Goal: Task Accomplishment & Management: Manage account settings

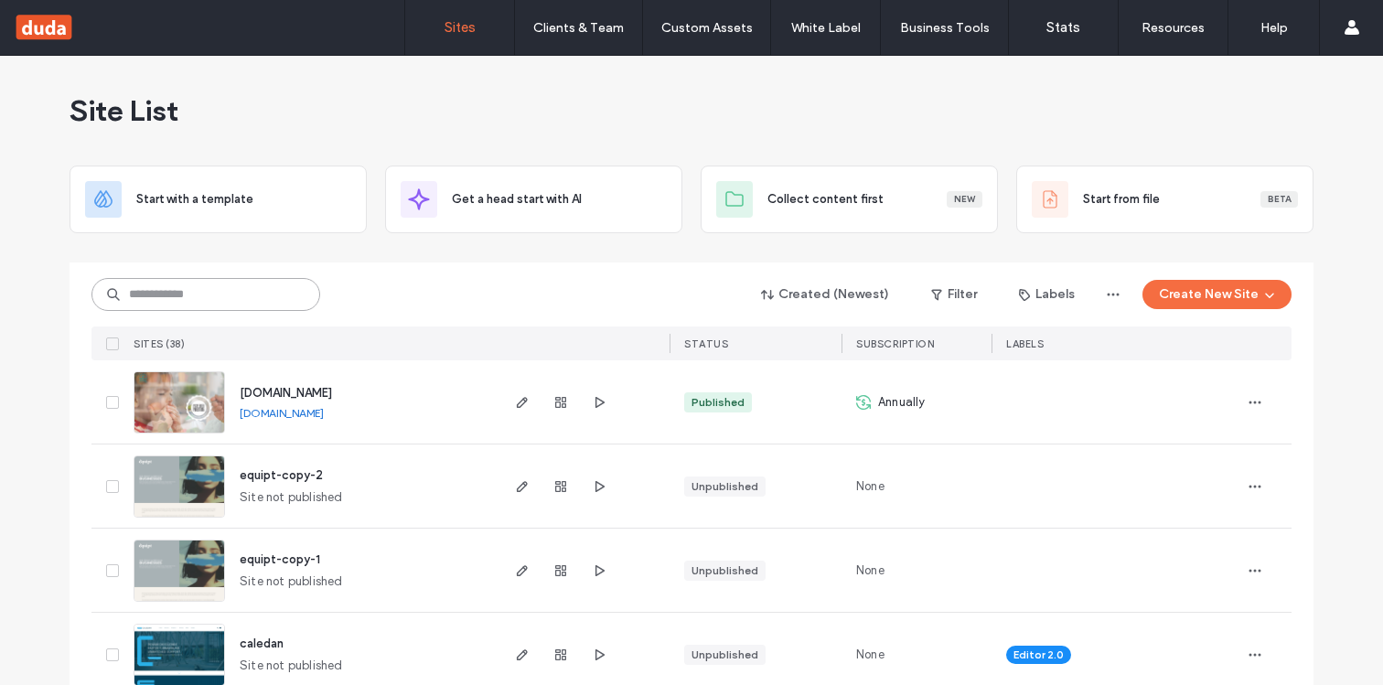
click at [206, 287] on input at bounding box center [205, 294] width 229 height 33
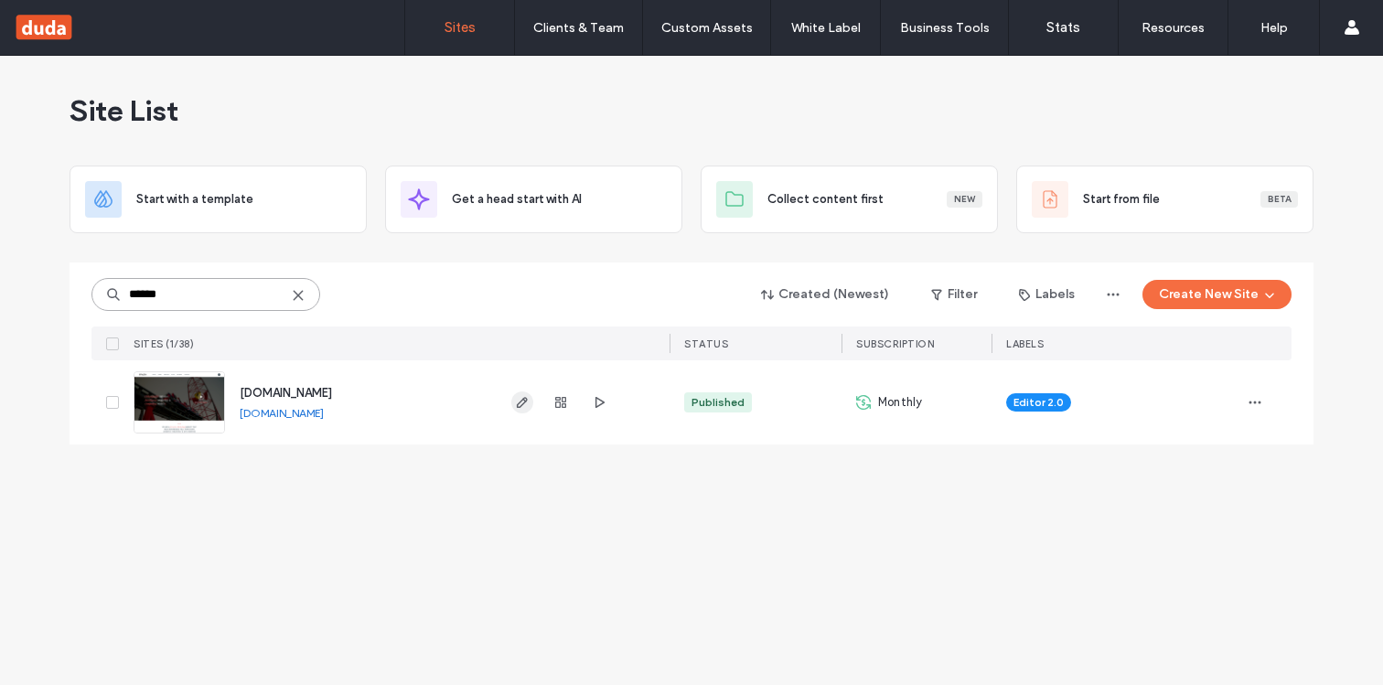
type input "******"
click at [519, 403] on icon "button" at bounding box center [522, 402] width 15 height 15
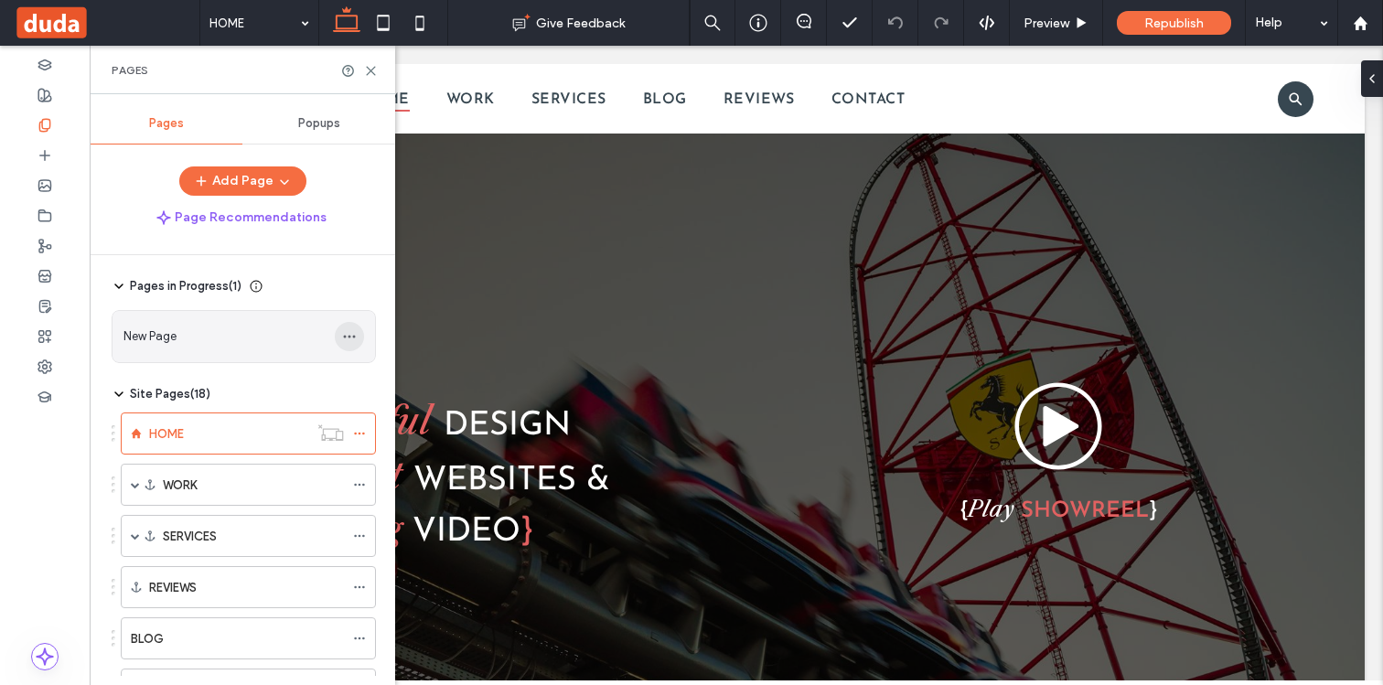
click at [353, 340] on icon "button" at bounding box center [349, 336] width 15 height 15
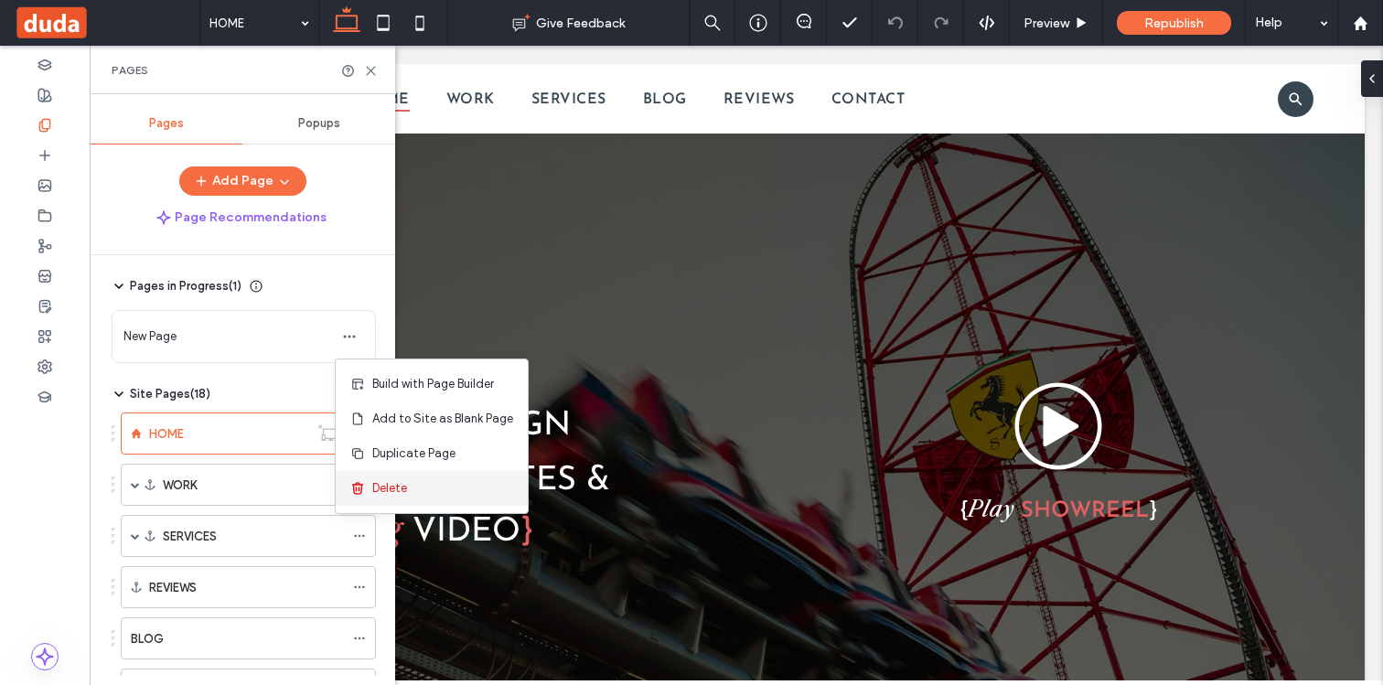
click at [395, 488] on span "Delete" at bounding box center [389, 488] width 35 height 18
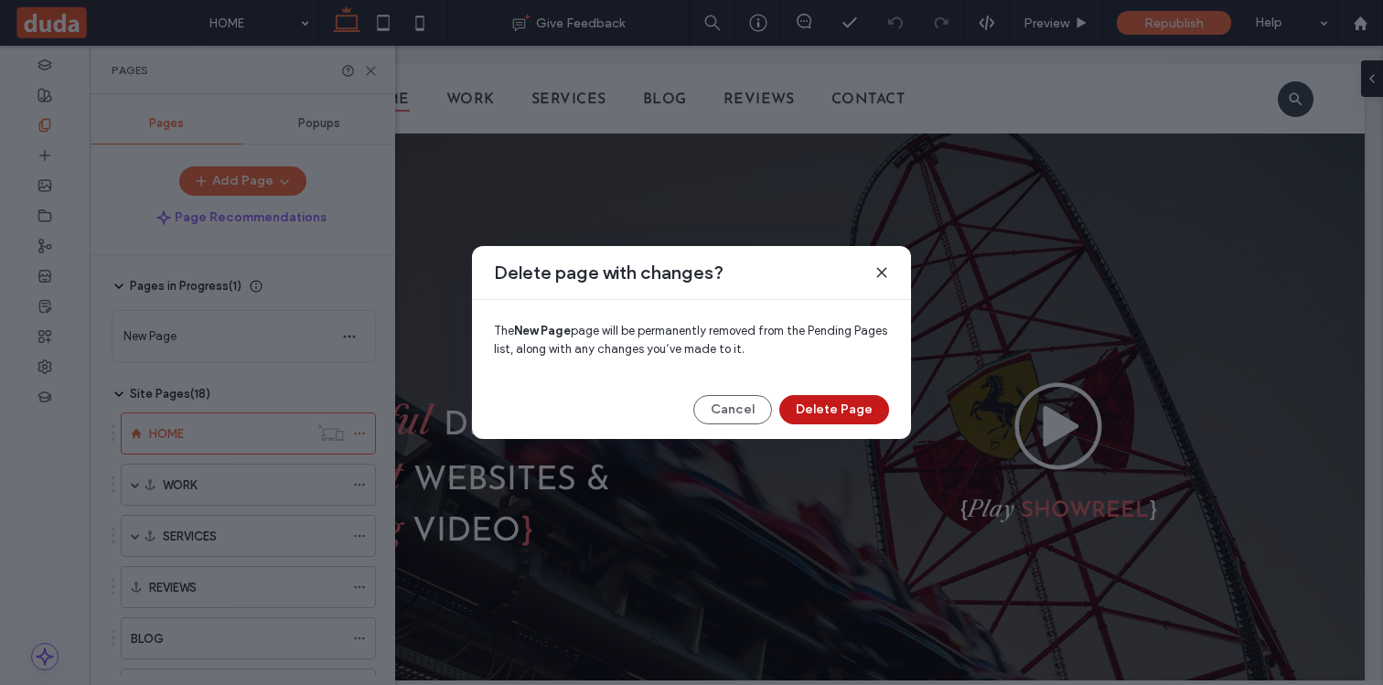
click at [813, 410] on button "Delete Page" at bounding box center [834, 409] width 110 height 29
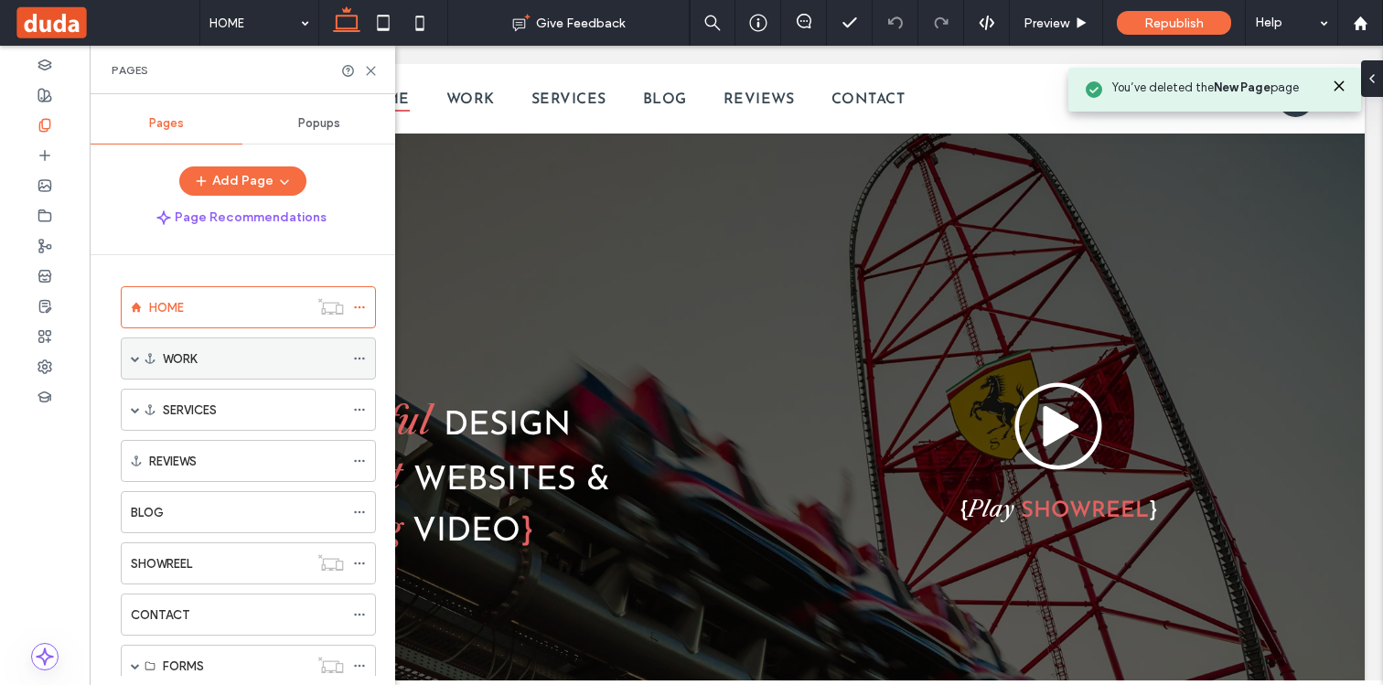
click at [134, 355] on span at bounding box center [135, 358] width 9 height 9
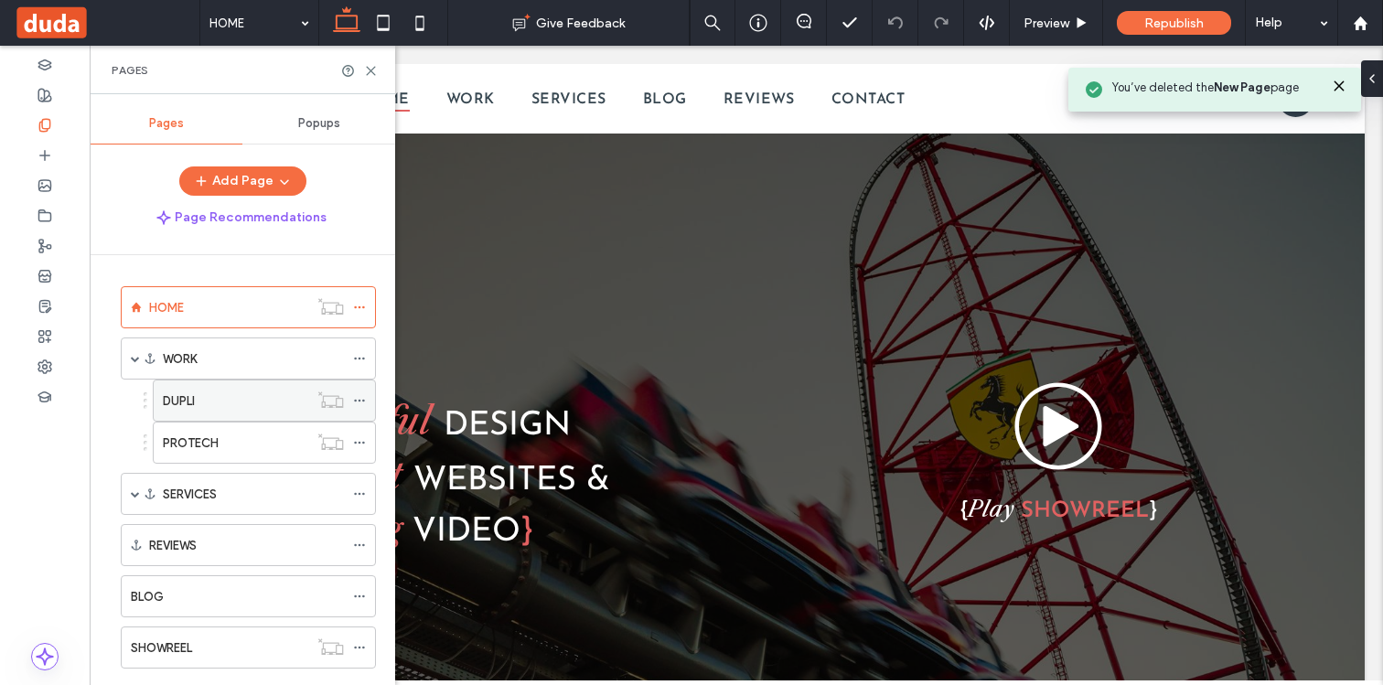
click at [192, 401] on label "DUPLI" at bounding box center [179, 401] width 32 height 32
click at [362, 401] on icon at bounding box center [359, 400] width 13 height 13
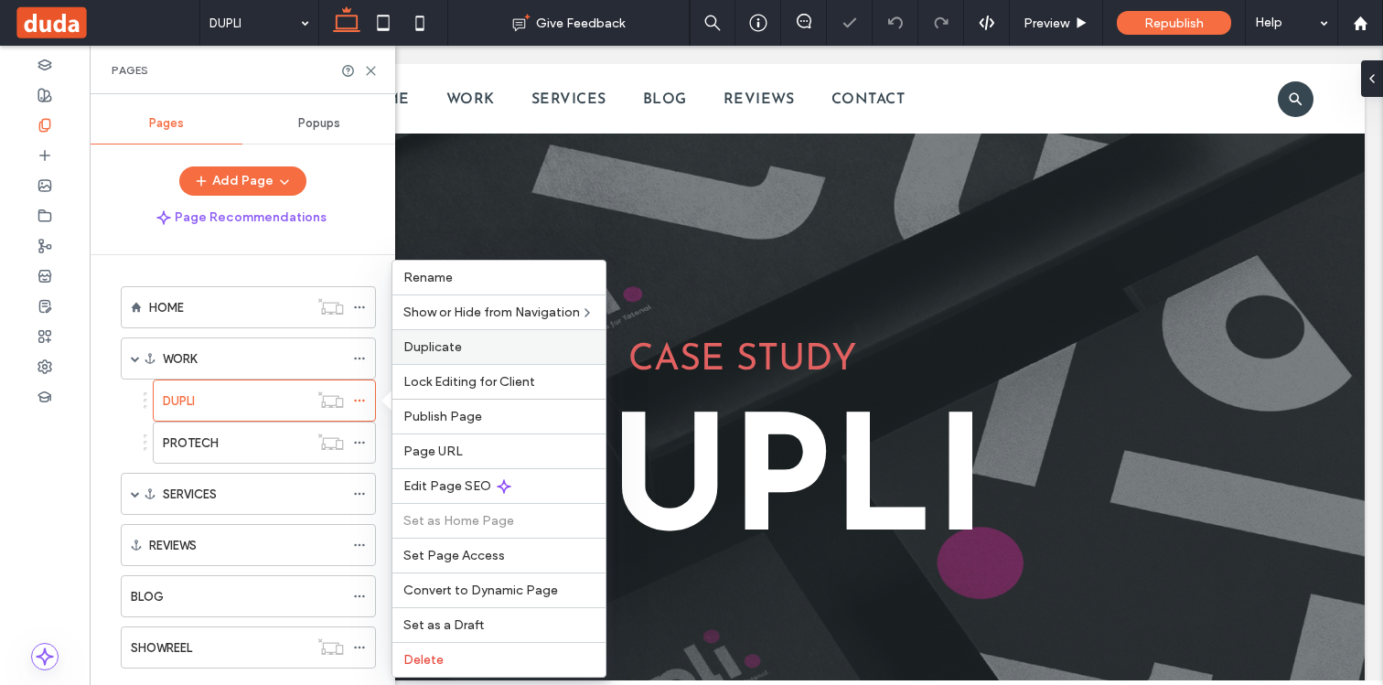
click at [437, 347] on span "Duplicate" at bounding box center [432, 347] width 59 height 16
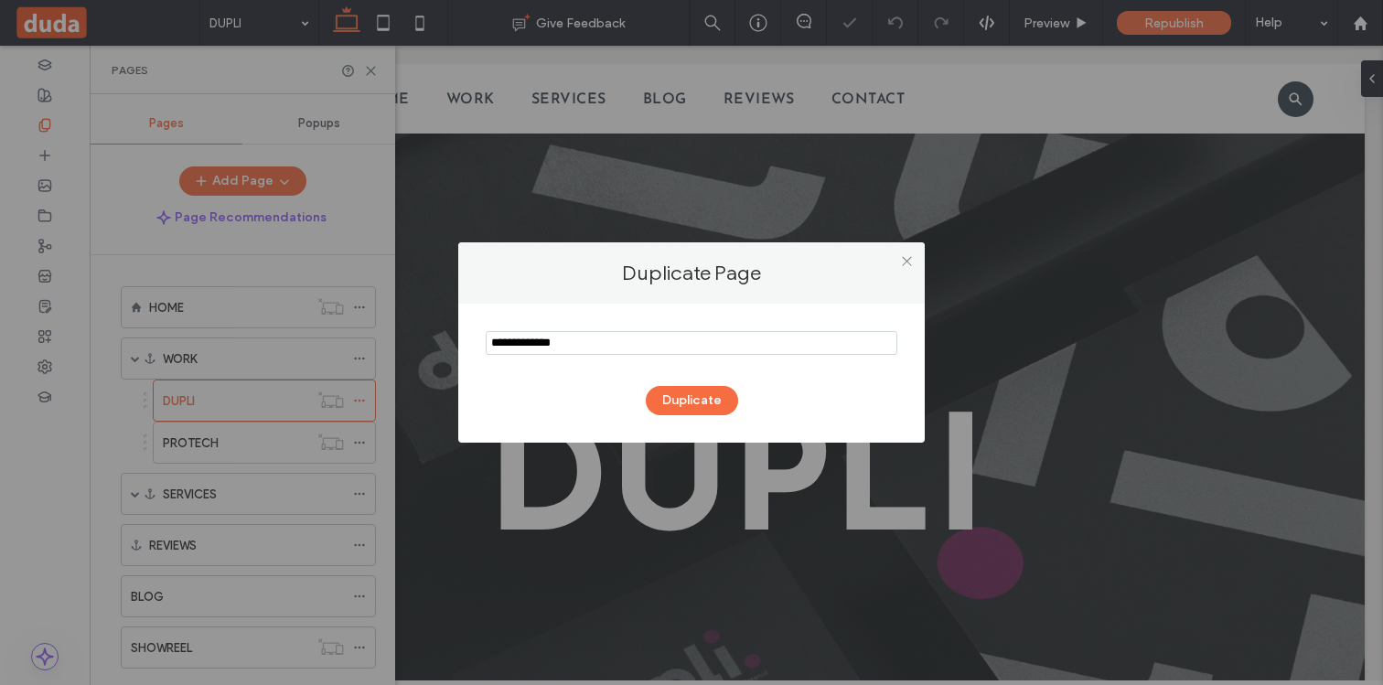
click at [520, 351] on input "notEmpty" at bounding box center [691, 343] width 411 height 24
type input "**********"
click at [708, 407] on button "Duplicate" at bounding box center [692, 400] width 92 height 29
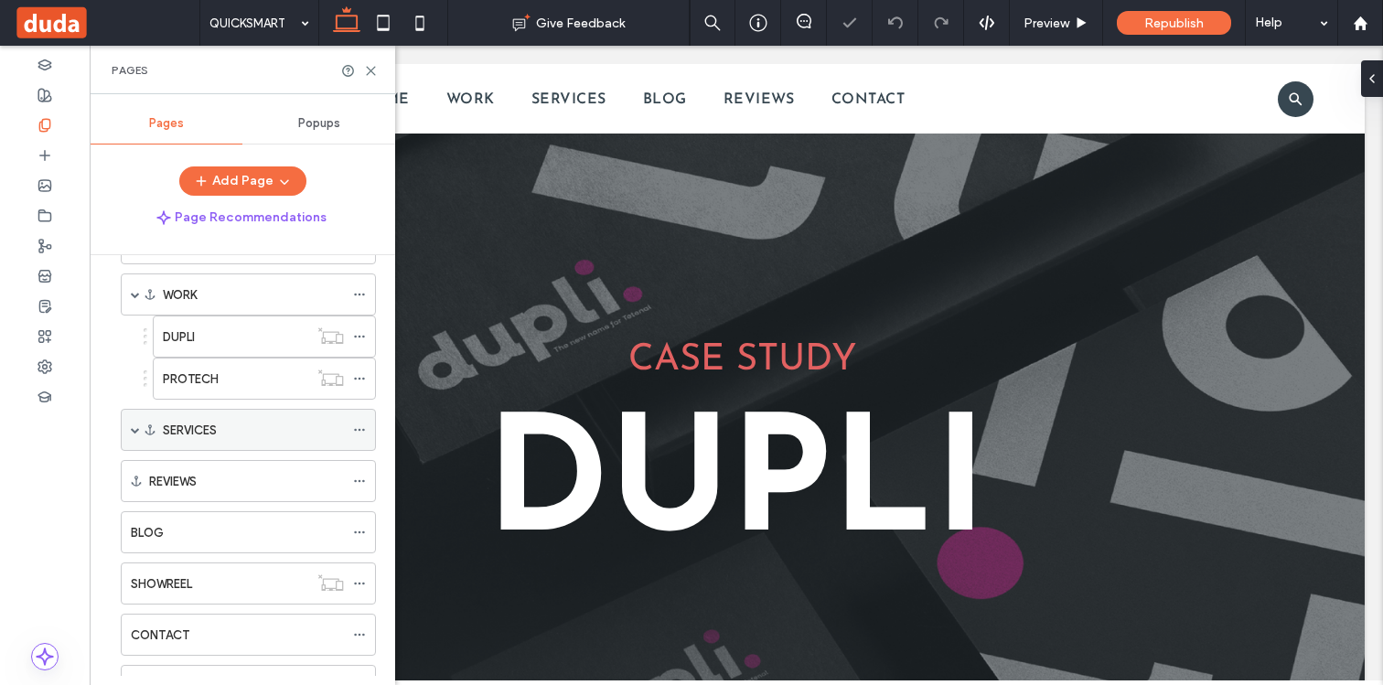
scroll to position [192, 0]
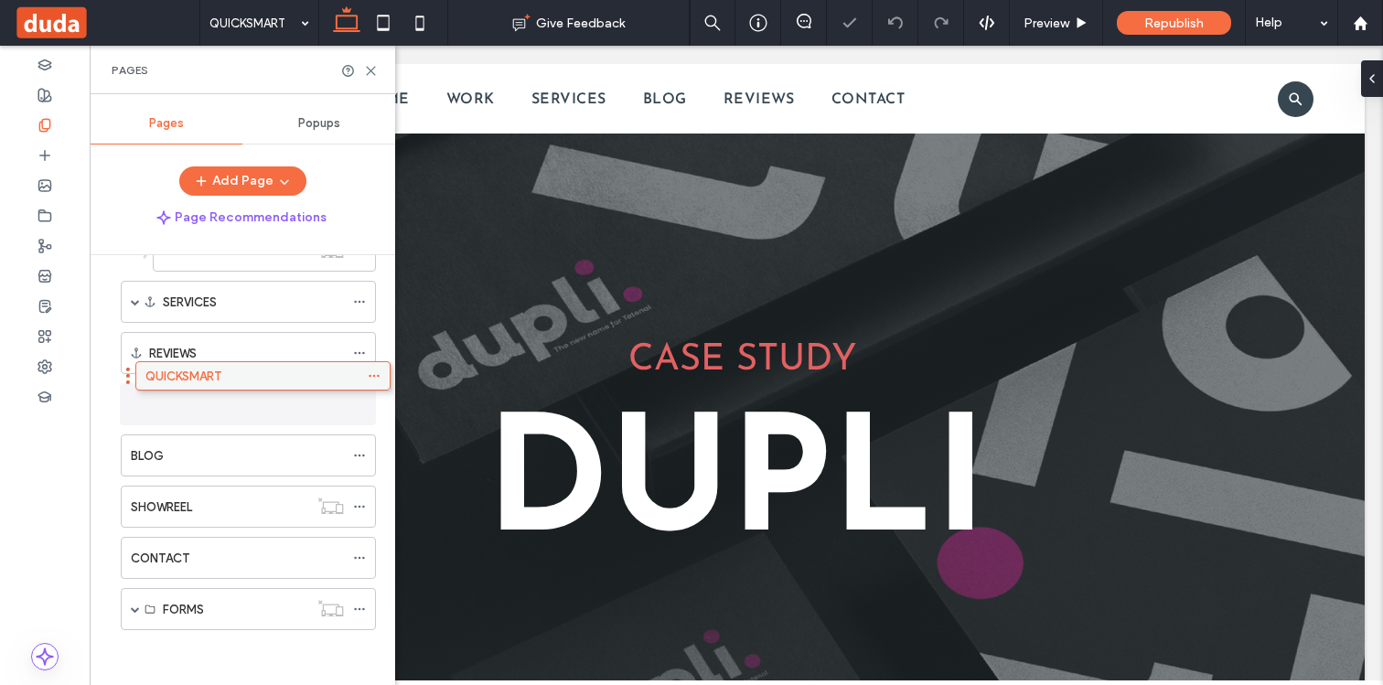
drag, startPoint x: 238, startPoint y: 609, endPoint x: 252, endPoint y: 382, distance: 227.3
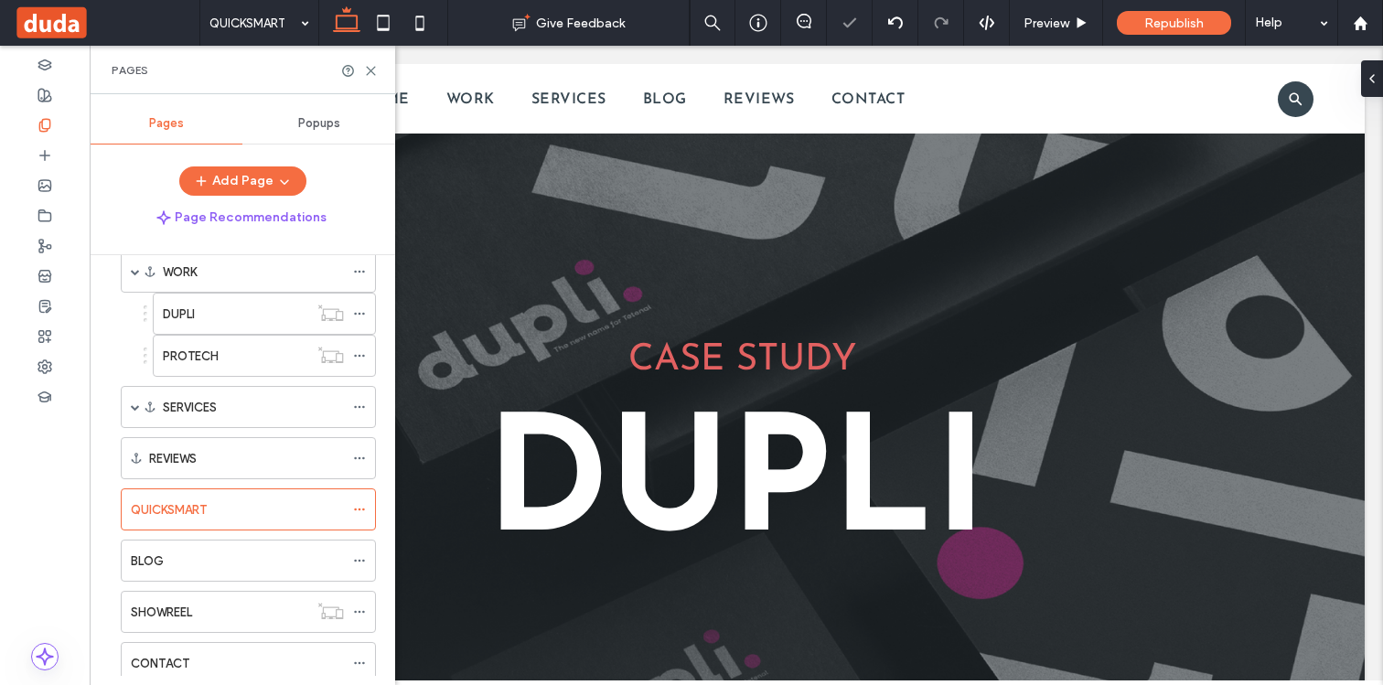
scroll to position [34, 0]
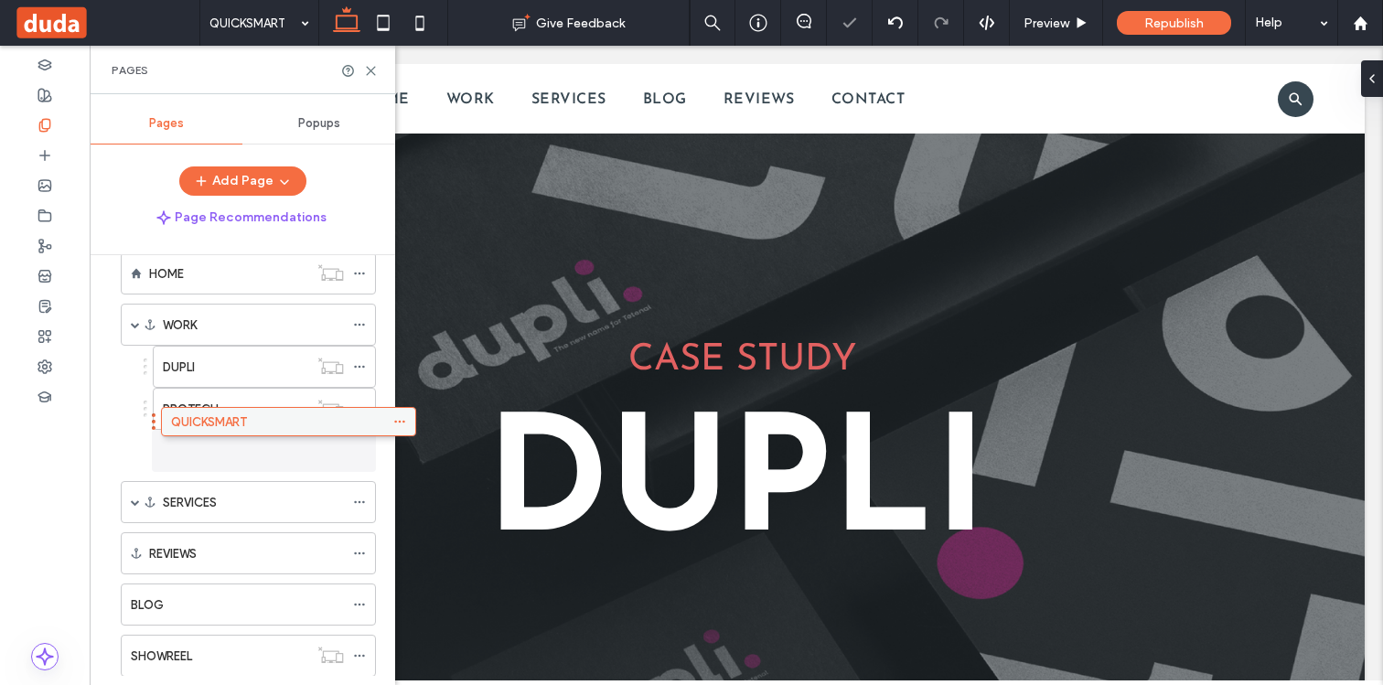
drag, startPoint x: 207, startPoint y: 561, endPoint x: 247, endPoint y: 426, distance: 140.3
click at [362, 449] on icon at bounding box center [359, 450] width 13 height 13
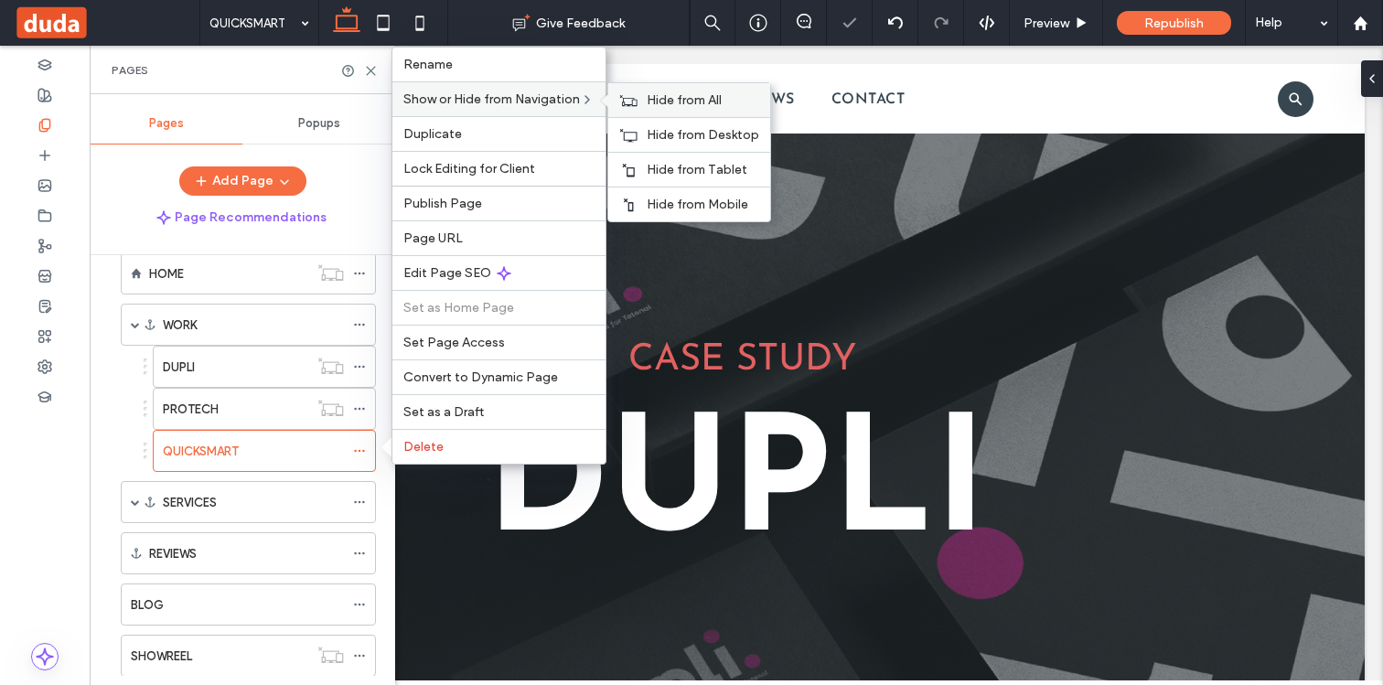
click at [640, 101] on div "Hide from All" at bounding box center [689, 100] width 162 height 34
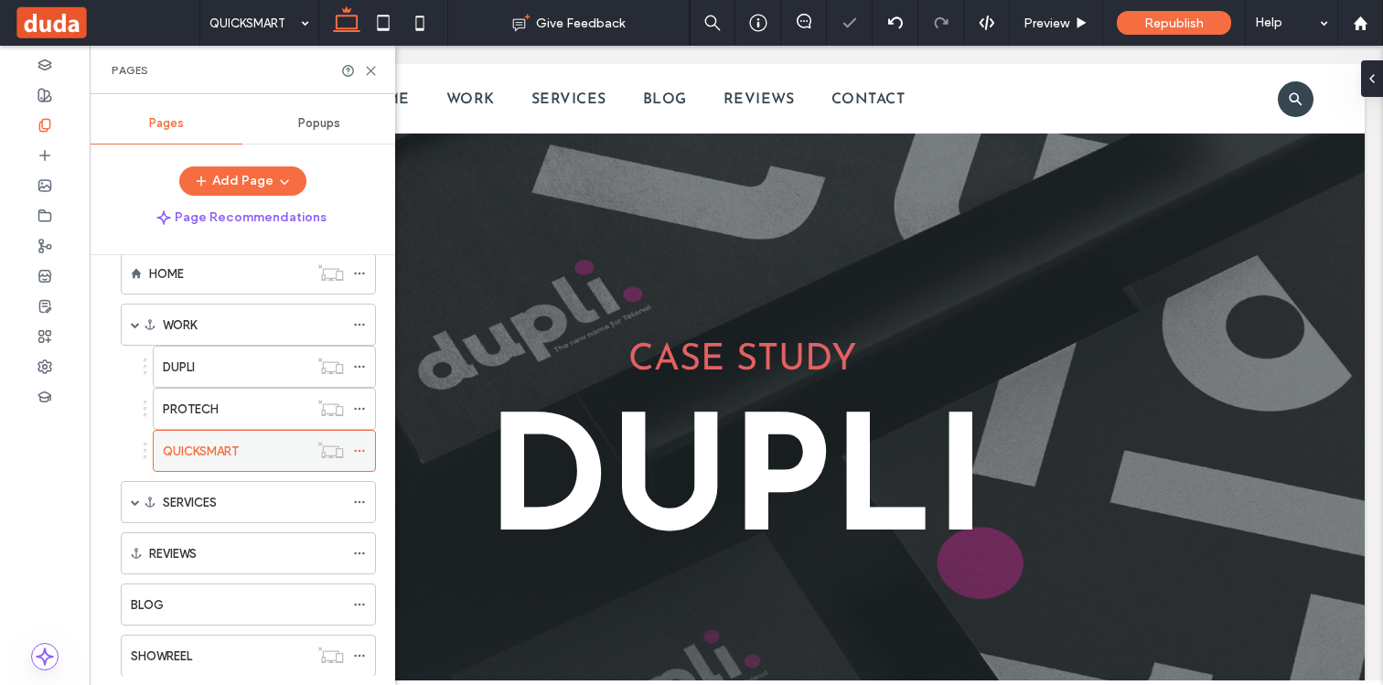
click at [259, 442] on div "QUICKSMART" at bounding box center [235, 451] width 145 height 19
click at [369, 69] on icon at bounding box center [371, 71] width 14 height 14
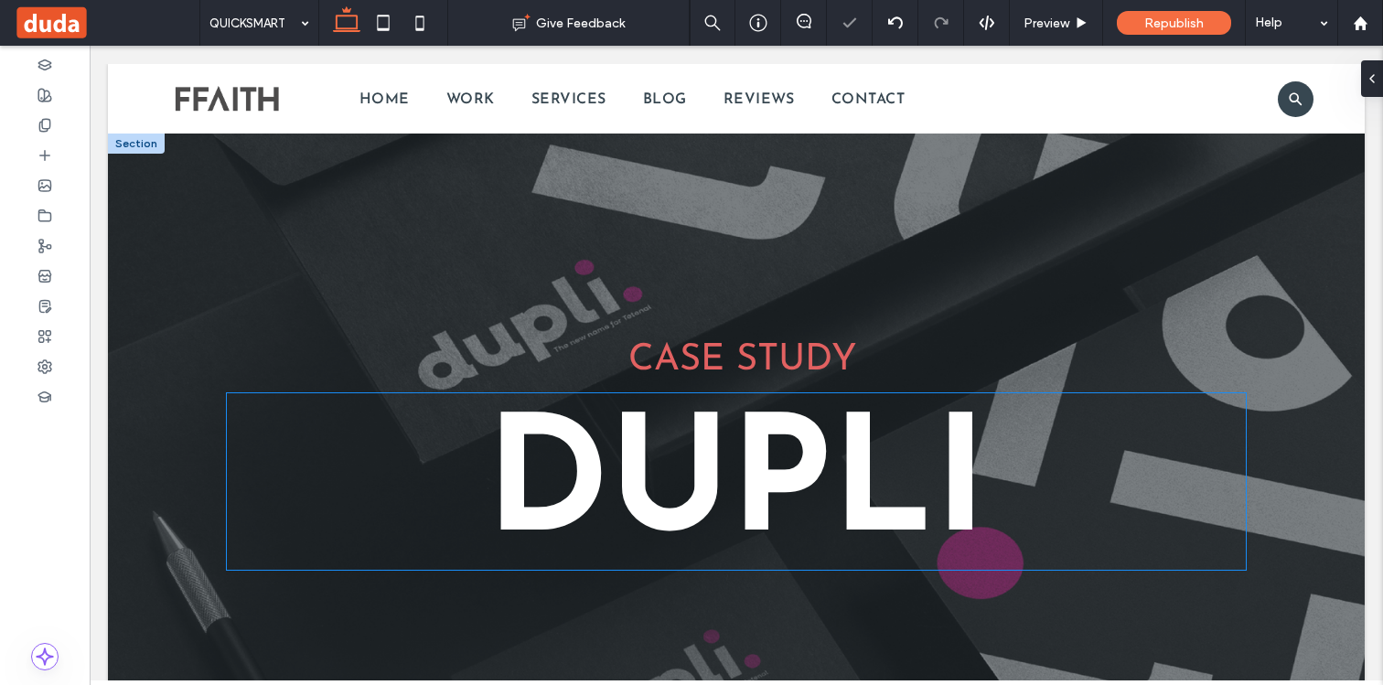
click at [609, 486] on strong "DUPLI" at bounding box center [737, 490] width 502 height 160
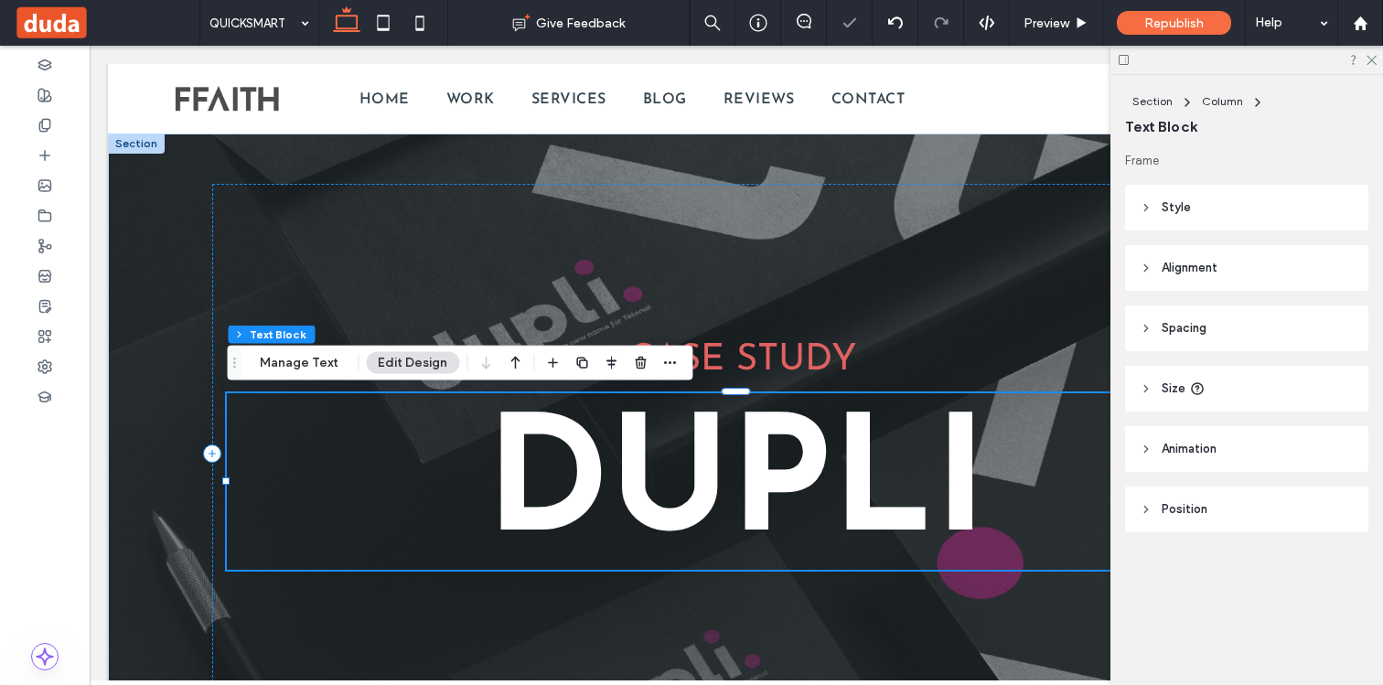
click at [598, 484] on strong "DUPLI" at bounding box center [737, 490] width 502 height 160
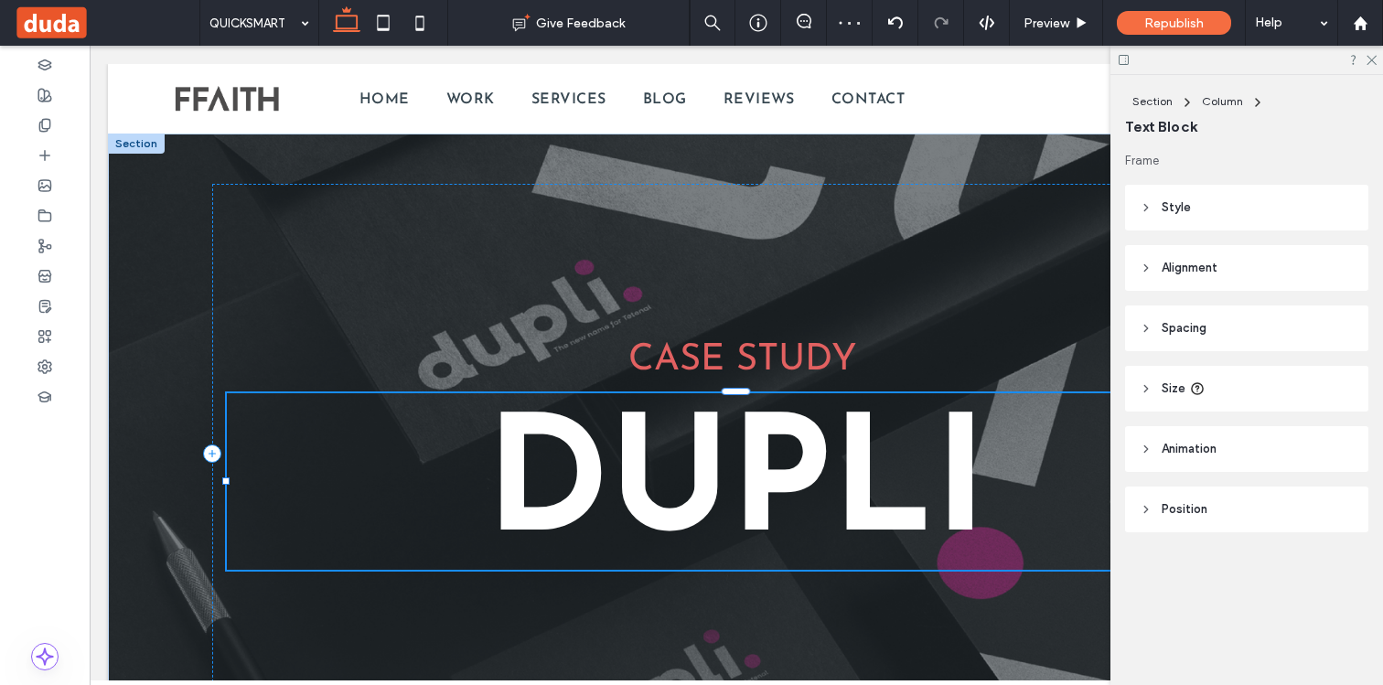
type input "**********"
type input "***"
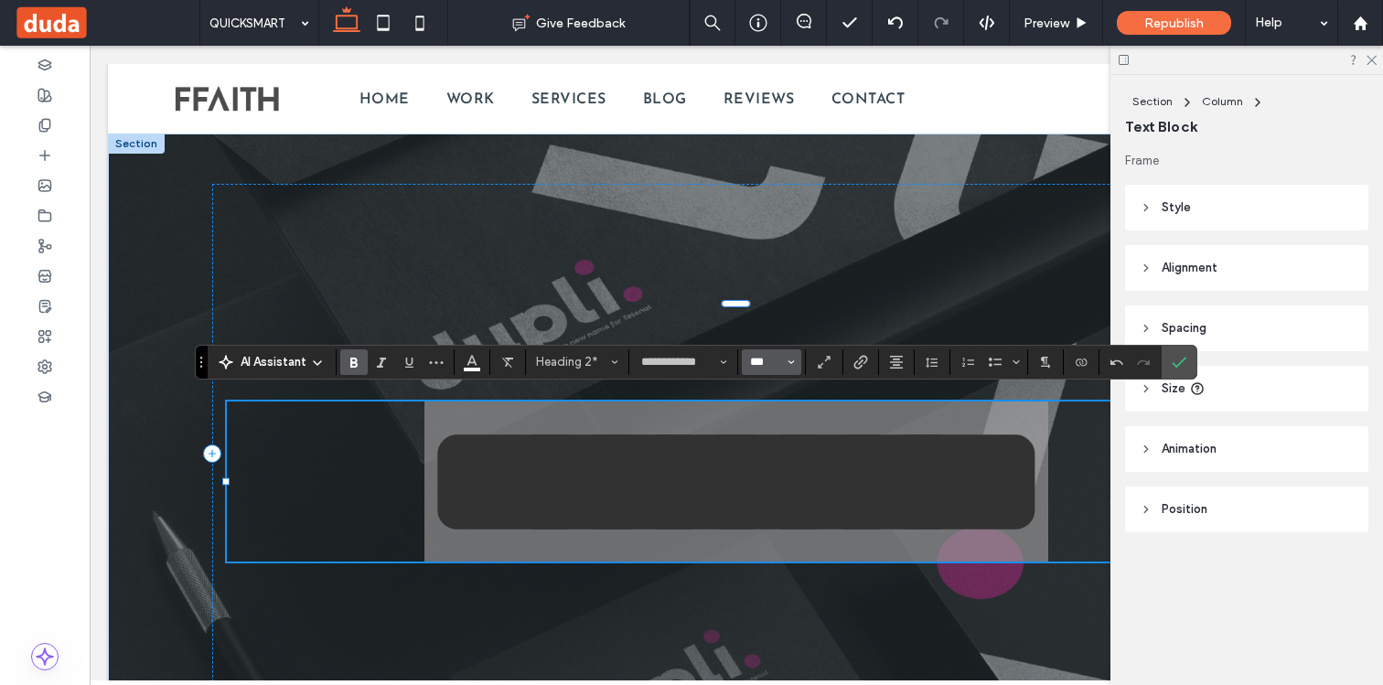
click at [772, 355] on input "***" at bounding box center [766, 362] width 36 height 15
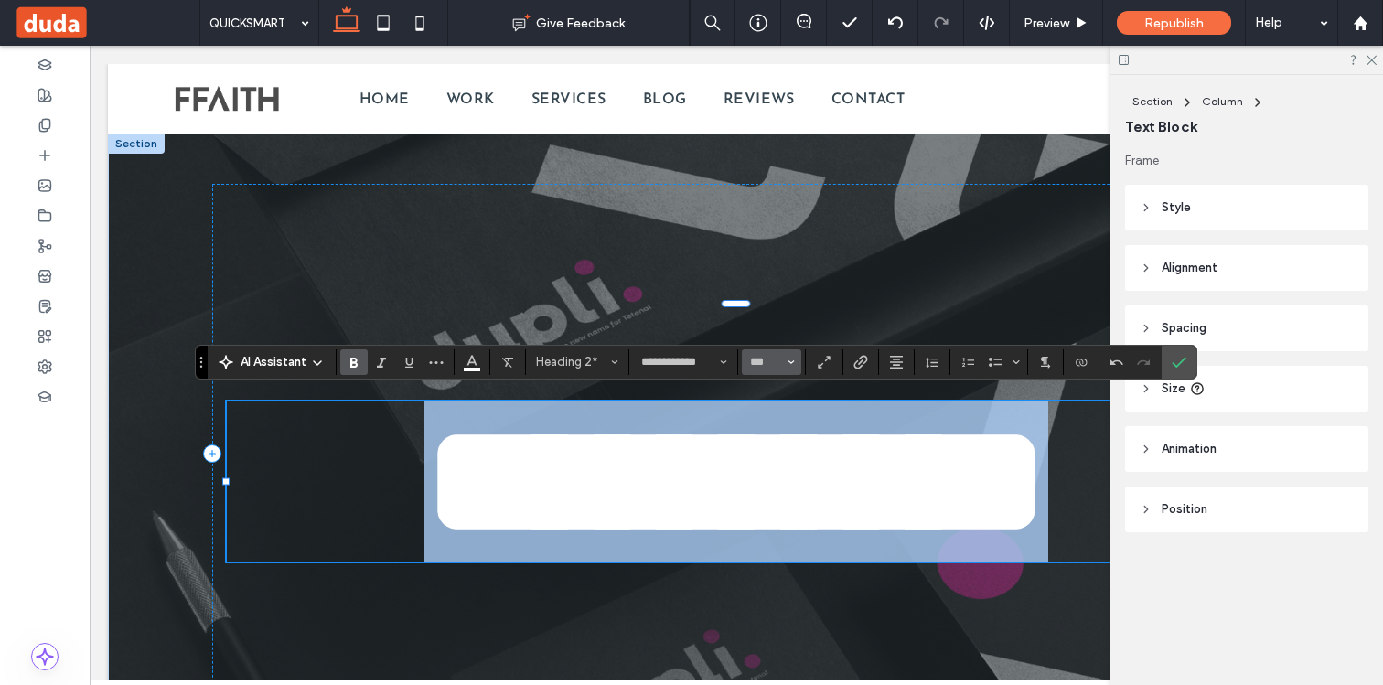
type input "***"
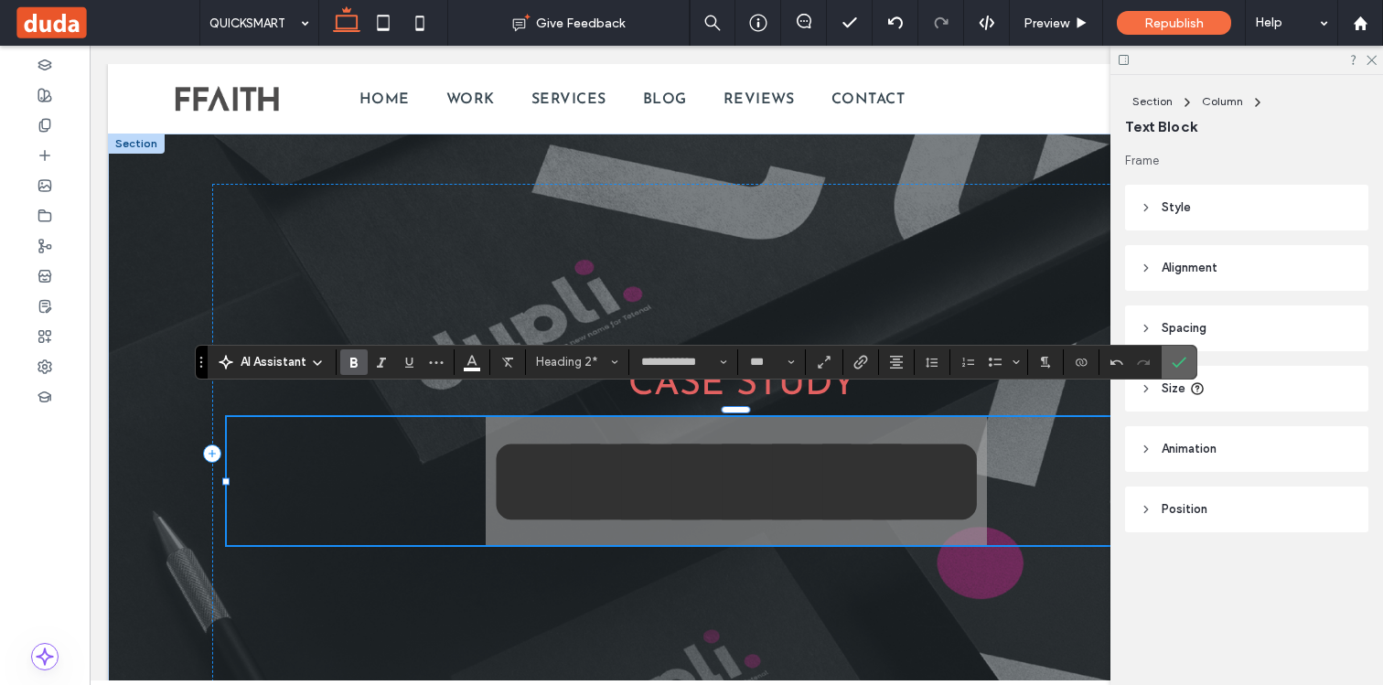
click at [1168, 367] on label "Confirm" at bounding box center [1178, 362] width 27 height 33
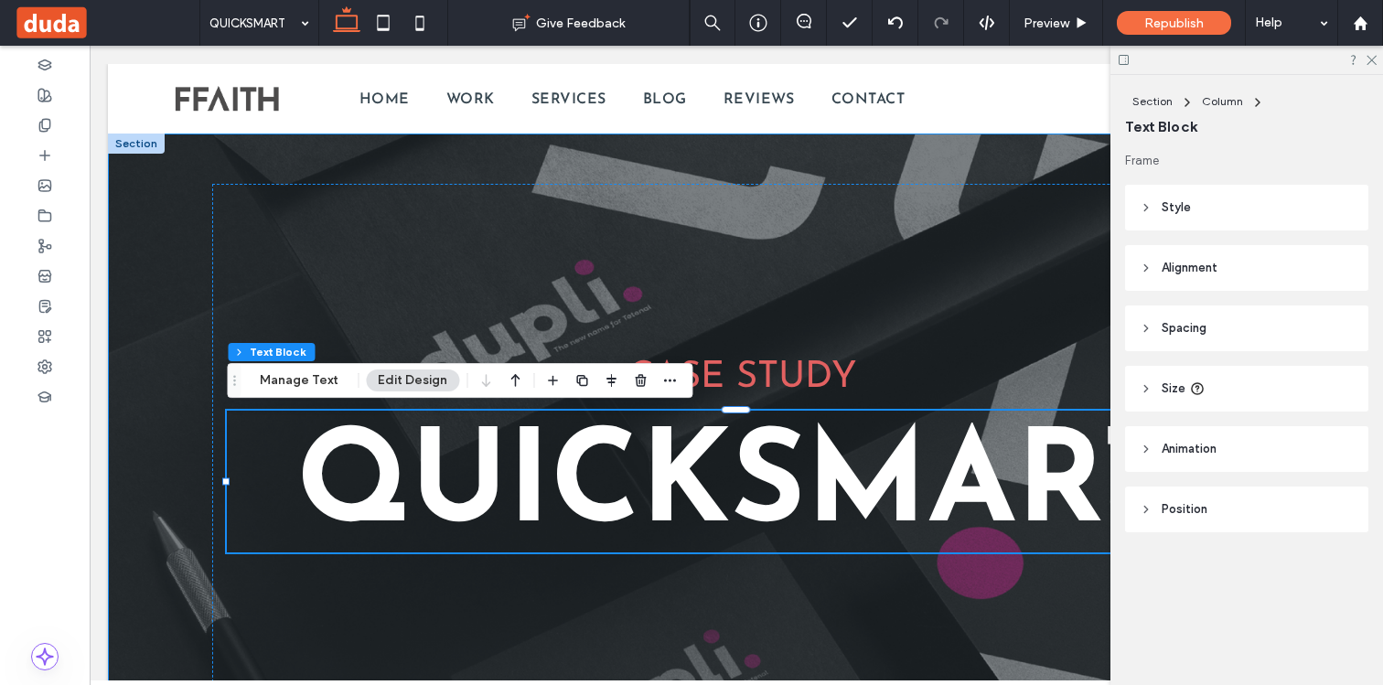
click at [160, 264] on div "CASE STUDY QUICKSMART" at bounding box center [736, 454] width 1256 height 640
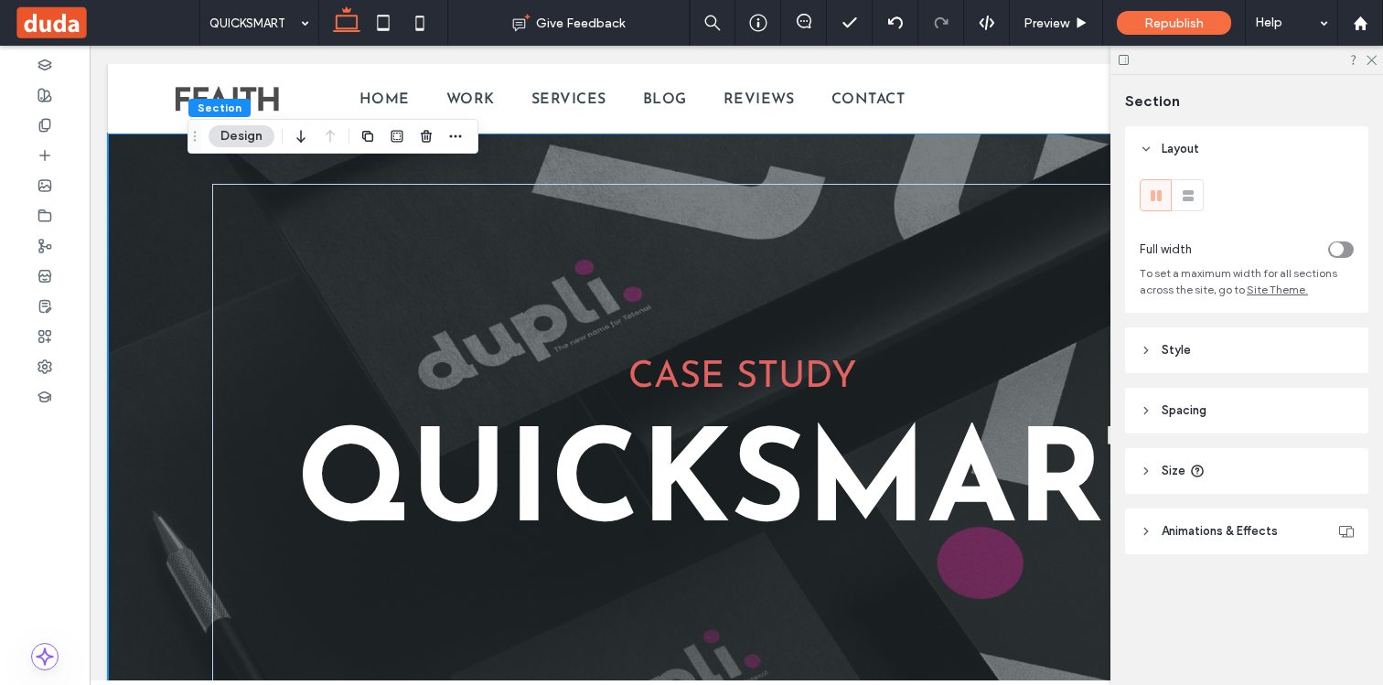
click at [1177, 347] on span "Style" at bounding box center [1175, 350] width 29 height 18
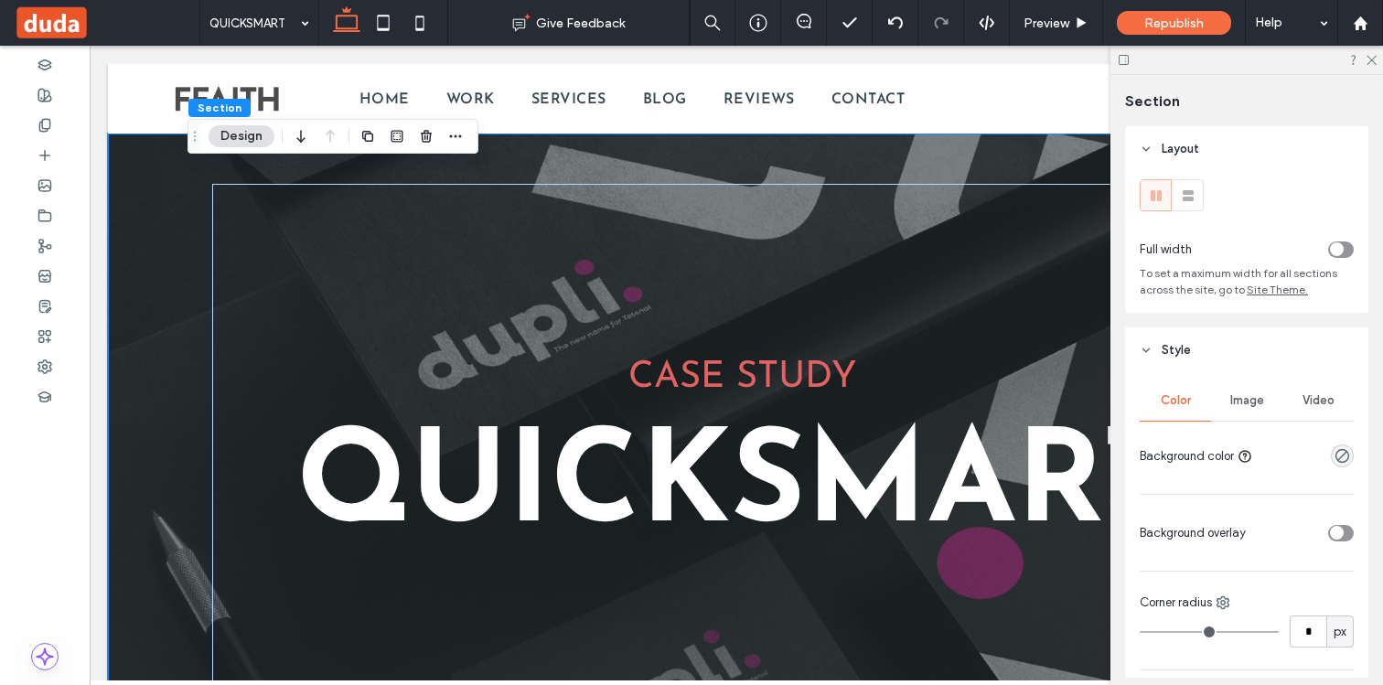
click at [1244, 401] on span "Image" at bounding box center [1247, 400] width 34 height 15
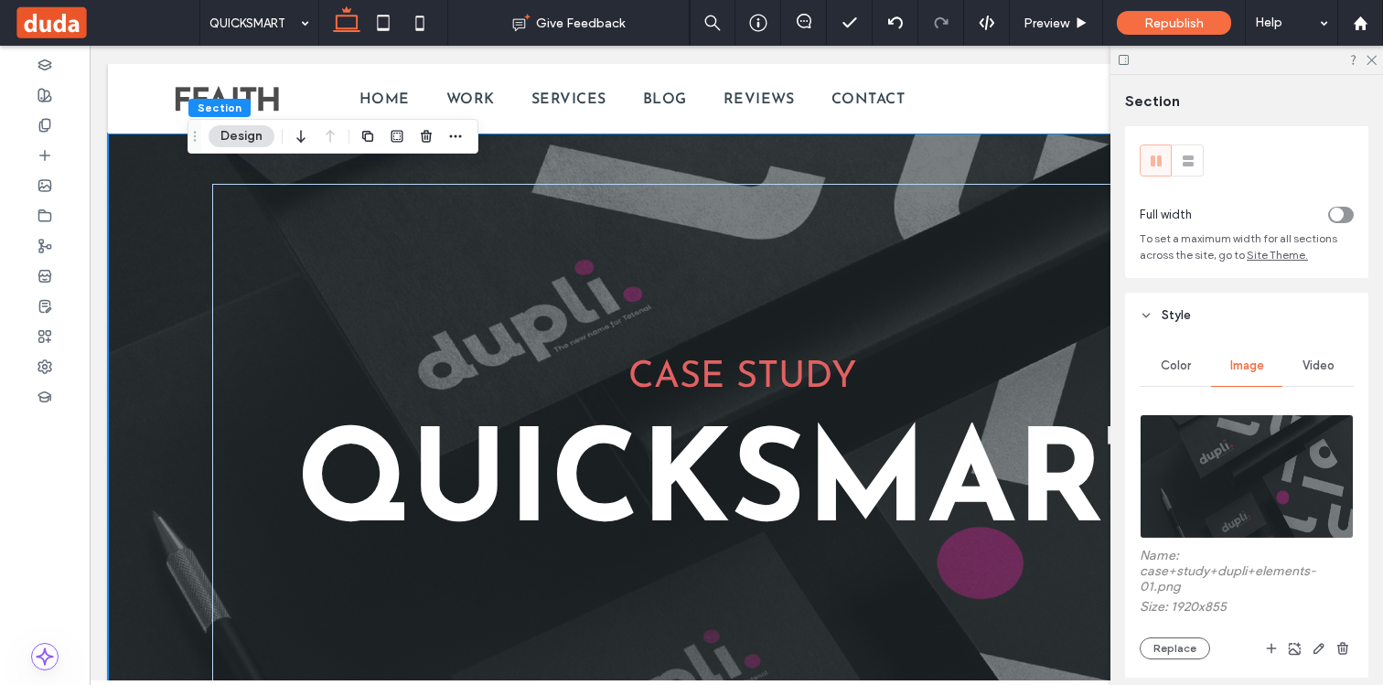
scroll to position [54, 0]
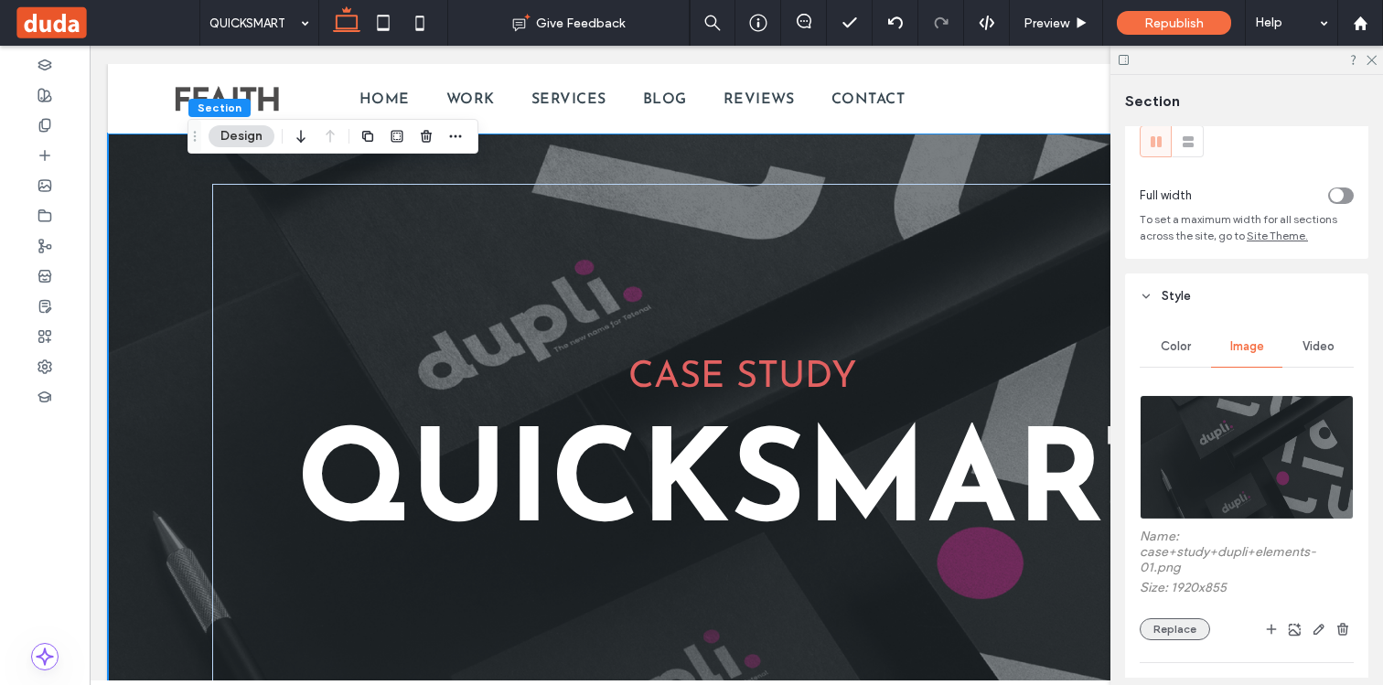
click at [1171, 628] on button "Replace" at bounding box center [1174, 629] width 70 height 22
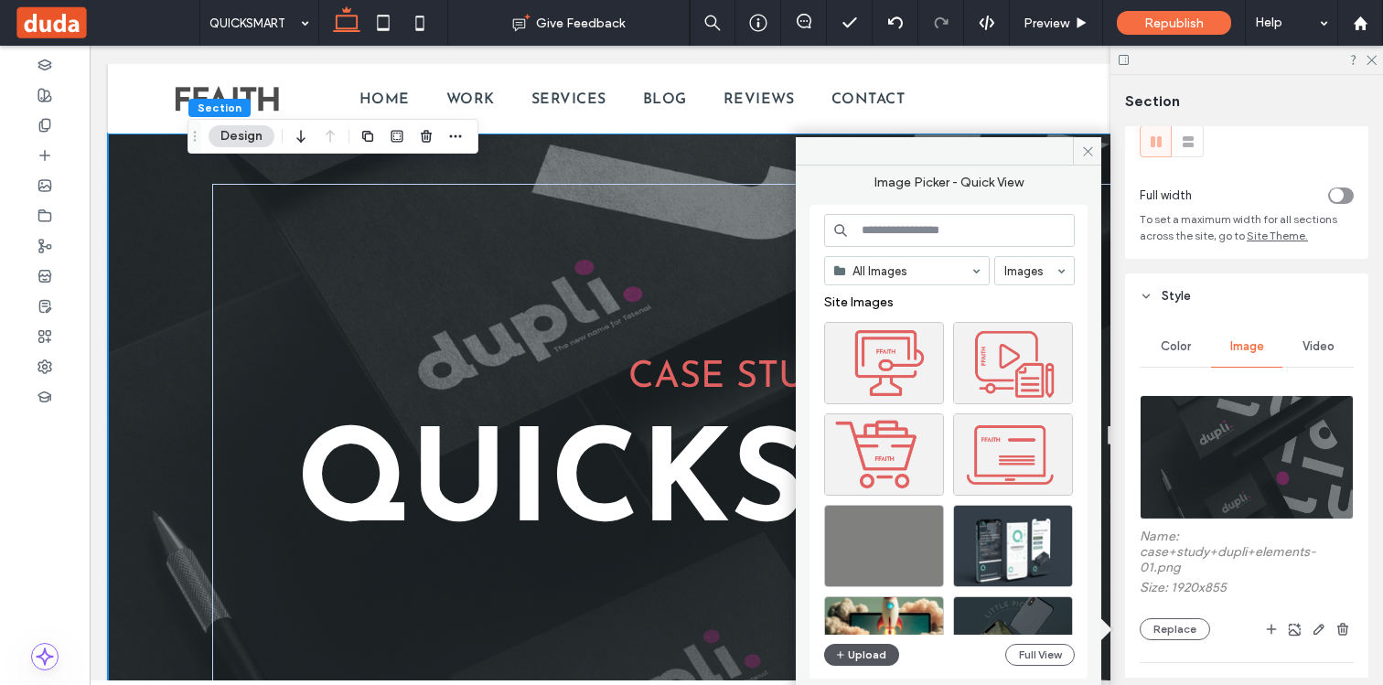
click at [862, 648] on button "Upload" at bounding box center [861, 655] width 75 height 22
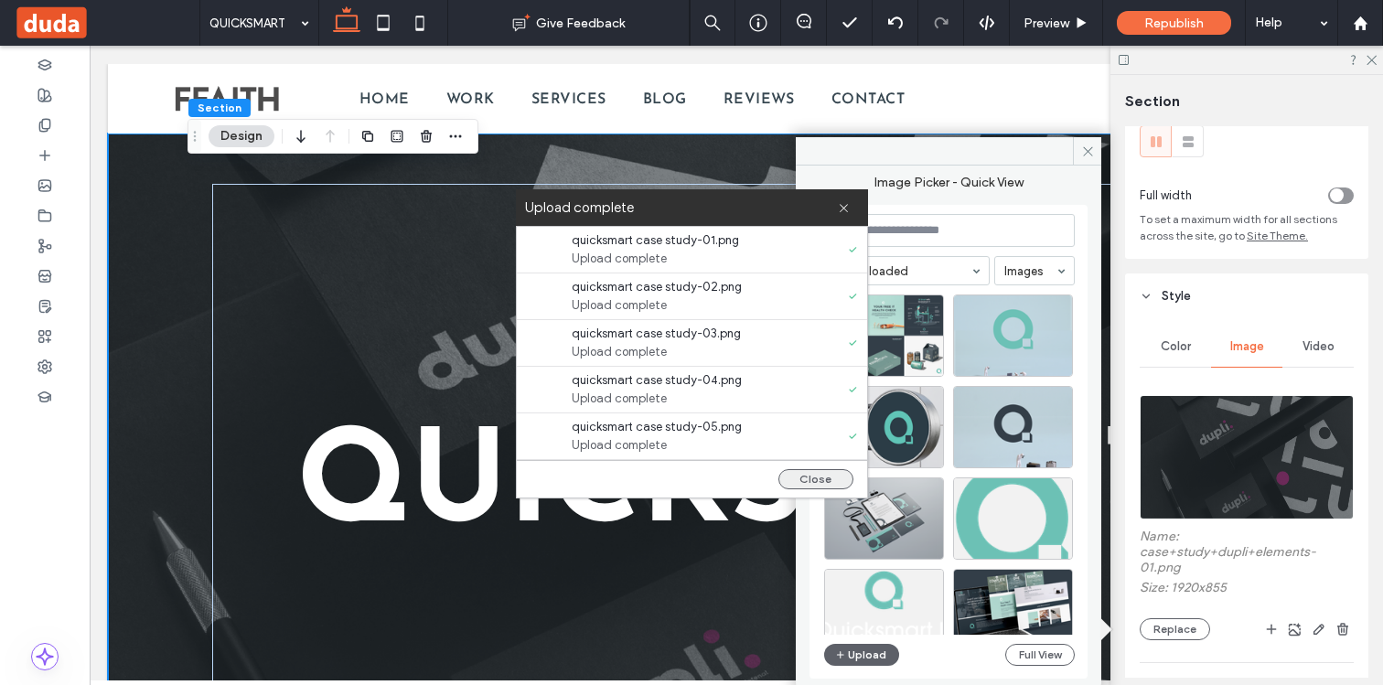
click at [811, 488] on button "Close" at bounding box center [815, 479] width 75 height 20
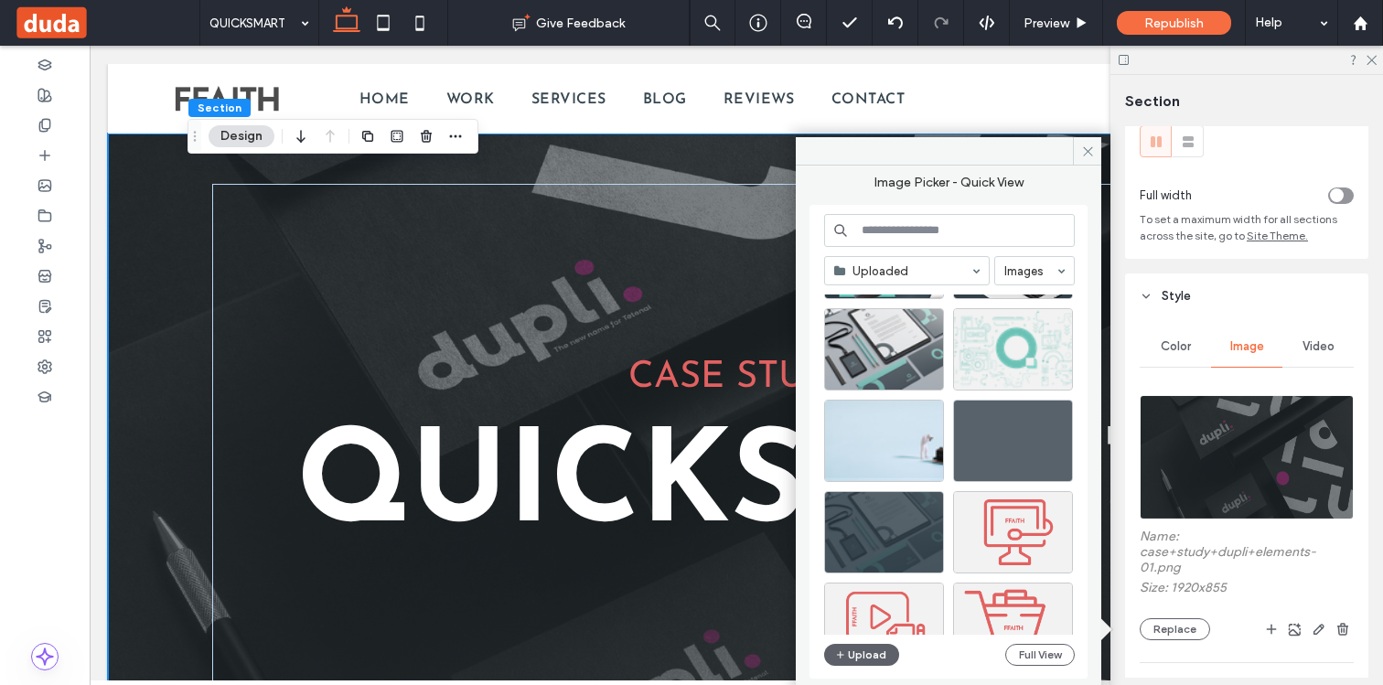
scroll to position [720, 0]
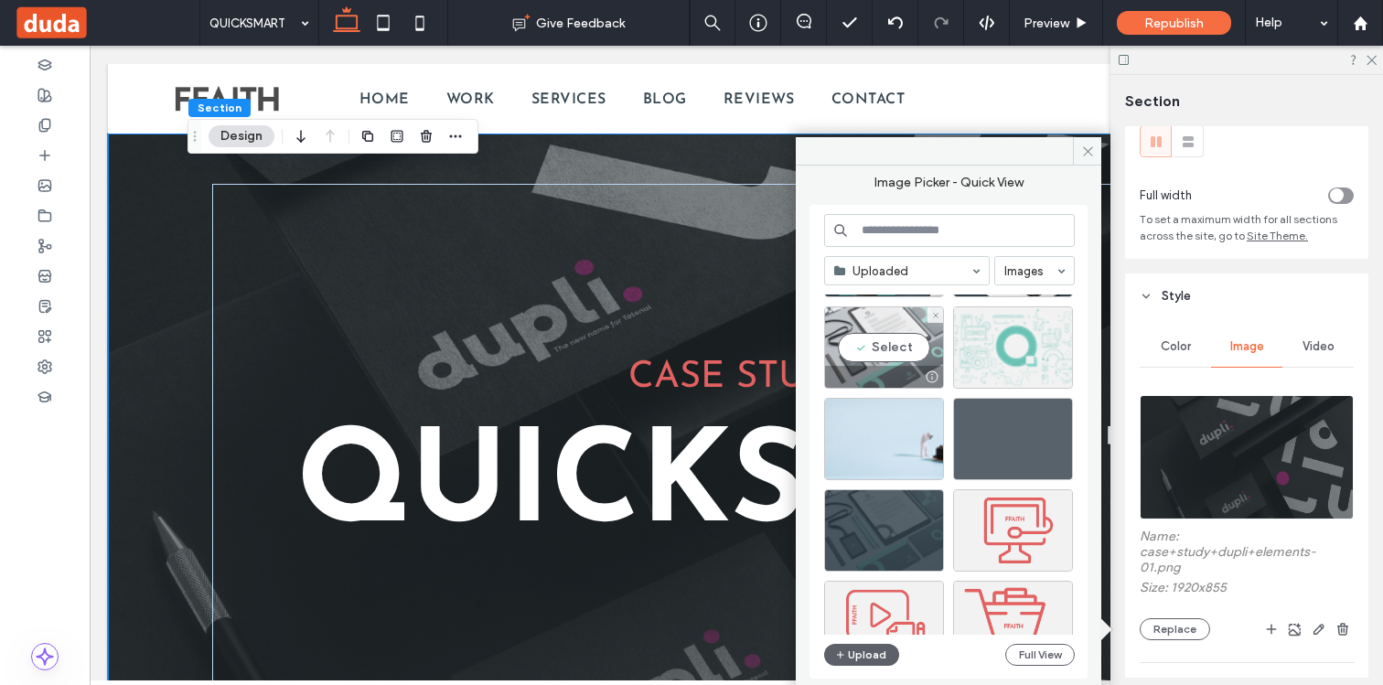
click at [904, 349] on div "Select" at bounding box center [884, 347] width 120 height 82
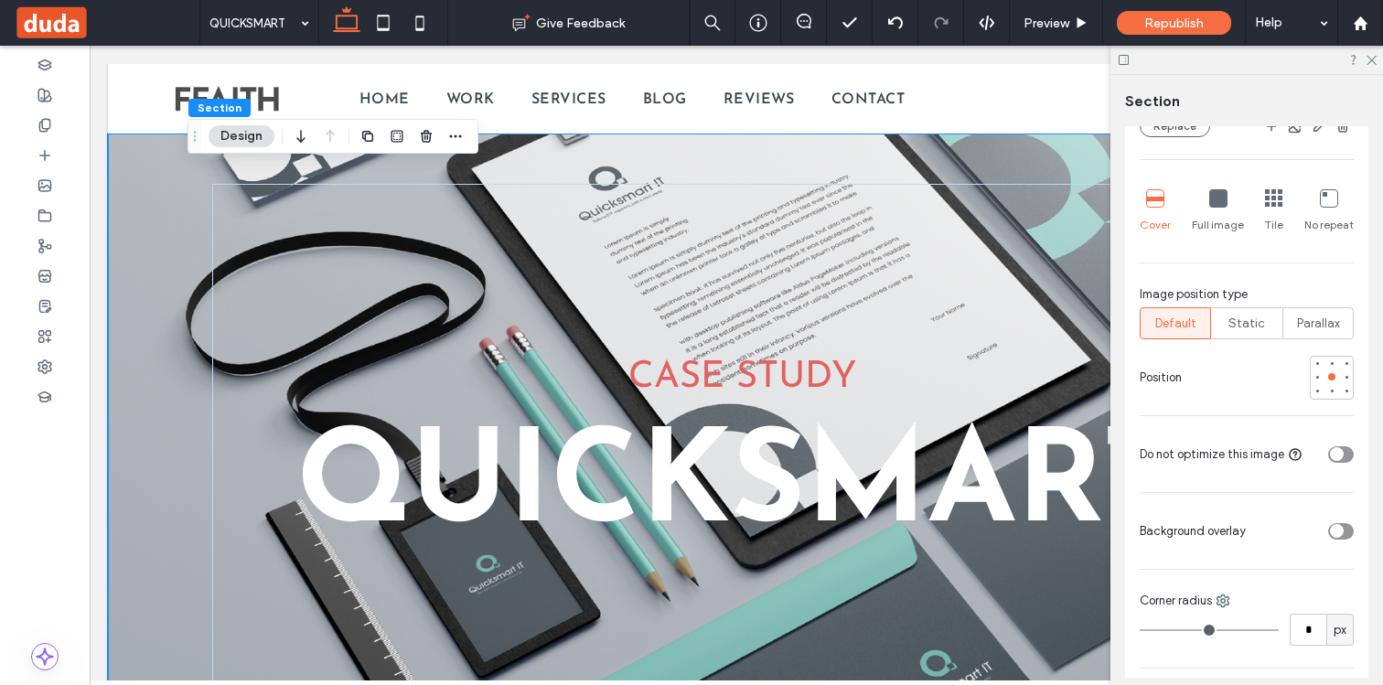
scroll to position [564, 0]
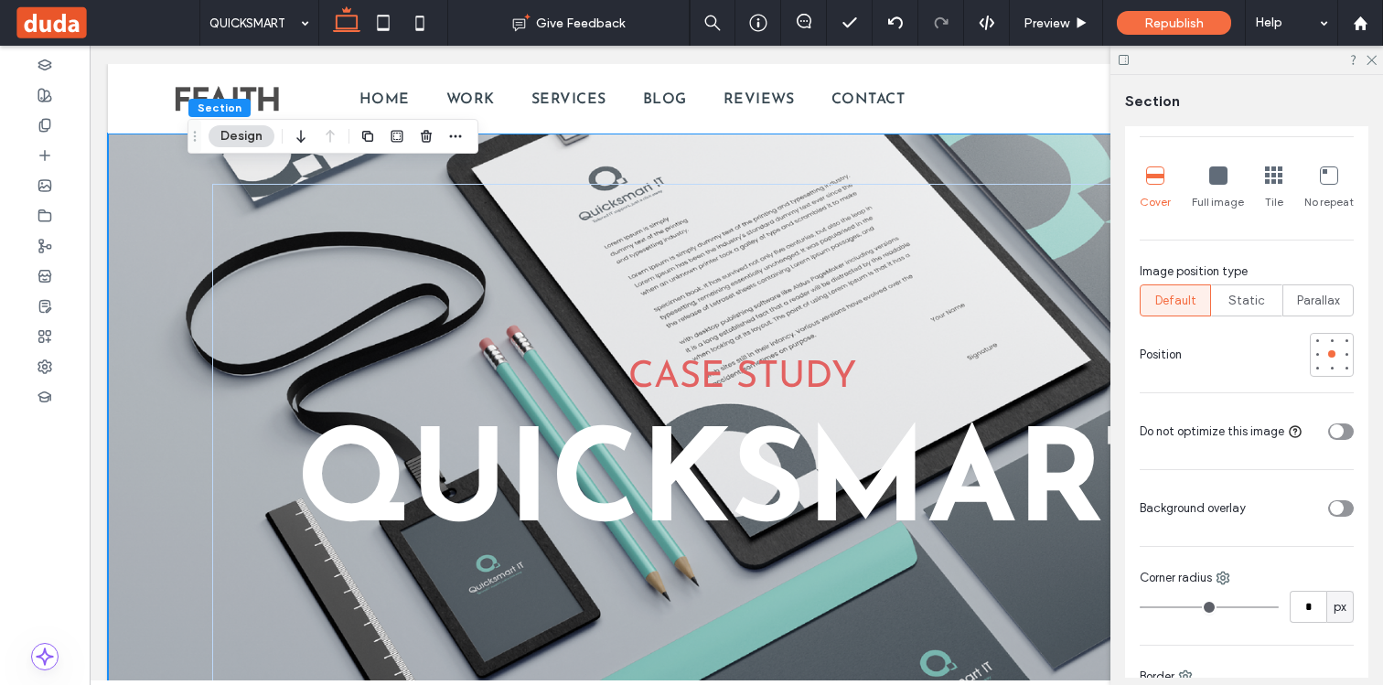
click at [1341, 511] on div "toggle" at bounding box center [1337, 508] width 14 height 14
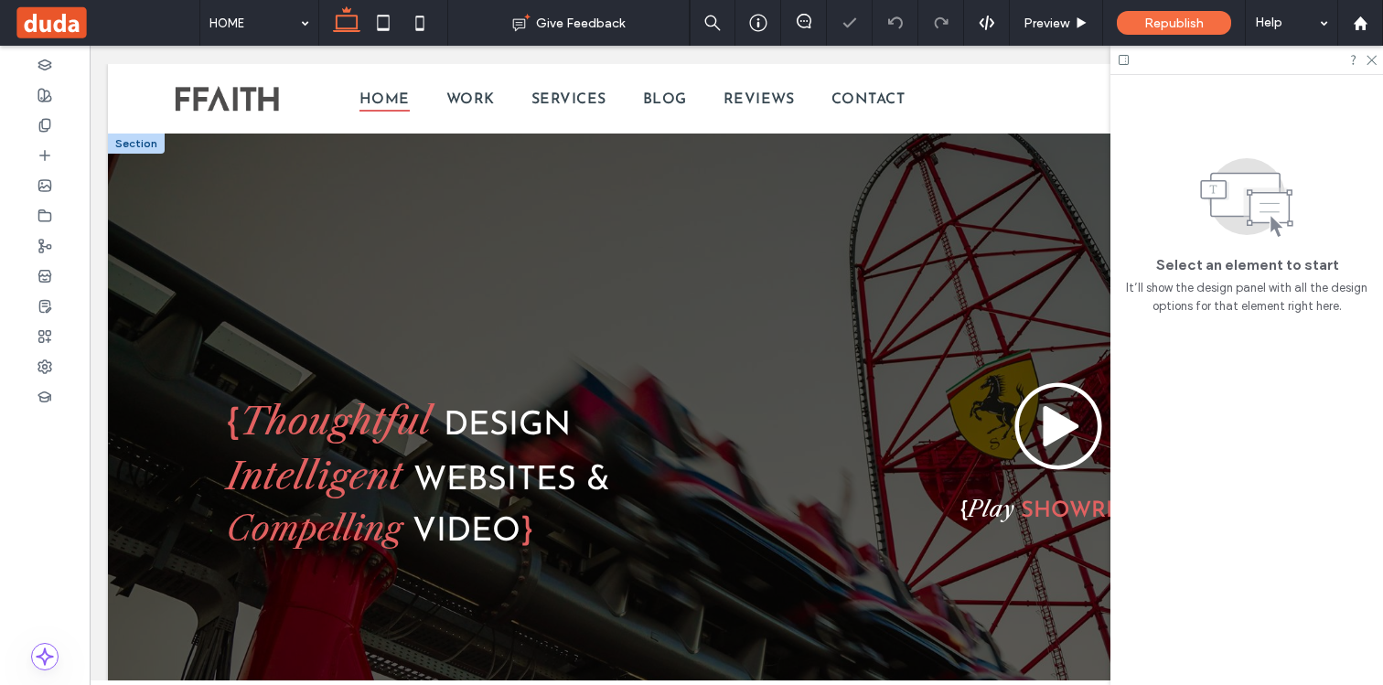
click at [202, 223] on div "{ Thoughtful DESIGN Intelligent WEBSITES & Compelling VIDEO } { Play SHOWREEL }" at bounding box center [735, 454] width 1097 height 640
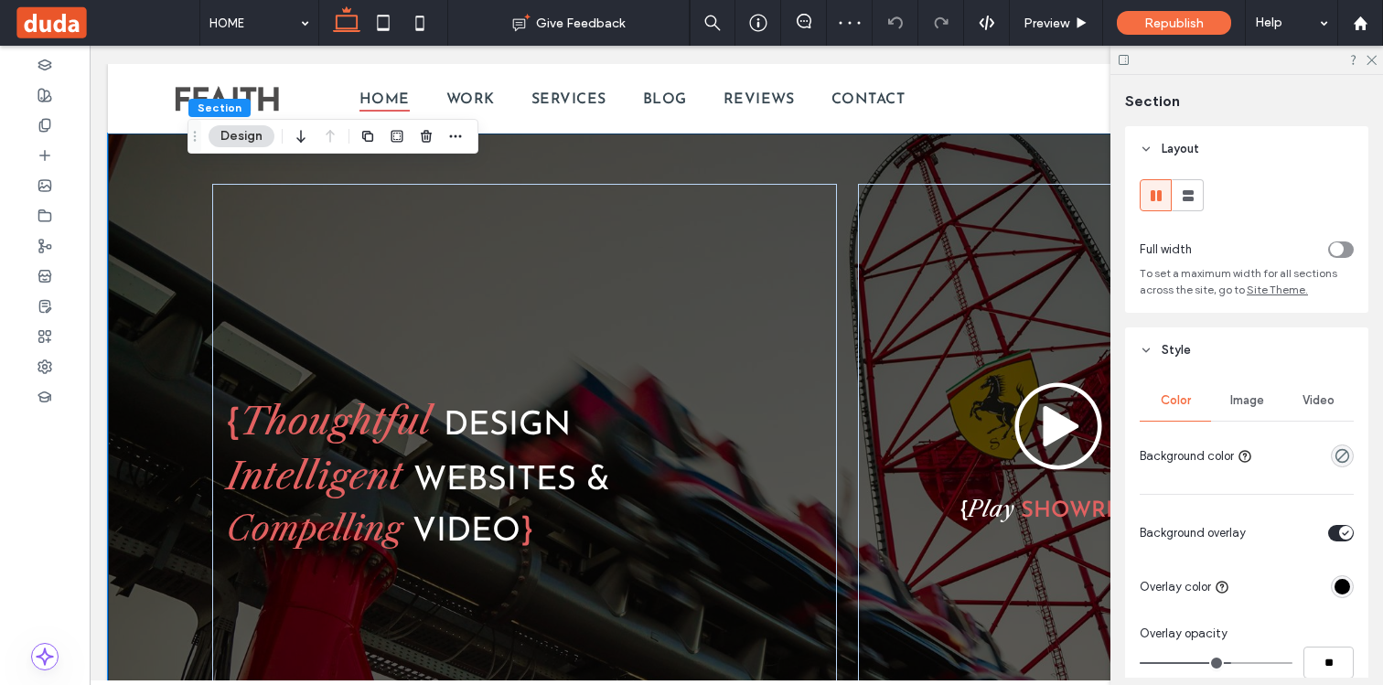
click at [1337, 582] on div "rgba(0, 0, 0, 1)" at bounding box center [1342, 587] width 16 height 16
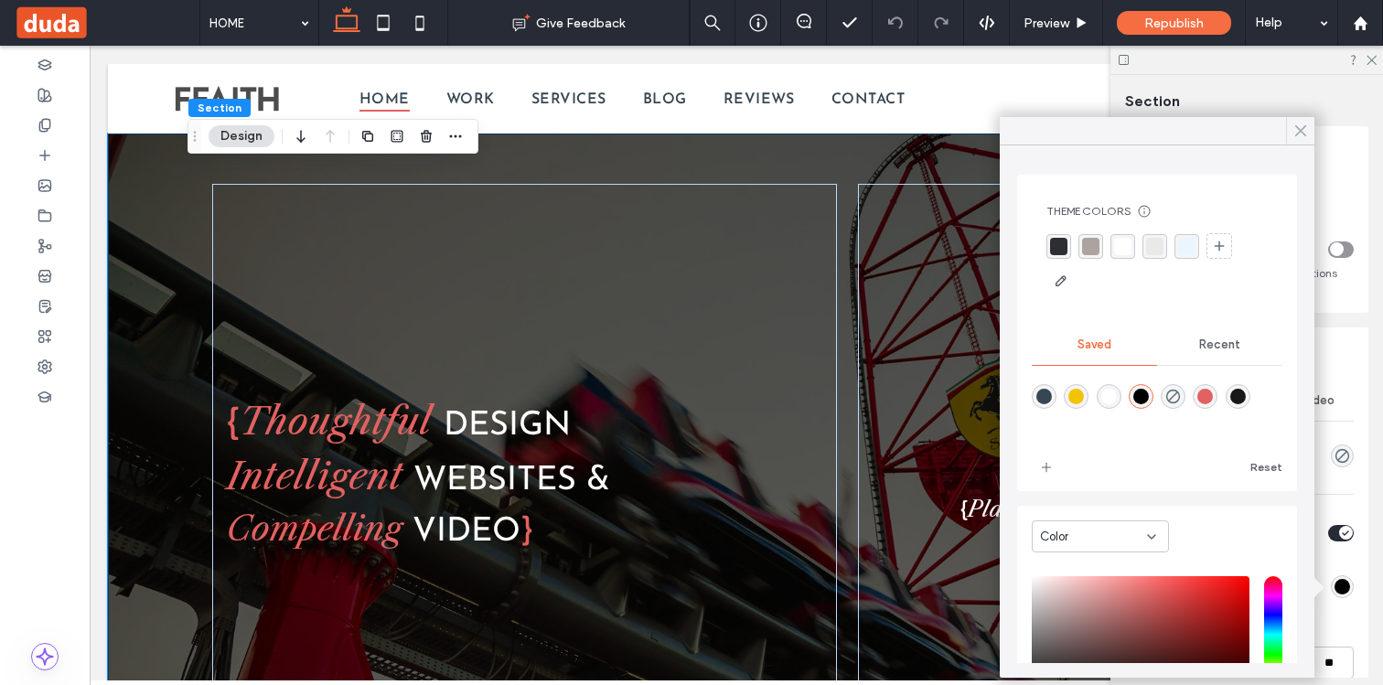
click at [1298, 123] on icon at bounding box center [1300, 131] width 16 height 16
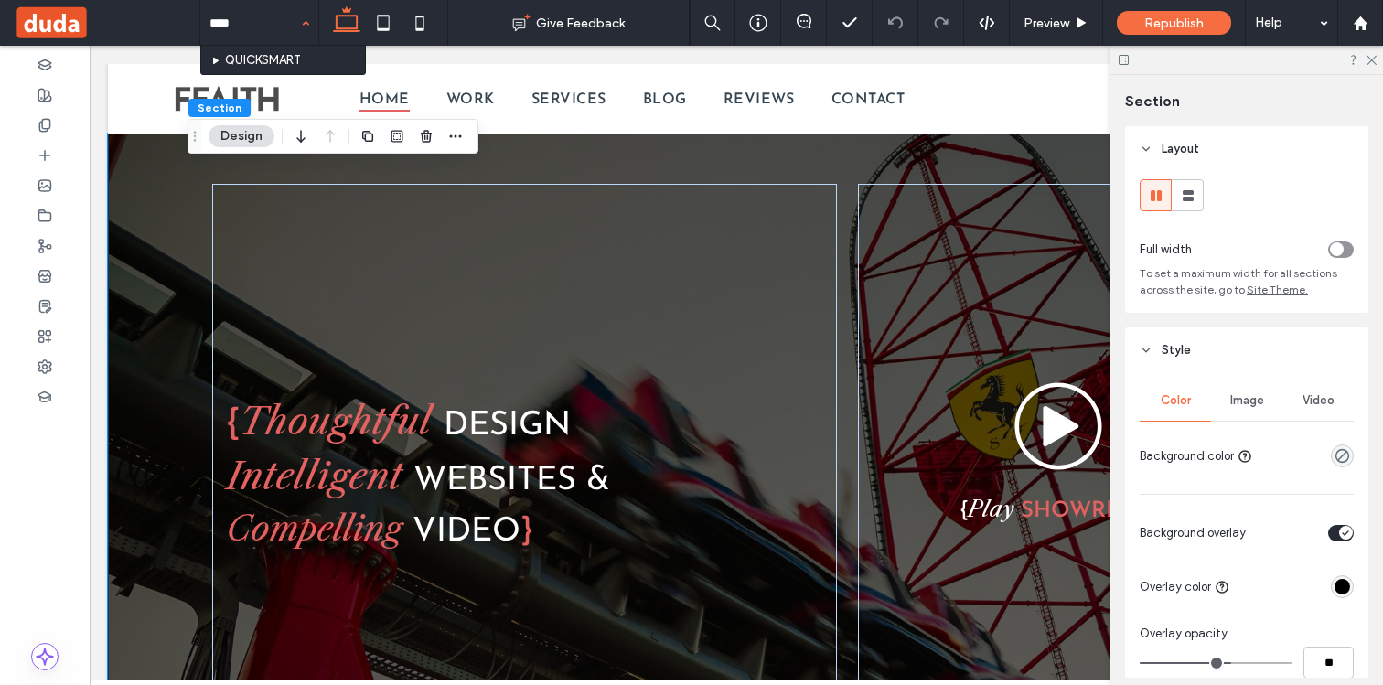
type input "*****"
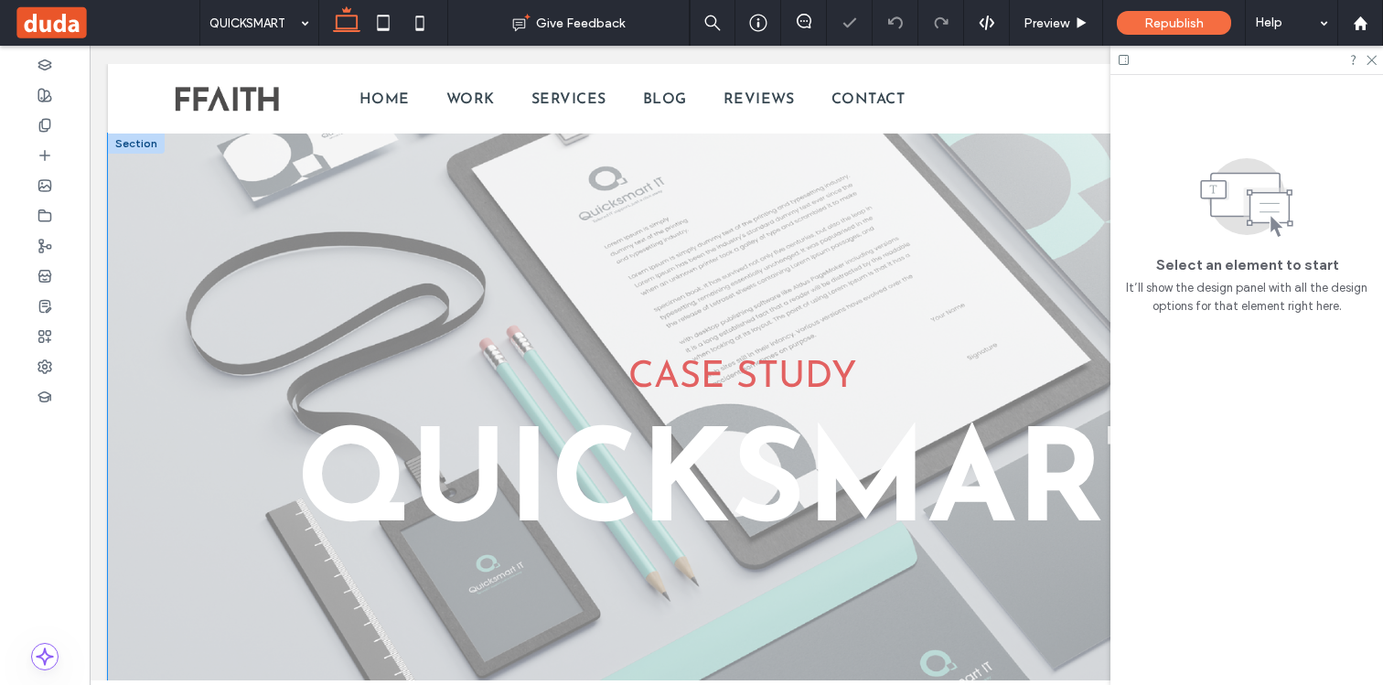
click at [176, 196] on div "CASE STUDY QUICKSMART" at bounding box center [736, 454] width 1256 height 640
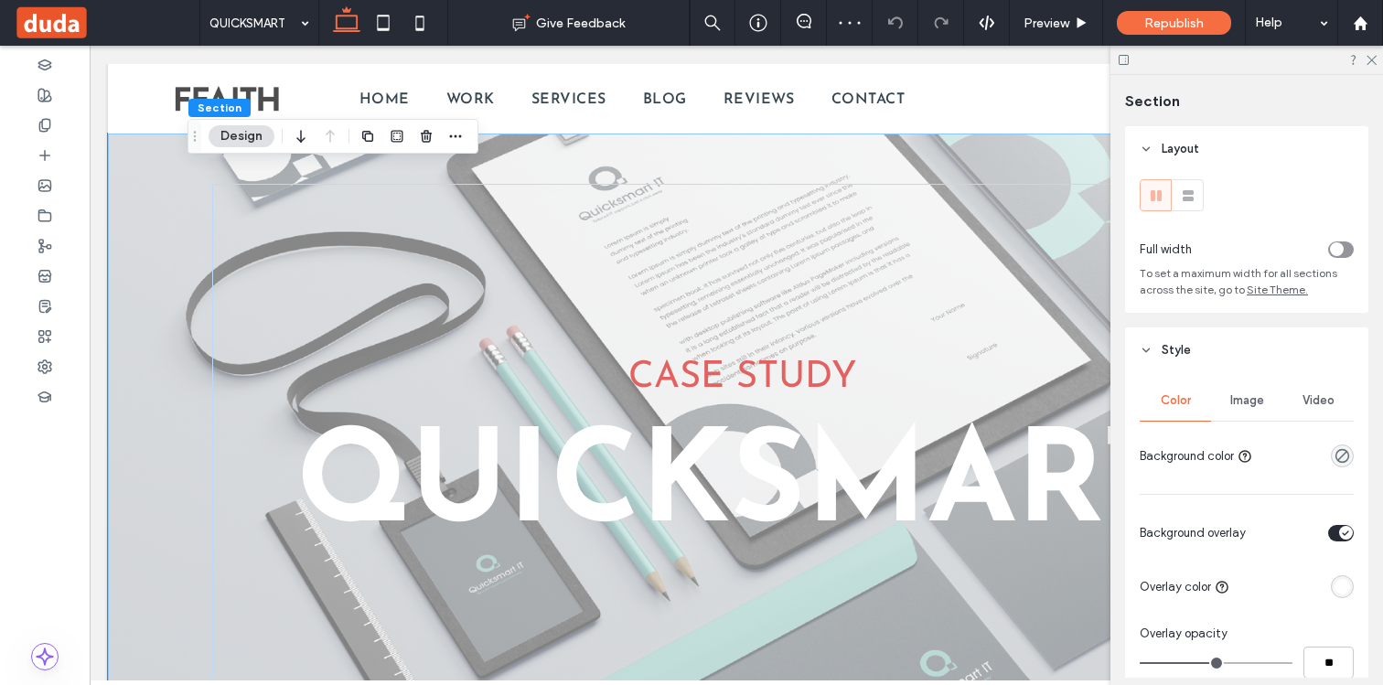
click at [1337, 590] on div "rgba(255, 255, 255, 1)" at bounding box center [1342, 587] width 16 height 16
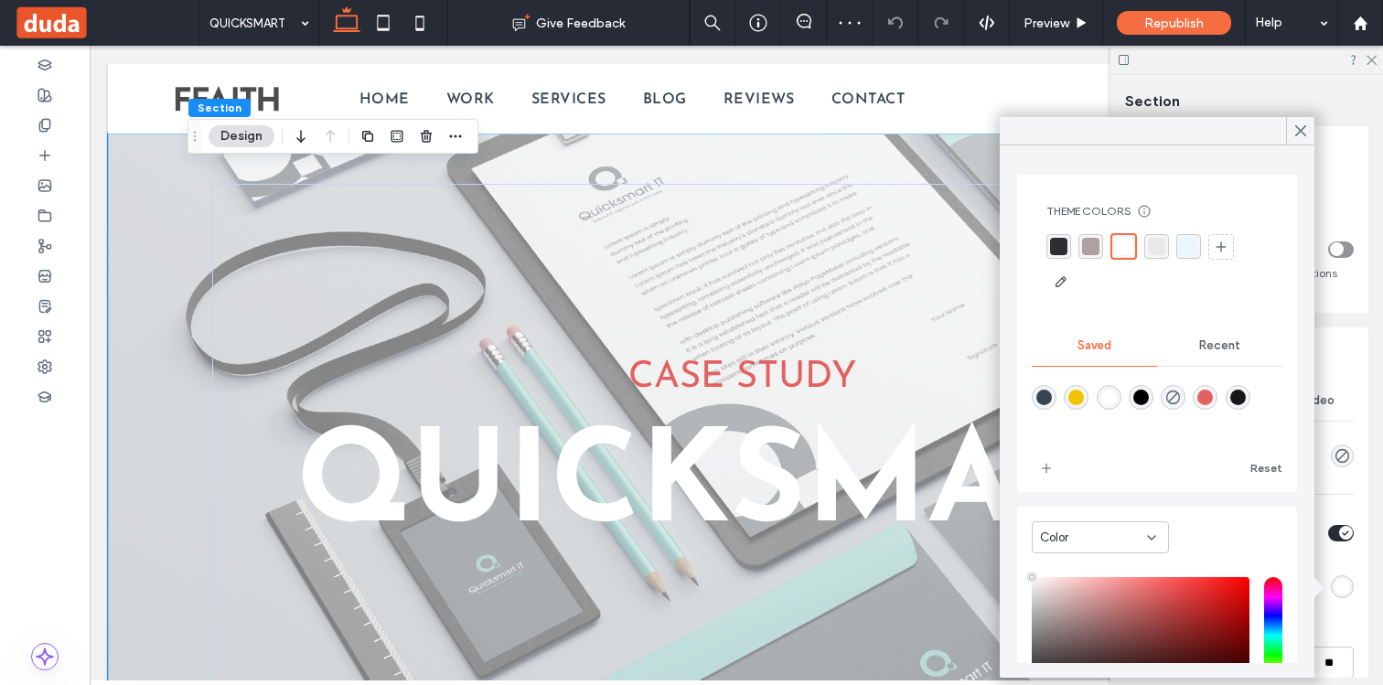
click at [1138, 398] on div "rgba(0,0,0,1)" at bounding box center [1141, 398] width 16 height 16
type input "*******"
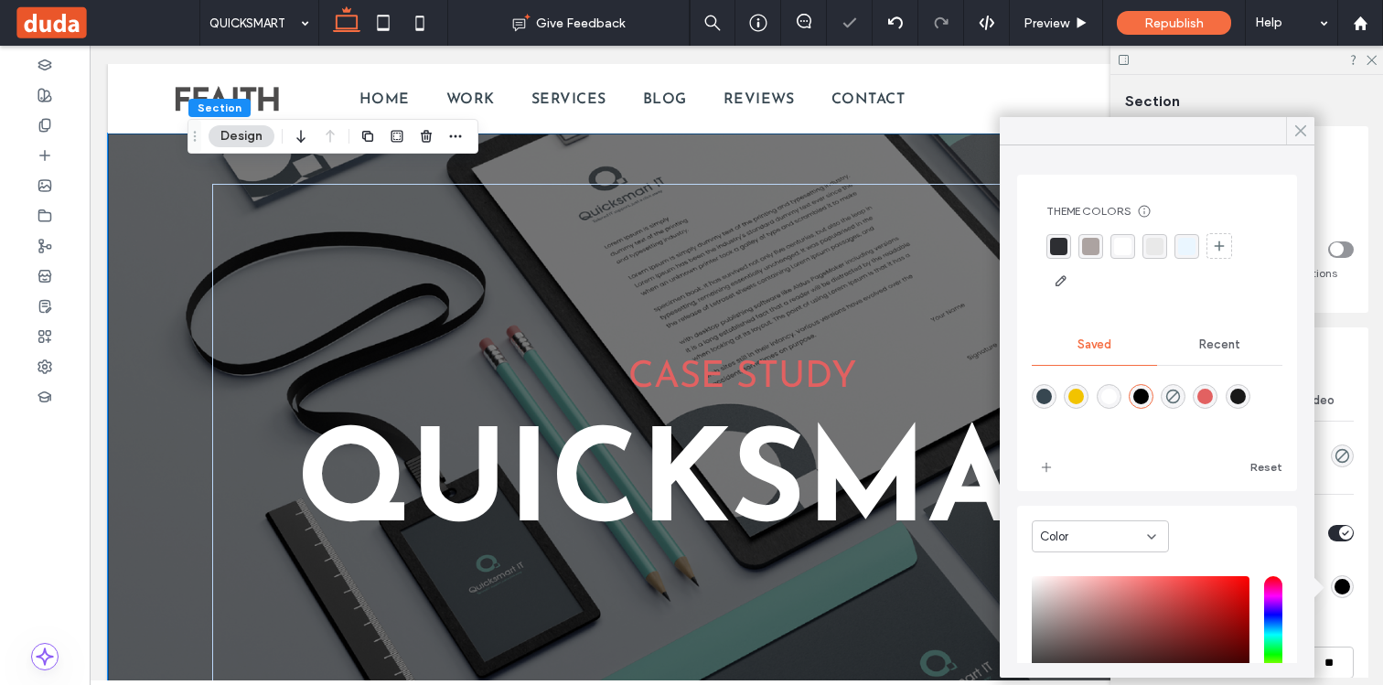
click at [1296, 132] on icon at bounding box center [1300, 131] width 16 height 16
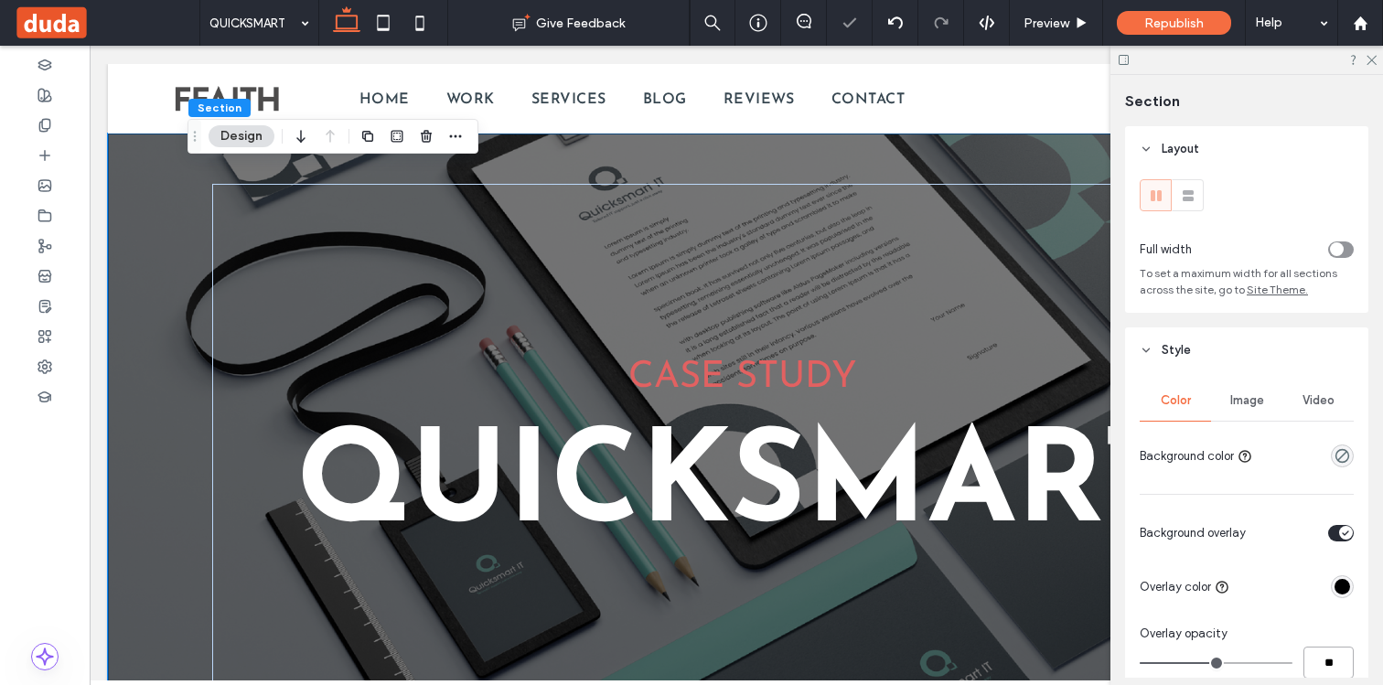
click at [1321, 662] on input "**" at bounding box center [1328, 663] width 50 height 32
type input "**"
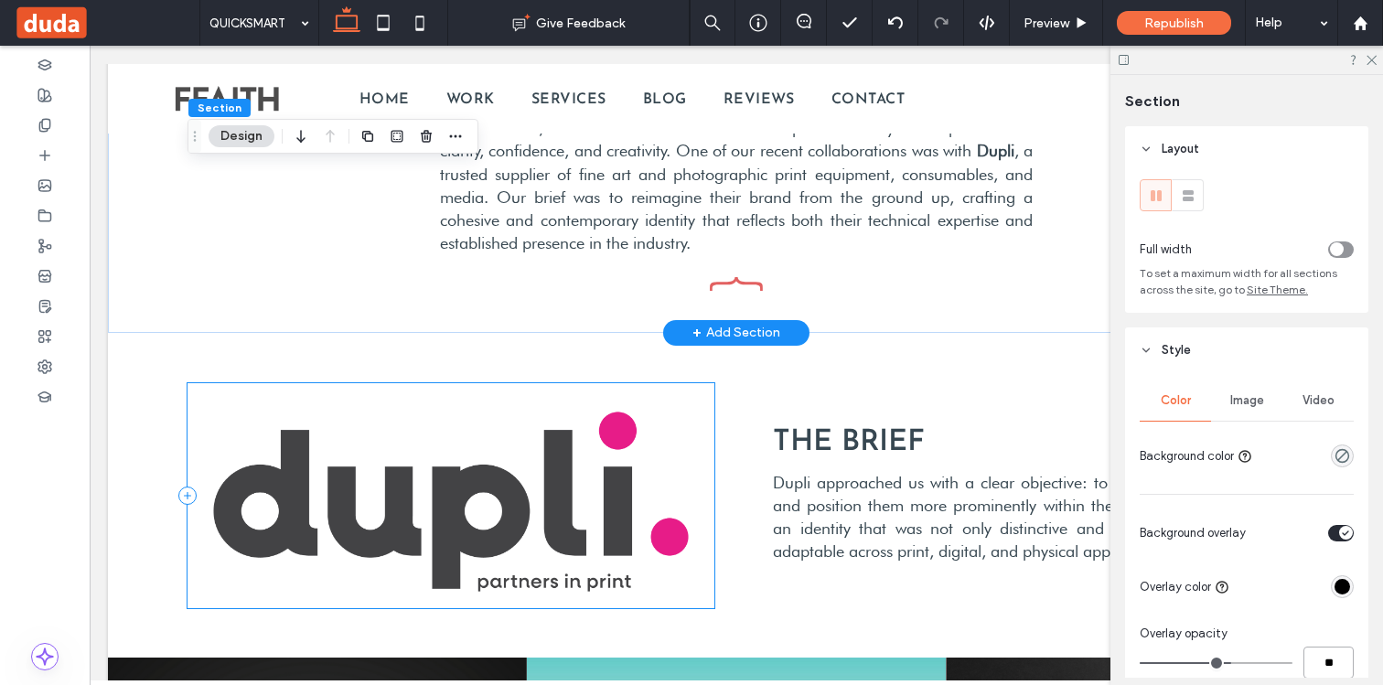
scroll to position [832, 0]
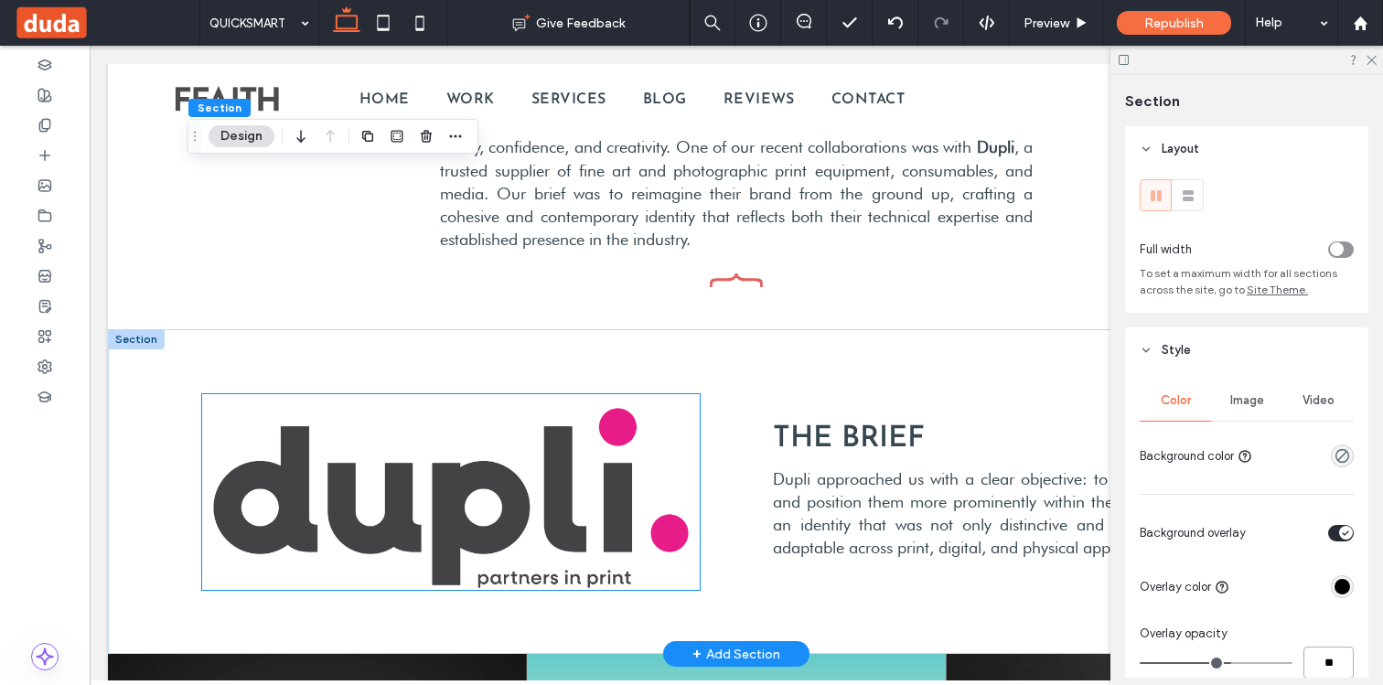
click at [623, 507] on img at bounding box center [450, 492] width 497 height 196
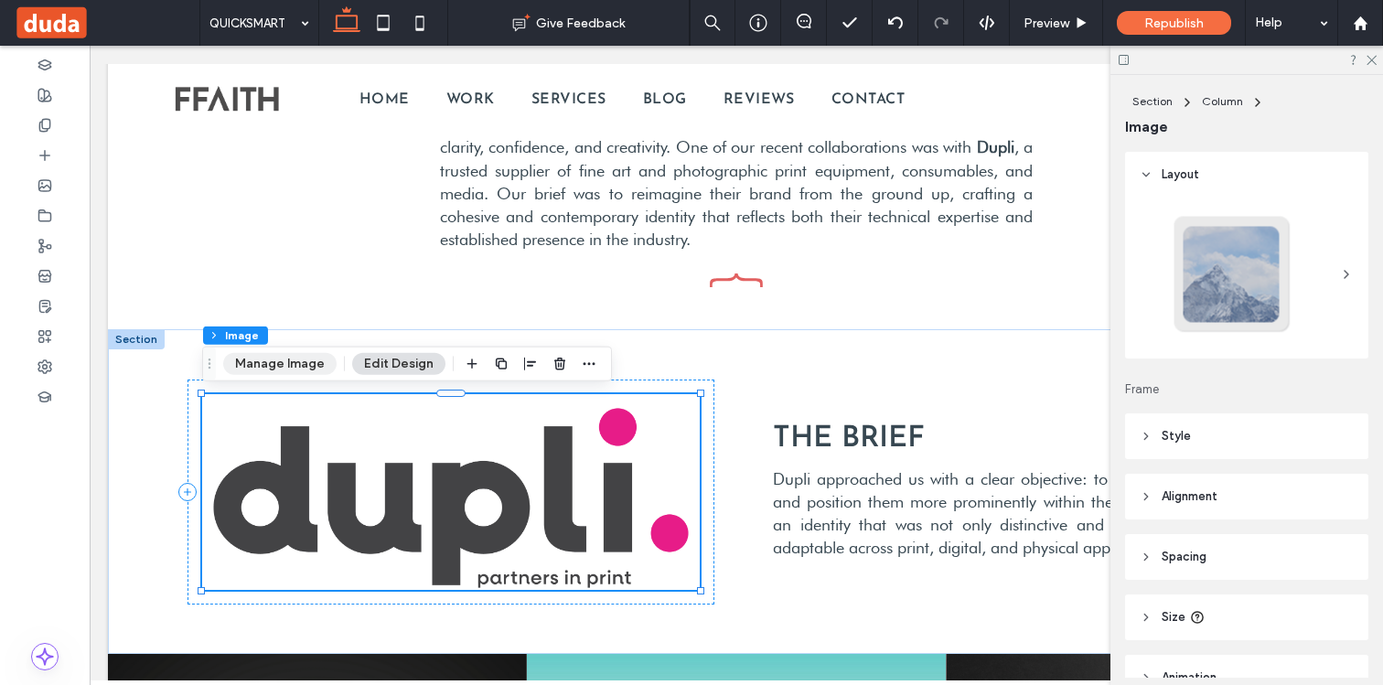
click at [290, 369] on button "Manage Image" at bounding box center [279, 364] width 113 height 22
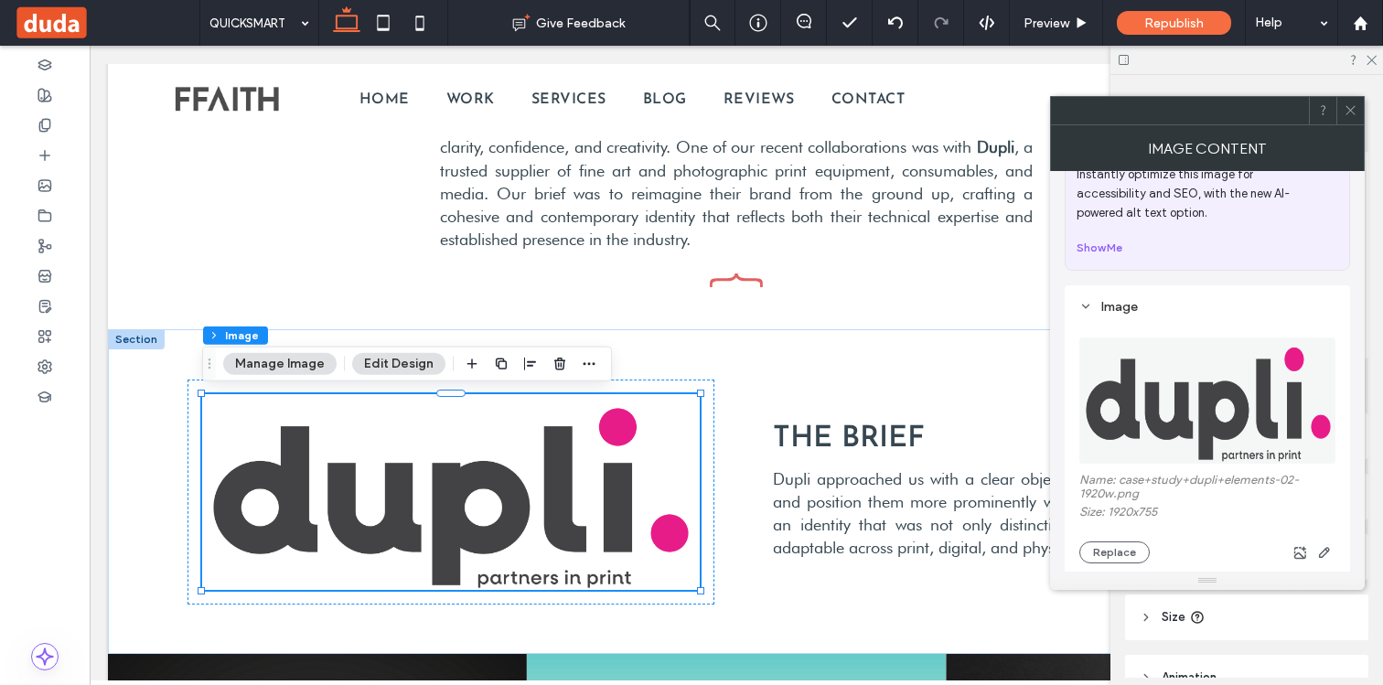
scroll to position [74, 0]
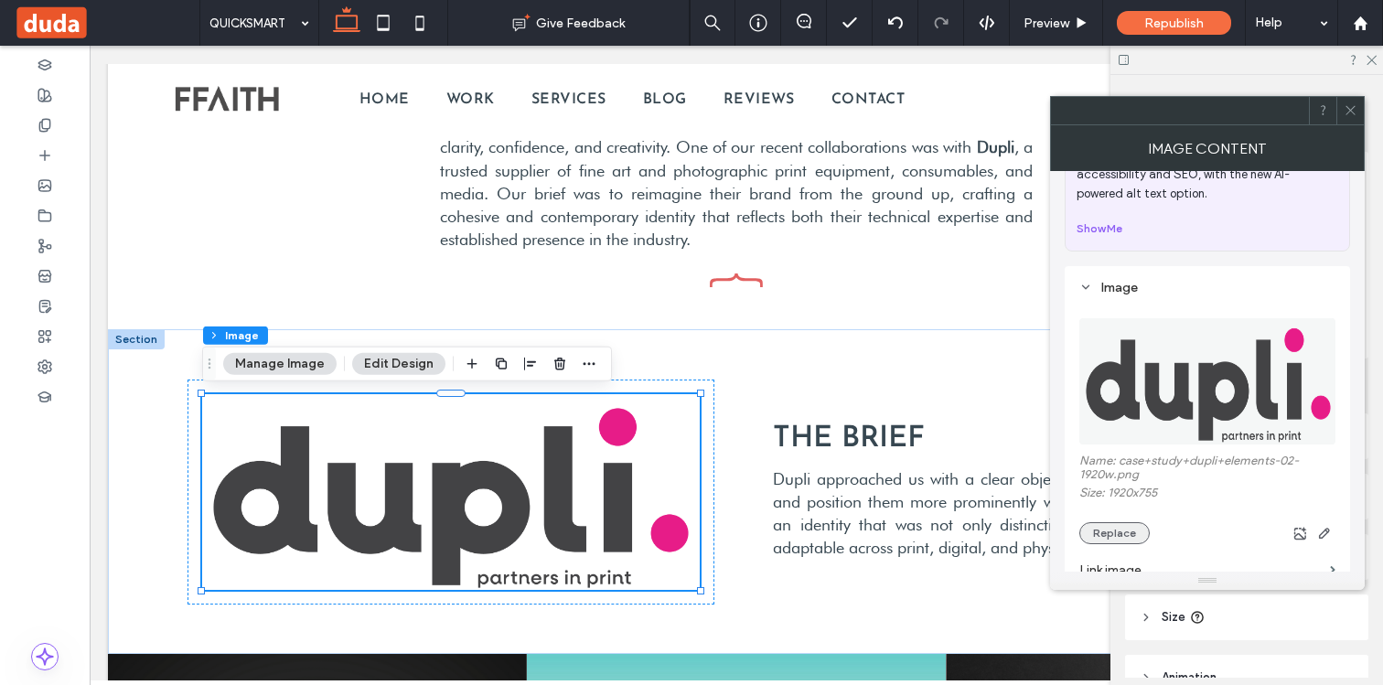
click at [1109, 526] on button "Replace" at bounding box center [1114, 533] width 70 height 22
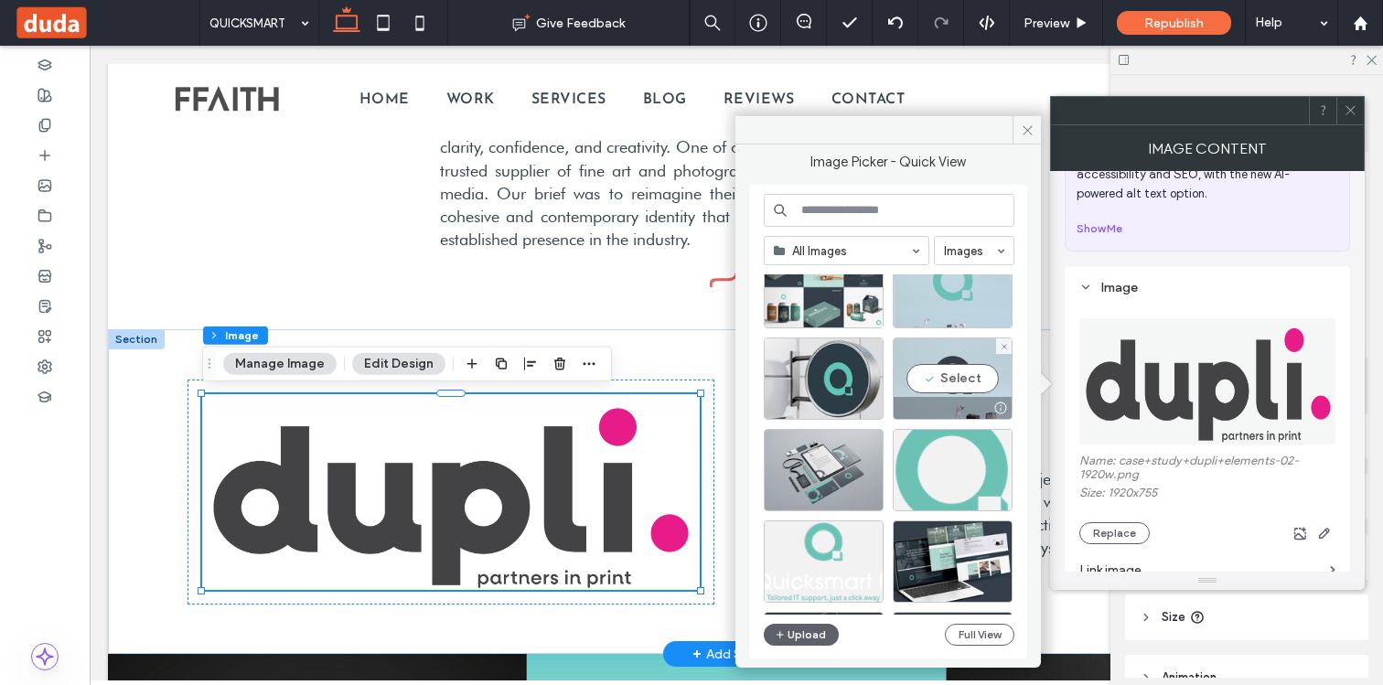
scroll to position [90, 0]
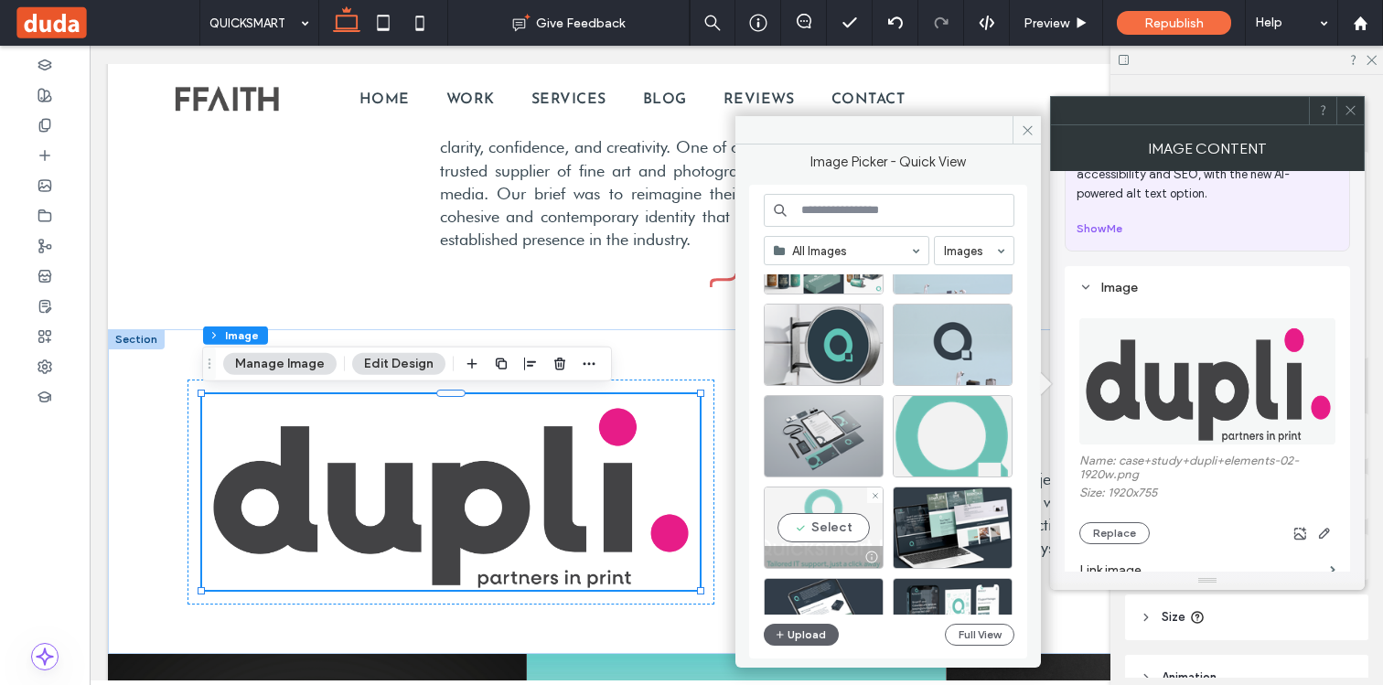
click at [838, 524] on div "Select" at bounding box center [824, 527] width 120 height 82
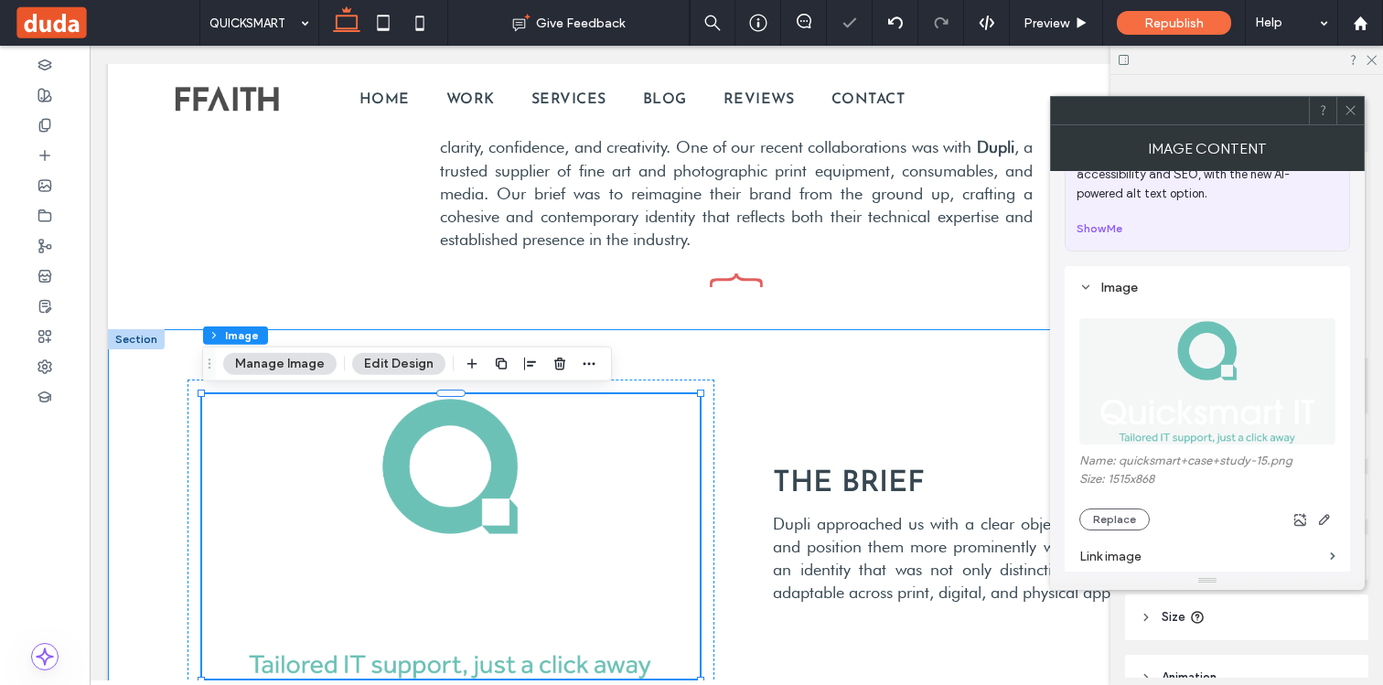
click at [156, 375] on div "THE BRIEF Dupli approached us with a clear objective: to reimagine their brand …" at bounding box center [736, 536] width 1256 height 415
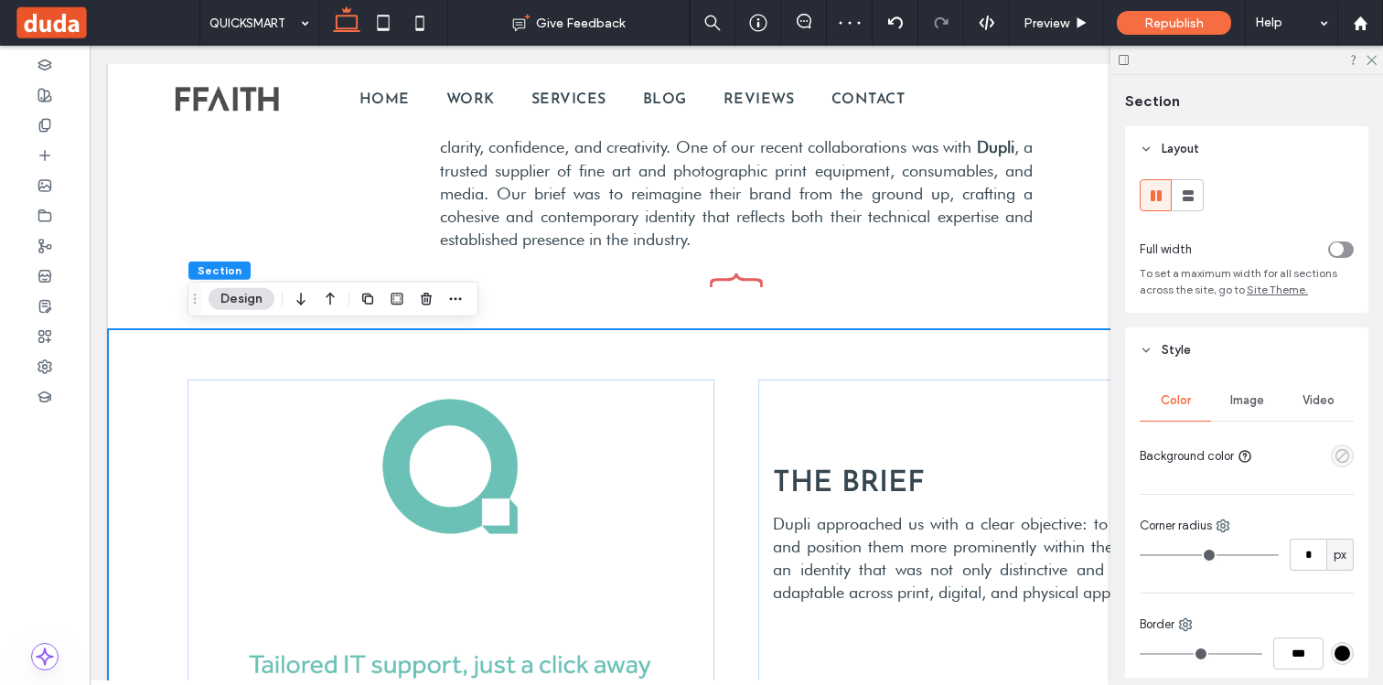
click at [1336, 457] on use "empty color" at bounding box center [1342, 456] width 14 height 14
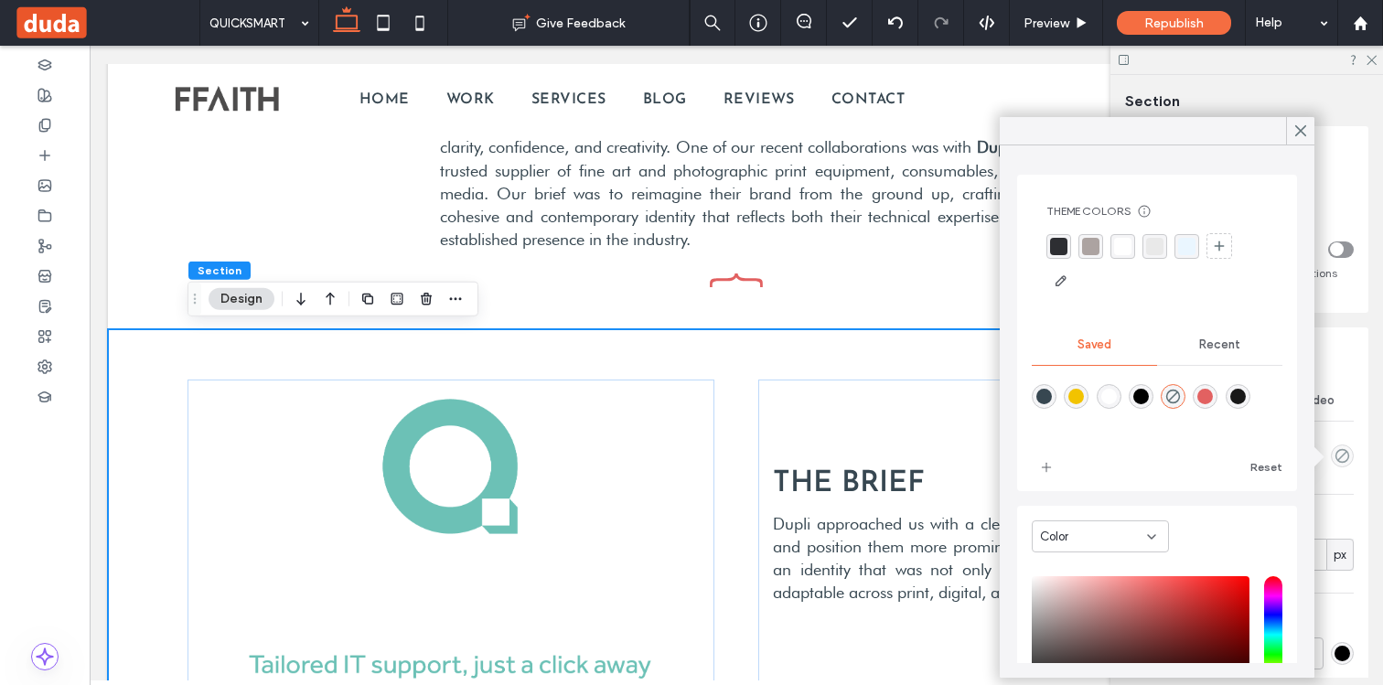
click at [518, 366] on div "THE BRIEF Dupli approached us with a clear objective: to reimagine their brand …" at bounding box center [735, 536] width 1097 height 415
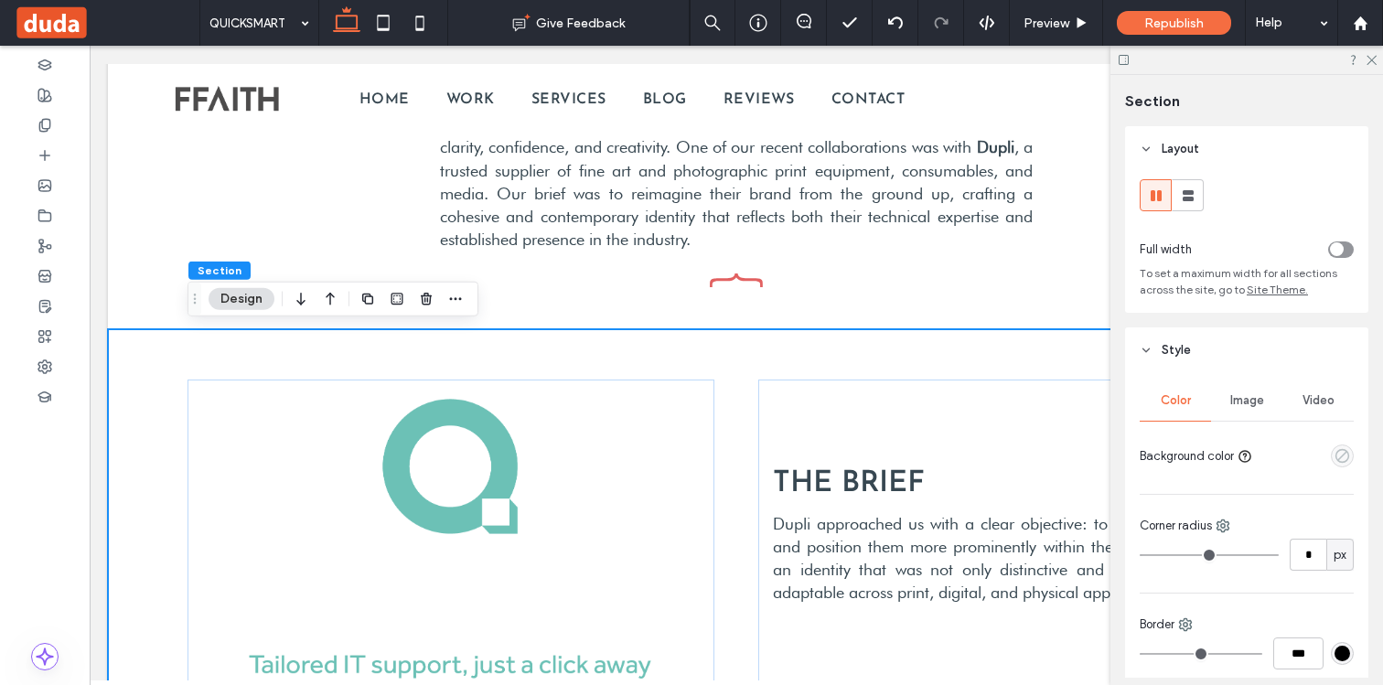
click at [1349, 463] on icon "empty color" at bounding box center [1342, 456] width 16 height 16
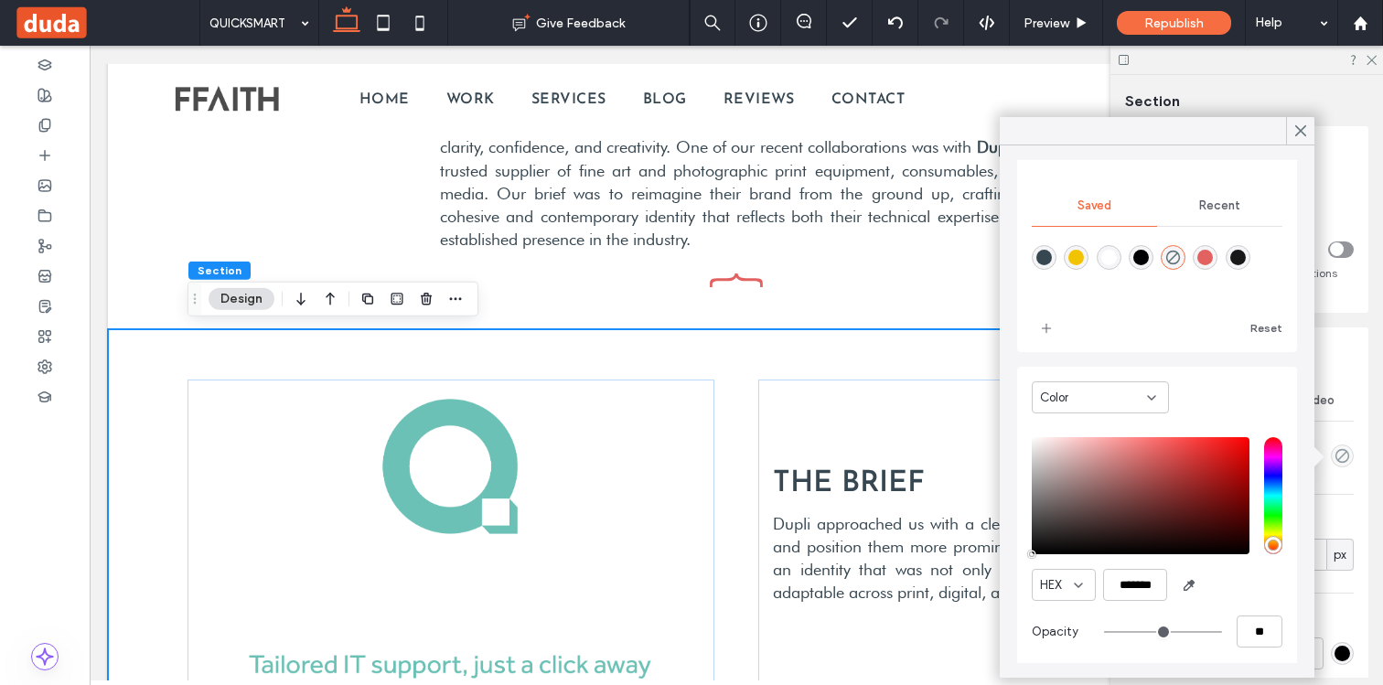
scroll to position [146, 0]
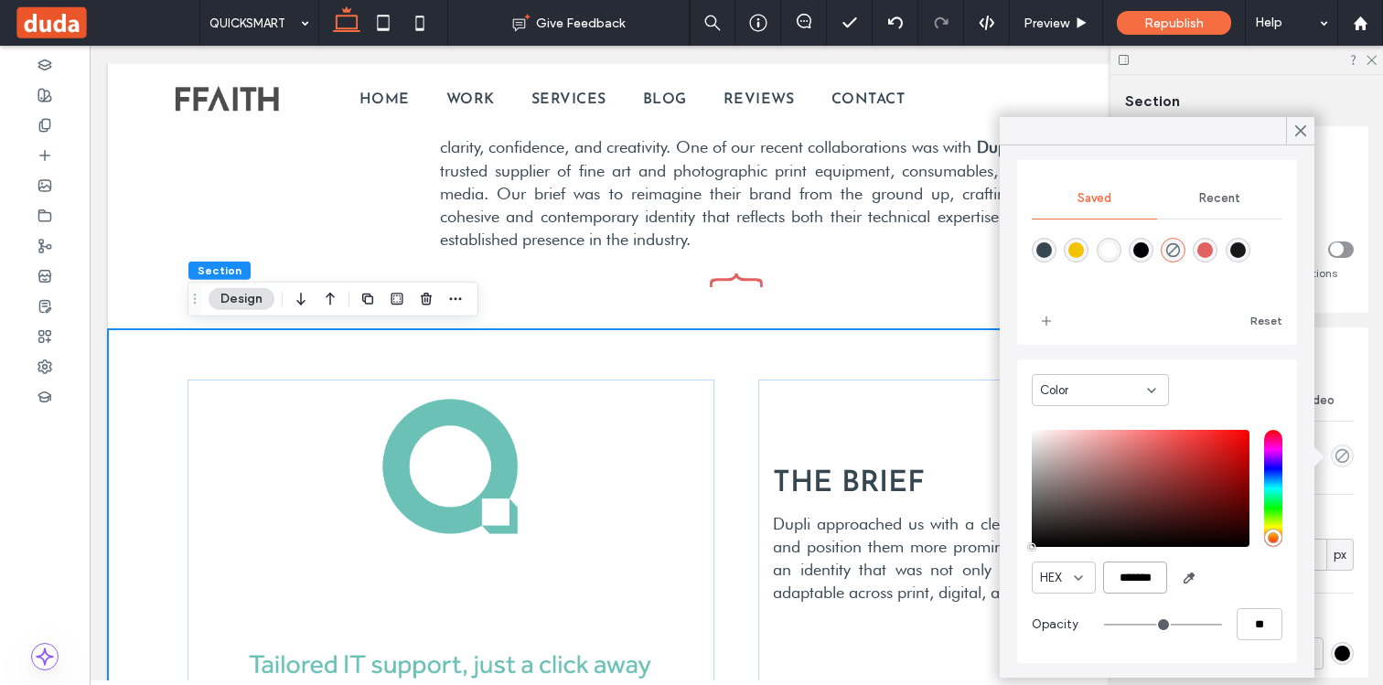
click at [1145, 578] on input "*******" at bounding box center [1135, 577] width 64 height 32
paste input "color picker textbox"
type input "*******"
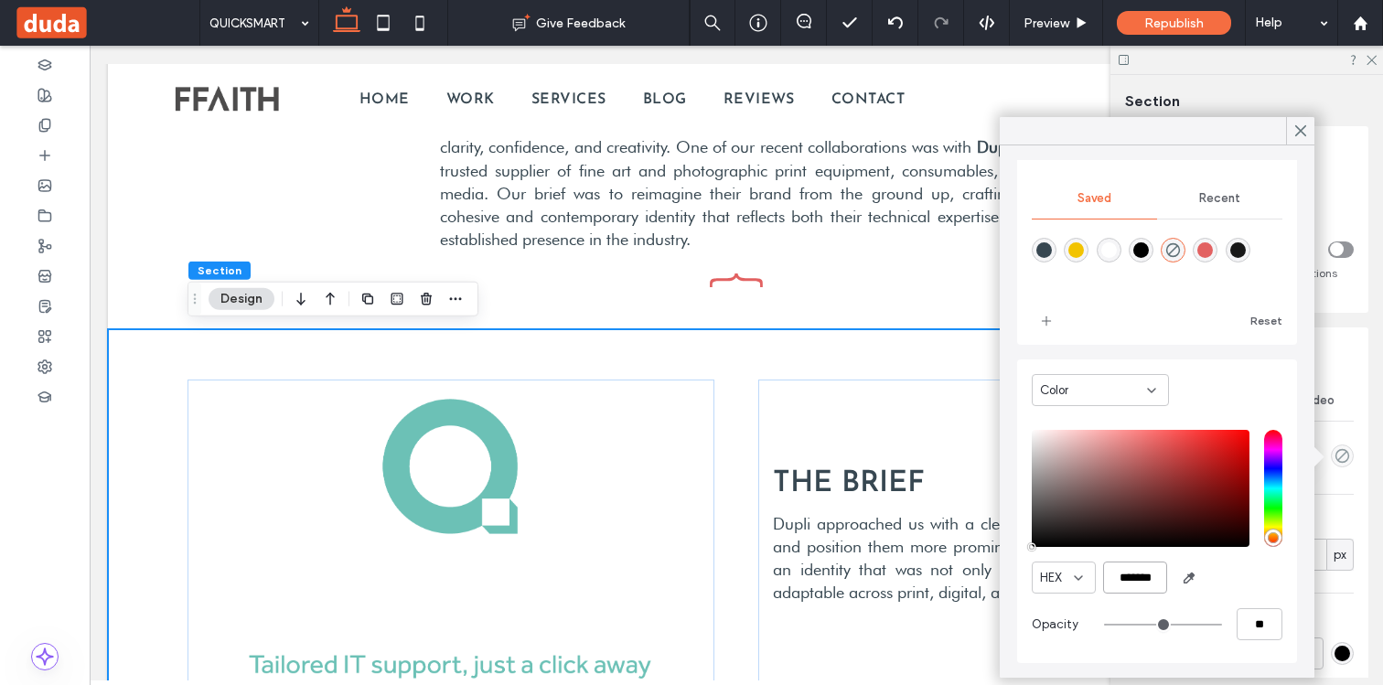
type input "***"
type input "****"
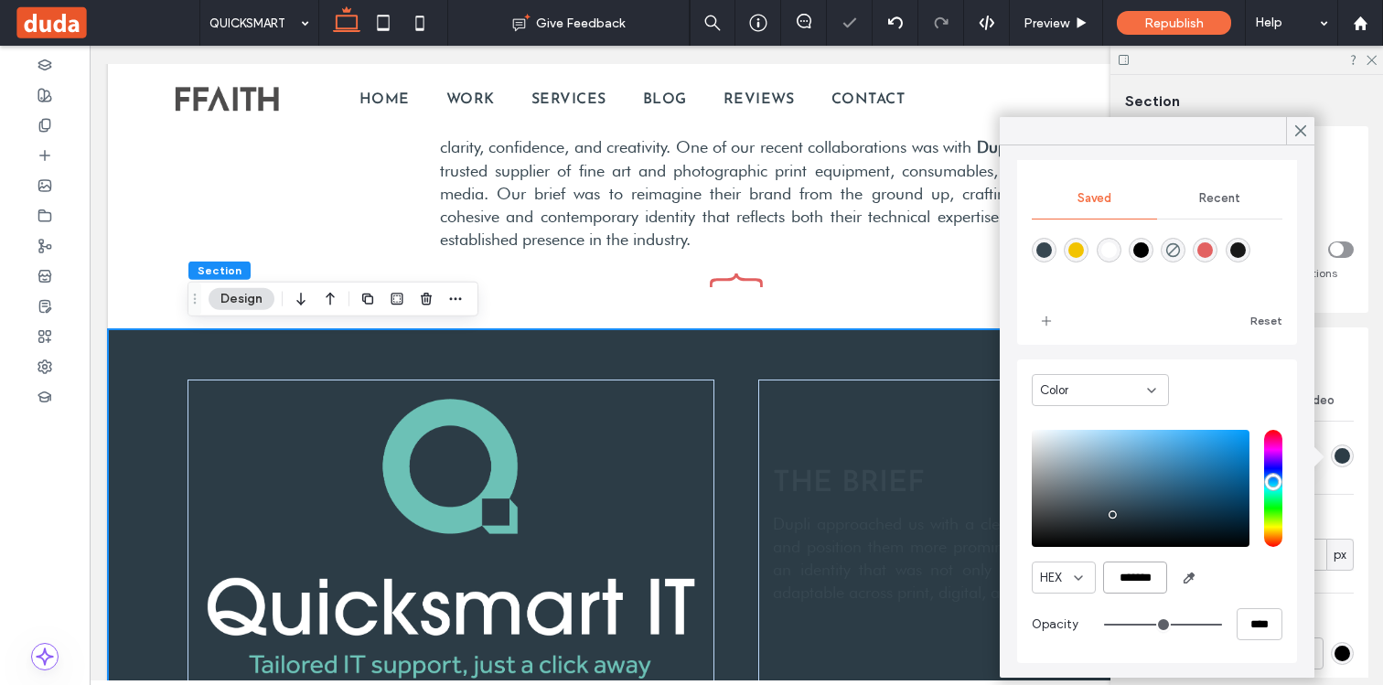
type input "*******"
click at [1154, 355] on div "Theme Colors Save time with Theme Colors Create a color palette to instantly ad…" at bounding box center [1157, 345] width 280 height 635
click at [1297, 131] on icon at bounding box center [1300, 131] width 16 height 16
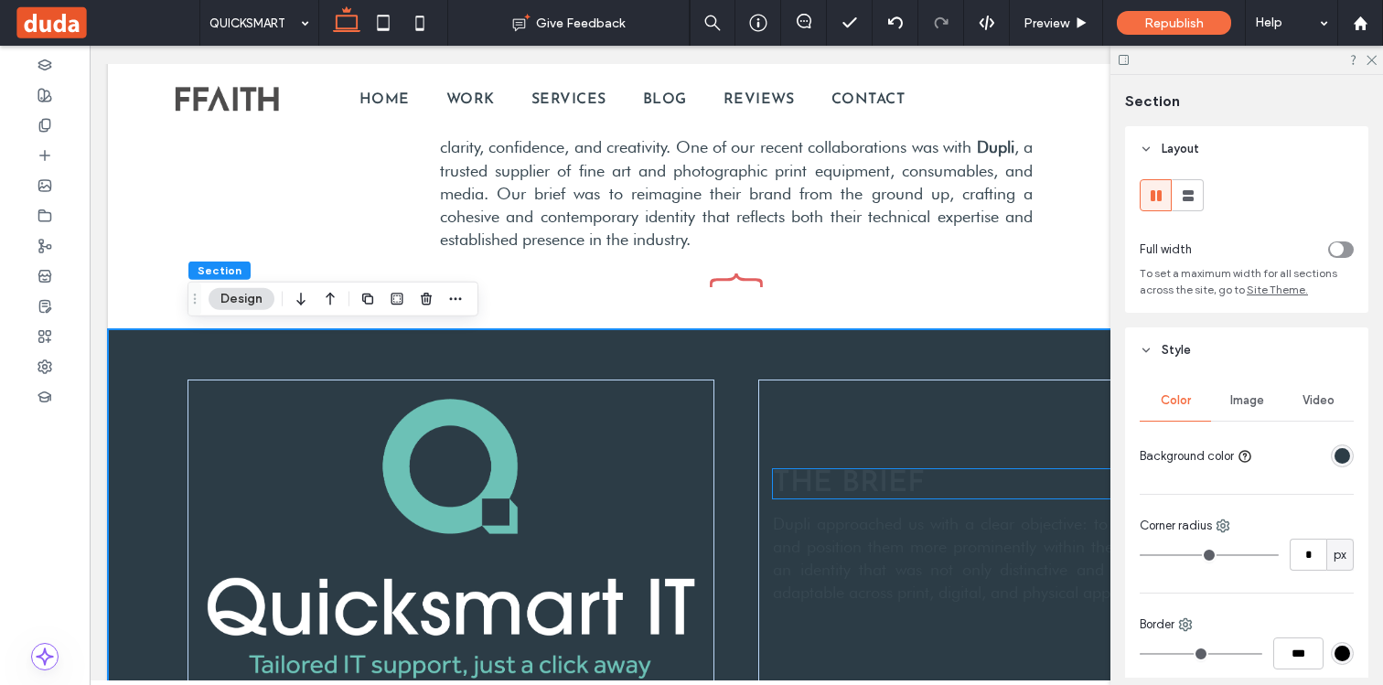
click at [855, 486] on span "THE BRIEF" at bounding box center [849, 483] width 152 height 29
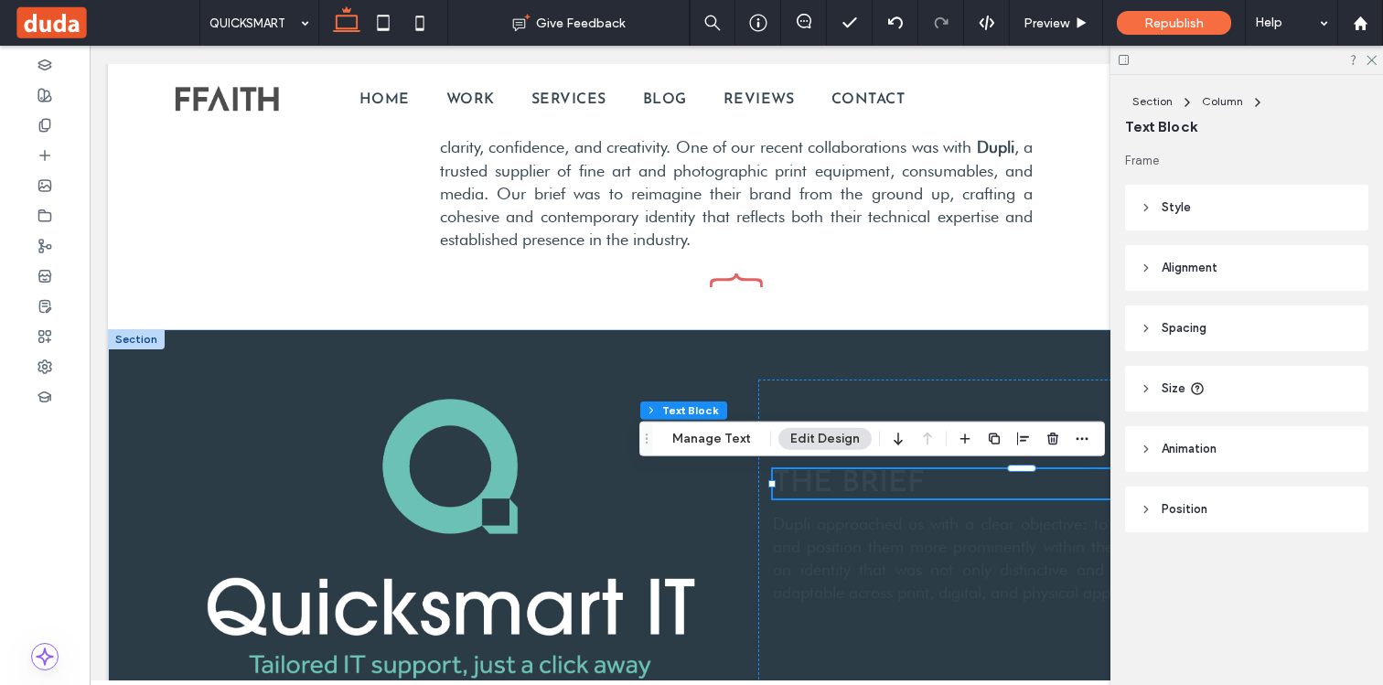
click at [828, 486] on span "THE BRIEF" at bounding box center [849, 483] width 152 height 29
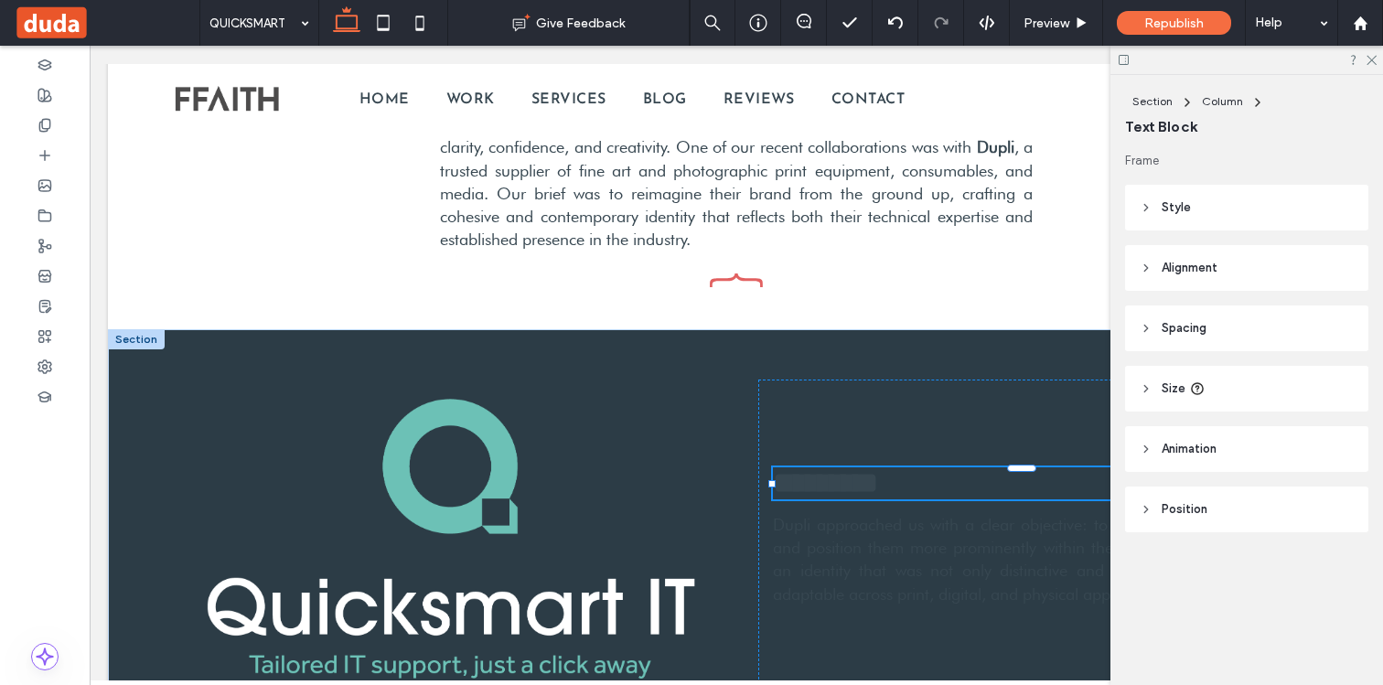
type input "**********"
type input "**"
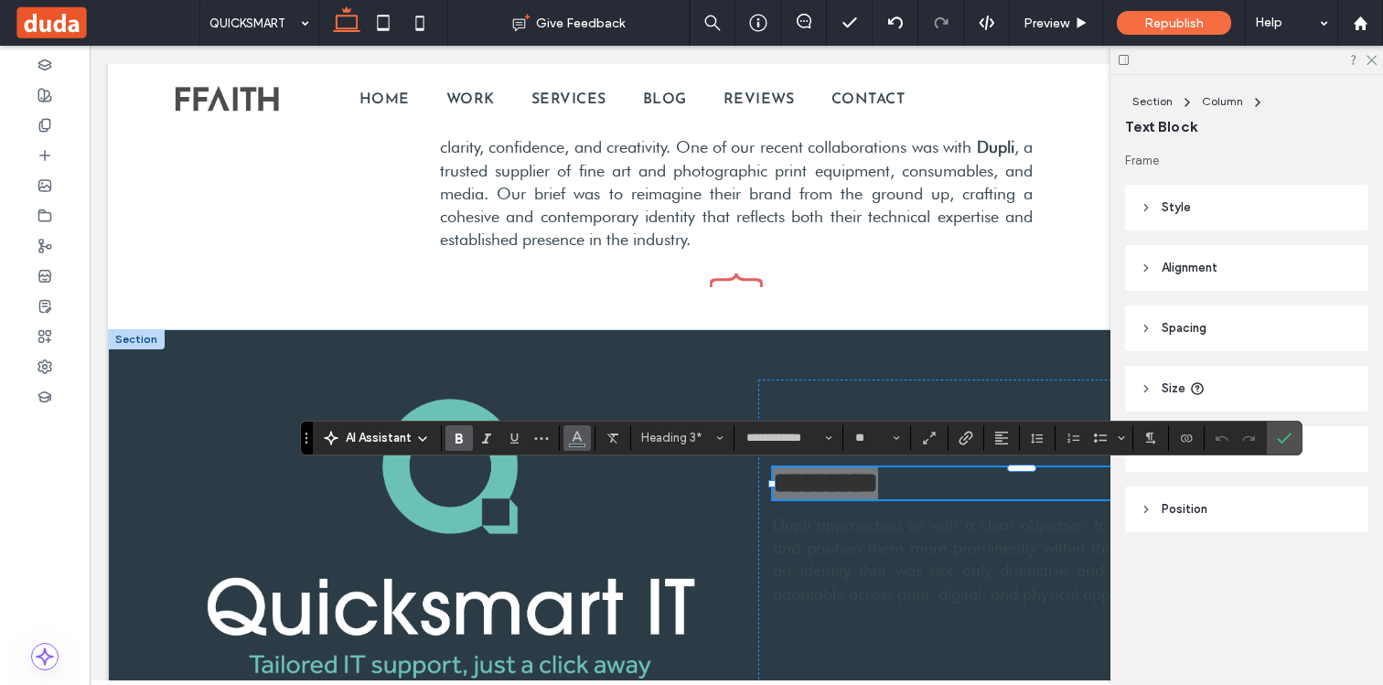
click at [580, 444] on span "Color" at bounding box center [577, 436] width 15 height 24
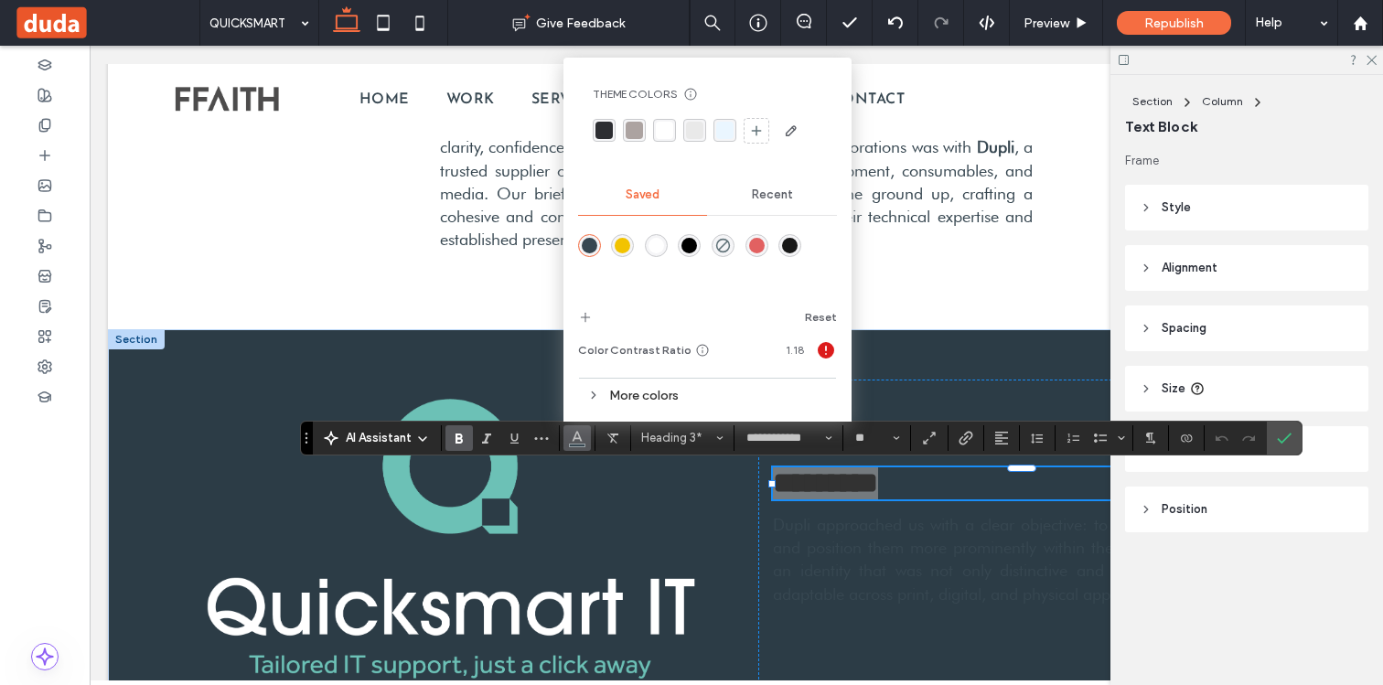
click at [658, 243] on div "rgba(255,255,255,1)" at bounding box center [656, 246] width 16 height 16
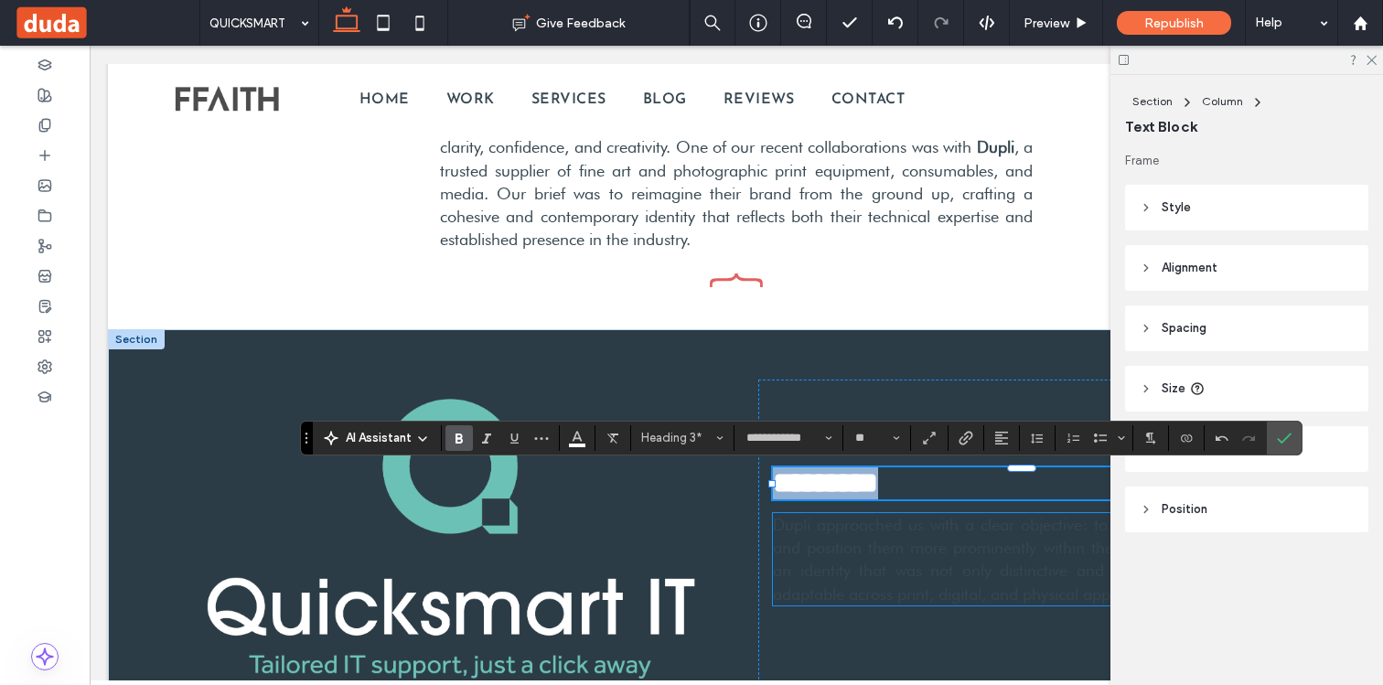
click at [855, 550] on span "Dupli approached us with a clear objective: to reimagine their brand and positi…" at bounding box center [1021, 559] width 497 height 89
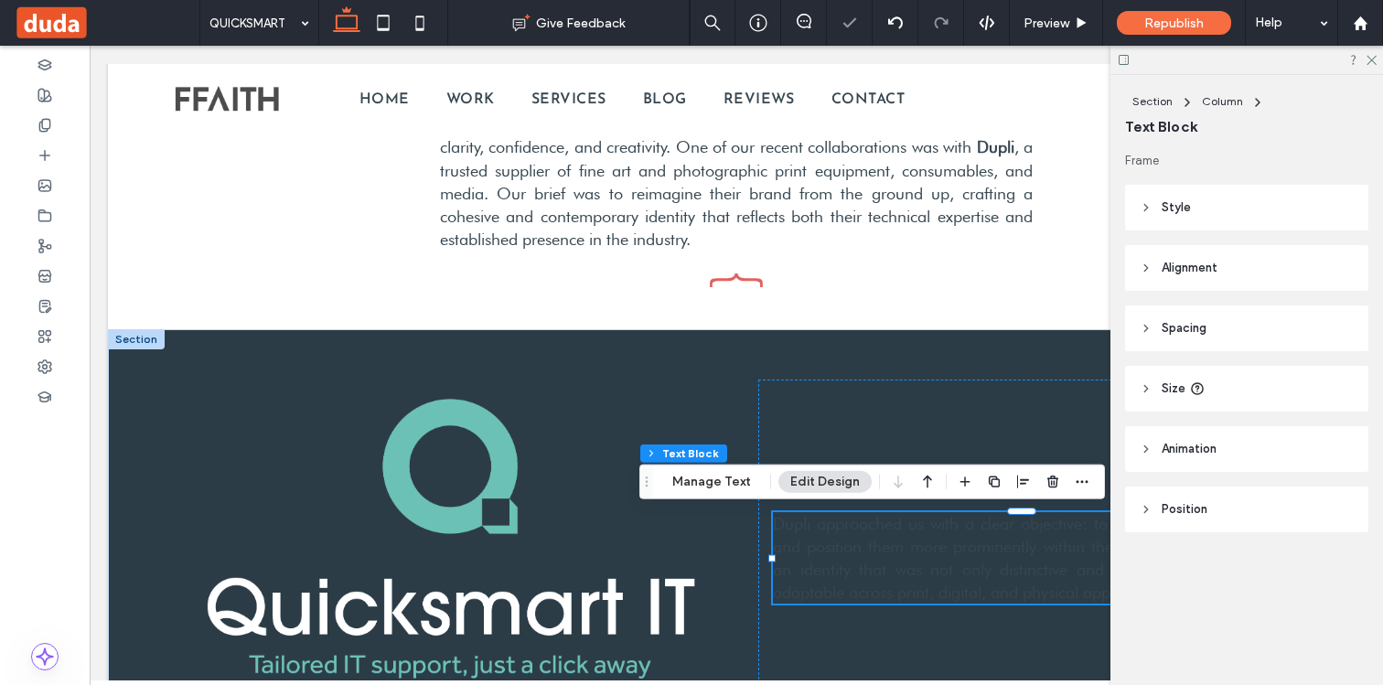
click at [855, 550] on span "Dupli approached us with a clear objective: to reimagine their brand and positi…" at bounding box center [1021, 558] width 497 height 89
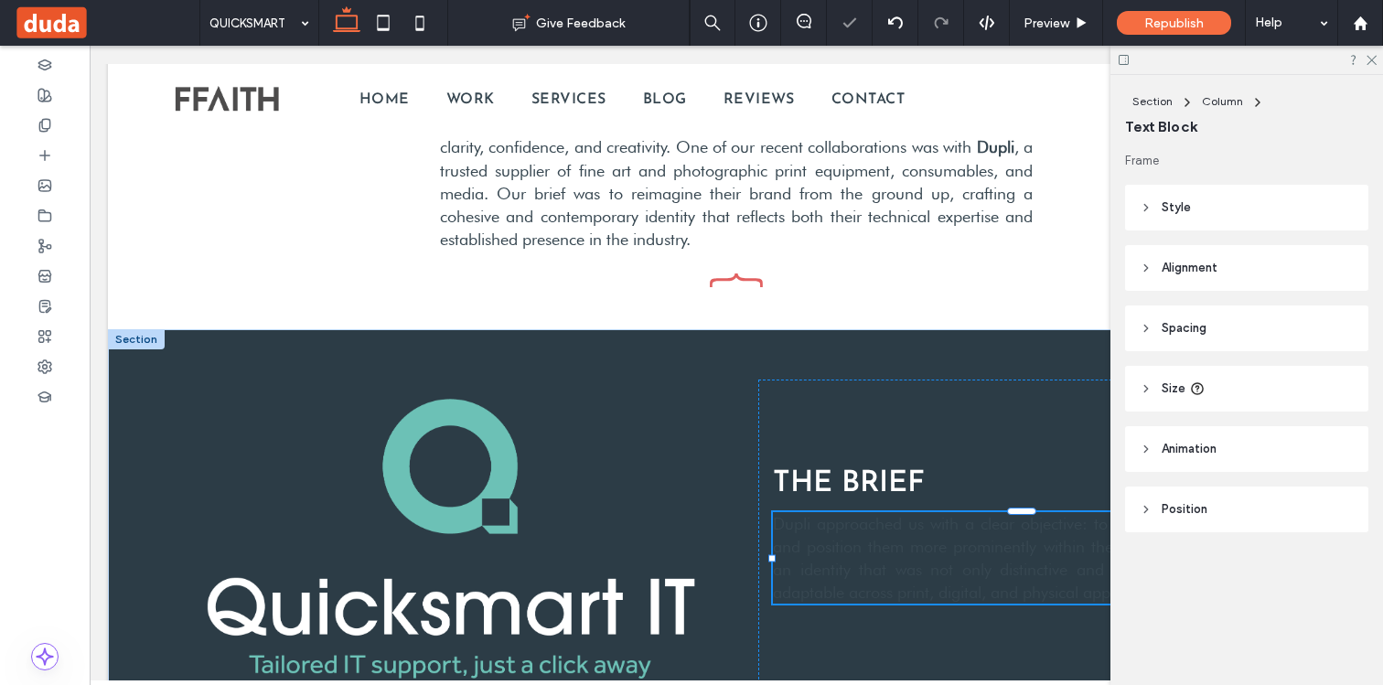
type input "**********"
type input "**"
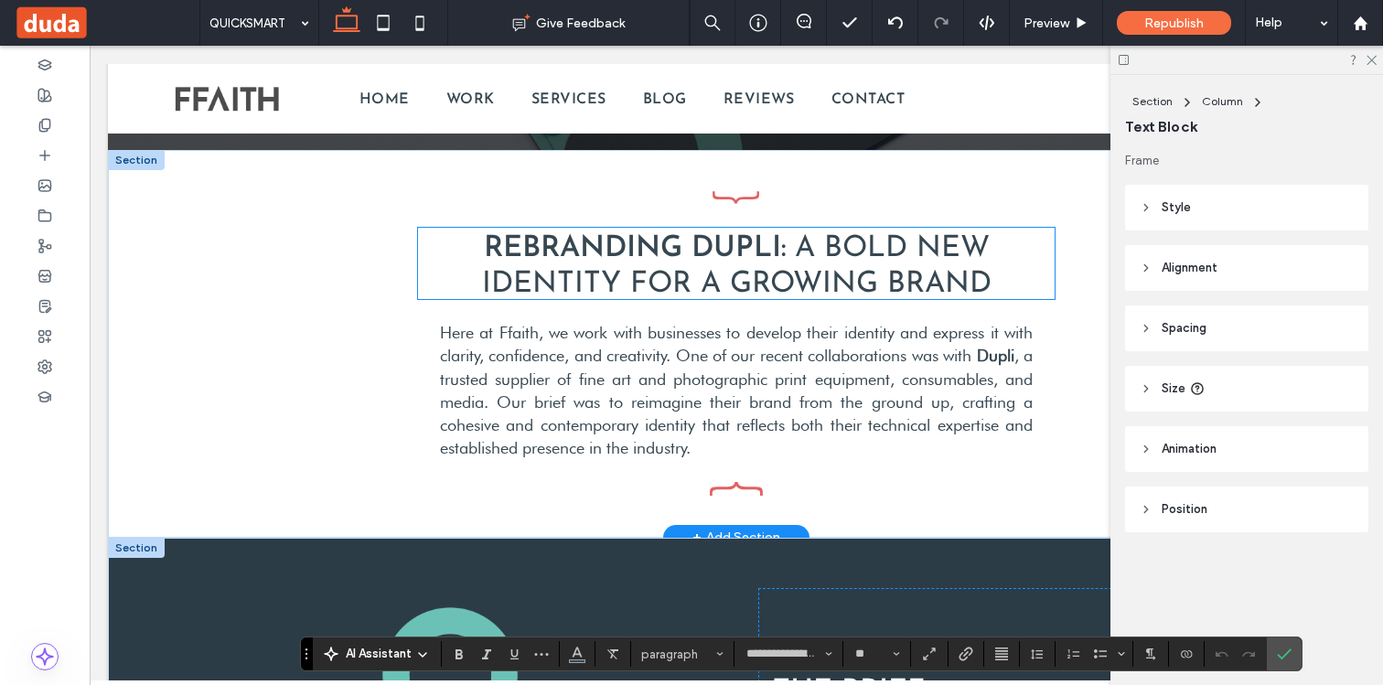
scroll to position [620, 0]
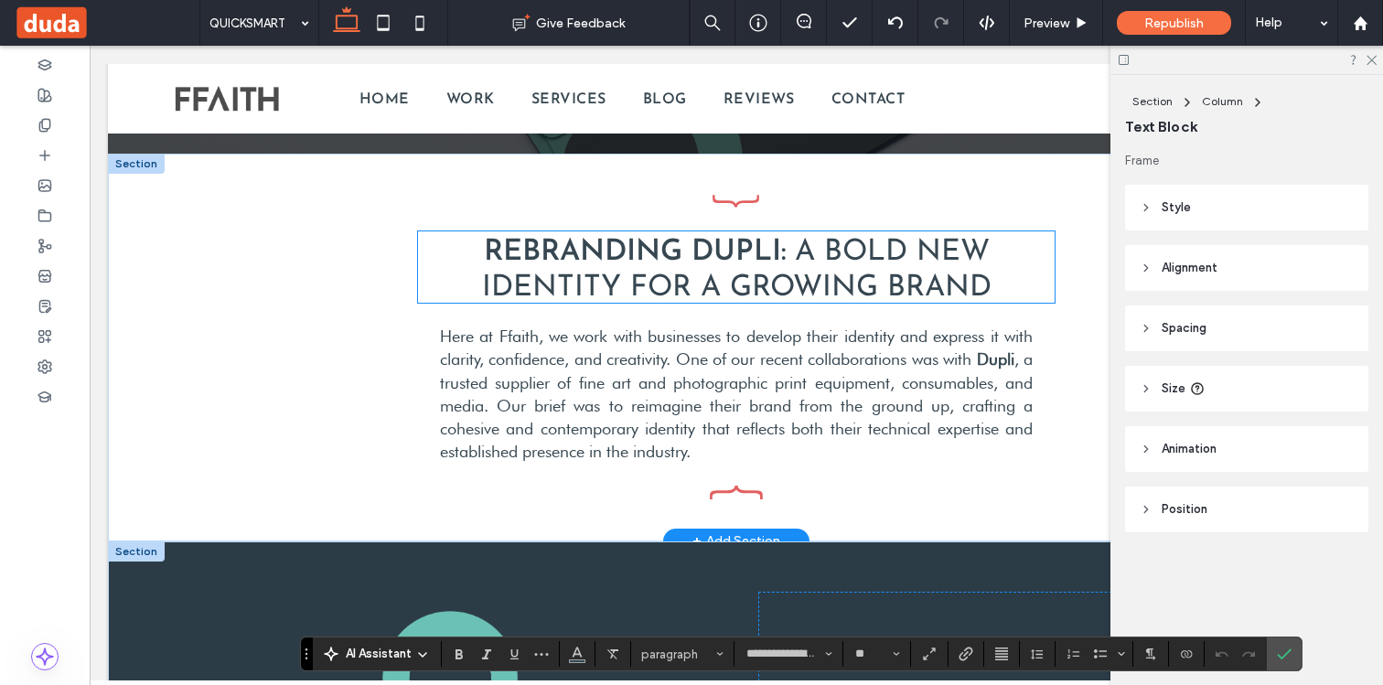
click at [705, 259] on span "Rebranding Dupli:" at bounding box center [635, 252] width 303 height 29
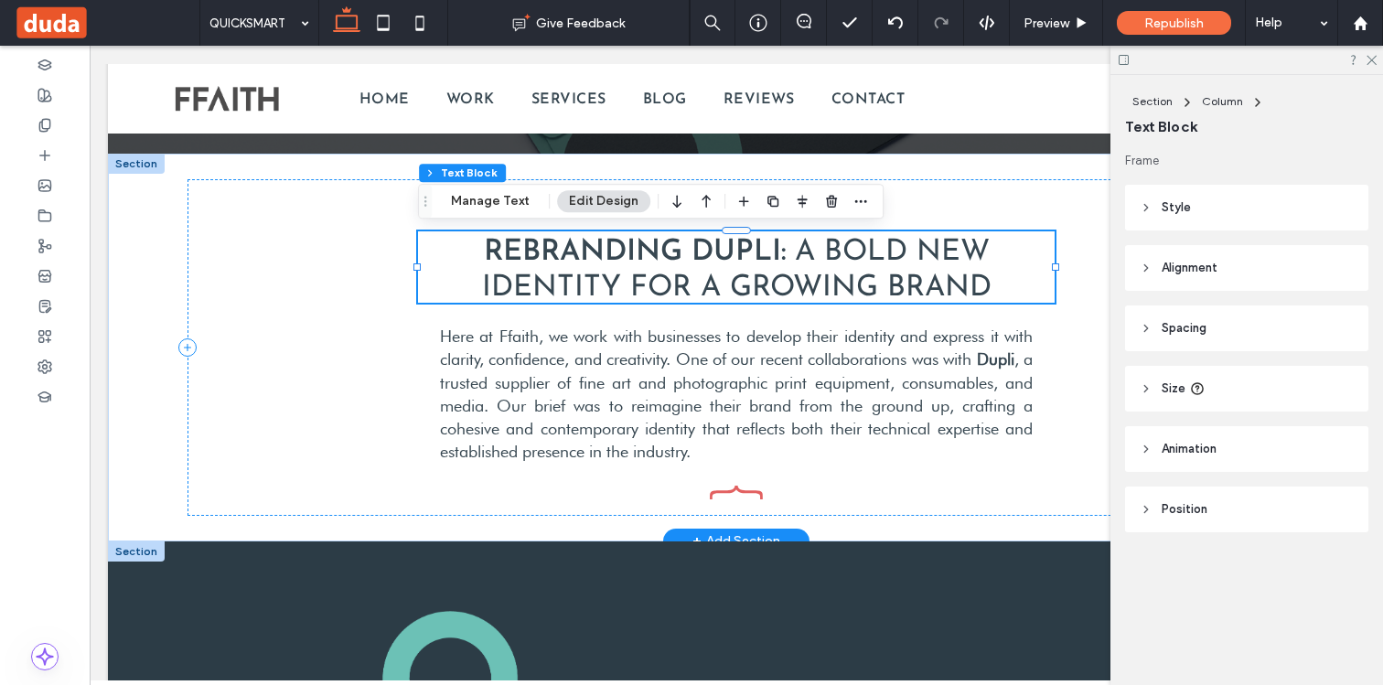
click at [700, 256] on span "Rebranding Dupli:" at bounding box center [635, 252] width 303 height 29
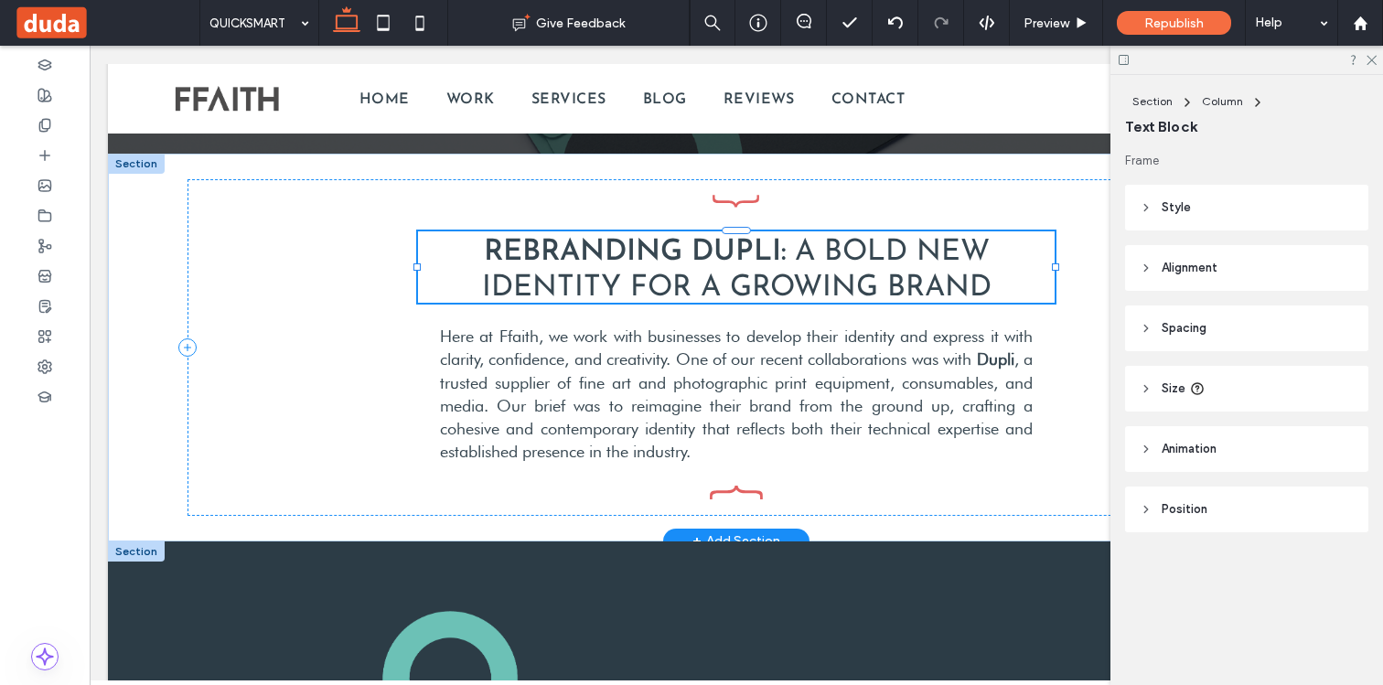
type input "**"
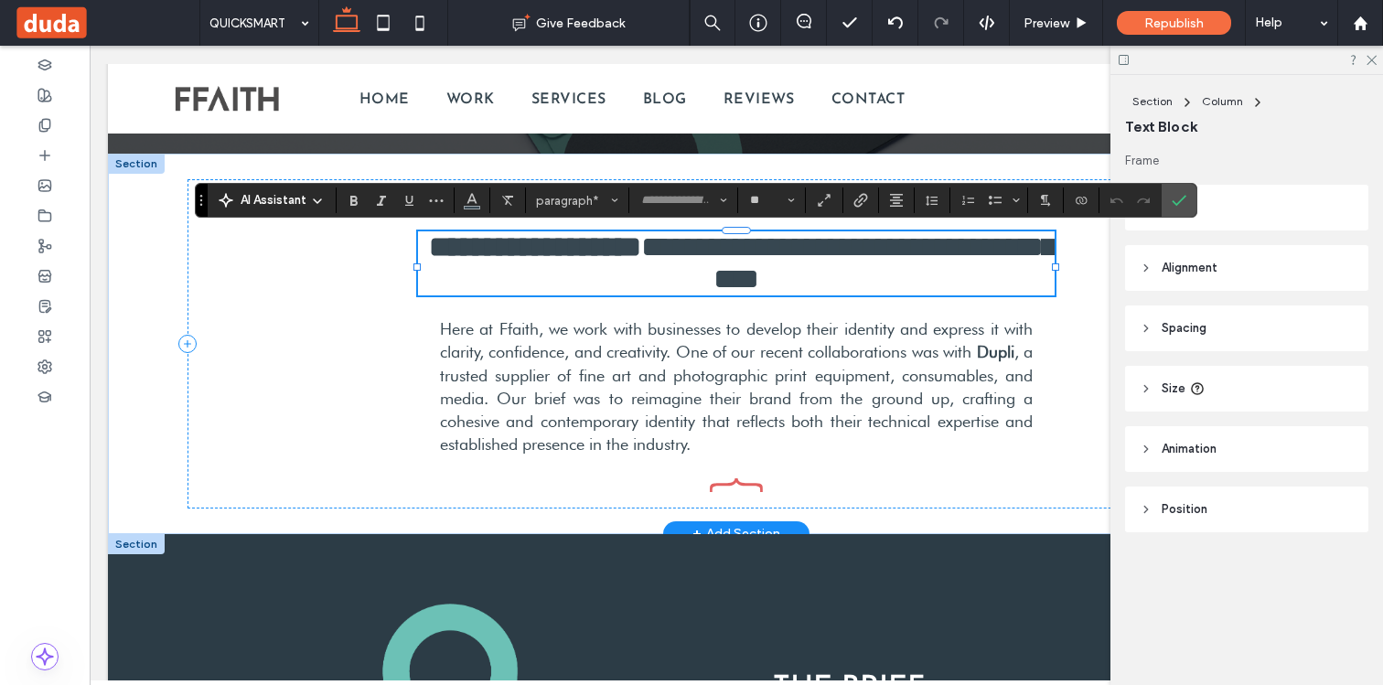
type input "**********"
type input "**"
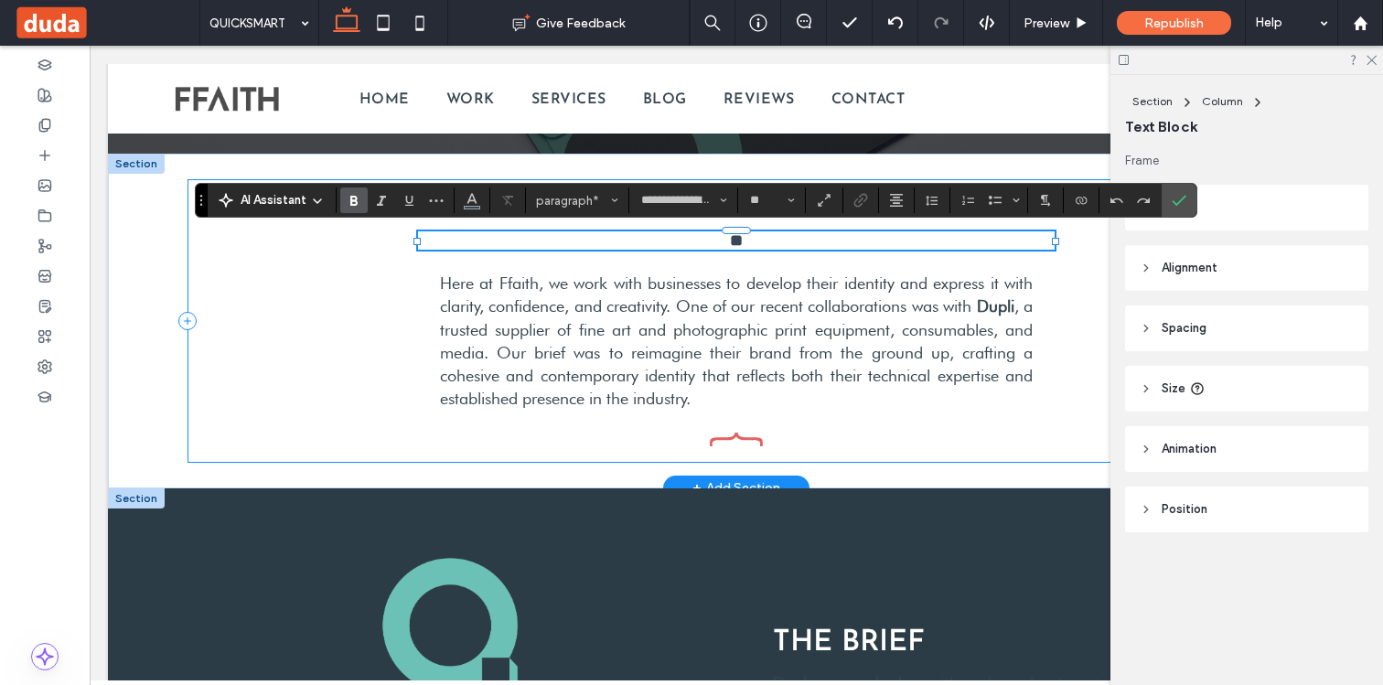
type input "**********"
type input "**"
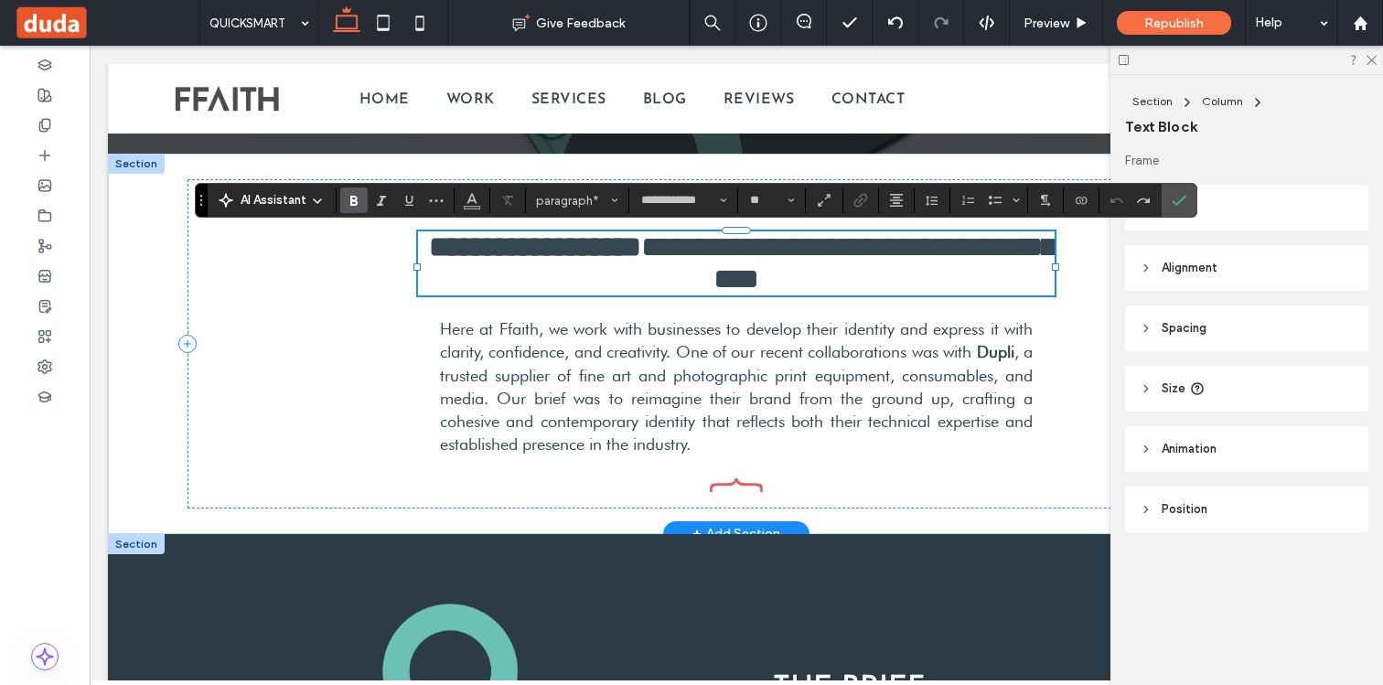
click at [641, 247] on span "**********" at bounding box center [535, 246] width 212 height 29
click at [641, 251] on span "**********" at bounding box center [535, 246] width 212 height 29
click at [850, 251] on span "**********" at bounding box center [870, 262] width 372 height 61
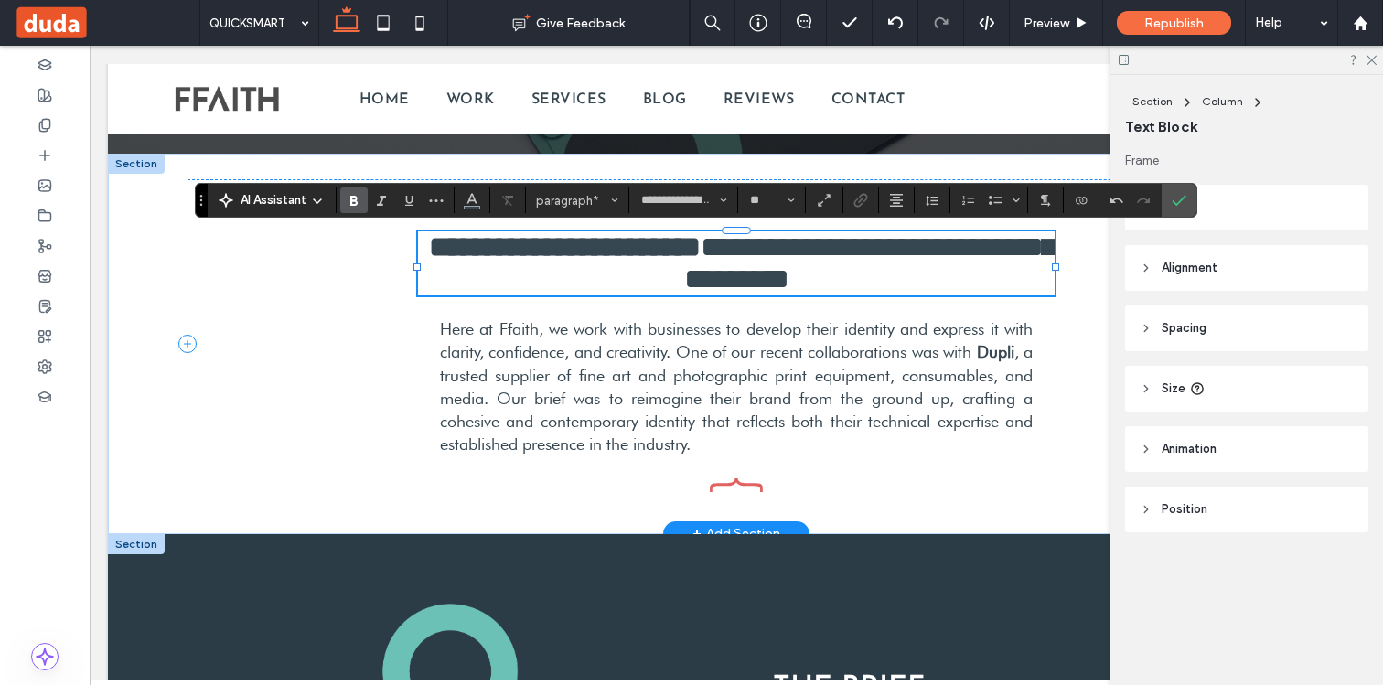
type input "**********"
drag, startPoint x: 857, startPoint y: 249, endPoint x: 953, endPoint y: 253, distance: 96.1
click at [953, 253] on span "**********" at bounding box center [870, 262] width 372 height 61
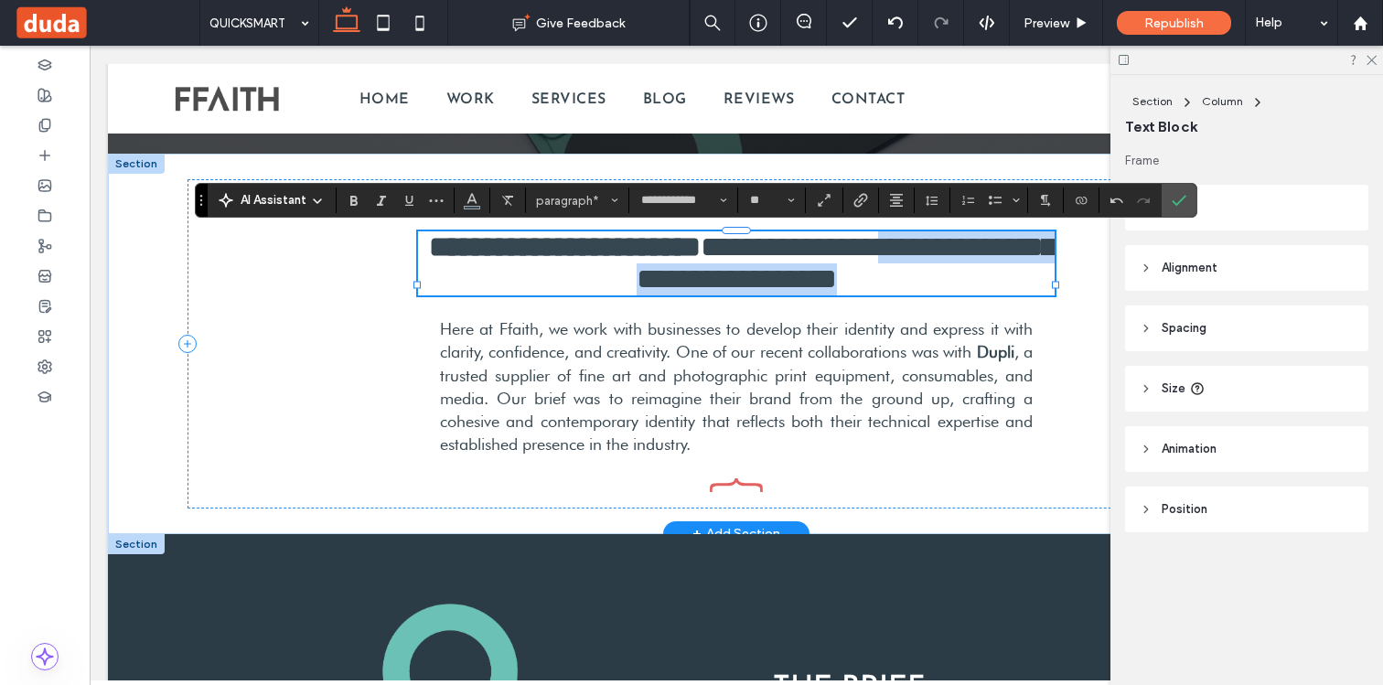
drag, startPoint x: 803, startPoint y: 305, endPoint x: 572, endPoint y: 276, distance: 233.2
click at [572, 276] on p "**********" at bounding box center [736, 263] width 636 height 64
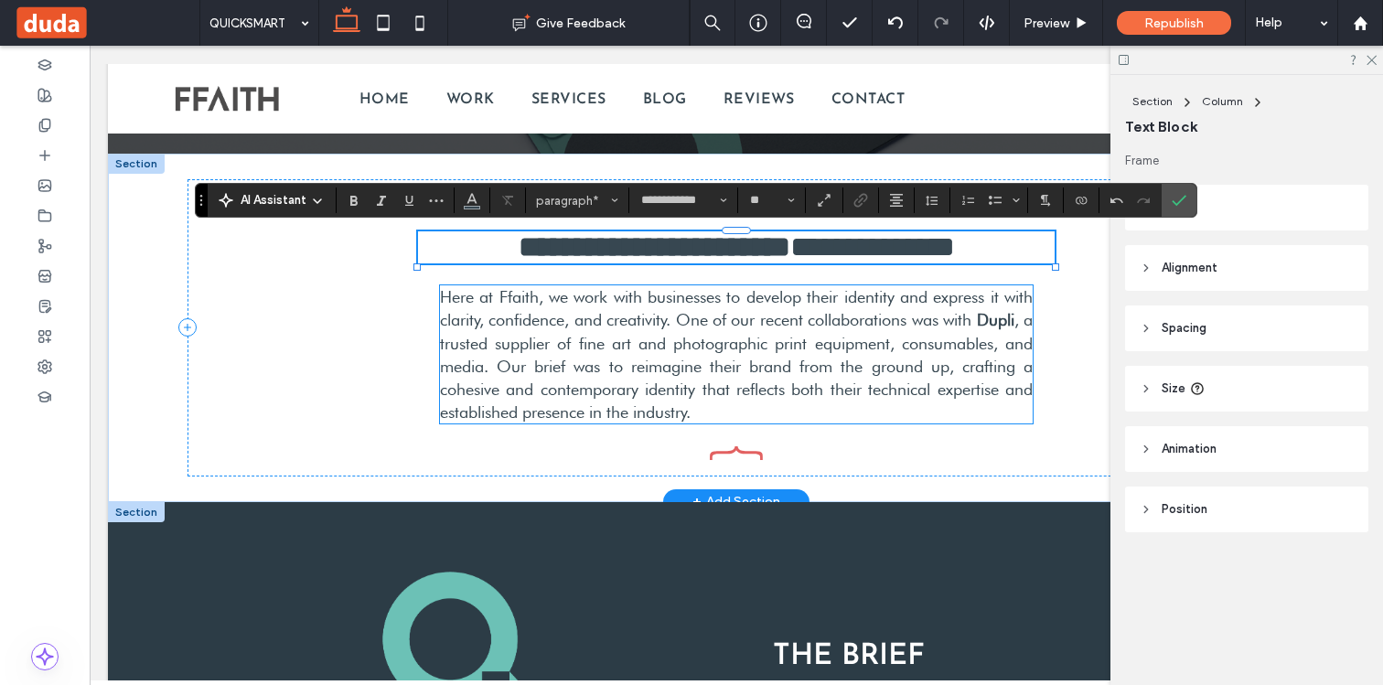
click at [669, 329] on span "Here at Ffaith, we work with businesses to develop their identity and express i…" at bounding box center [736, 308] width 593 height 42
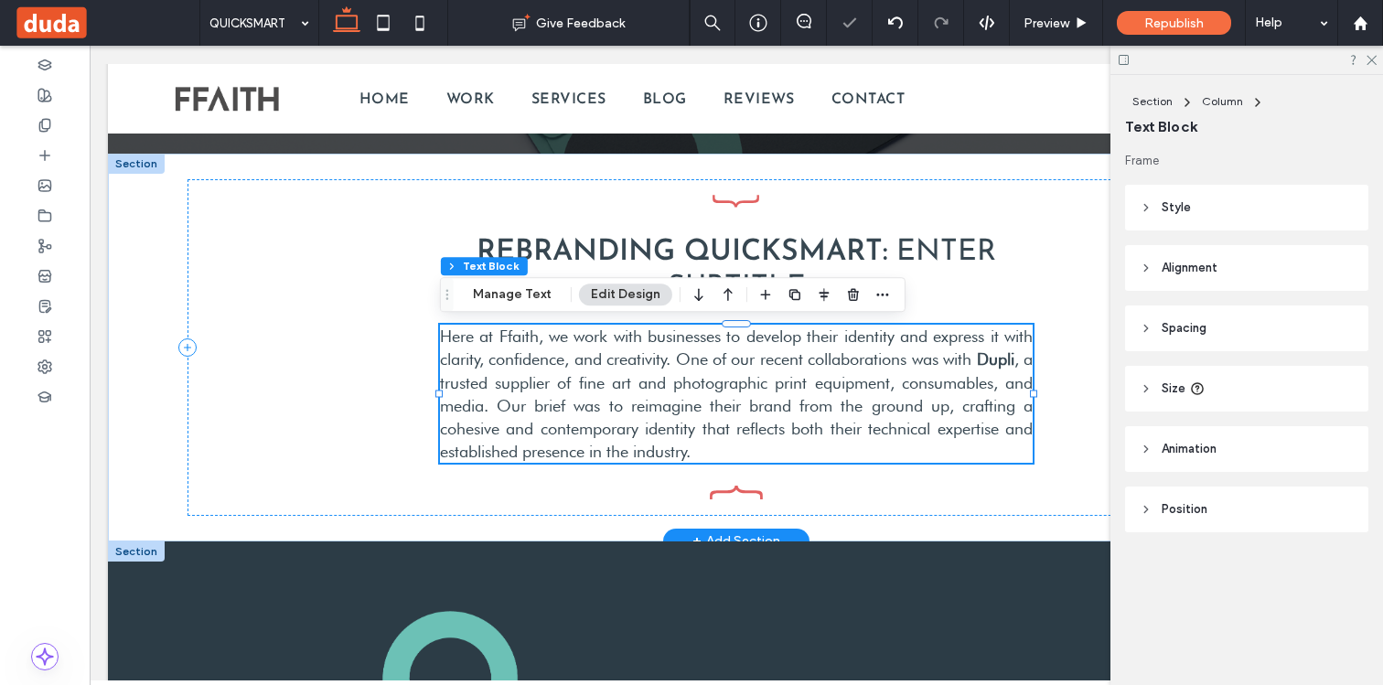
click at [625, 343] on span "Here at Ffaith, we work with businesses to develop their identity and express i…" at bounding box center [736, 347] width 593 height 42
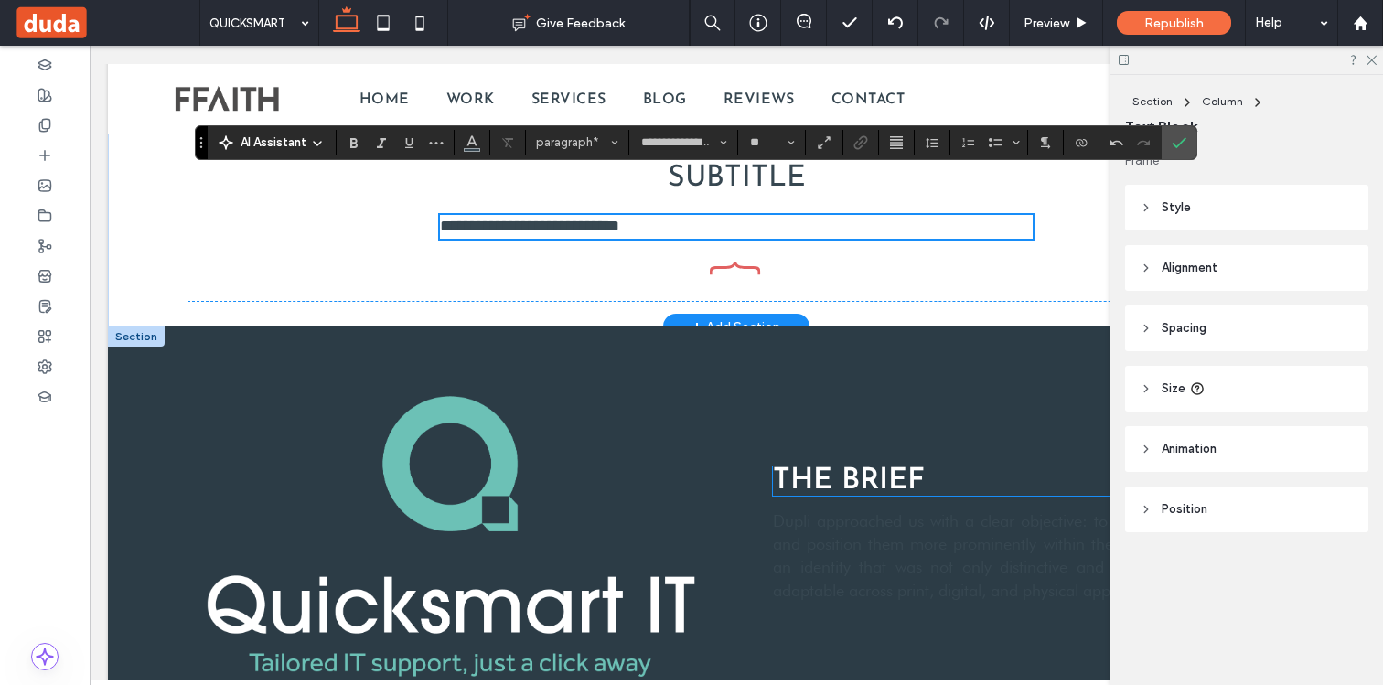
scroll to position [804, 0]
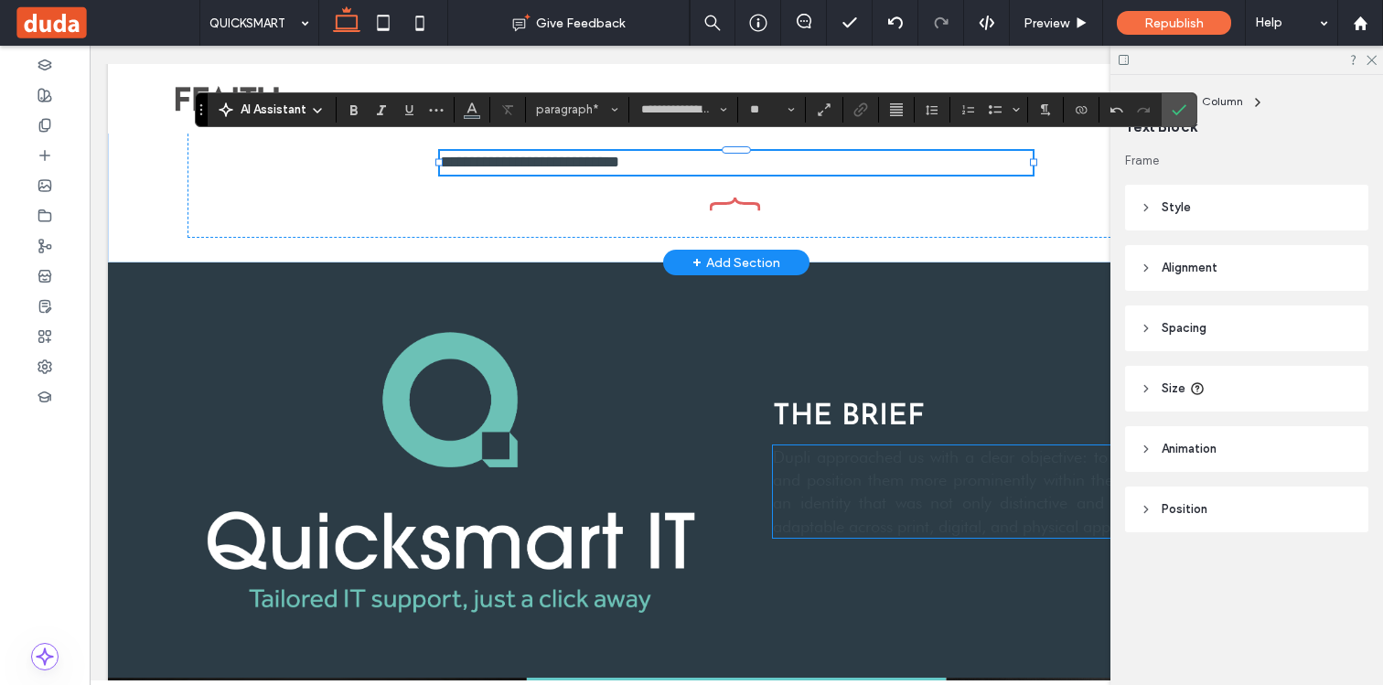
click at [828, 508] on span "Dupli approached us with a clear objective: to reimagine their brand and positi…" at bounding box center [1021, 491] width 497 height 89
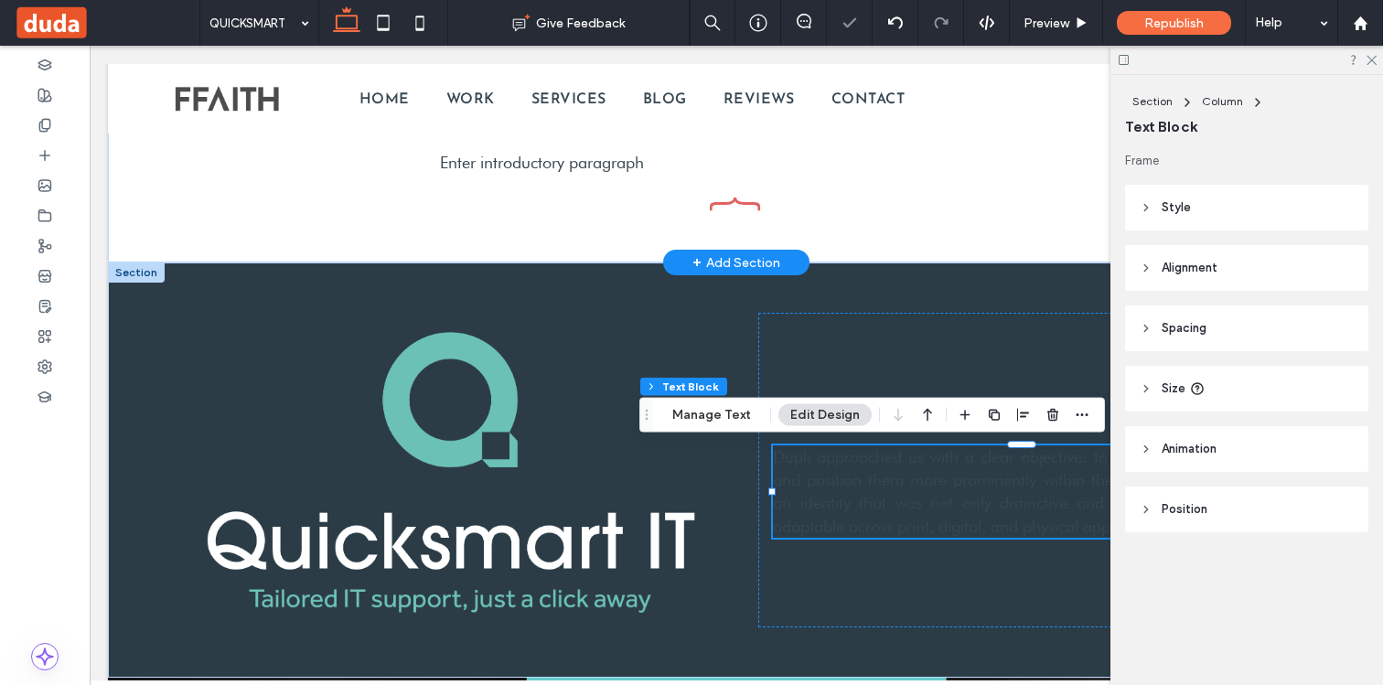
click at [828, 492] on span "Dupli approached us with a clear objective: to reimagine their brand and positi…" at bounding box center [1021, 491] width 497 height 89
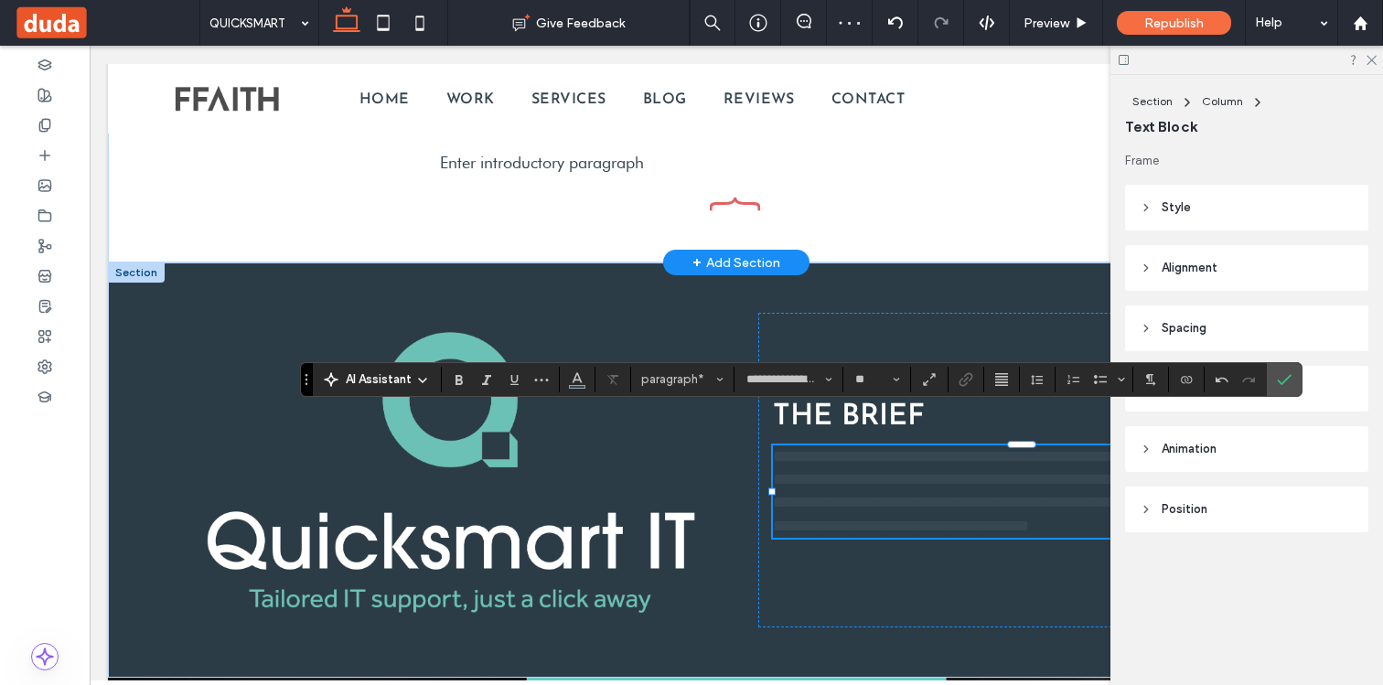
scroll to position [839, 0]
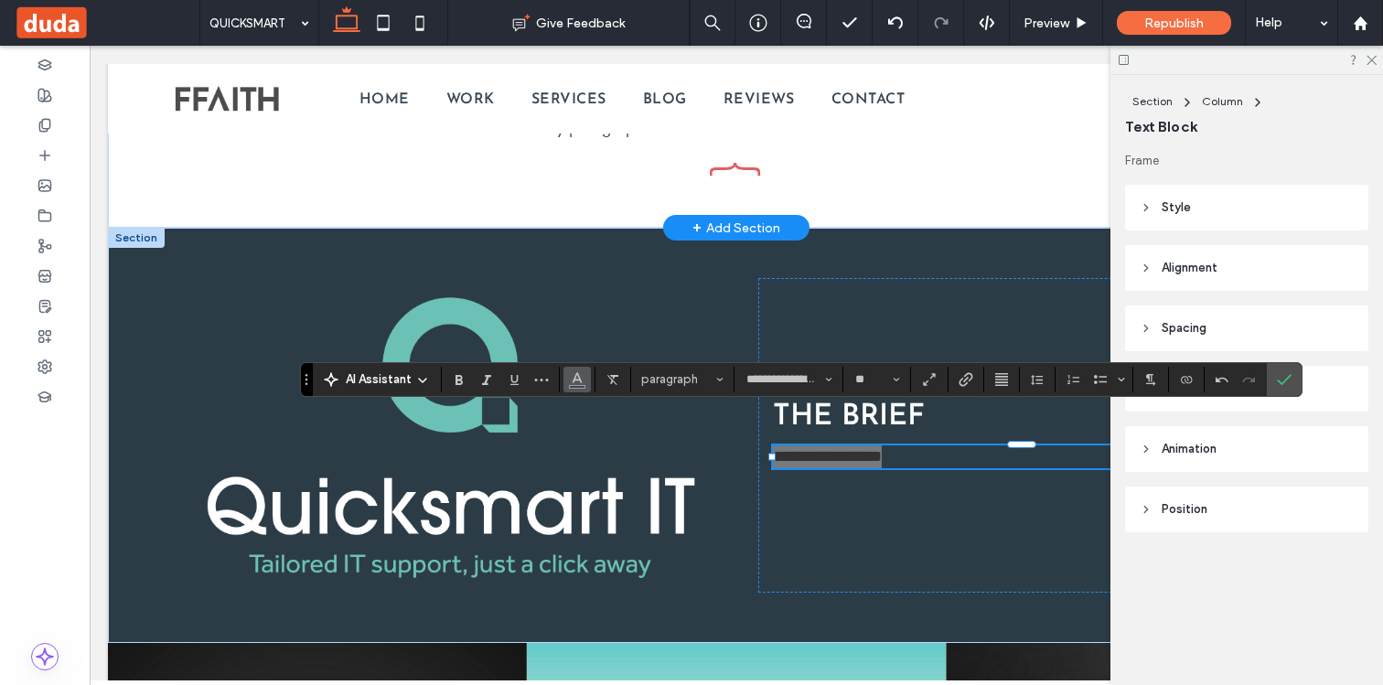
click at [576, 379] on use "Color" at bounding box center [577, 377] width 10 height 10
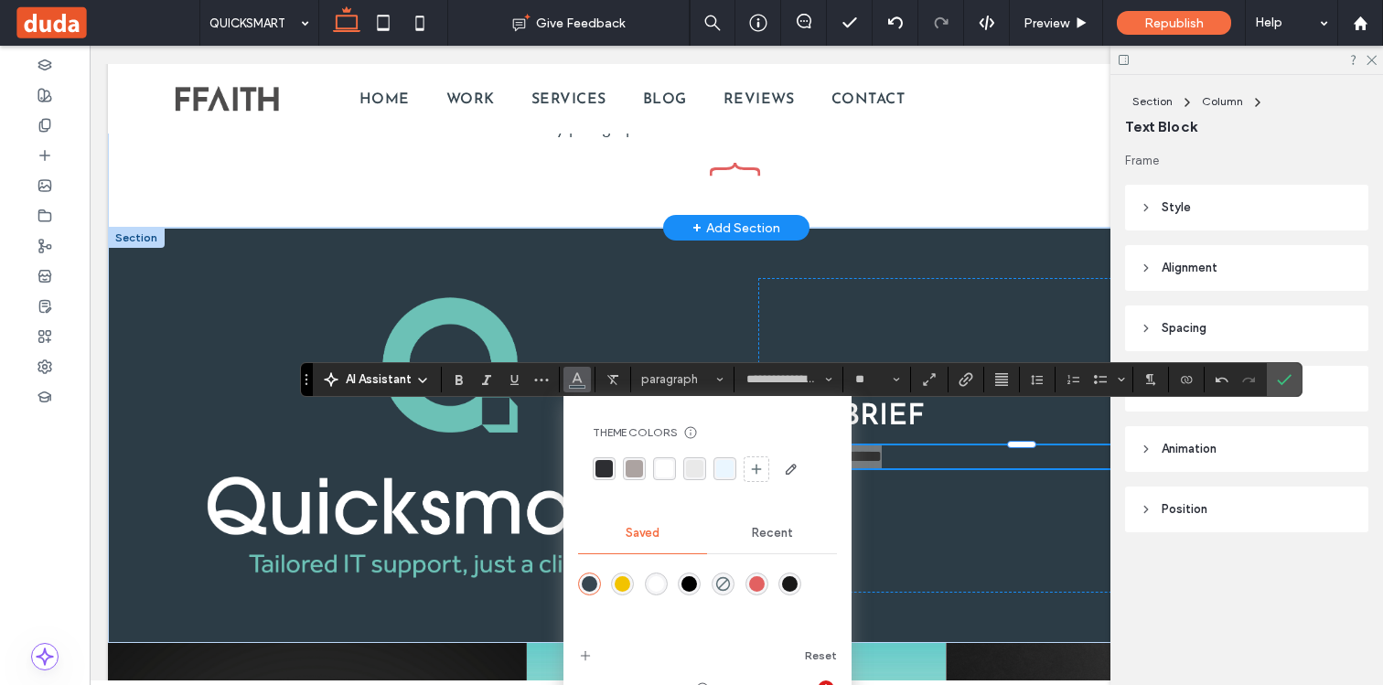
click at [652, 580] on div "rgba(255,255,255,1)" at bounding box center [656, 584] width 16 height 16
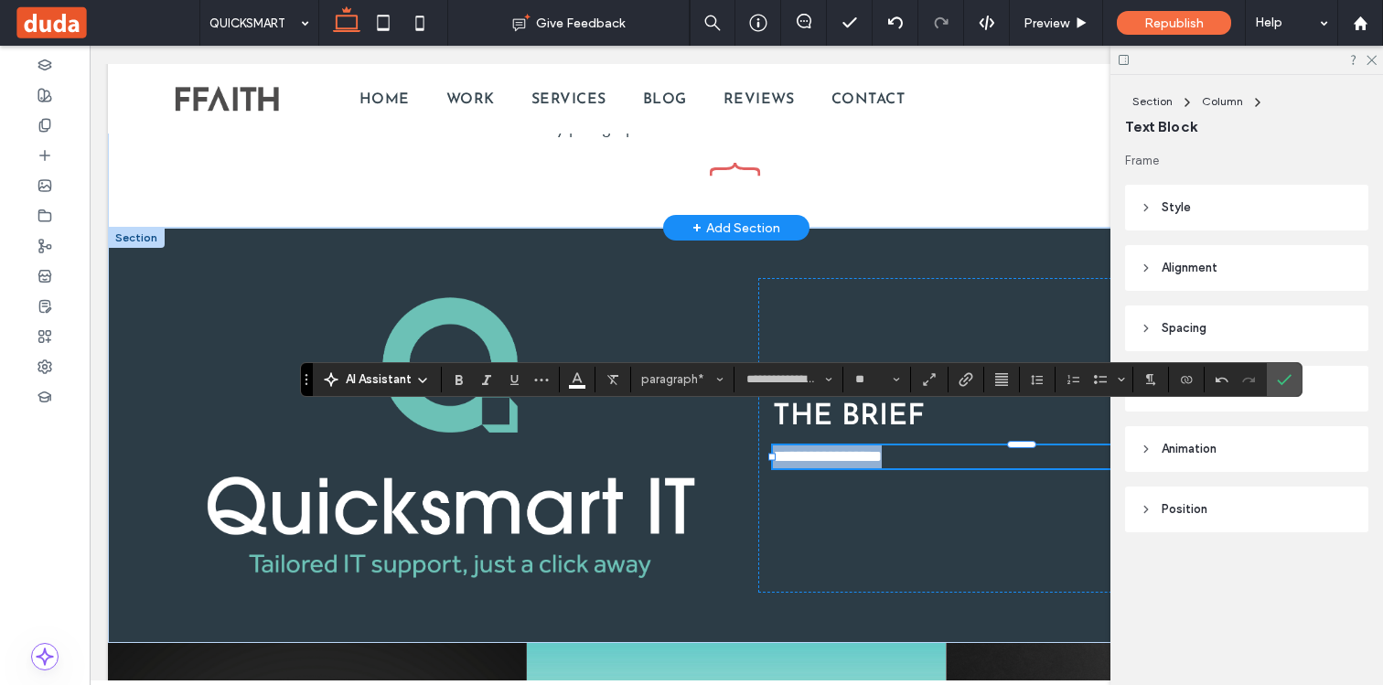
click at [813, 454] on span "**********" at bounding box center [827, 456] width 109 height 16
click at [1277, 376] on icon "Confirm" at bounding box center [1284, 379] width 15 height 15
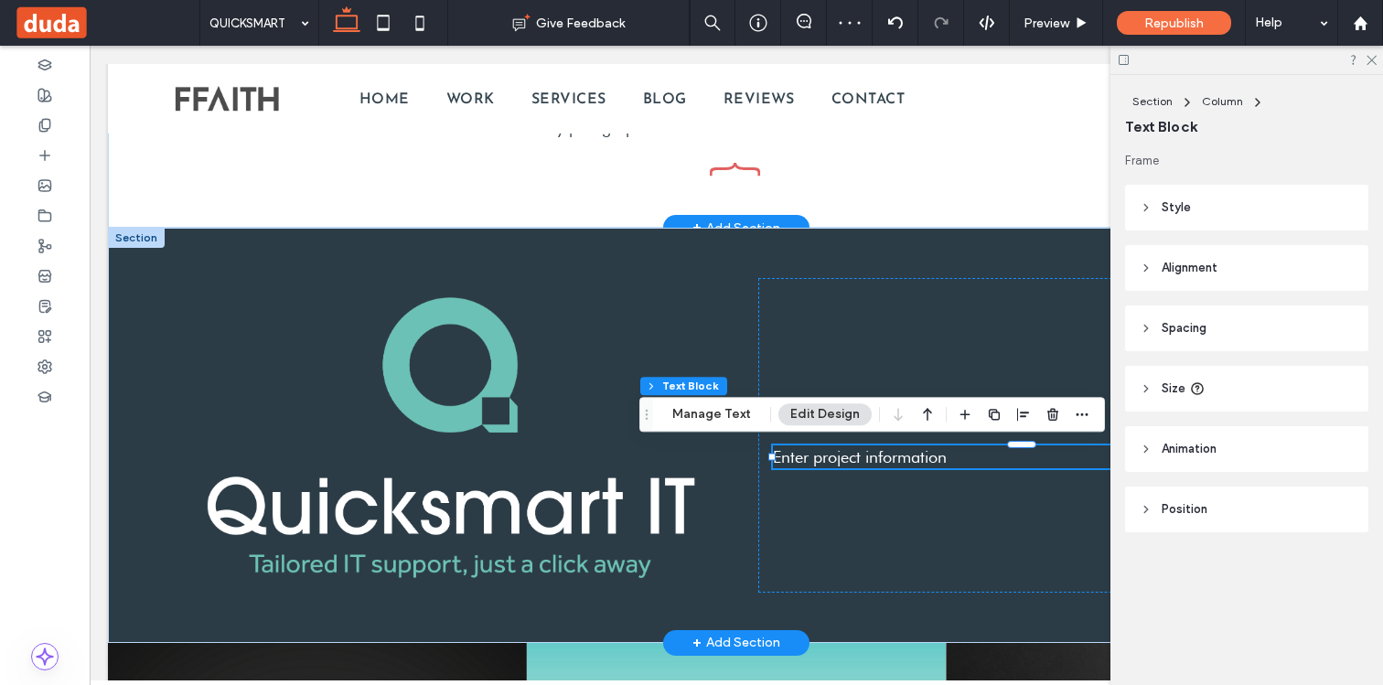
click at [562, 455] on img at bounding box center [450, 435] width 497 height 285
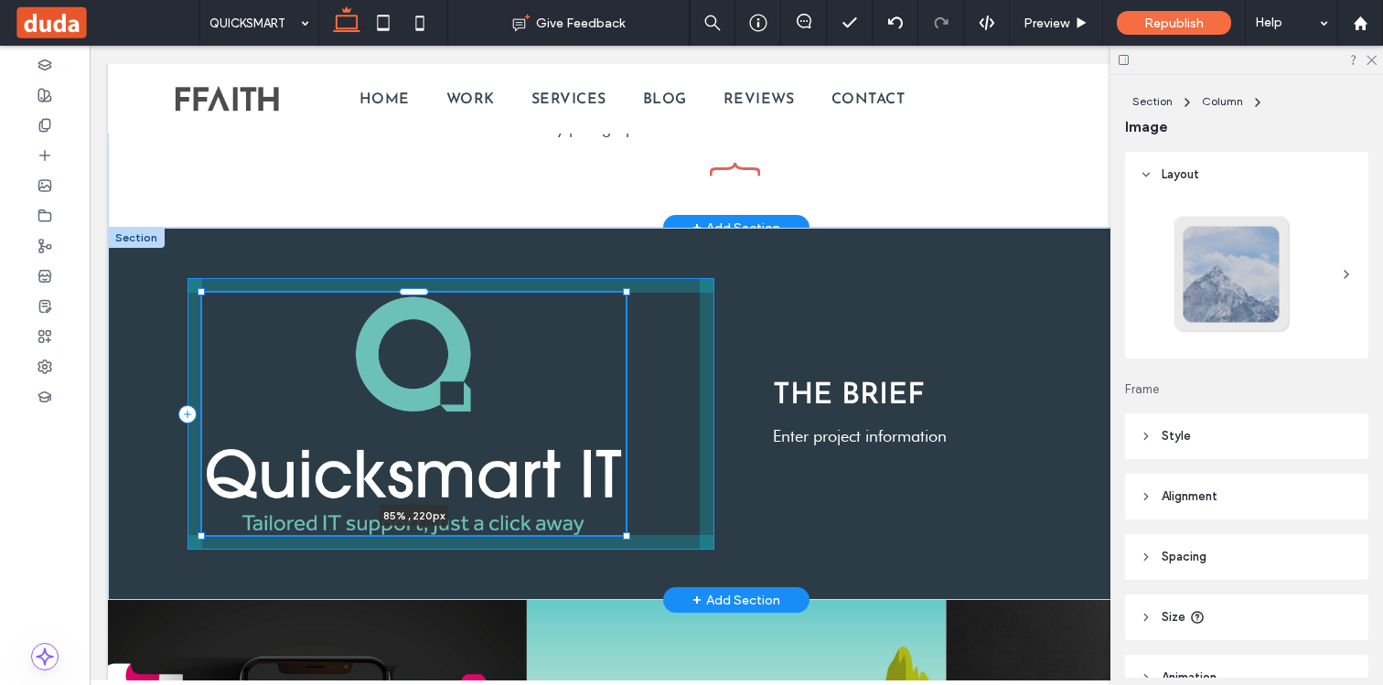
drag, startPoint x: 697, startPoint y: 578, endPoint x: 609, endPoint y: 545, distance: 93.8
click at [609, 545] on div "85% , 220px THE BRIEF Enter project information" at bounding box center [735, 414] width 1097 height 372
type input "**"
type input "****"
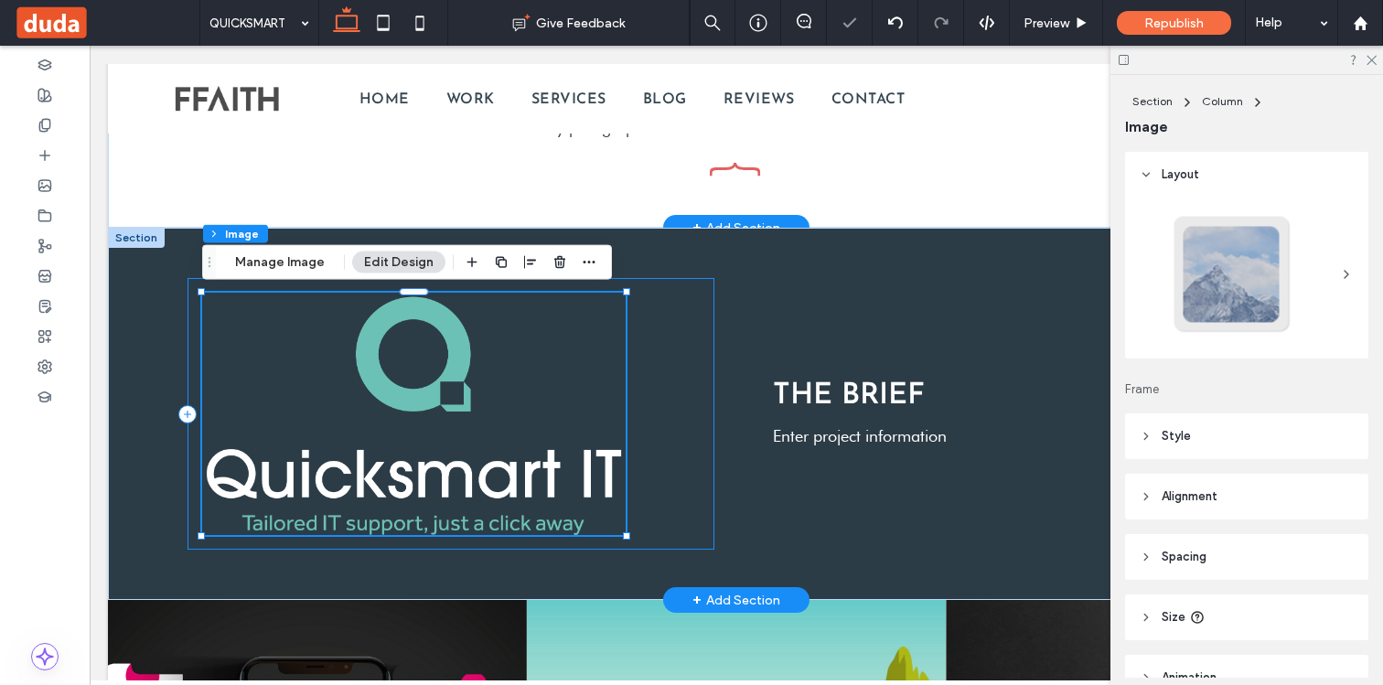
click at [661, 489] on div "85% , 220px" at bounding box center [450, 414] width 527 height 272
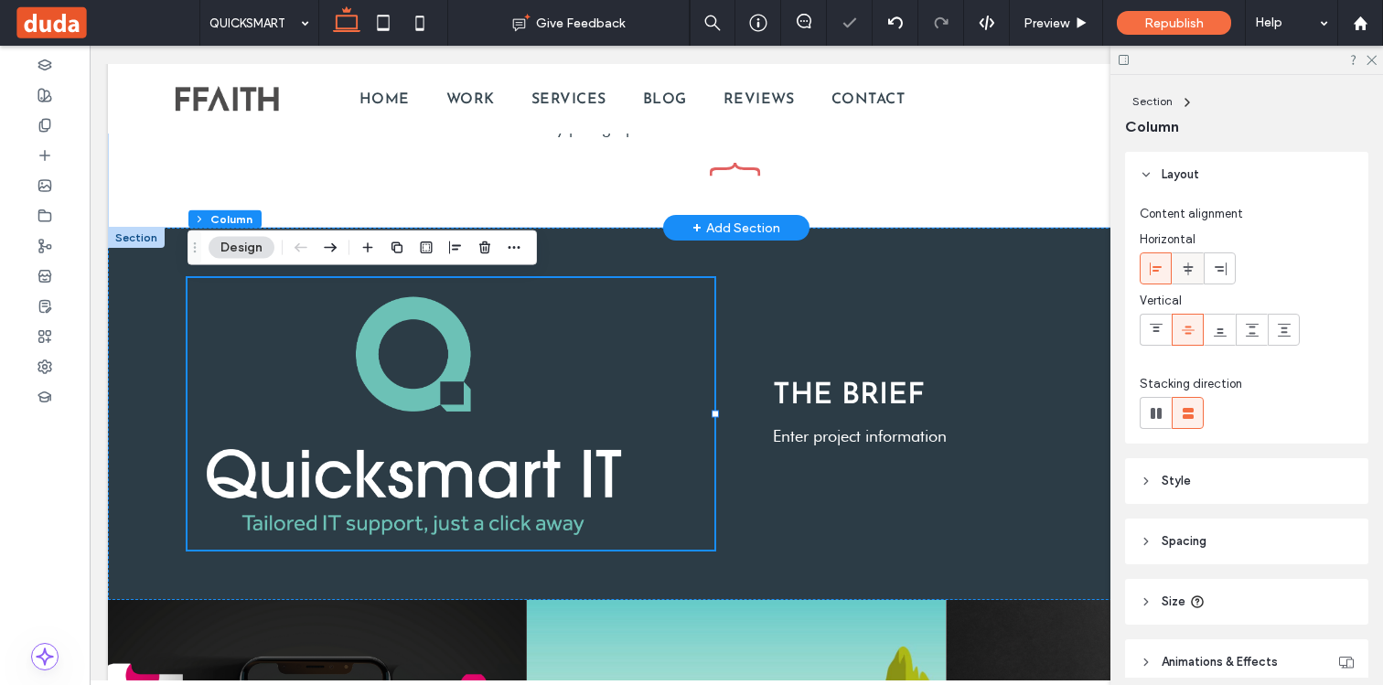
click at [1184, 268] on icon at bounding box center [1188, 269] width 15 height 15
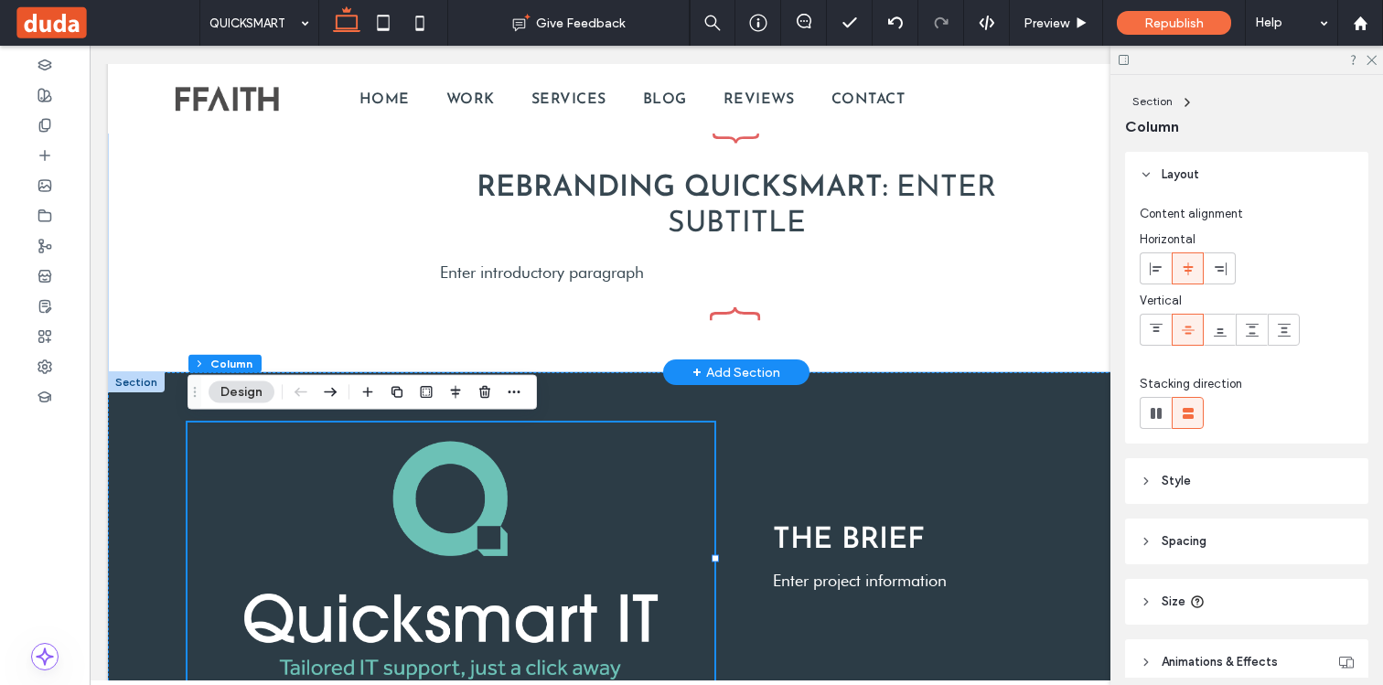
scroll to position [641, 0]
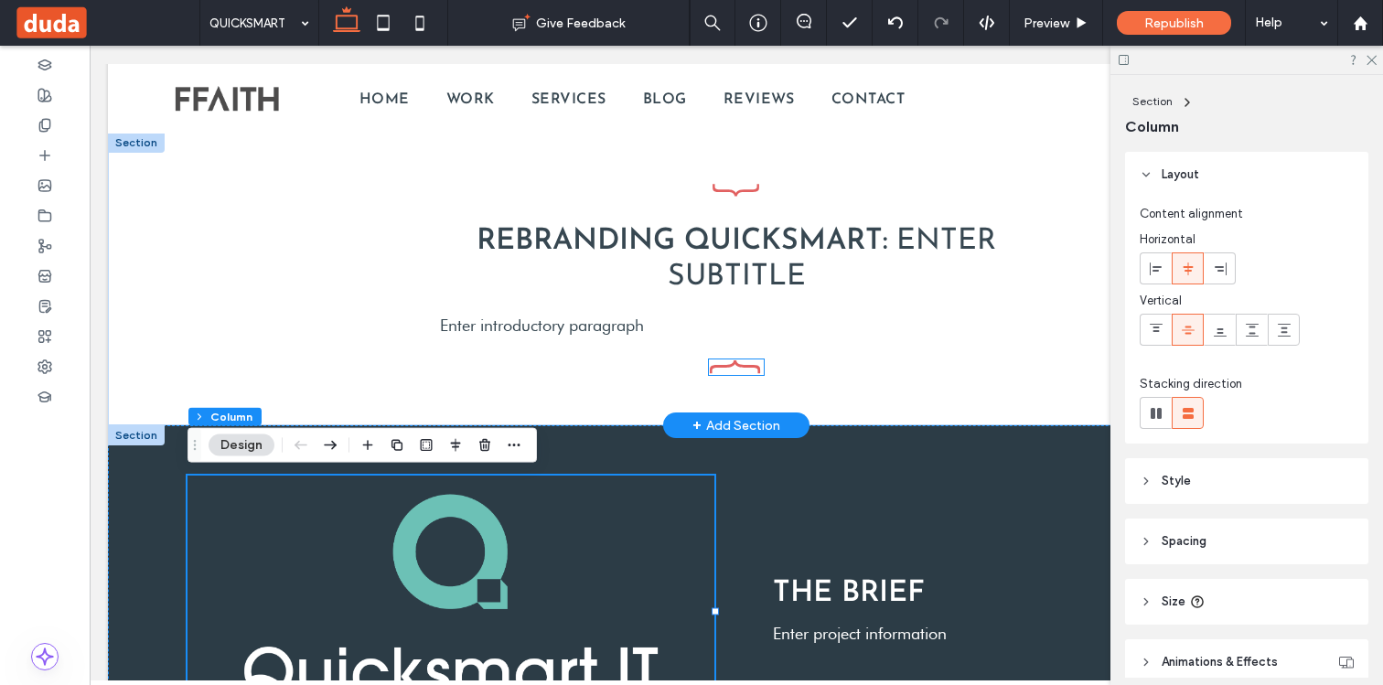
click at [731, 366] on icon at bounding box center [736, 367] width 53 height 14
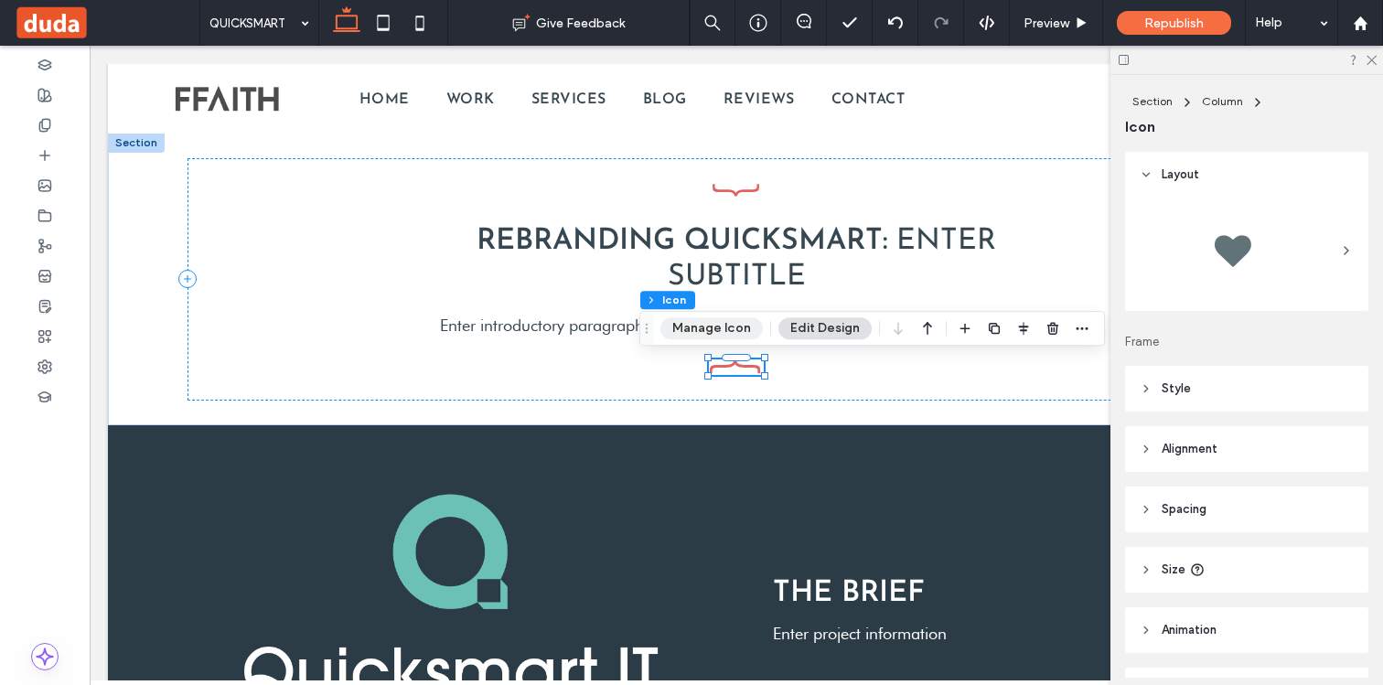
click at [718, 324] on button "Manage Icon" at bounding box center [711, 328] width 102 height 22
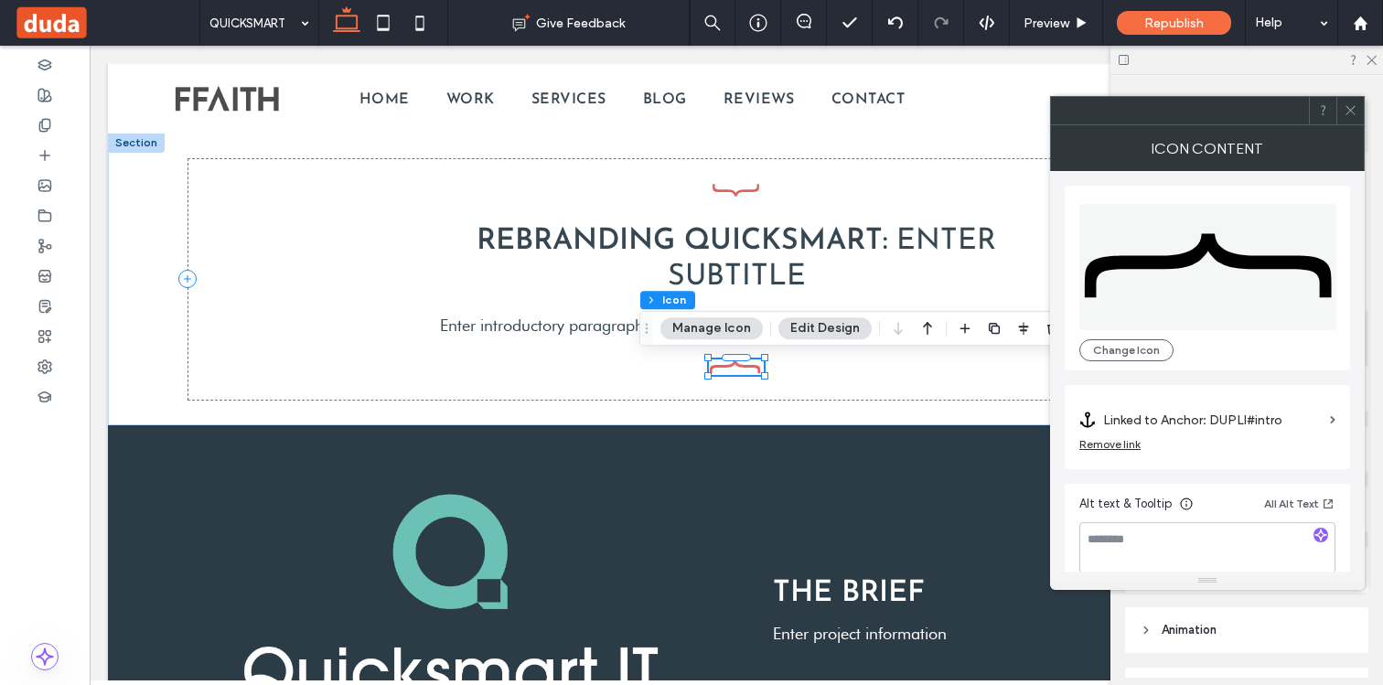
click at [1240, 416] on label "Linked to Anchor: DUPLI#intro" at bounding box center [1212, 420] width 219 height 34
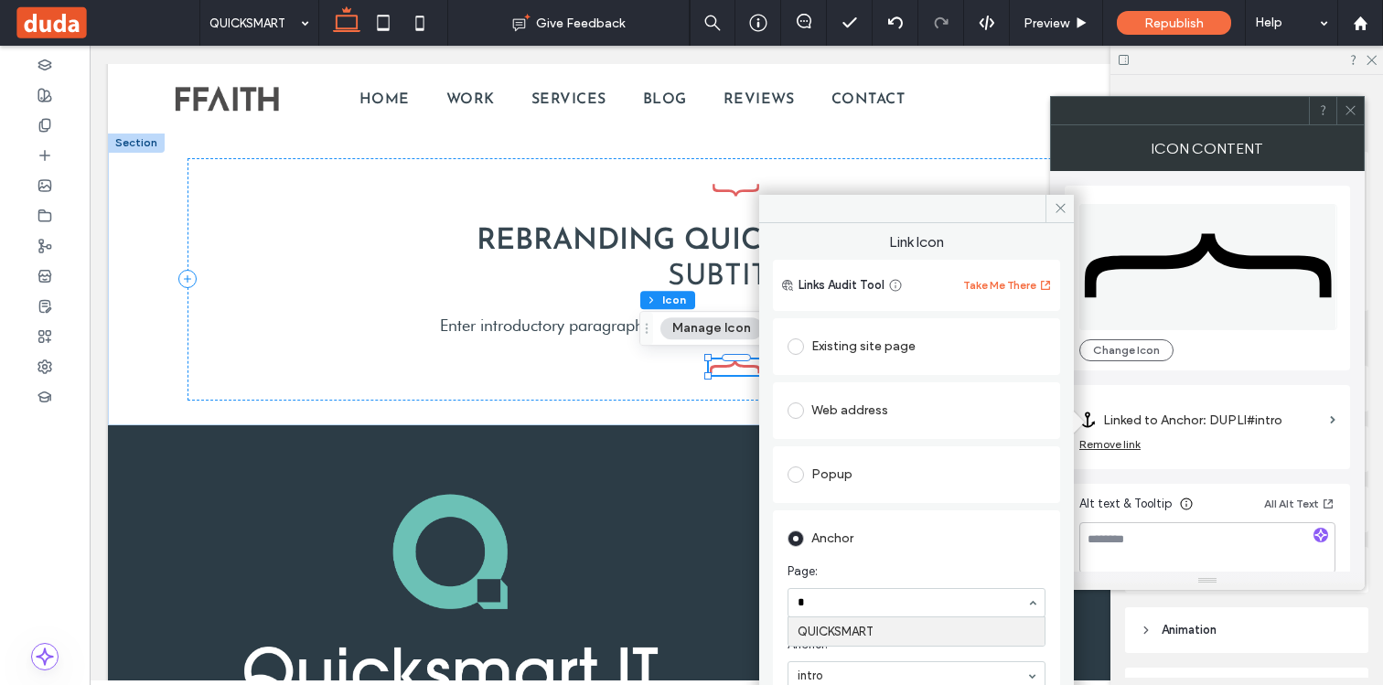
scroll to position [0, 0]
type input "***"
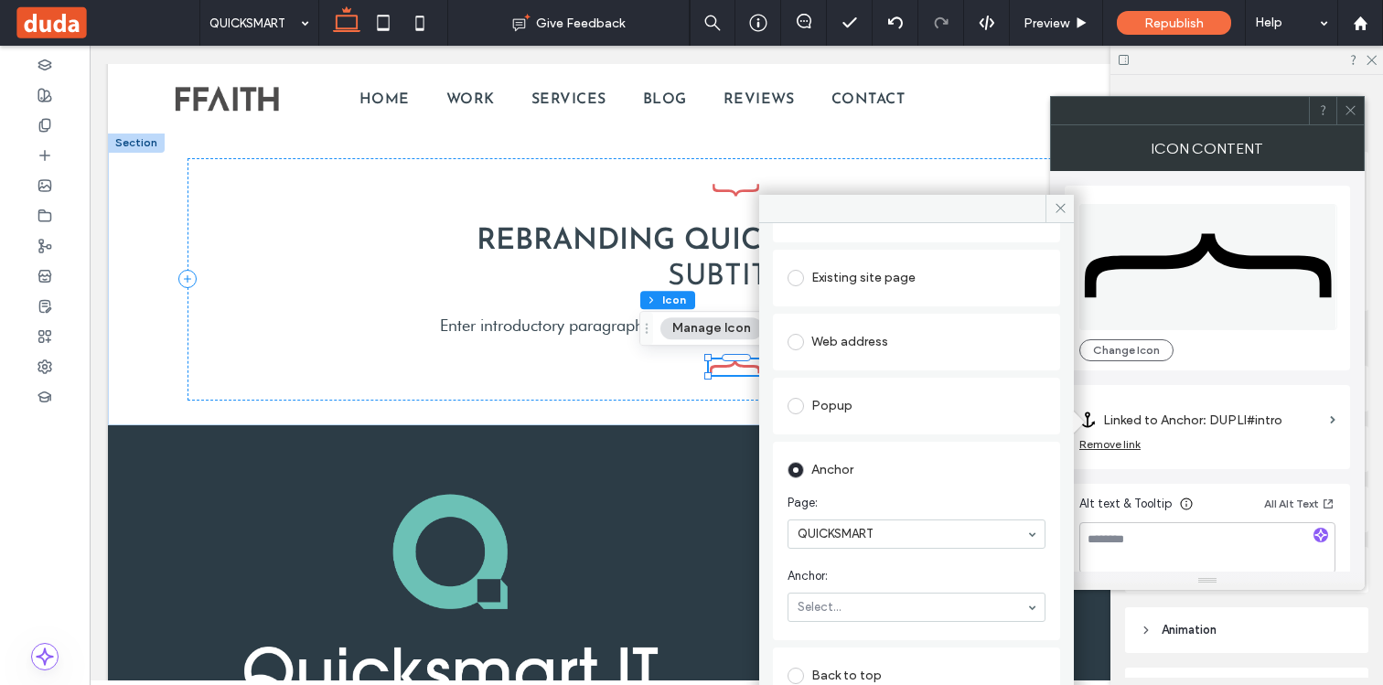
scroll to position [80, 0]
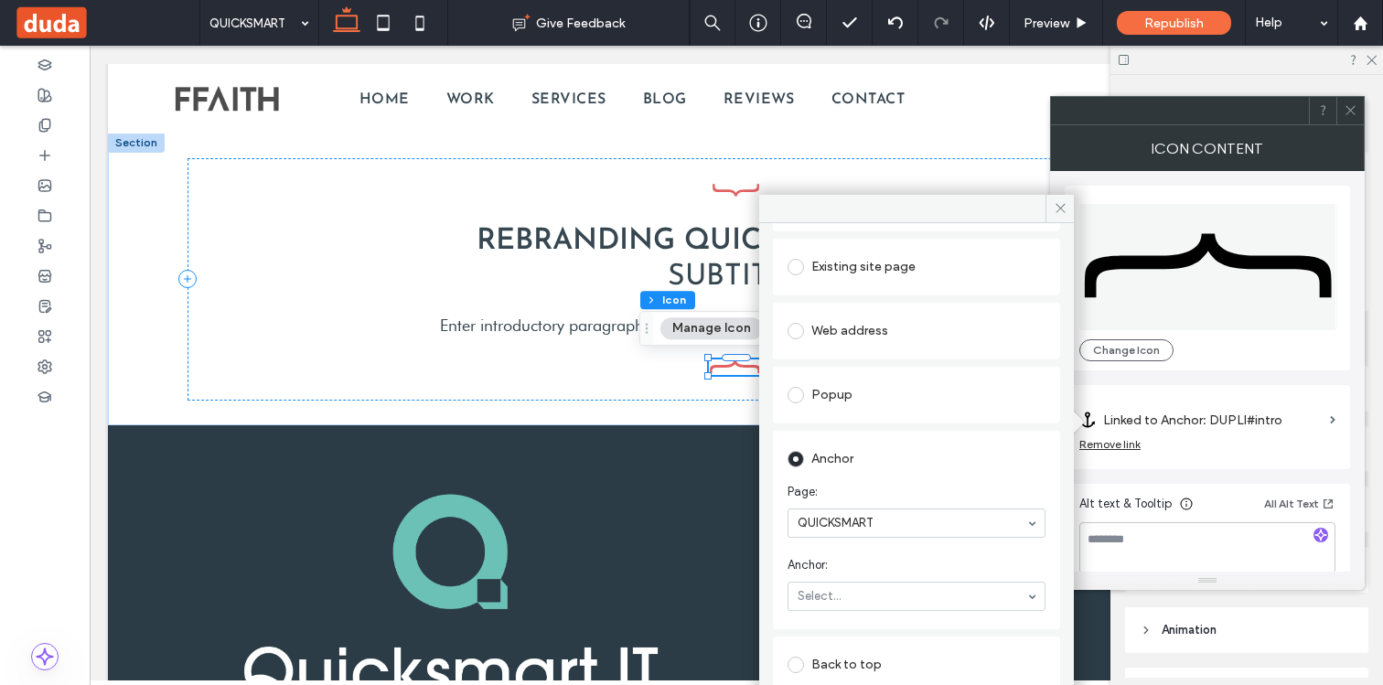
click at [828, 611] on section "Anchor: Select..." at bounding box center [916, 583] width 258 height 73
click at [1056, 216] on span at bounding box center [1059, 208] width 28 height 27
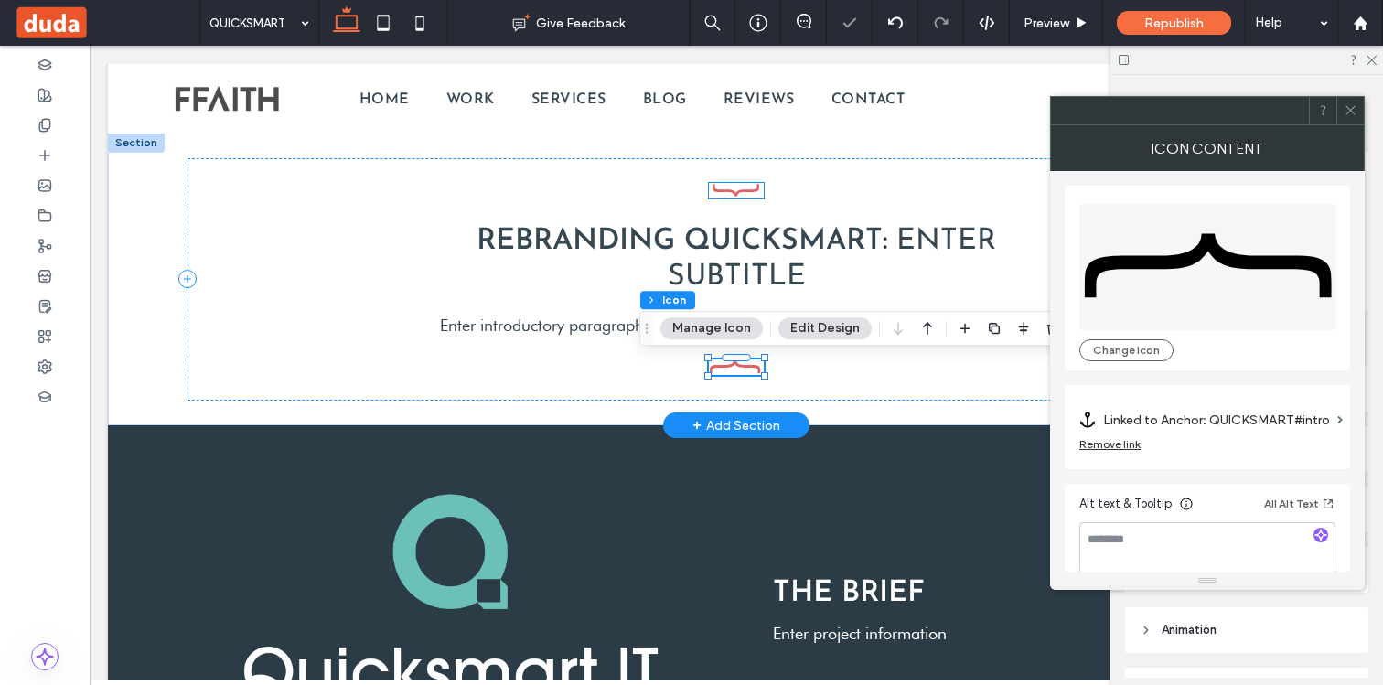
click at [744, 188] on icon at bounding box center [736, 190] width 48 height 13
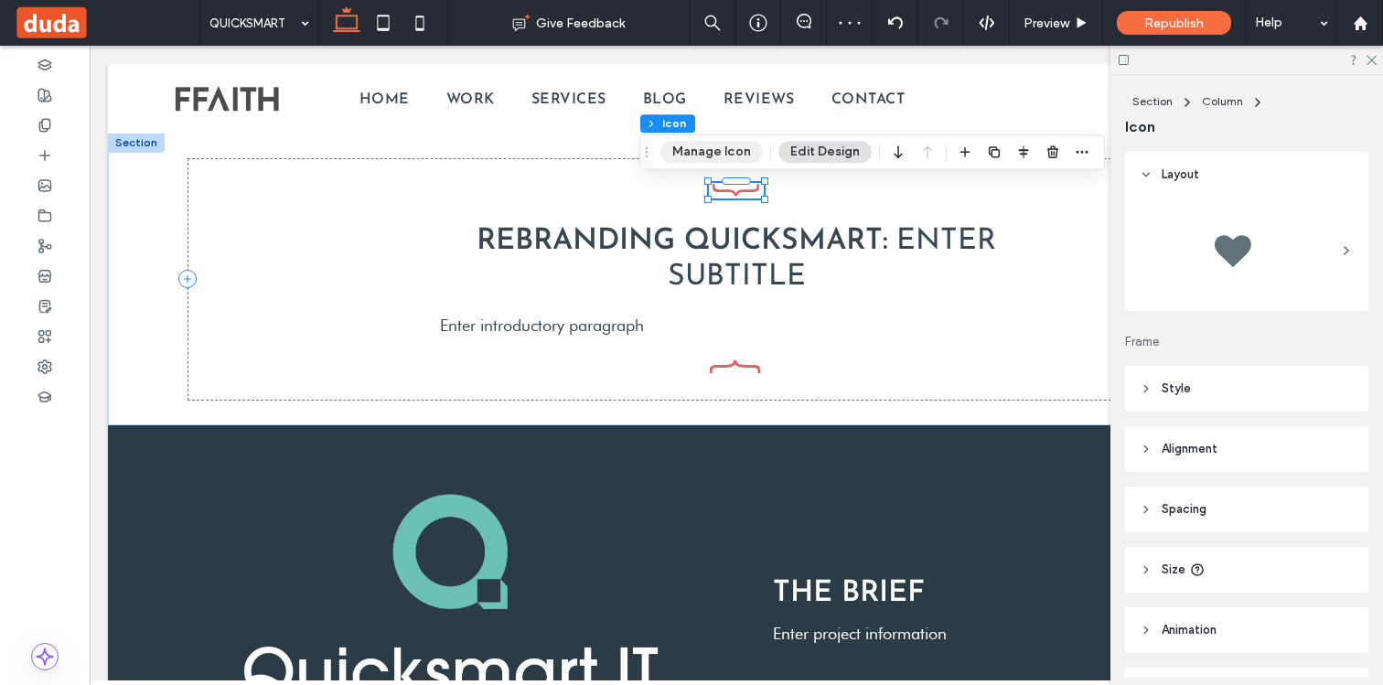
click at [732, 148] on button "Manage Icon" at bounding box center [711, 152] width 102 height 22
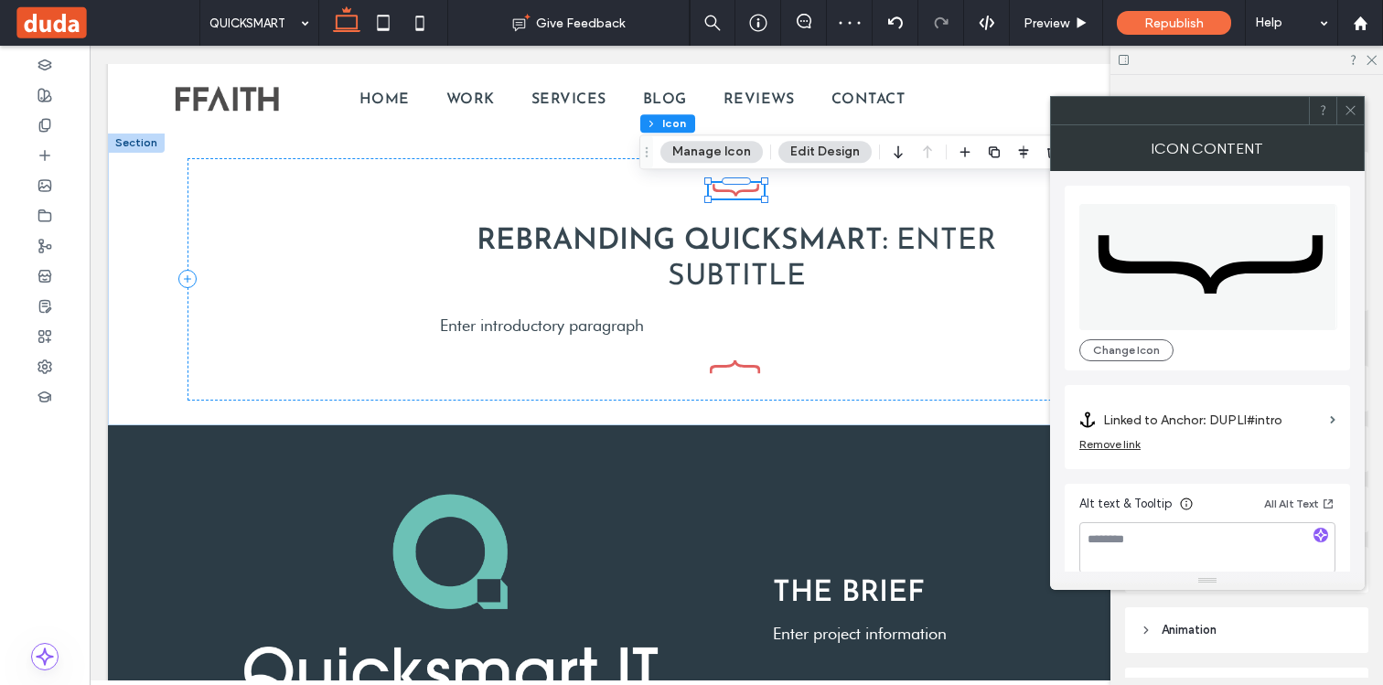
click at [1160, 414] on label "Linked to Anchor: DUPLI#intro" at bounding box center [1212, 420] width 219 height 34
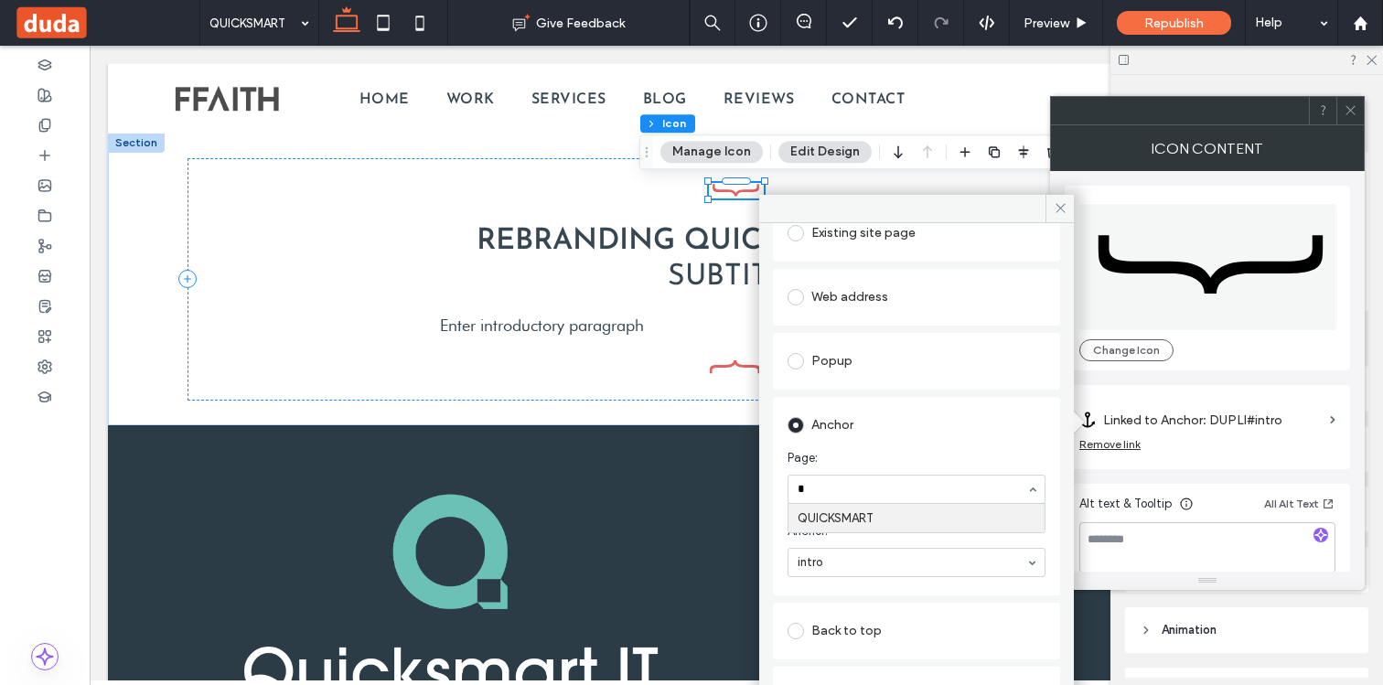
scroll to position [0, 0]
type input "***"
click at [1061, 212] on icon at bounding box center [1060, 208] width 14 height 14
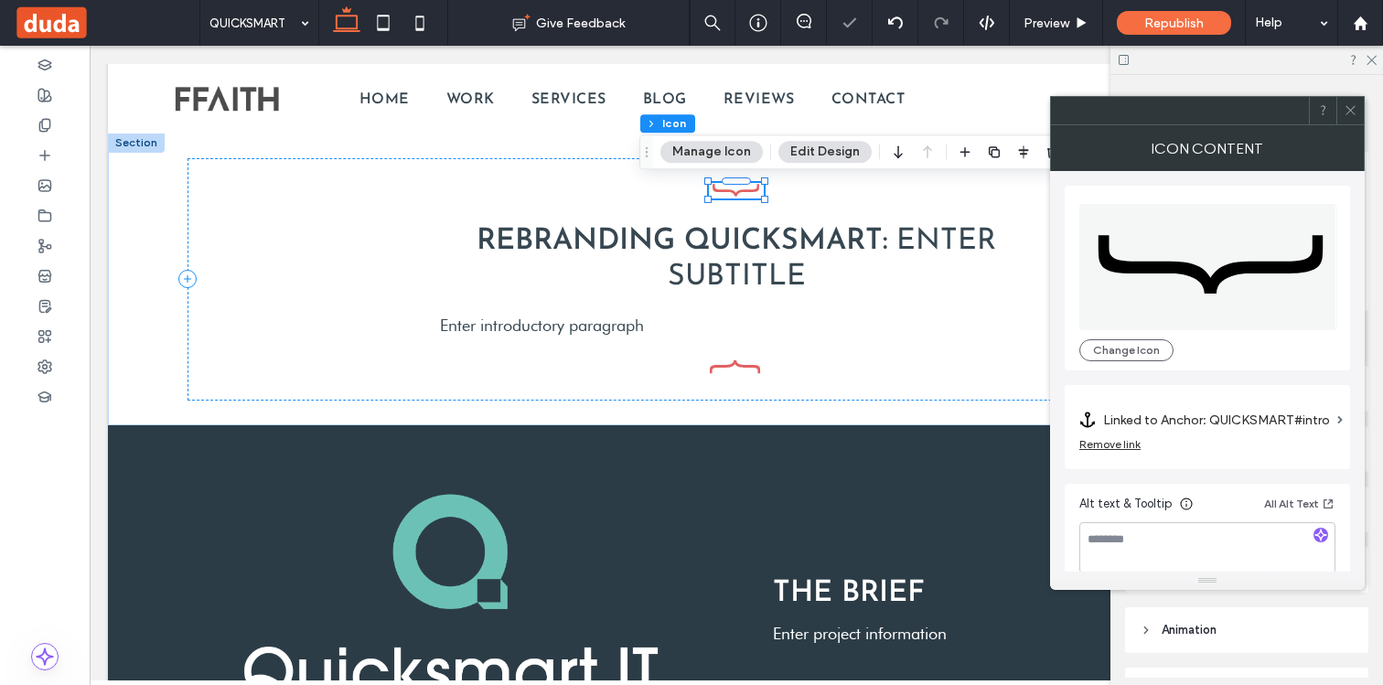
click at [1353, 115] on icon at bounding box center [1350, 110] width 14 height 14
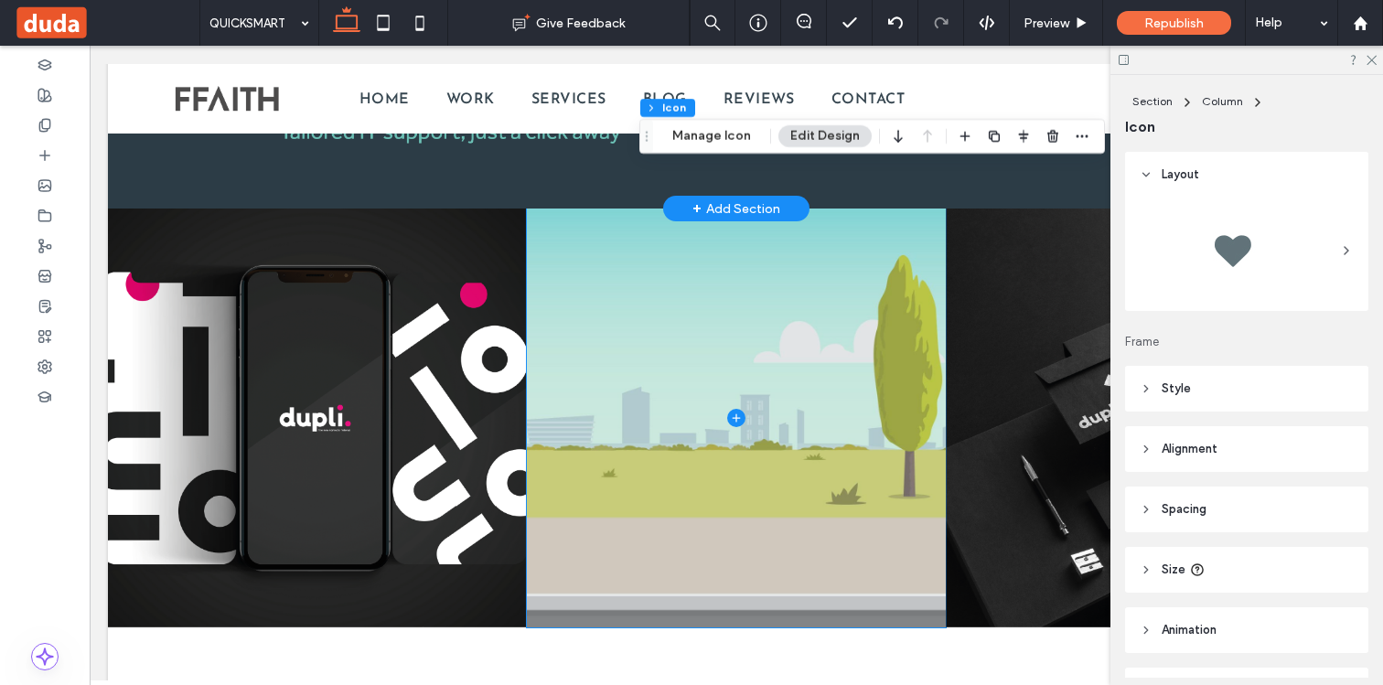
scroll to position [1305, 0]
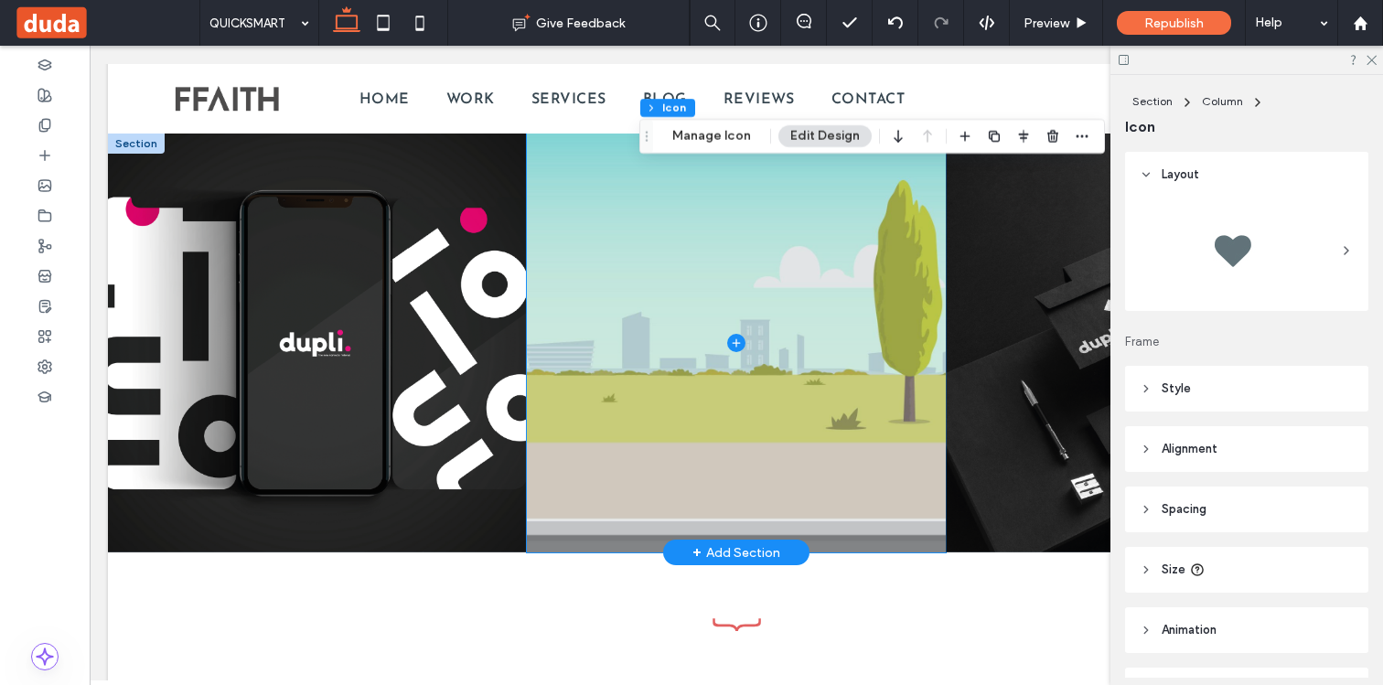
click at [665, 422] on span at bounding box center [736, 343] width 419 height 419
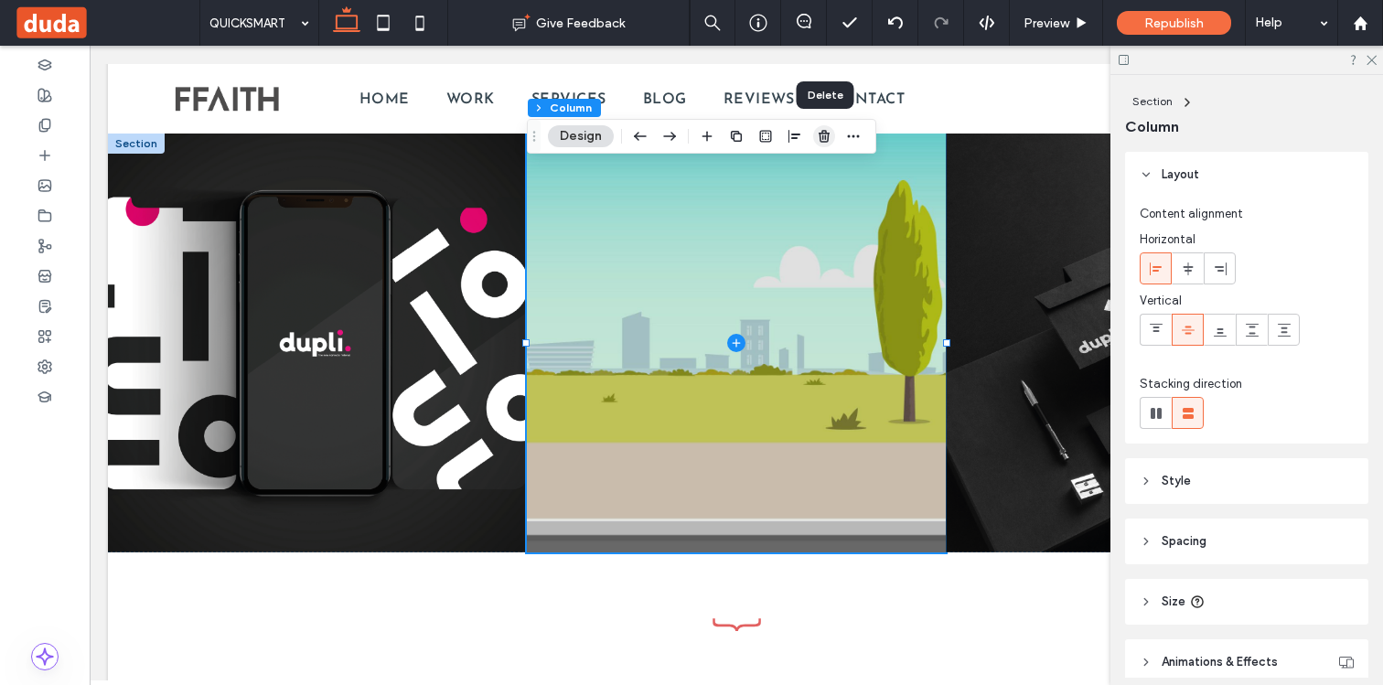
click at [823, 135] on icon "button" at bounding box center [824, 136] width 15 height 15
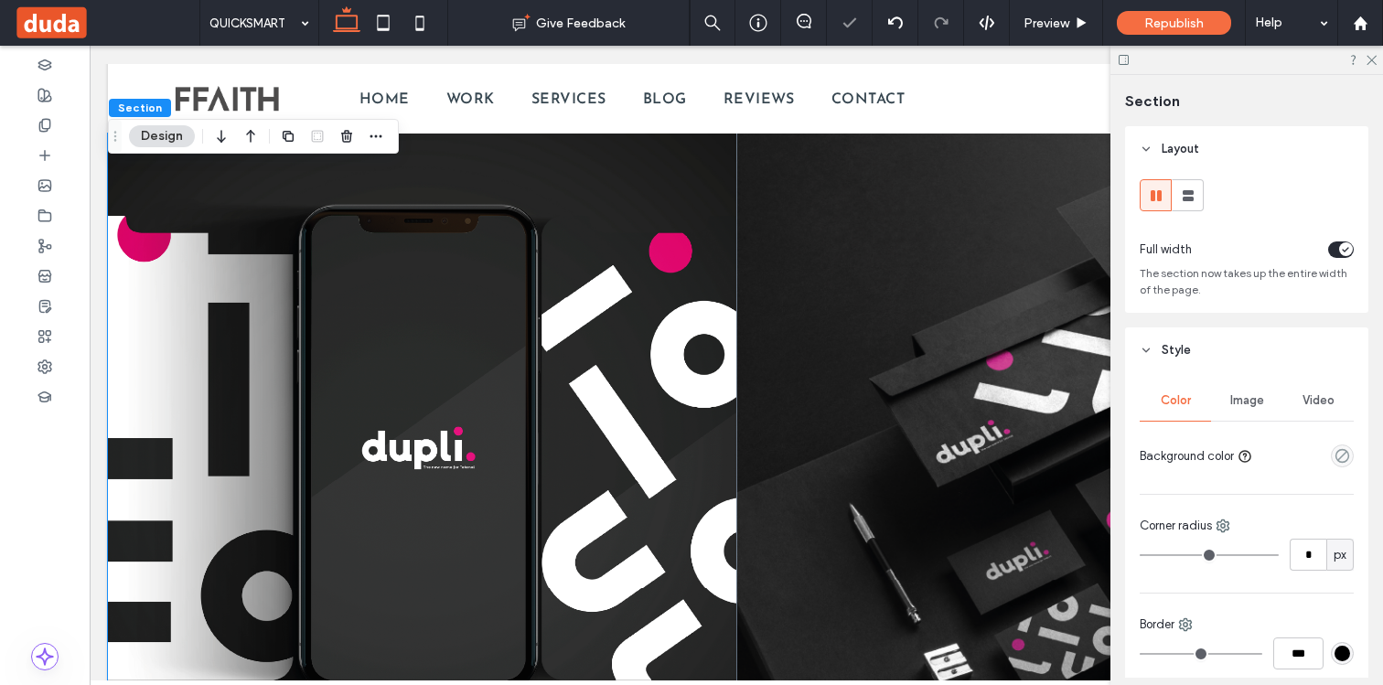
click at [639, 323] on link at bounding box center [422, 448] width 666 height 666
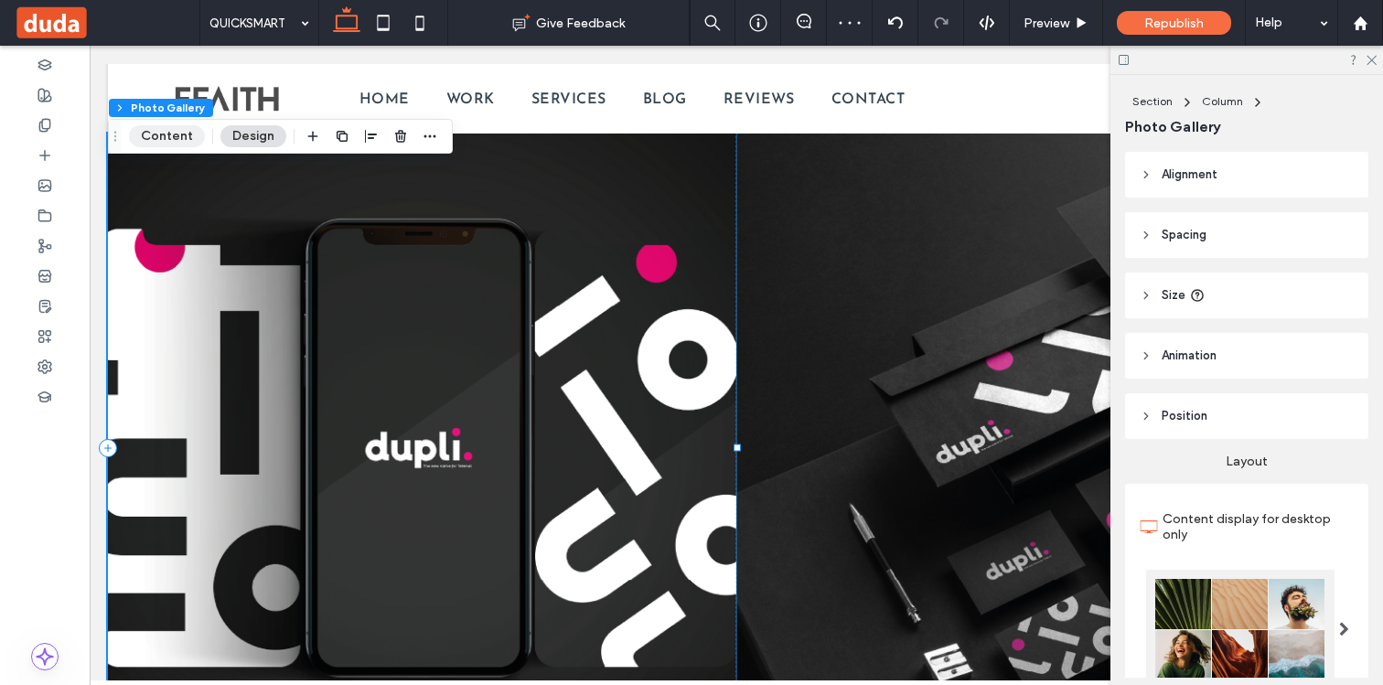
click at [170, 134] on button "Content" at bounding box center [167, 136] width 76 height 22
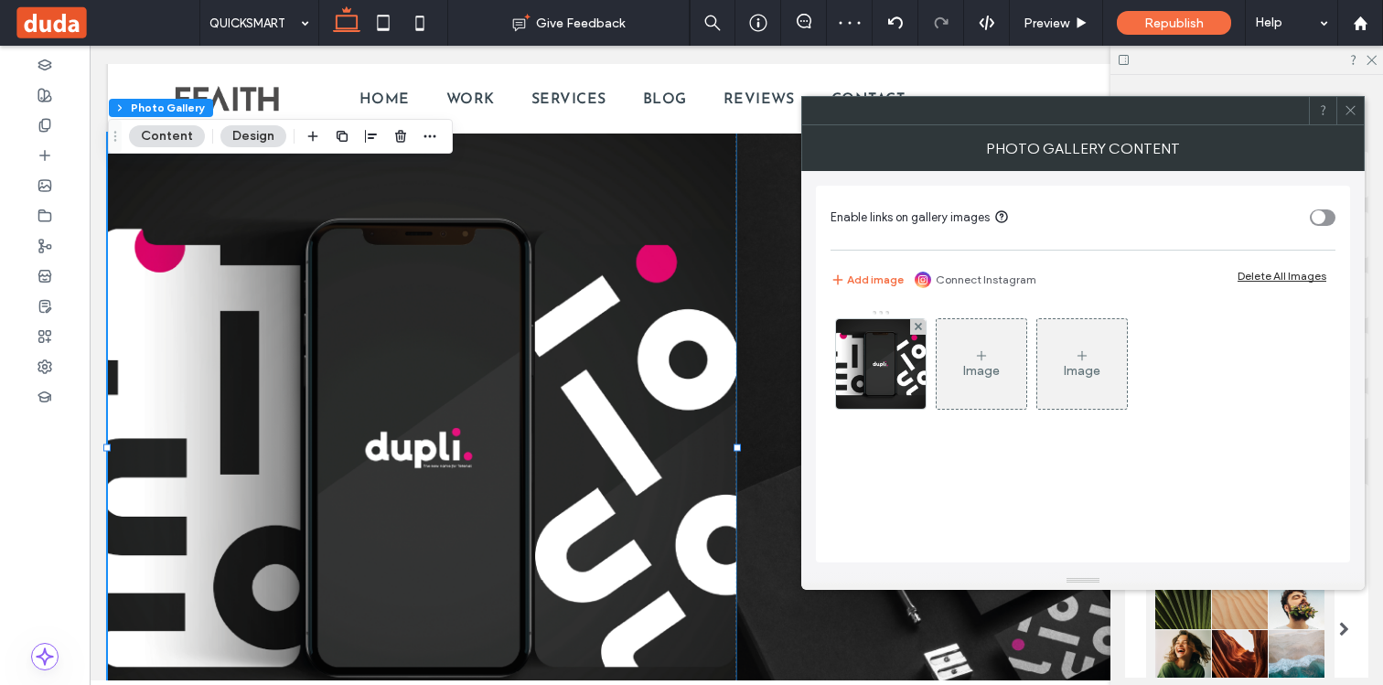
click at [972, 379] on div "Image" at bounding box center [981, 364] width 90 height 86
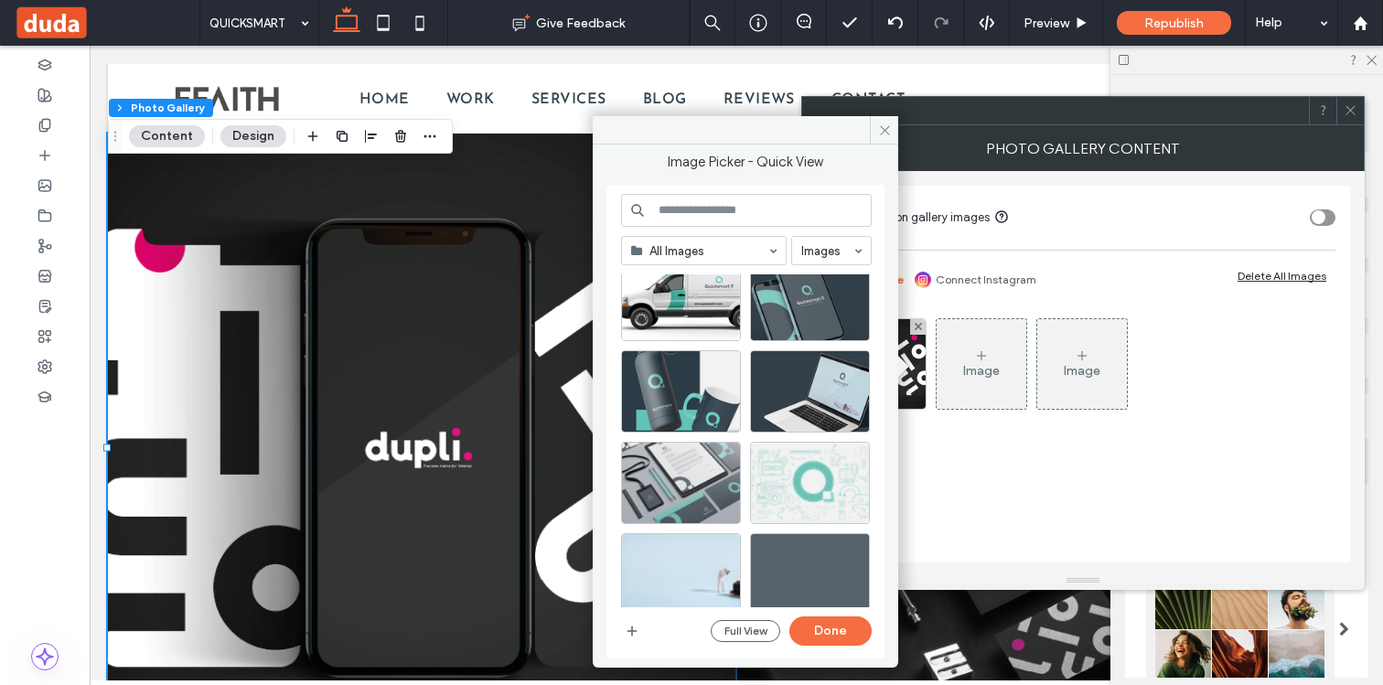
scroll to position [611, 0]
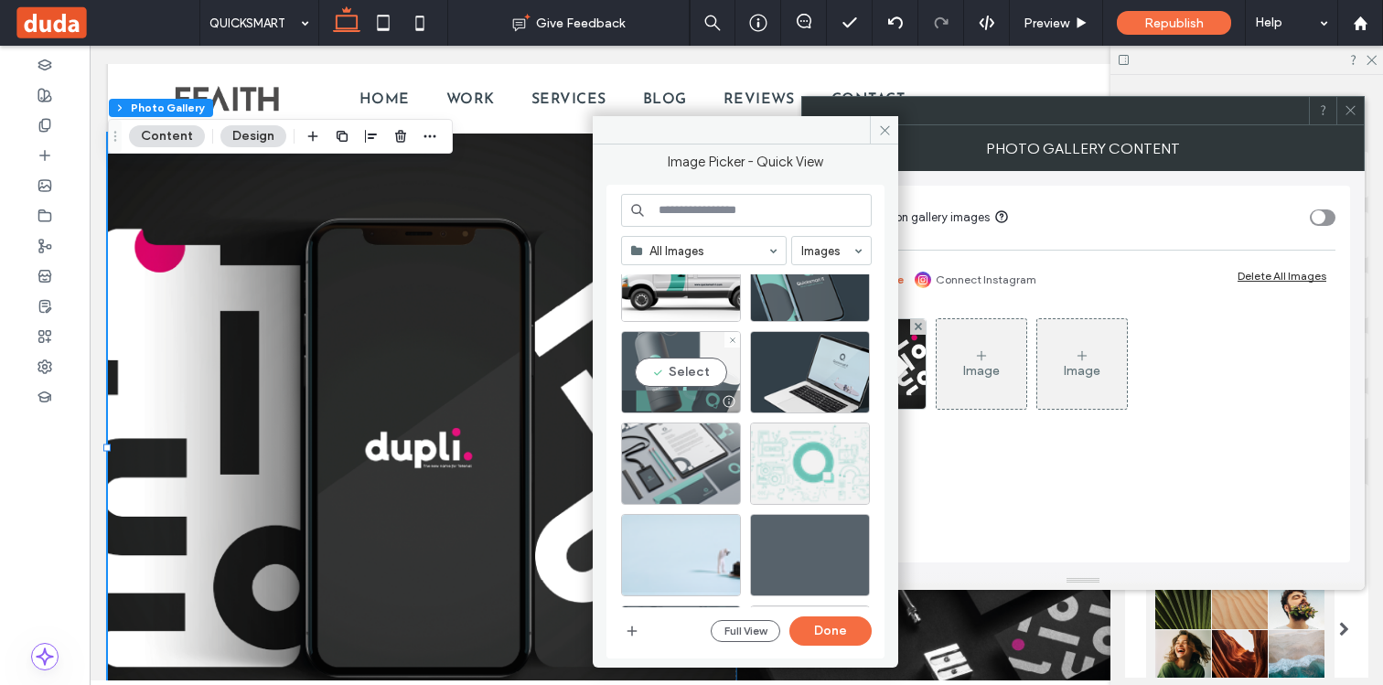
click at [694, 390] on div "Select" at bounding box center [681, 372] width 120 height 82
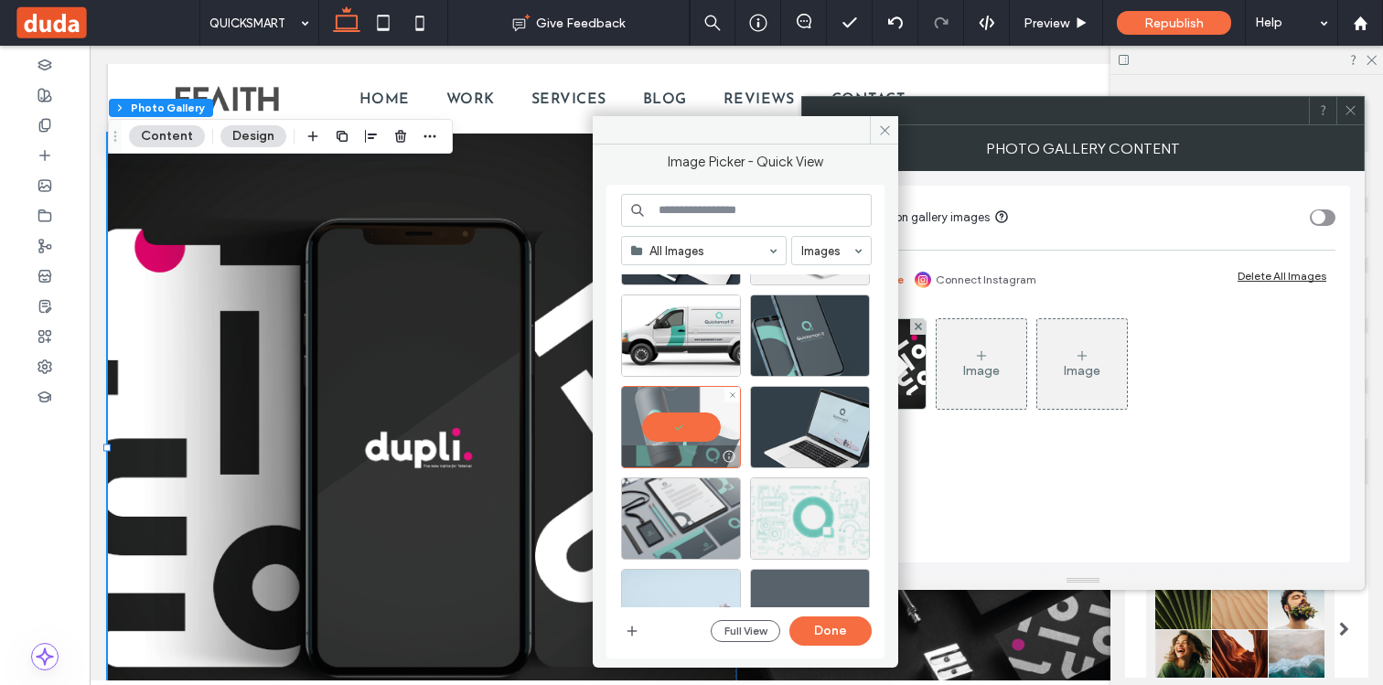
scroll to position [540, 0]
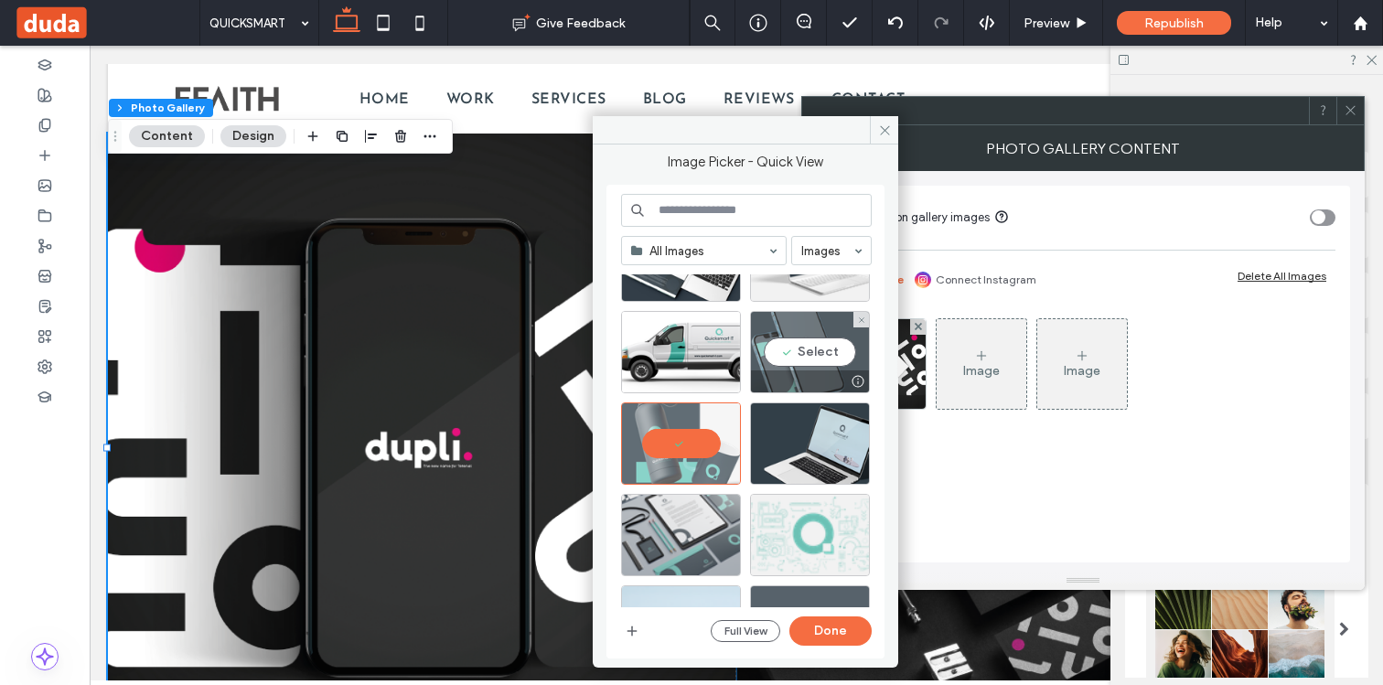
click at [777, 343] on div "Select" at bounding box center [810, 352] width 120 height 82
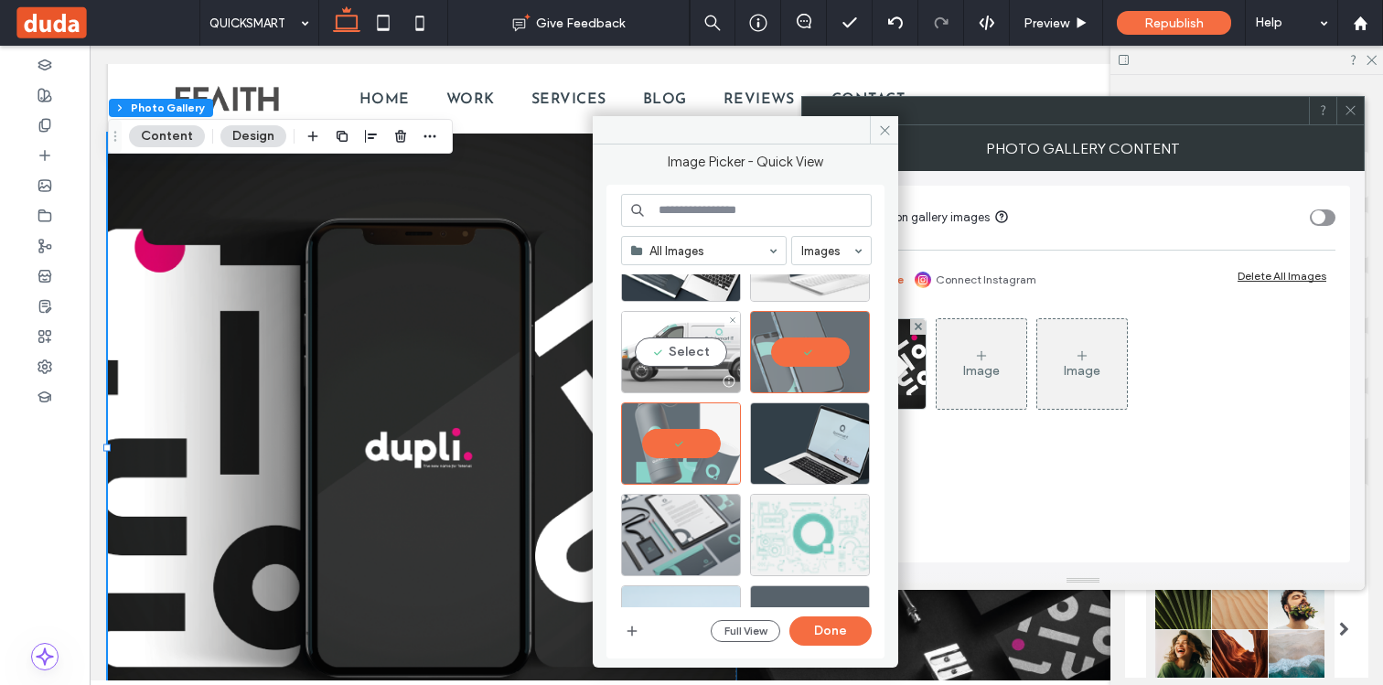
click at [686, 343] on div "Select" at bounding box center [681, 352] width 120 height 82
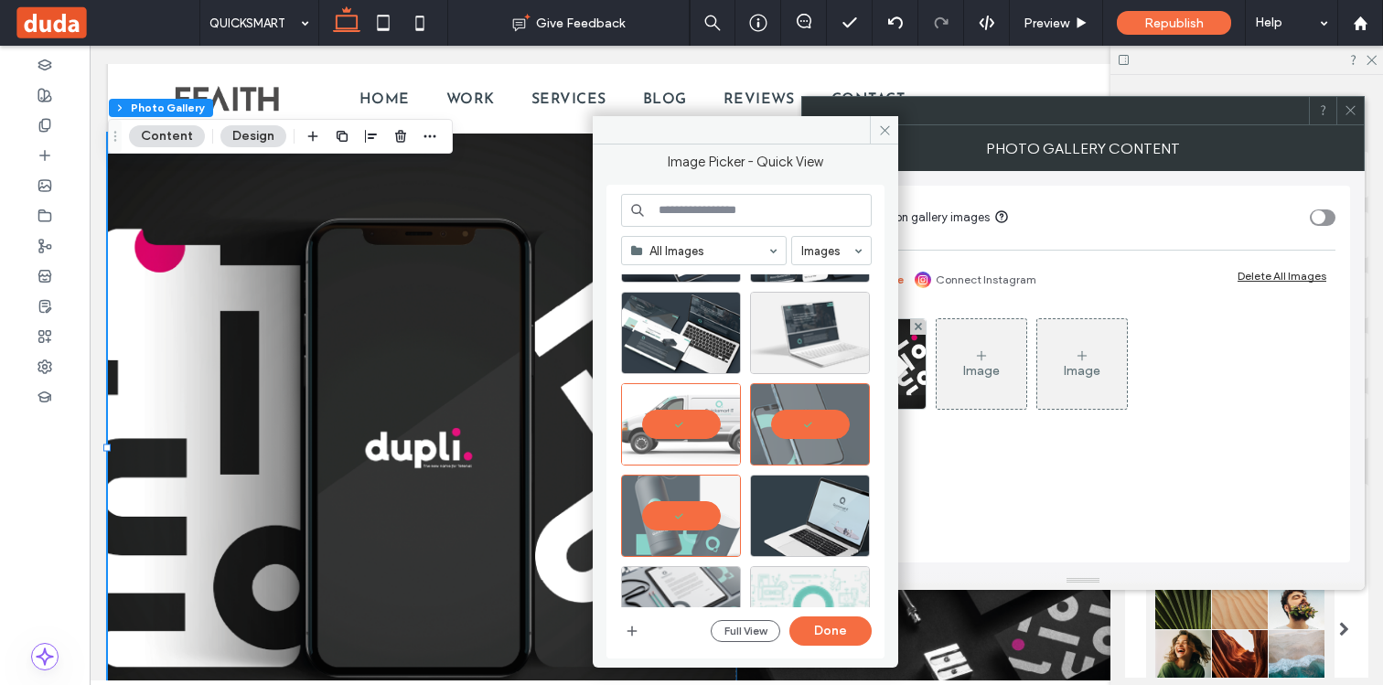
scroll to position [464, 0]
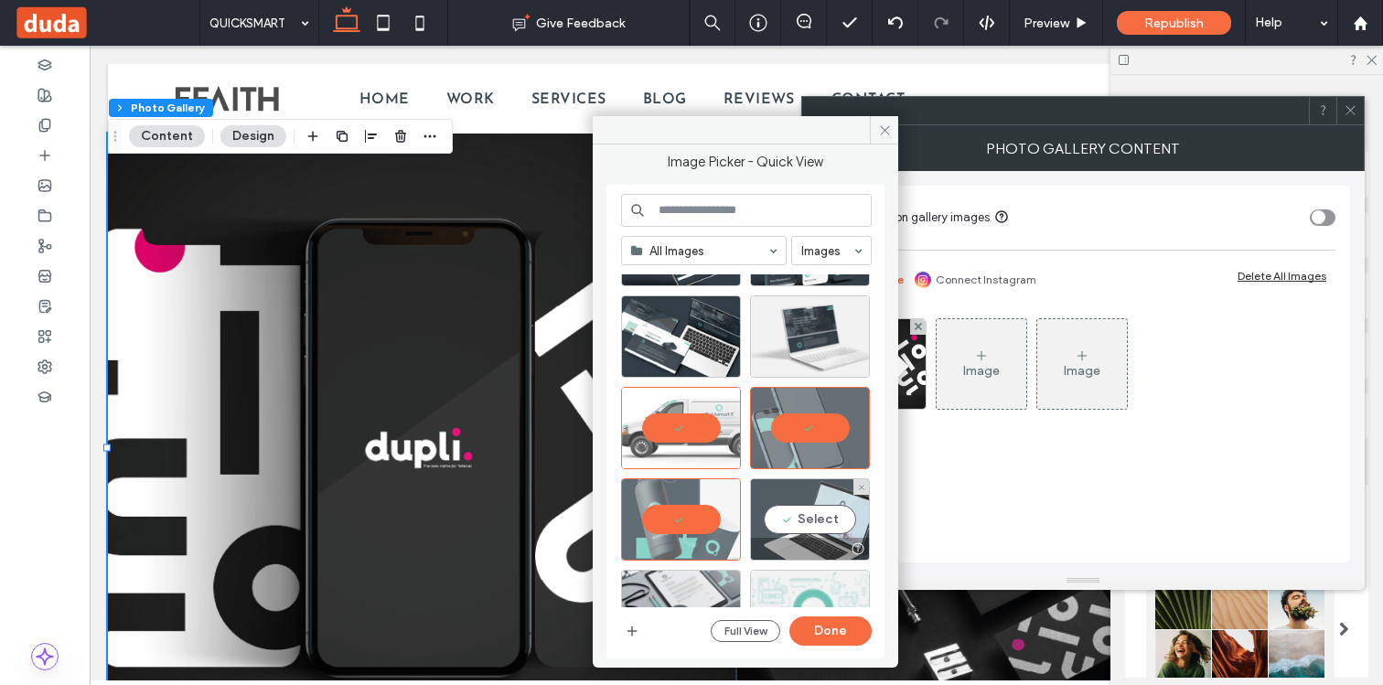
click at [797, 509] on div "Select" at bounding box center [810, 519] width 120 height 82
click at [811, 620] on button "Done" at bounding box center [830, 630] width 82 height 29
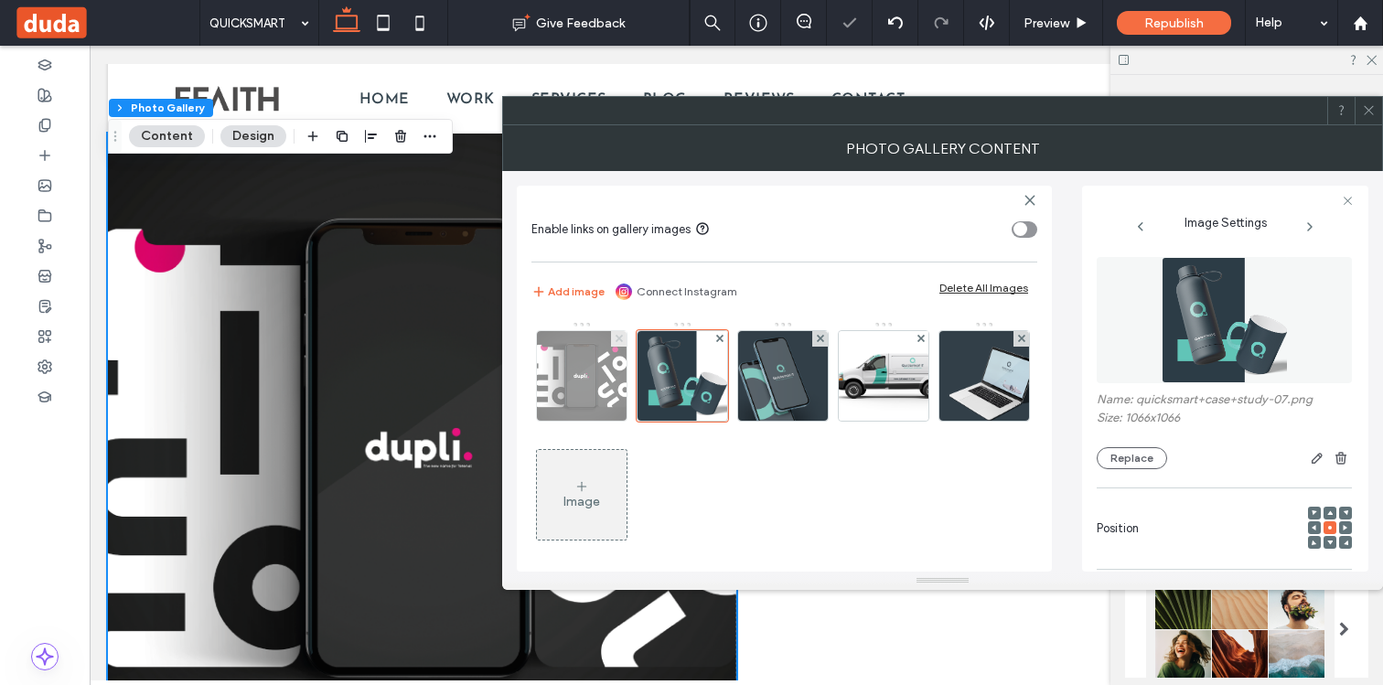
click at [618, 341] on icon at bounding box center [618, 338] width 7 height 7
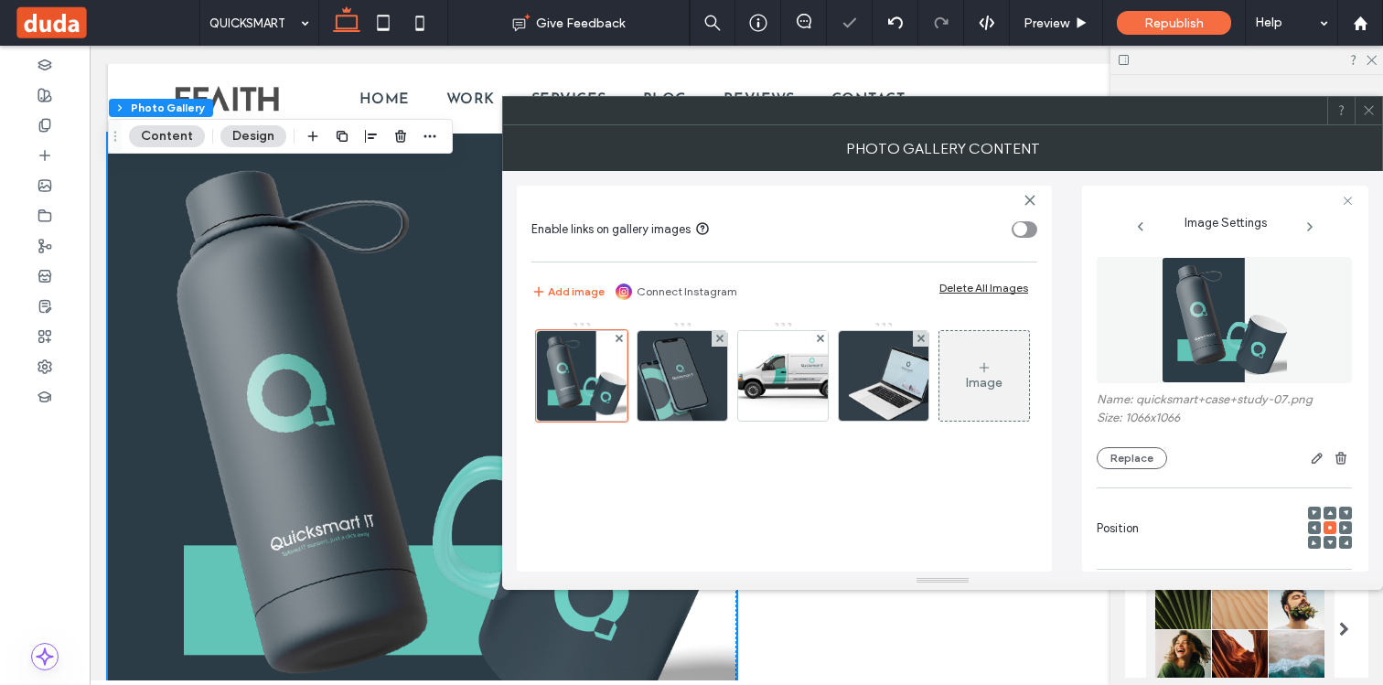
click at [1362, 112] on icon at bounding box center [1369, 110] width 14 height 14
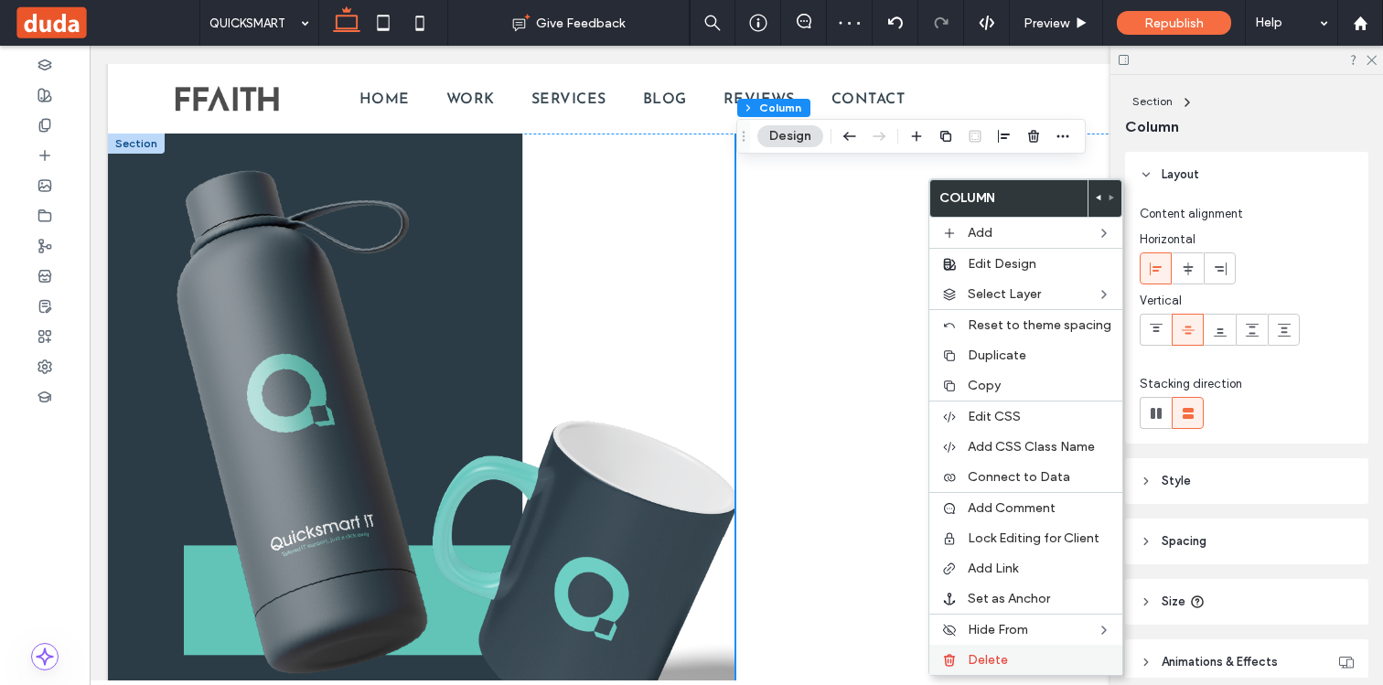
click at [978, 657] on span "Delete" at bounding box center [987, 660] width 40 height 16
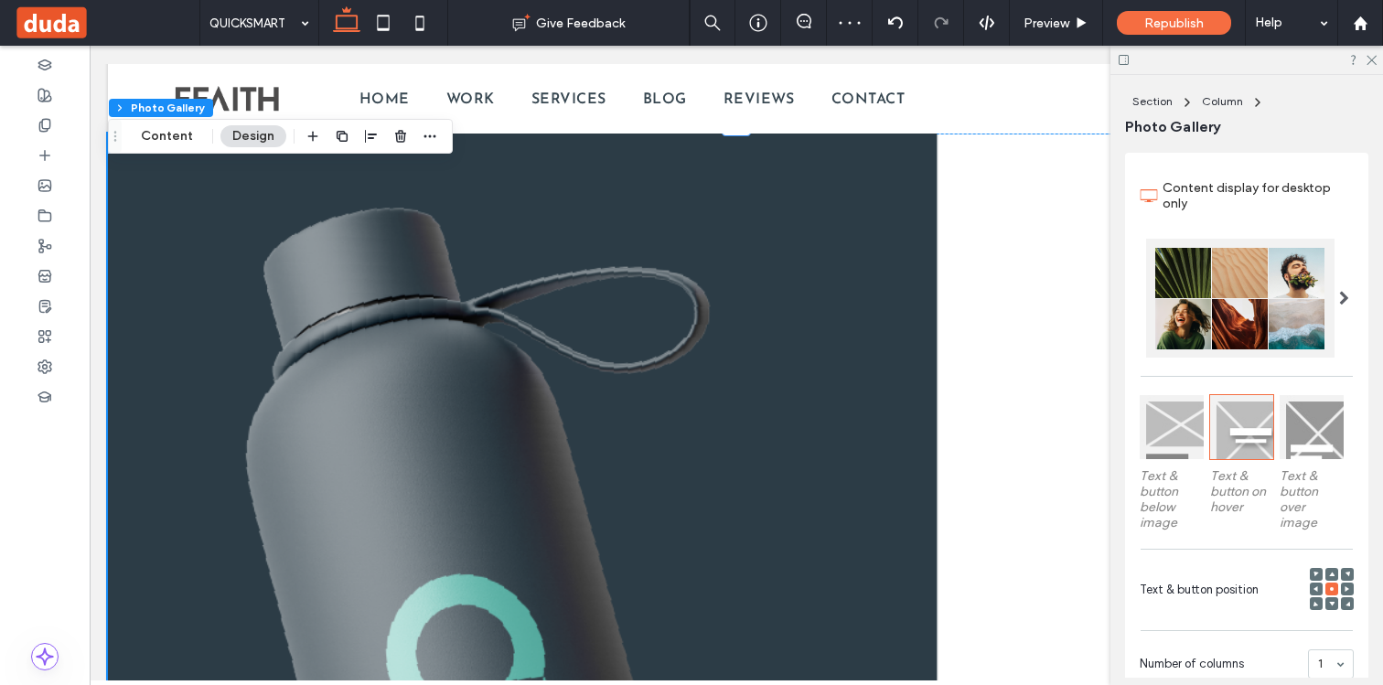
scroll to position [591, 0]
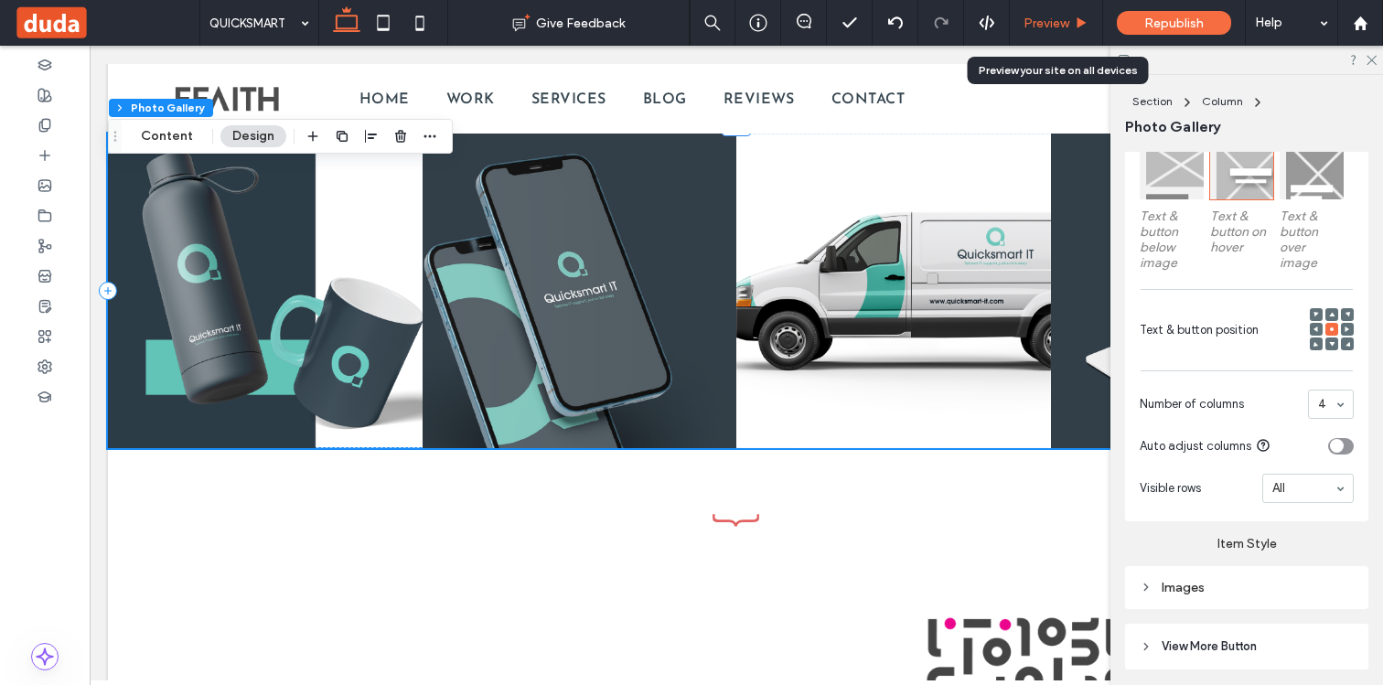
click at [1031, 35] on div "Preview" at bounding box center [1056, 23] width 93 height 46
click at [1033, 27] on span "Preview" at bounding box center [1046, 24] width 46 height 16
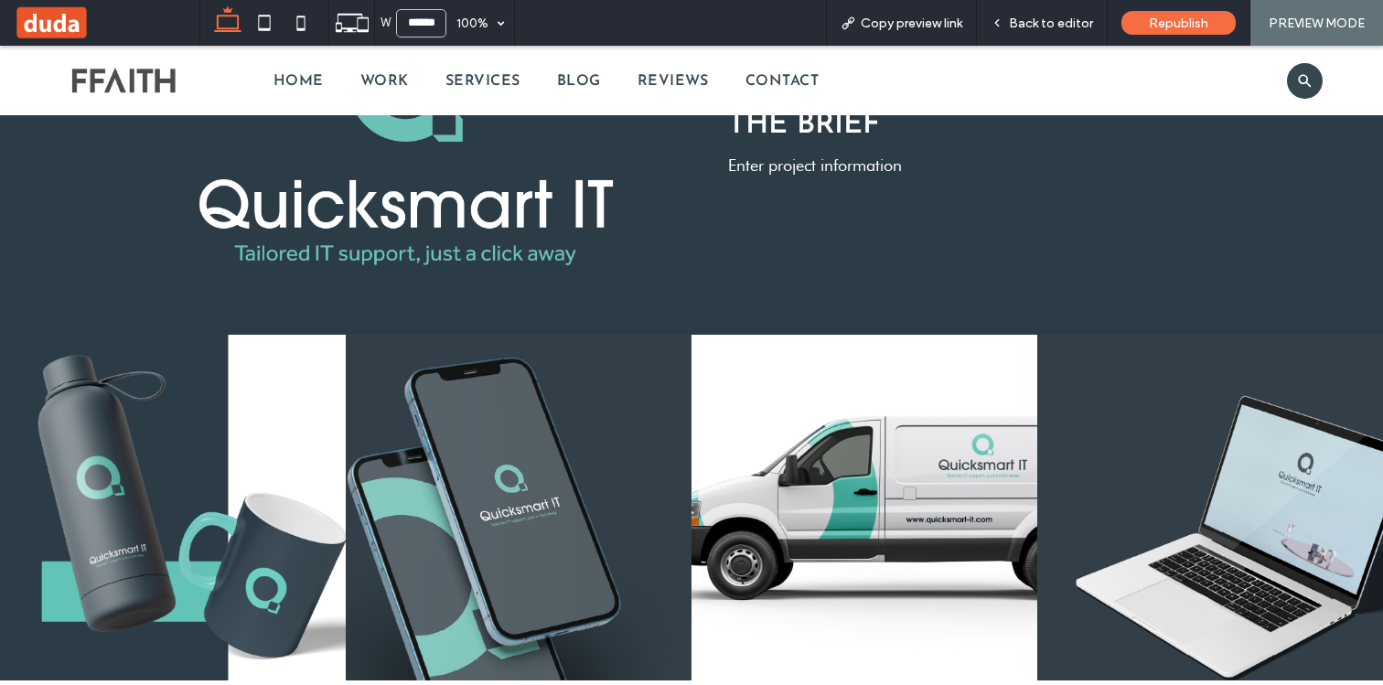
scroll to position [1094, 0]
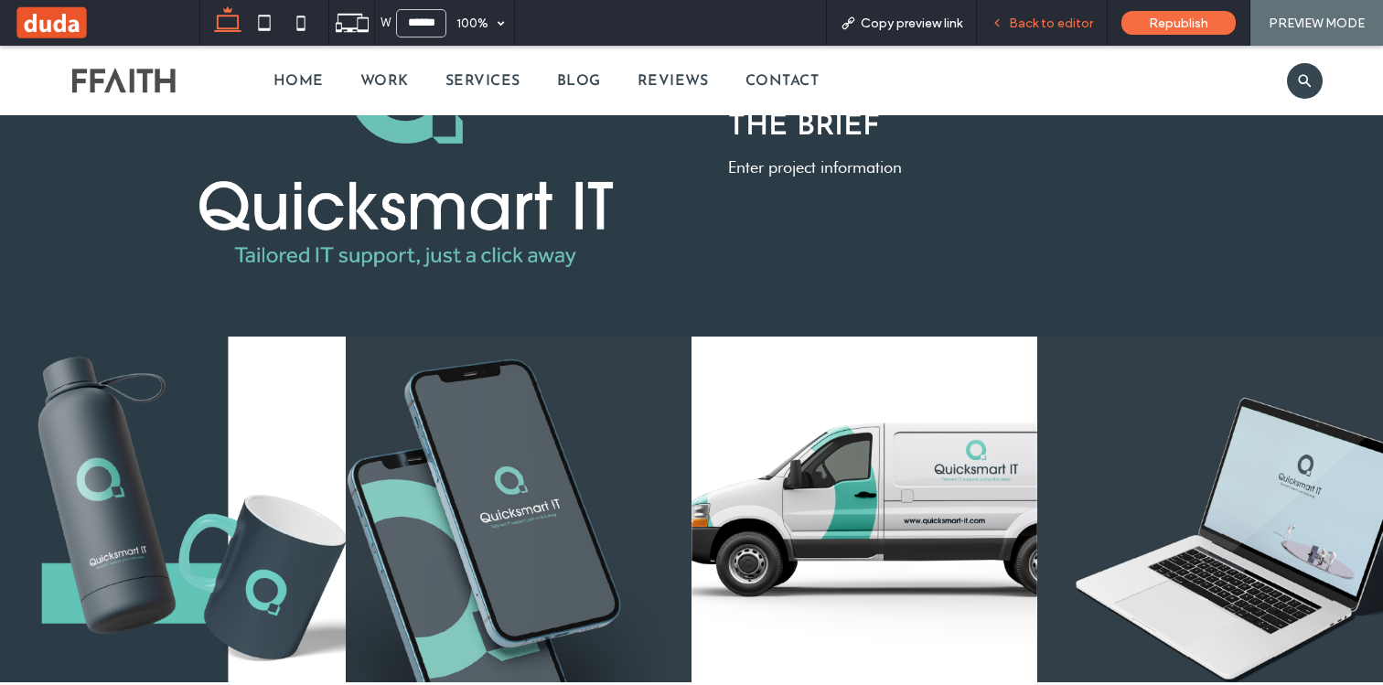
click at [1039, 25] on span "Back to editor" at bounding box center [1051, 24] width 84 height 16
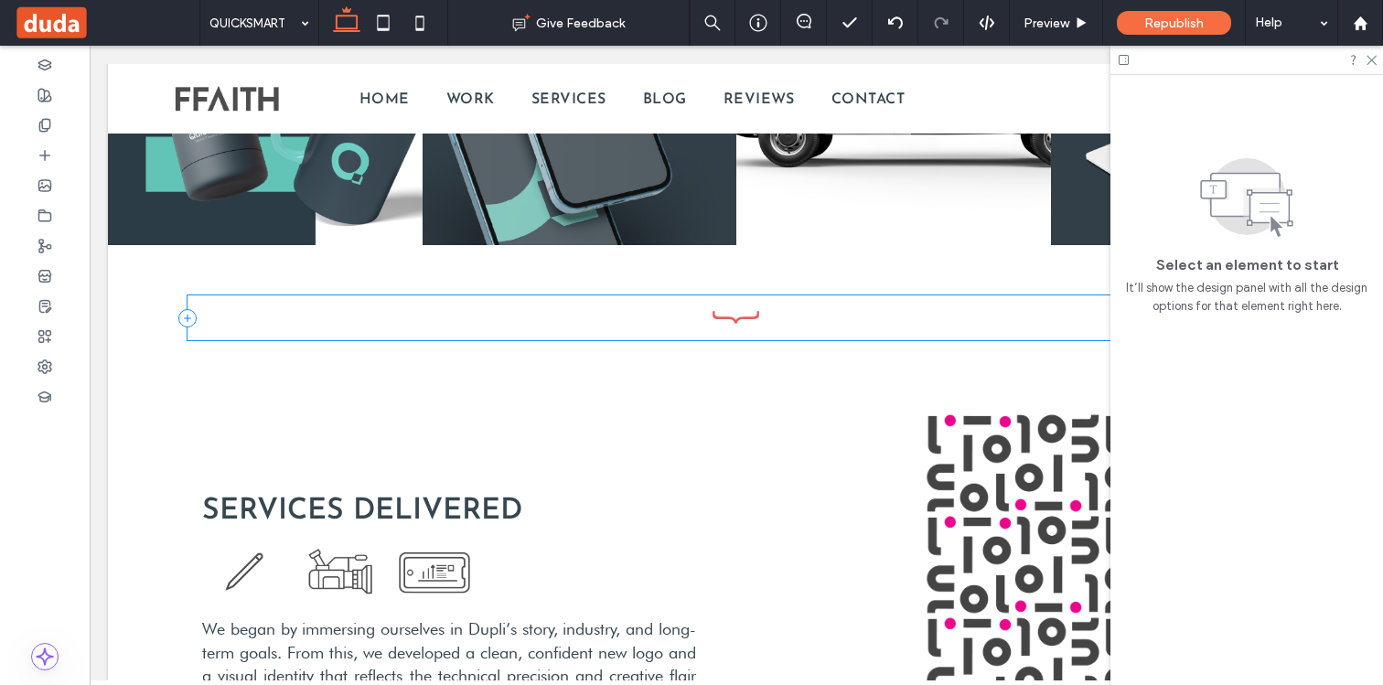
scroll to position [1503, 0]
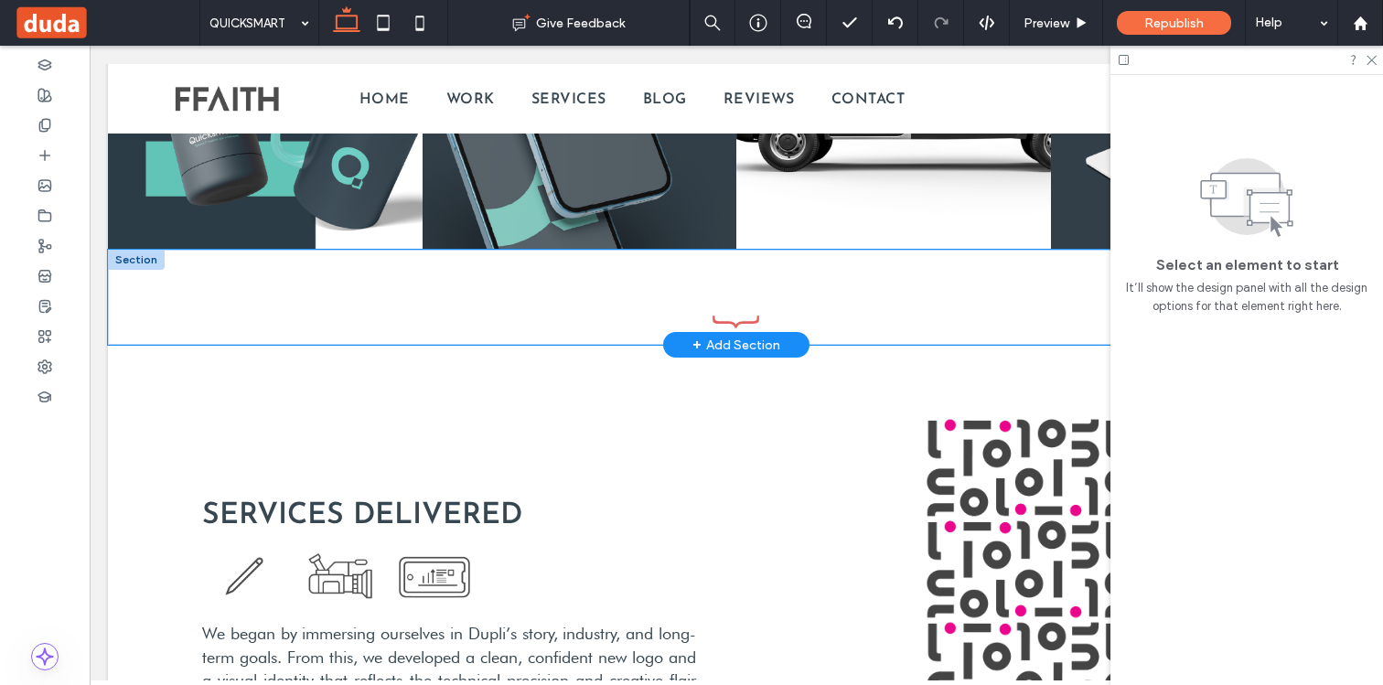
click at [361, 279] on div at bounding box center [735, 298] width 1097 height 96
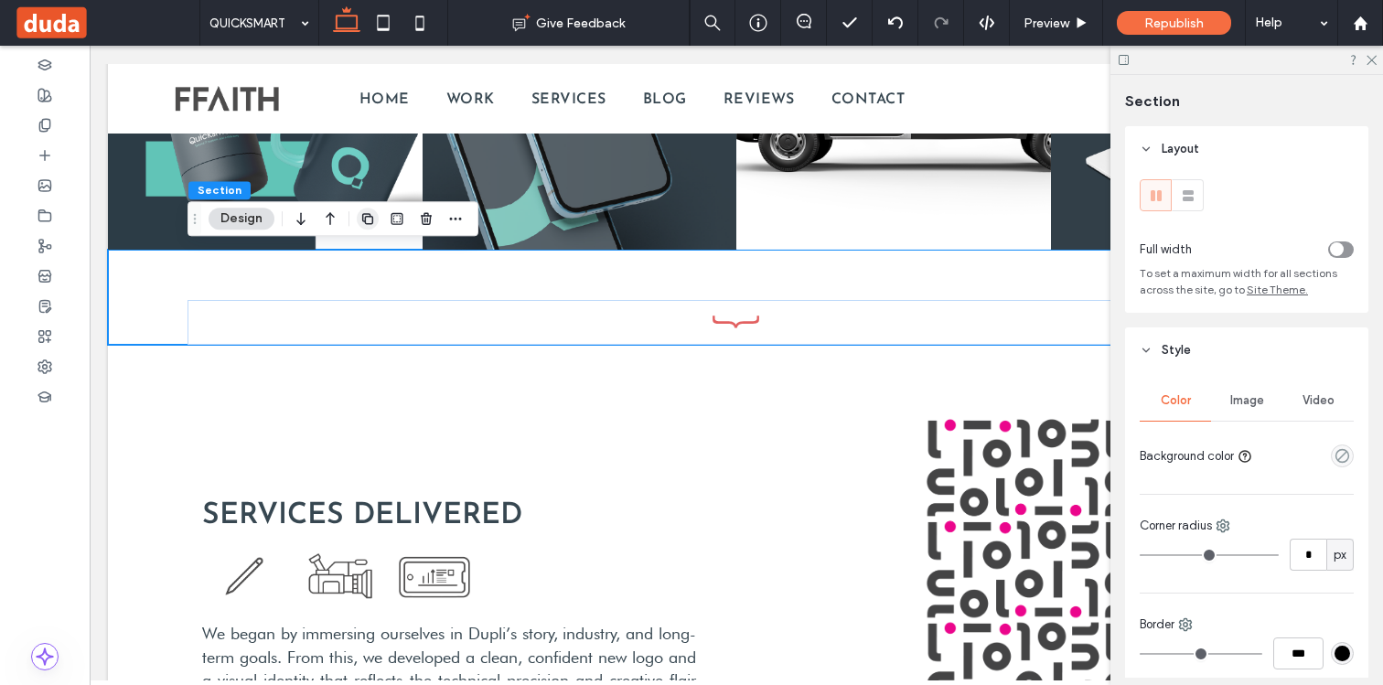
click at [369, 221] on icon "button" at bounding box center [367, 218] width 15 height 15
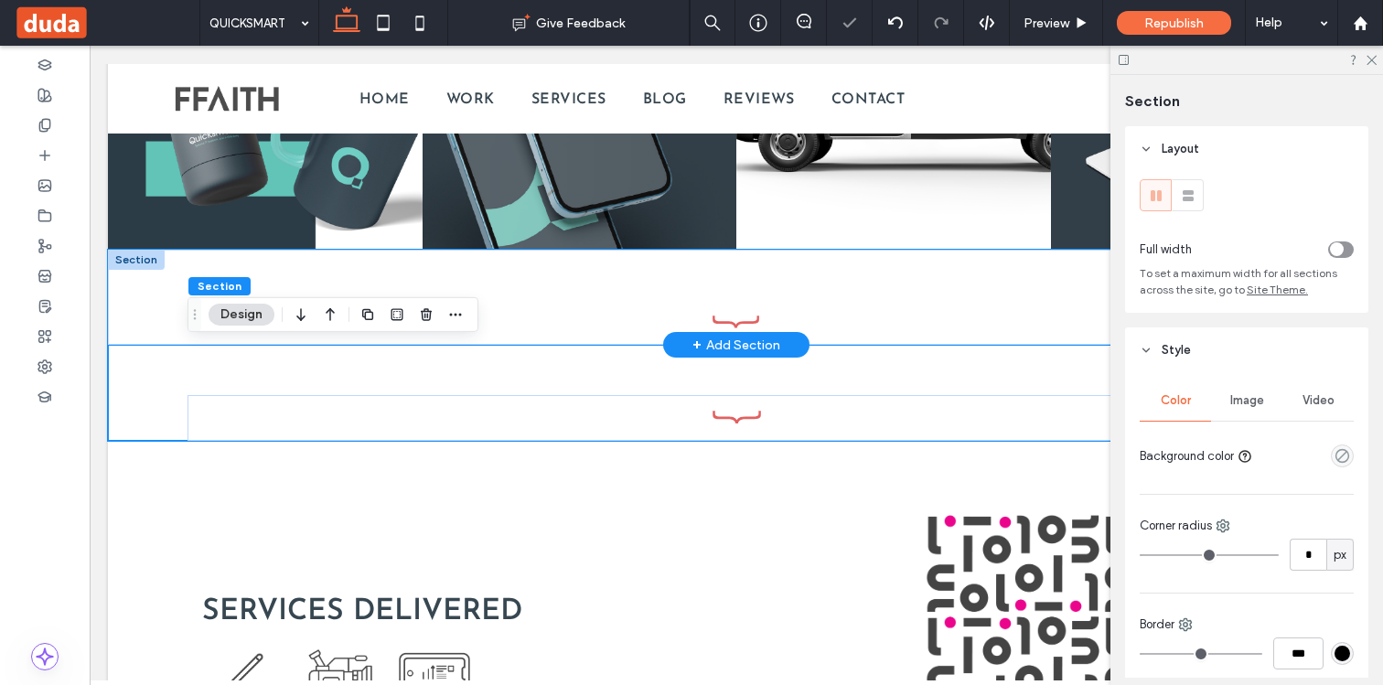
click at [267, 271] on div at bounding box center [735, 298] width 1097 height 96
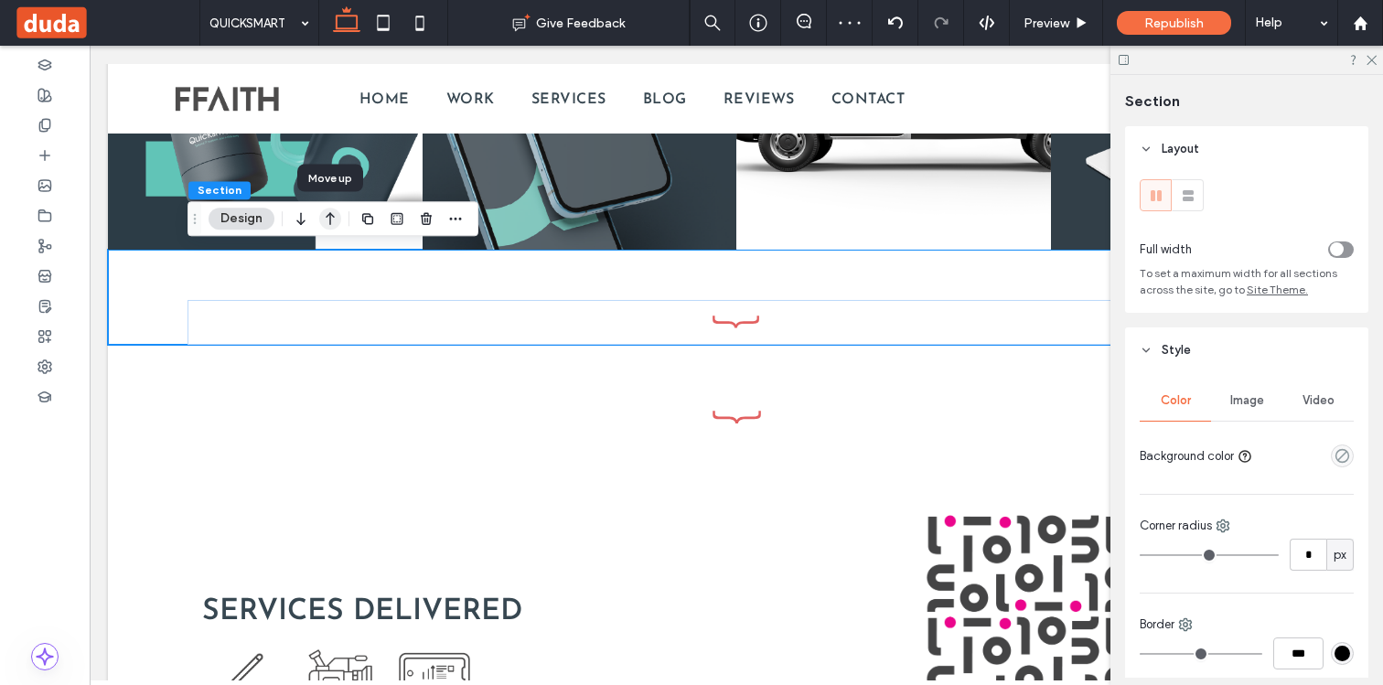
click at [327, 217] on icon "button" at bounding box center [330, 218] width 22 height 33
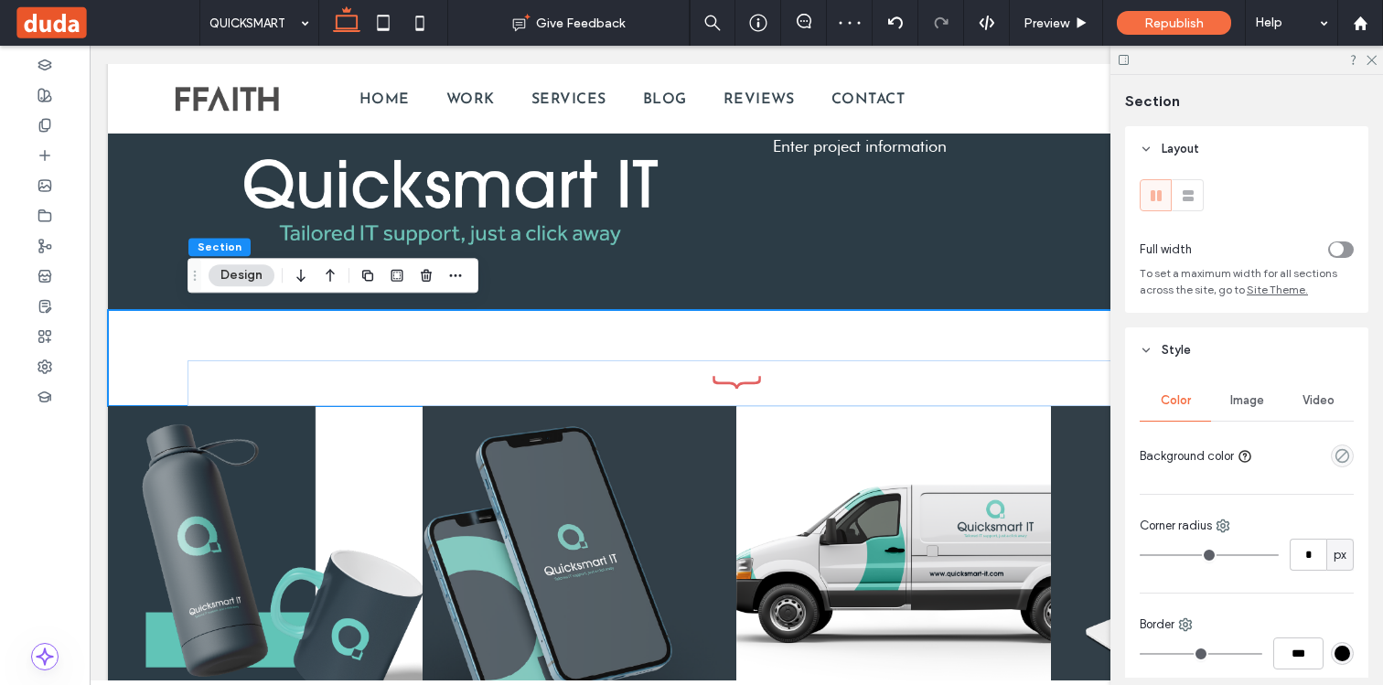
scroll to position [1121, 0]
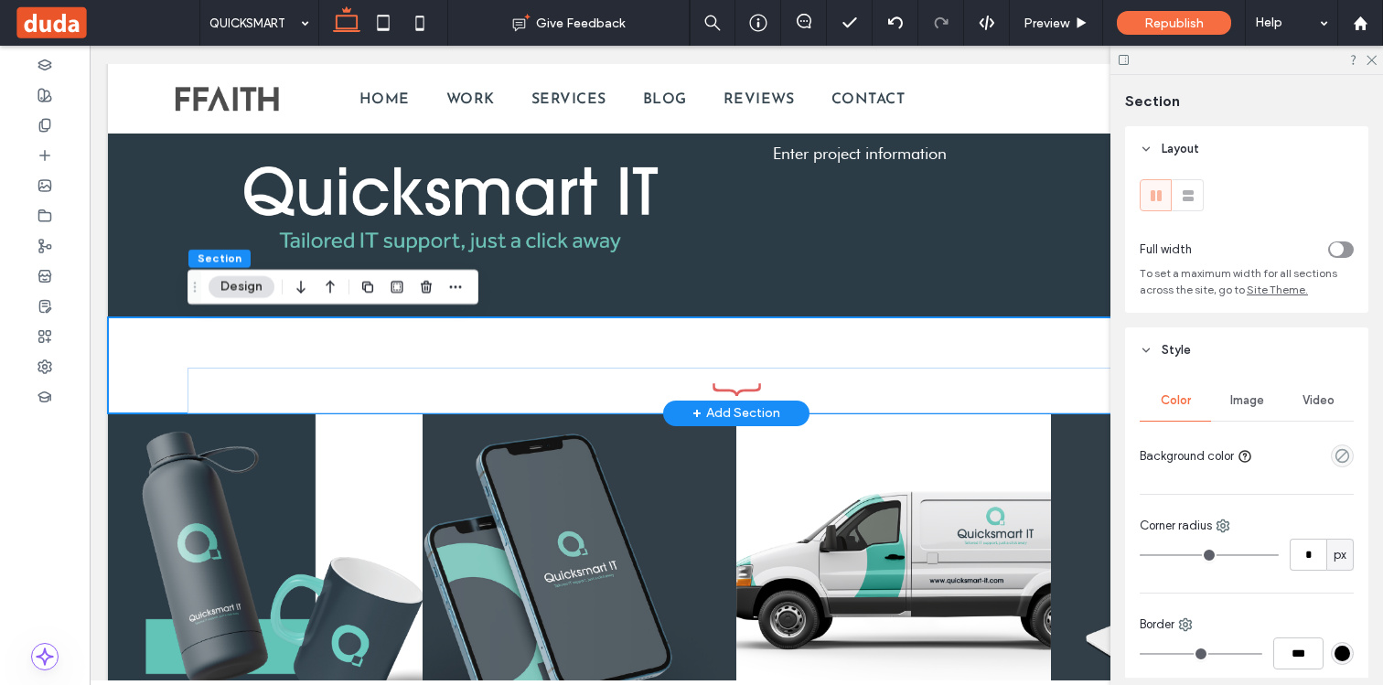
click at [552, 343] on div at bounding box center [735, 365] width 1097 height 96
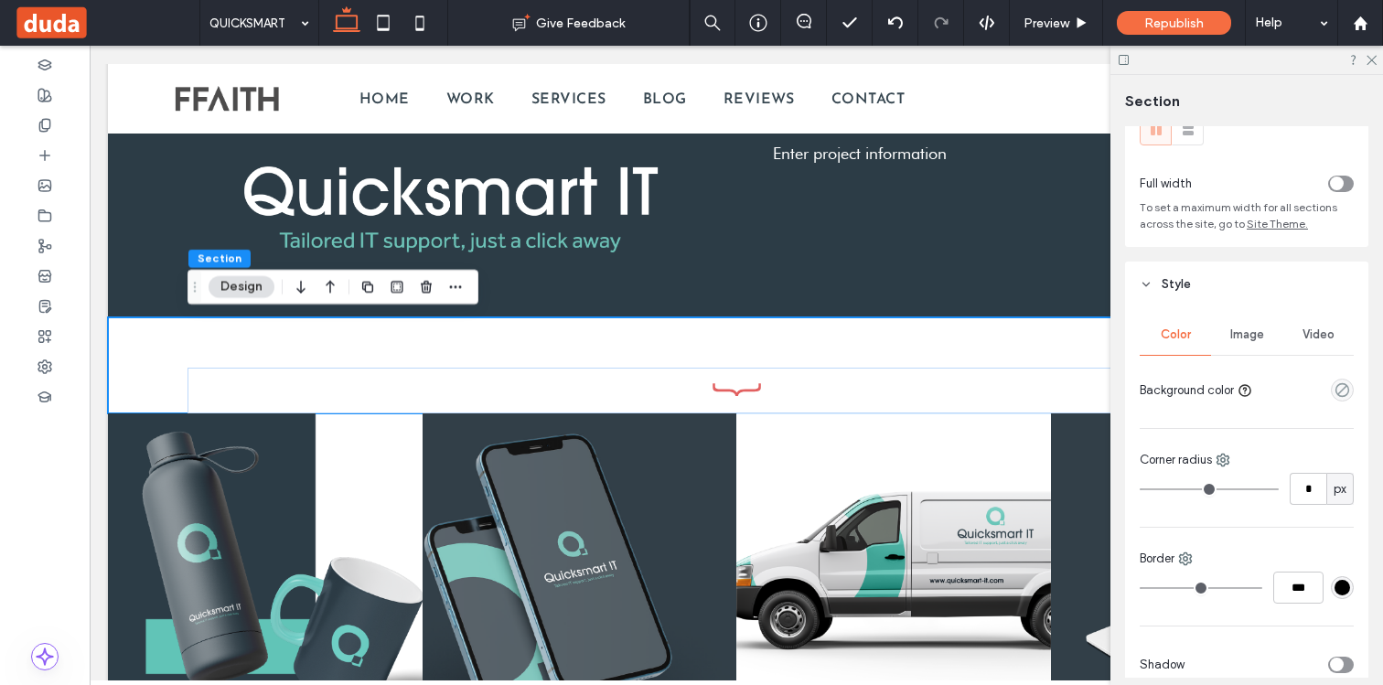
scroll to position [338, 0]
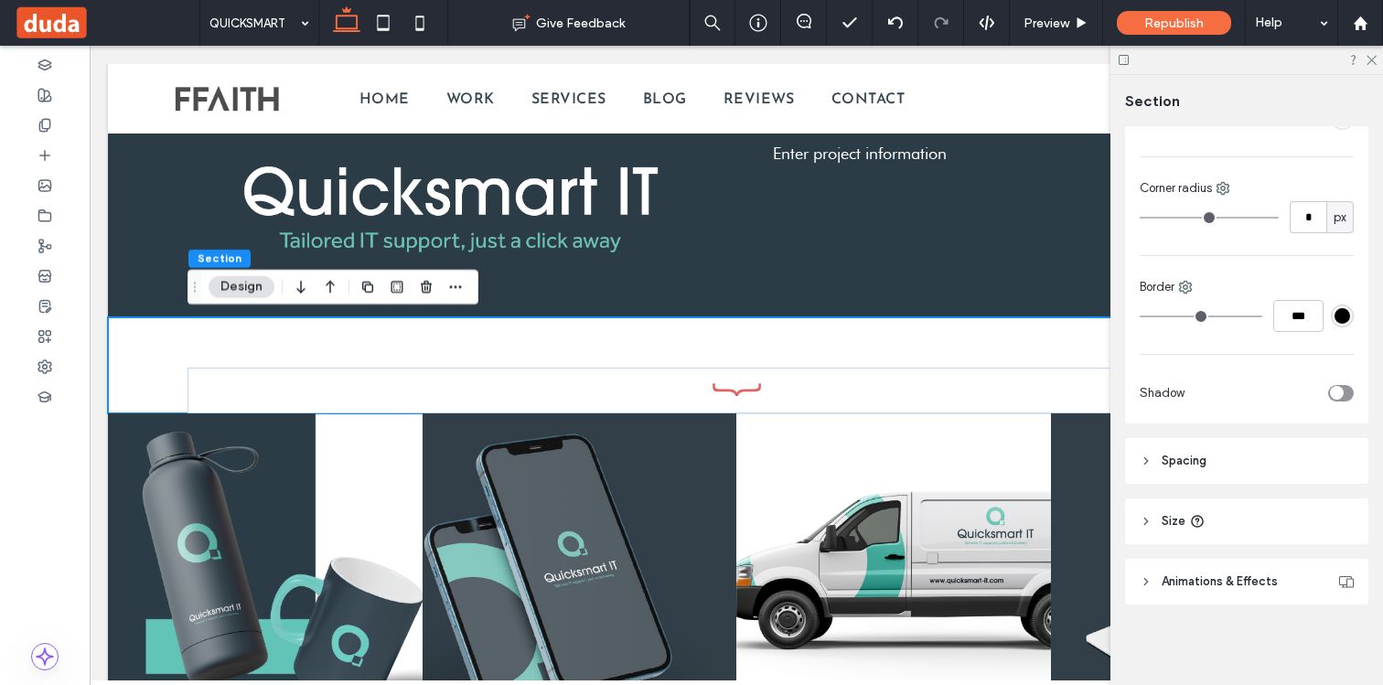
click at [1193, 452] on span "Spacing" at bounding box center [1183, 461] width 45 height 18
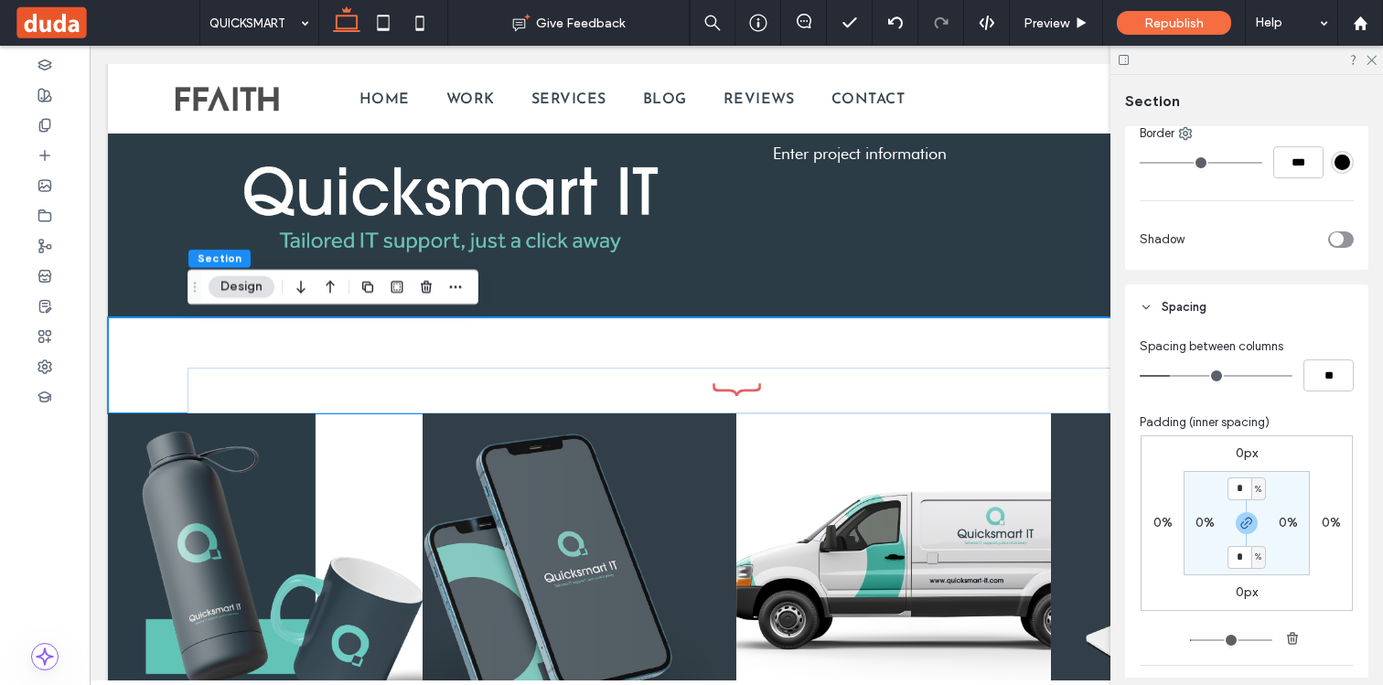
scroll to position [507, 0]
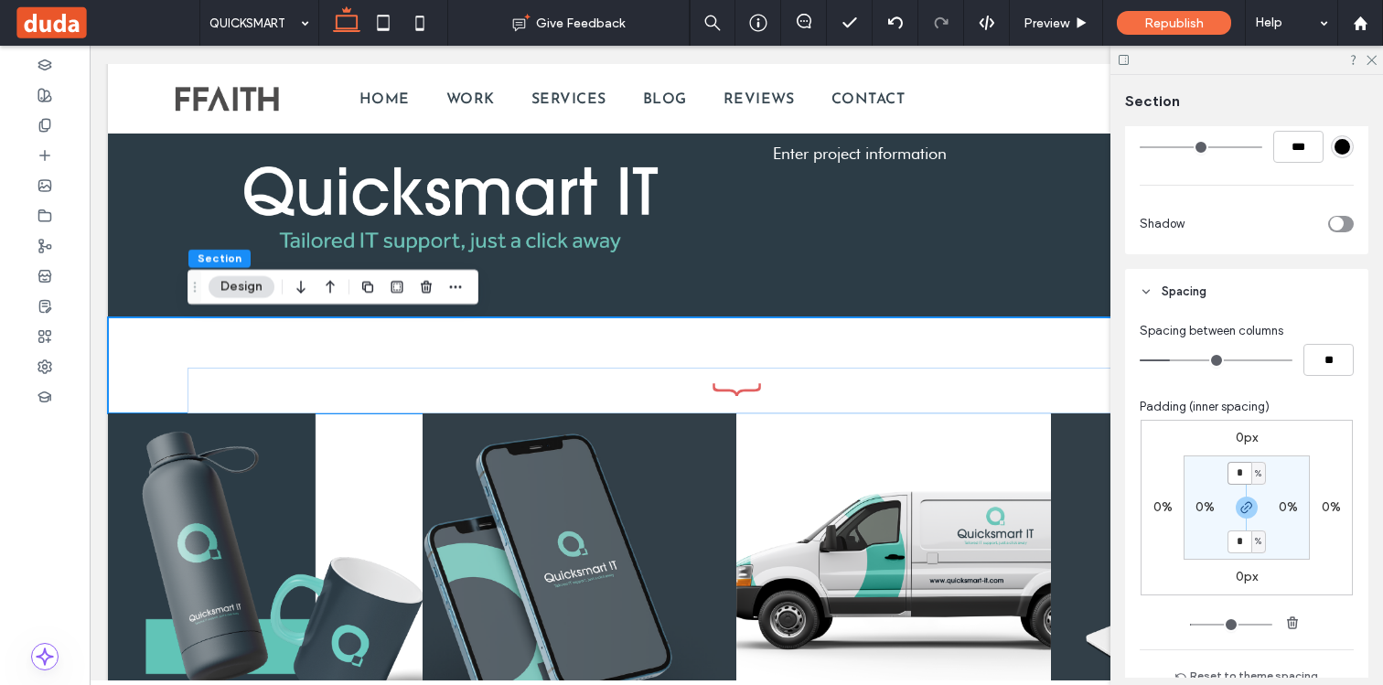
click at [1240, 478] on input "*" at bounding box center [1239, 473] width 24 height 23
type input "*"
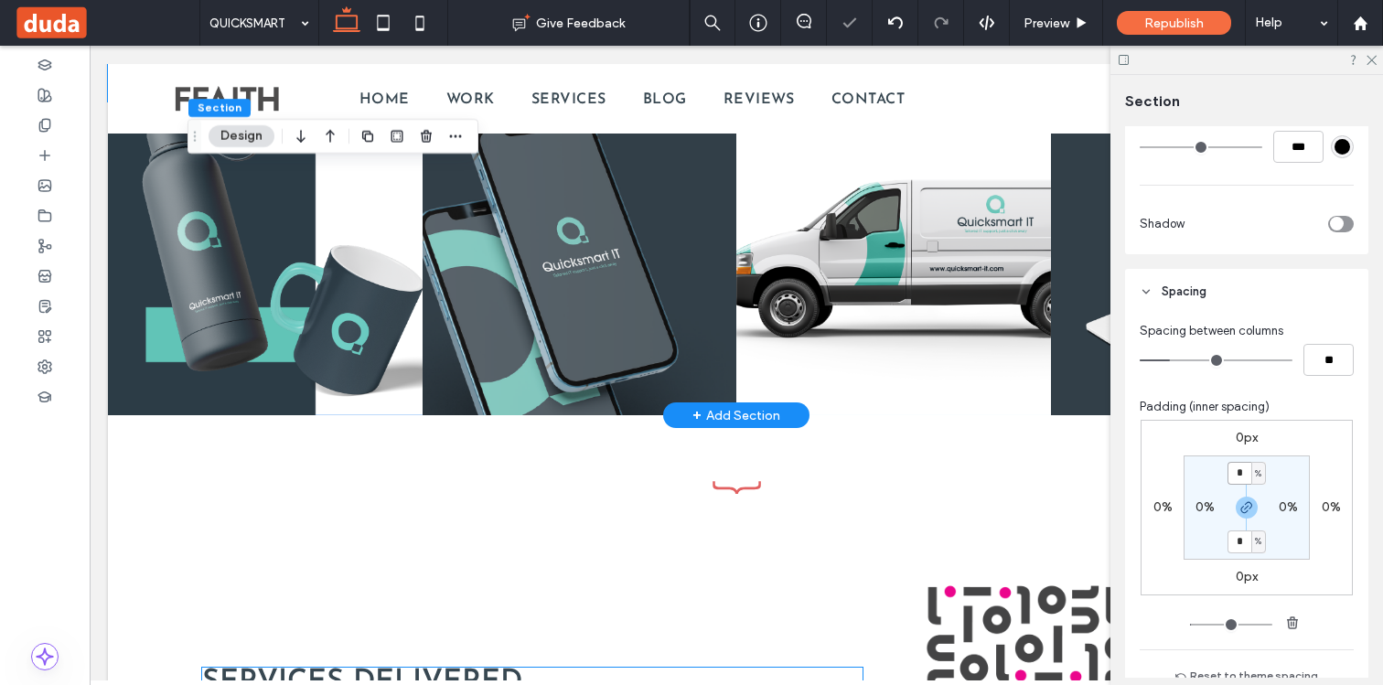
scroll to position [1600, 0]
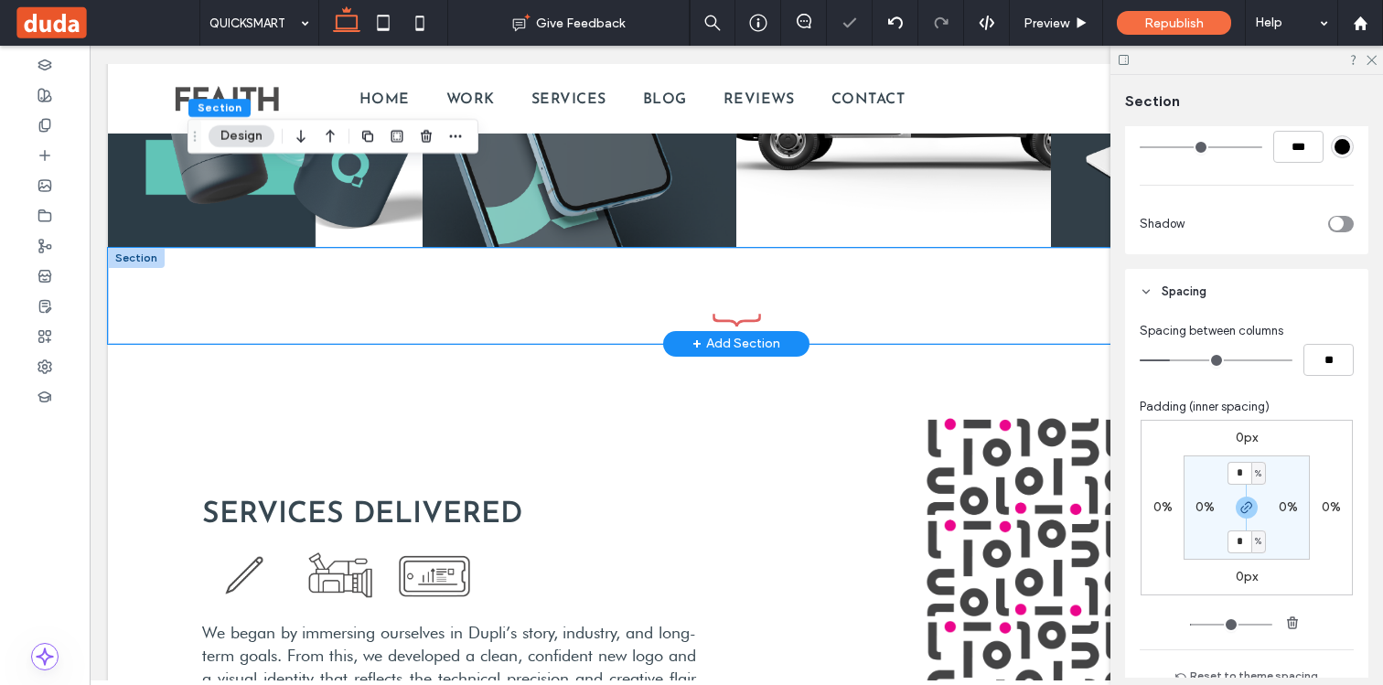
click at [574, 283] on div at bounding box center [735, 296] width 1097 height 96
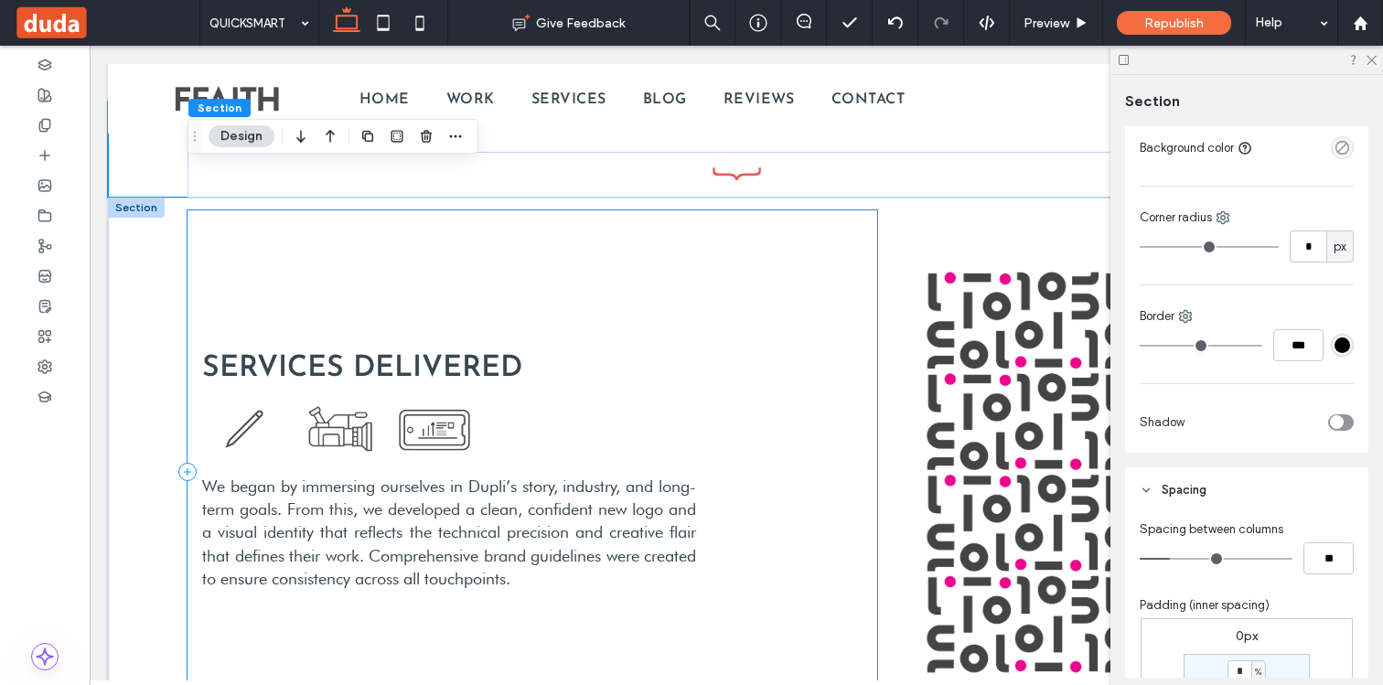
scroll to position [1866, 0]
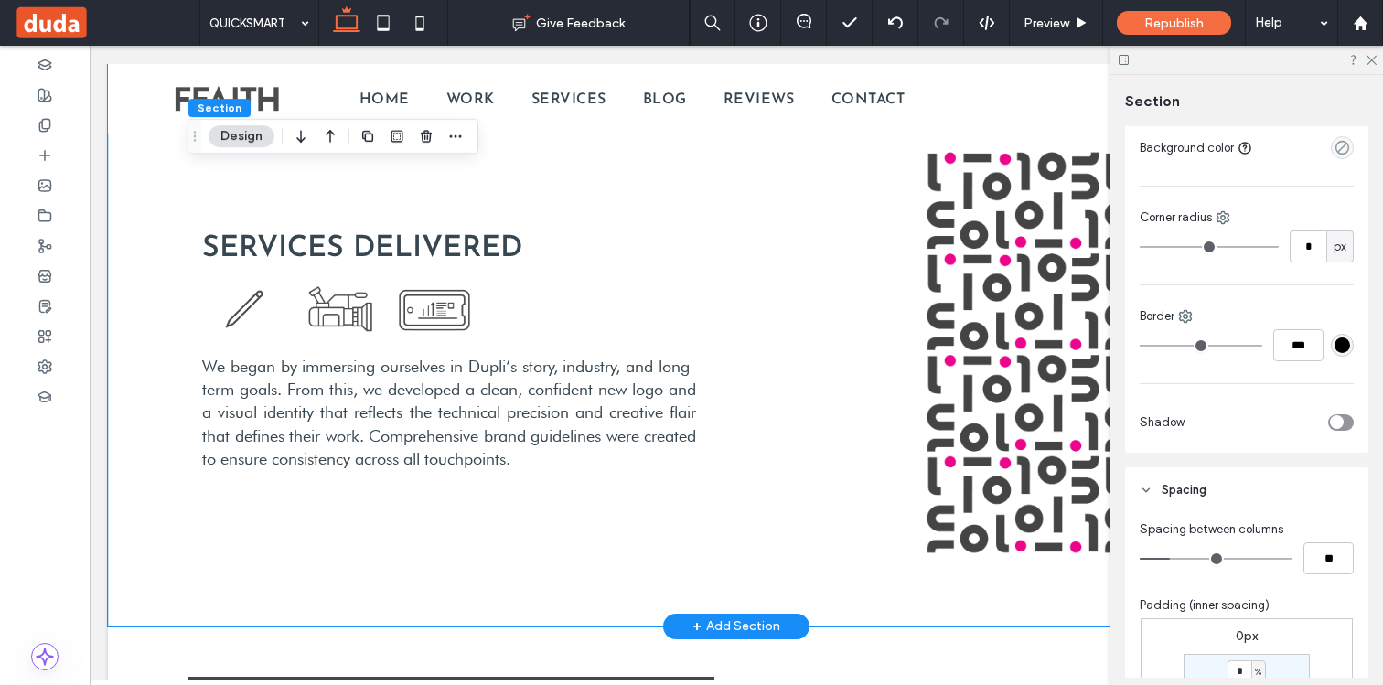
click at [892, 399] on div "SERVICES DELIVERED We began by immersing ourselves in Dupli’s story, industry, …" at bounding box center [735, 352] width 1097 height 549
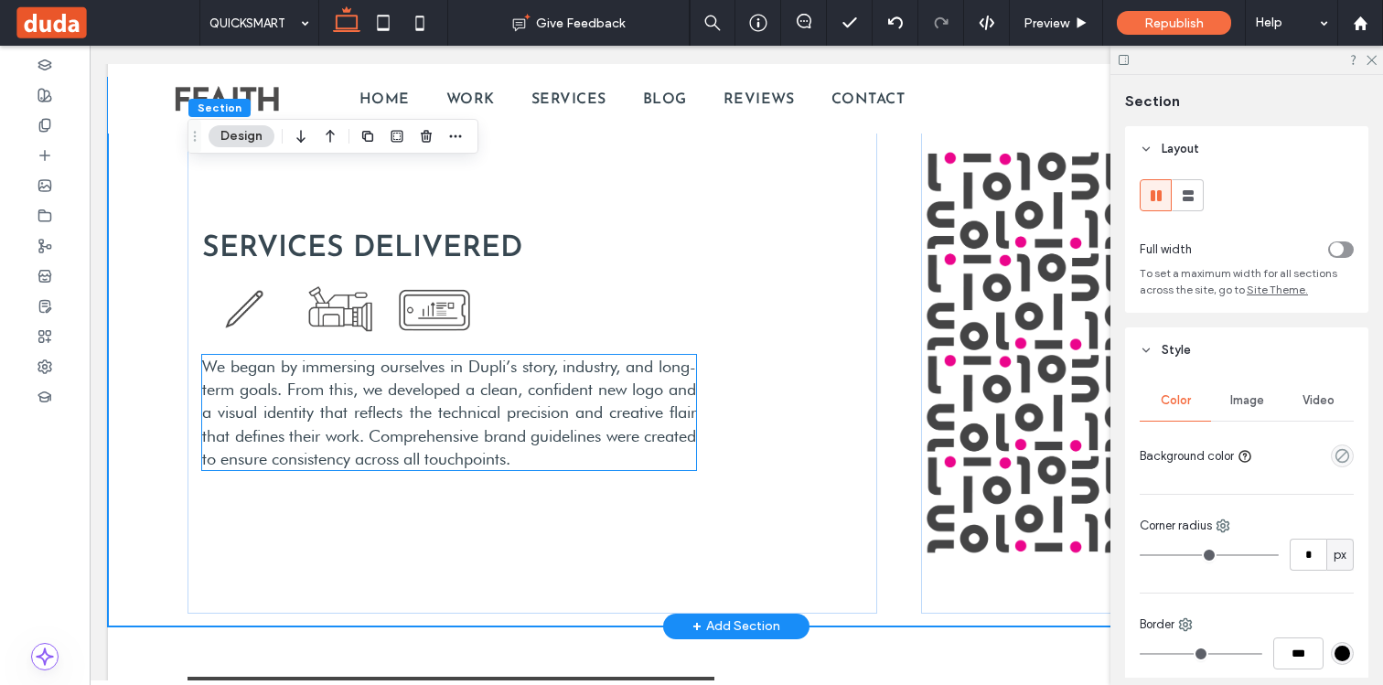
click at [482, 405] on span "We began by immersing ourselves in Dupli’s story, industry, and long-term goals…" at bounding box center [449, 413] width 494 height 112
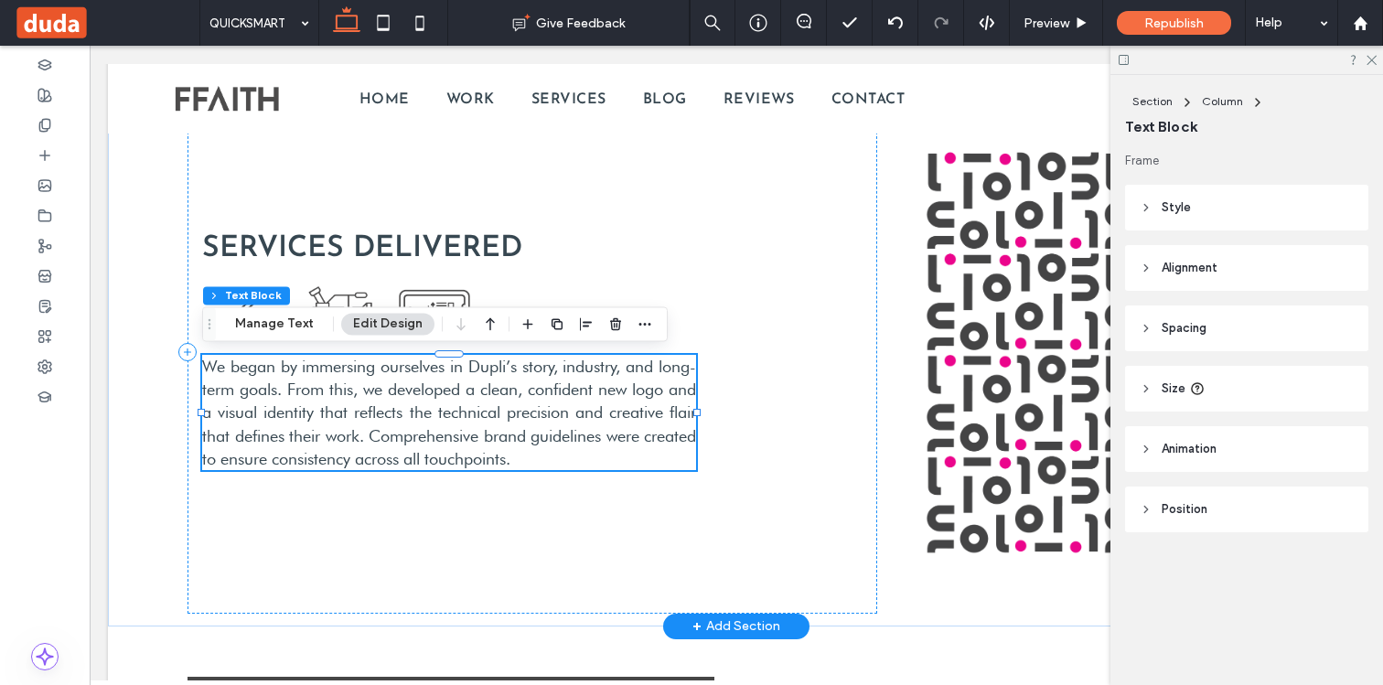
click at [402, 394] on span "We began by immersing ourselves in Dupli’s story, industry, and long-term goals…" at bounding box center [449, 413] width 494 height 112
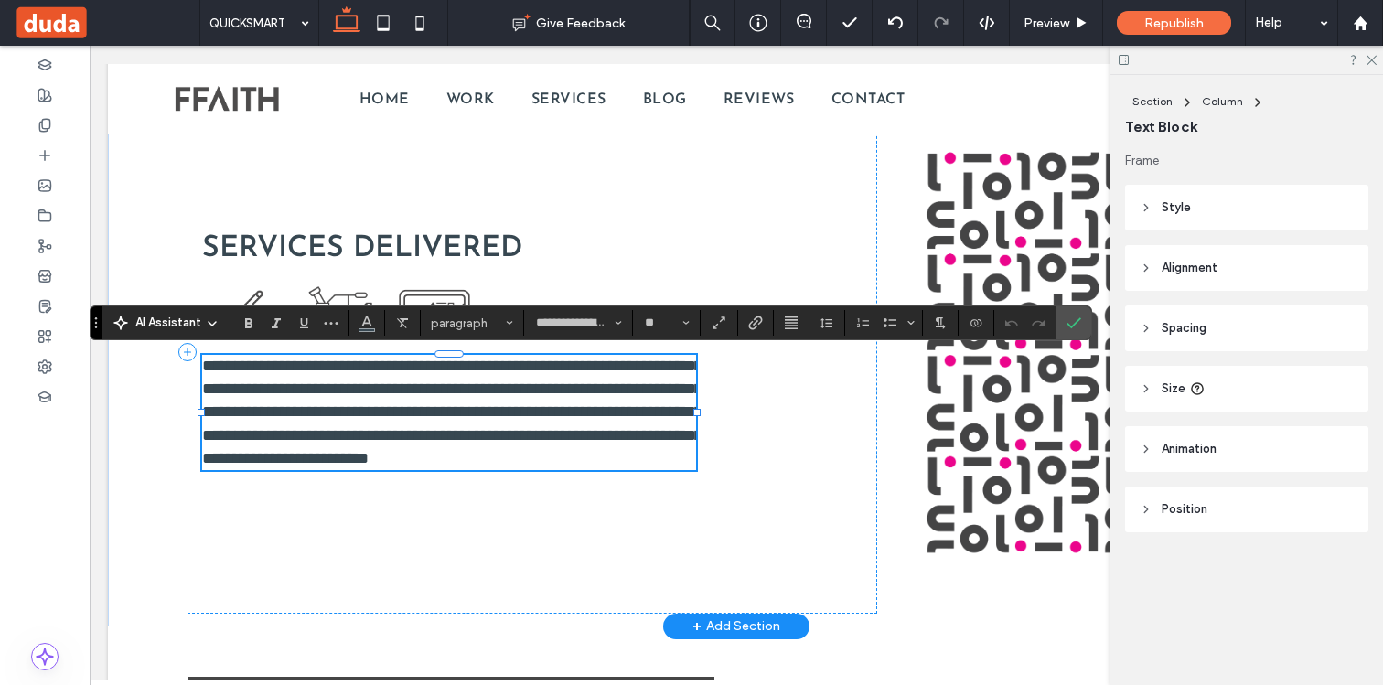
scroll to position [1913, 0]
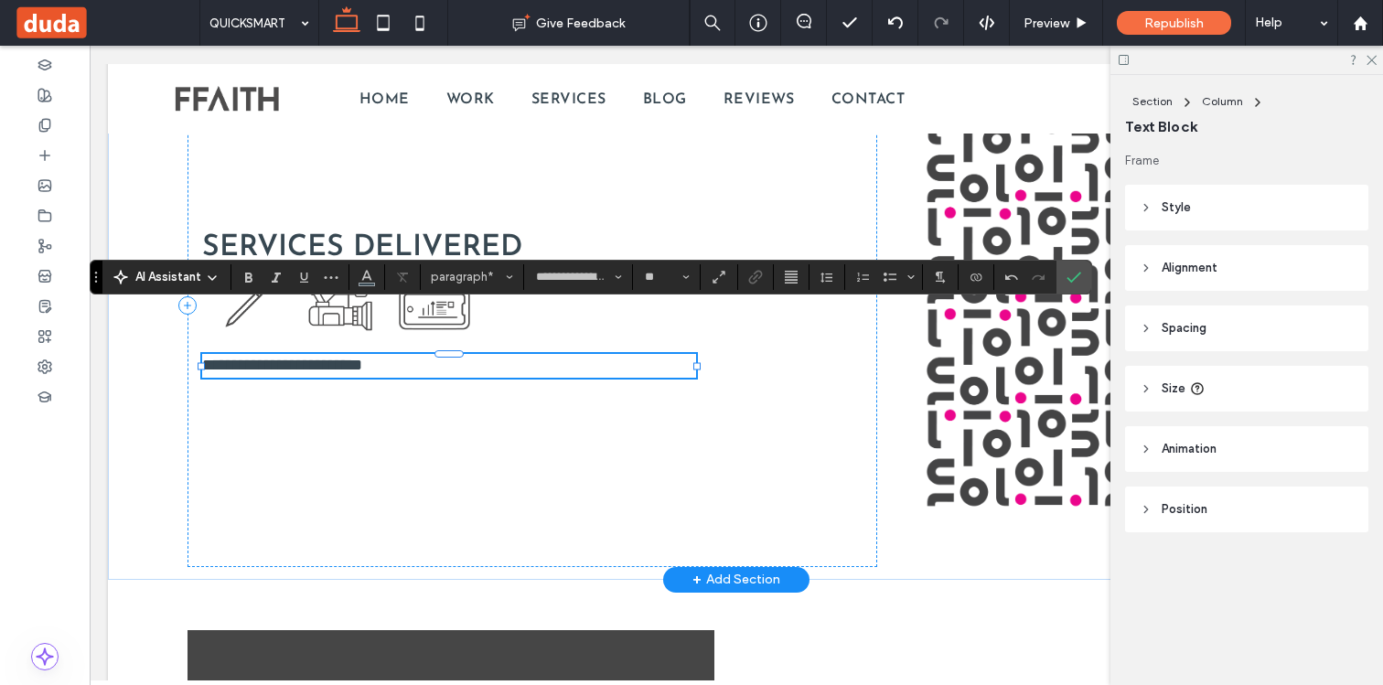
click at [287, 362] on span "**********" at bounding box center [282, 365] width 160 height 16
click at [964, 403] on img at bounding box center [1103, 305] width 364 height 415
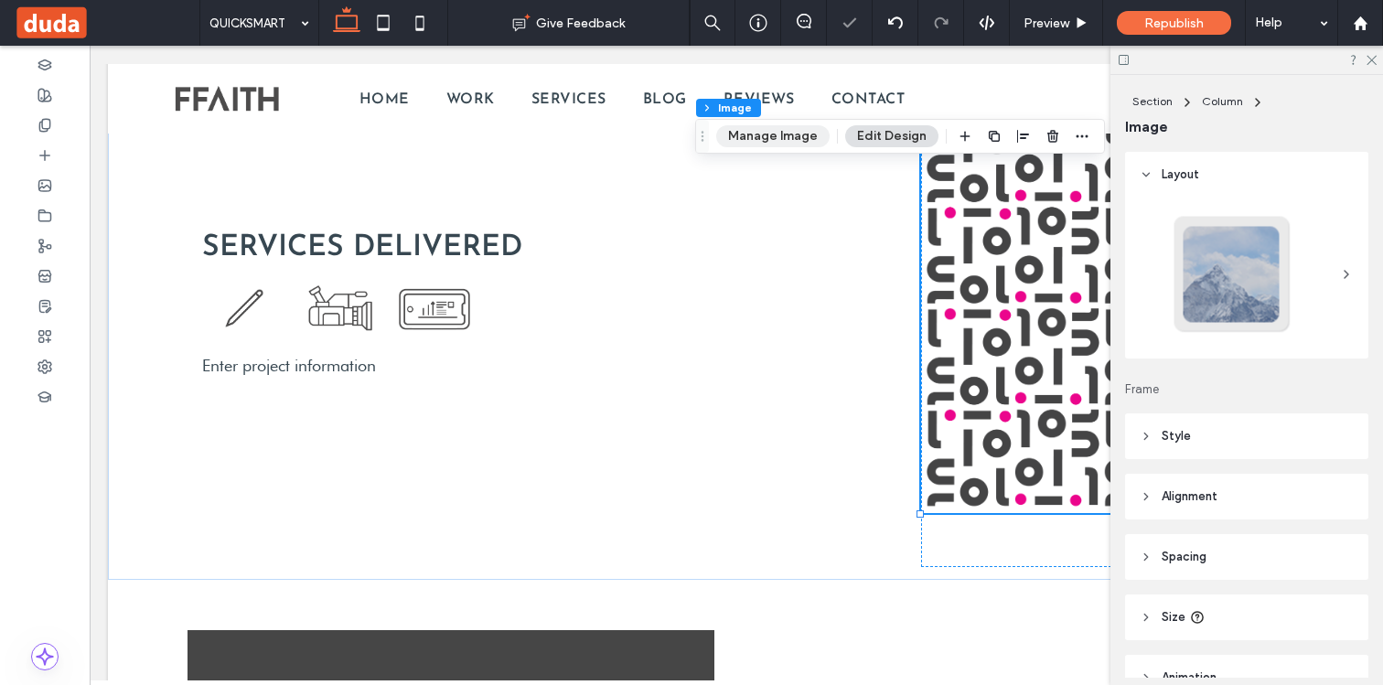
click at [753, 142] on button "Manage Image" at bounding box center [772, 136] width 113 height 22
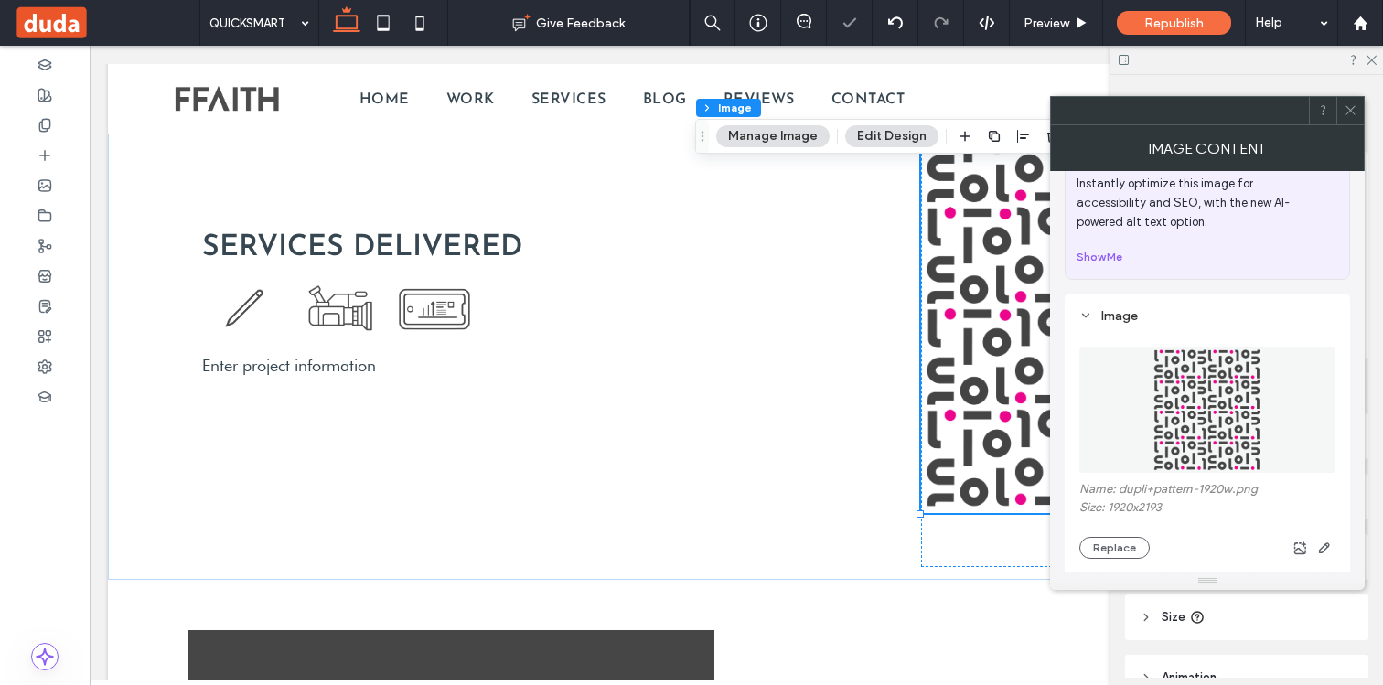
scroll to position [147, 0]
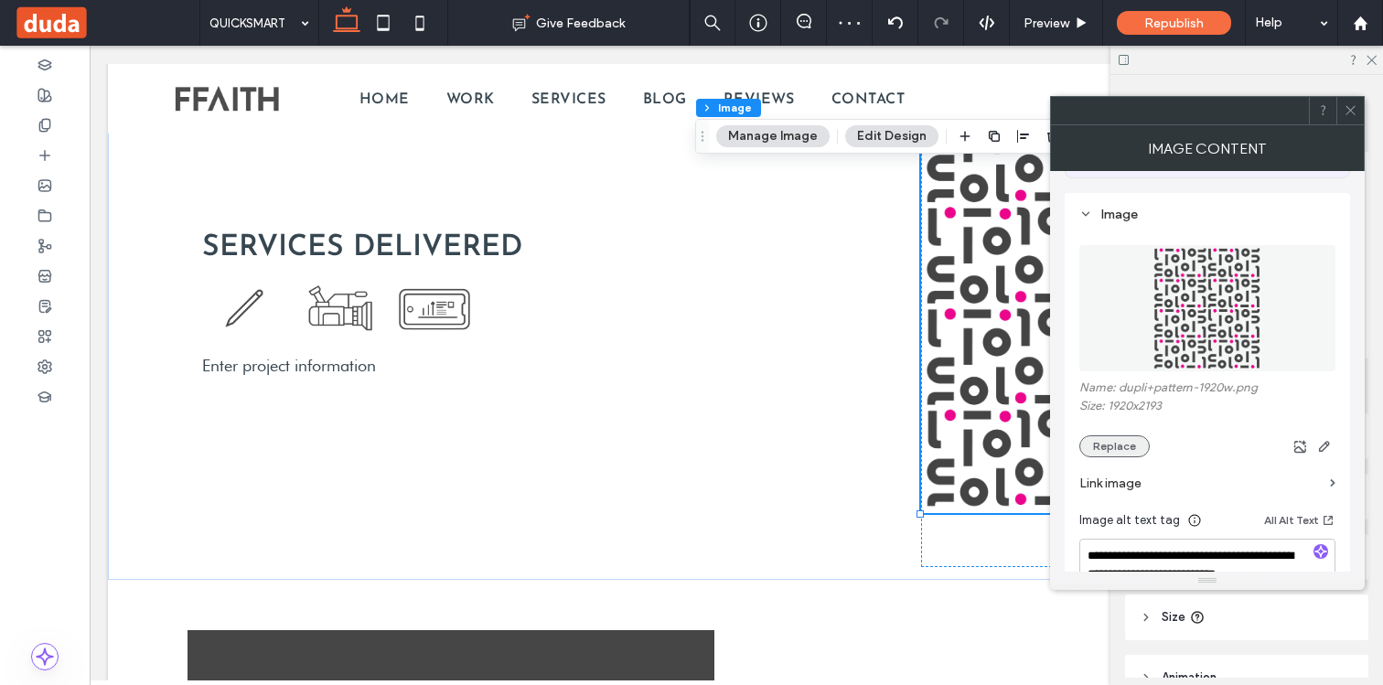
click at [1135, 444] on button "Replace" at bounding box center [1114, 446] width 70 height 22
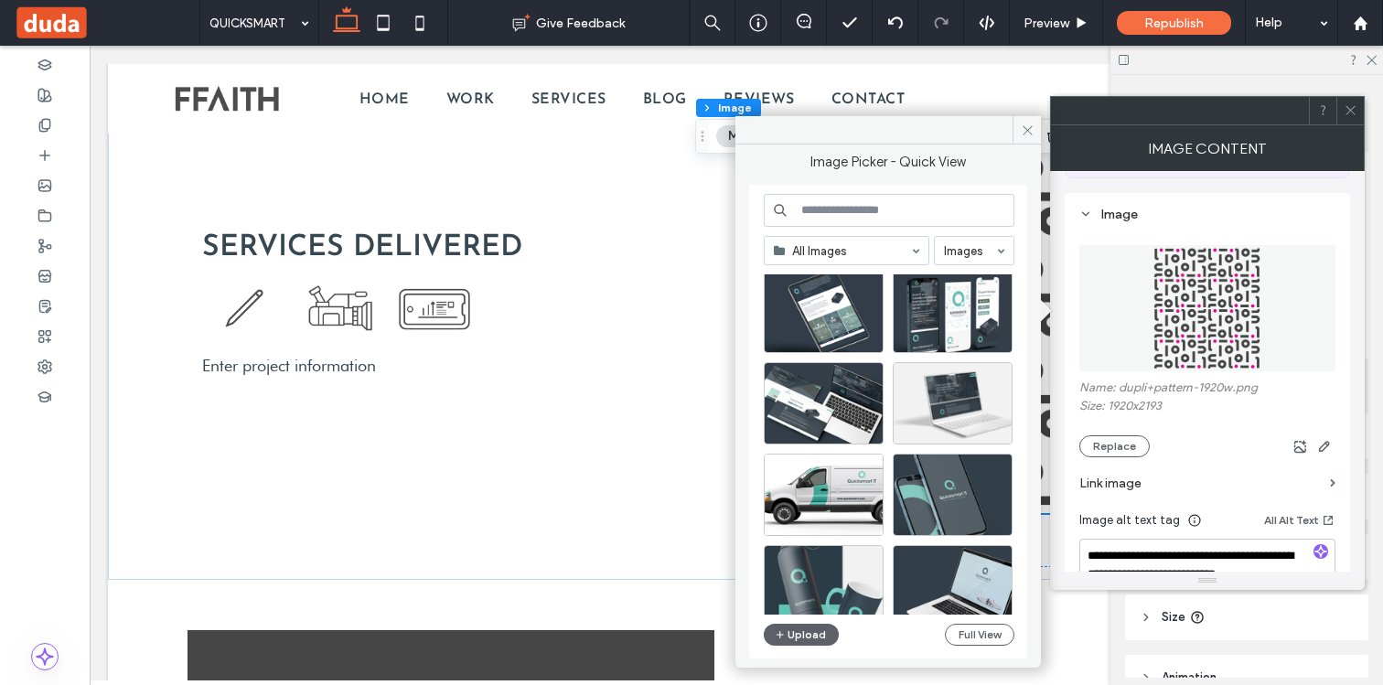
scroll to position [457, 0]
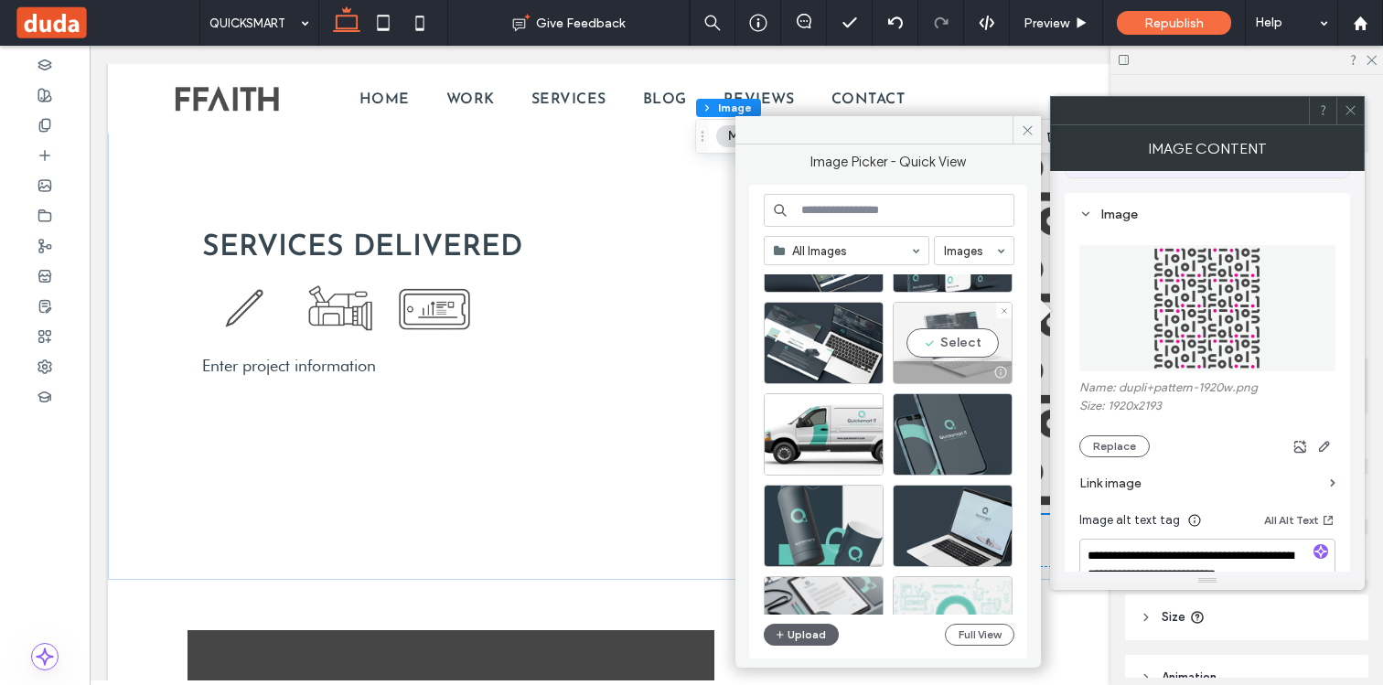
click at [946, 349] on div "Select" at bounding box center [952, 343] width 120 height 82
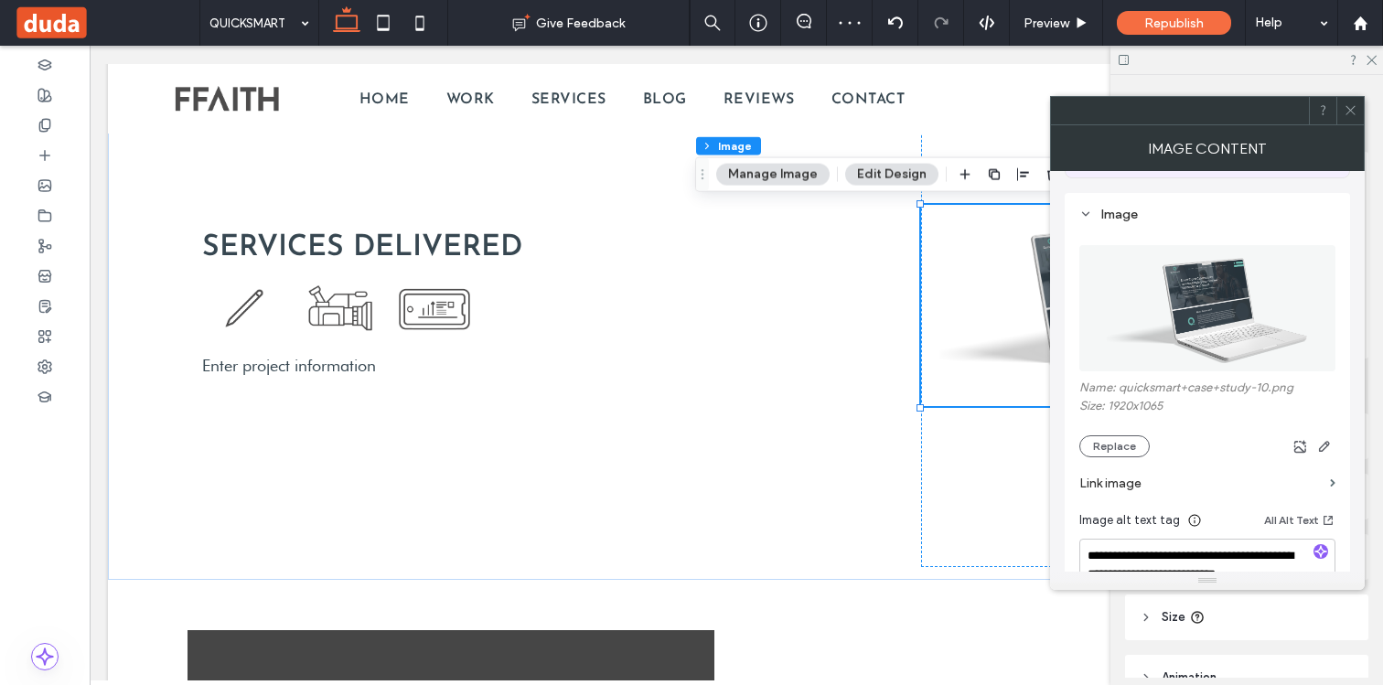
click at [1350, 110] on use at bounding box center [1349, 110] width 9 height 9
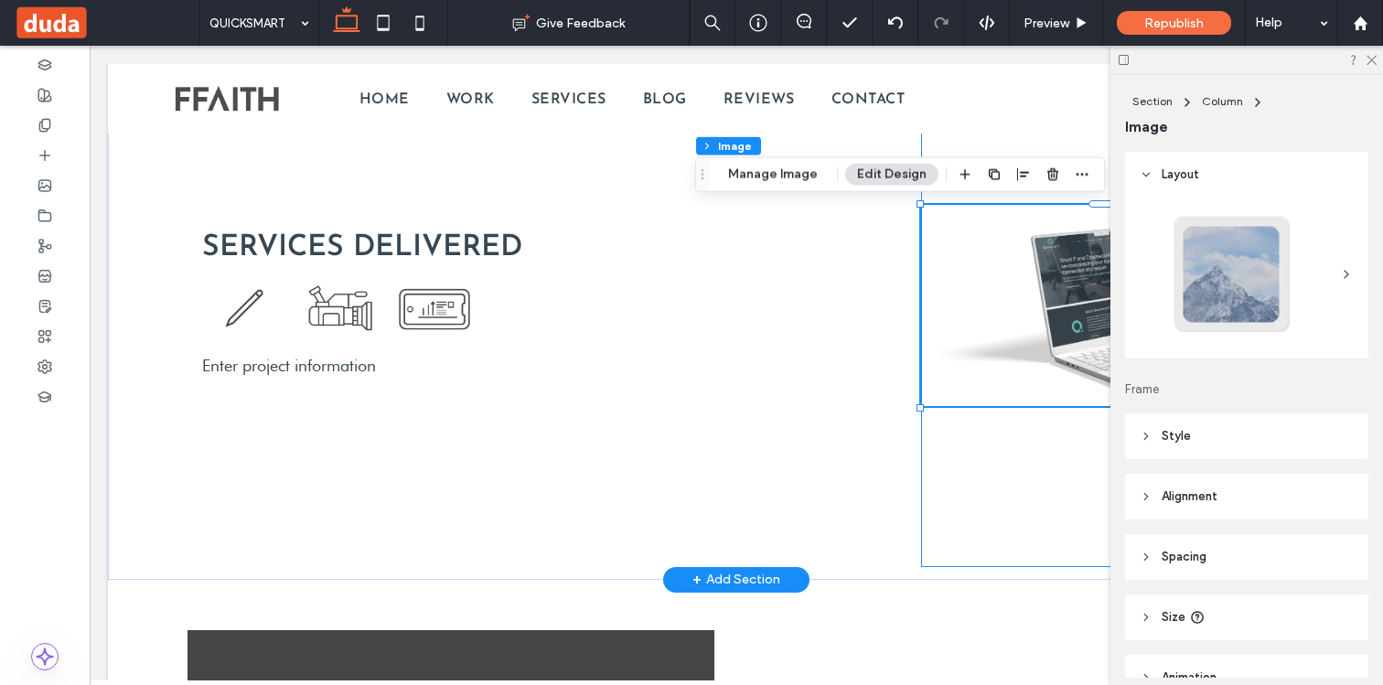
click at [946, 456] on div at bounding box center [1103, 306] width 364 height 524
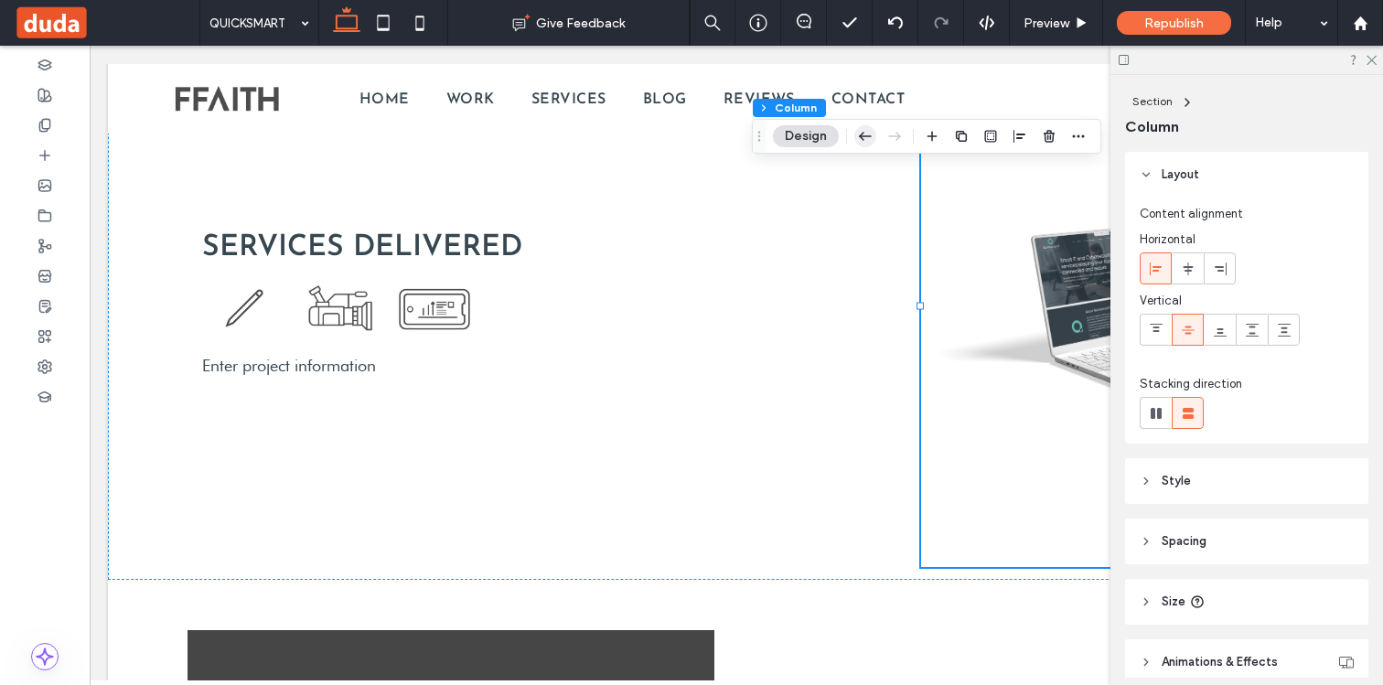
click at [867, 135] on icon "button" at bounding box center [865, 136] width 22 height 33
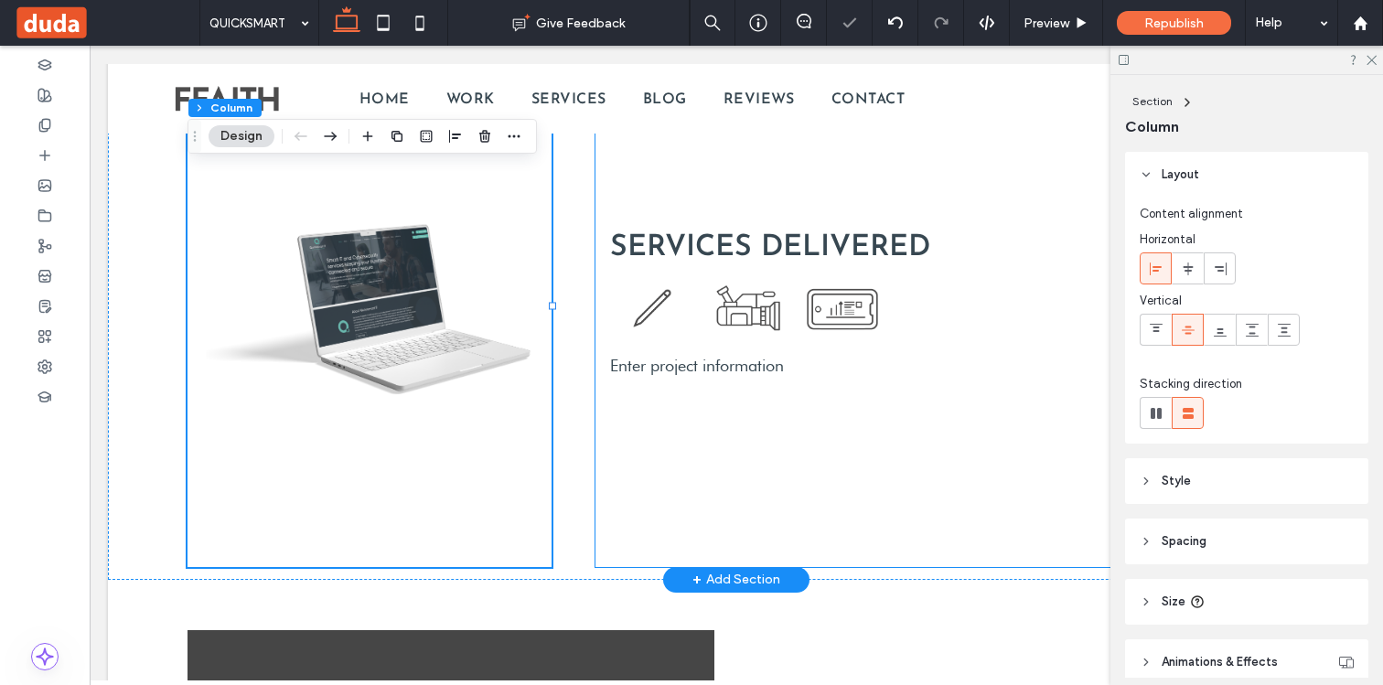
click at [612, 407] on div "SERVICES DELIVERED Enter project information" at bounding box center [939, 306] width 689 height 524
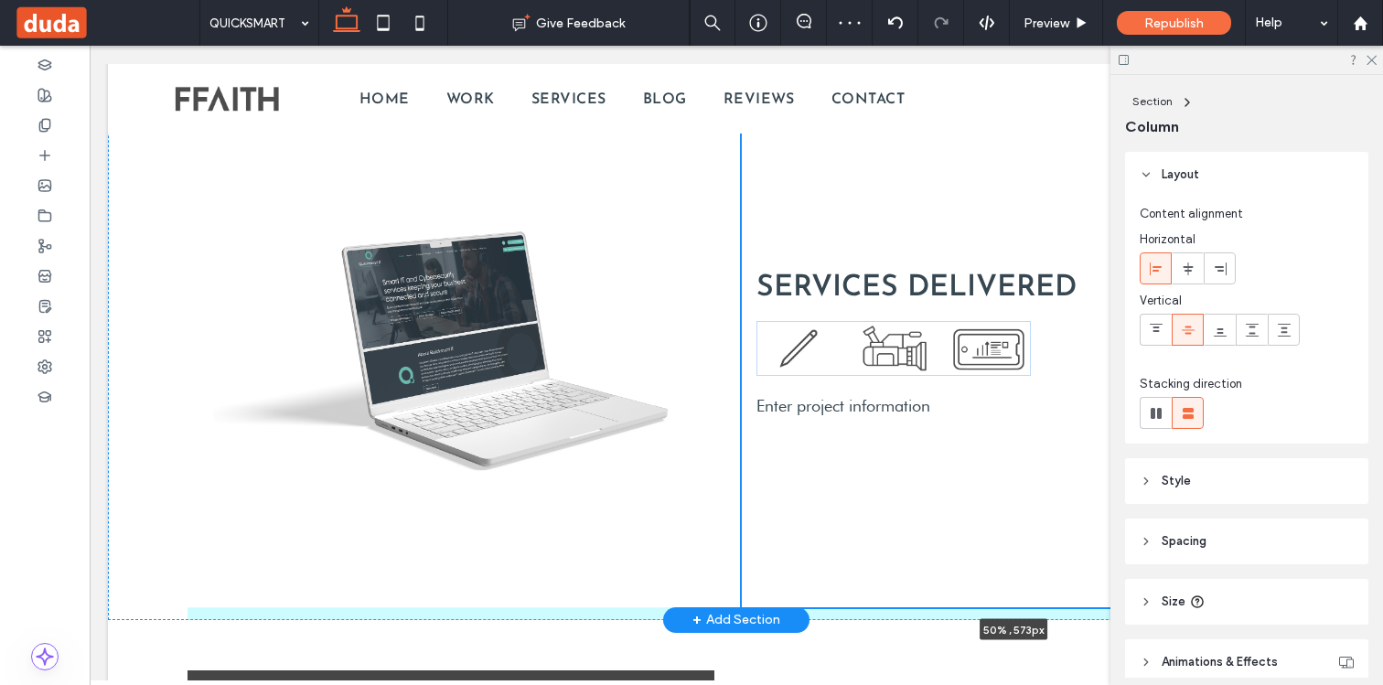
scroll to position [1872, 0]
drag, startPoint x: 593, startPoint y: 307, endPoint x: 740, endPoint y: 316, distance: 146.6
click at [740, 316] on div "SERVICES DELIVERED Enter project information 50% , 573px" at bounding box center [735, 346] width 1097 height 549
type input "**"
type input "*****"
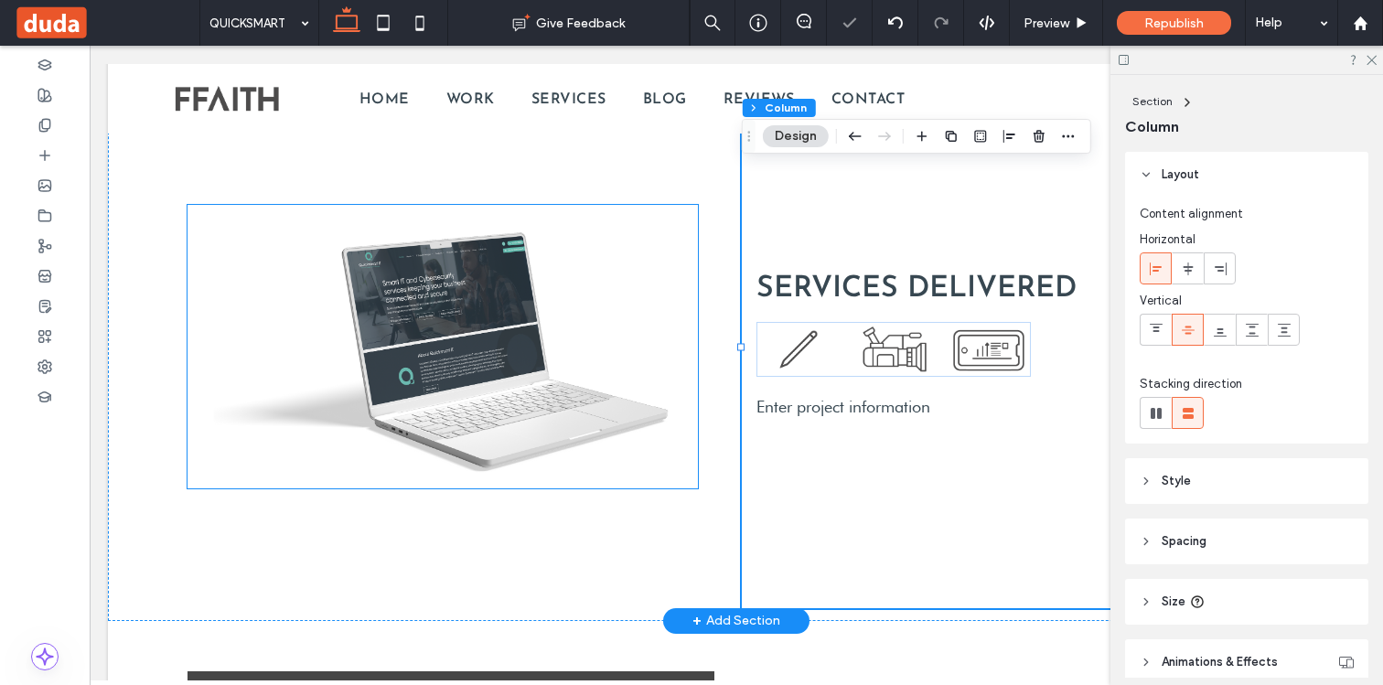
click at [543, 353] on img at bounding box center [442, 346] width 510 height 283
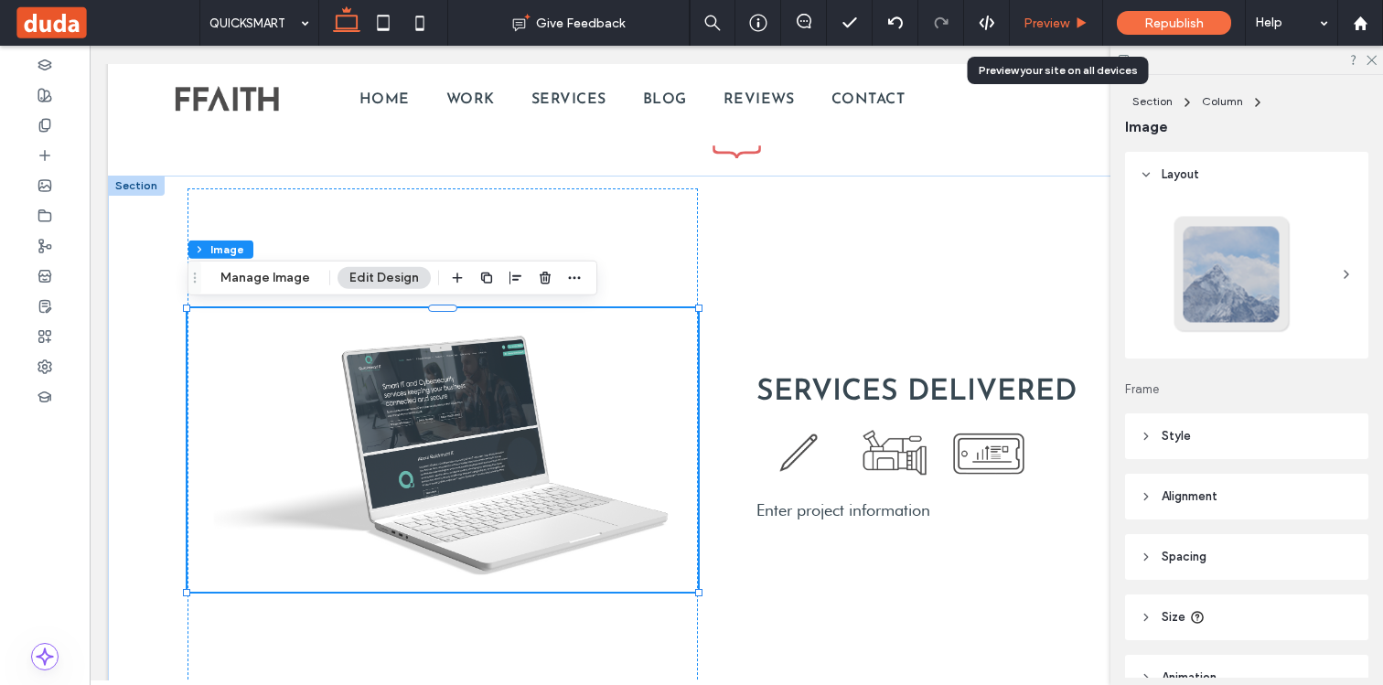
click at [1056, 16] on span "Preview" at bounding box center [1046, 24] width 46 height 16
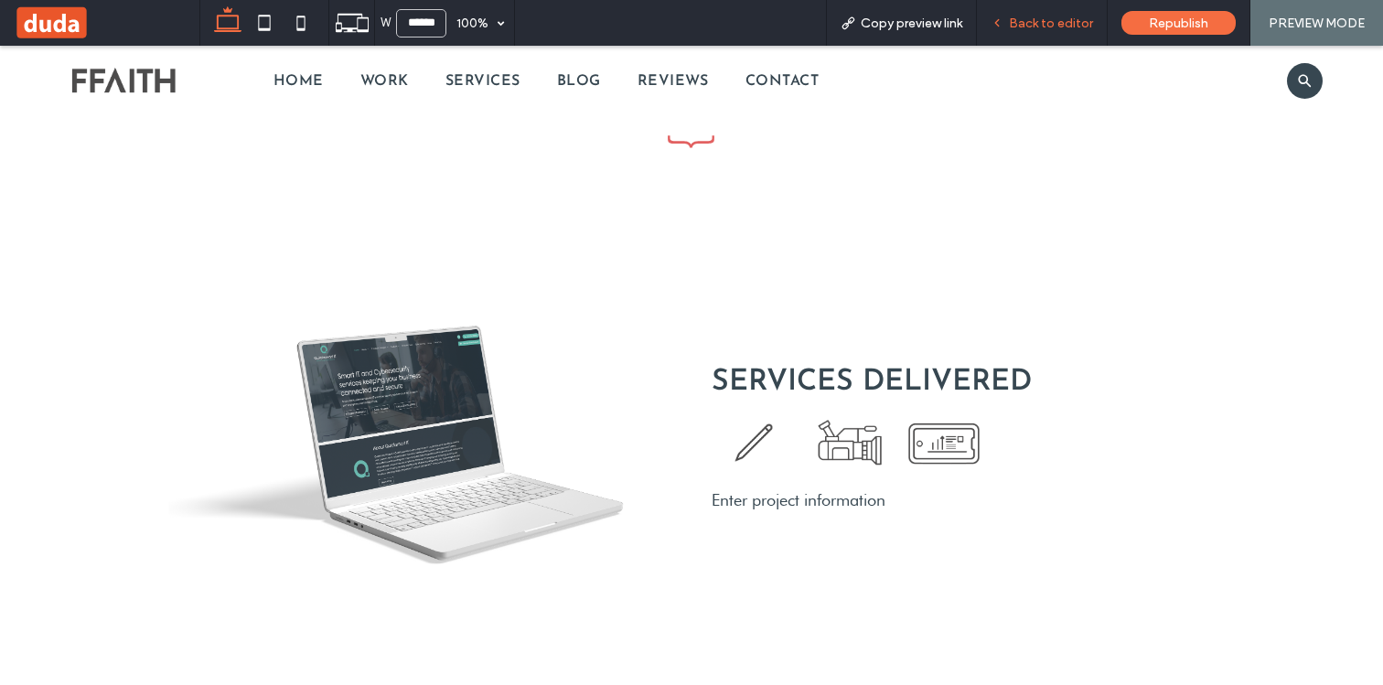
click at [1035, 27] on span "Back to editor" at bounding box center [1051, 24] width 84 height 16
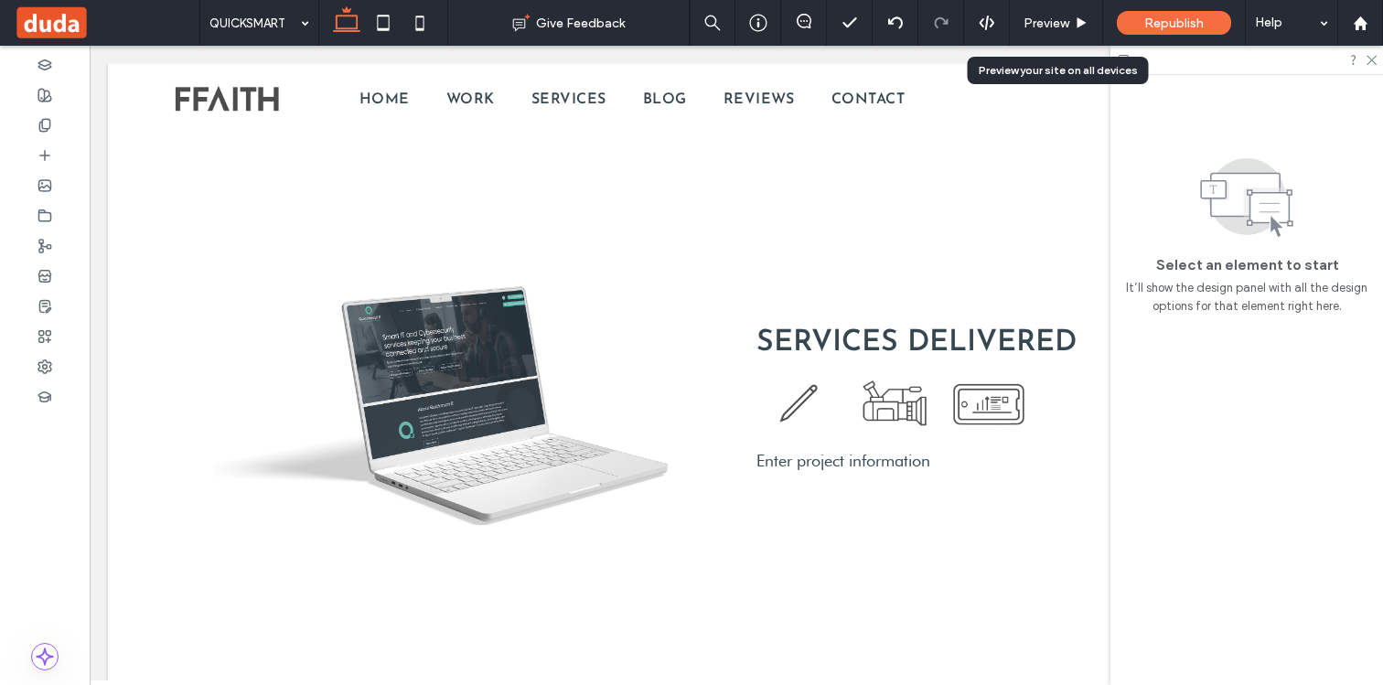
scroll to position [1815, 0]
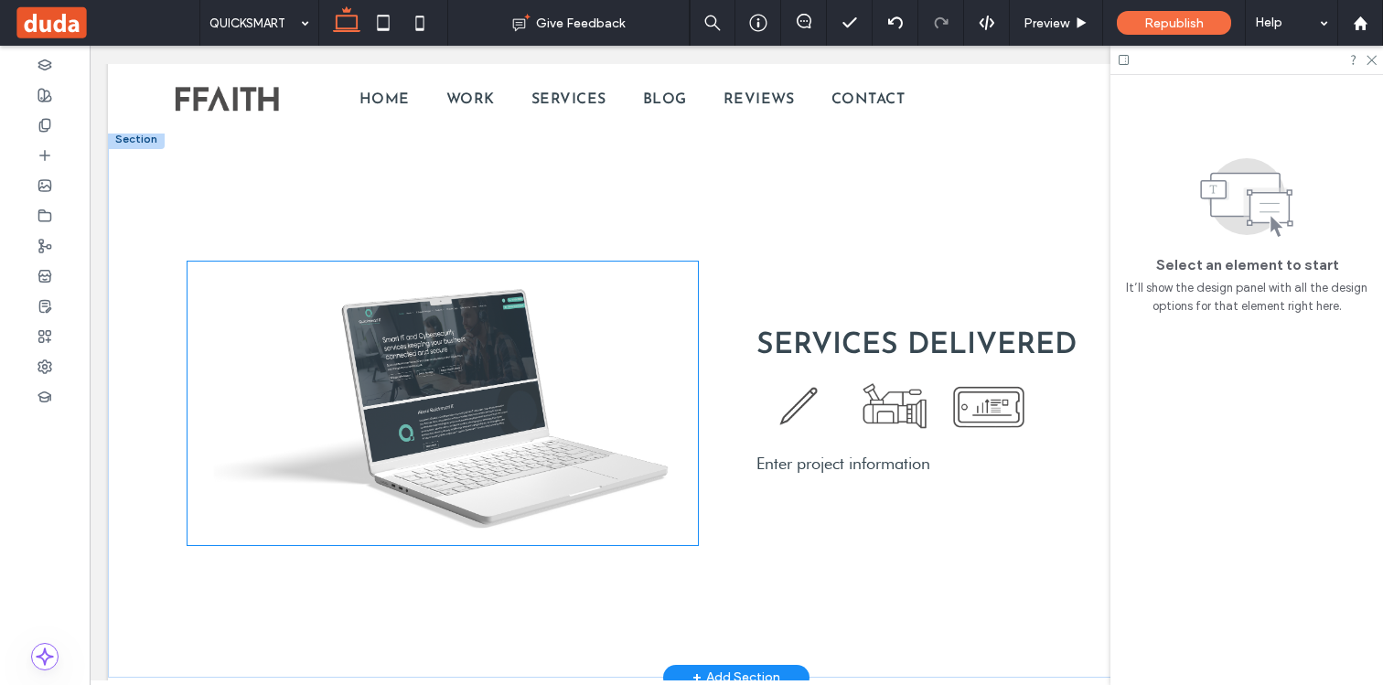
click at [497, 364] on img at bounding box center [442, 403] width 510 height 283
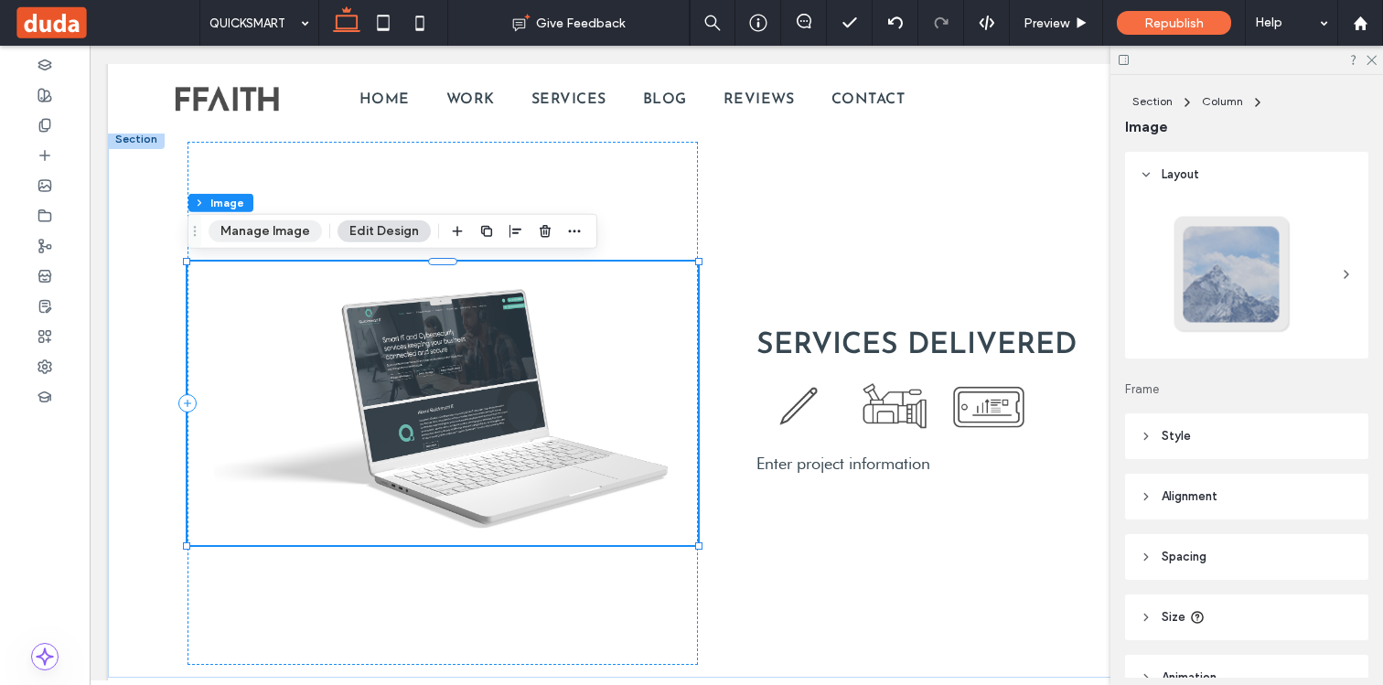
click at [296, 223] on button "Manage Image" at bounding box center [264, 231] width 113 height 22
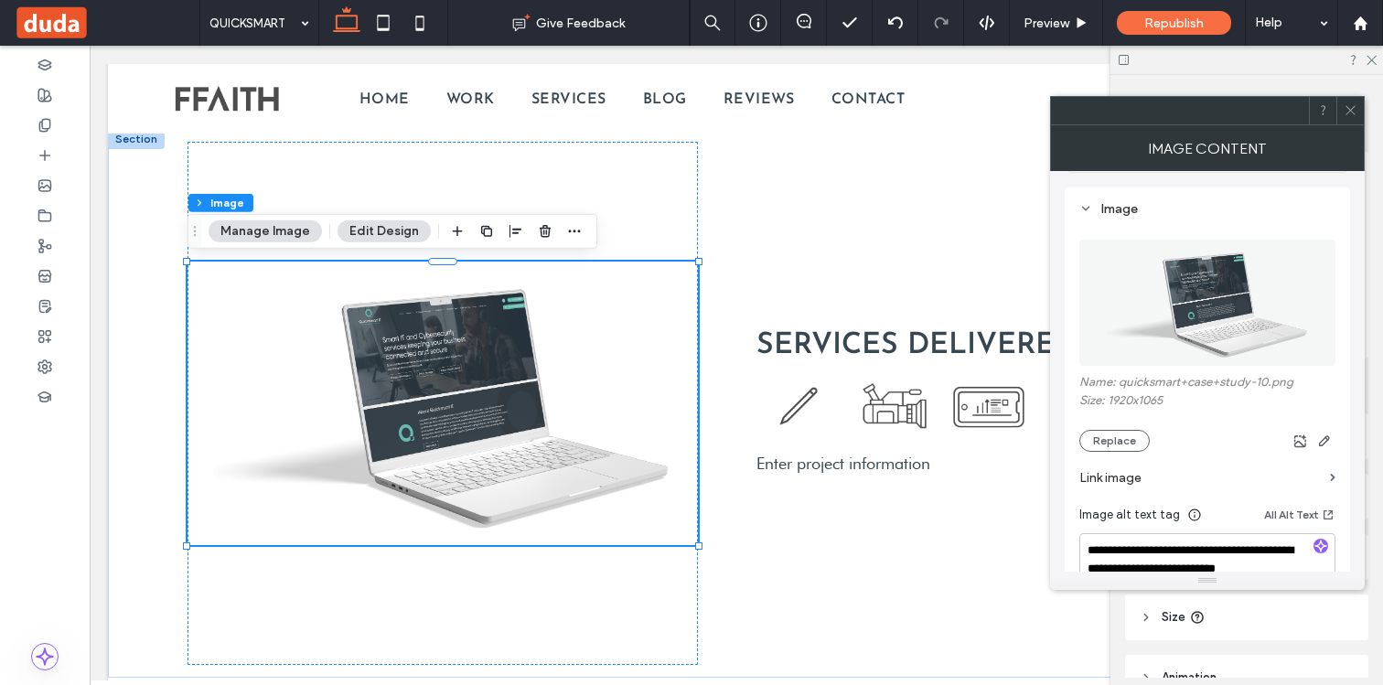
scroll to position [232, 0]
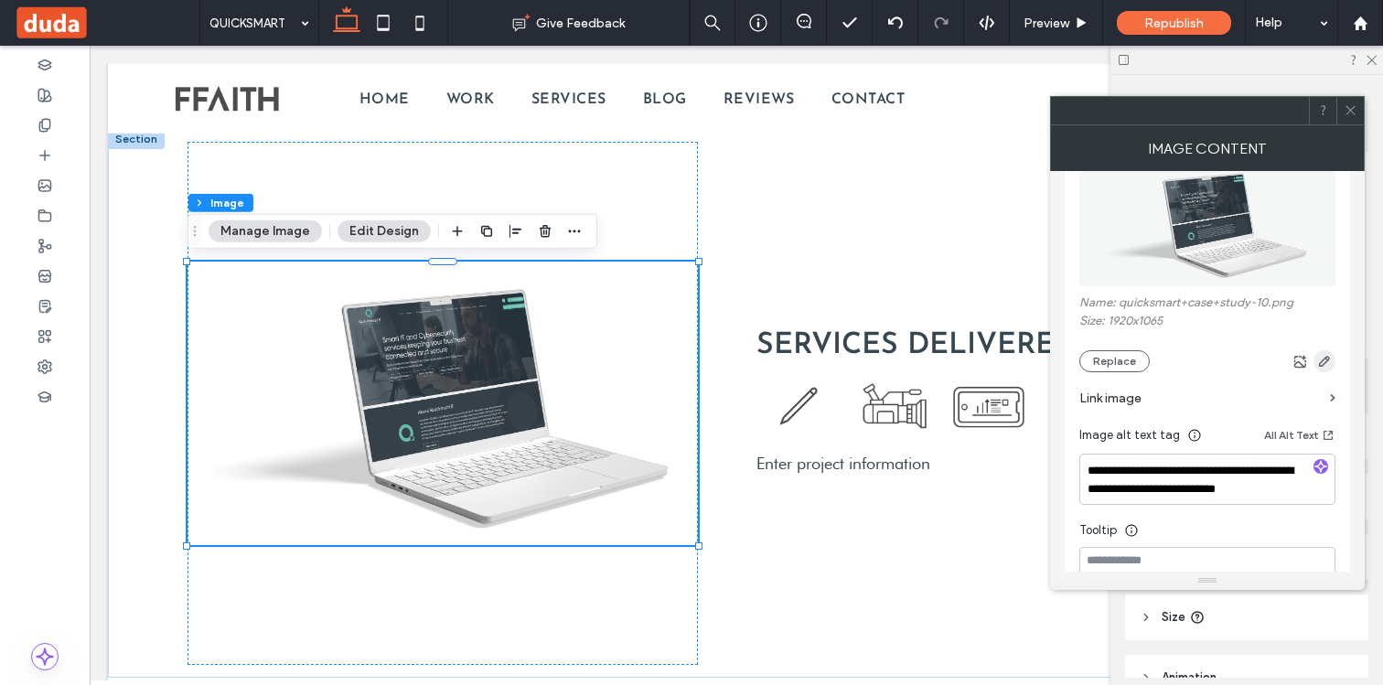
click at [1324, 363] on use "button" at bounding box center [1324, 361] width 11 height 11
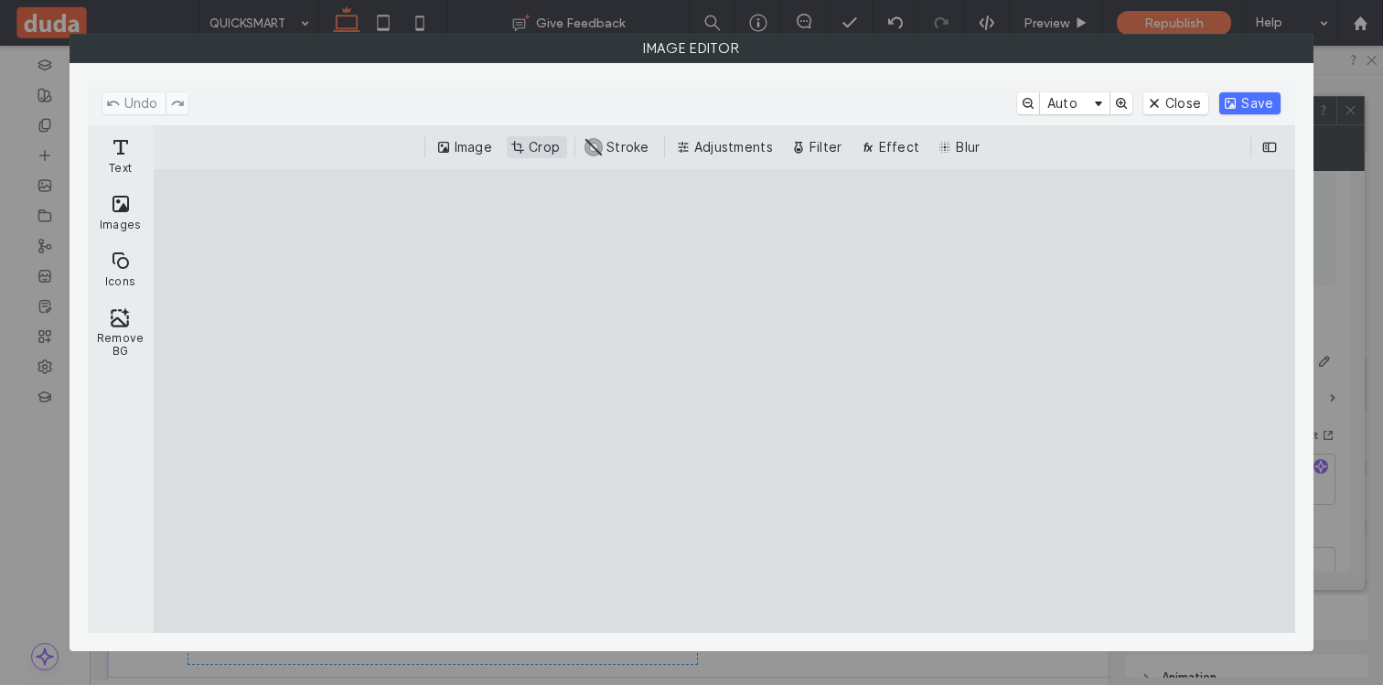
click at [540, 144] on button "Crop" at bounding box center [537, 147] width 60 height 22
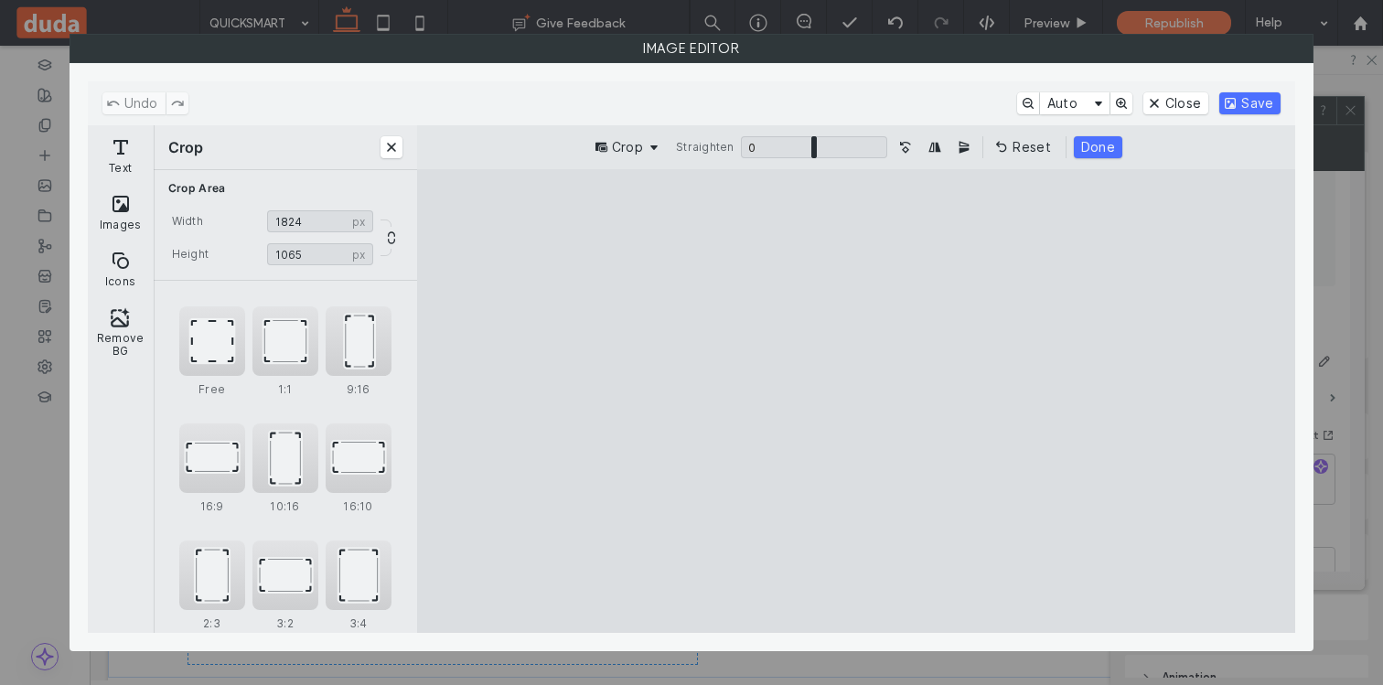
drag, startPoint x: 1186, startPoint y: 404, endPoint x: 1152, endPoint y: 407, distance: 33.9
click at [856, 401] on cesdk-canvas "Editor canvas" at bounding box center [856, 401] width 0 height 0
type input "****"
drag, startPoint x: 536, startPoint y: 400, endPoint x: 566, endPoint y: 394, distance: 30.7
click at [856, 401] on cesdk-canvas "Editor canvas" at bounding box center [856, 401] width 0 height 0
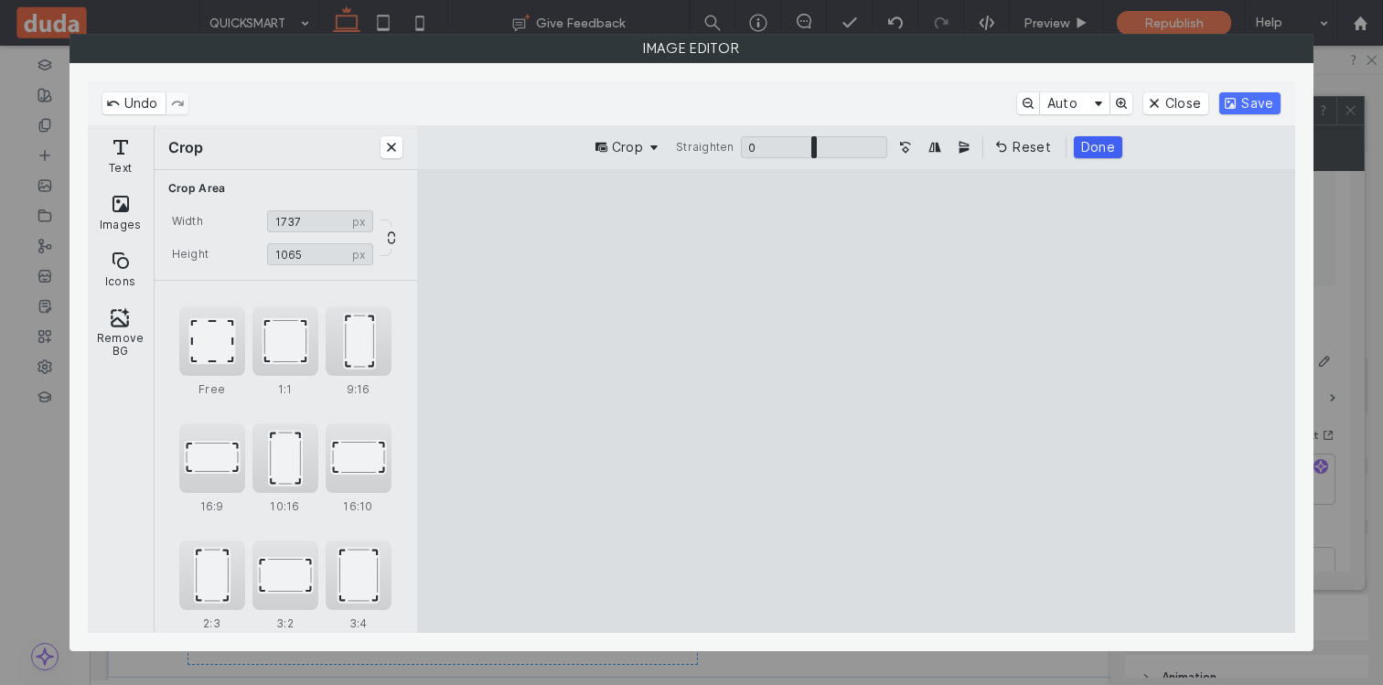
click at [1074, 148] on button "Done" at bounding box center [1098, 147] width 48 height 22
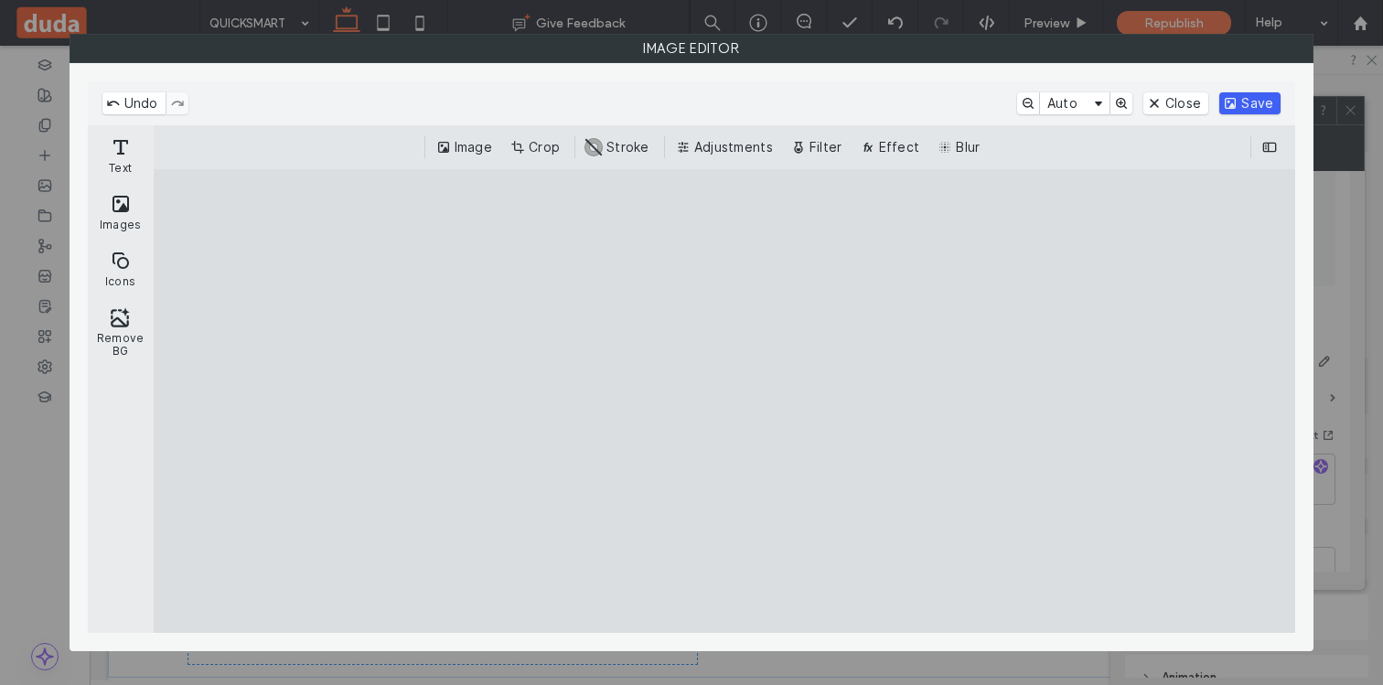
click at [1254, 99] on button "Save" at bounding box center [1249, 103] width 61 height 22
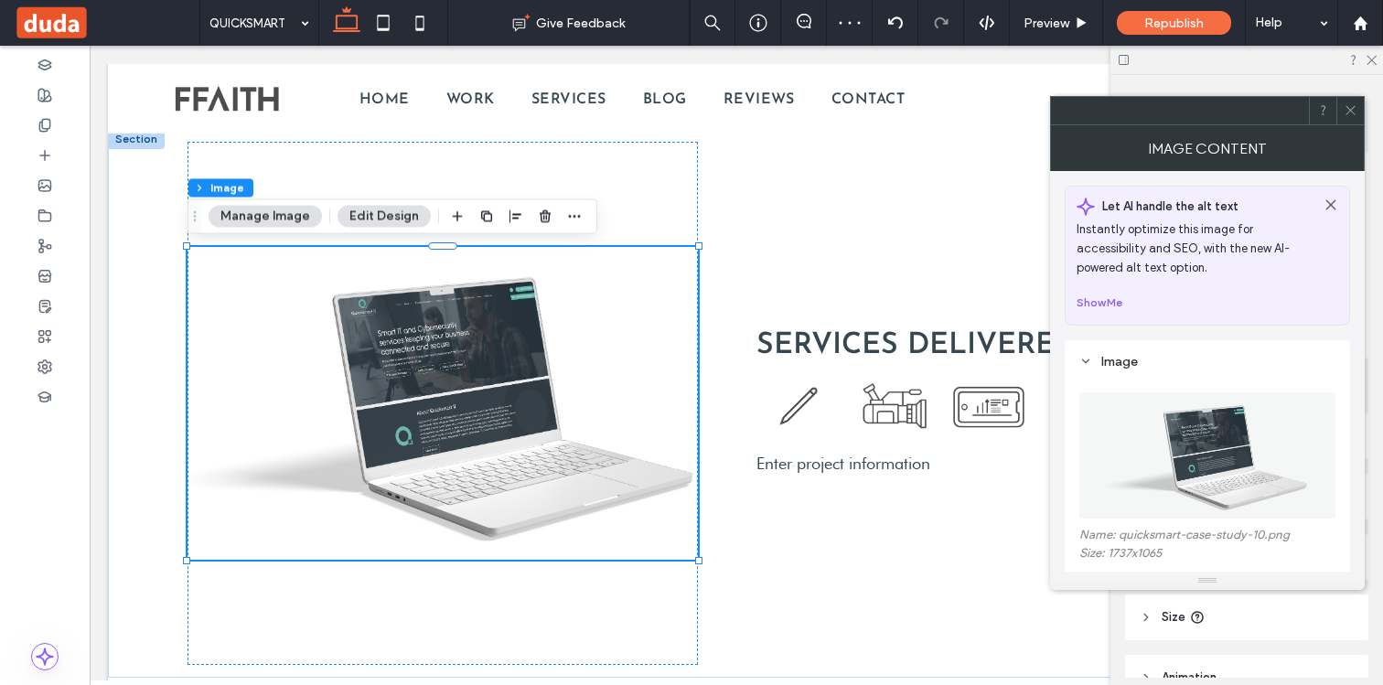
scroll to position [232, 0]
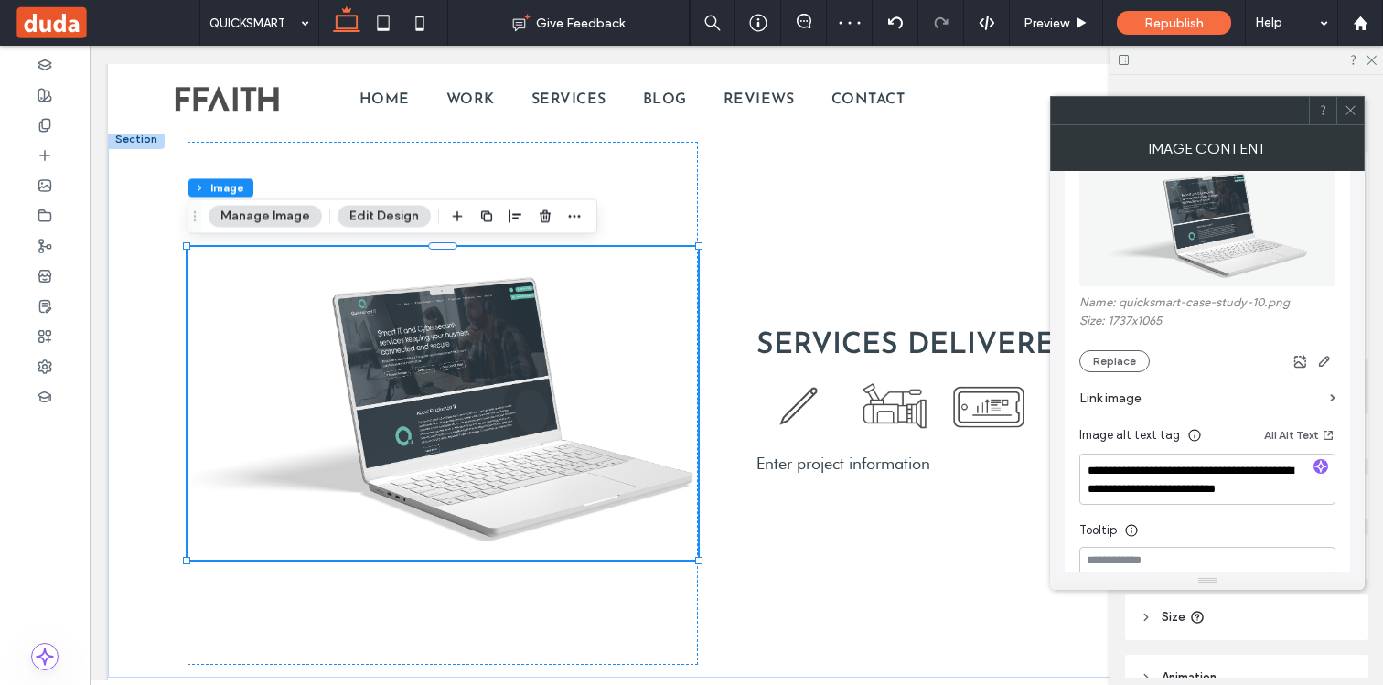
click at [1347, 110] on icon at bounding box center [1350, 110] width 14 height 14
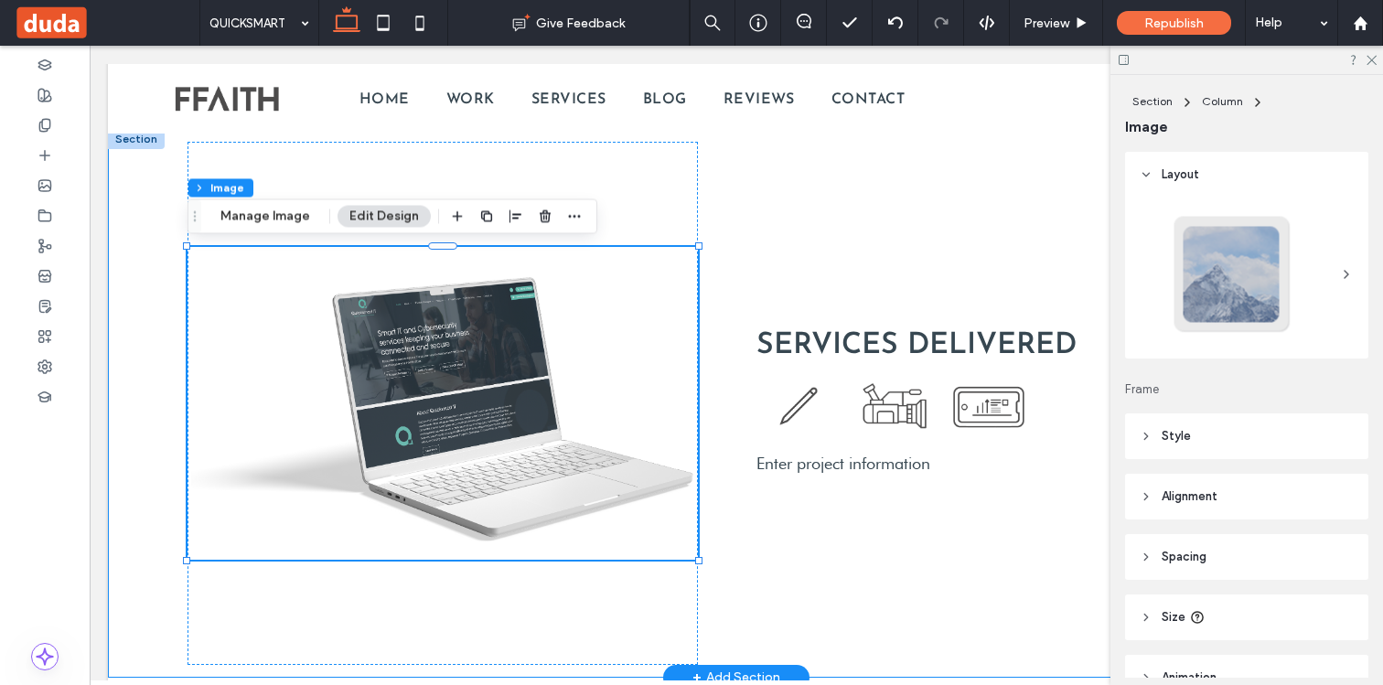
click at [153, 161] on div "SERVICES DELIVERED Enter project information" at bounding box center [736, 403] width 1256 height 549
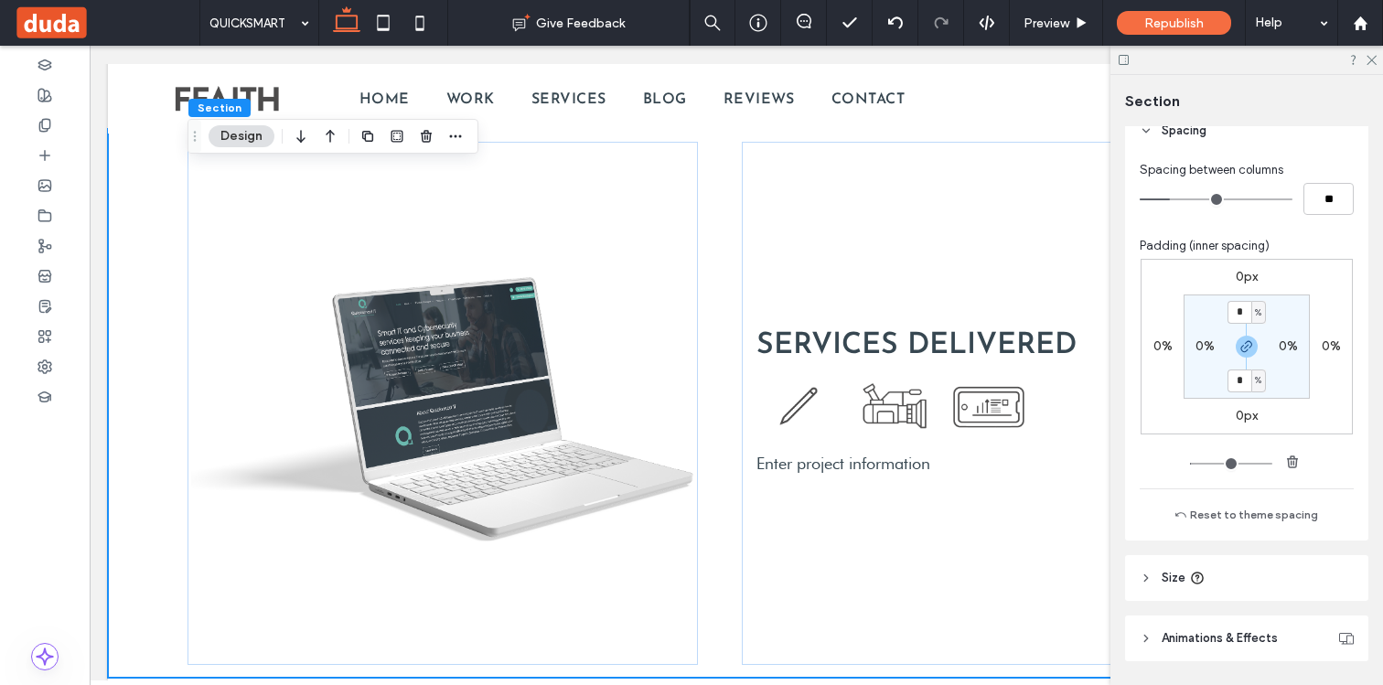
scroll to position [725, 0]
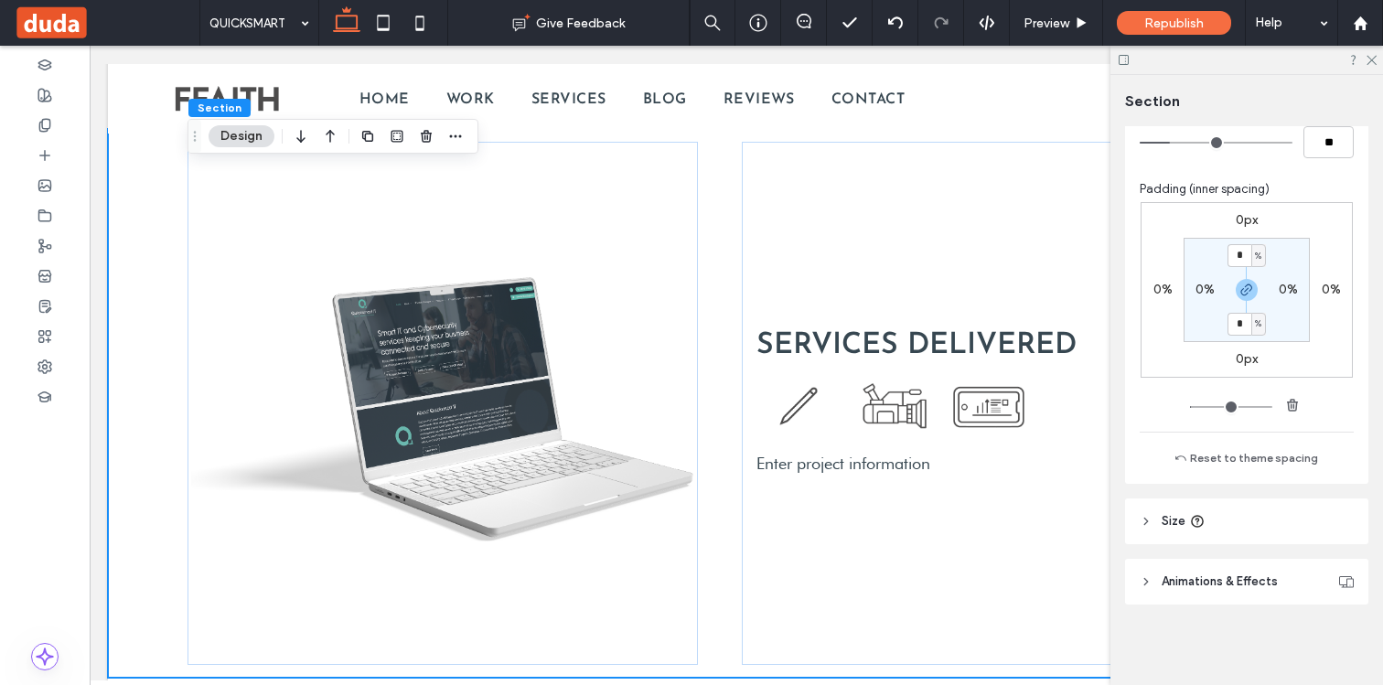
click at [1171, 517] on span "Size" at bounding box center [1173, 521] width 24 height 18
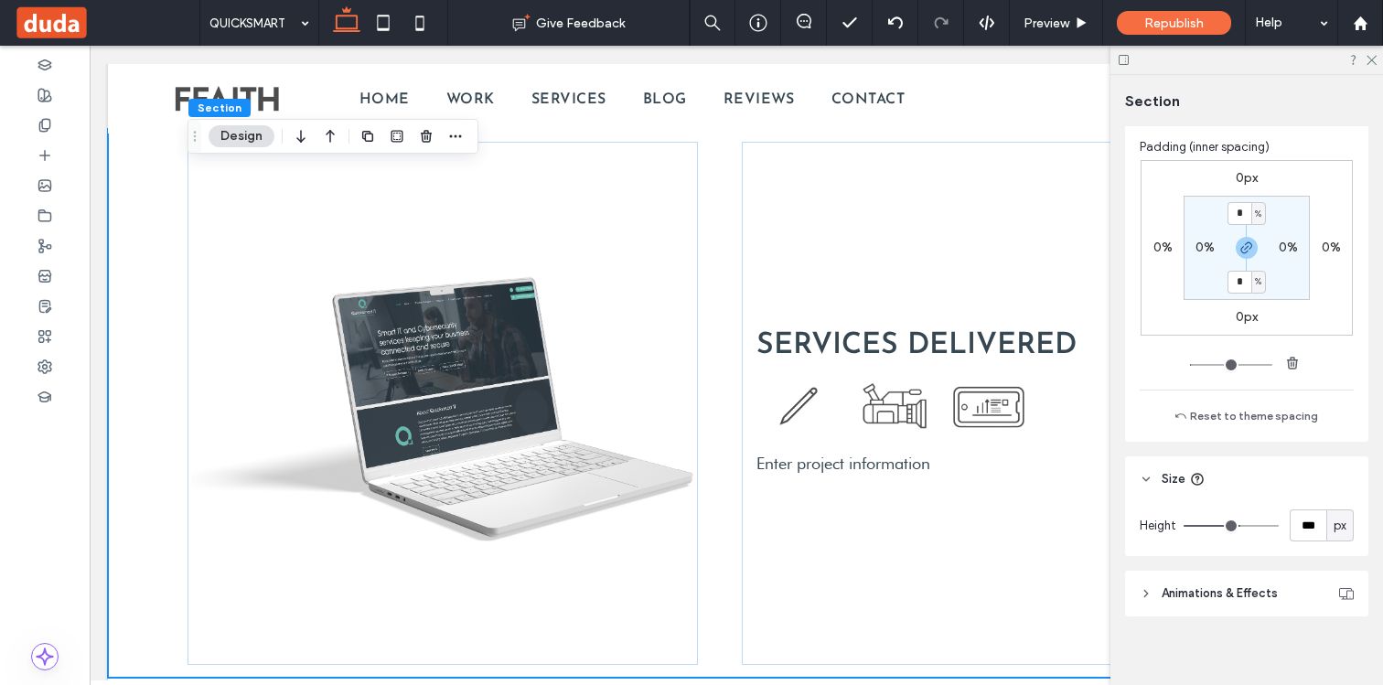
scroll to position [779, 0]
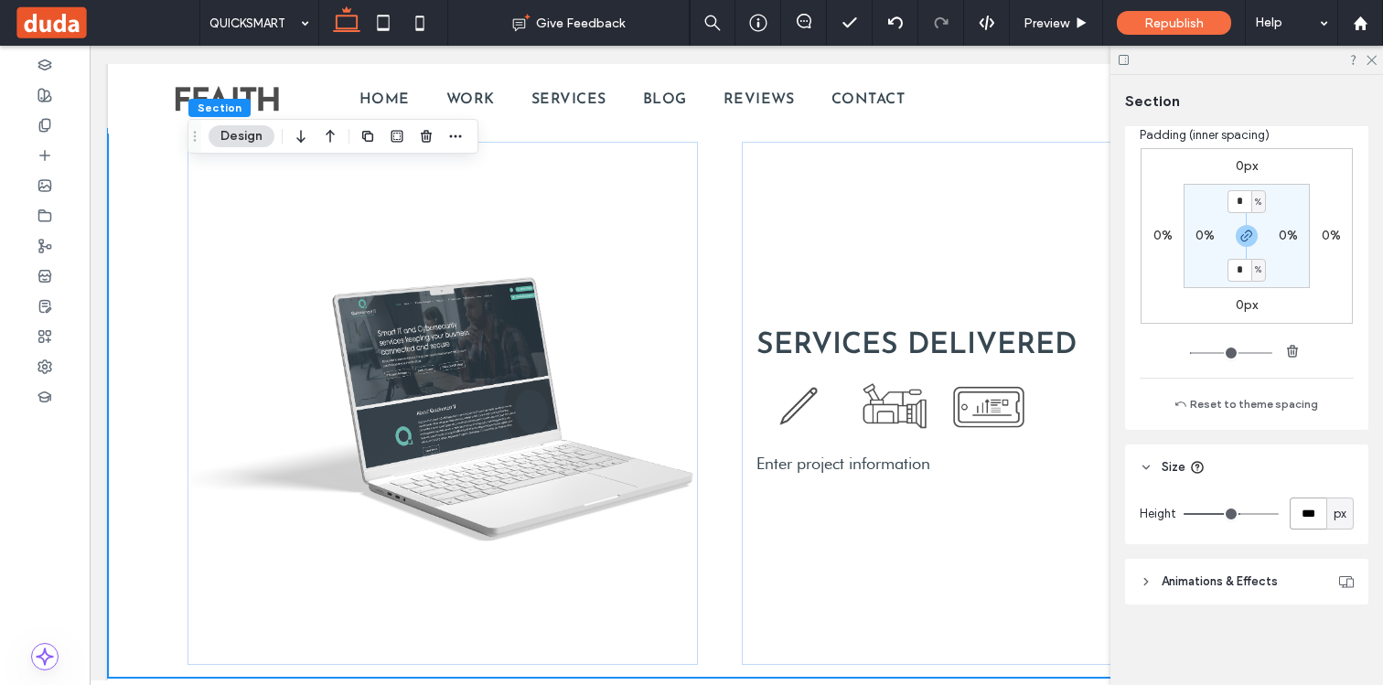
click at [1298, 502] on input "***" at bounding box center [1307, 513] width 37 height 32
type input "***"
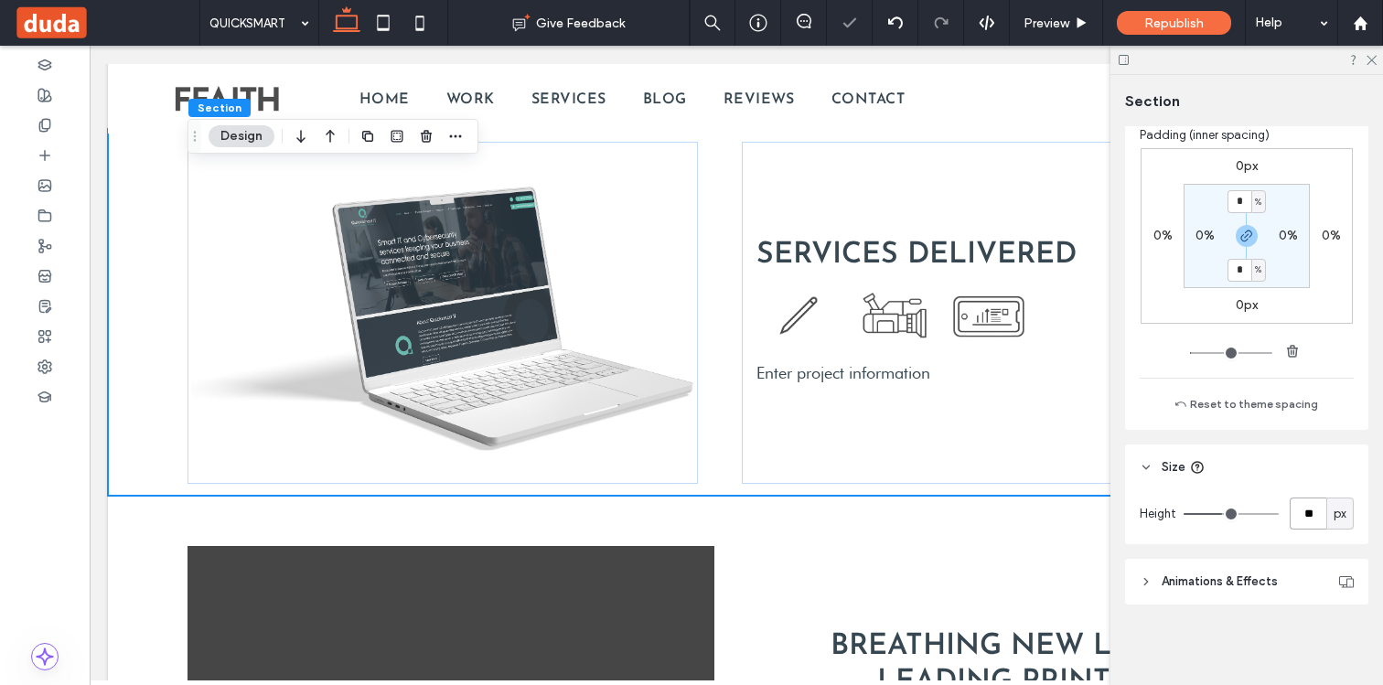
type input "*"
type input "***"
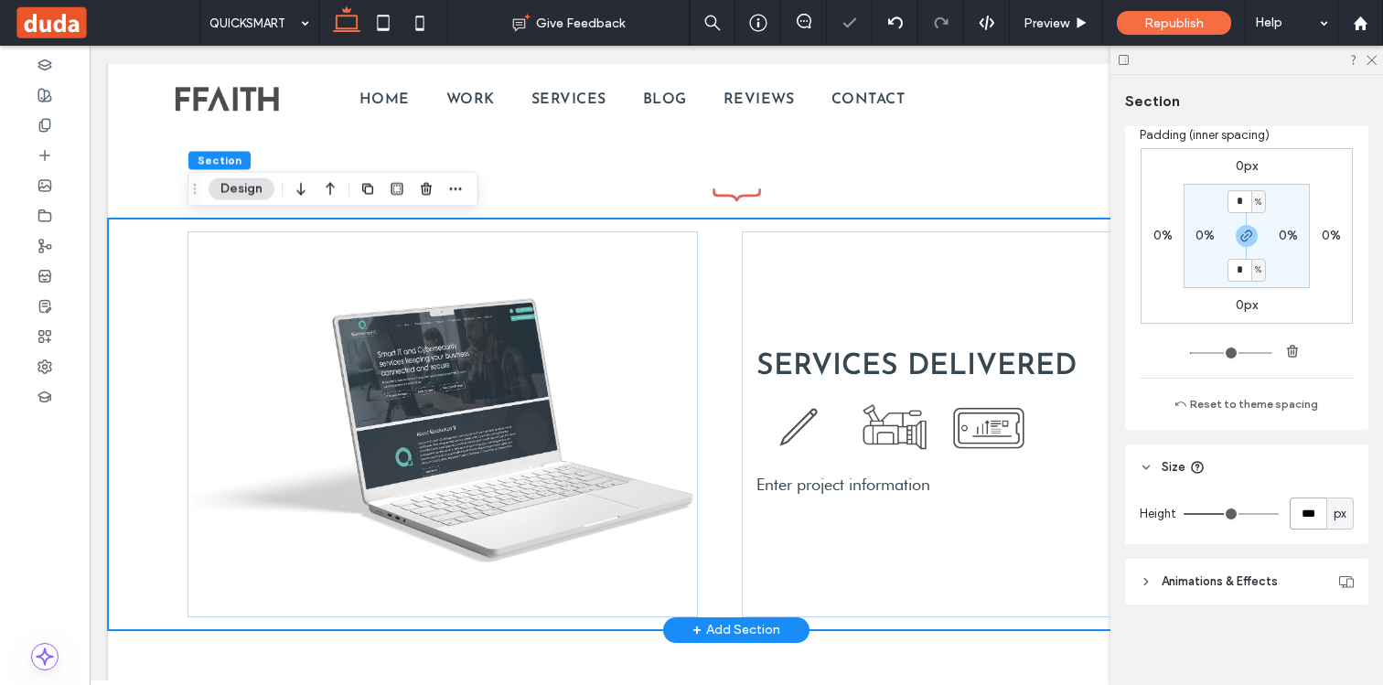
scroll to position [1725, 0]
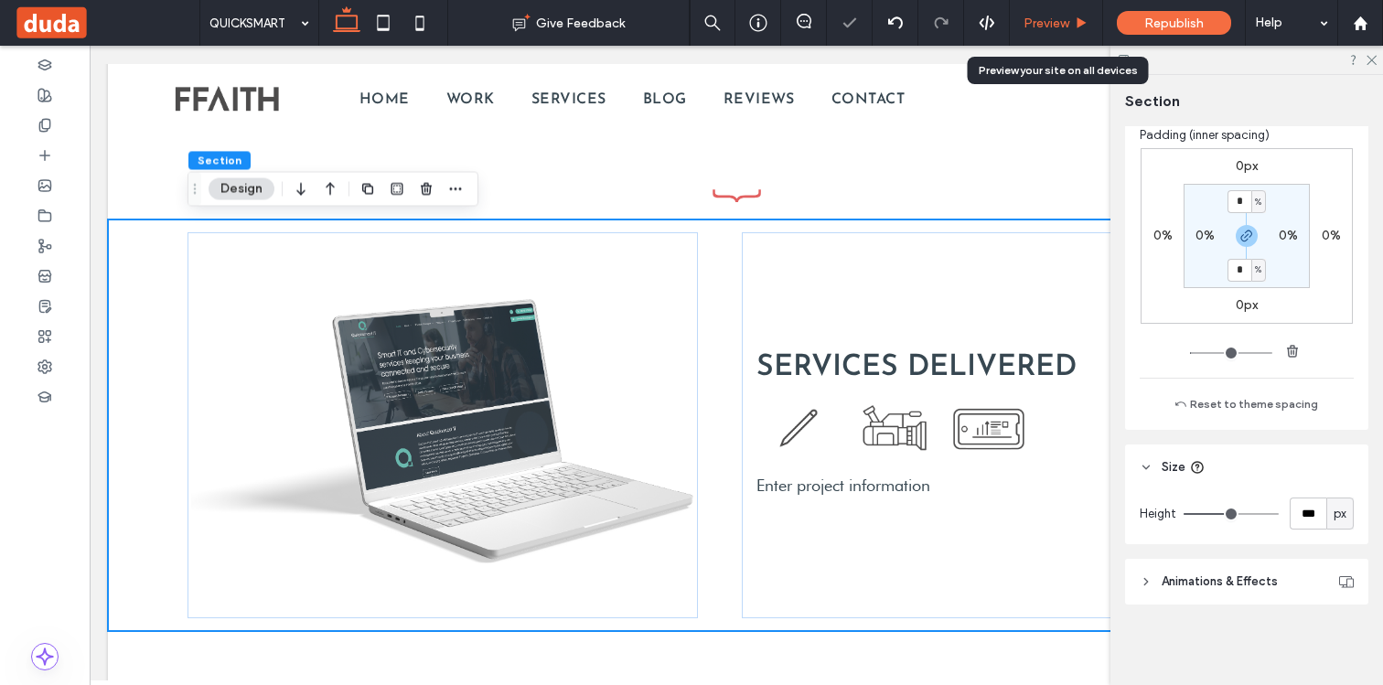
click at [1044, 32] on div "Preview" at bounding box center [1056, 23] width 93 height 46
click at [1044, 23] on span "Preview" at bounding box center [1046, 24] width 46 height 16
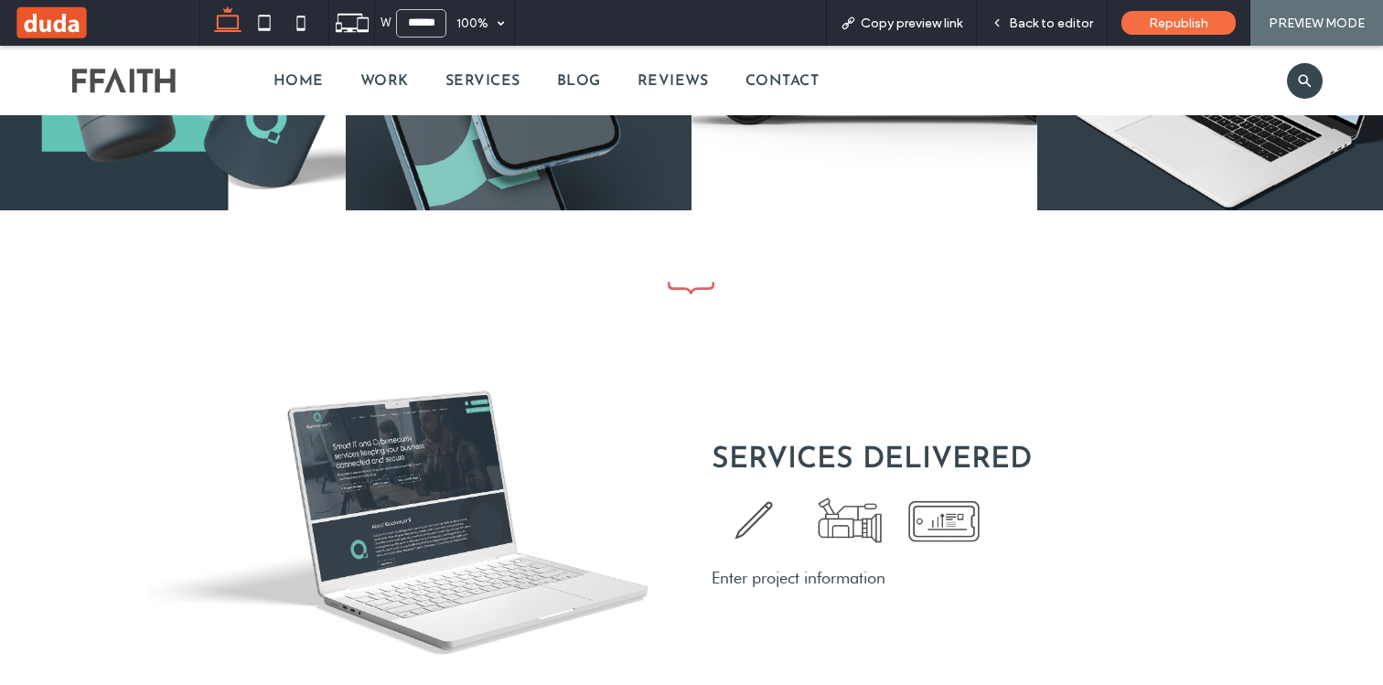
scroll to position [1650, 0]
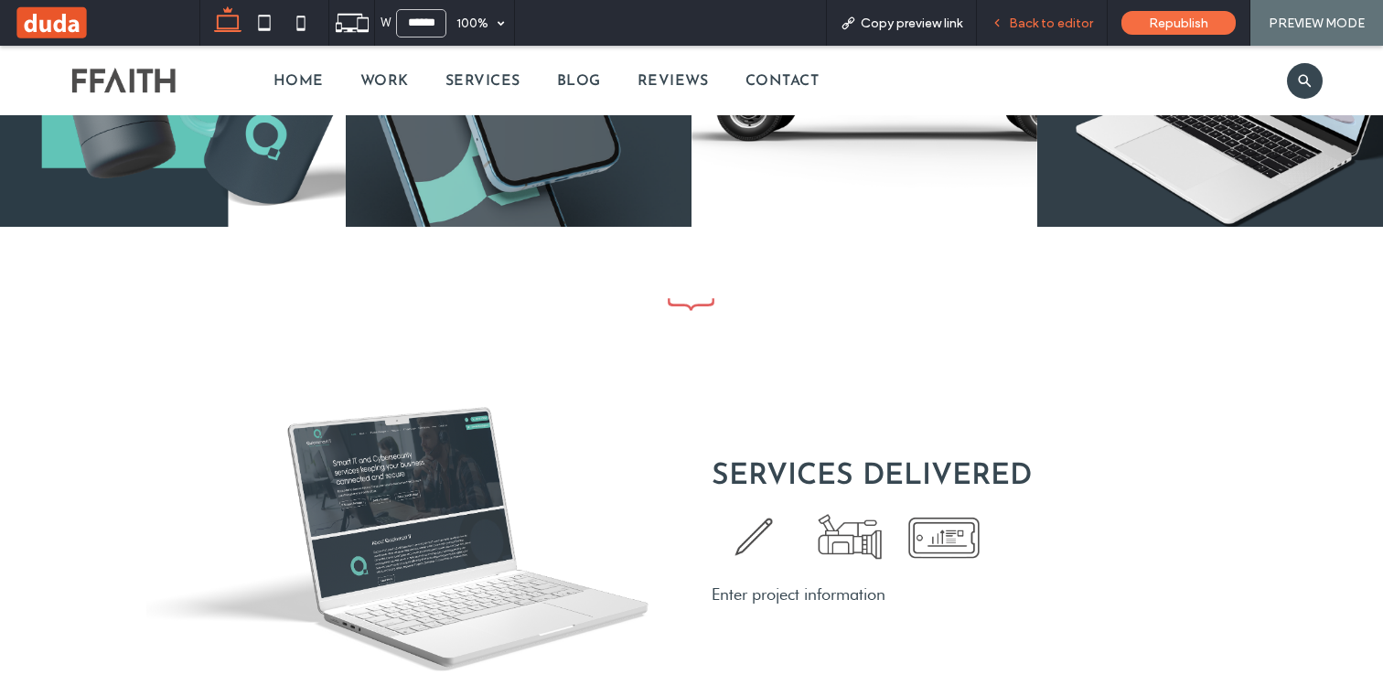
click at [1051, 31] on div "Back to editor" at bounding box center [1042, 23] width 131 height 46
click at [1031, 28] on span "Back to editor" at bounding box center [1051, 24] width 84 height 16
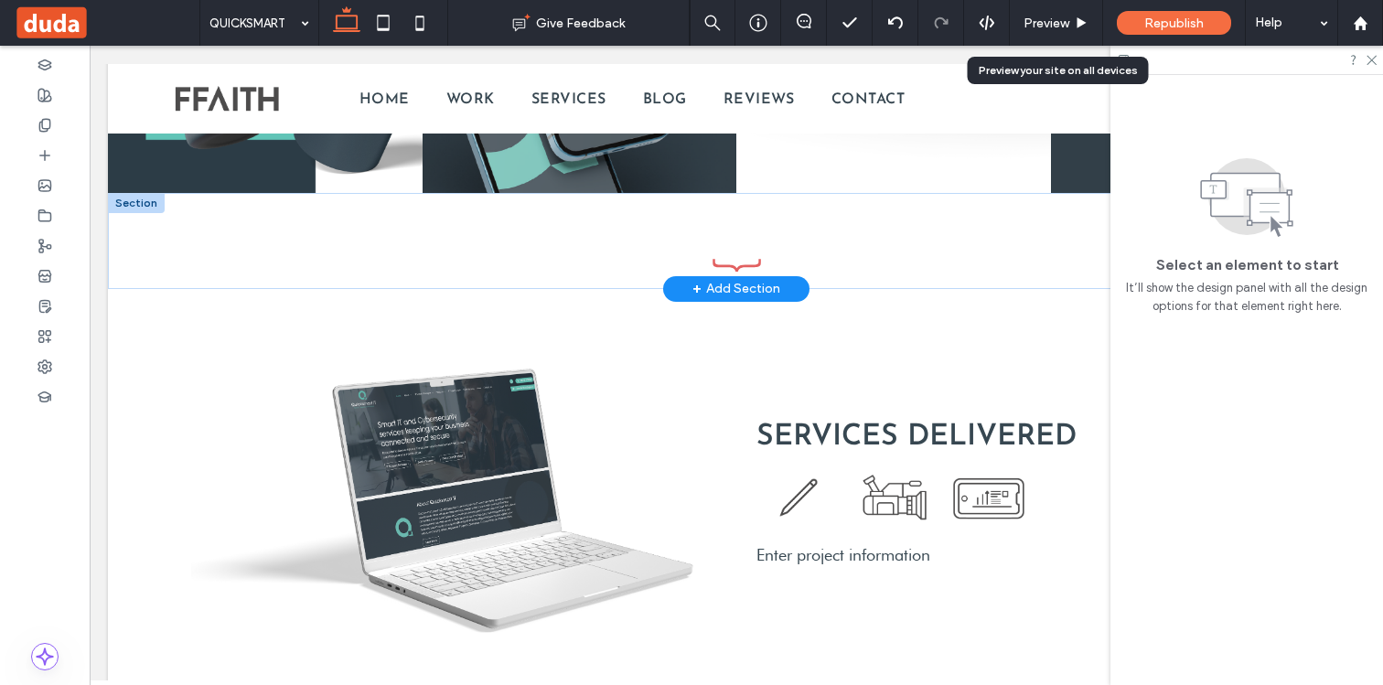
scroll to position [1652, 0]
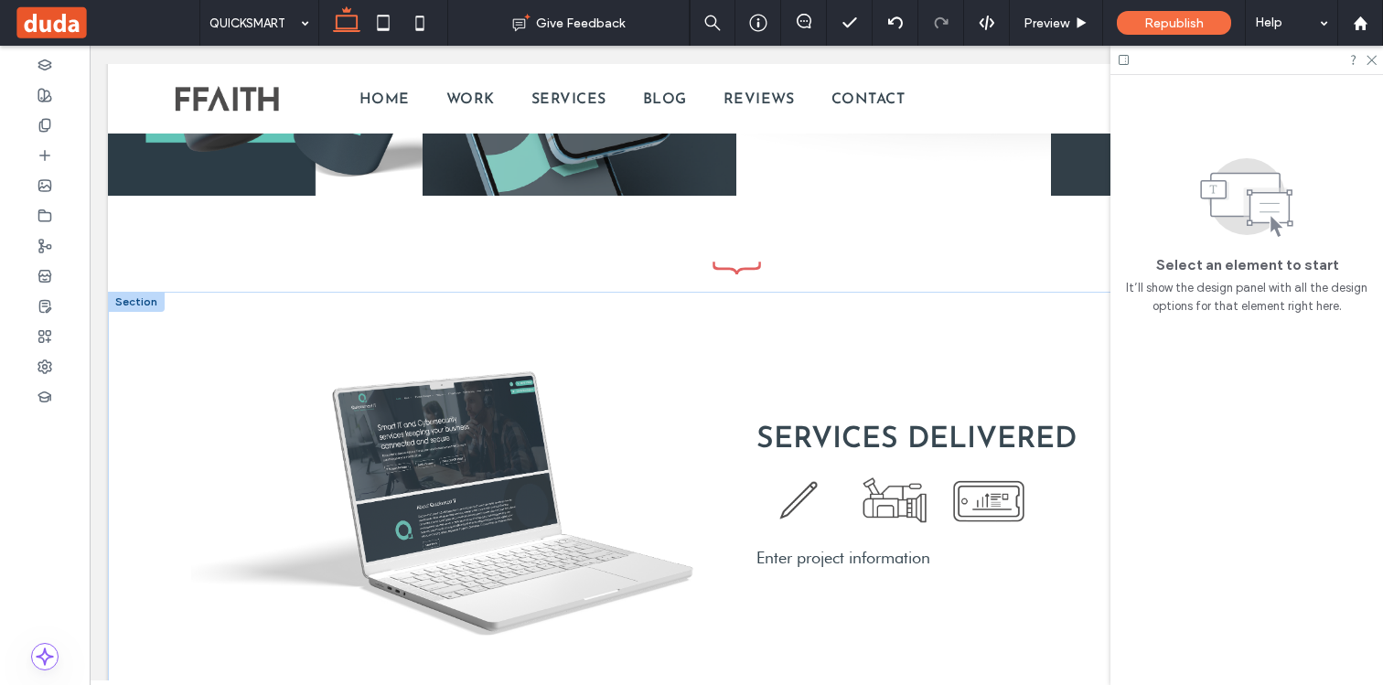
click at [148, 300] on div at bounding box center [136, 302] width 57 height 20
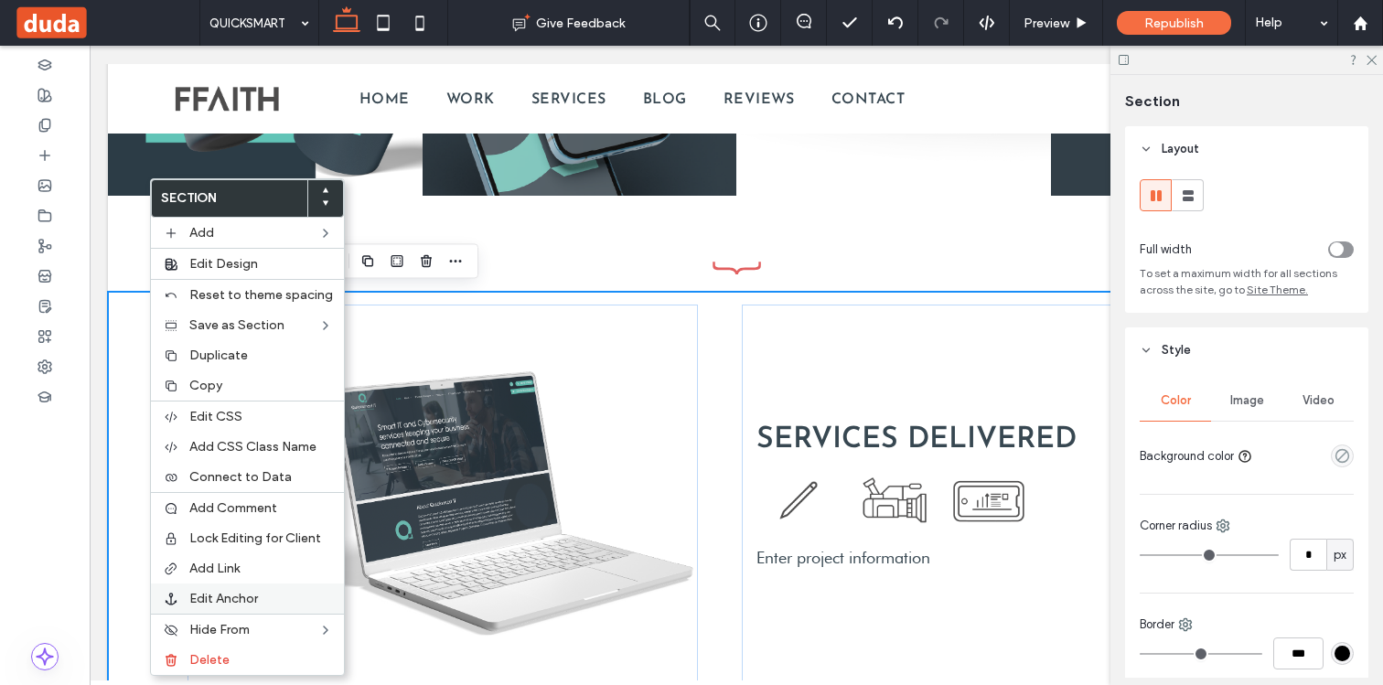
click at [197, 593] on span "Edit Anchor" at bounding box center [223, 599] width 69 height 16
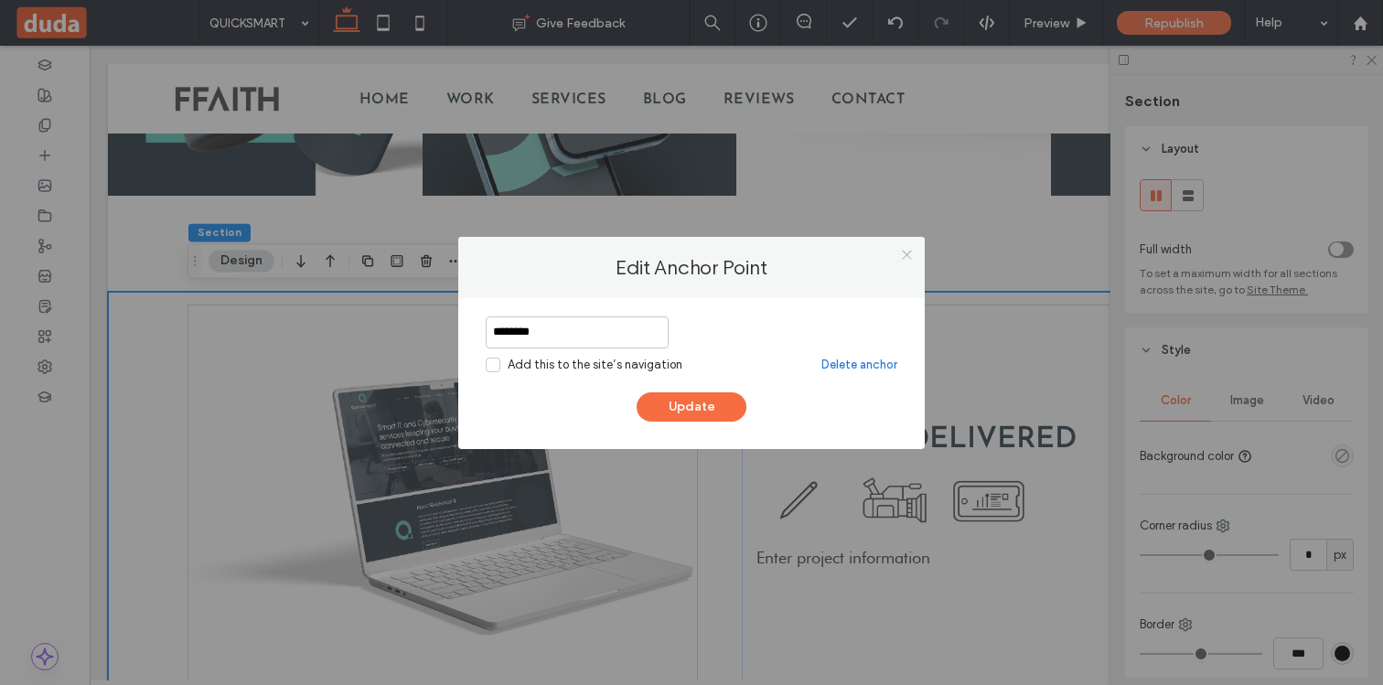
click at [907, 249] on icon at bounding box center [907, 255] width 14 height 14
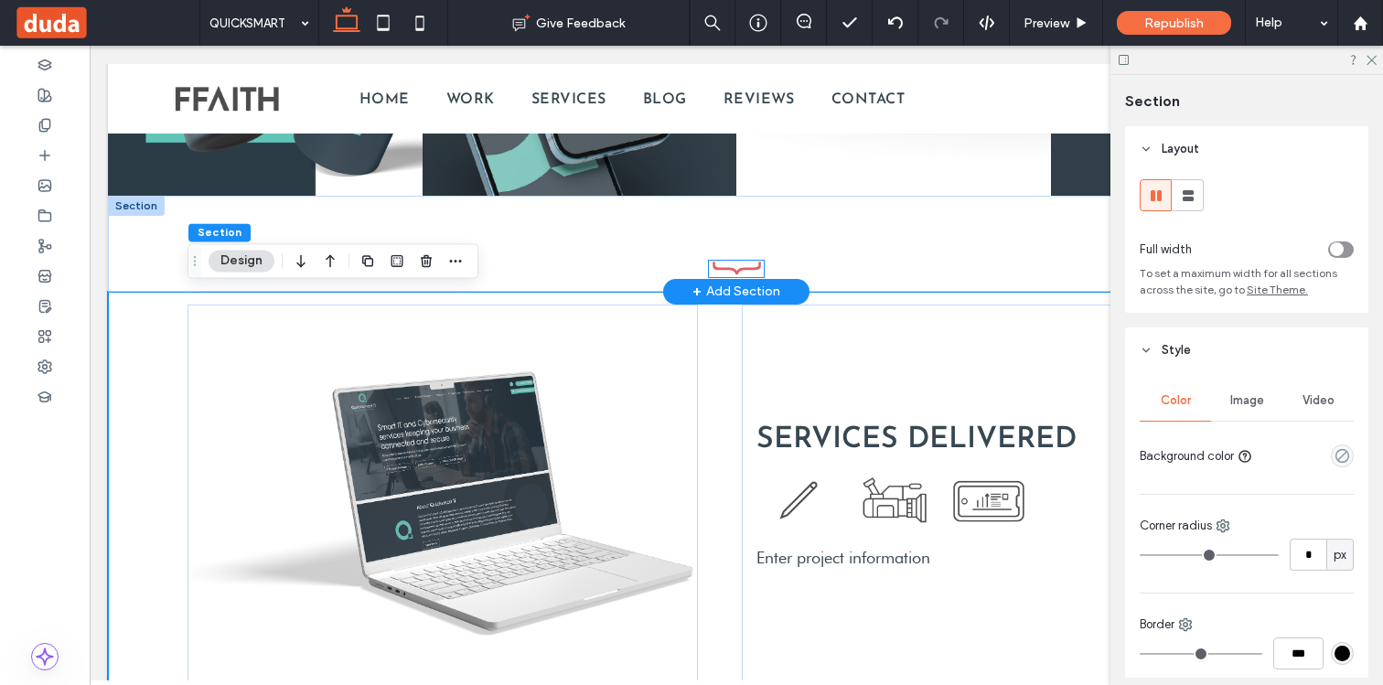
click at [727, 263] on icon at bounding box center [736, 269] width 55 height 16
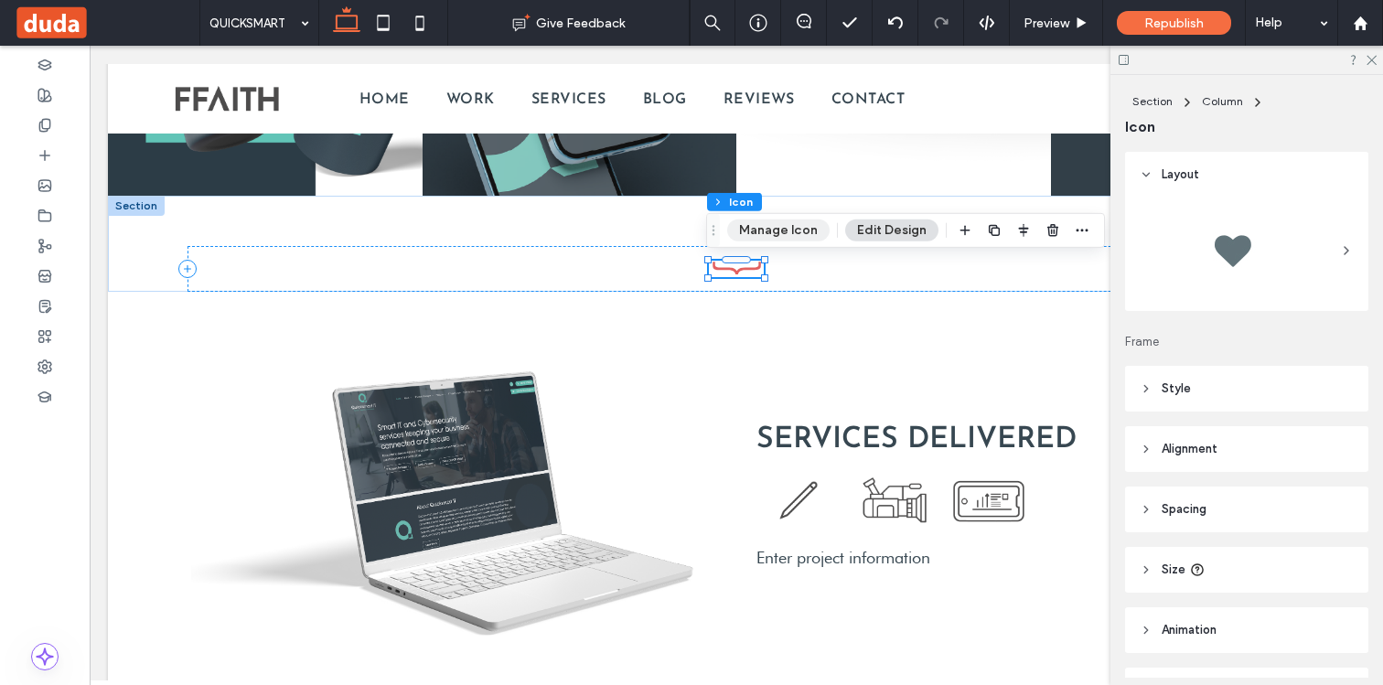
click at [765, 222] on button "Manage Icon" at bounding box center [778, 230] width 102 height 22
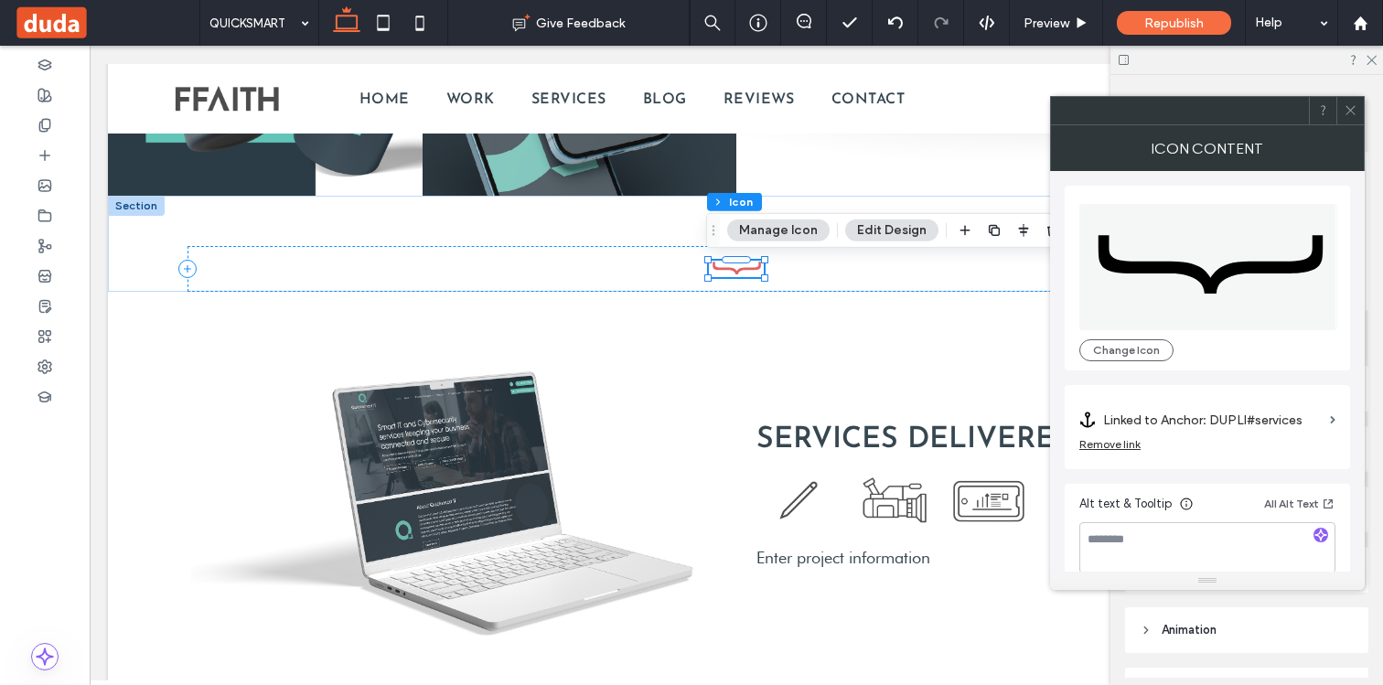
click at [1225, 413] on label "Linked to Anchor: DUPLI#services" at bounding box center [1212, 420] width 219 height 34
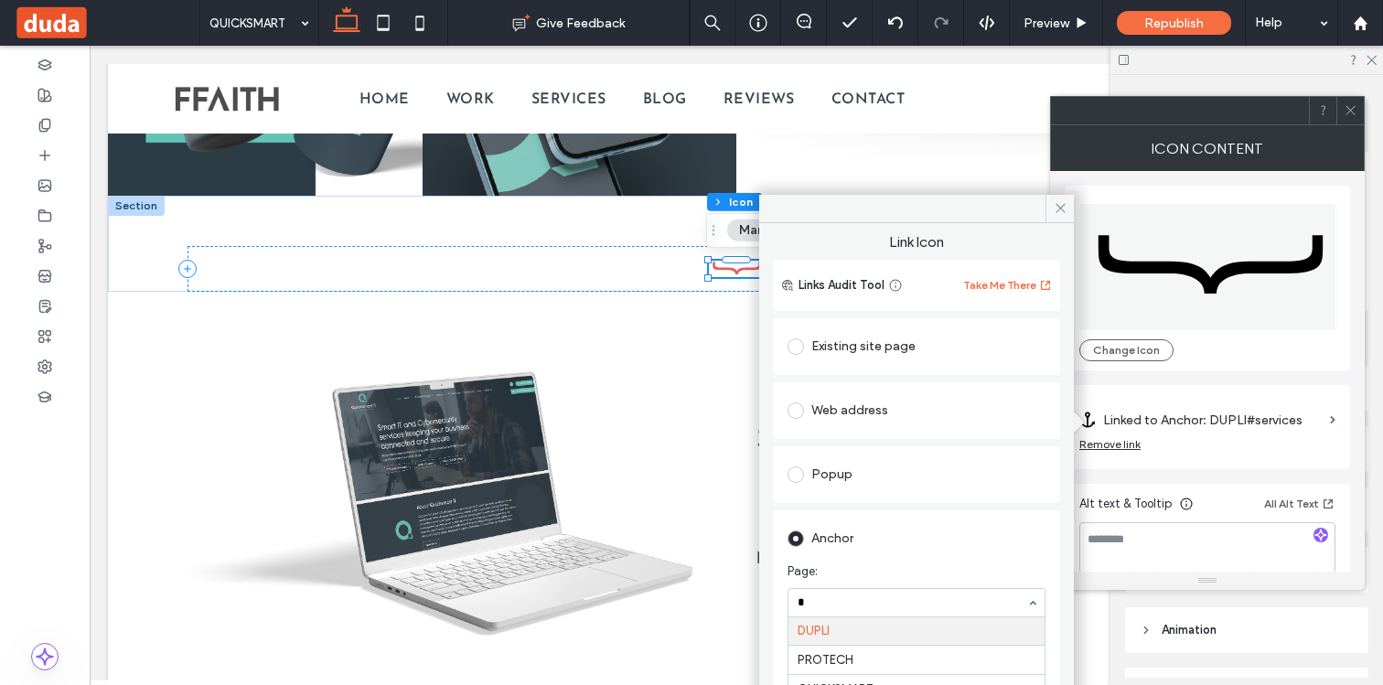
scroll to position [0, 0]
type input "***"
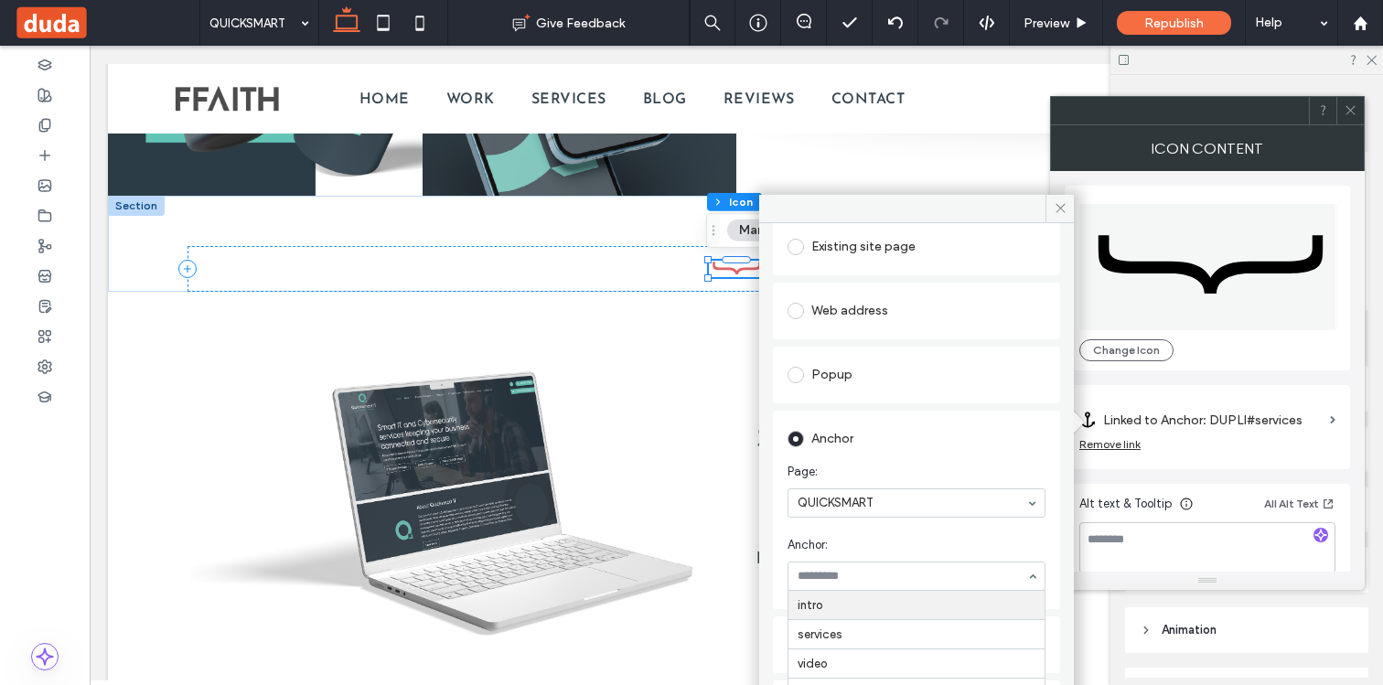
scroll to position [190, 0]
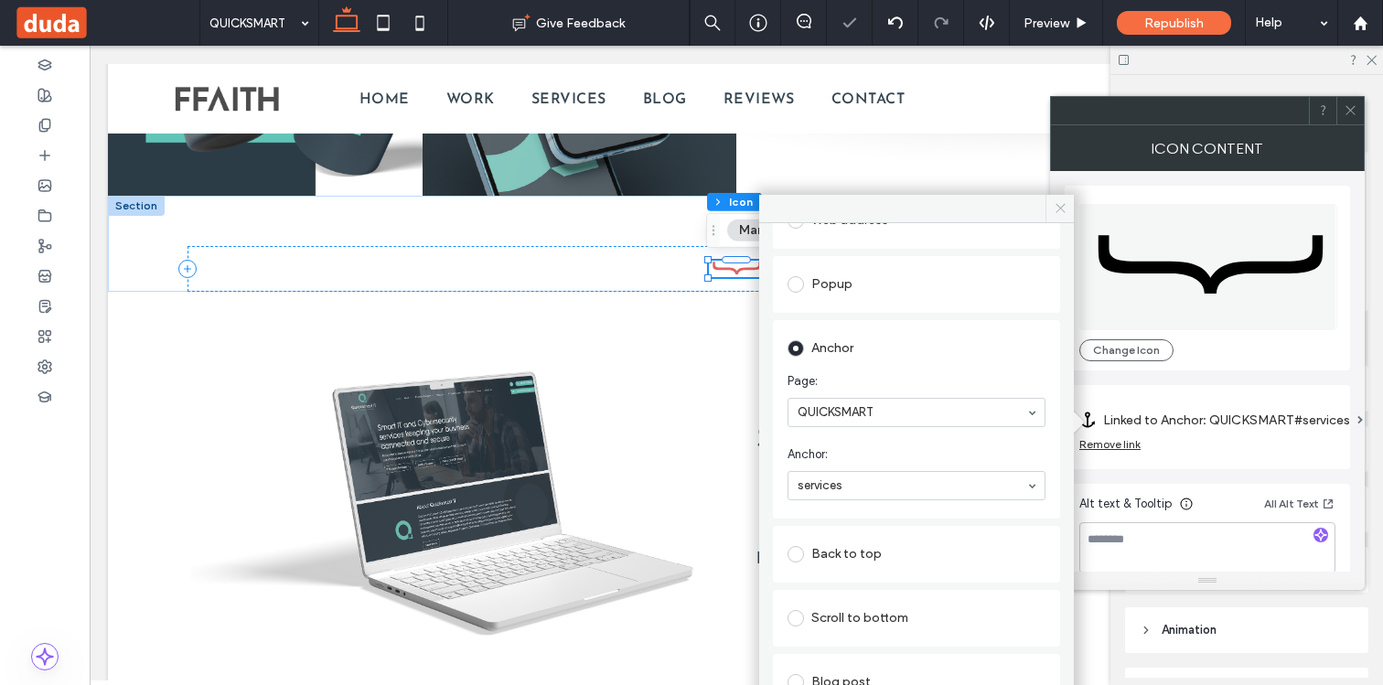
click at [1063, 201] on icon at bounding box center [1060, 208] width 14 height 14
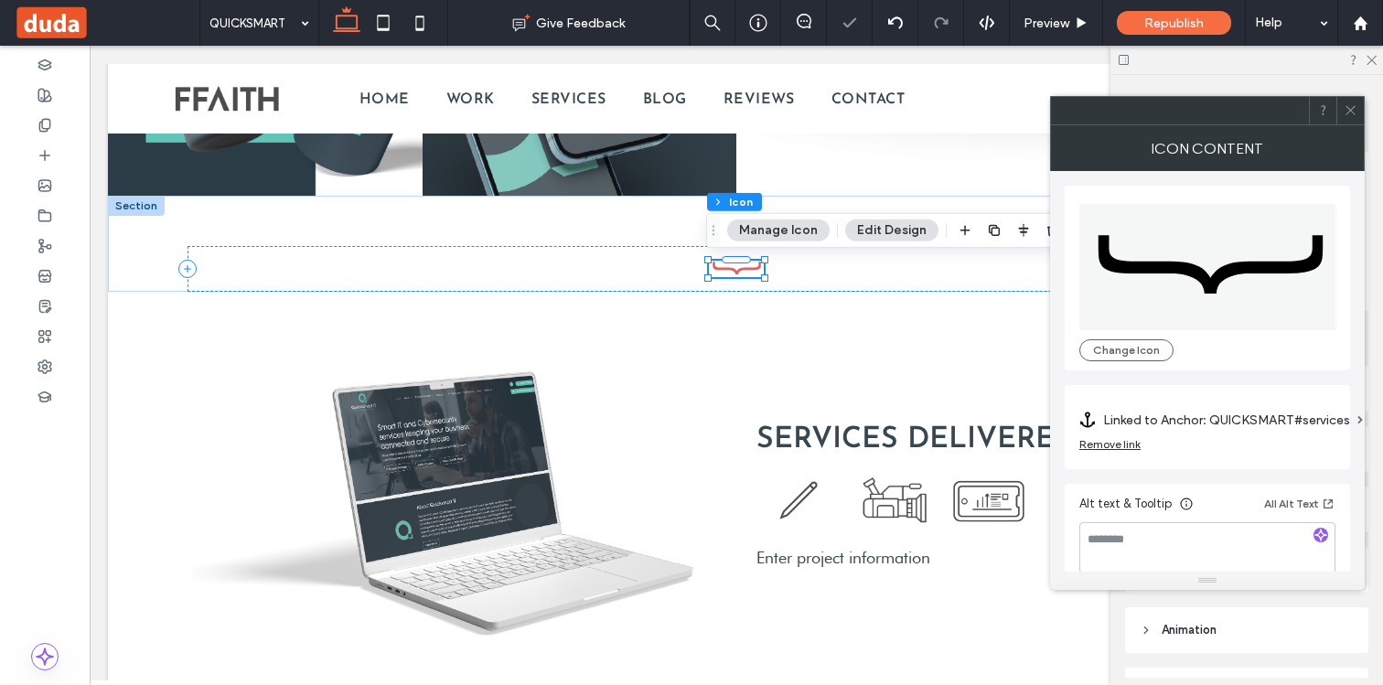
click at [1350, 114] on icon at bounding box center [1350, 110] width 14 height 14
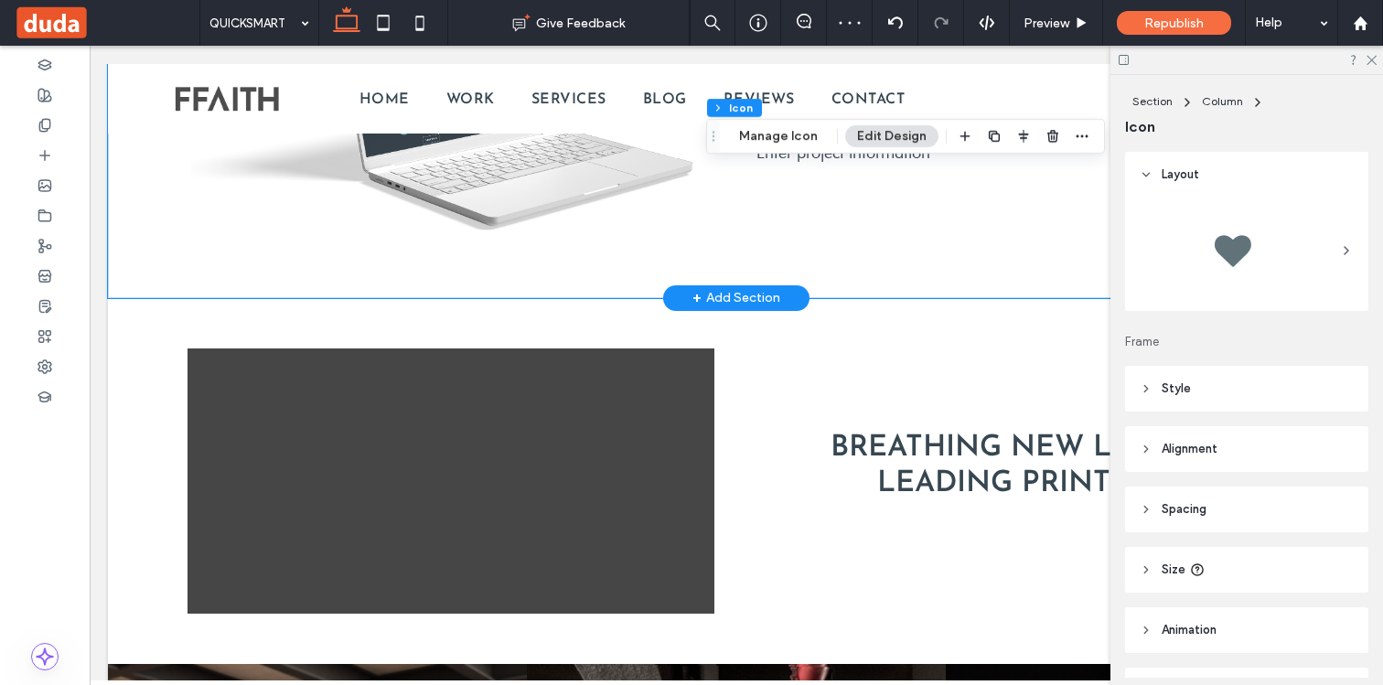
scroll to position [2125, 0]
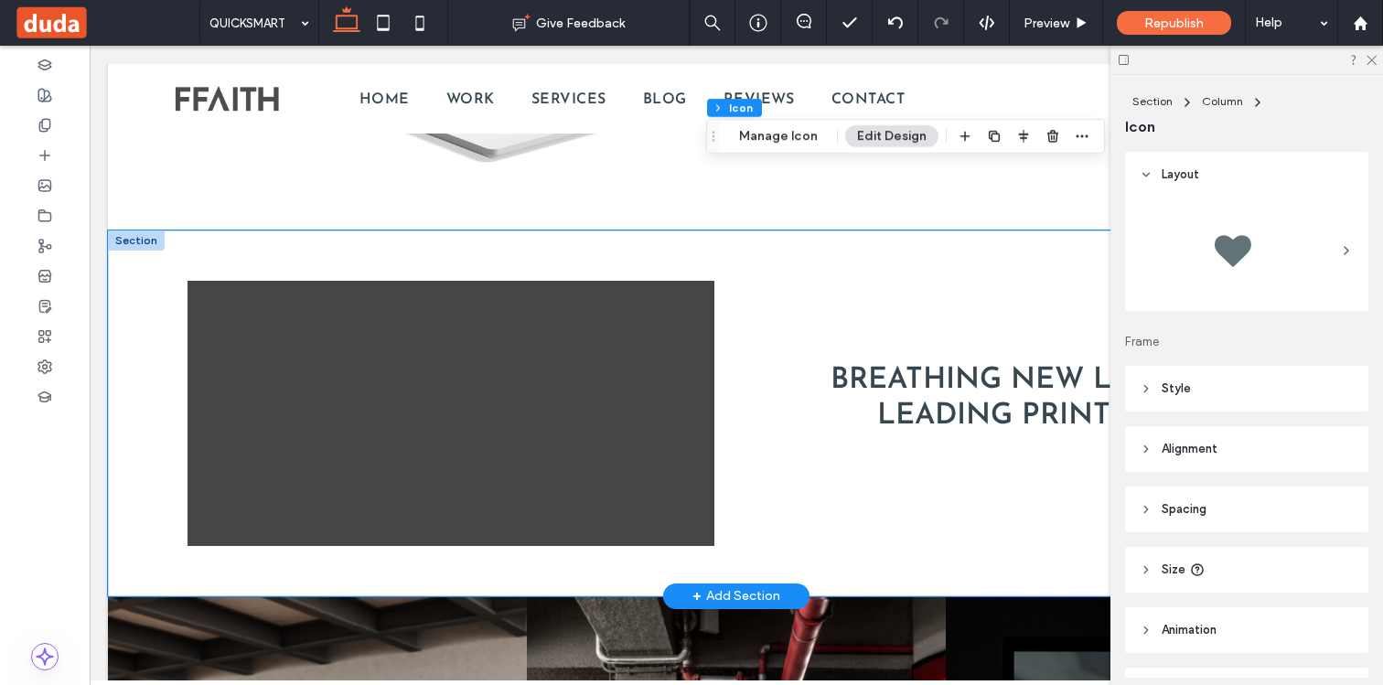
click at [142, 272] on div "BREATHING NEW LIFE INTO A LEADING PRINT INDUSTRY SUPPLIER" at bounding box center [736, 413] width 1256 height 366
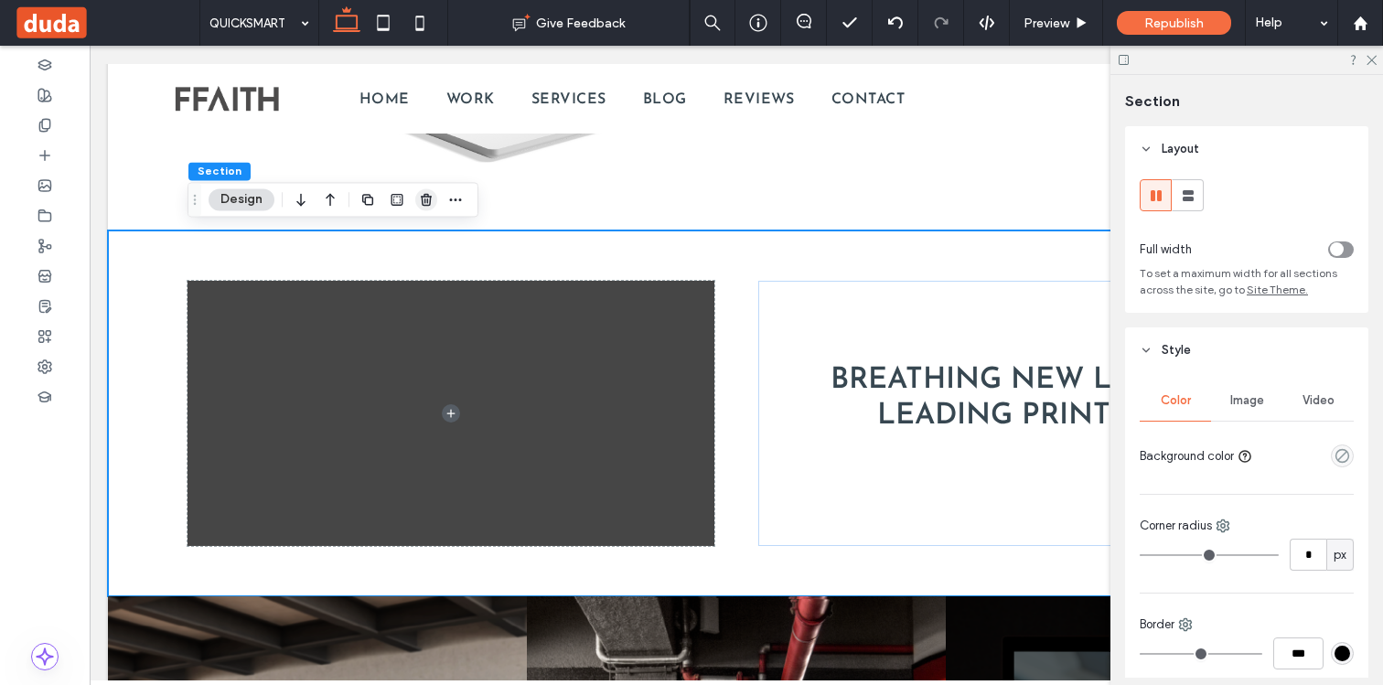
click at [422, 198] on use "button" at bounding box center [426, 200] width 11 height 12
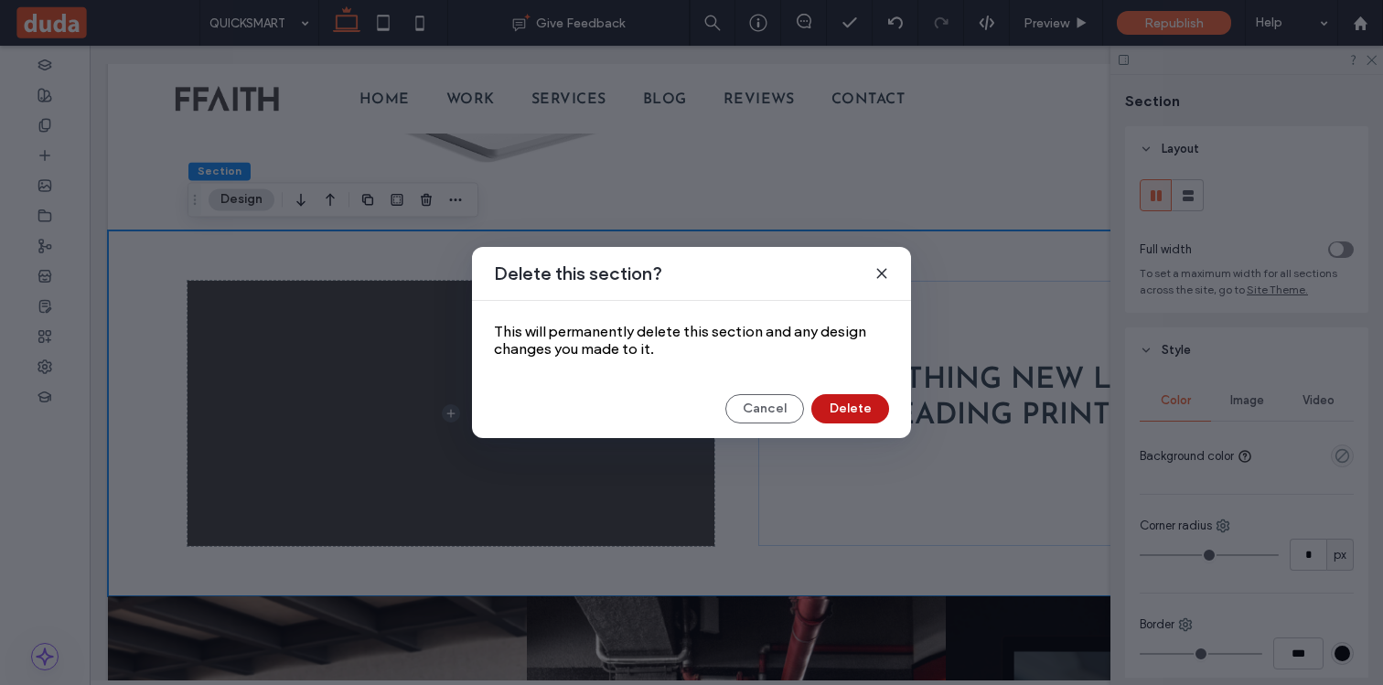
click at [846, 403] on button "Delete" at bounding box center [850, 408] width 78 height 29
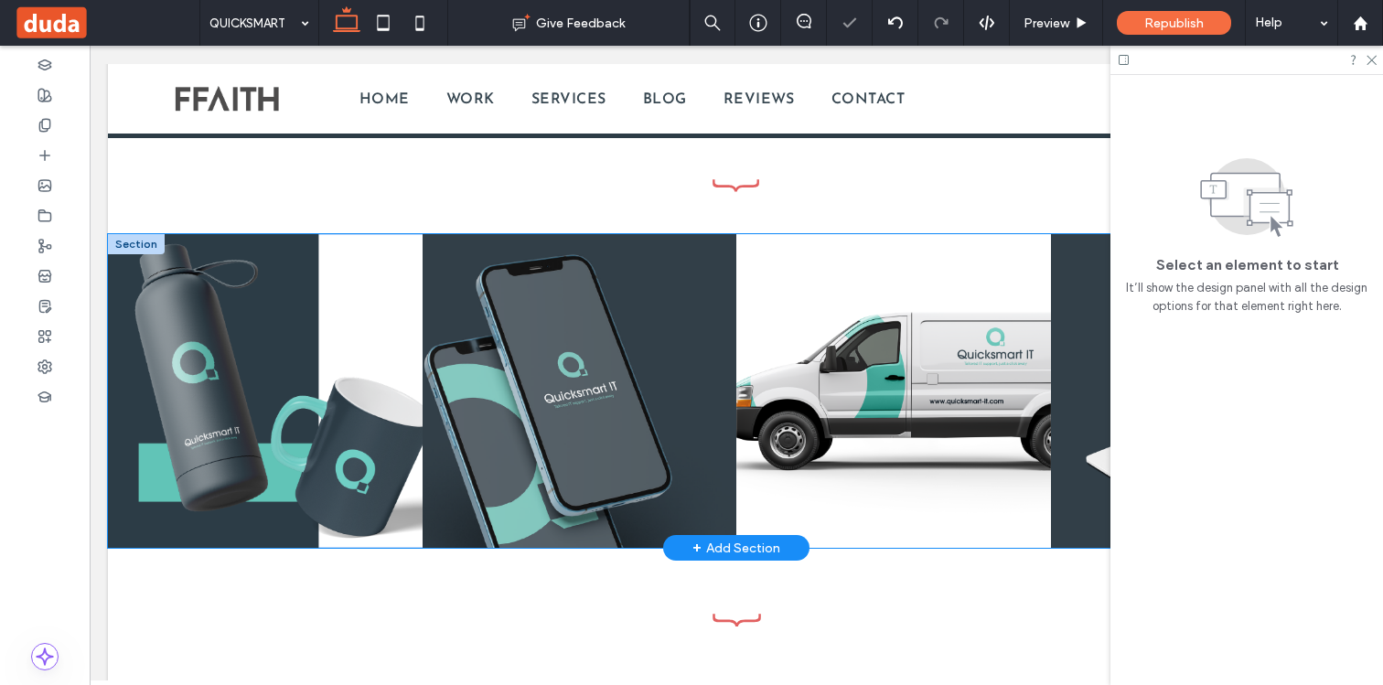
scroll to position [1274, 0]
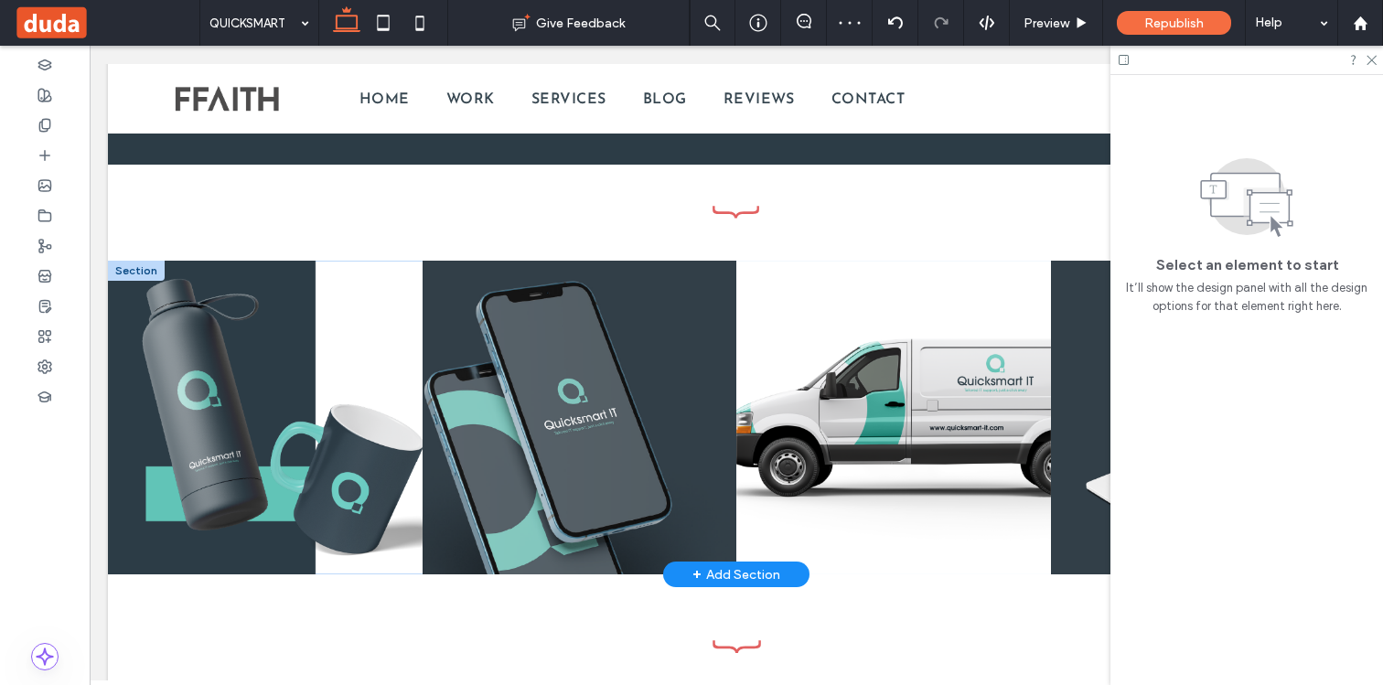
click at [138, 273] on div at bounding box center [136, 271] width 57 height 20
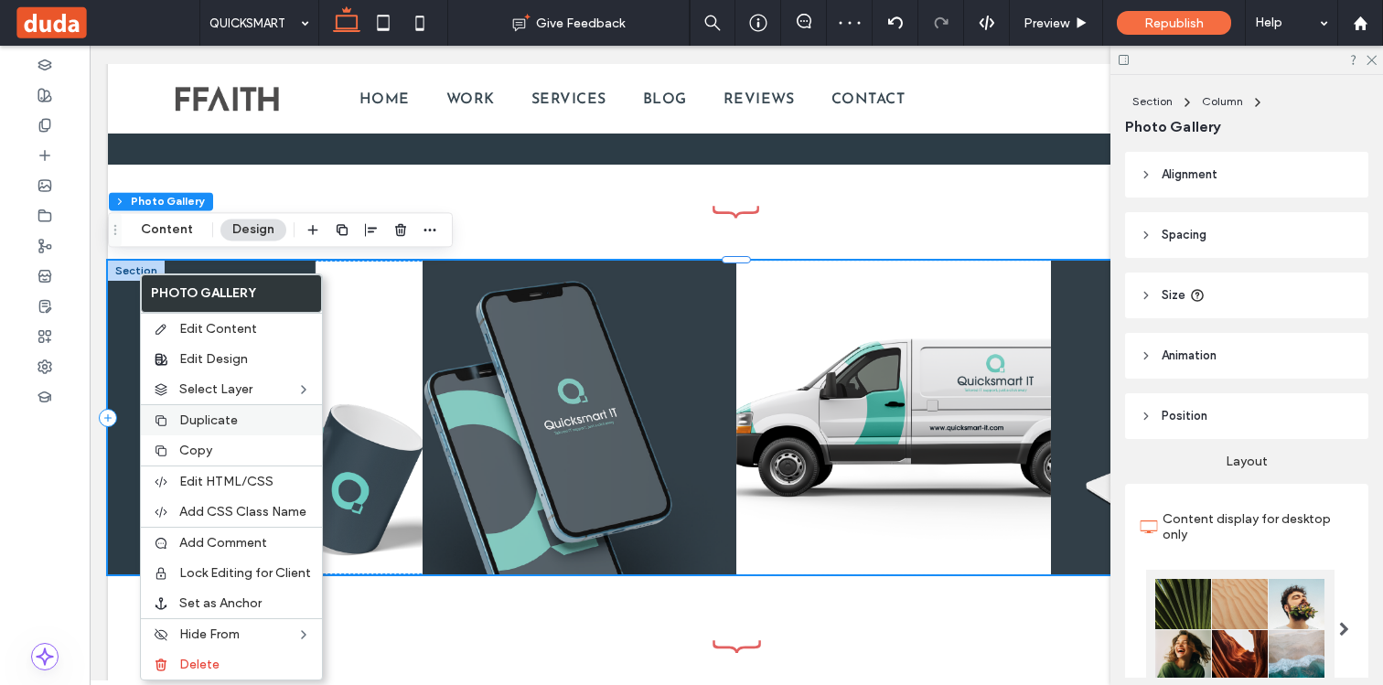
click at [198, 422] on span "Duplicate" at bounding box center [208, 420] width 59 height 16
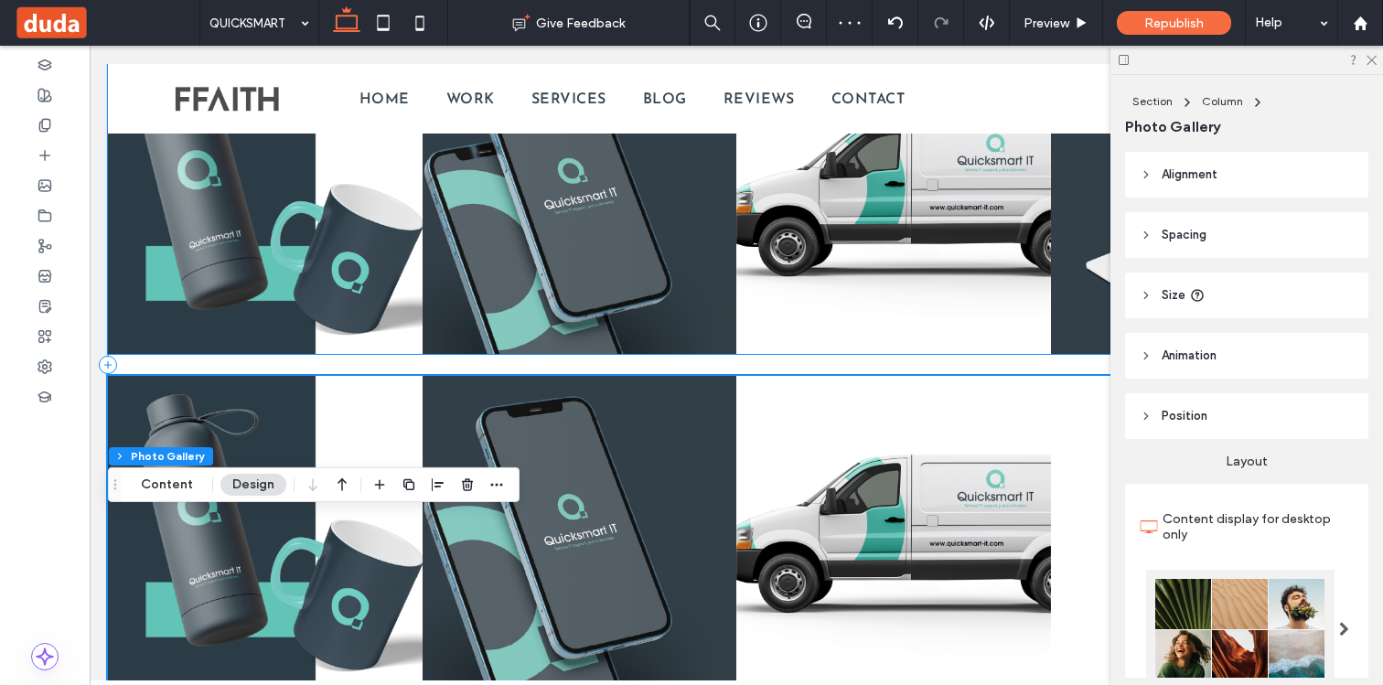
scroll to position [1659, 0]
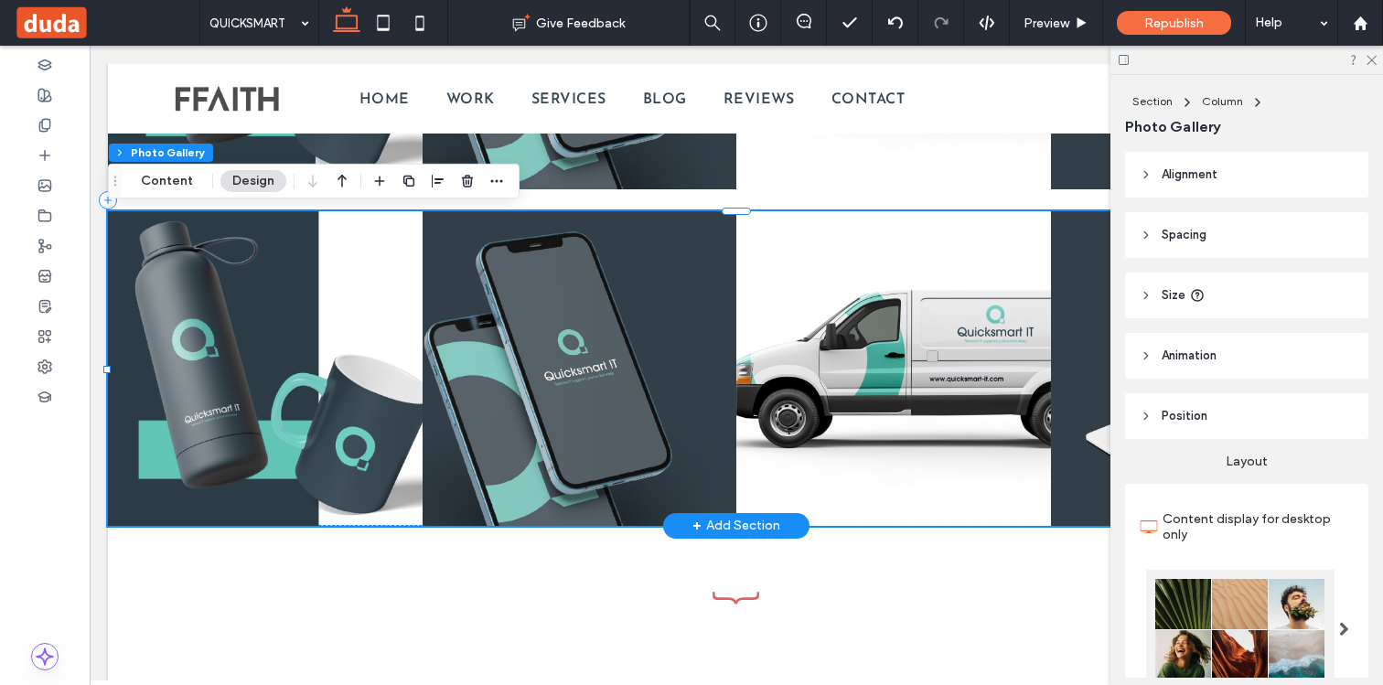
click at [131, 227] on link at bounding box center [265, 368] width 333 height 333
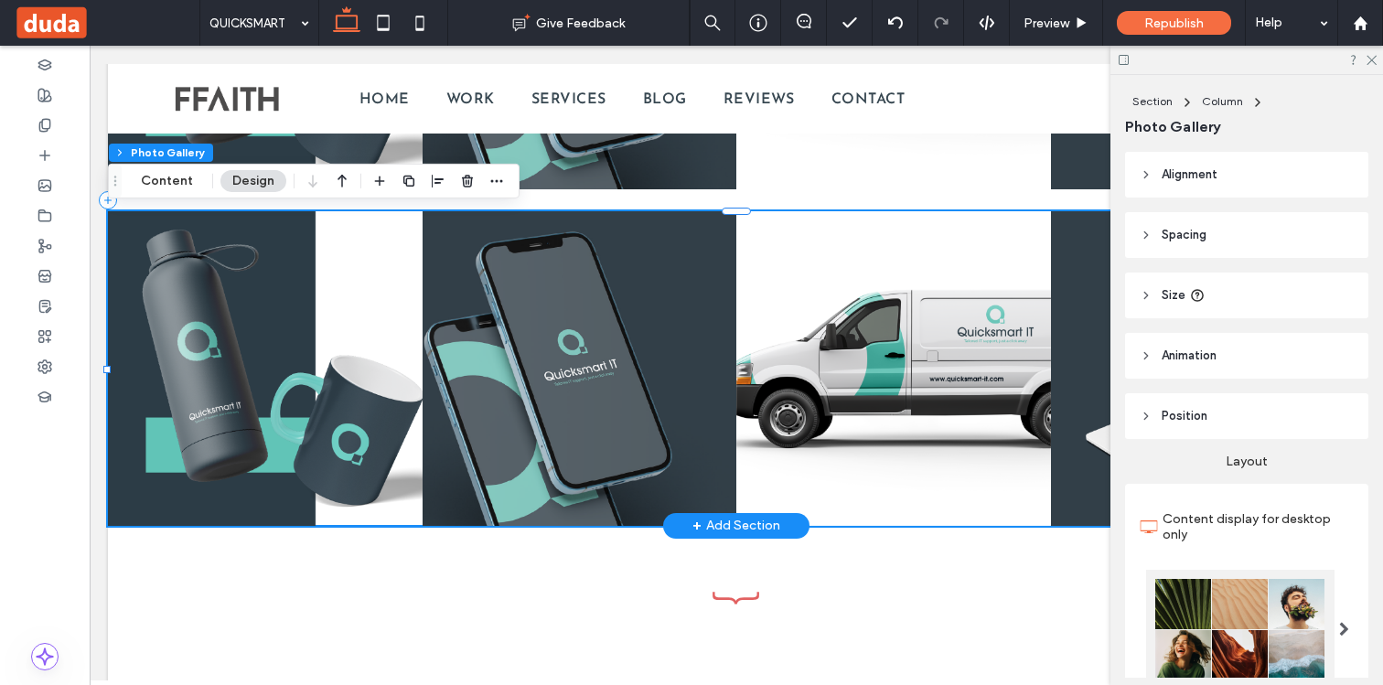
click at [134, 201] on div "Button Button Button Button Button Button Button Button" at bounding box center [736, 201] width 1256 height 650
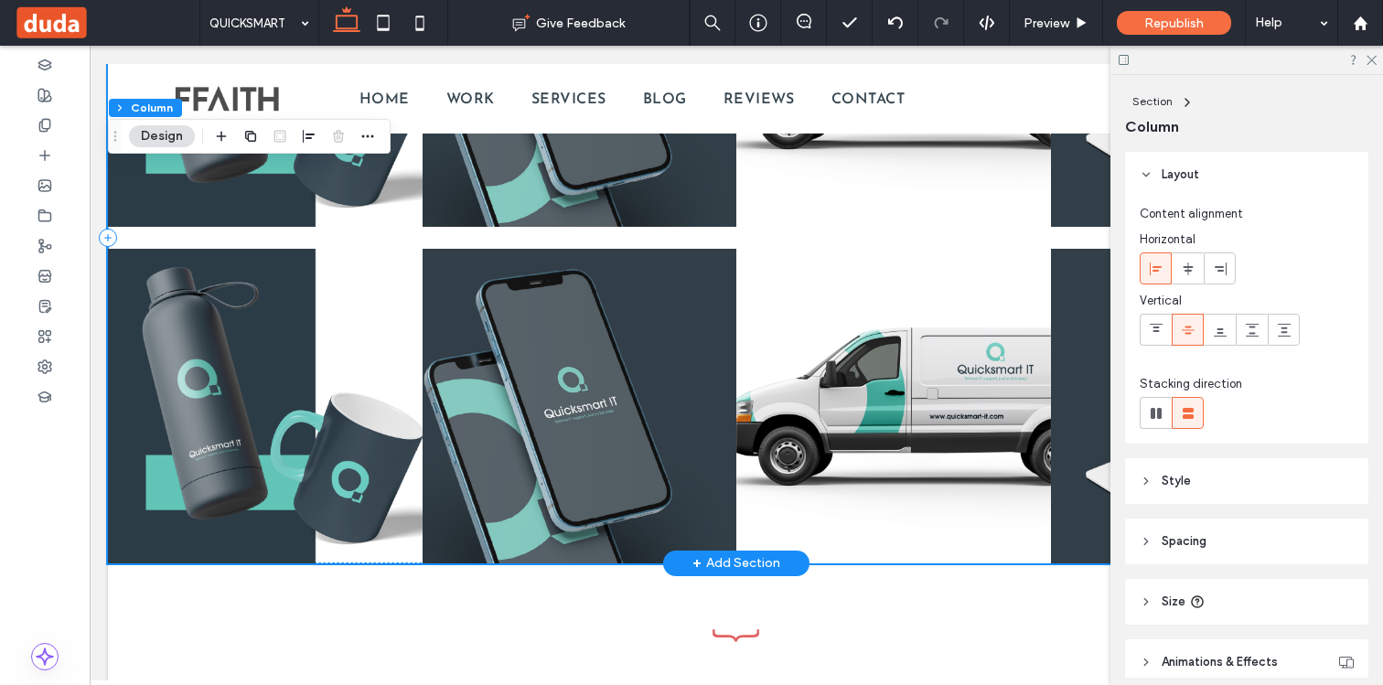
scroll to position [1619, 0]
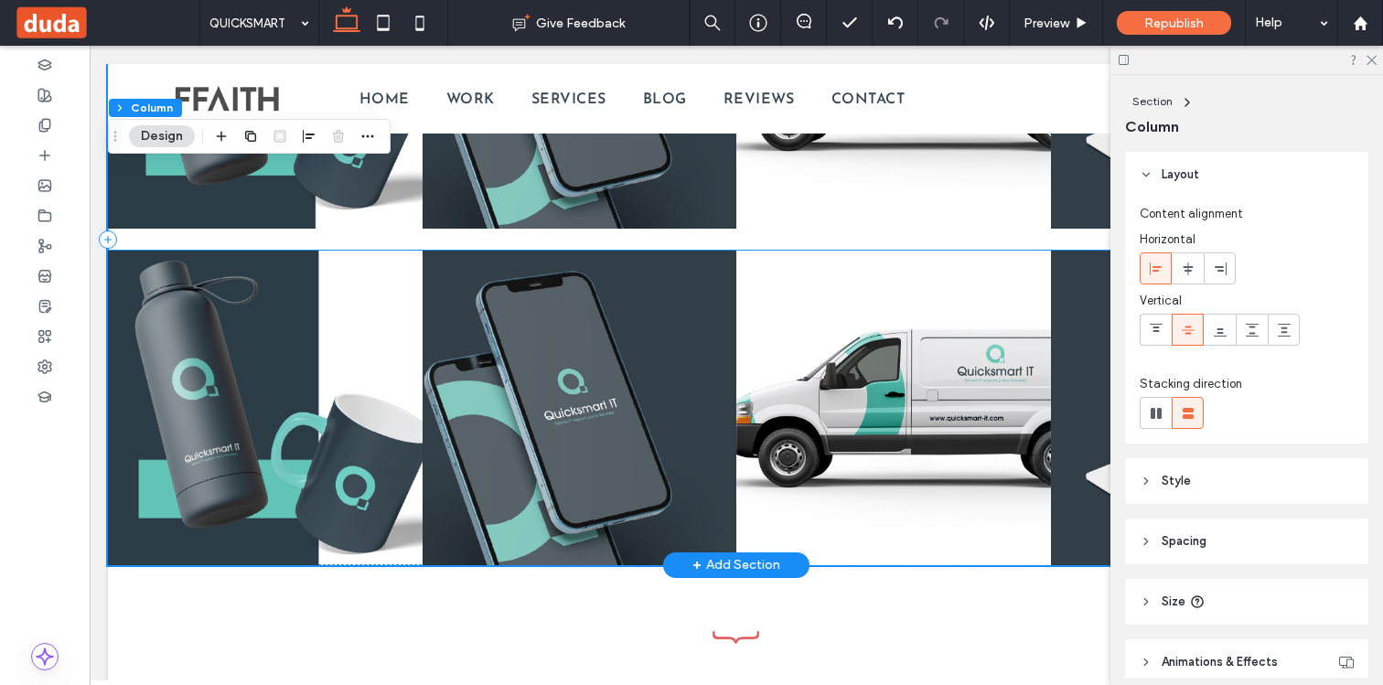
click at [154, 273] on link at bounding box center [265, 407] width 333 height 333
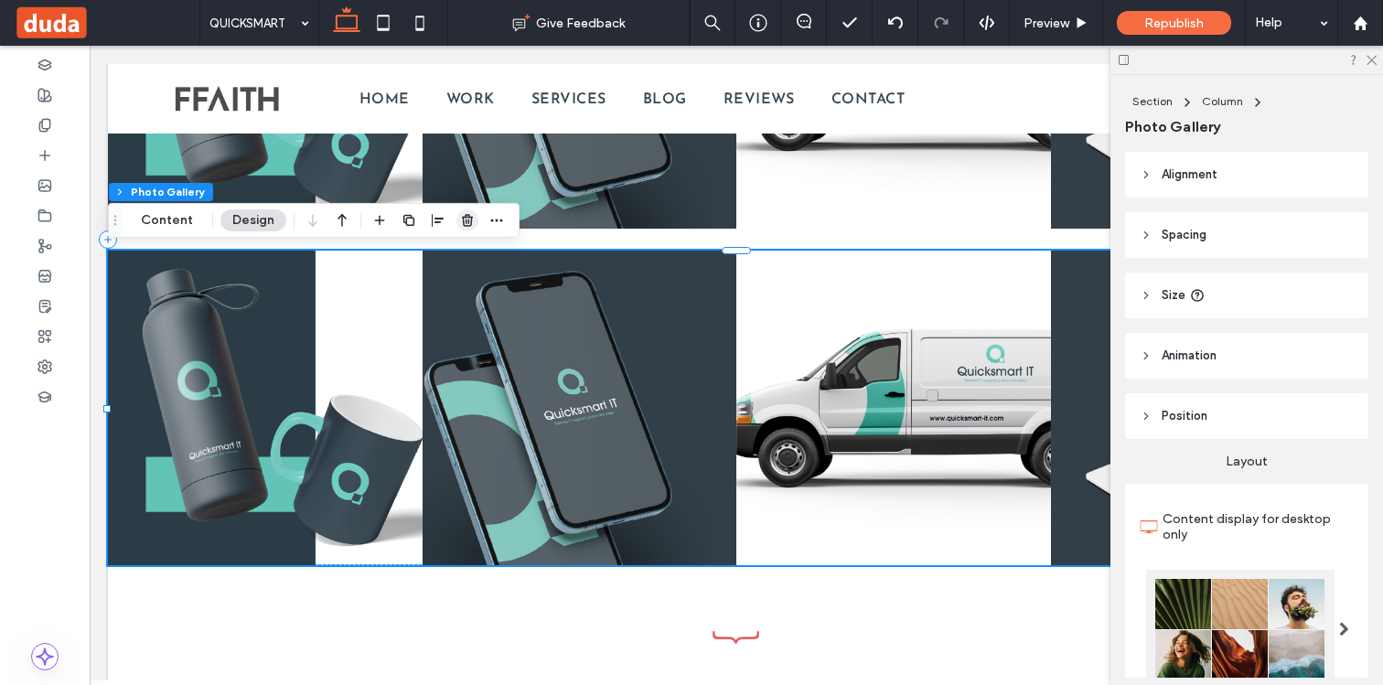
click at [460, 221] on icon "button" at bounding box center [467, 220] width 15 height 15
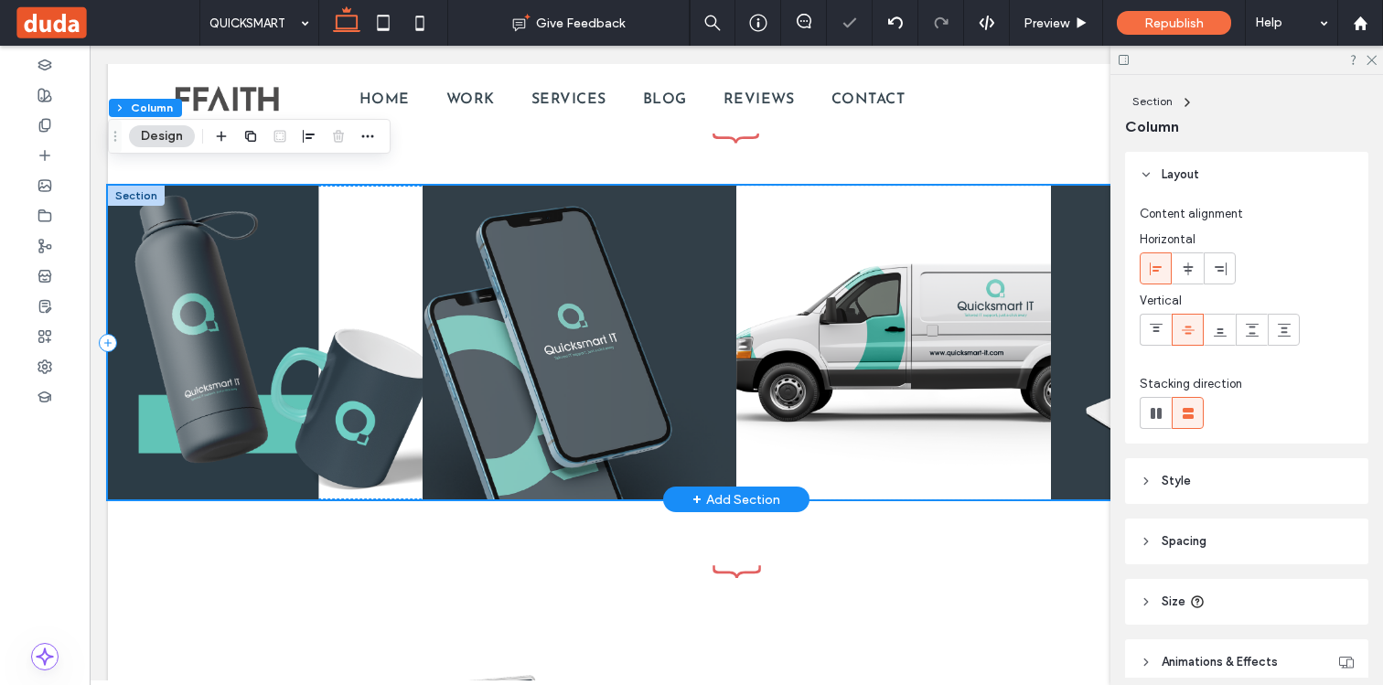
scroll to position [1226, 0]
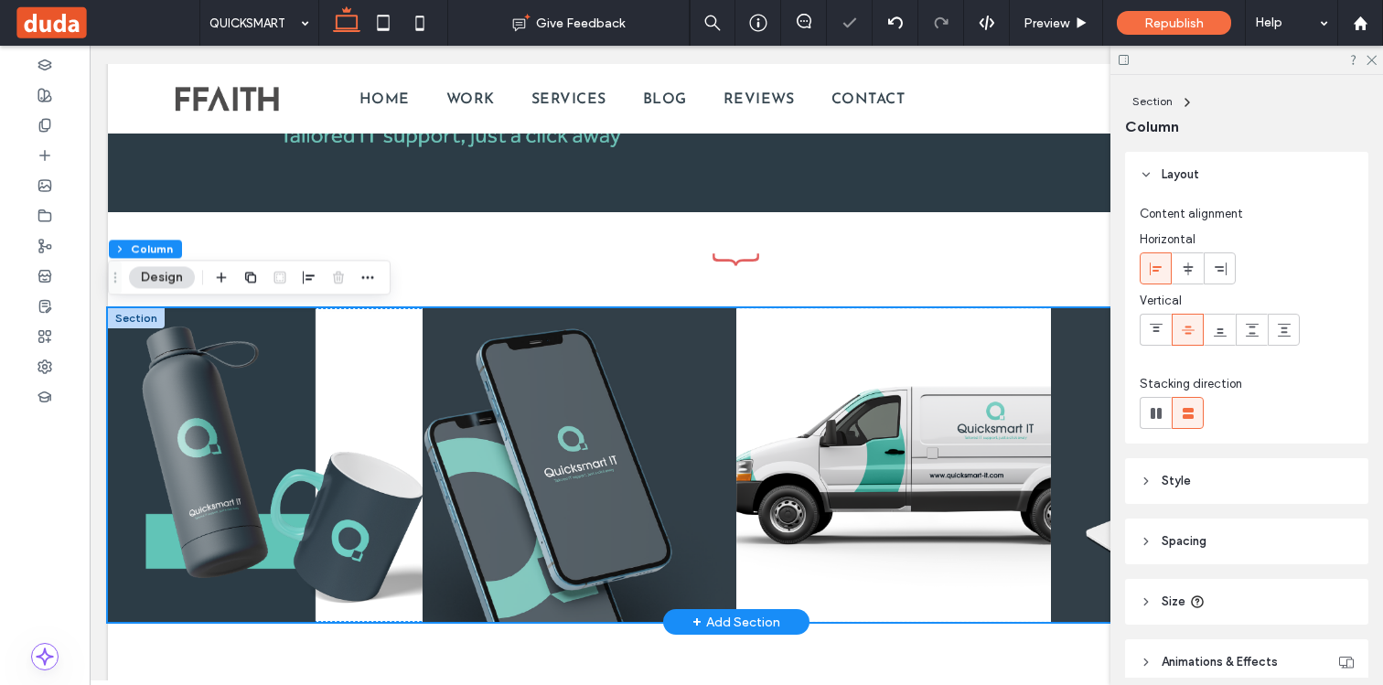
click at [134, 321] on div at bounding box center [136, 318] width 57 height 20
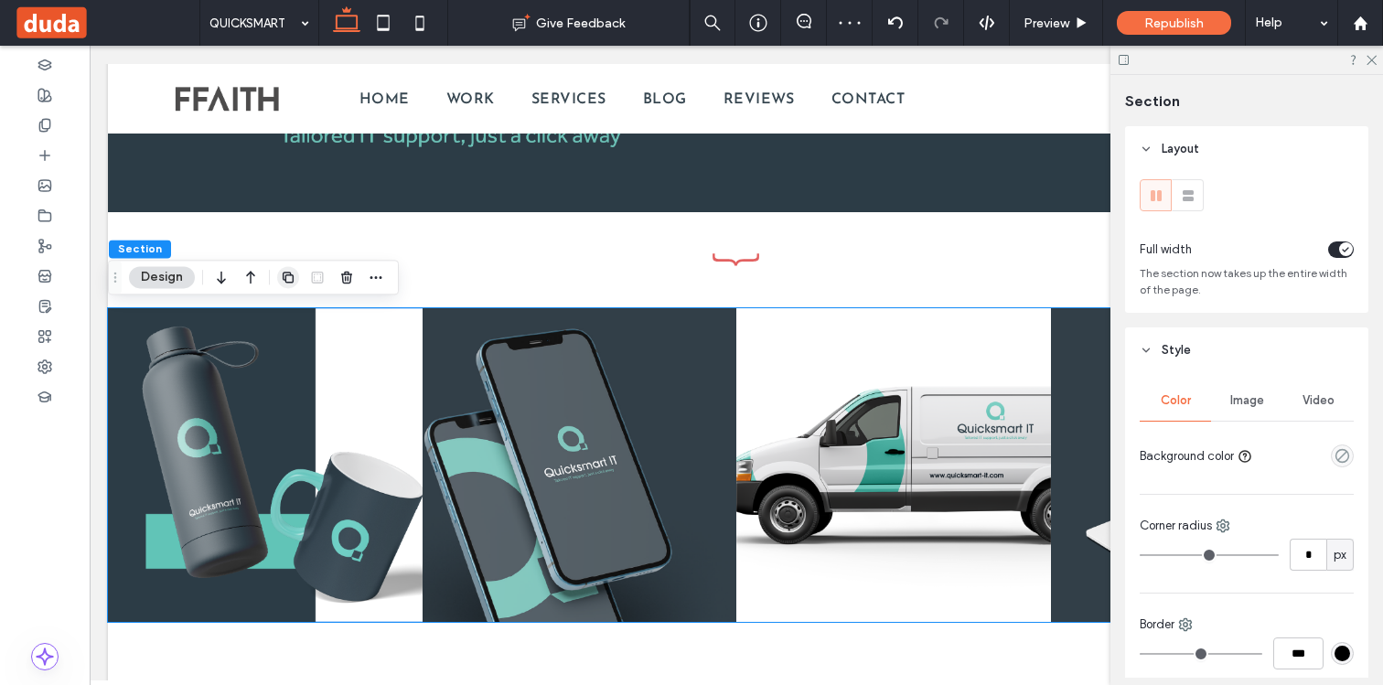
click at [286, 275] on icon "button" at bounding box center [288, 277] width 15 height 15
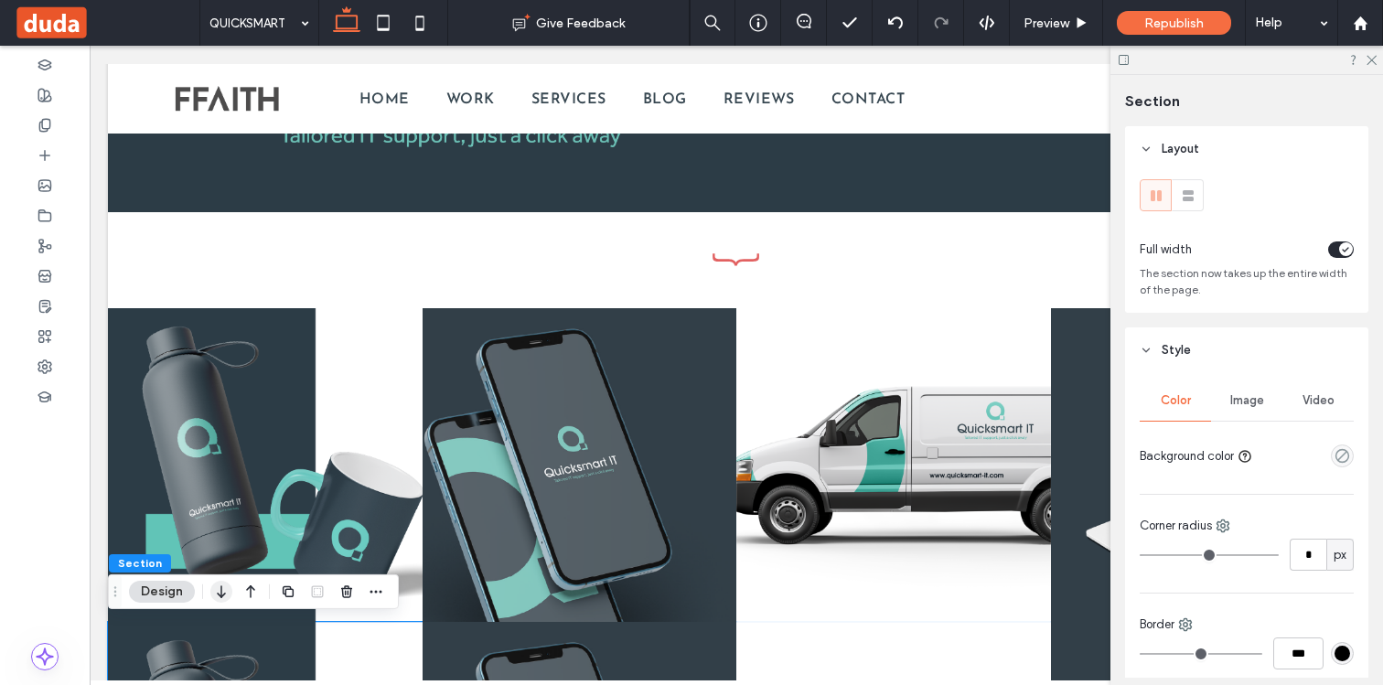
click at [228, 594] on icon "button" at bounding box center [221, 591] width 22 height 33
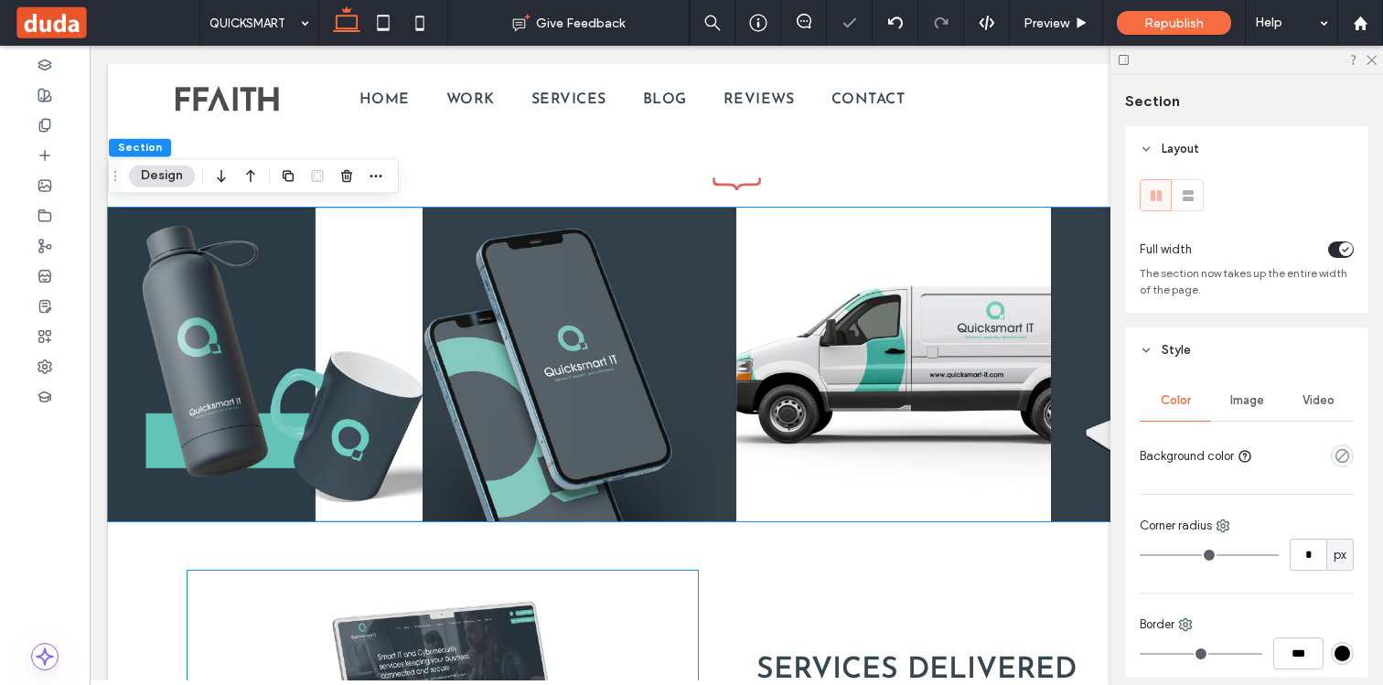
scroll to position [1737, 0]
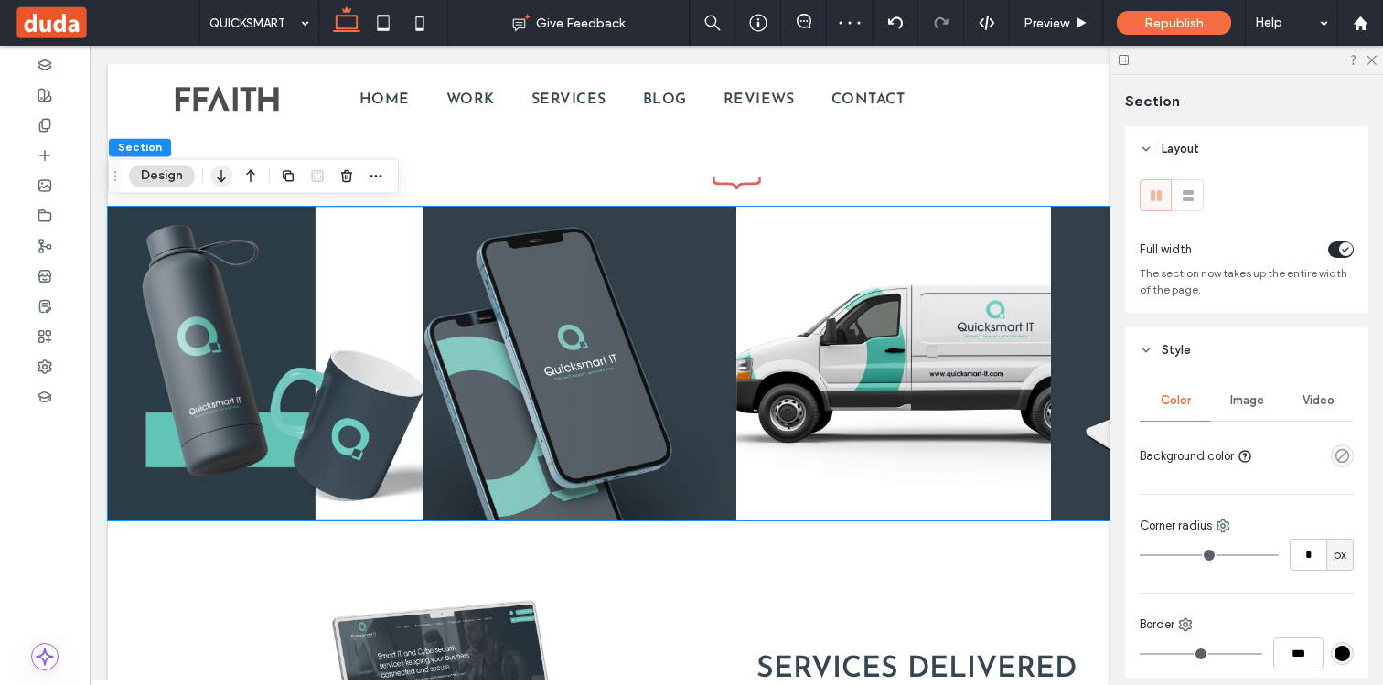
click at [225, 176] on icon "button" at bounding box center [221, 175] width 22 height 33
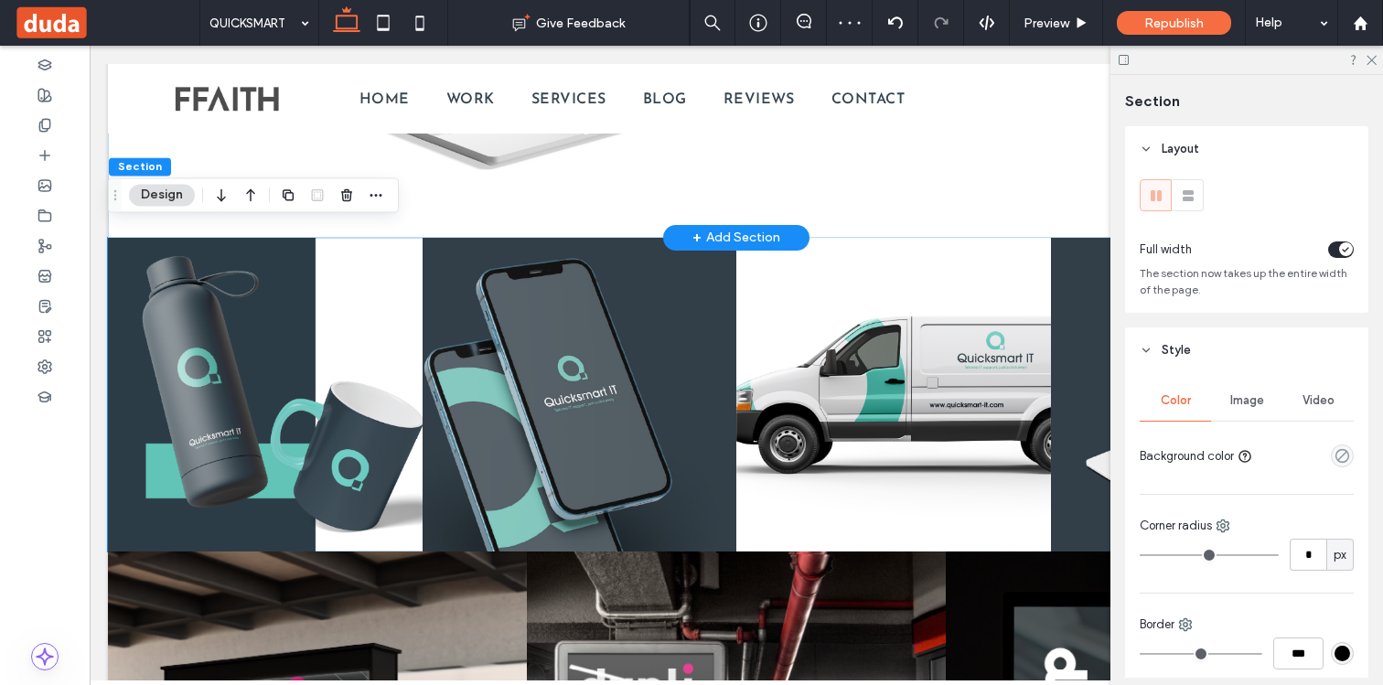
scroll to position [2130, 0]
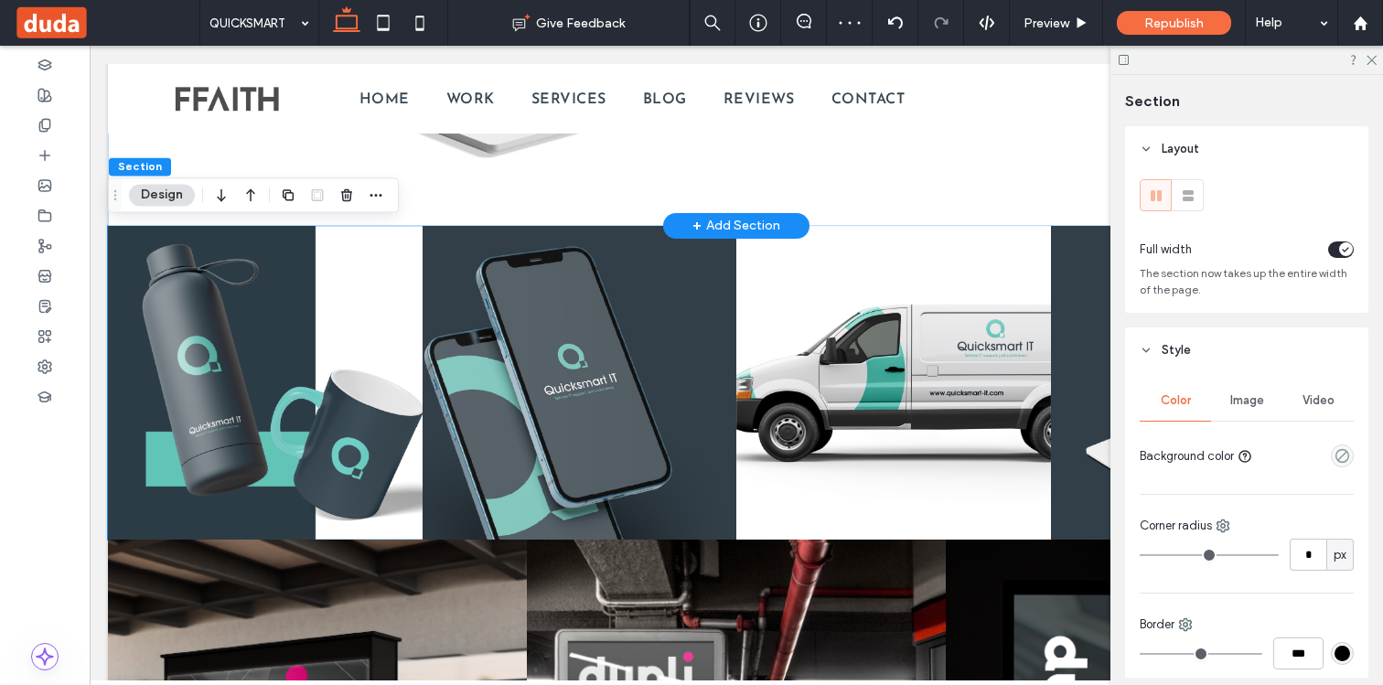
click at [374, 367] on link at bounding box center [265, 383] width 315 height 315
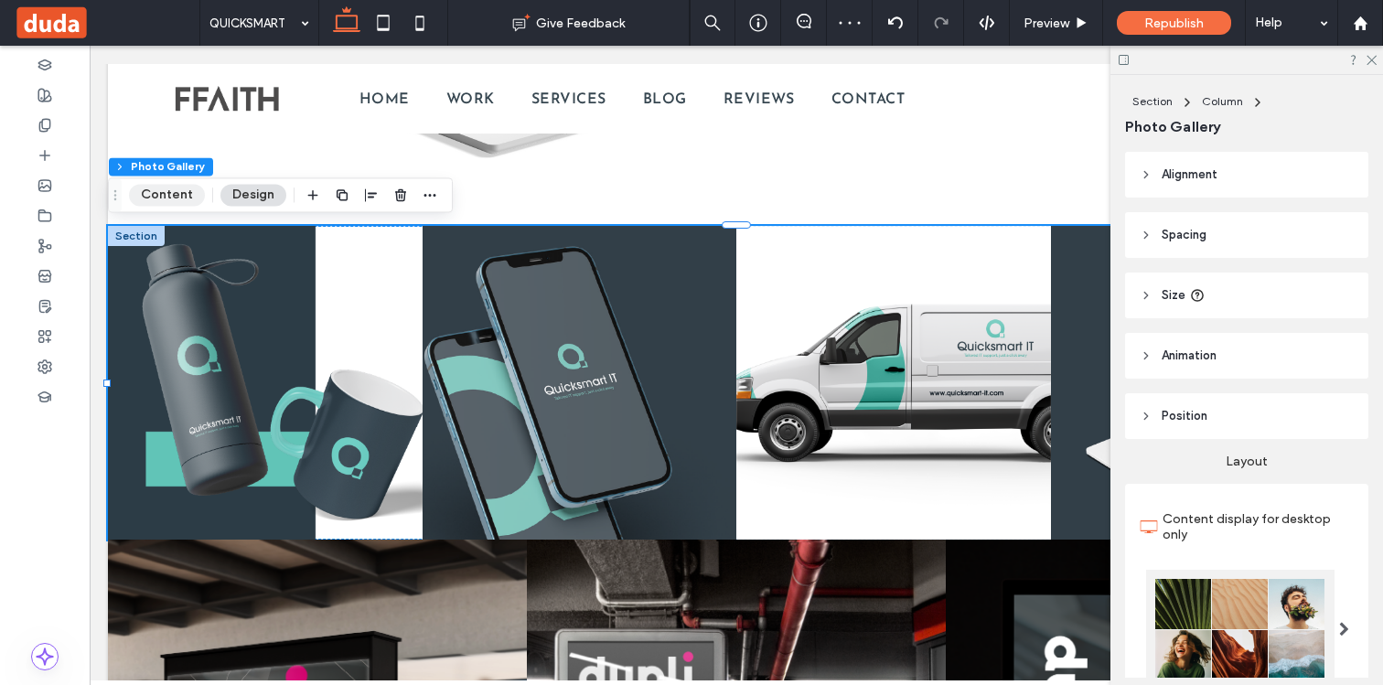
click at [171, 193] on button "Content" at bounding box center [167, 195] width 76 height 22
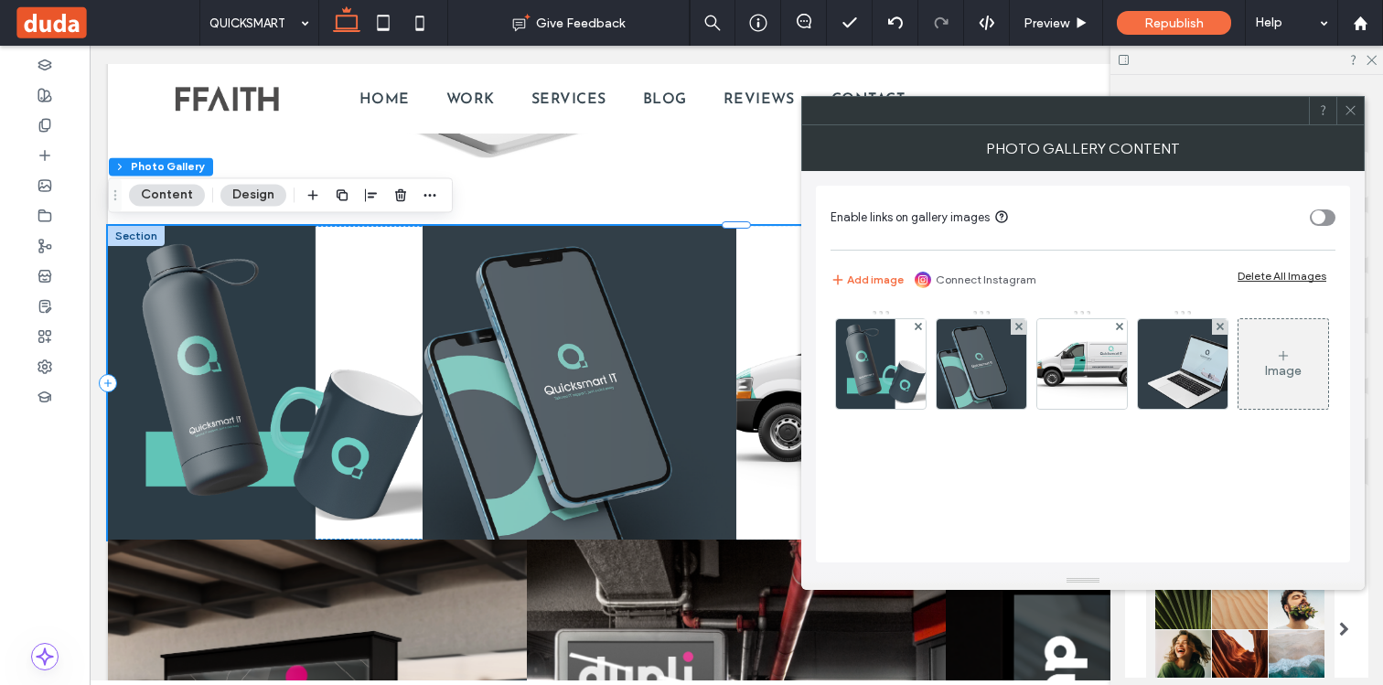
click at [1258, 274] on div "Delete All Images" at bounding box center [1281, 276] width 89 height 14
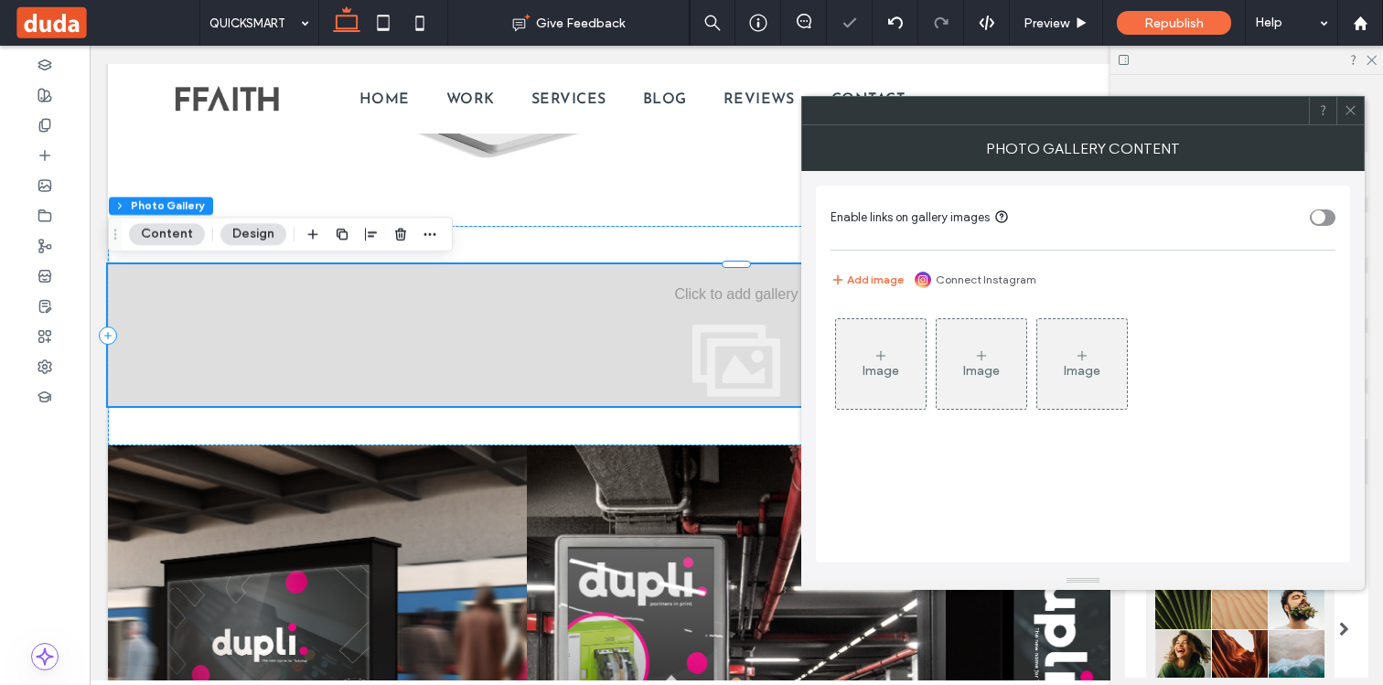
click at [886, 383] on div "Image" at bounding box center [881, 364] width 90 height 86
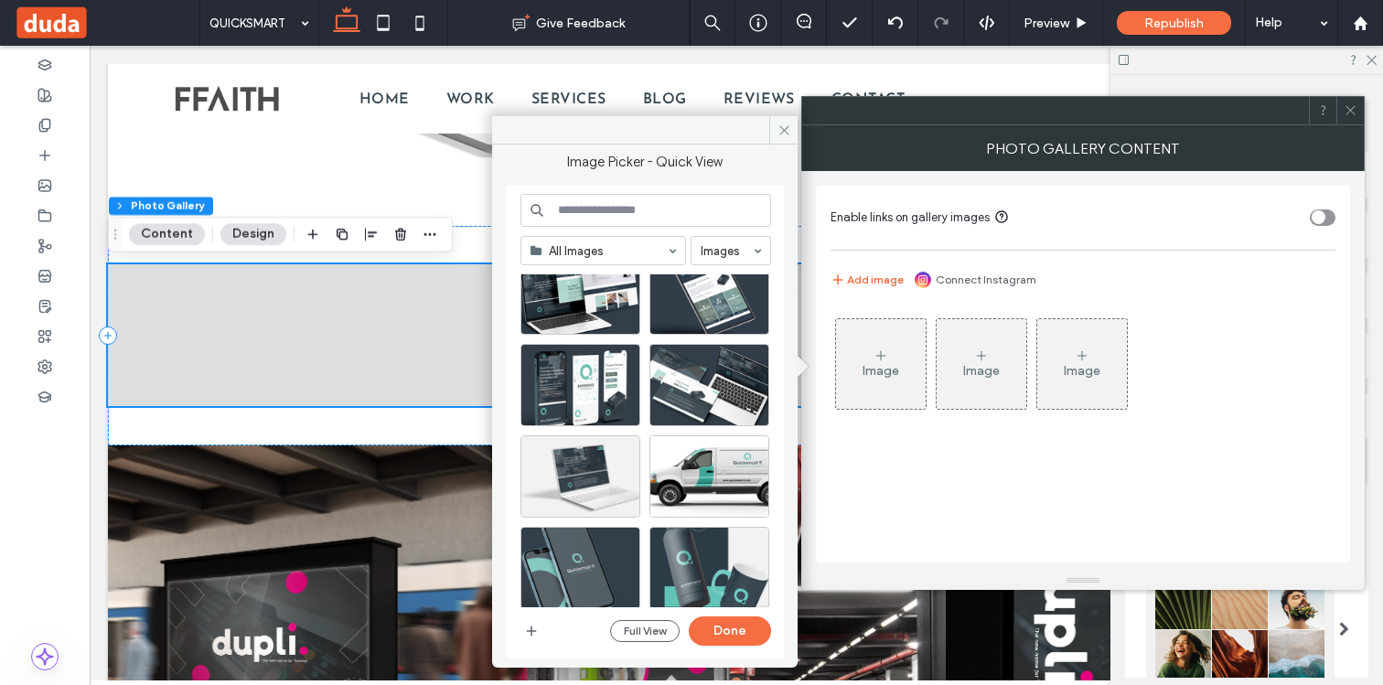
scroll to position [389, 0]
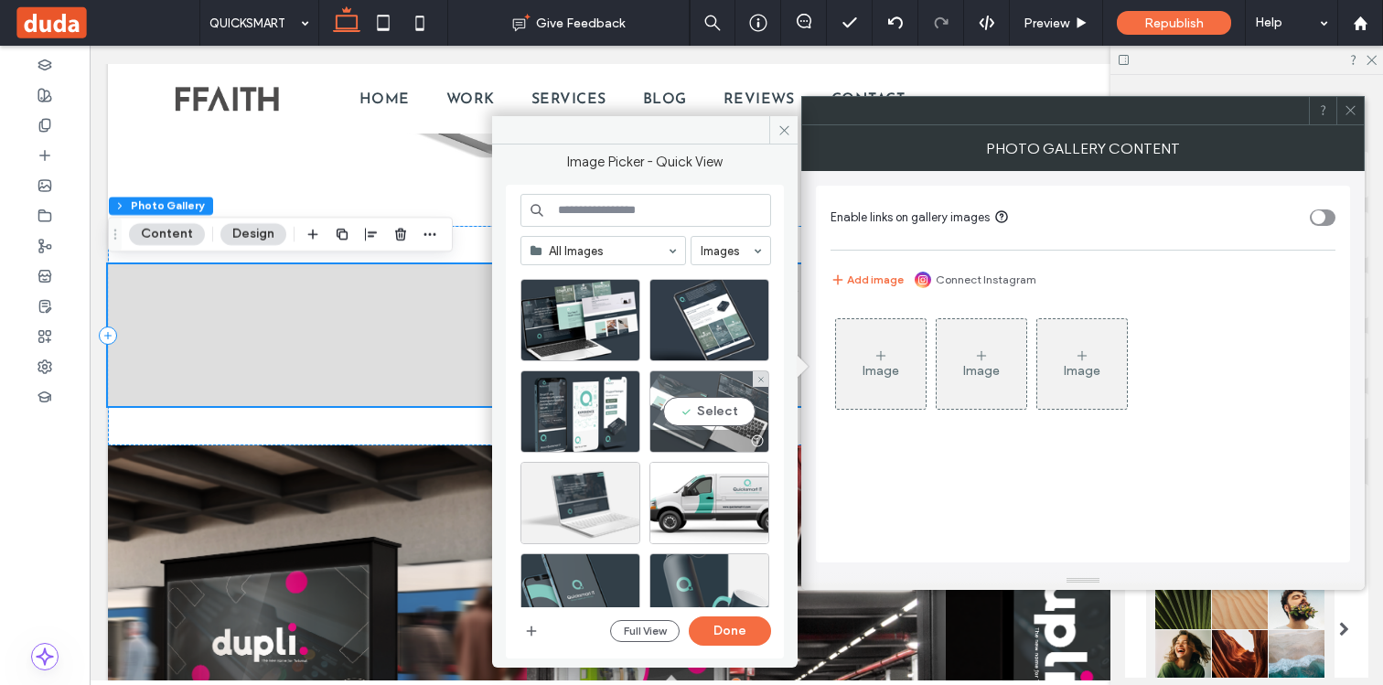
click at [705, 396] on div "Select" at bounding box center [709, 411] width 120 height 82
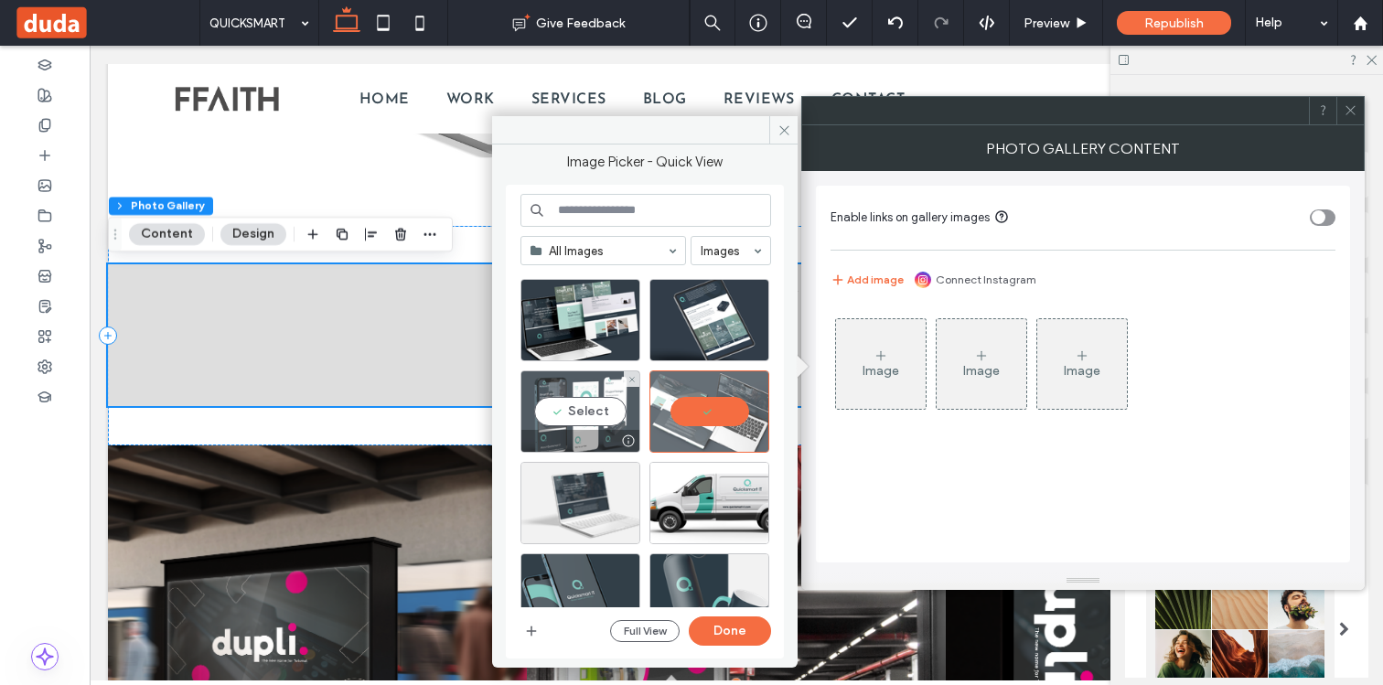
click at [602, 405] on div "Select" at bounding box center [580, 411] width 120 height 82
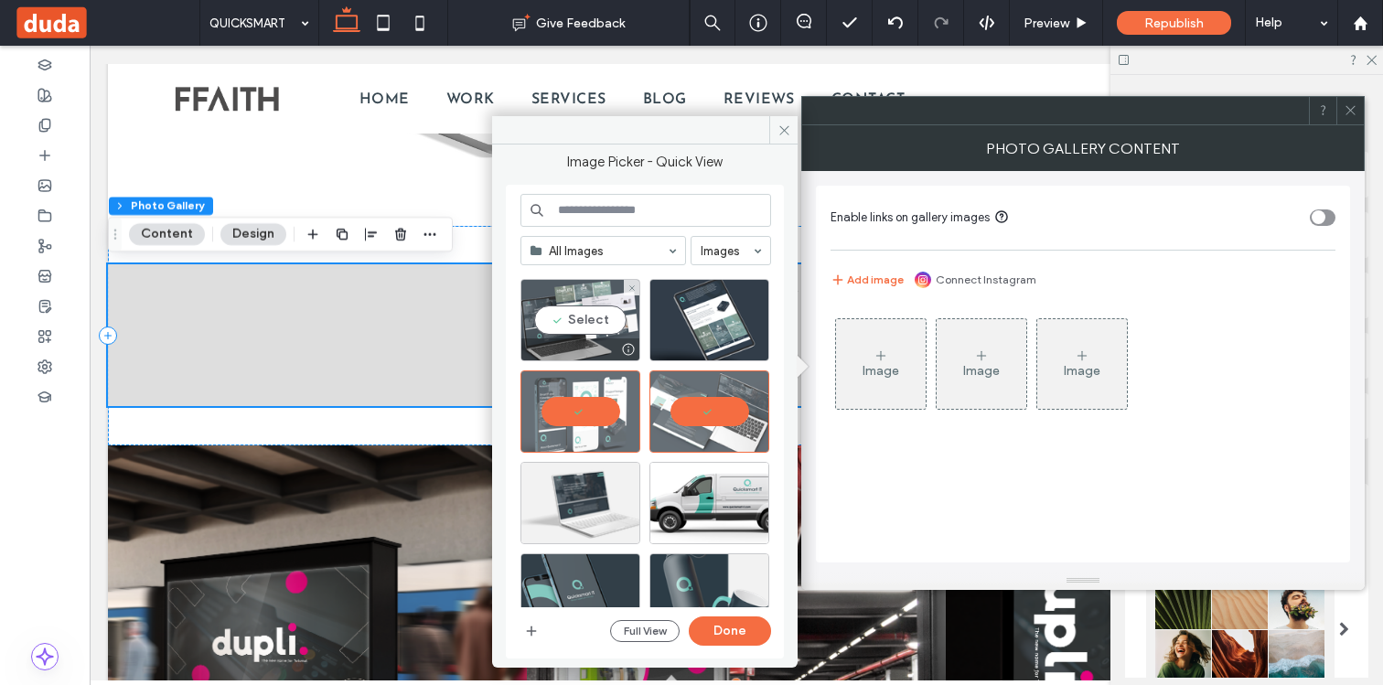
click at [602, 321] on div "Select" at bounding box center [580, 320] width 120 height 82
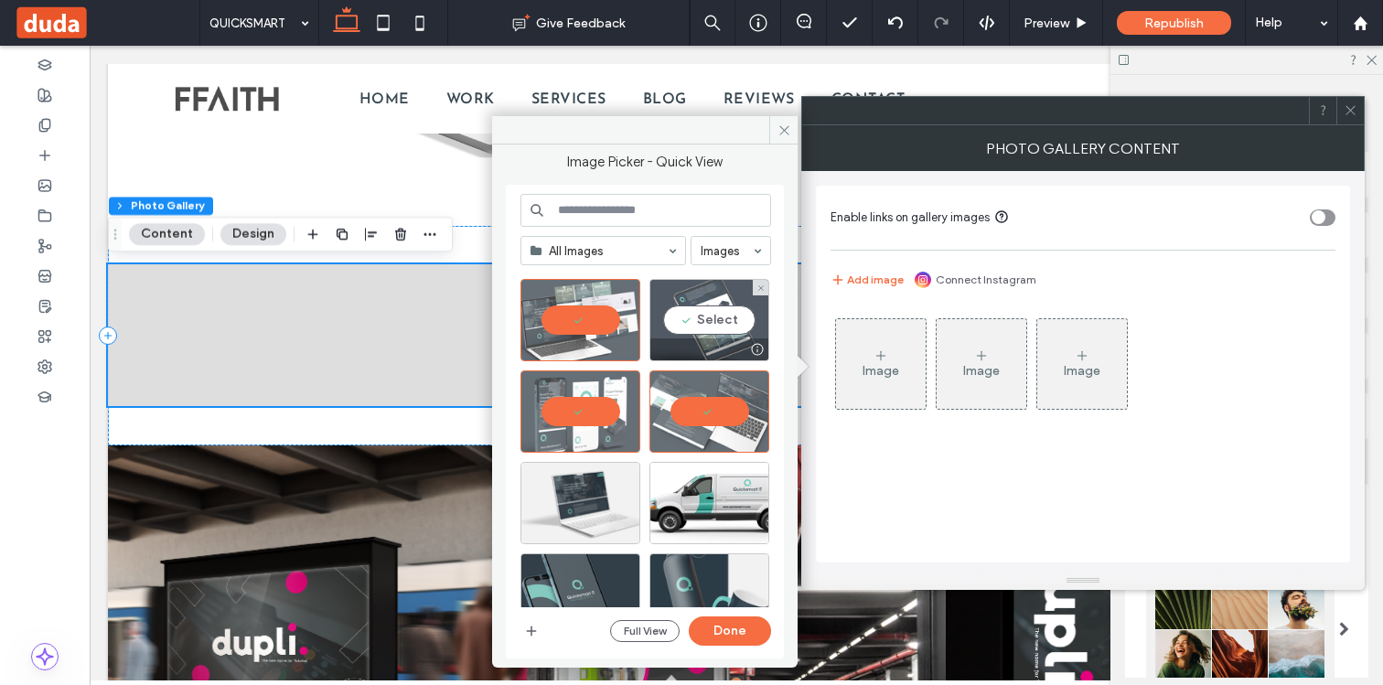
click at [680, 322] on div "Select" at bounding box center [709, 320] width 120 height 82
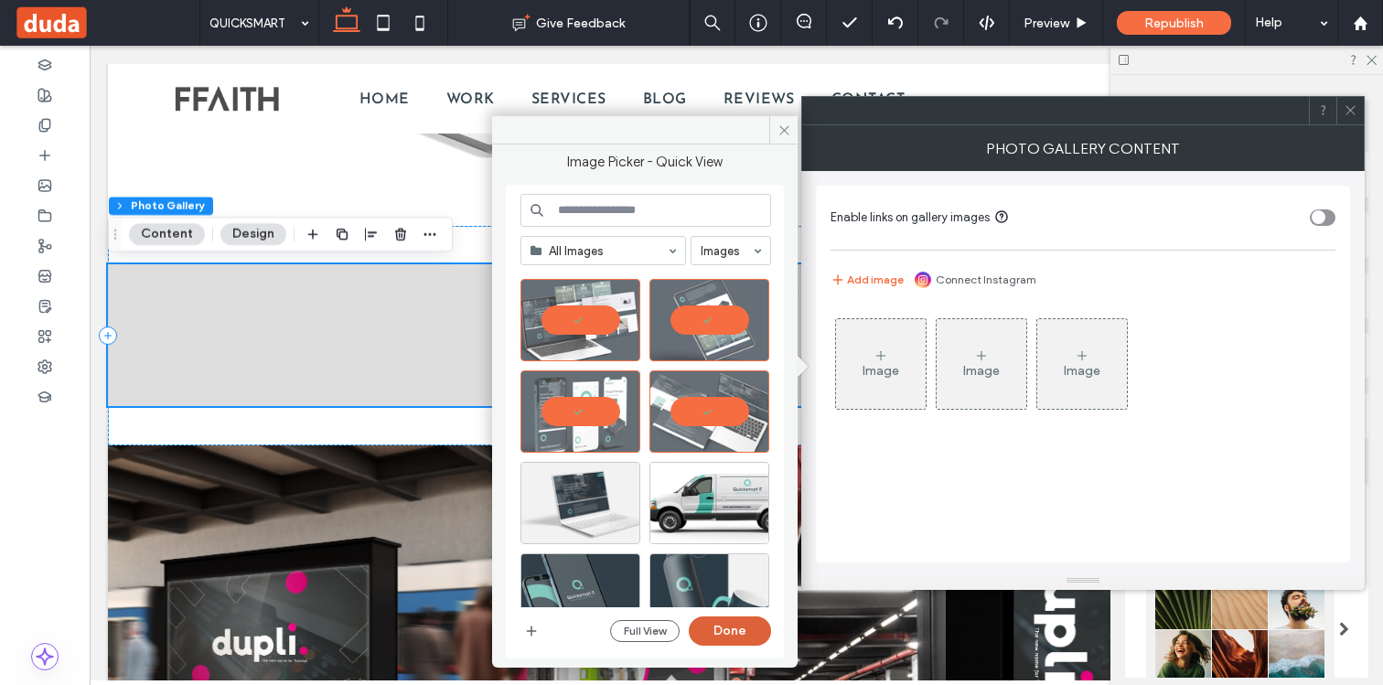
click at [706, 625] on button "Done" at bounding box center [730, 630] width 82 height 29
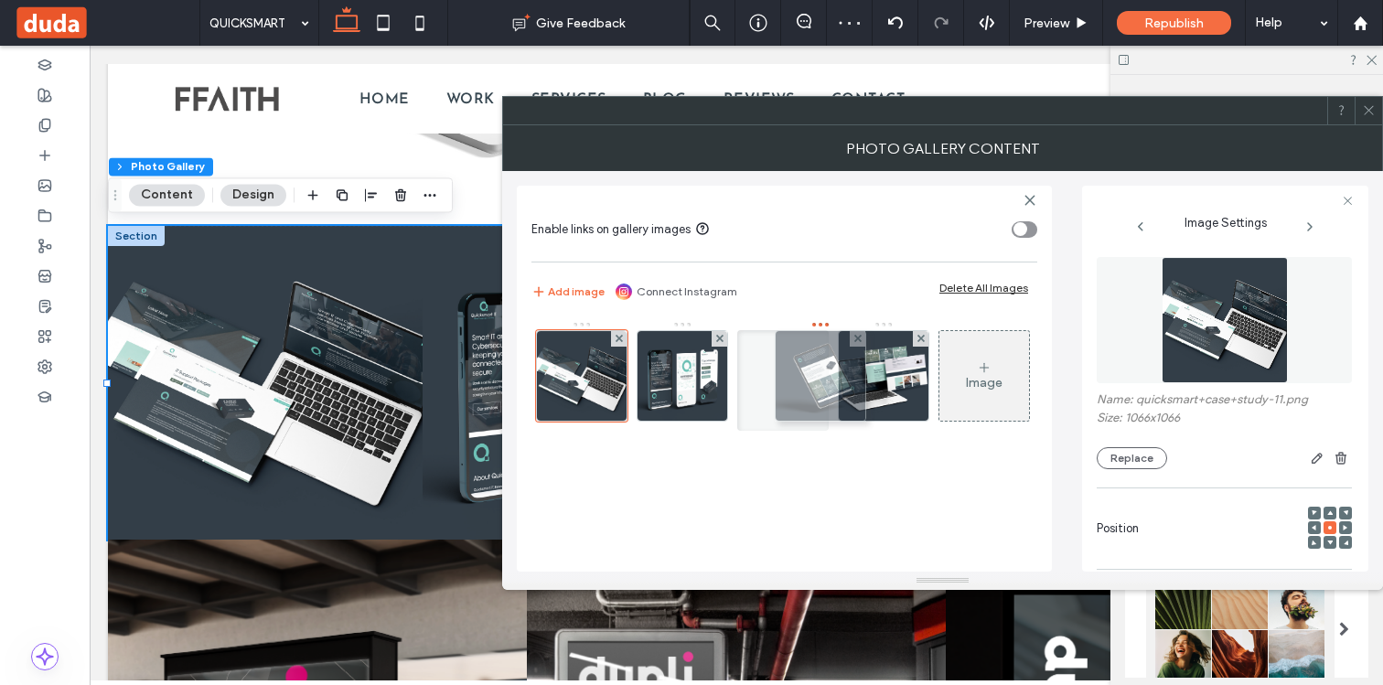
drag, startPoint x: 862, startPoint y: 399, endPoint x: 790, endPoint y: 399, distance: 72.2
click at [1365, 108] on icon at bounding box center [1369, 110] width 14 height 14
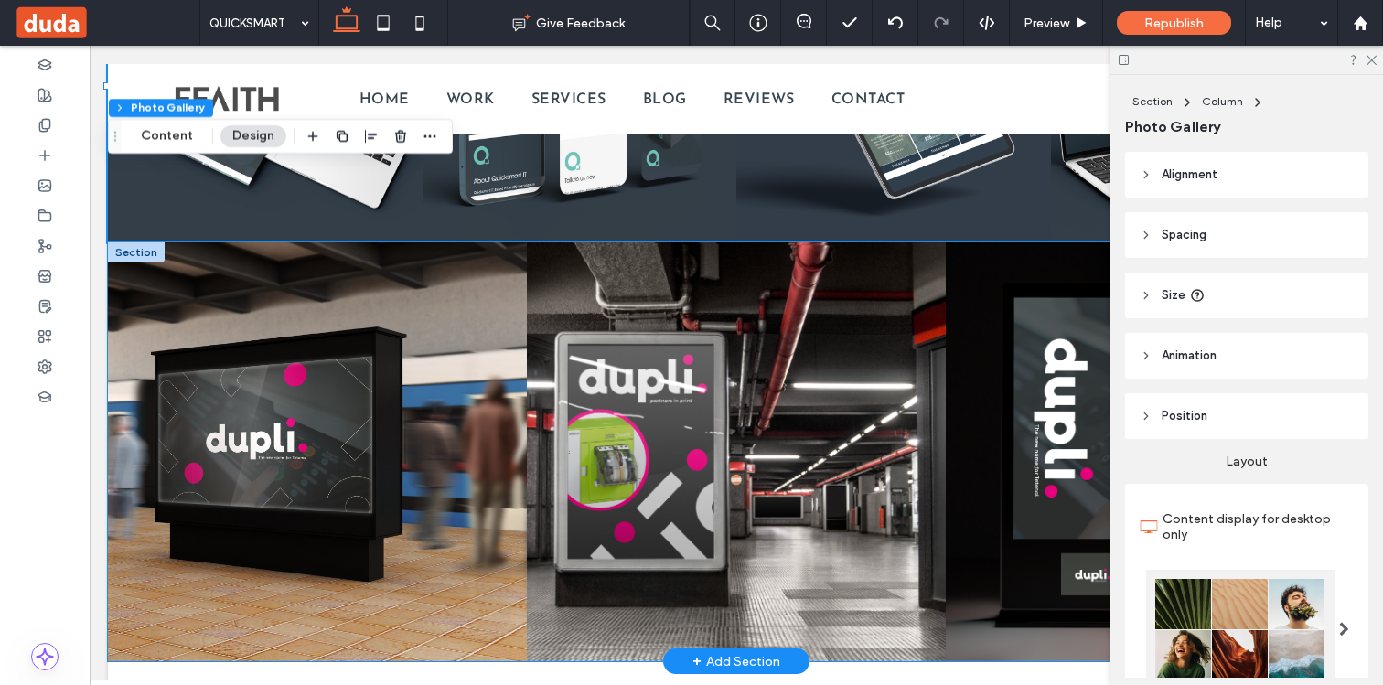
scroll to position [2391, 0]
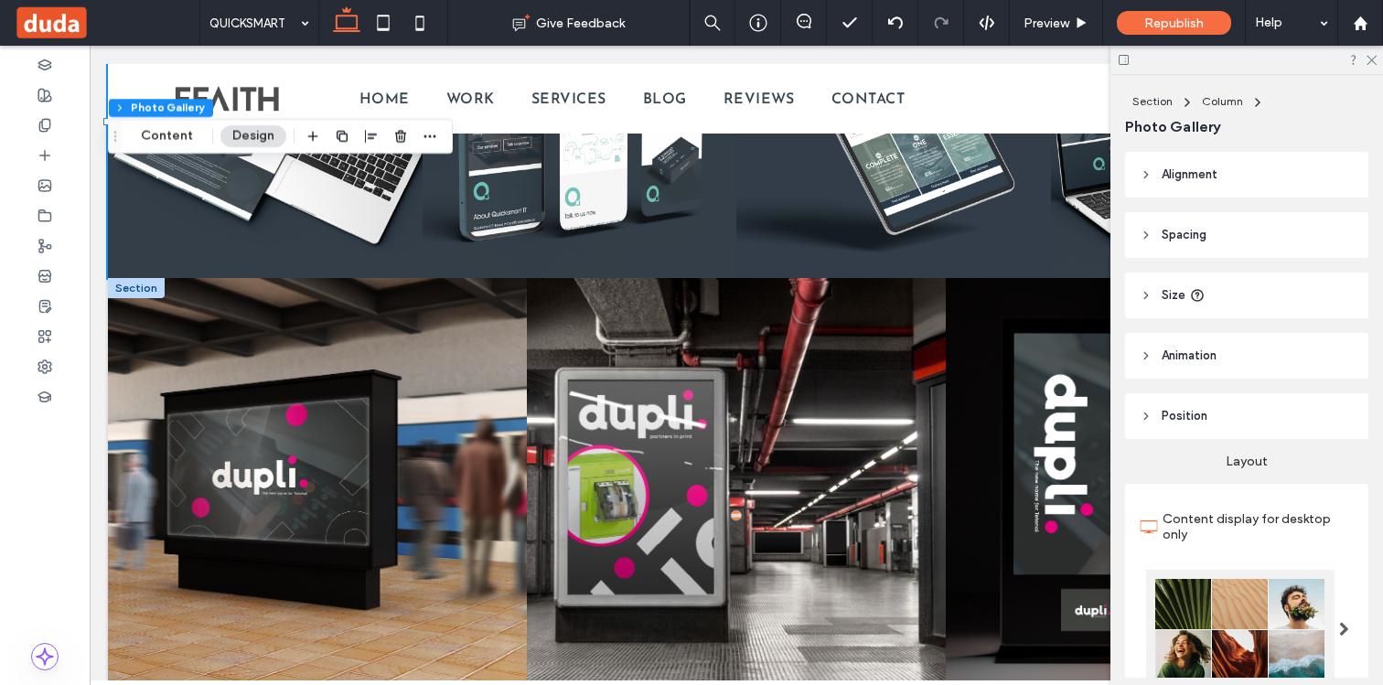
click at [152, 297] on div at bounding box center [136, 288] width 57 height 20
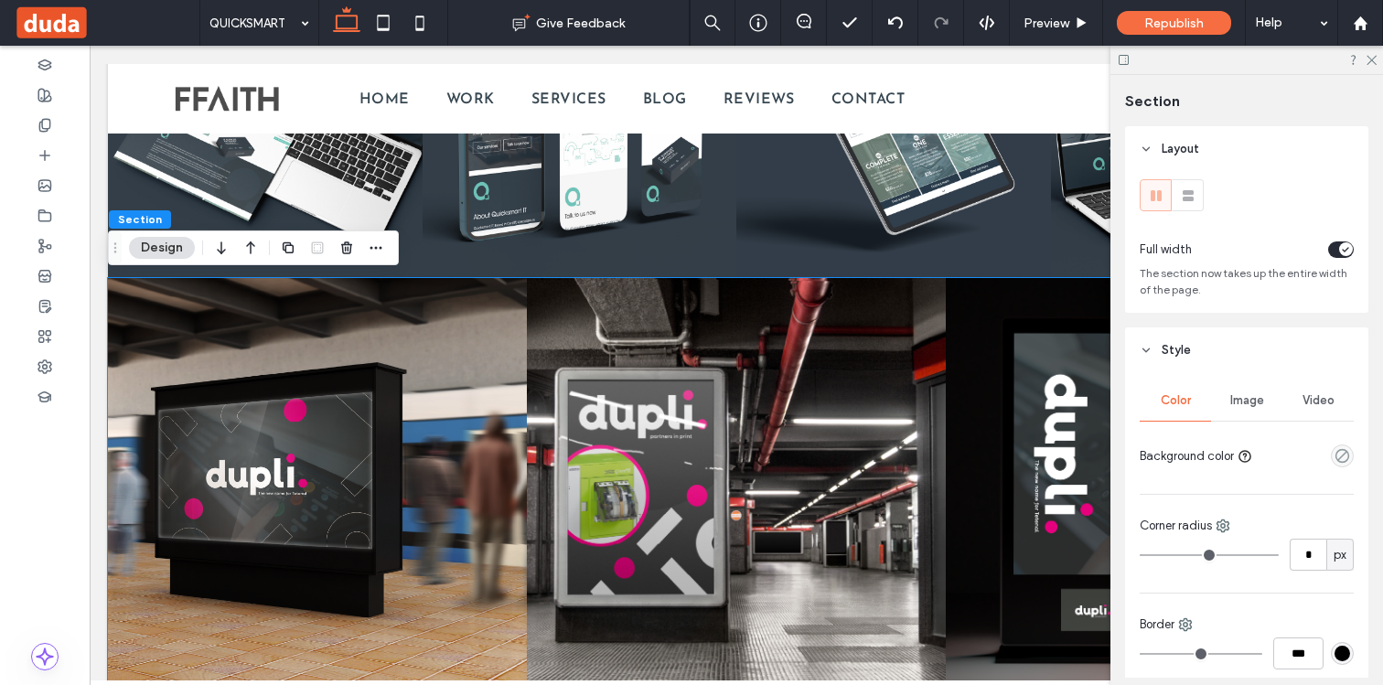
click at [145, 288] on link at bounding box center [317, 488] width 444 height 444
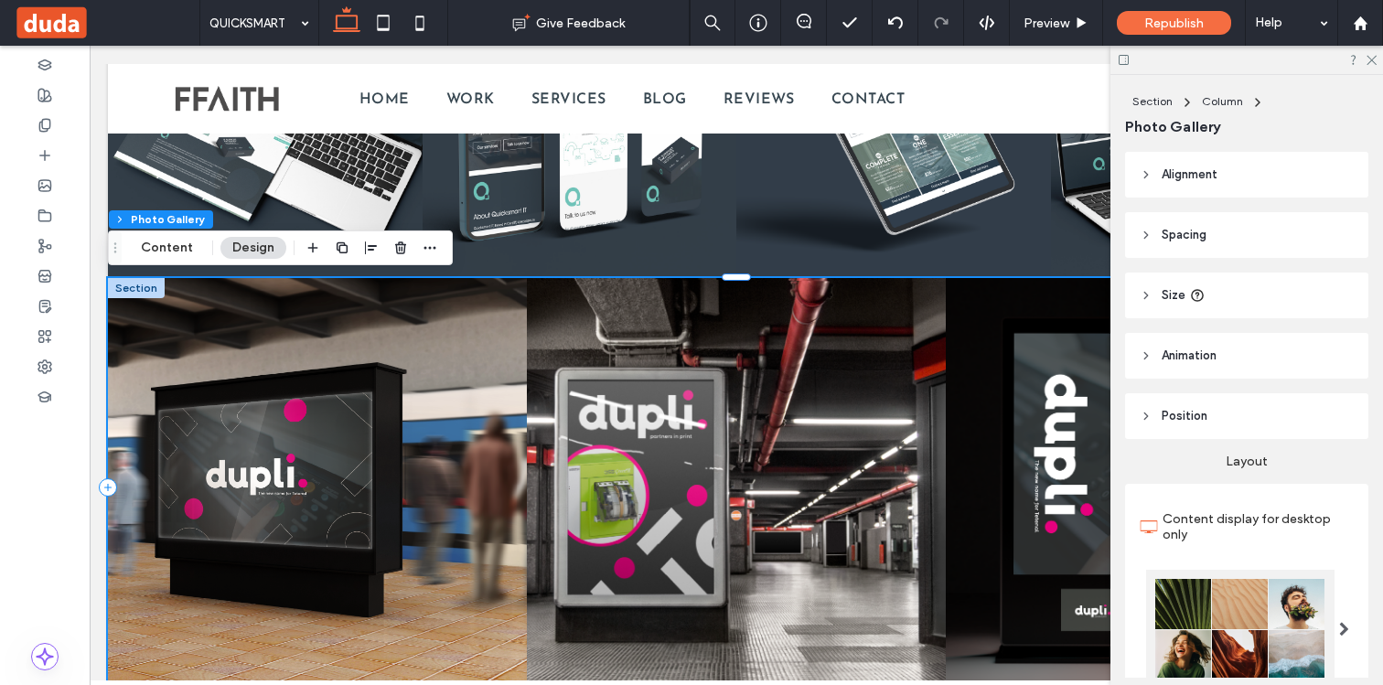
click at [145, 288] on div at bounding box center [136, 288] width 57 height 20
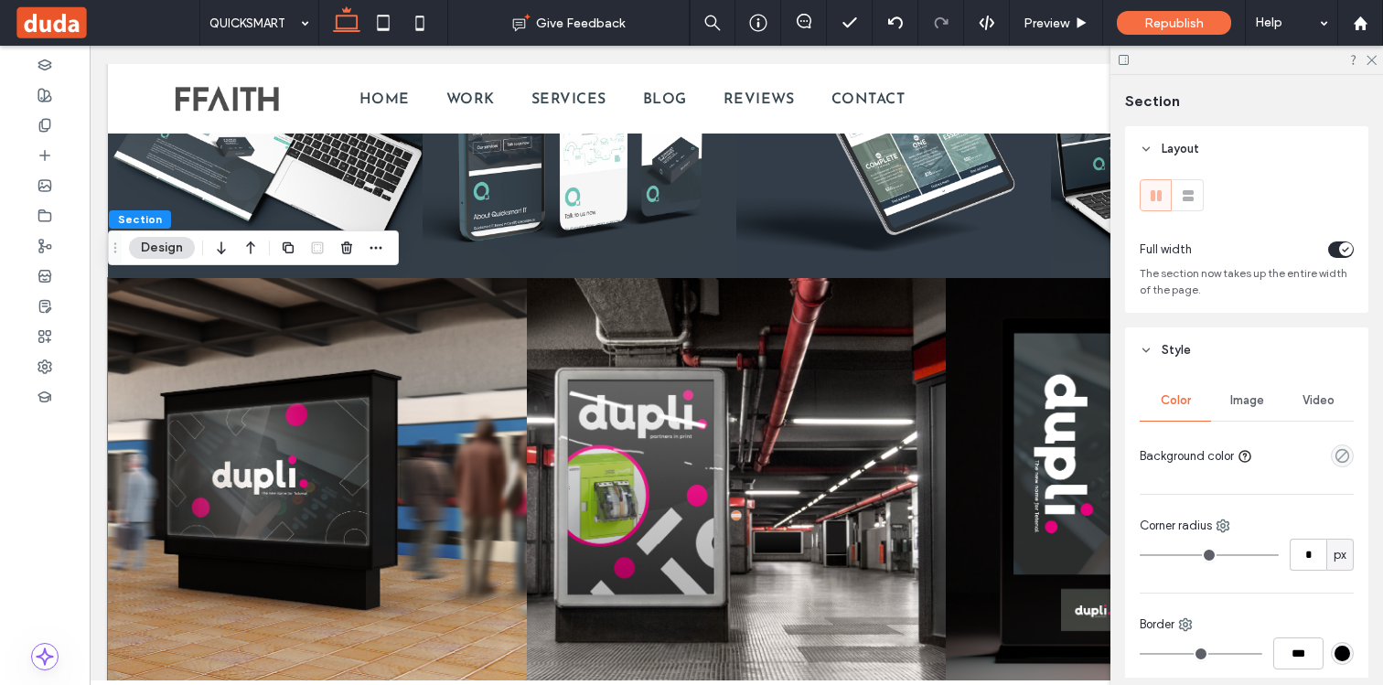
click at [345, 261] on div at bounding box center [347, 247] width 22 height 33
click at [345, 256] on span "button" at bounding box center [347, 248] width 22 height 22
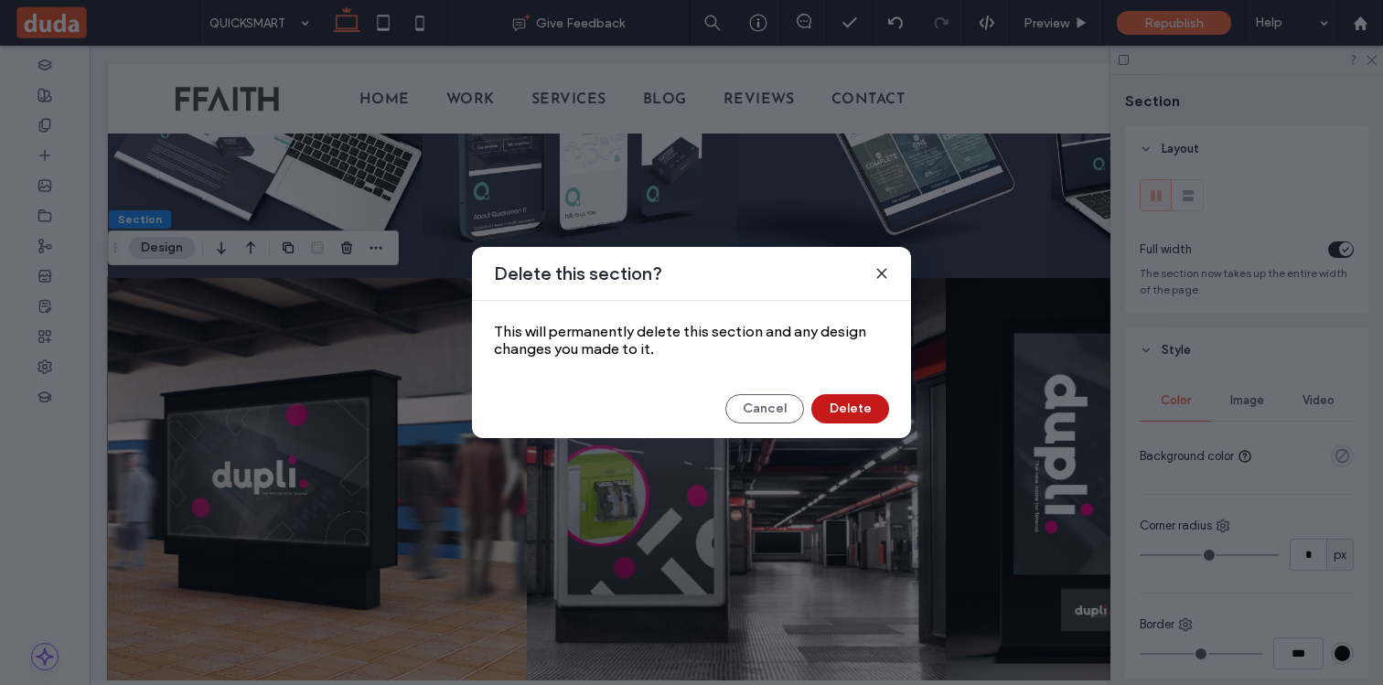
click at [848, 405] on button "Delete" at bounding box center [850, 408] width 78 height 29
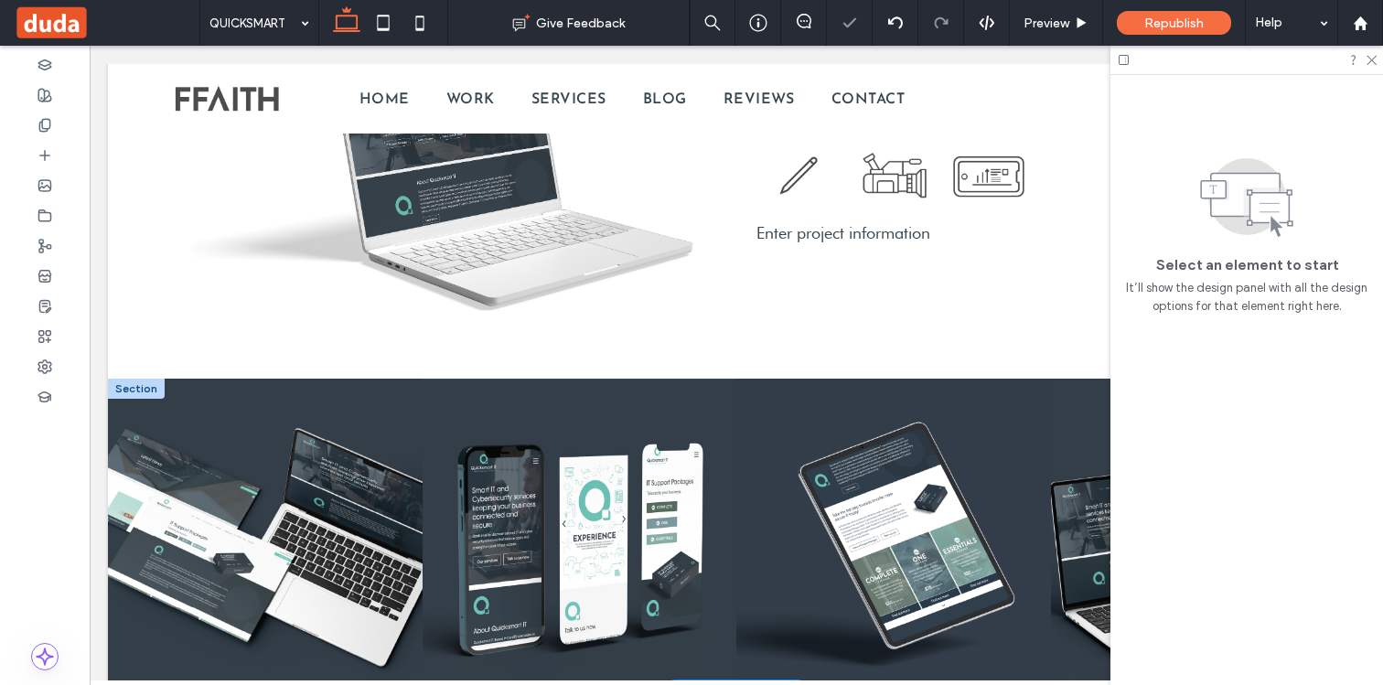
scroll to position [1971, 0]
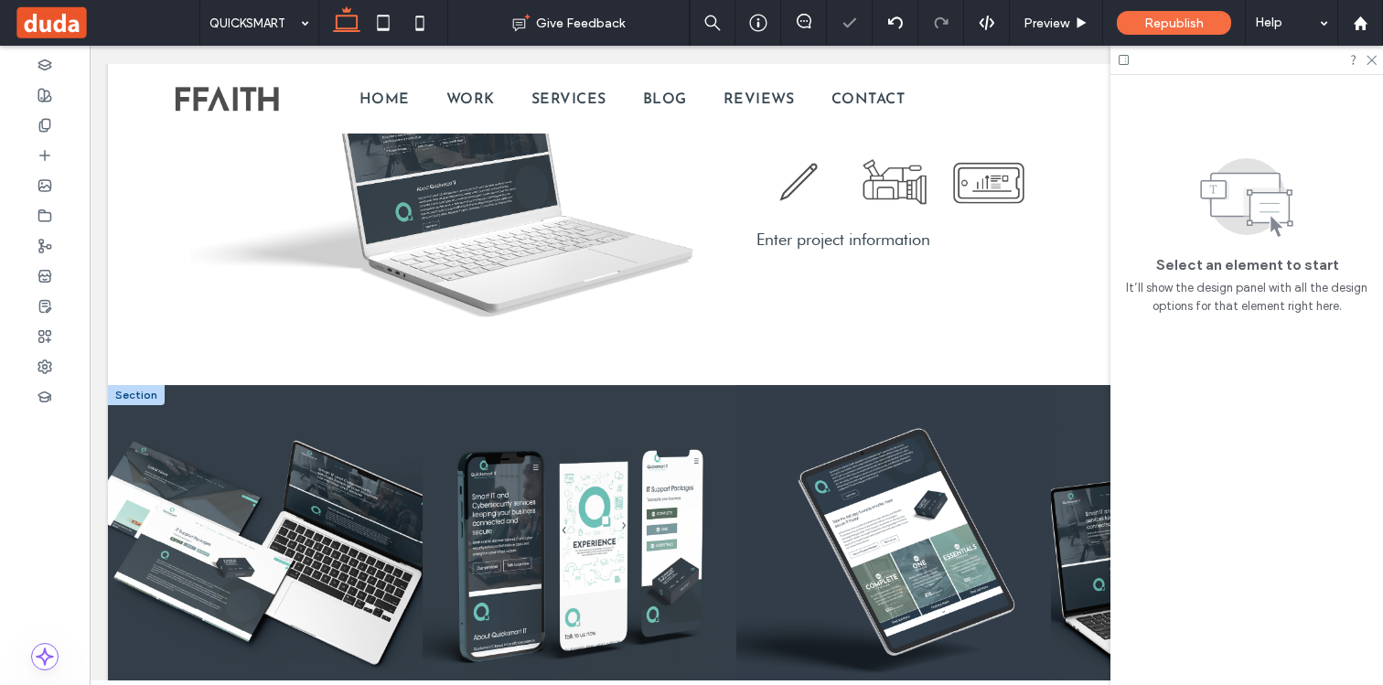
click at [127, 398] on div at bounding box center [136, 395] width 57 height 20
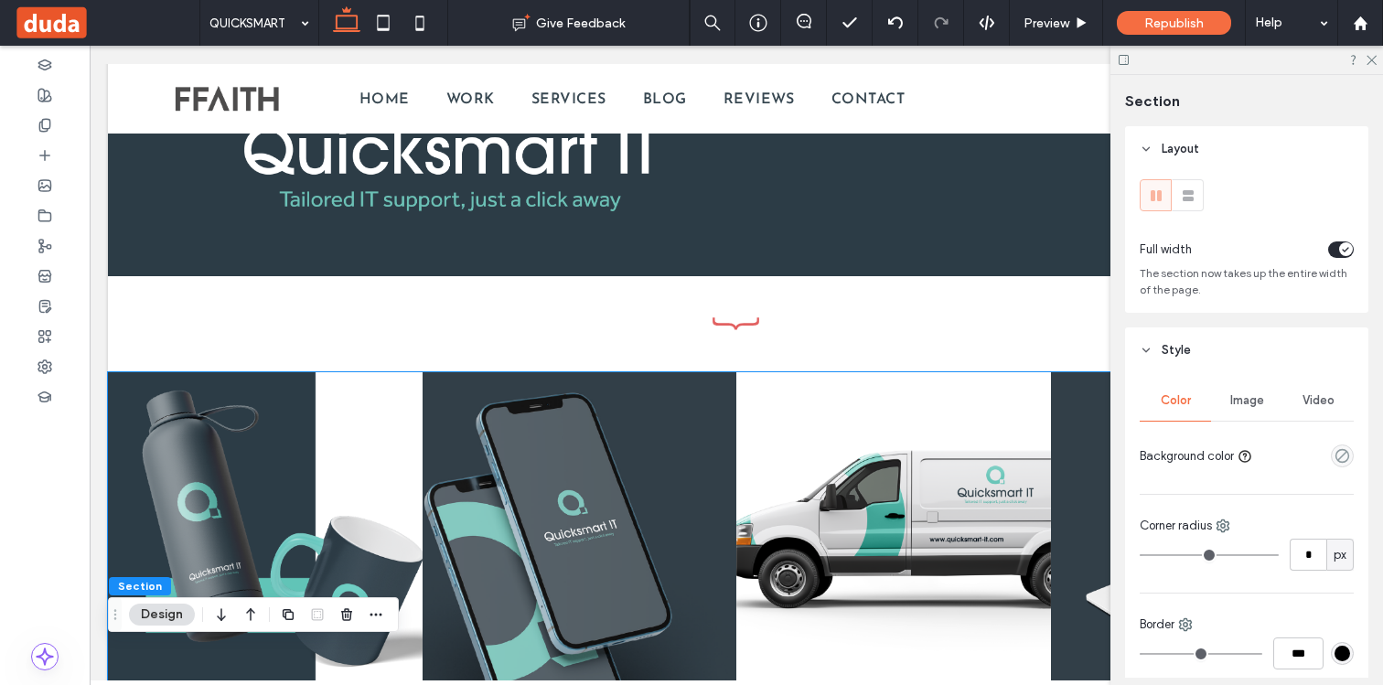
scroll to position [1081, 0]
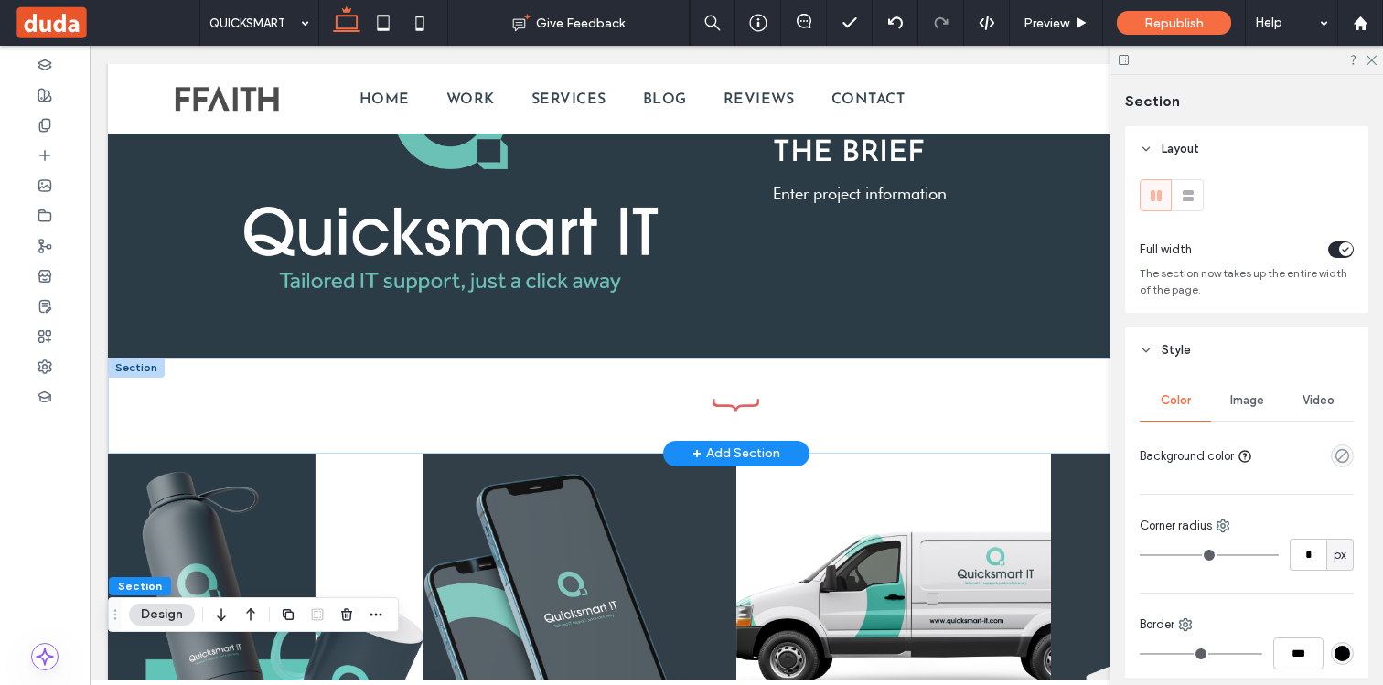
click at [140, 368] on div at bounding box center [136, 368] width 57 height 20
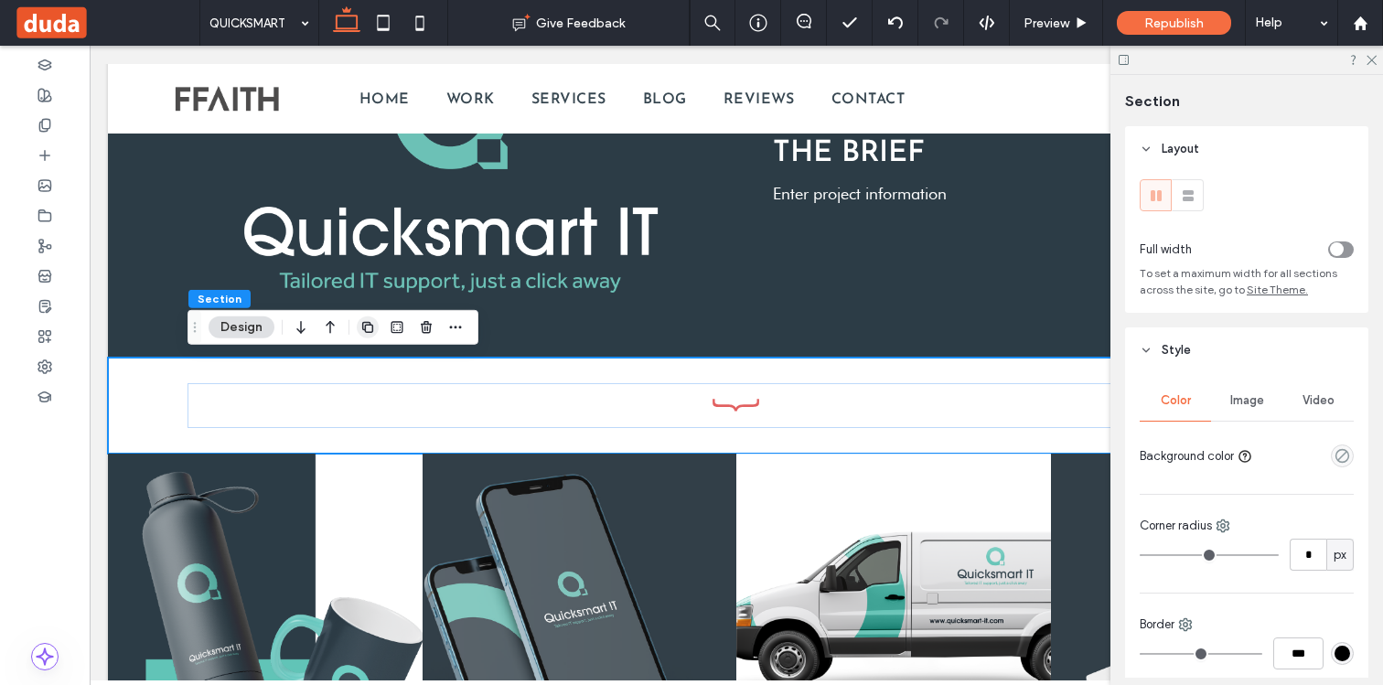
click at [367, 324] on use "button" at bounding box center [367, 327] width 11 height 11
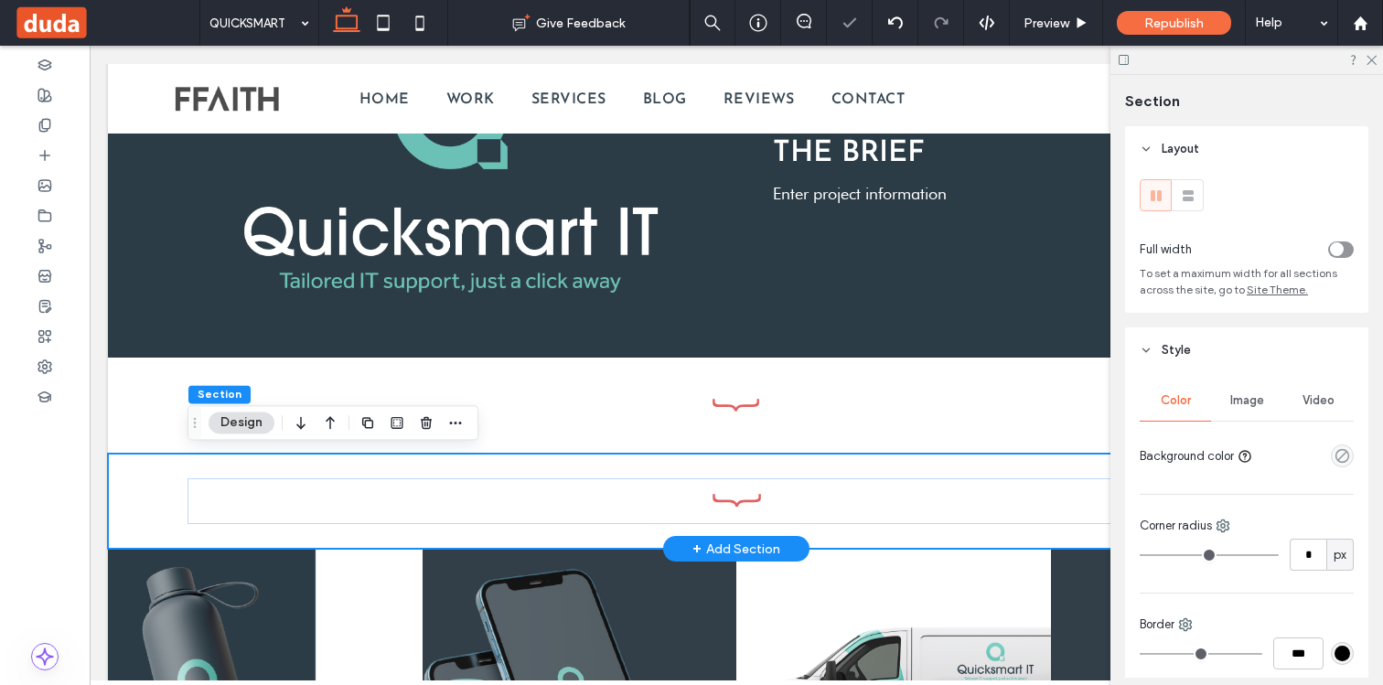
click at [151, 465] on div at bounding box center [736, 502] width 1256 height 96
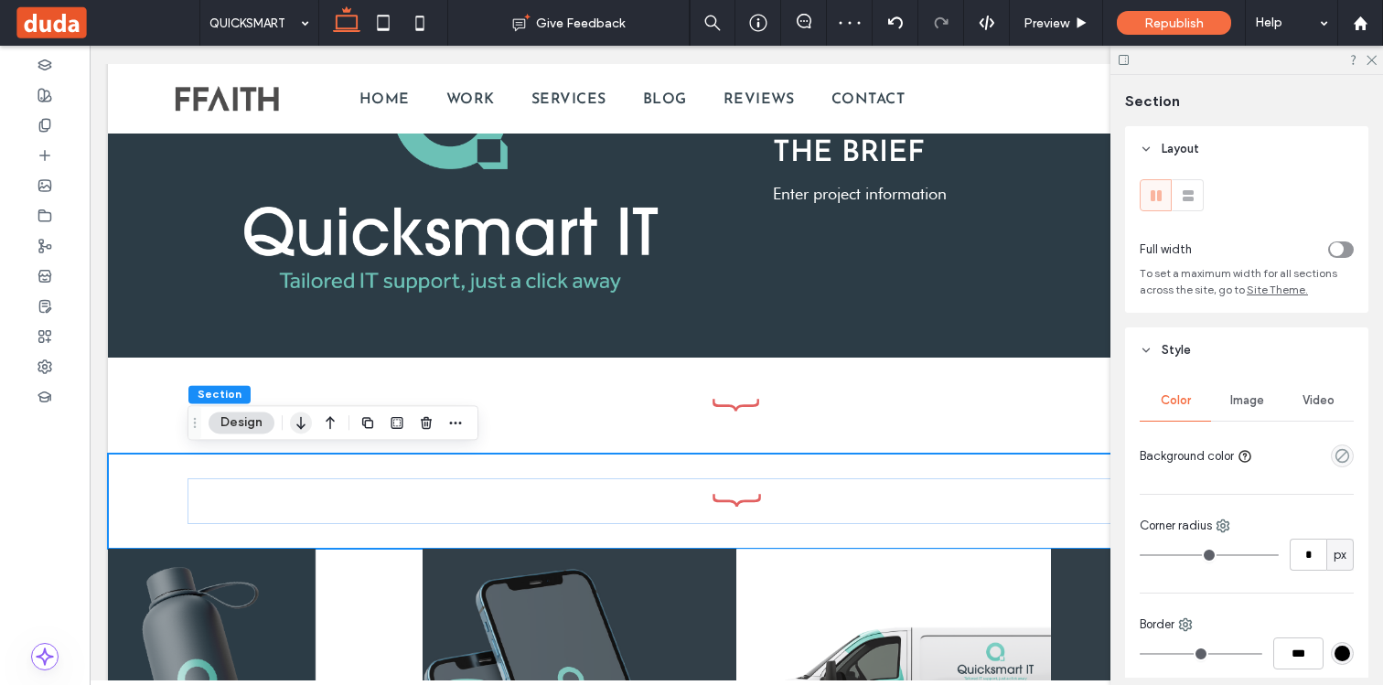
click at [301, 421] on icon "button" at bounding box center [301, 422] width 22 height 33
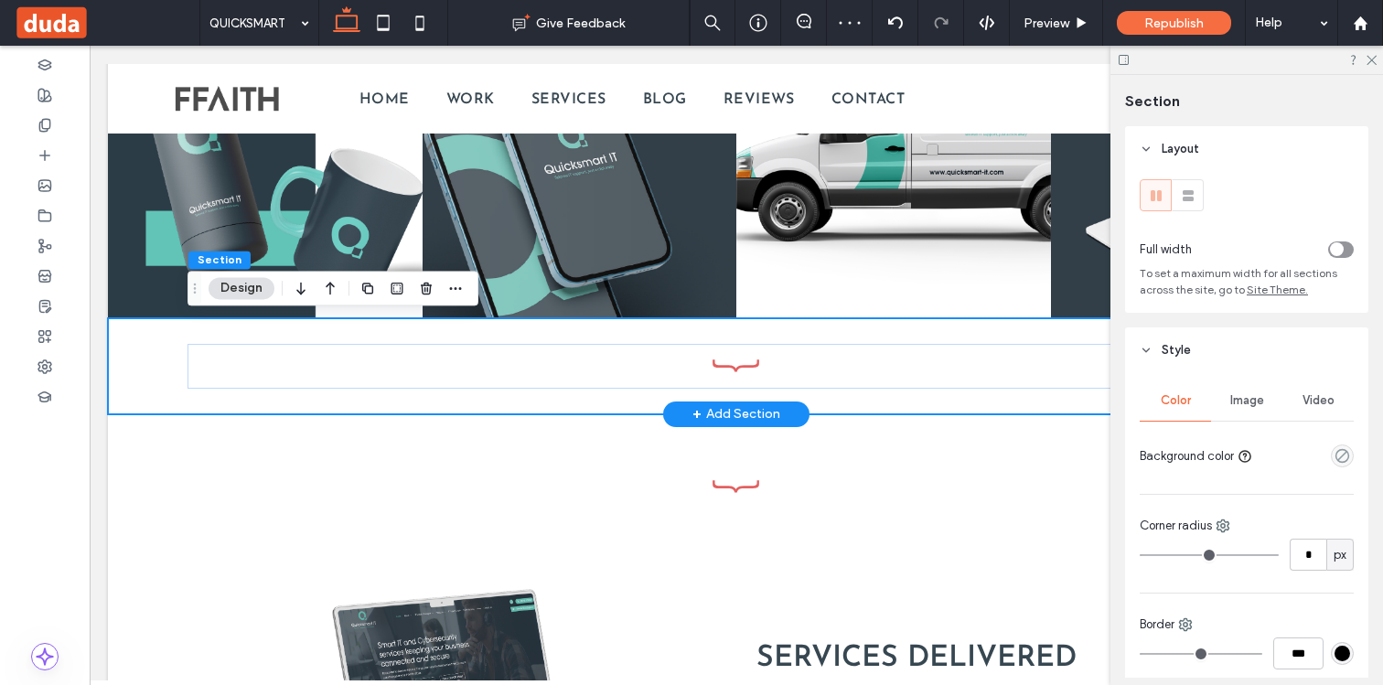
scroll to position [1533, 0]
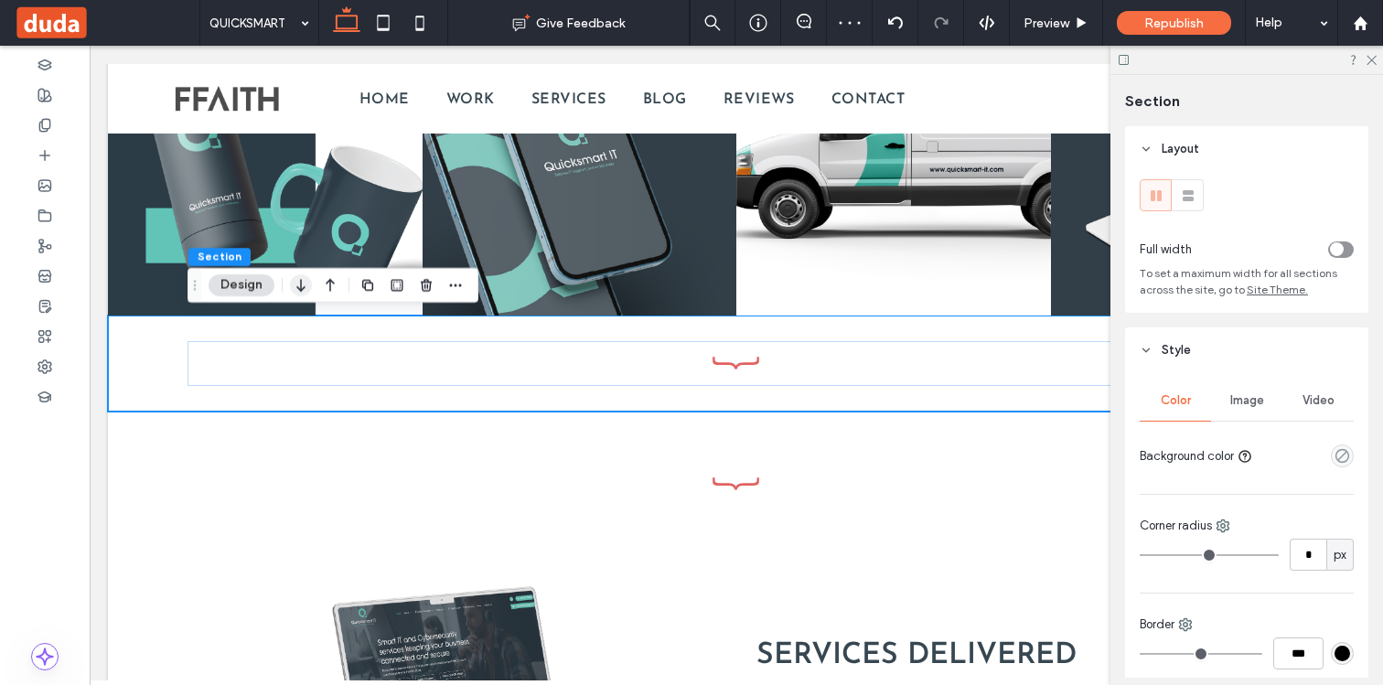
click at [298, 280] on icon "button" at bounding box center [301, 285] width 22 height 33
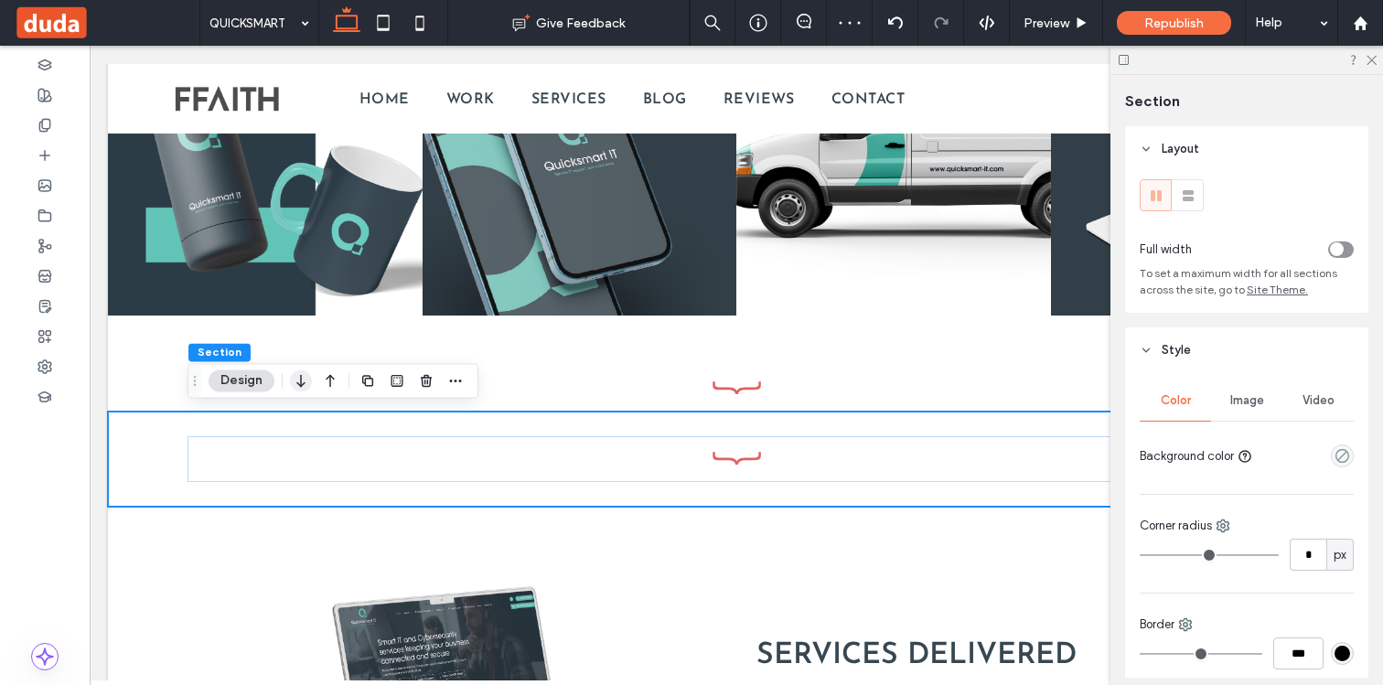
click at [303, 381] on icon "button" at bounding box center [301, 380] width 22 height 33
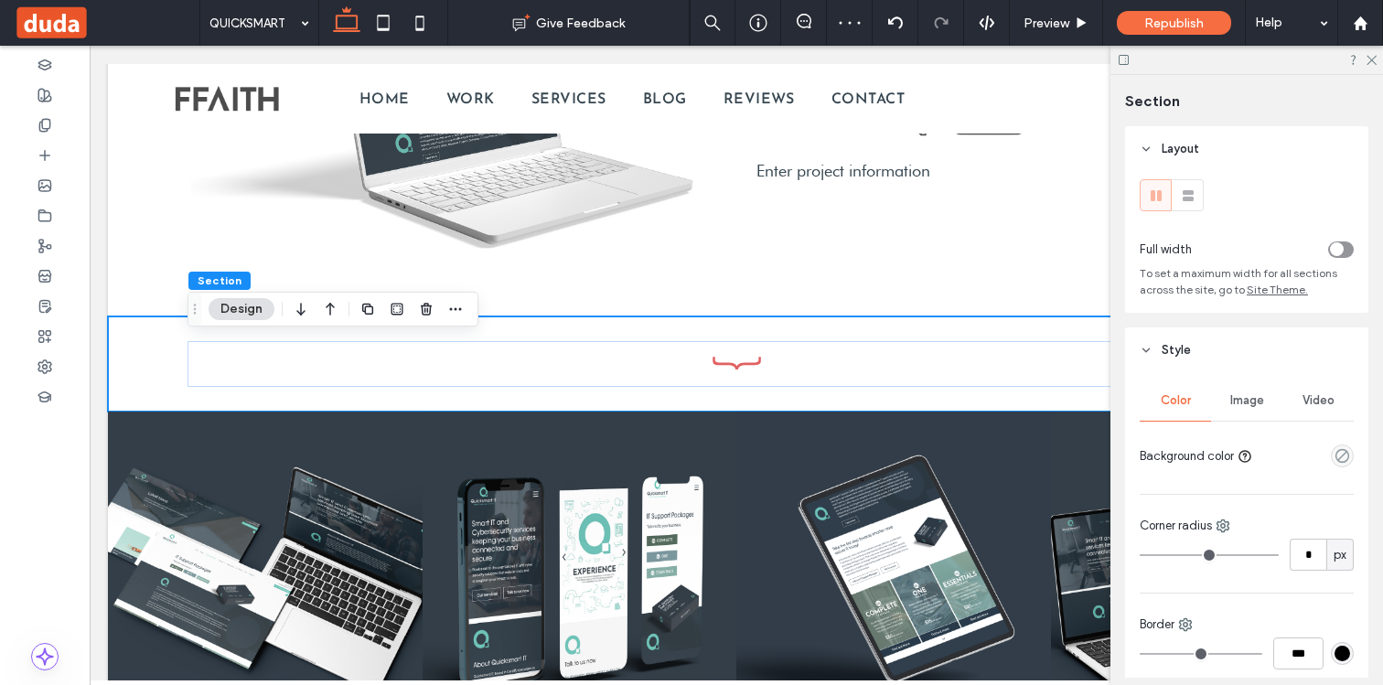
scroll to position [2040, 0]
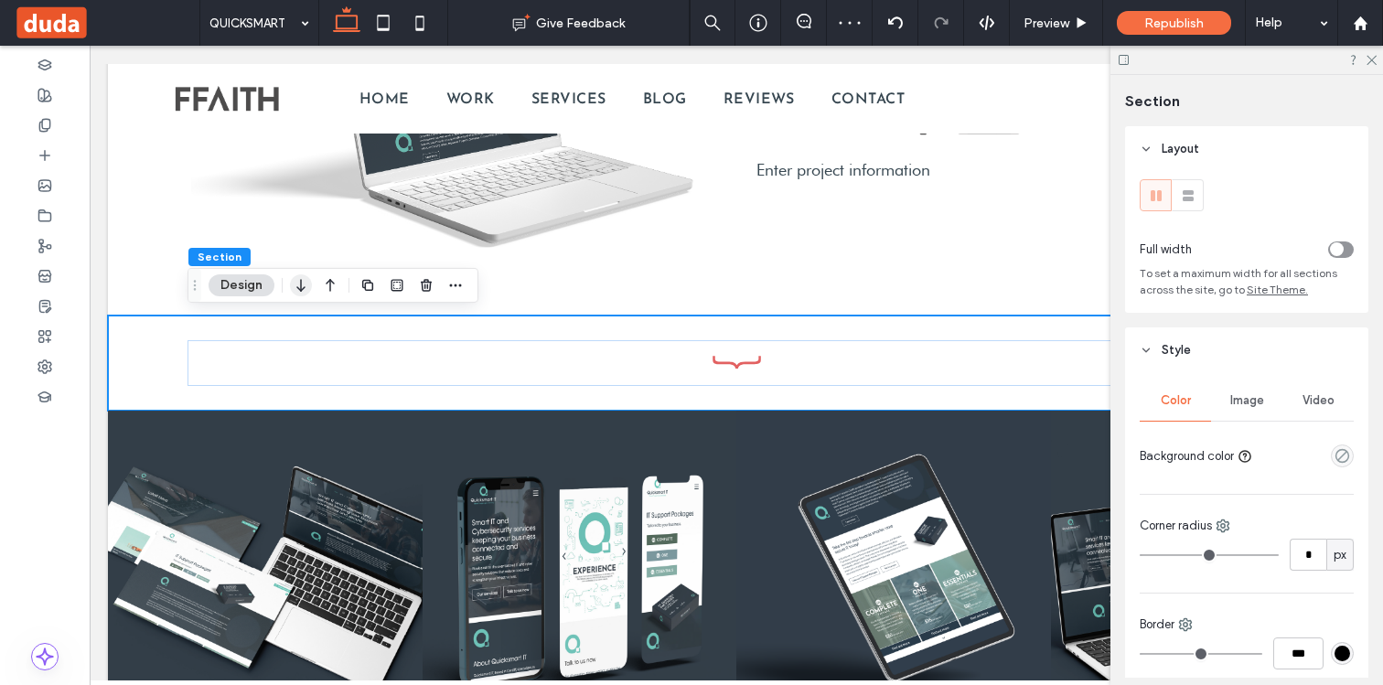
click at [304, 284] on icon "button" at bounding box center [301, 285] width 22 height 33
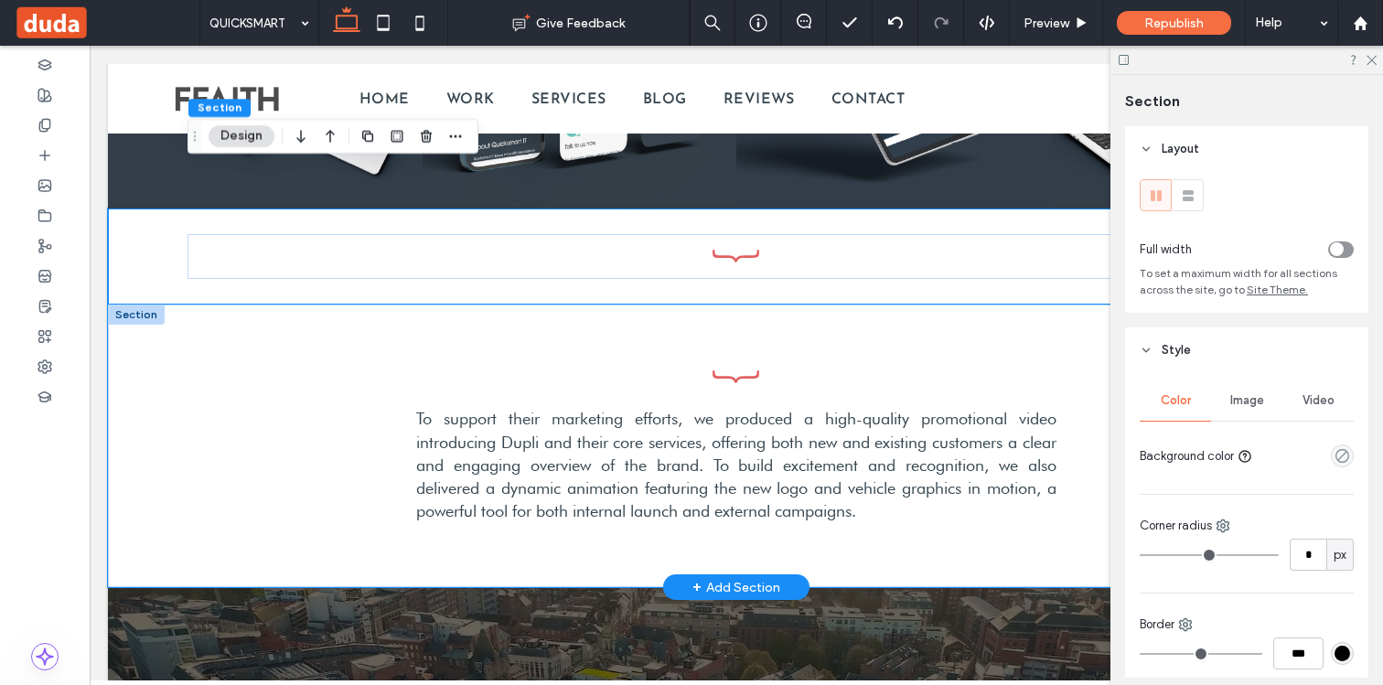
scroll to position [2458, 0]
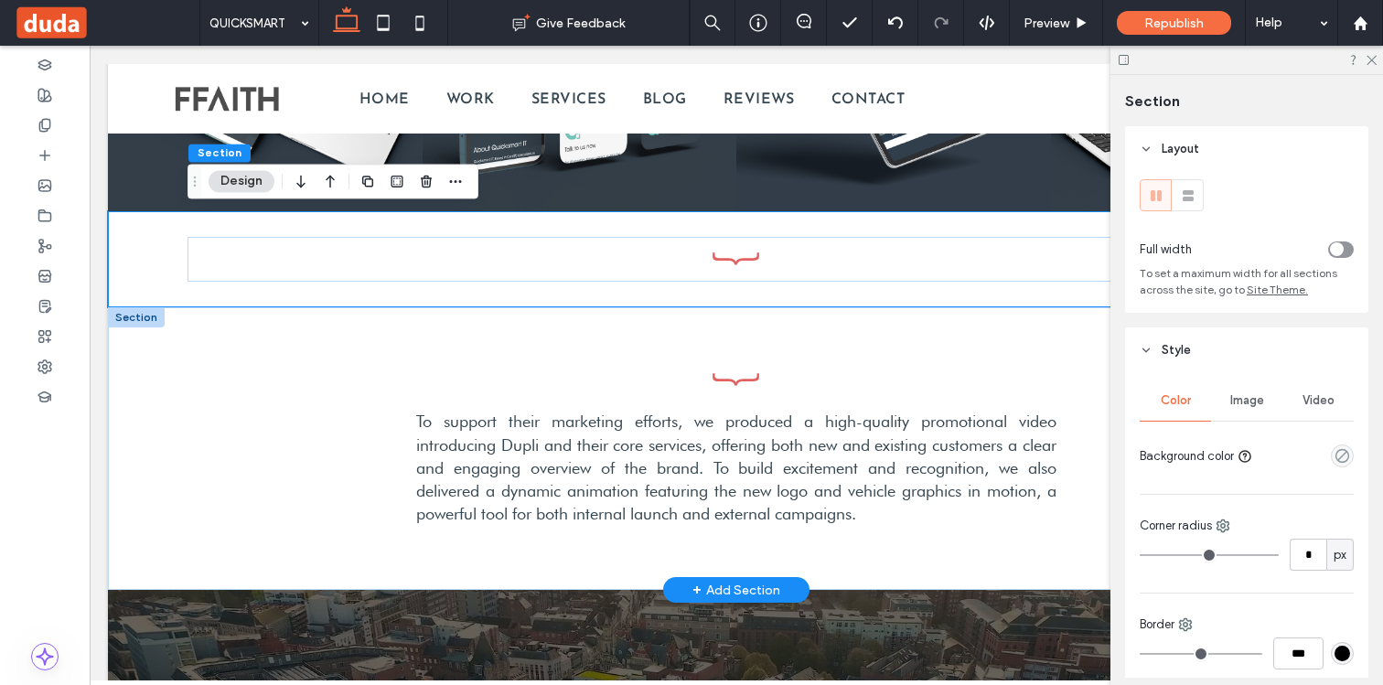
click at [137, 323] on div at bounding box center [136, 317] width 57 height 20
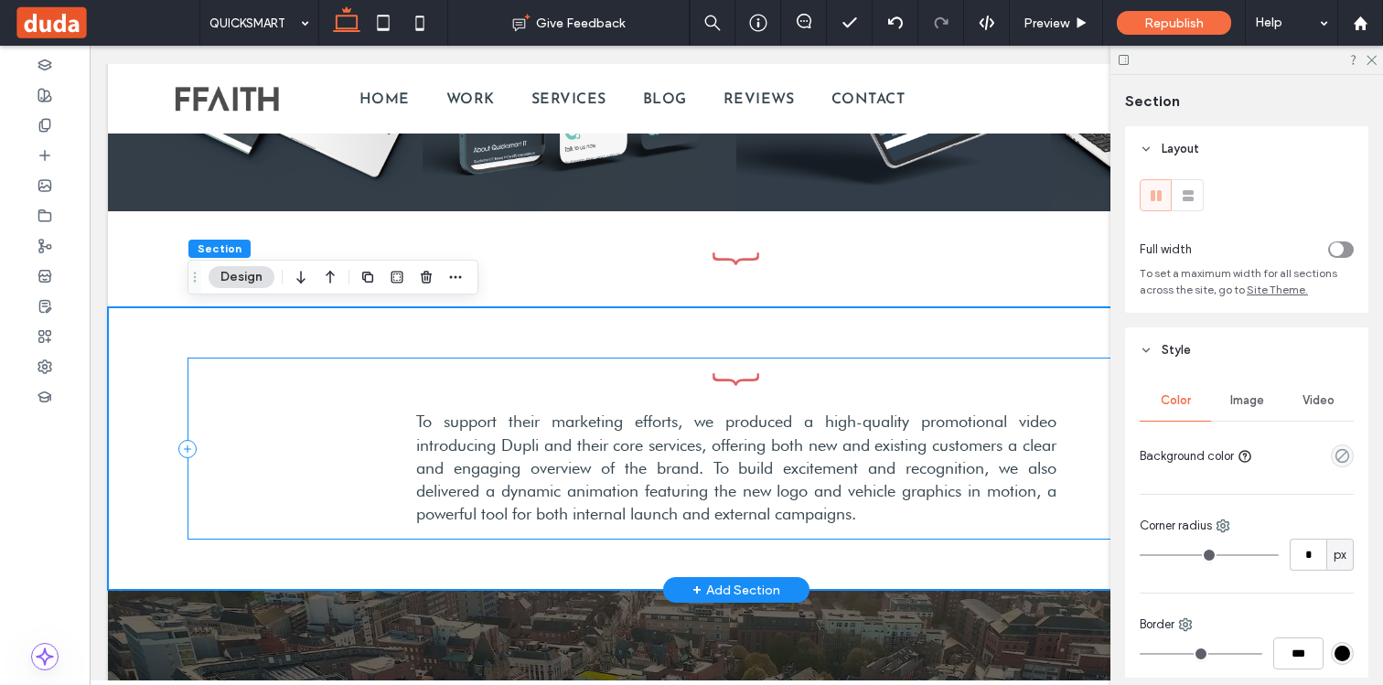
click at [388, 369] on div "To support their marketing efforts, we produced a high-quality promotional vide…" at bounding box center [735, 449] width 1097 height 183
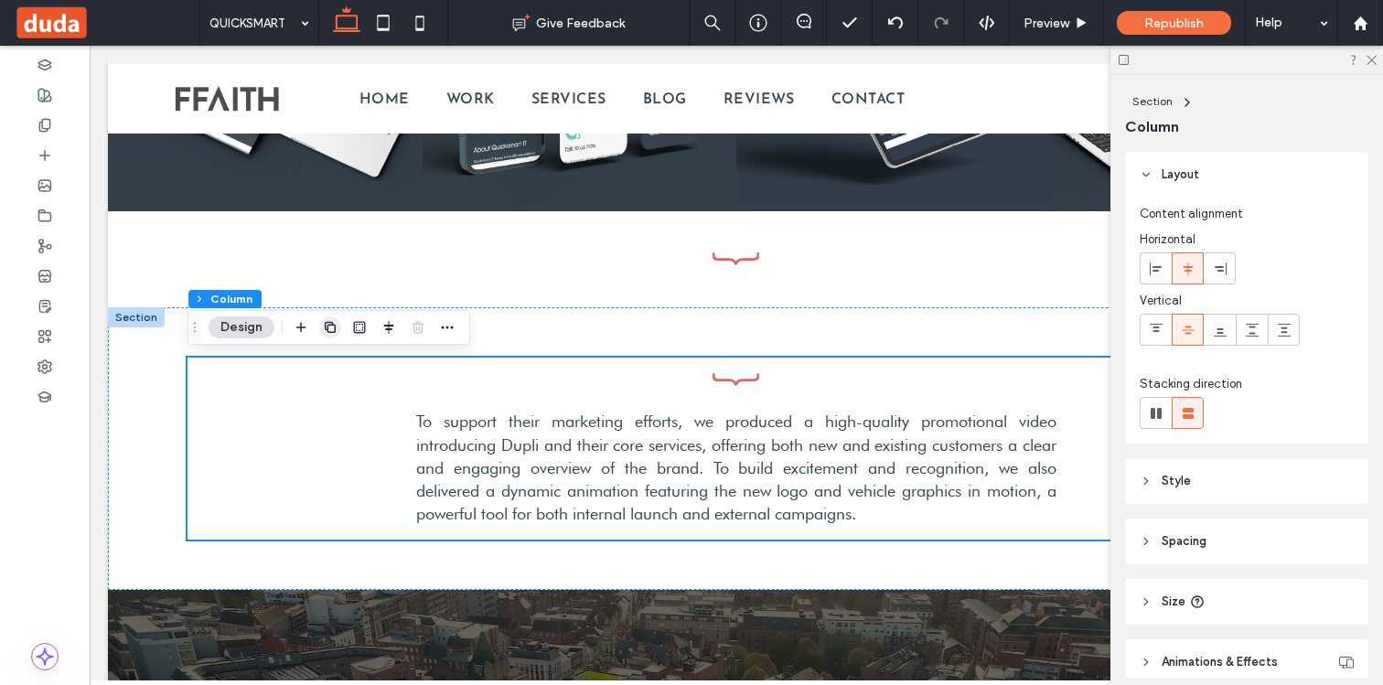
click at [332, 331] on icon "button" at bounding box center [330, 327] width 15 height 15
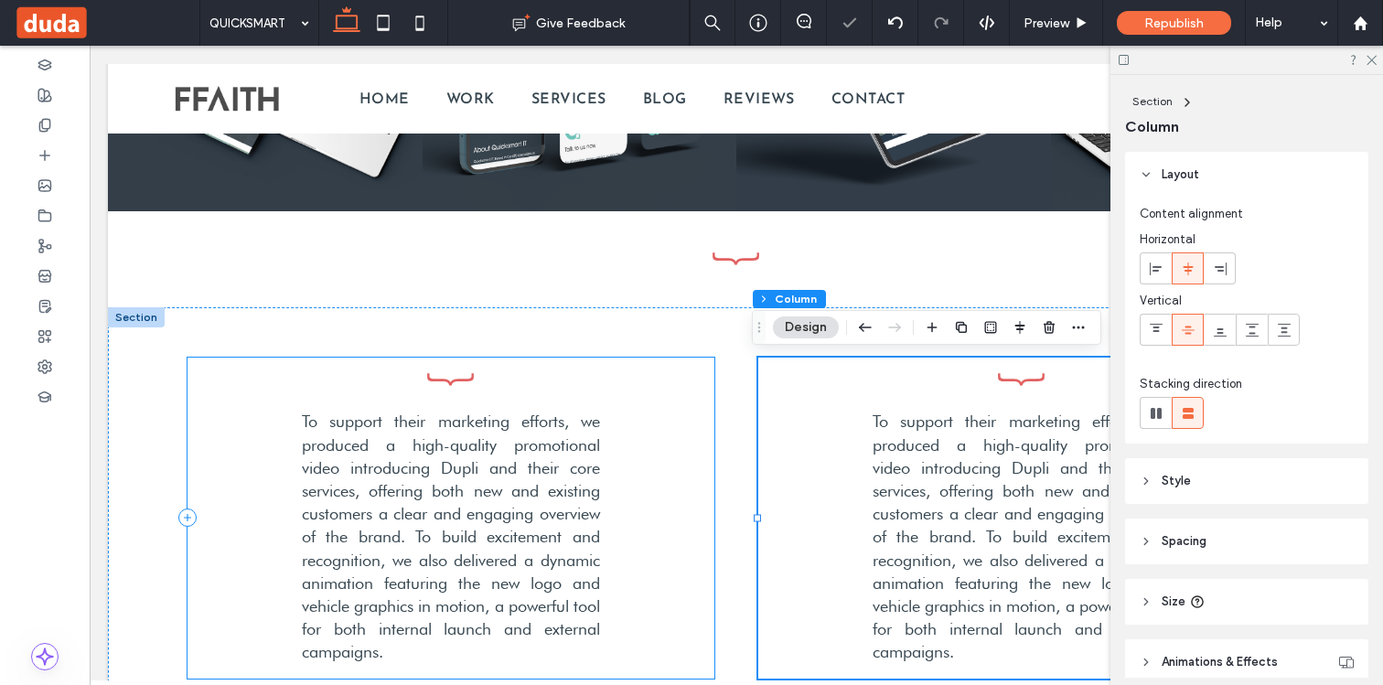
click at [607, 393] on div "To support their marketing efforts, we produced a high-quality promotional vide…" at bounding box center [450, 518] width 527 height 321
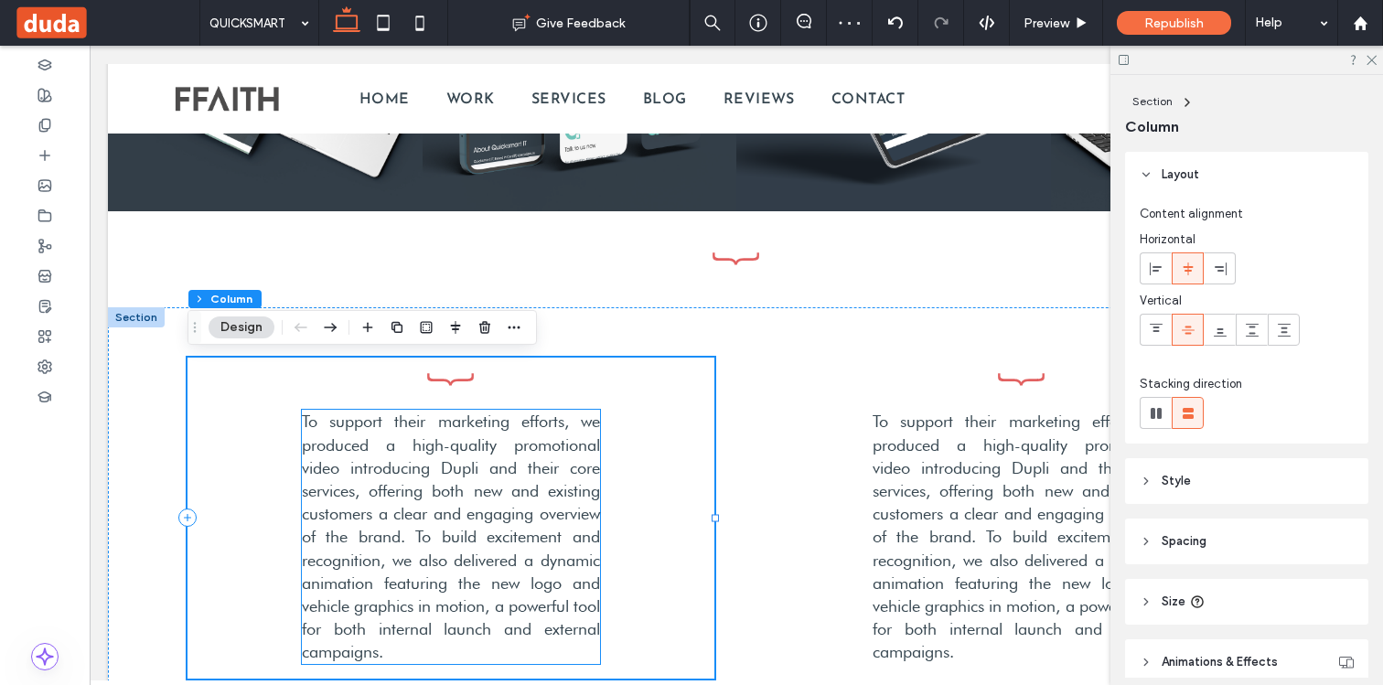
click at [489, 426] on span "To support their marketing efforts, we produced a high-quality promotional vide…" at bounding box center [451, 536] width 298 height 250
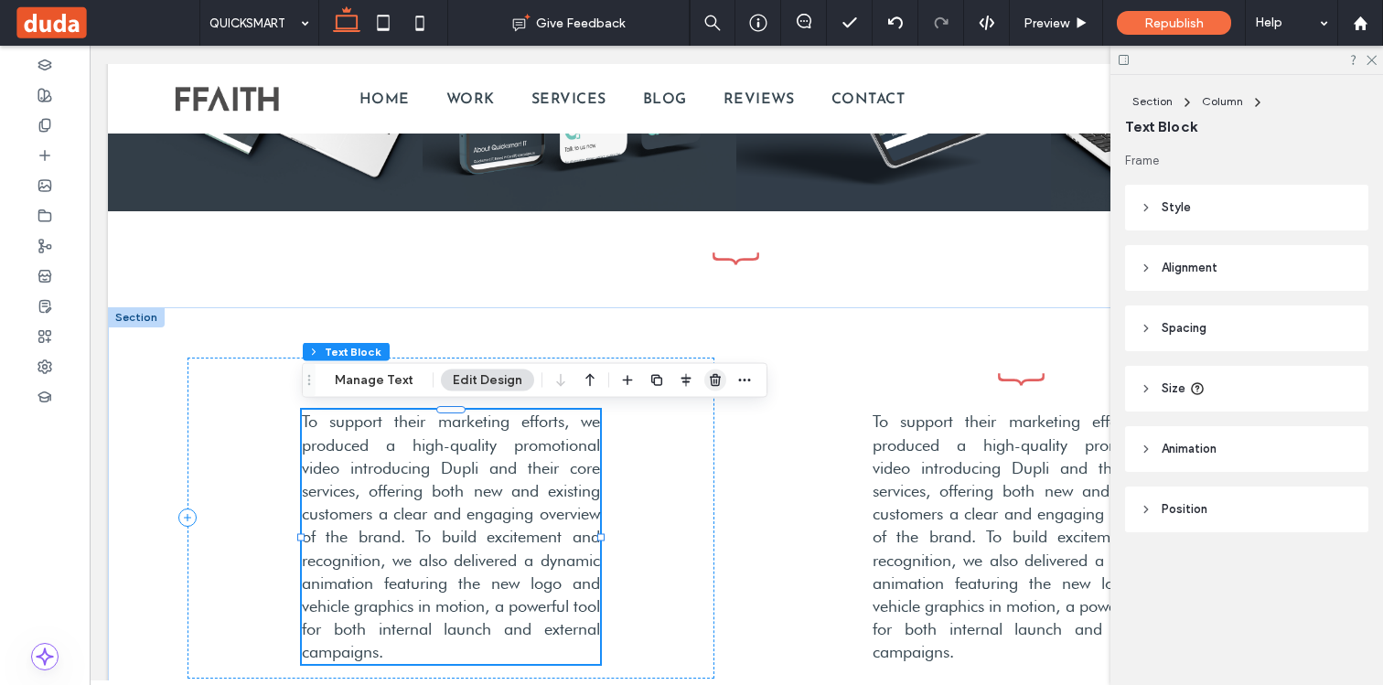
click at [708, 376] on icon "button" at bounding box center [715, 380] width 15 height 15
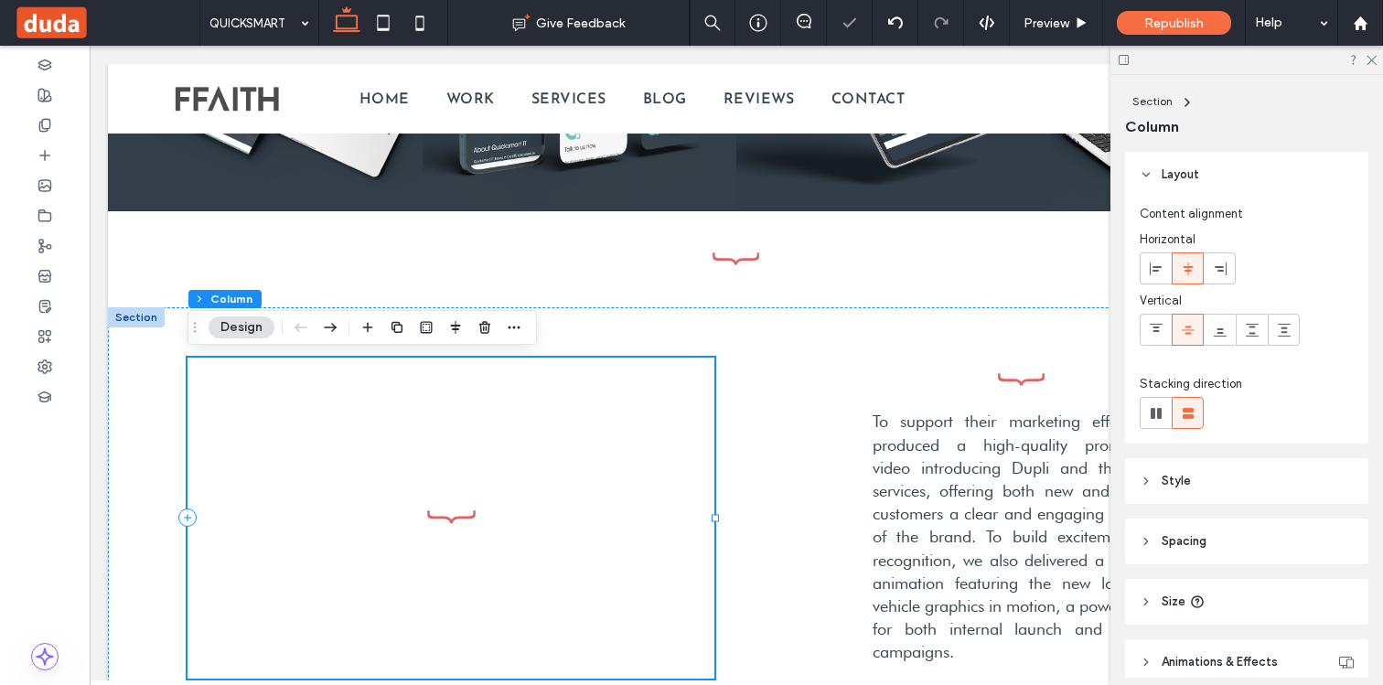
click at [443, 515] on icon at bounding box center [450, 517] width 55 height 16
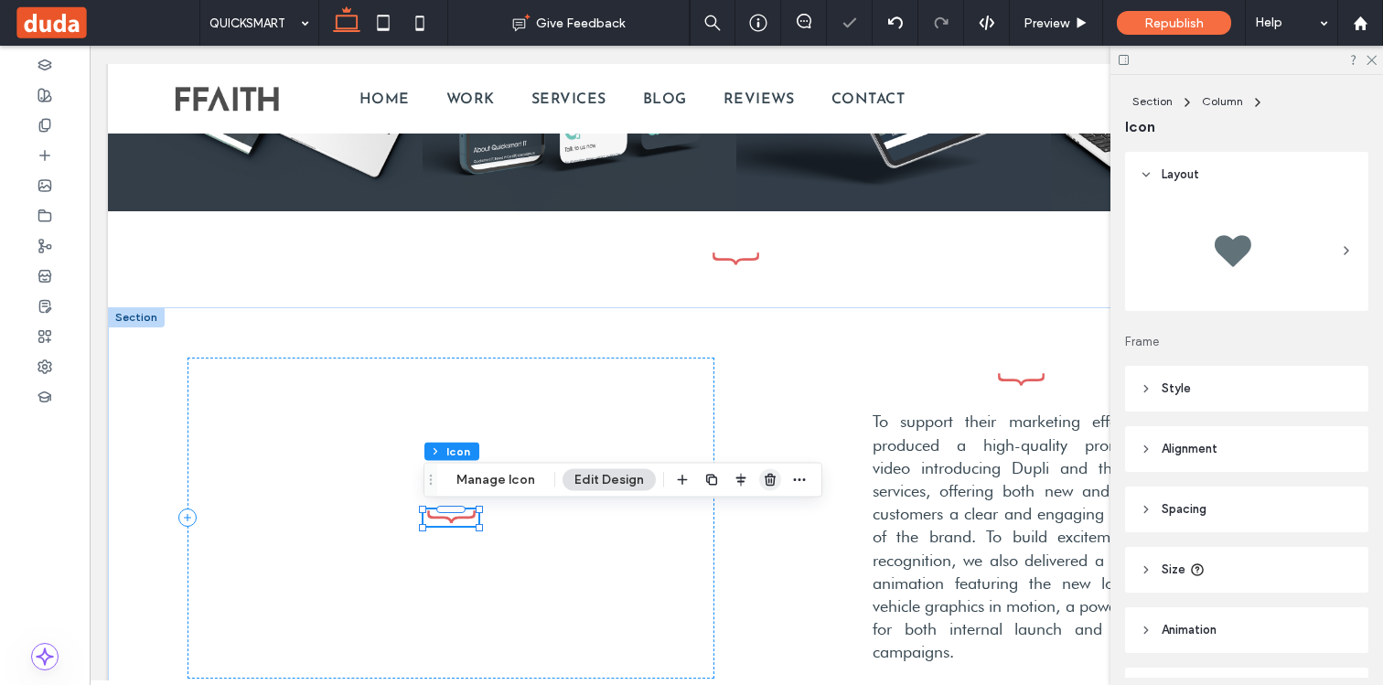
click at [767, 476] on use "button" at bounding box center [769, 480] width 11 height 12
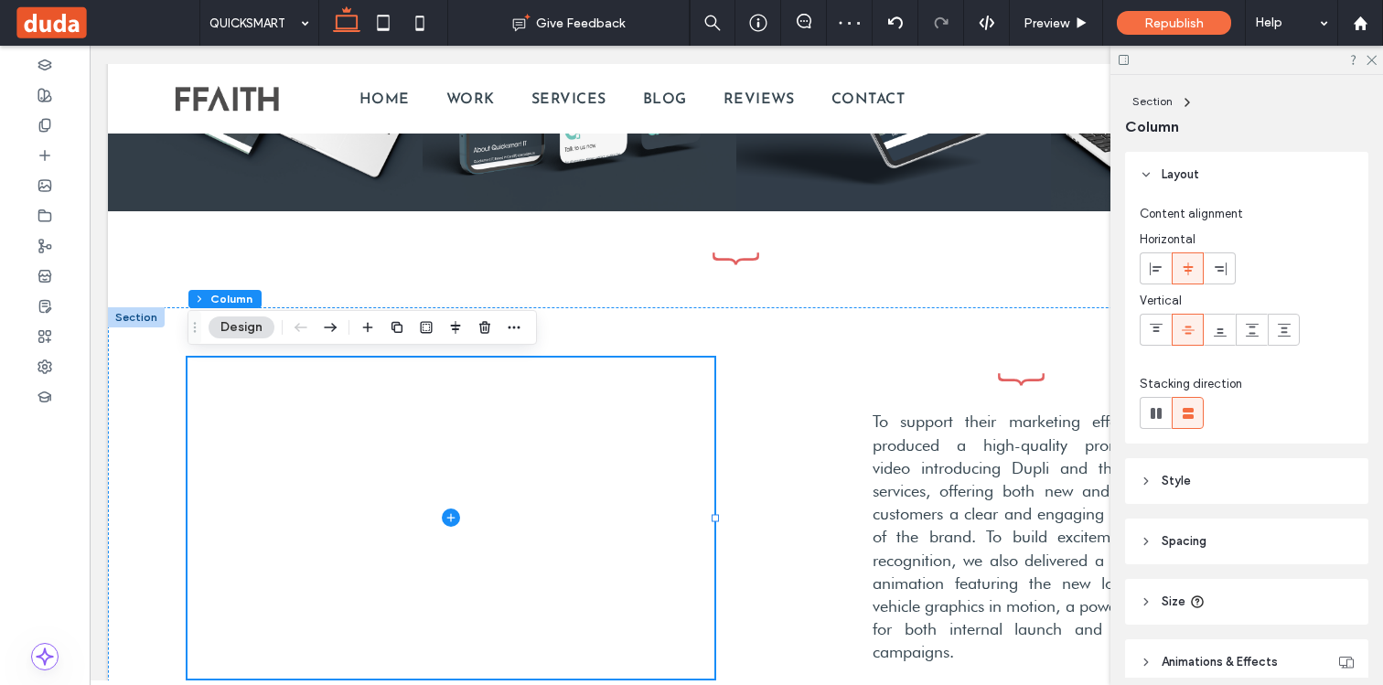
click at [1187, 487] on span "Style" at bounding box center [1175, 481] width 29 height 18
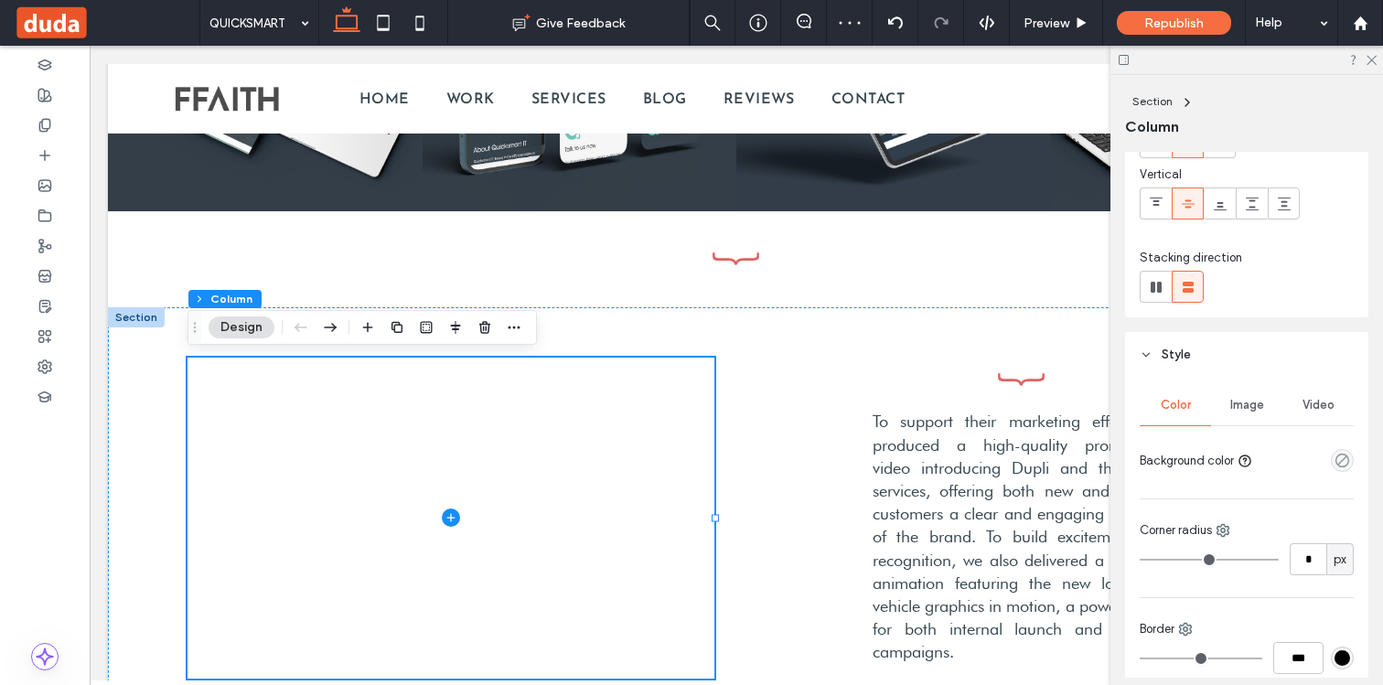
scroll to position [202, 0]
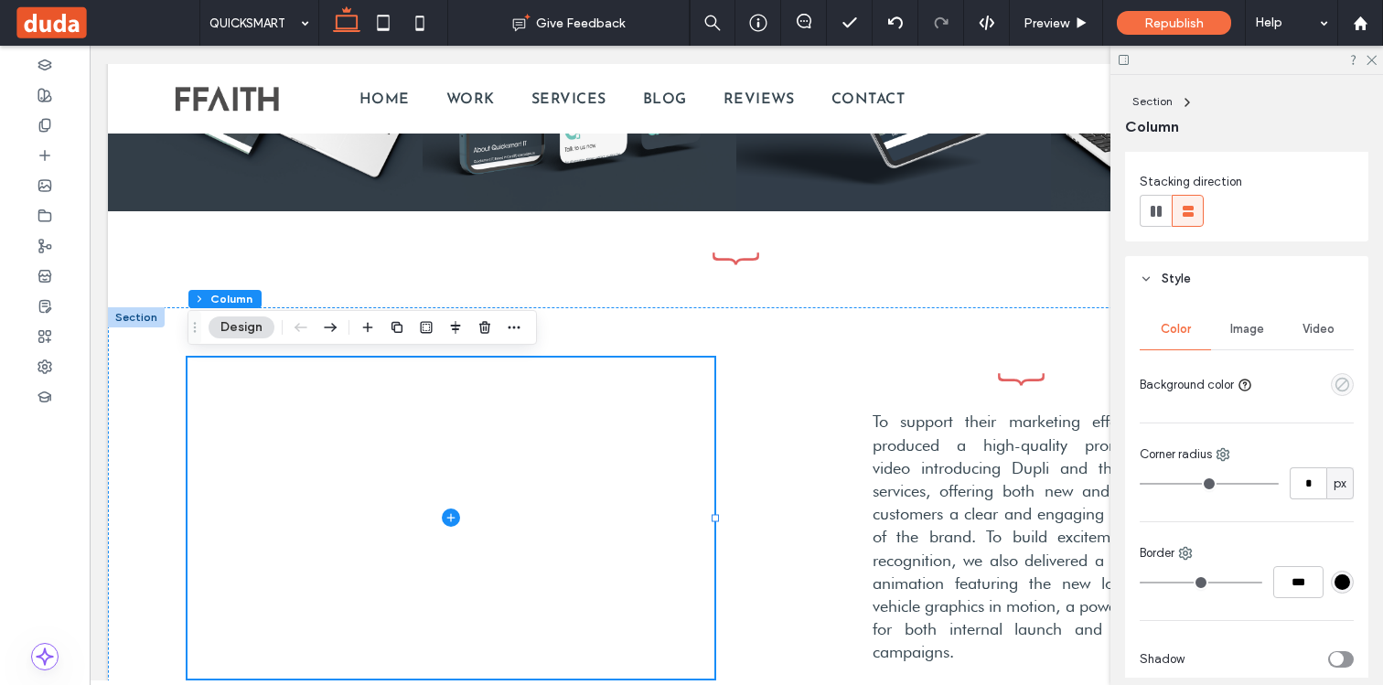
click at [1335, 381] on icon "empty color" at bounding box center [1342, 385] width 16 height 16
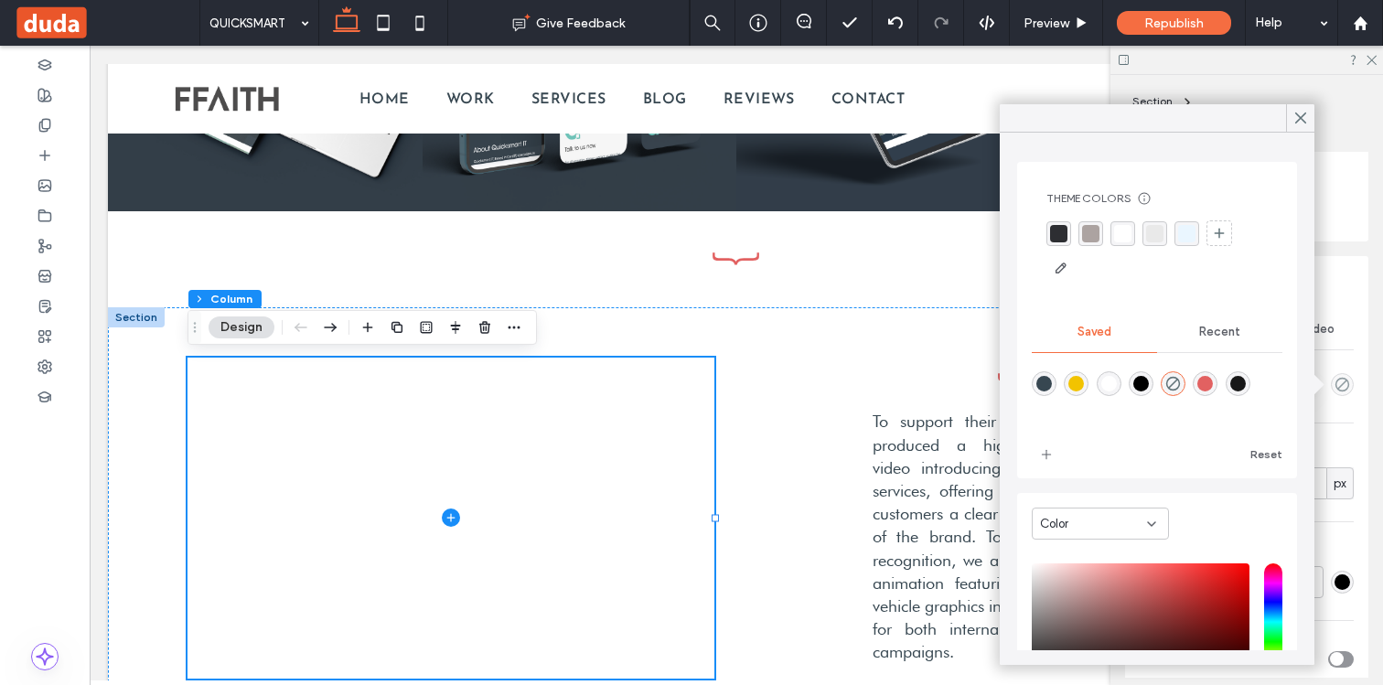
click at [1047, 386] on div "rgba(55,71,81,1)" at bounding box center [1044, 384] width 16 height 16
type input "*******"
type input "***"
type input "****"
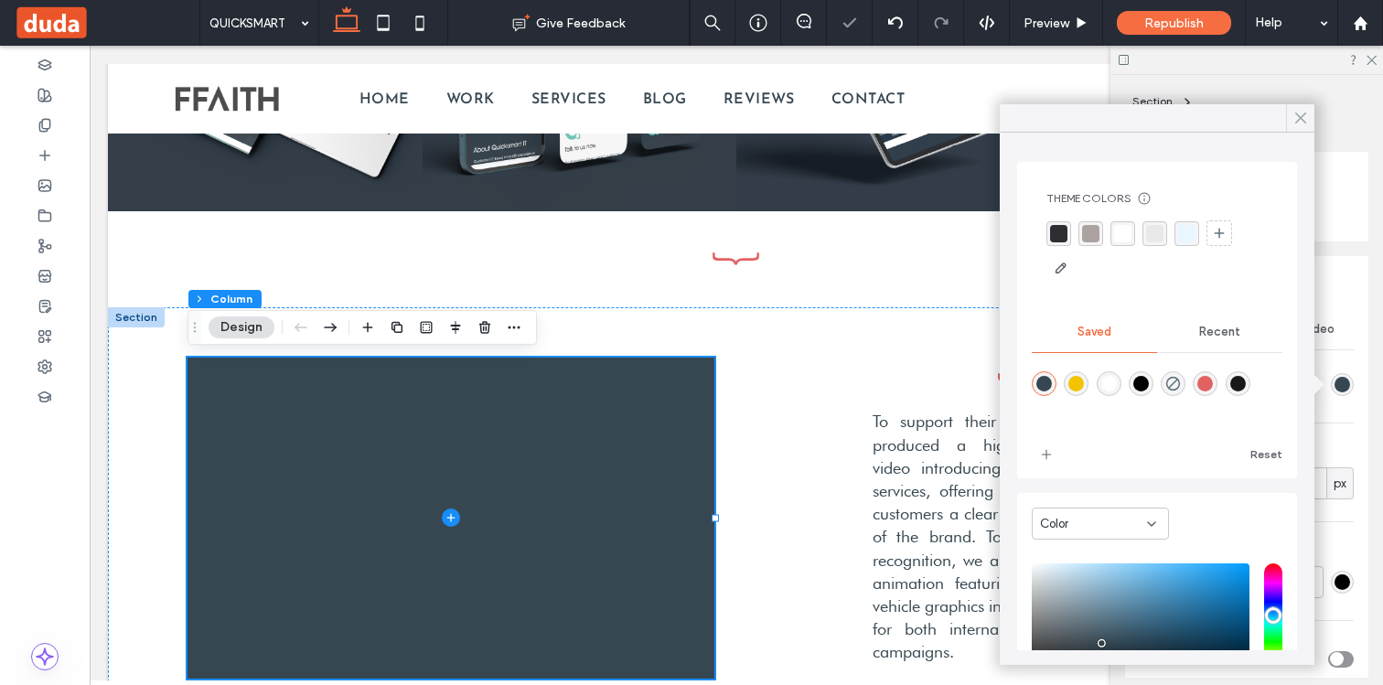
click at [1292, 120] on icon at bounding box center [1300, 118] width 16 height 16
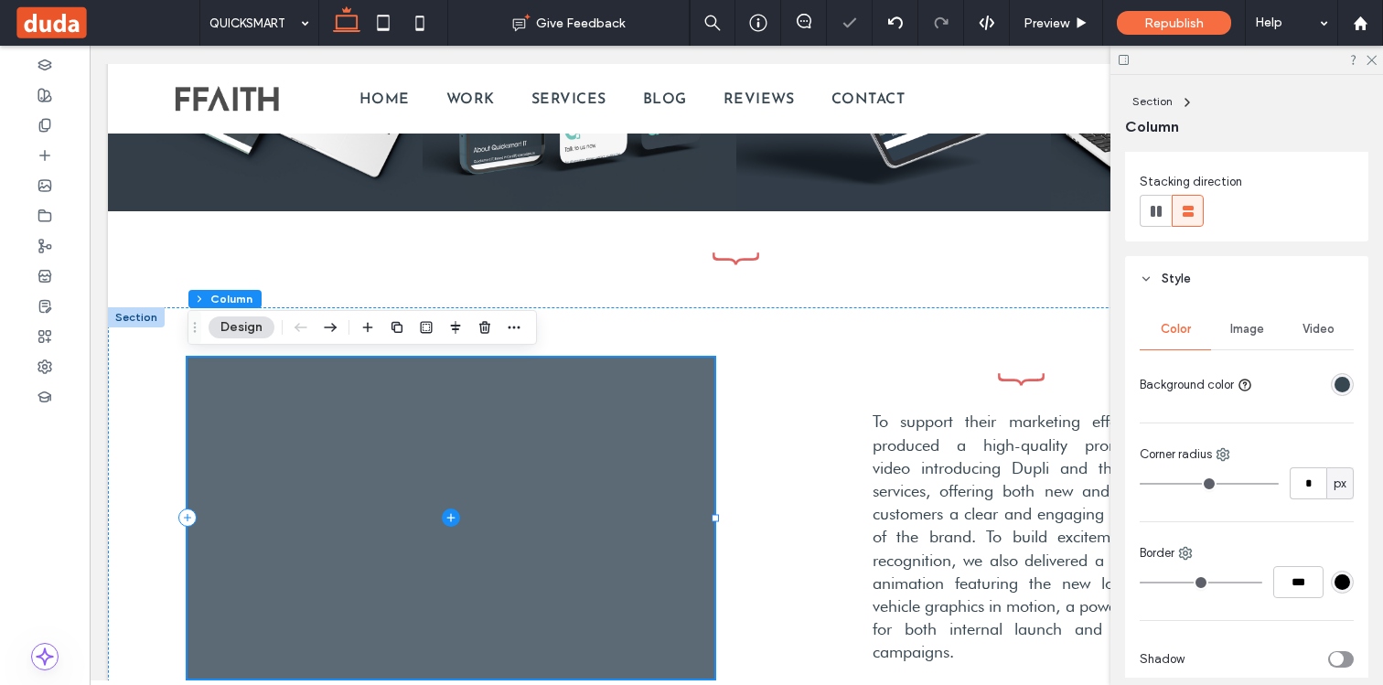
click at [451, 516] on icon at bounding box center [450, 518] width 1 height 8
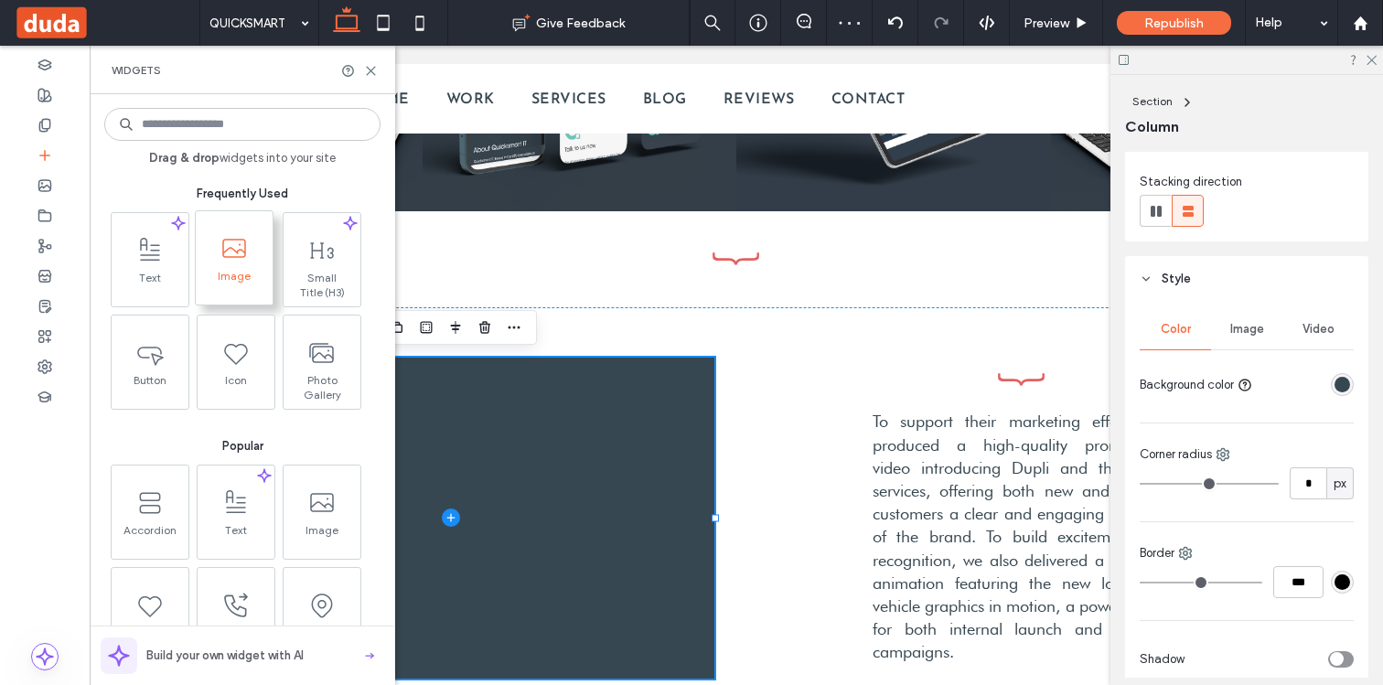
click at [232, 273] on span "Image" at bounding box center [234, 282] width 77 height 26
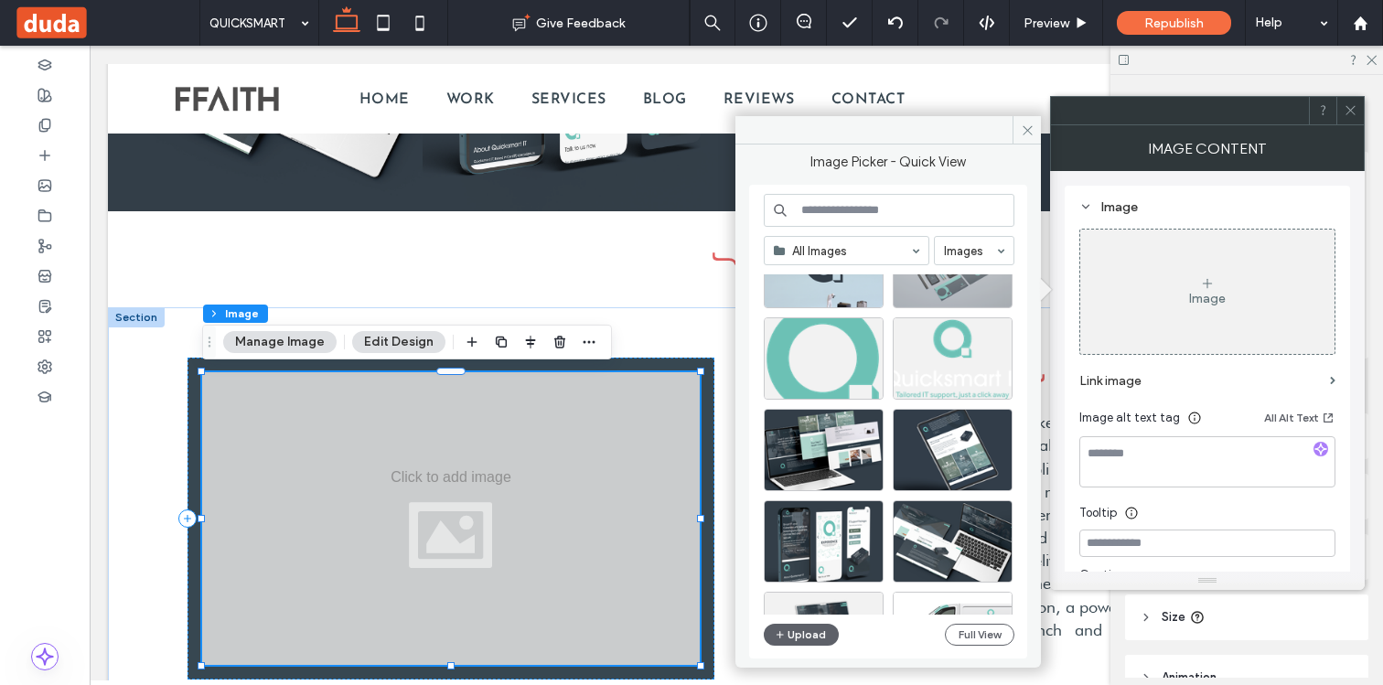
scroll to position [270, 0]
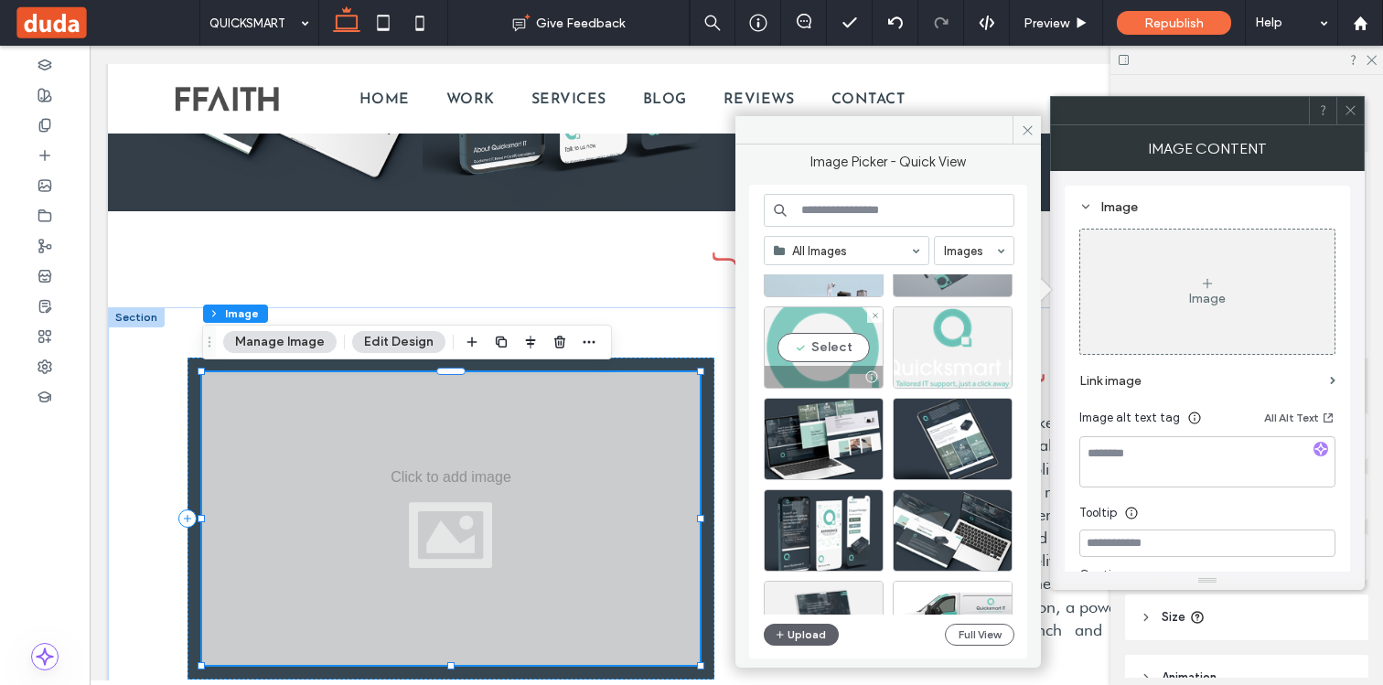
click at [828, 354] on div "Select" at bounding box center [824, 347] width 120 height 82
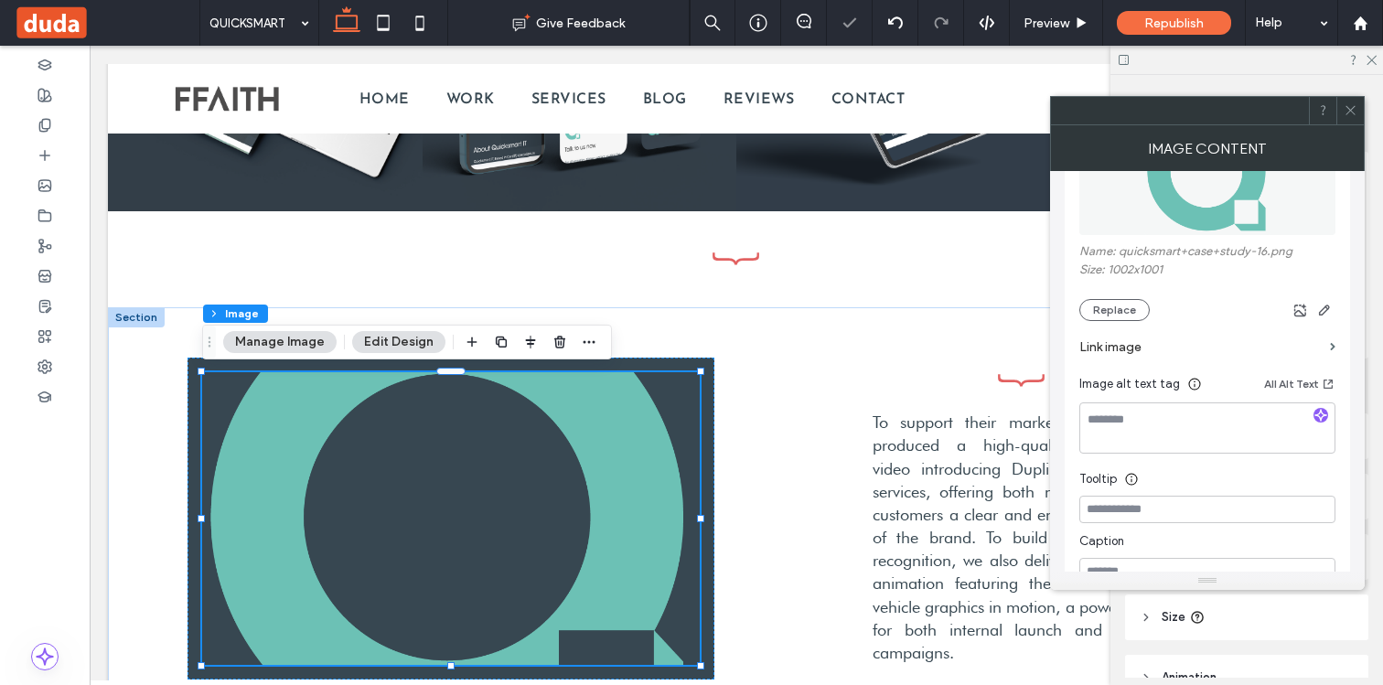
scroll to position [336, 0]
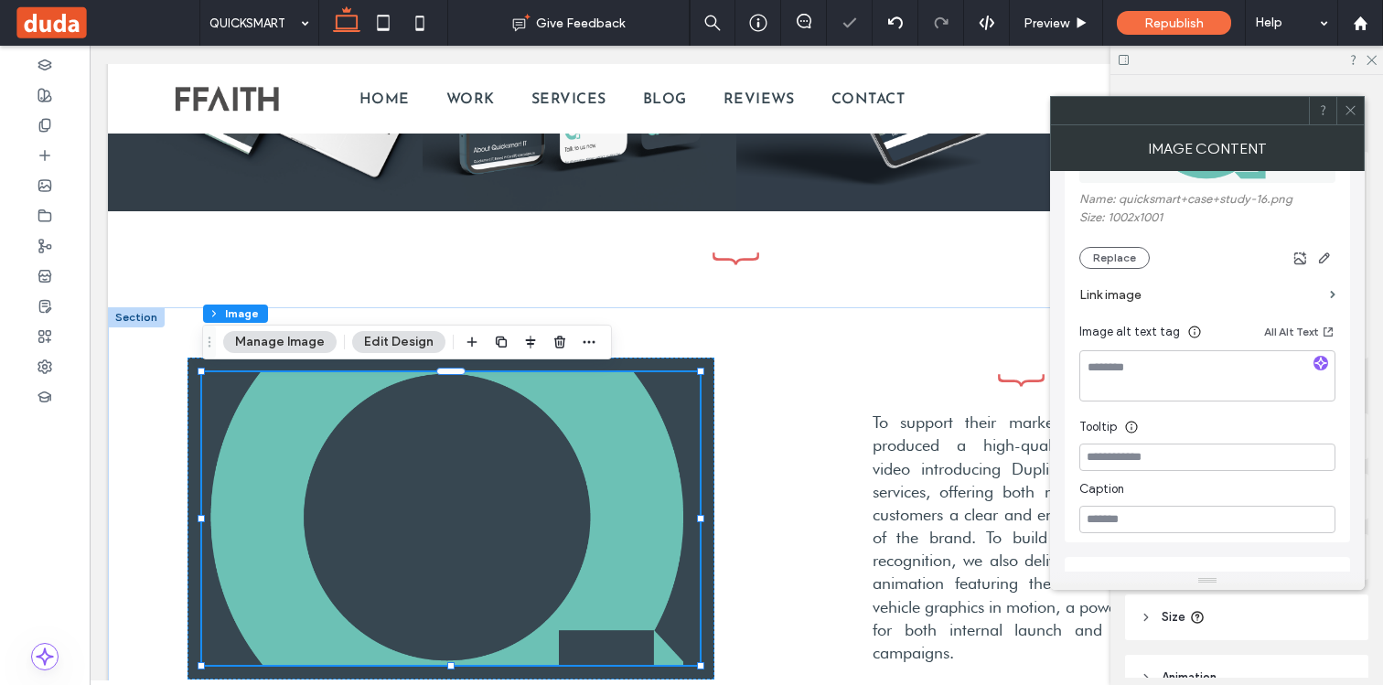
click at [1345, 112] on icon at bounding box center [1350, 110] width 14 height 14
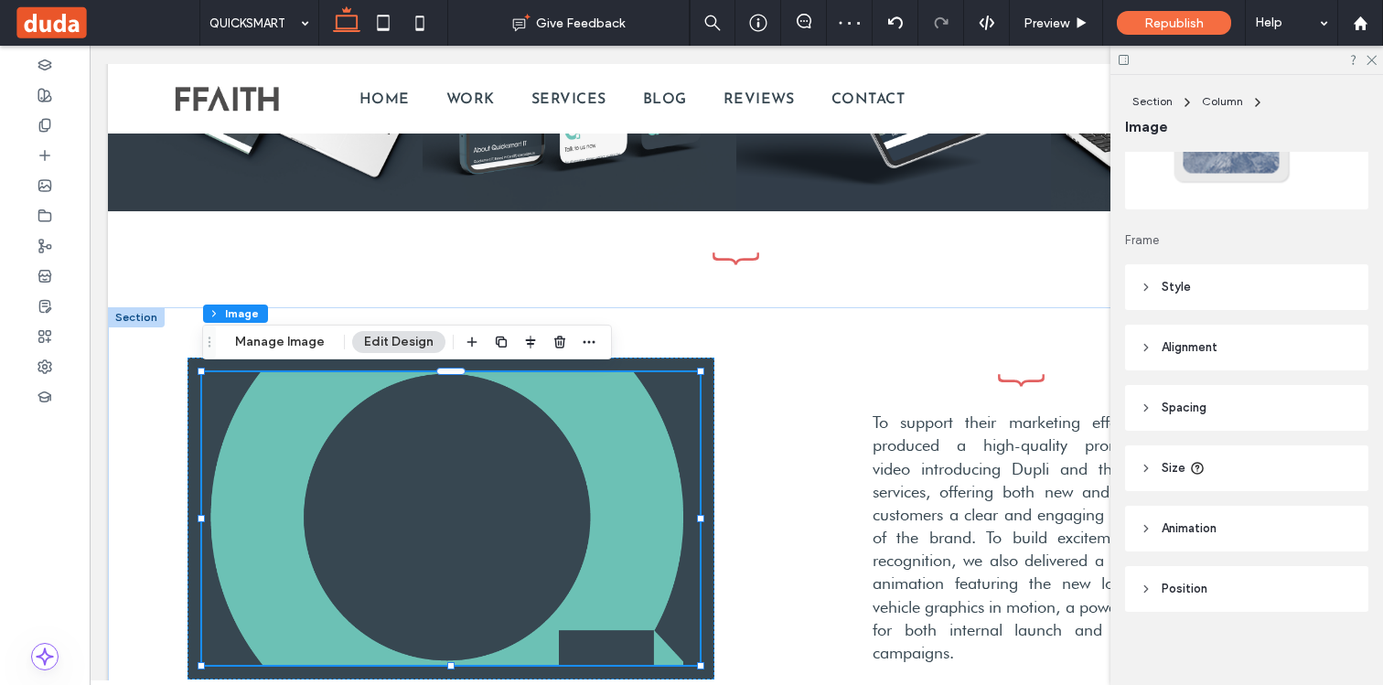
scroll to position [156, 0]
click at [1231, 277] on header "Style" at bounding box center [1246, 280] width 243 height 46
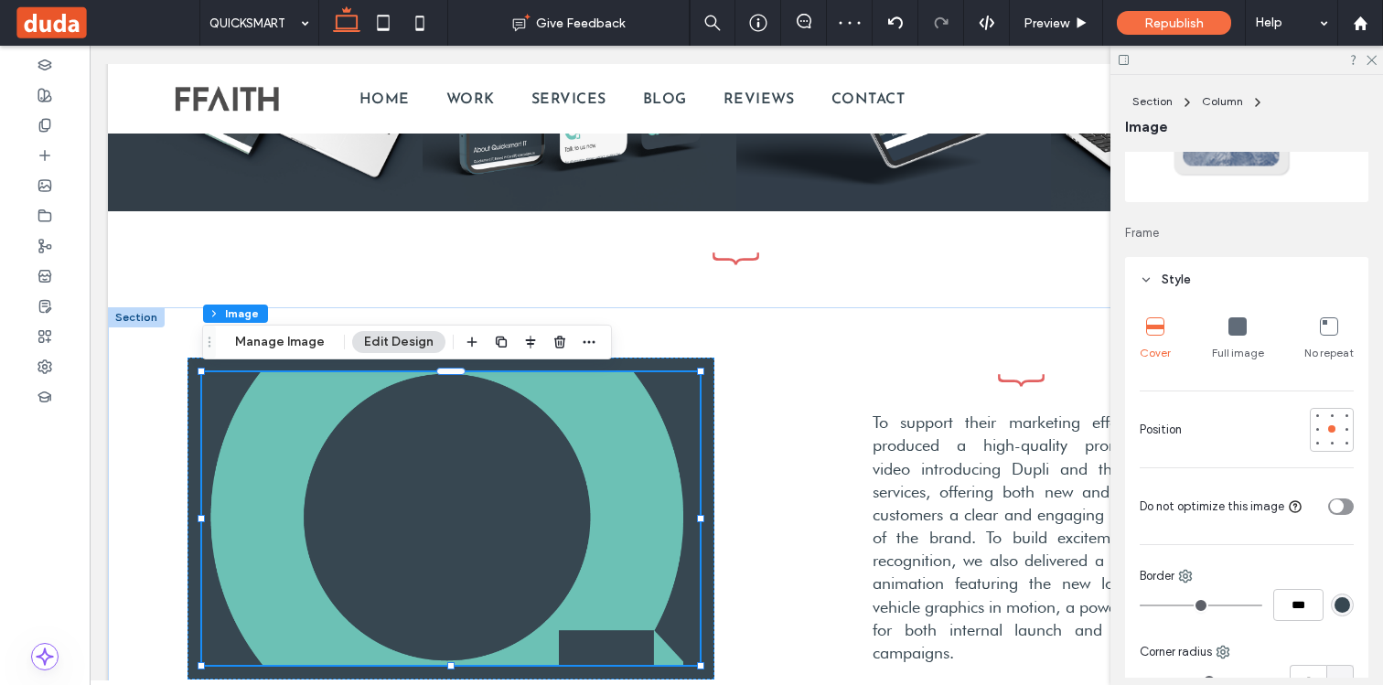
click at [1228, 326] on icon at bounding box center [1237, 326] width 18 height 18
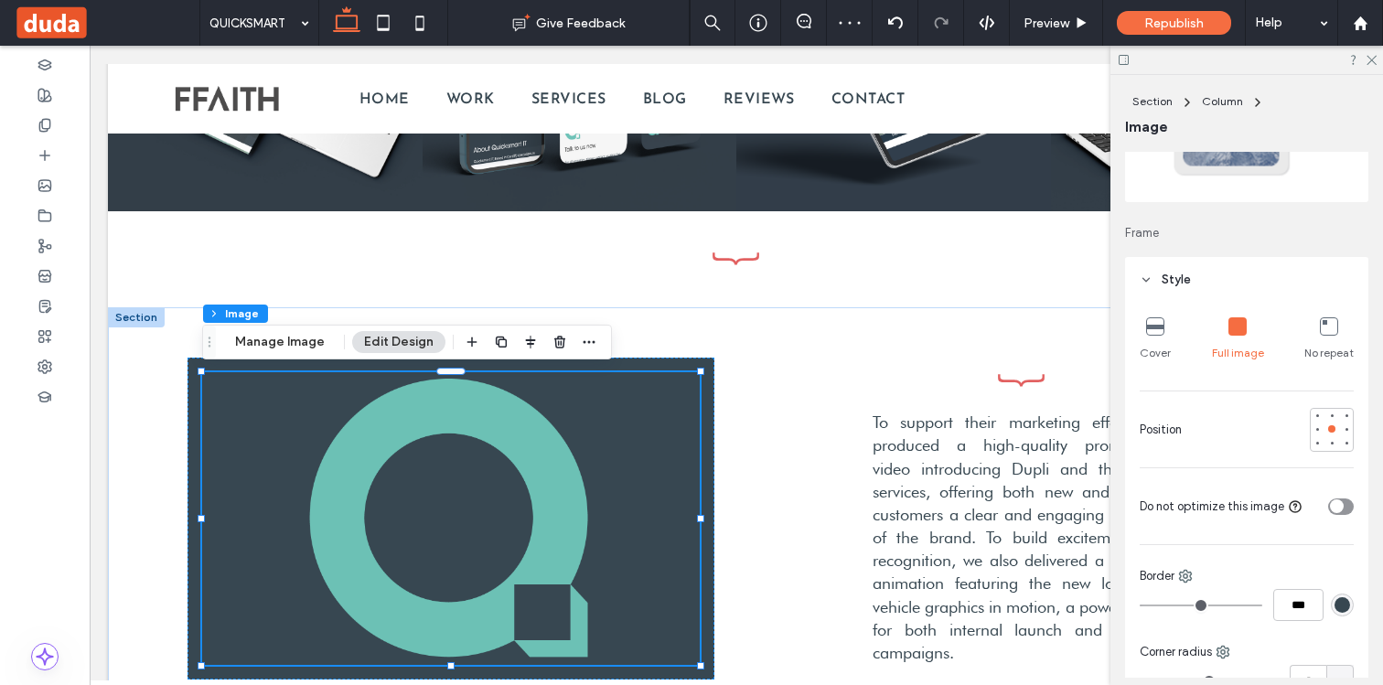
click at [1152, 326] on icon at bounding box center [1155, 326] width 18 height 18
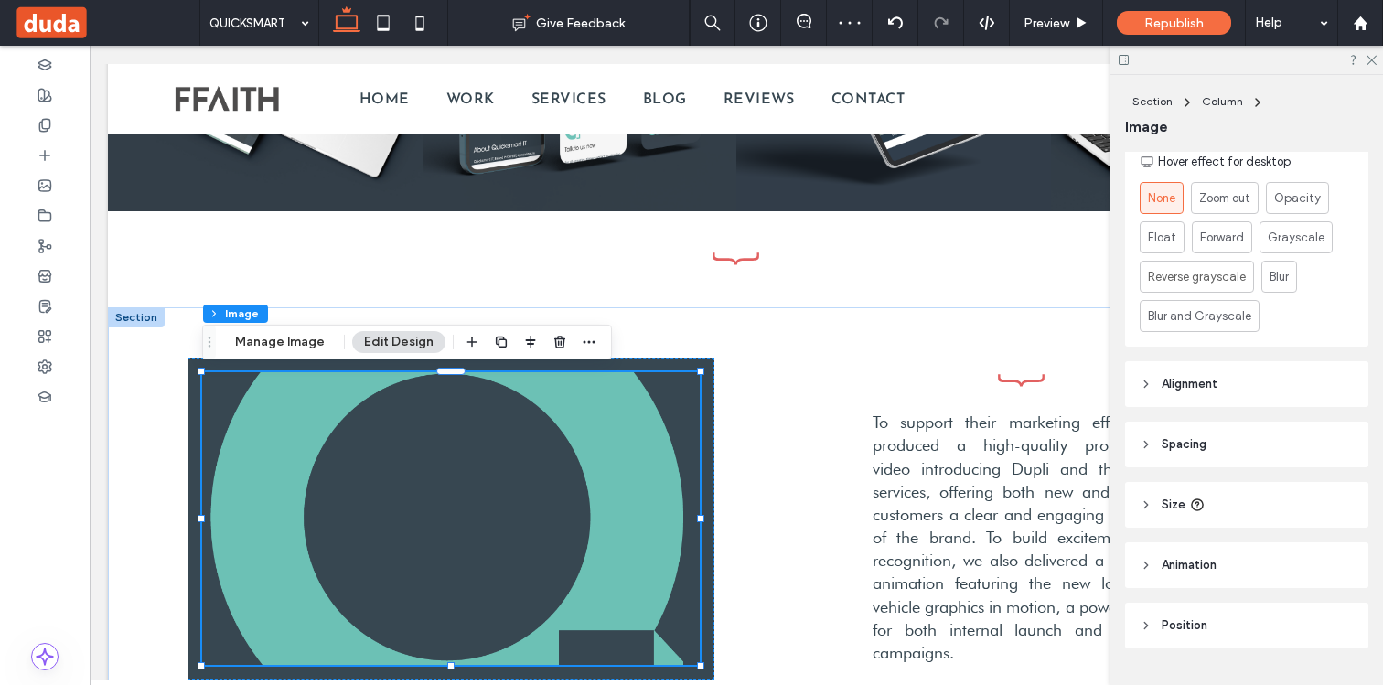
scroll to position [866, 0]
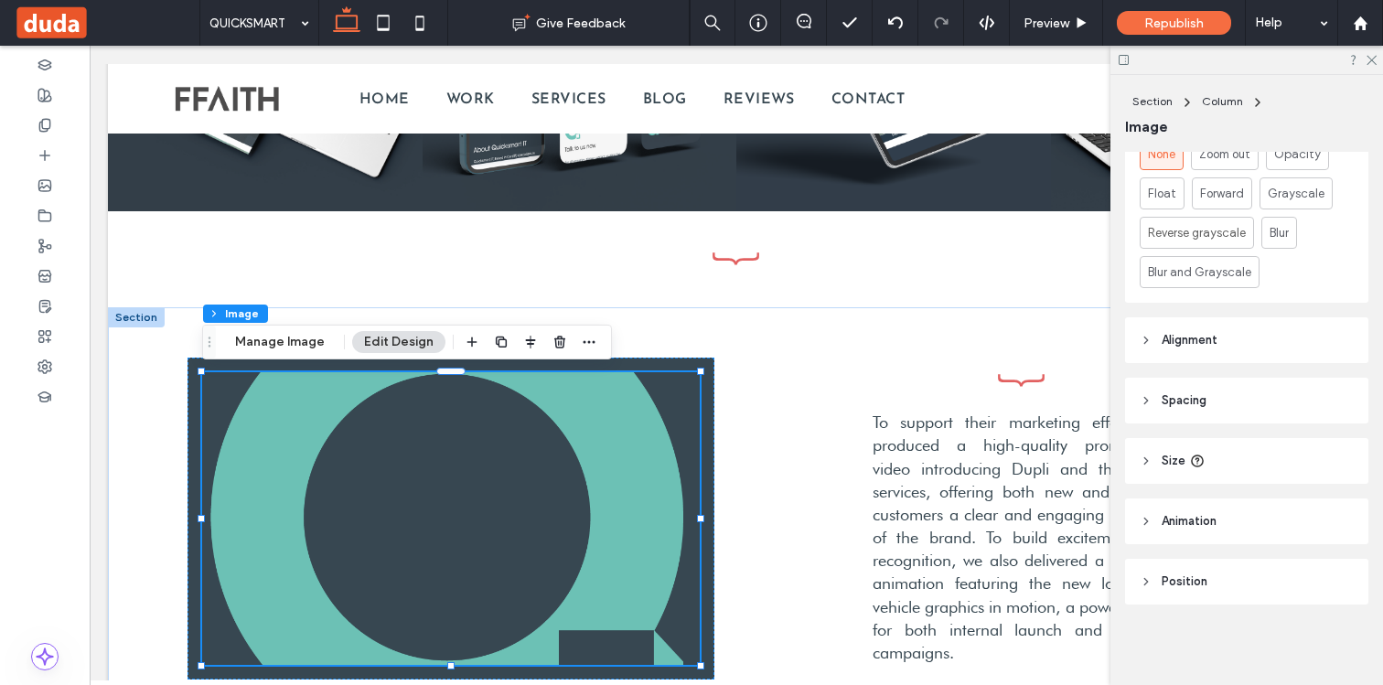
click at [1180, 454] on span "Size" at bounding box center [1173, 461] width 24 height 18
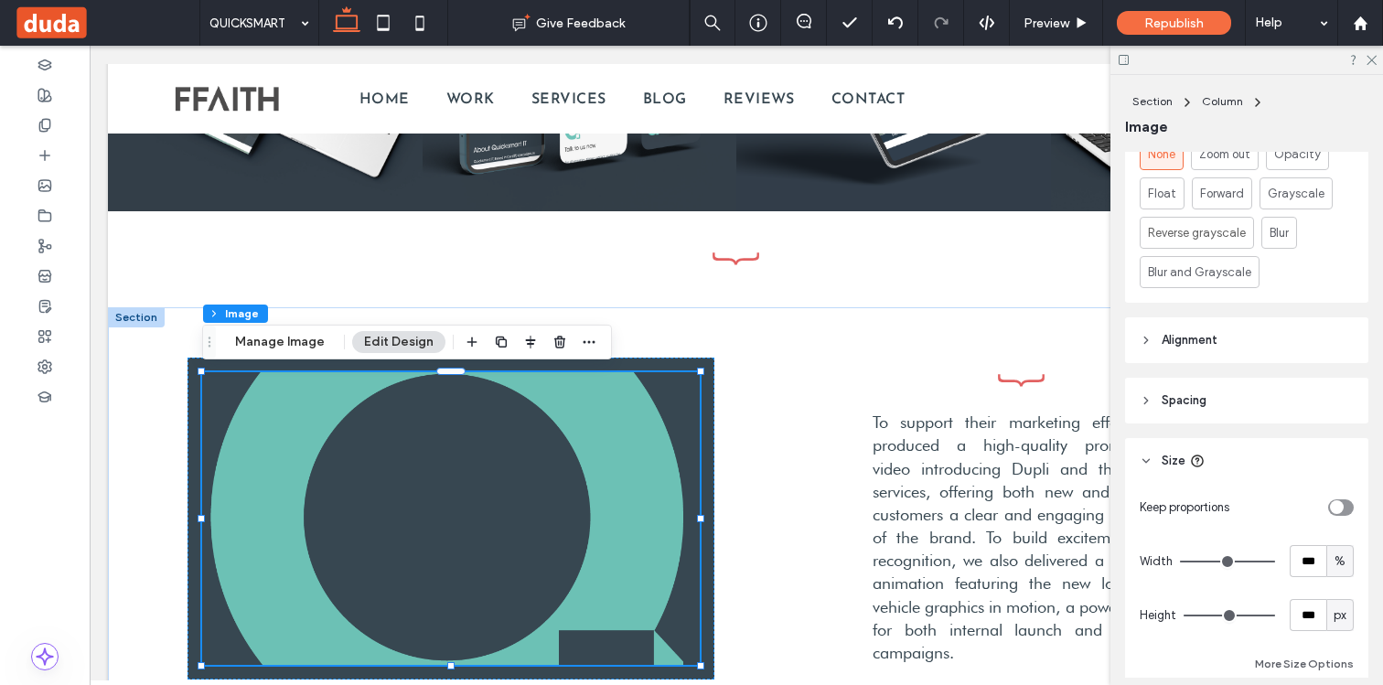
click at [1338, 507] on icon "toggle" at bounding box center [1335, 507] width 7 height 5
type input "*"
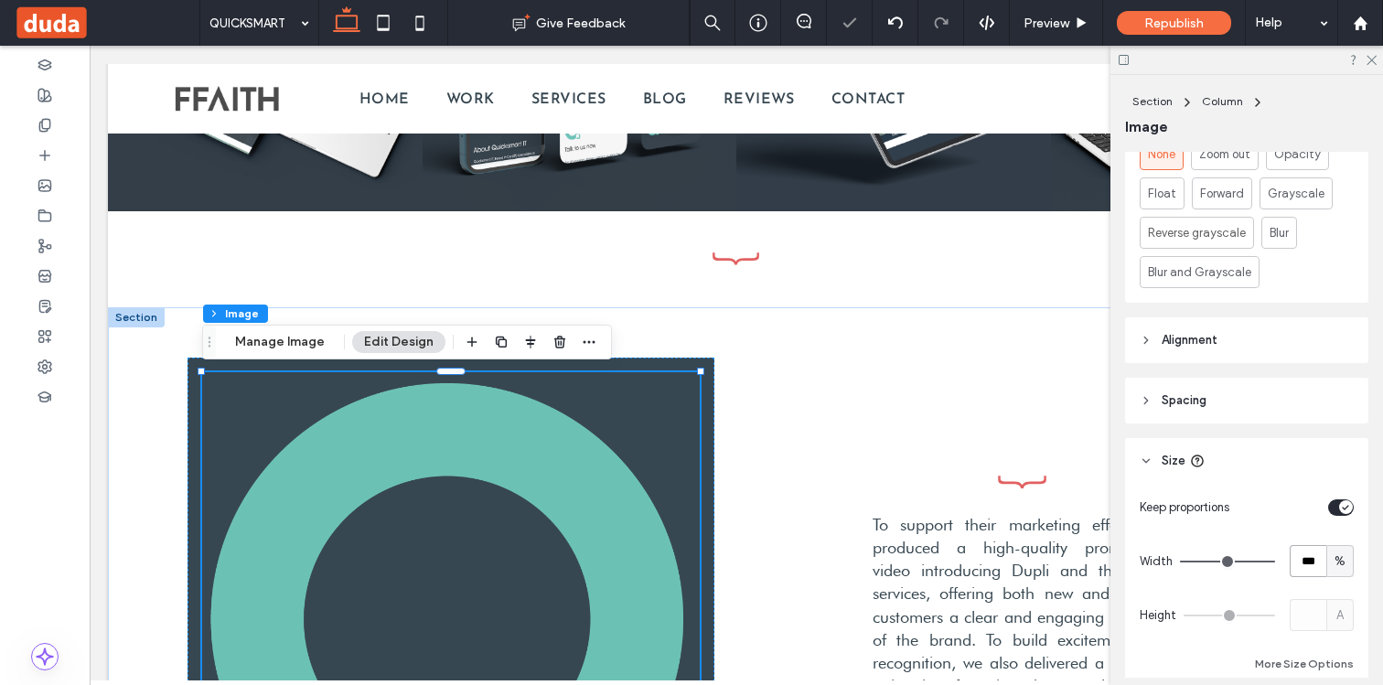
click at [1302, 559] on input "***" at bounding box center [1307, 561] width 37 height 32
type input "**"
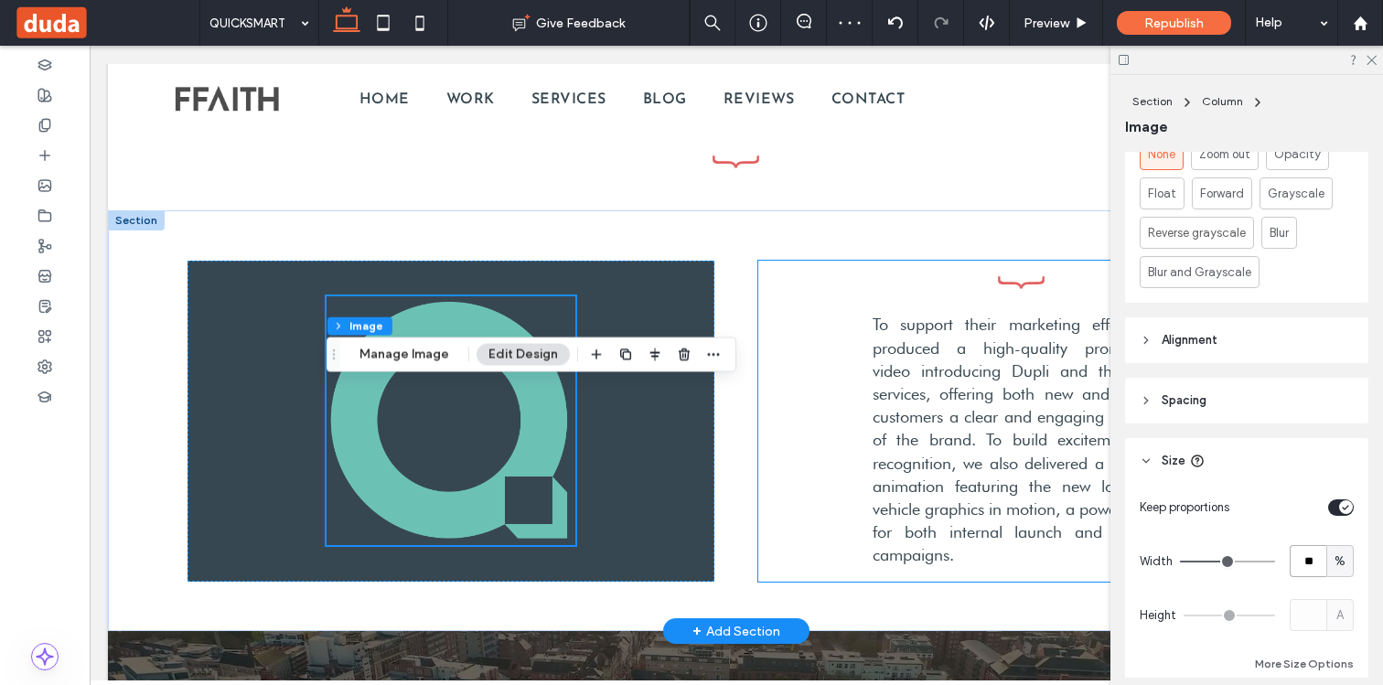
scroll to position [2627, 0]
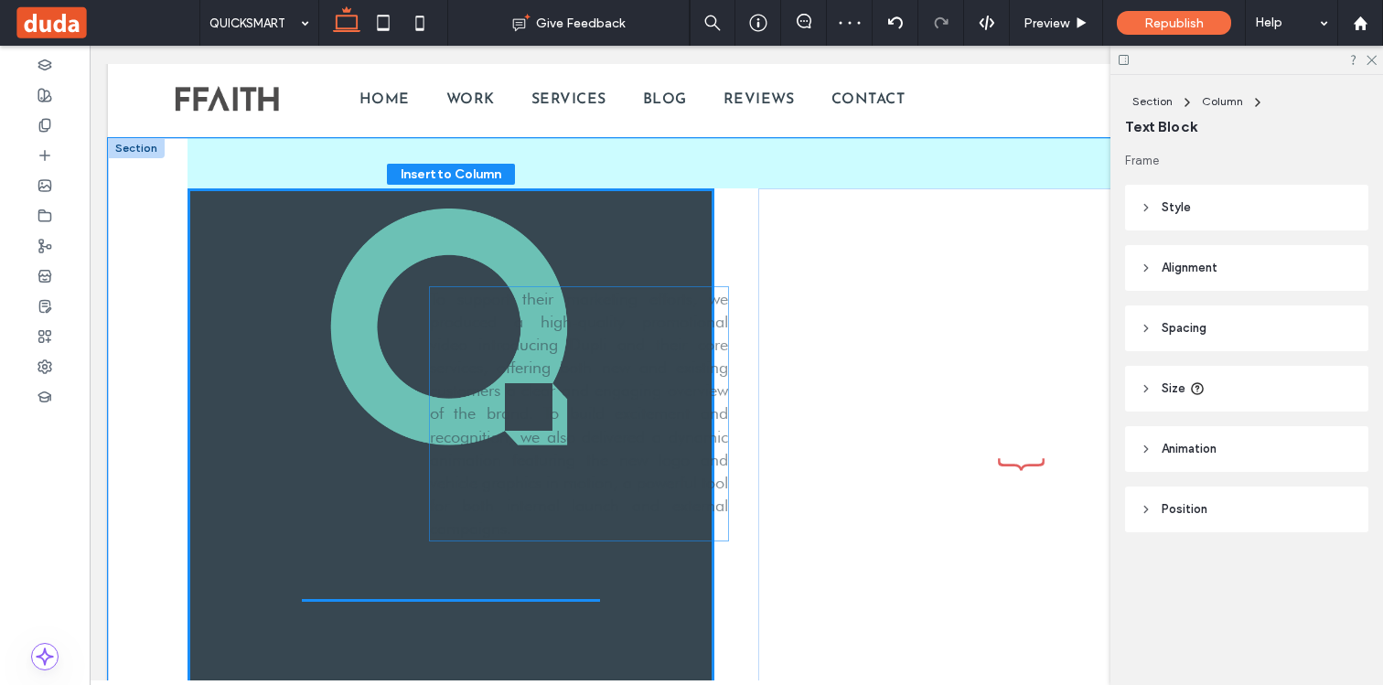
drag, startPoint x: 953, startPoint y: 371, endPoint x: 498, endPoint y: 421, distance: 457.1
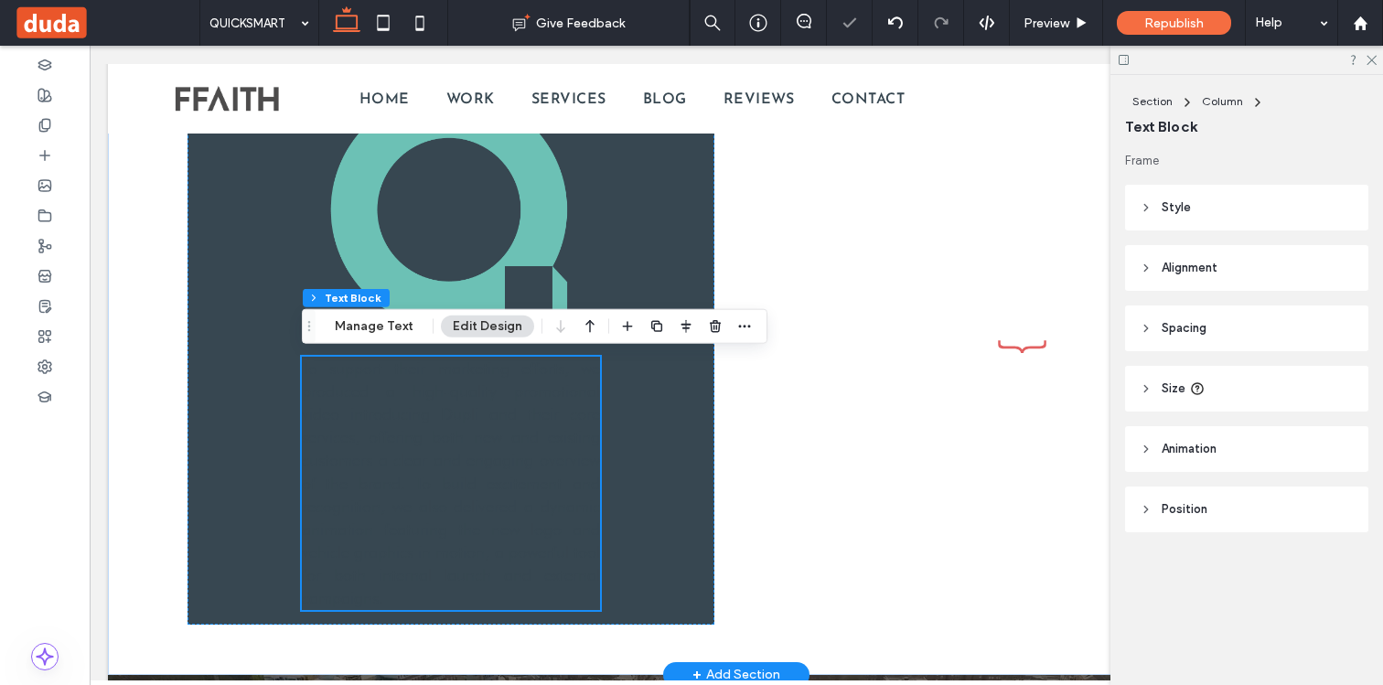
scroll to position [2794, 0]
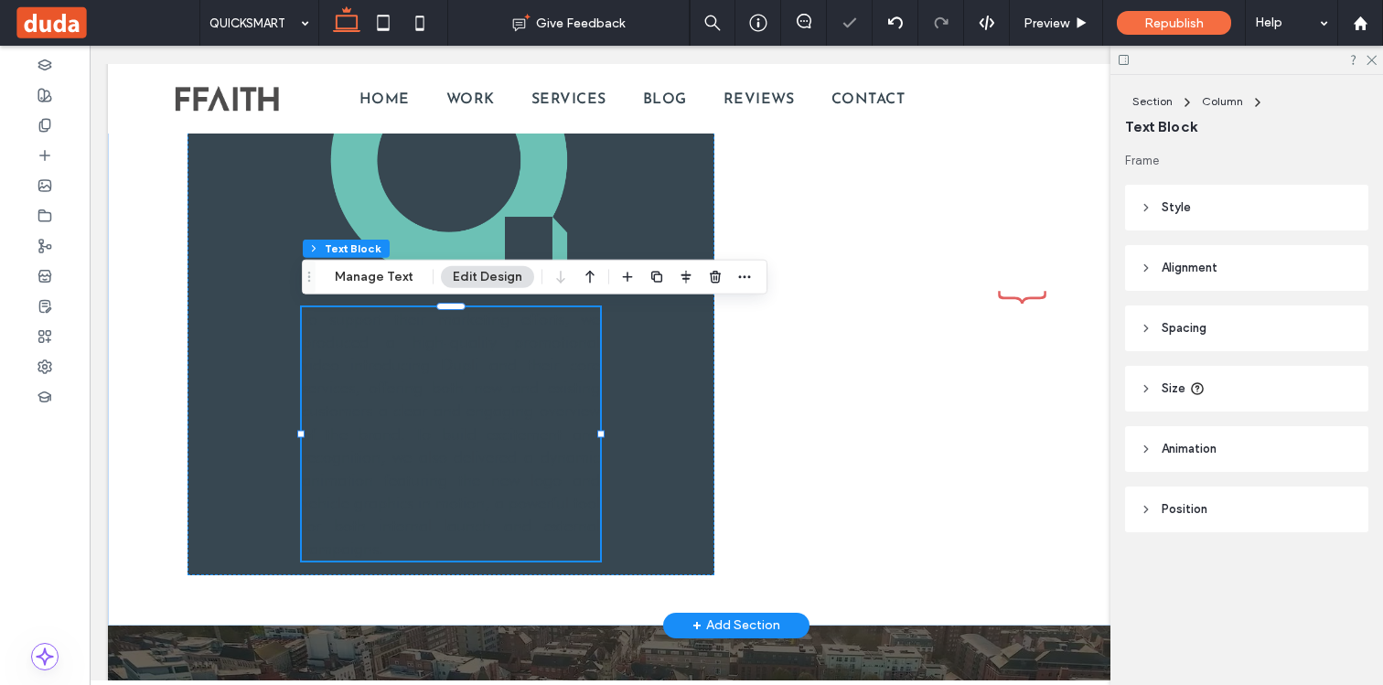
click at [488, 416] on span "To support their marketing efforts, we produced a high-quality promotional vide…" at bounding box center [451, 434] width 298 height 250
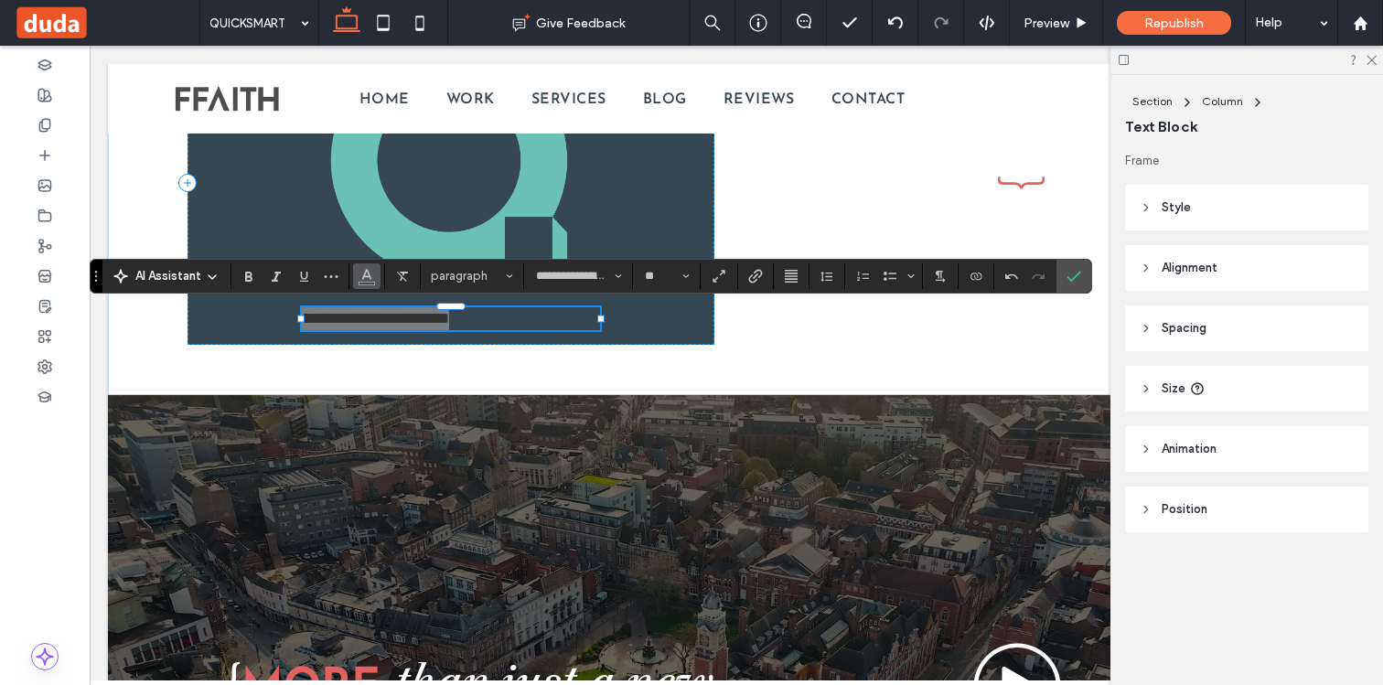
click at [376, 265] on button "Color" at bounding box center [366, 276] width 27 height 26
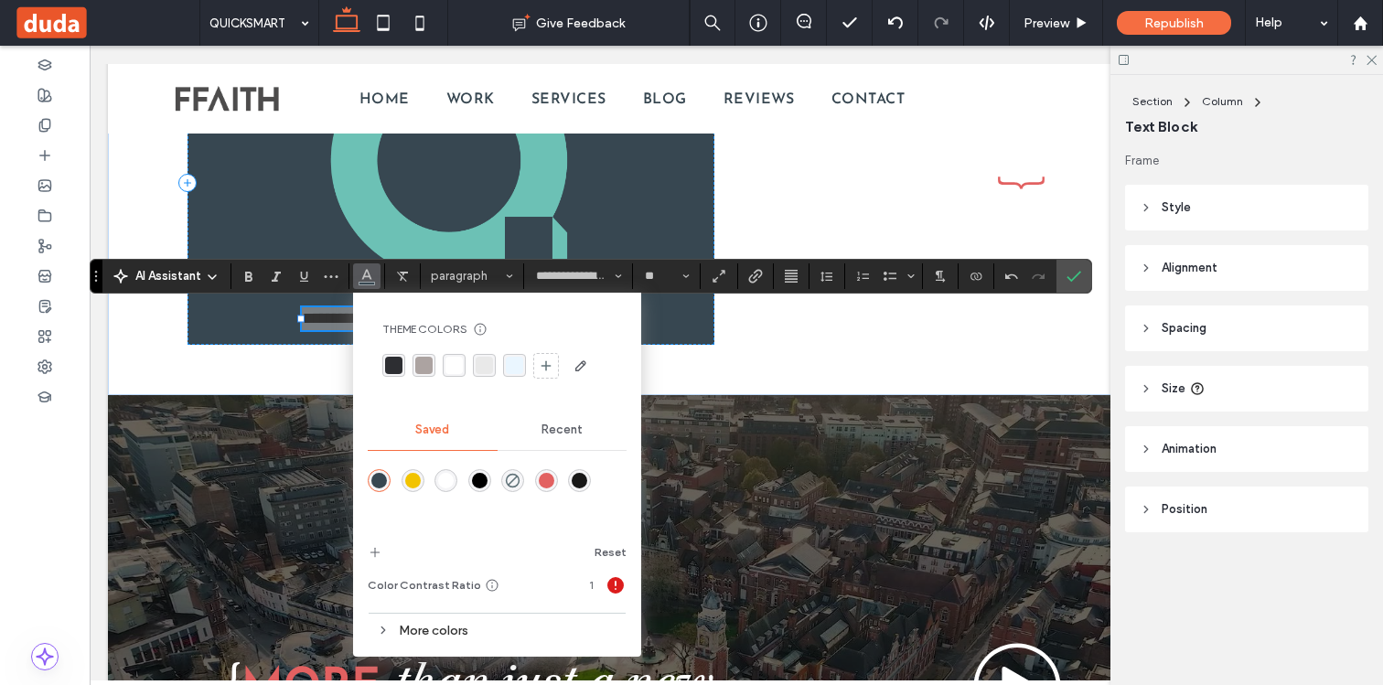
click at [446, 473] on div "rgba(255,255,255,1)" at bounding box center [446, 481] width 16 height 16
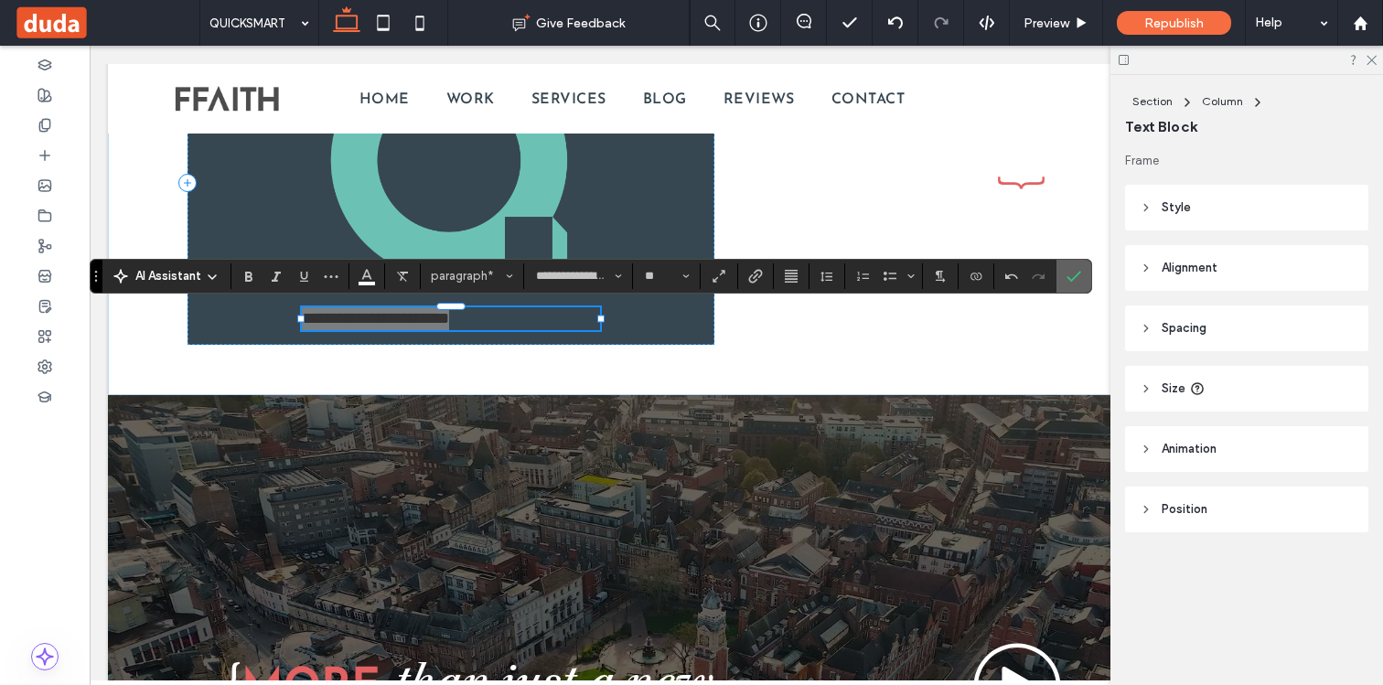
click at [1075, 275] on use "Confirm" at bounding box center [1074, 276] width 15 height 11
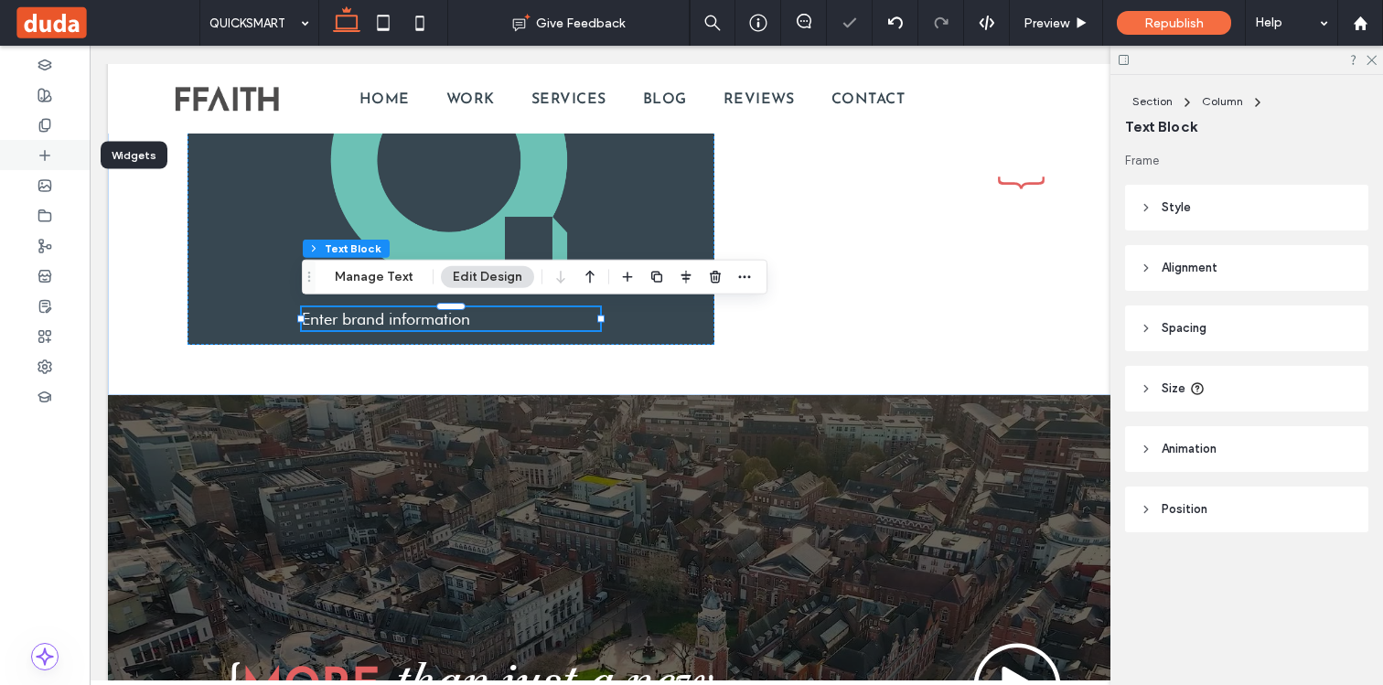
click at [47, 164] on div at bounding box center [45, 155] width 90 height 30
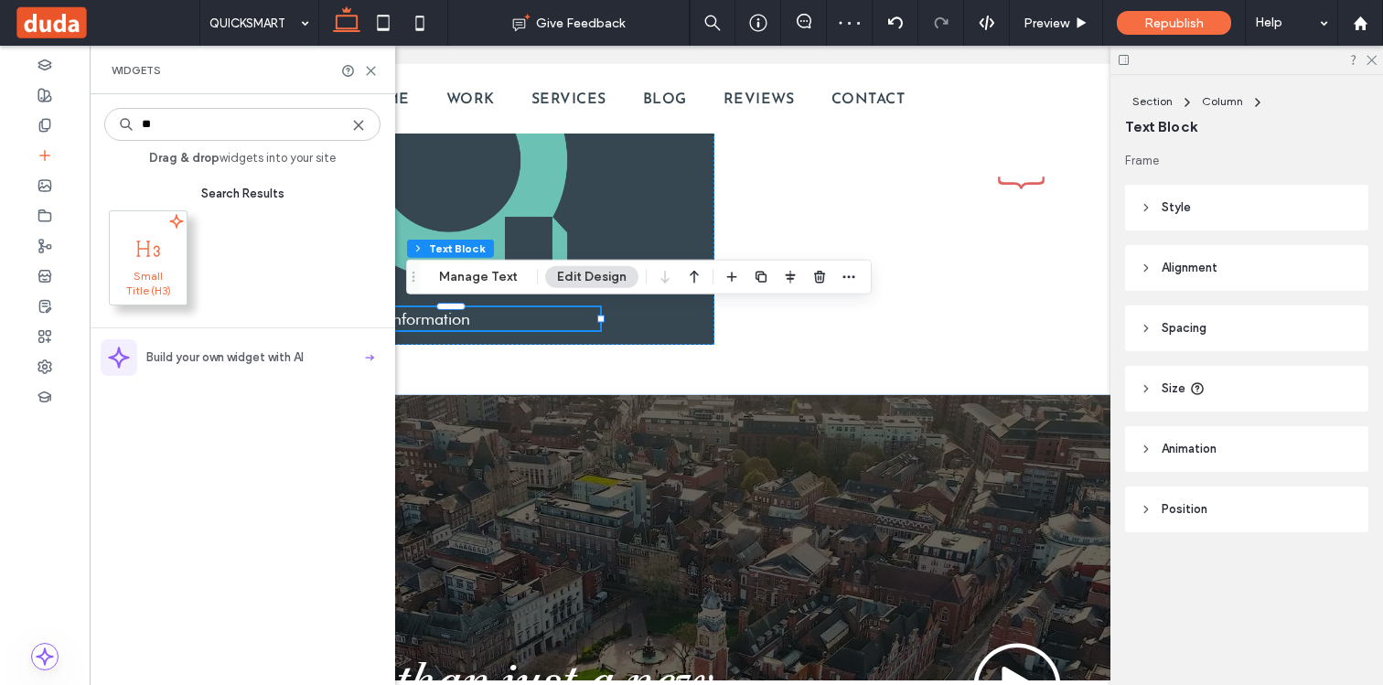
type input "**"
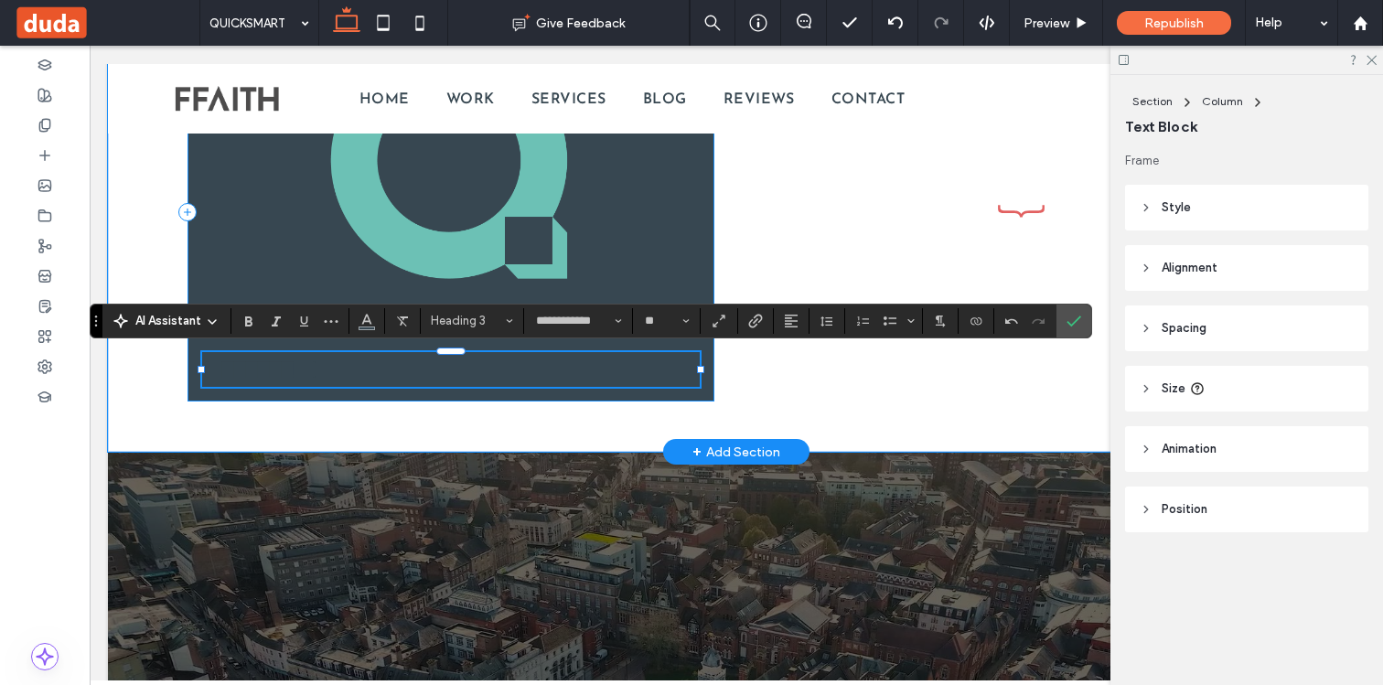
click at [691, 251] on div "**********" at bounding box center [450, 211] width 527 height 379
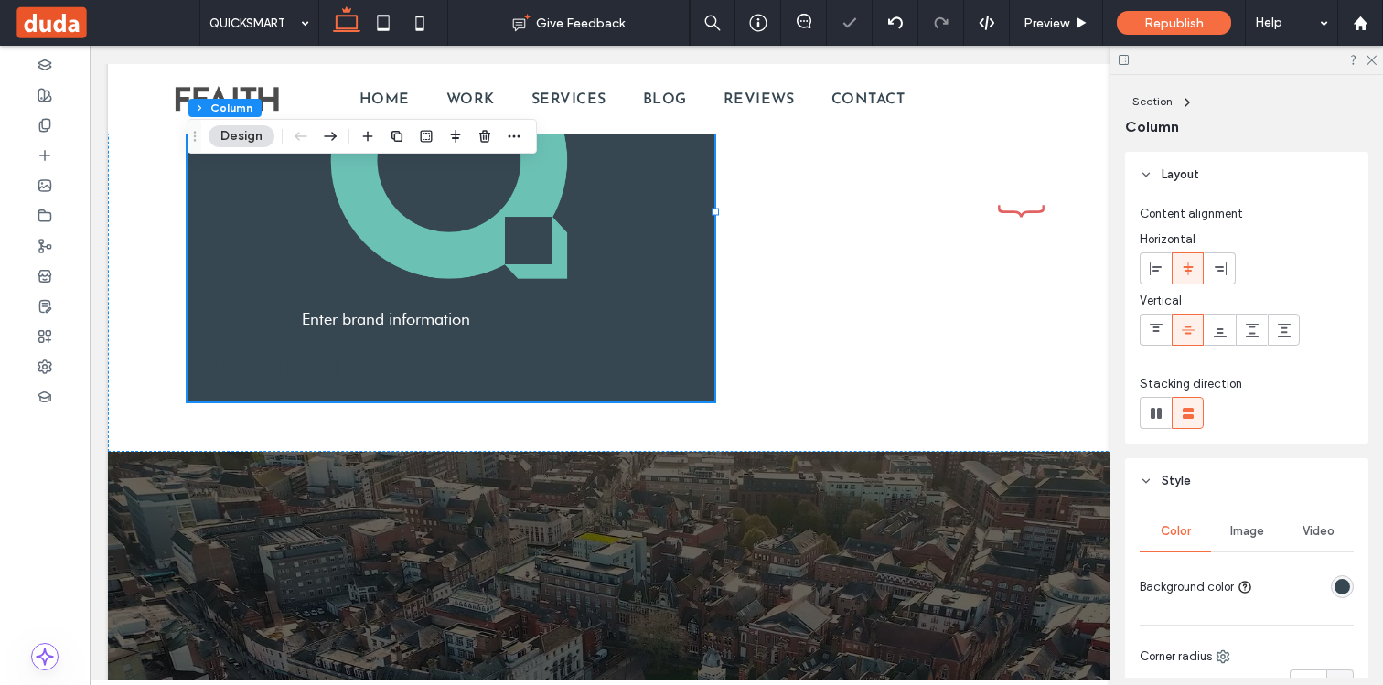
click at [1156, 267] on use at bounding box center [1155, 268] width 12 height 13
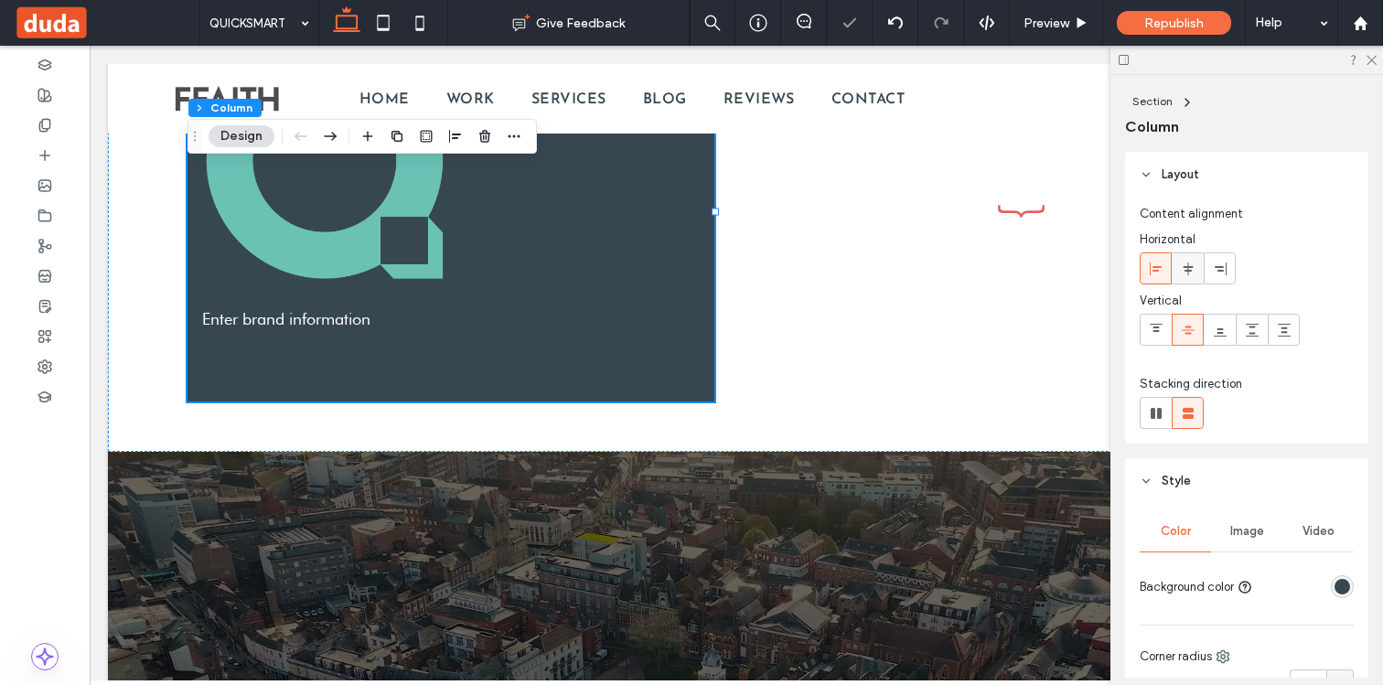
click at [1185, 267] on use at bounding box center [1187, 268] width 10 height 13
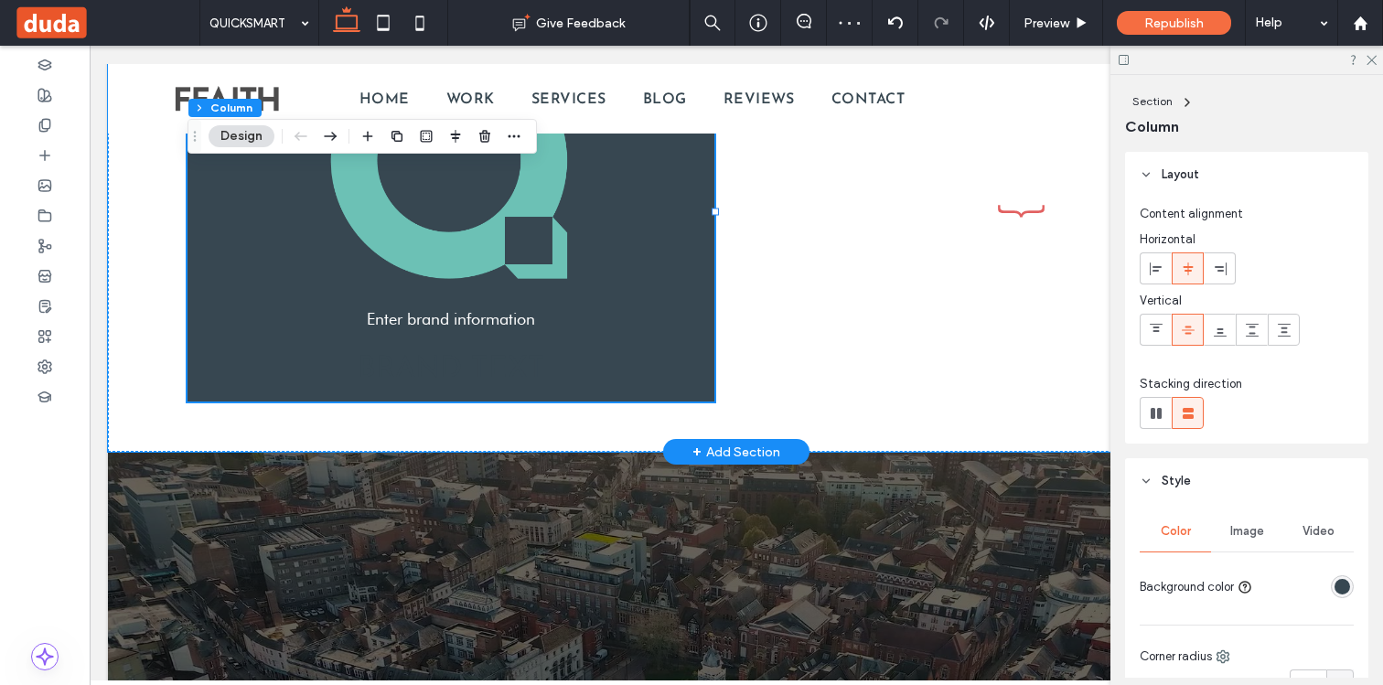
click at [413, 322] on span "Enter brand information" at bounding box center [451, 318] width 168 height 19
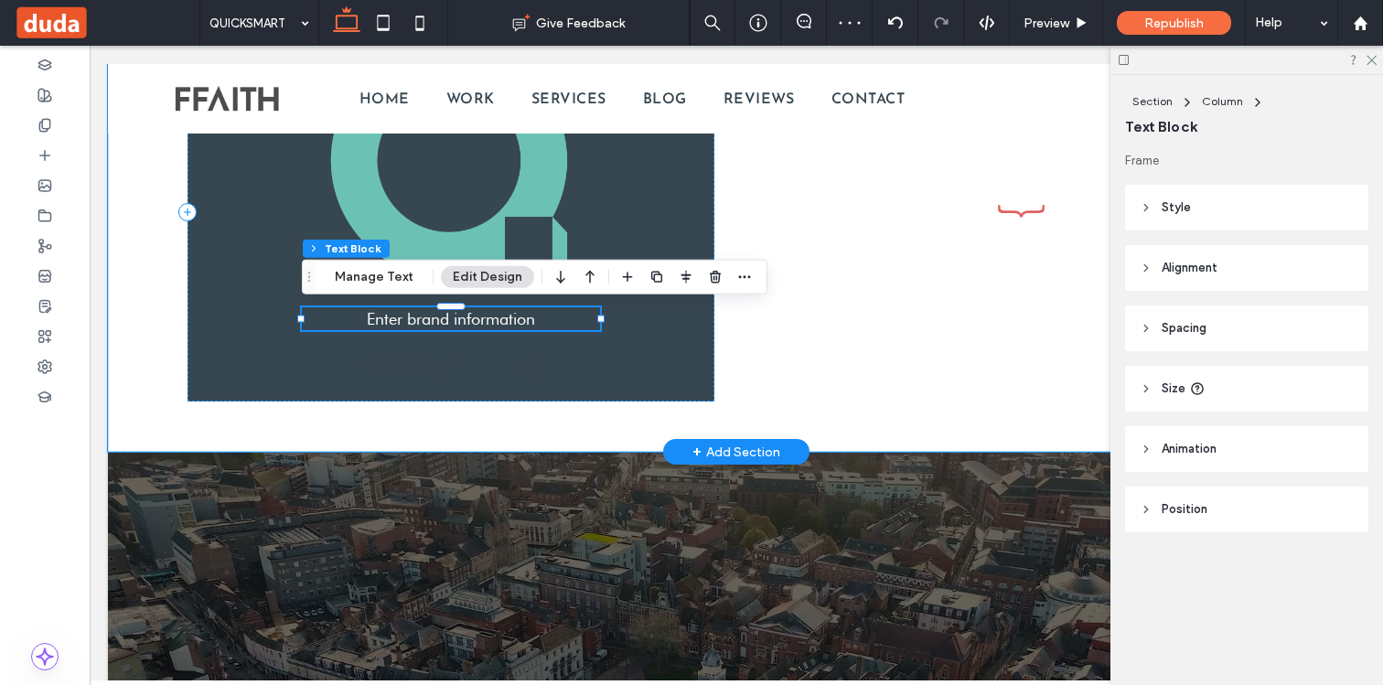
click at [413, 322] on span "Enter brand information" at bounding box center [451, 318] width 168 height 19
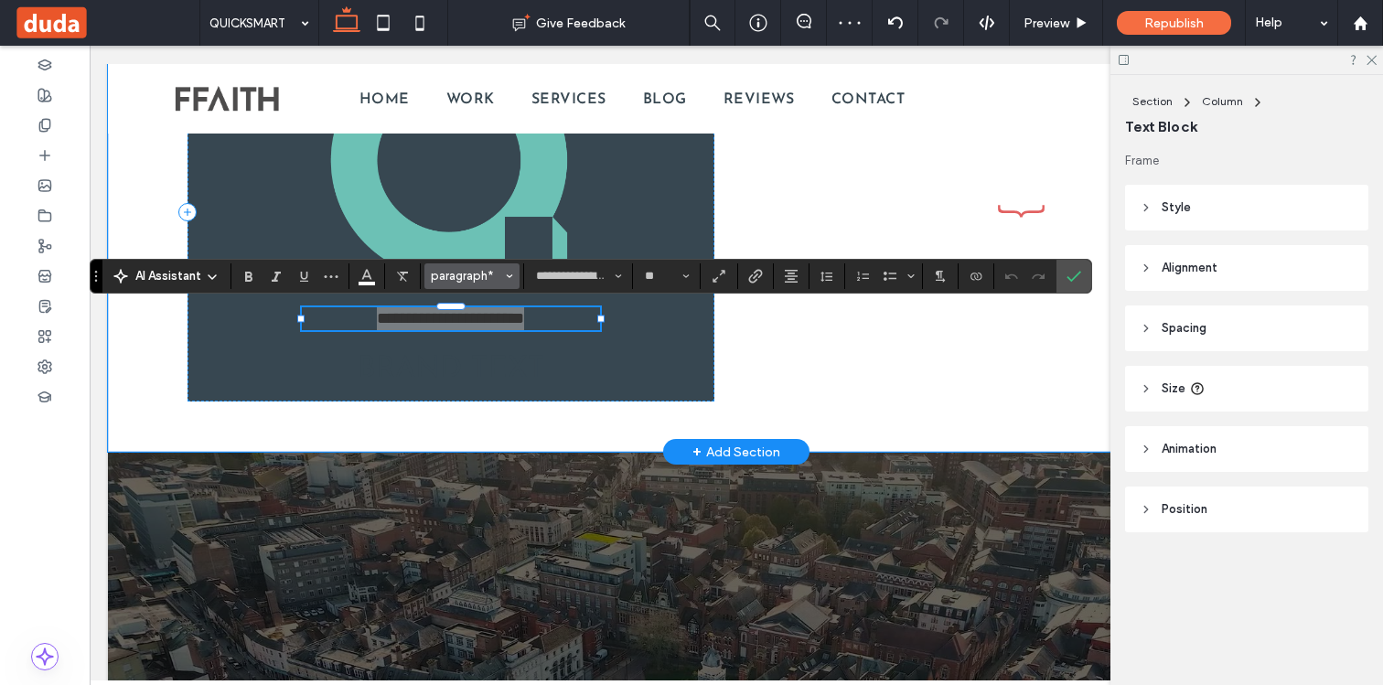
click at [504, 276] on button "paragraph*" at bounding box center [471, 276] width 95 height 26
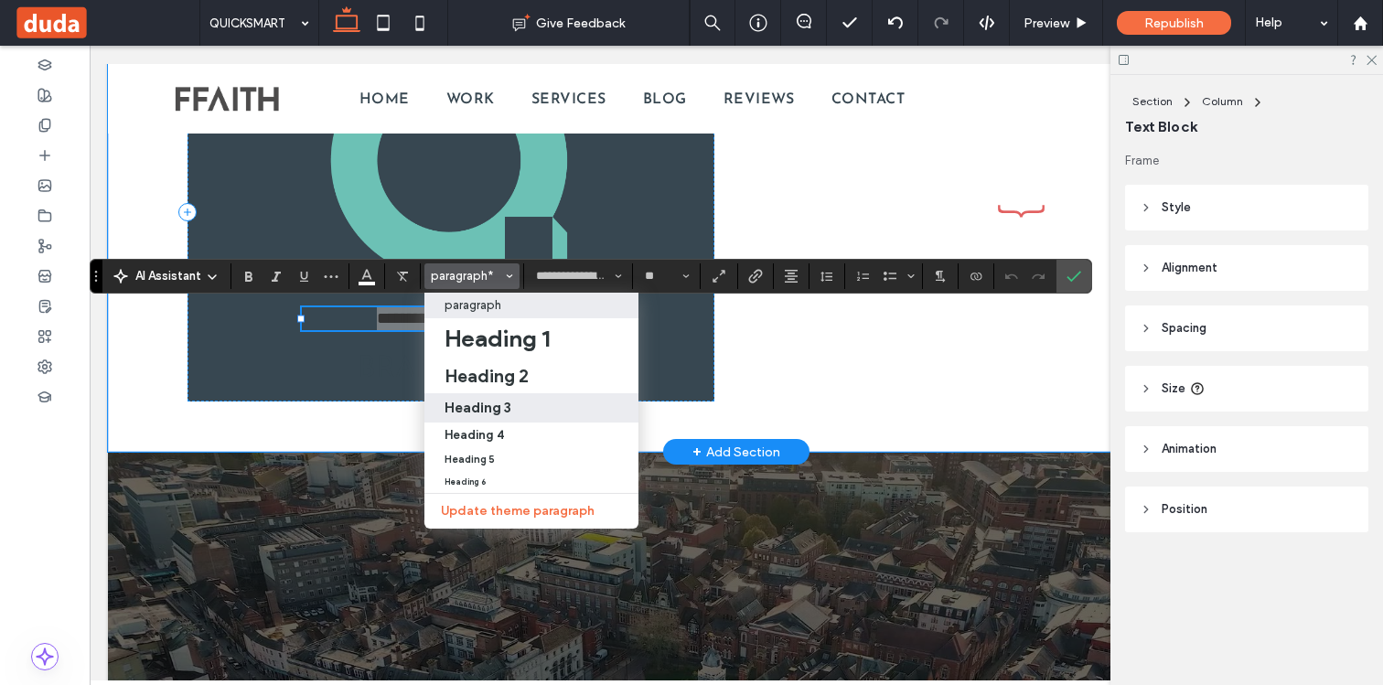
click at [486, 399] on h3 "Heading 3" at bounding box center [477, 407] width 67 height 17
type input "**********"
type input "**"
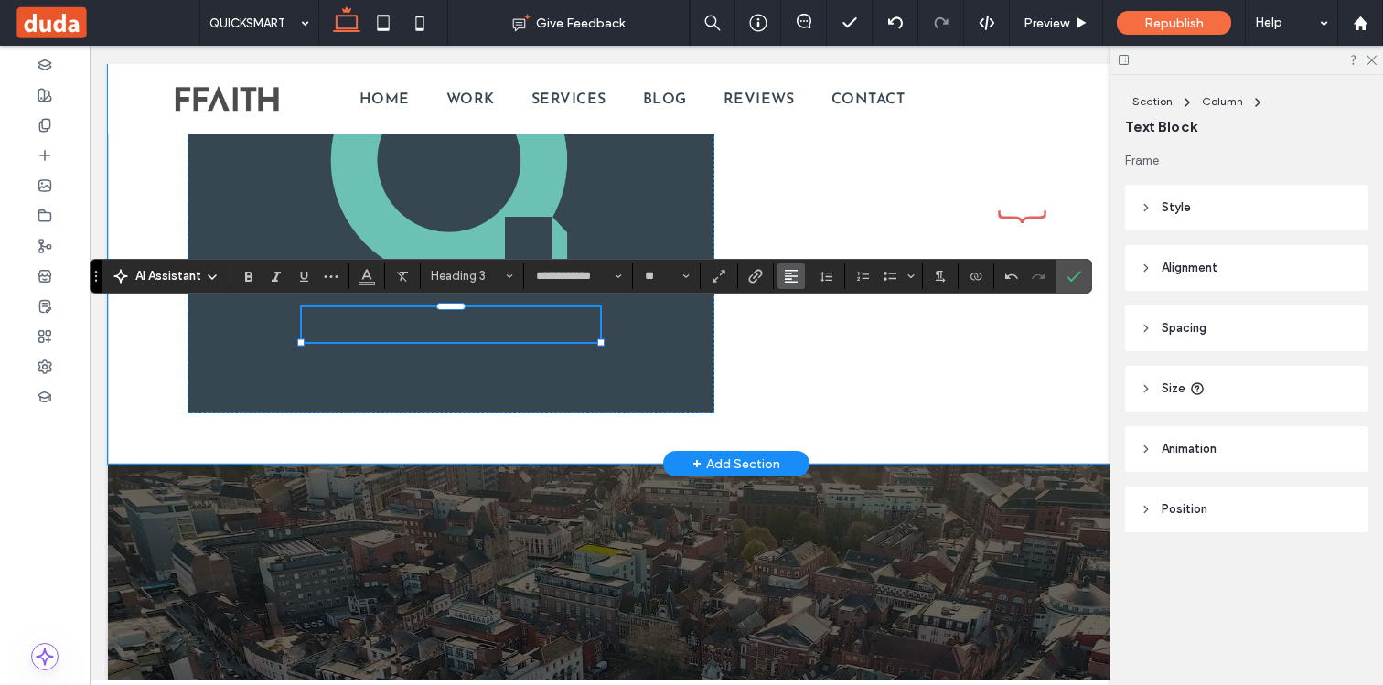
click at [786, 282] on icon "Alignment" at bounding box center [791, 276] width 15 height 15
click at [799, 322] on label "ui.textEditor.alignment.center" at bounding box center [809, 332] width 64 height 27
click at [495, 290] on div "**********" at bounding box center [591, 276] width 1002 height 35
click at [493, 283] on button "Heading 3" at bounding box center [471, 276] width 95 height 26
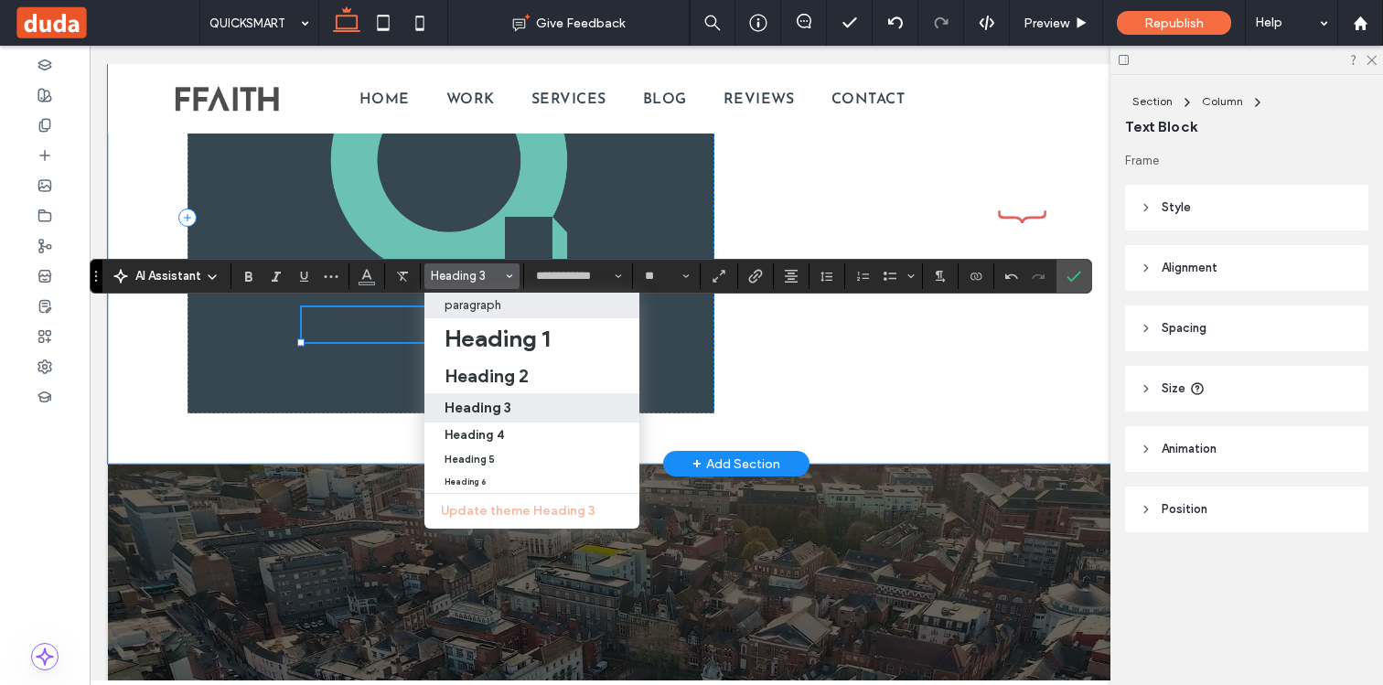
click at [492, 308] on p "paragraph" at bounding box center [472, 305] width 57 height 14
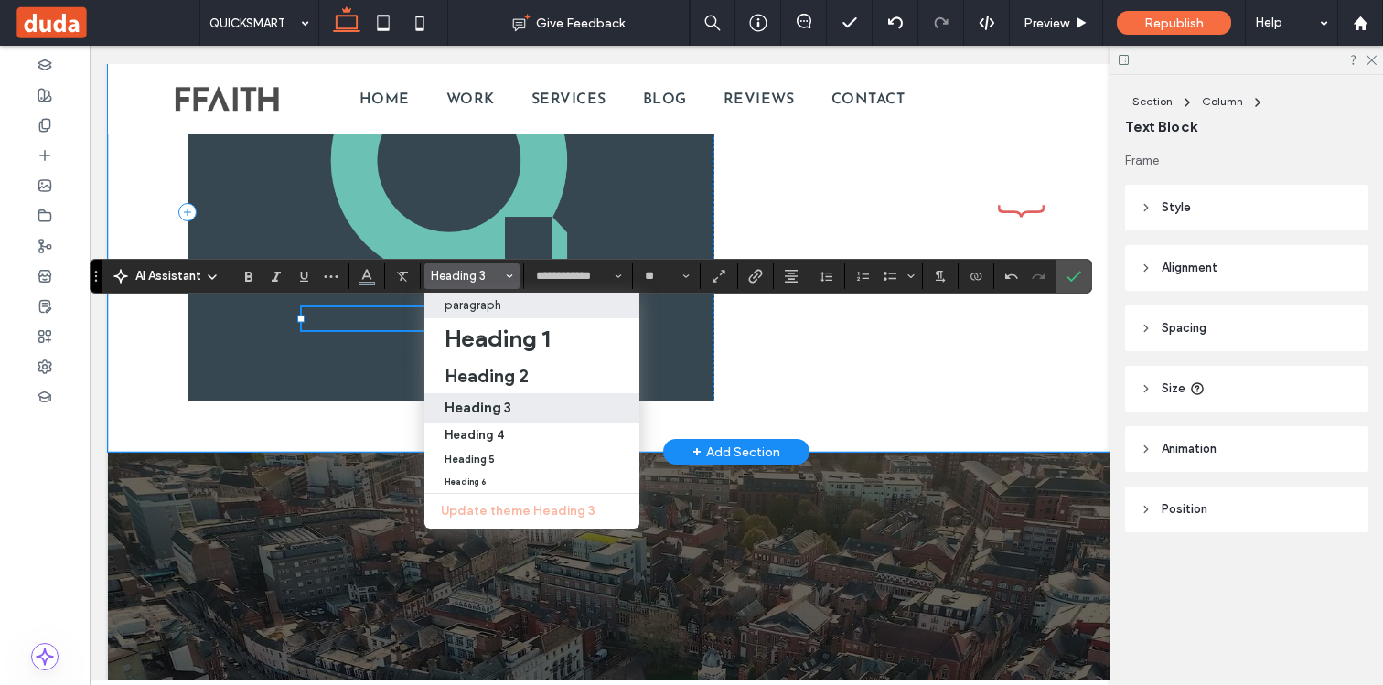
type input "**********"
type input "**"
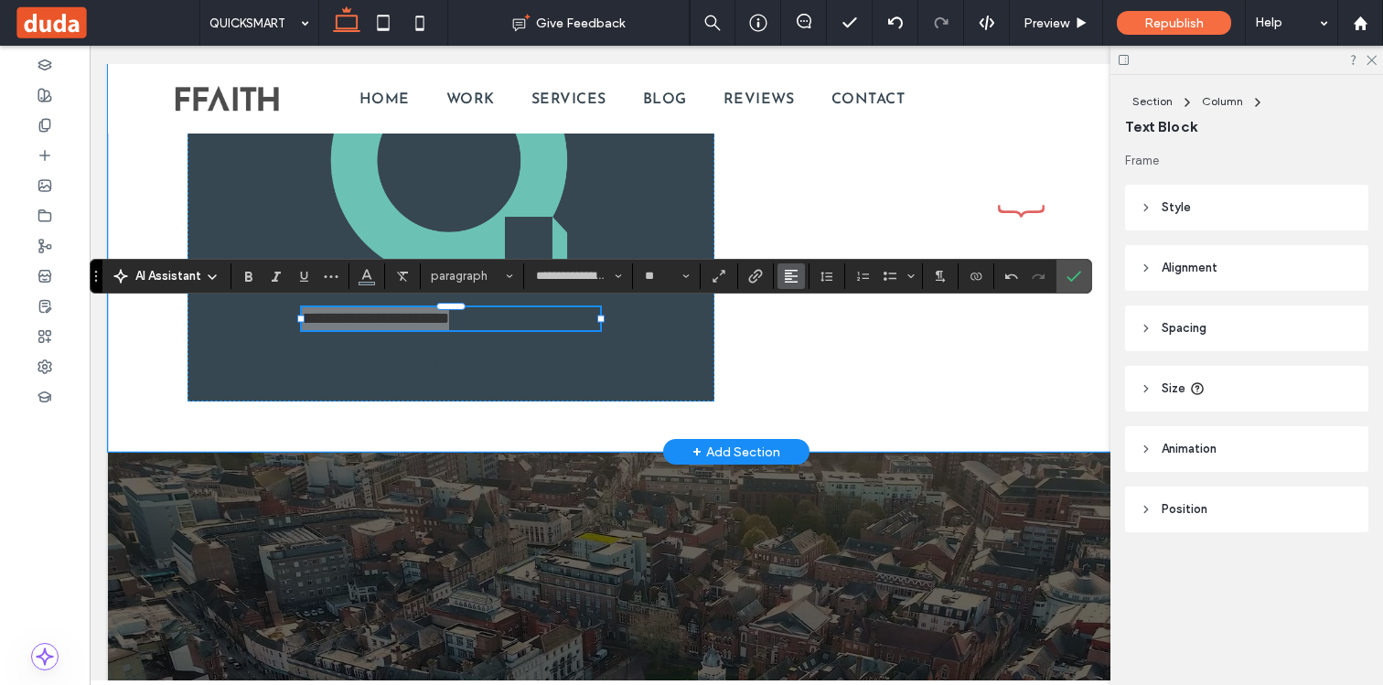
click at [794, 284] on span "Alignment" at bounding box center [791, 276] width 15 height 24
click at [801, 327] on icon "ui.textEditor.alignment.center" at bounding box center [804, 332] width 15 height 15
click at [1068, 275] on icon "Confirm" at bounding box center [1073, 276] width 15 height 15
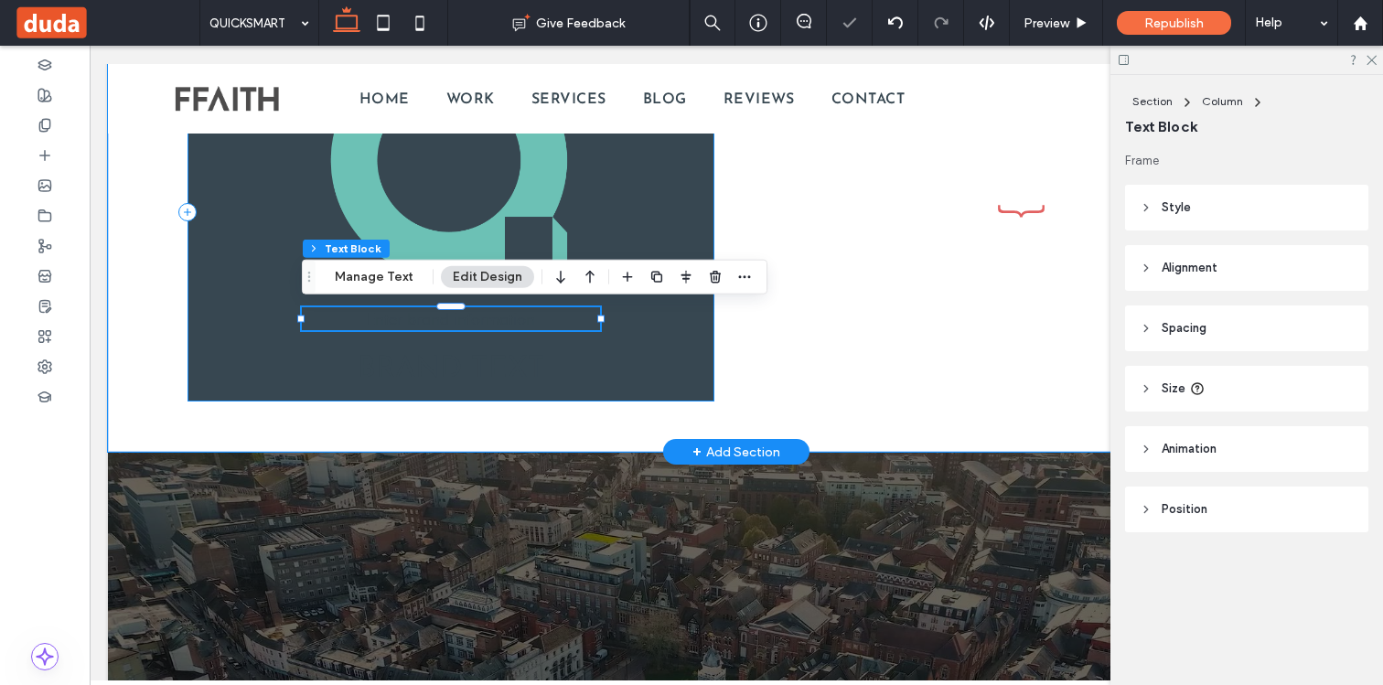
click at [411, 299] on div "Enter brand information BRAND TEXT" at bounding box center [450, 211] width 527 height 379
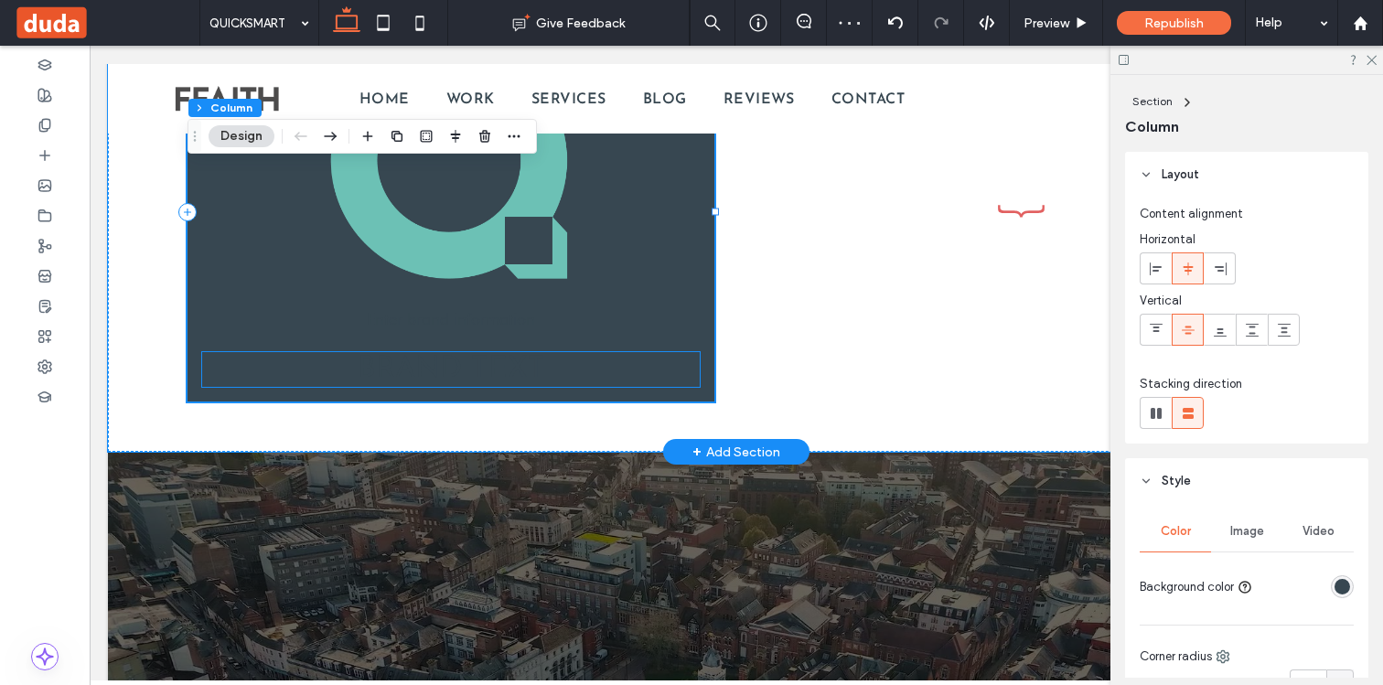
click at [433, 367] on span "BRAND TEXT" at bounding box center [451, 369] width 187 height 29
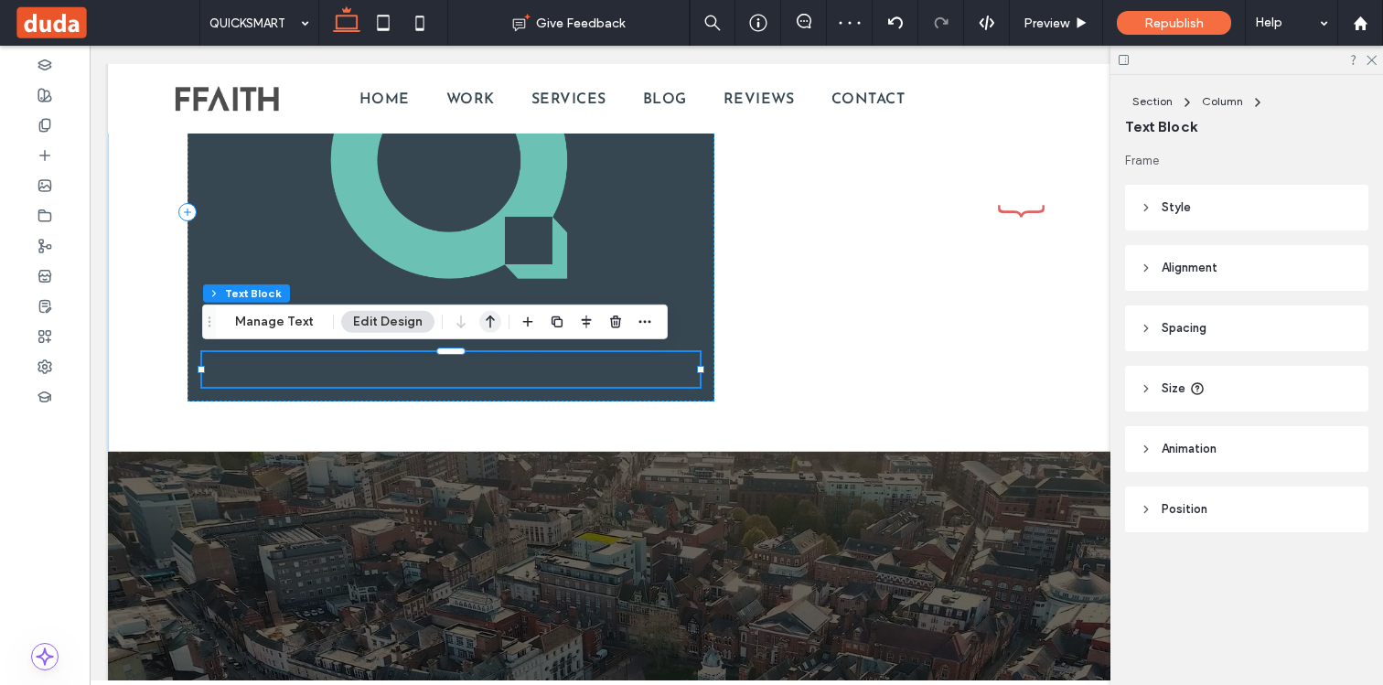
click at [480, 328] on icon "button" at bounding box center [490, 321] width 22 height 33
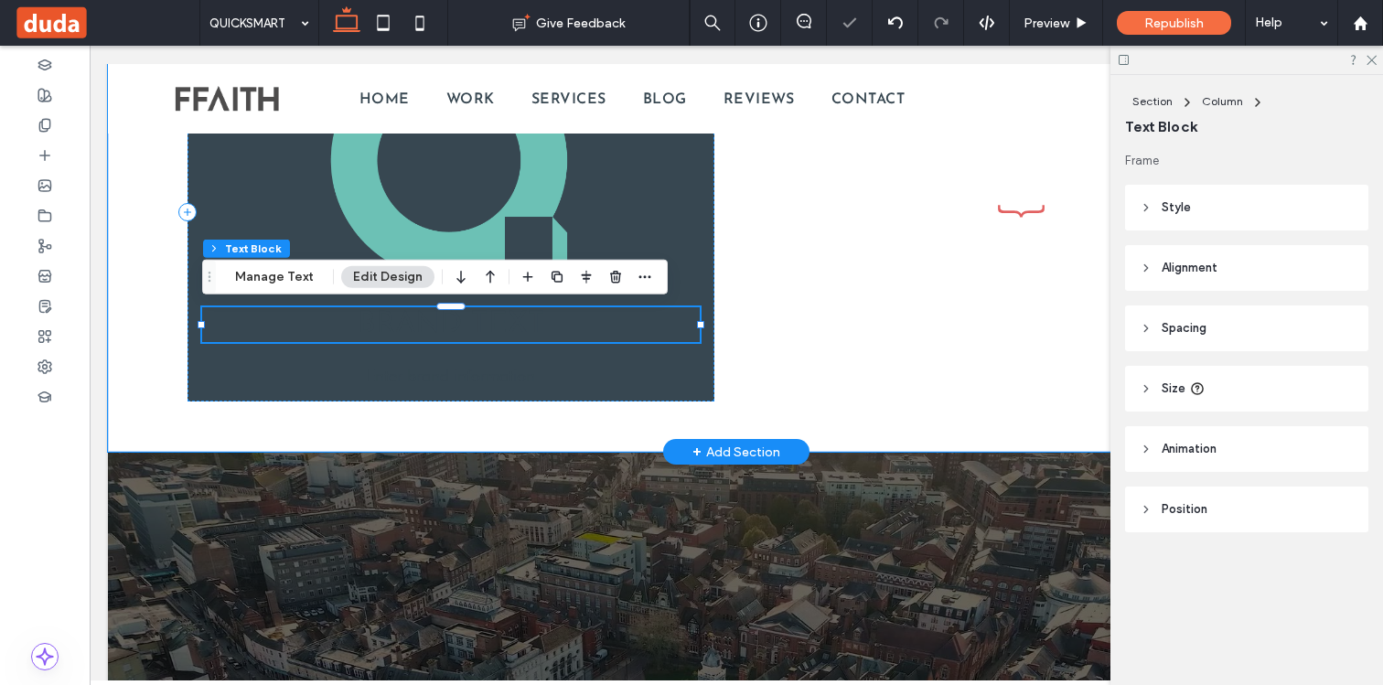
click at [460, 330] on span "BRAND TEXT" at bounding box center [451, 324] width 187 height 29
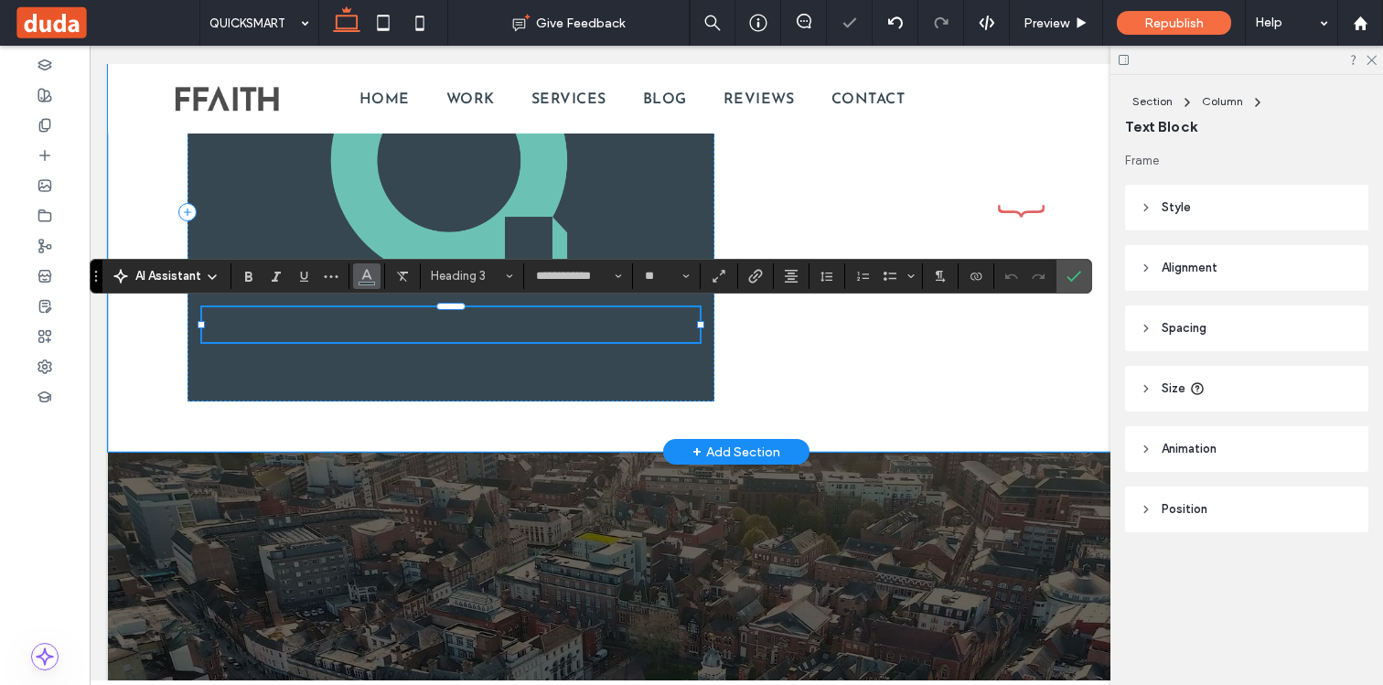
click at [365, 272] on use "Color" at bounding box center [367, 274] width 10 height 10
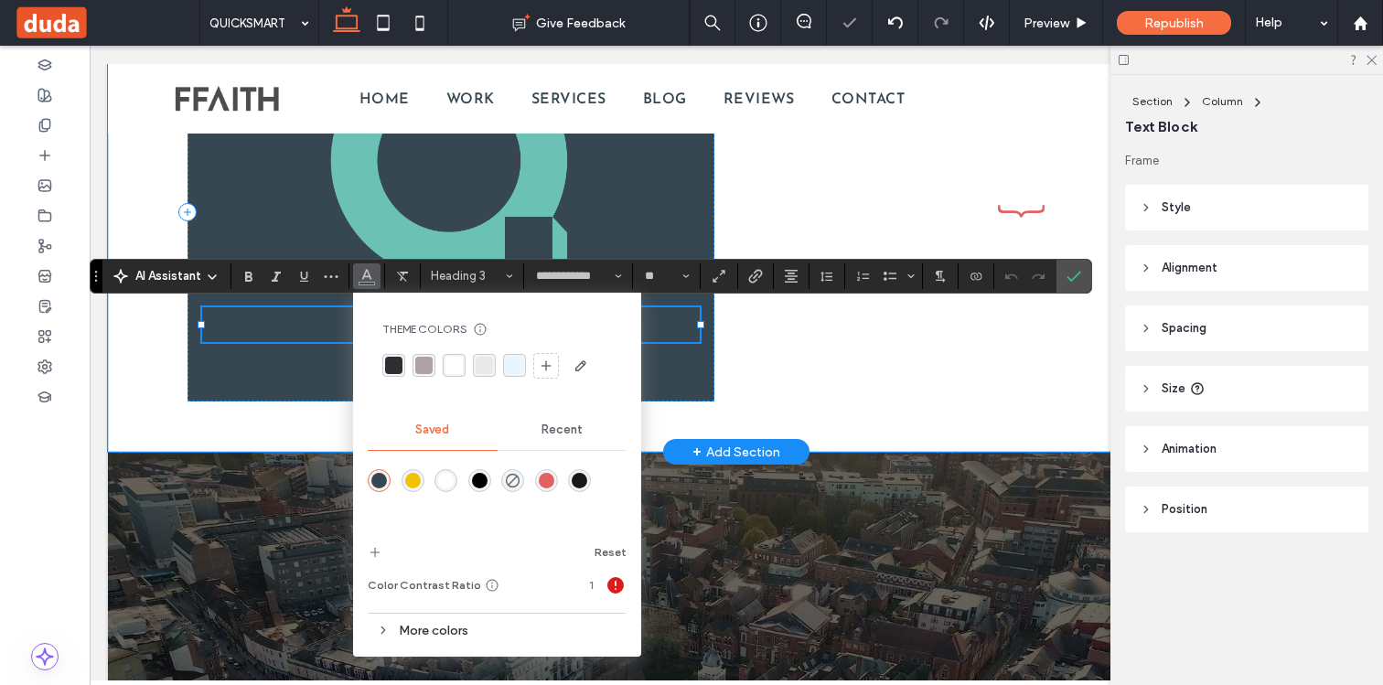
click at [446, 480] on div "rgba(255,255,255,1)" at bounding box center [446, 481] width 16 height 16
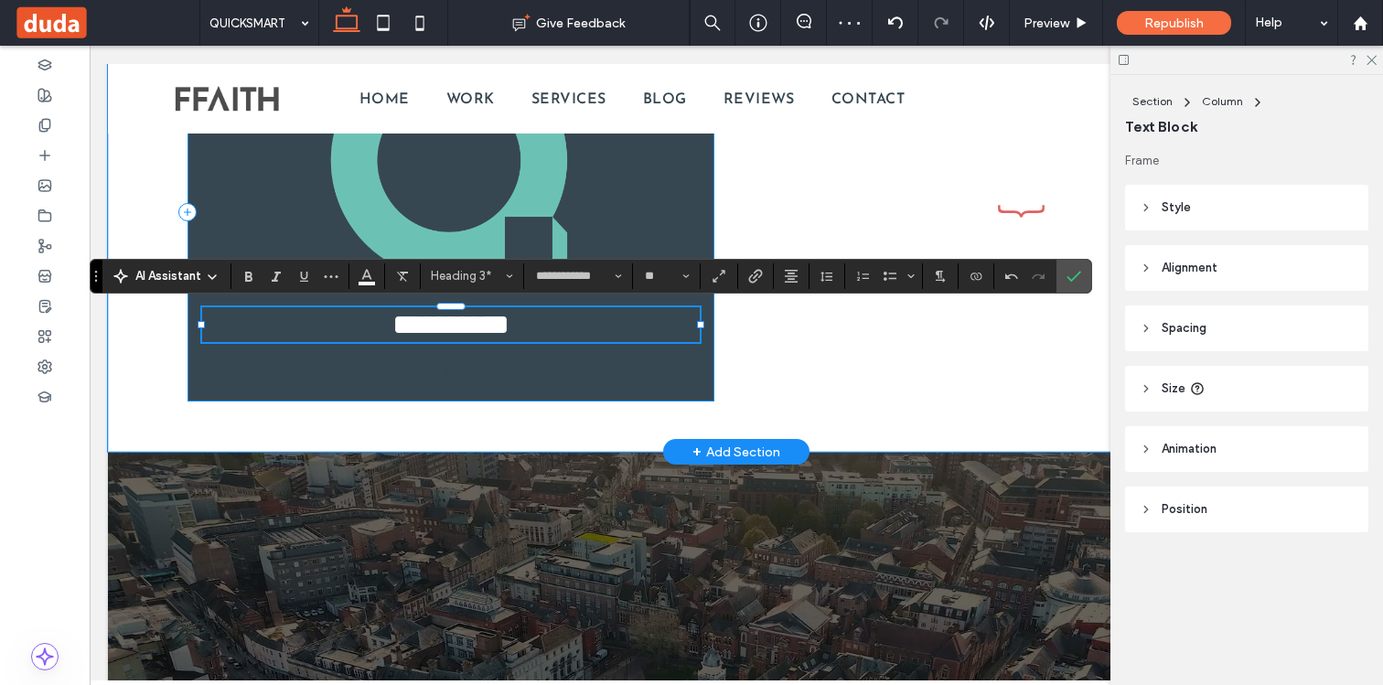
click at [368, 364] on p "Enter brand information" at bounding box center [451, 375] width 298 height 23
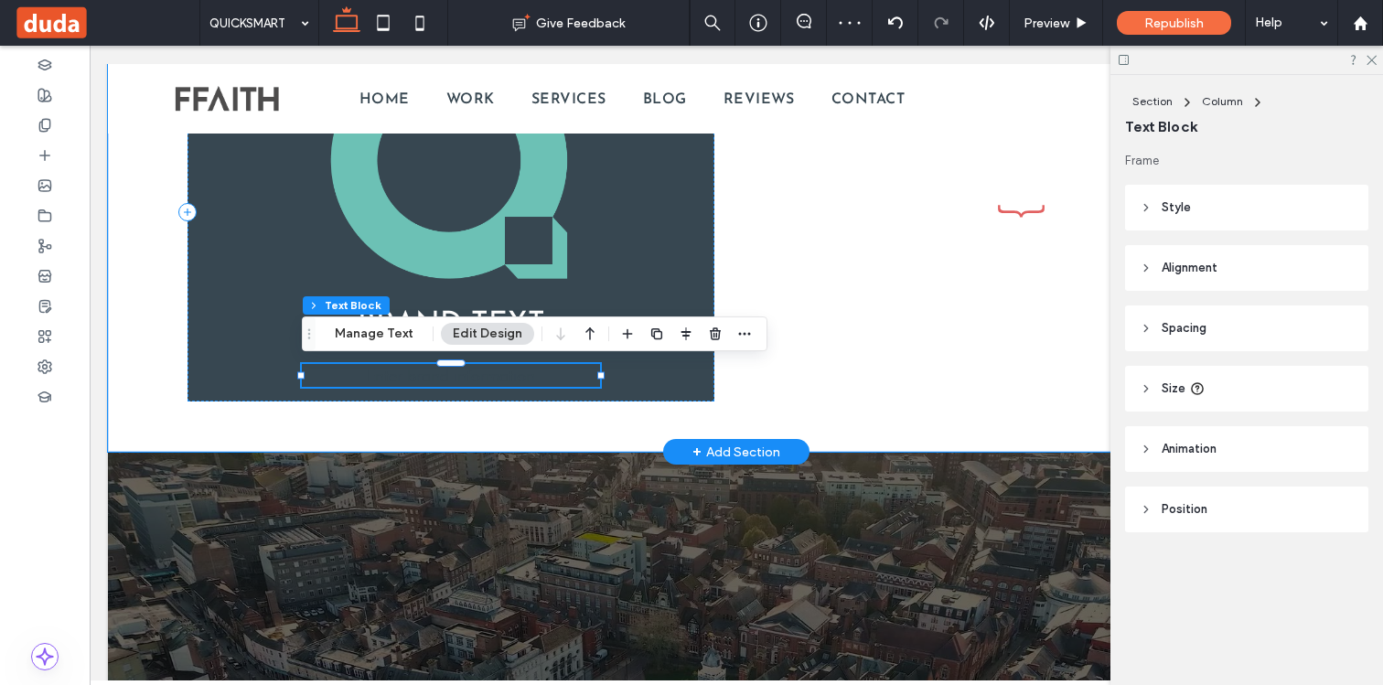
click at [371, 372] on span "Enter brand information" at bounding box center [451, 375] width 168 height 19
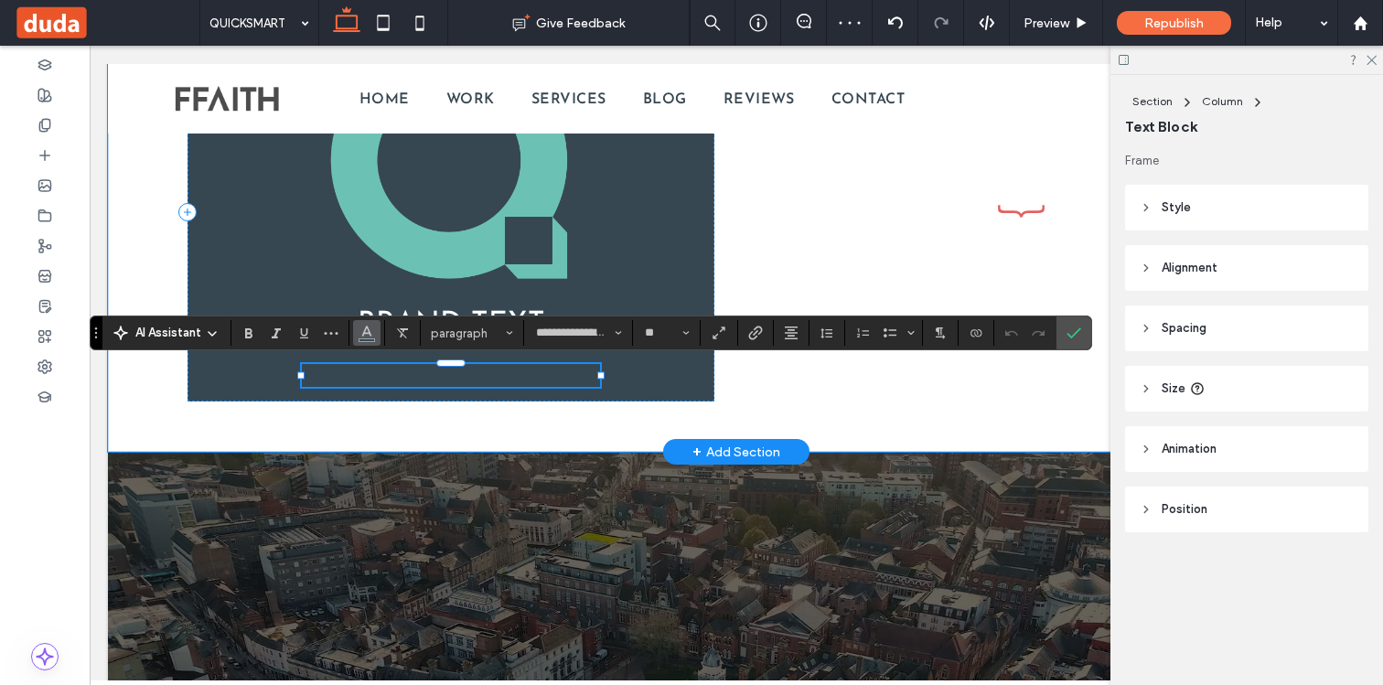
click at [373, 336] on icon "Color" at bounding box center [366, 331] width 15 height 15
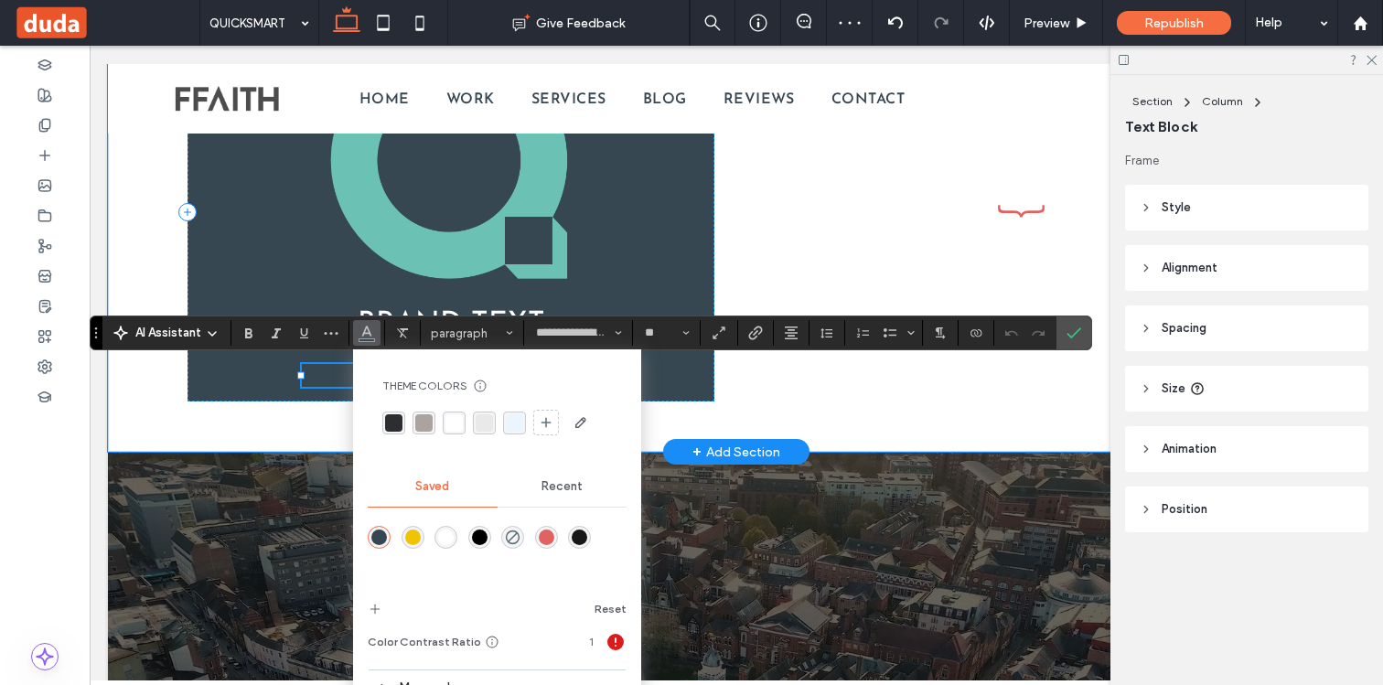
click at [447, 542] on div "rgba(255,255,255,1)" at bounding box center [446, 537] width 16 height 16
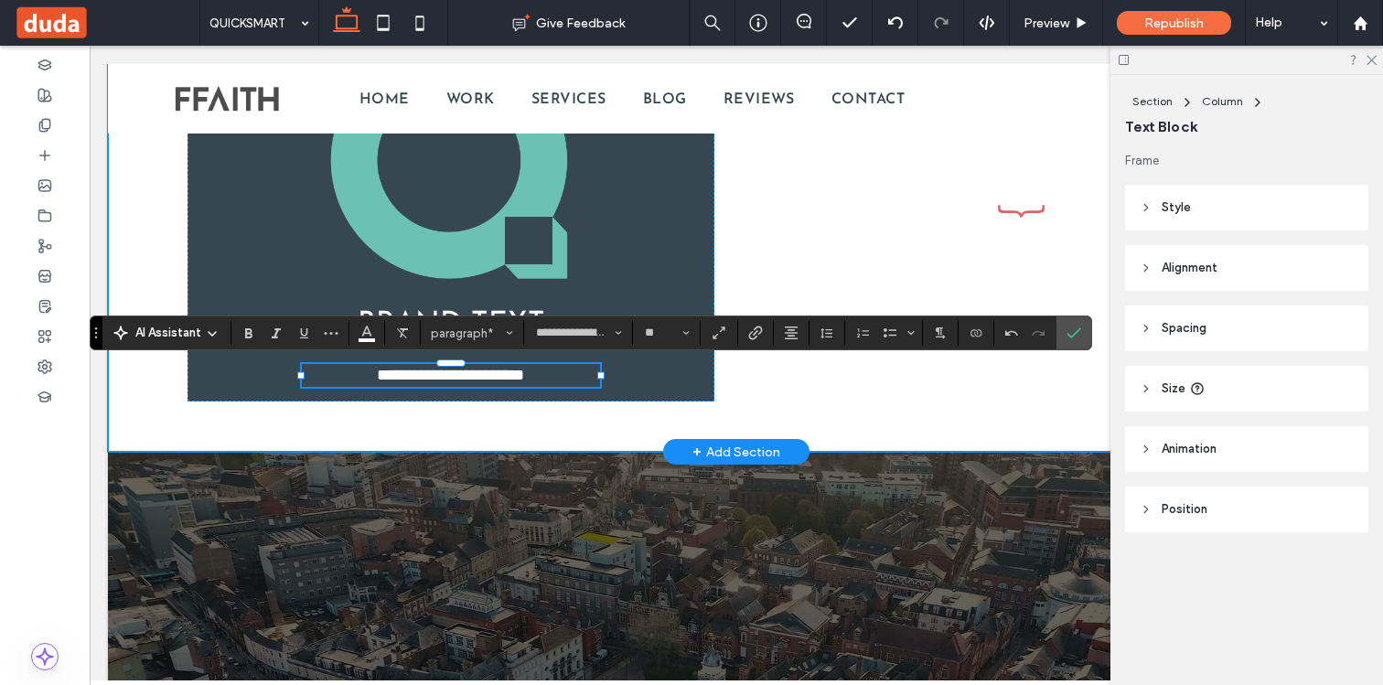
click at [654, 385] on div "**********" at bounding box center [450, 211] width 527 height 379
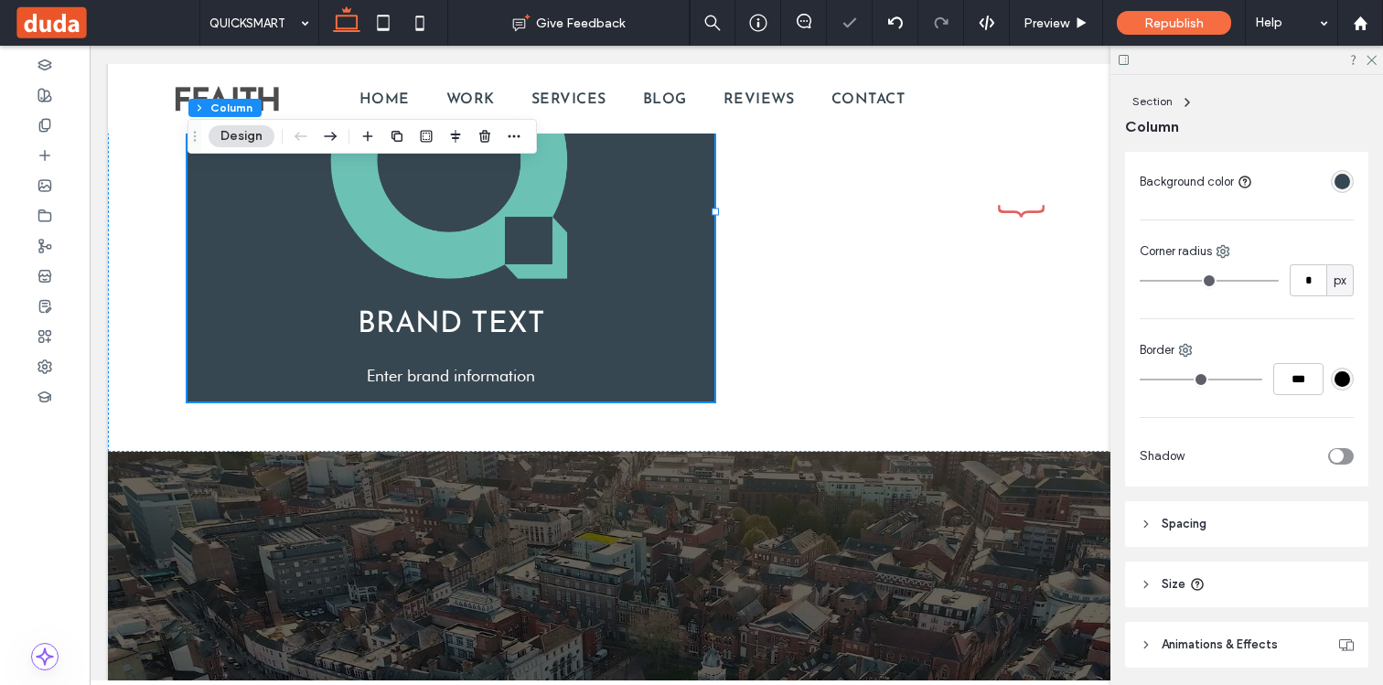
scroll to position [468, 0]
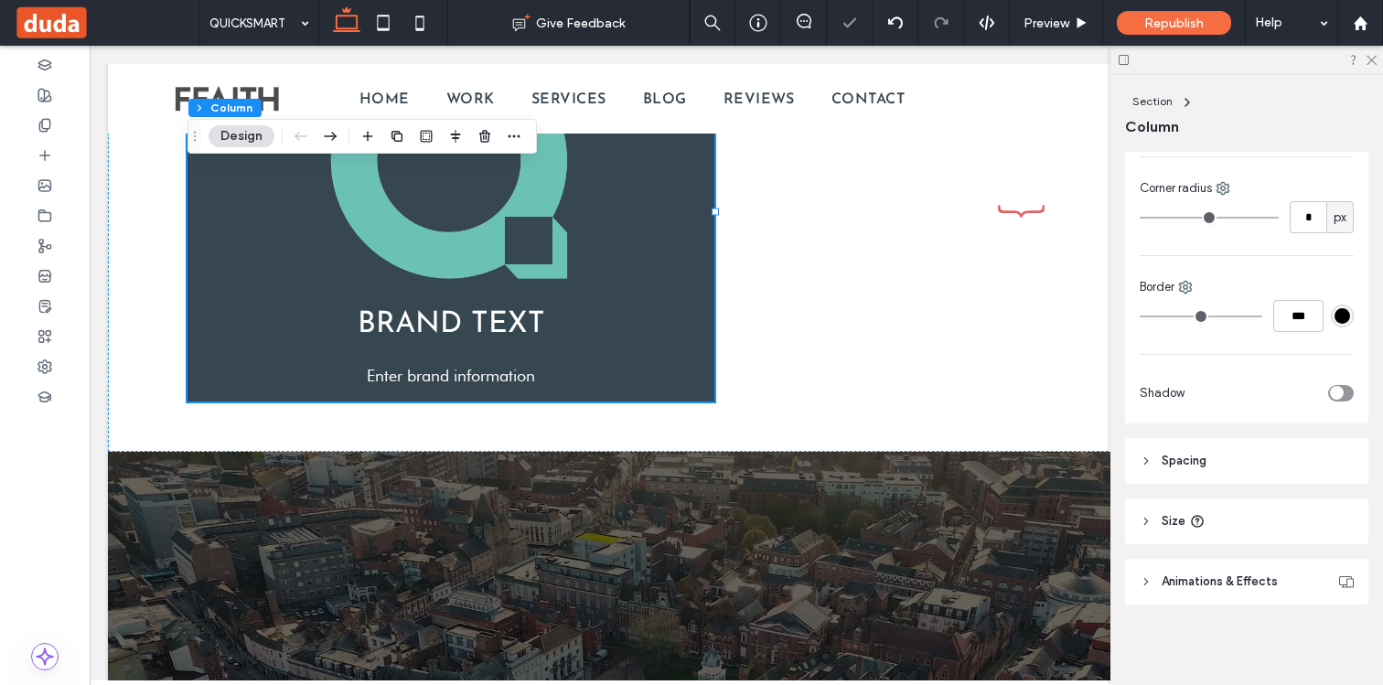
click at [1184, 446] on header "Spacing" at bounding box center [1246, 461] width 243 height 46
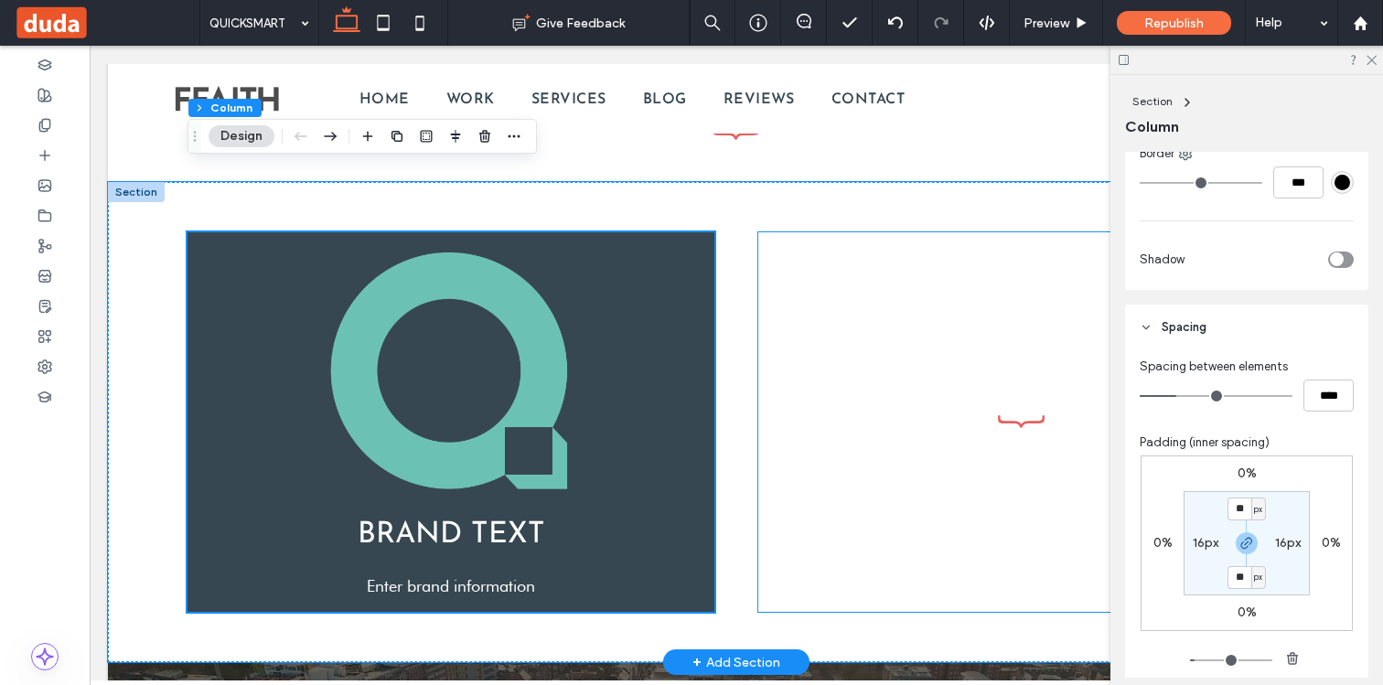
scroll to position [2410, 0]
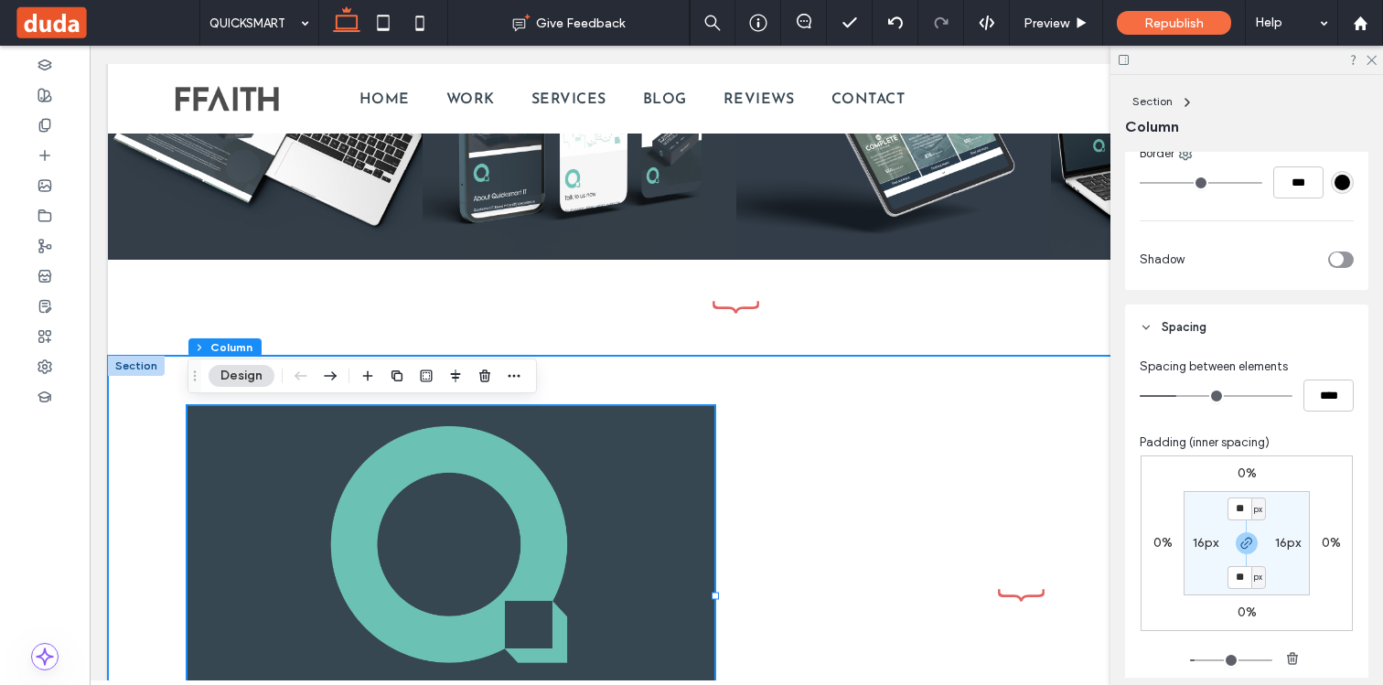
click at [581, 379] on div "BRAND TEXT Enter brand information" at bounding box center [735, 596] width 1097 height 480
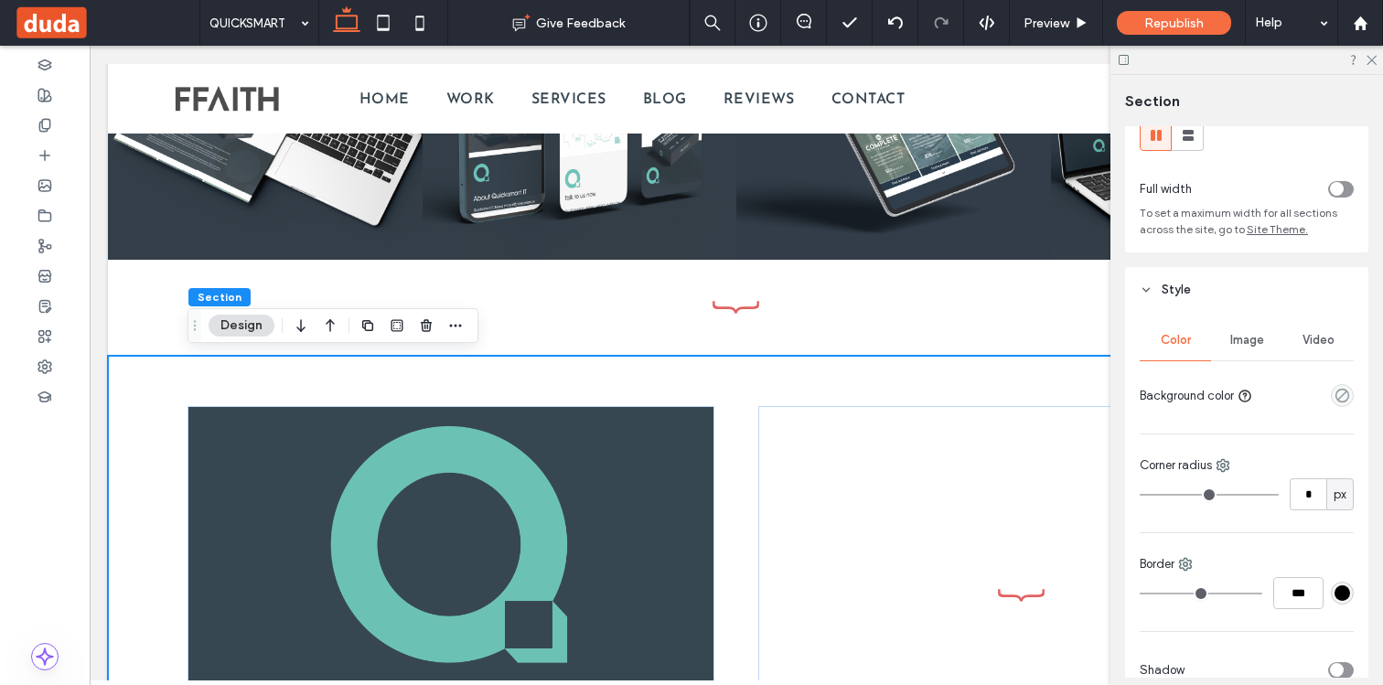
scroll to position [0, 0]
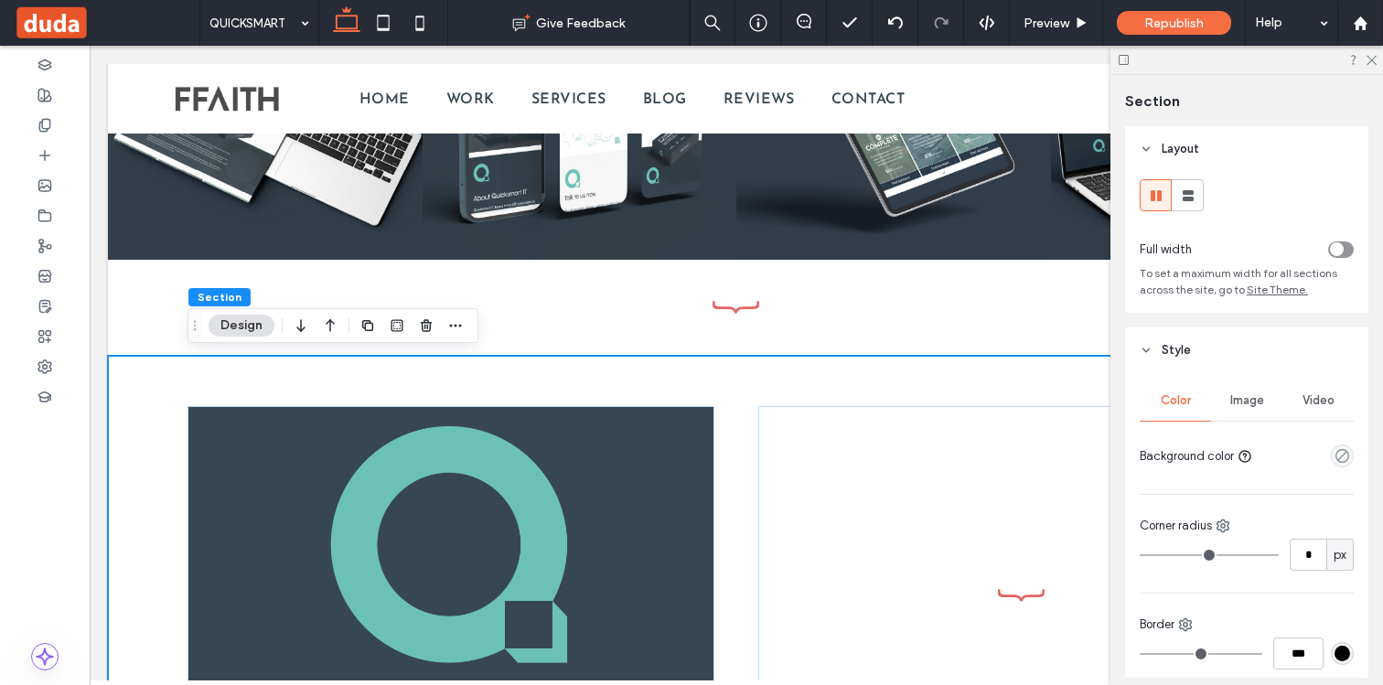
click at [1337, 247] on icon "toggle" at bounding box center [1335, 249] width 7 height 5
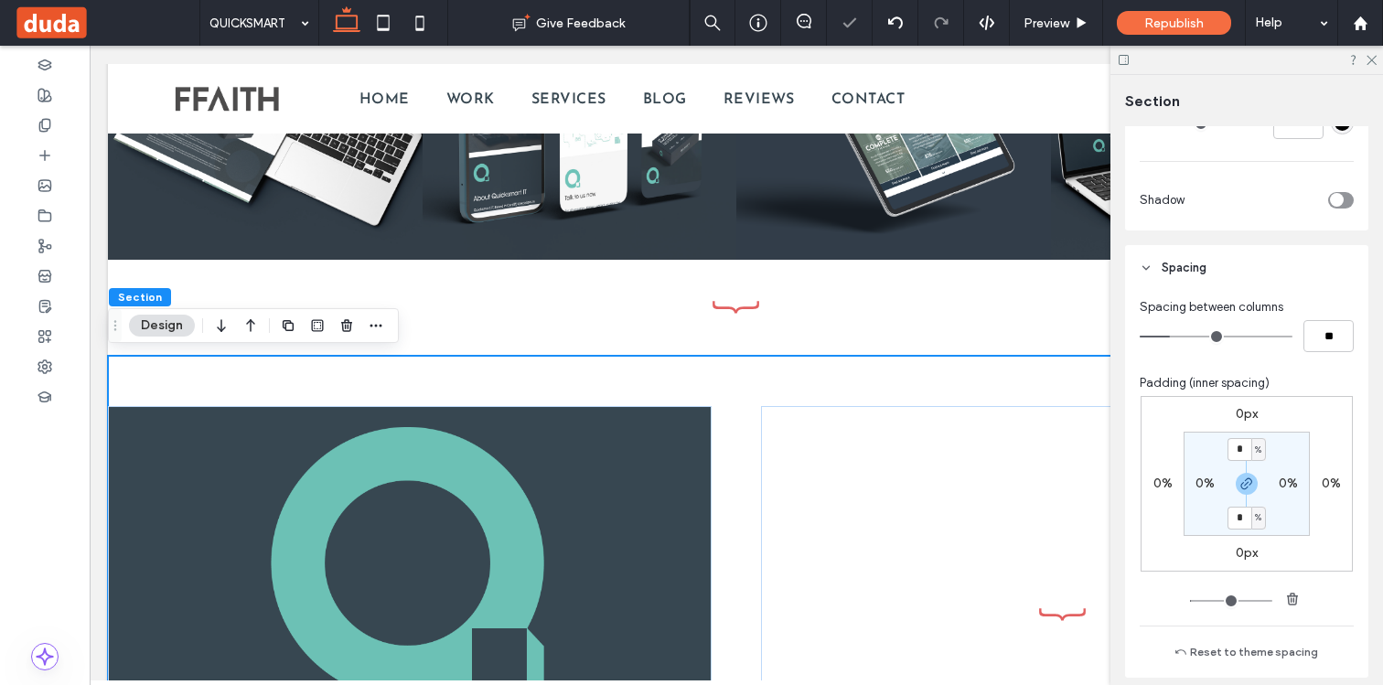
scroll to position [552, 0]
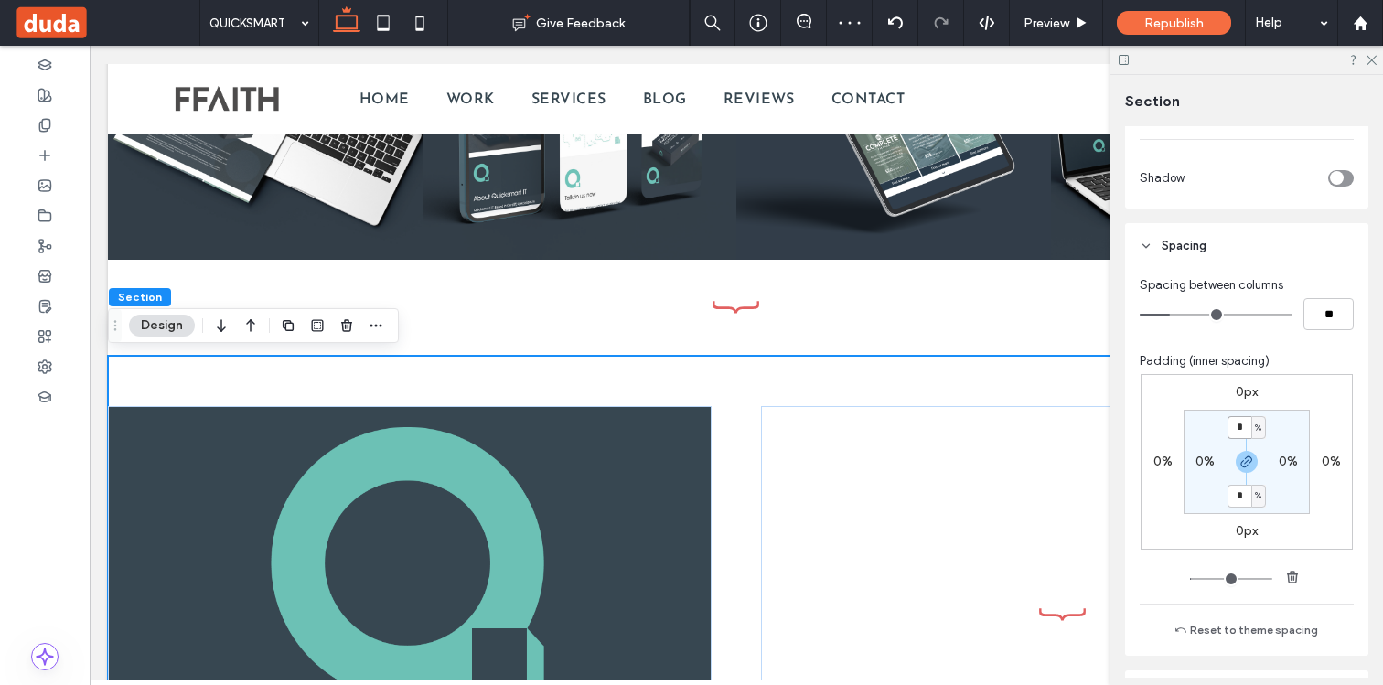
click at [1237, 433] on input "*" at bounding box center [1239, 427] width 24 height 23
type input "*"
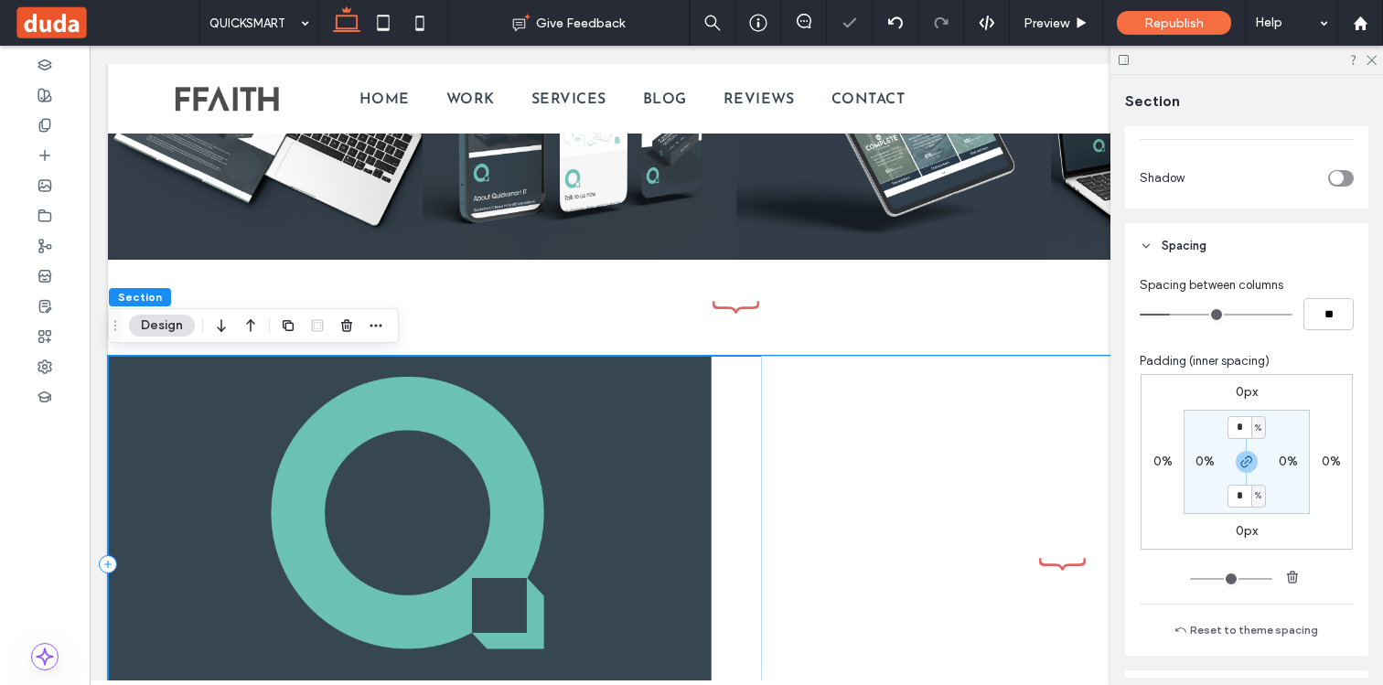
click at [652, 410] on div "BRAND TEXT Enter brand information" at bounding box center [410, 565] width 604 height 418
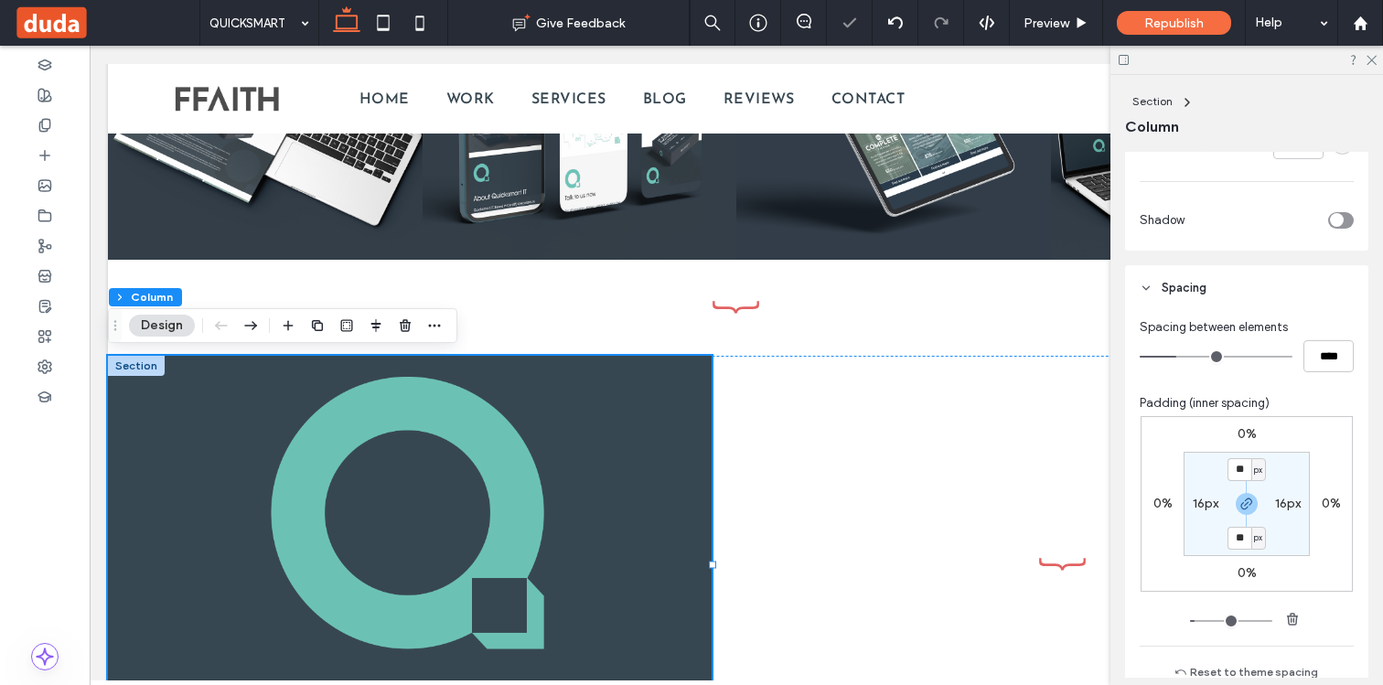
scroll to position [646, 0]
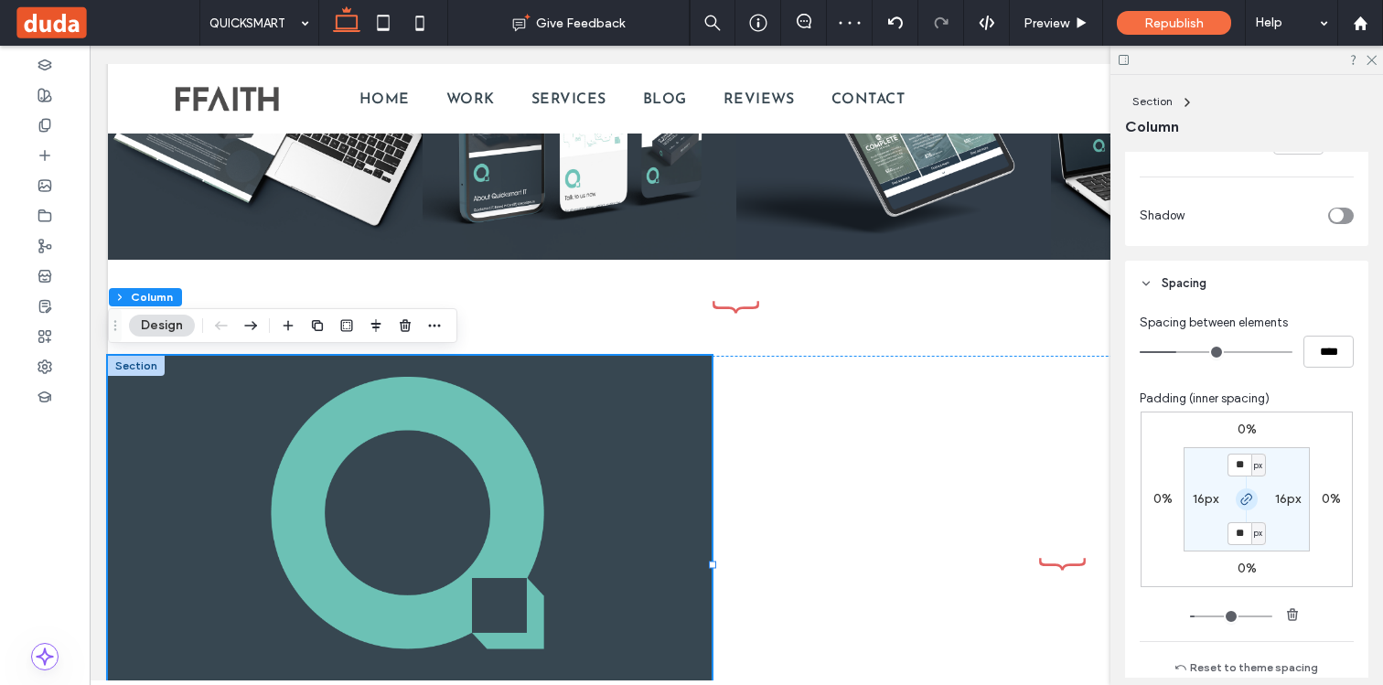
click at [1242, 492] on icon "button" at bounding box center [1246, 499] width 15 height 15
click at [1243, 493] on icon "button" at bounding box center [1246, 499] width 15 height 15
click at [1261, 465] on span "px" at bounding box center [1258, 465] width 8 height 18
click at [1254, 519] on span "%" at bounding box center [1251, 525] width 11 height 18
type input "***"
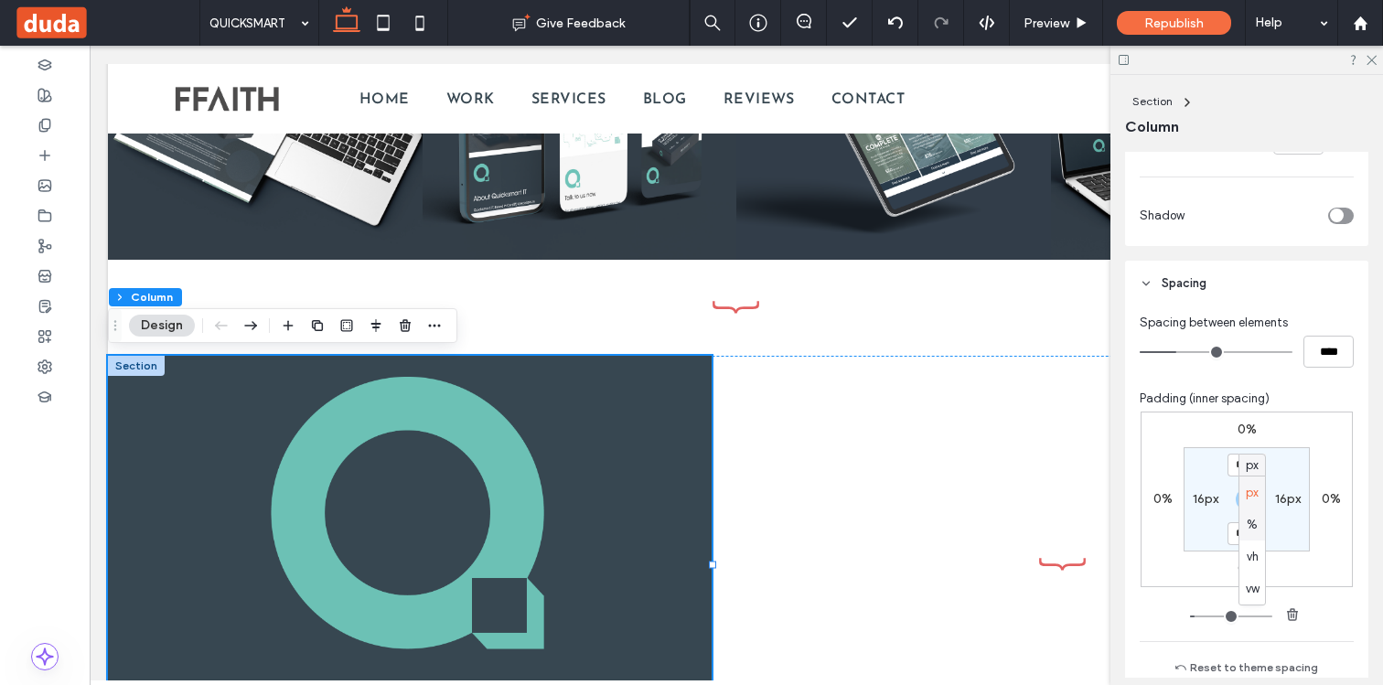
type input "*"
type input "***"
type input "*"
click at [1246, 469] on input "***" at bounding box center [1239, 465] width 24 height 23
type input "*"
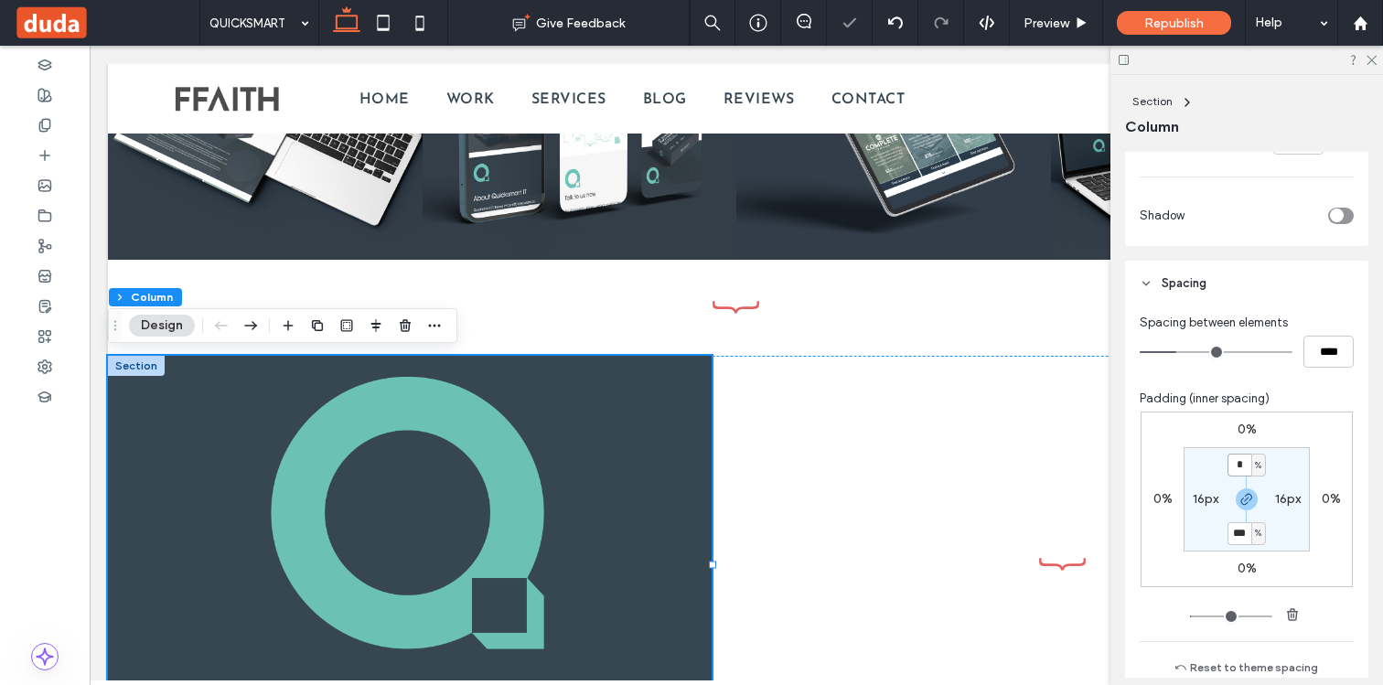
type input "*"
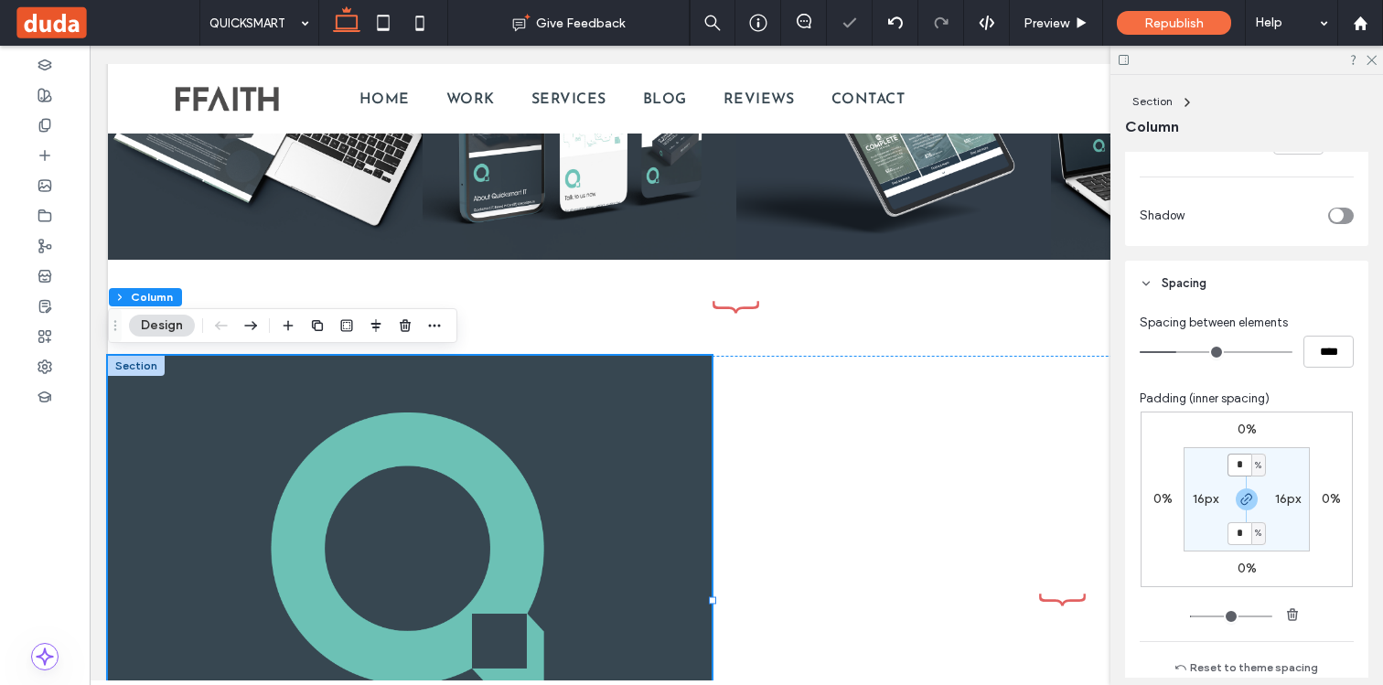
type input "*"
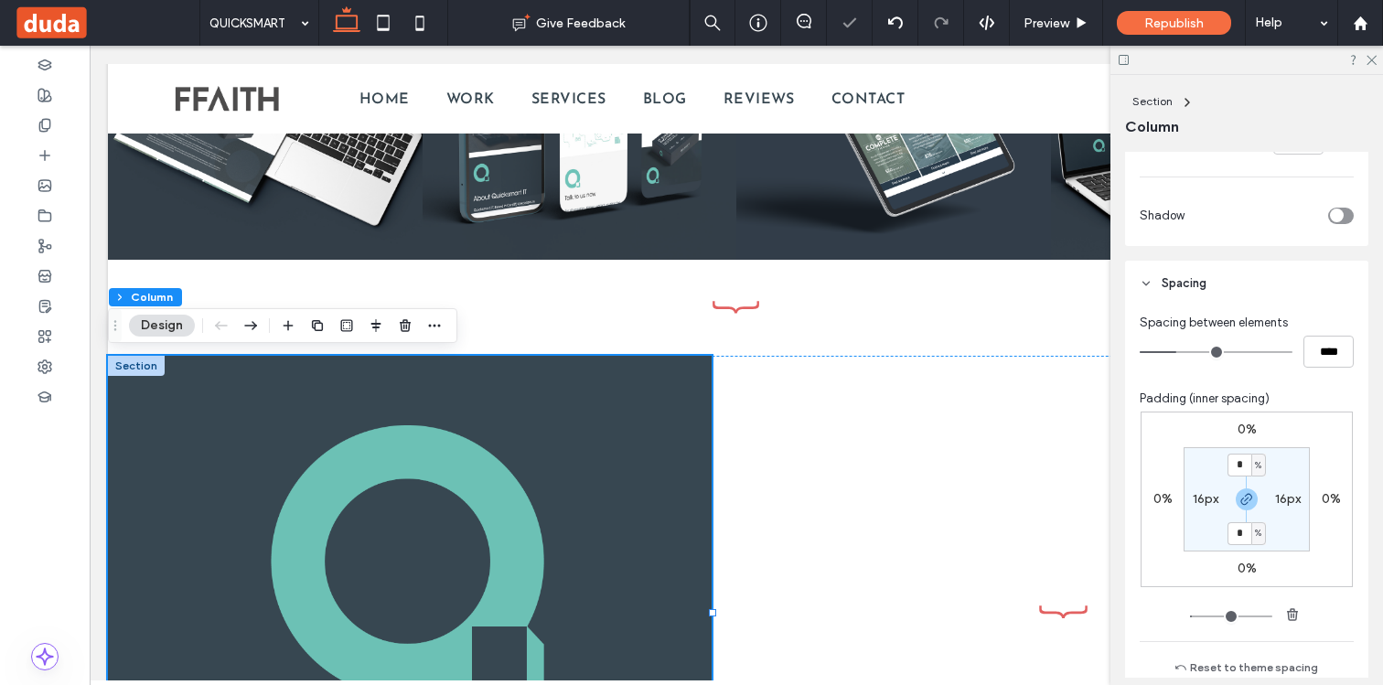
click at [1283, 506] on label "16px" at bounding box center [1288, 499] width 26 height 16
click at [1304, 504] on div "px" at bounding box center [1299, 499] width 11 height 18
click at [1292, 559] on span "%" at bounding box center [1293, 559] width 11 height 18
type input "*"
type input "***"
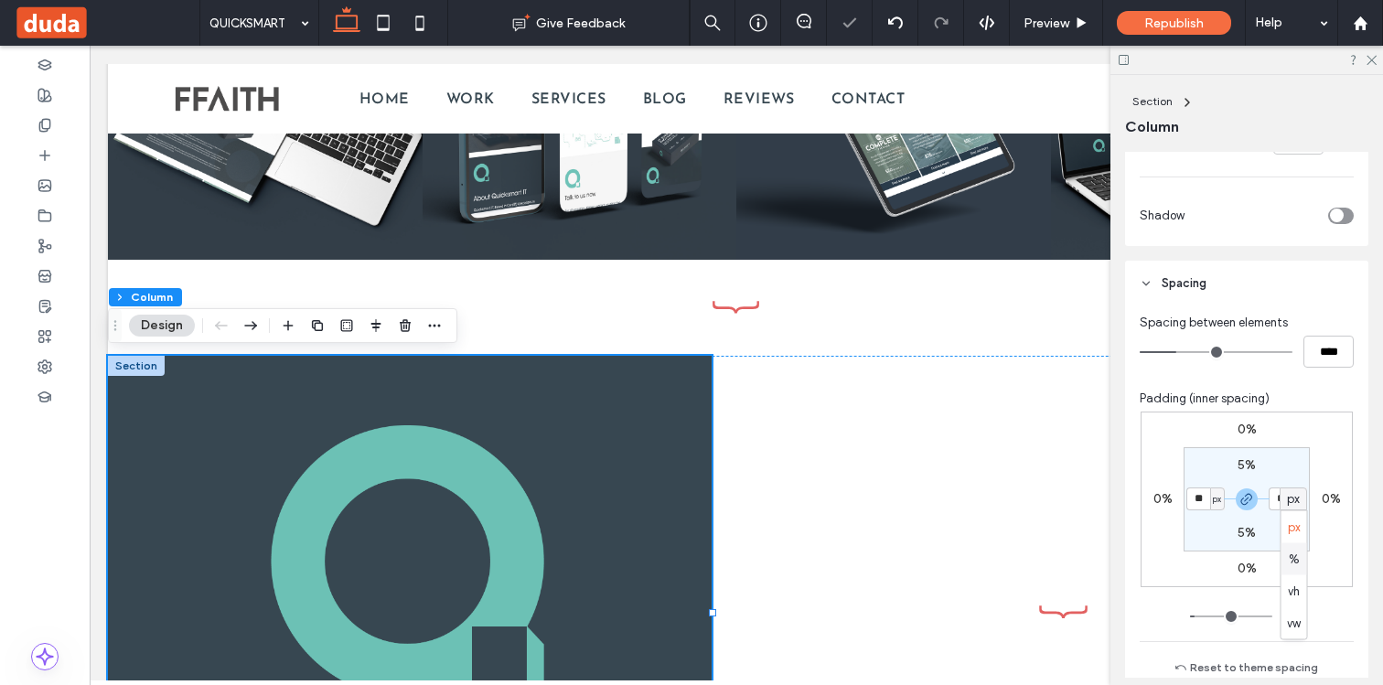
type input "***"
type input "*"
click at [1285, 499] on input "***" at bounding box center [1280, 498] width 24 height 23
type input "*"
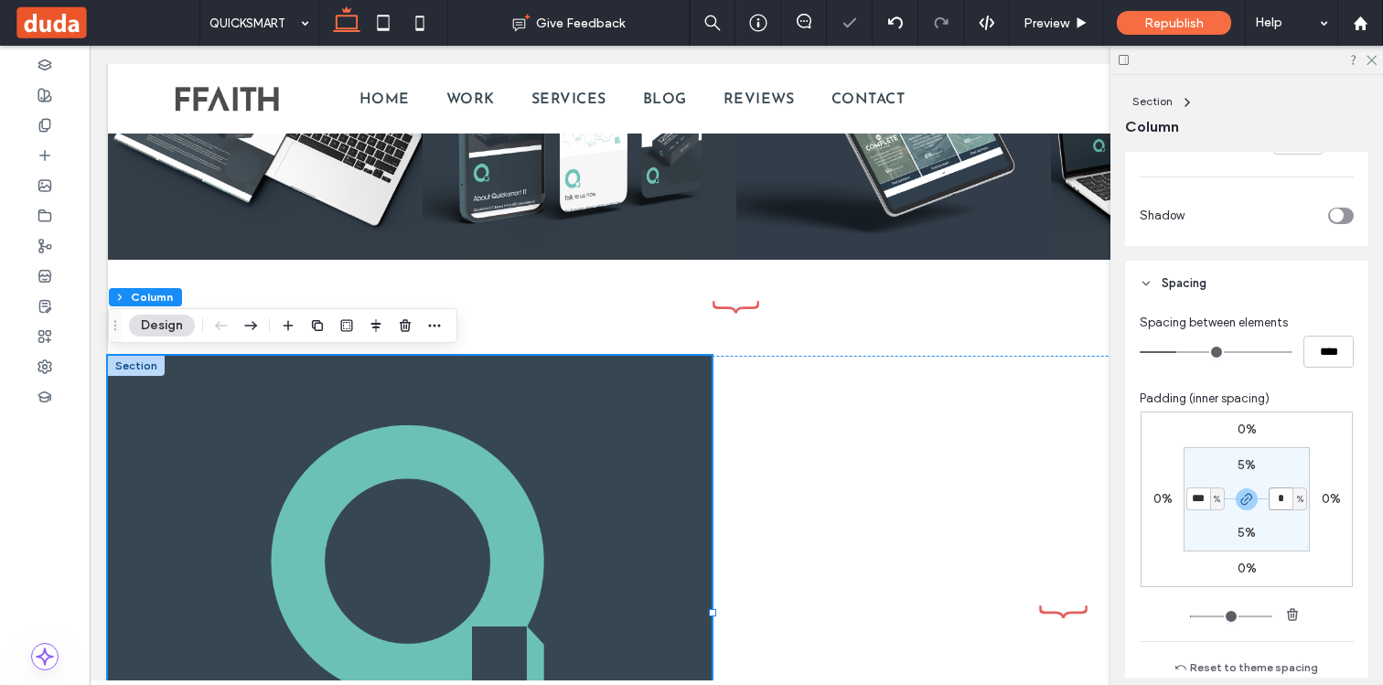
type input "*"
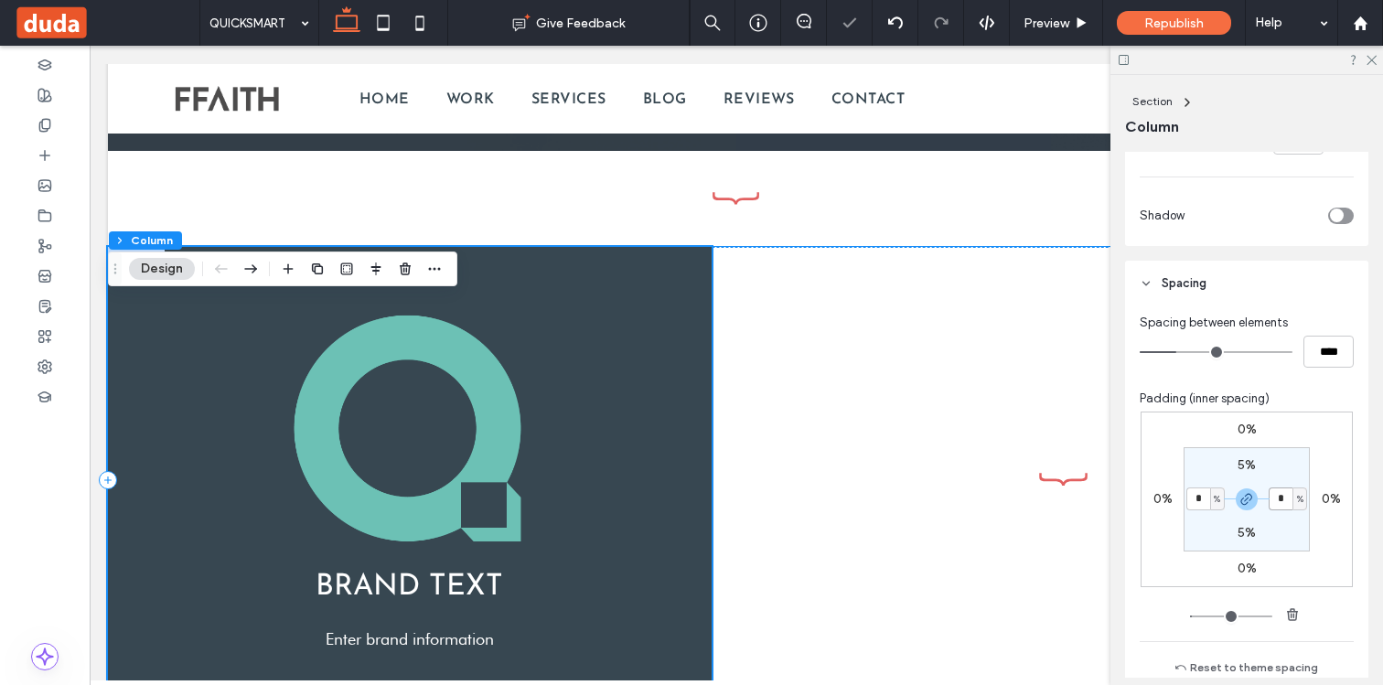
scroll to position [2571, 0]
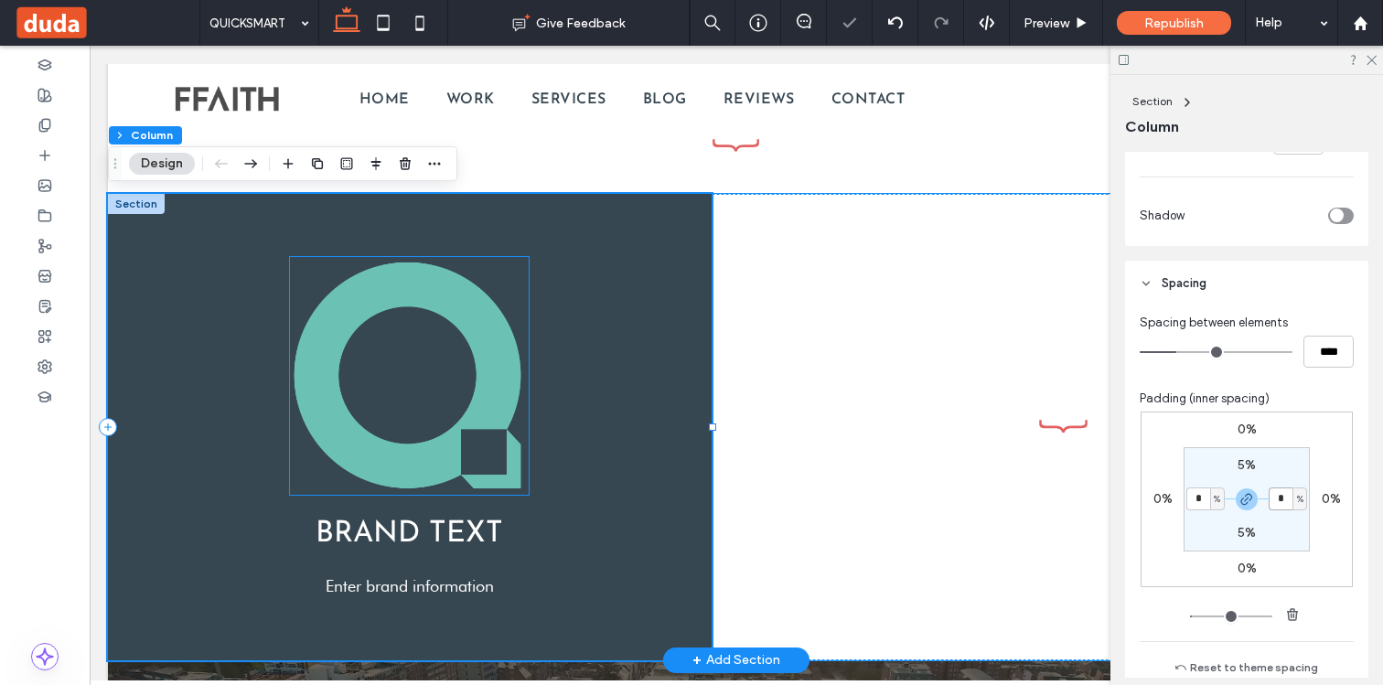
click at [476, 384] on img at bounding box center [409, 376] width 239 height 239
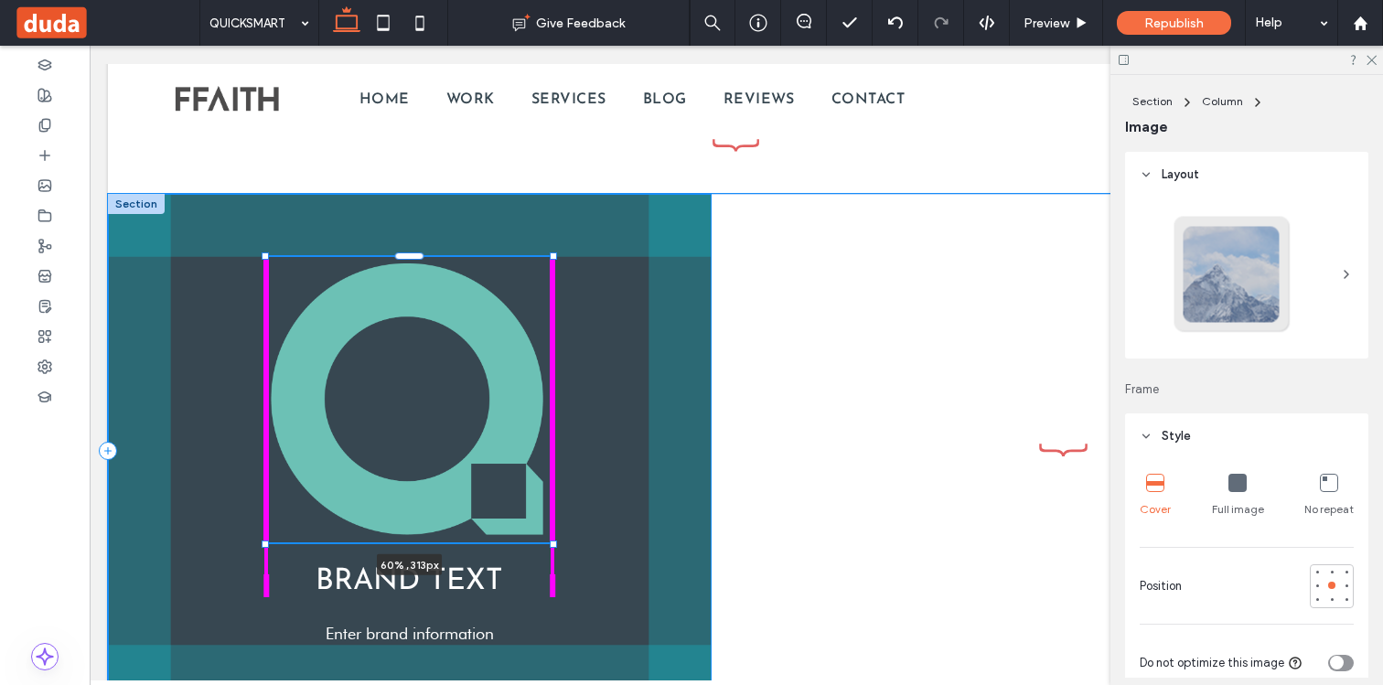
drag, startPoint x: 529, startPoint y: 495, endPoint x: 567, endPoint y: 504, distance: 39.5
click at [567, 504] on div "60% , 313px BRAND TEXT Enter brand information" at bounding box center [736, 451] width 1256 height 514
type input "**"
type input "****"
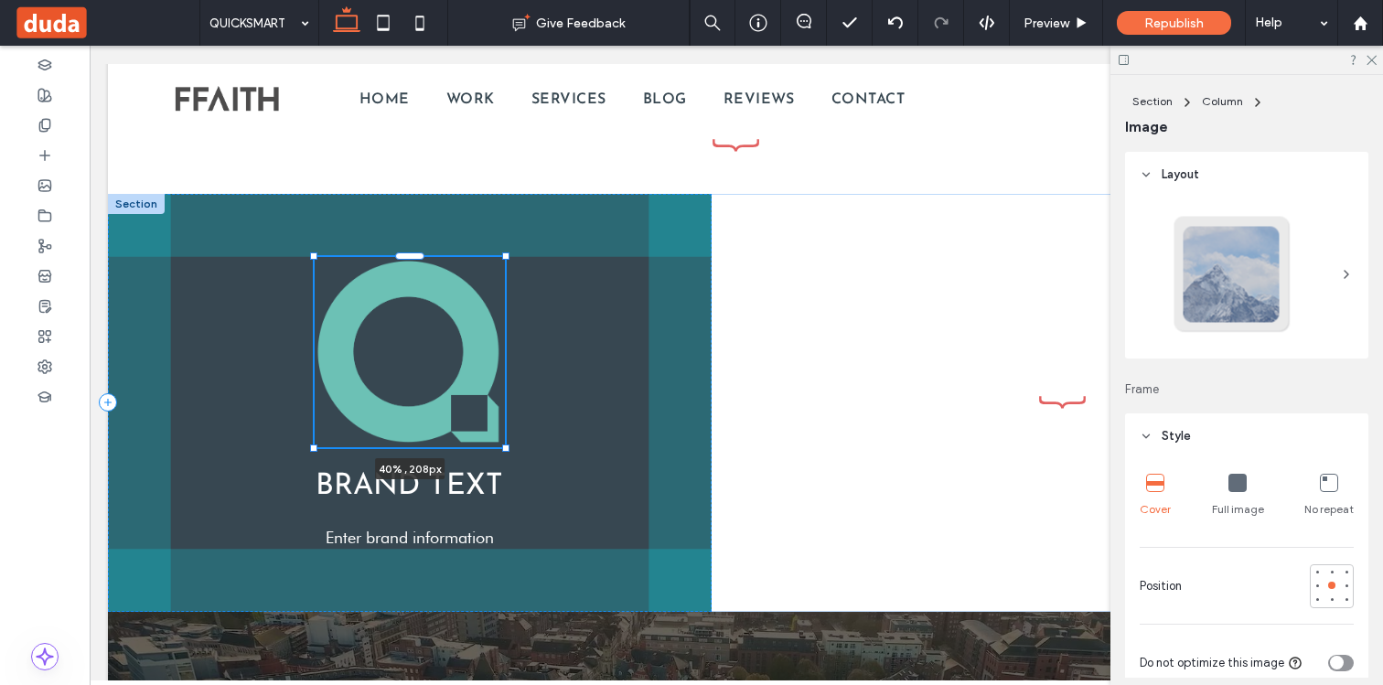
drag, startPoint x: 550, startPoint y: 540, endPoint x: 506, endPoint y: 488, distance: 67.4
click at [506, 488] on div "40% , 208px BRAND TEXT Enter brand information" at bounding box center [736, 403] width 1256 height 418
type input "**"
type input "****"
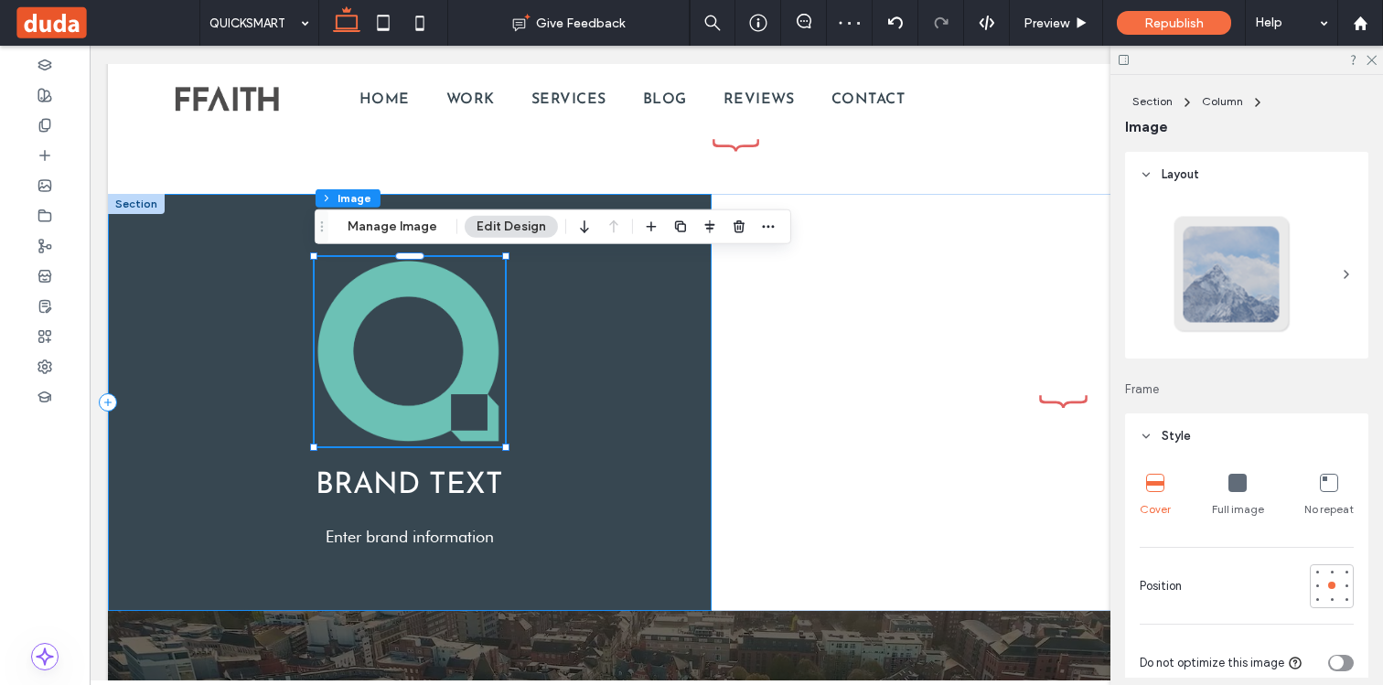
click at [653, 443] on div "40% , 208px BRAND TEXT Enter brand information" at bounding box center [410, 402] width 604 height 417
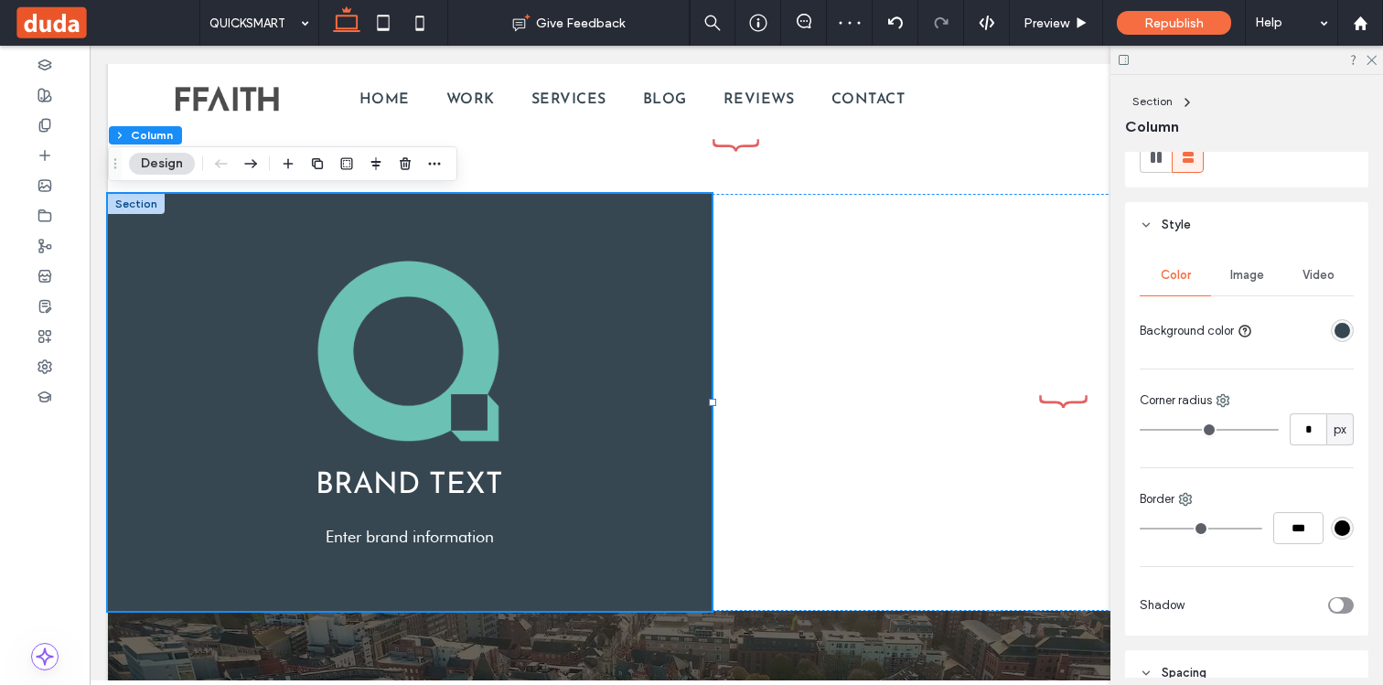
scroll to position [359, 0]
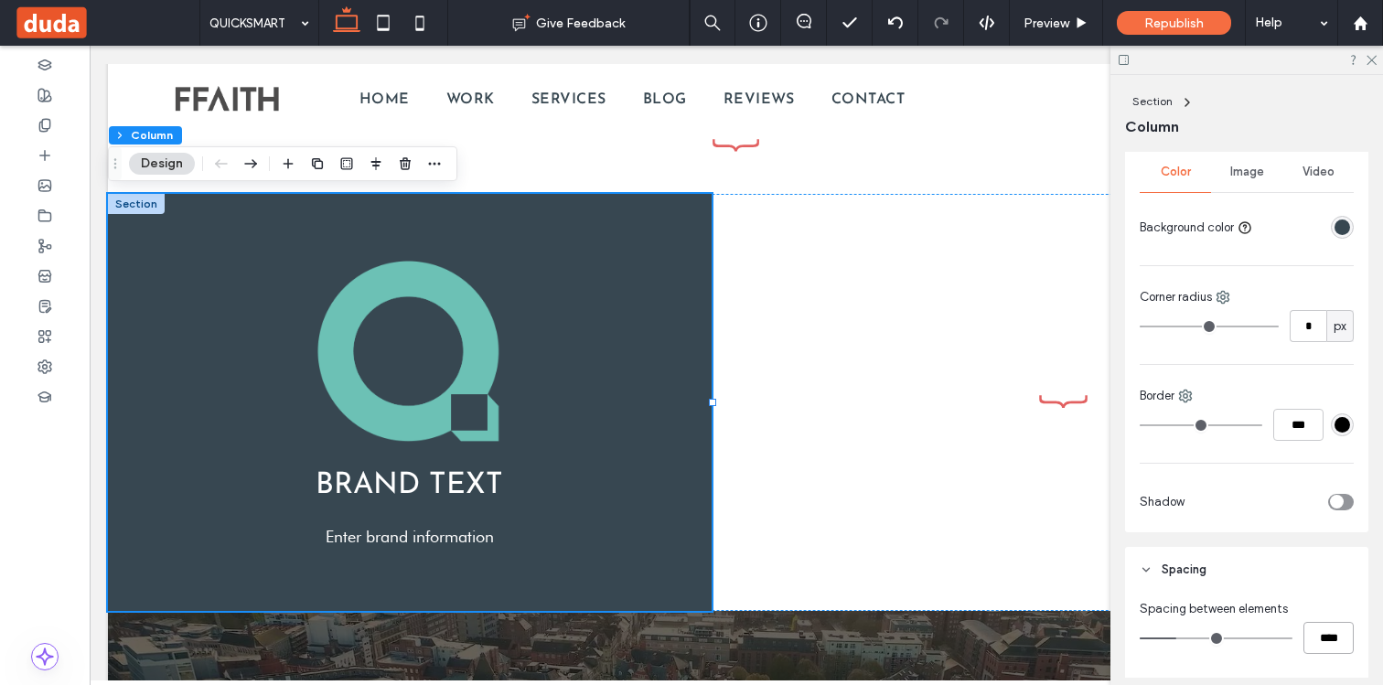
click at [1319, 632] on input "****" at bounding box center [1328, 638] width 50 height 32
type input "**"
type input "****"
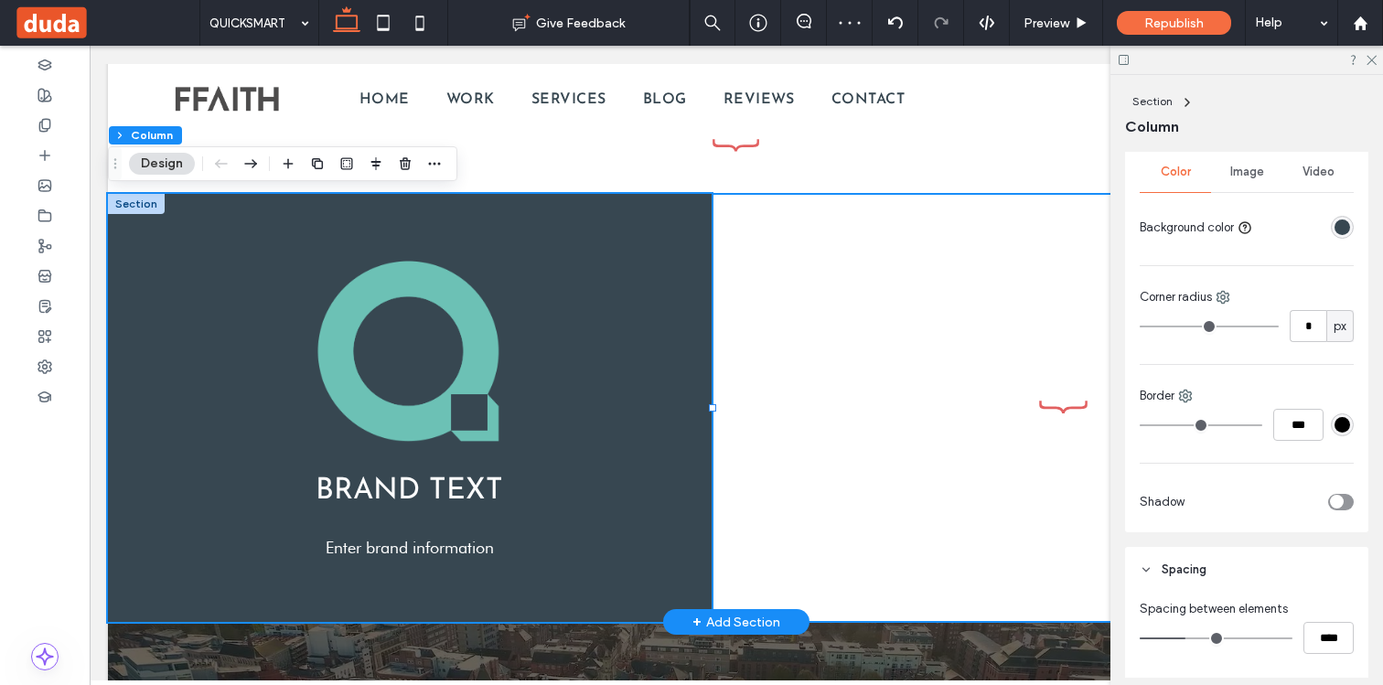
click at [737, 476] on div "BRAND TEXT Enter brand information" at bounding box center [736, 408] width 1256 height 428
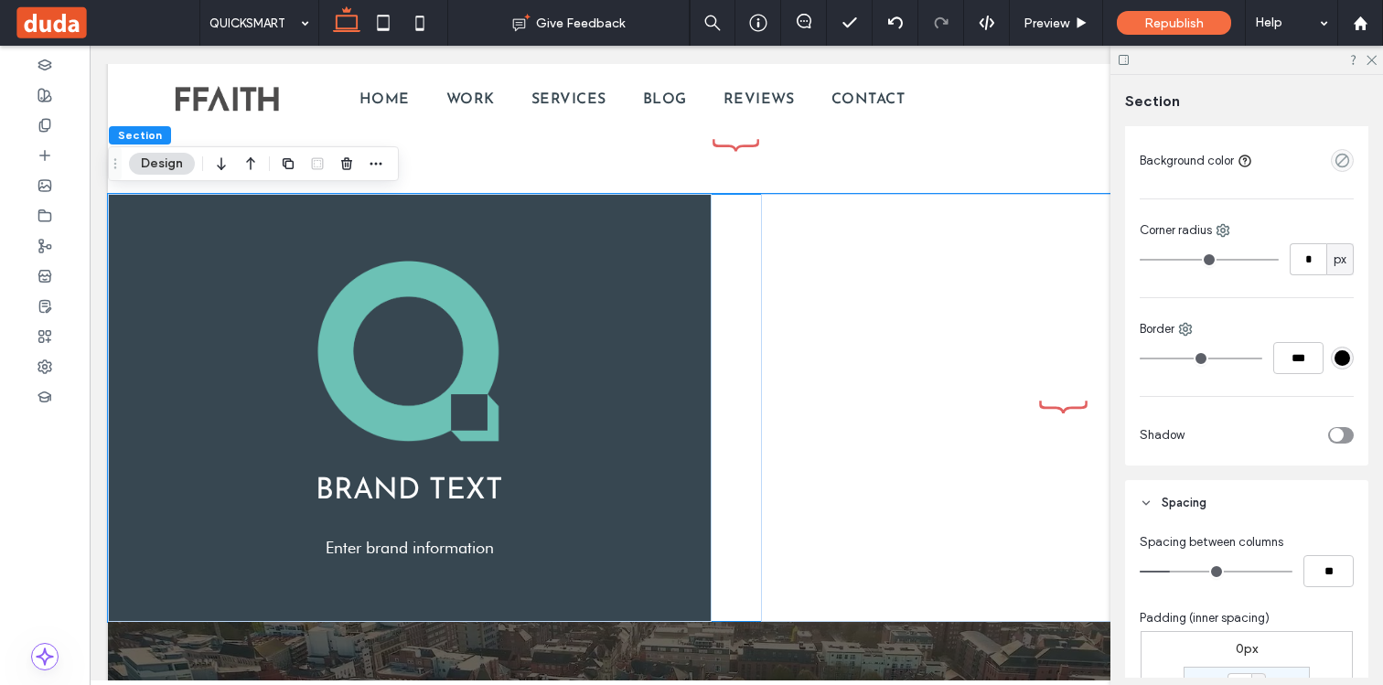
scroll to position [333, 0]
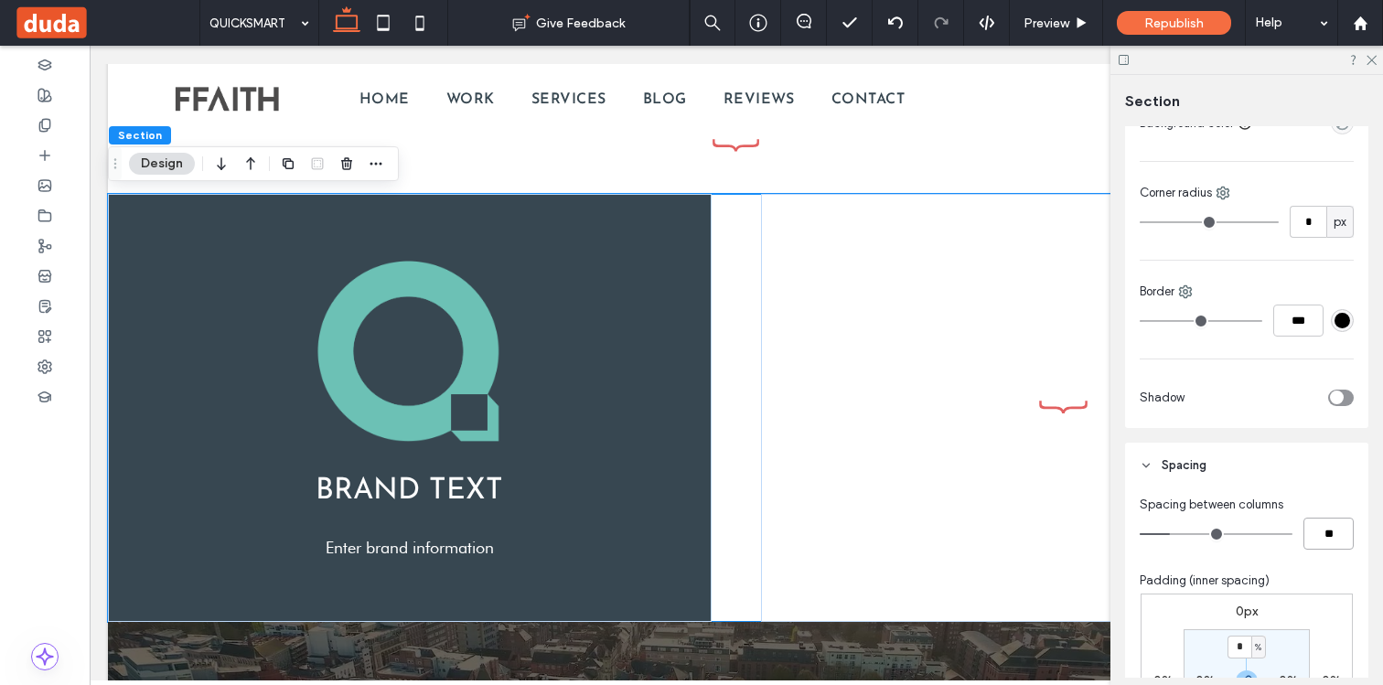
click at [1325, 537] on input "**" at bounding box center [1328, 534] width 50 height 32
type input "*"
type input "**"
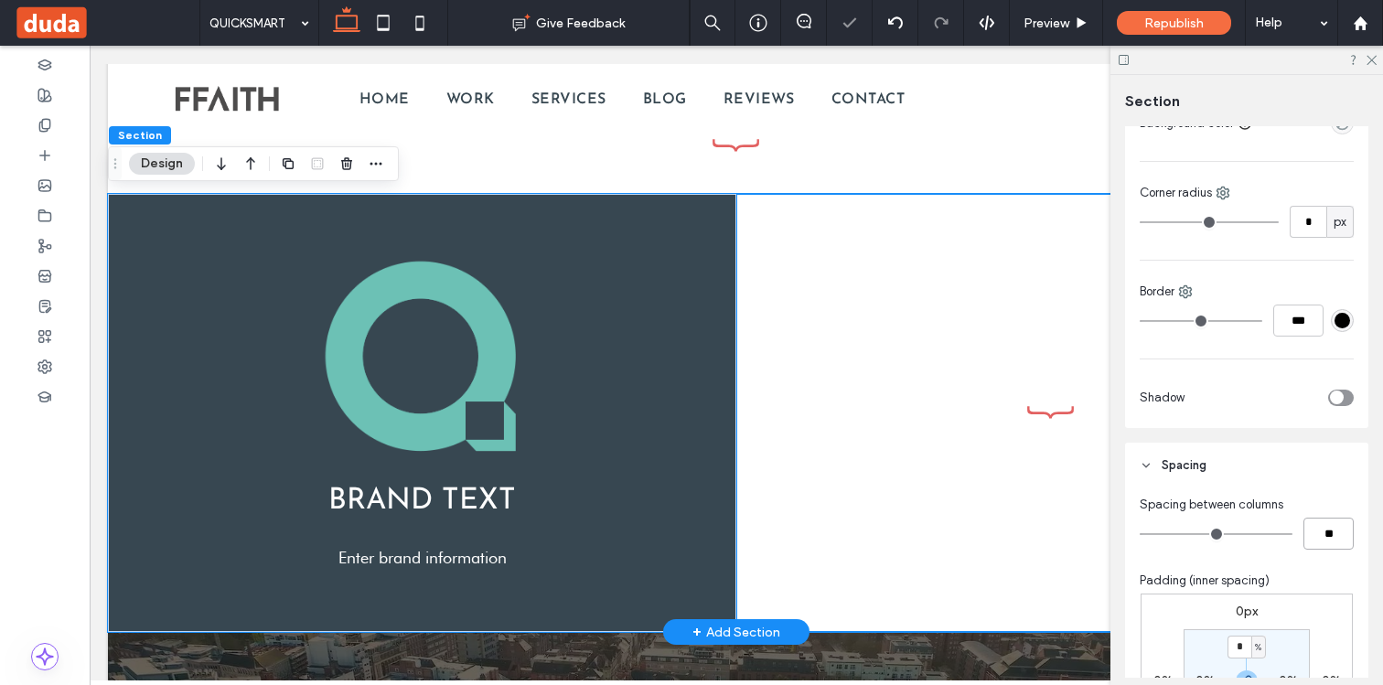
click at [1053, 418] on icon at bounding box center [1050, 413] width 55 height 16
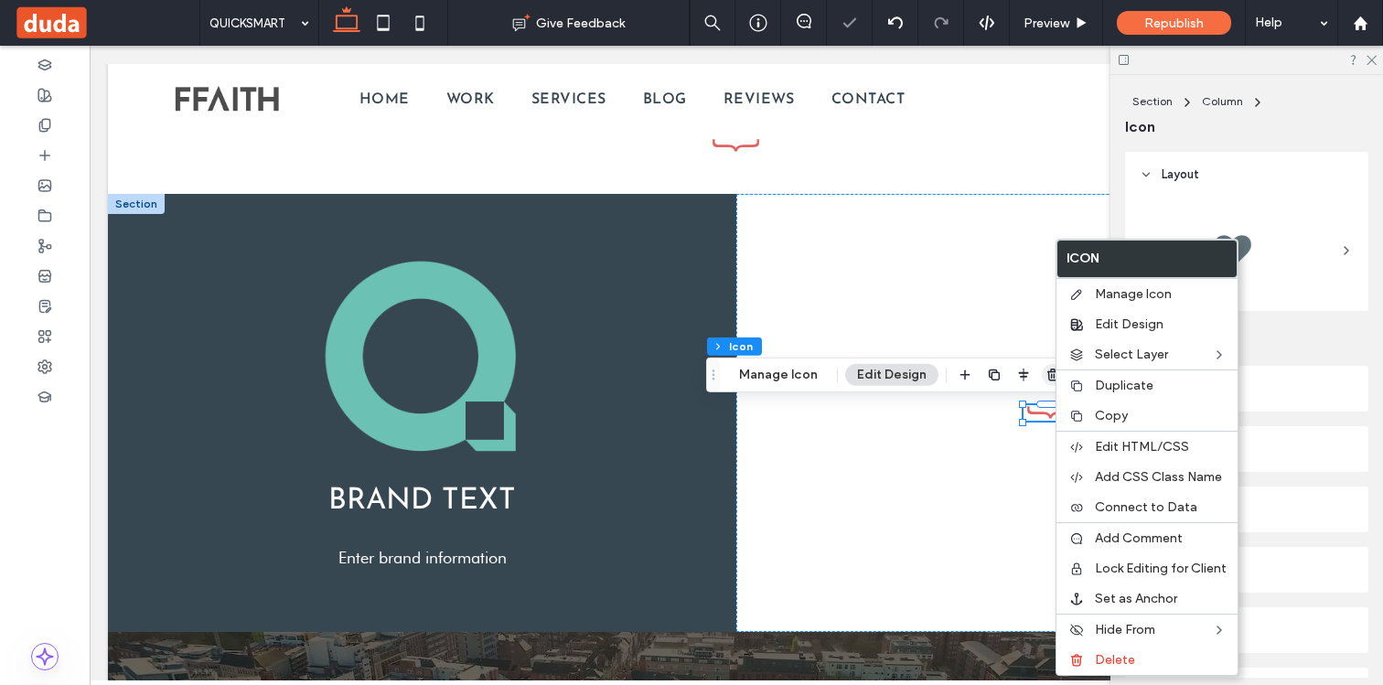
click at [1051, 381] on icon "button" at bounding box center [1052, 375] width 15 height 15
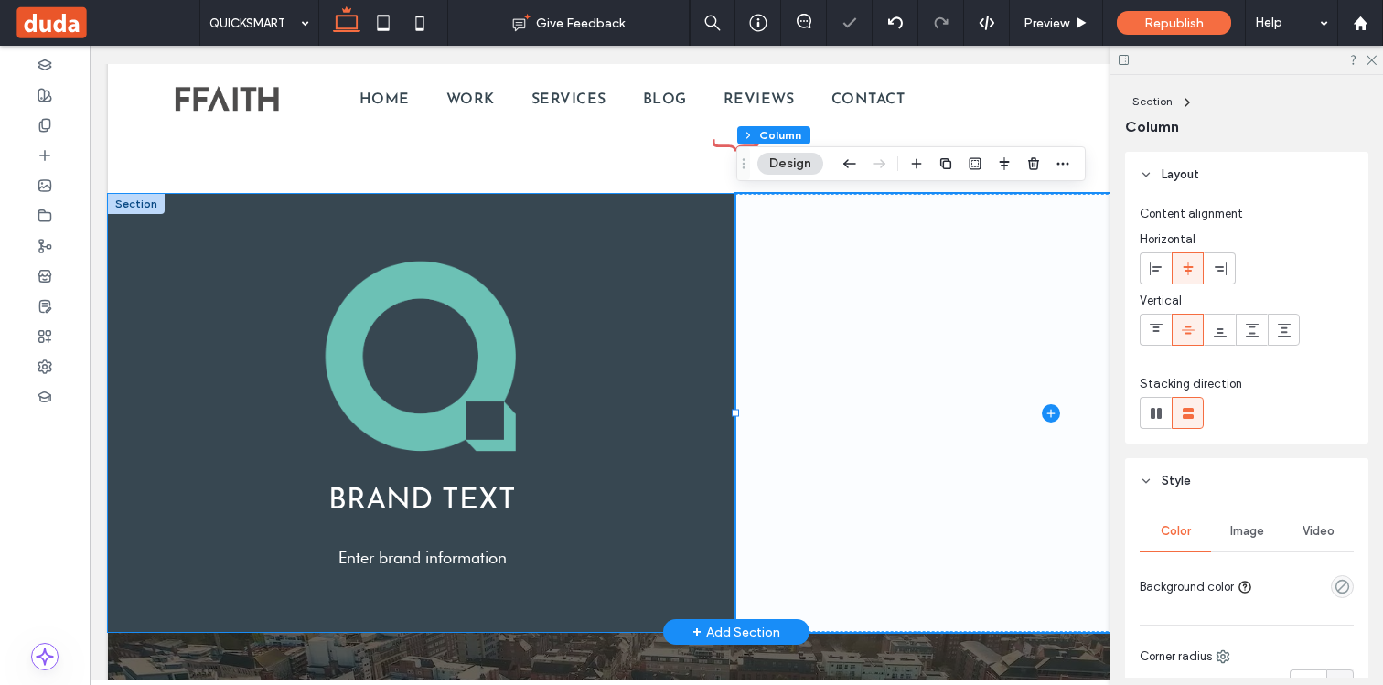
click at [973, 459] on span at bounding box center [1050, 413] width 628 height 438
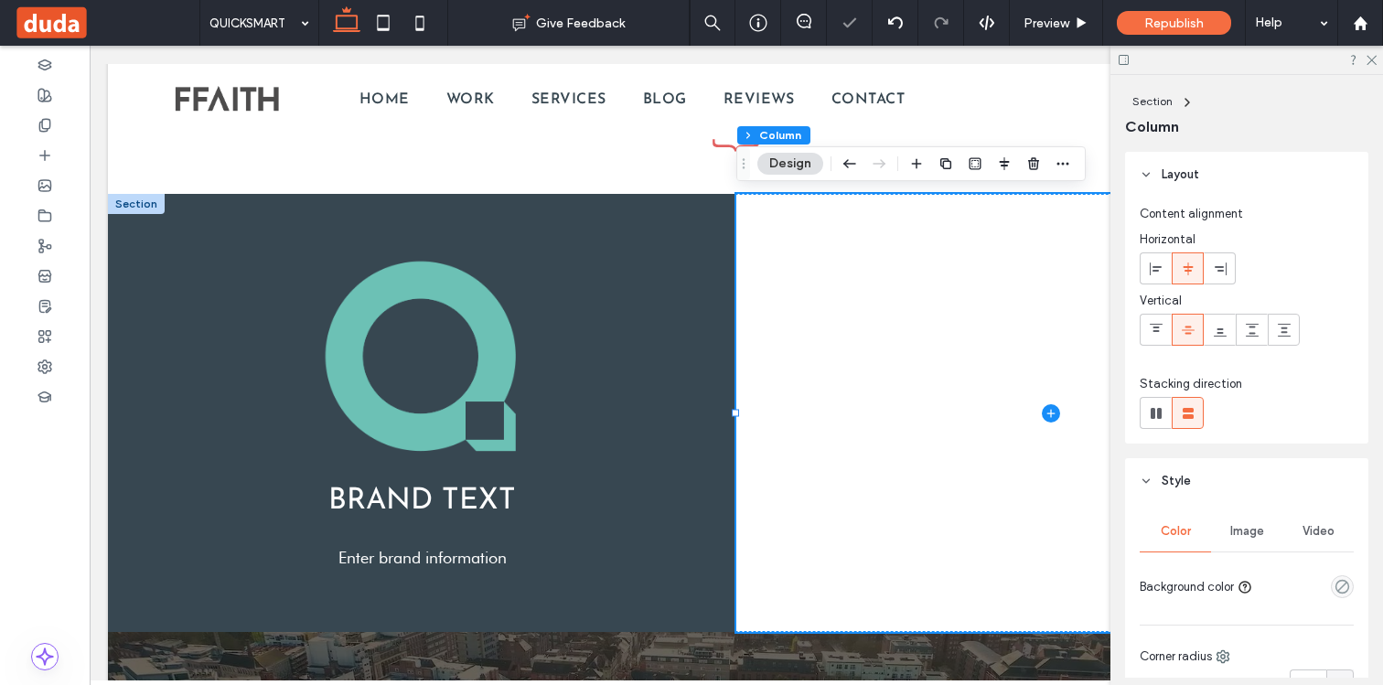
click at [1255, 525] on span "Image" at bounding box center [1247, 531] width 34 height 15
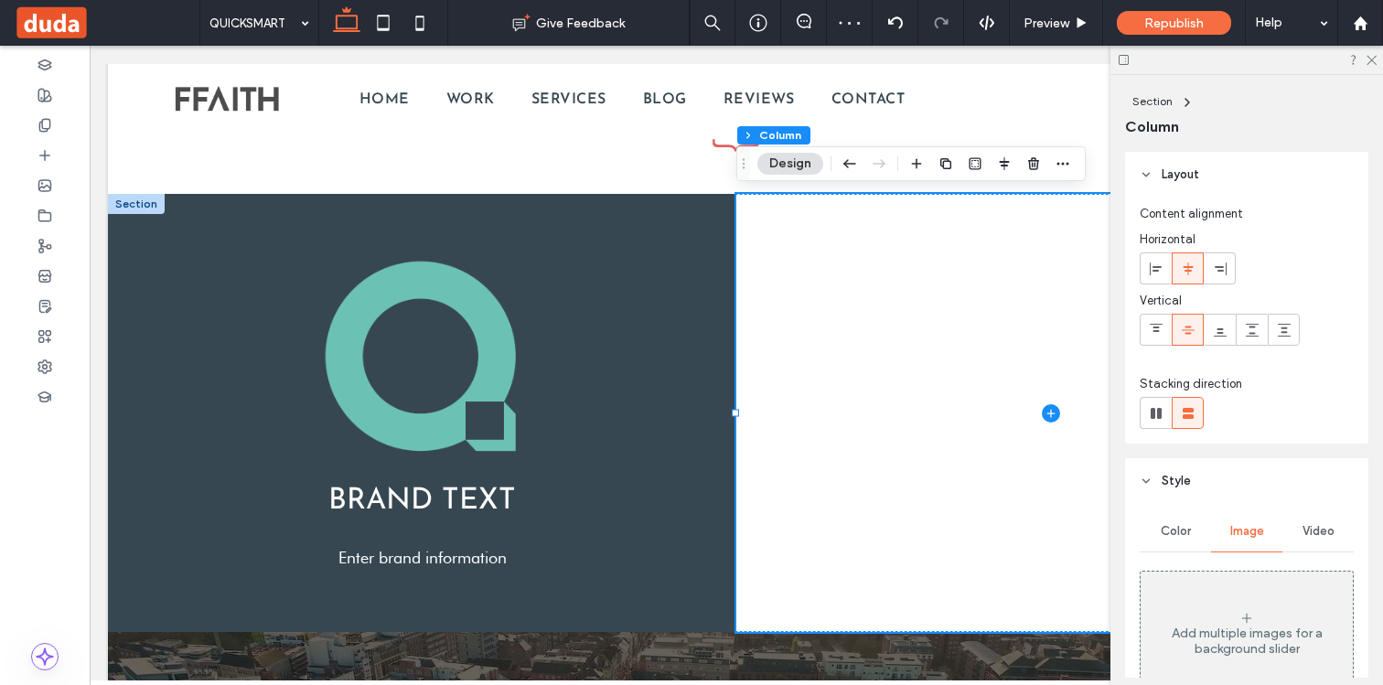
click at [1198, 601] on div "Add multiple images for a background slider" at bounding box center [1246, 633] width 212 height 121
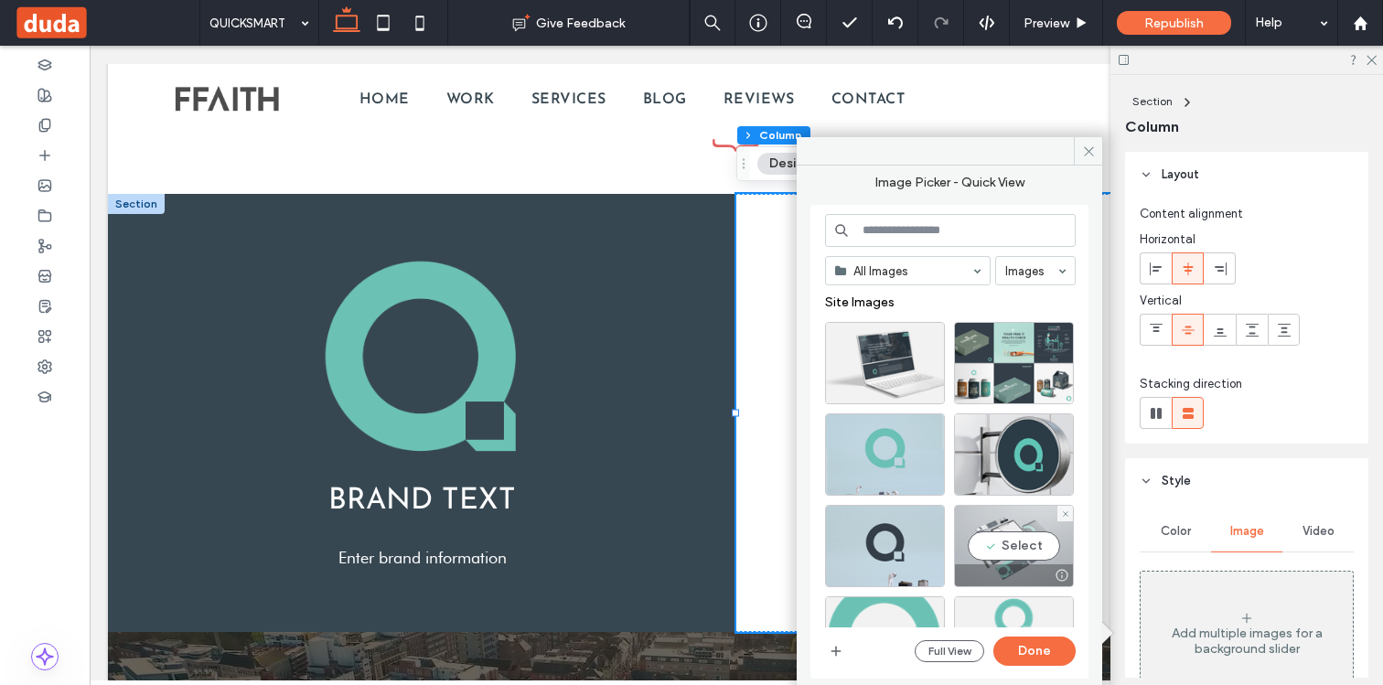
click at [996, 538] on div "Select" at bounding box center [1014, 546] width 120 height 82
click at [1020, 649] on button "Done" at bounding box center [1034, 650] width 82 height 29
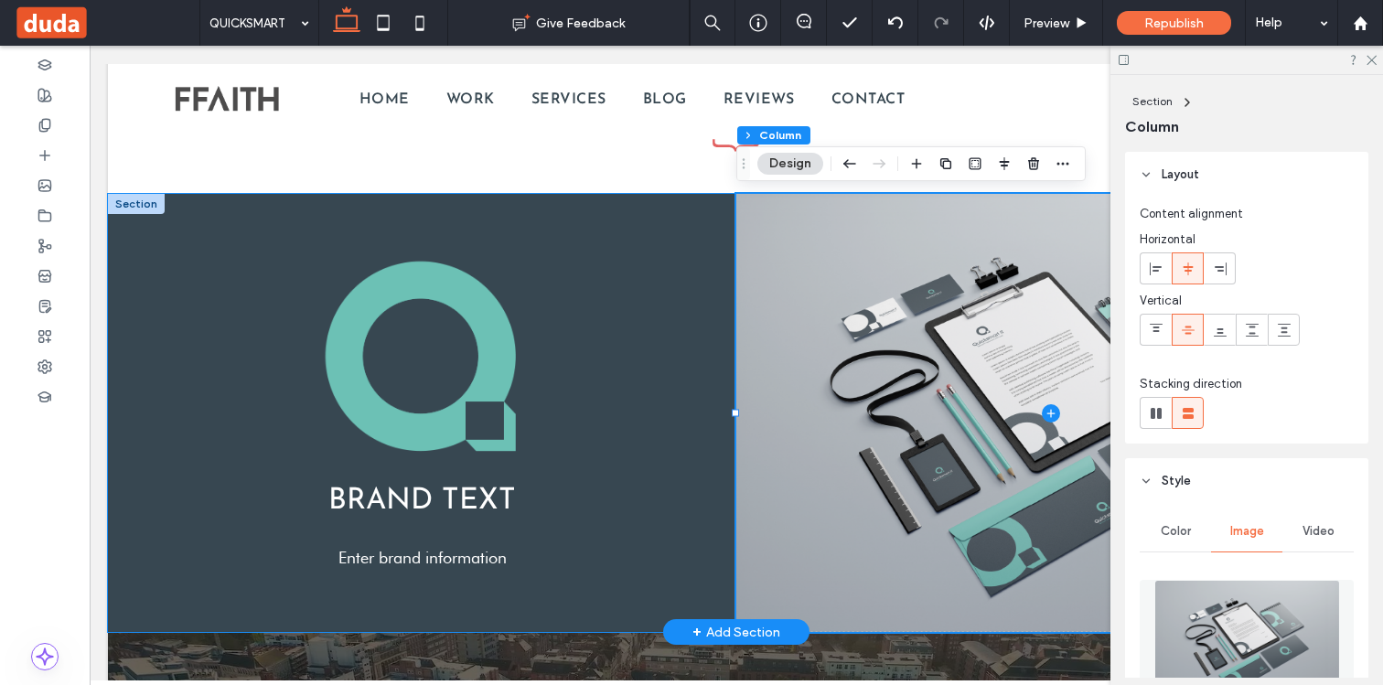
click at [154, 207] on div at bounding box center [136, 204] width 57 height 20
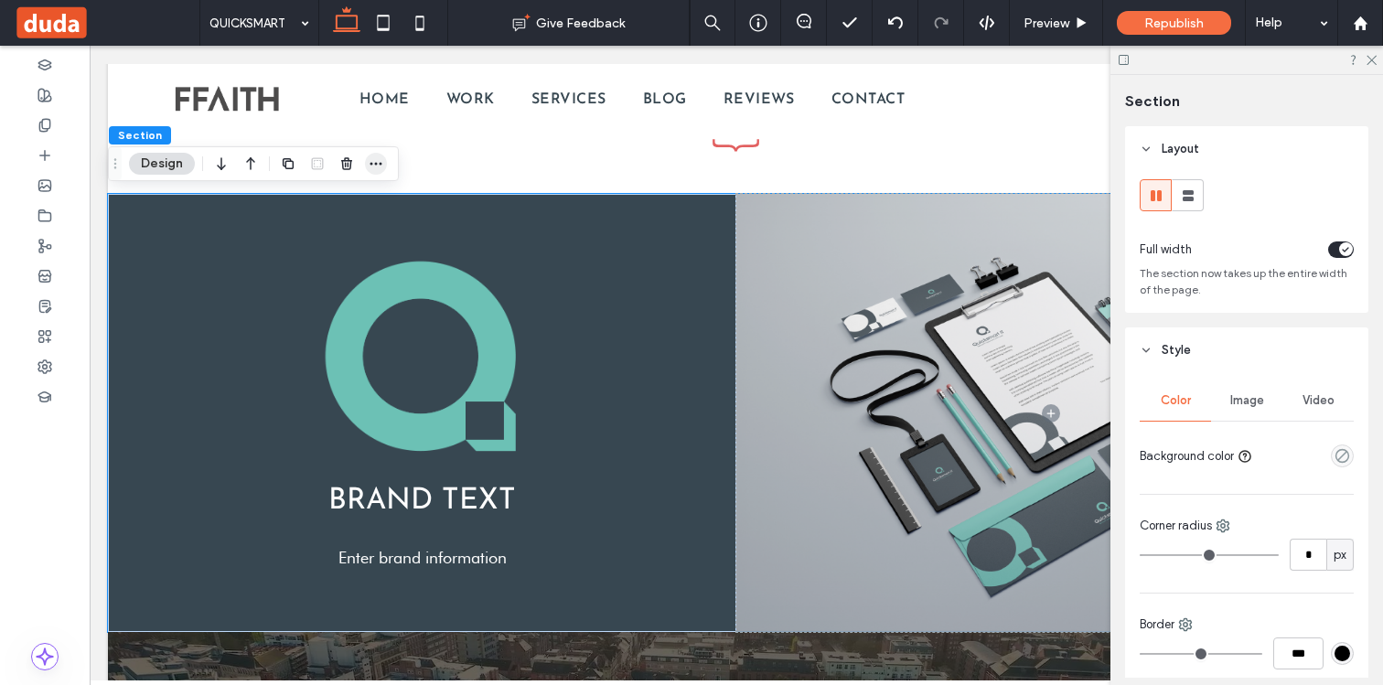
click at [371, 159] on icon "button" at bounding box center [376, 163] width 15 height 15
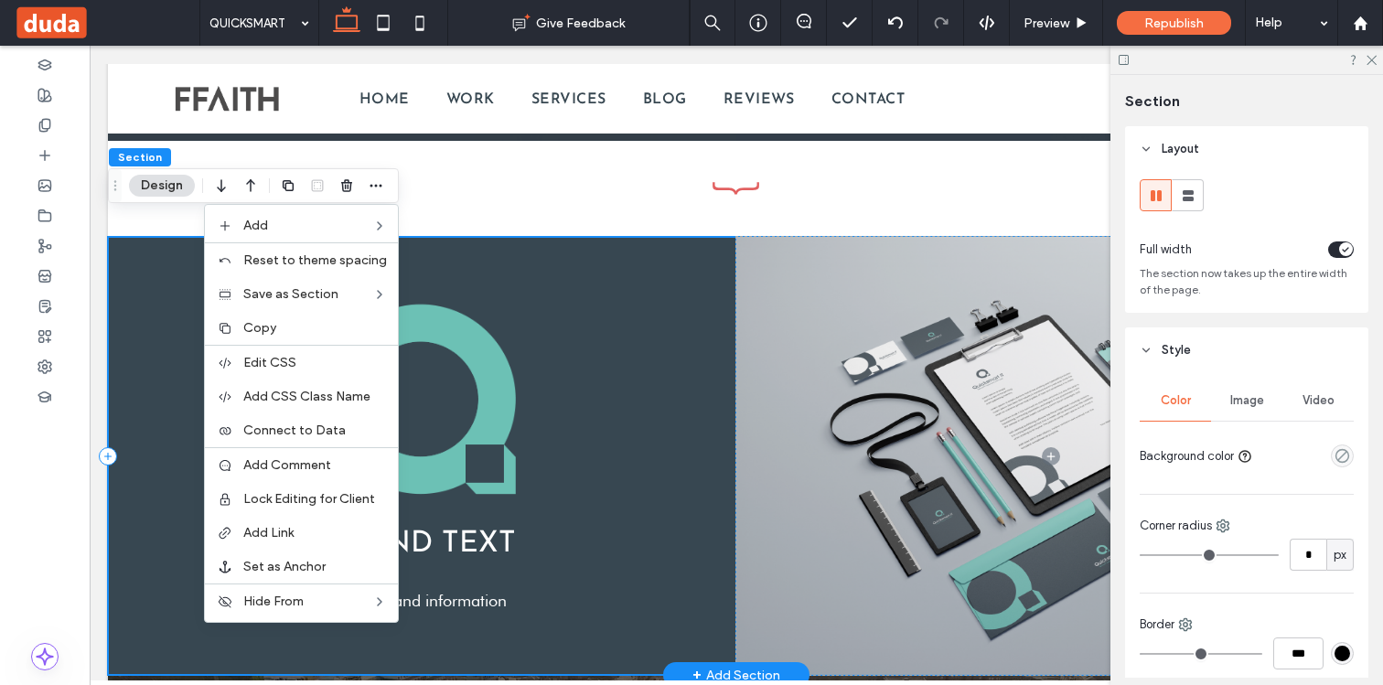
scroll to position [2487, 0]
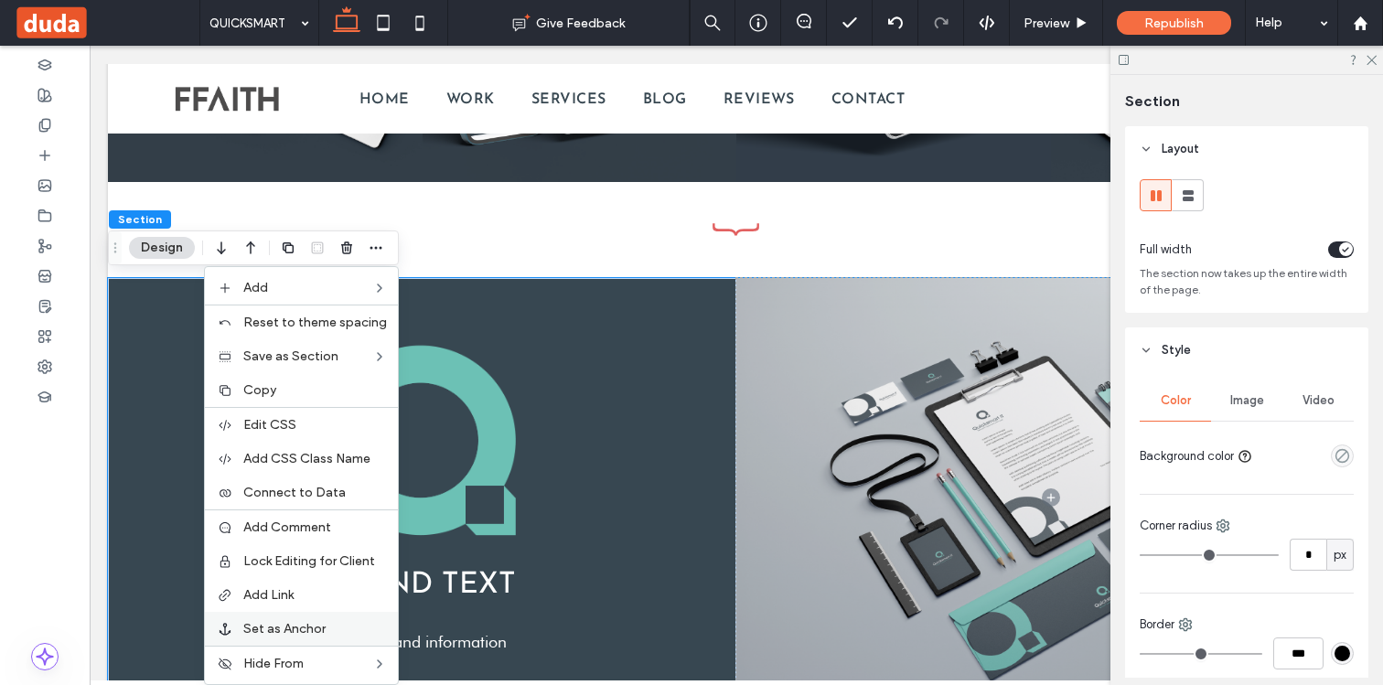
click at [285, 632] on span "Set as Anchor" at bounding box center [284, 629] width 82 height 16
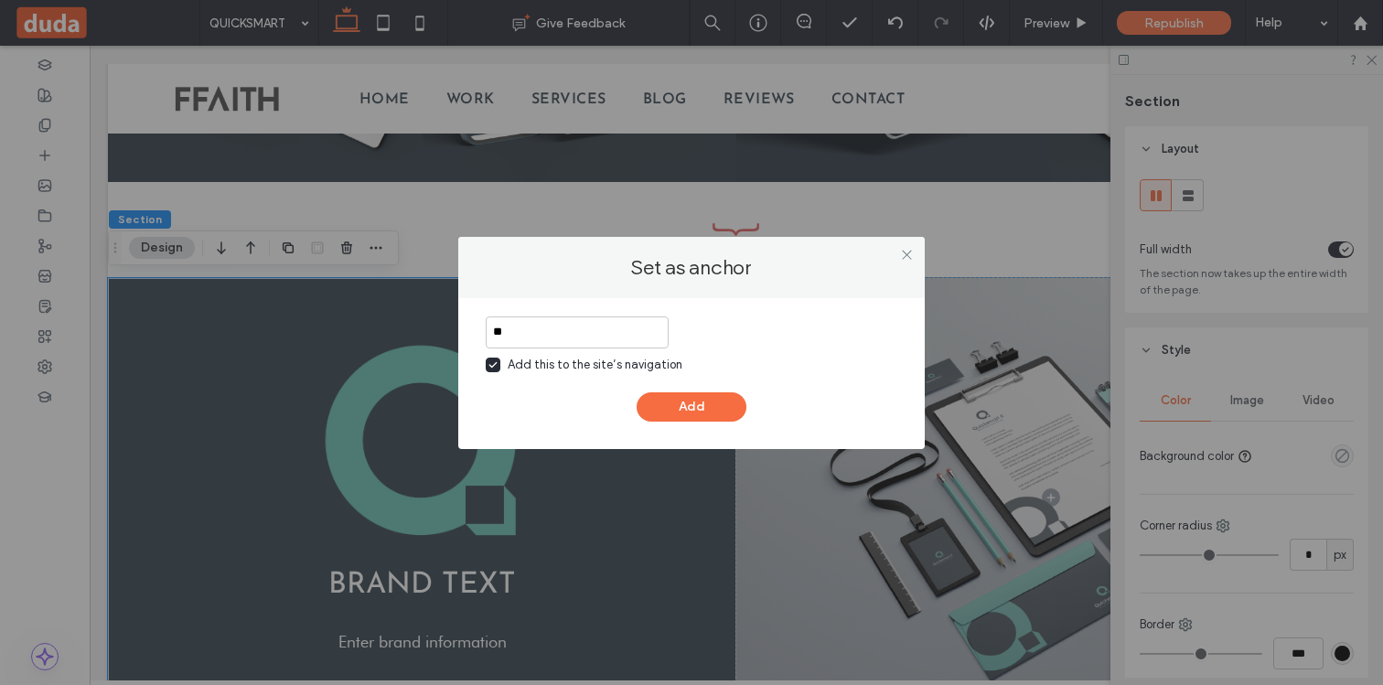
type input "*"
type input "*****"
click at [489, 373] on div "***** Add this to the site’s navigation Add" at bounding box center [691, 368] width 411 height 105
click at [499, 360] on span at bounding box center [493, 365] width 15 height 15
click at [699, 402] on button "Add" at bounding box center [691, 406] width 110 height 29
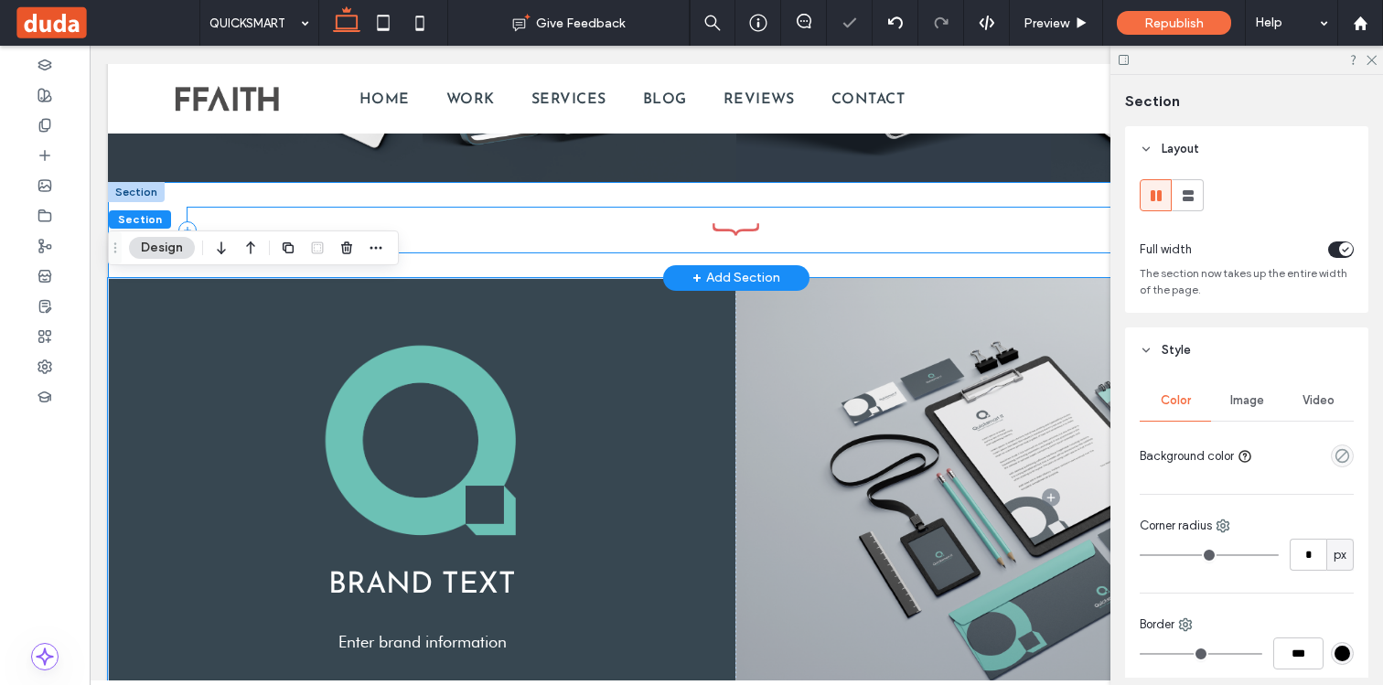
click at [733, 242] on div at bounding box center [735, 231] width 1097 height 46
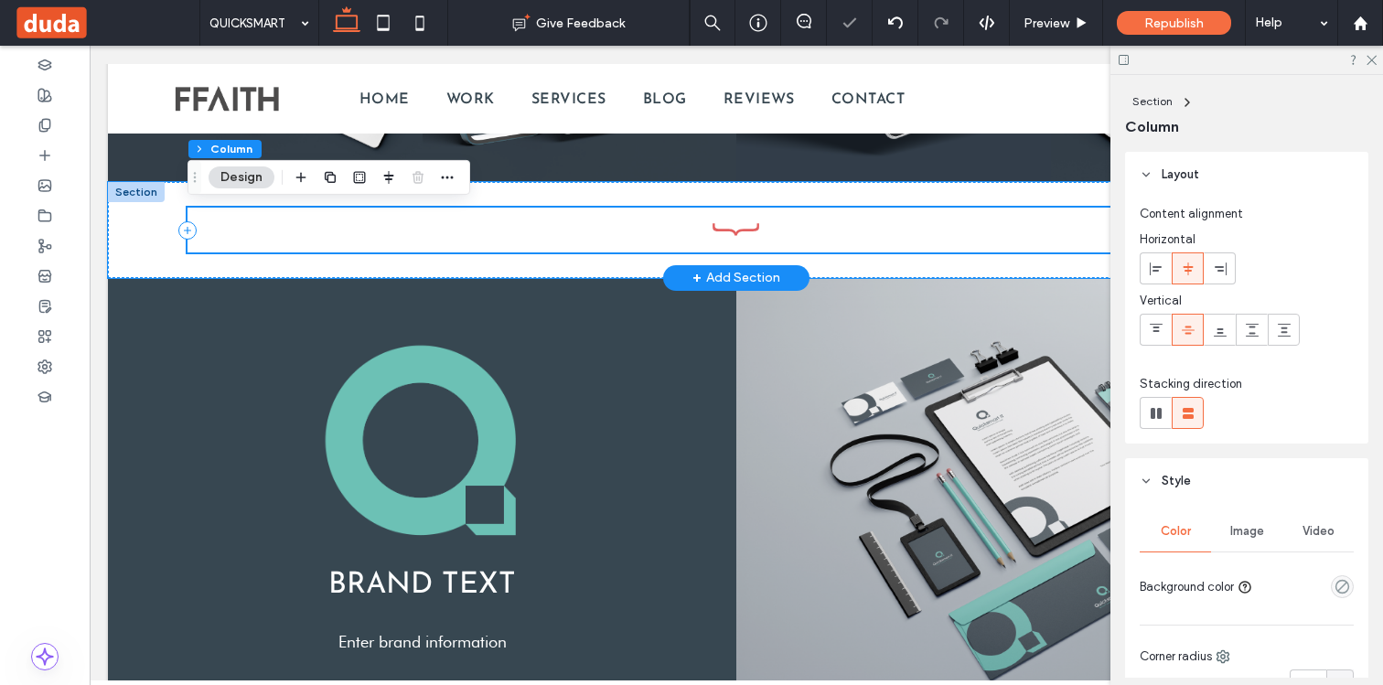
click at [733, 238] on div at bounding box center [735, 231] width 1097 height 46
click at [733, 237] on icon at bounding box center [736, 230] width 55 height 16
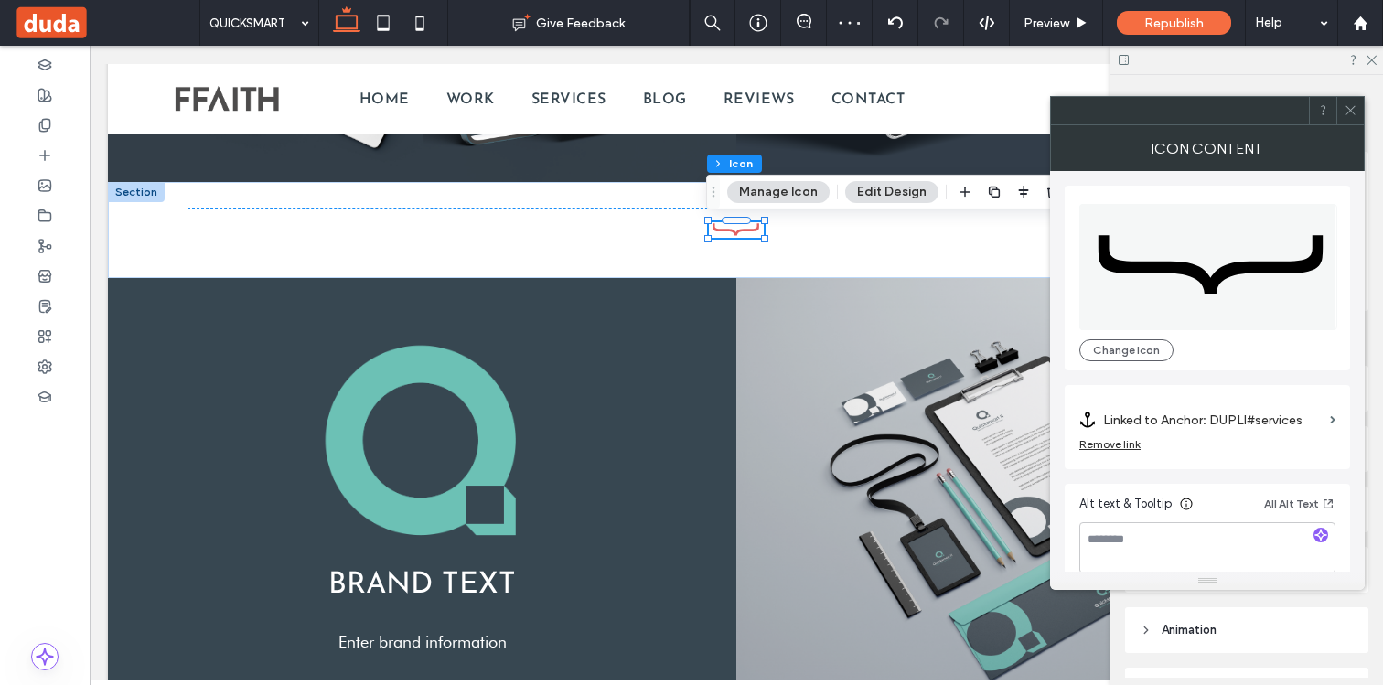
click at [1210, 414] on label "Linked to Anchor: DUPLI#services" at bounding box center [1212, 420] width 219 height 34
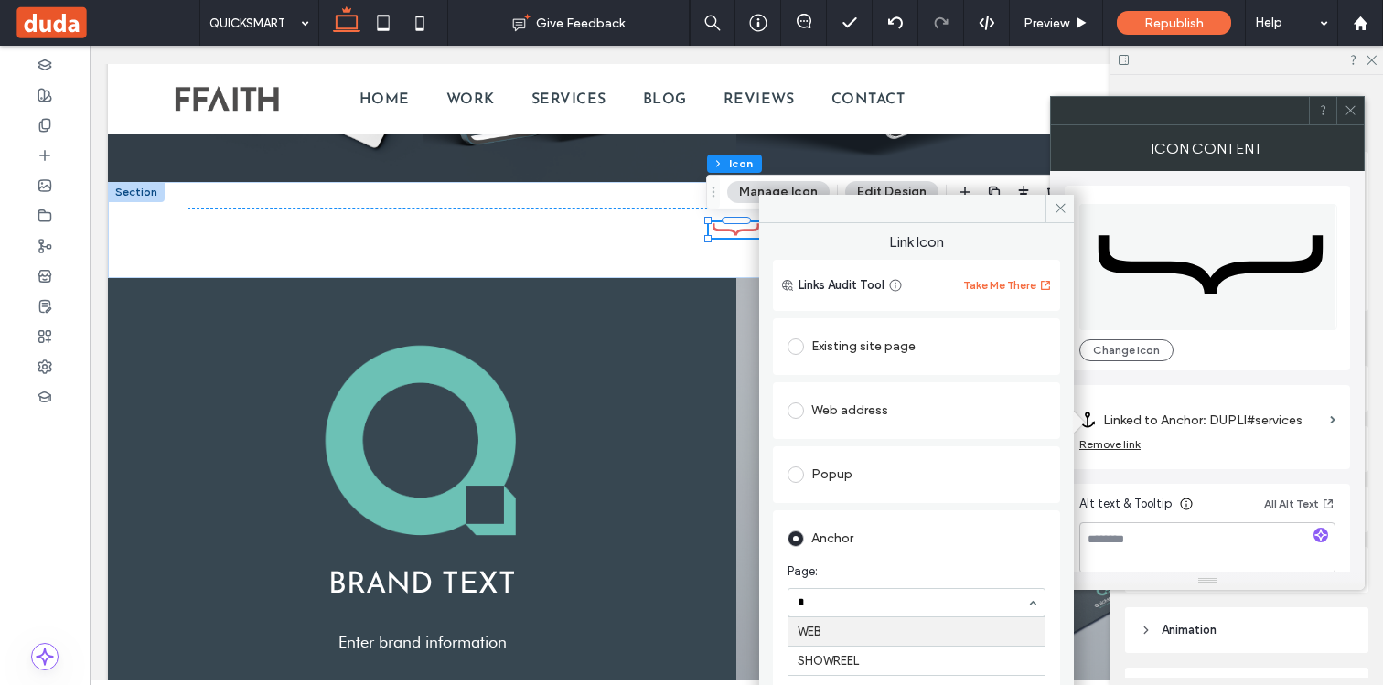
scroll to position [0, 0]
type input "*"
type input "***"
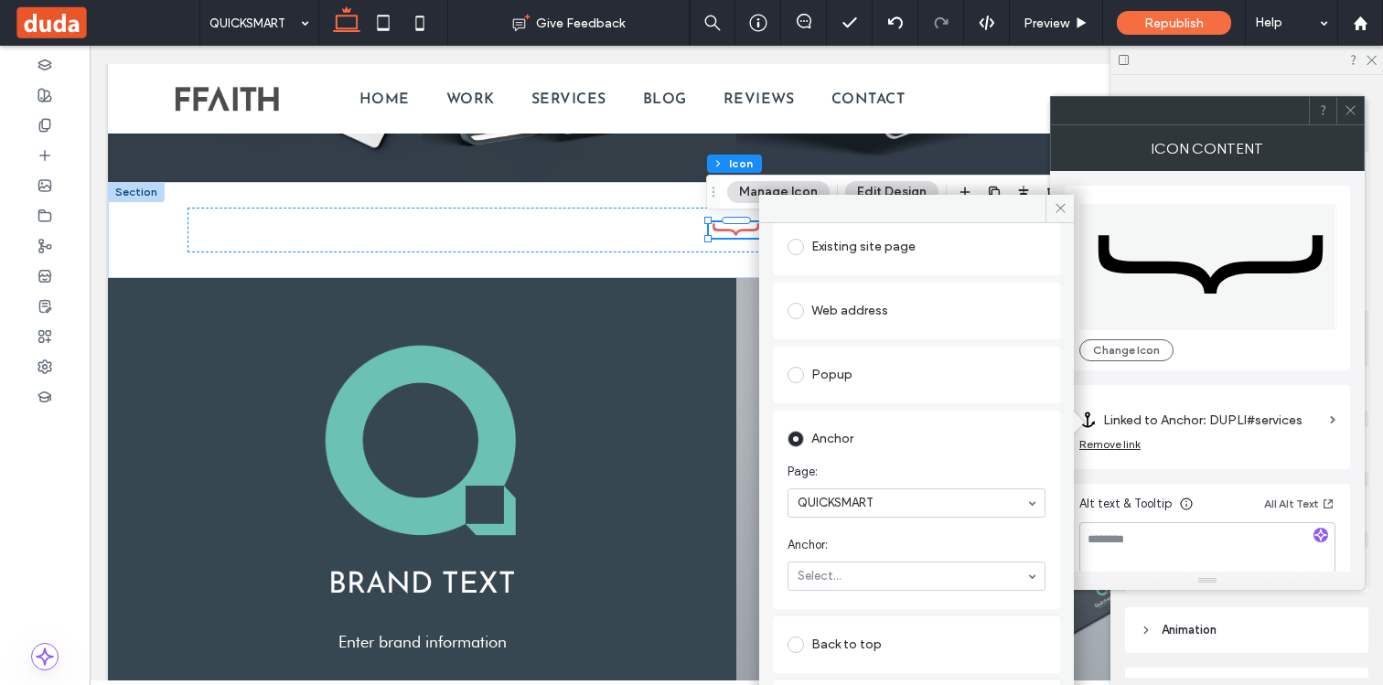
scroll to position [113, 0]
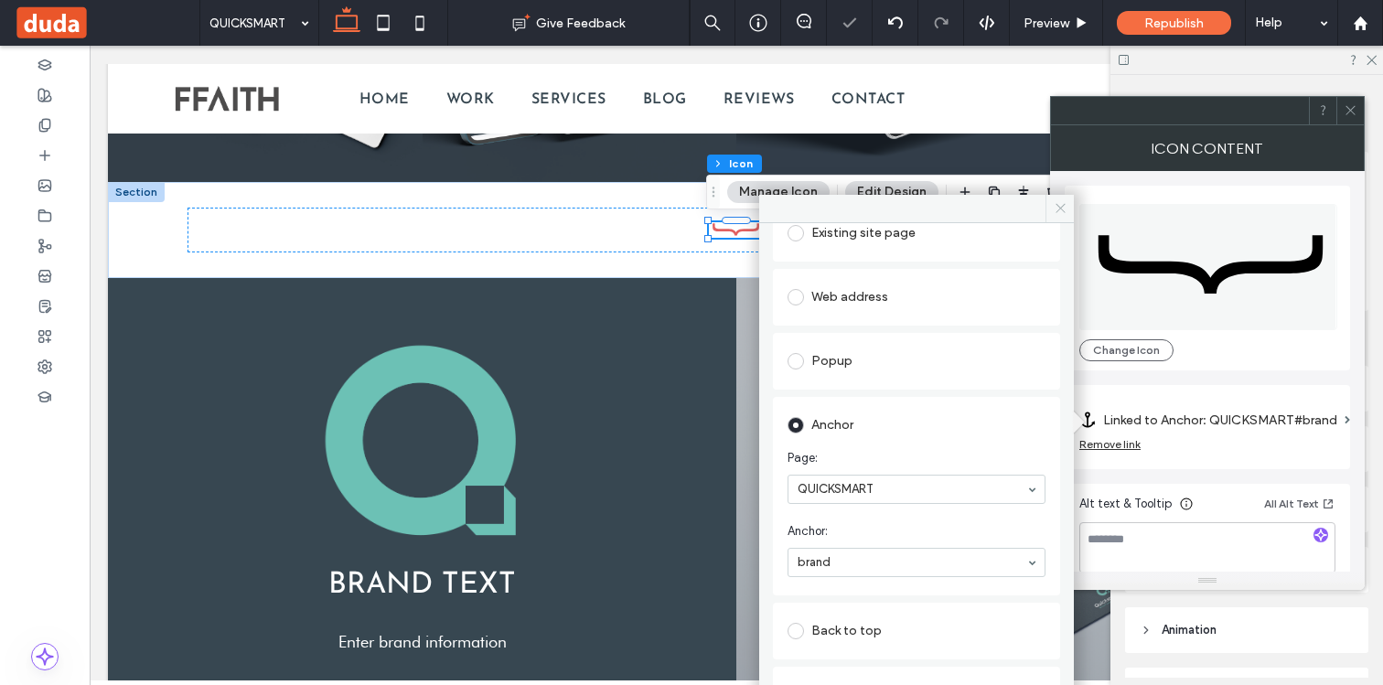
click at [1059, 209] on icon at bounding box center [1060, 208] width 14 height 14
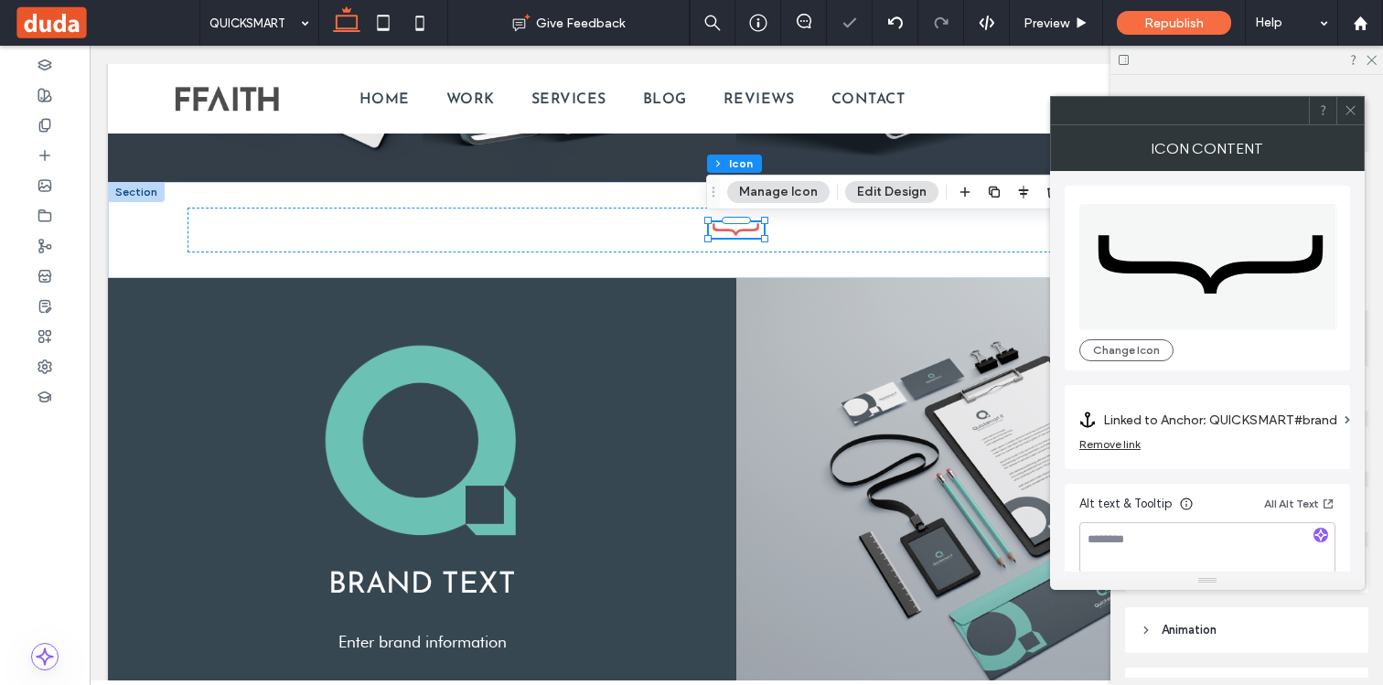
click at [1350, 103] on icon at bounding box center [1350, 110] width 14 height 14
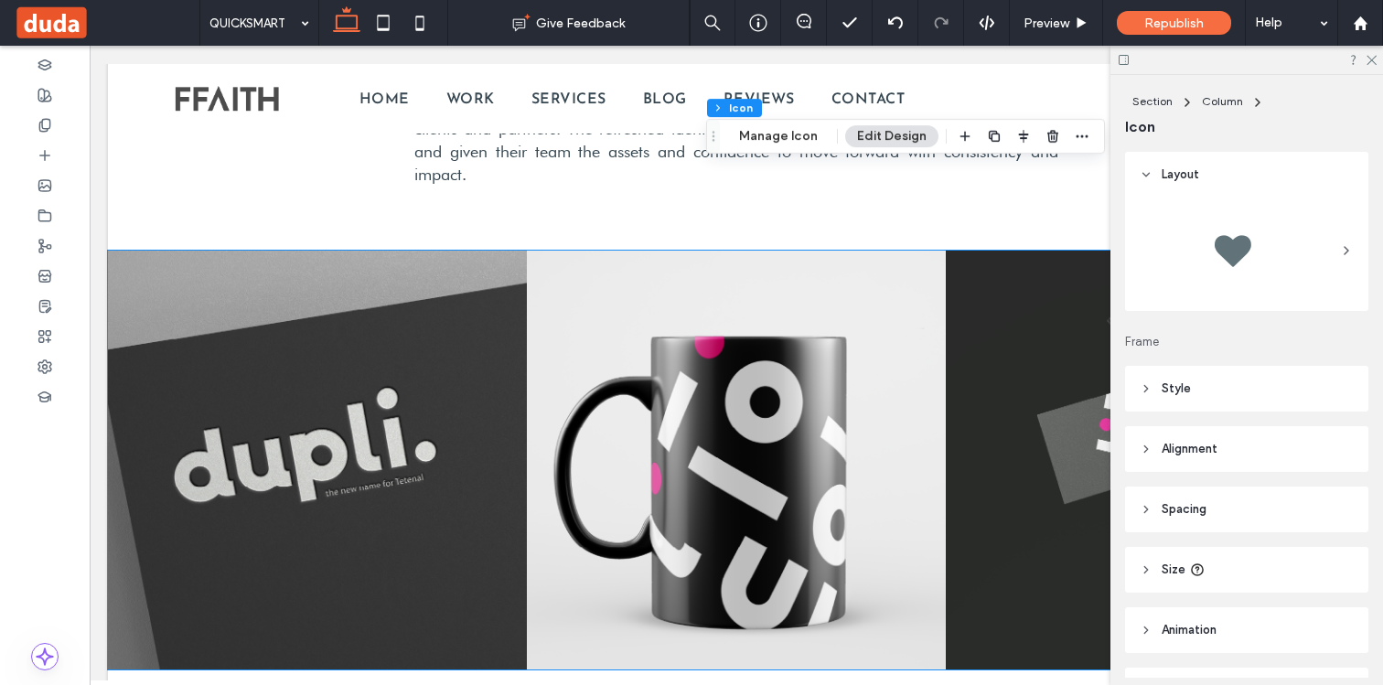
scroll to position [3854, 0]
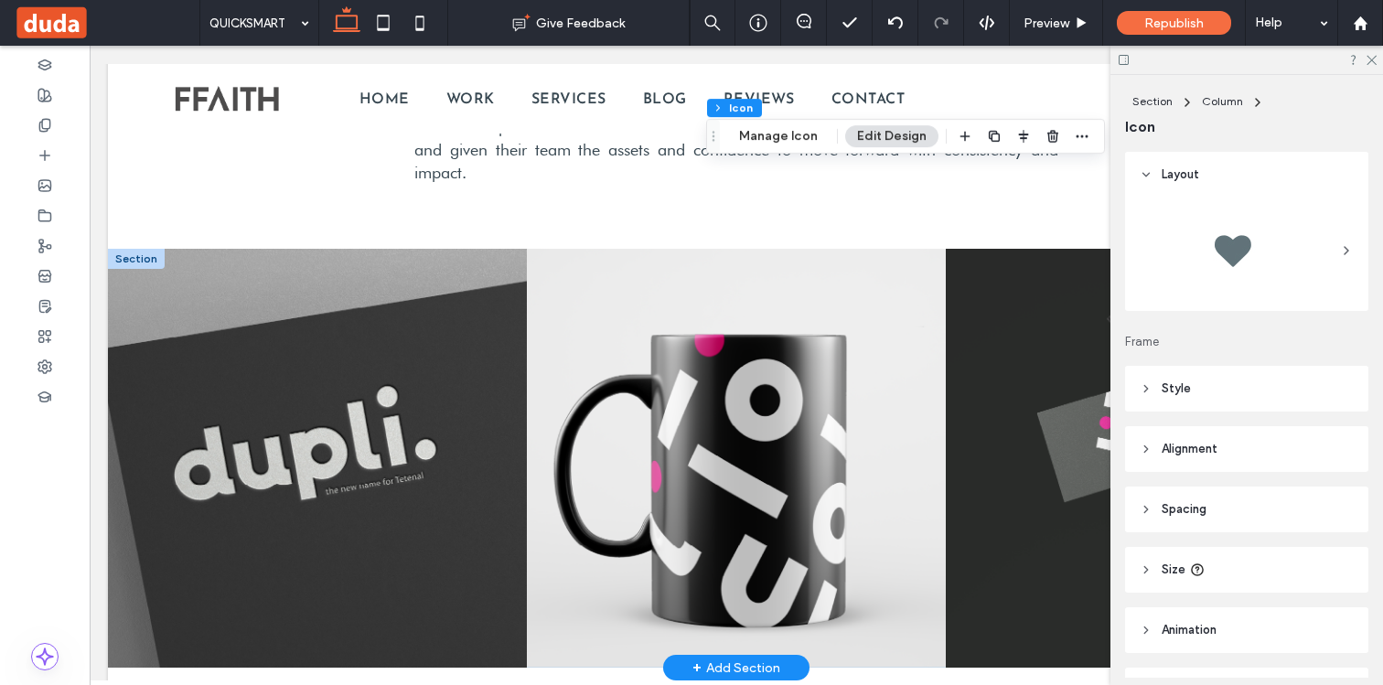
click at [139, 249] on div at bounding box center [136, 259] width 57 height 20
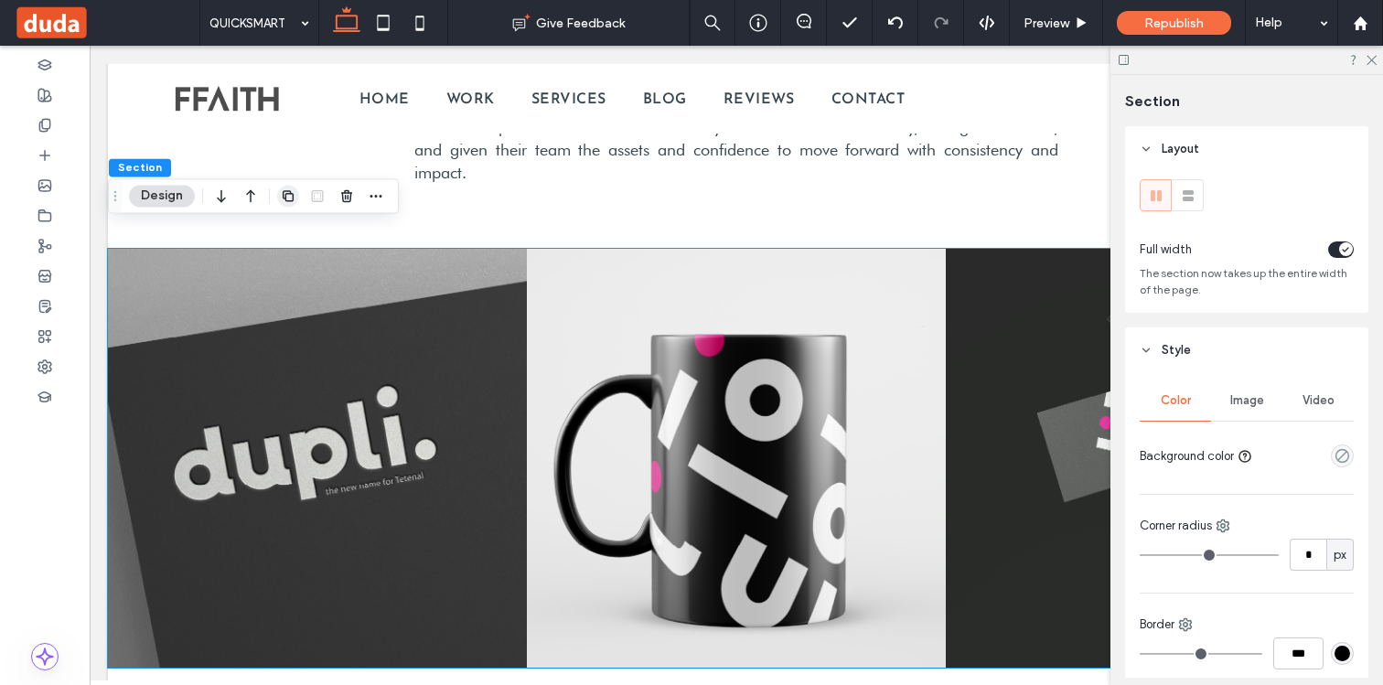
click at [281, 193] on icon "button" at bounding box center [288, 195] width 15 height 15
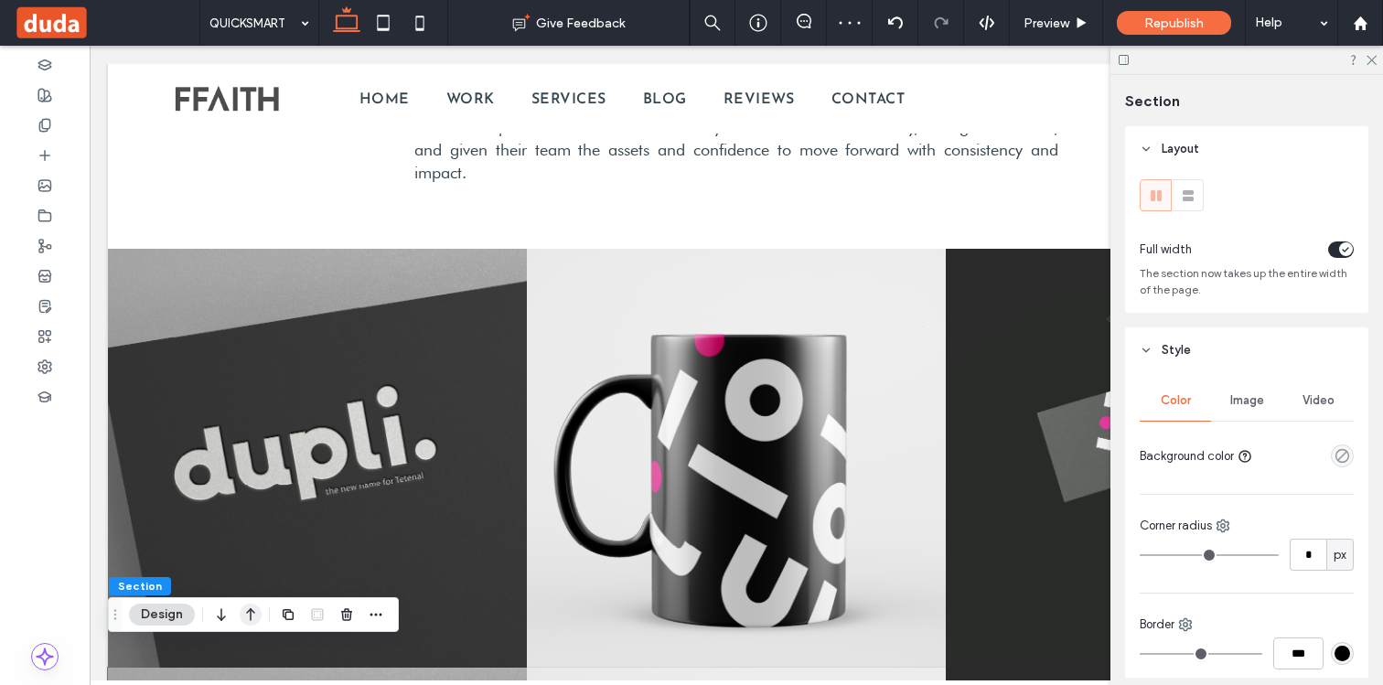
click at [247, 610] on icon "button" at bounding box center [251, 614] width 22 height 33
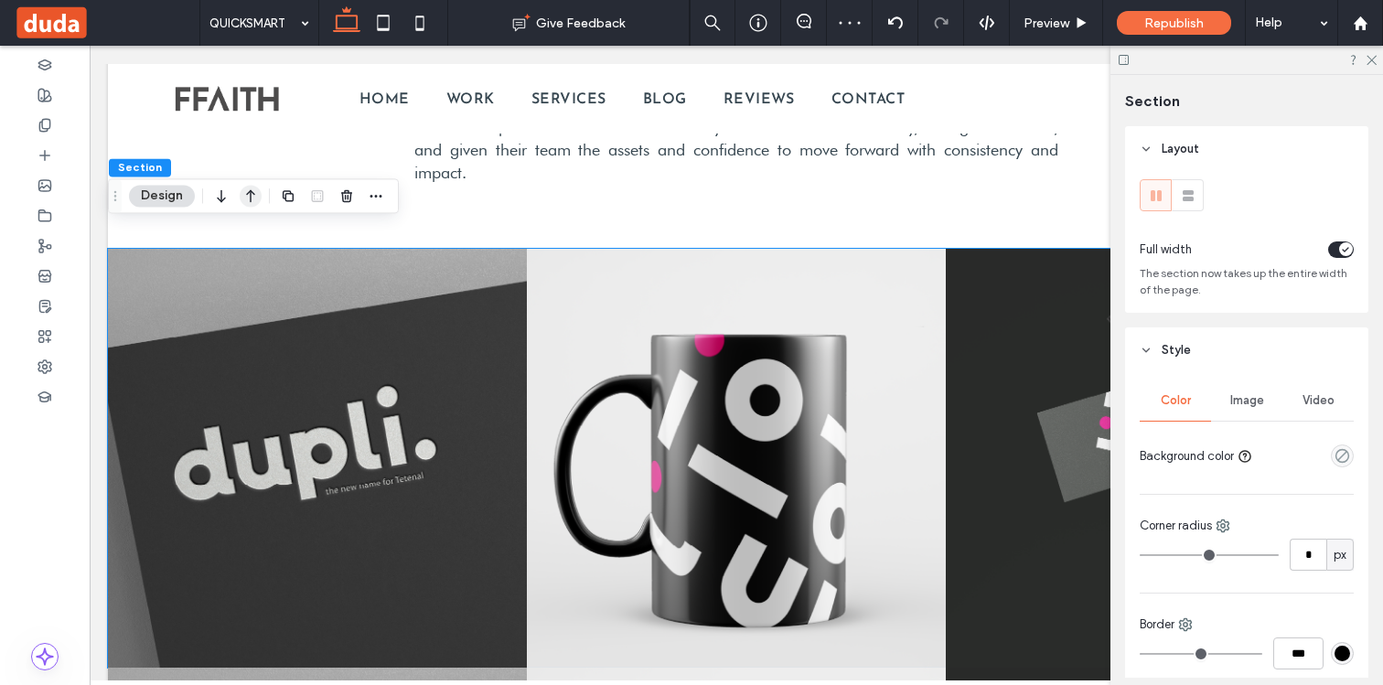
click at [252, 198] on icon "button" at bounding box center [251, 195] width 22 height 33
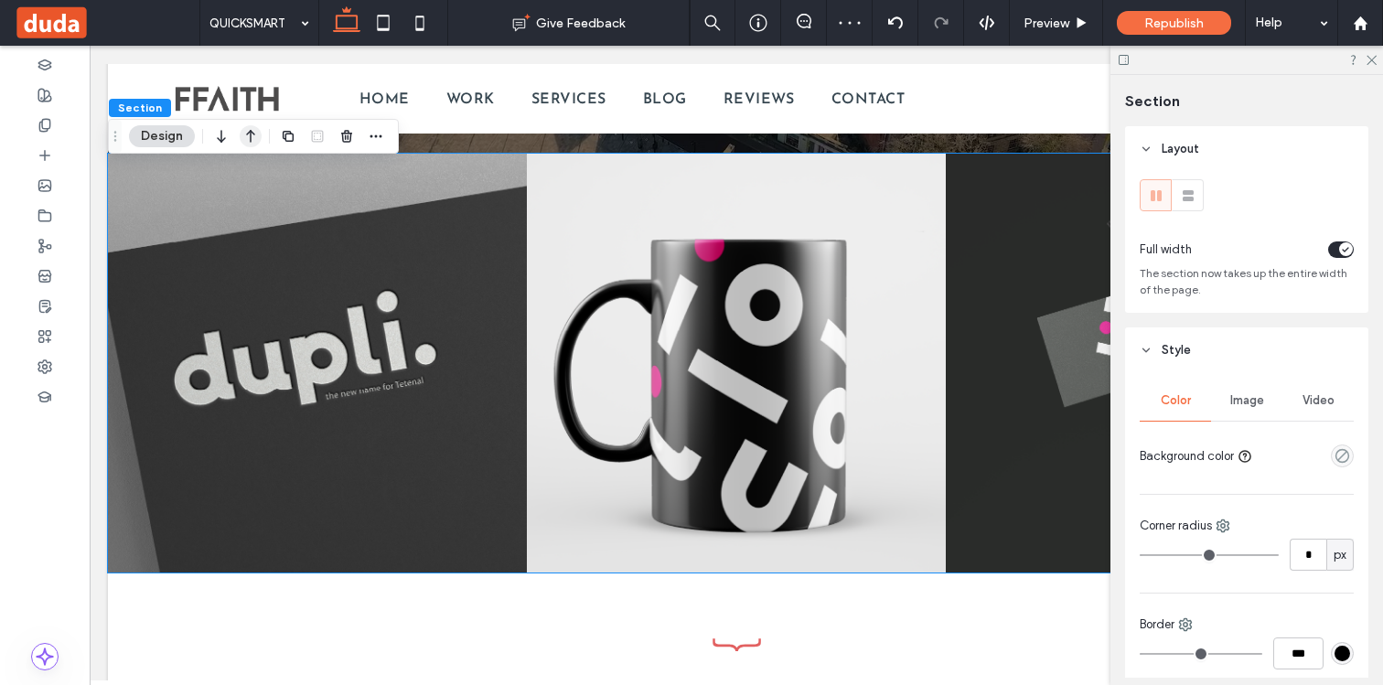
click at [256, 144] on icon "button" at bounding box center [251, 136] width 22 height 33
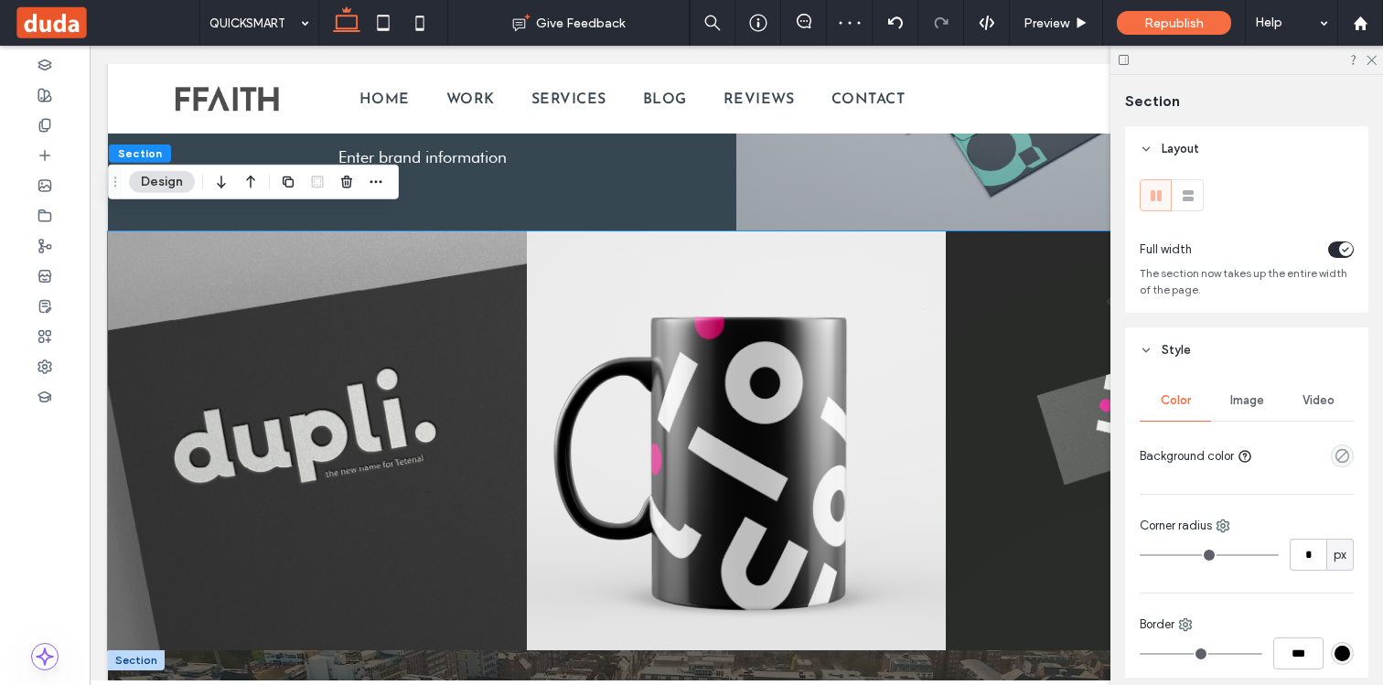
scroll to position [2947, 0]
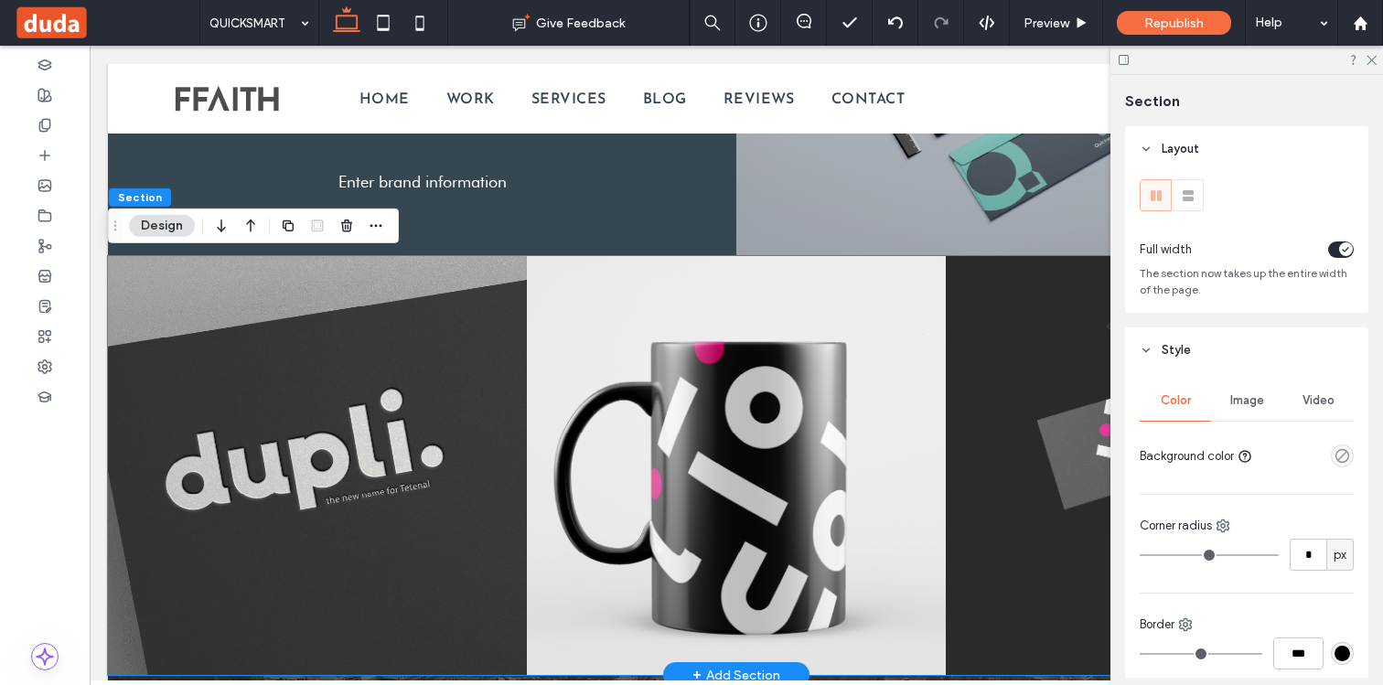
click at [282, 355] on link at bounding box center [317, 465] width 444 height 444
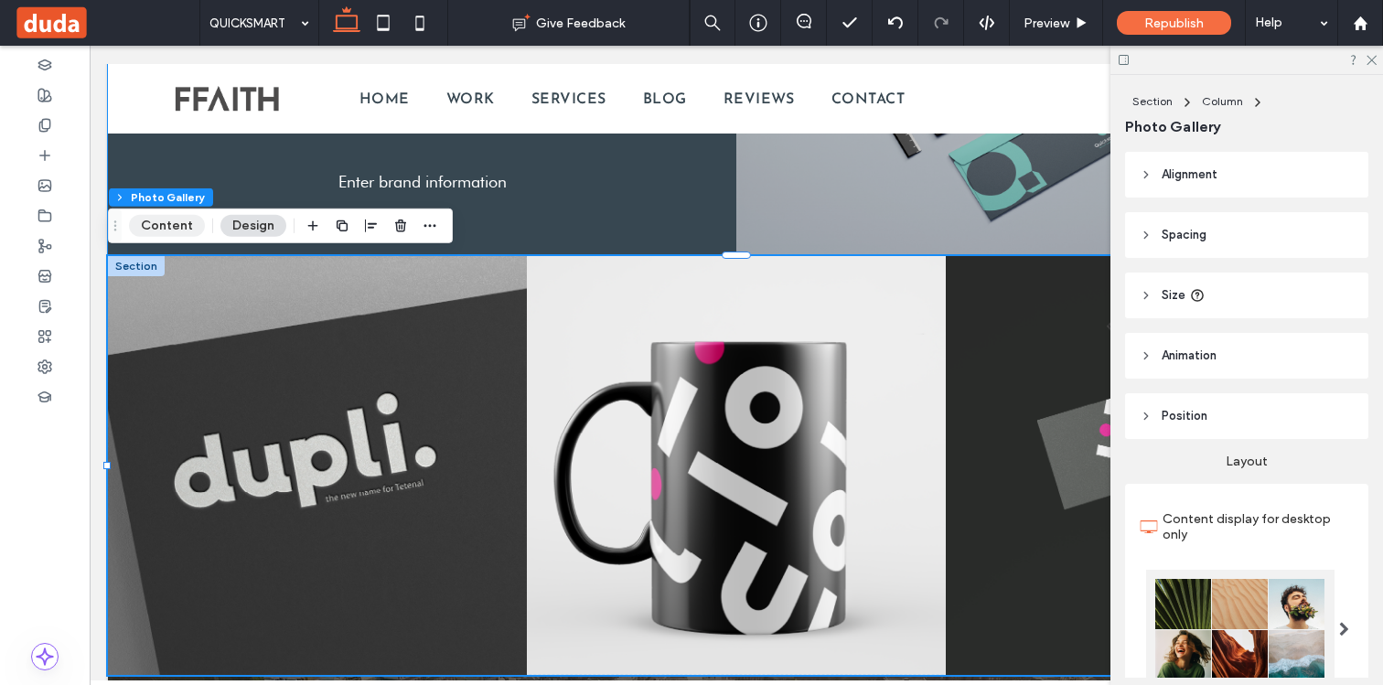
click at [169, 234] on button "Content" at bounding box center [167, 226] width 76 height 22
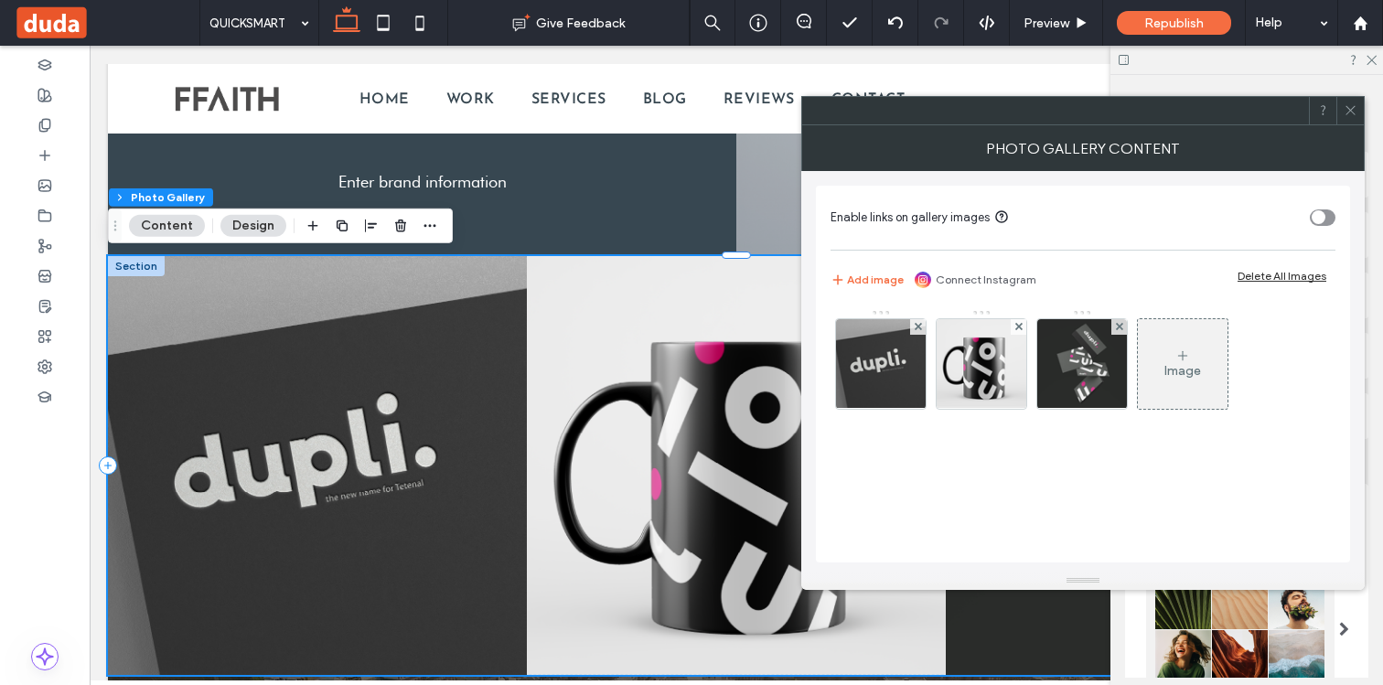
click at [1245, 271] on div "Delete All Images" at bounding box center [1281, 276] width 89 height 14
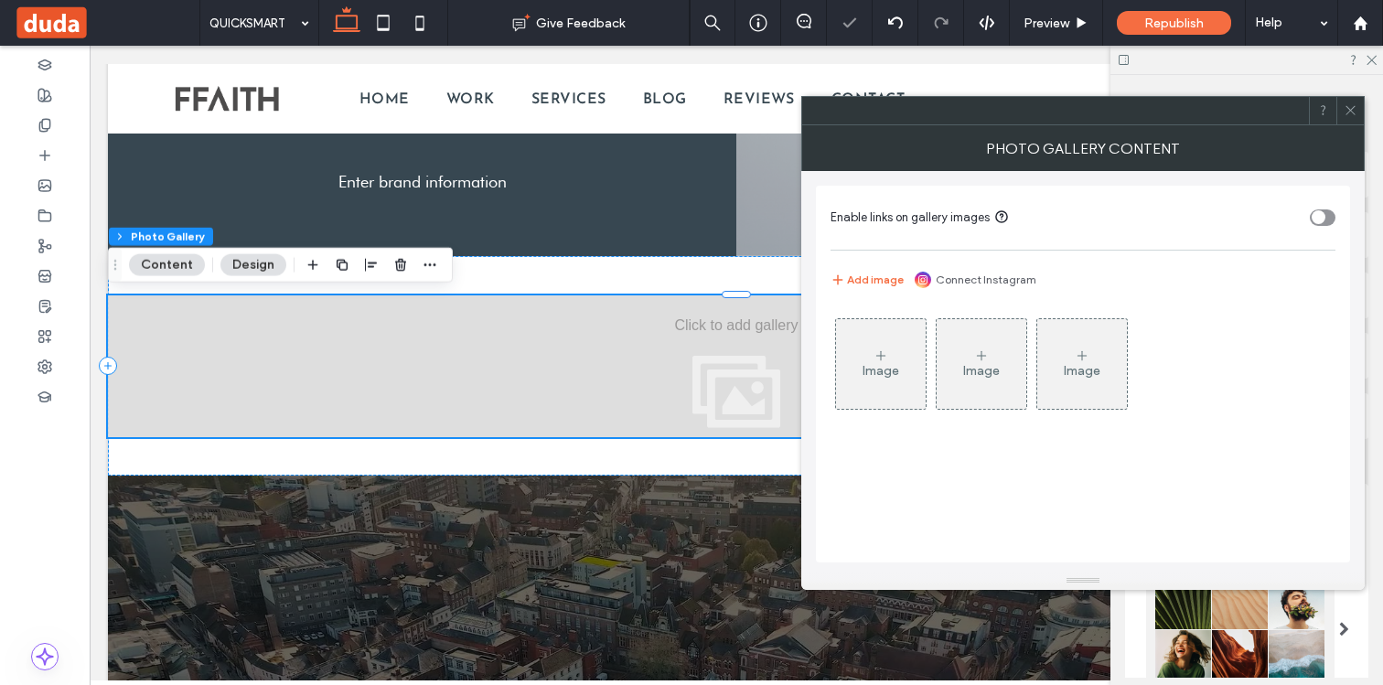
click at [908, 355] on div "Image" at bounding box center [881, 364] width 90 height 86
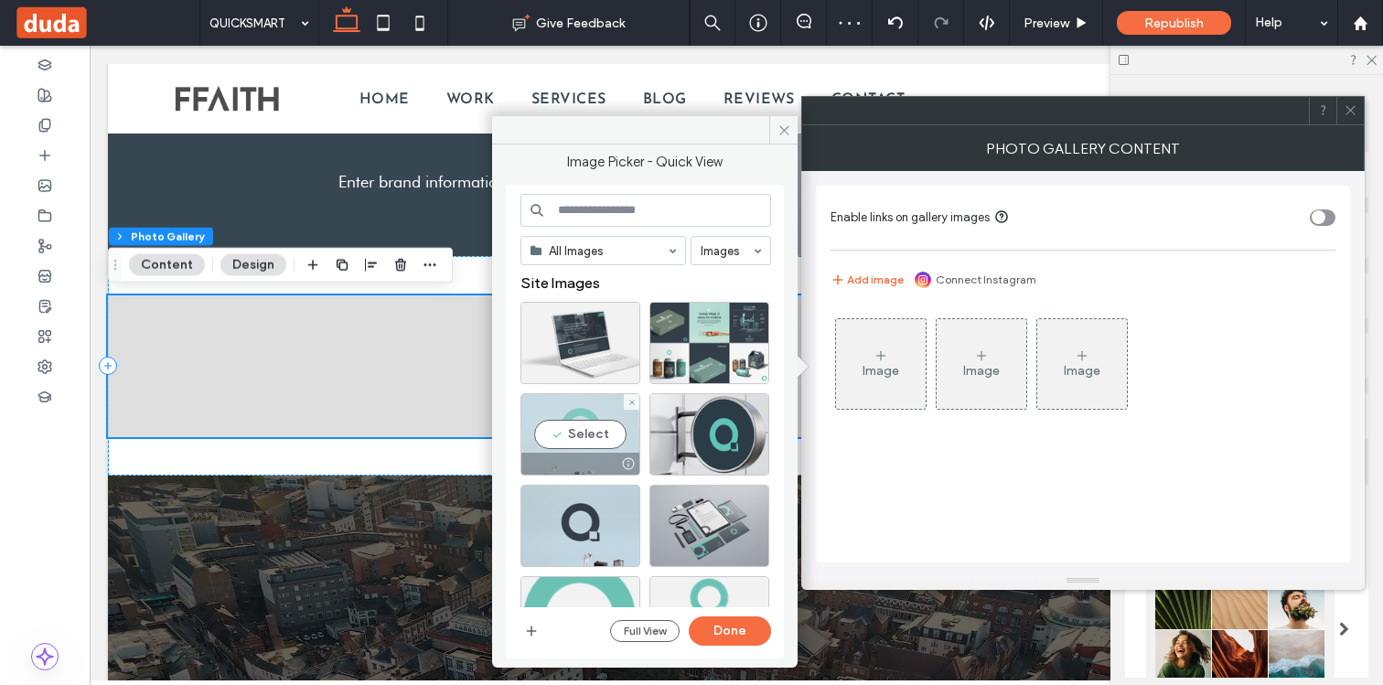
click at [588, 432] on div "Select" at bounding box center [580, 434] width 120 height 82
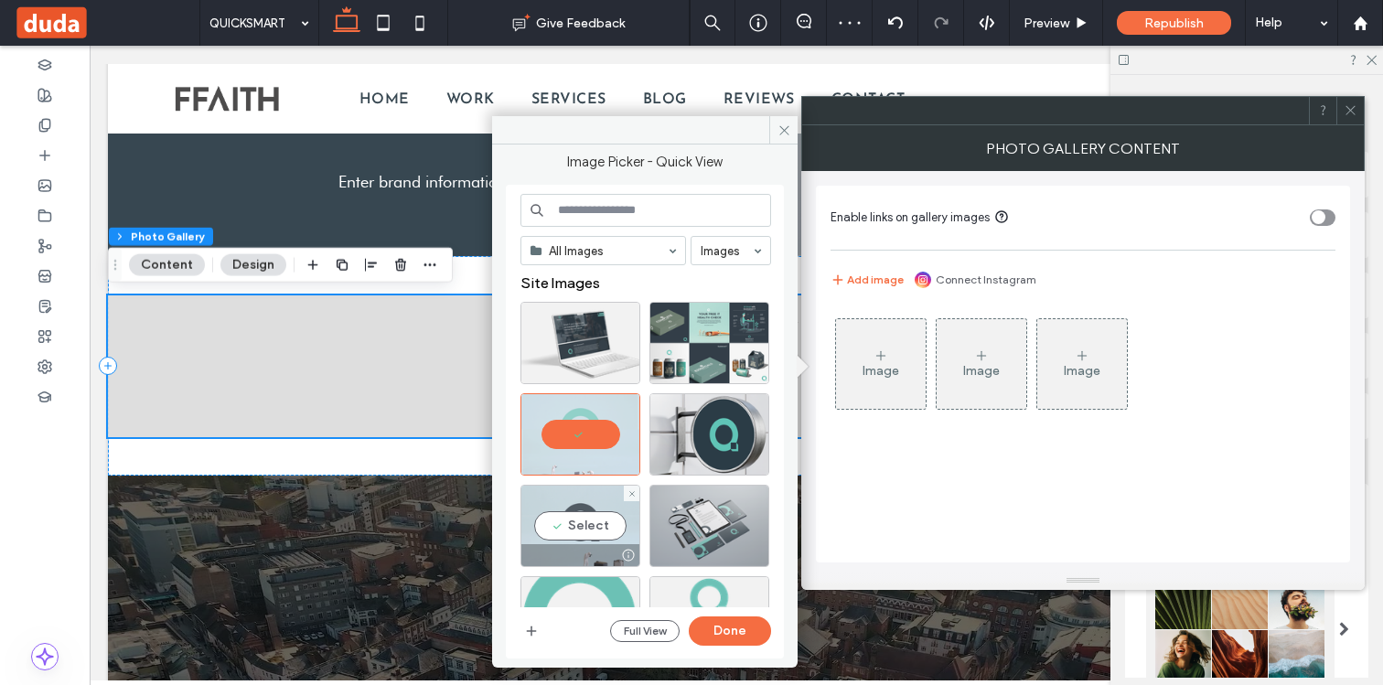
click at [588, 499] on div "Select" at bounding box center [580, 526] width 120 height 82
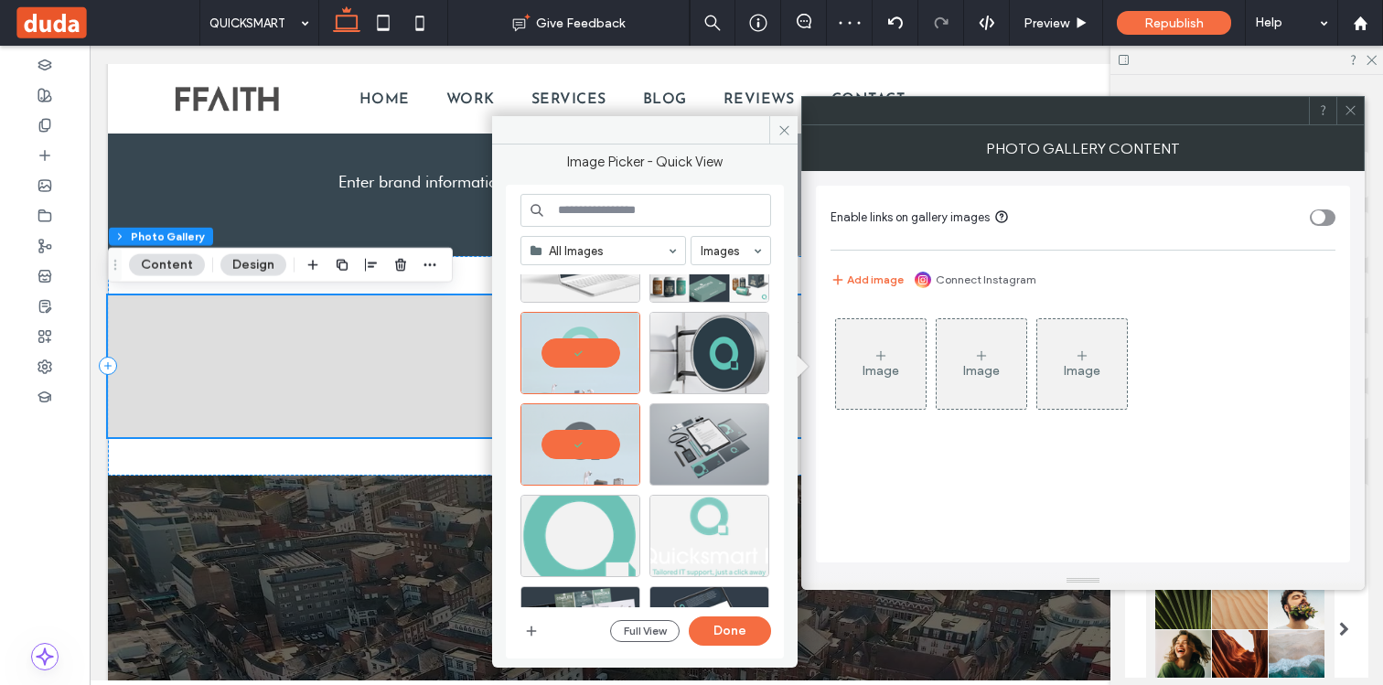
click at [682, 524] on div at bounding box center [709, 536] width 120 height 82
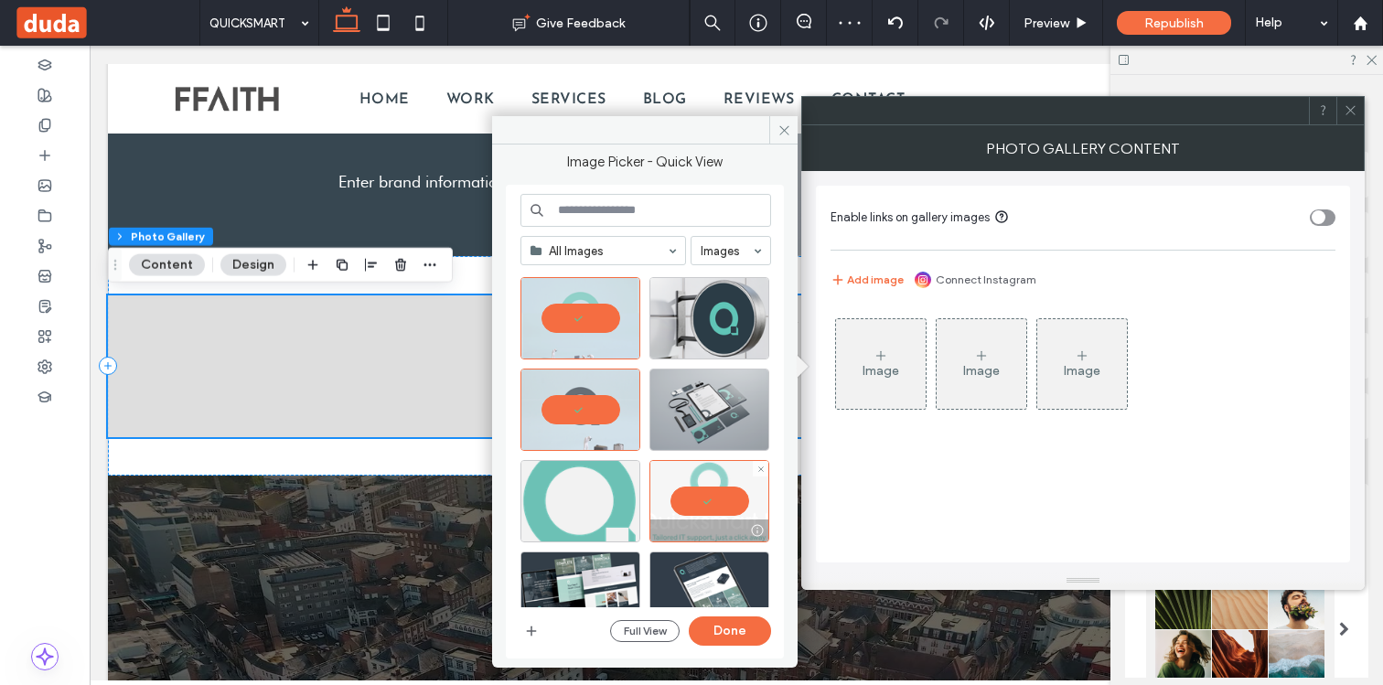
scroll to position [120, 0]
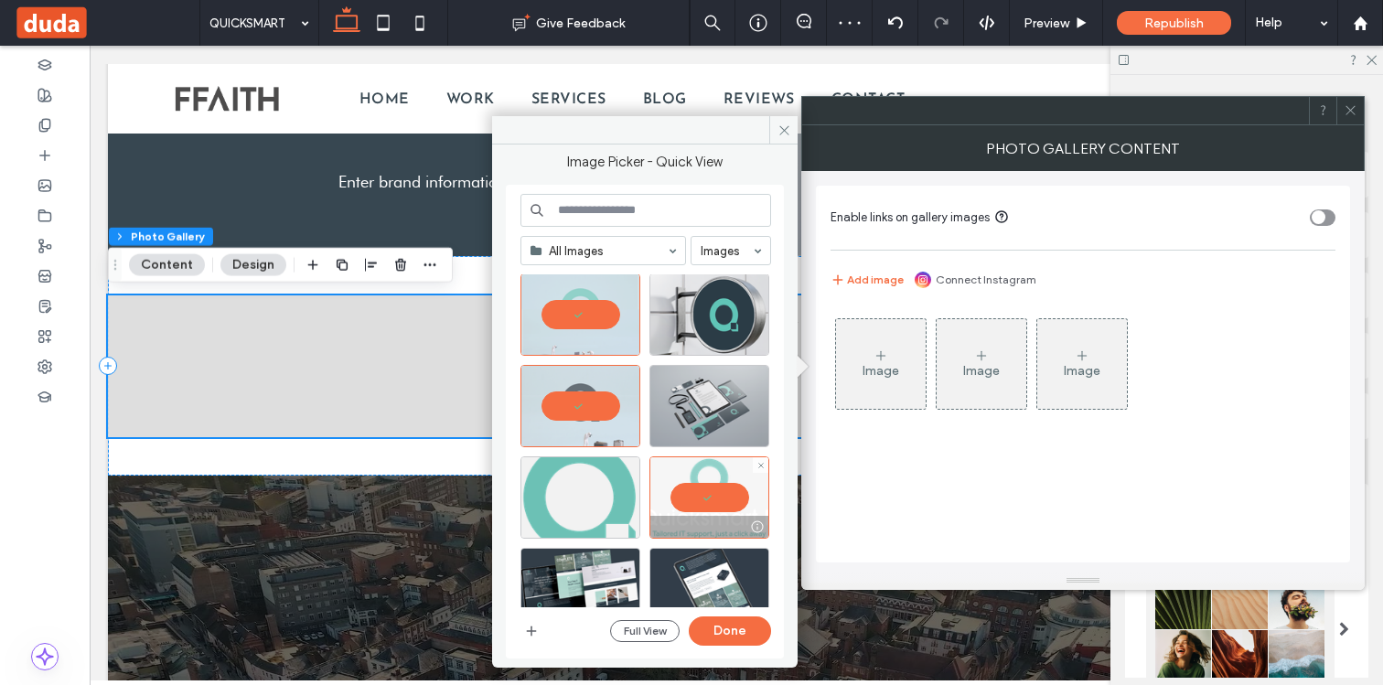
click at [689, 499] on div at bounding box center [709, 497] width 120 height 82
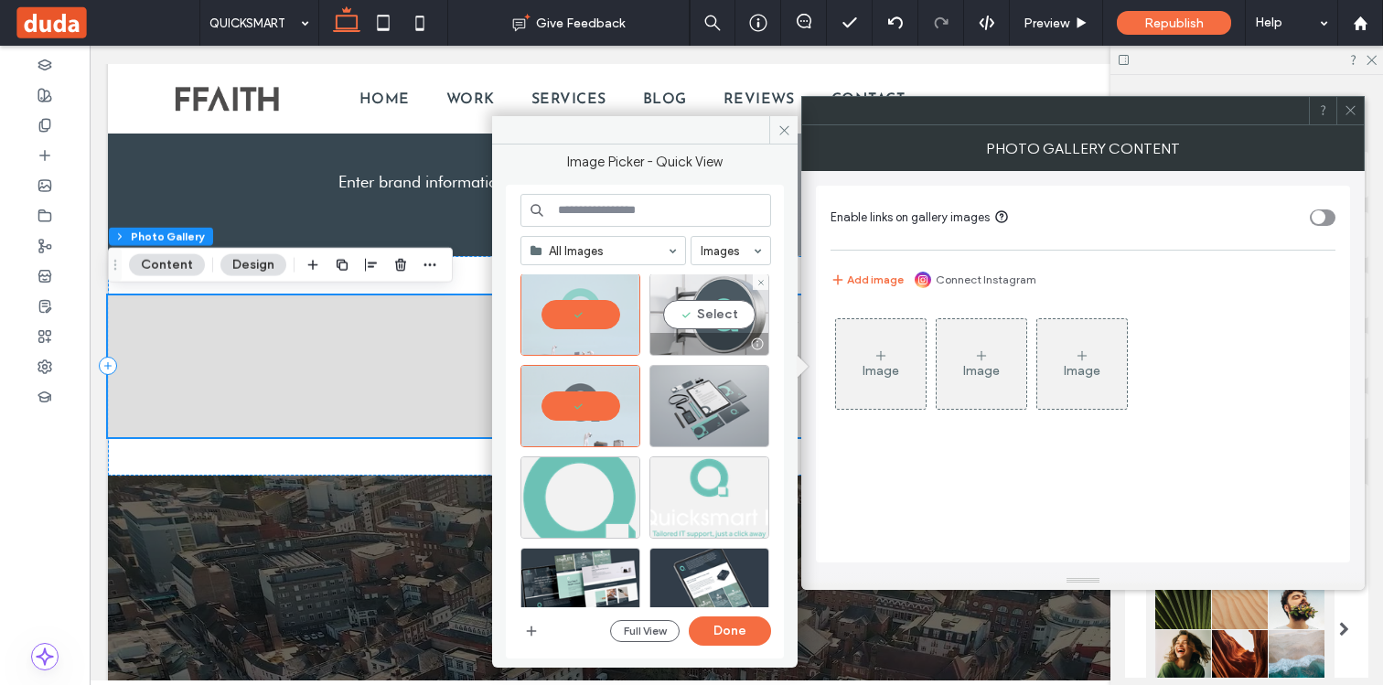
click at [699, 309] on div "Select" at bounding box center [709, 314] width 120 height 82
click at [709, 631] on button "Done" at bounding box center [730, 630] width 82 height 29
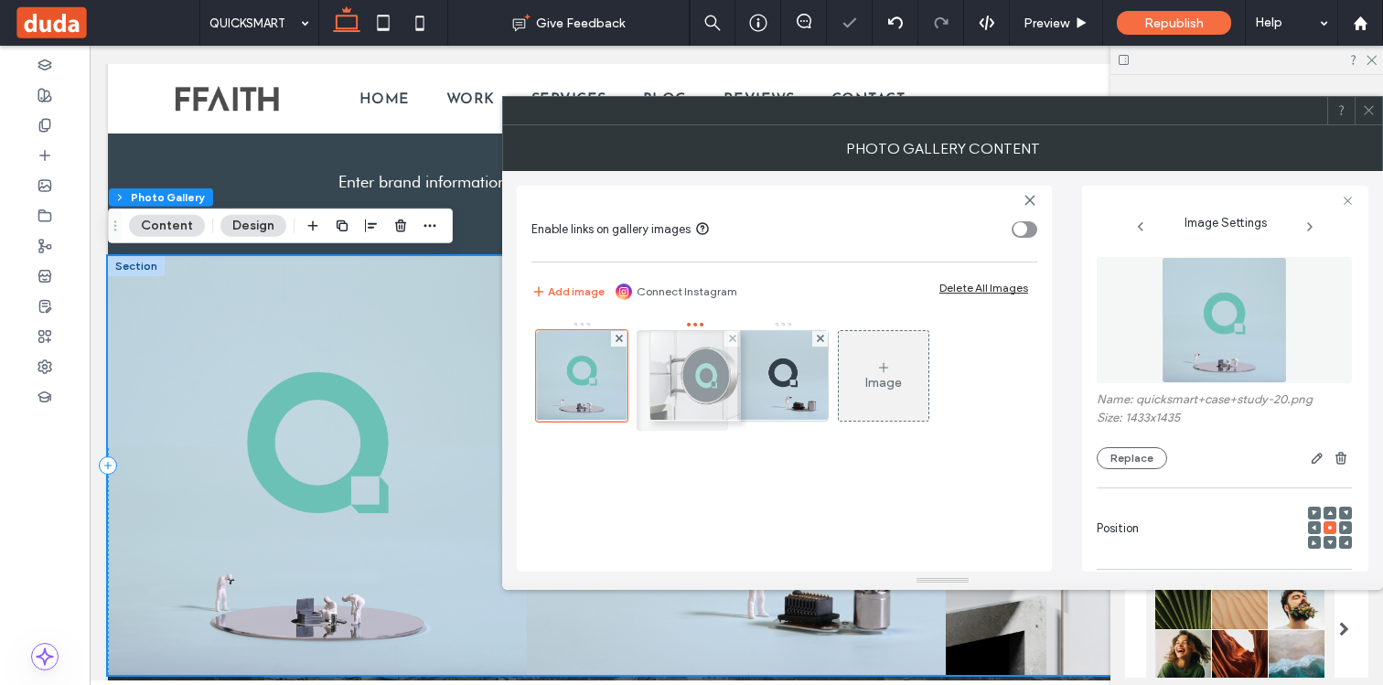
drag, startPoint x: 795, startPoint y: 382, endPoint x: 702, endPoint y: 382, distance: 92.4
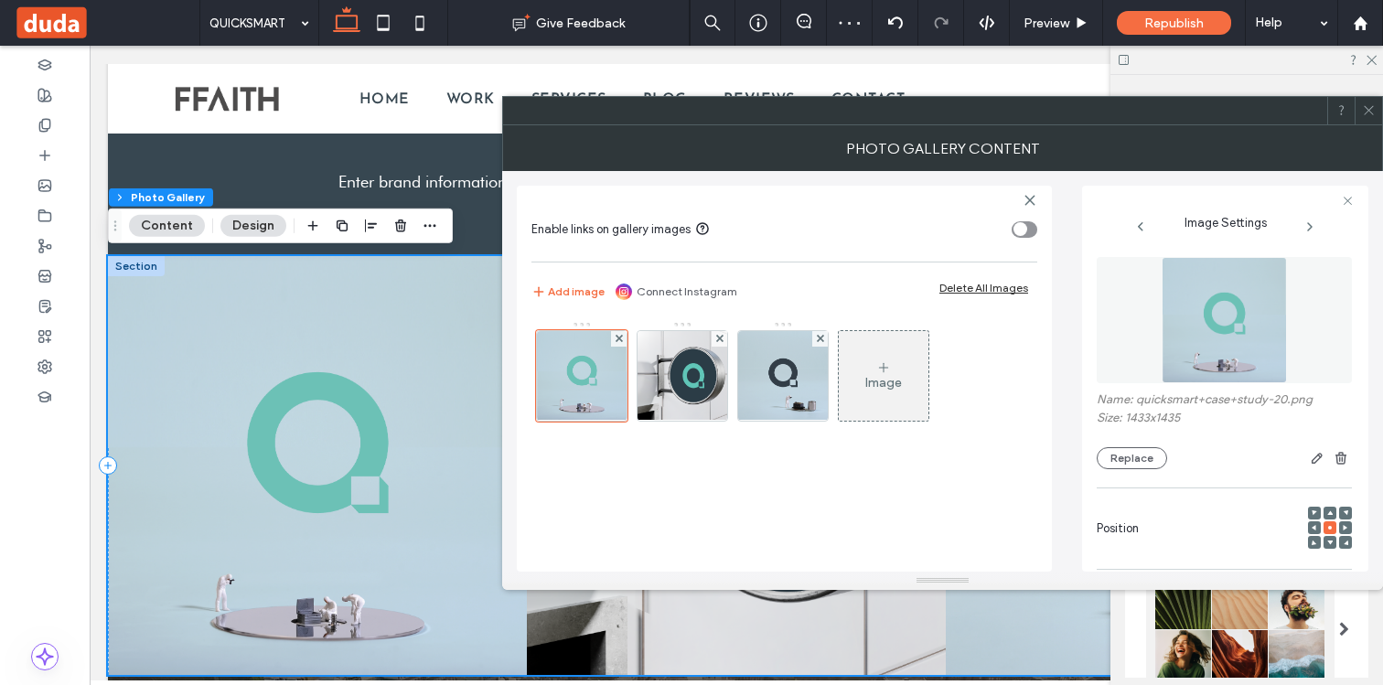
click at [1369, 109] on icon at bounding box center [1369, 110] width 14 height 14
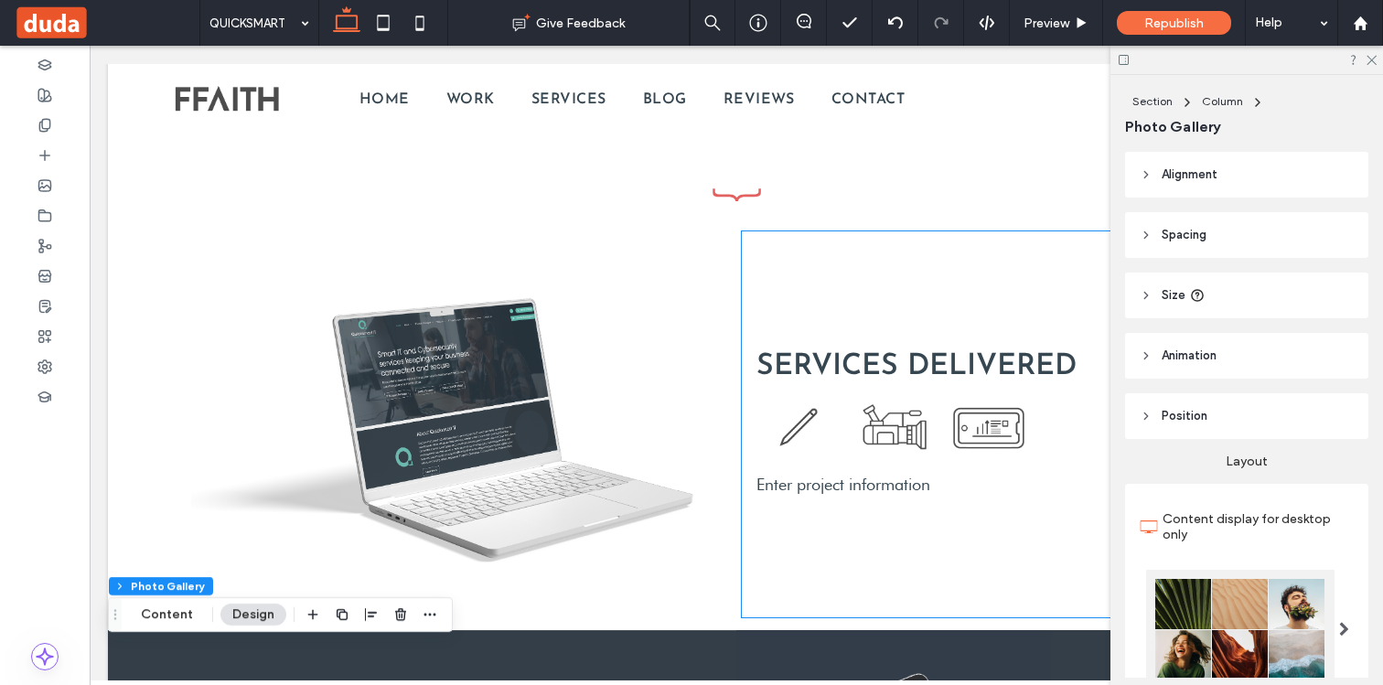
scroll to position [1718, 0]
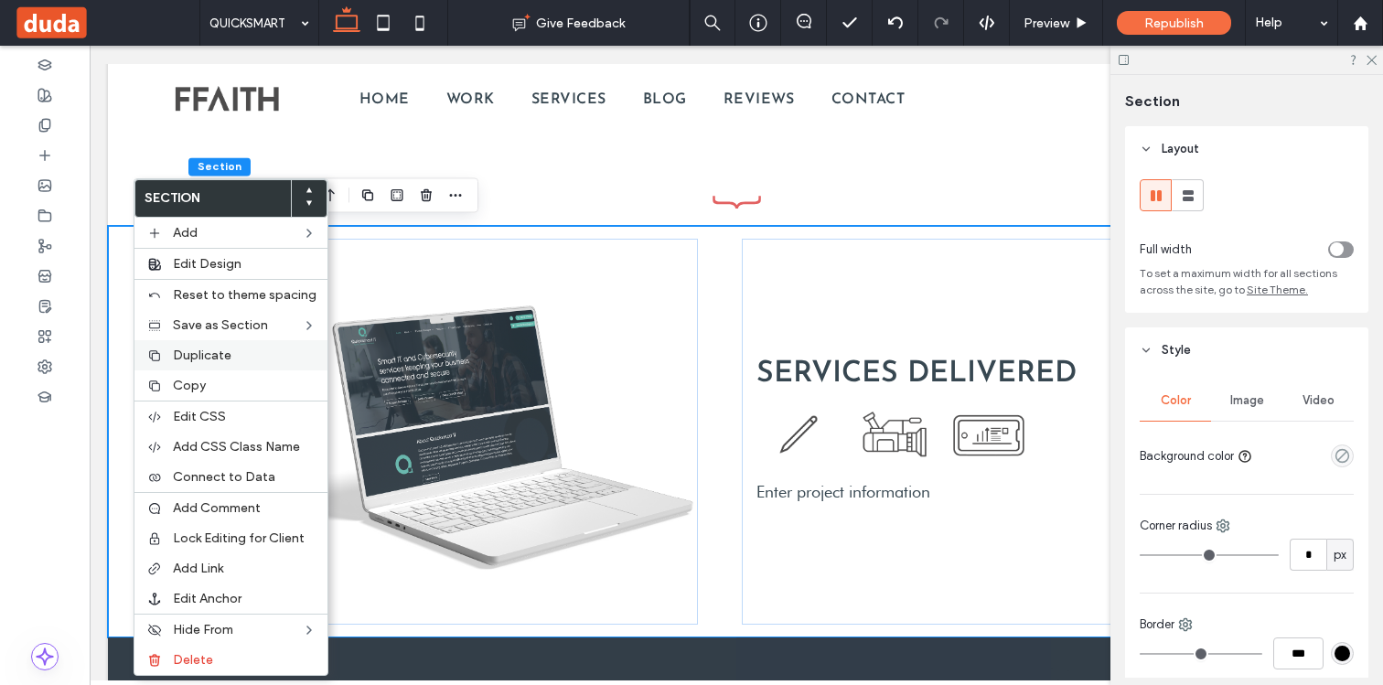
click at [185, 352] on span "Duplicate" at bounding box center [202, 355] width 59 height 16
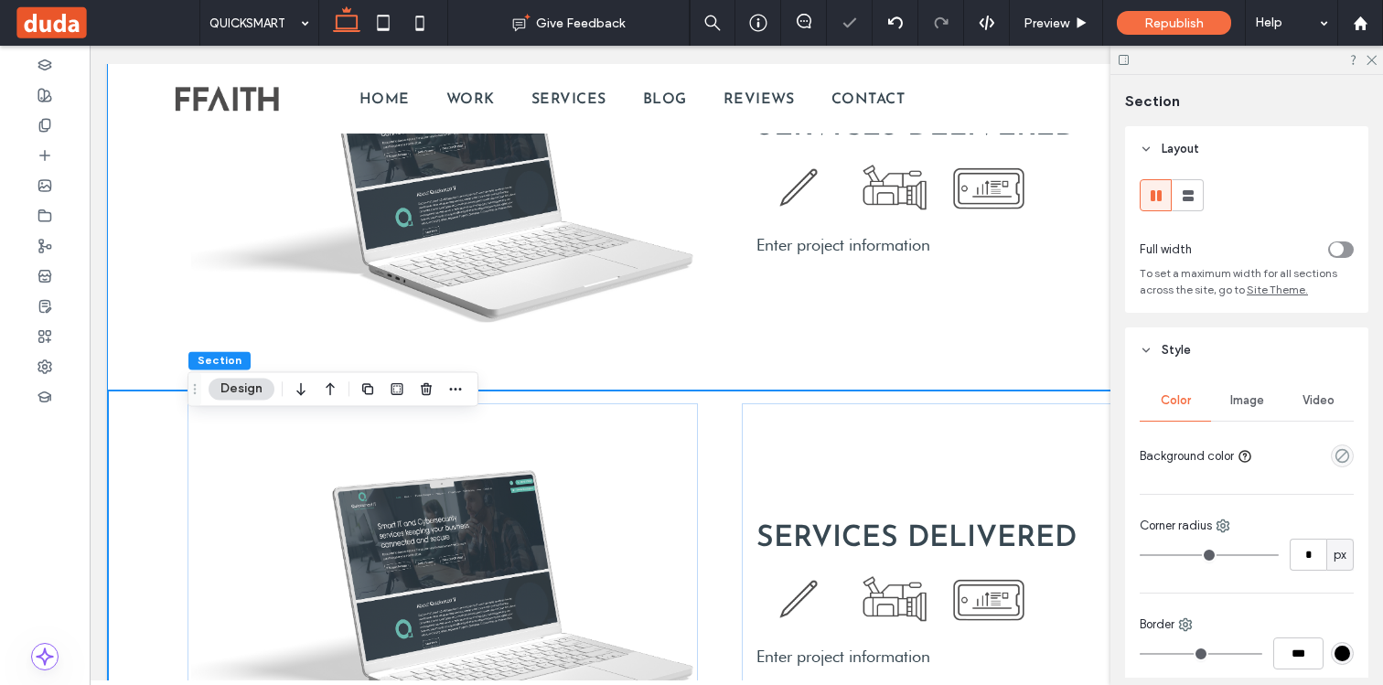
scroll to position [1969, 0]
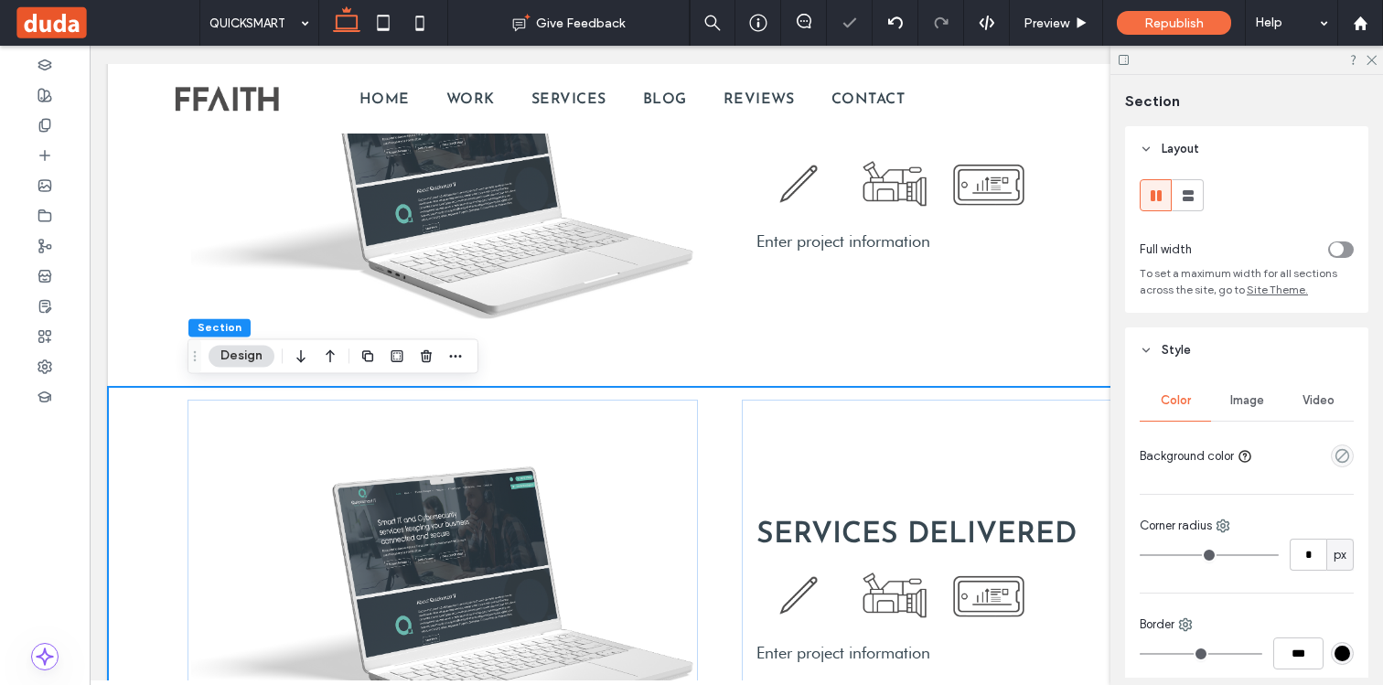
click at [142, 452] on div "SERVICES DELIVERED Enter project information" at bounding box center [736, 592] width 1256 height 411
click at [305, 358] on icon "button" at bounding box center [301, 355] width 22 height 33
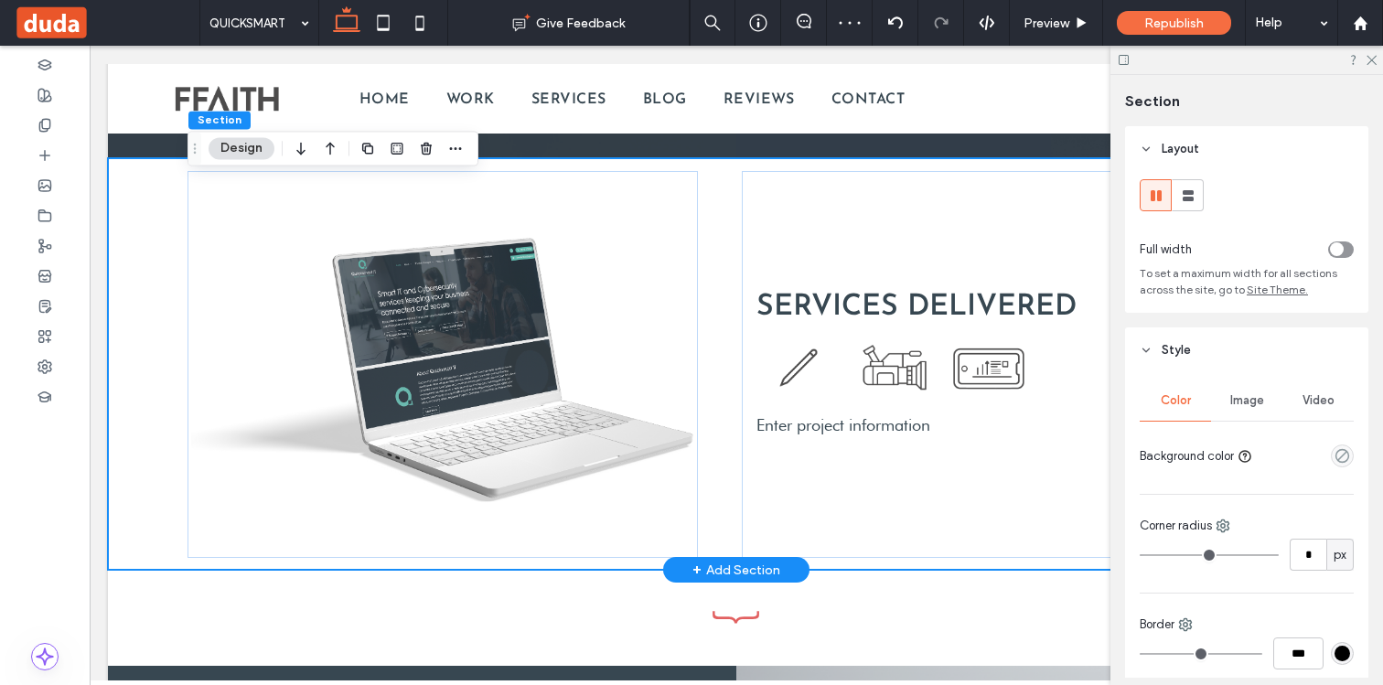
scroll to position [2512, 0]
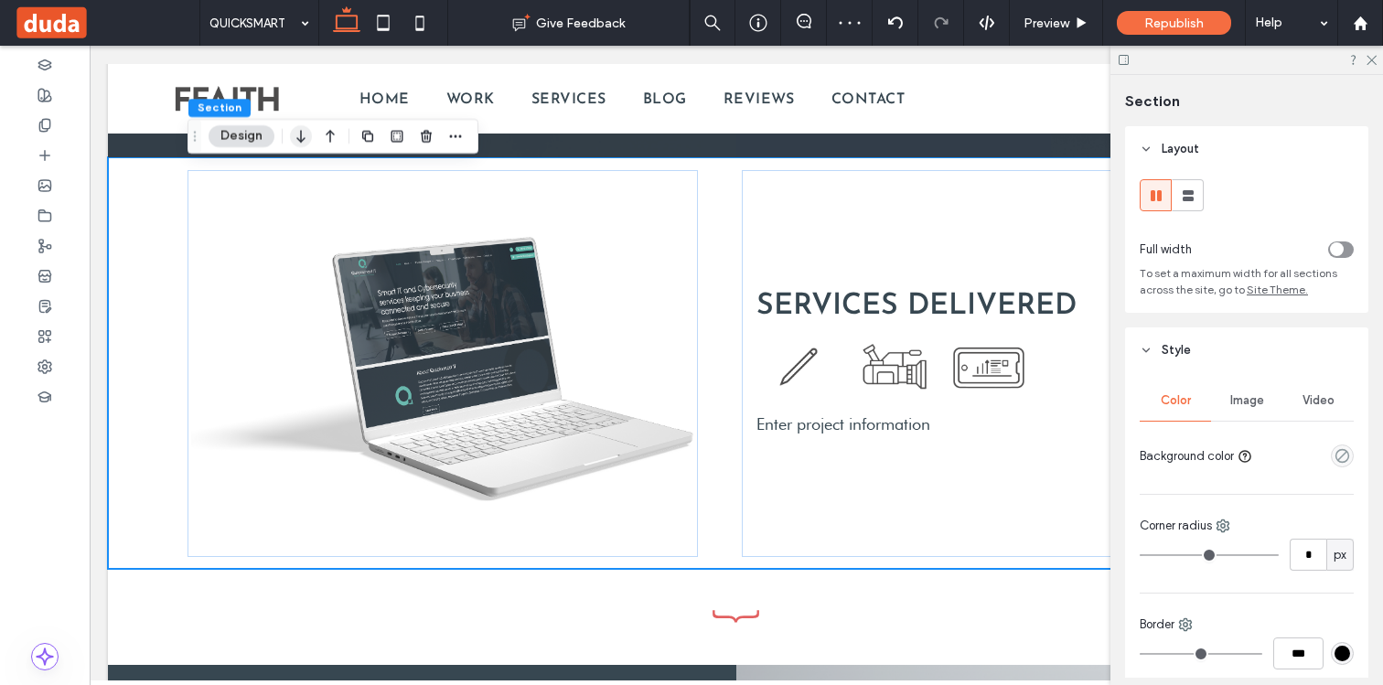
click at [305, 140] on icon "button" at bounding box center [301, 136] width 22 height 33
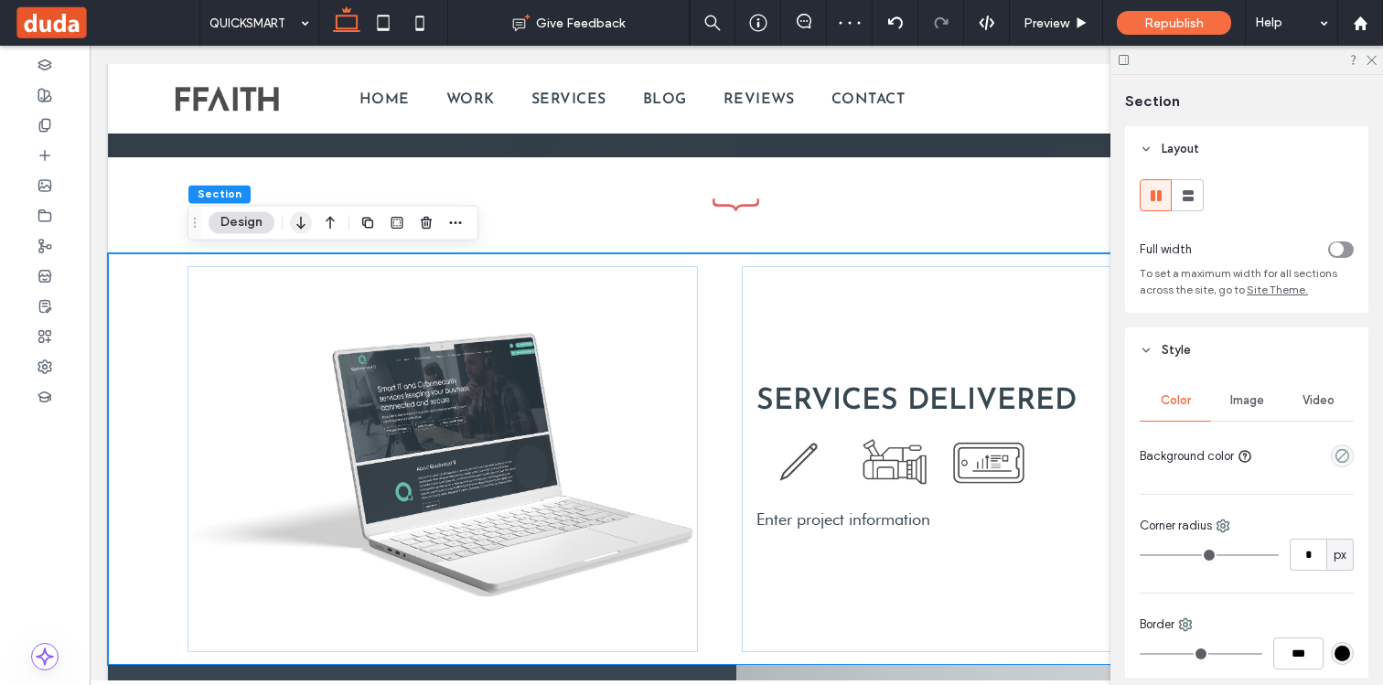
click at [296, 224] on use "button" at bounding box center [300, 223] width 8 height 13
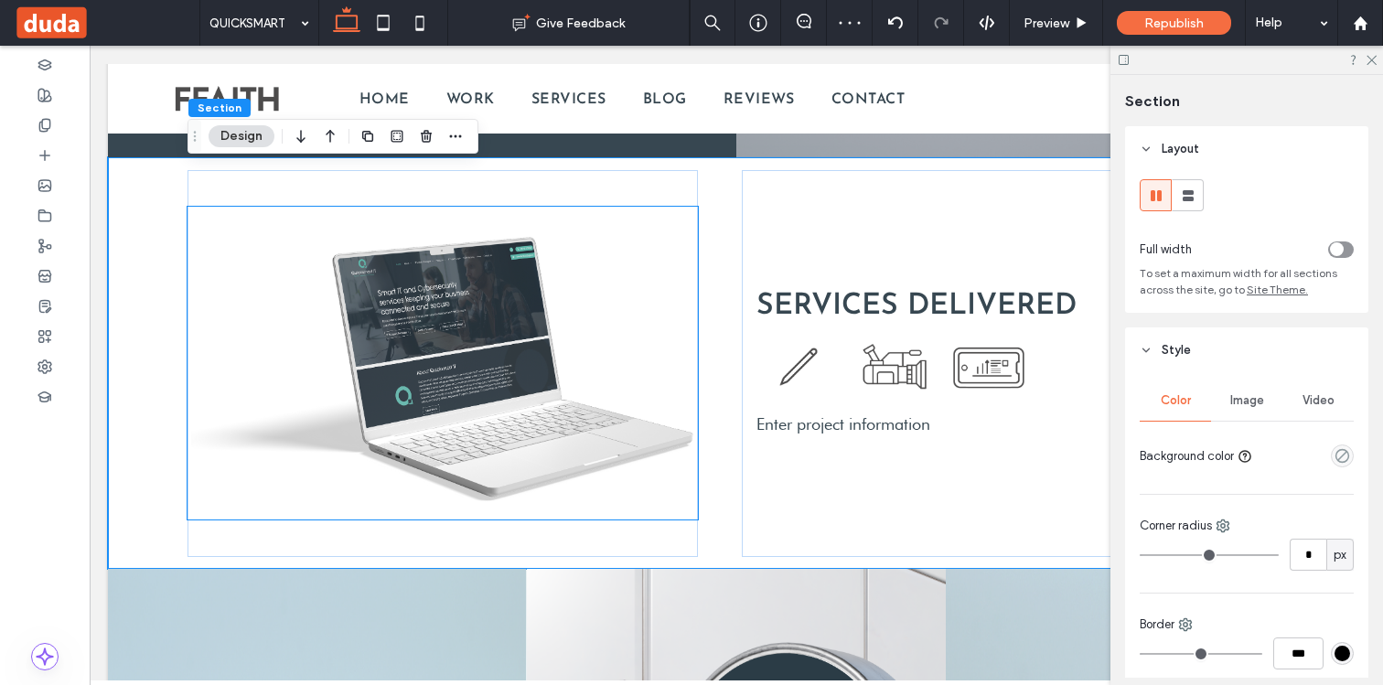
scroll to position [3046, 0]
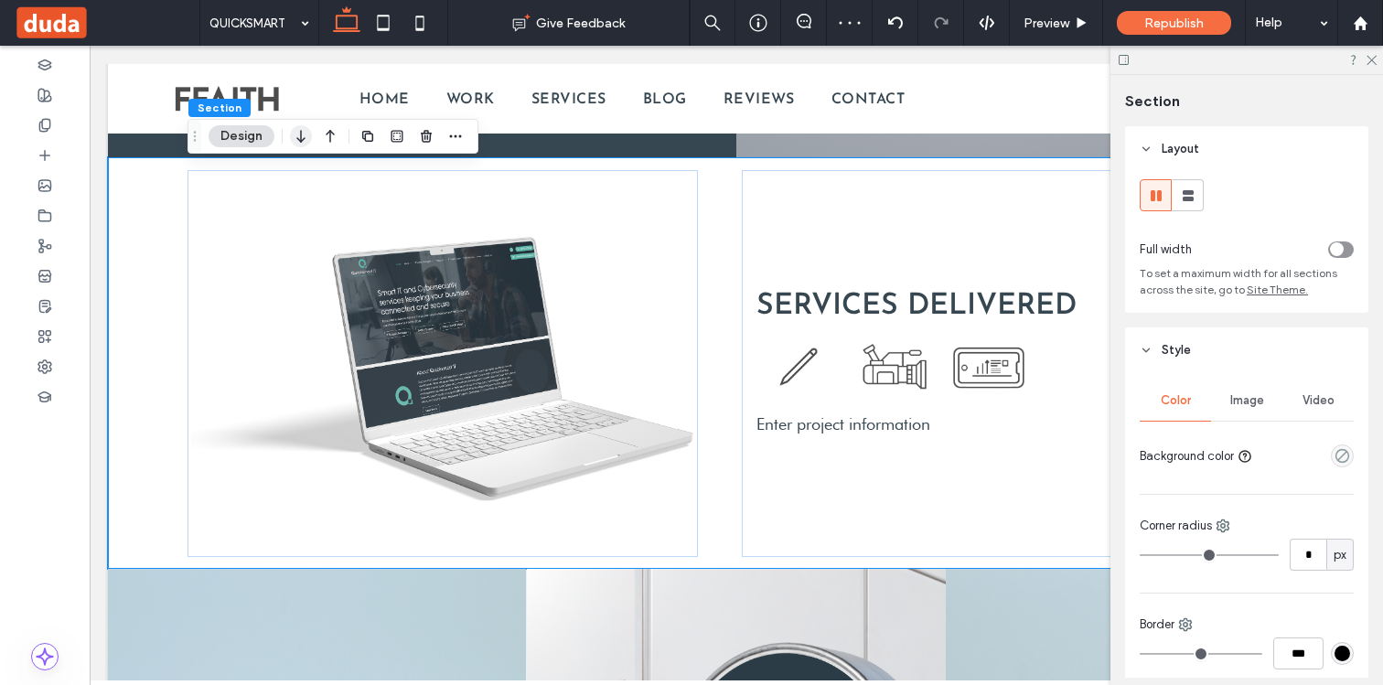
click at [303, 137] on icon "button" at bounding box center [301, 136] width 22 height 33
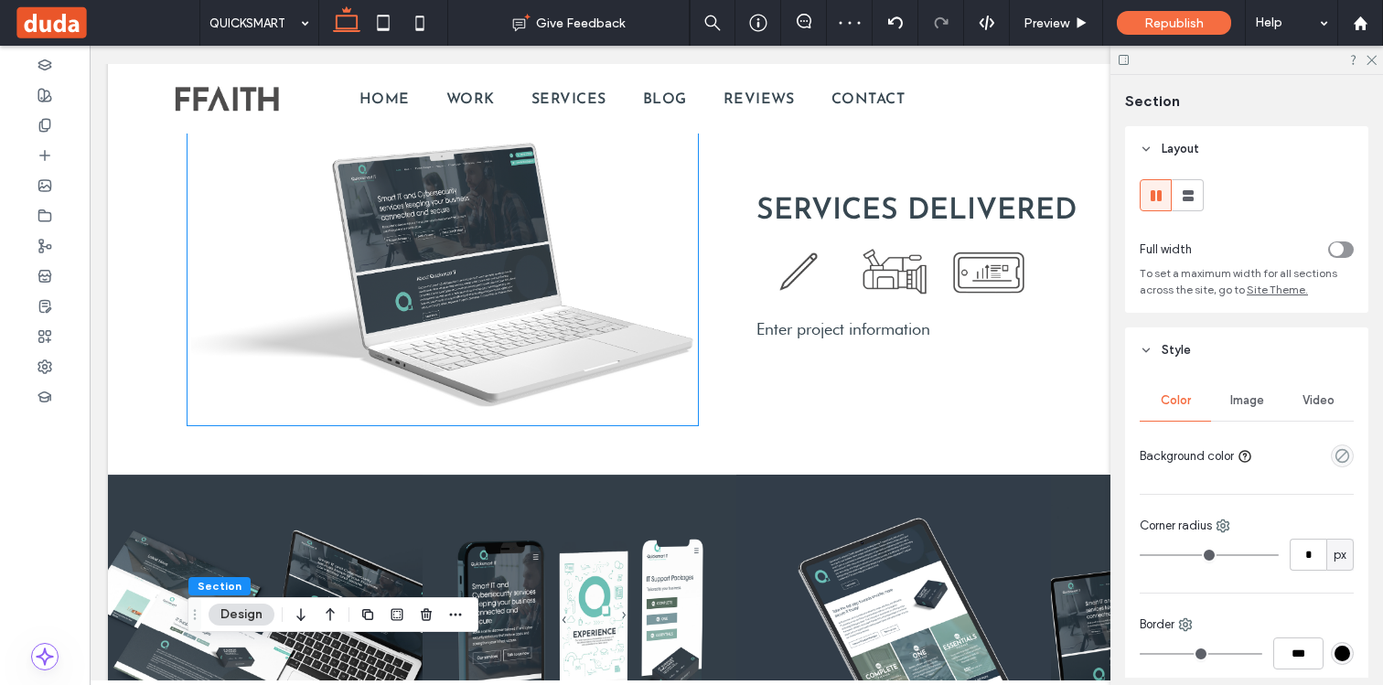
scroll to position [1830, 0]
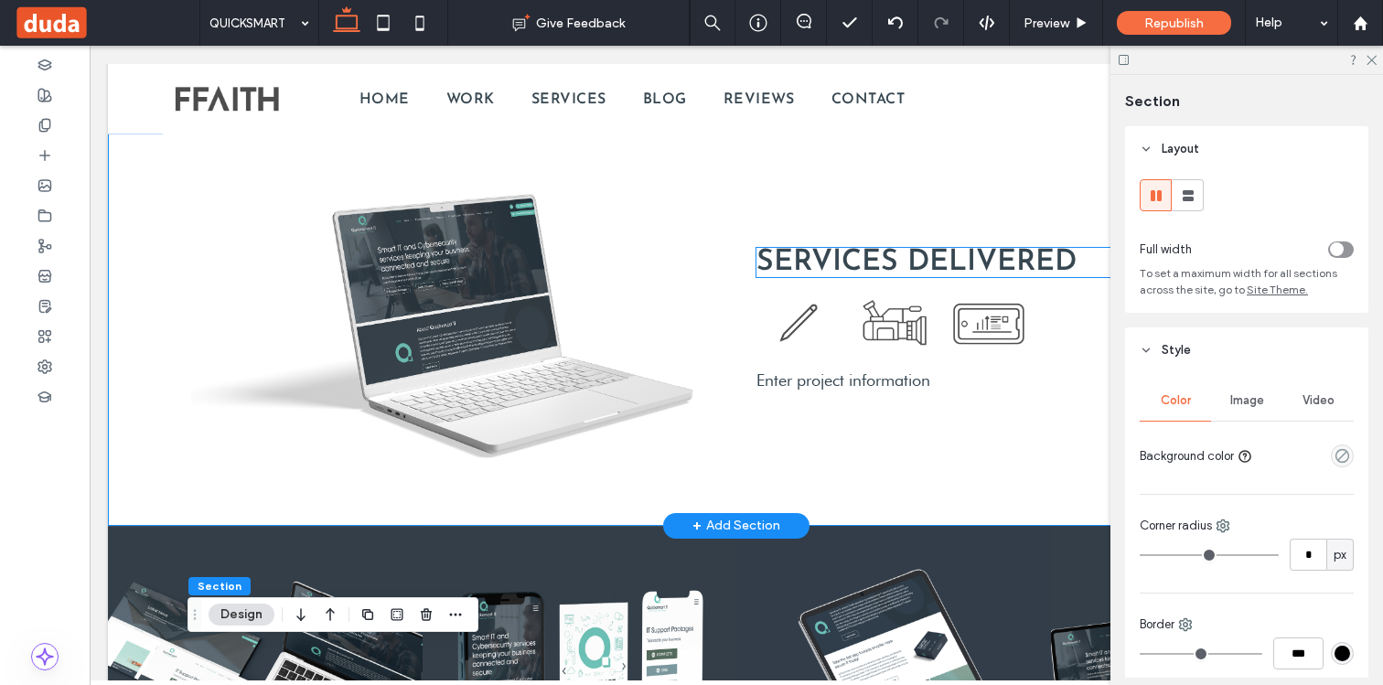
click at [807, 273] on span "SERVICES DELIVERED" at bounding box center [916, 262] width 320 height 29
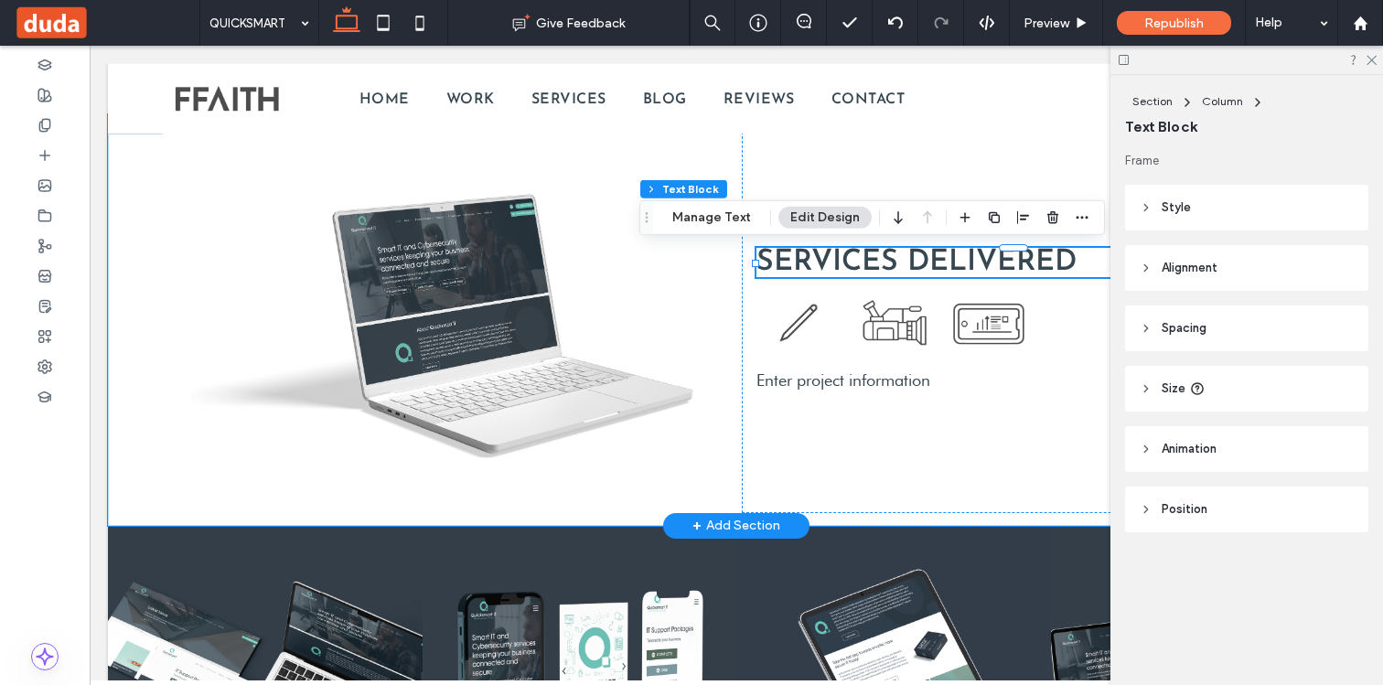
click at [806, 273] on span "SERVICES DELIVERED" at bounding box center [916, 262] width 320 height 29
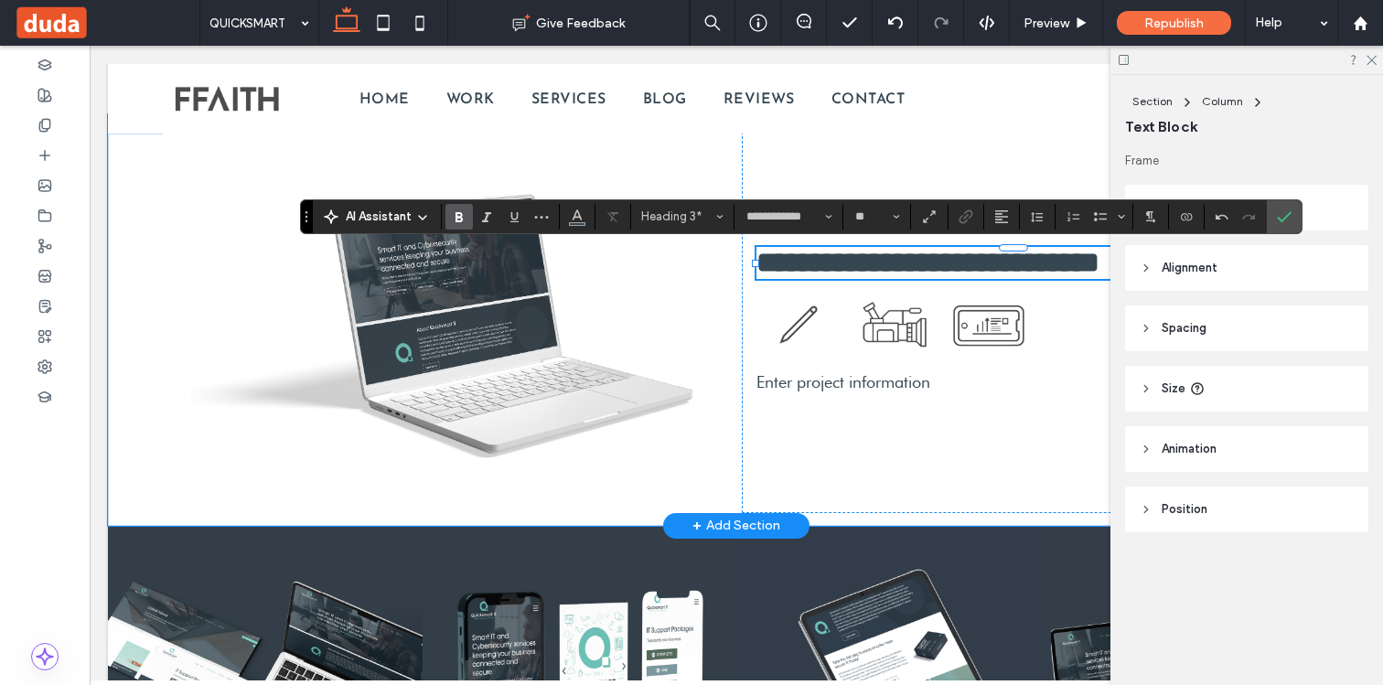
scroll to position [1815, 0]
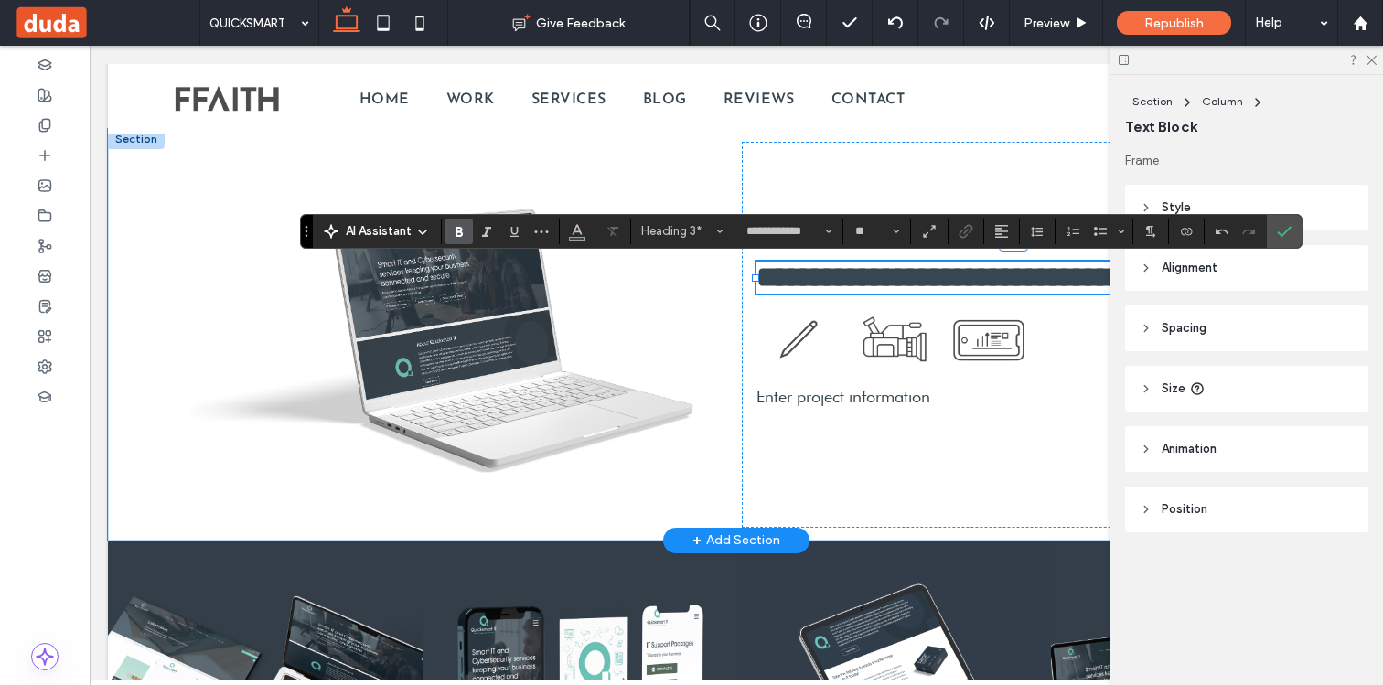
click at [1047, 262] on span "**********" at bounding box center [951, 276] width 390 height 29
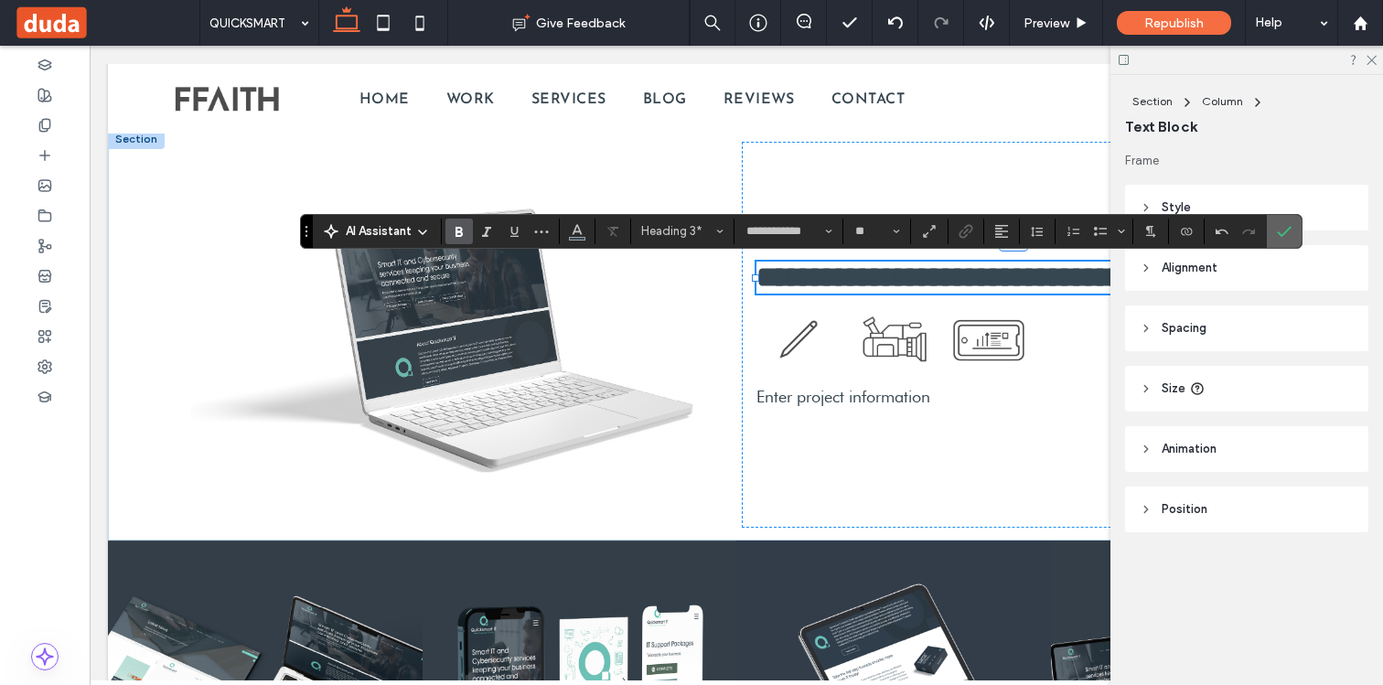
click at [1279, 230] on icon "Confirm" at bounding box center [1284, 231] width 15 height 15
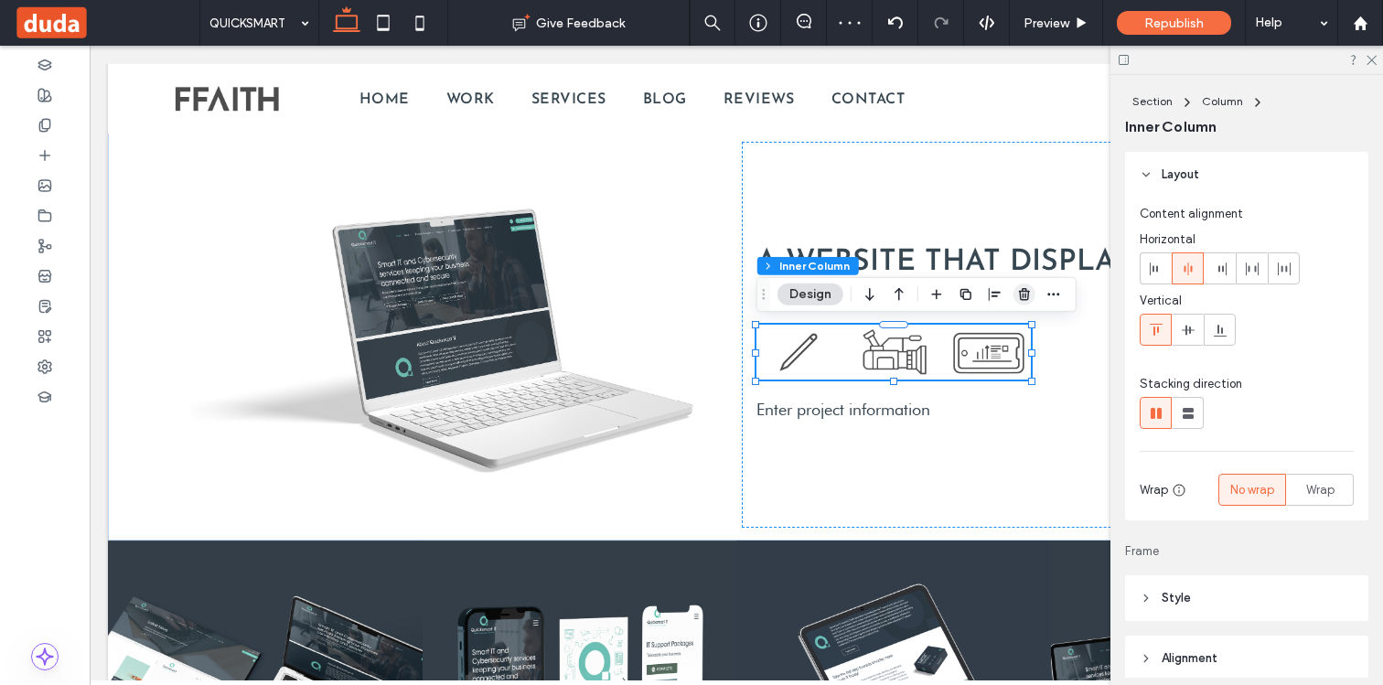
click at [1020, 292] on use "button" at bounding box center [1024, 294] width 11 height 12
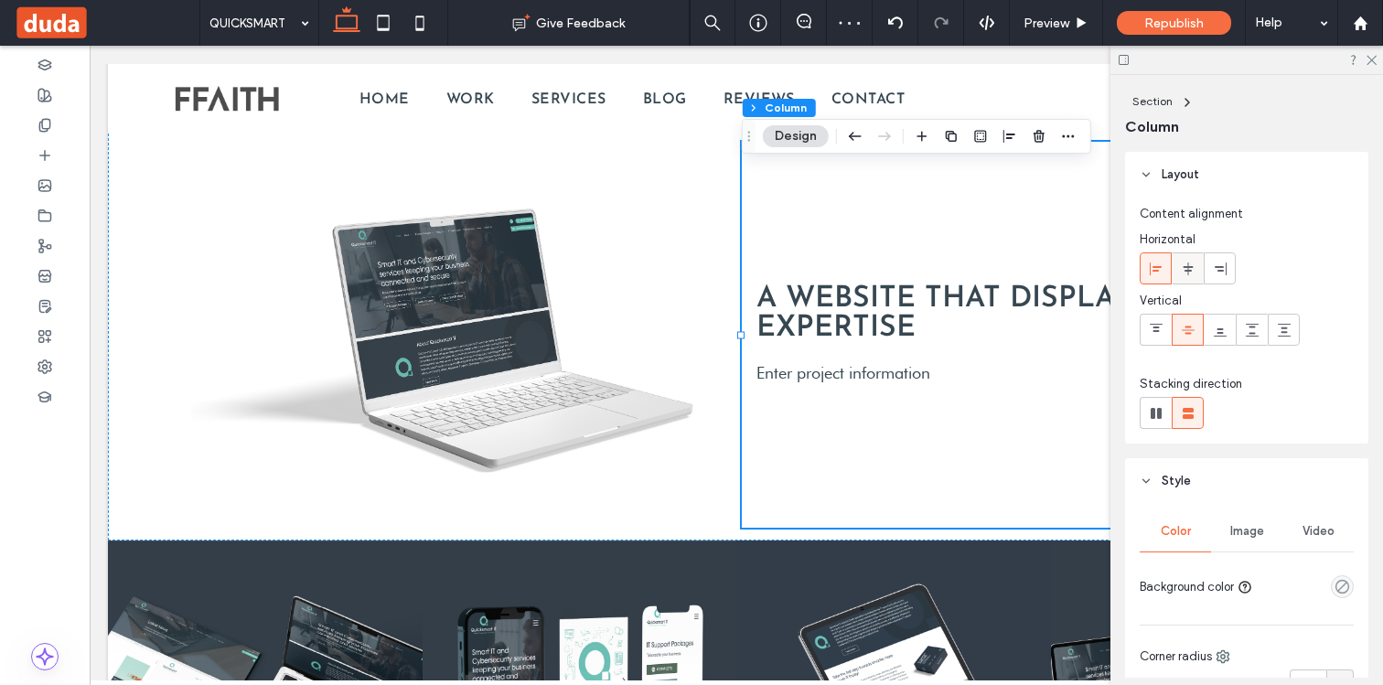
click at [1184, 282] on span at bounding box center [1188, 268] width 15 height 30
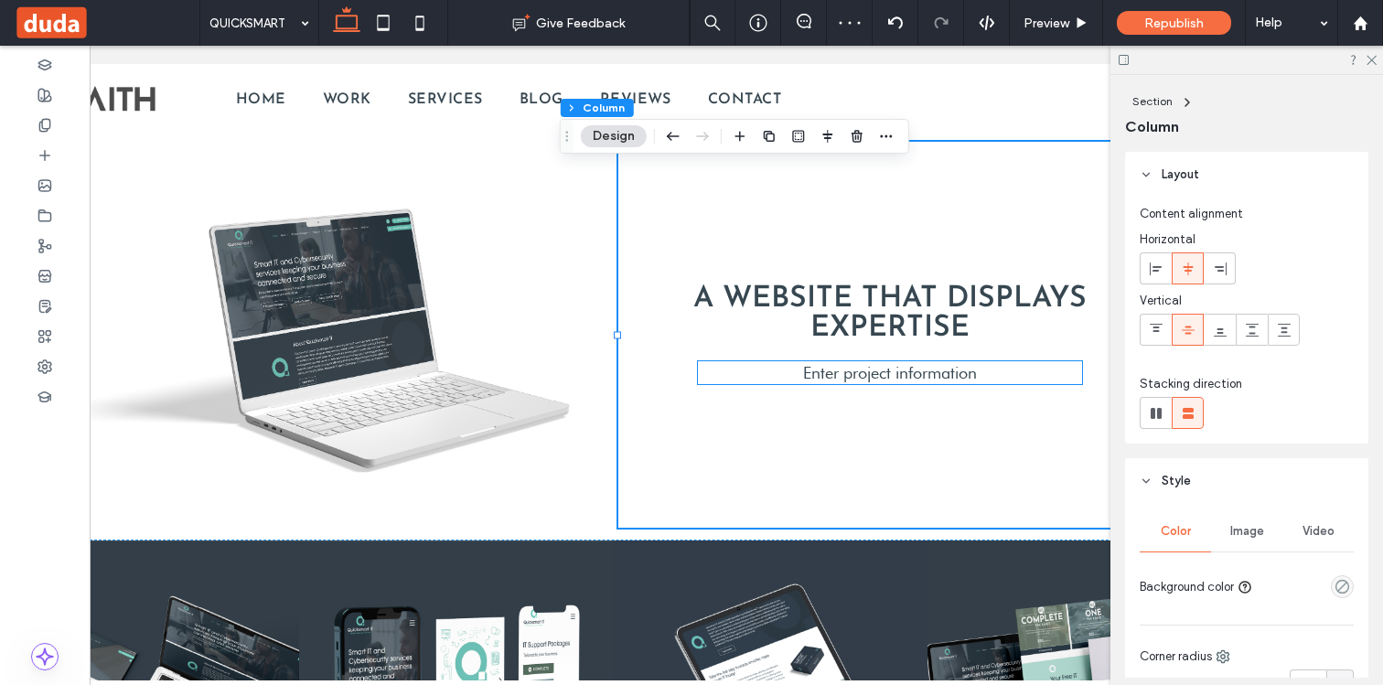
scroll to position [0, 189]
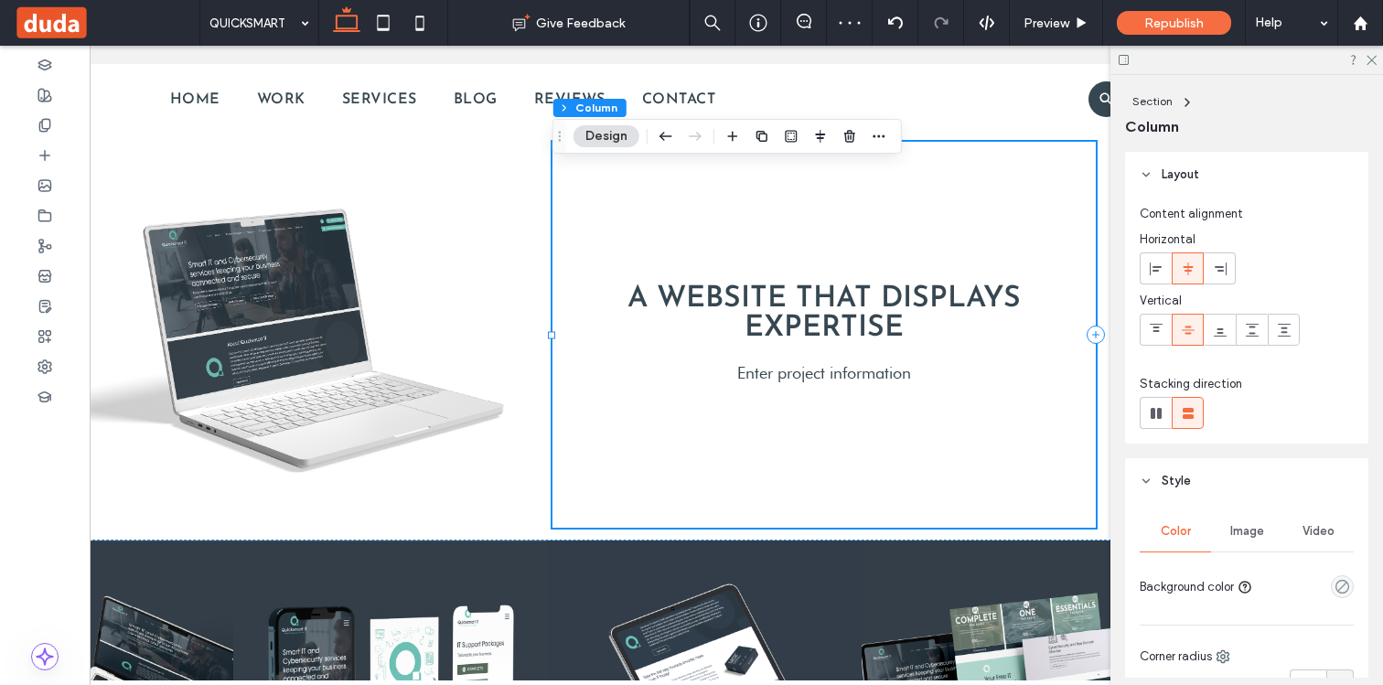
click at [908, 325] on h3 "A WEBSITE THAT DISPLAYS EXPERTISE" at bounding box center [824, 313] width 514 height 59
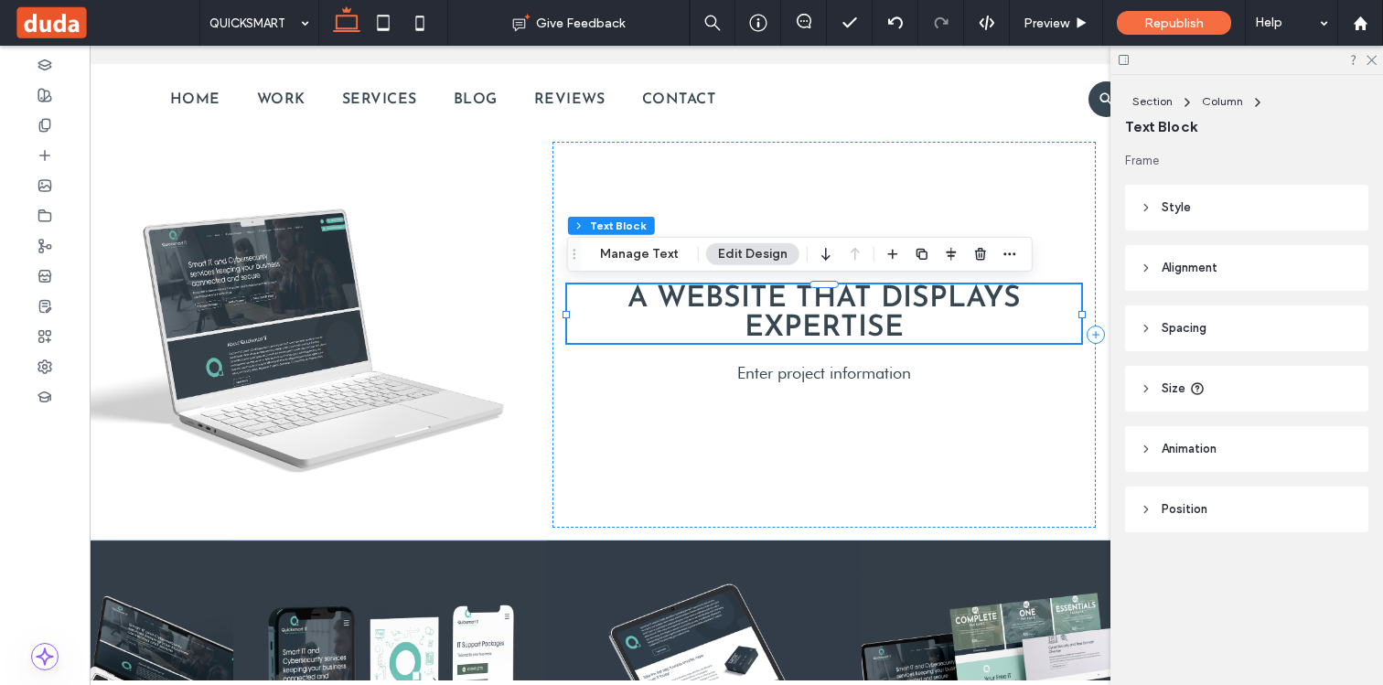
click at [869, 314] on span "A WEBSITE THAT DISPLAYS EXPERTISE" at bounding box center [823, 313] width 393 height 59
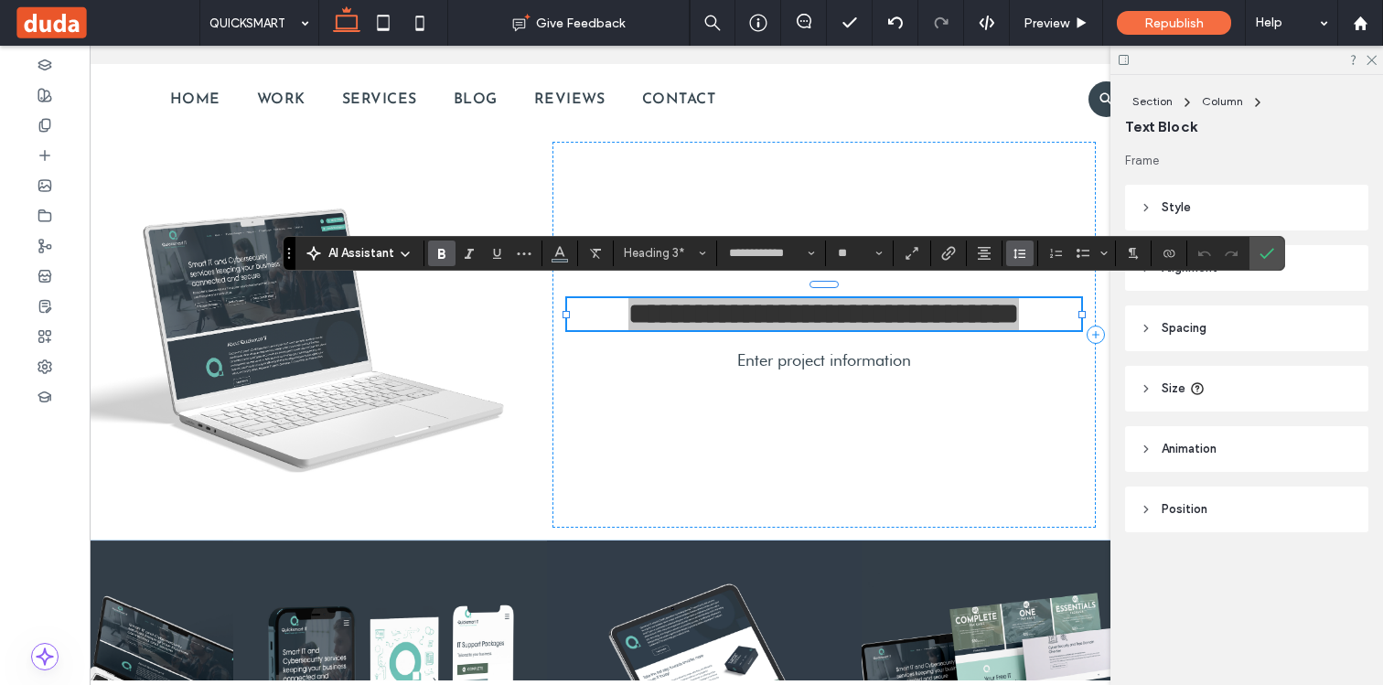
click at [1019, 254] on icon "Line Height" at bounding box center [1019, 253] width 15 height 15
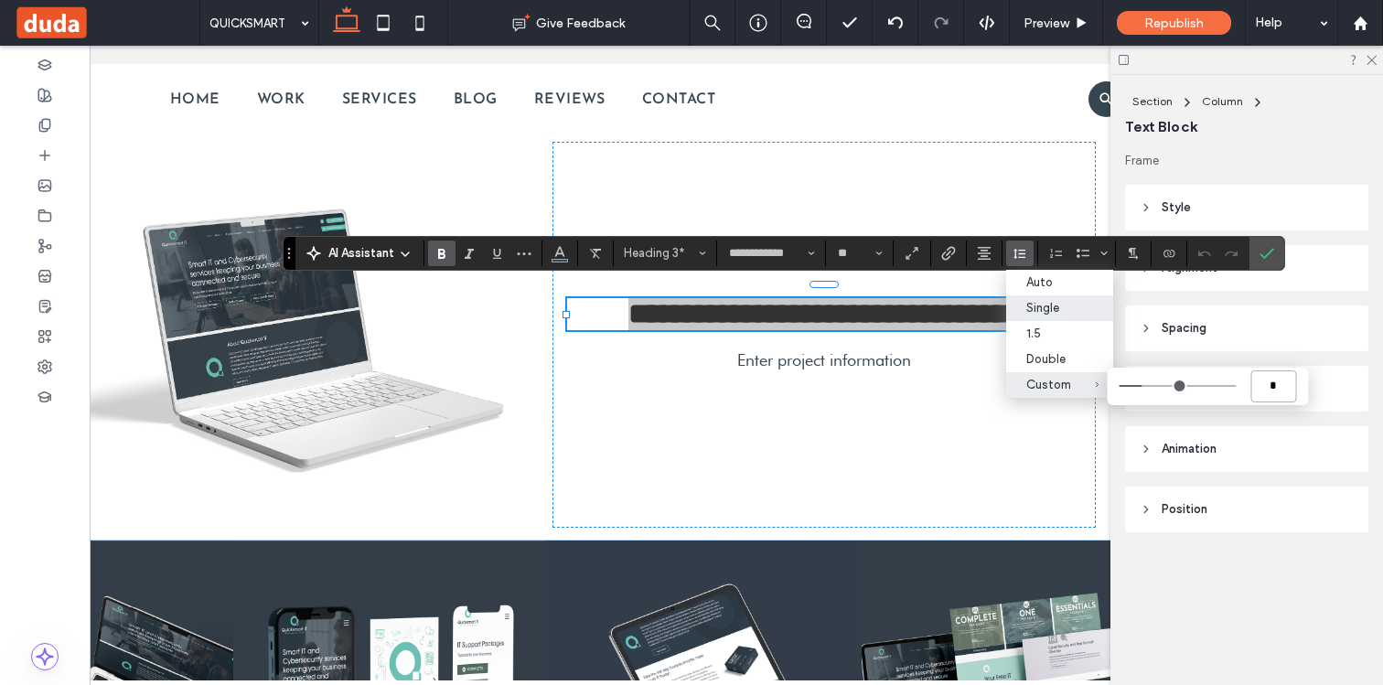
click at [1275, 390] on input "*" at bounding box center [1273, 386] width 46 height 32
type input "**"
type input "***"
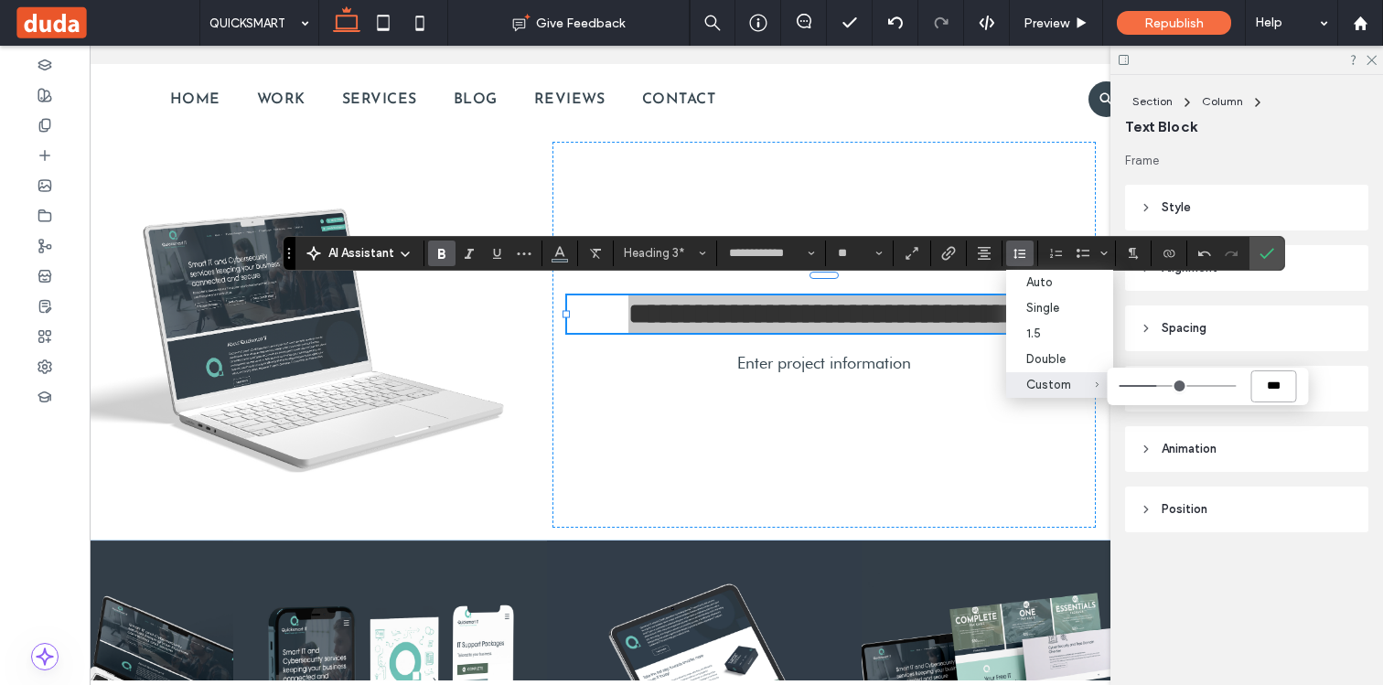
click at [1283, 385] on input "***" at bounding box center [1273, 386] width 46 height 32
type input "*"
type input "**"
type input "***"
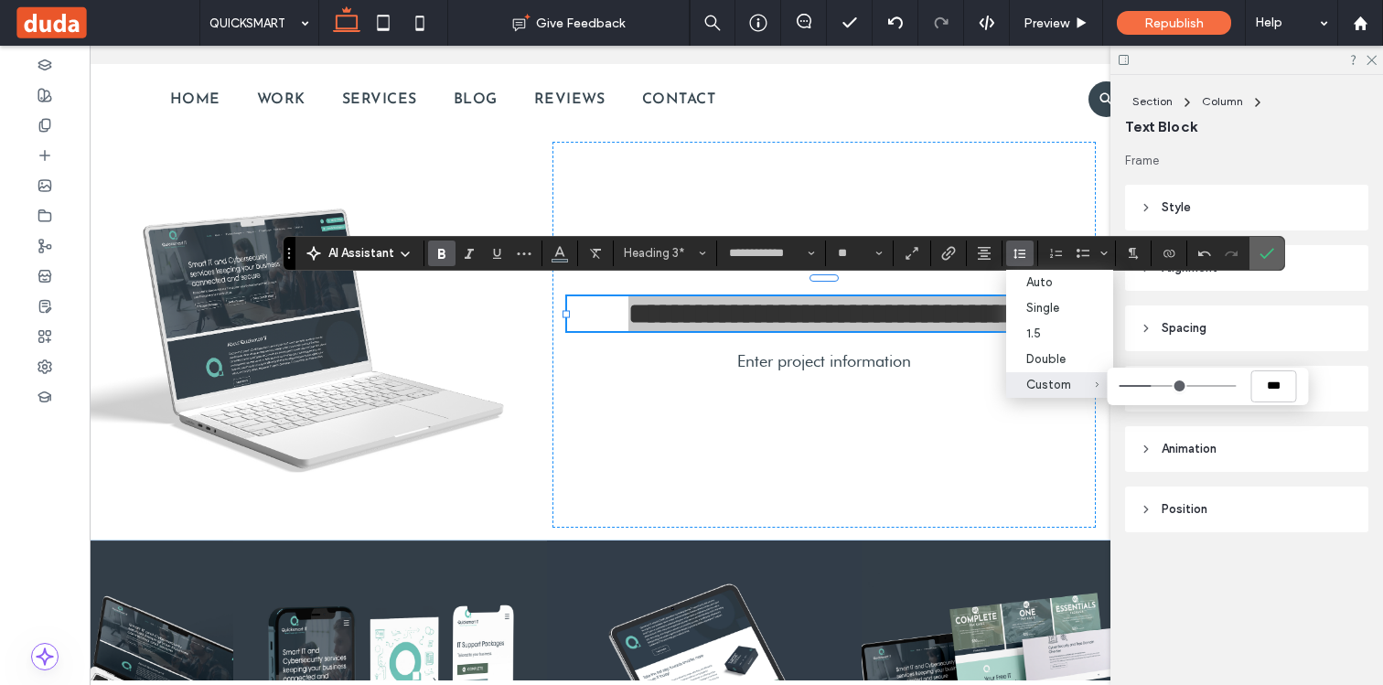
click at [1267, 243] on span "Confirm" at bounding box center [1266, 253] width 15 height 31
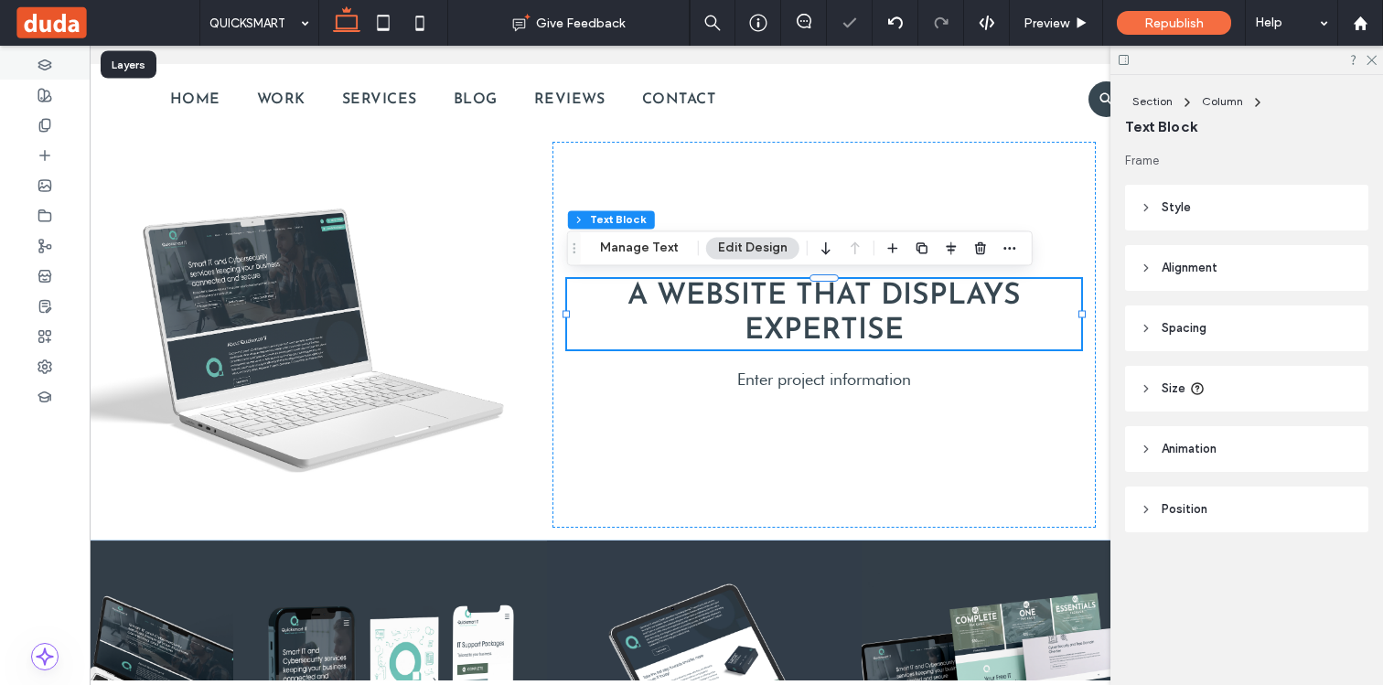
click at [52, 73] on div at bounding box center [45, 64] width 90 height 30
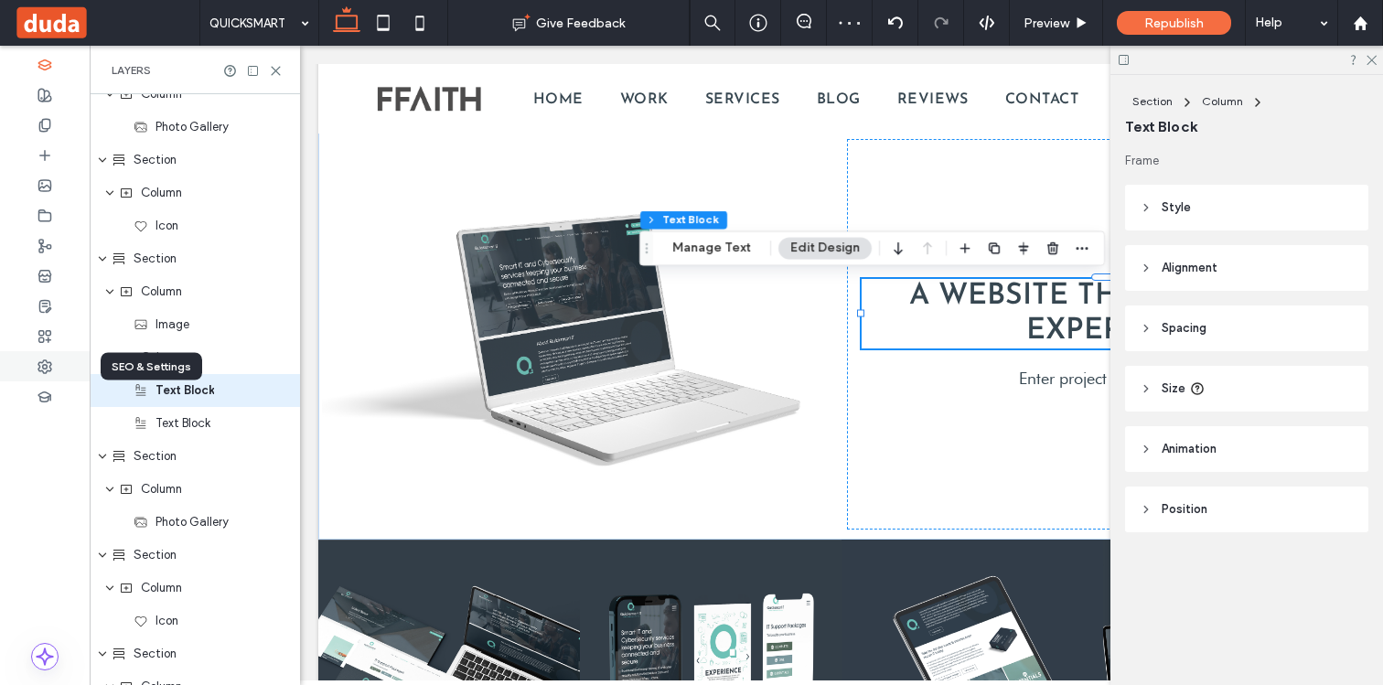
scroll to position [1334, 0]
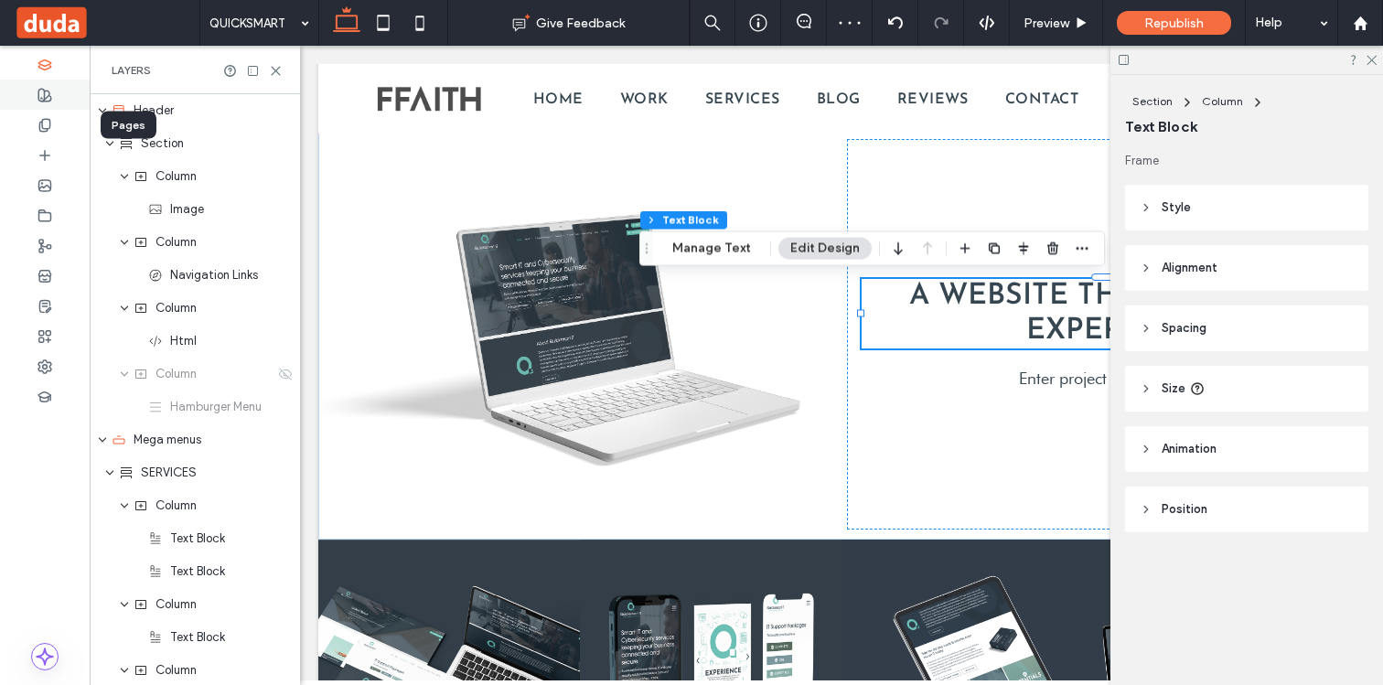
click at [31, 97] on div at bounding box center [45, 95] width 90 height 30
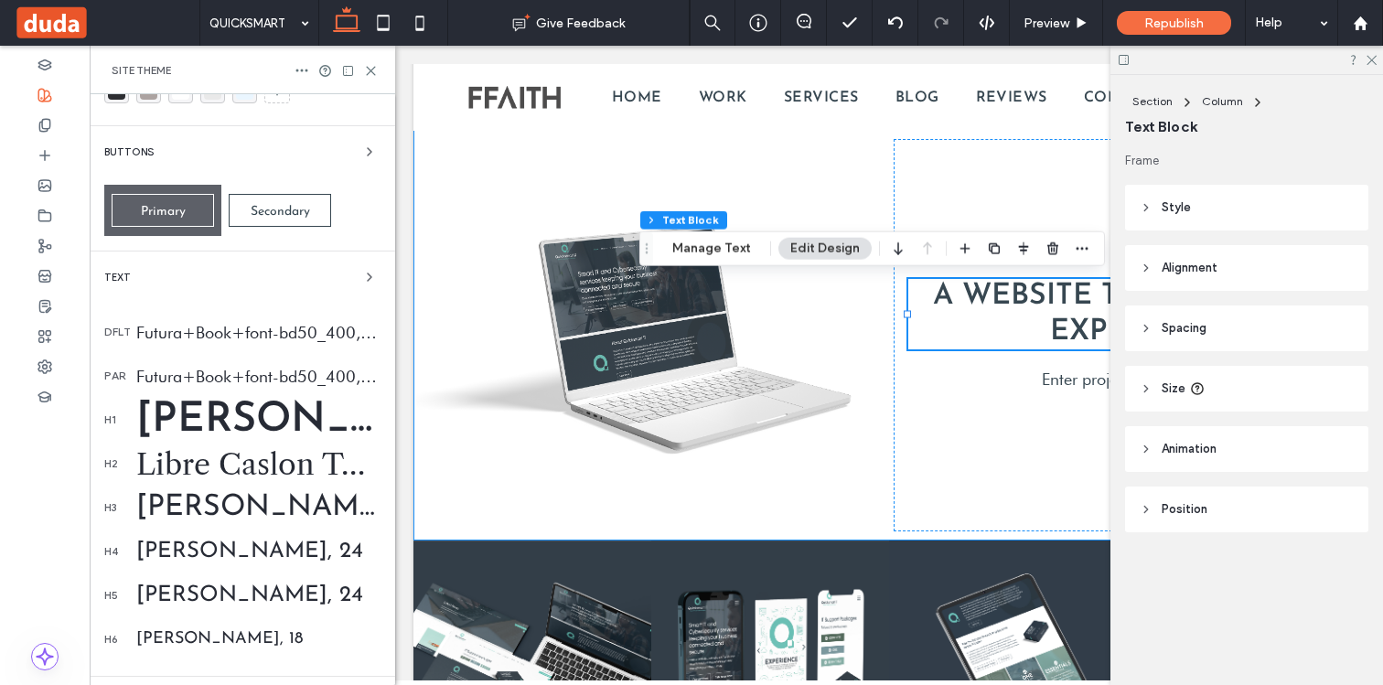
scroll to position [79, 0]
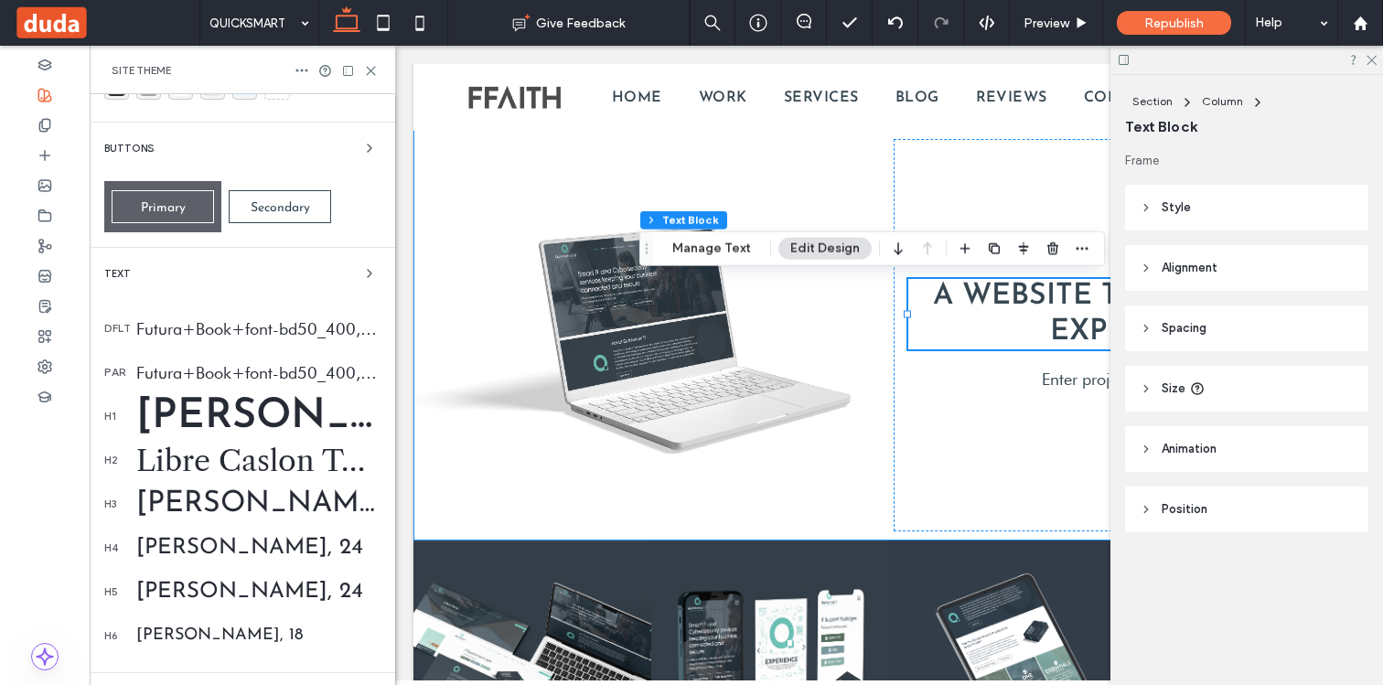
click at [193, 504] on div "Josefin Sans, 32" at bounding box center [258, 503] width 244 height 29
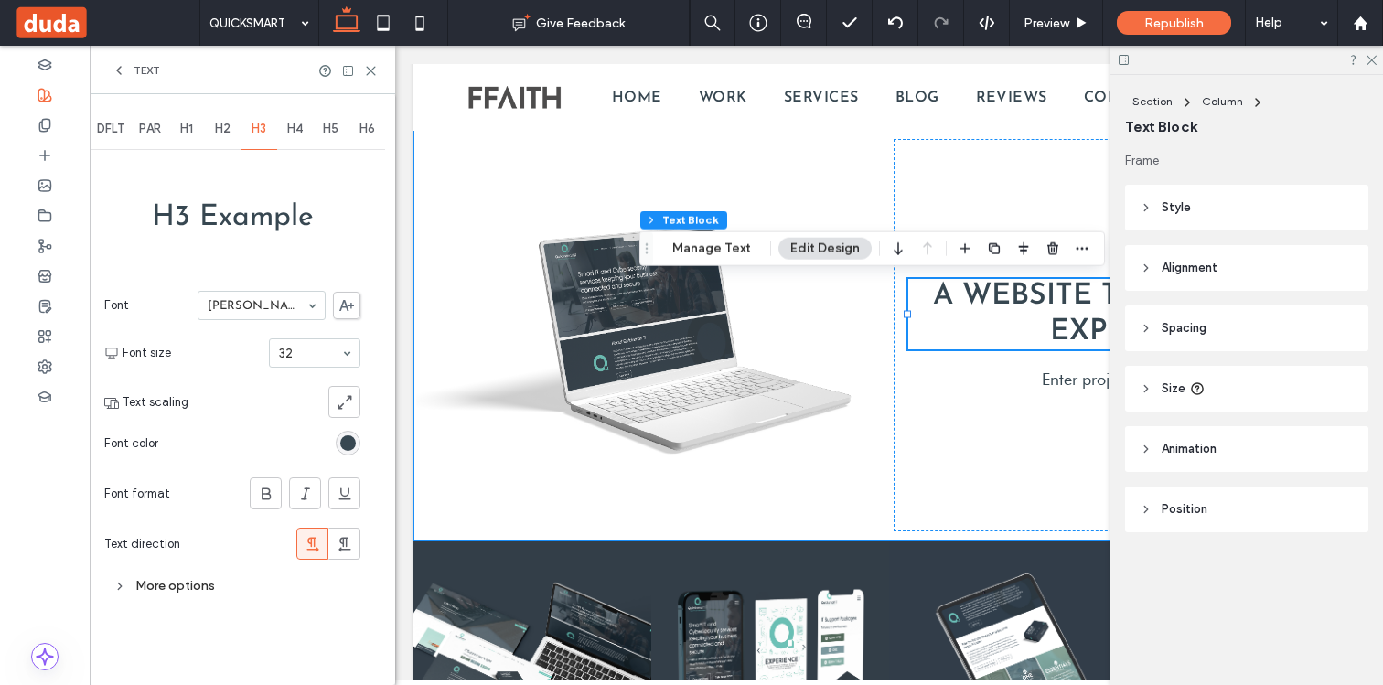
scroll to position [0, 0]
click at [241, 585] on div "More options" at bounding box center [232, 585] width 256 height 25
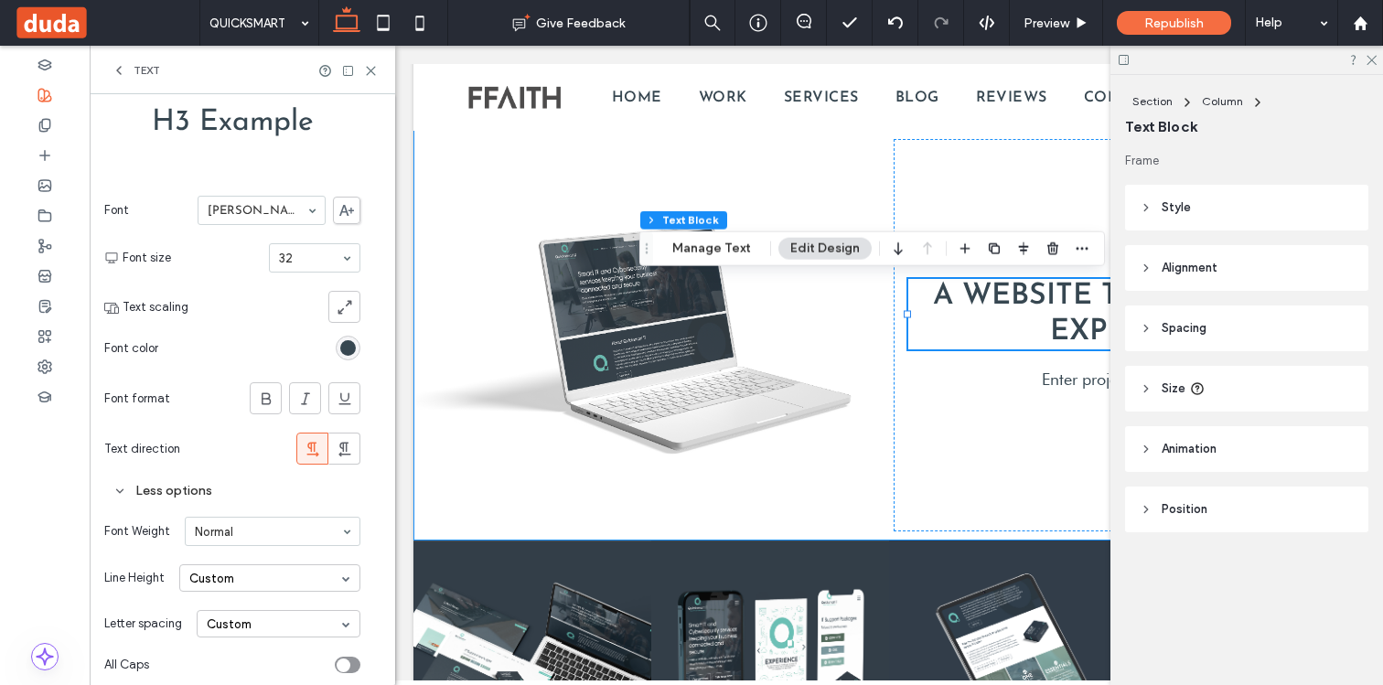
scroll to position [144, 0]
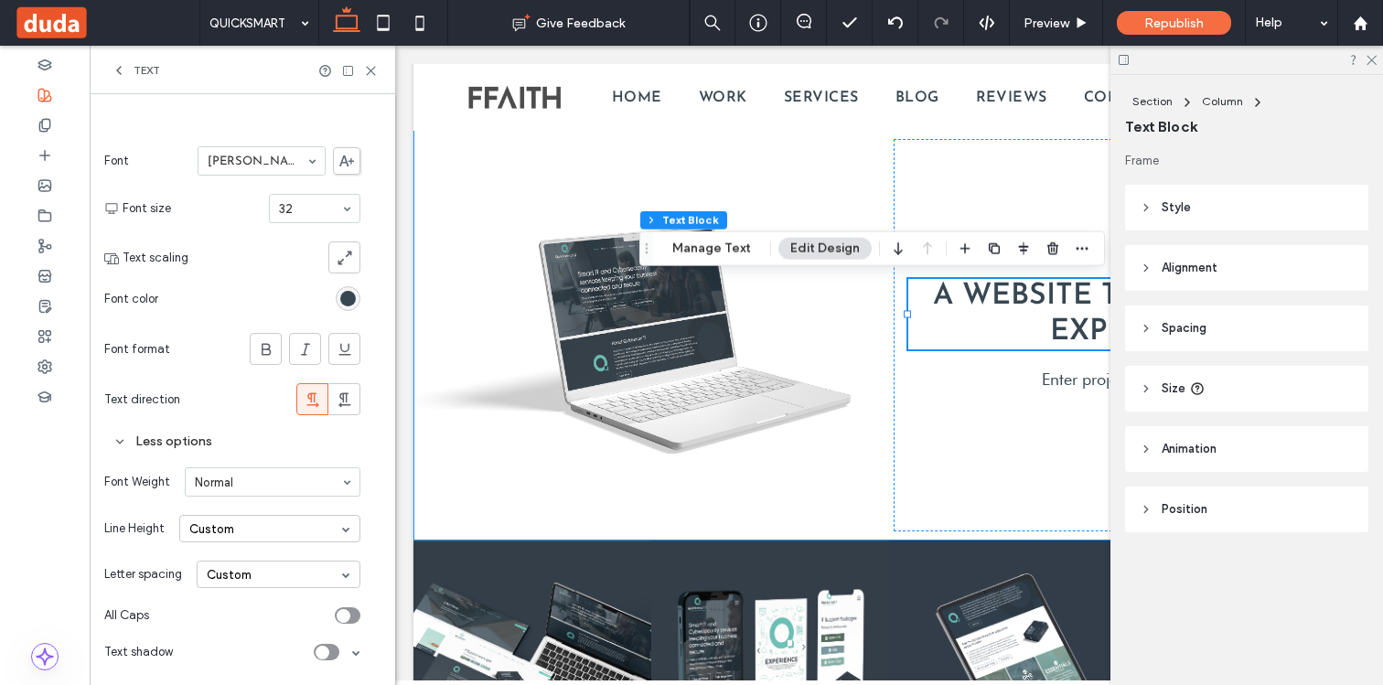
click at [241, 530] on div "Custom" at bounding box center [269, 528] width 181 height 27
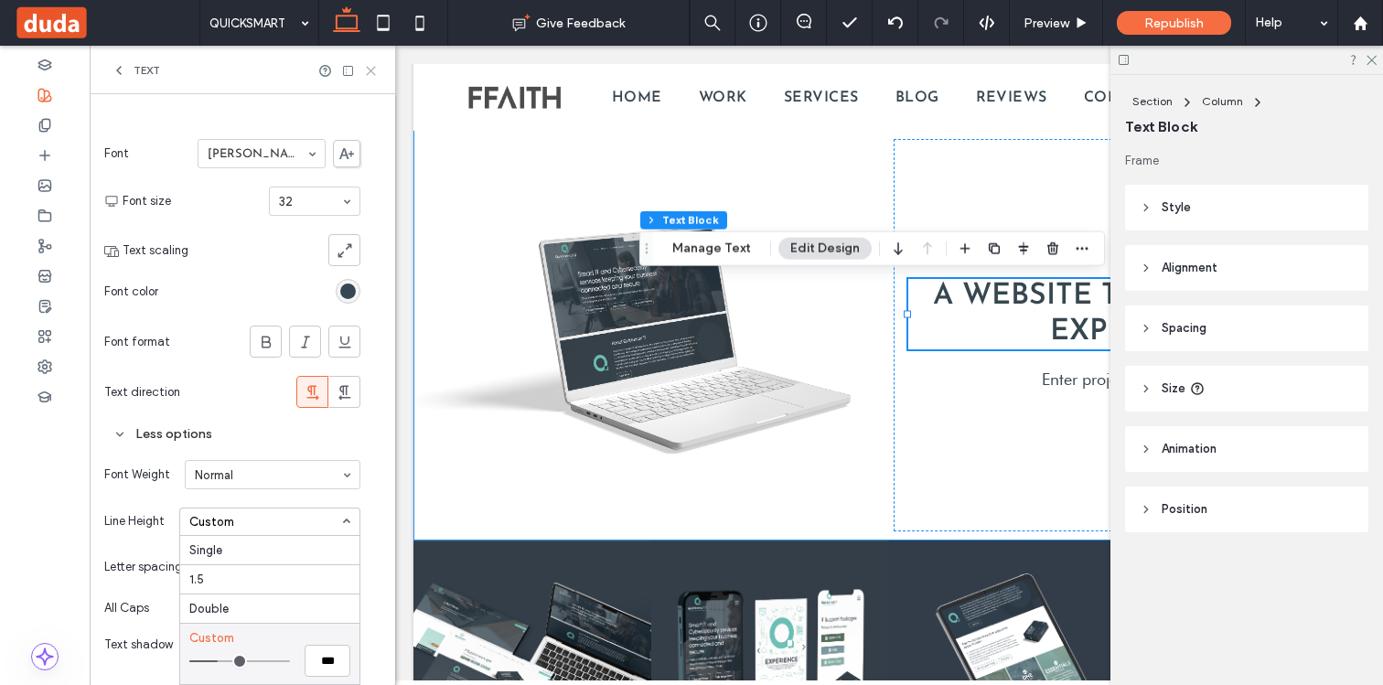
click at [372, 76] on icon at bounding box center [371, 71] width 14 height 14
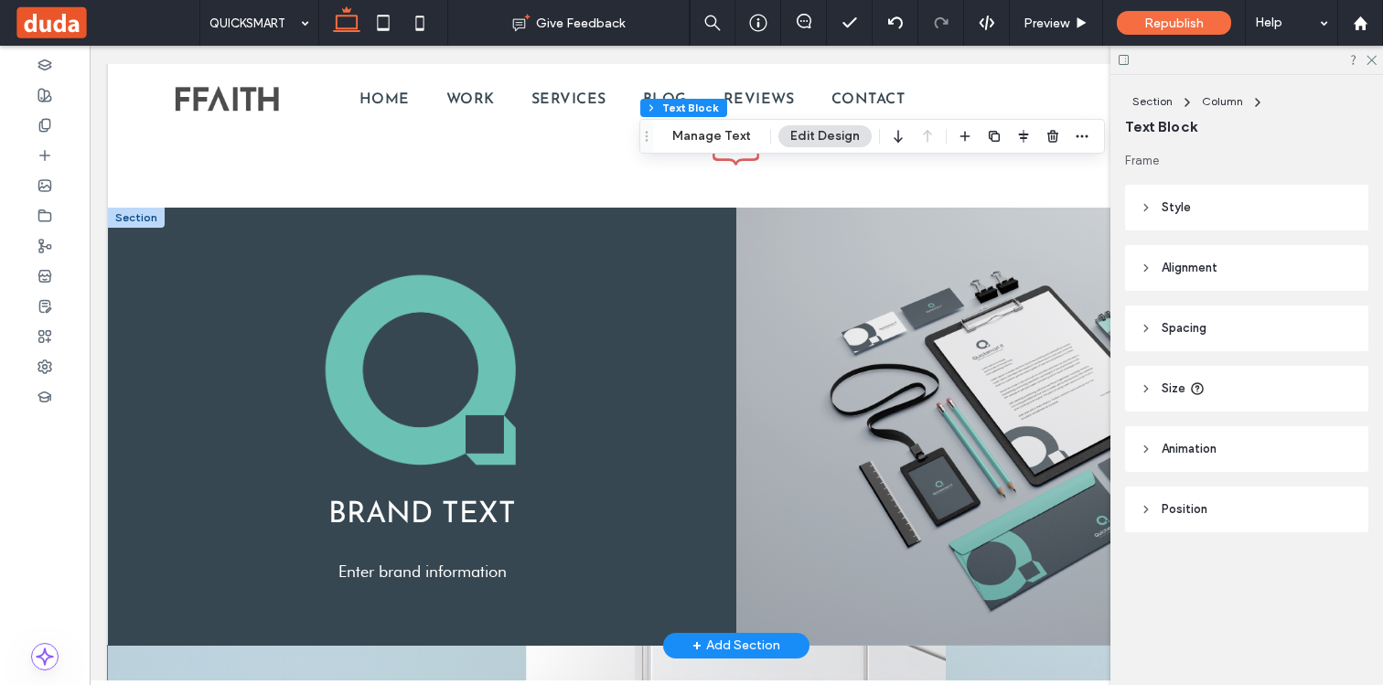
scroll to position [2515, 0]
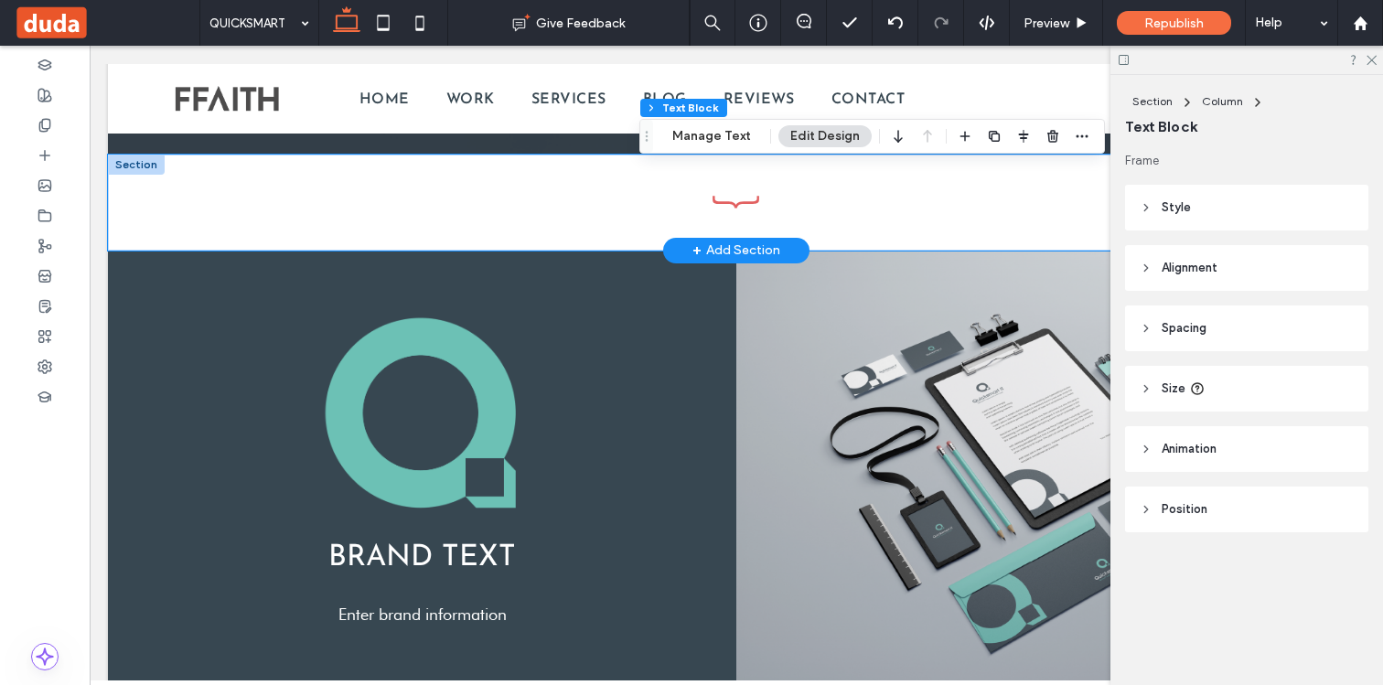
click at [200, 165] on div at bounding box center [735, 203] width 1097 height 96
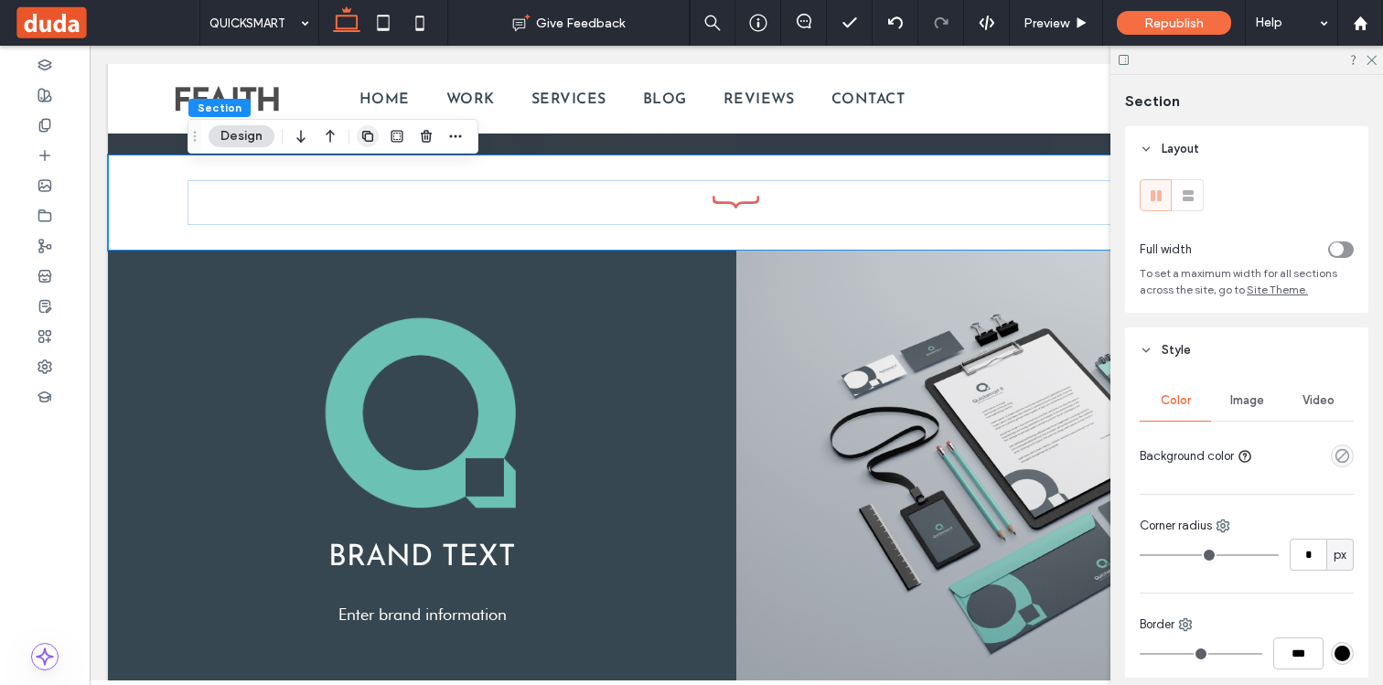
click at [371, 137] on icon "button" at bounding box center [367, 136] width 15 height 15
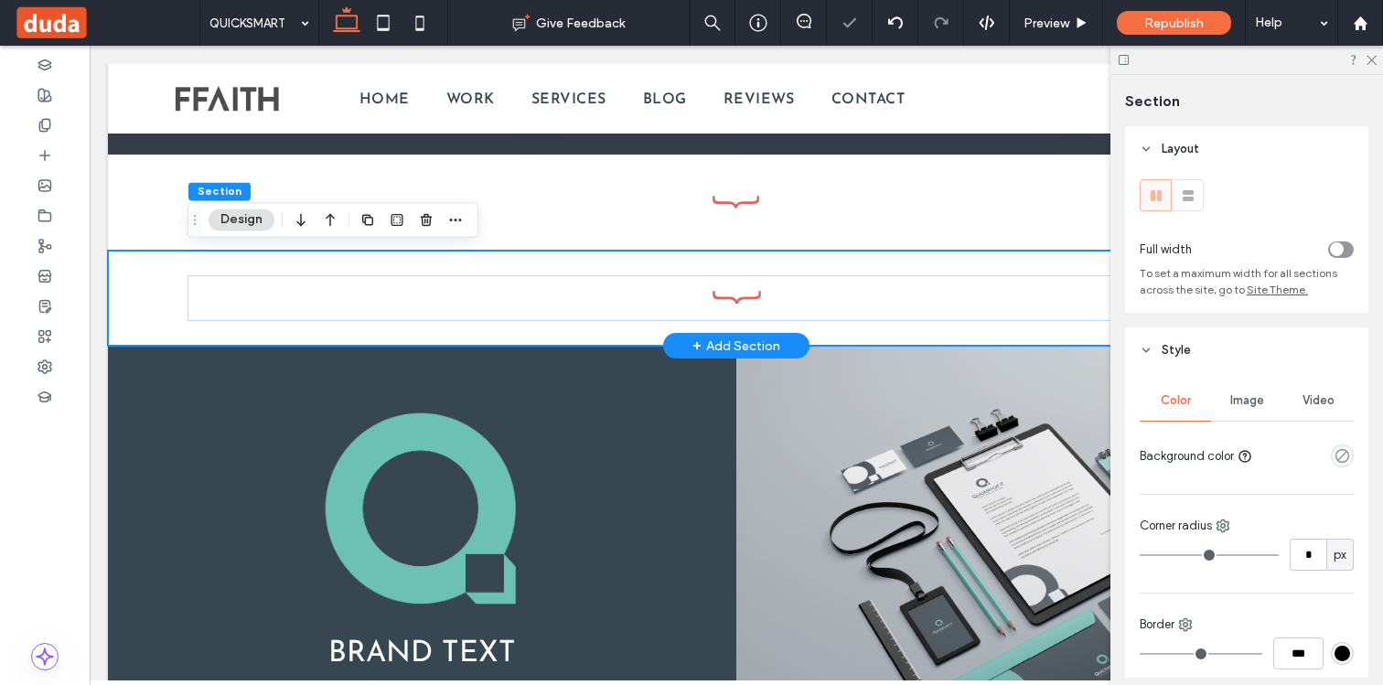
click at [128, 273] on div at bounding box center [736, 299] width 1256 height 96
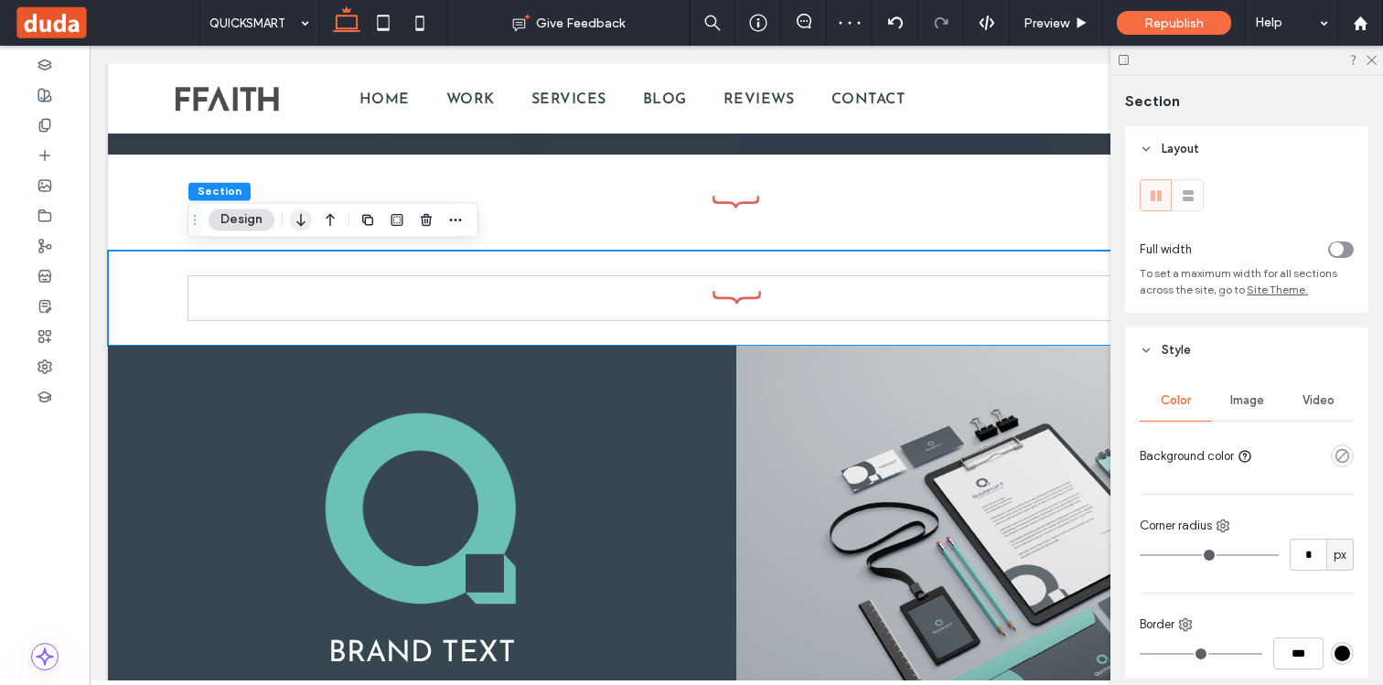
click at [300, 222] on use "button" at bounding box center [300, 220] width 8 height 13
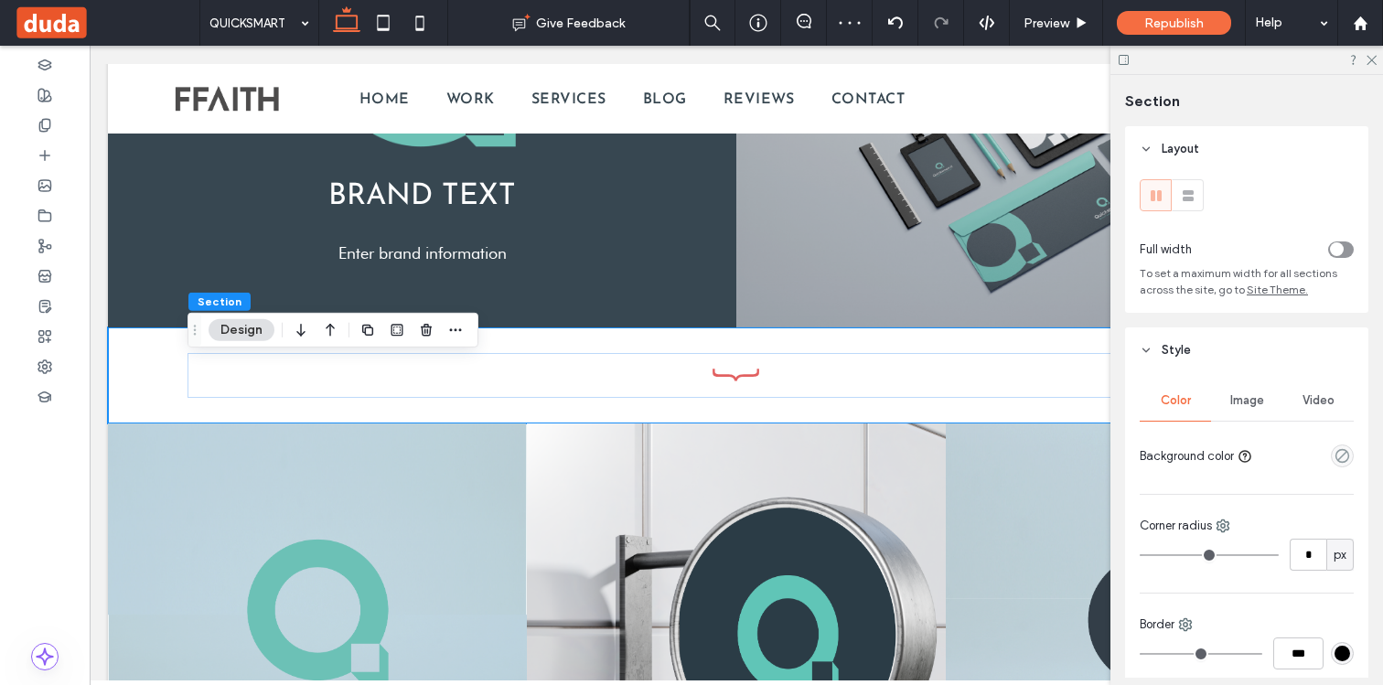
scroll to position [2888, 0]
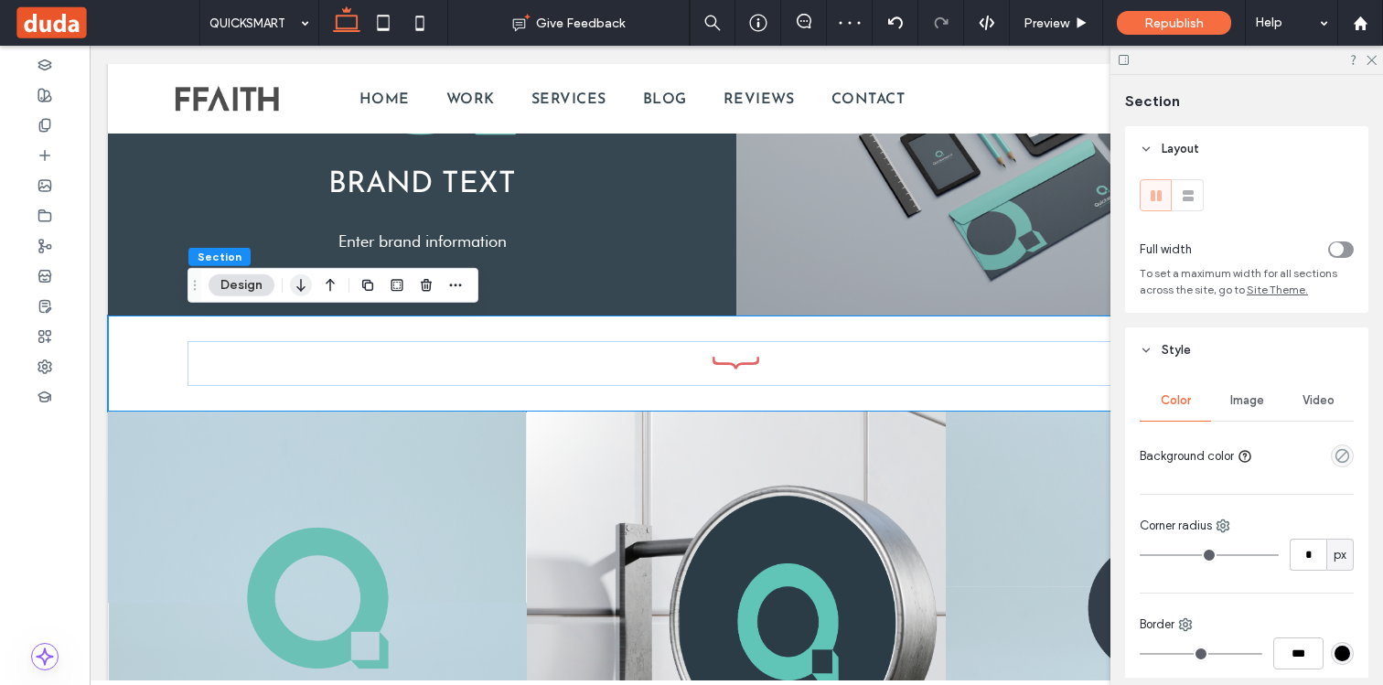
click at [302, 276] on icon "button" at bounding box center [301, 285] width 22 height 33
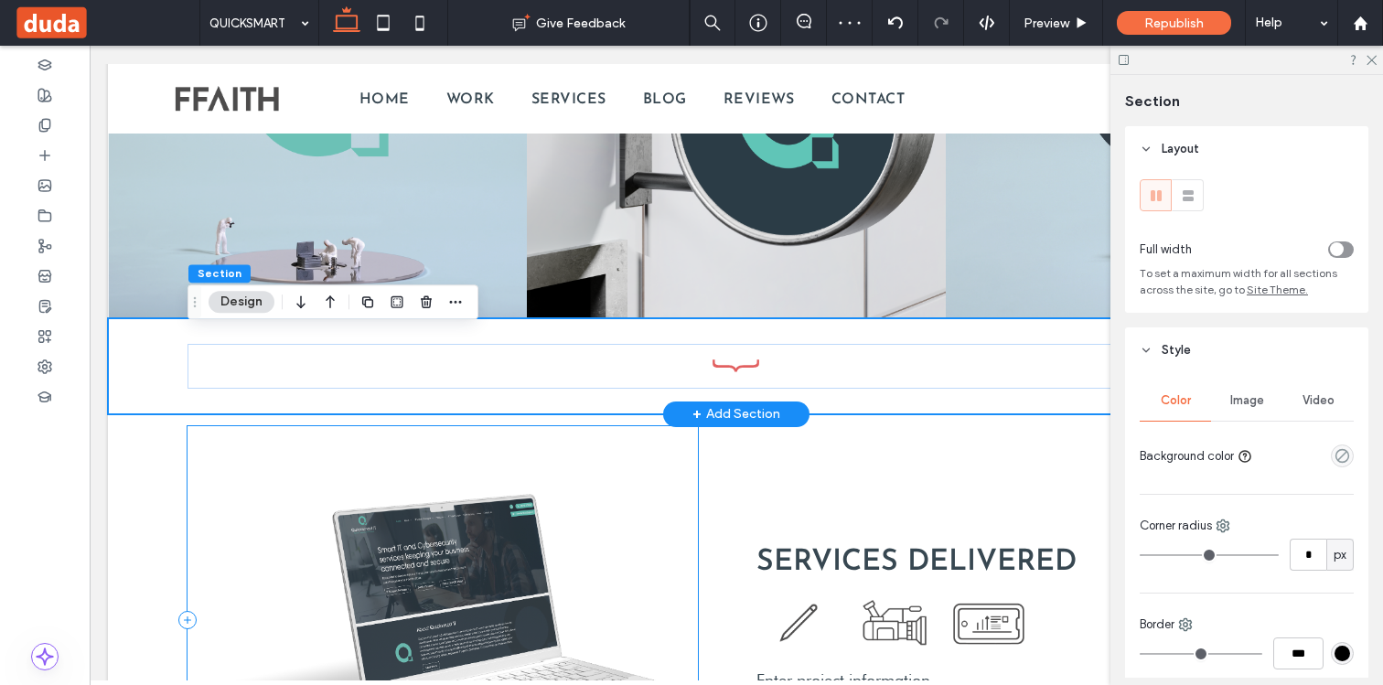
scroll to position [3320, 0]
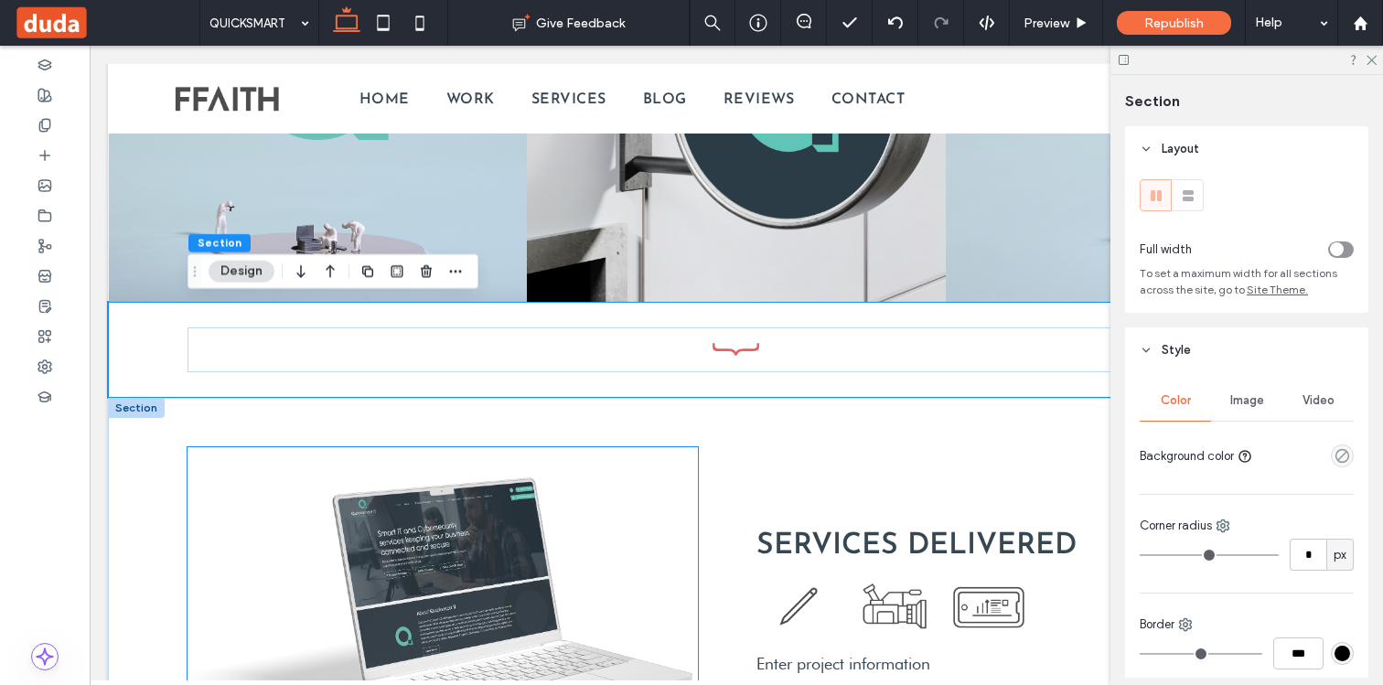
click at [527, 518] on img at bounding box center [442, 603] width 510 height 313
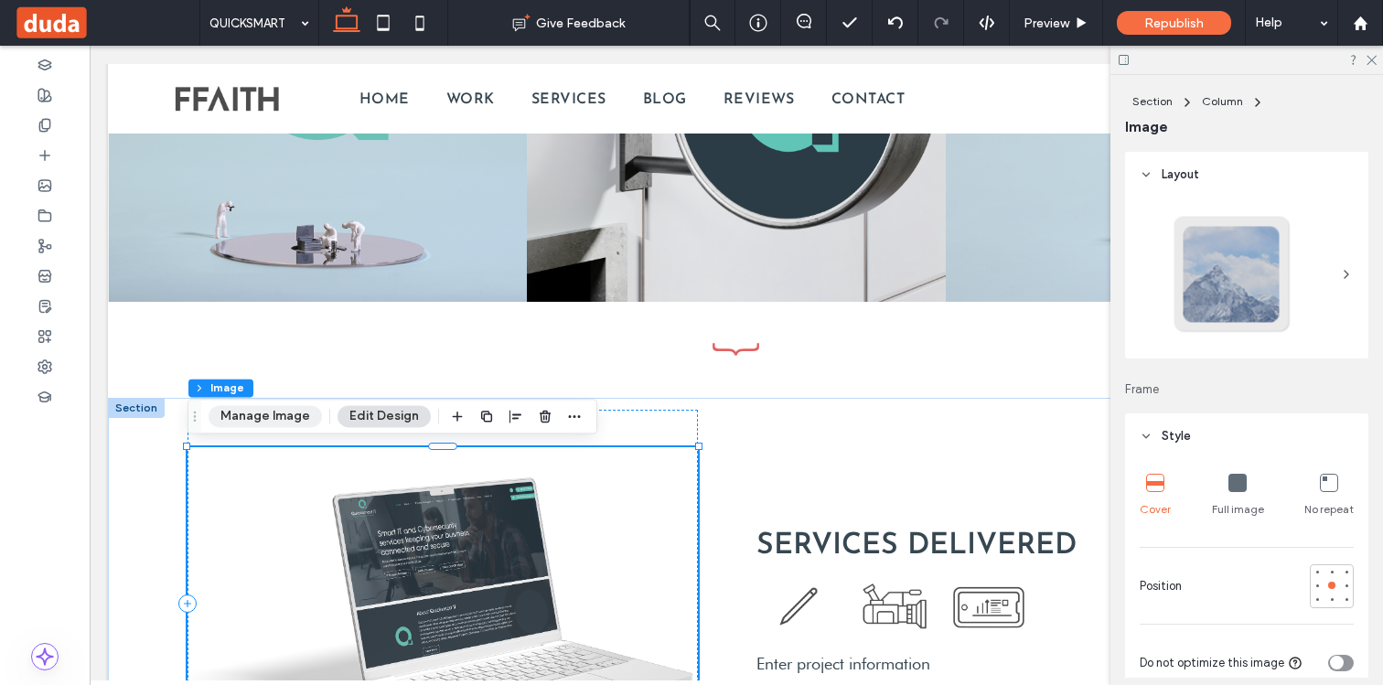
click at [269, 416] on button "Manage Image" at bounding box center [264, 416] width 113 height 22
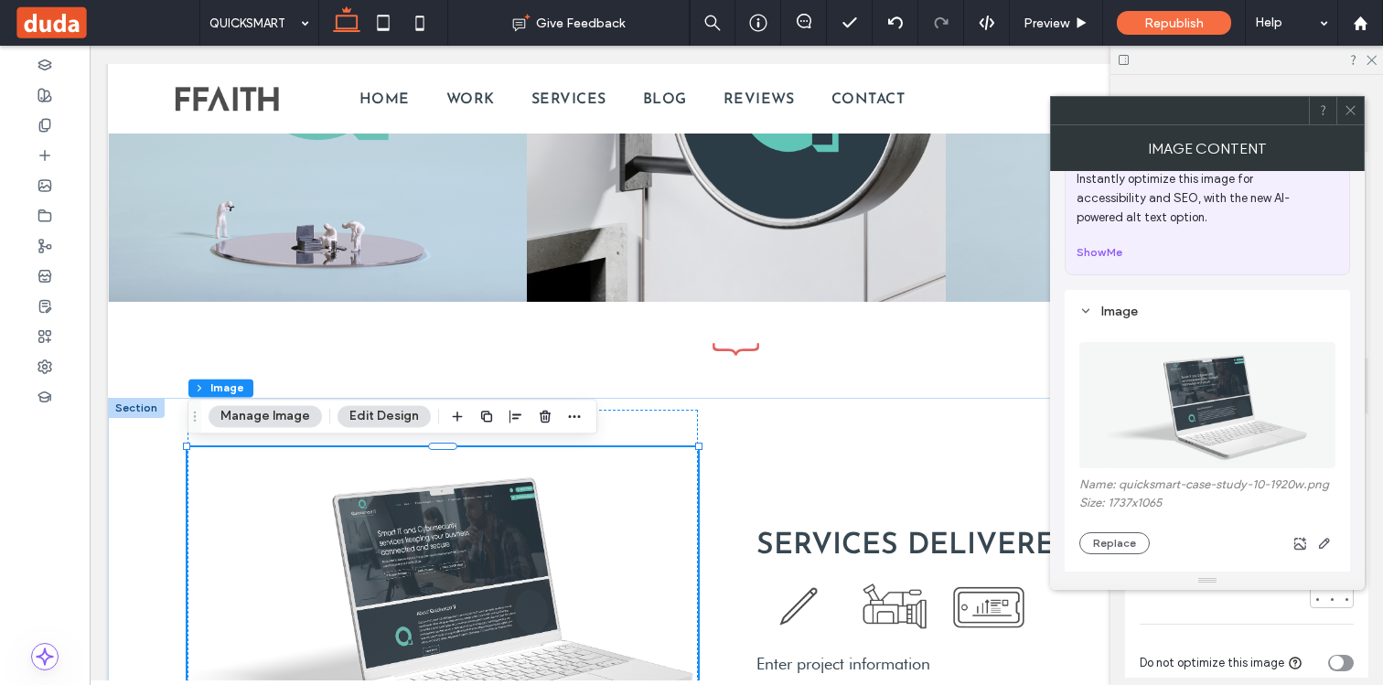
scroll to position [155, 0]
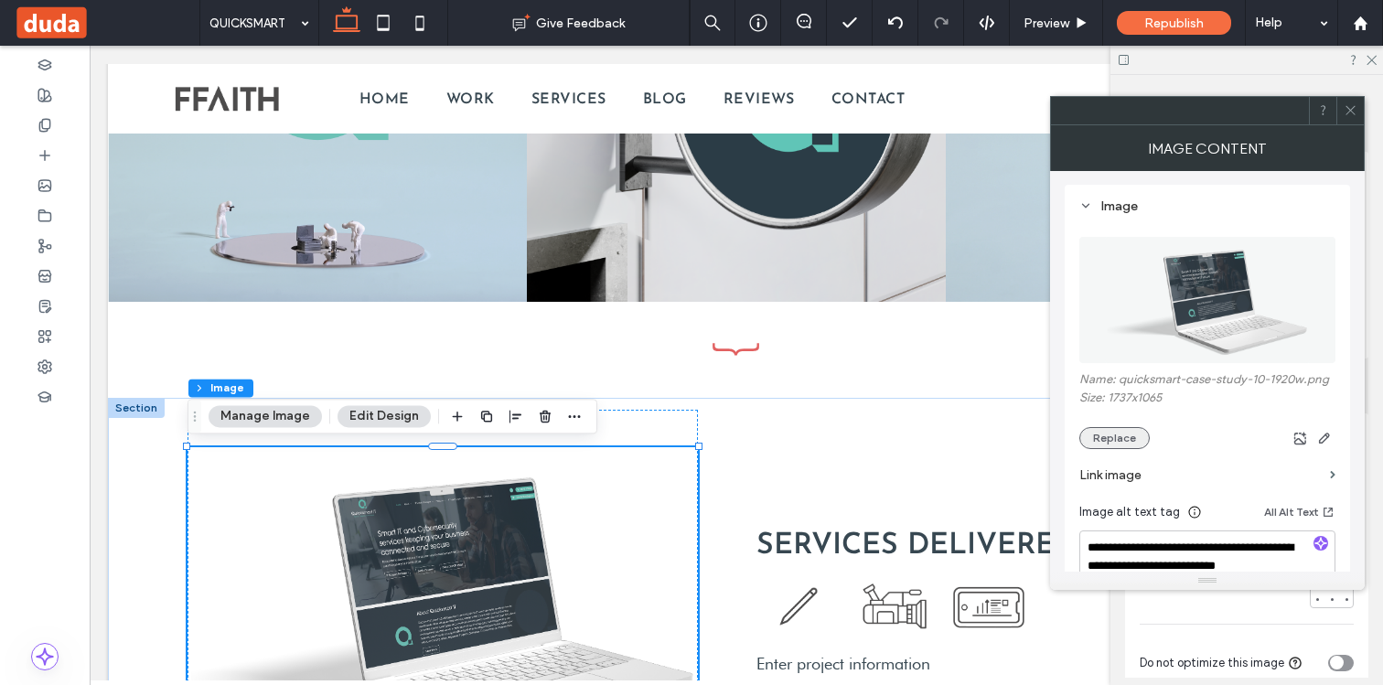
click at [1121, 438] on button "Replace" at bounding box center [1114, 438] width 70 height 22
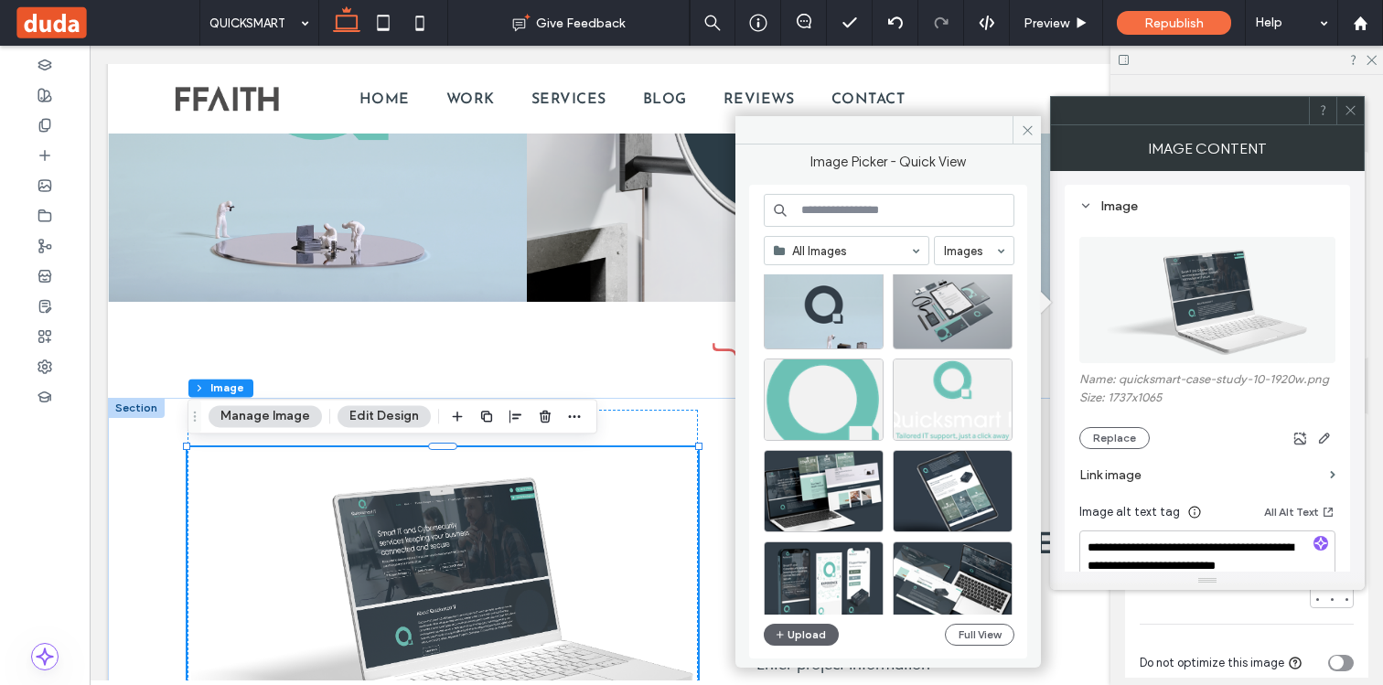
scroll to position [294, 0]
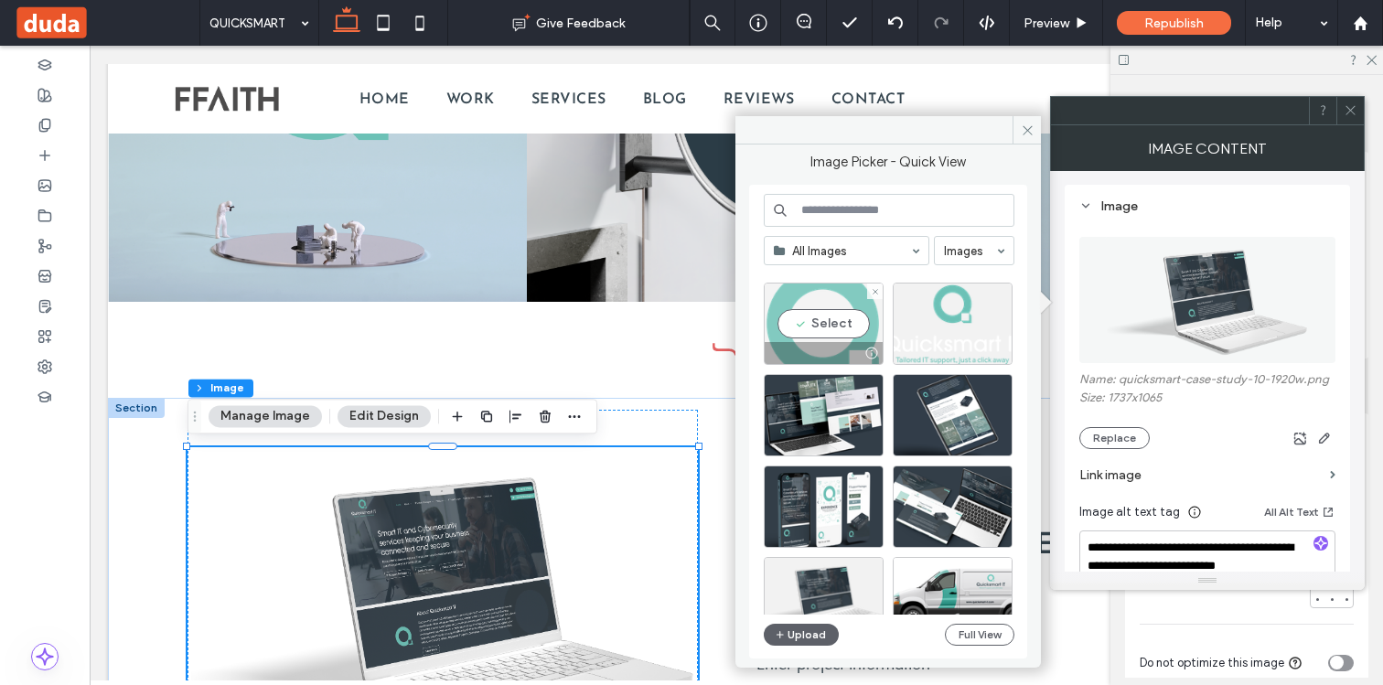
click at [828, 326] on div "Select" at bounding box center [824, 324] width 120 height 82
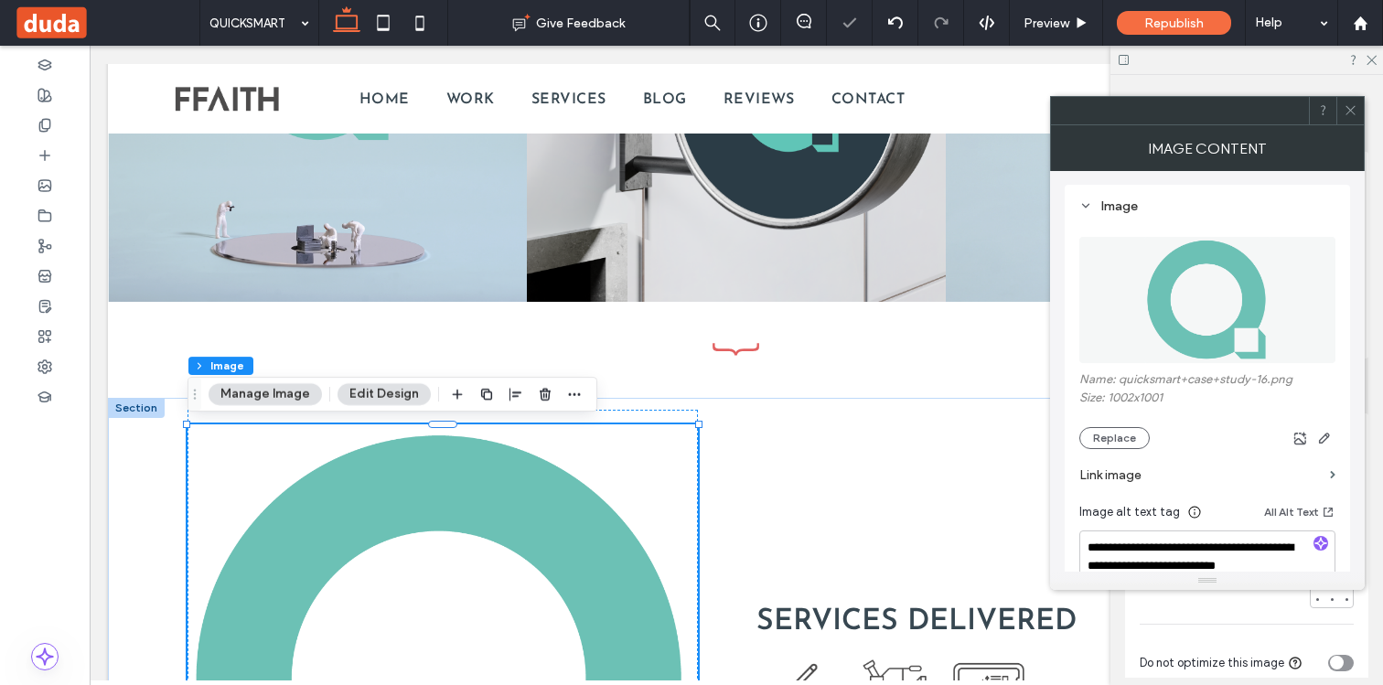
click at [1352, 113] on icon at bounding box center [1350, 110] width 14 height 14
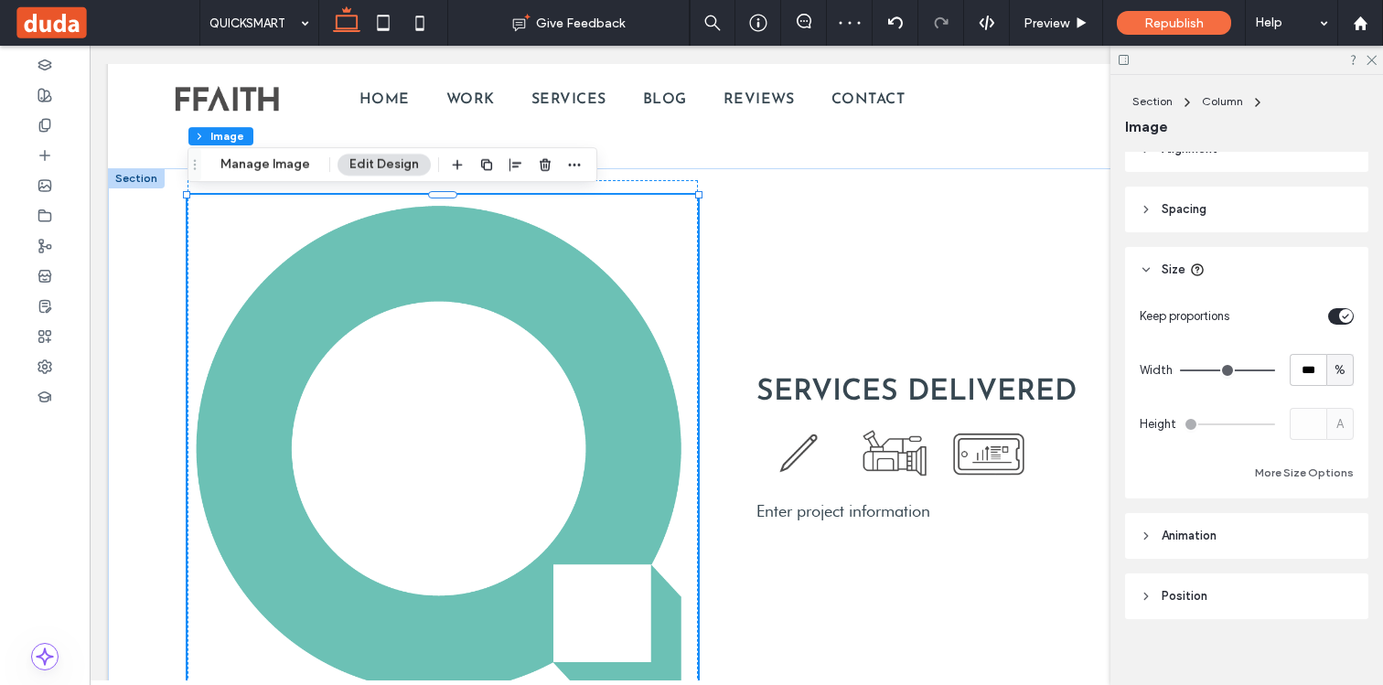
scroll to position [1072, 0]
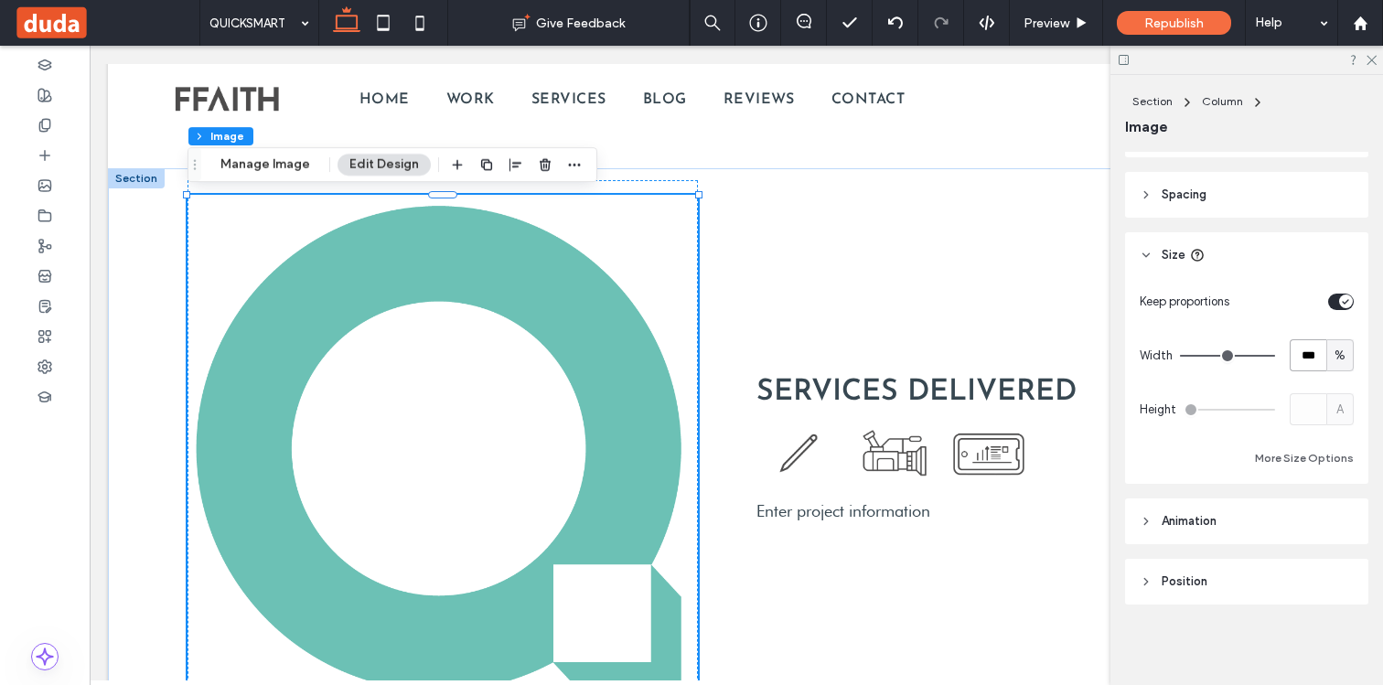
click at [1309, 351] on input "***" at bounding box center [1307, 355] width 37 height 32
type input "**"
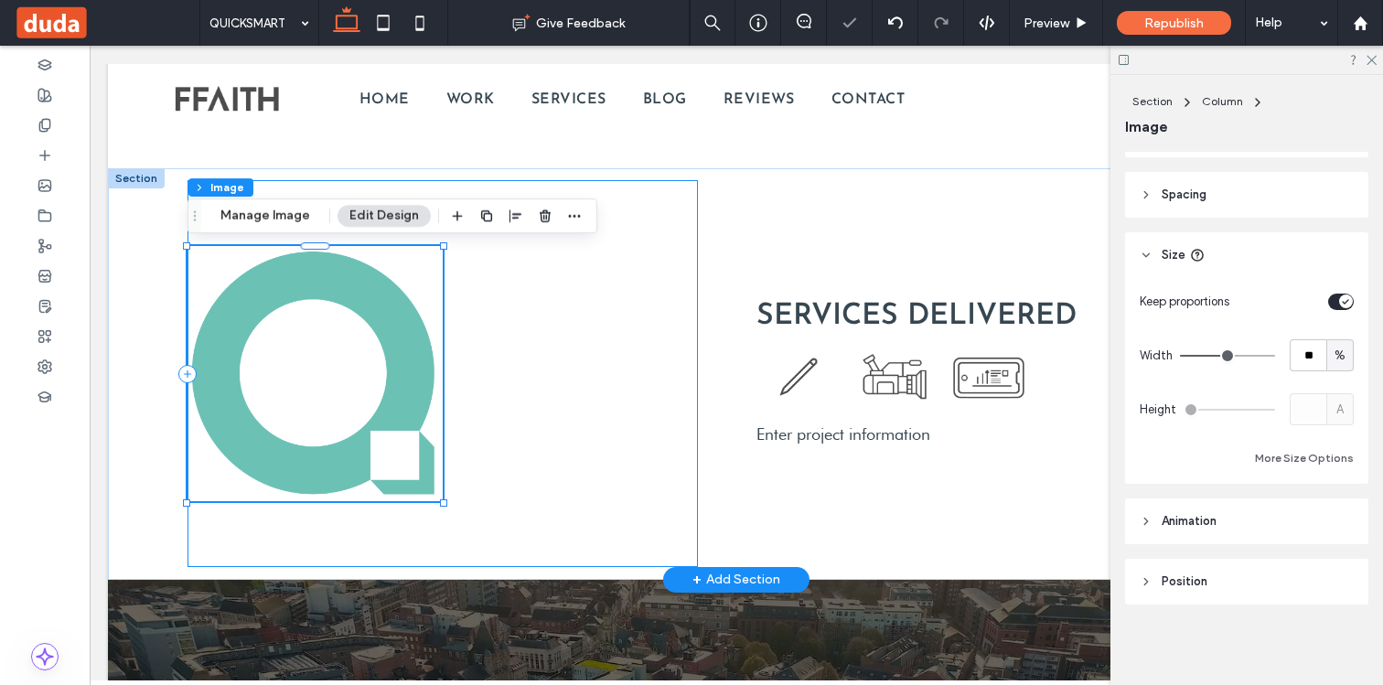
click at [614, 349] on div at bounding box center [442, 373] width 510 height 387
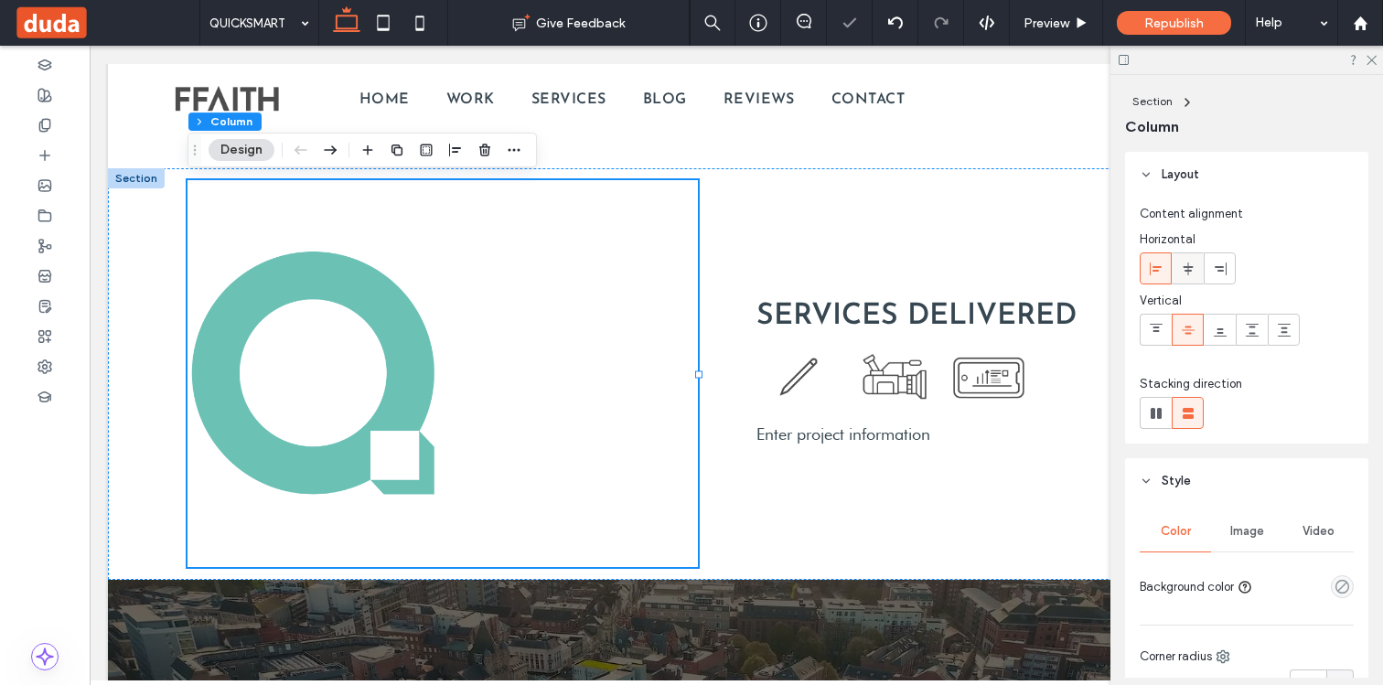
click at [1193, 262] on icon at bounding box center [1188, 269] width 15 height 15
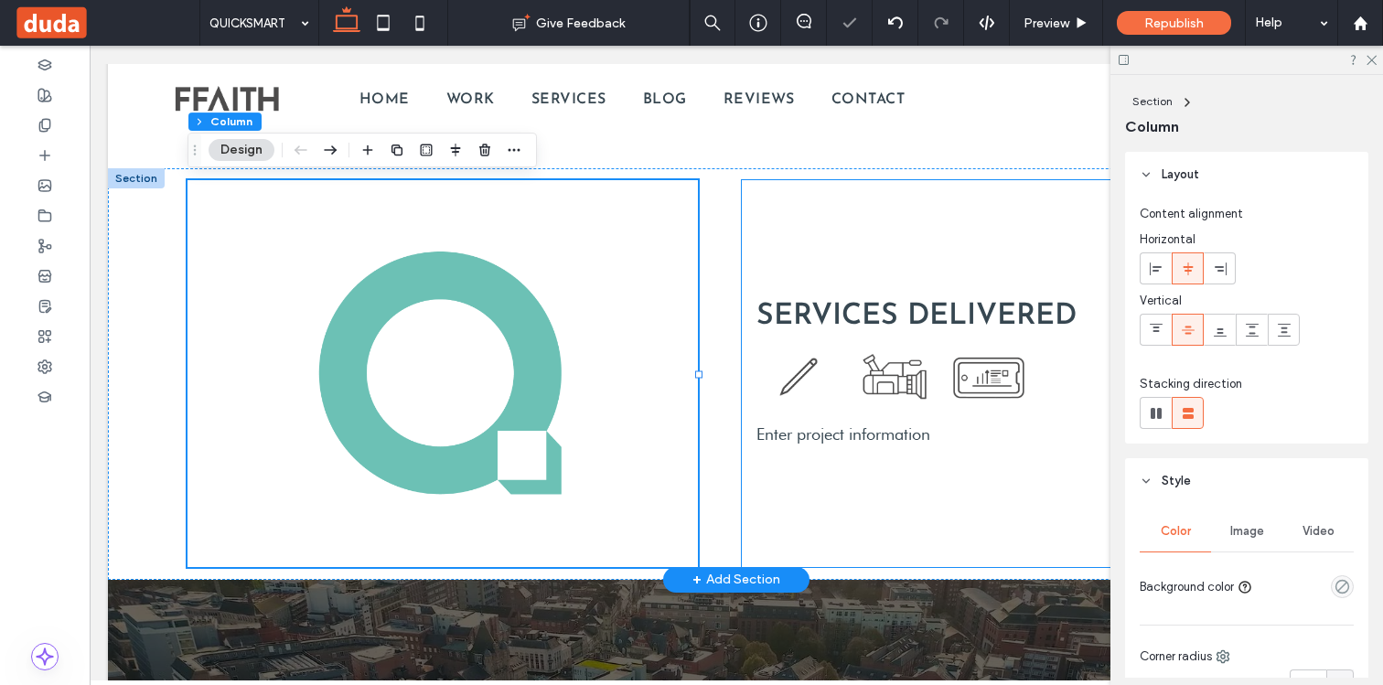
click at [967, 477] on div "SERVICES DELIVERED Enter project information" at bounding box center [1013, 373] width 543 height 387
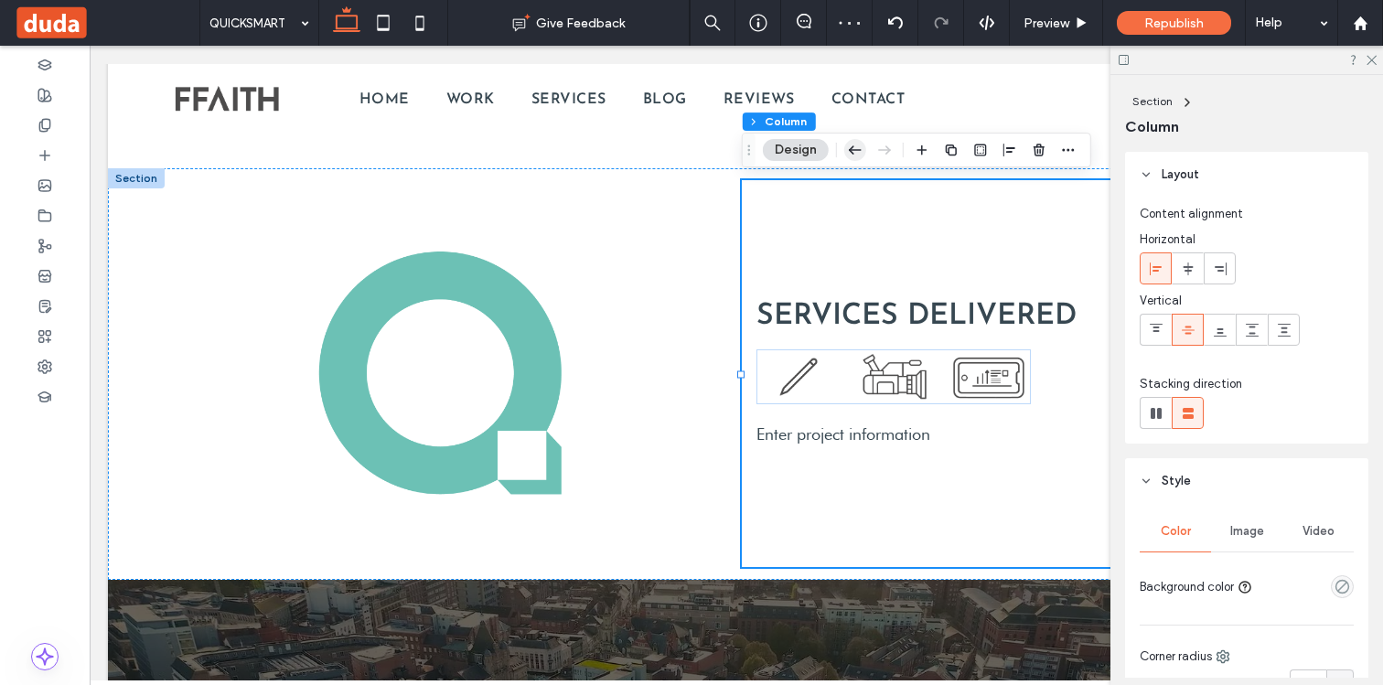
click at [855, 150] on use "button" at bounding box center [855, 149] width 13 height 8
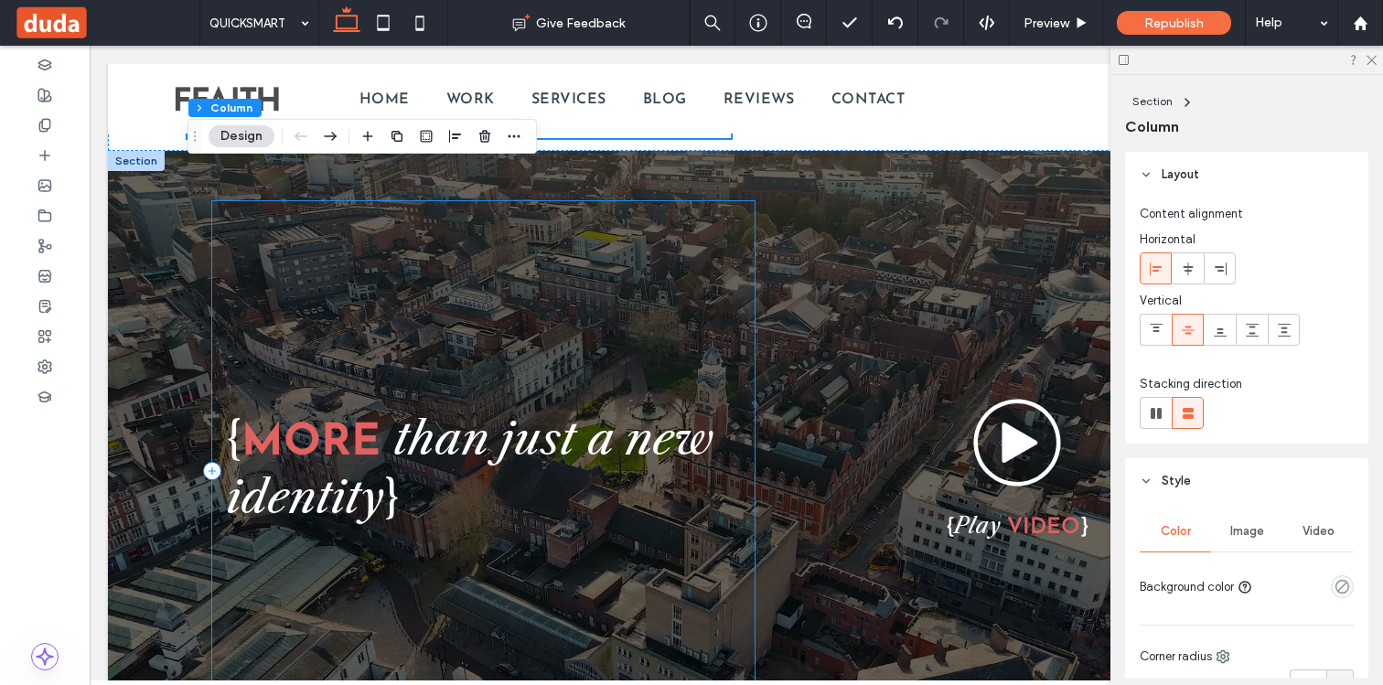
scroll to position [3994, 0]
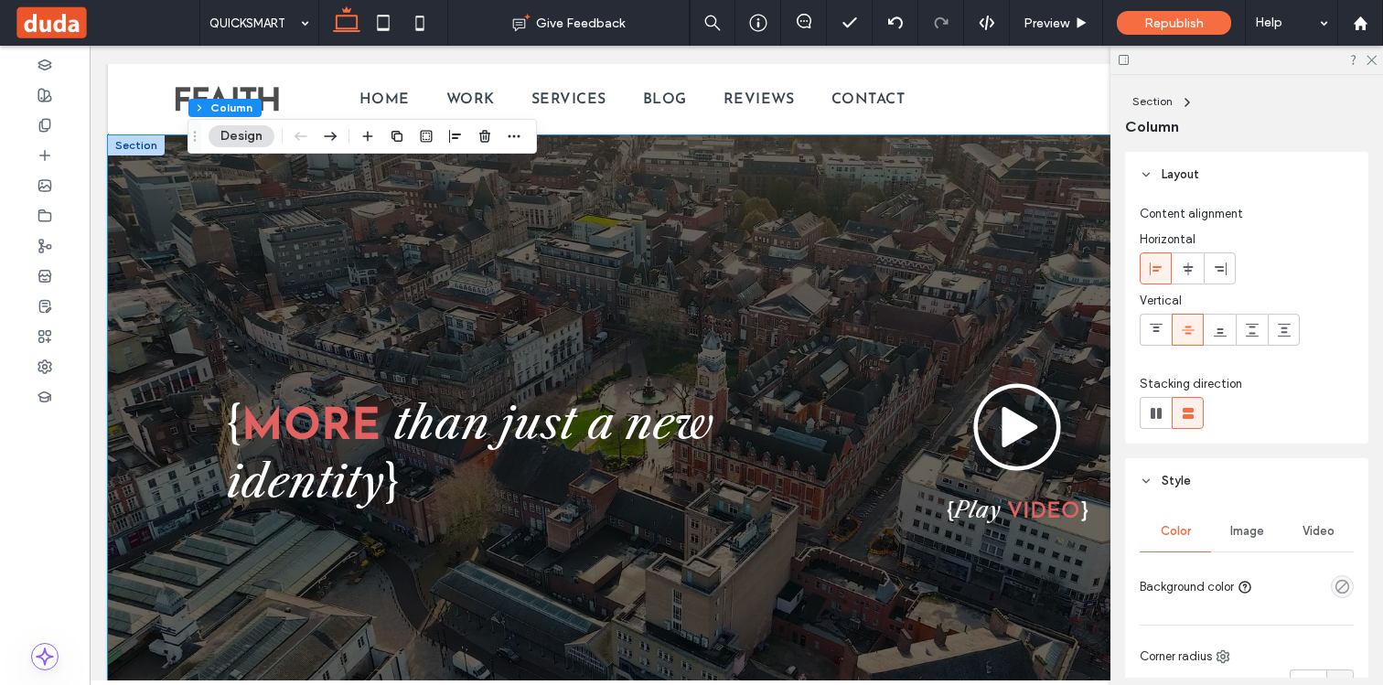
click at [176, 230] on div at bounding box center [736, 455] width 1256 height 640
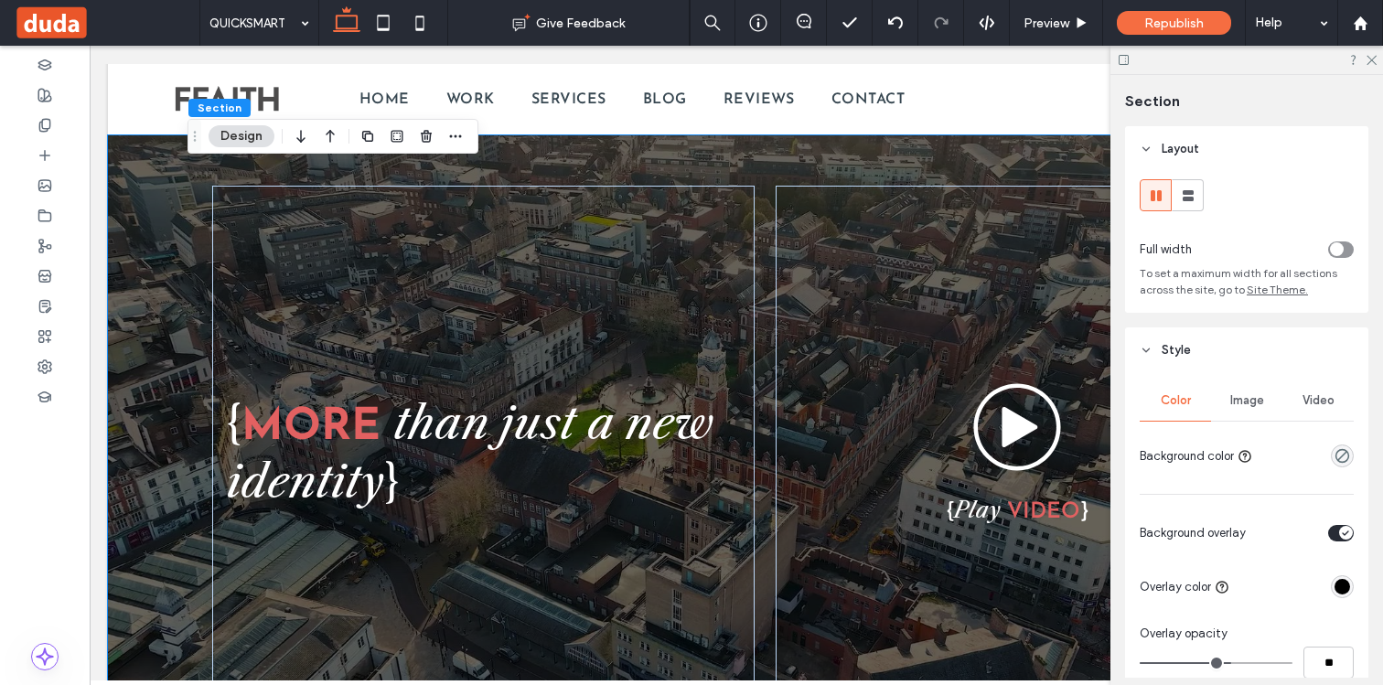
click at [135, 173] on div at bounding box center [736, 455] width 1256 height 640
click at [423, 145] on span "button" at bounding box center [426, 136] width 22 height 22
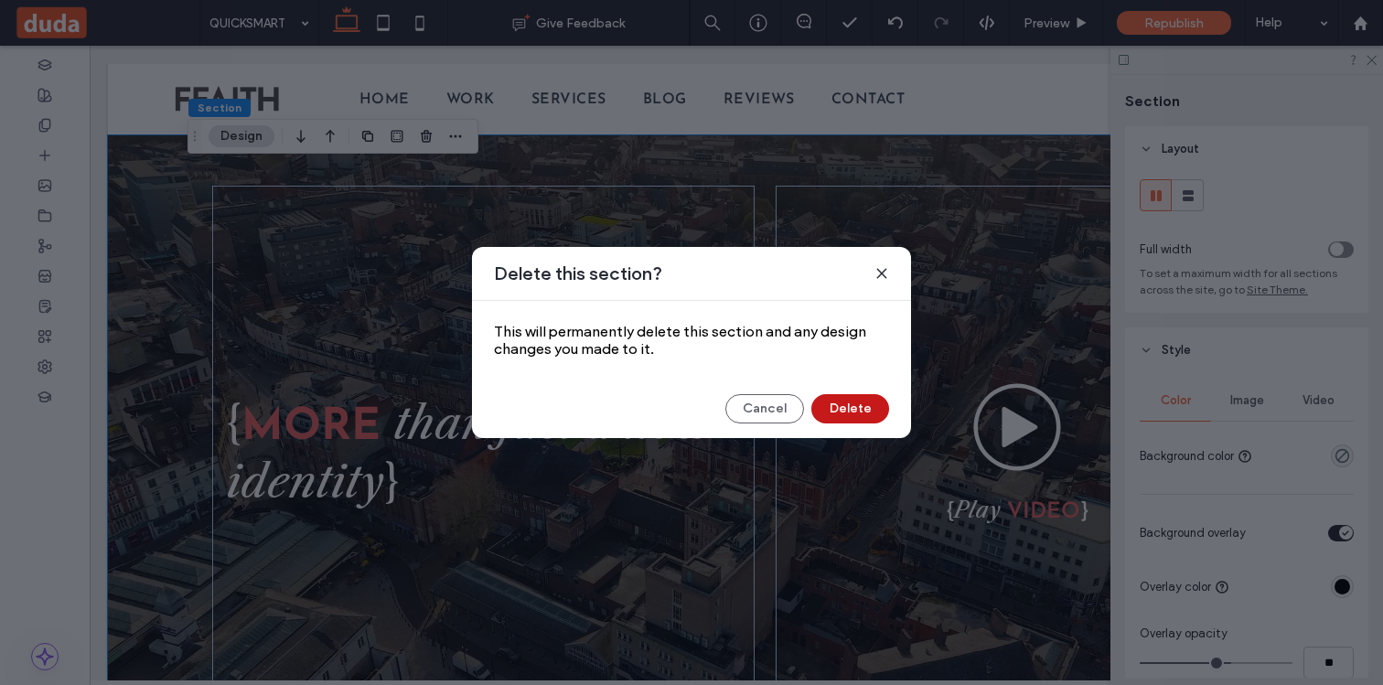
click at [850, 410] on button "Delete" at bounding box center [850, 408] width 78 height 29
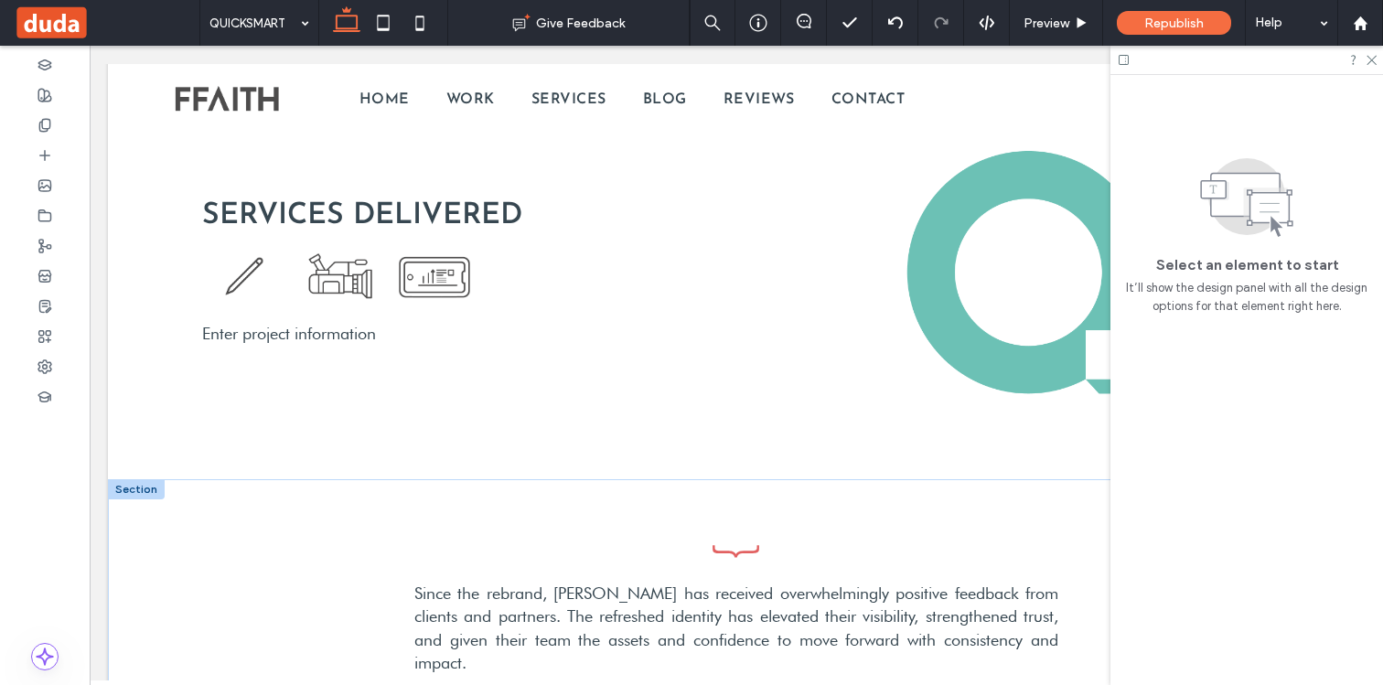
scroll to position [3663, 0]
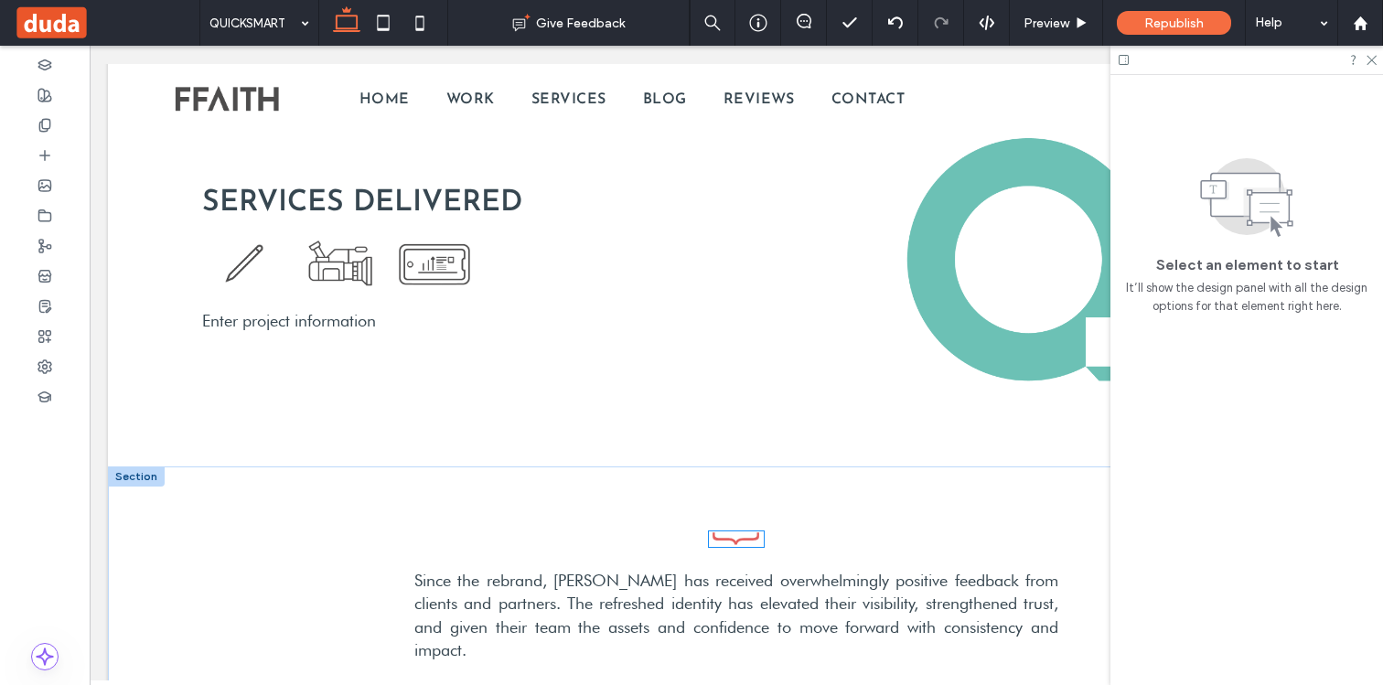
click at [722, 535] on icon at bounding box center [736, 539] width 55 height 16
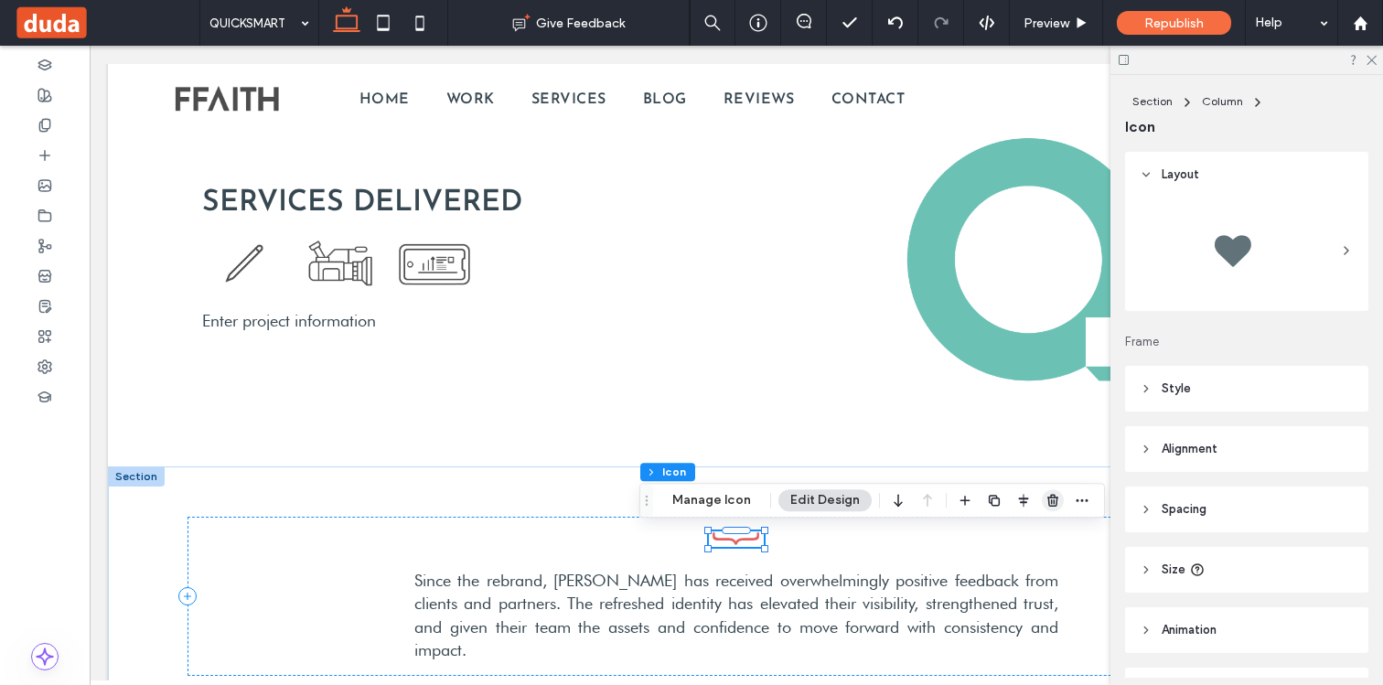
click at [1051, 498] on icon "button" at bounding box center [1052, 500] width 15 height 15
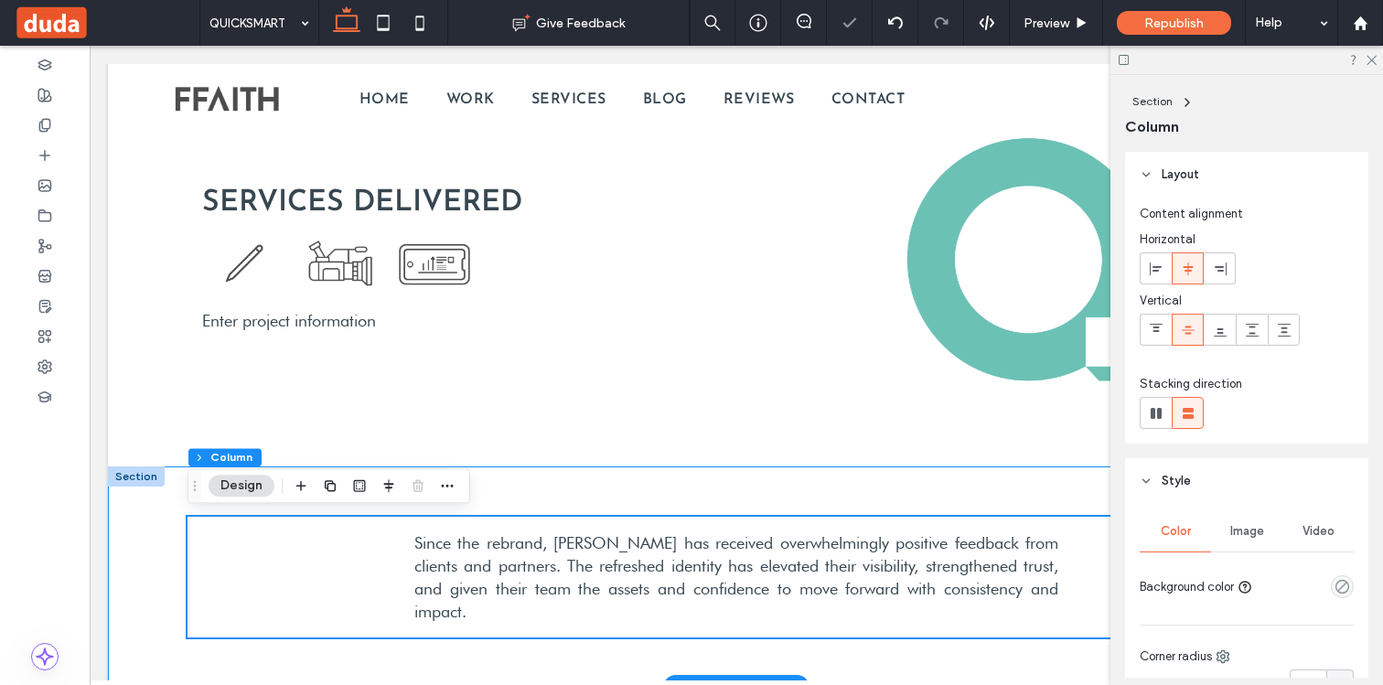
click at [159, 486] on div "Since the rebrand, Dupli has received overwhelmingly positive feedback from cli…" at bounding box center [736, 577] width 1256 height 222
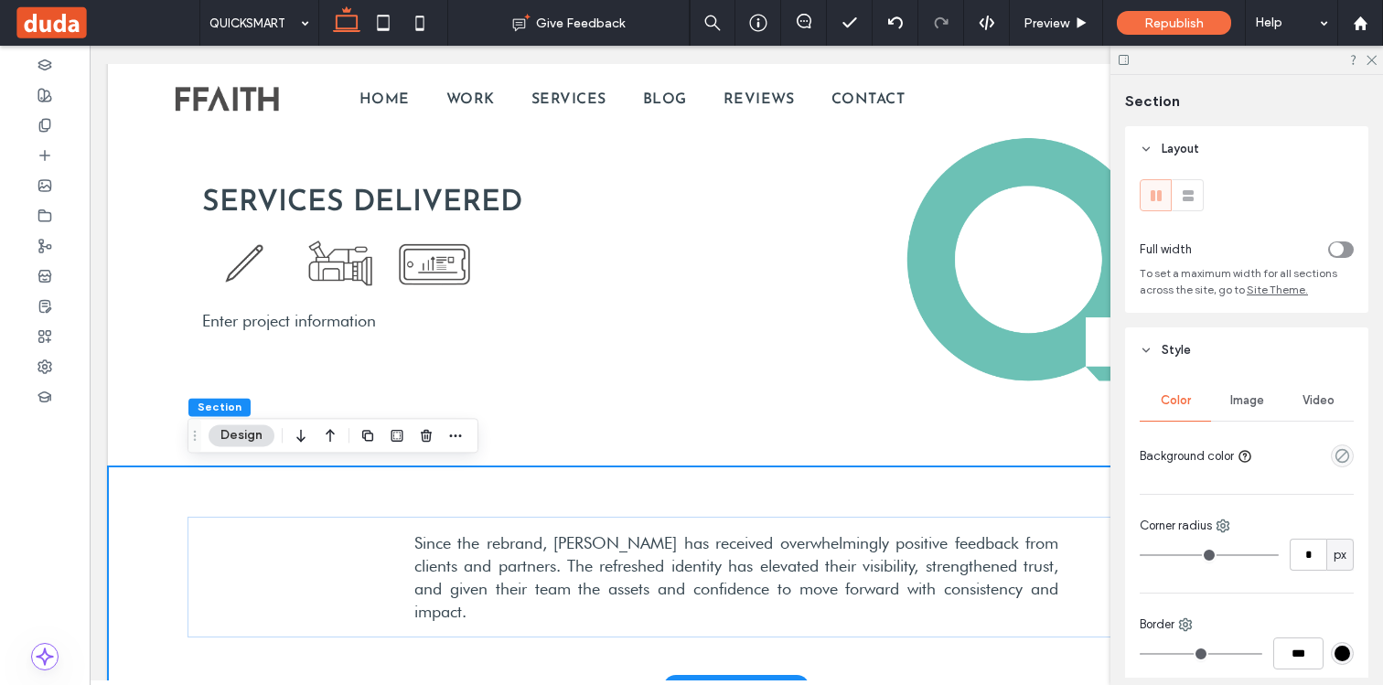
click at [351, 537] on div "Since the rebrand, Dupli has received overwhelmingly positive feedback from cli…" at bounding box center [735, 578] width 1097 height 122
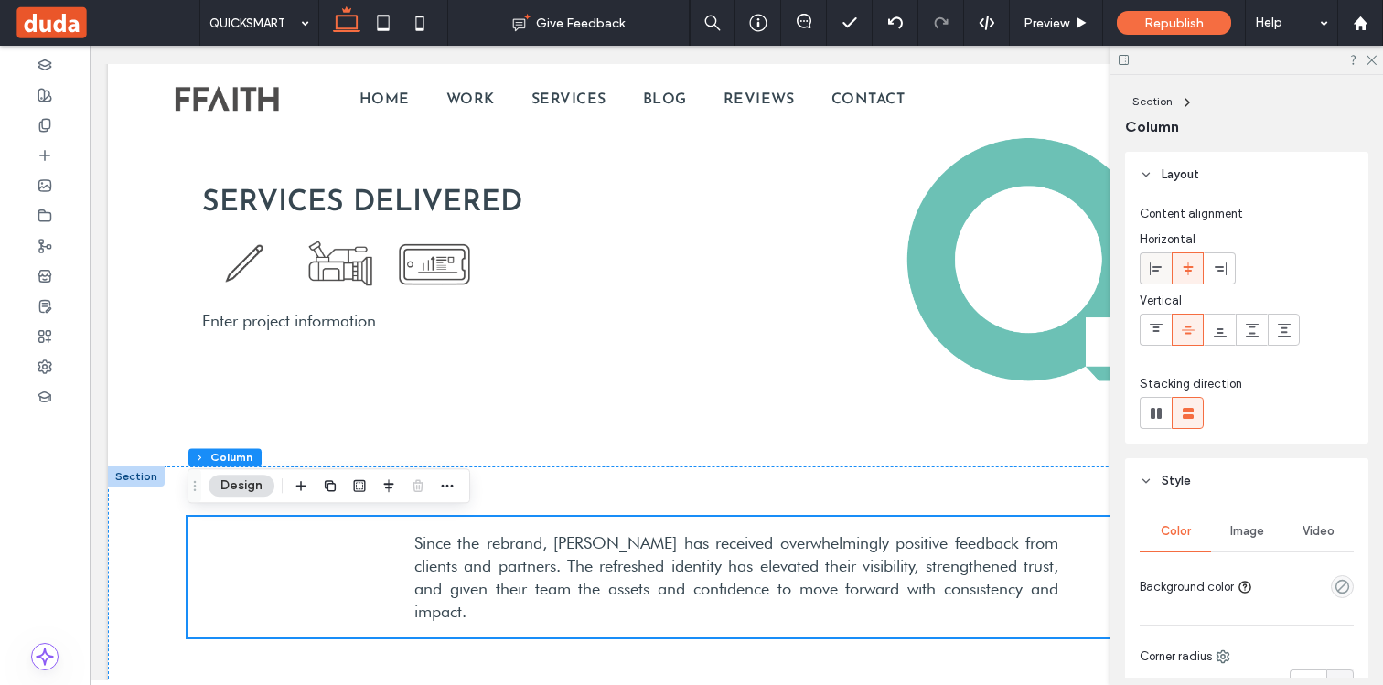
click at [1143, 273] on div at bounding box center [1155, 268] width 30 height 30
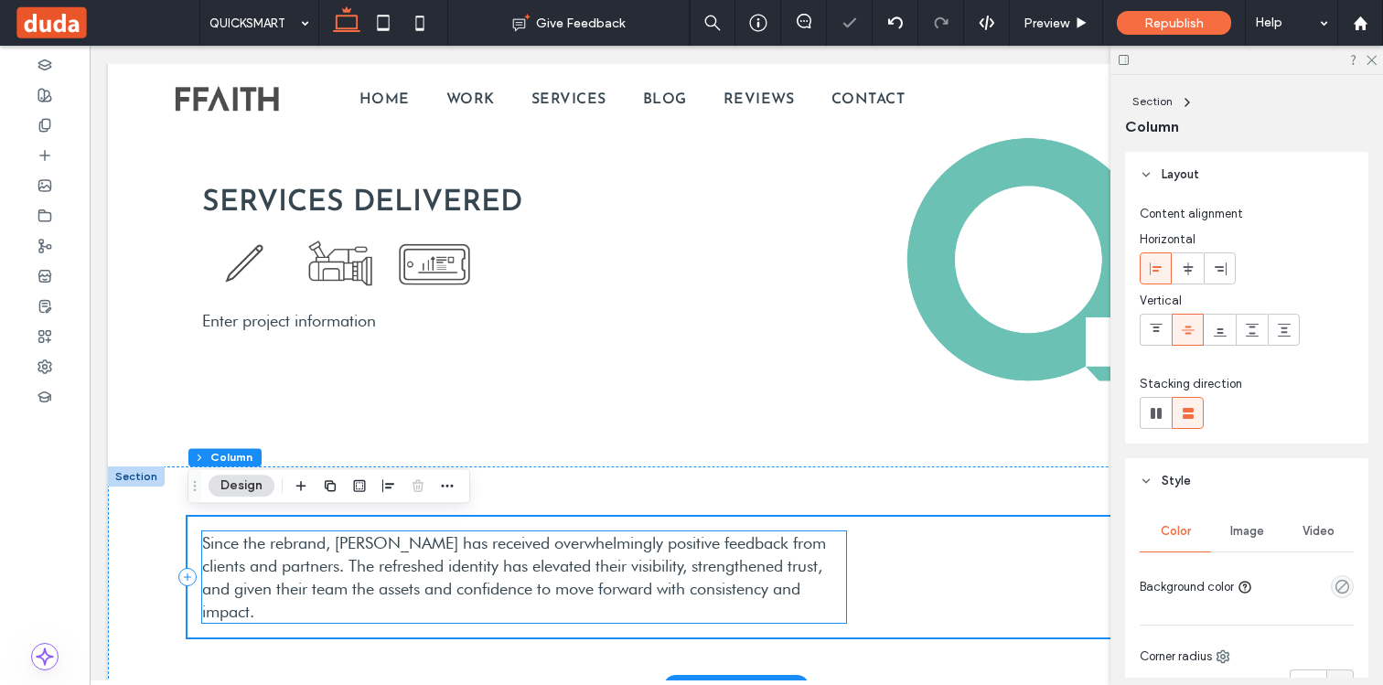
click at [826, 573] on span "Since the rebrand, Dupli has received overwhelmingly positive feedback from cli…" at bounding box center [514, 577] width 624 height 89
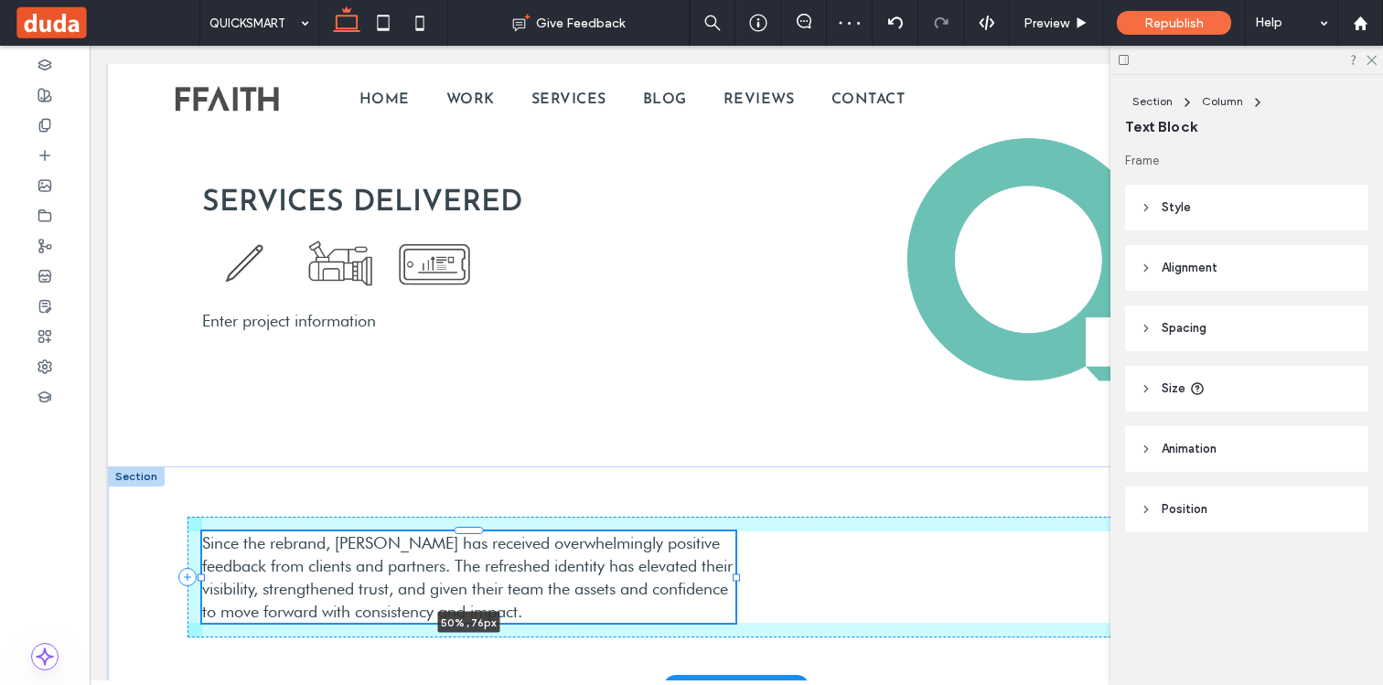
drag, startPoint x: 848, startPoint y: 565, endPoint x: 737, endPoint y: 566, distance: 110.7
click at [737, 566] on div "Since the rebrand, Dupli has received overwhelmingly positive feedback from cli…" at bounding box center [735, 577] width 1097 height 222
type input "**"
type input "****"
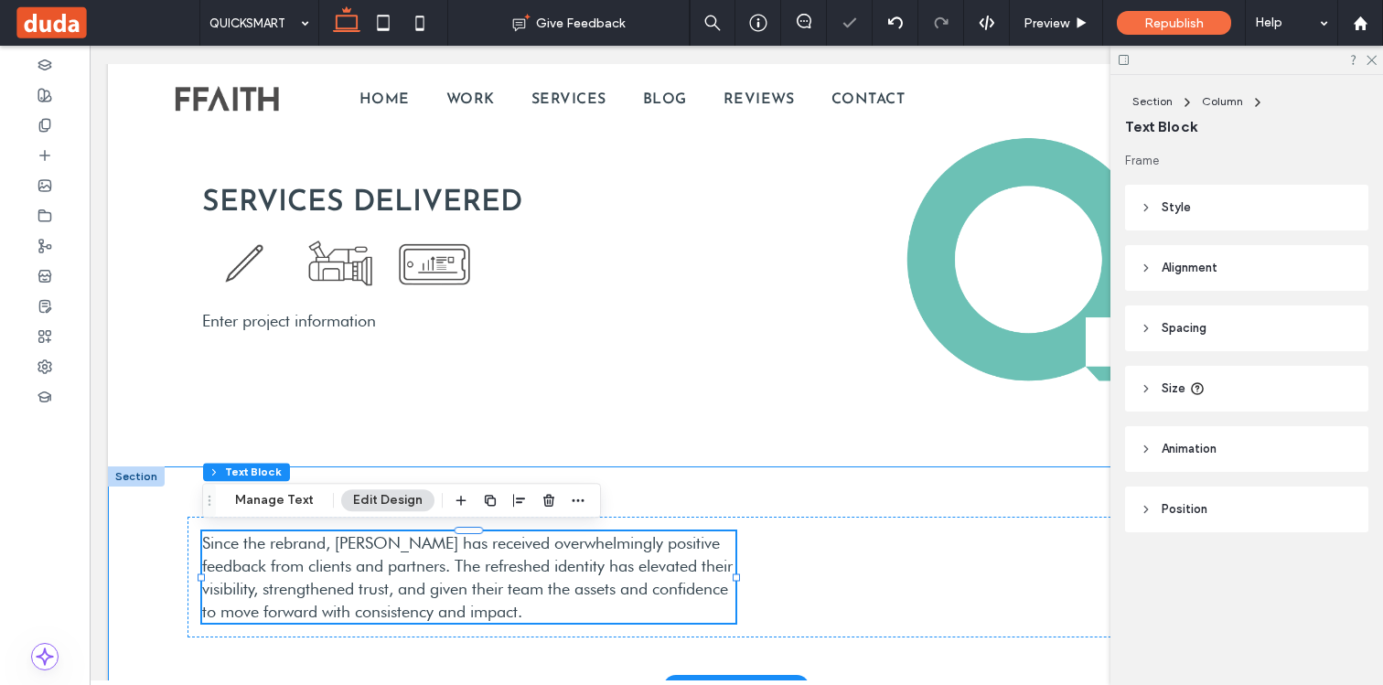
click at [660, 492] on div "Since the rebrand, Dupli has received overwhelmingly positive feedback from cli…" at bounding box center [735, 577] width 1097 height 222
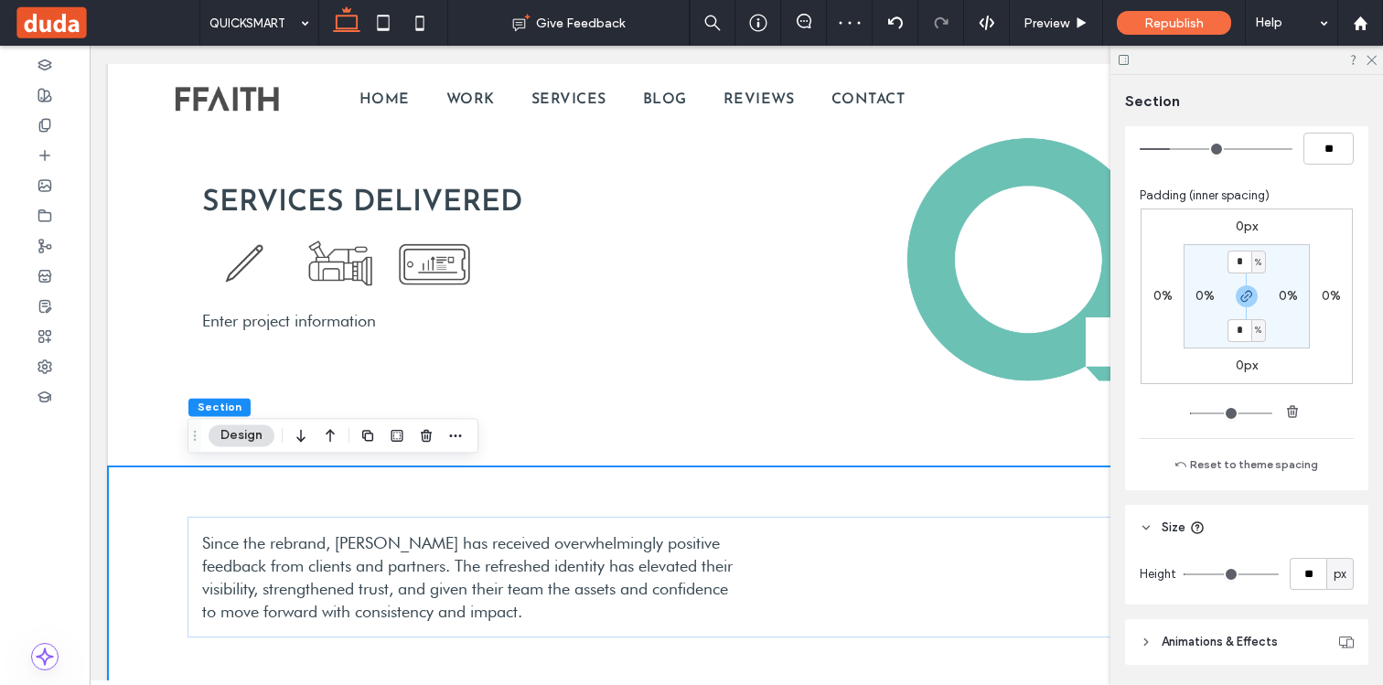
scroll to position [779, 0]
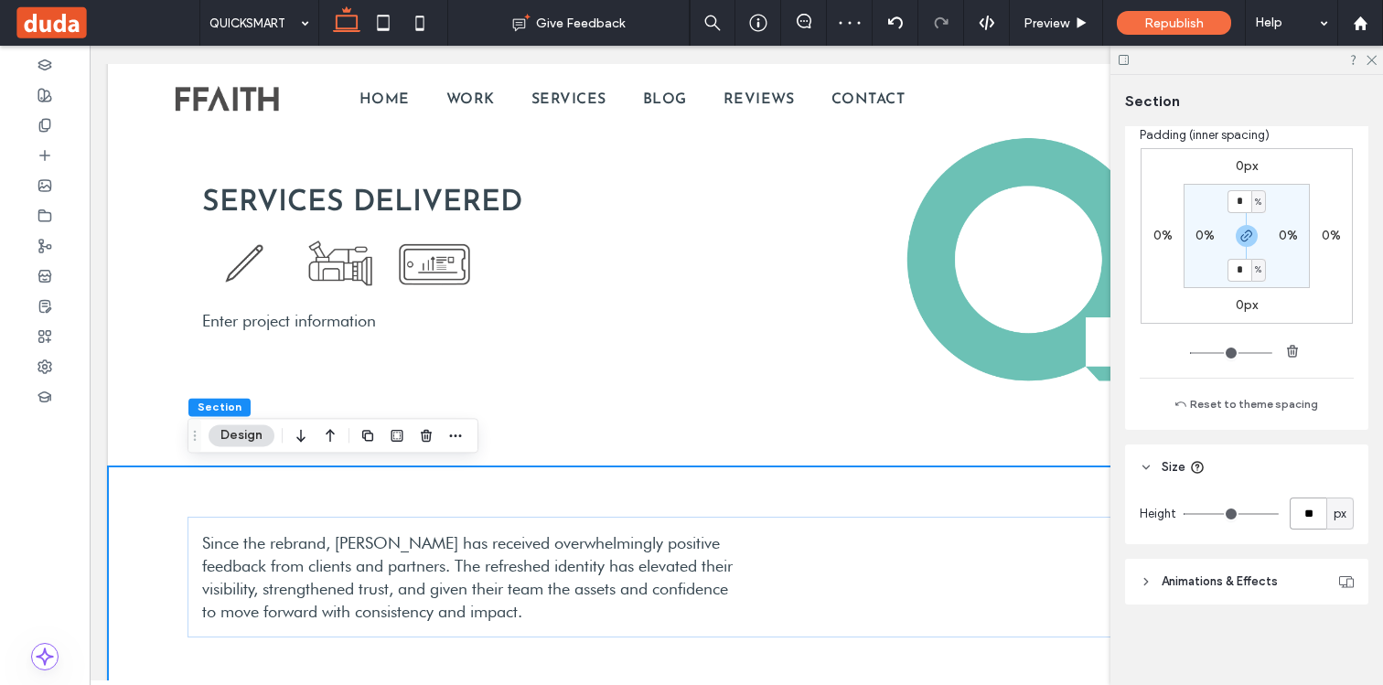
click at [1298, 514] on input "**" at bounding box center [1307, 513] width 37 height 32
type input "***"
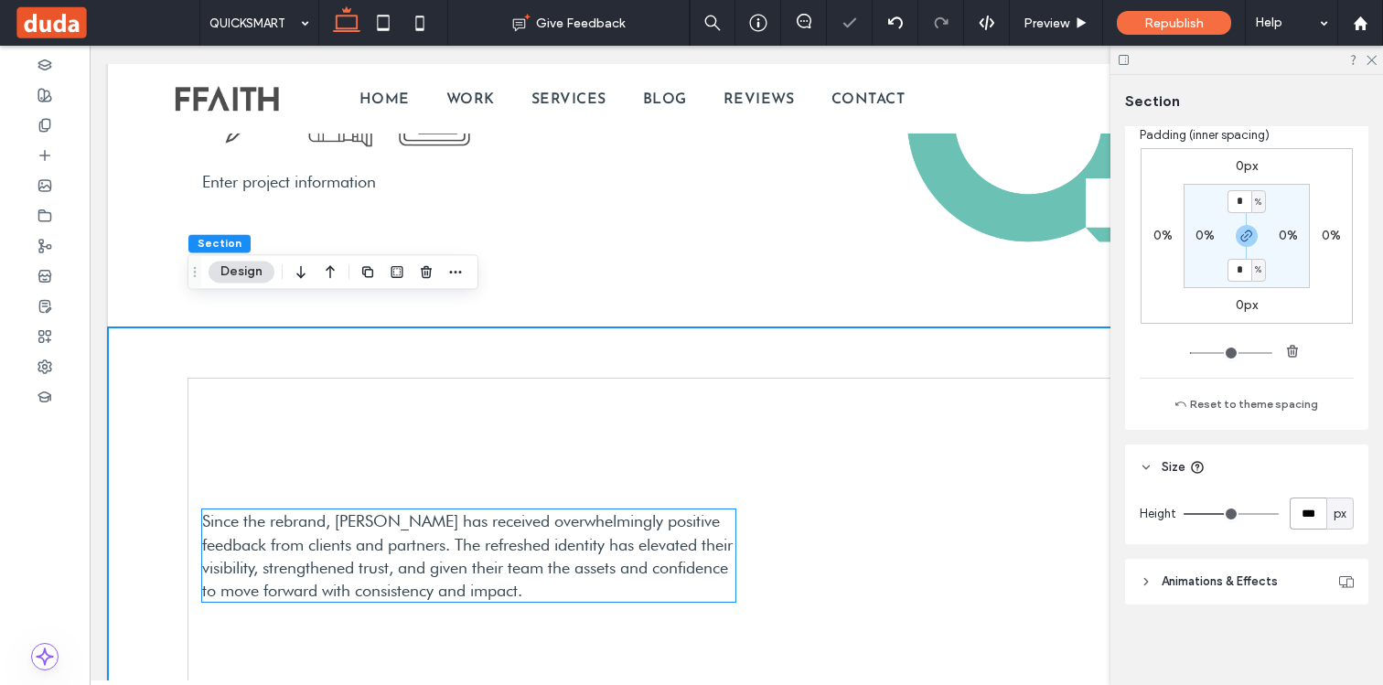
scroll to position [3882, 0]
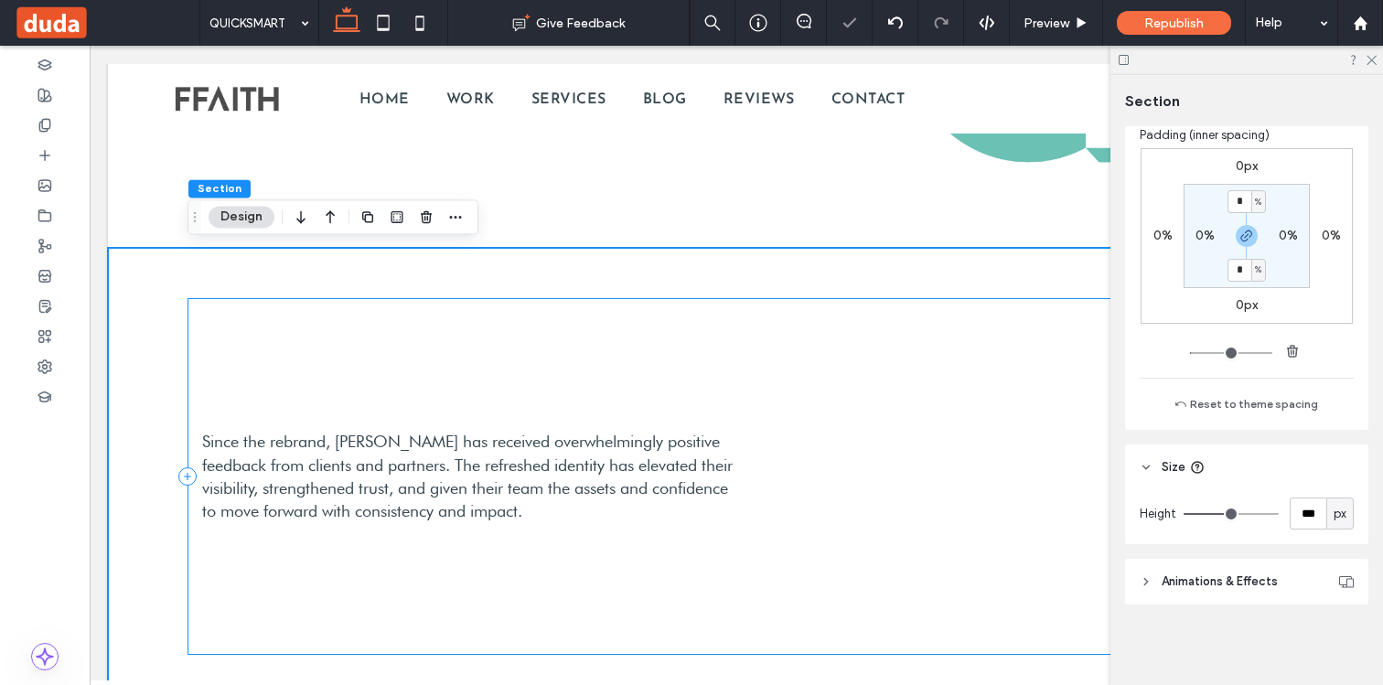
click at [330, 372] on div "Since the rebrand, Dupli has received overwhelmingly positive feedback from cli…" at bounding box center [735, 476] width 1097 height 357
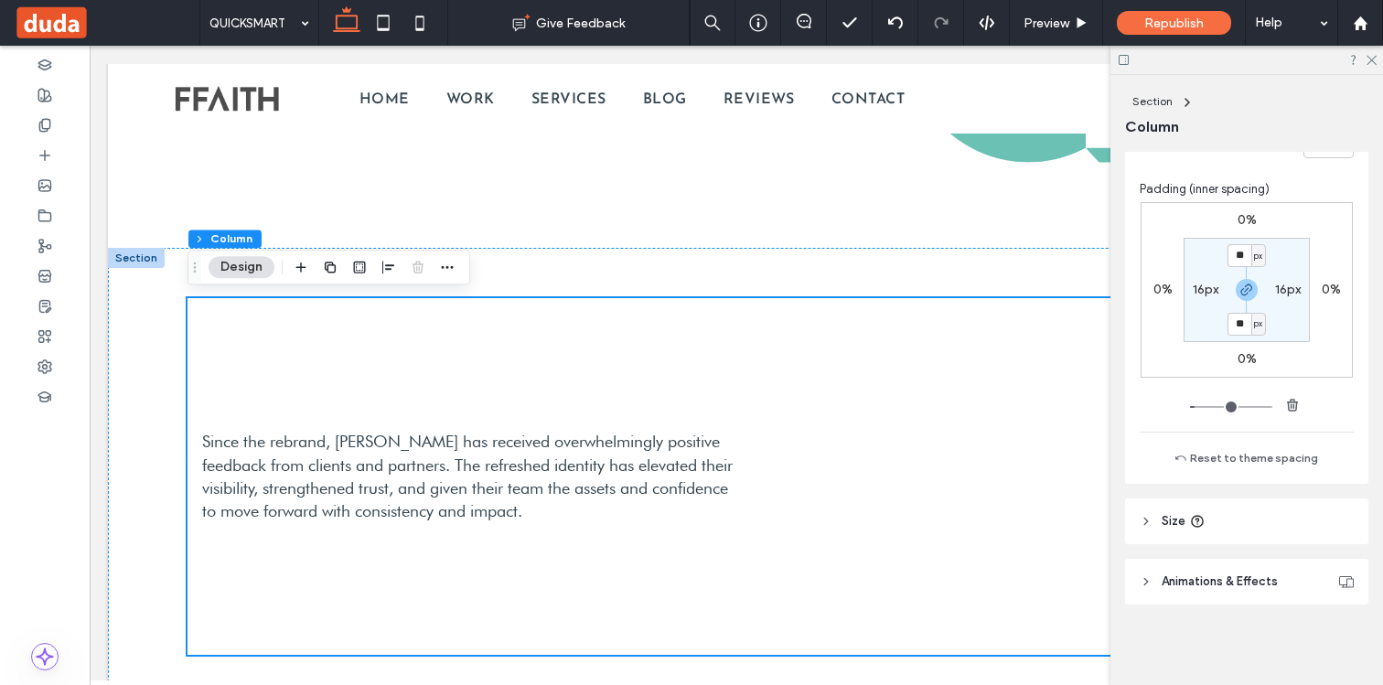
click at [1176, 522] on span "Size" at bounding box center [1173, 521] width 24 height 18
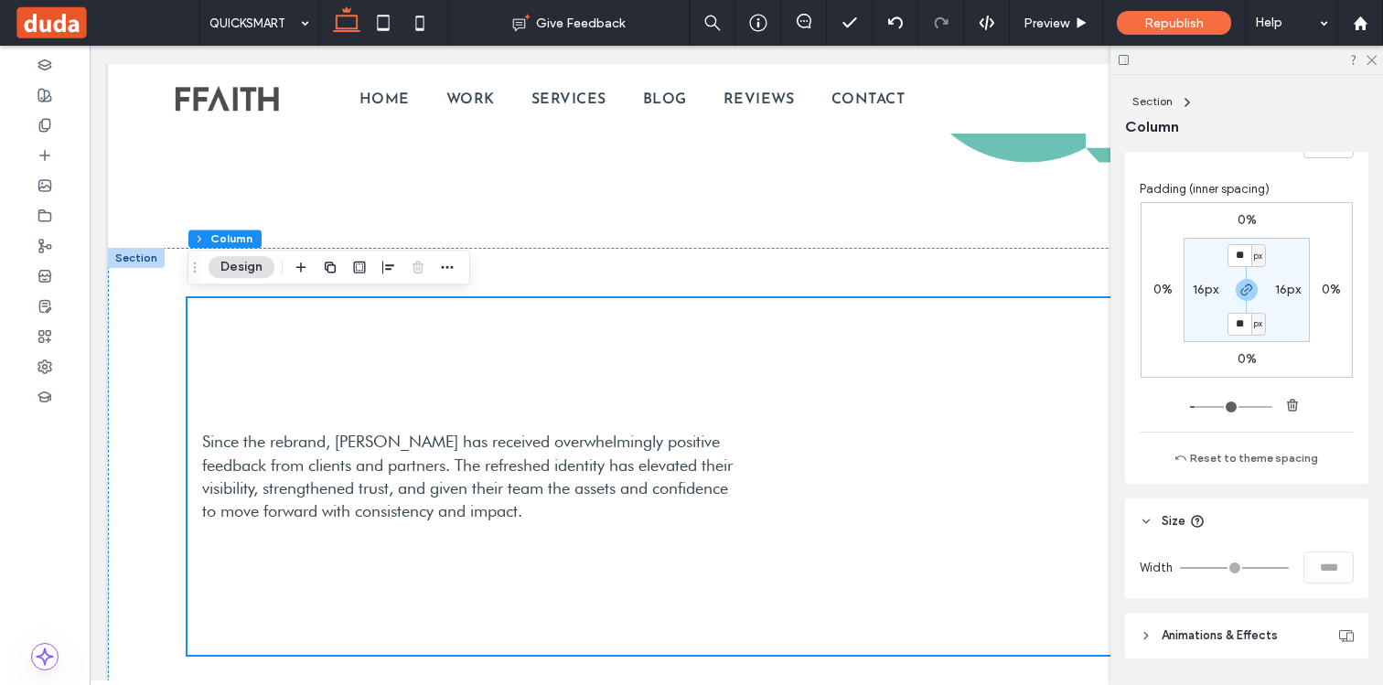
scroll to position [909, 0]
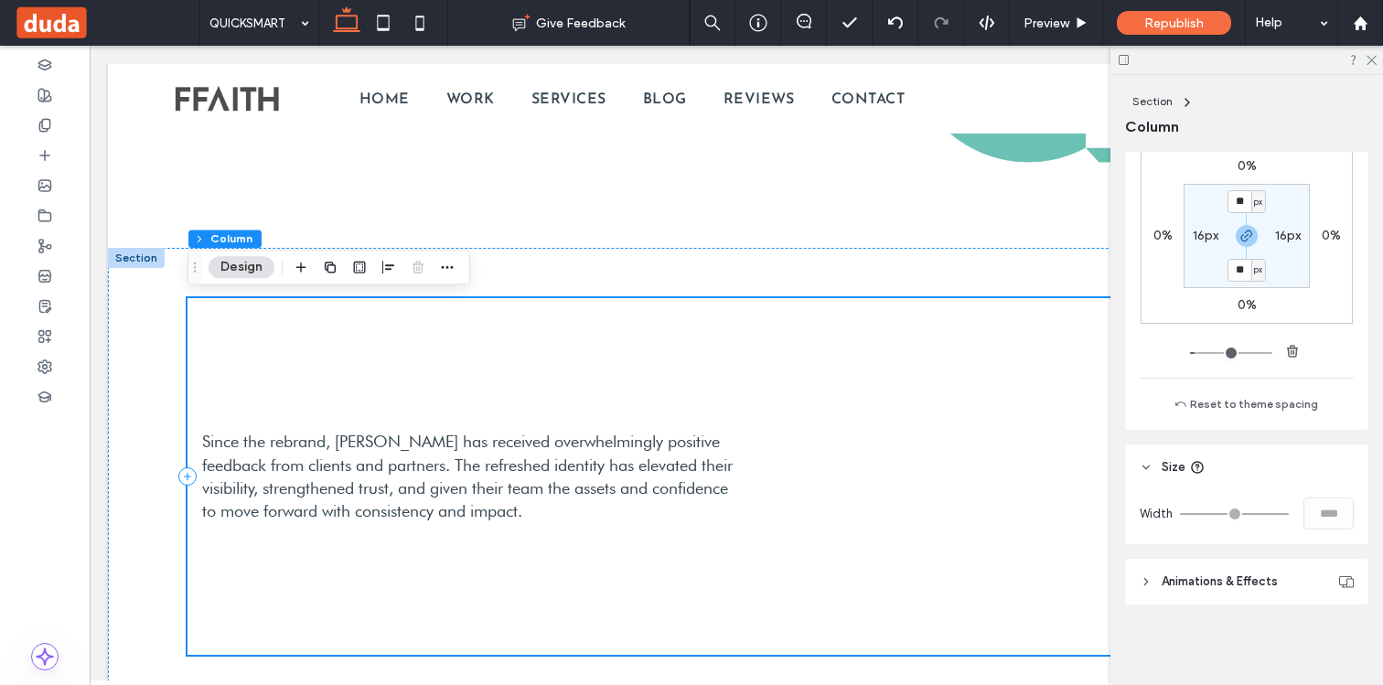
click at [176, 360] on div "Since the rebrand, Dupli has received overwhelmingly positive feedback from cli…" at bounding box center [736, 476] width 1256 height 457
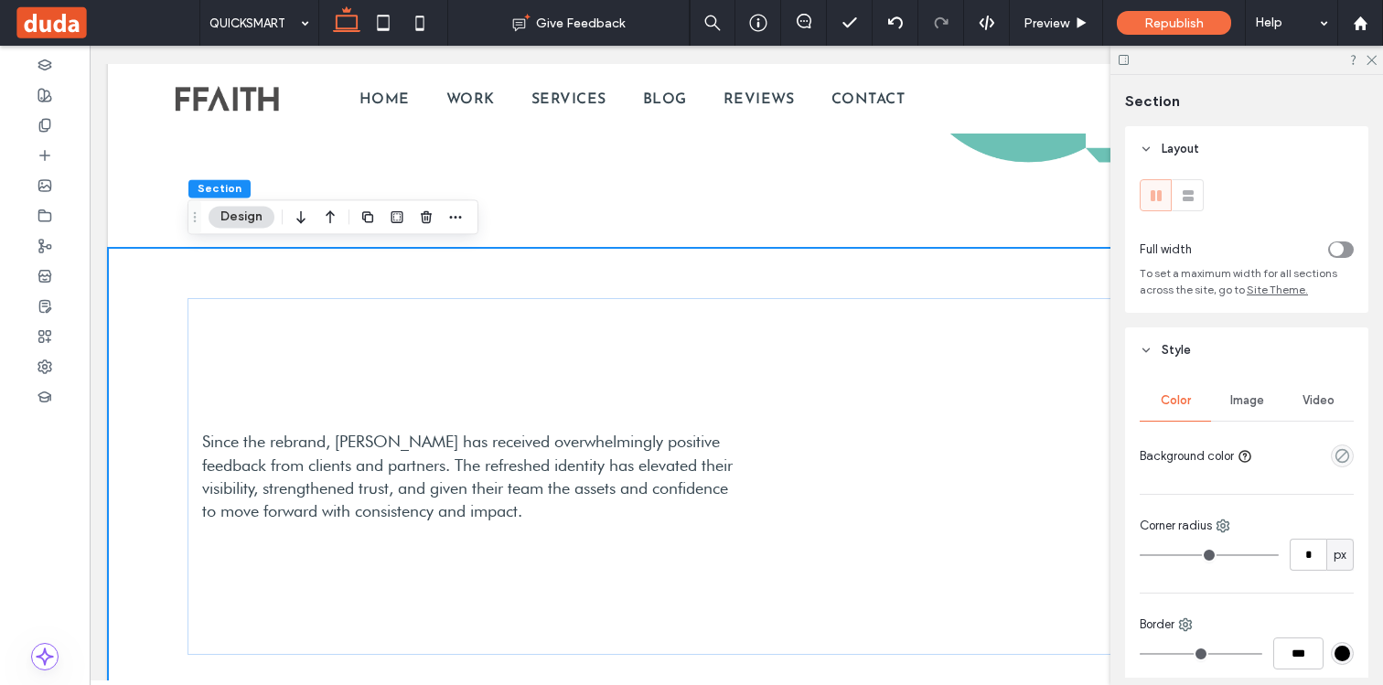
click at [238, 217] on button "Design" at bounding box center [241, 217] width 66 height 22
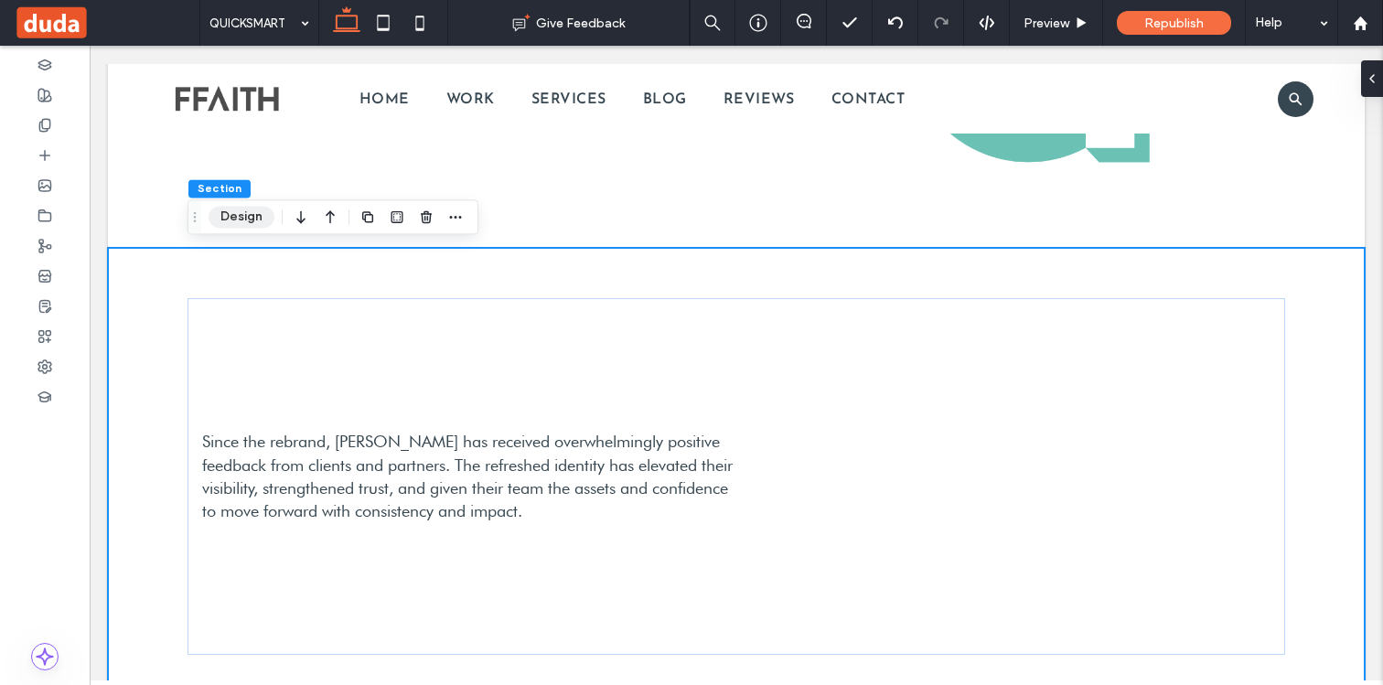
click at [238, 217] on button "Design" at bounding box center [241, 217] width 66 height 22
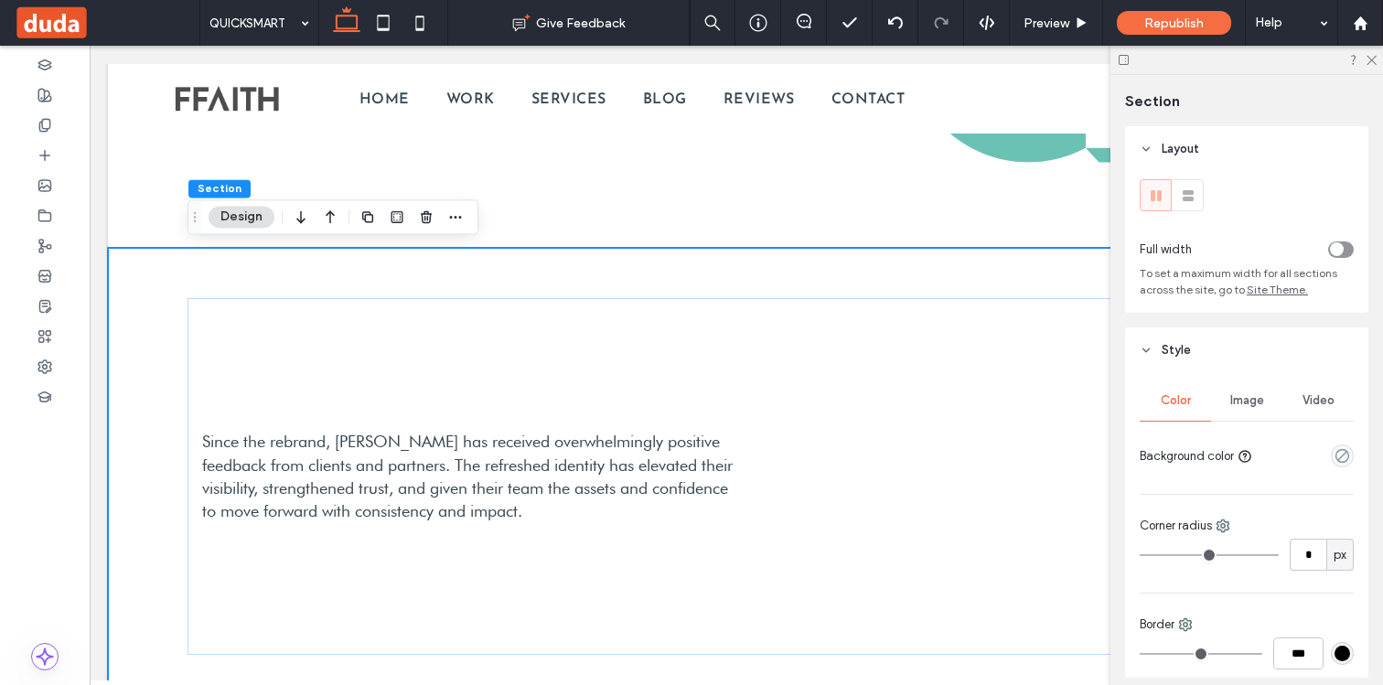
click at [1230, 406] on span "Image" at bounding box center [1247, 400] width 34 height 15
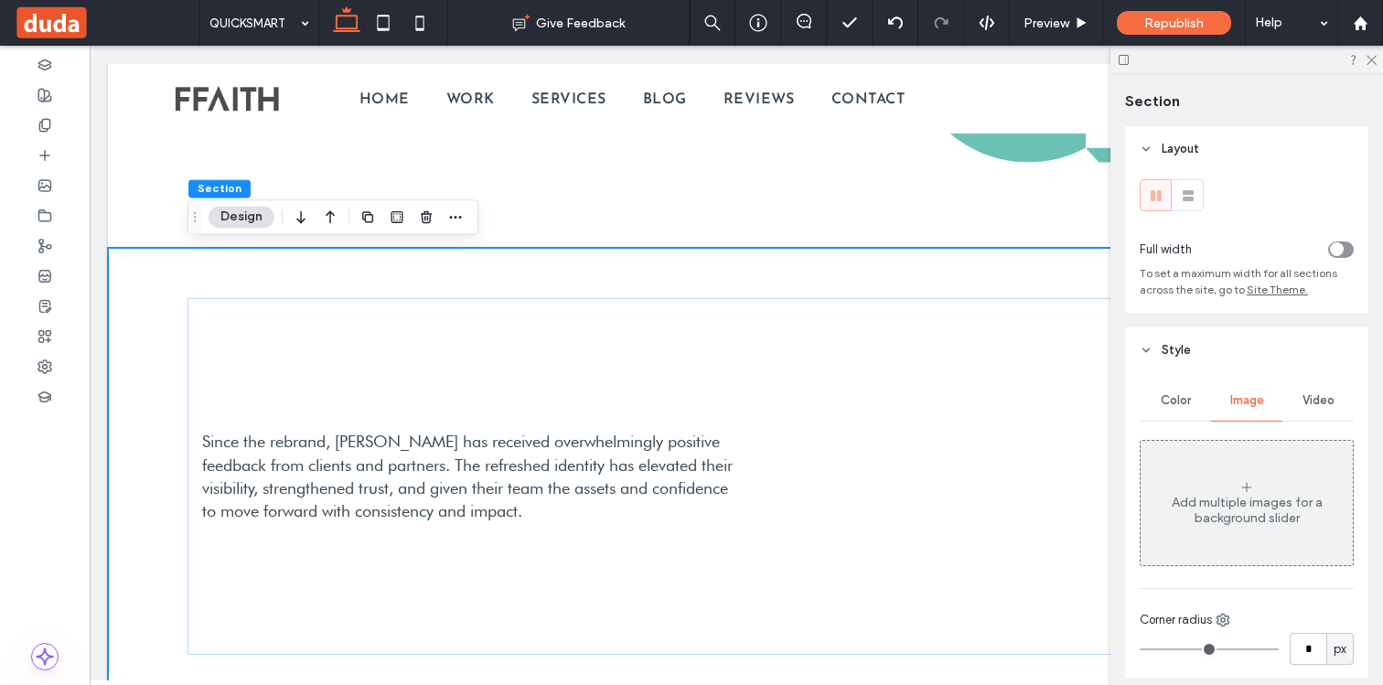
click at [1213, 517] on div "Add multiple images for a background slider" at bounding box center [1246, 510] width 212 height 31
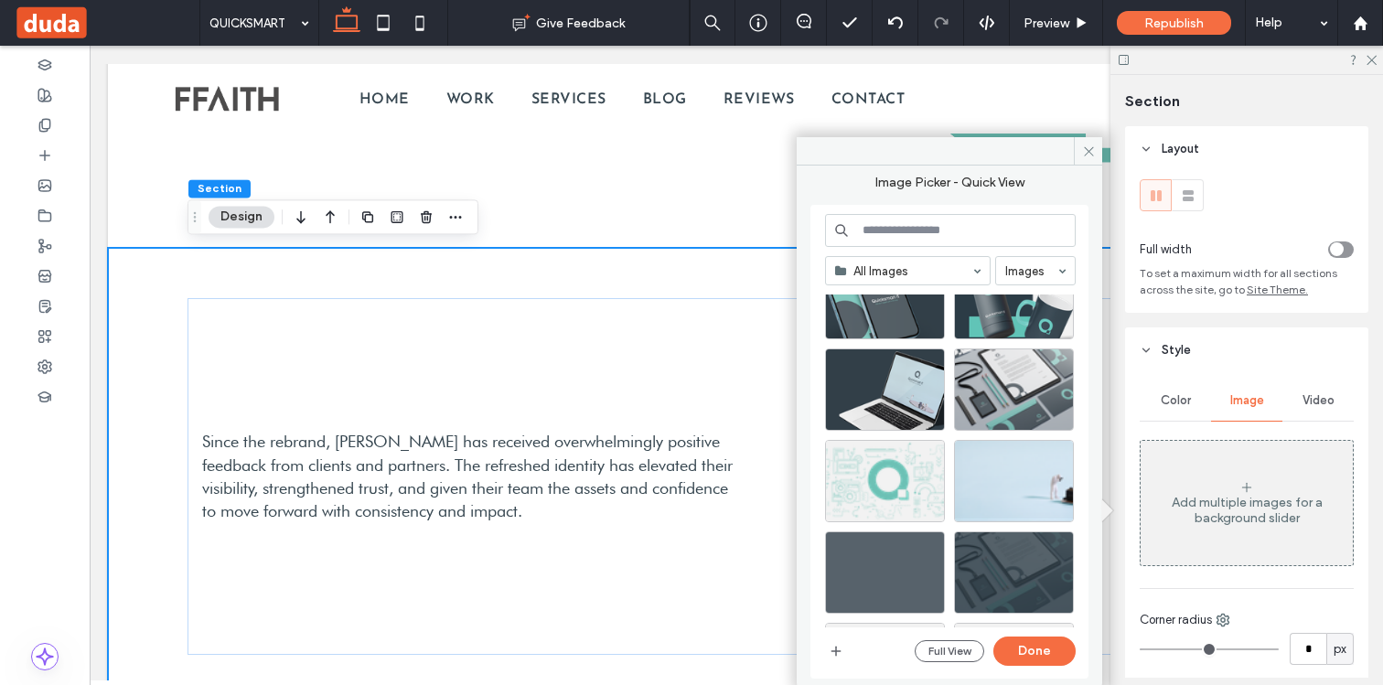
scroll to position [719, 0]
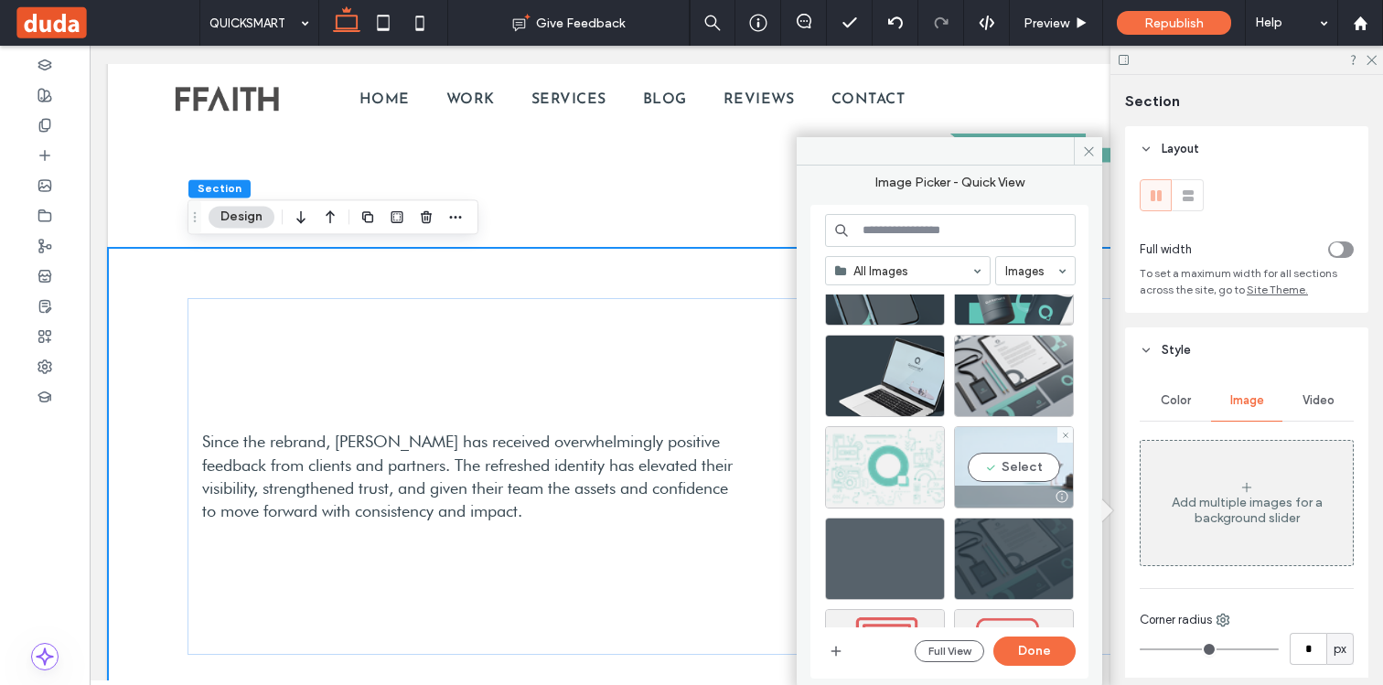
click at [1009, 459] on div "Select" at bounding box center [1014, 467] width 120 height 82
click at [1023, 639] on button "Done" at bounding box center [1034, 650] width 82 height 29
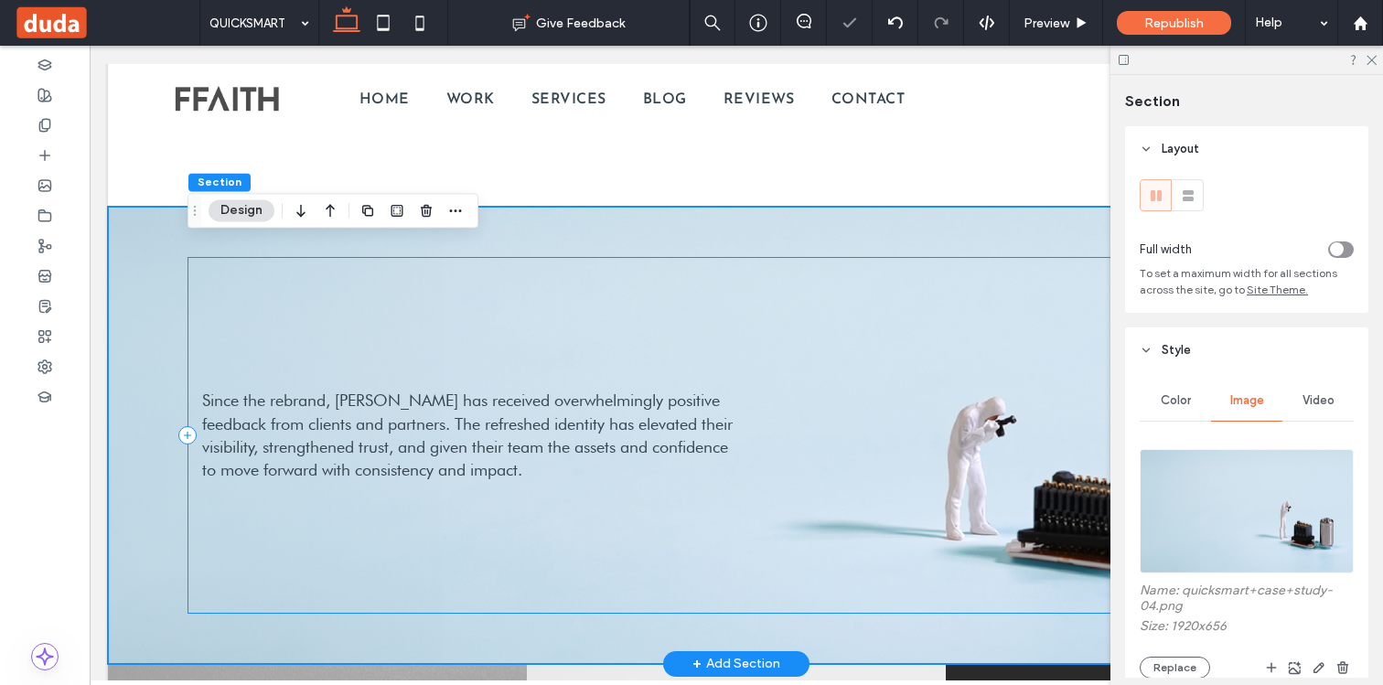
scroll to position [3926, 0]
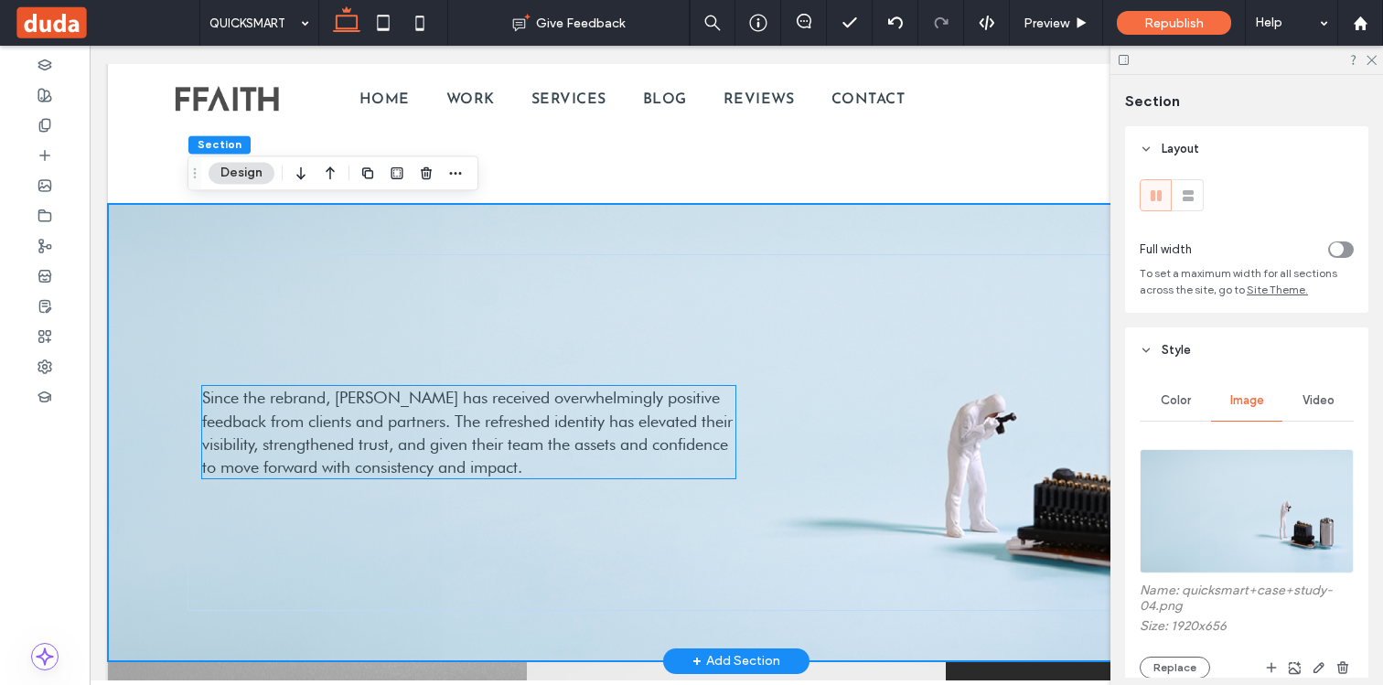
click at [474, 438] on span "Since the rebrand, Dupli has received overwhelmingly positive feedback from cli…" at bounding box center [467, 432] width 530 height 89
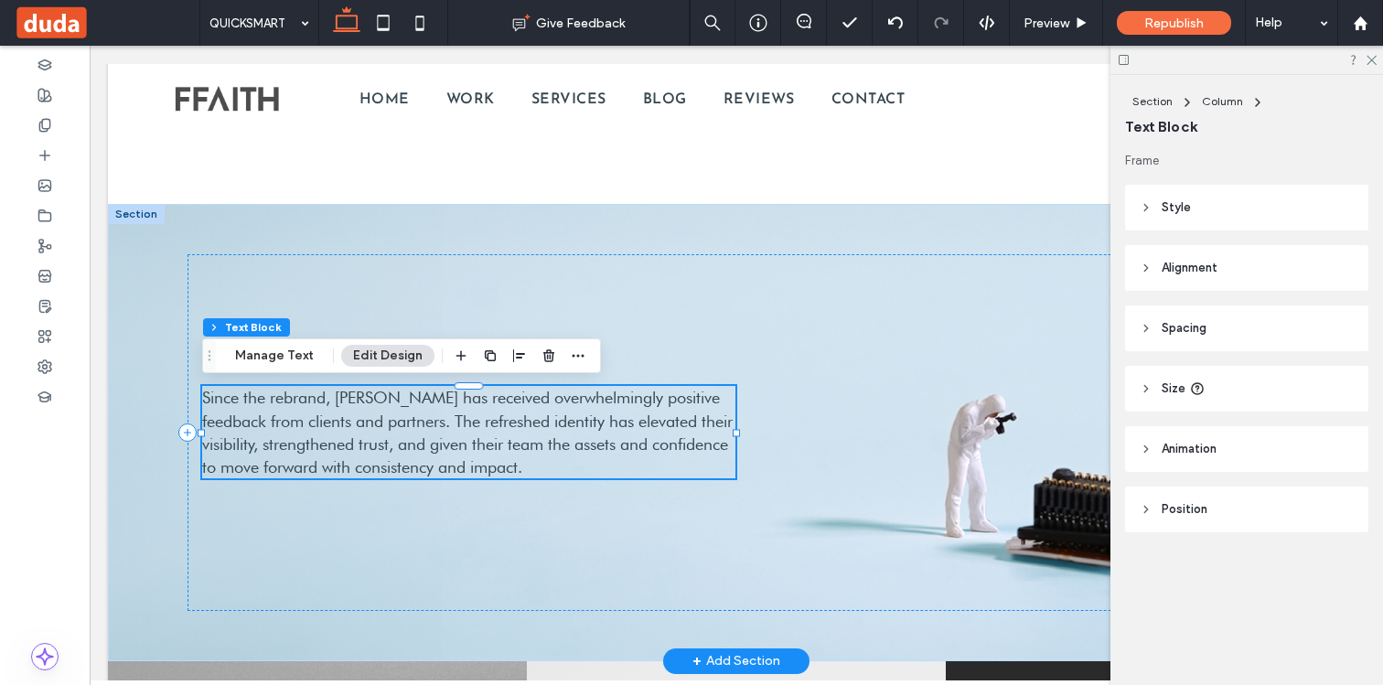
click at [474, 438] on span "Since the rebrand, Dupli has received overwhelmingly positive feedback from cli…" at bounding box center [467, 432] width 530 height 89
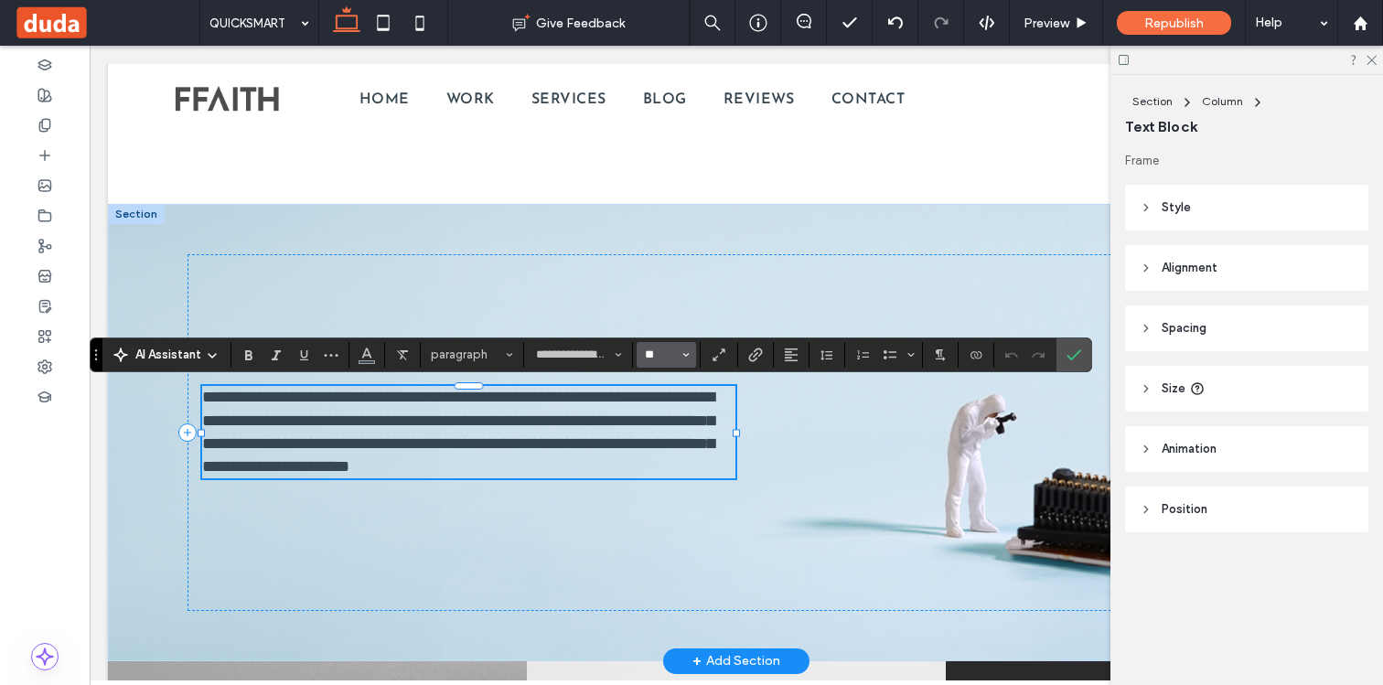
click at [651, 355] on input "**" at bounding box center [661, 354] width 36 height 15
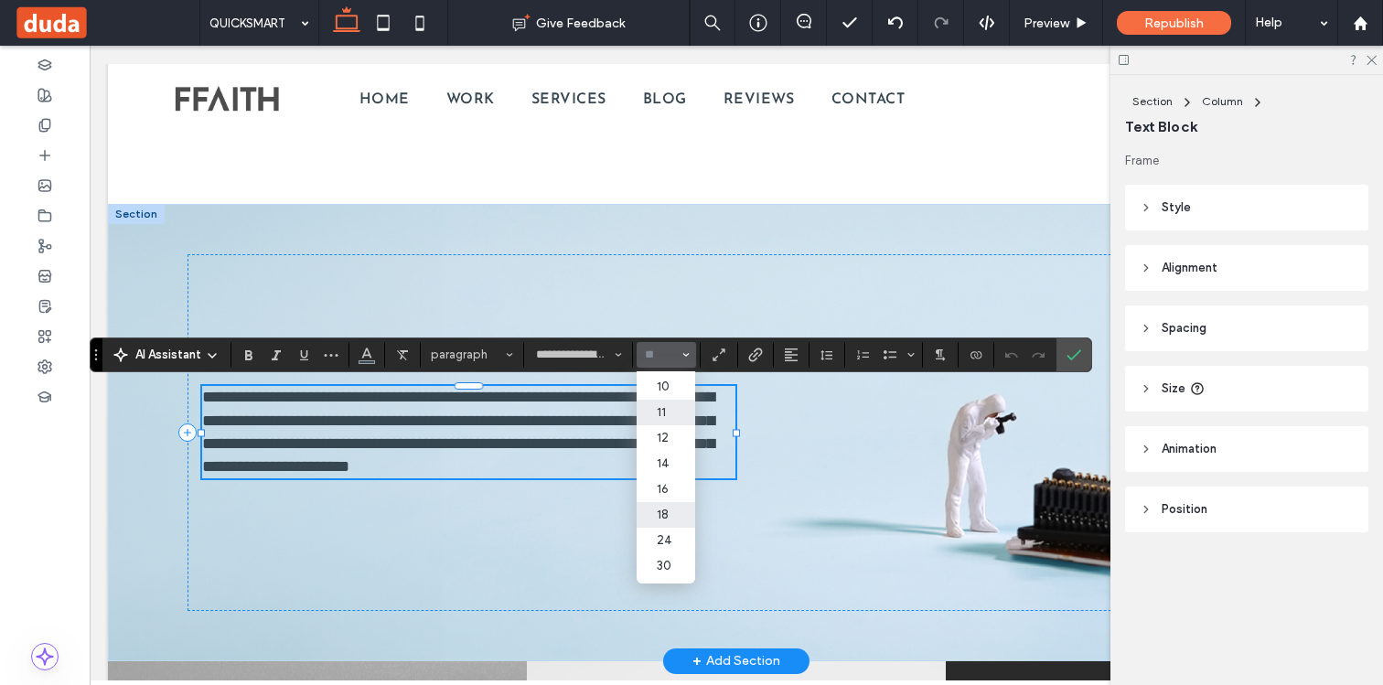
scroll to position [81, 0]
drag, startPoint x: 661, startPoint y: 515, endPoint x: 571, endPoint y: 469, distance: 101.4
click at [661, 515] on label "24" at bounding box center [665, 508] width 59 height 26
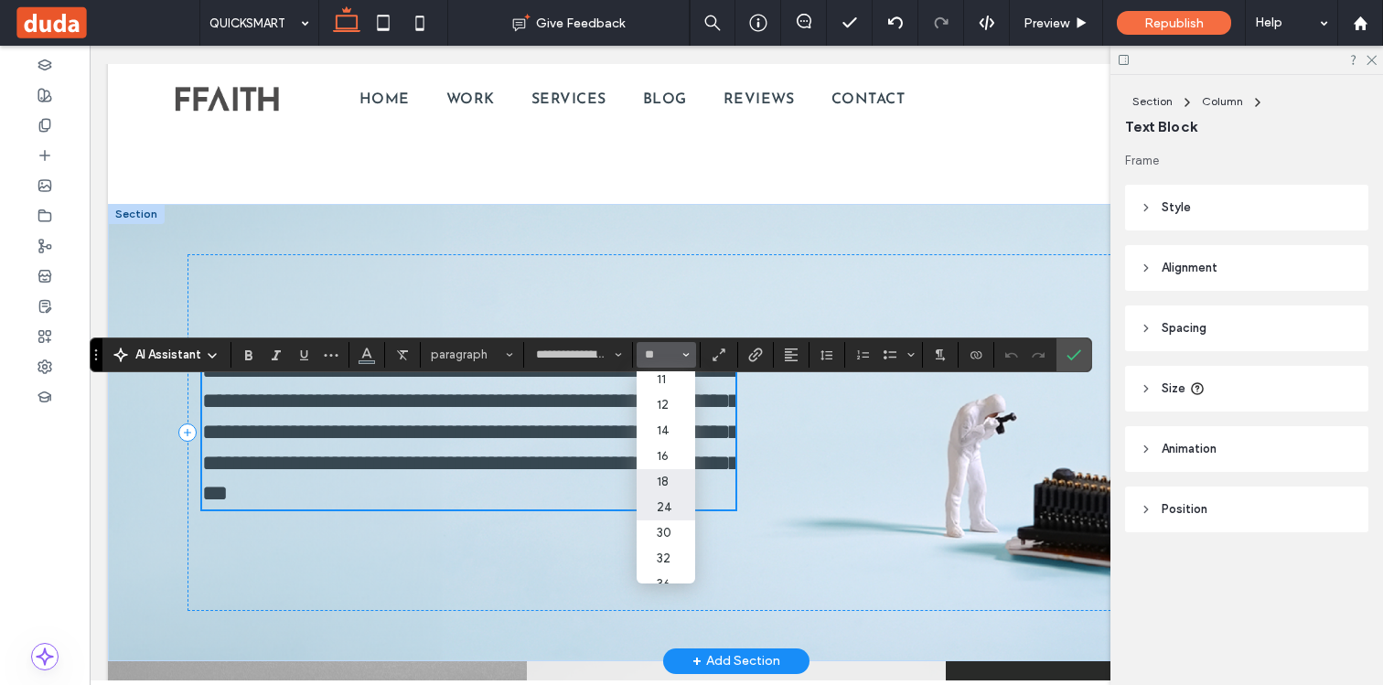
type input "**"
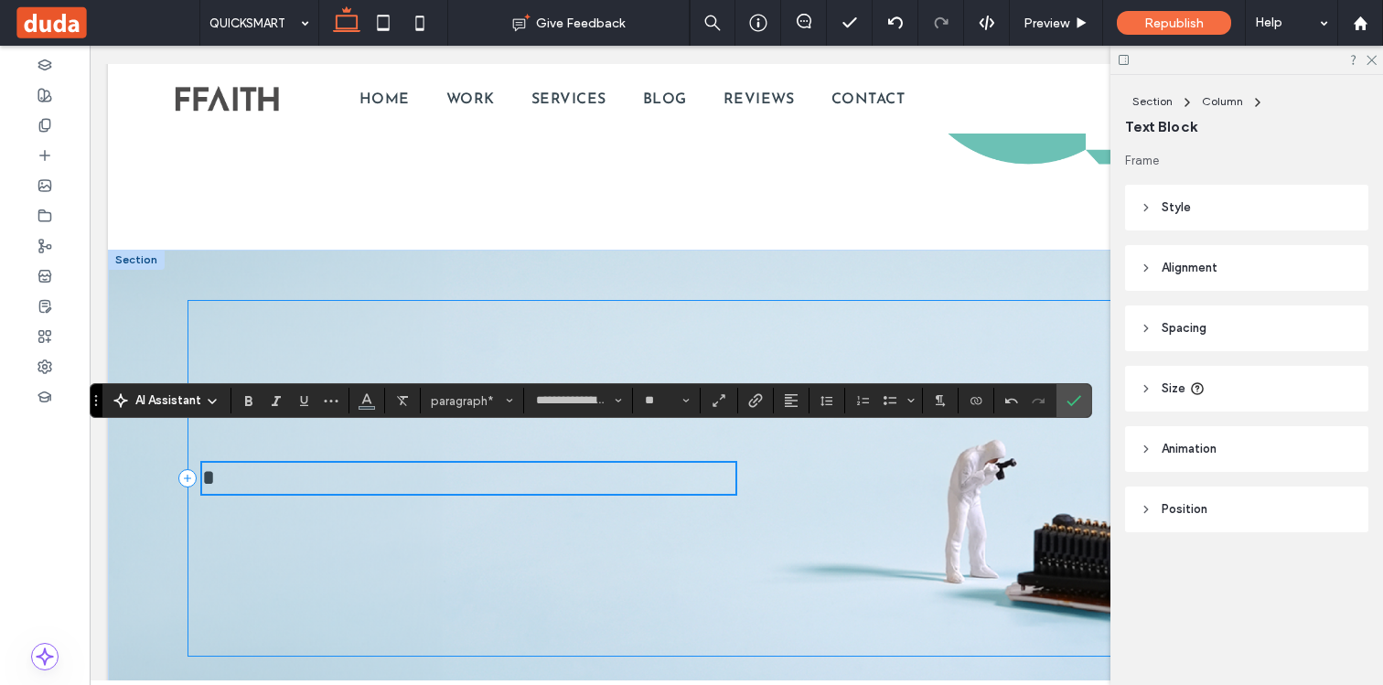
scroll to position [3957, 0]
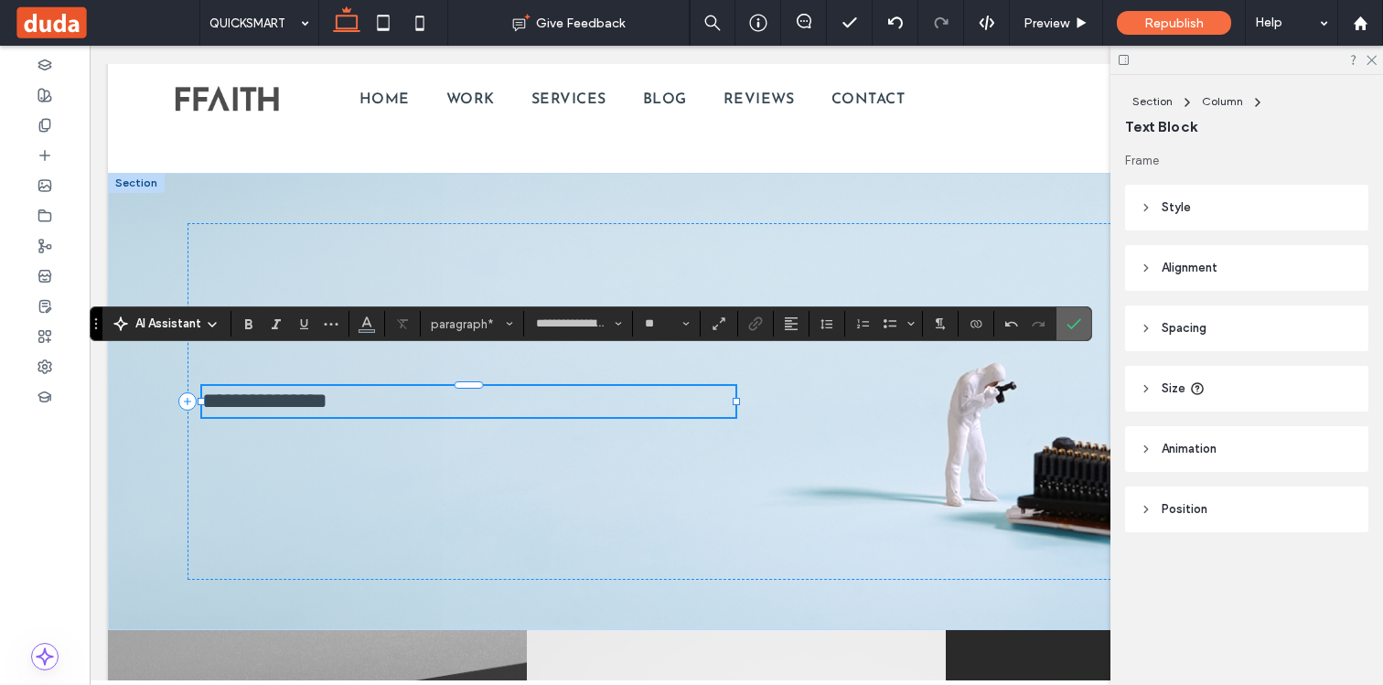
click at [1071, 315] on span "Confirm" at bounding box center [1070, 323] width 8 height 33
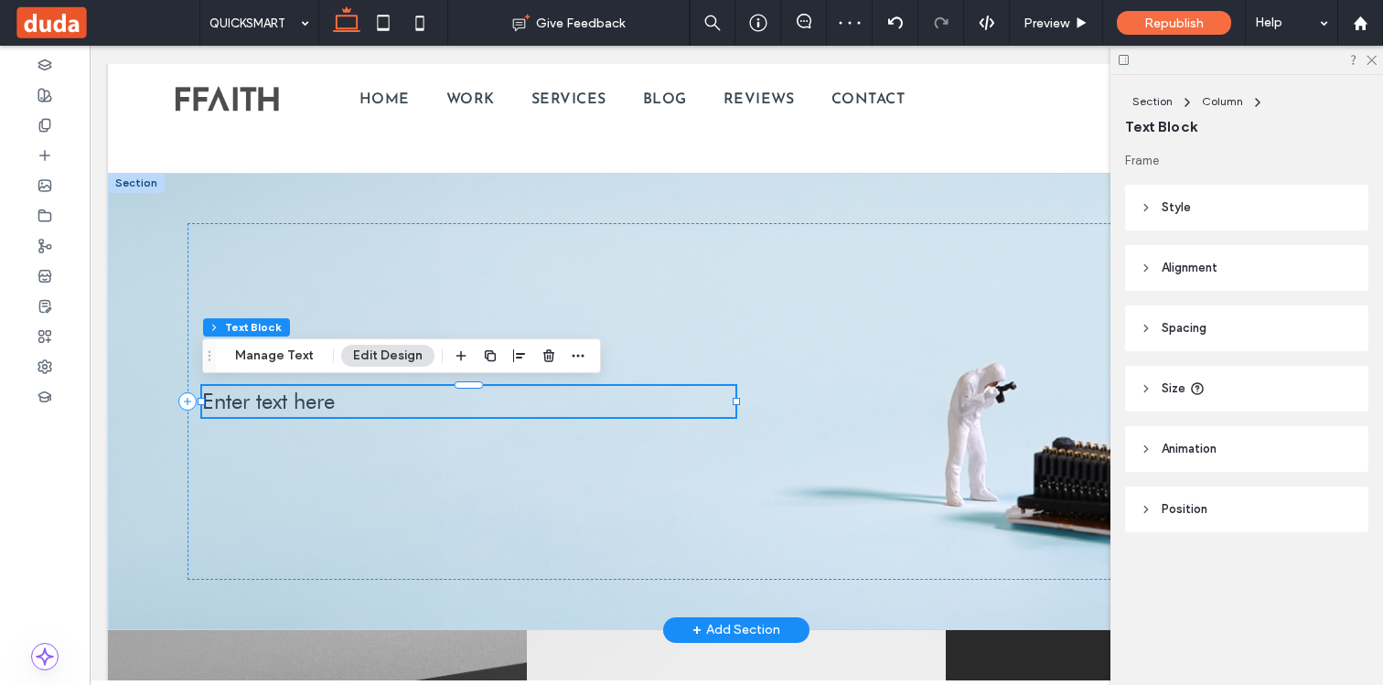
click at [333, 407] on span "Enter text here" at bounding box center [268, 401] width 133 height 27
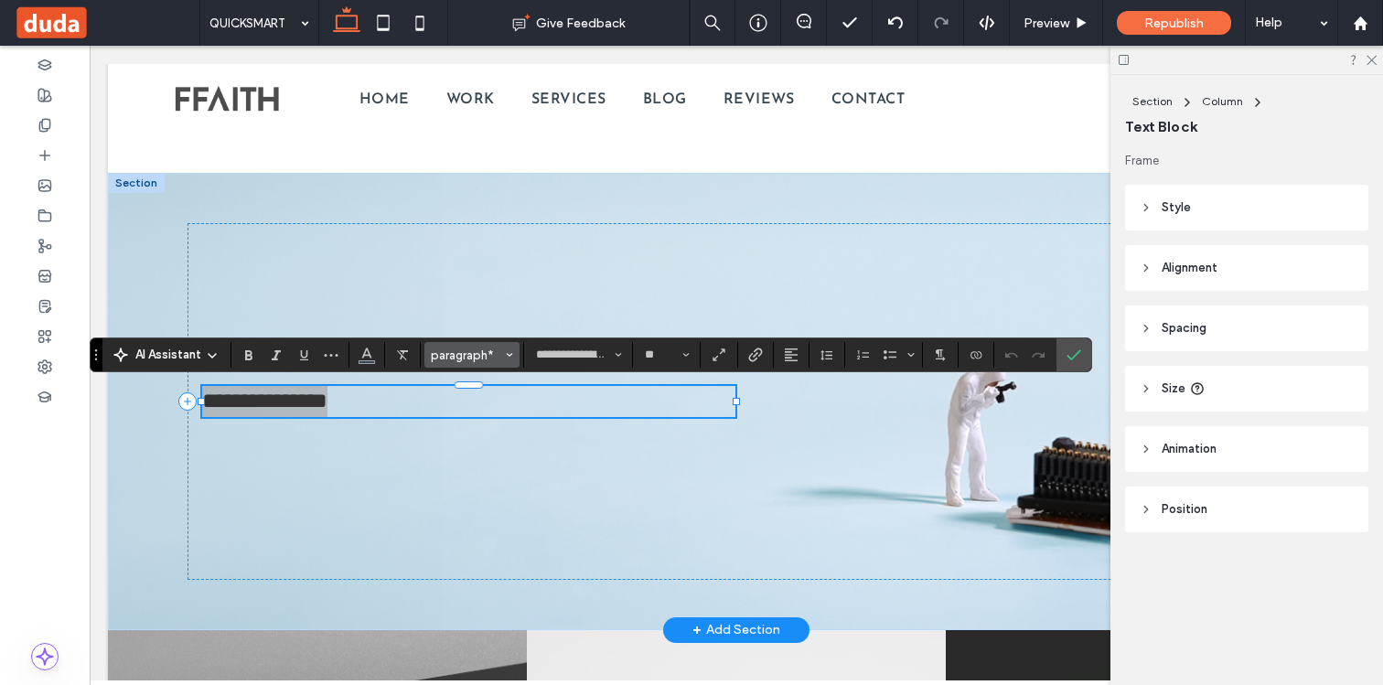
click at [501, 352] on span "paragraph*" at bounding box center [466, 355] width 71 height 14
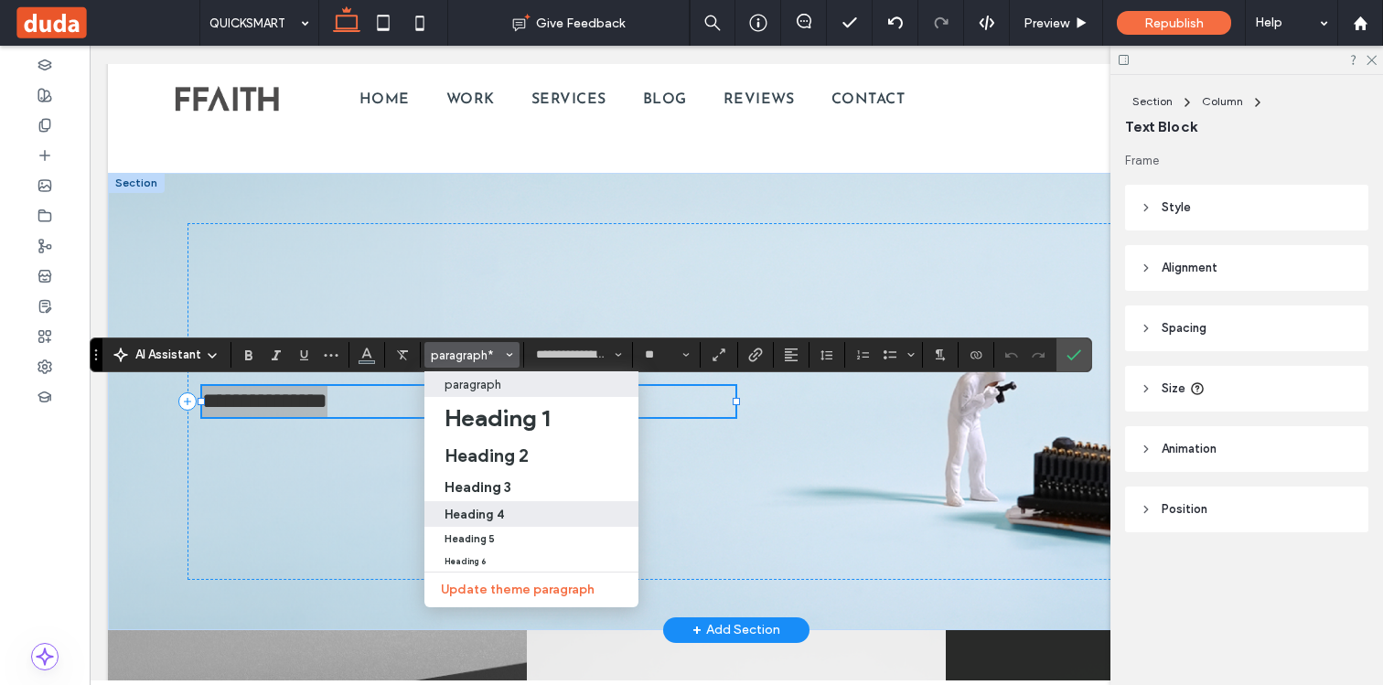
click at [482, 508] on h4 "Heading 4" at bounding box center [473, 515] width 59 height 14
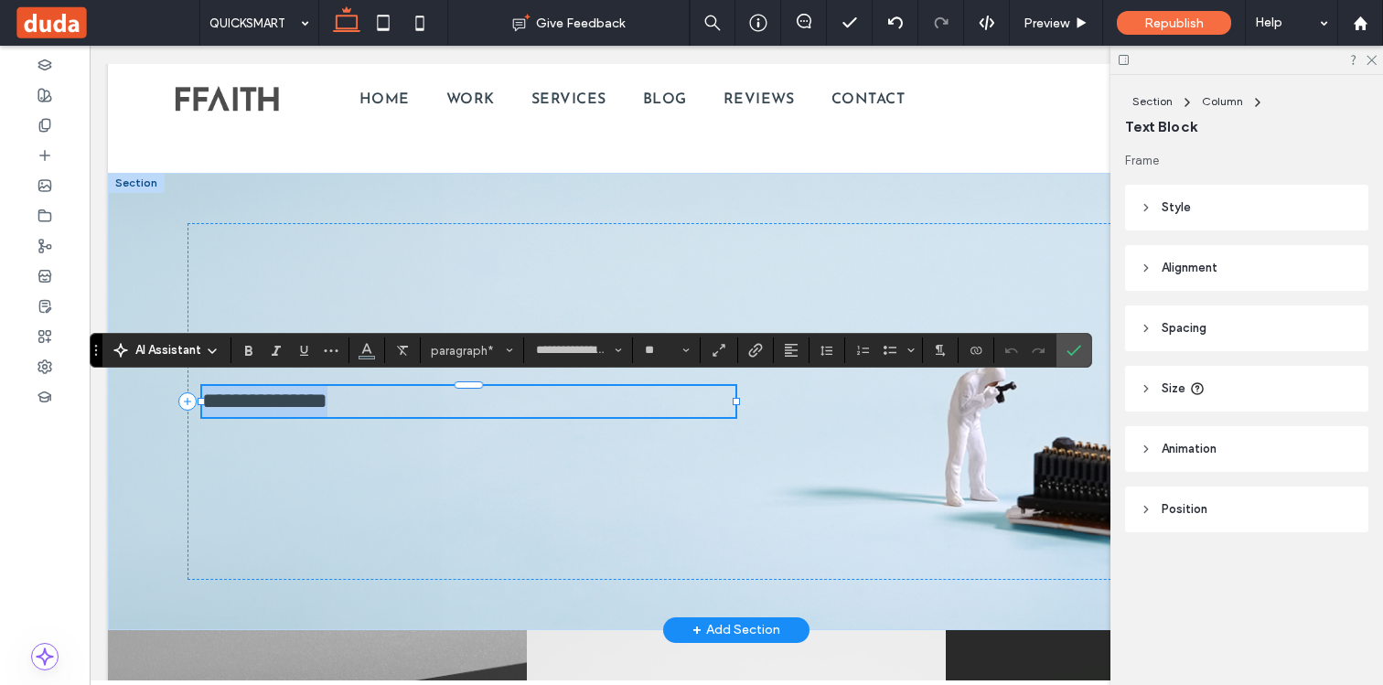
type input "**********"
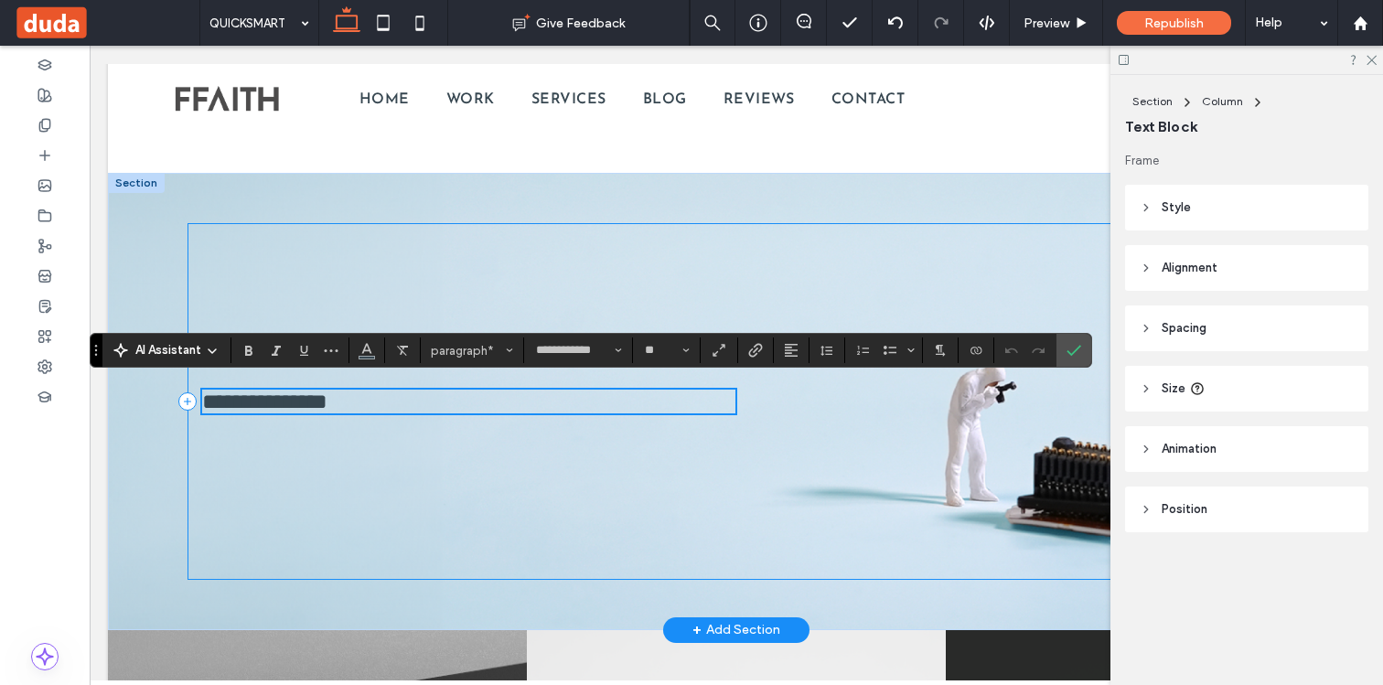
scroll to position [3961, 0]
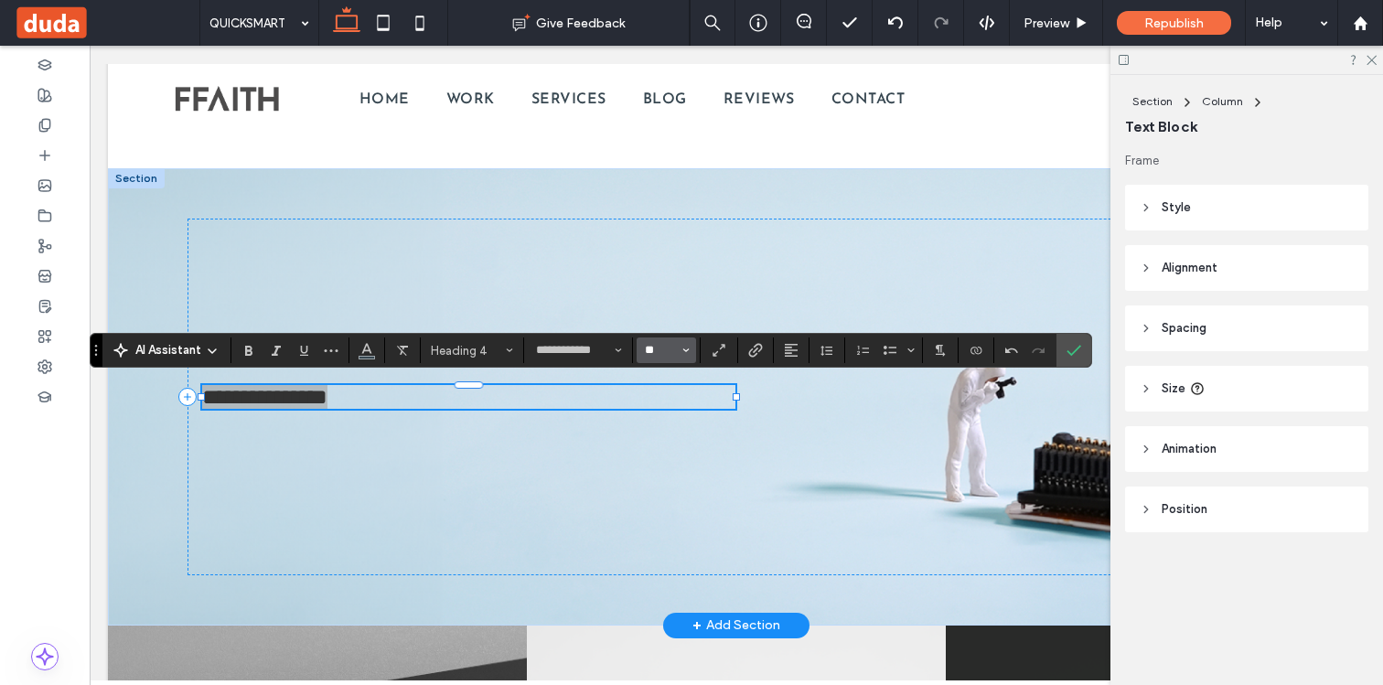
click at [661, 347] on input "**" at bounding box center [661, 350] width 36 height 15
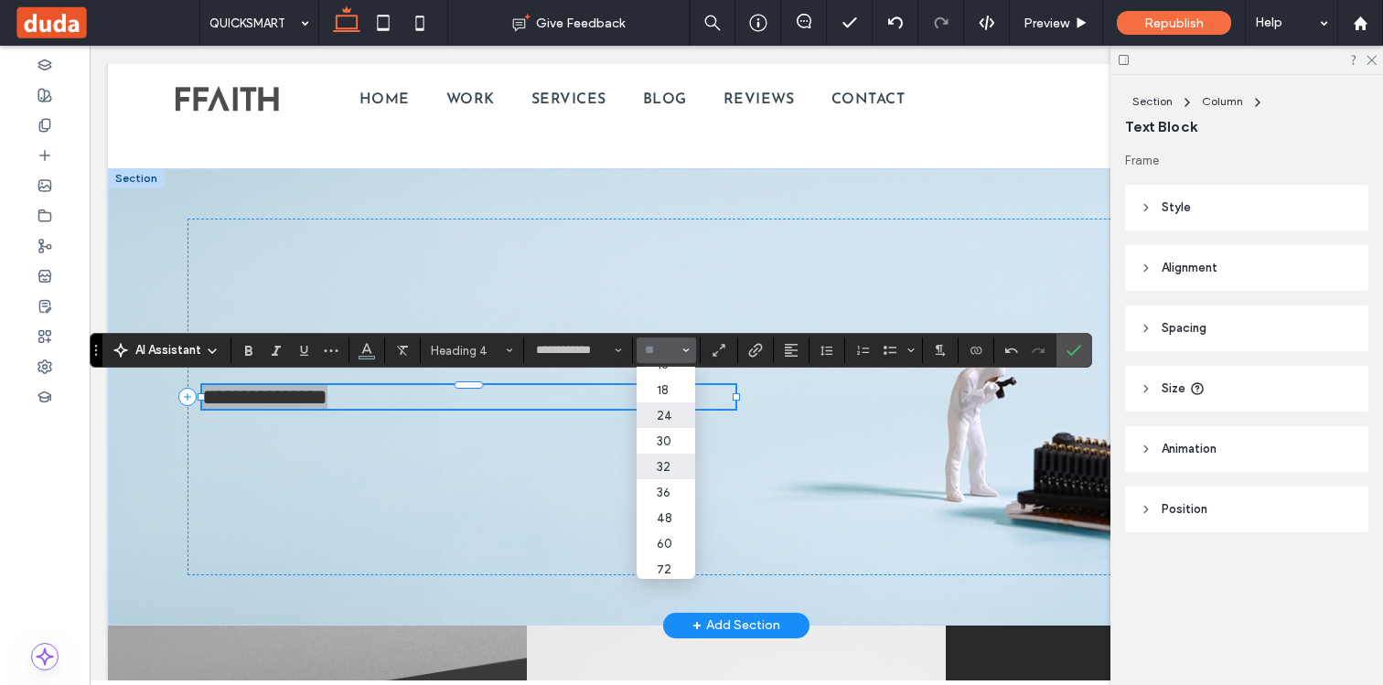
scroll to position [171, 0]
click at [662, 503] on label "36" at bounding box center [665, 490] width 59 height 26
type input "**"
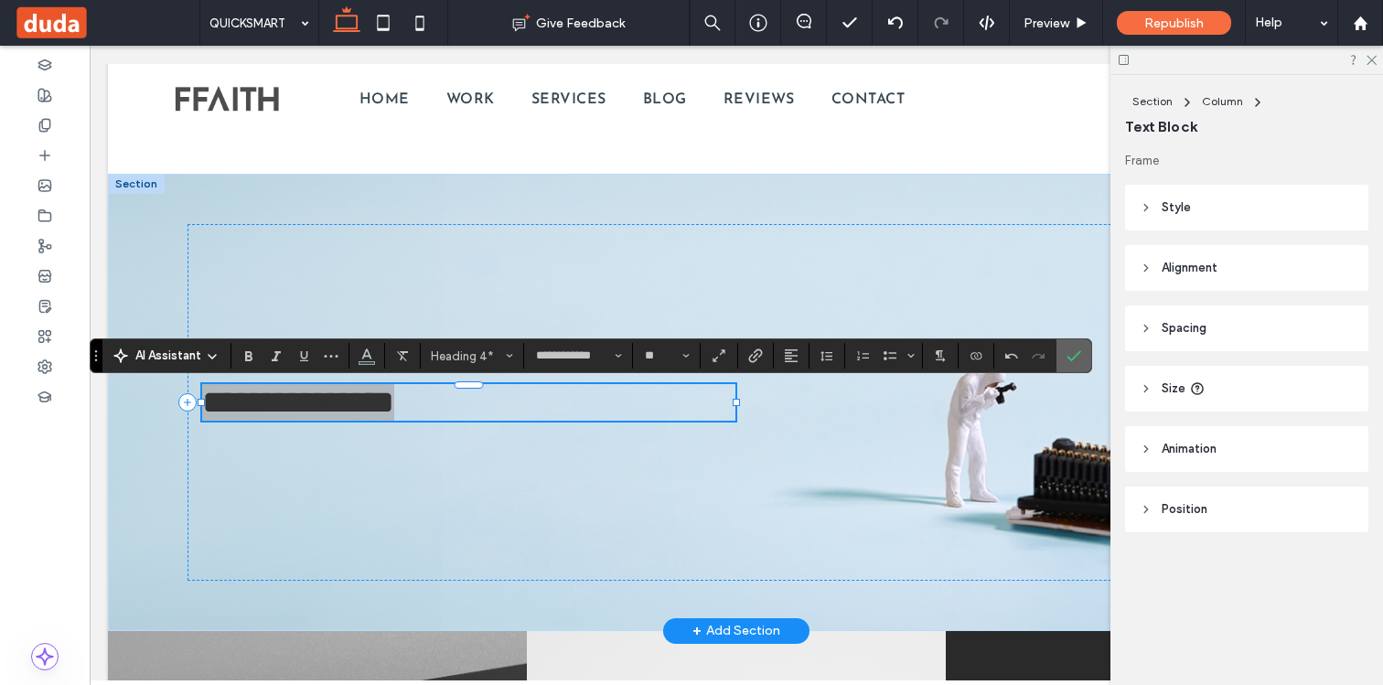
click at [1068, 352] on icon "Confirm" at bounding box center [1073, 355] width 15 height 15
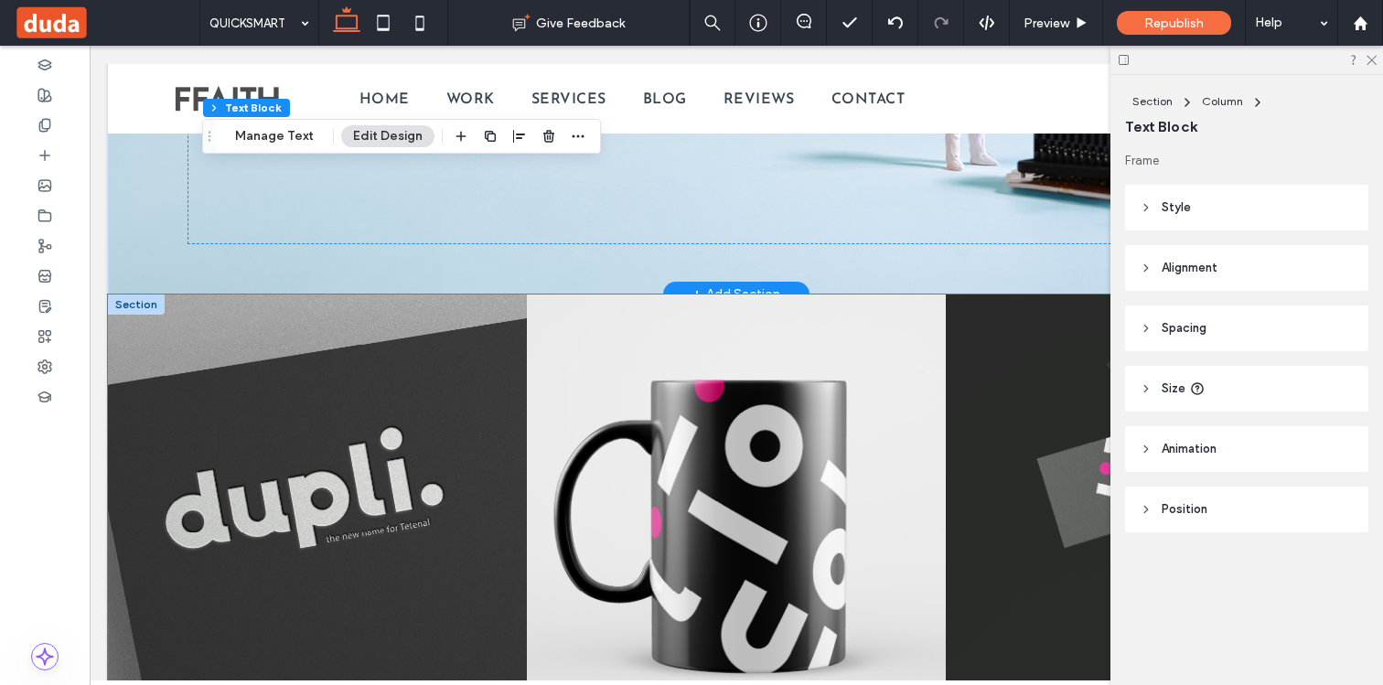
scroll to position [4334, 0]
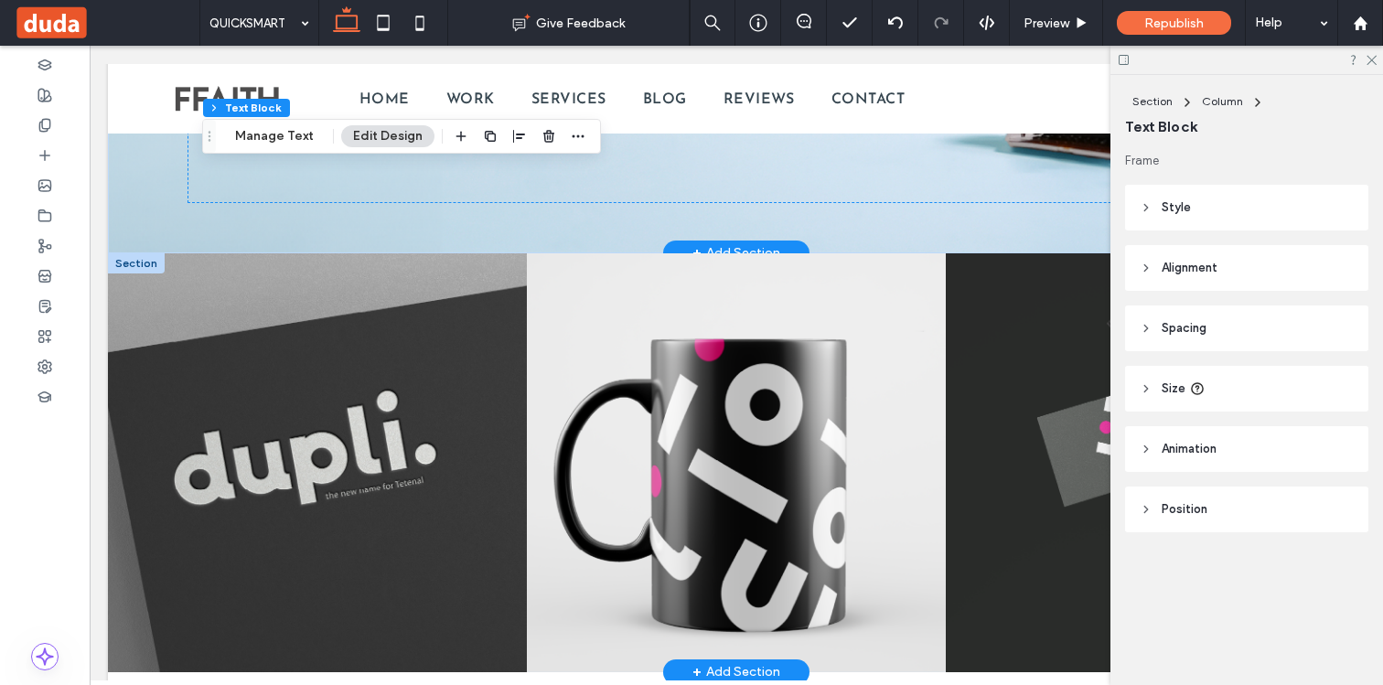
click at [150, 269] on div at bounding box center [136, 263] width 57 height 20
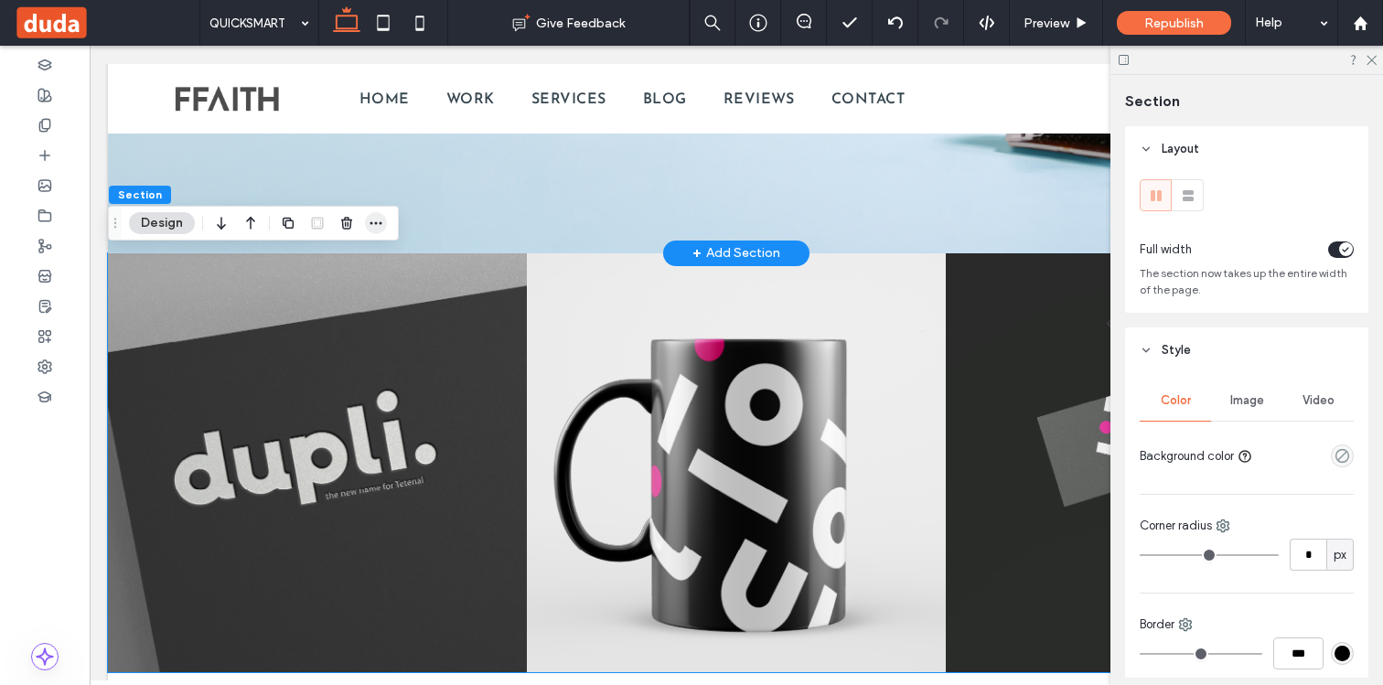
click at [374, 225] on icon "button" at bounding box center [376, 223] width 15 height 15
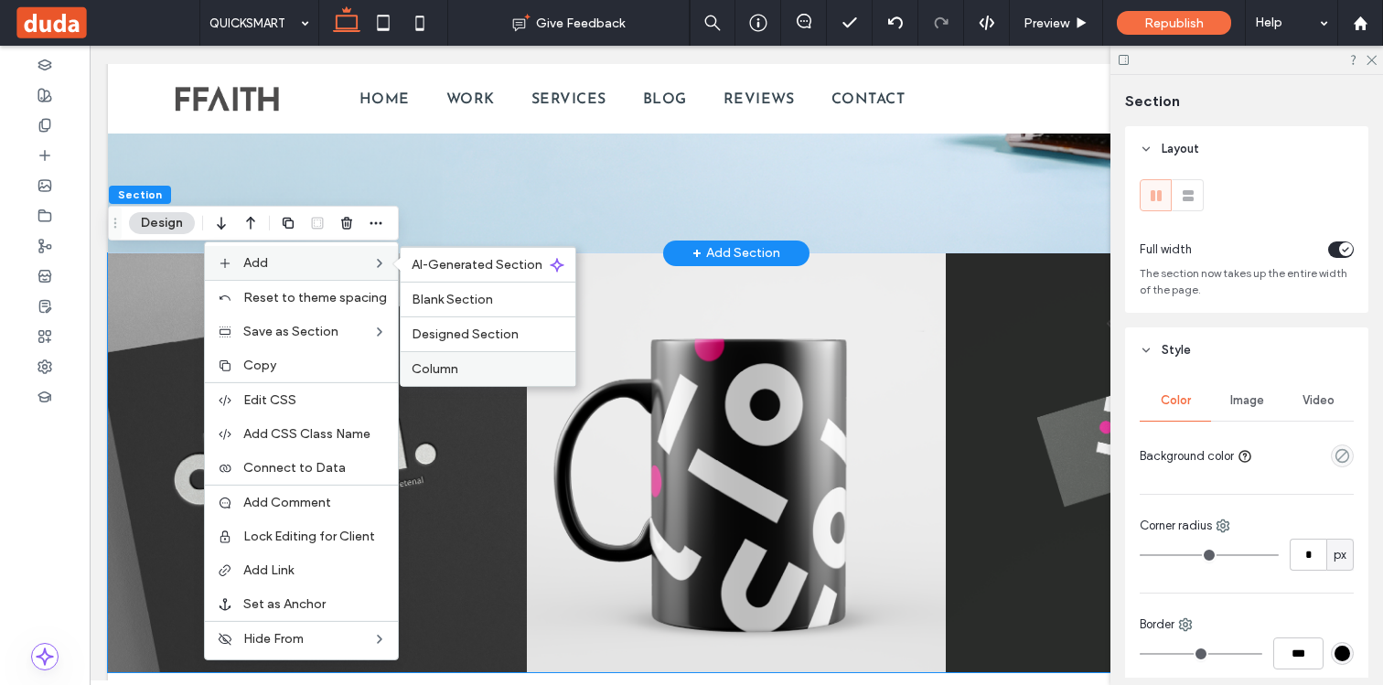
click at [439, 359] on div "Column" at bounding box center [488, 368] width 175 height 35
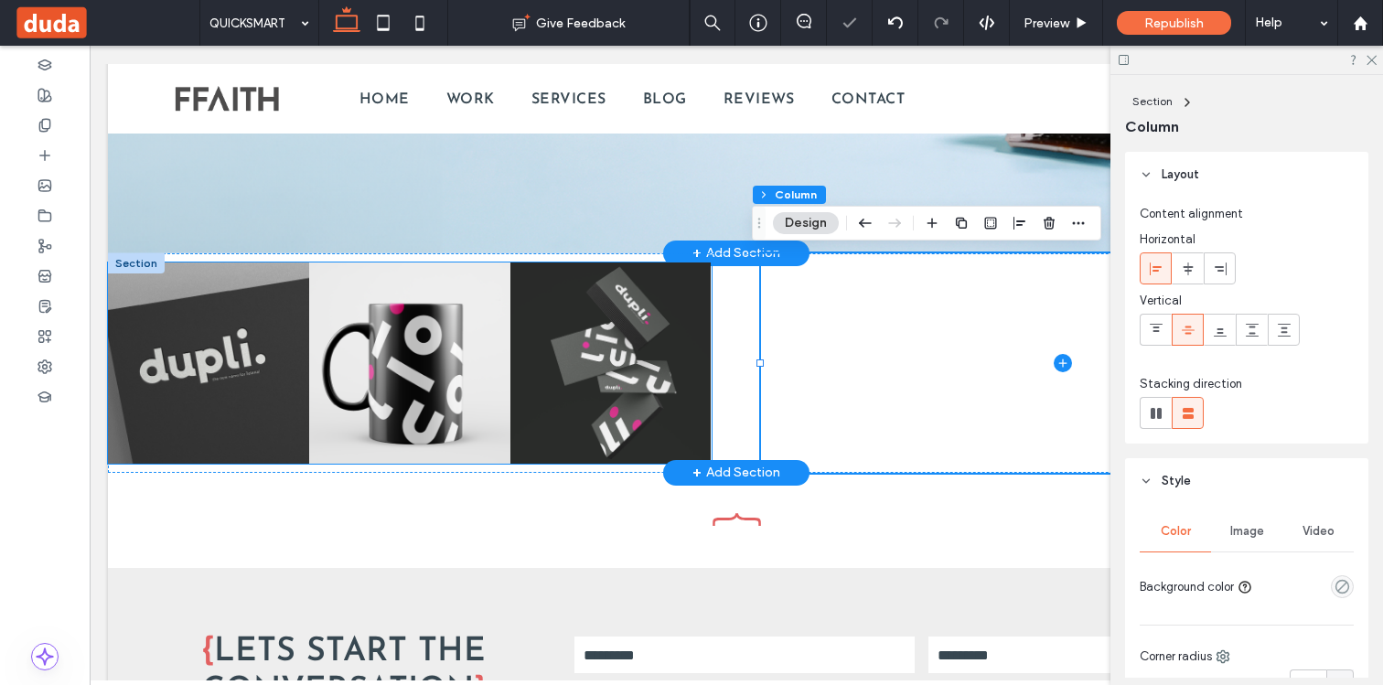
click at [535, 396] on link at bounding box center [610, 362] width 213 height 213
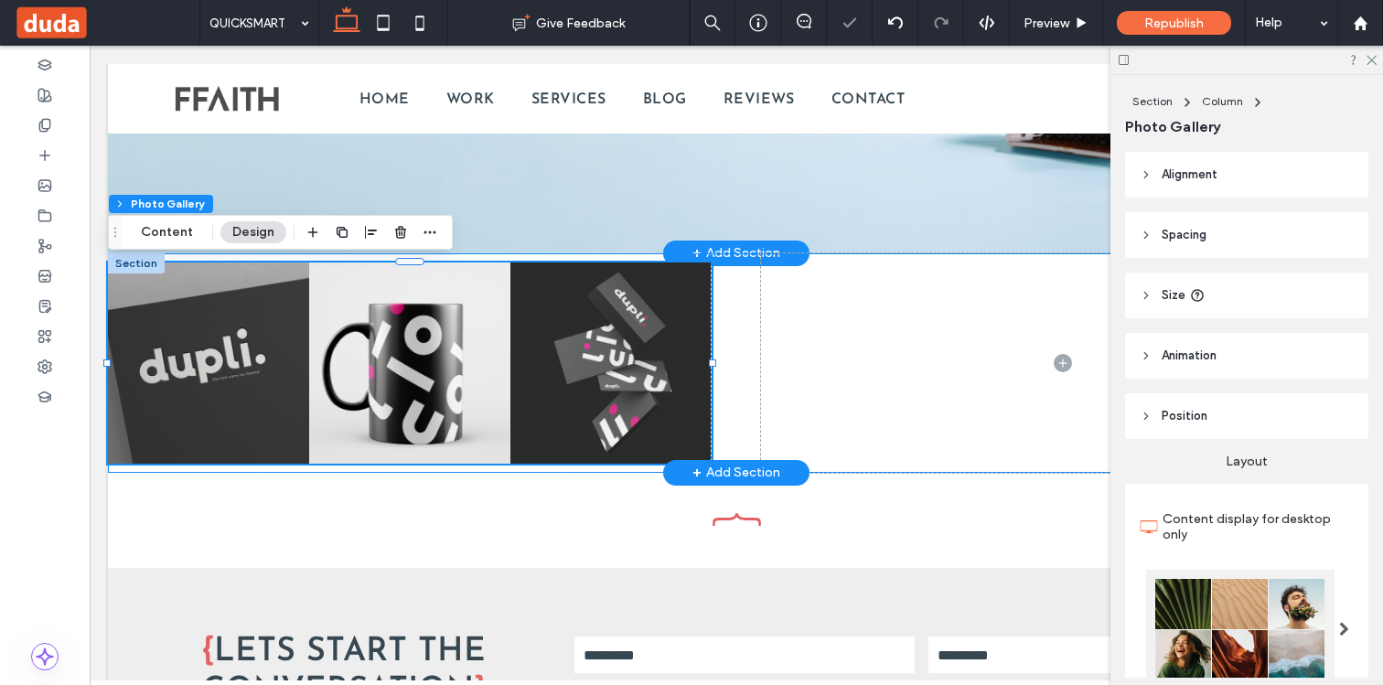
click at [748, 353] on div "Button Button Button" at bounding box center [736, 362] width 1256 height 219
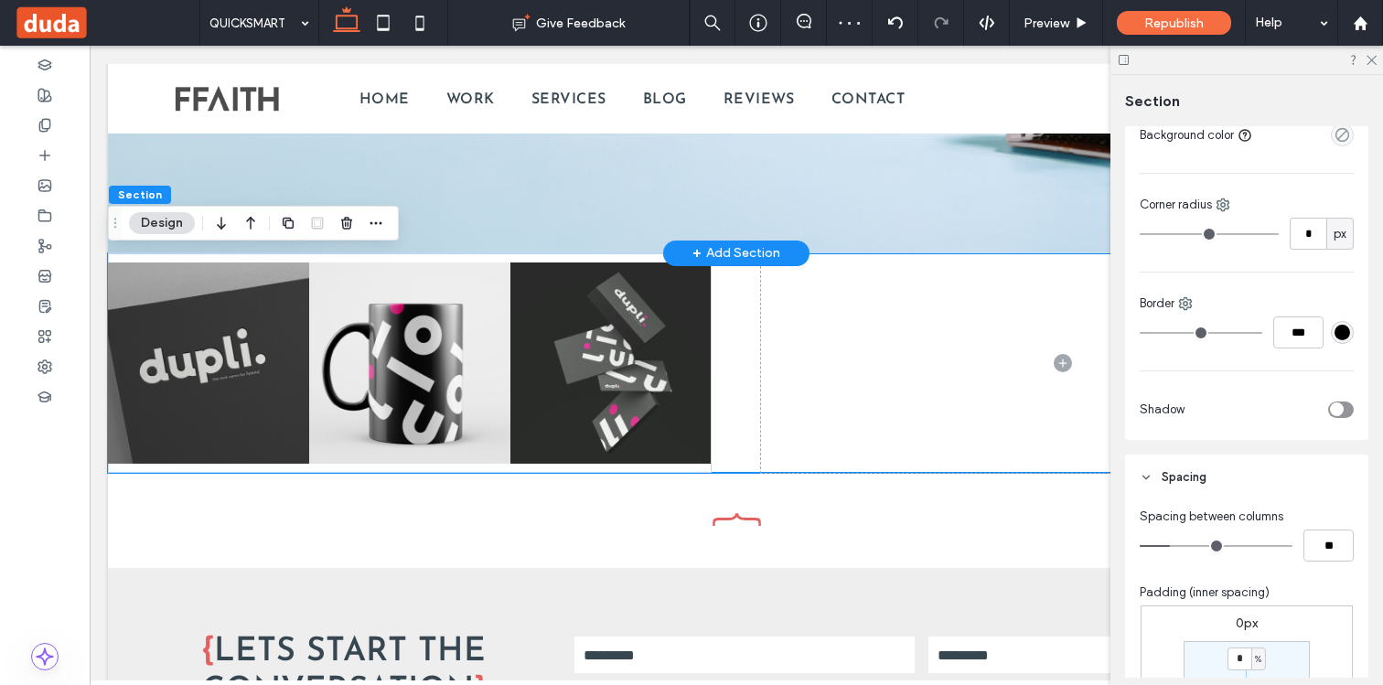
scroll to position [362, 0]
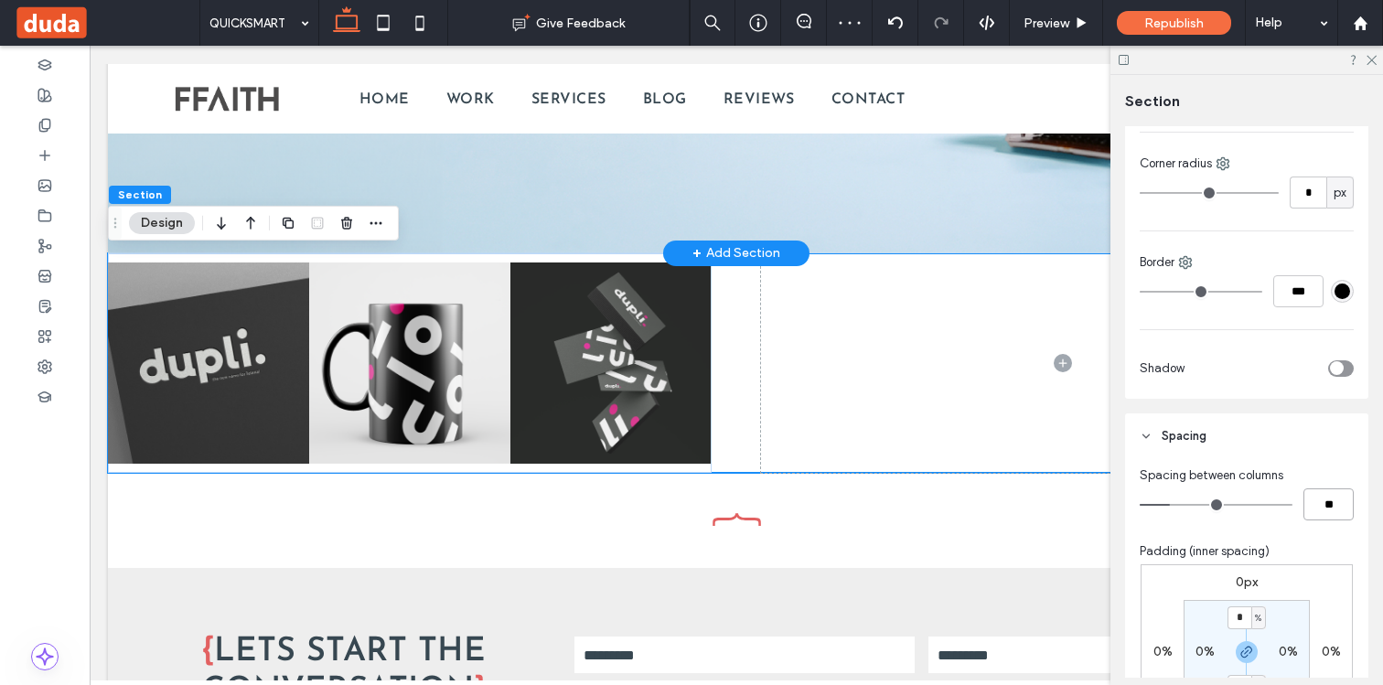
click at [1324, 511] on input "**" at bounding box center [1328, 504] width 50 height 32
type input "*"
type input "**"
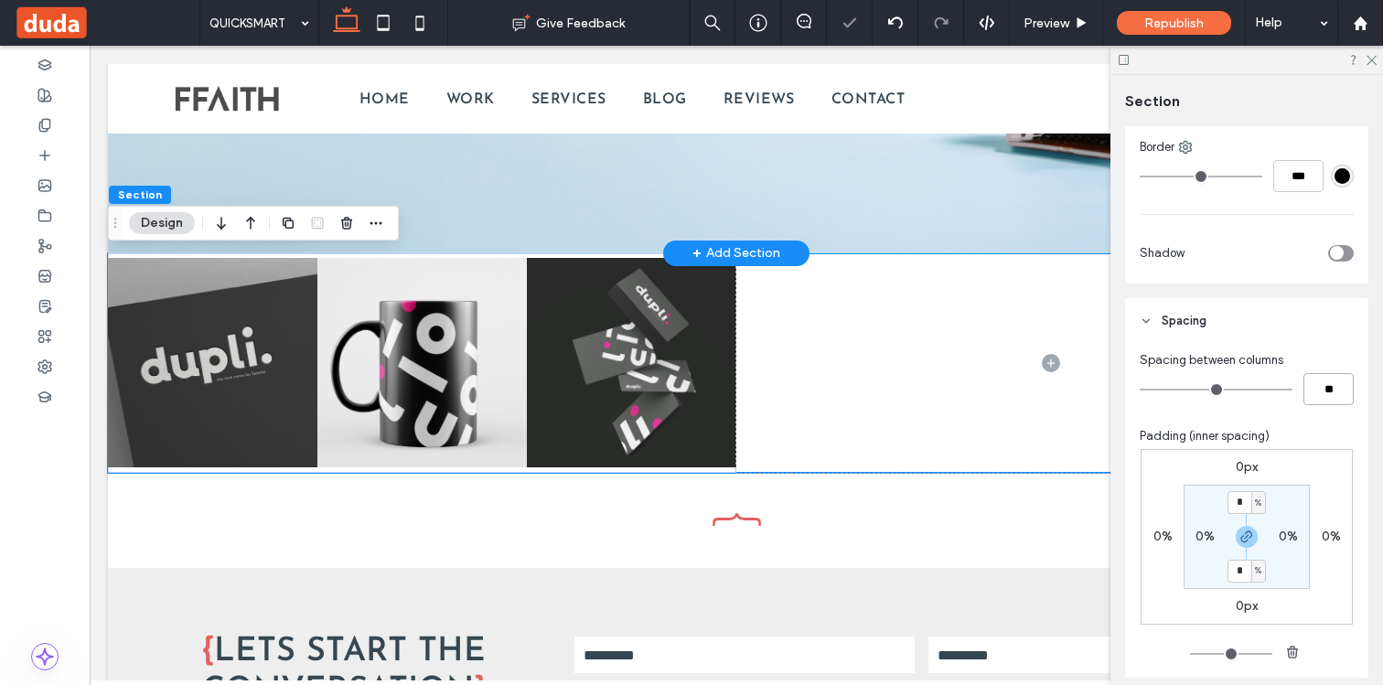
scroll to position [590, 0]
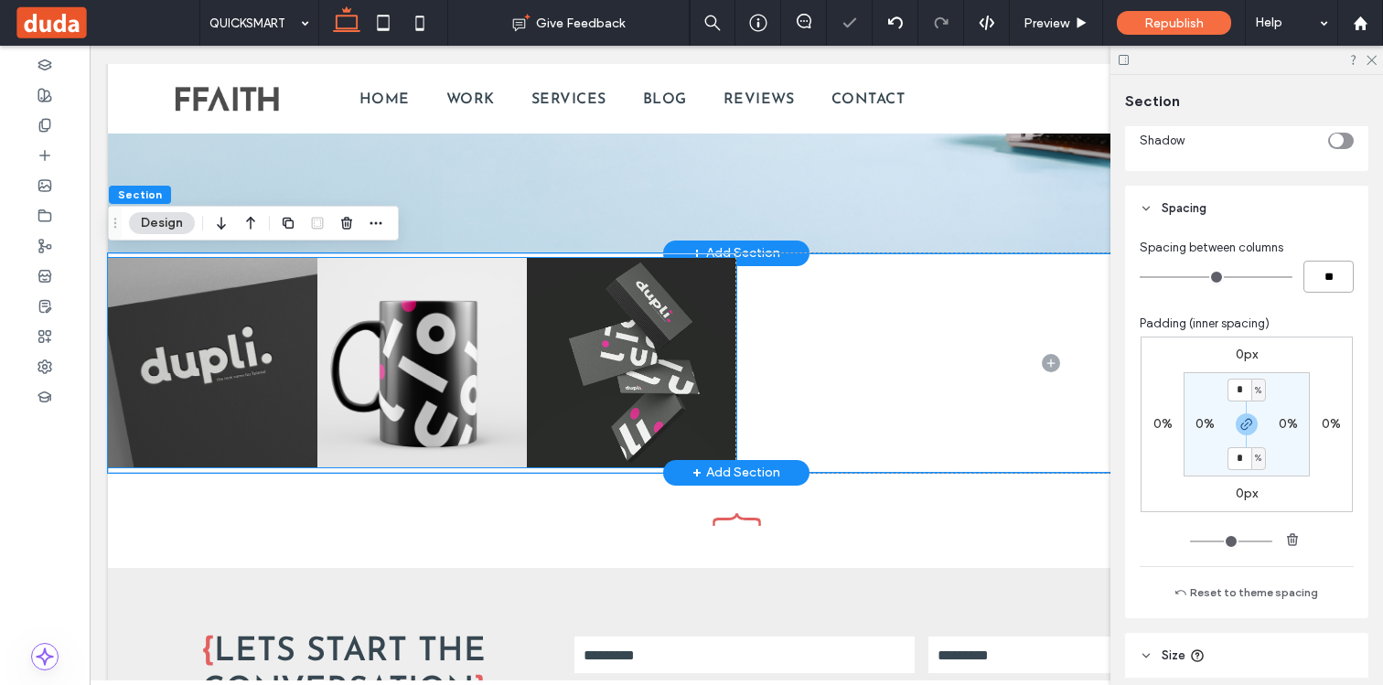
click at [608, 375] on link at bounding box center [631, 362] width 222 height 222
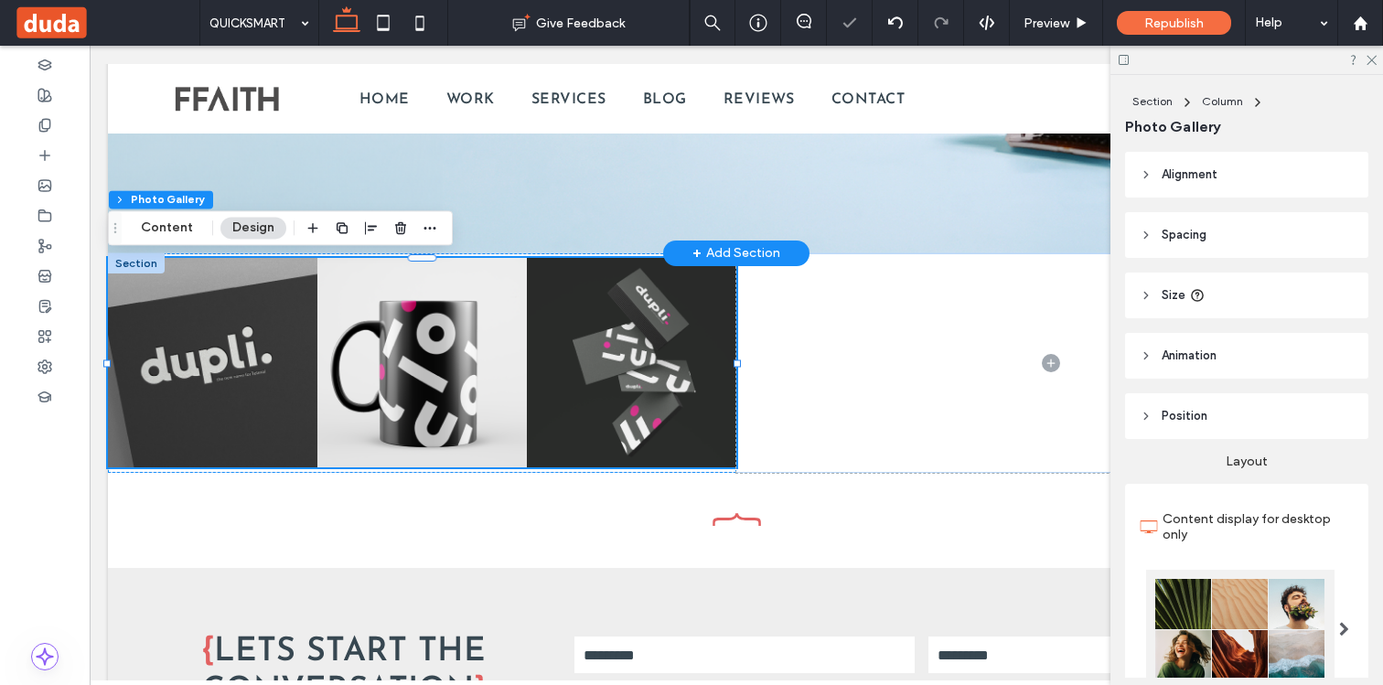
click at [262, 229] on button "Design" at bounding box center [253, 228] width 66 height 22
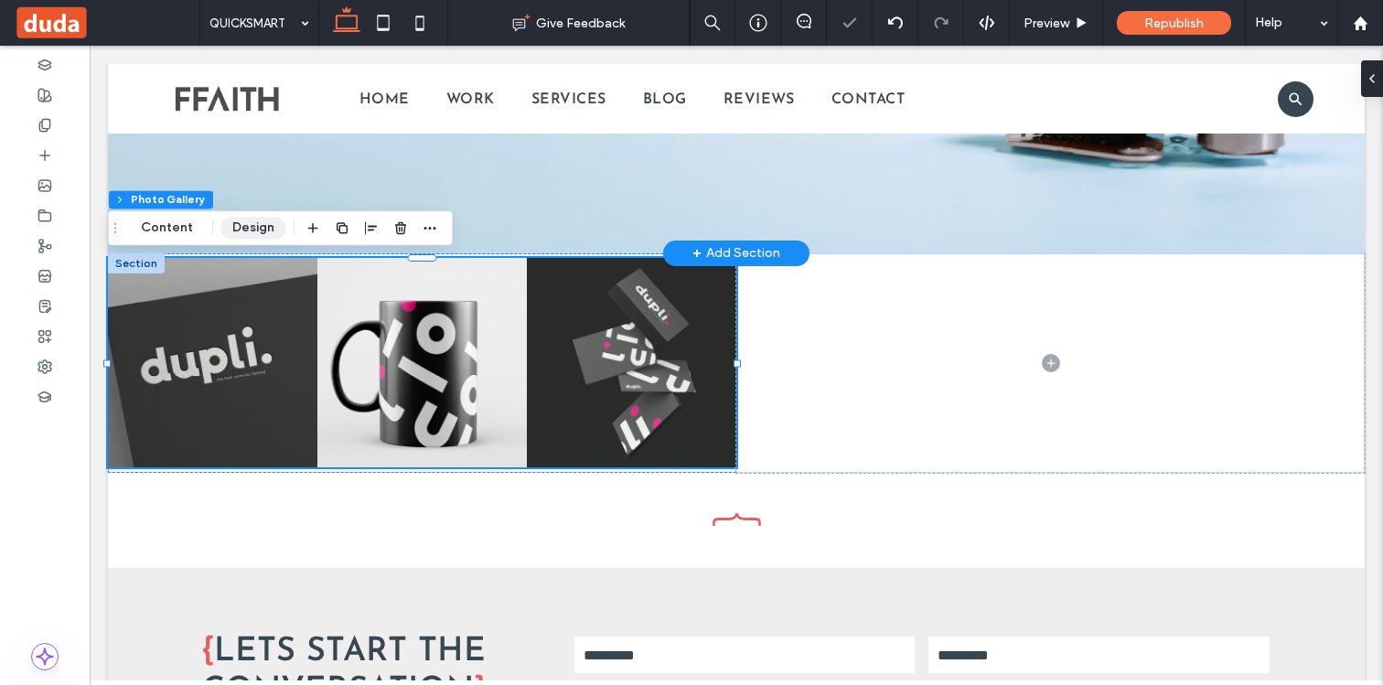
click at [262, 229] on button "Design" at bounding box center [253, 228] width 66 height 22
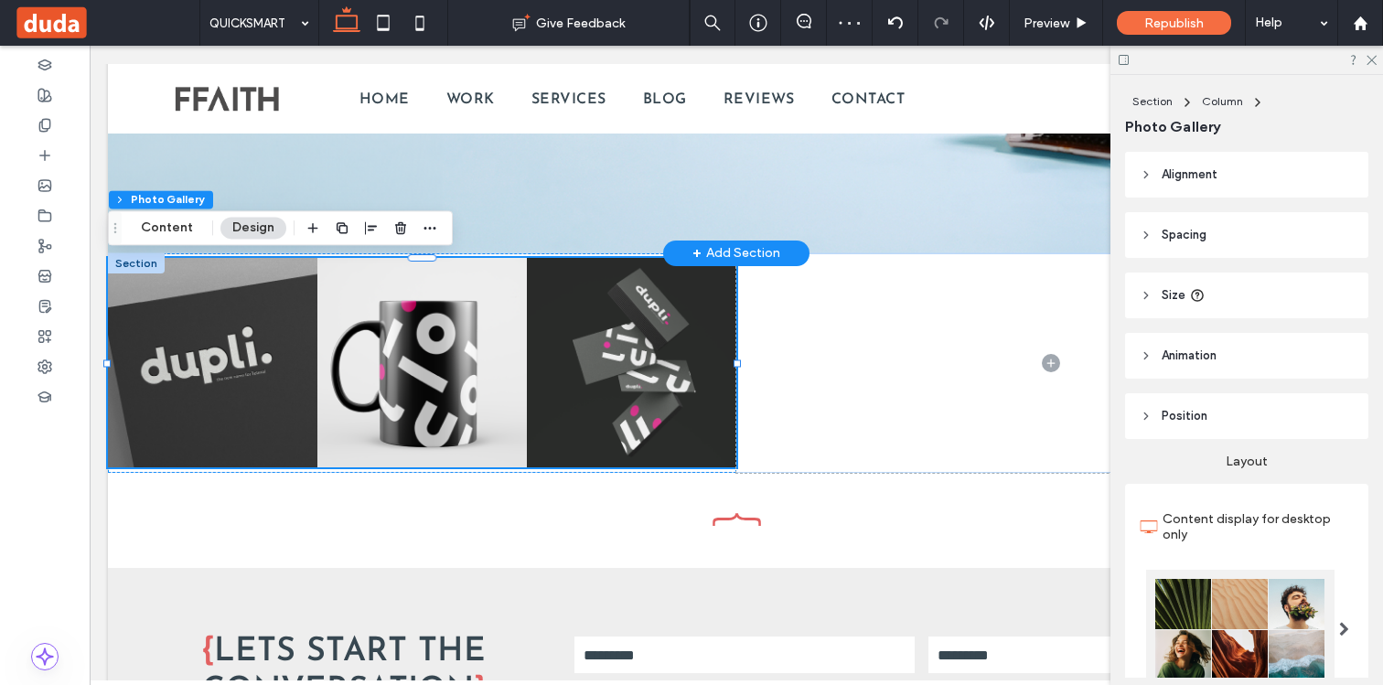
scroll to position [1, 0]
click at [1178, 246] on header "Spacing" at bounding box center [1246, 234] width 243 height 46
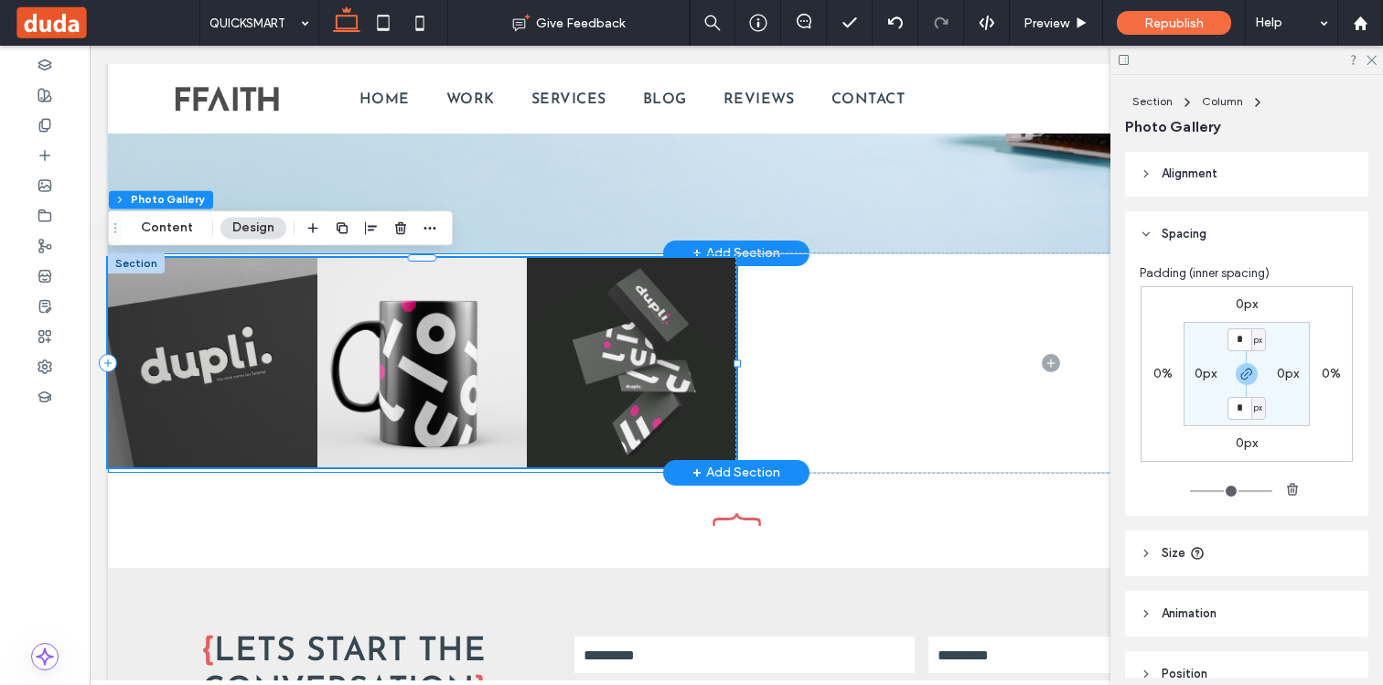
click at [689, 256] on div "Button Button Button" at bounding box center [422, 362] width 628 height 219
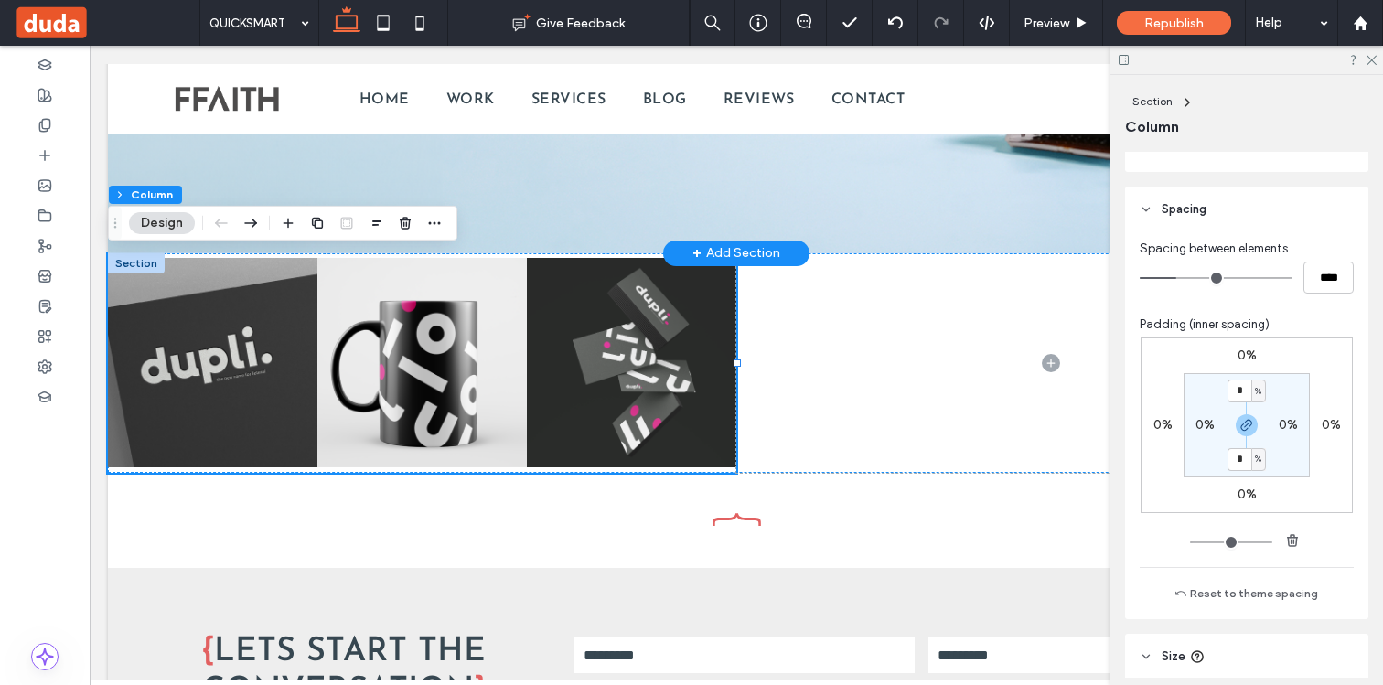
scroll to position [731, 0]
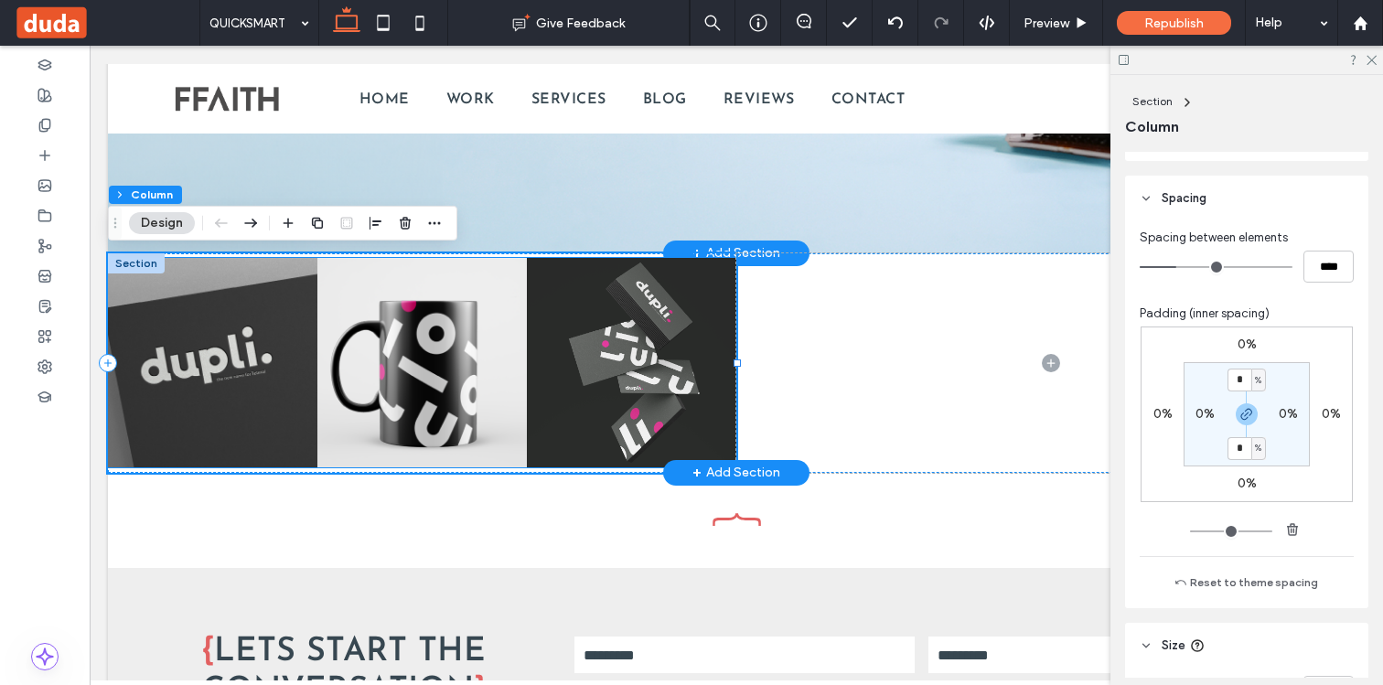
click at [593, 379] on link at bounding box center [631, 362] width 222 height 222
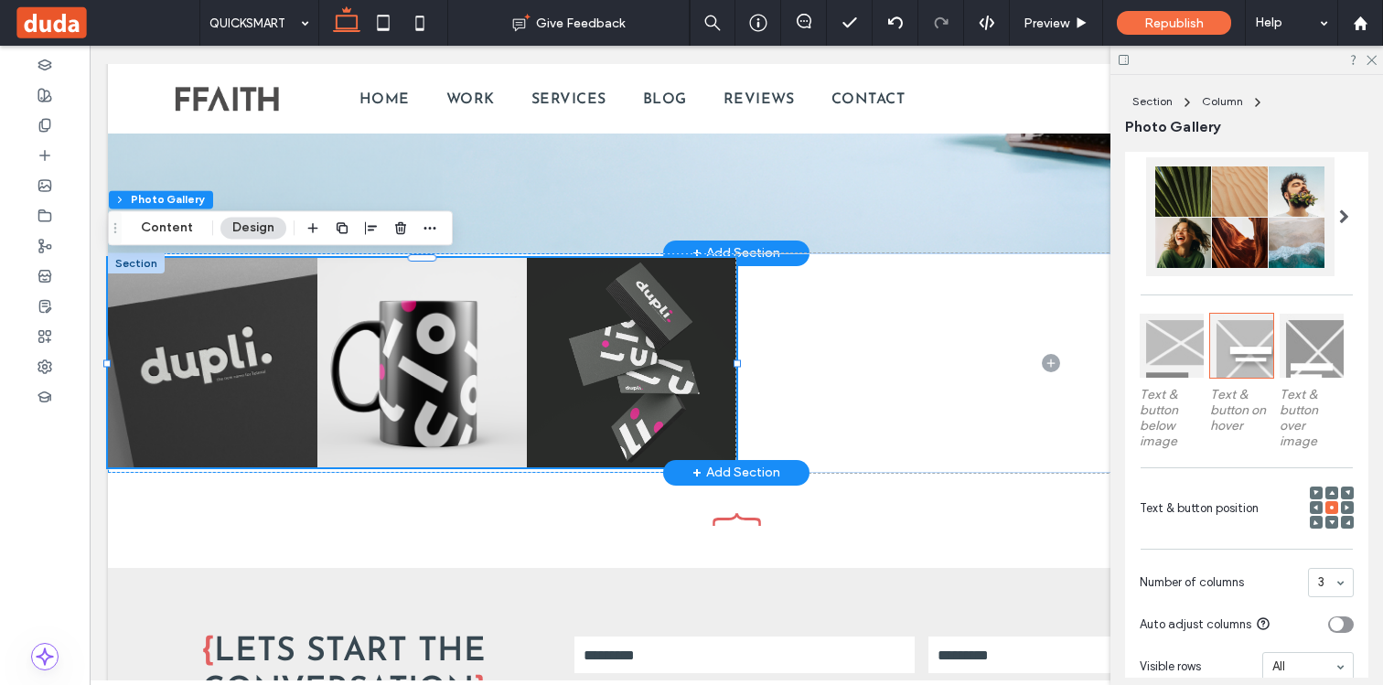
scroll to position [658, 0]
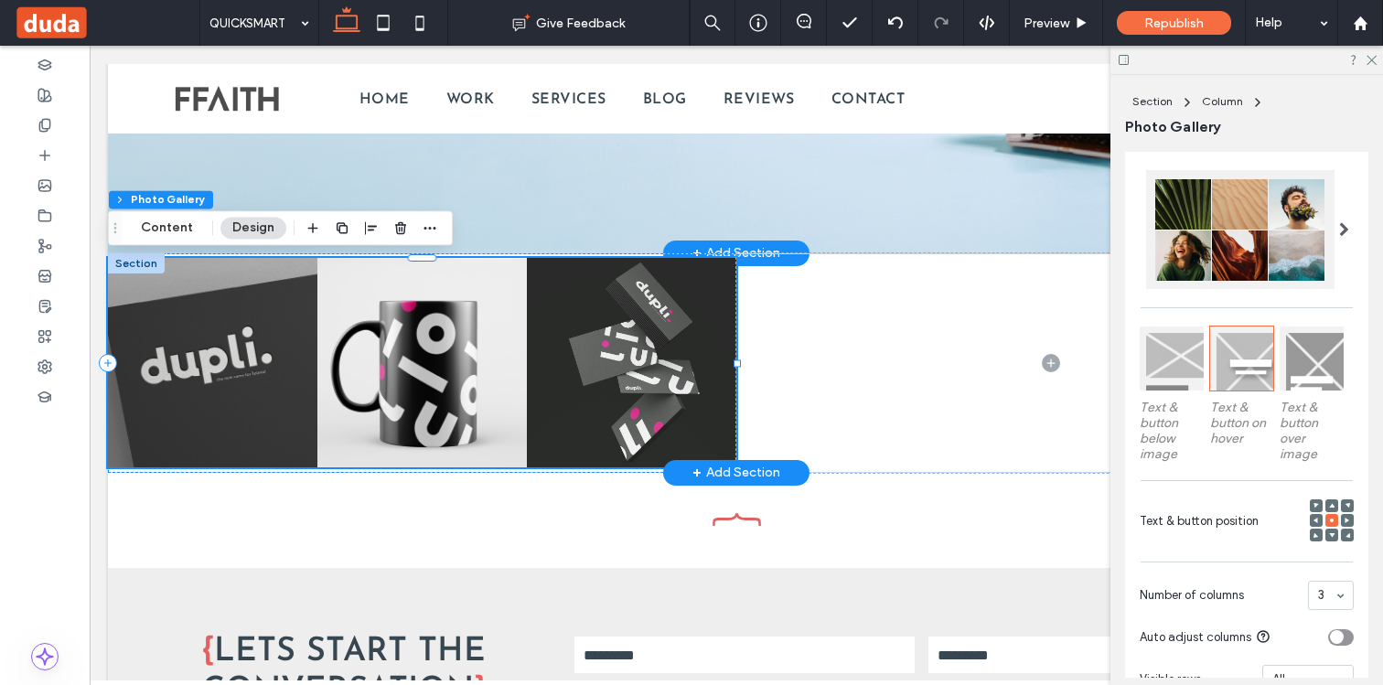
click at [625, 421] on link at bounding box center [631, 362] width 222 height 222
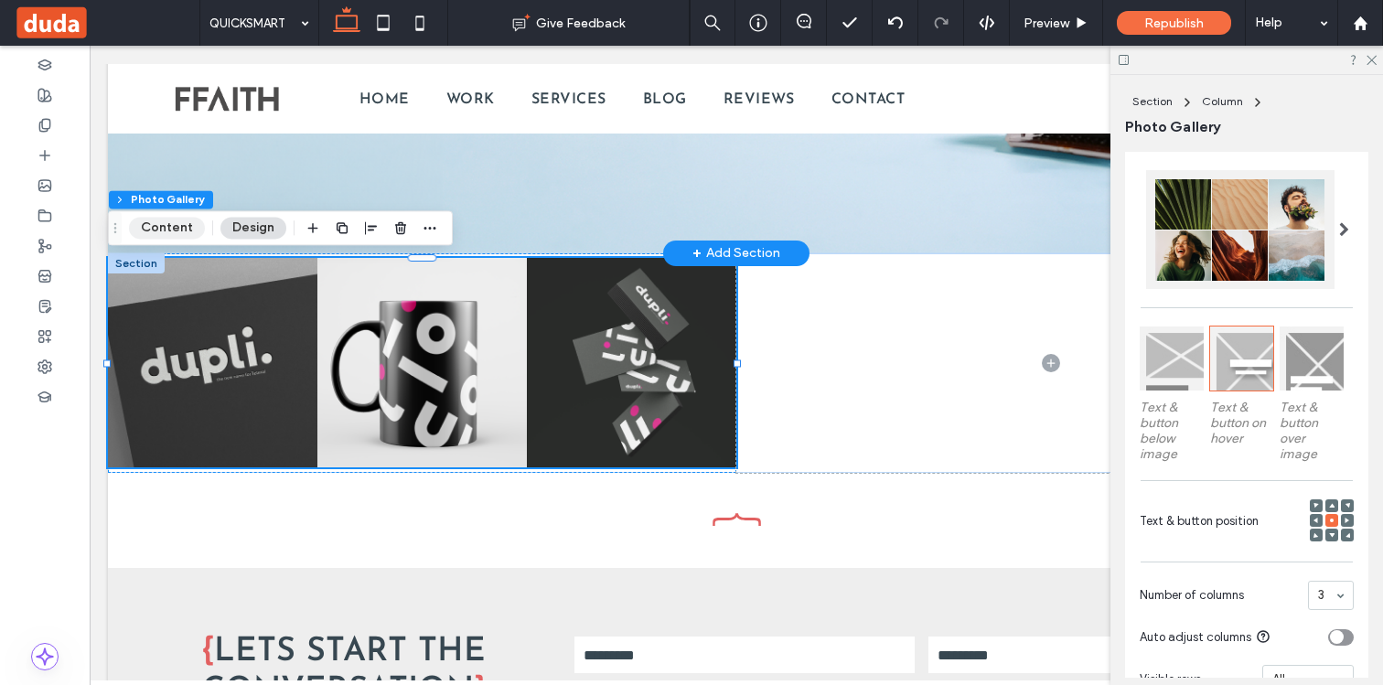
click at [175, 222] on button "Content" at bounding box center [167, 228] width 76 height 22
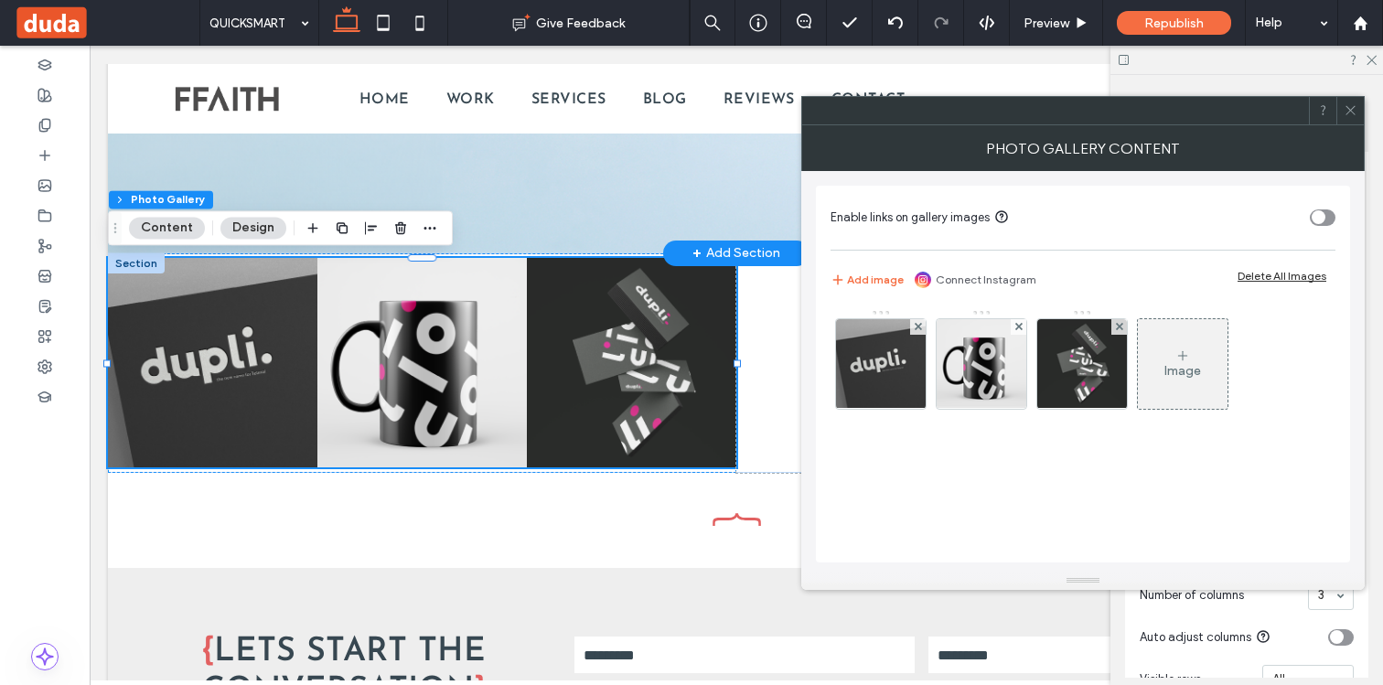
click at [1246, 280] on div "Delete All Images" at bounding box center [1281, 276] width 89 height 14
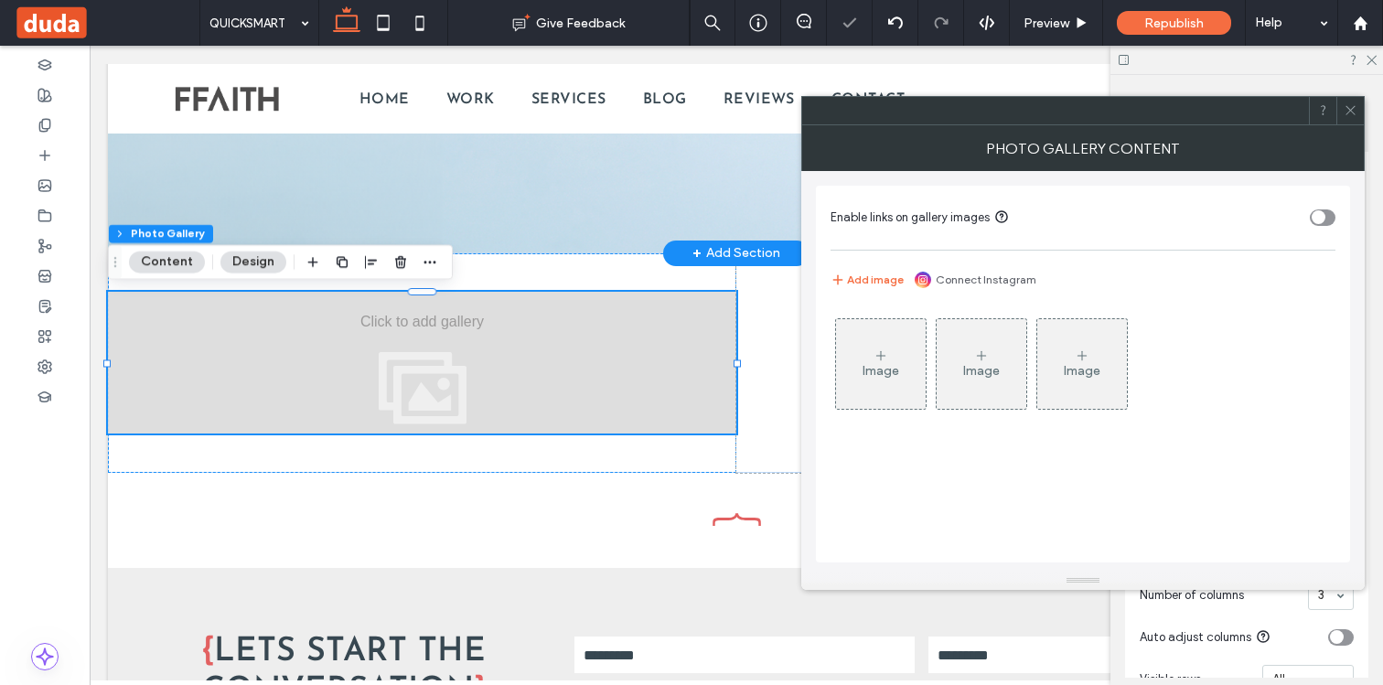
click at [902, 353] on div "Image" at bounding box center [881, 364] width 90 height 86
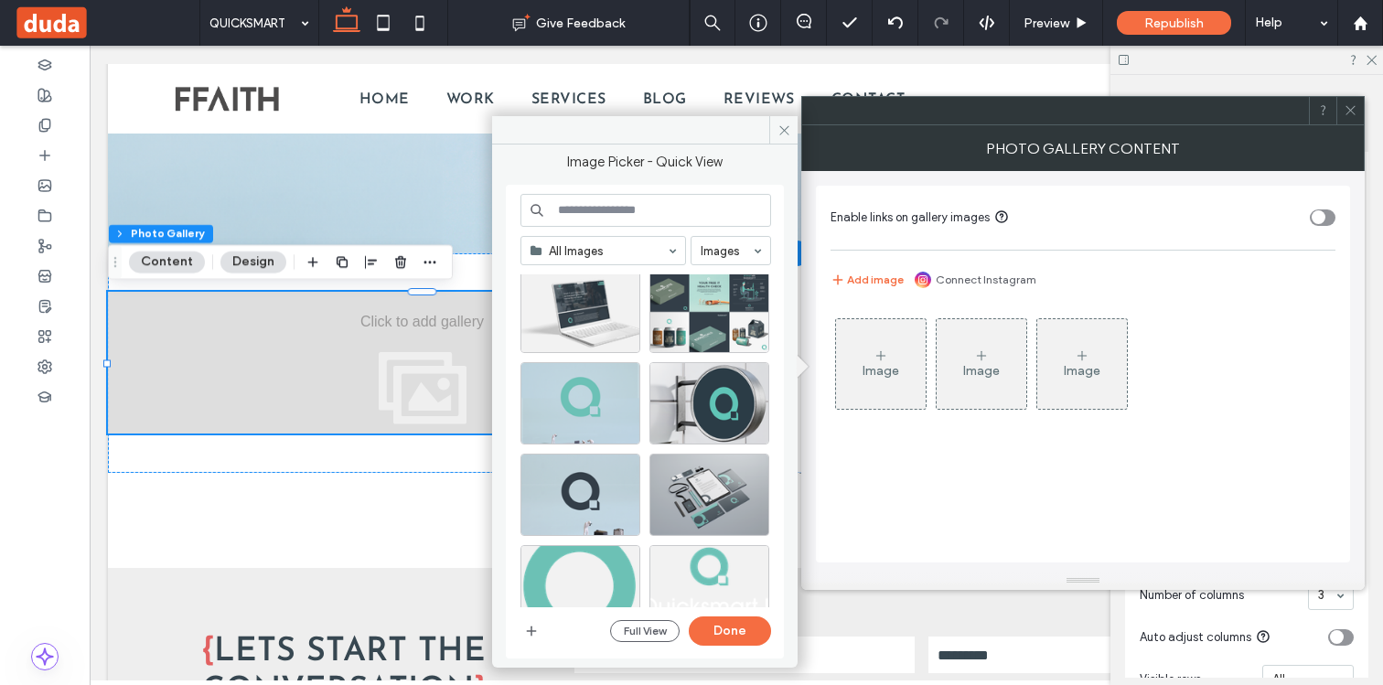
scroll to position [0, 0]
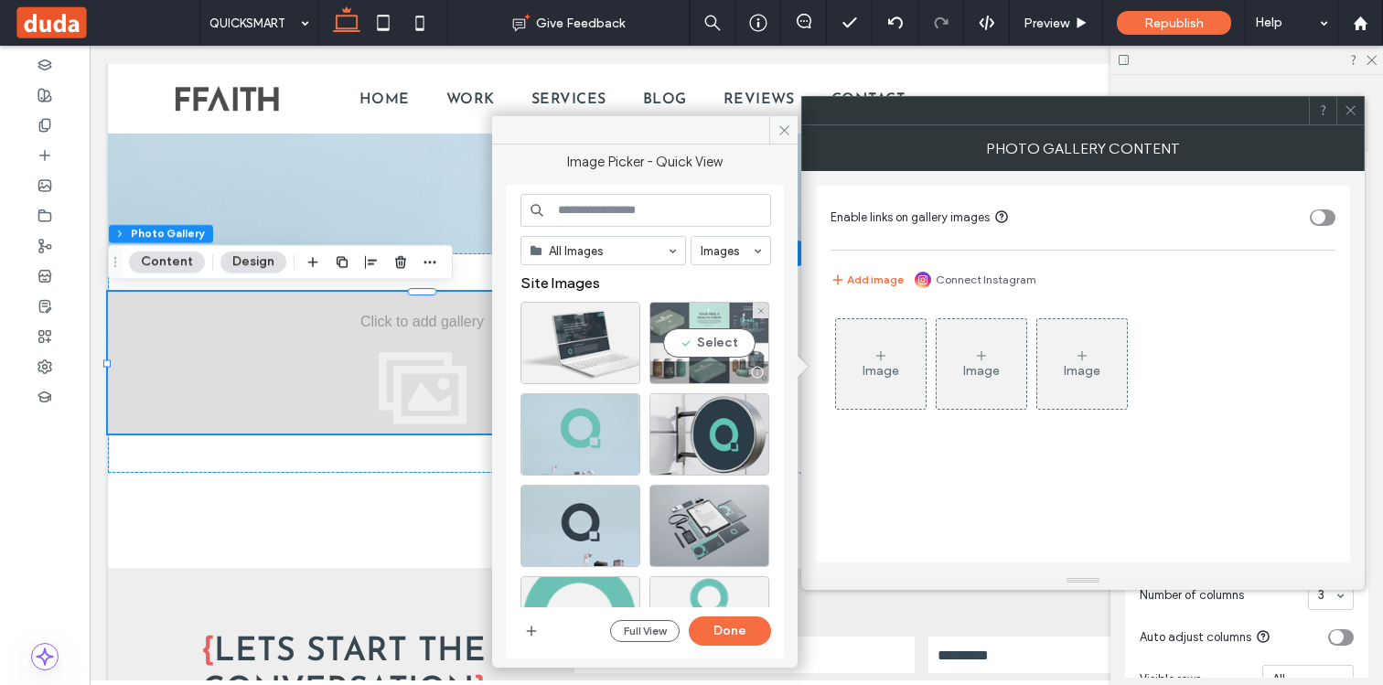
click at [709, 341] on div "Select" at bounding box center [709, 343] width 120 height 82
click at [714, 339] on div at bounding box center [709, 343] width 120 height 82
click at [783, 132] on icon at bounding box center [784, 130] width 14 height 14
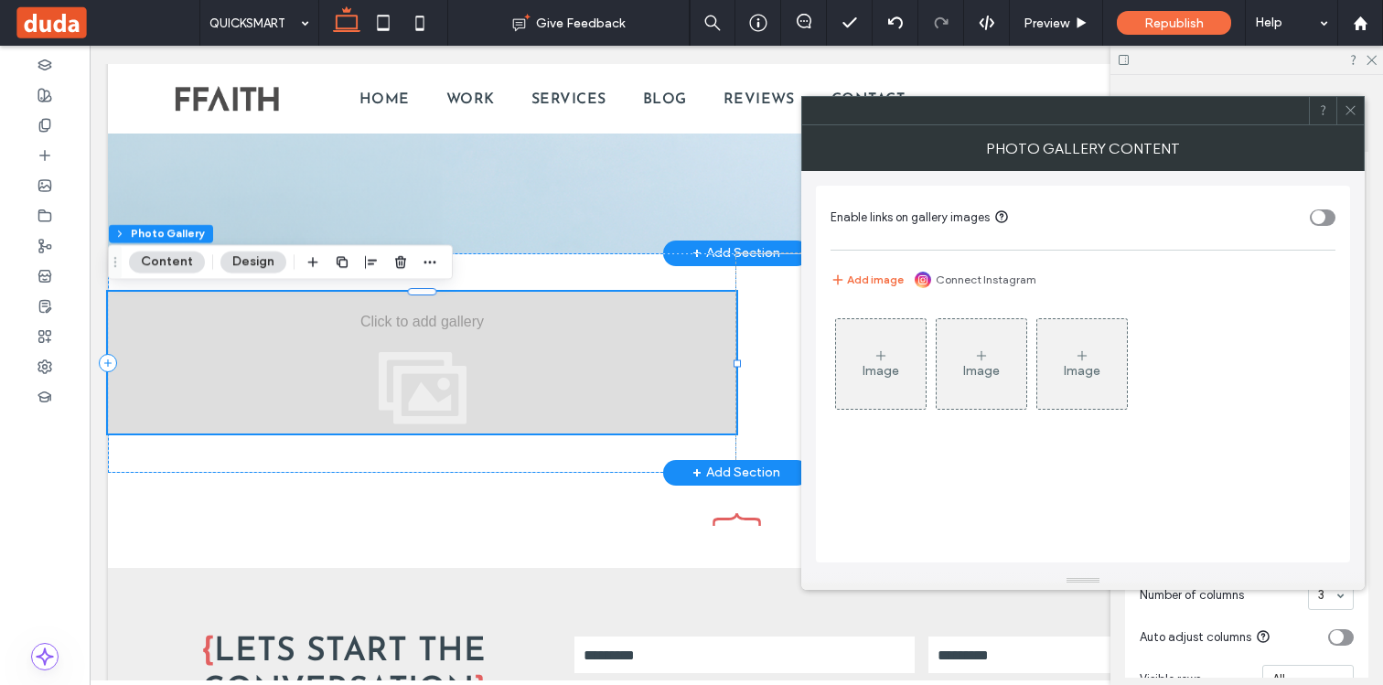
click at [591, 309] on div at bounding box center [422, 363] width 628 height 142
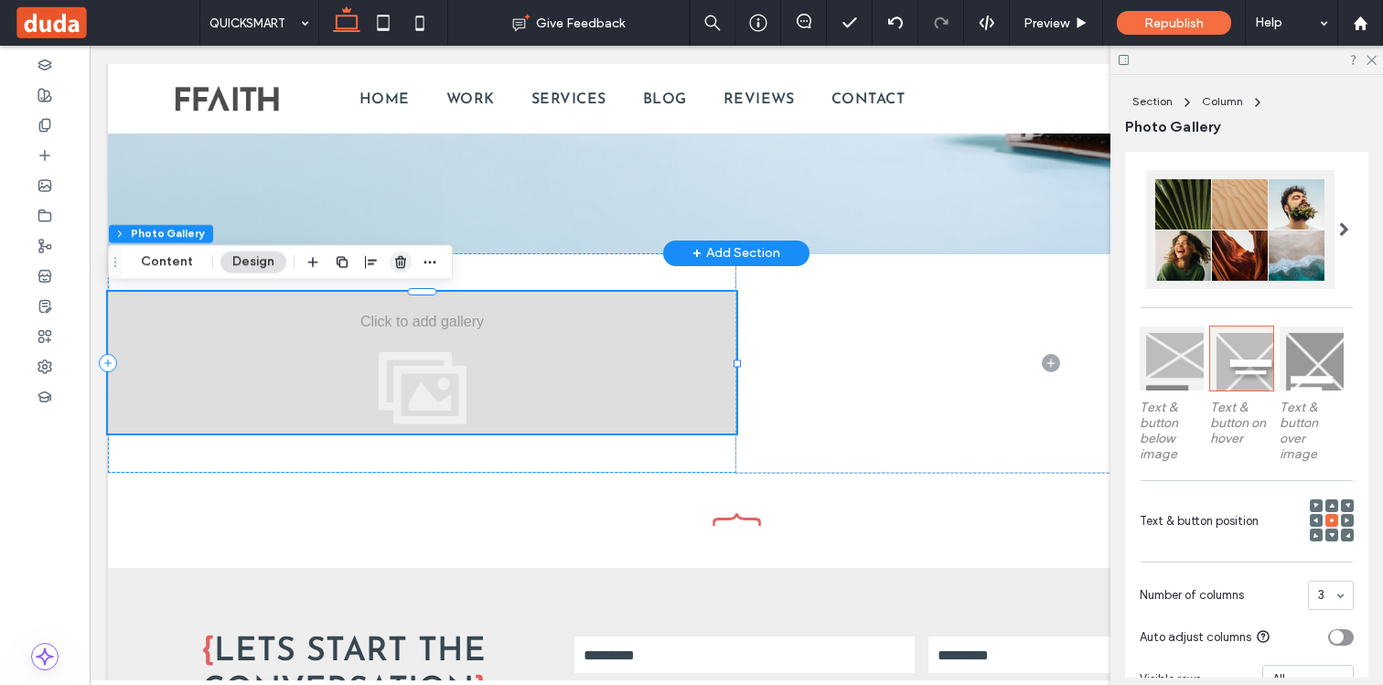
click at [399, 262] on use "button" at bounding box center [400, 262] width 11 height 12
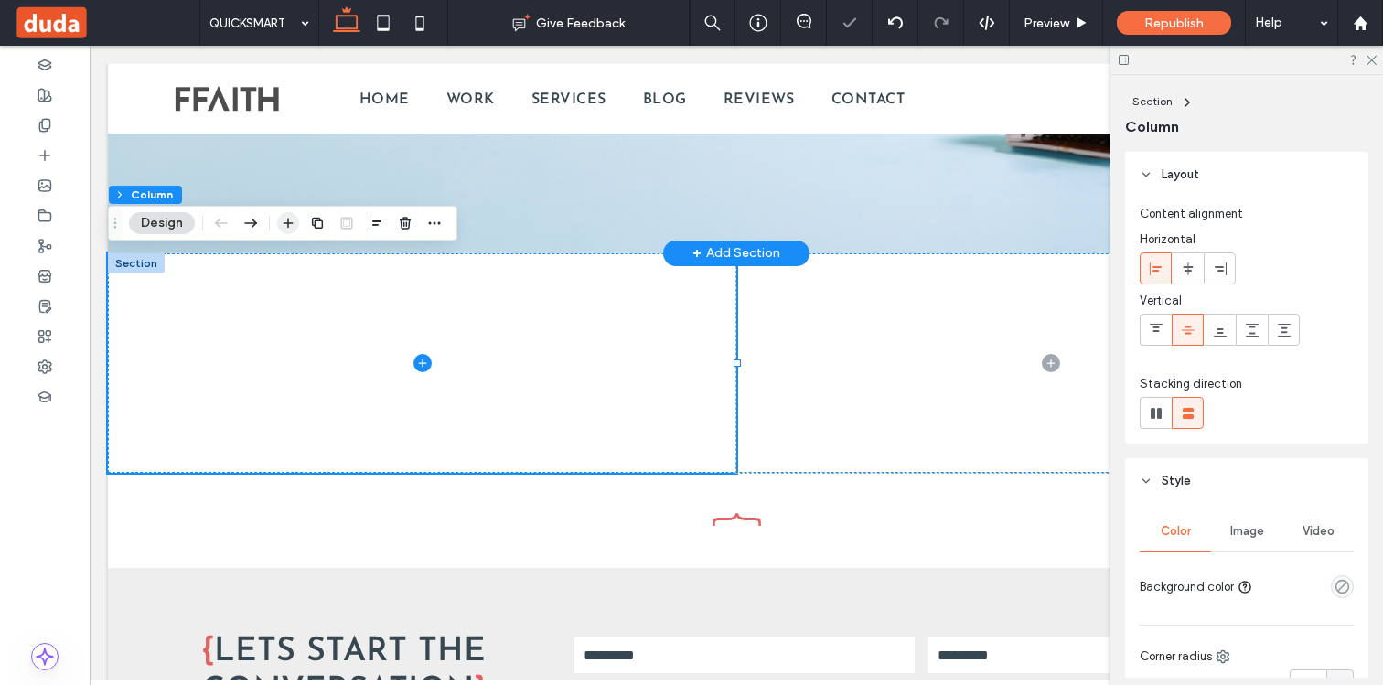
click at [290, 221] on icon "button" at bounding box center [288, 223] width 15 height 15
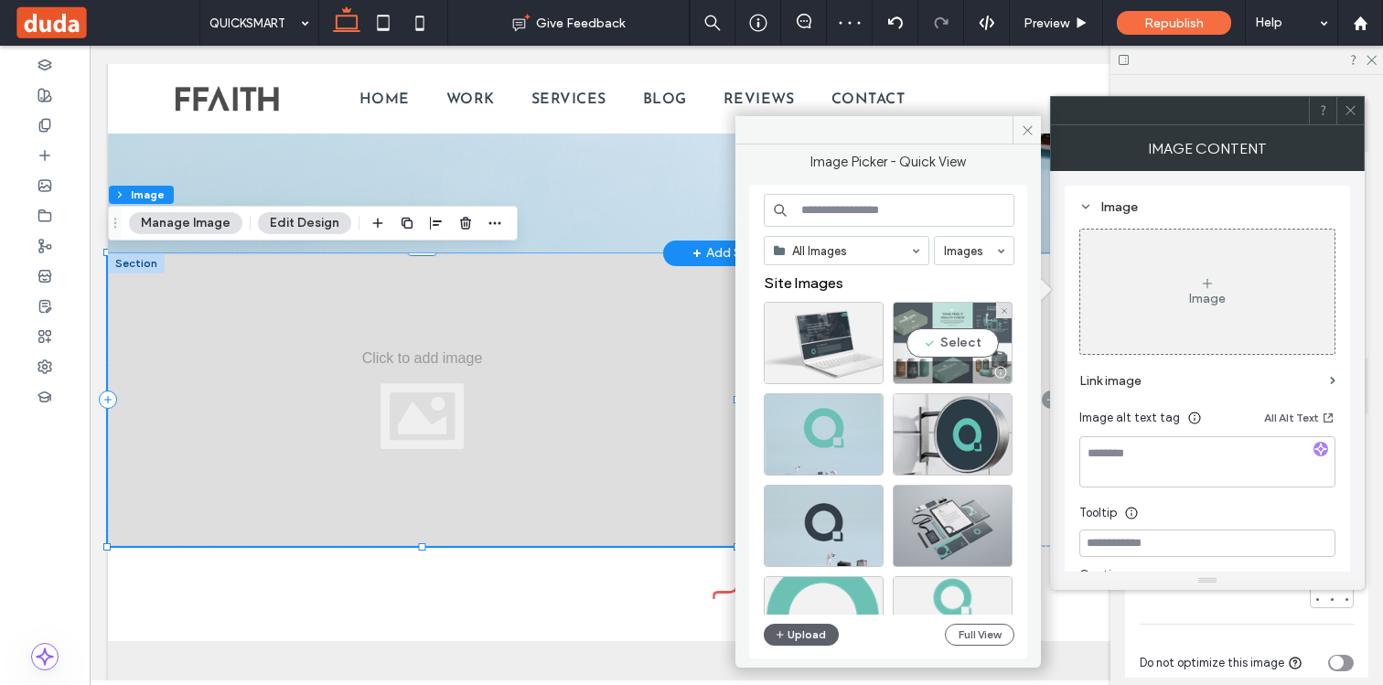
click at [948, 360] on div "Select" at bounding box center [952, 343] width 120 height 82
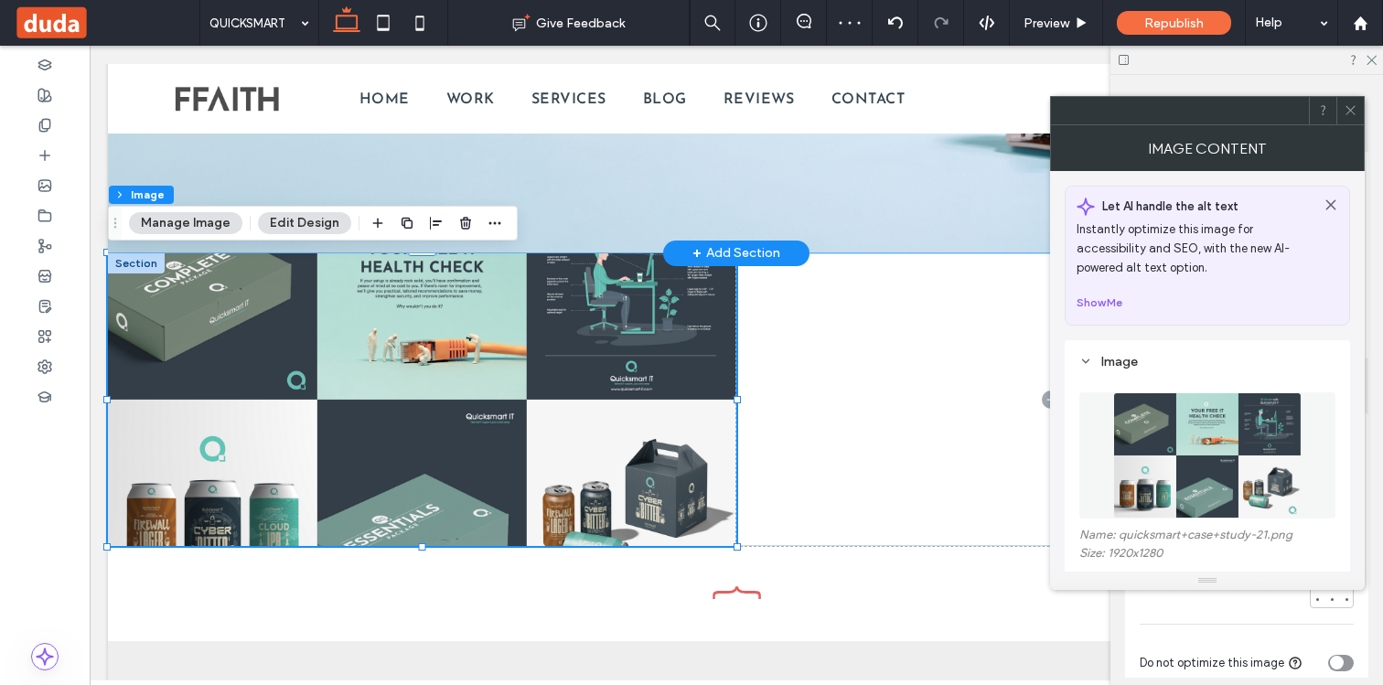
click at [1349, 110] on use at bounding box center [1349, 110] width 9 height 9
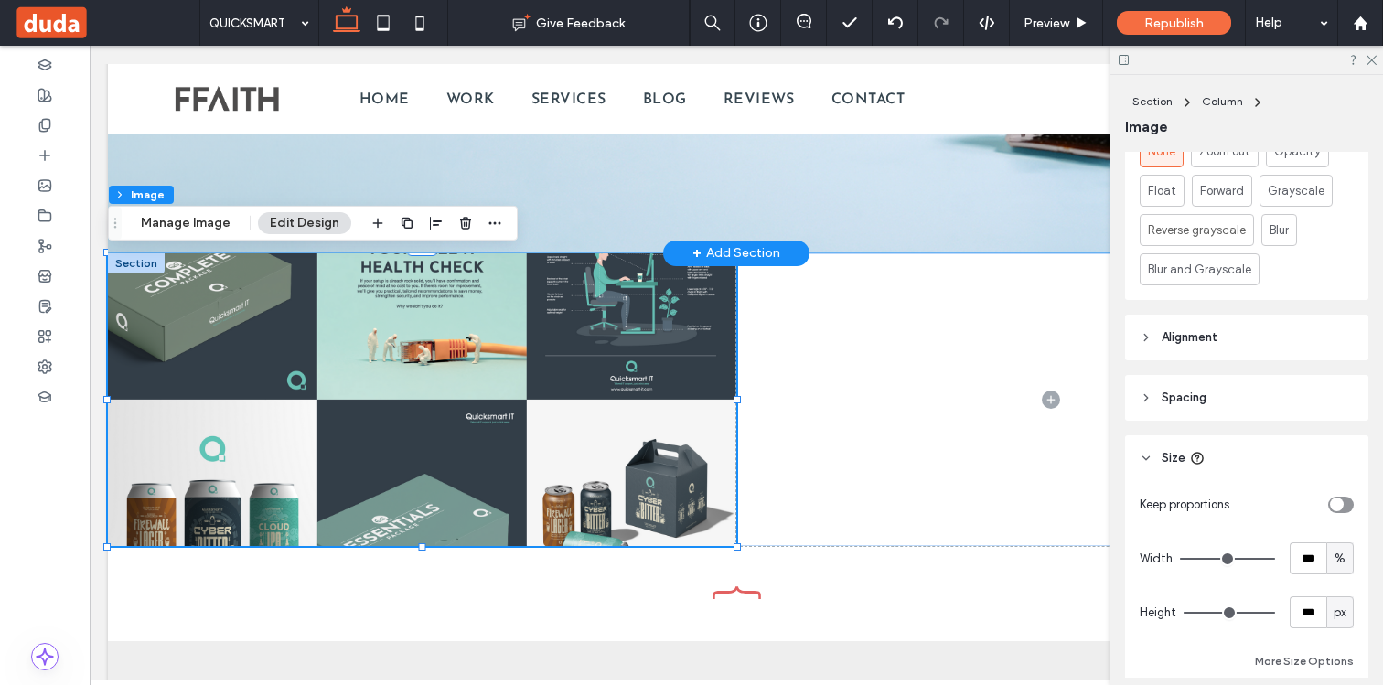
scroll to position [899, 0]
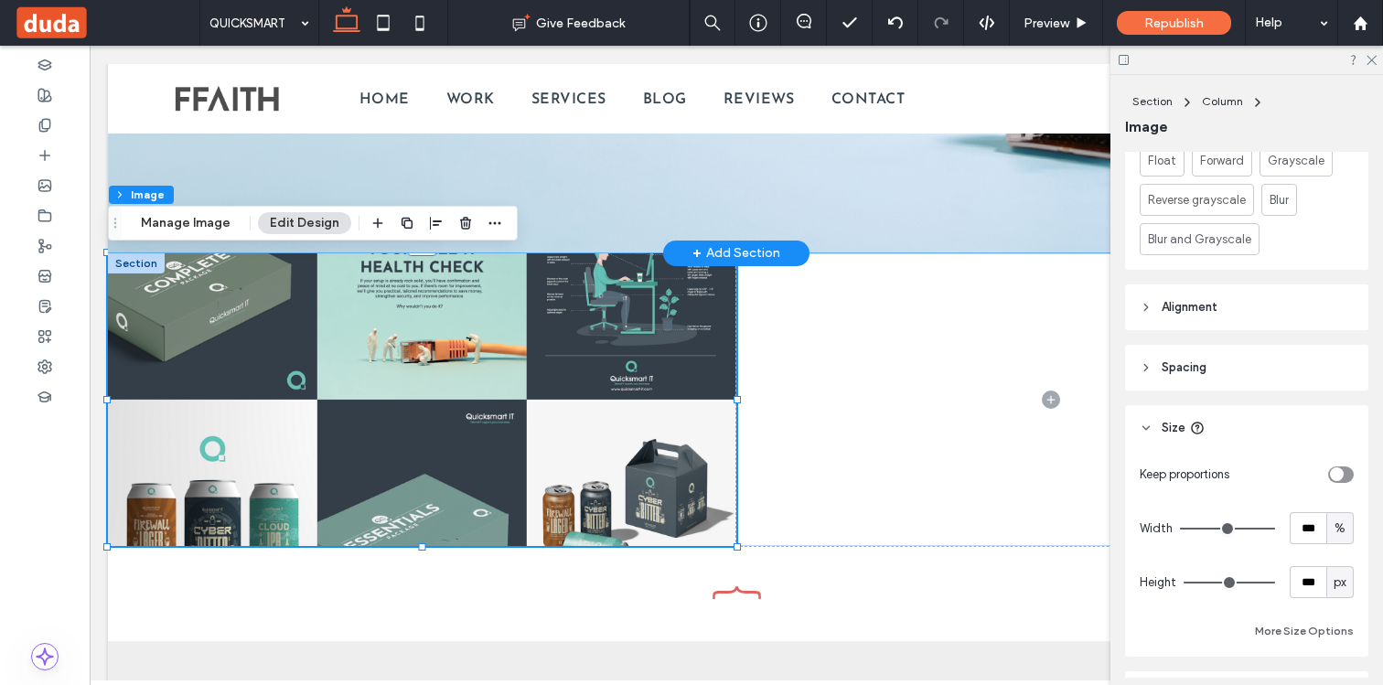
click at [1337, 476] on icon "toggle" at bounding box center [1335, 474] width 7 height 5
type input "*"
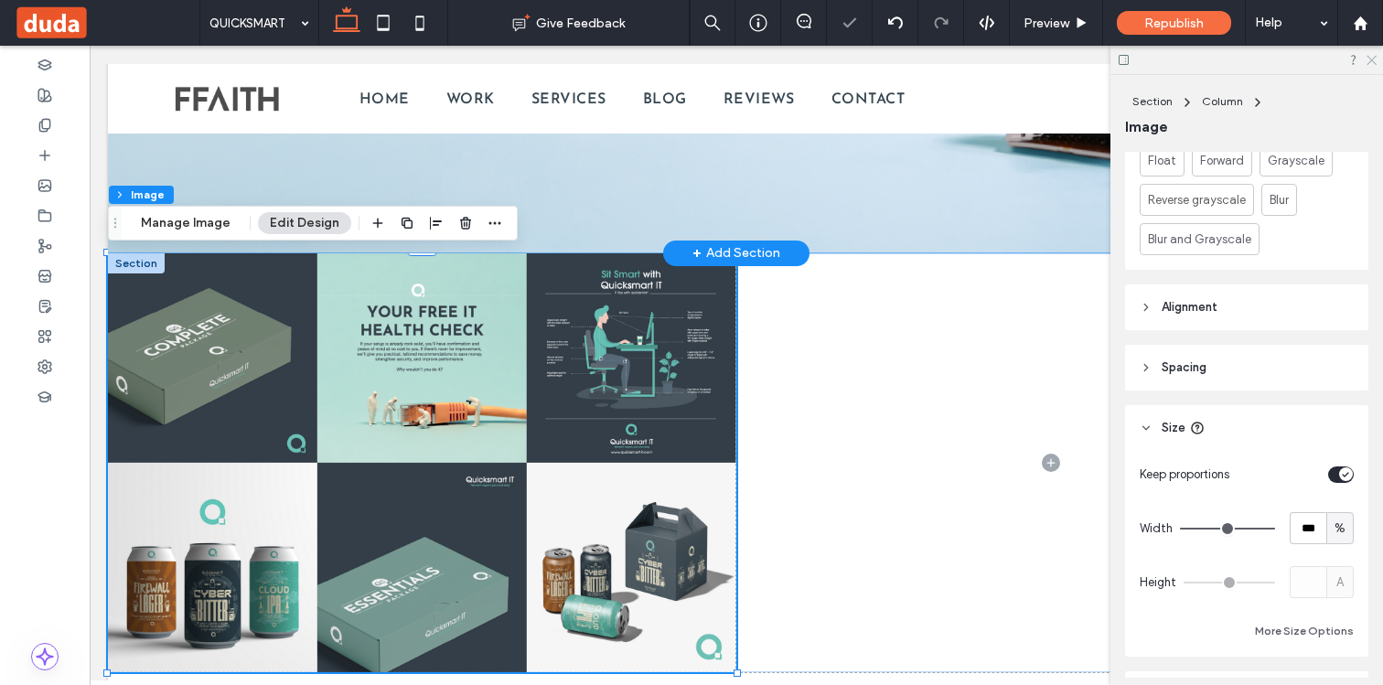
click at [1369, 64] on icon at bounding box center [1370, 59] width 12 height 12
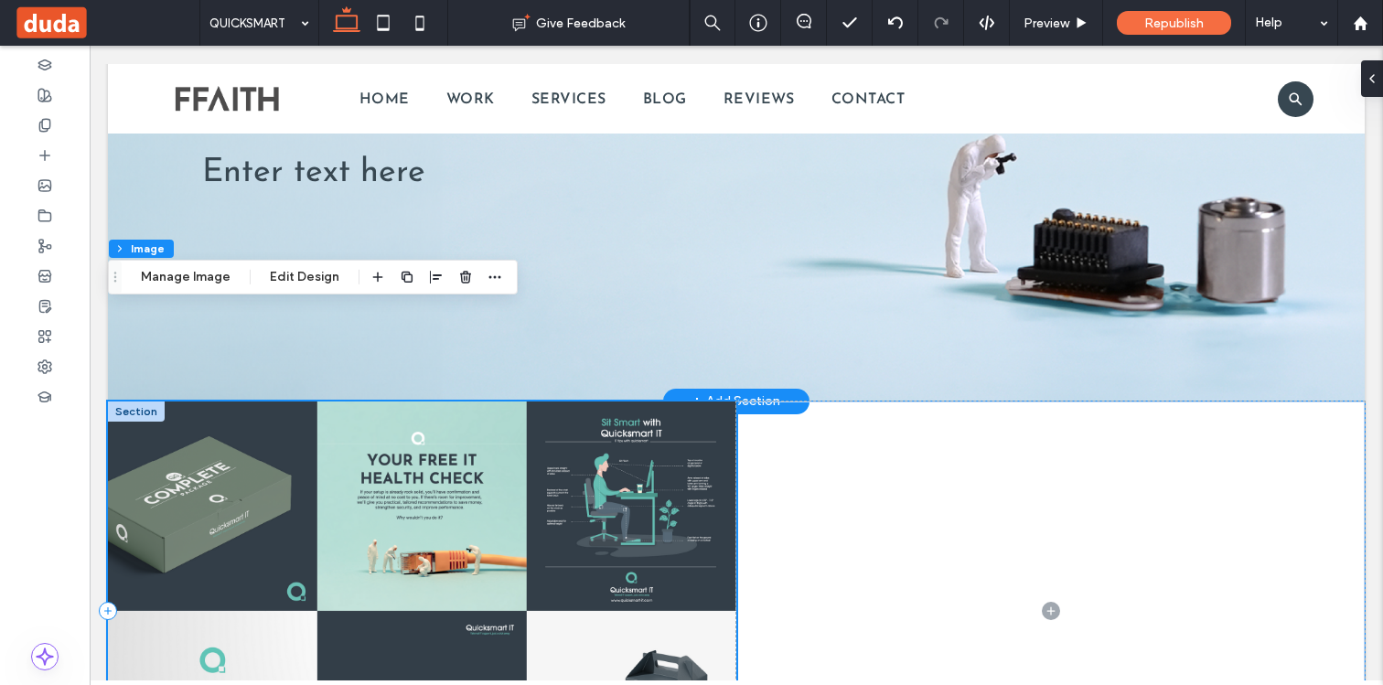
scroll to position [4066, 0]
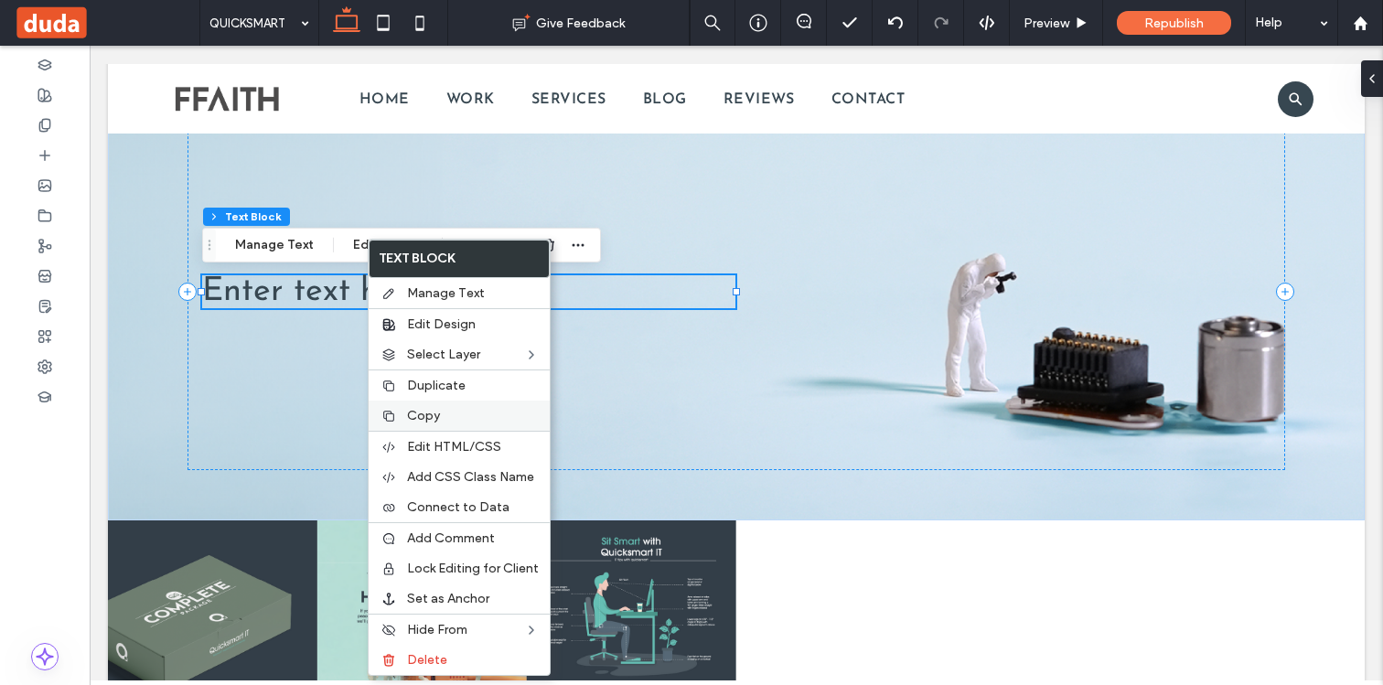
click at [434, 417] on span "Copy" at bounding box center [423, 416] width 33 height 16
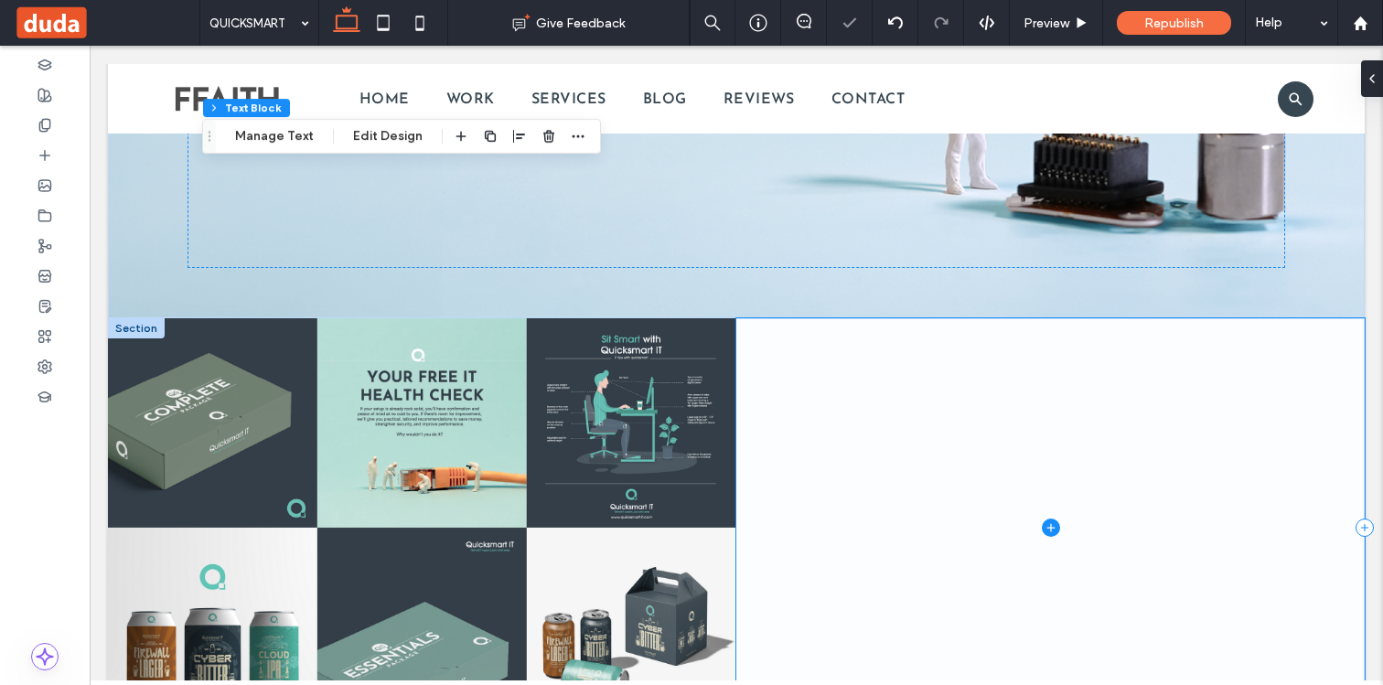
scroll to position [4349, 0]
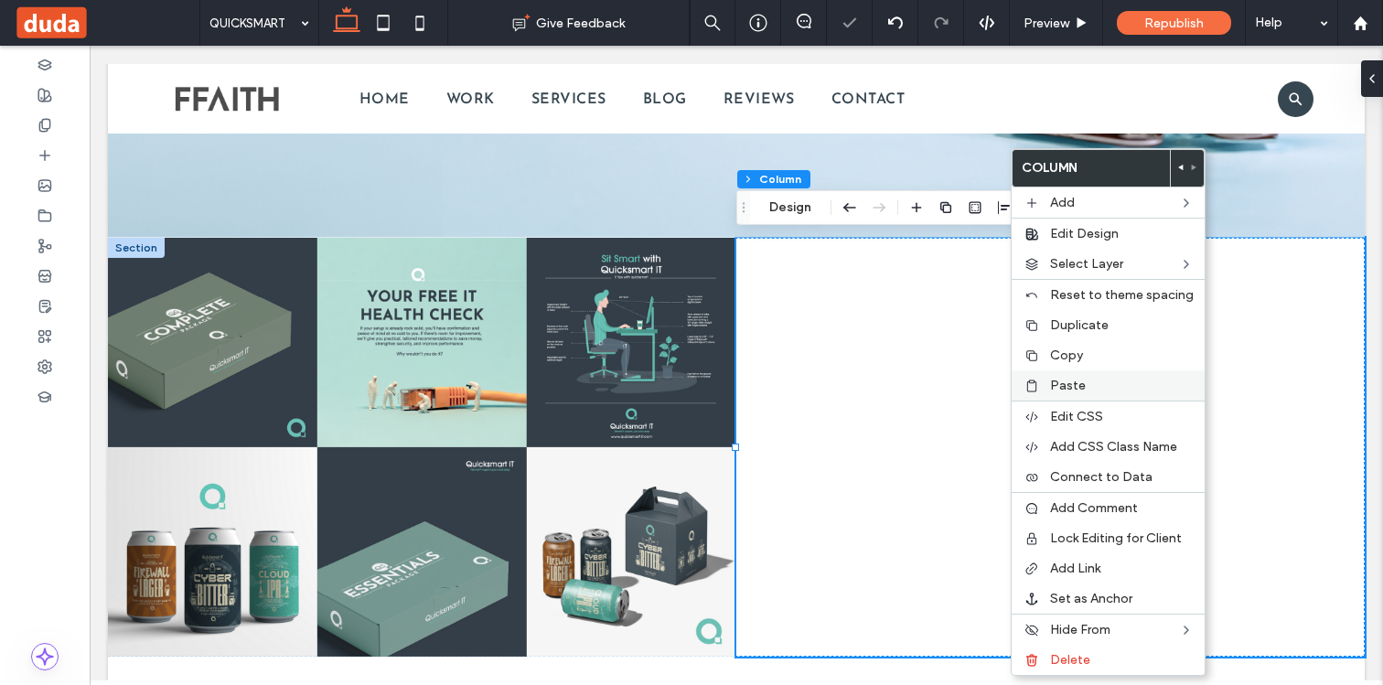
click at [1047, 388] on div "Paste" at bounding box center [1107, 385] width 193 height 30
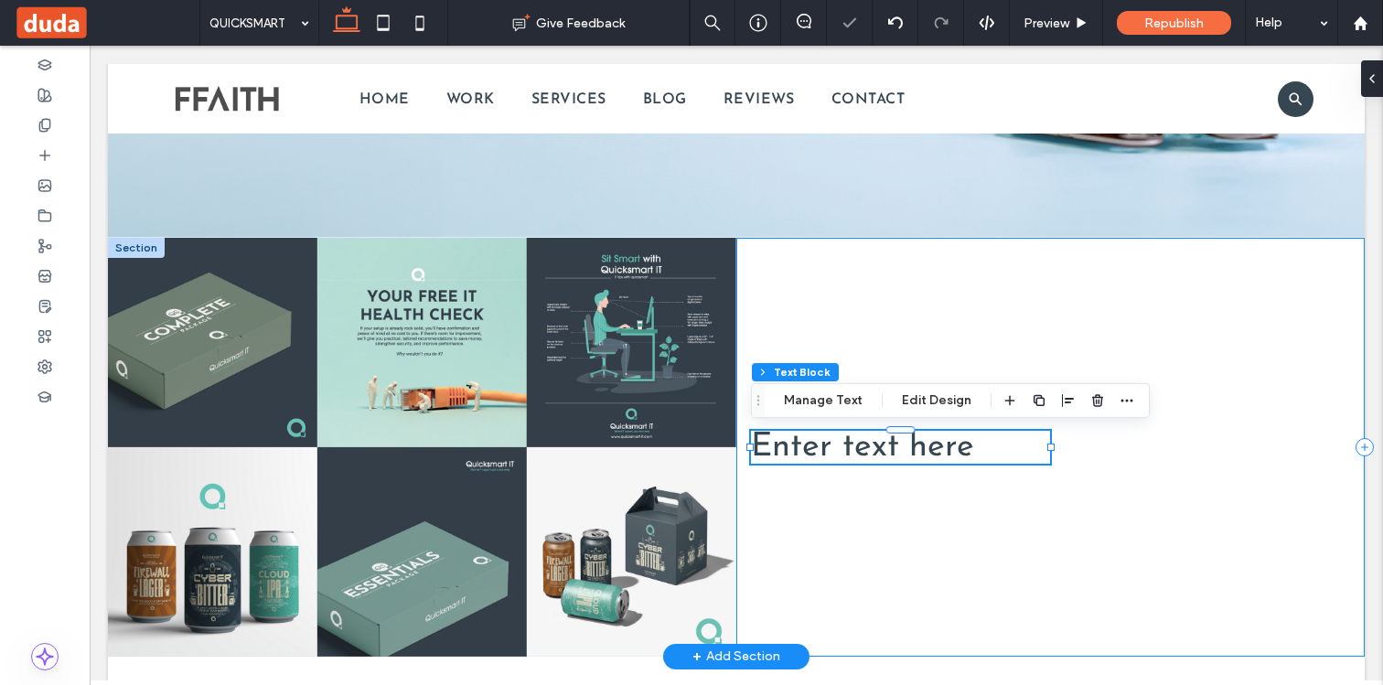
click at [1012, 318] on div "Enter text here" at bounding box center [1050, 447] width 628 height 419
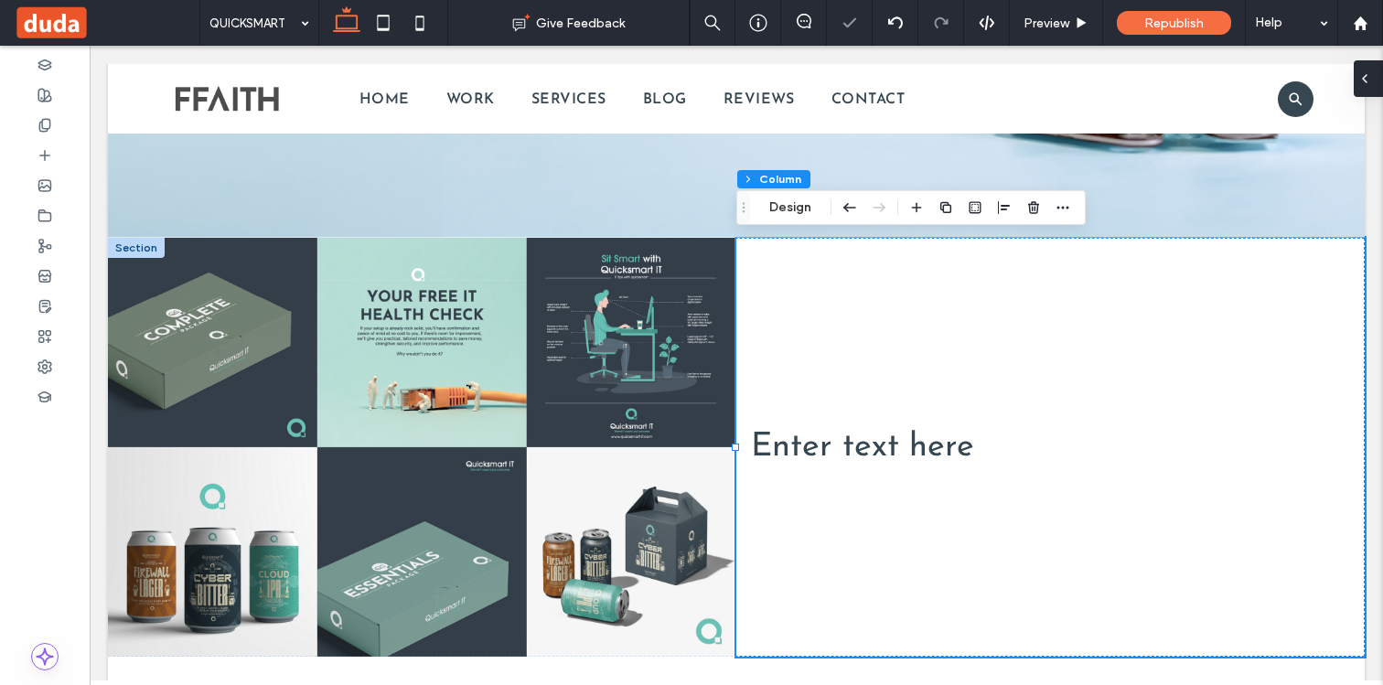
click at [1370, 71] on icon at bounding box center [1364, 78] width 15 height 15
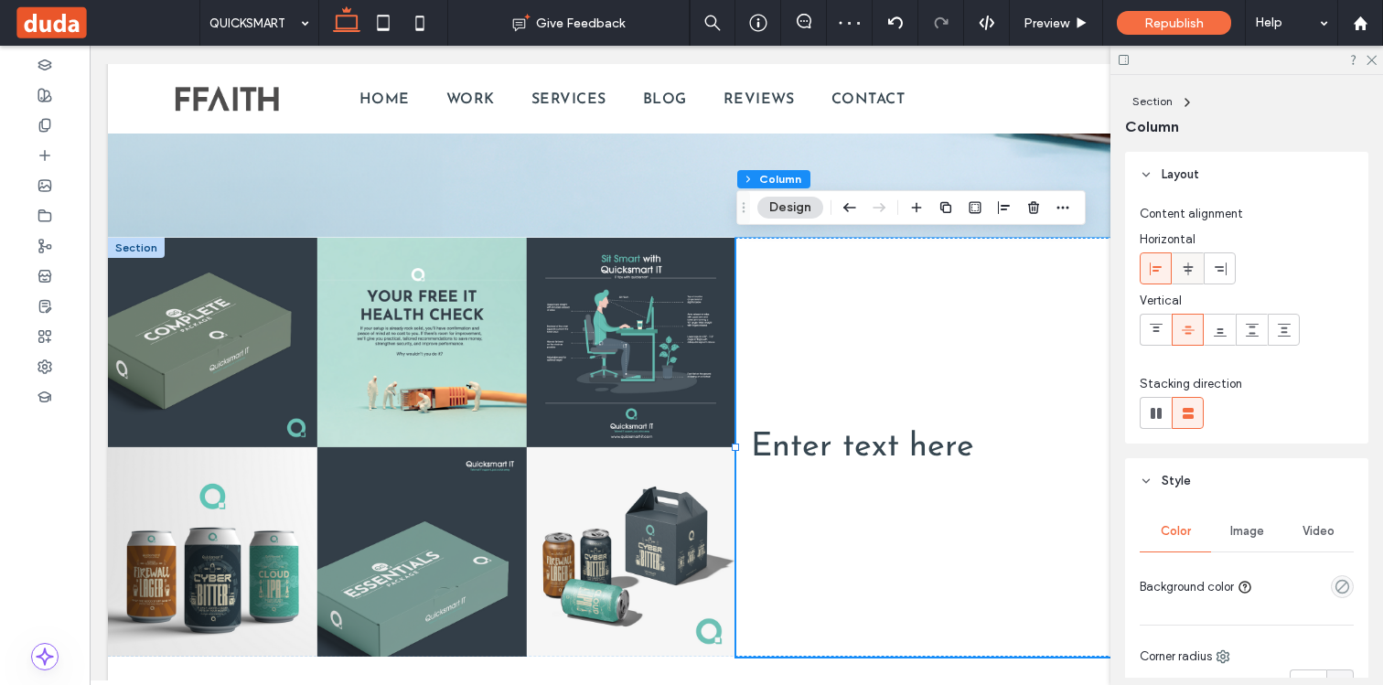
click at [1192, 268] on icon at bounding box center [1188, 269] width 15 height 15
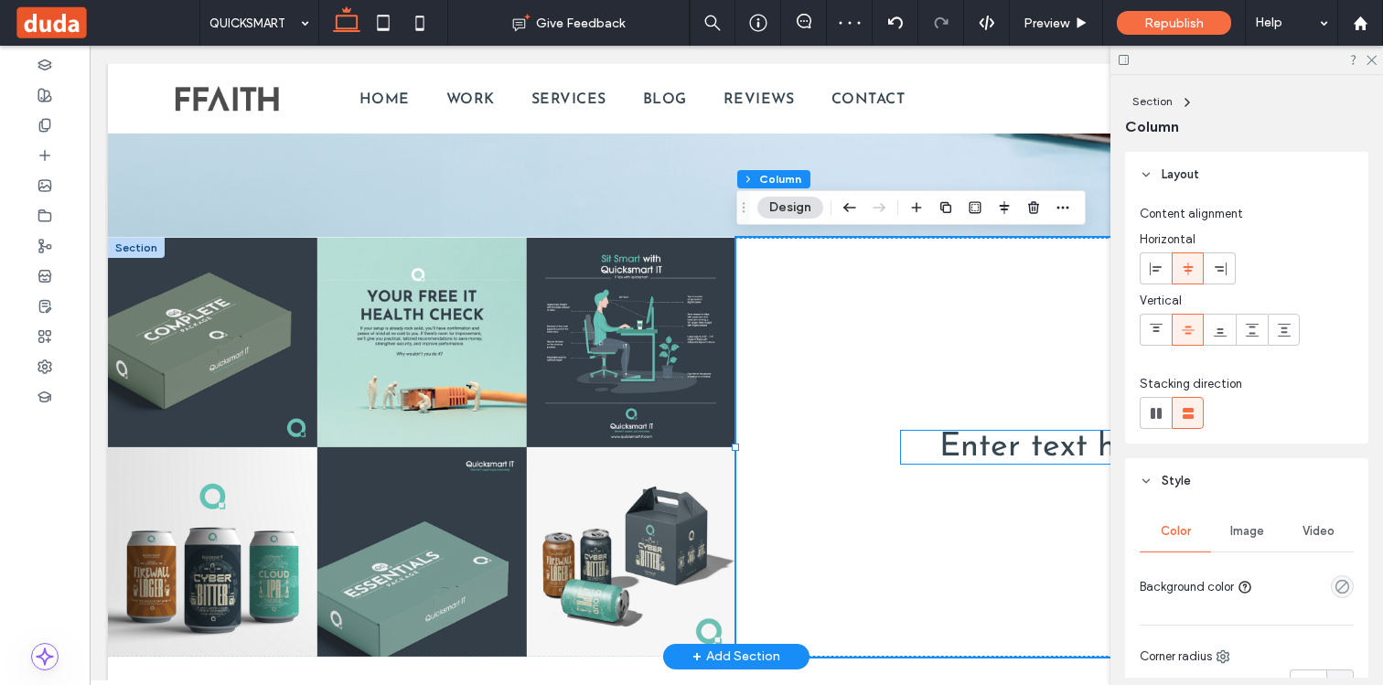
click at [1011, 452] on span "Enter text here" at bounding box center [1050, 447] width 223 height 33
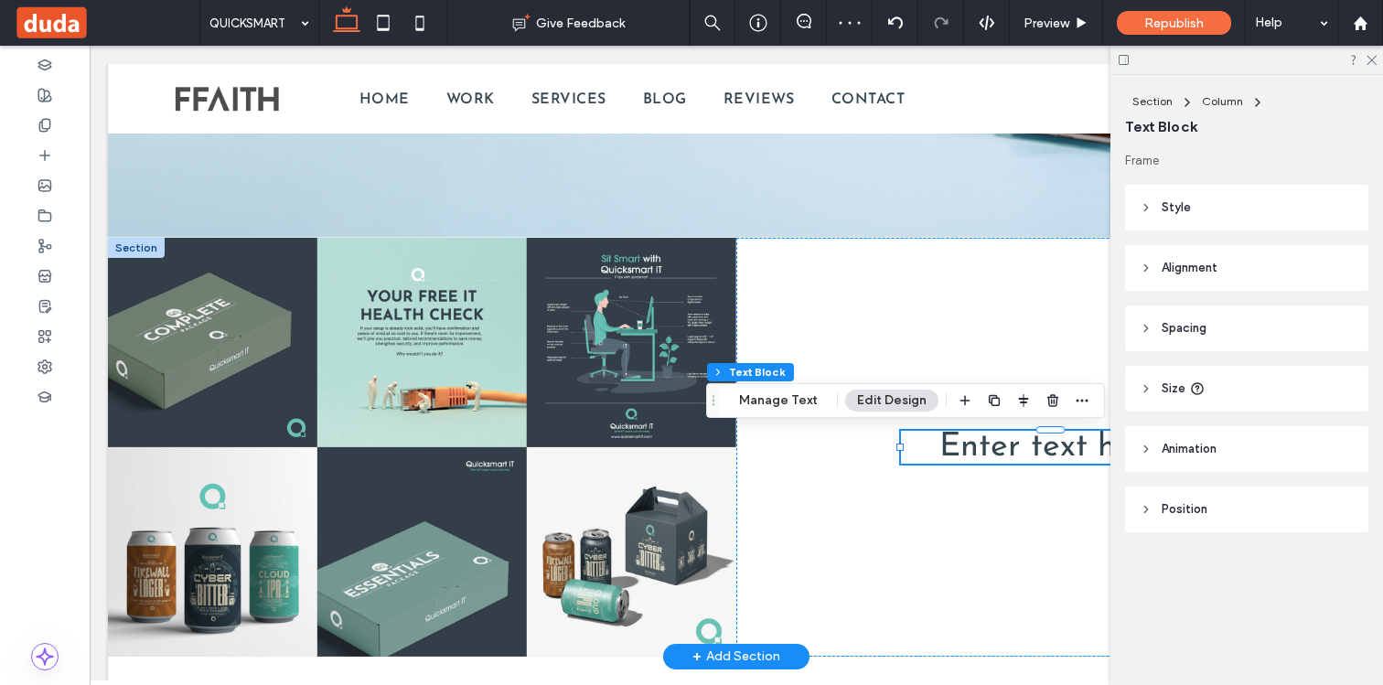
click at [1011, 452] on span "Enter text here" at bounding box center [1050, 447] width 223 height 33
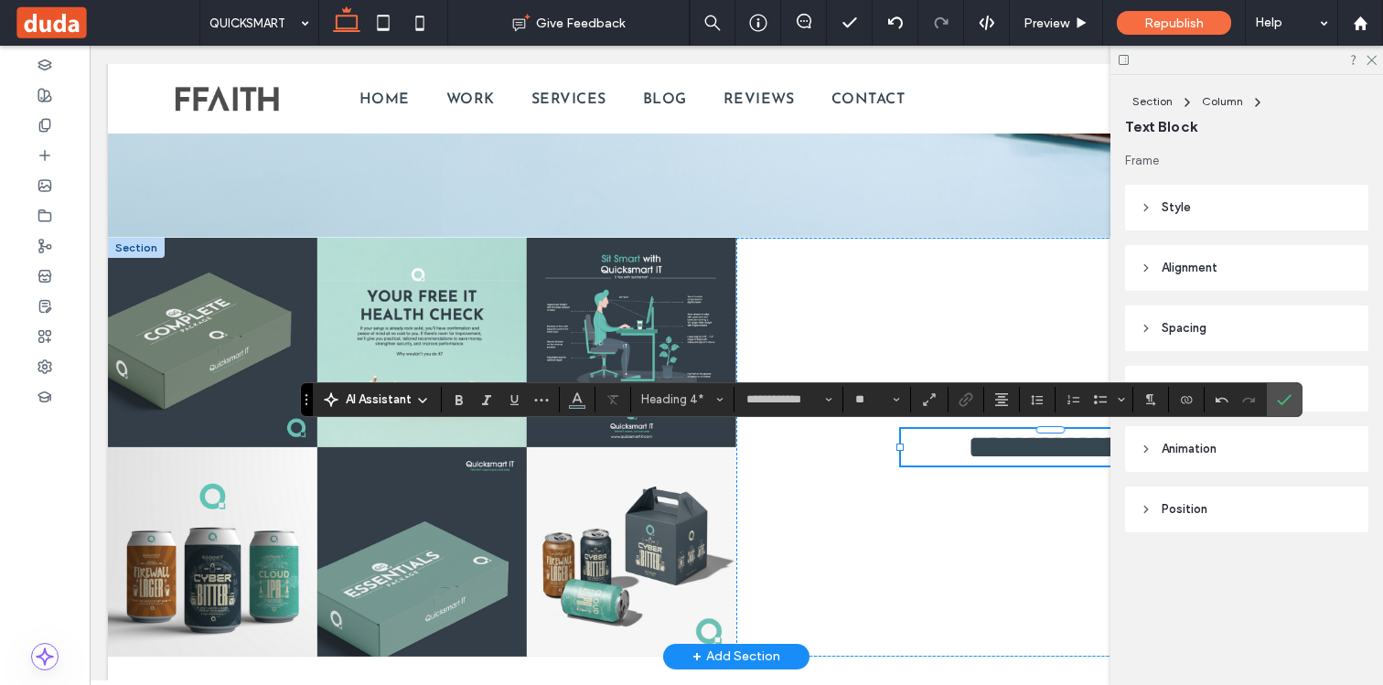
scroll to position [4333, 0]
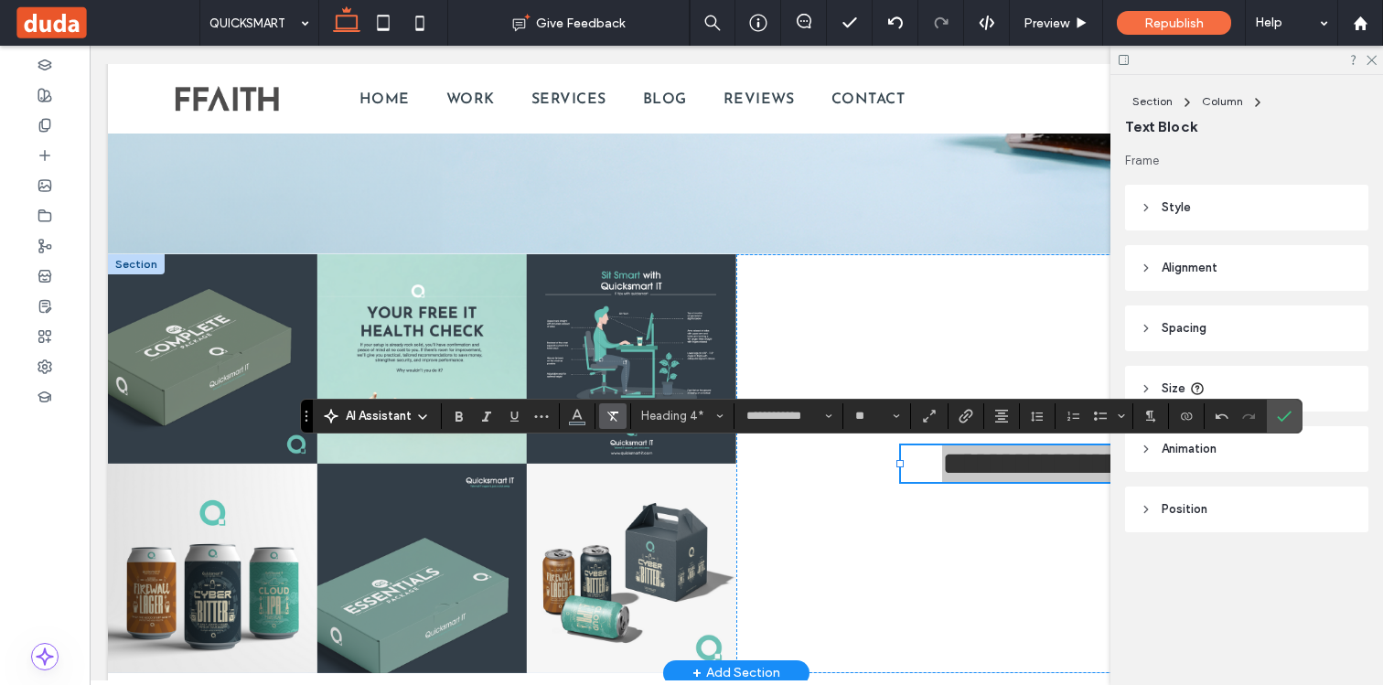
click at [607, 415] on icon "Clear Format" at bounding box center [612, 416] width 15 height 15
type input "**"
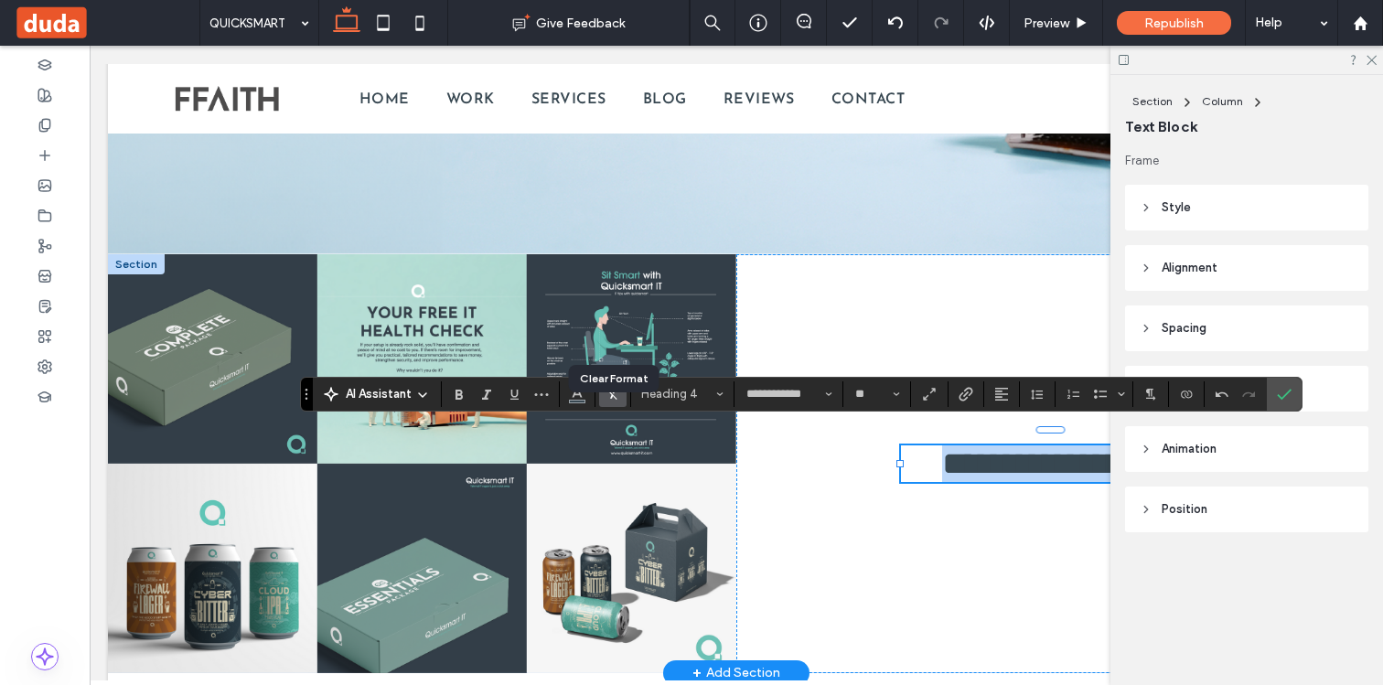
scroll to position [4355, 0]
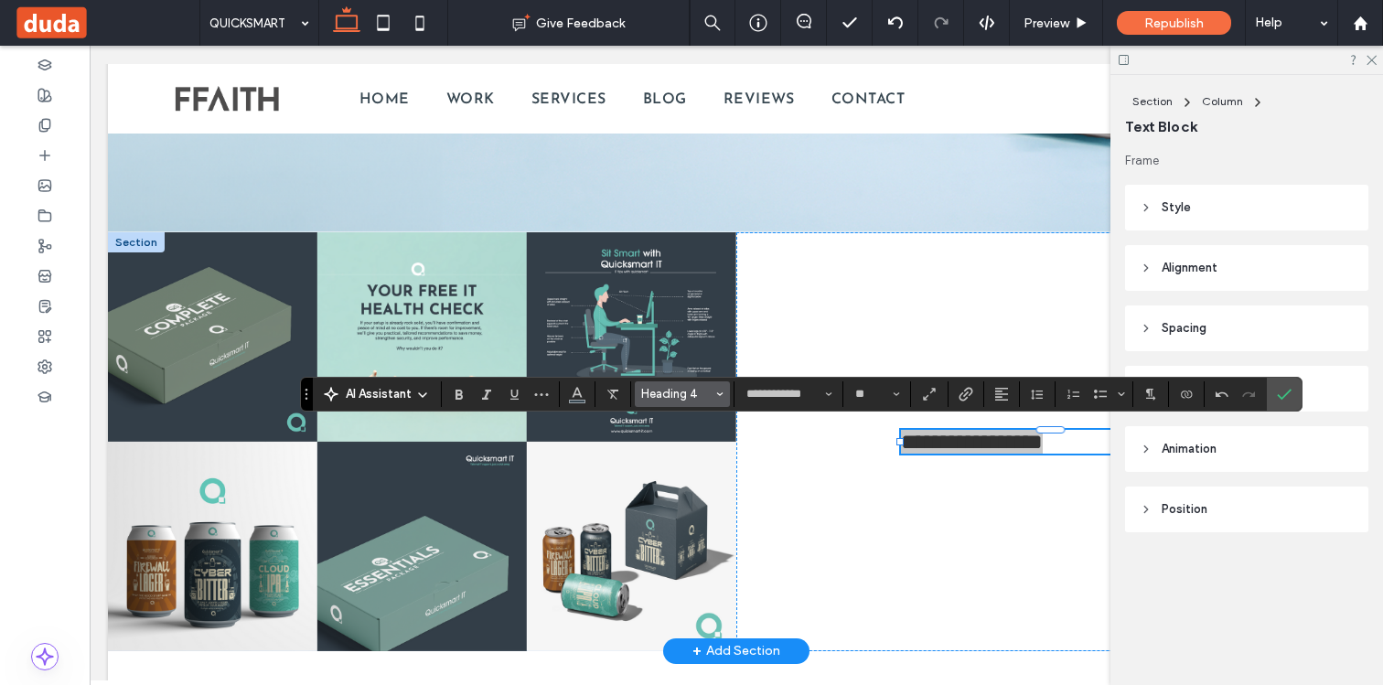
click at [660, 394] on span "Heading 4" at bounding box center [676, 394] width 71 height 14
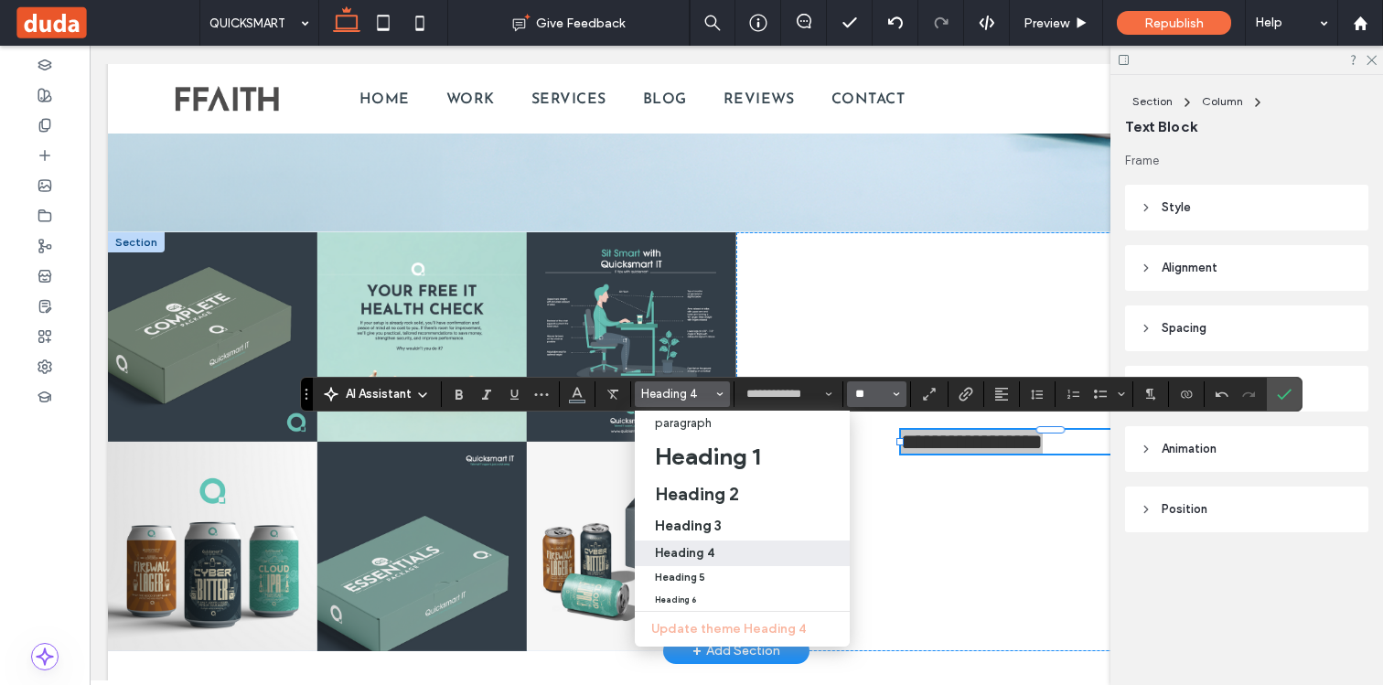
click at [871, 395] on input "**" at bounding box center [871, 394] width 36 height 15
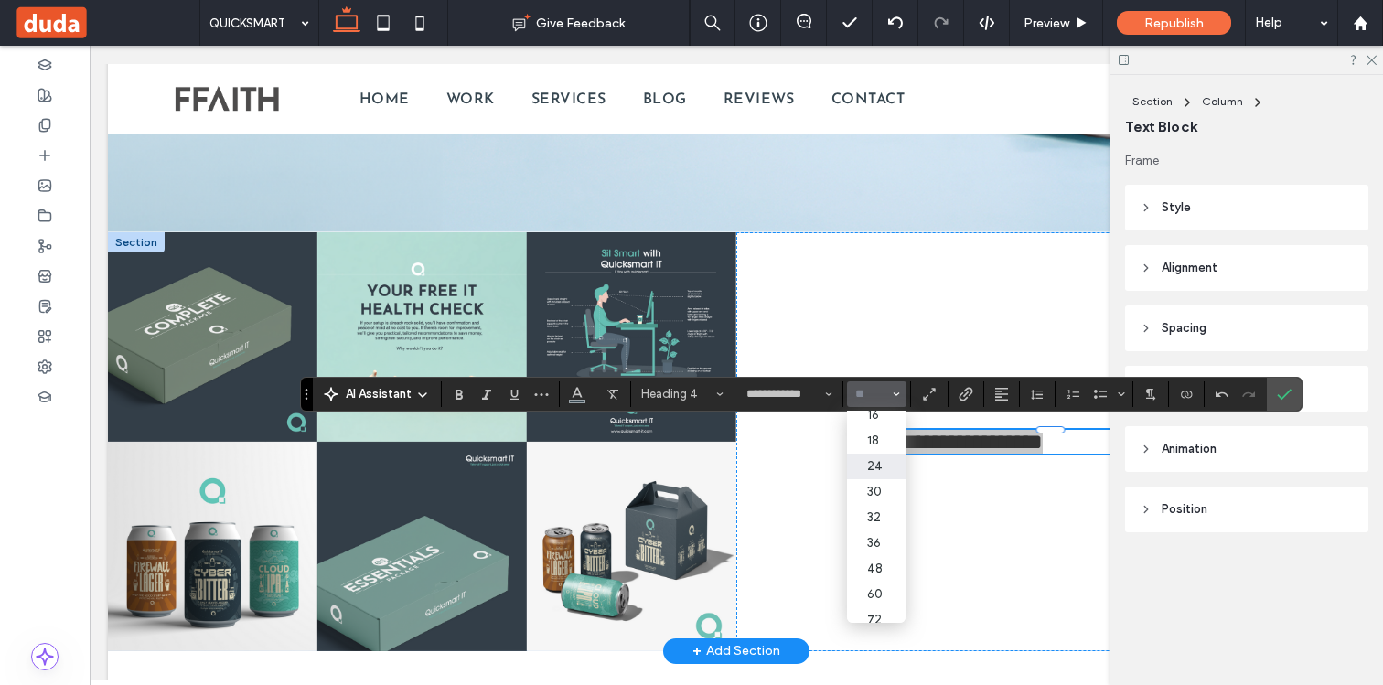
scroll to position [176, 0]
click at [869, 540] on label "36" at bounding box center [876, 529] width 59 height 26
type input "**"
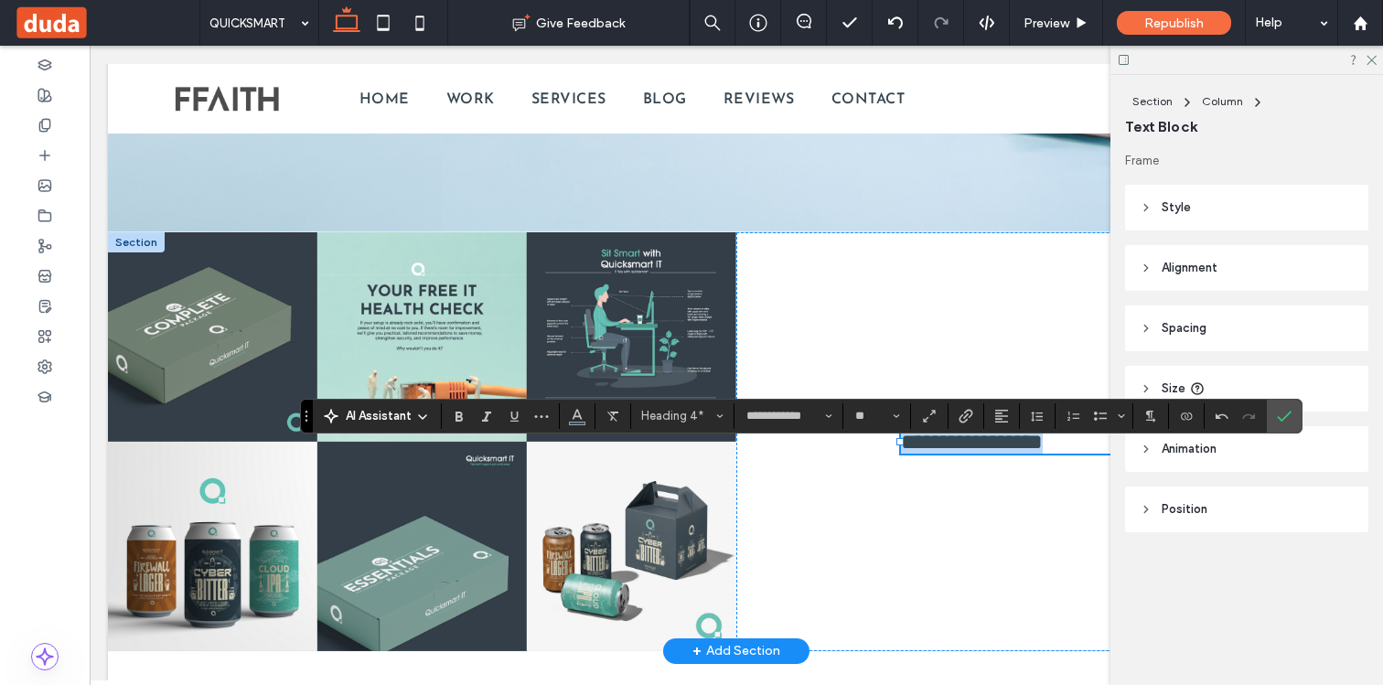
scroll to position [4333, 0]
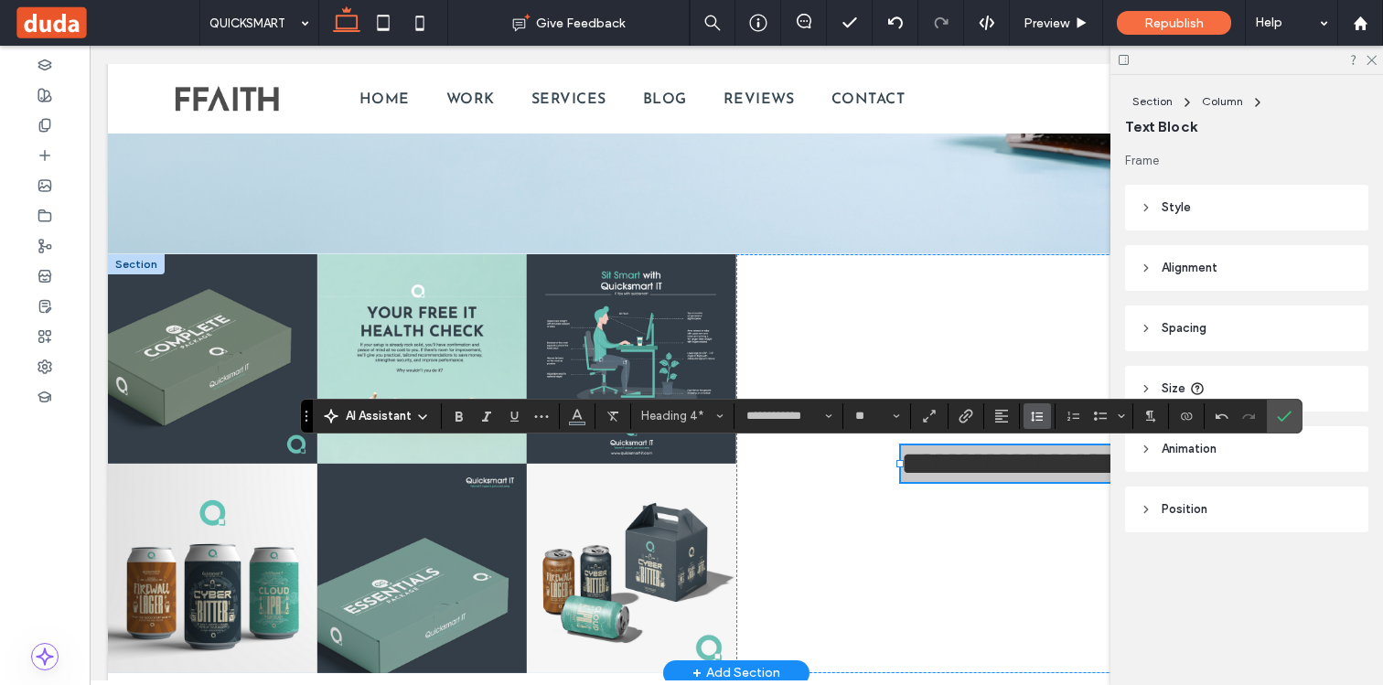
click at [1034, 422] on icon "Line Height" at bounding box center [1037, 416] width 15 height 15
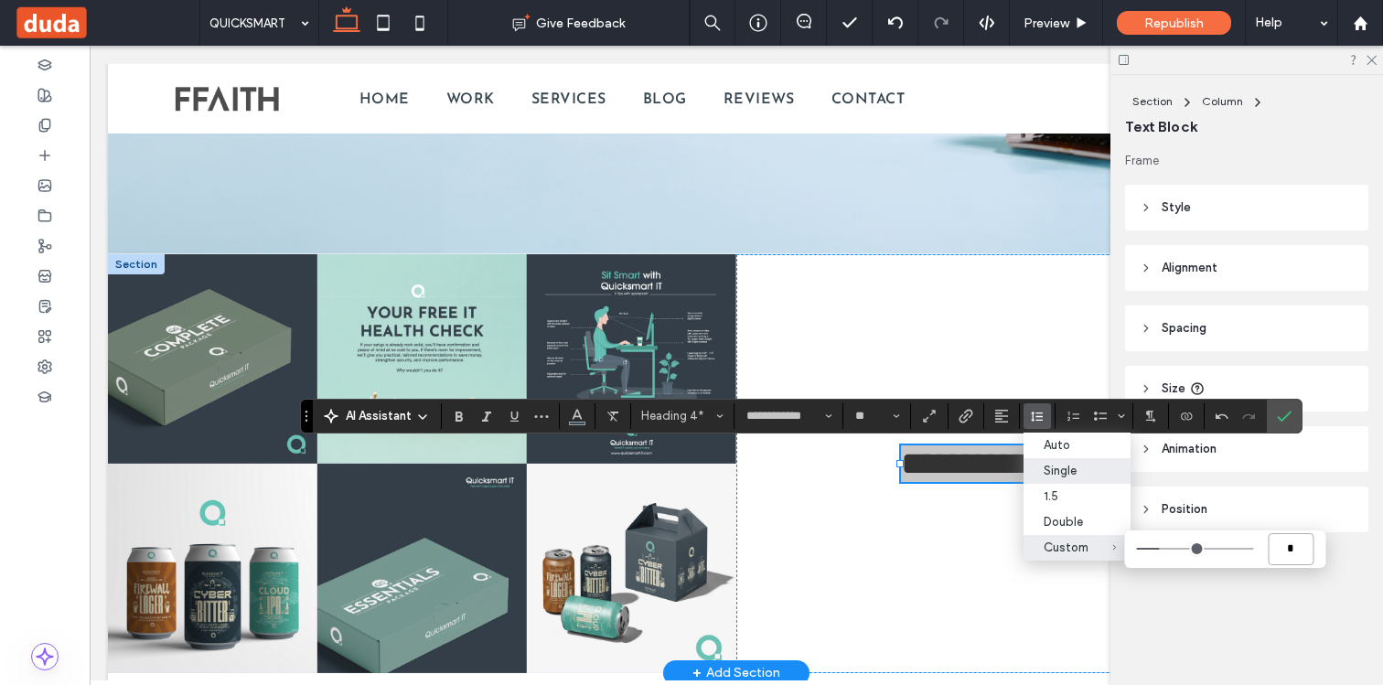
click at [1297, 550] on input "*" at bounding box center [1290, 549] width 46 height 32
type input "**"
type input "***"
click at [1283, 417] on use "Confirm" at bounding box center [1284, 416] width 15 height 11
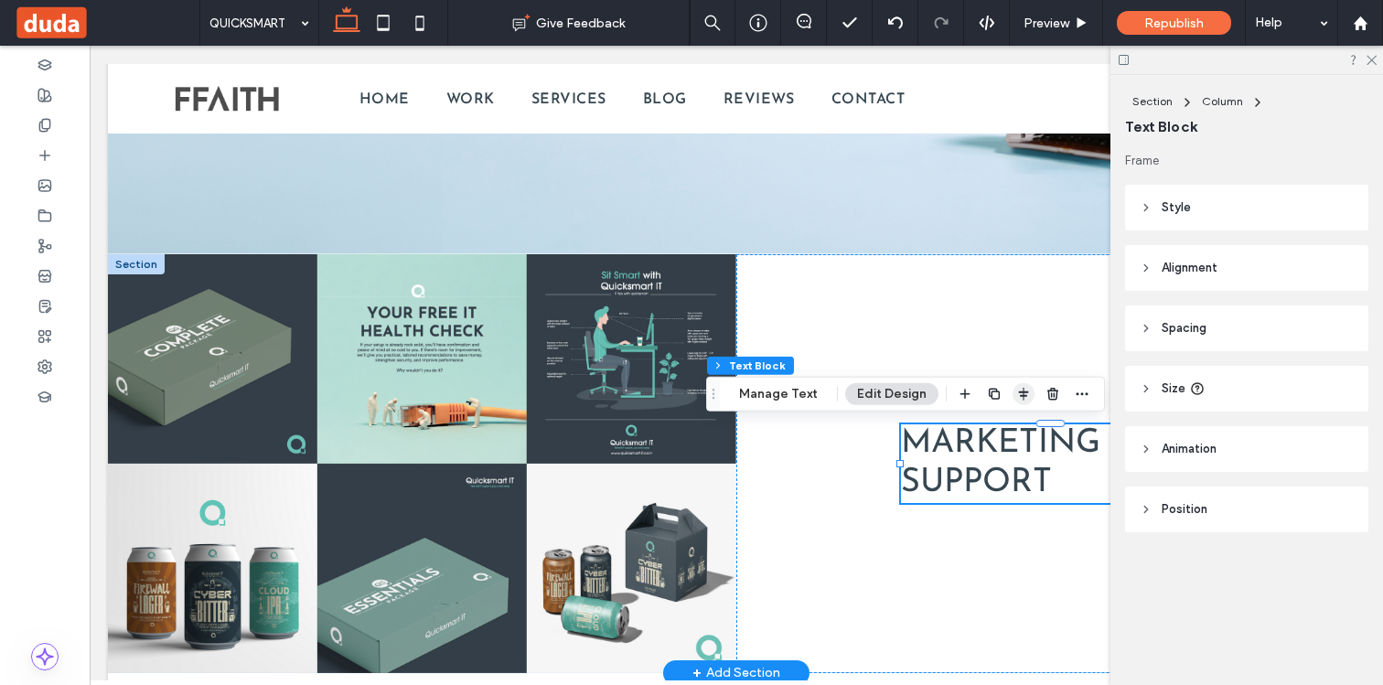
click at [1018, 393] on icon "button" at bounding box center [1023, 394] width 15 height 15
click at [1000, 427] on use "center" at bounding box center [1004, 429] width 10 height 13
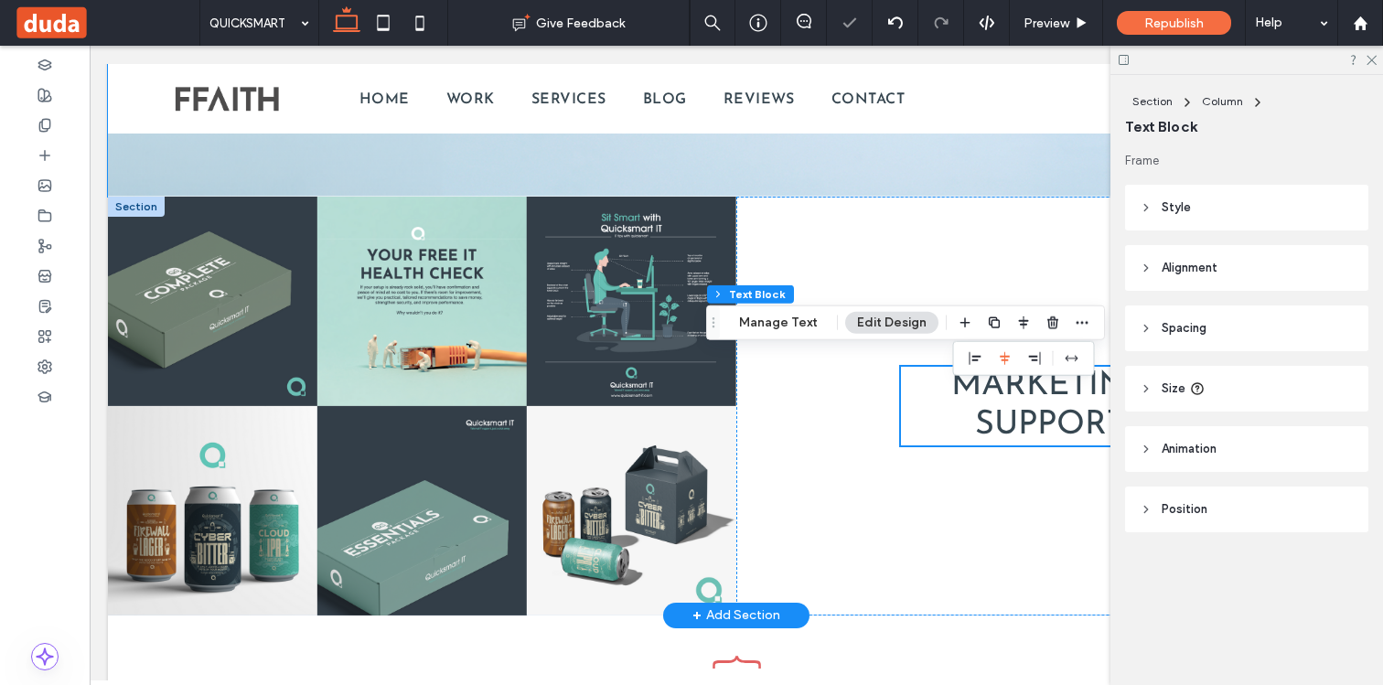
scroll to position [4524, 0]
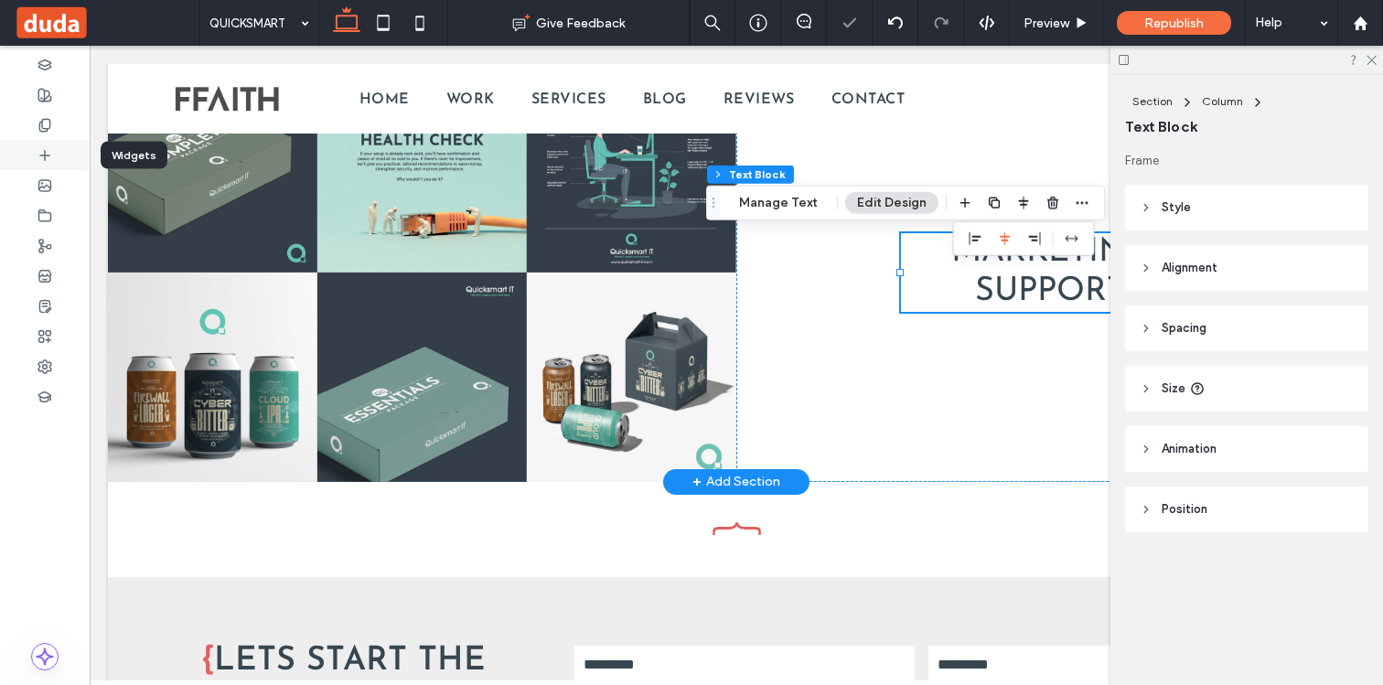
click at [51, 155] on icon at bounding box center [44, 155] width 15 height 15
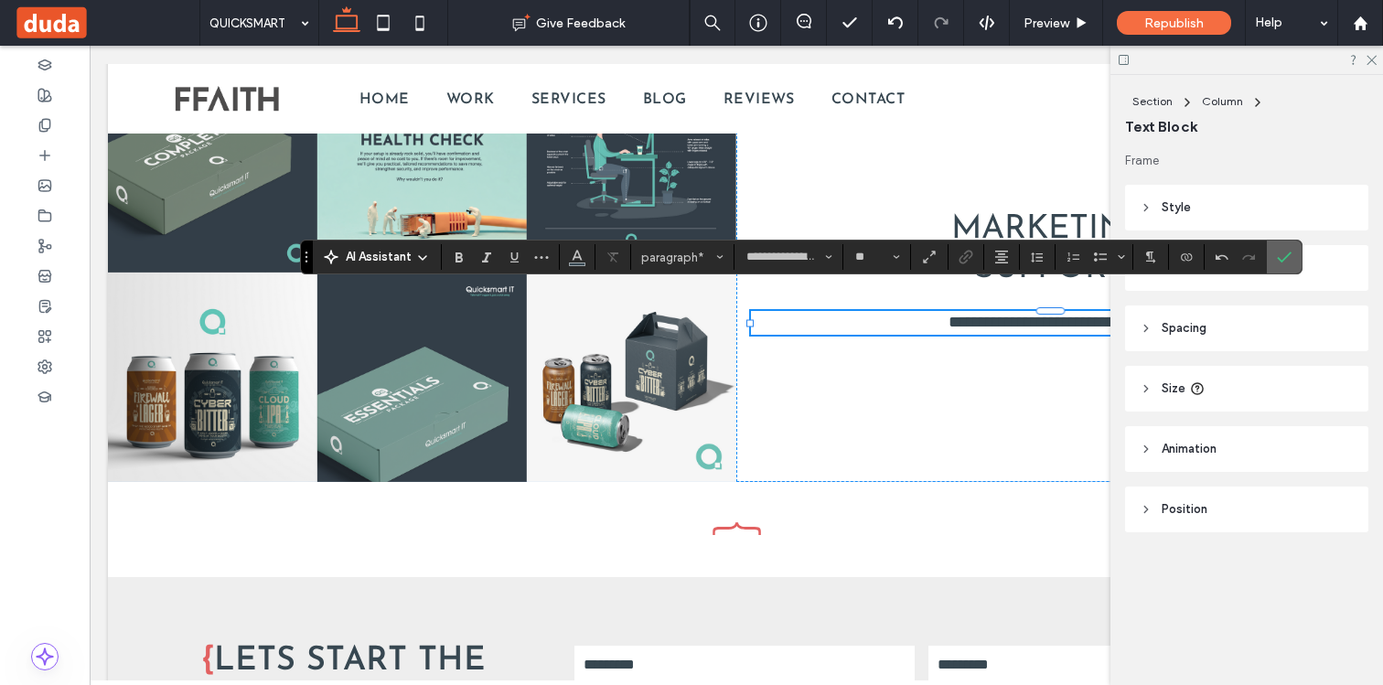
click at [1278, 253] on icon "Confirm" at bounding box center [1284, 257] width 15 height 15
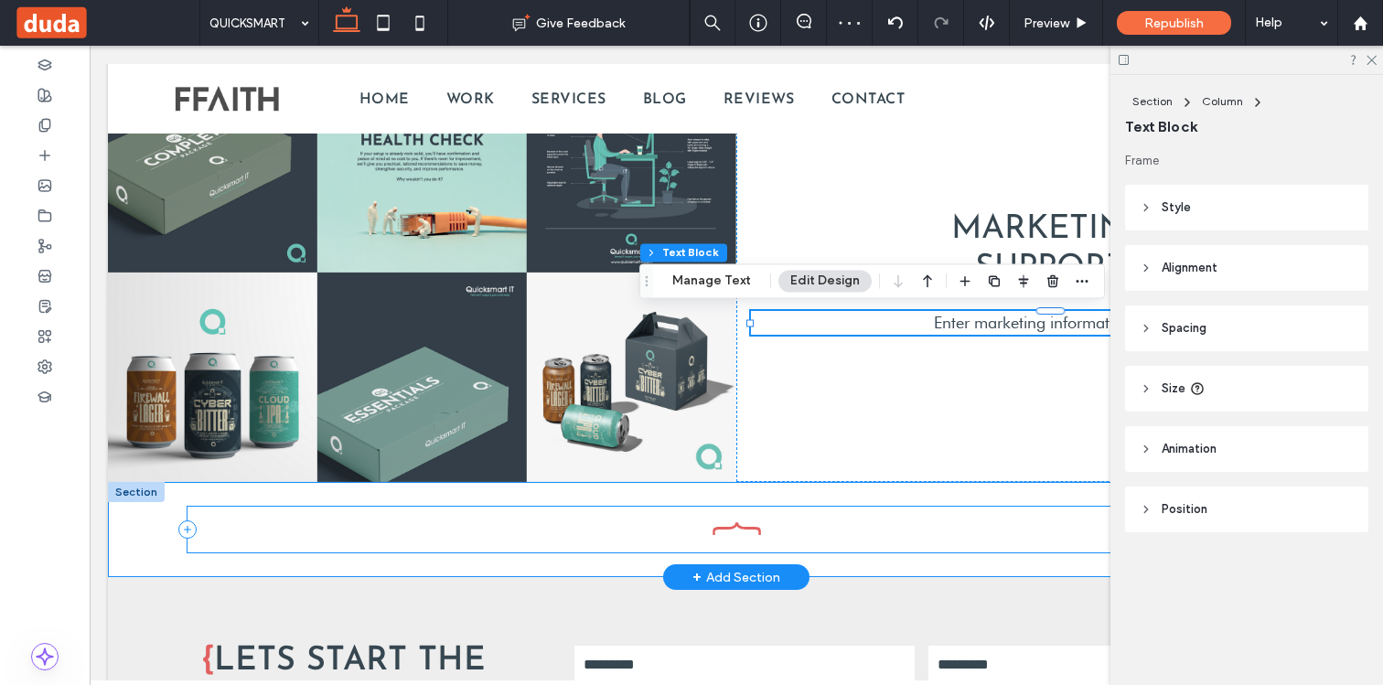
click at [219, 512] on div at bounding box center [735, 530] width 1097 height 46
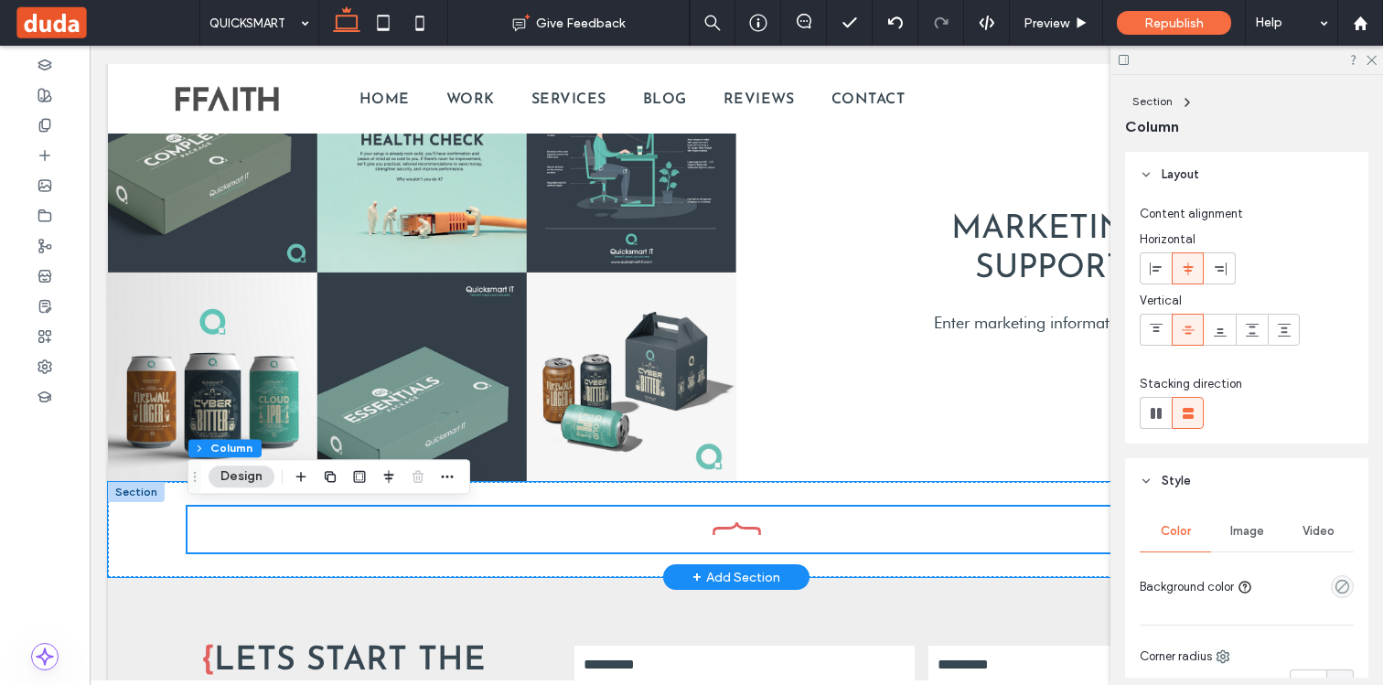
click at [140, 492] on div at bounding box center [136, 492] width 57 height 20
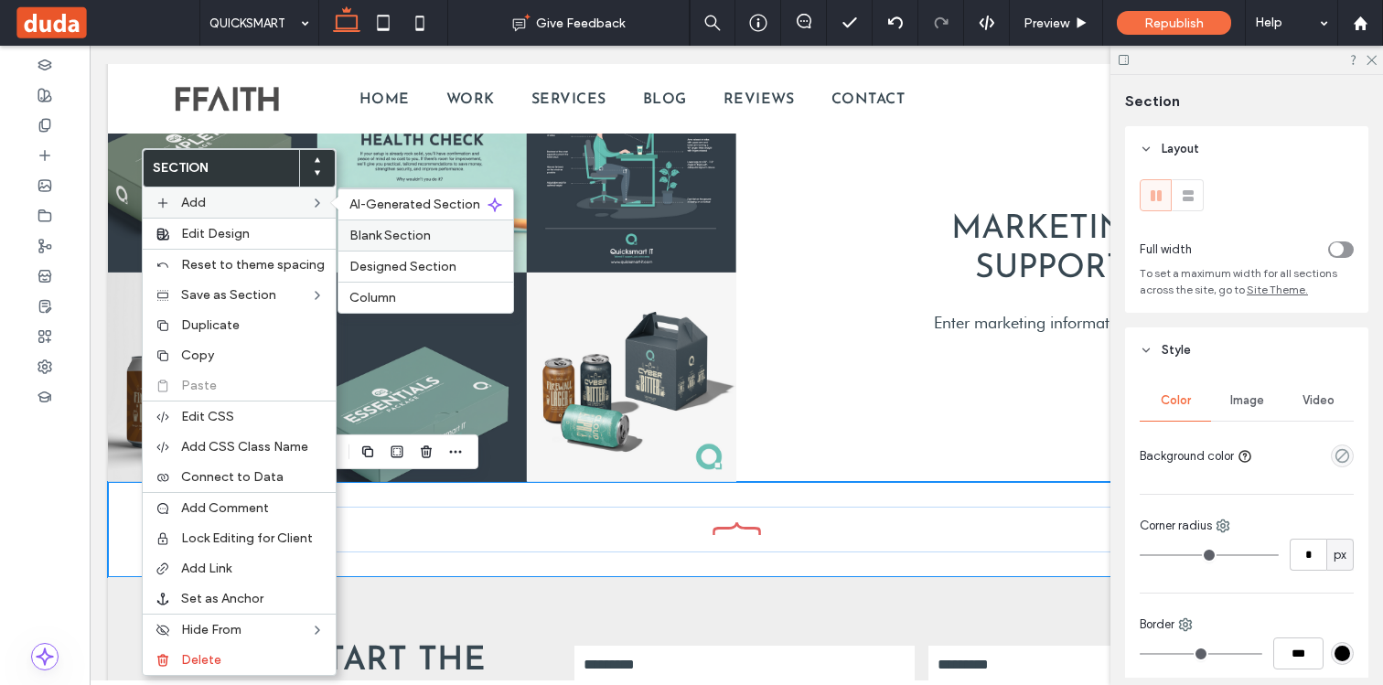
click at [380, 231] on span "Blank Section" at bounding box center [389, 236] width 81 height 16
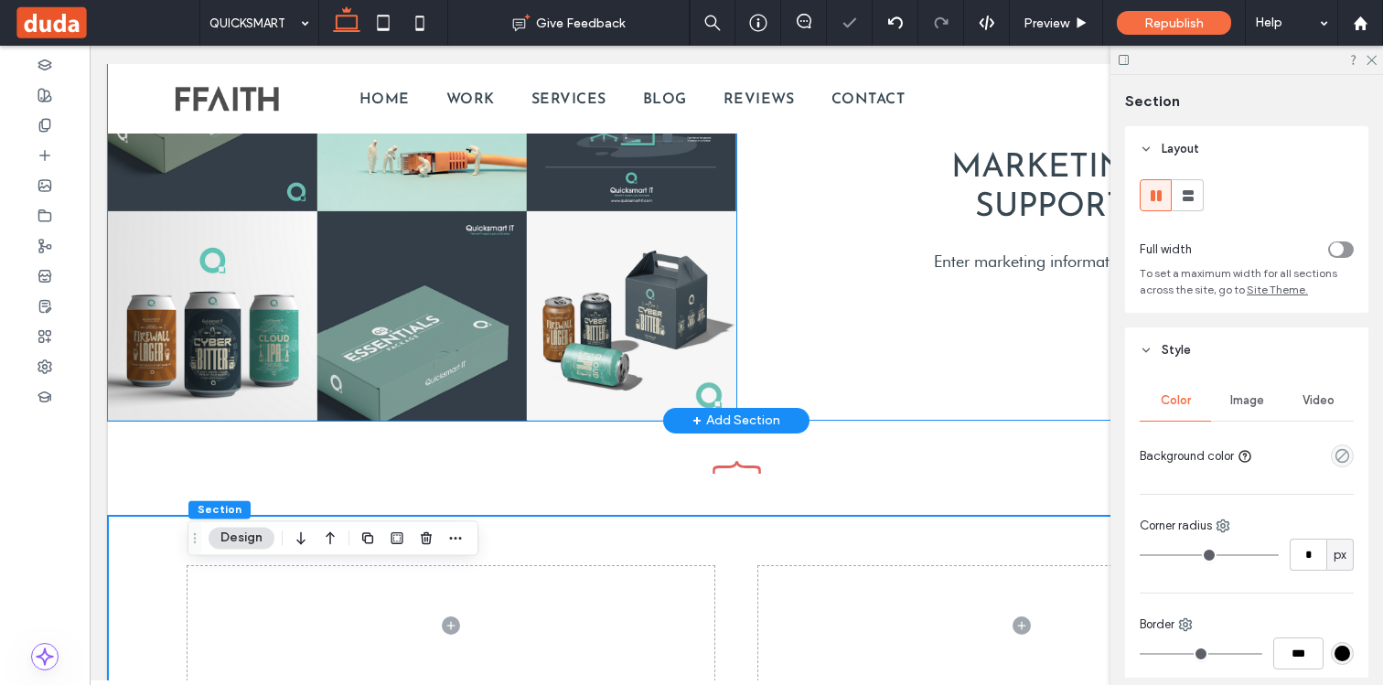
scroll to position [4855, 0]
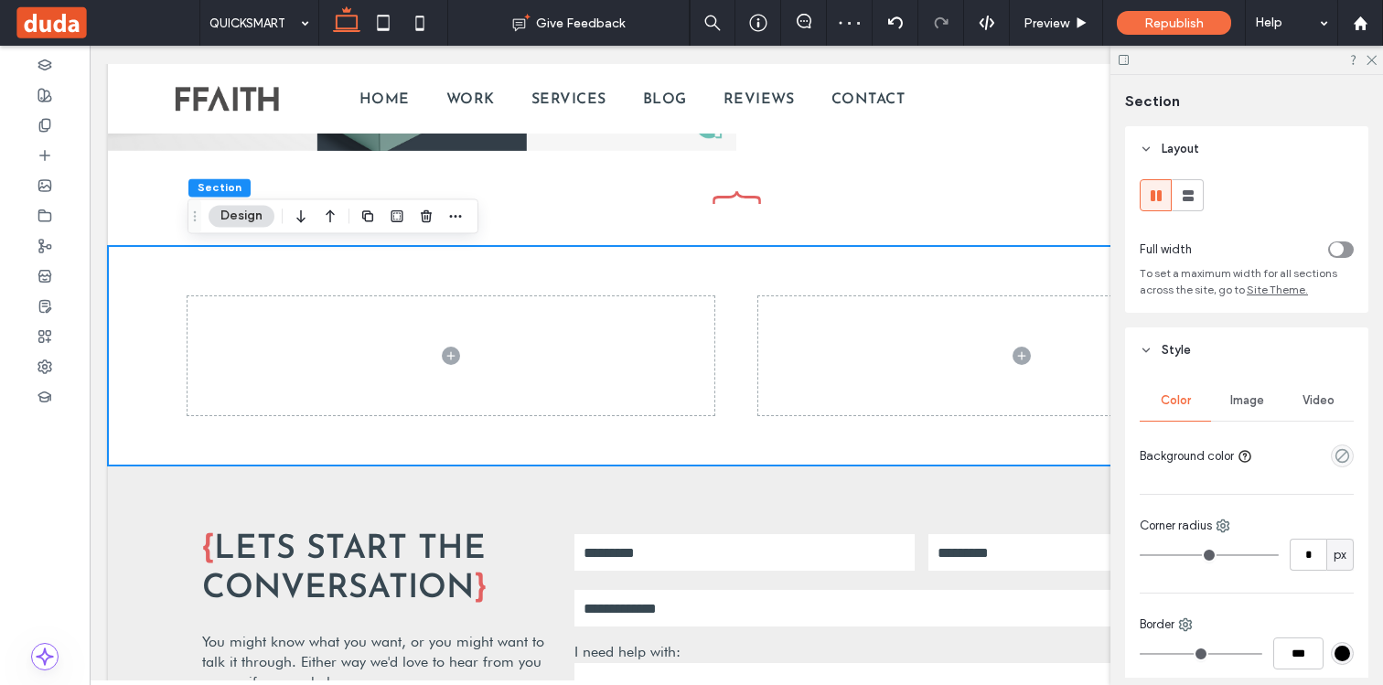
click at [562, 390] on span at bounding box center [450, 355] width 527 height 119
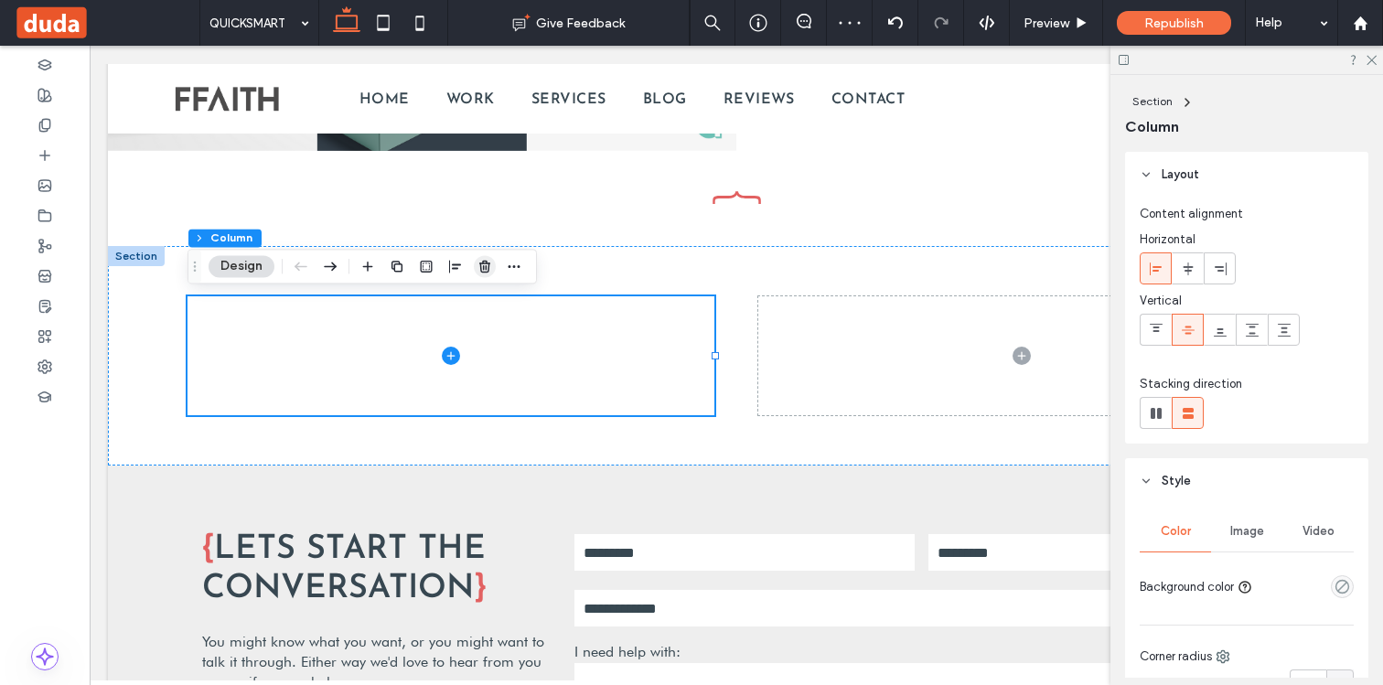
click at [484, 270] on icon "button" at bounding box center [484, 266] width 15 height 15
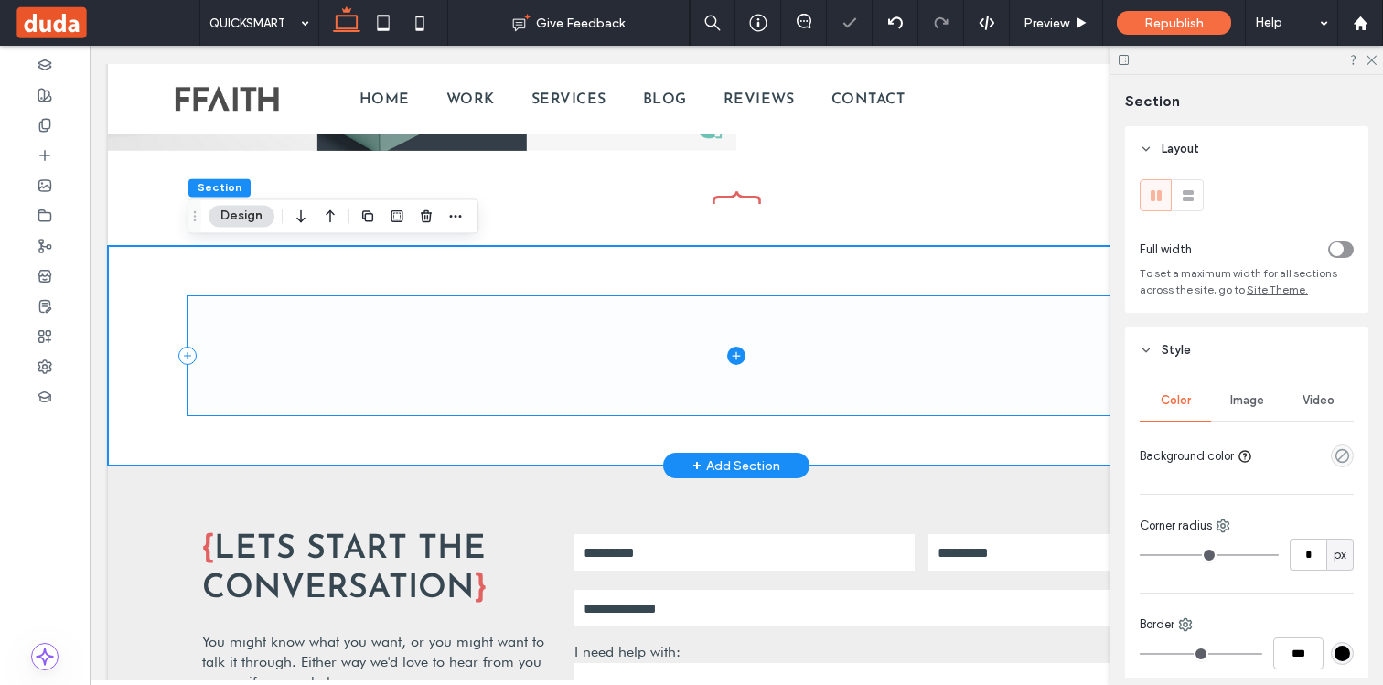
click at [512, 354] on span at bounding box center [735, 355] width 1097 height 119
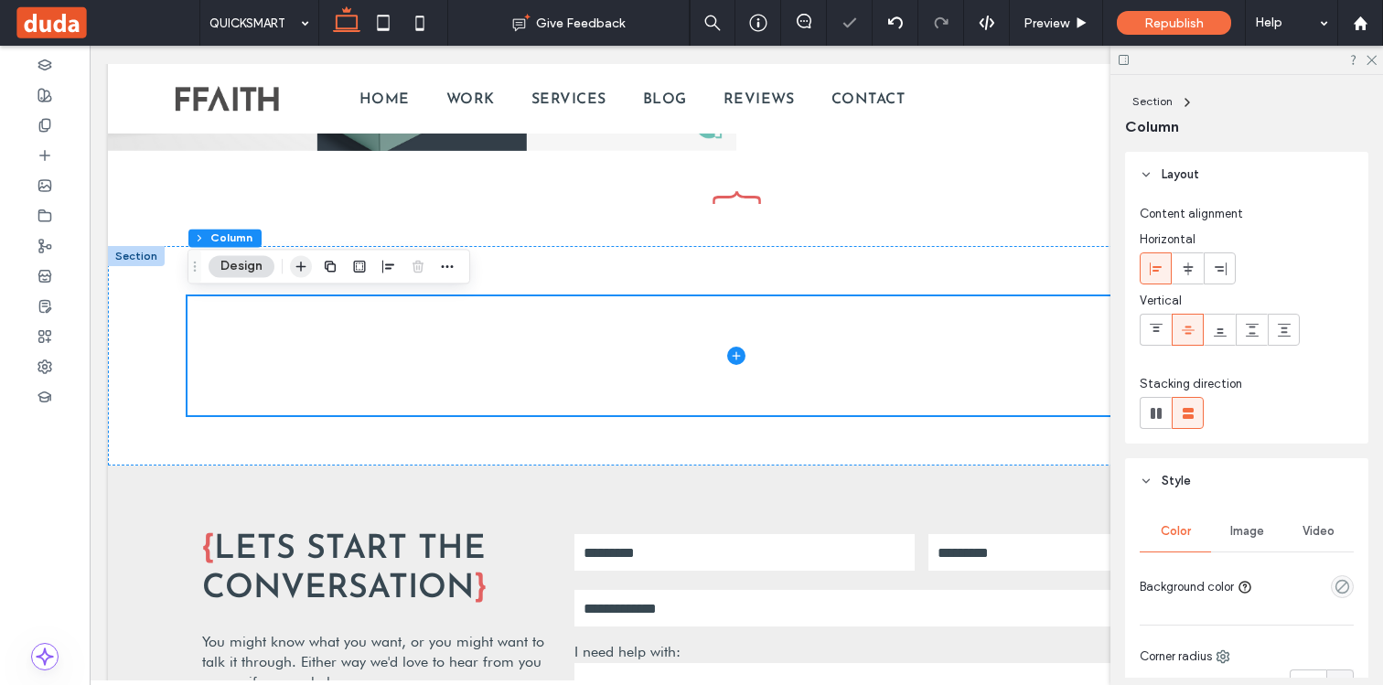
click at [305, 260] on icon "button" at bounding box center [301, 266] width 15 height 15
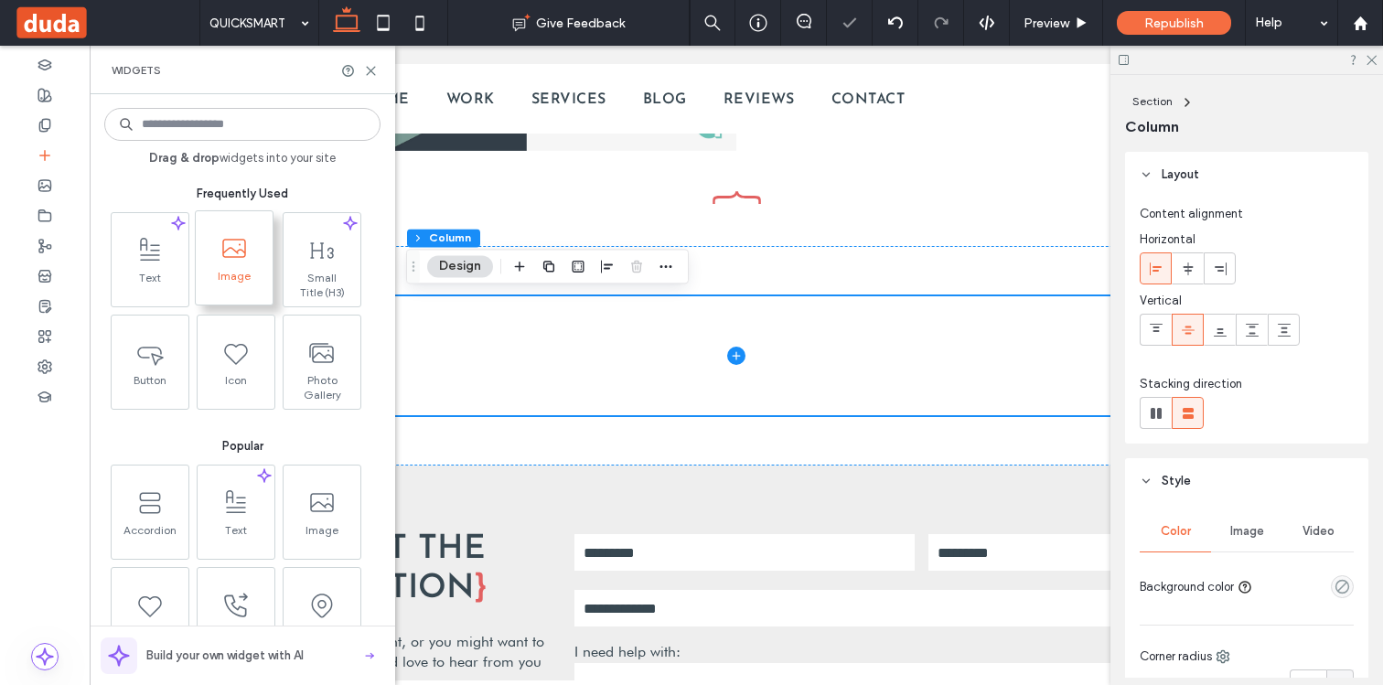
click at [238, 270] on span "Image" at bounding box center [234, 282] width 77 height 26
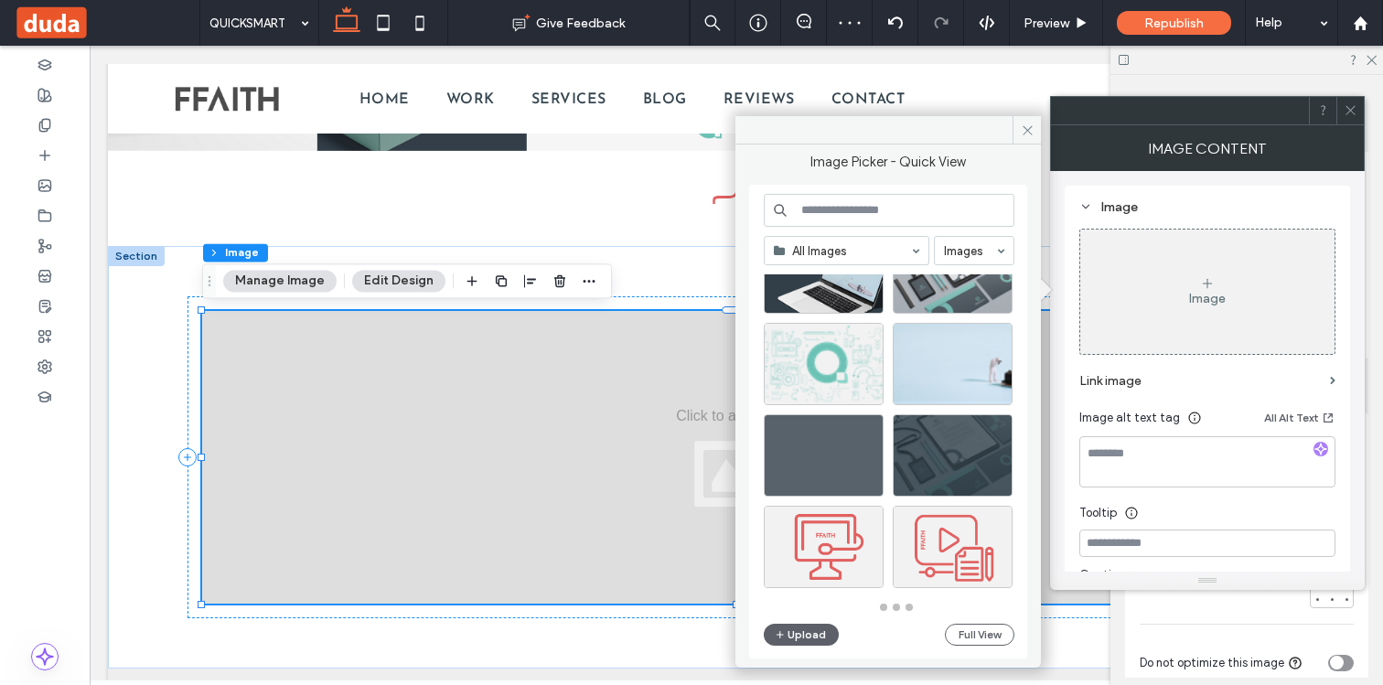
scroll to position [802, 0]
click at [838, 367] on div "Select" at bounding box center [824, 364] width 120 height 82
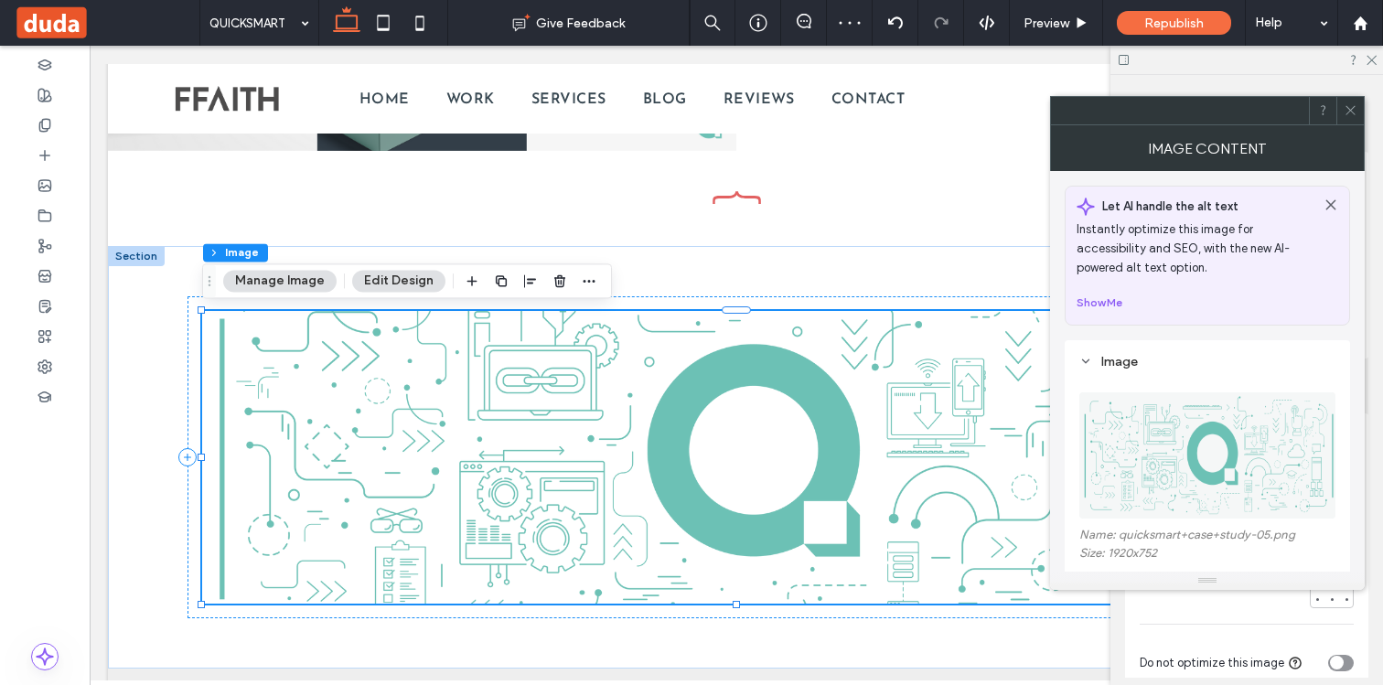
click at [1349, 107] on icon at bounding box center [1350, 110] width 14 height 14
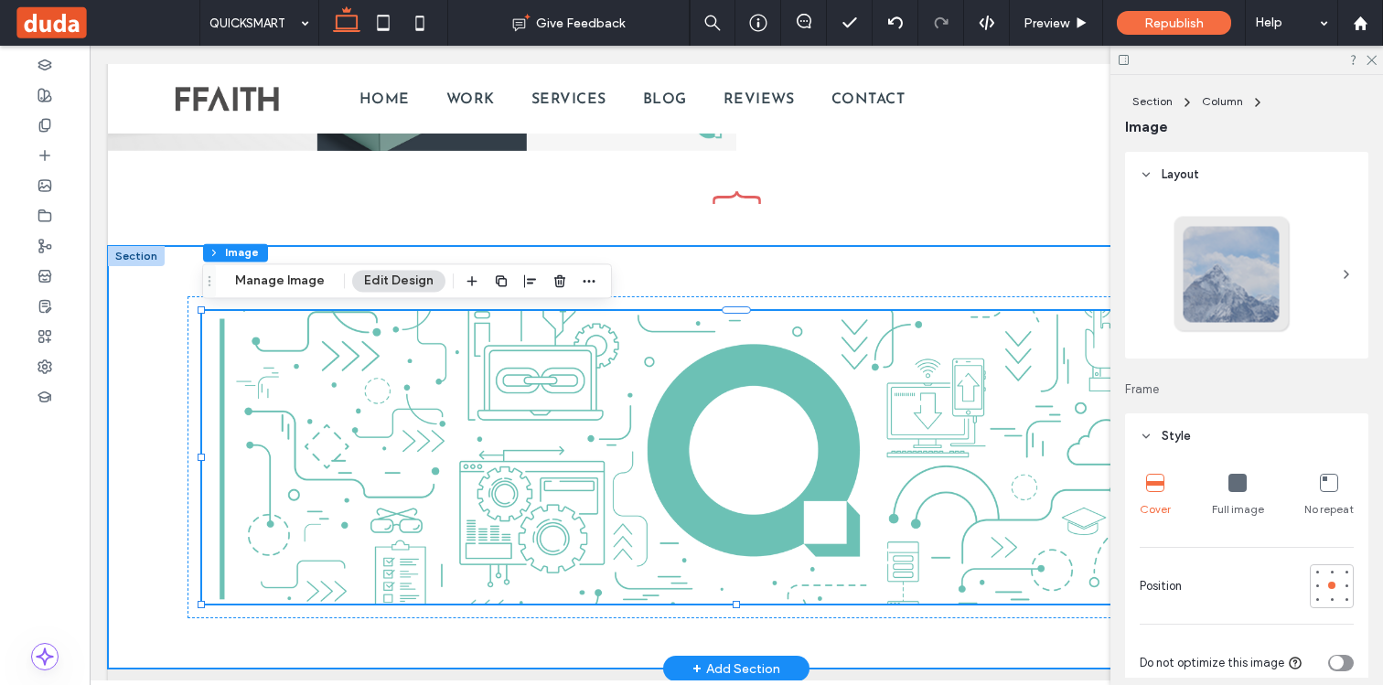
click at [944, 273] on div at bounding box center [735, 457] width 1097 height 422
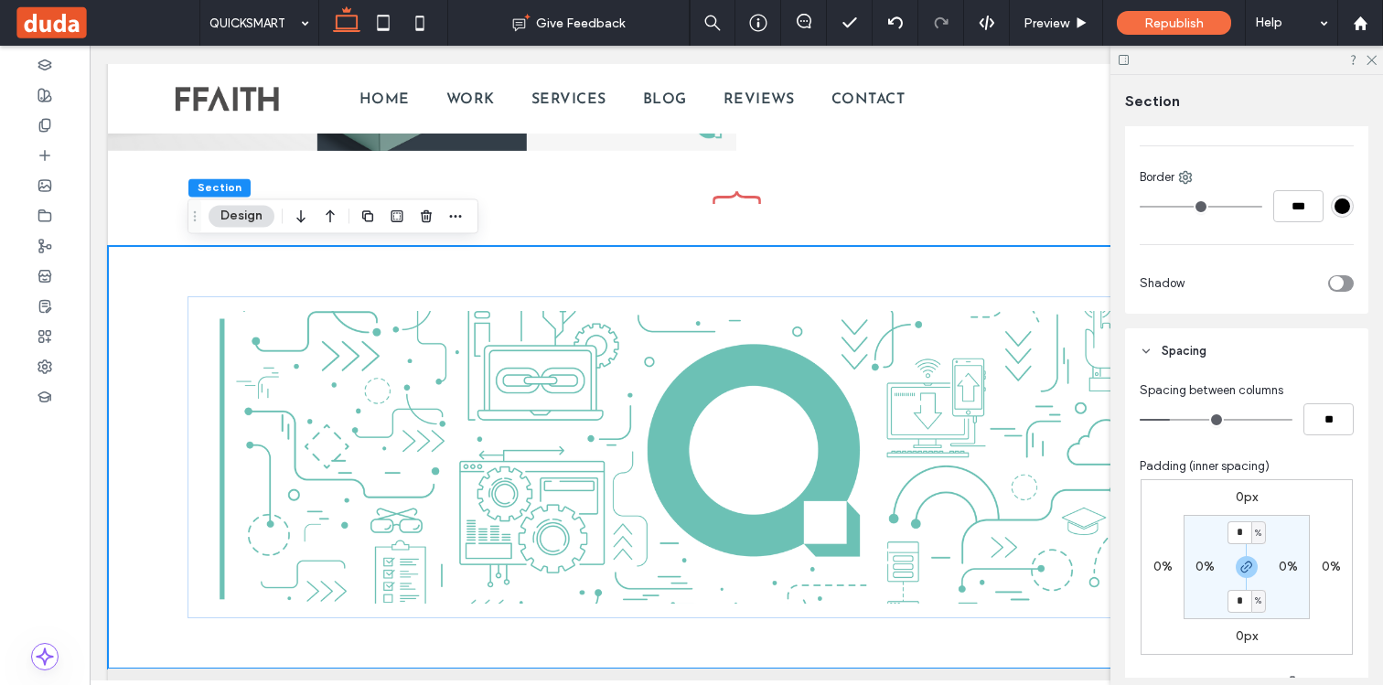
scroll to position [516, 0]
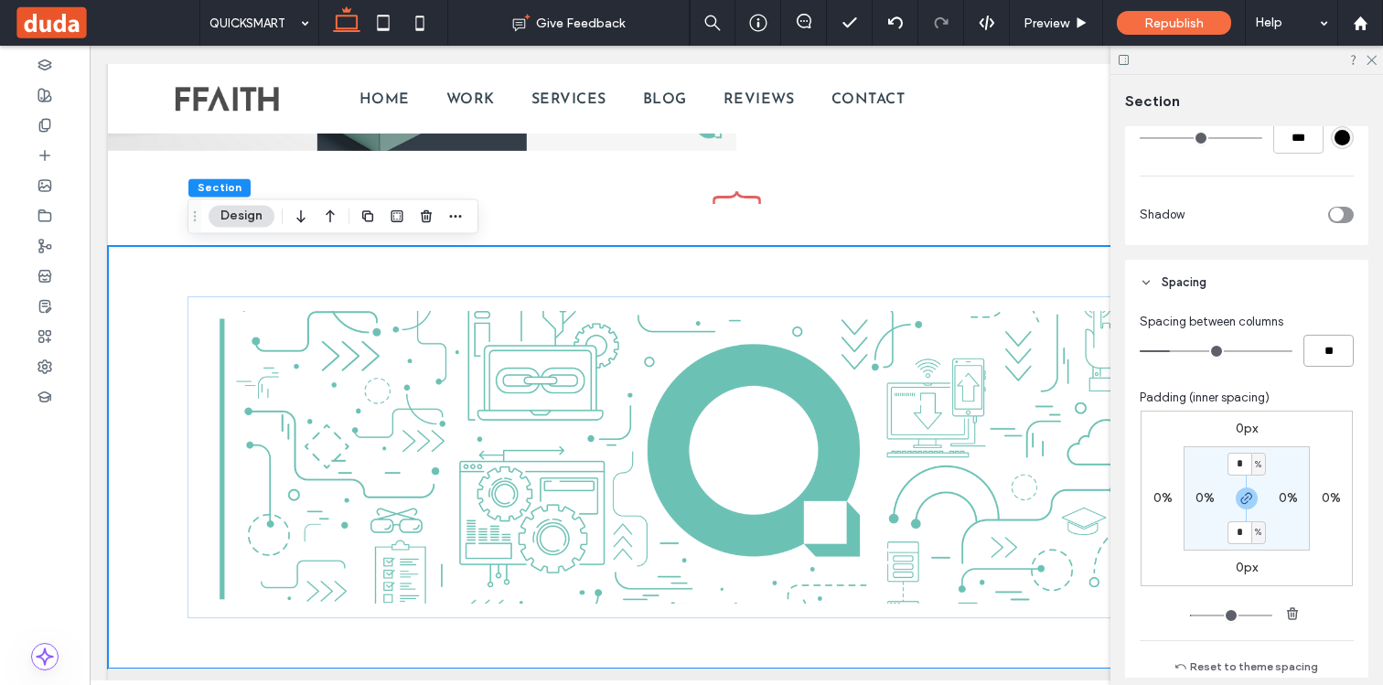
click at [1319, 358] on input "**" at bounding box center [1328, 351] width 50 height 32
type input "*"
type input "**"
click at [1245, 468] on input "*" at bounding box center [1239, 464] width 24 height 23
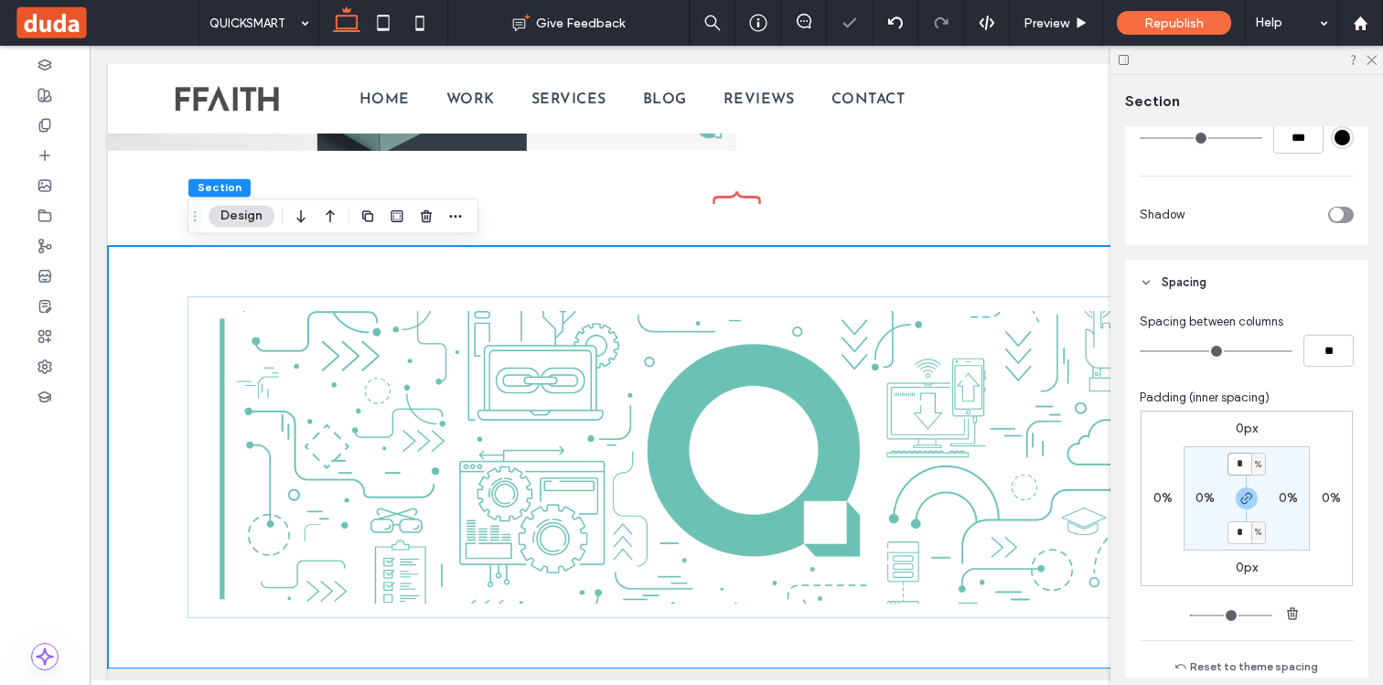
type input "*"
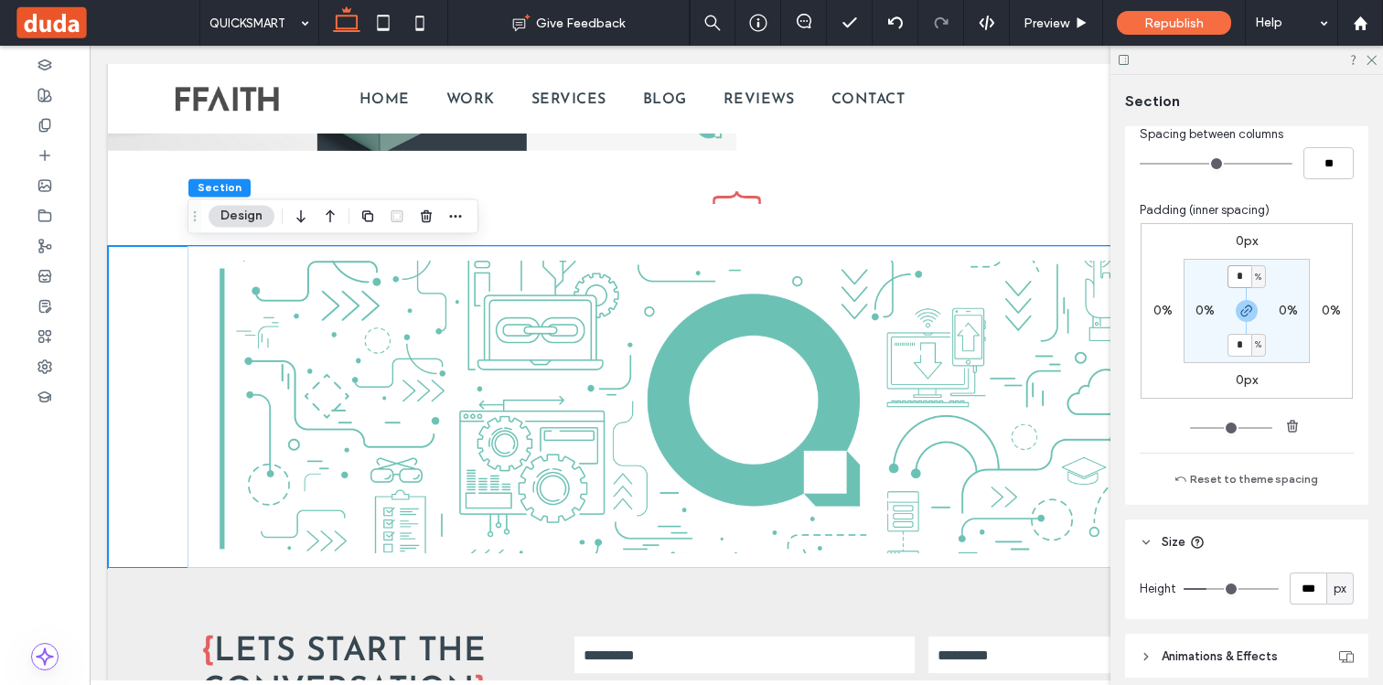
scroll to position [779, 0]
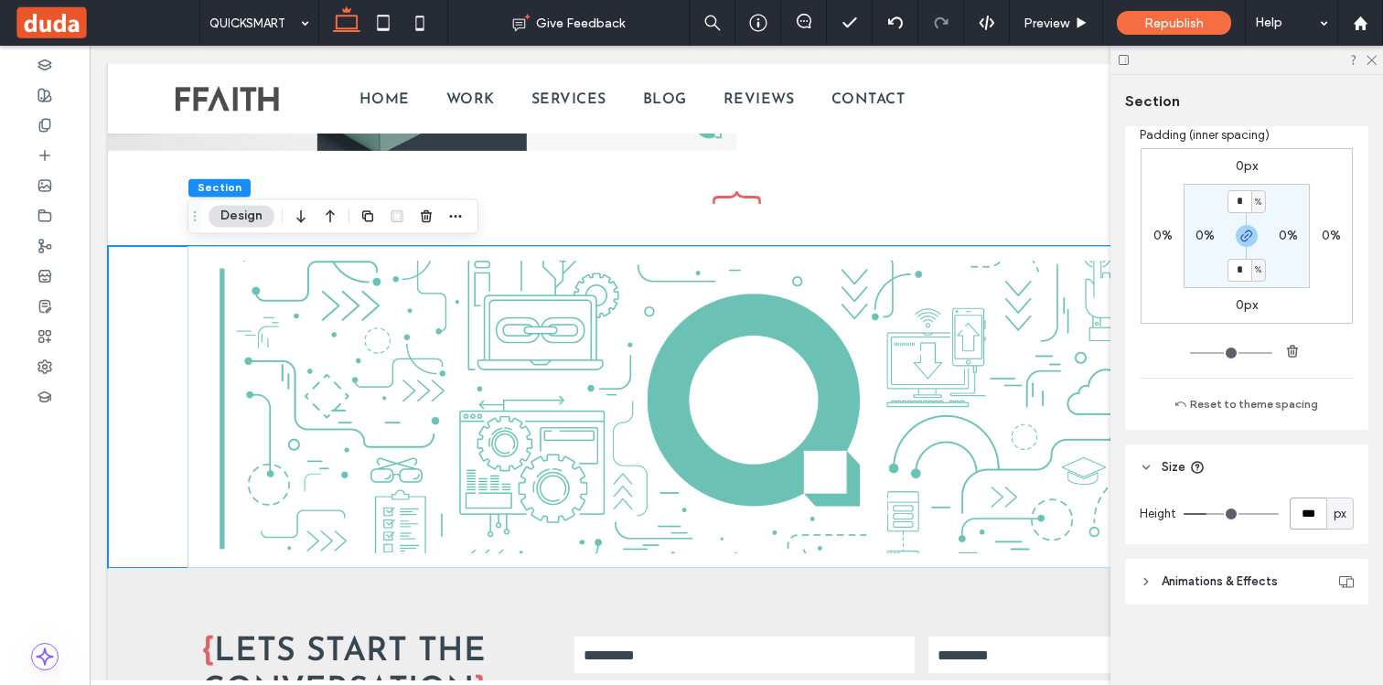
click at [1305, 521] on input "***" at bounding box center [1307, 513] width 37 height 32
type input "***"
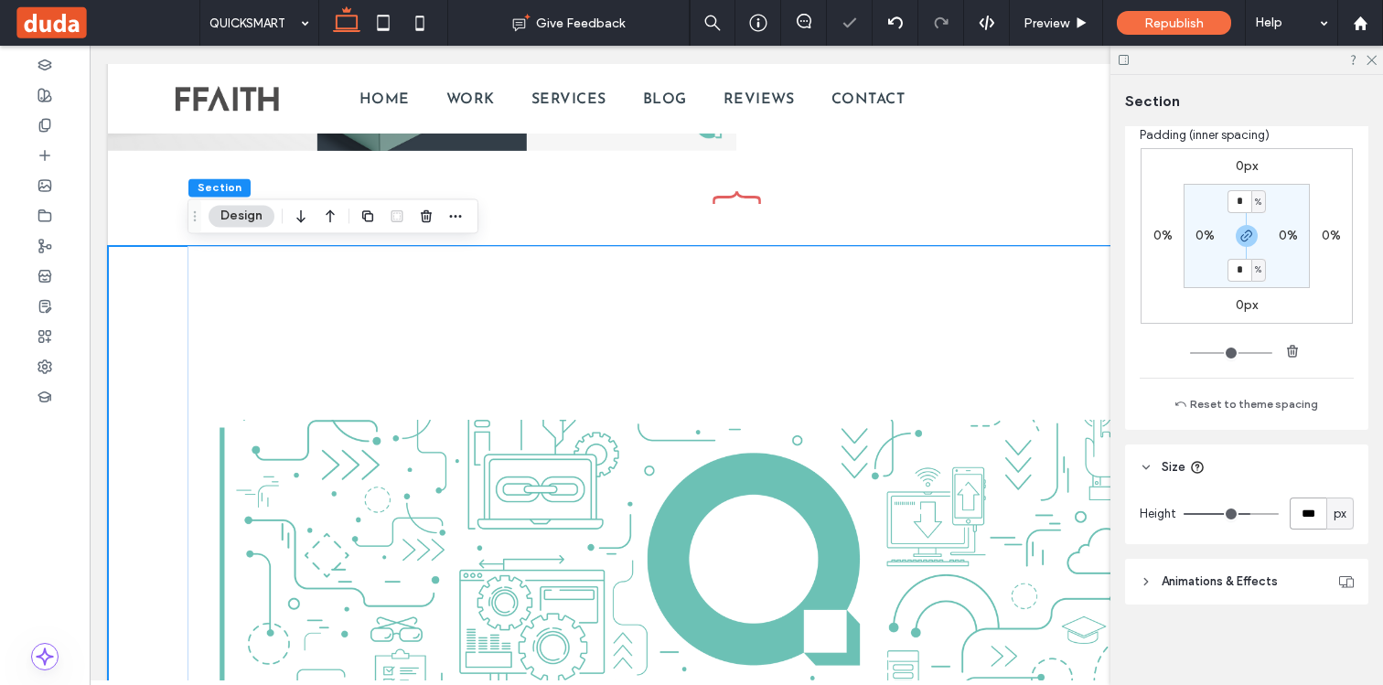
click at [1307, 519] on input "***" at bounding box center [1307, 513] width 37 height 32
type input "***"
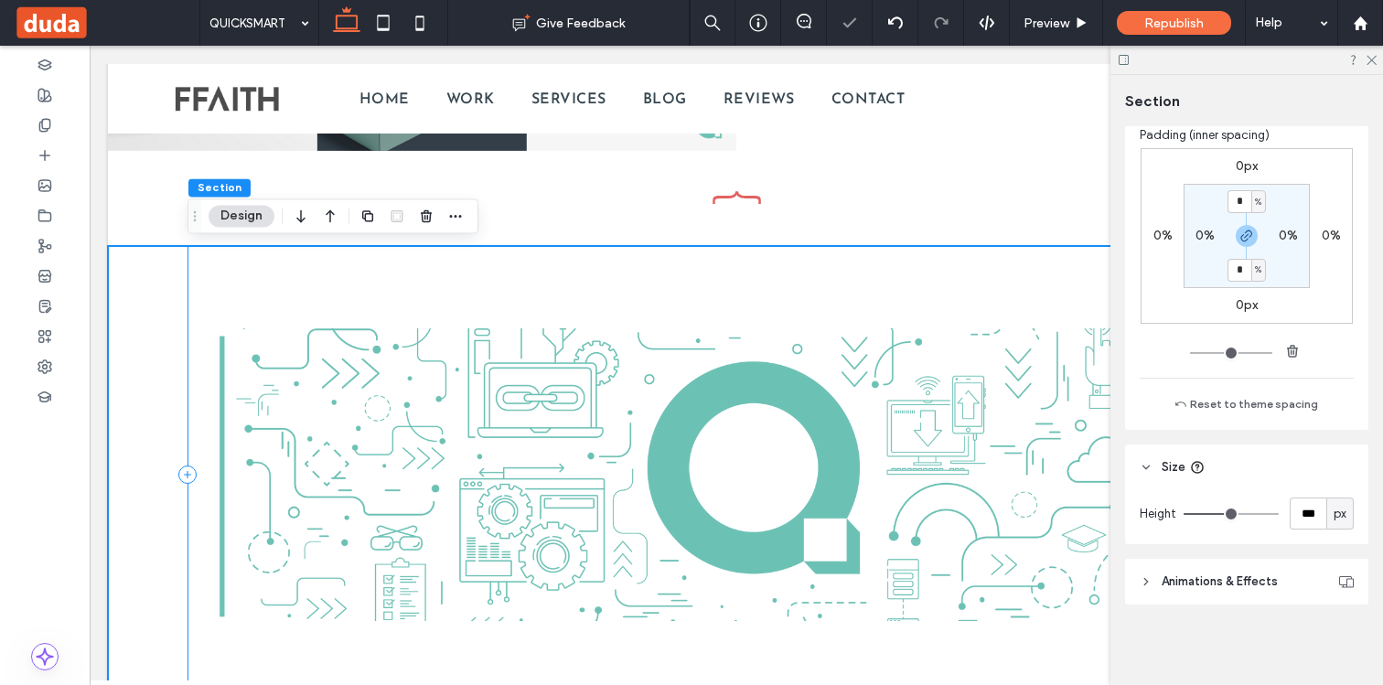
click at [1001, 278] on div at bounding box center [735, 474] width 1097 height 457
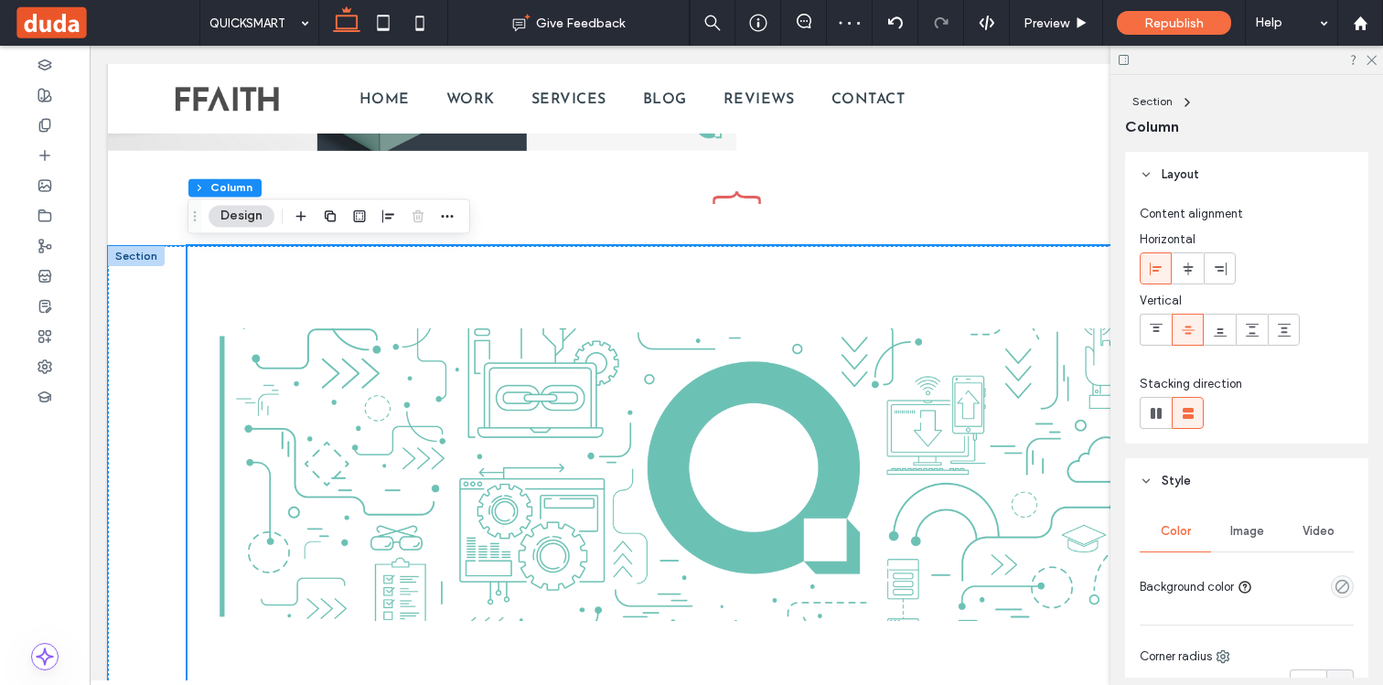
click at [149, 252] on div at bounding box center [136, 256] width 57 height 20
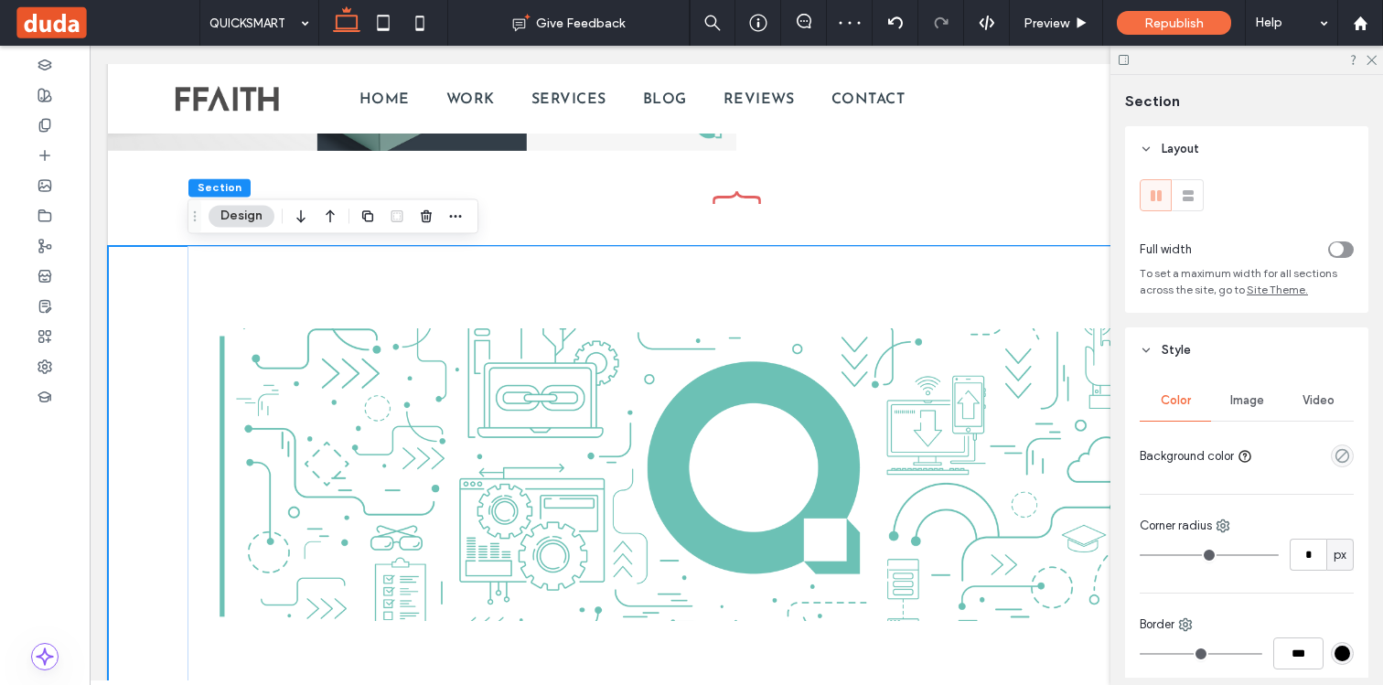
click at [1342, 247] on div "toggle" at bounding box center [1341, 249] width 26 height 16
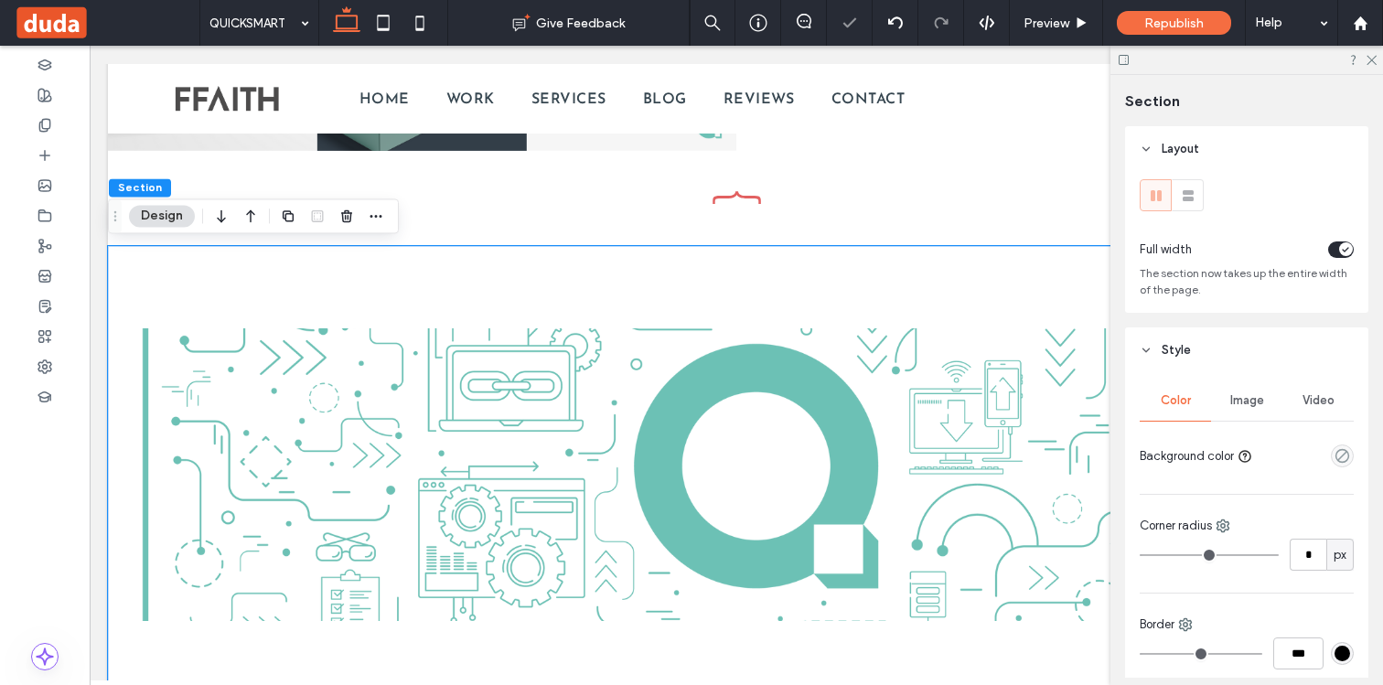
click at [1341, 248] on div "toggle" at bounding box center [1346, 249] width 14 height 14
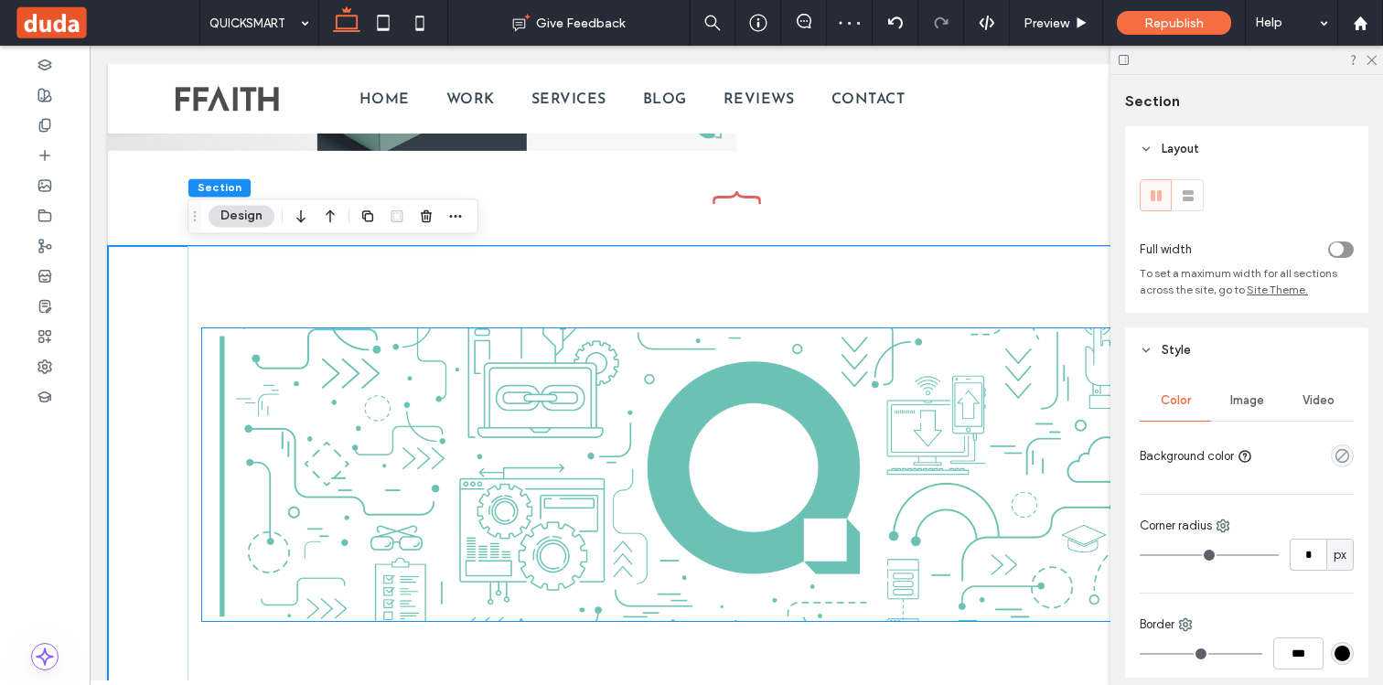
click at [765, 340] on img at bounding box center [736, 474] width 1068 height 293
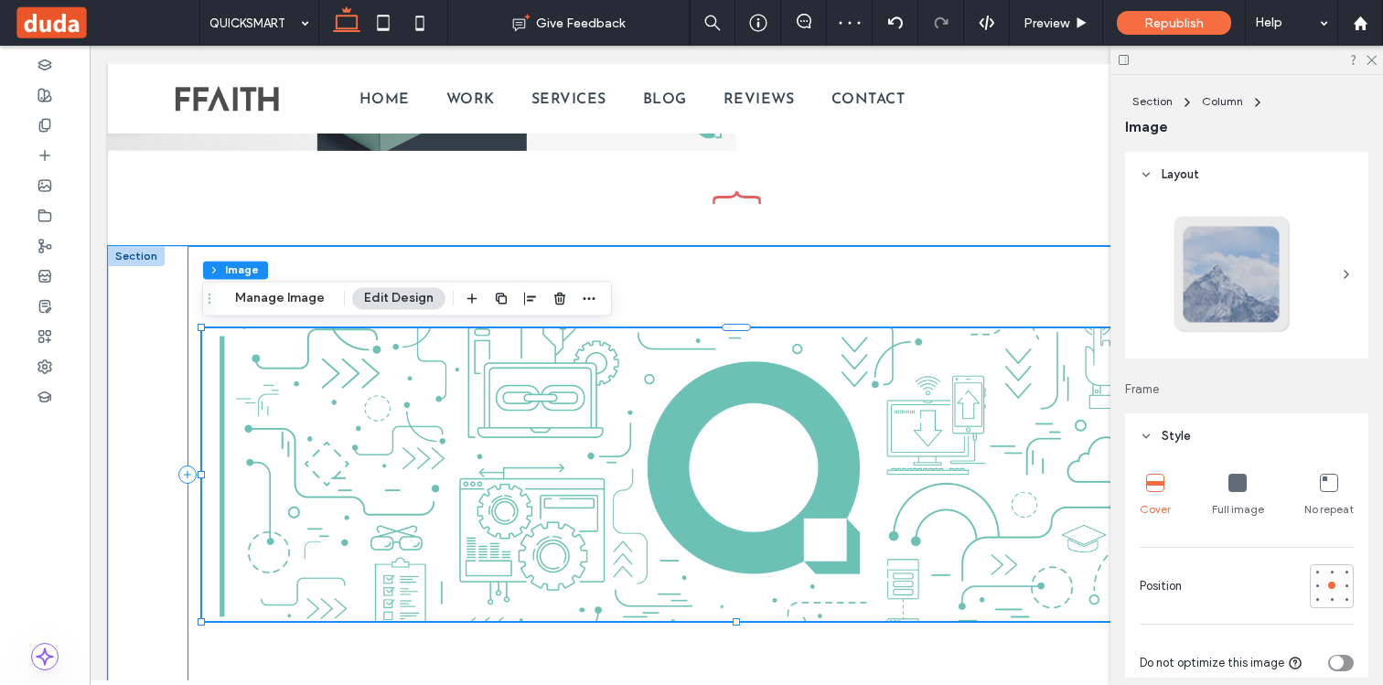
click at [747, 305] on div at bounding box center [735, 474] width 1097 height 457
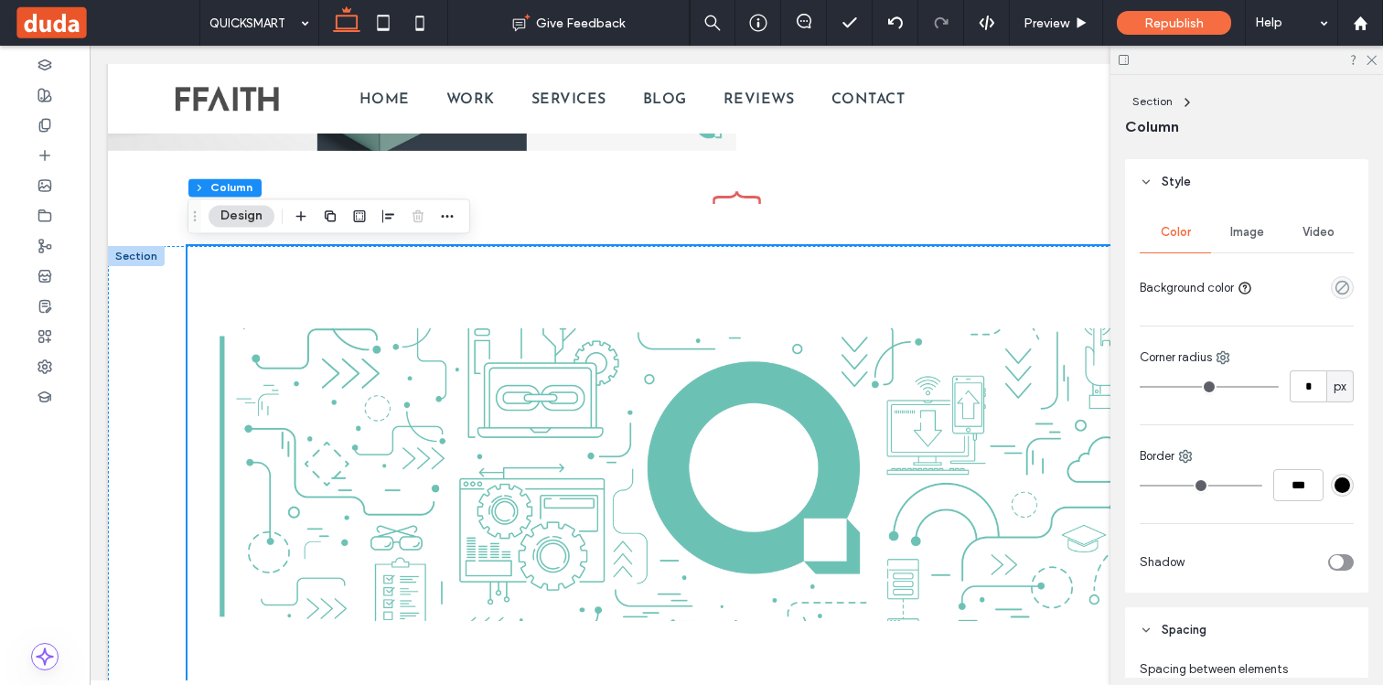
scroll to position [308, 0]
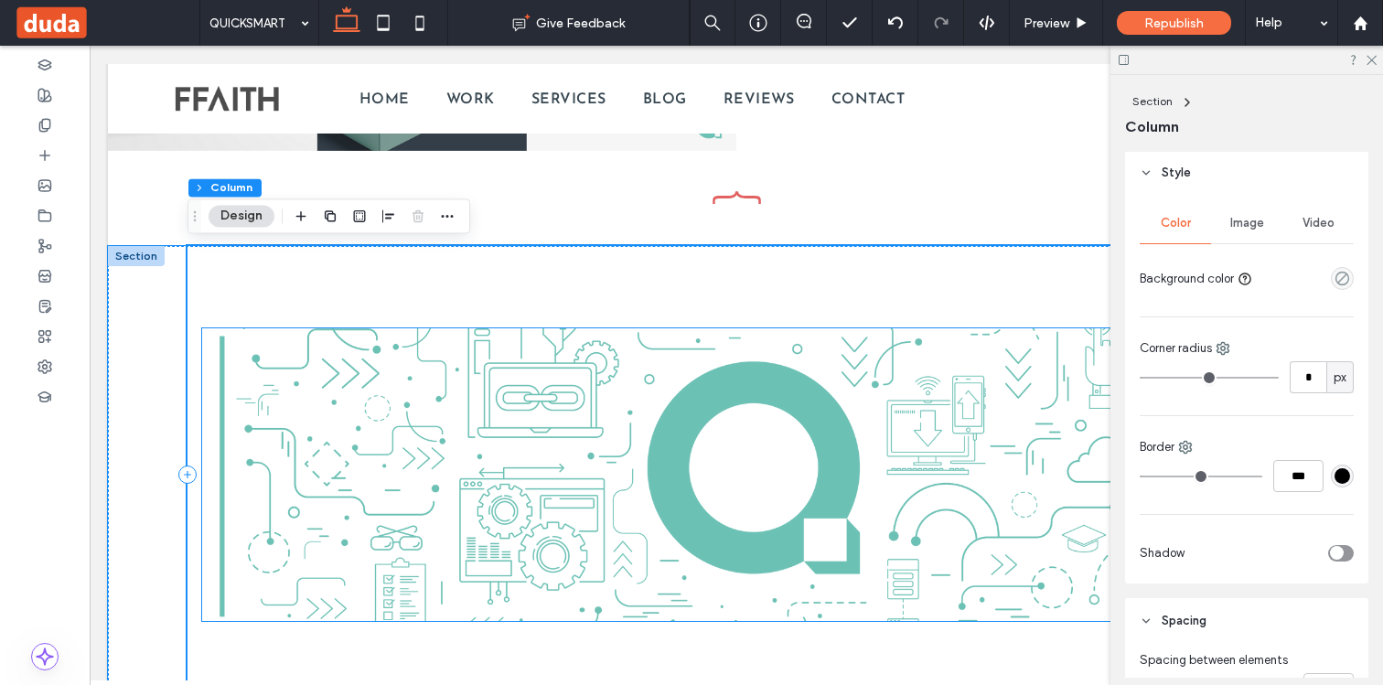
click at [928, 444] on img at bounding box center [736, 474] width 1068 height 293
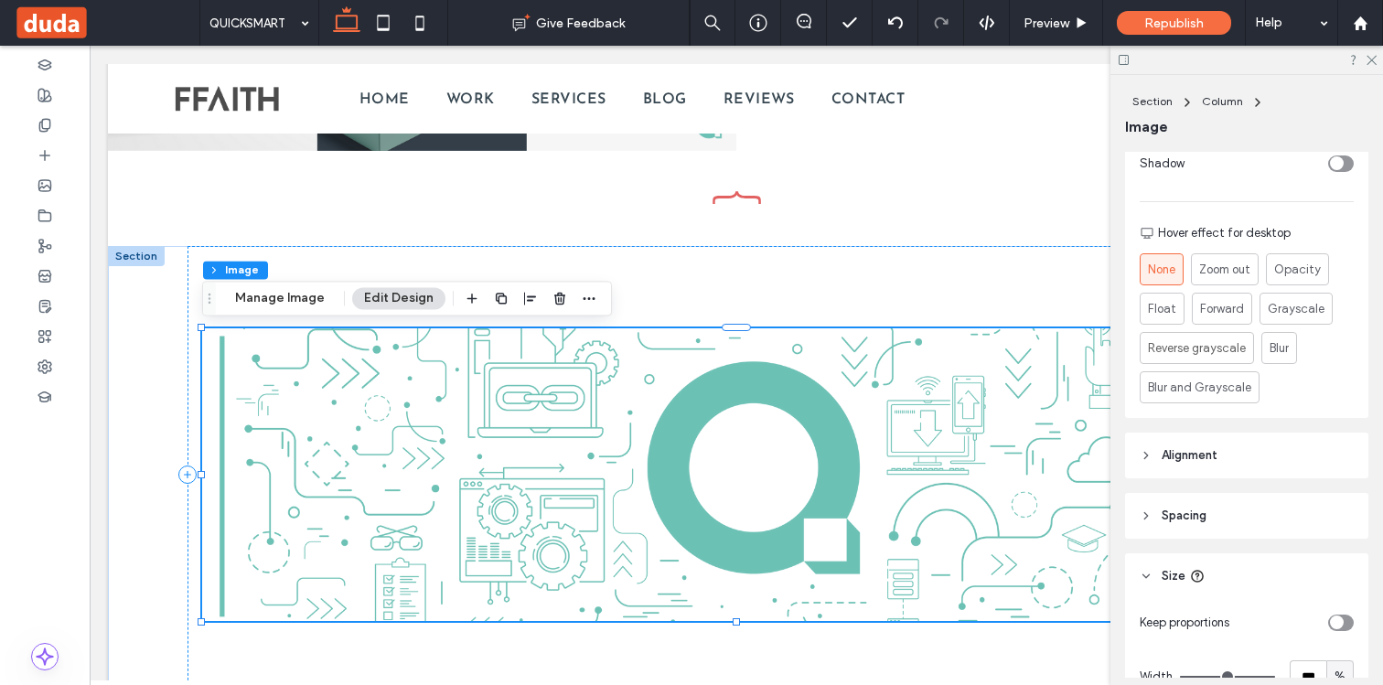
scroll to position [915, 0]
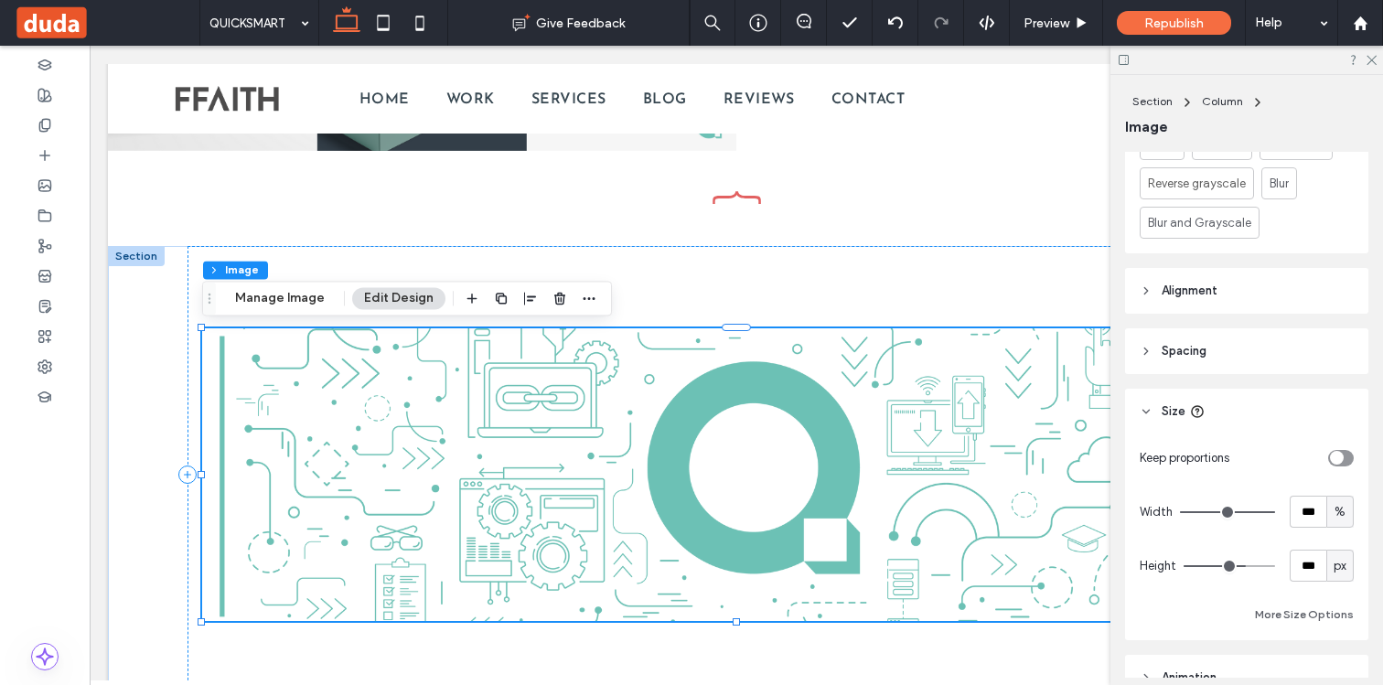
click at [1346, 464] on div "toggle" at bounding box center [1341, 458] width 26 height 16
type input "*"
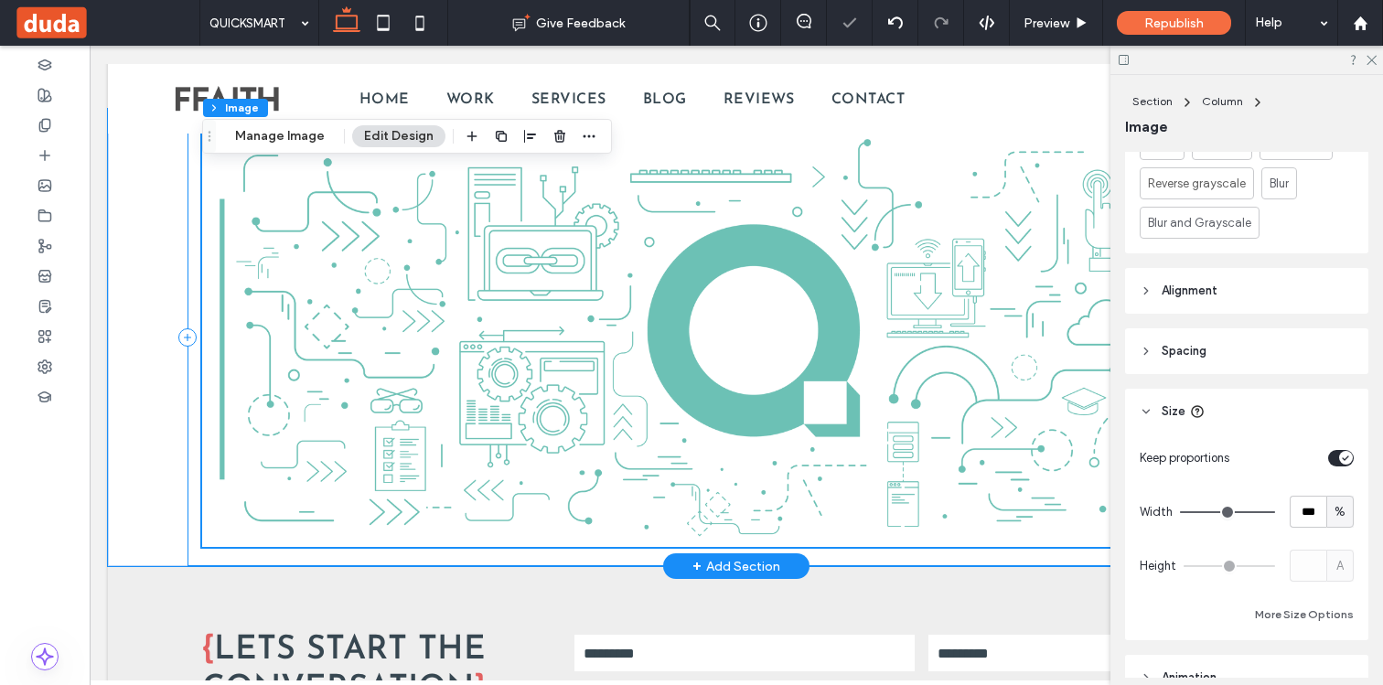
scroll to position [5110, 0]
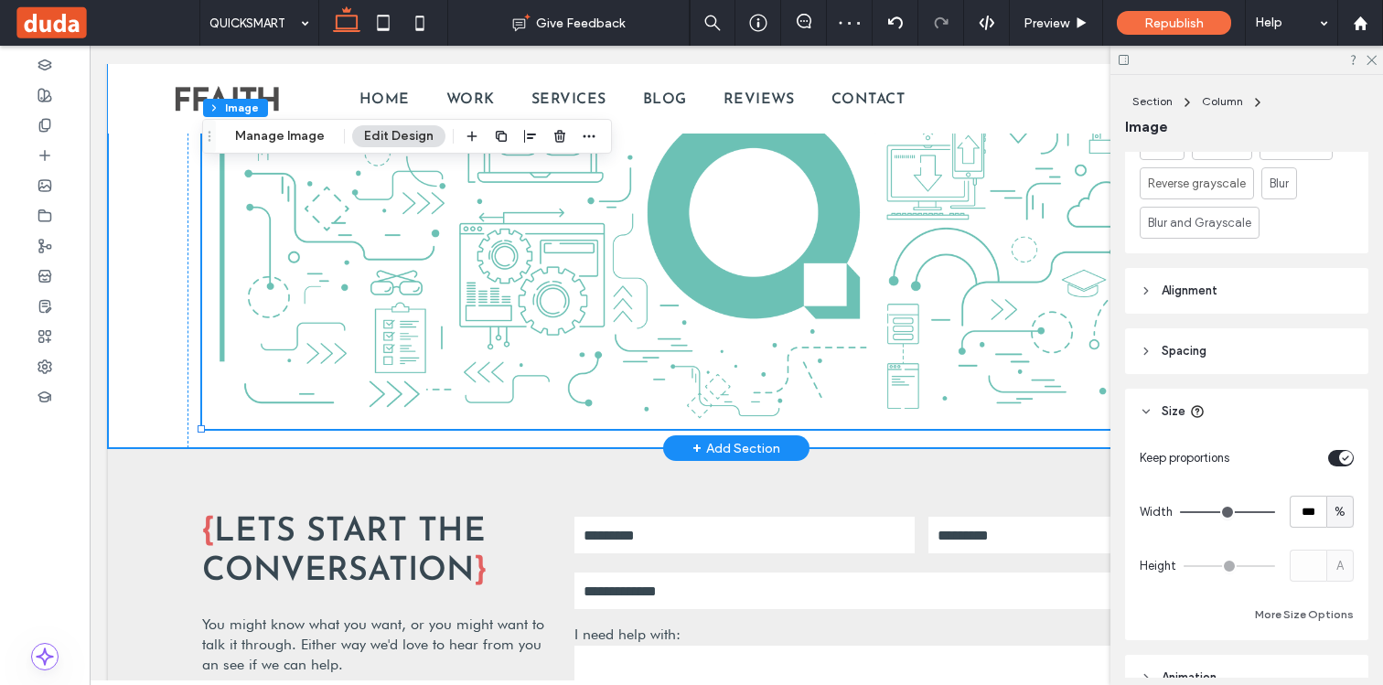
click at [134, 366] on div at bounding box center [736, 219] width 1256 height 457
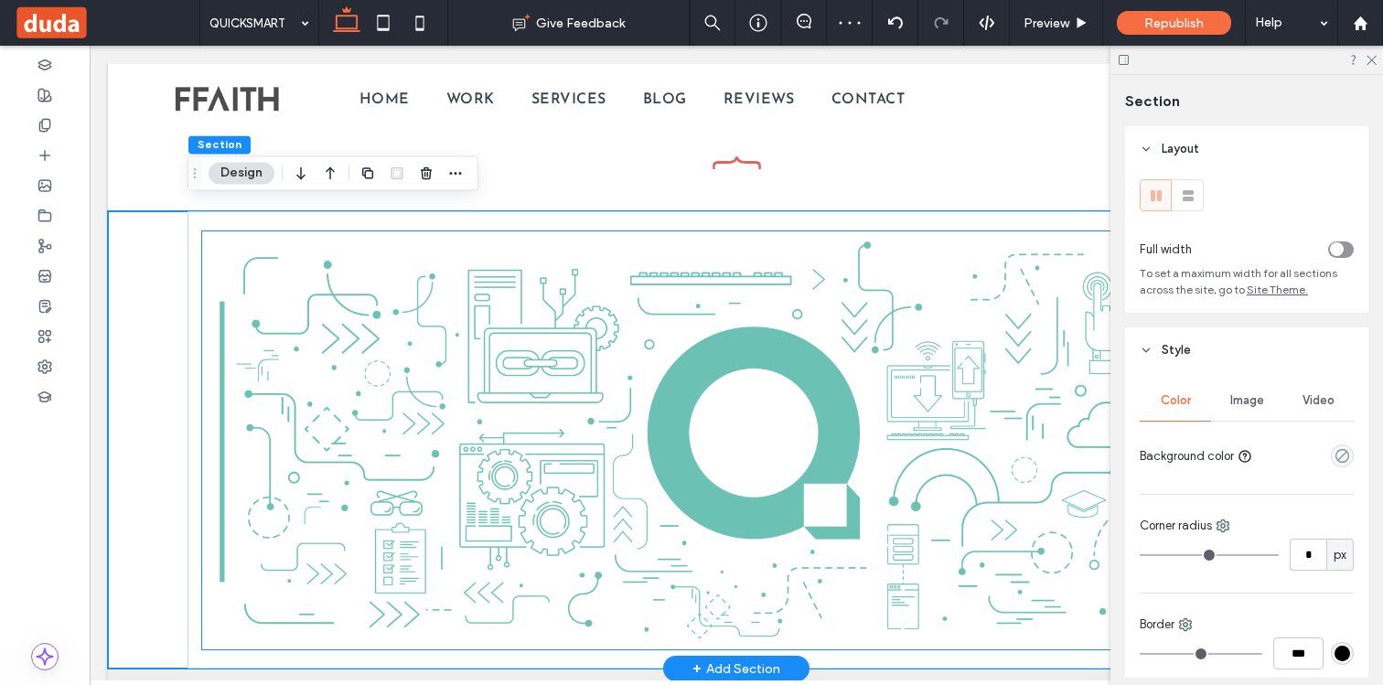
scroll to position [4879, 0]
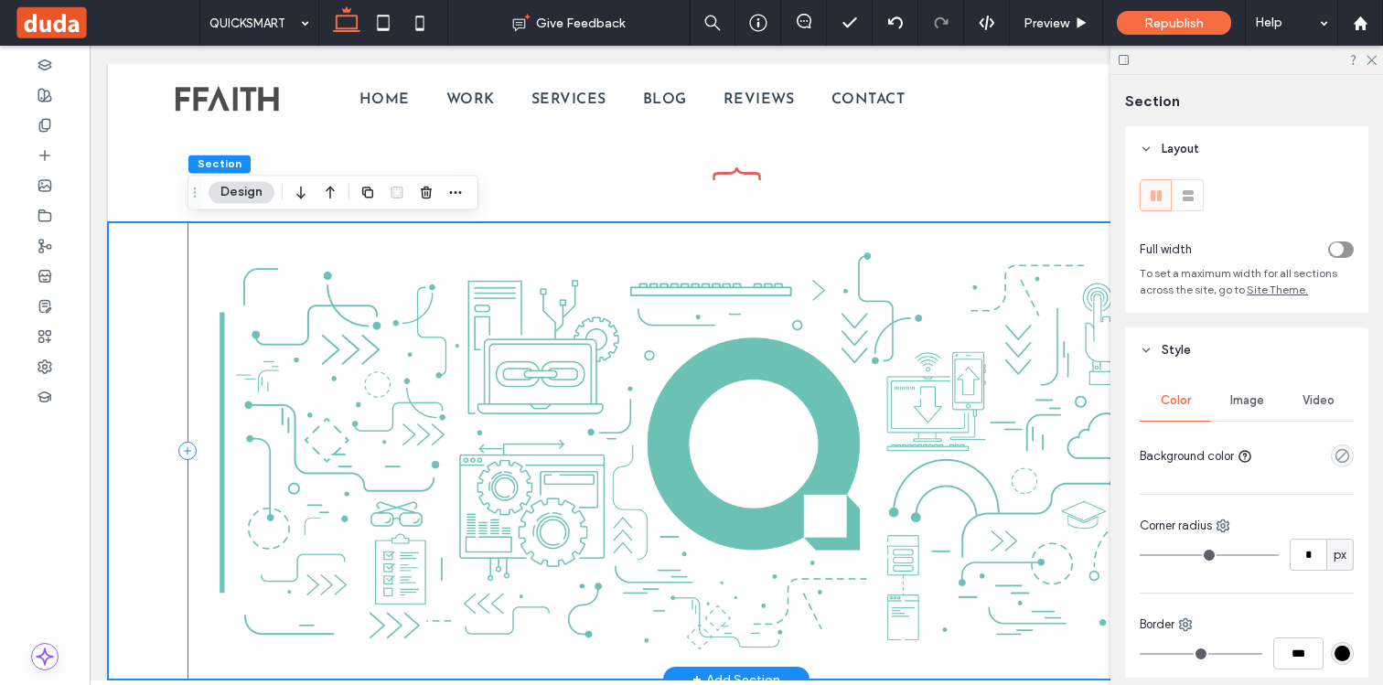
click at [198, 269] on div at bounding box center [735, 450] width 1097 height 457
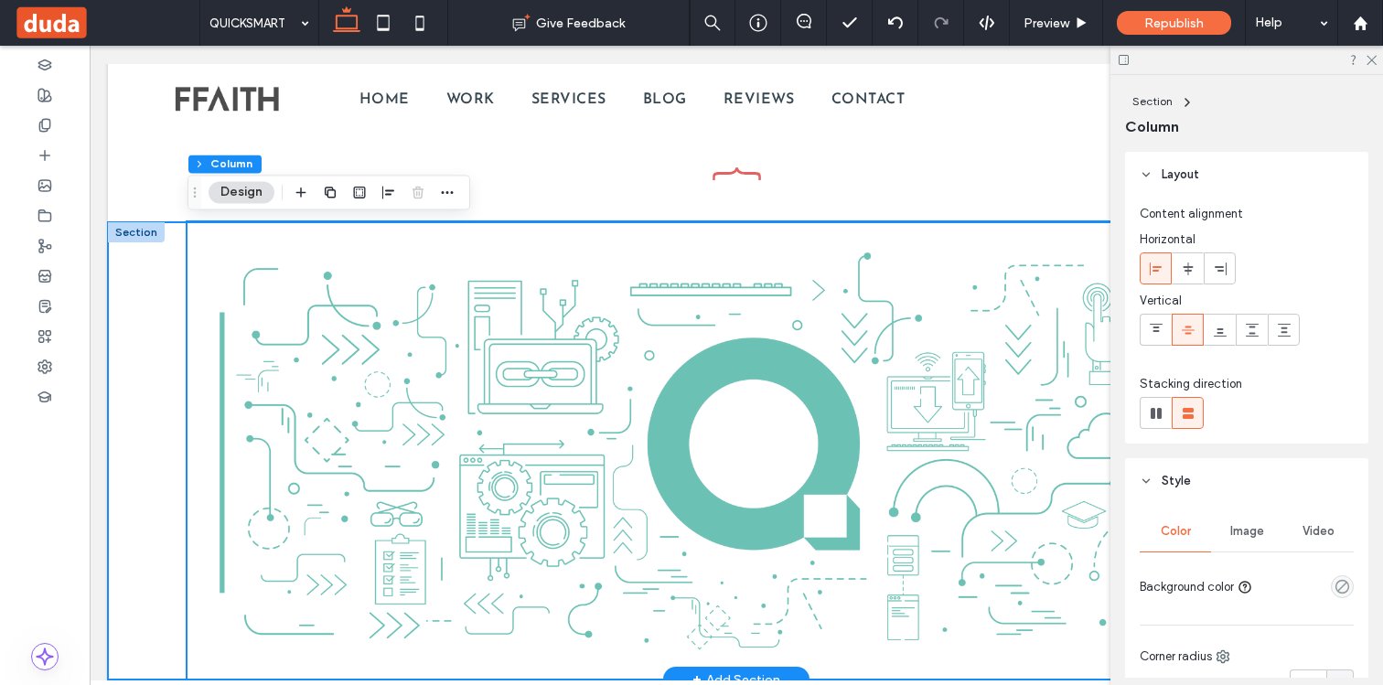
click at [162, 262] on div at bounding box center [736, 450] width 1256 height 457
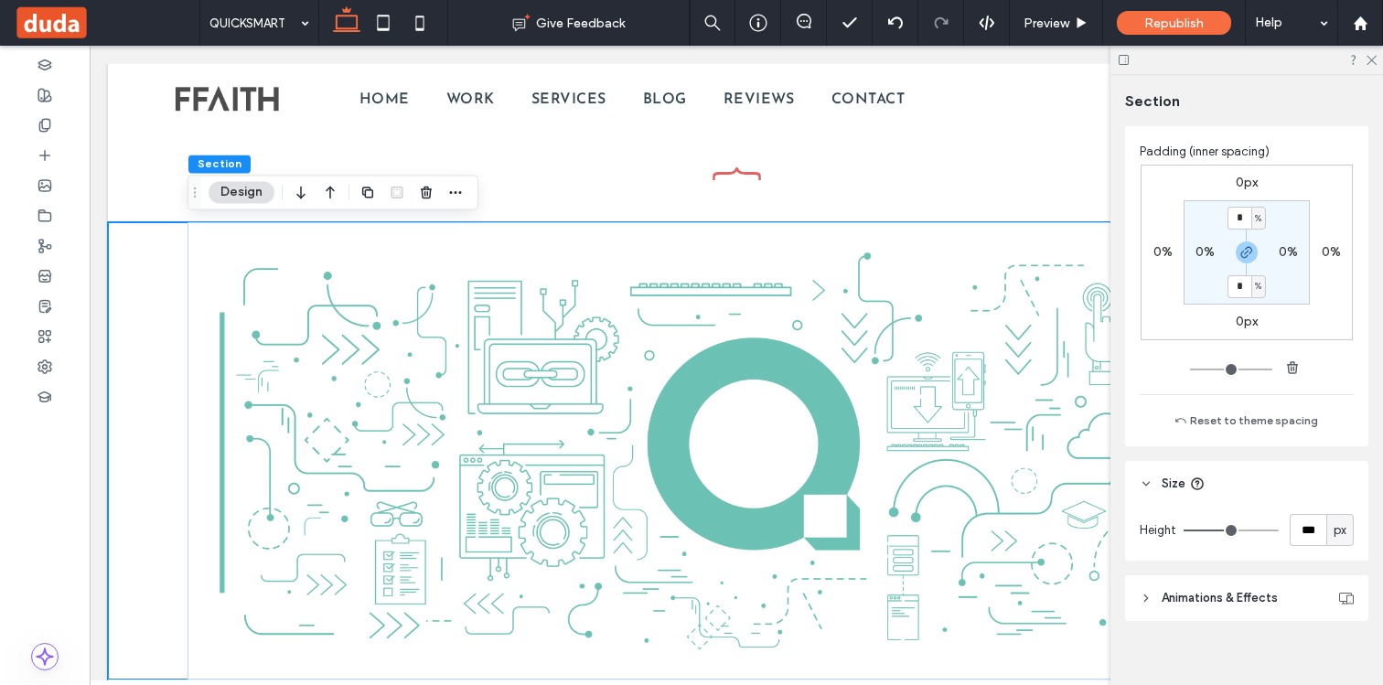
scroll to position [766, 0]
click at [1305, 525] on input "***" at bounding box center [1307, 525] width 37 height 32
type input "***"
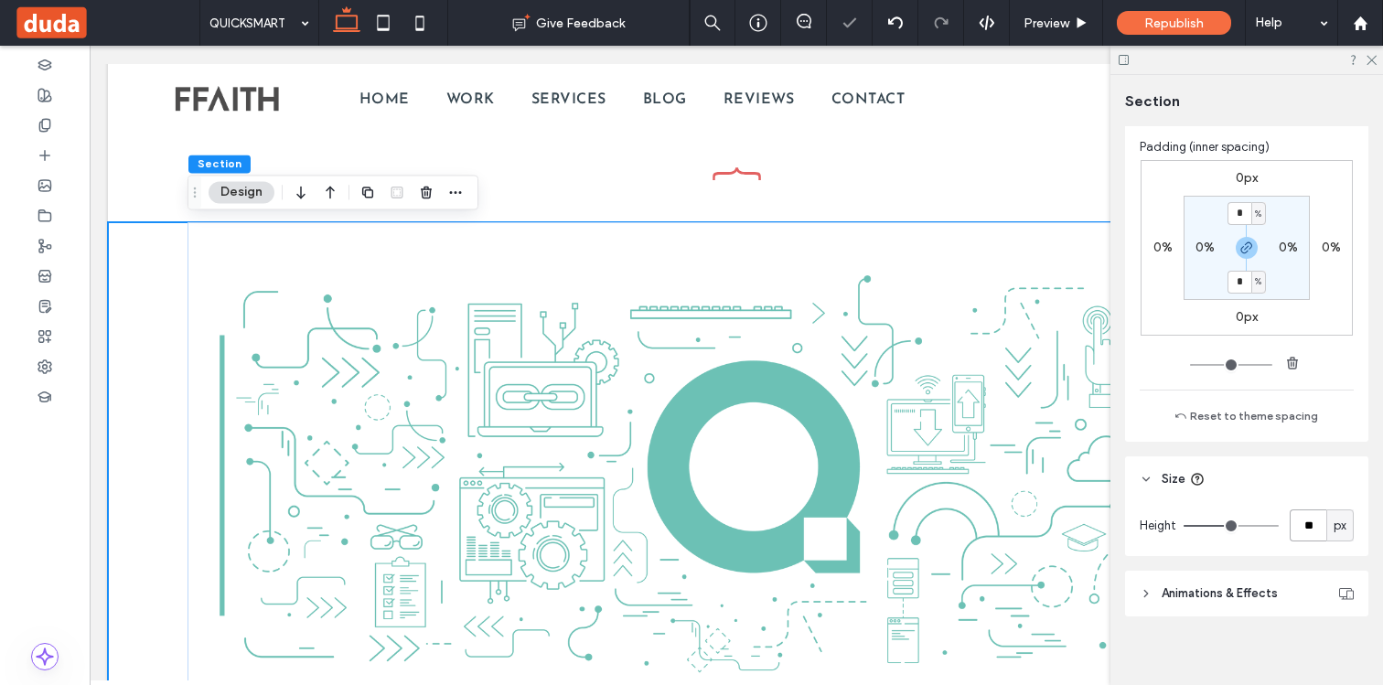
type input "*"
type input "***"
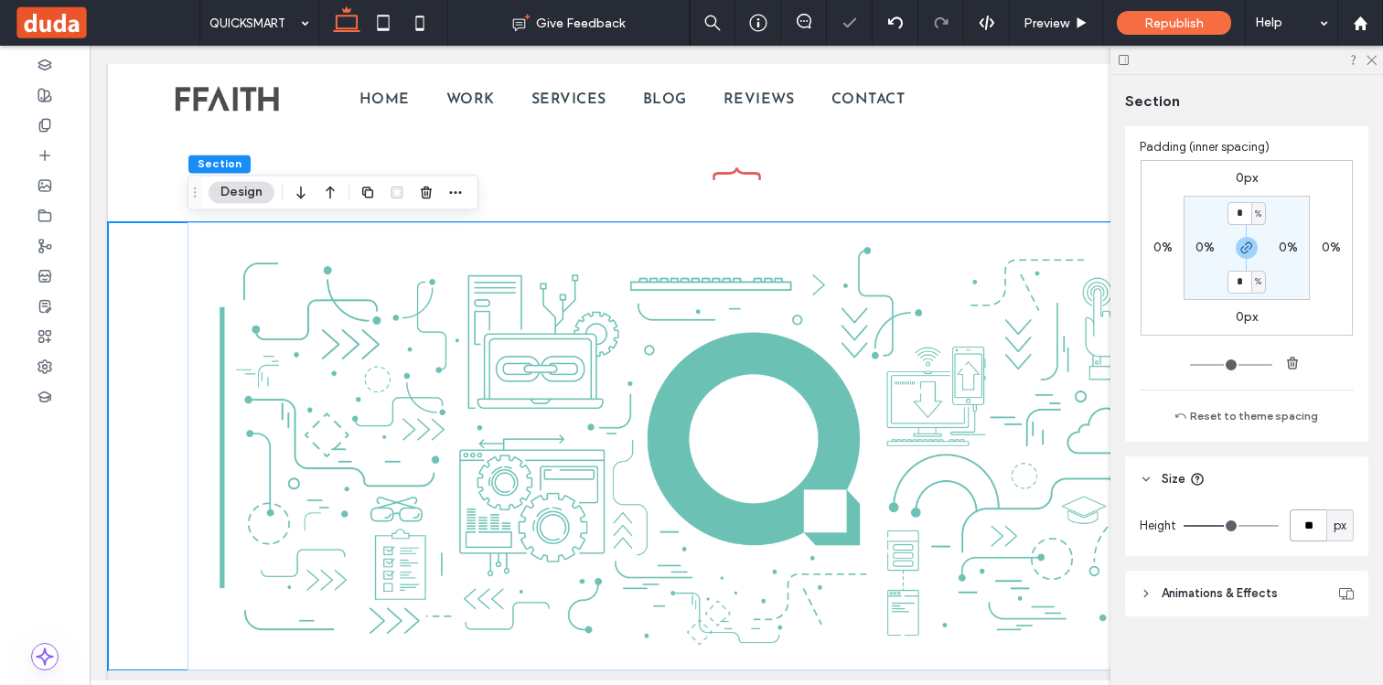
type input "*"
type input "***"
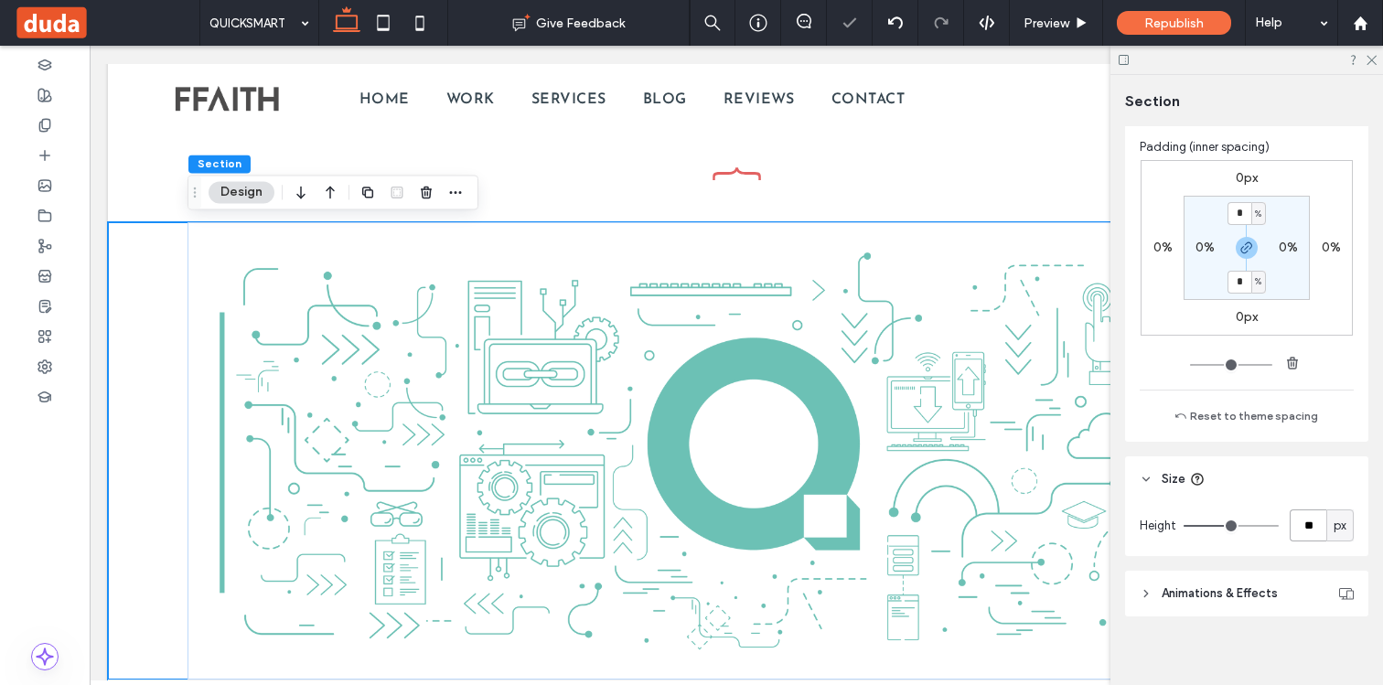
type input "*"
type input "***"
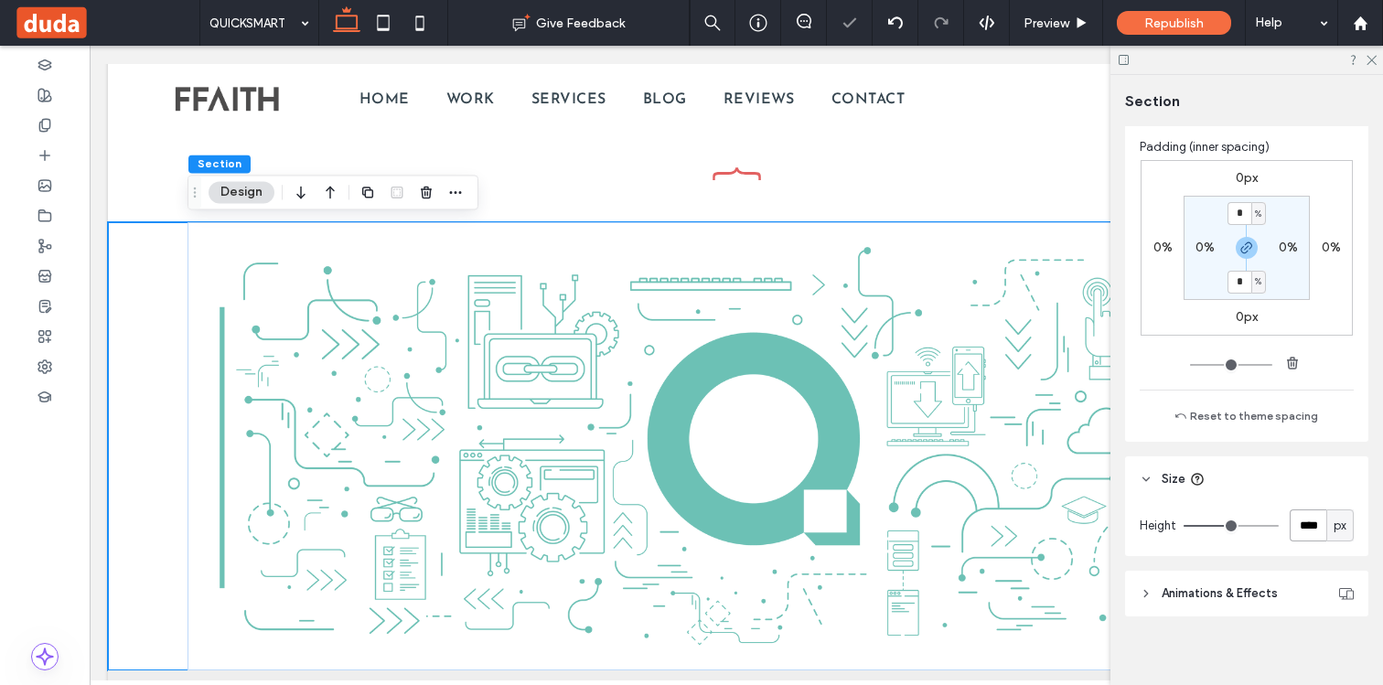
type input "****"
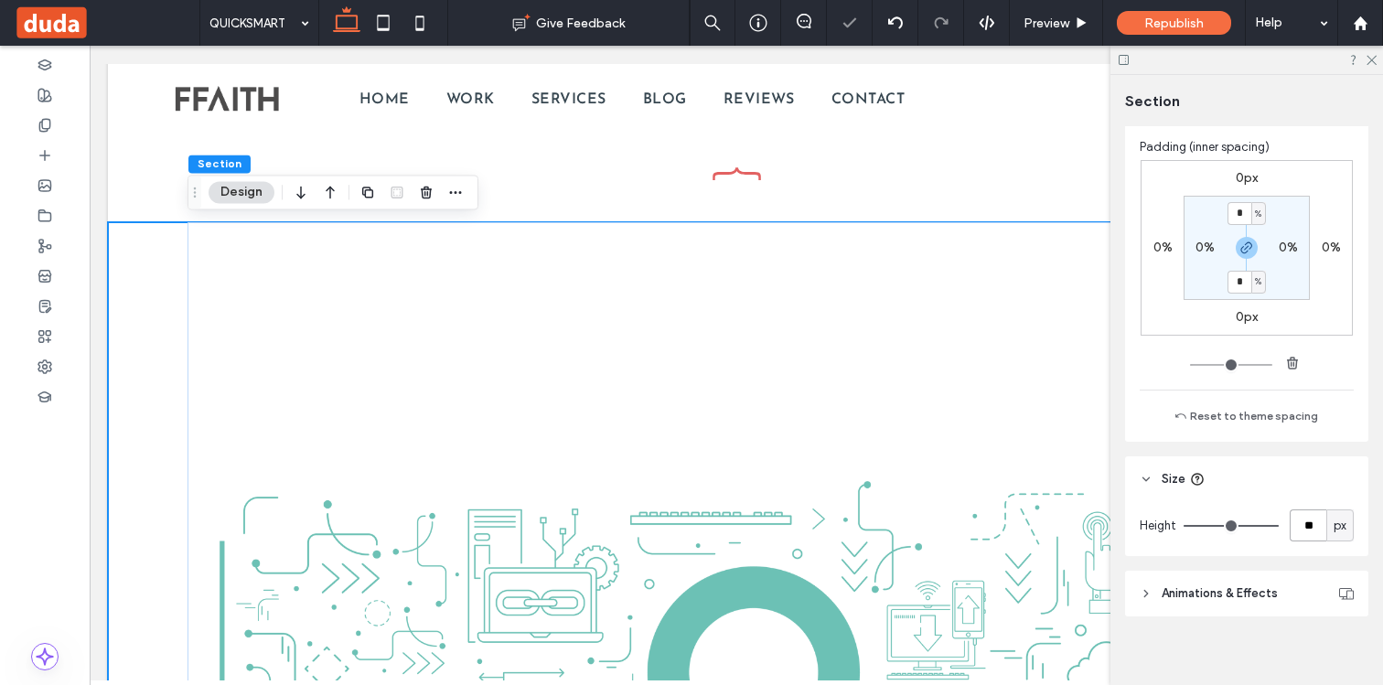
type input "*"
type input "***"
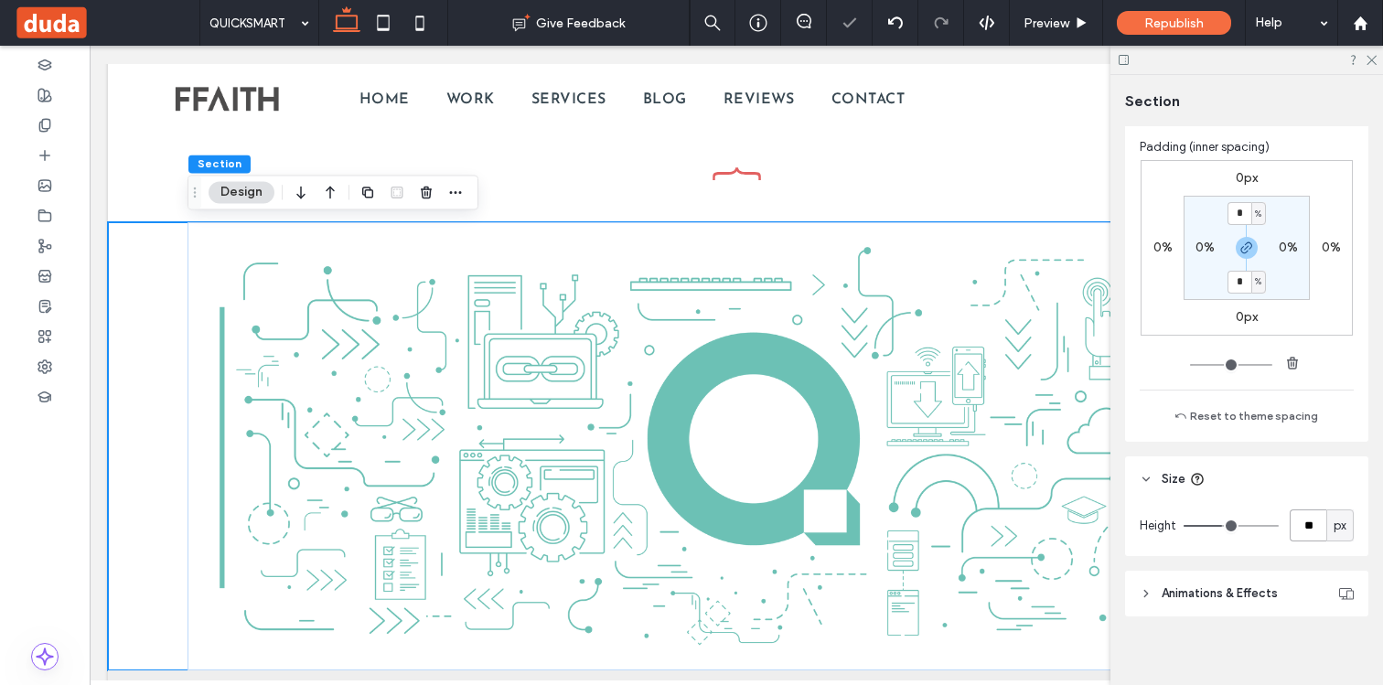
type input "*"
type input "***"
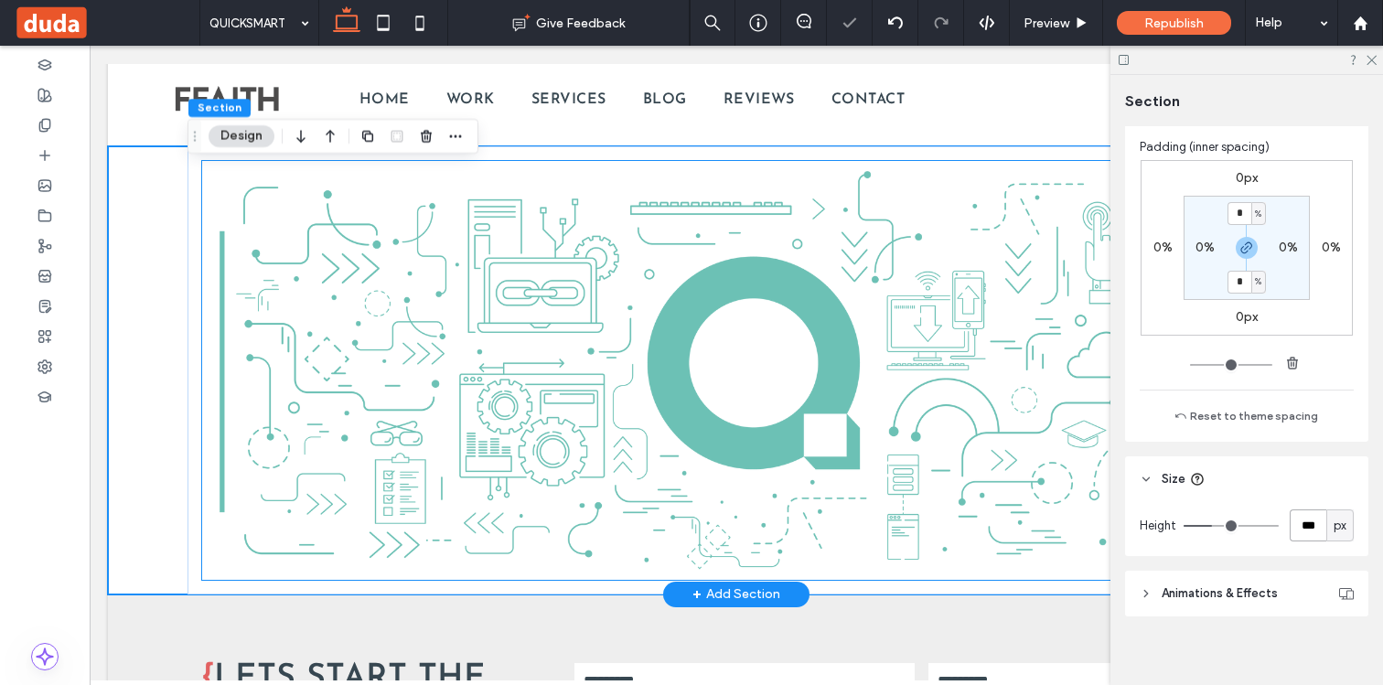
scroll to position [4959, 0]
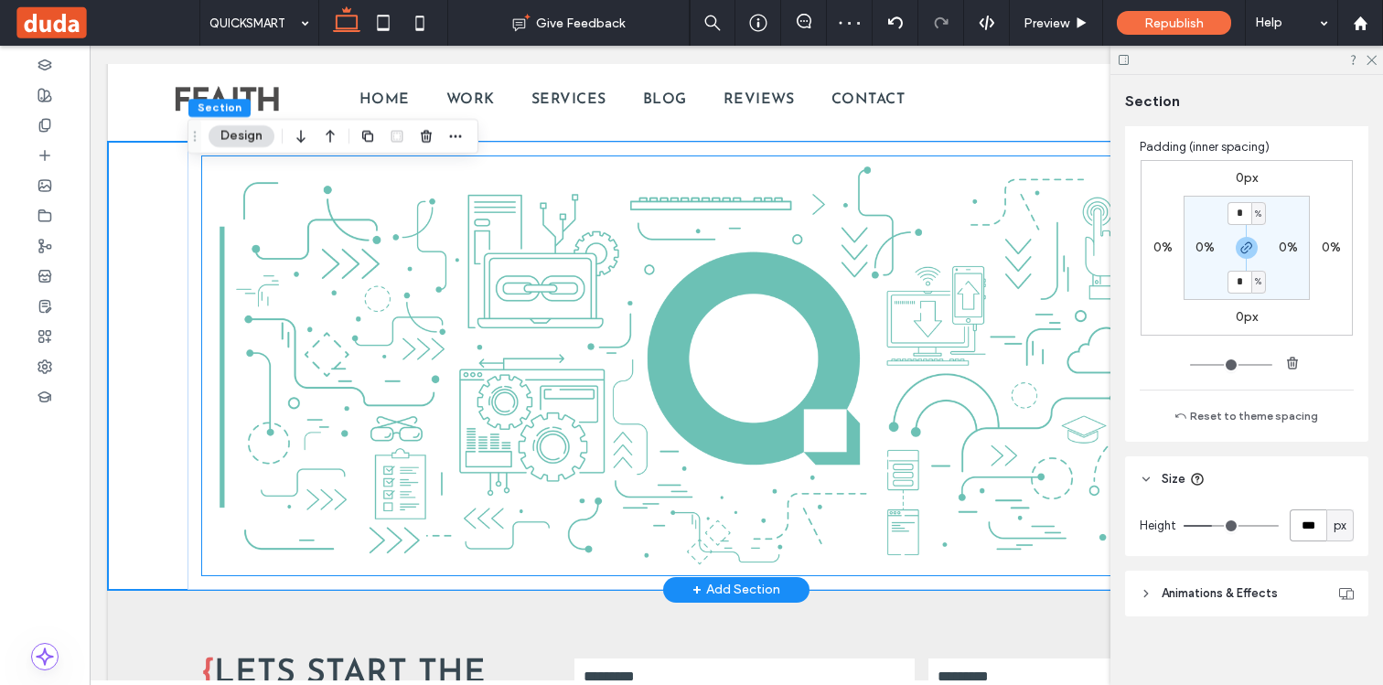
click at [804, 360] on img at bounding box center [736, 365] width 1068 height 418
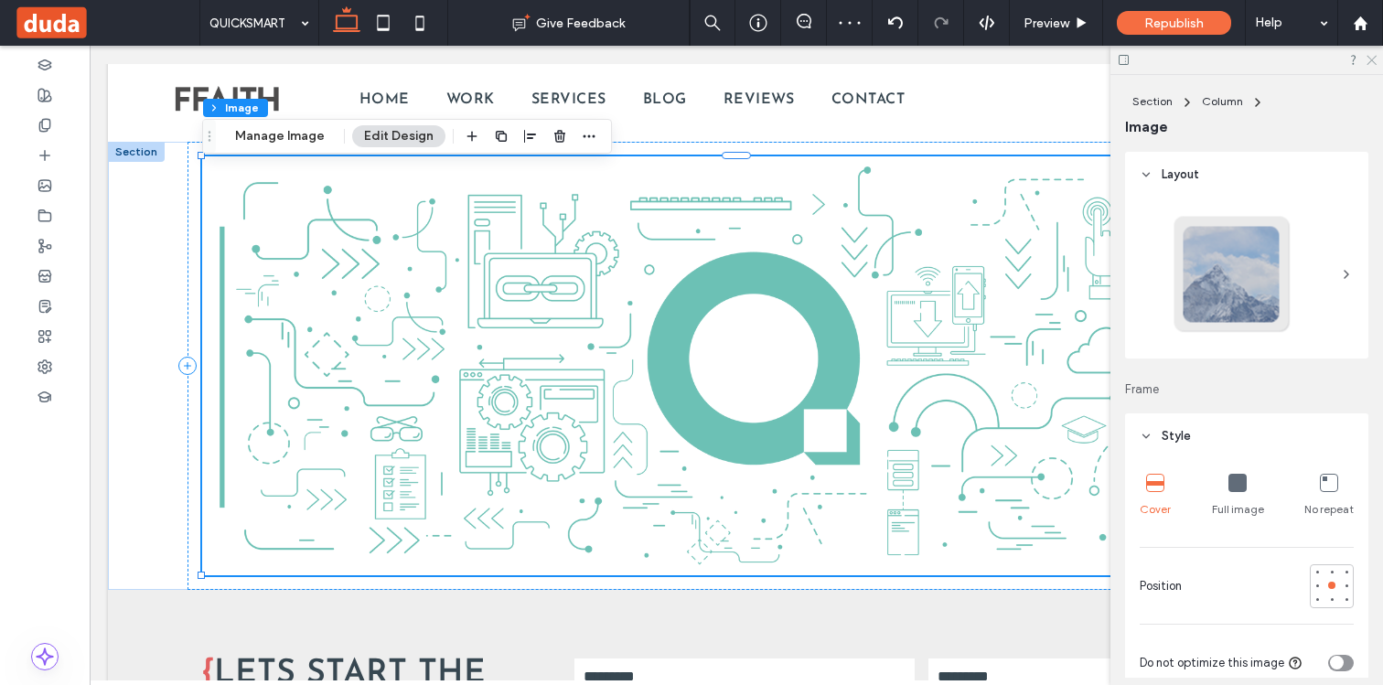
click at [1374, 58] on use at bounding box center [1371, 61] width 10 height 10
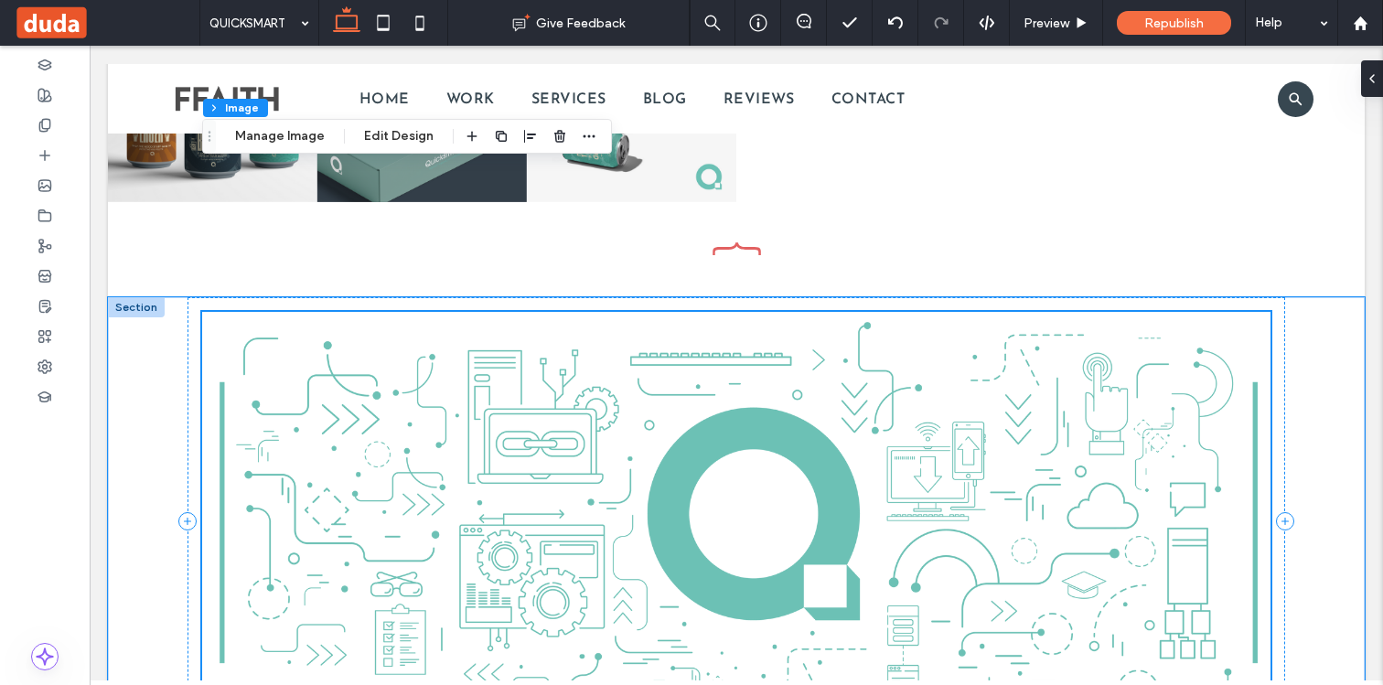
scroll to position [4783, 0]
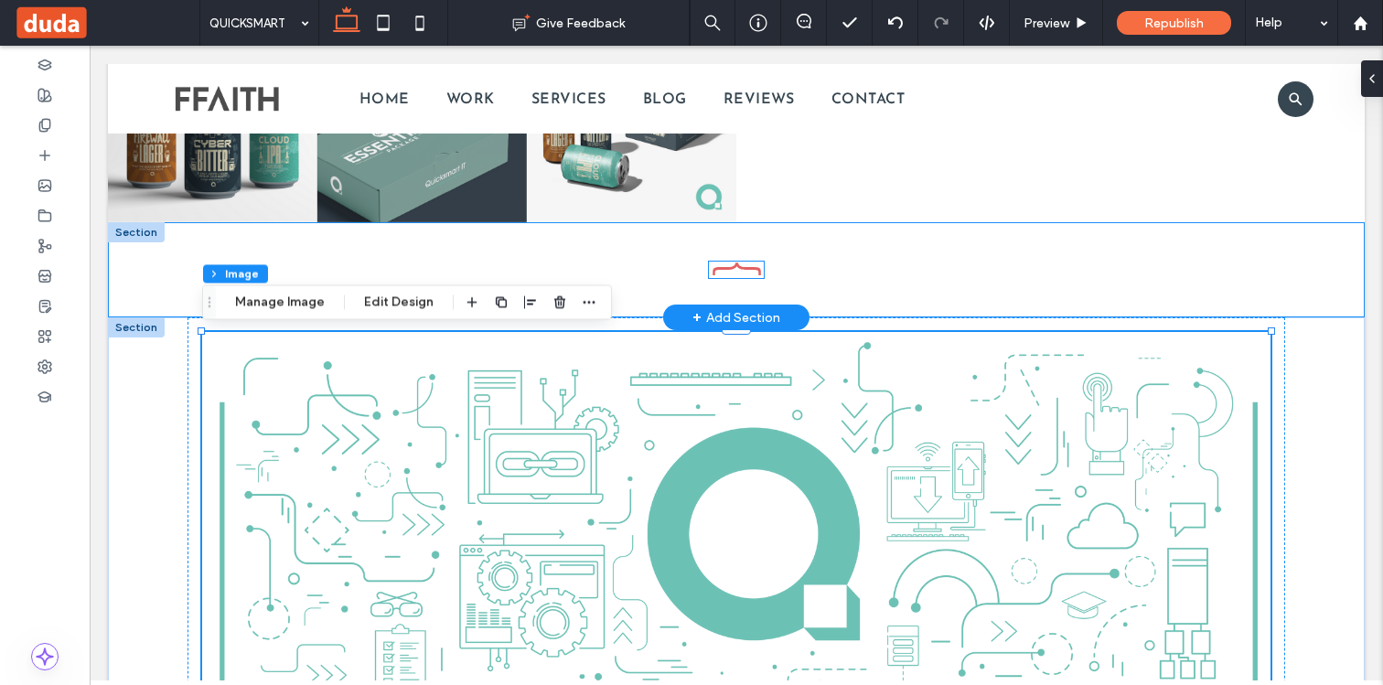
click at [737, 271] on icon at bounding box center [736, 270] width 55 height 16
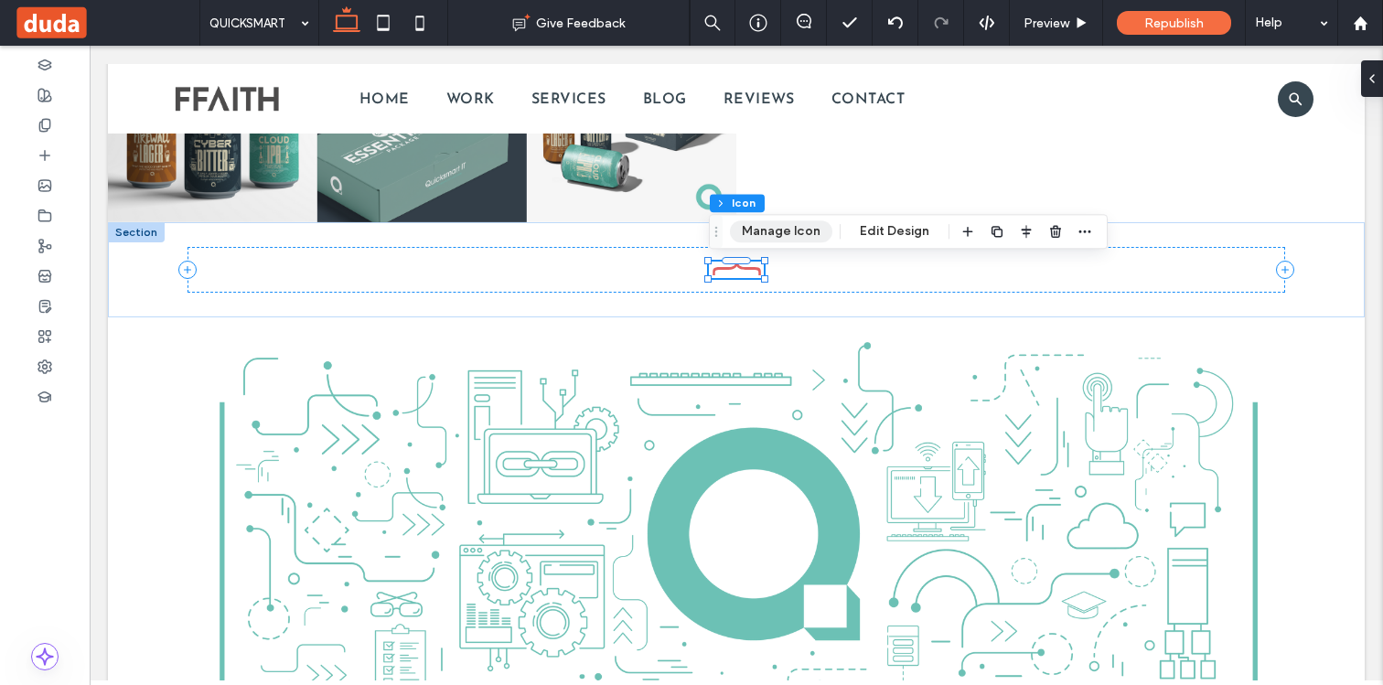
click at [768, 231] on button "Manage Icon" at bounding box center [781, 231] width 102 height 22
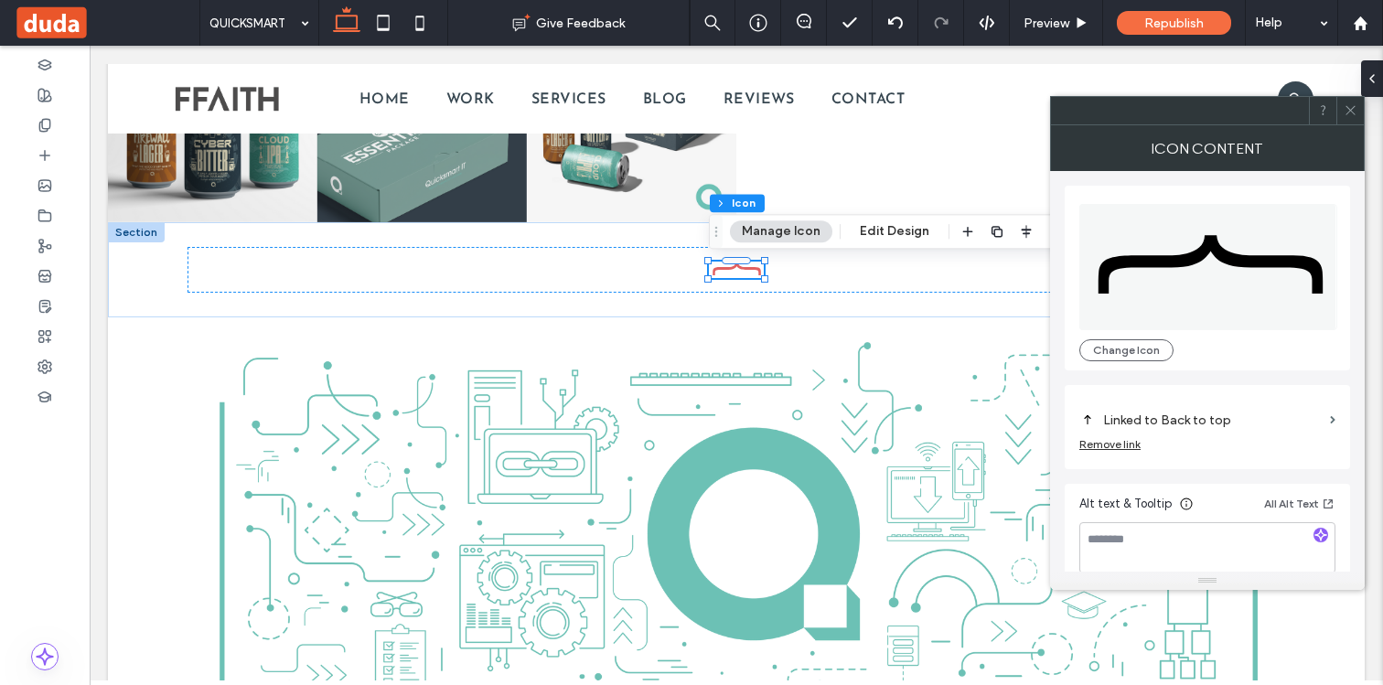
click at [1358, 98] on div at bounding box center [1349, 110] width 27 height 27
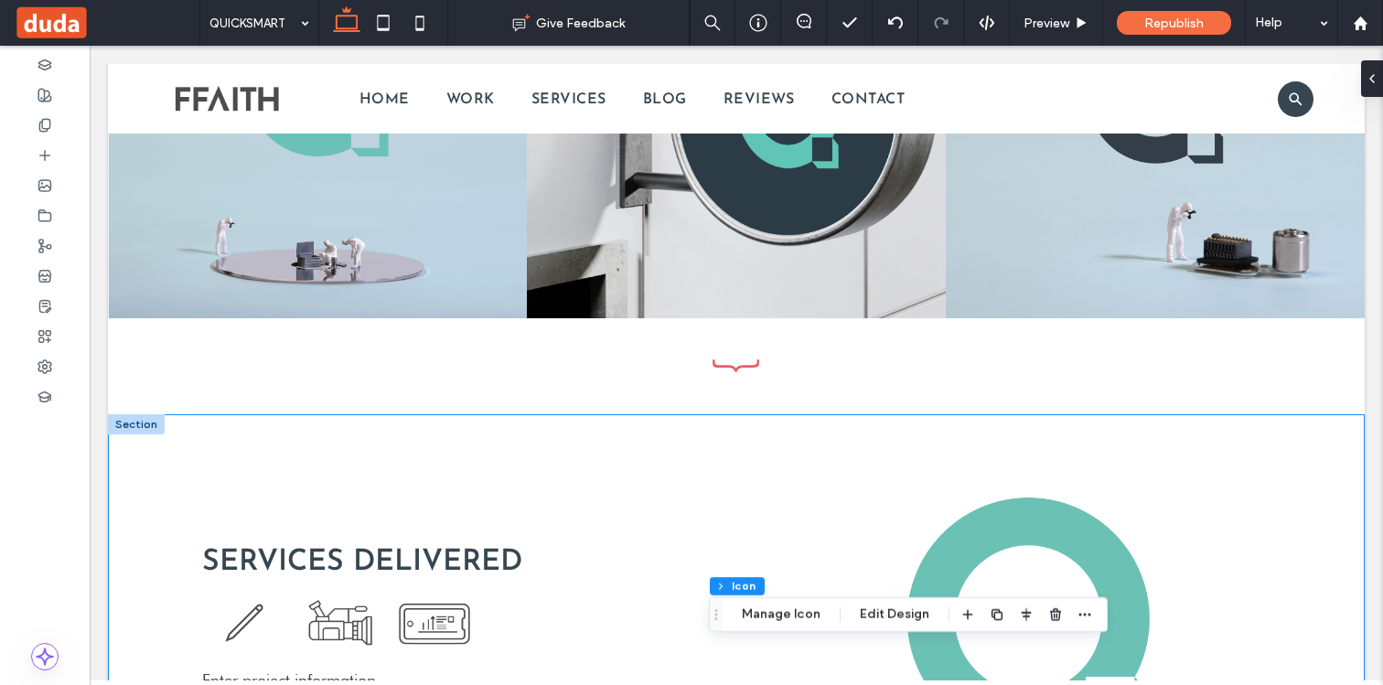
scroll to position [3269, 0]
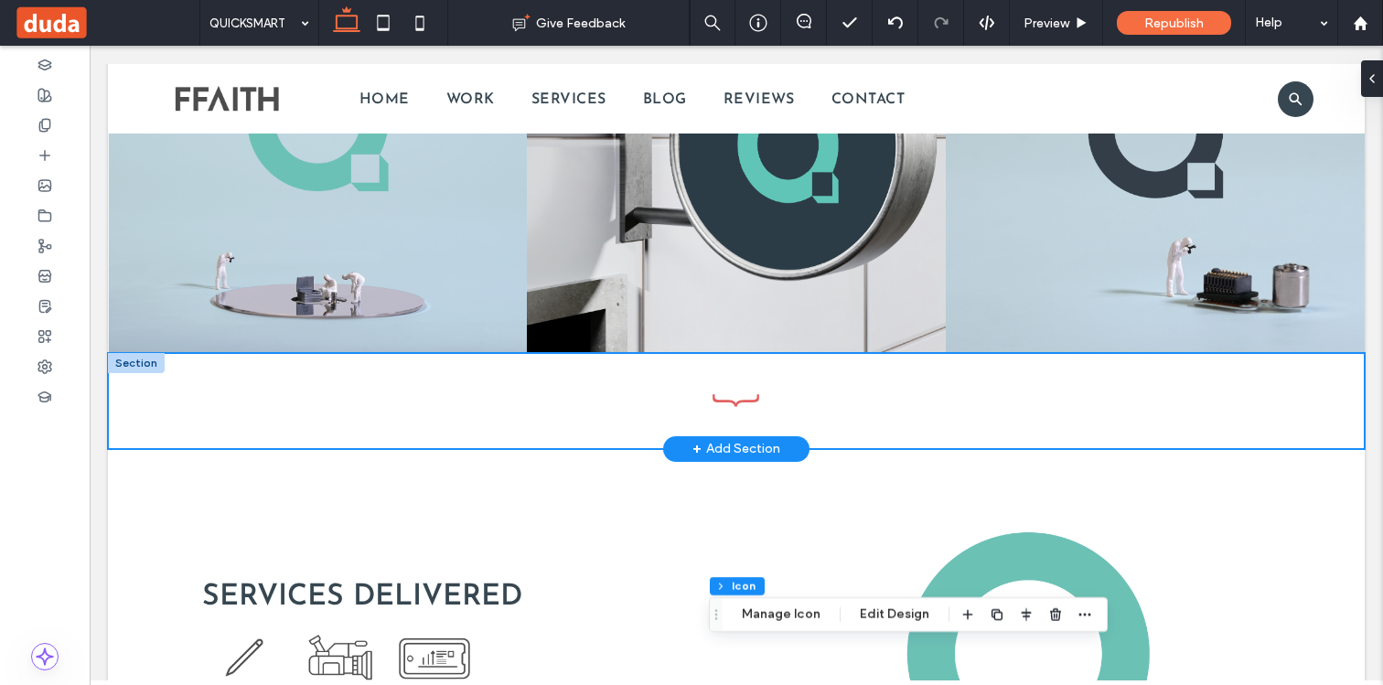
click at [118, 383] on div at bounding box center [736, 401] width 1256 height 96
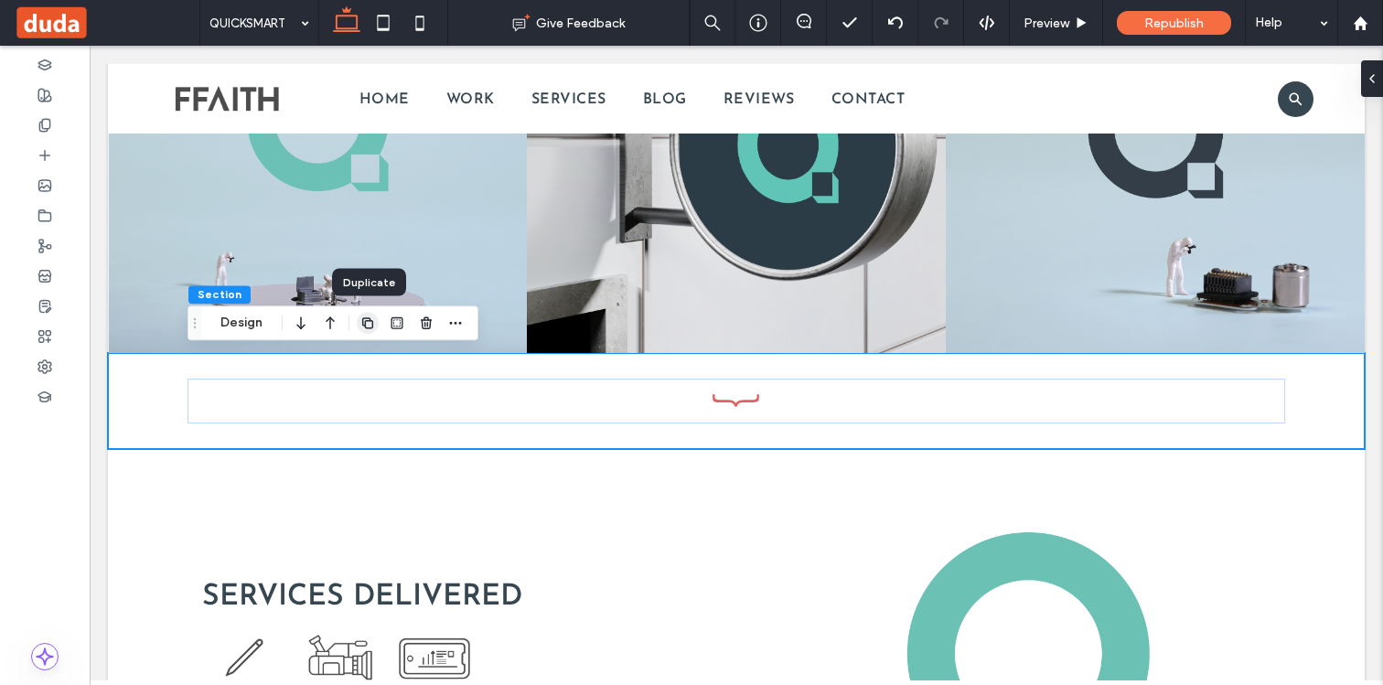
click at [368, 325] on icon "button" at bounding box center [367, 322] width 15 height 15
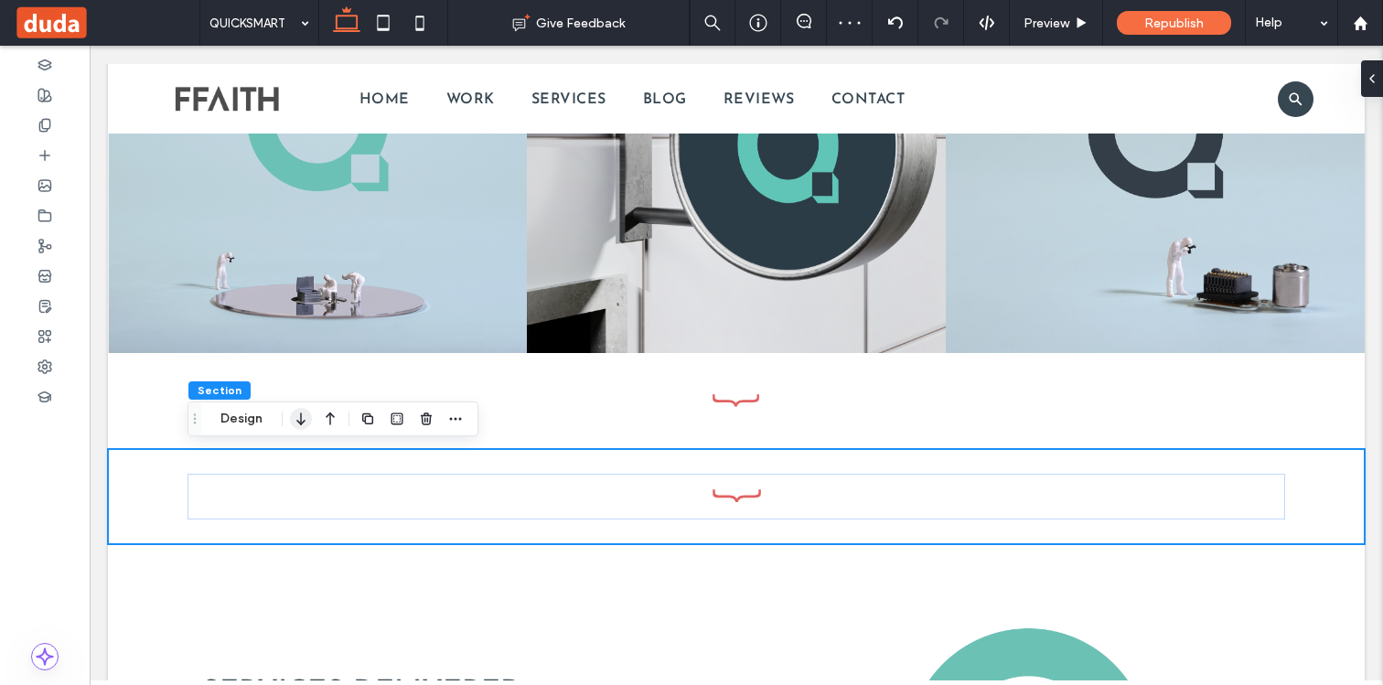
click at [310, 416] on icon "button" at bounding box center [301, 418] width 22 height 33
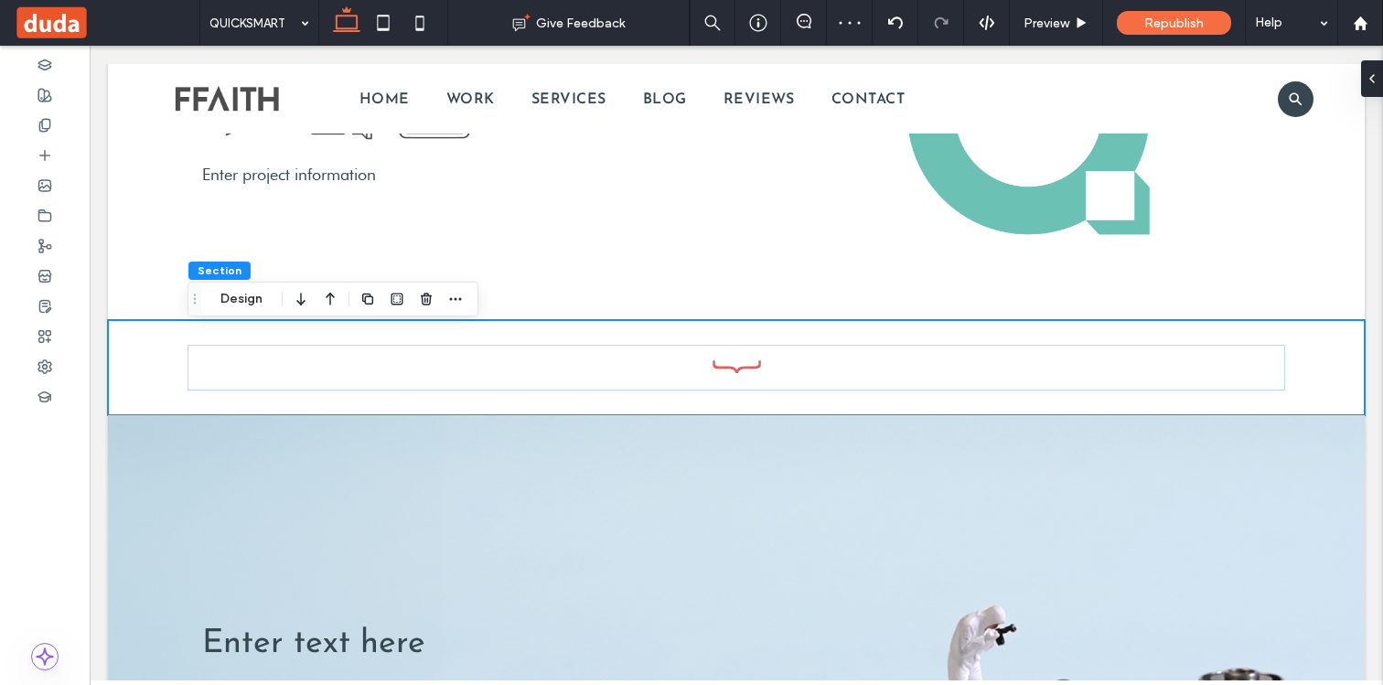
scroll to position [3814, 0]
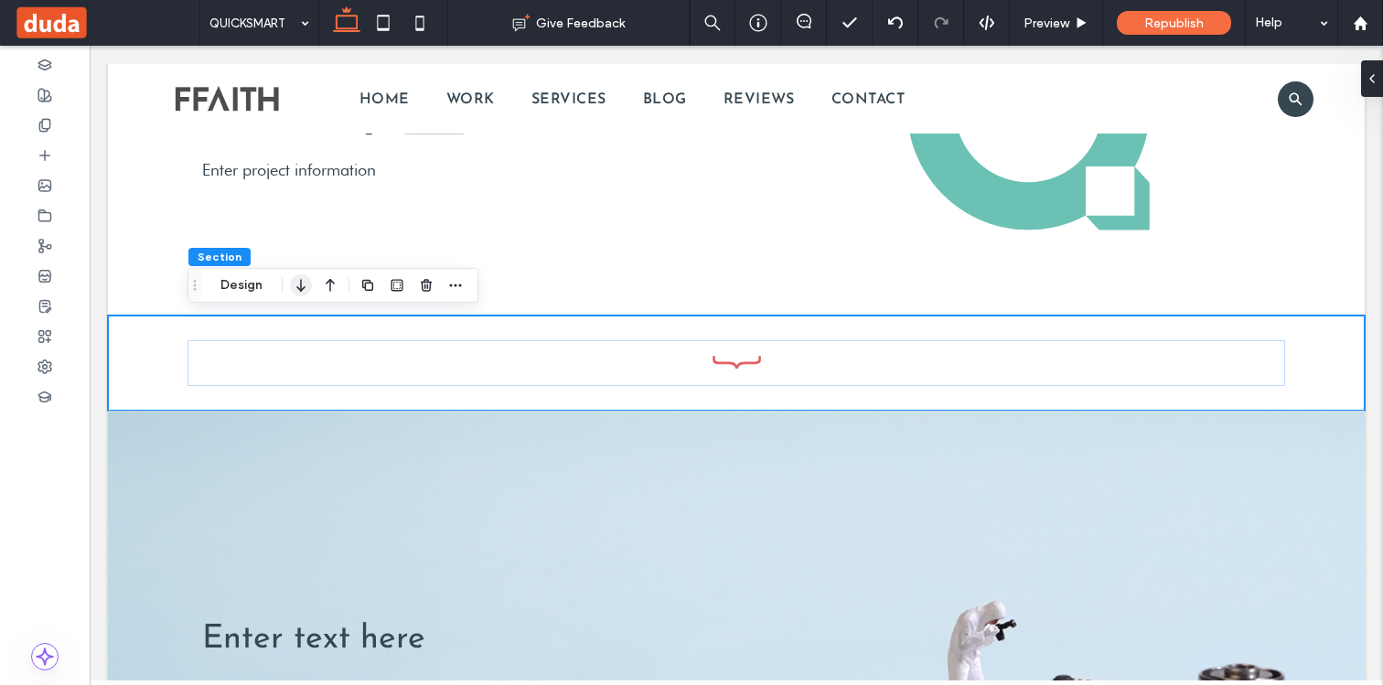
click at [305, 288] on icon "button" at bounding box center [301, 285] width 22 height 33
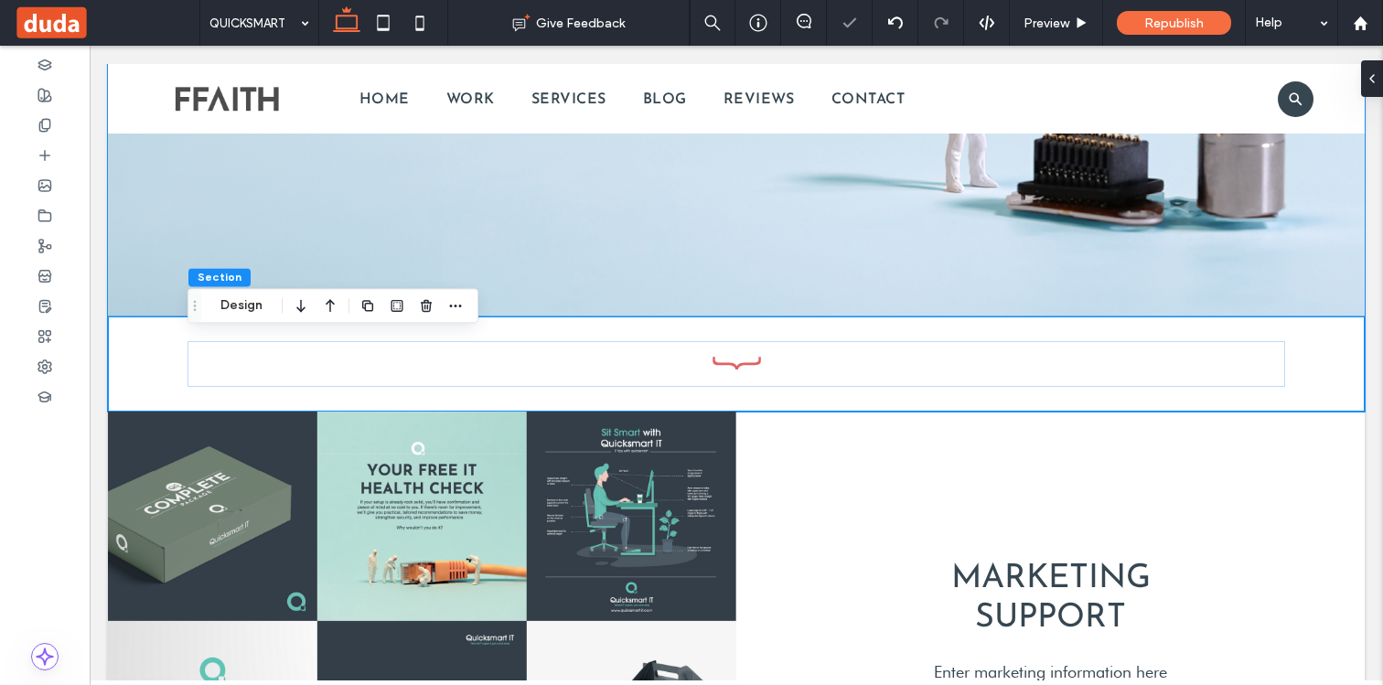
scroll to position [4271, 0]
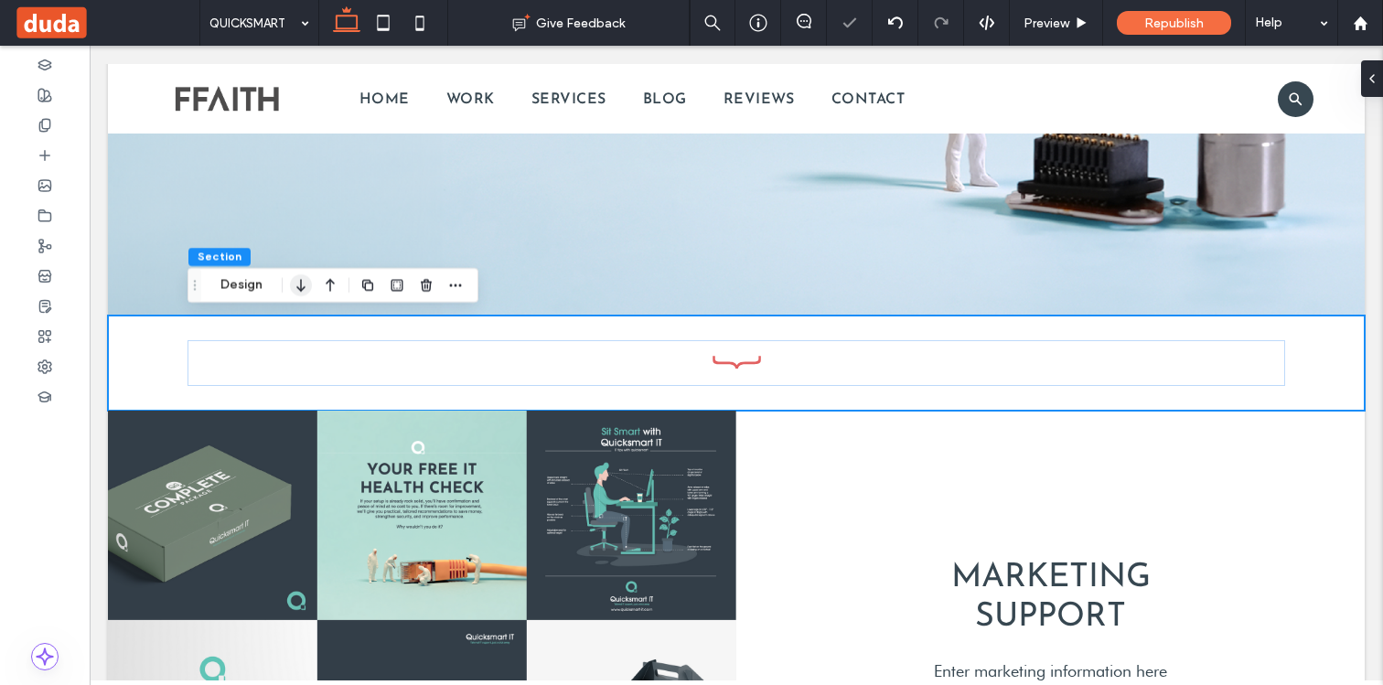
click at [307, 289] on icon "button" at bounding box center [301, 285] width 22 height 33
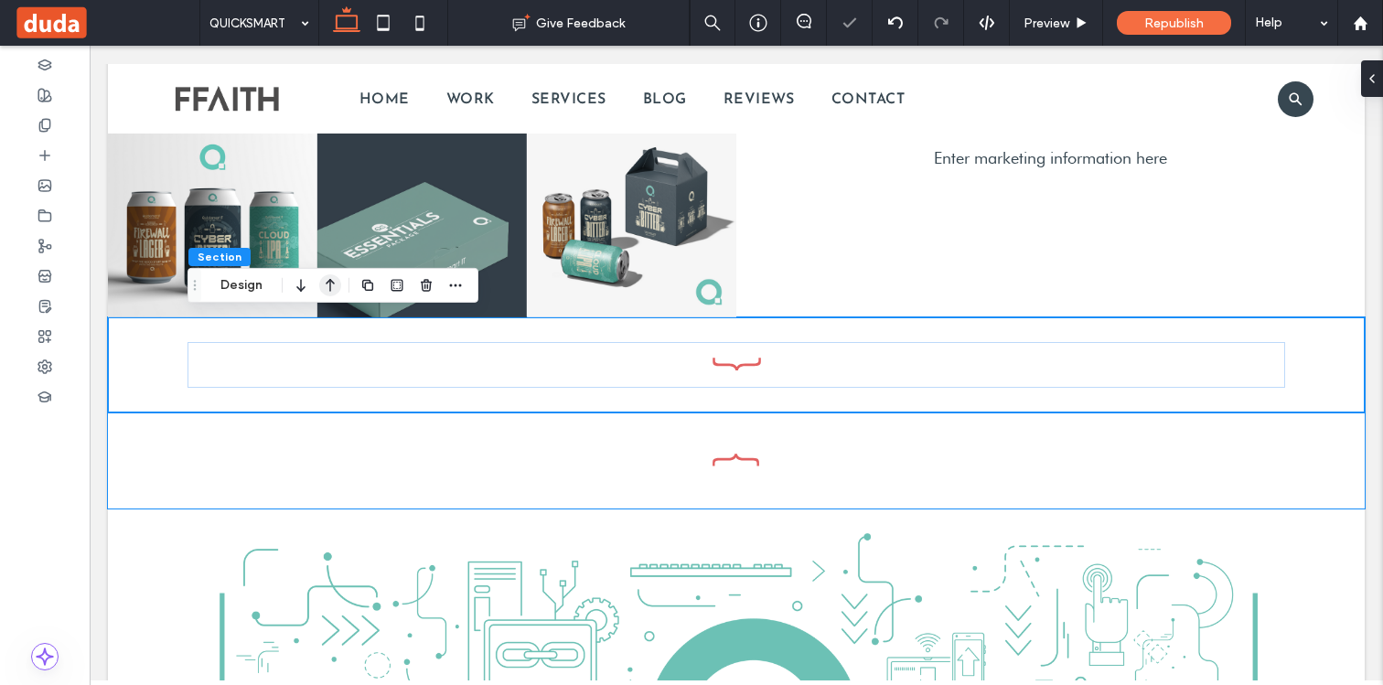
scroll to position [4690, 0]
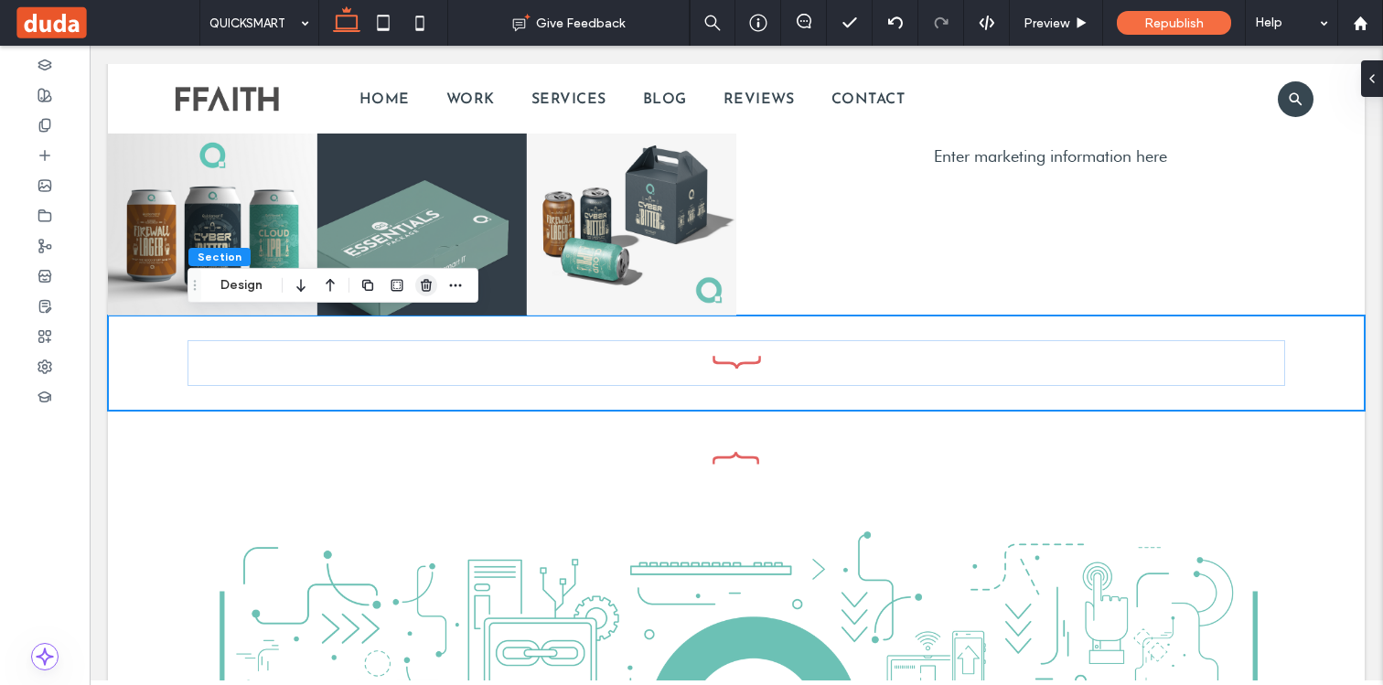
click at [426, 280] on icon "button" at bounding box center [426, 285] width 15 height 15
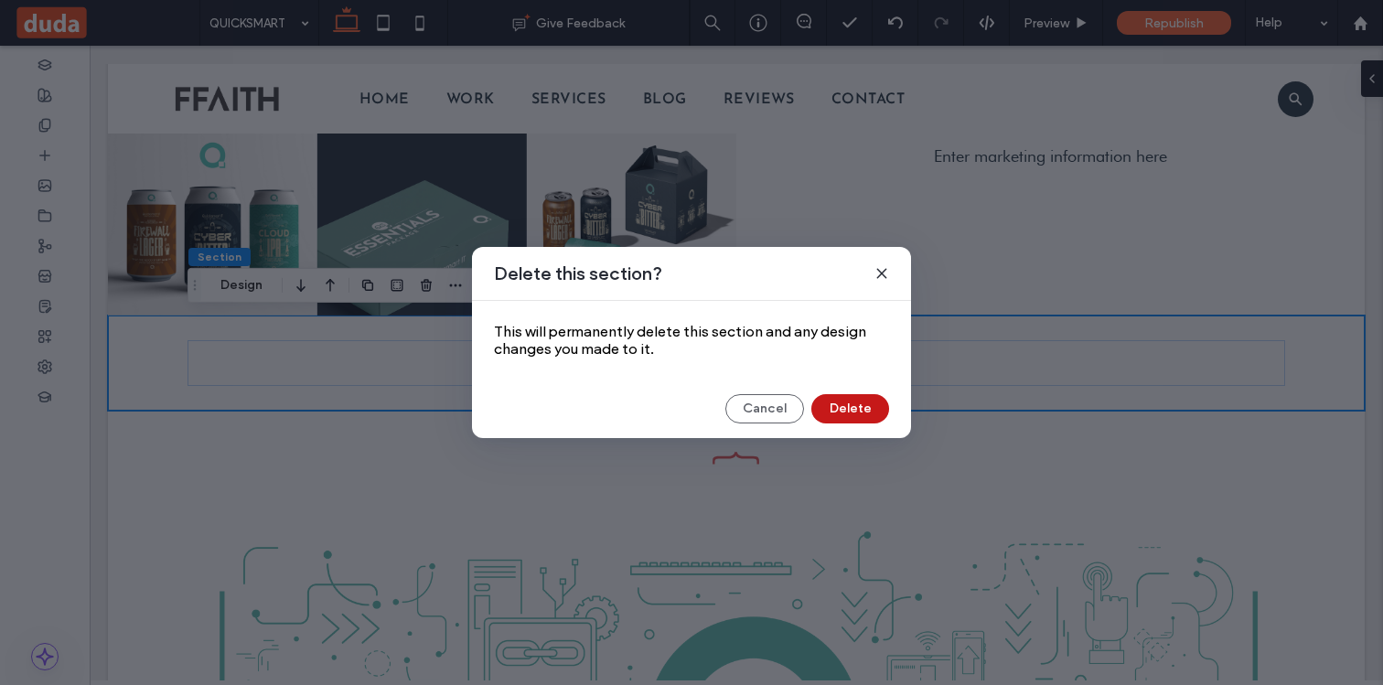
click at [839, 405] on button "Delete" at bounding box center [850, 408] width 78 height 29
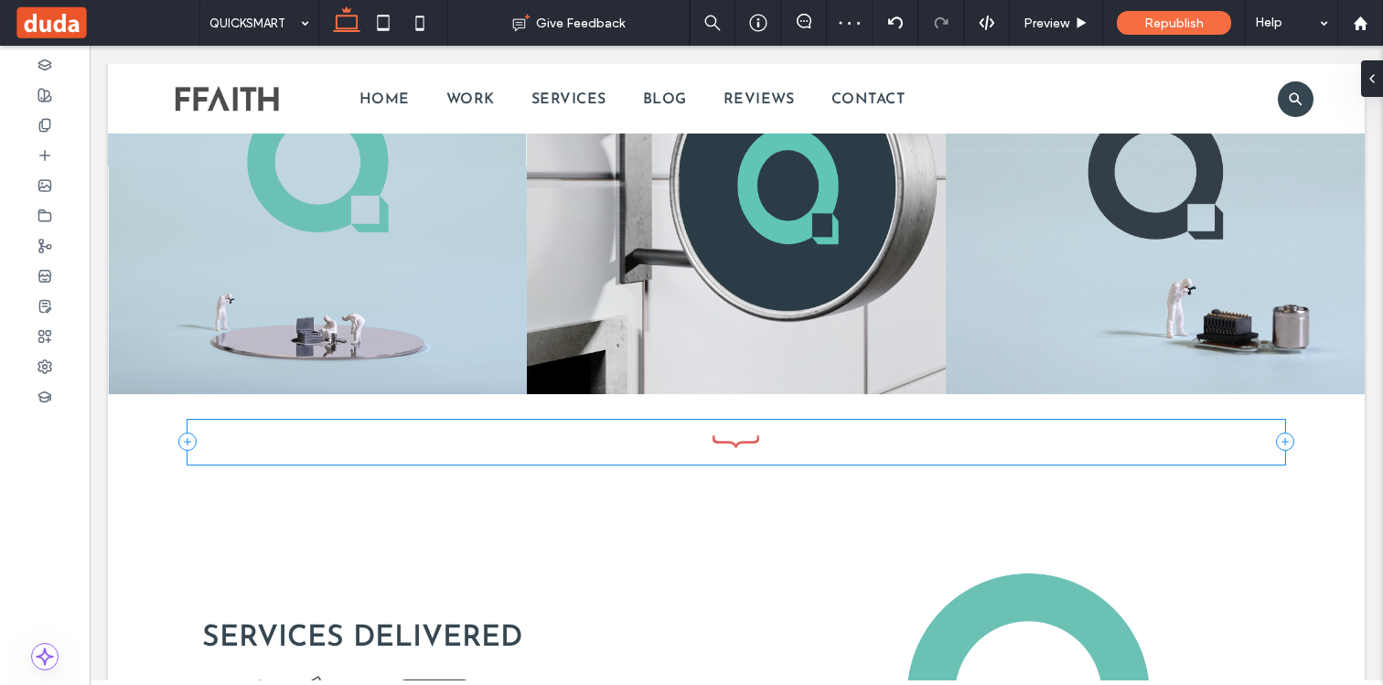
scroll to position [3215, 0]
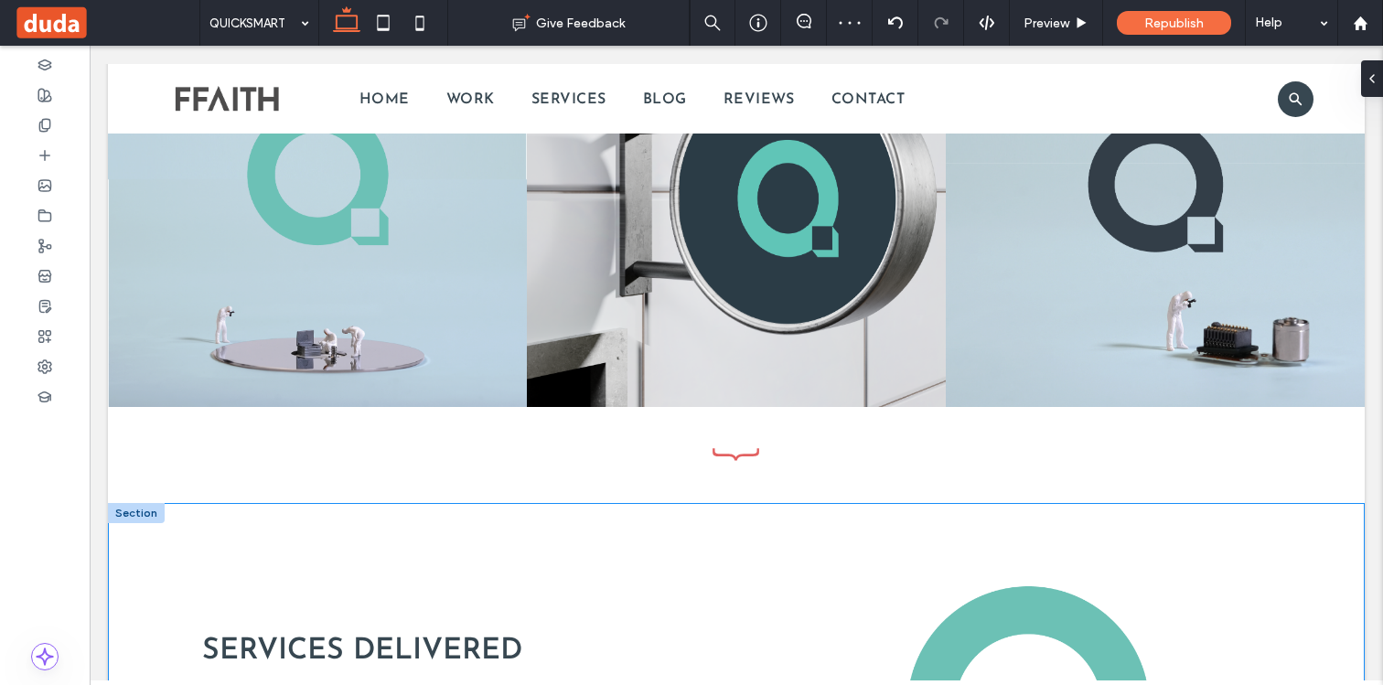
click at [138, 515] on div at bounding box center [136, 513] width 57 height 20
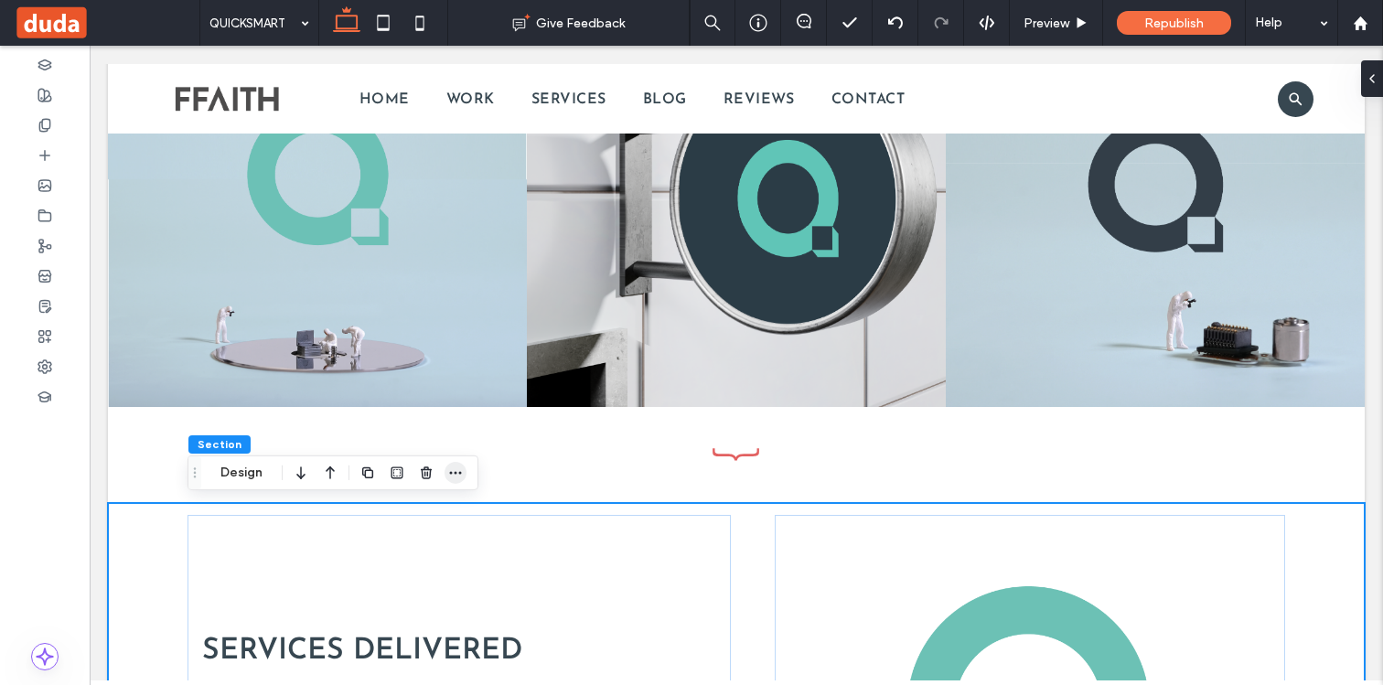
click at [455, 468] on icon "button" at bounding box center [455, 472] width 15 height 15
drag, startPoint x: 199, startPoint y: 471, endPoint x: 199, endPoint y: 328, distance: 142.7
click at [199, 447] on icon "Drag" at bounding box center [194, 453] width 15 height 13
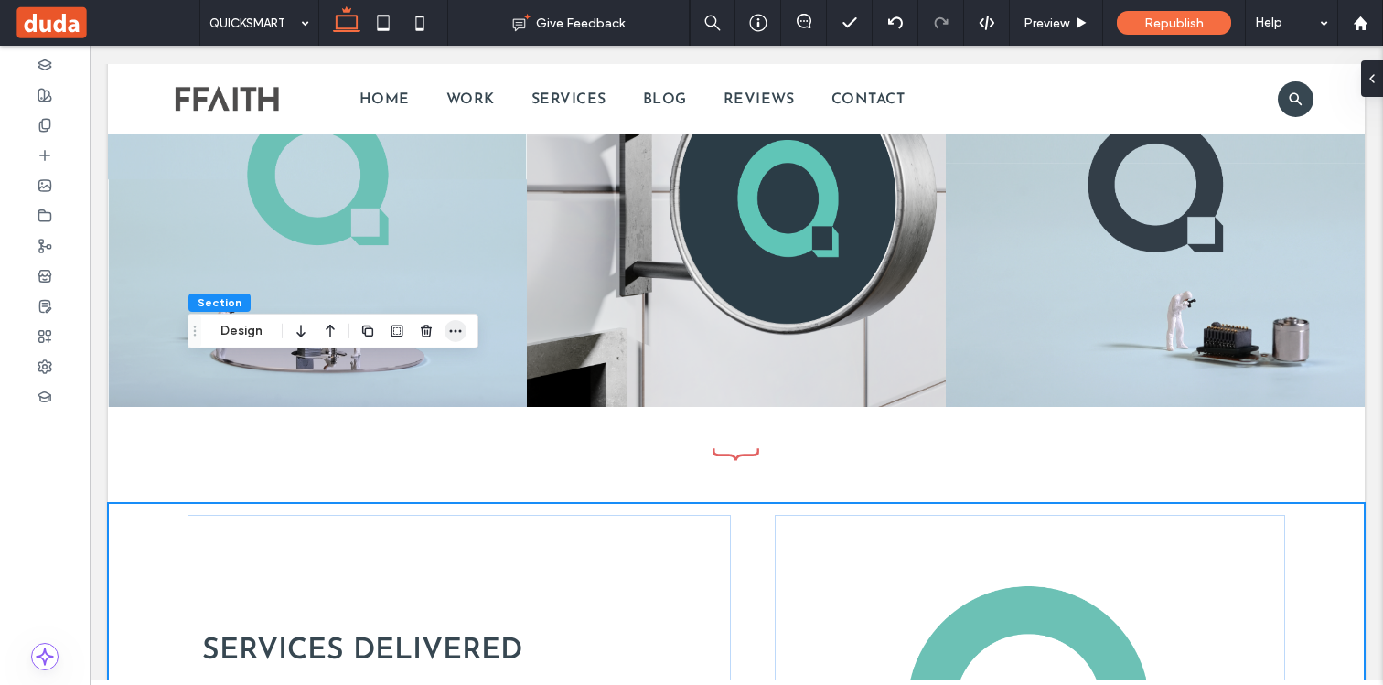
click at [450, 325] on icon "button" at bounding box center [455, 331] width 15 height 15
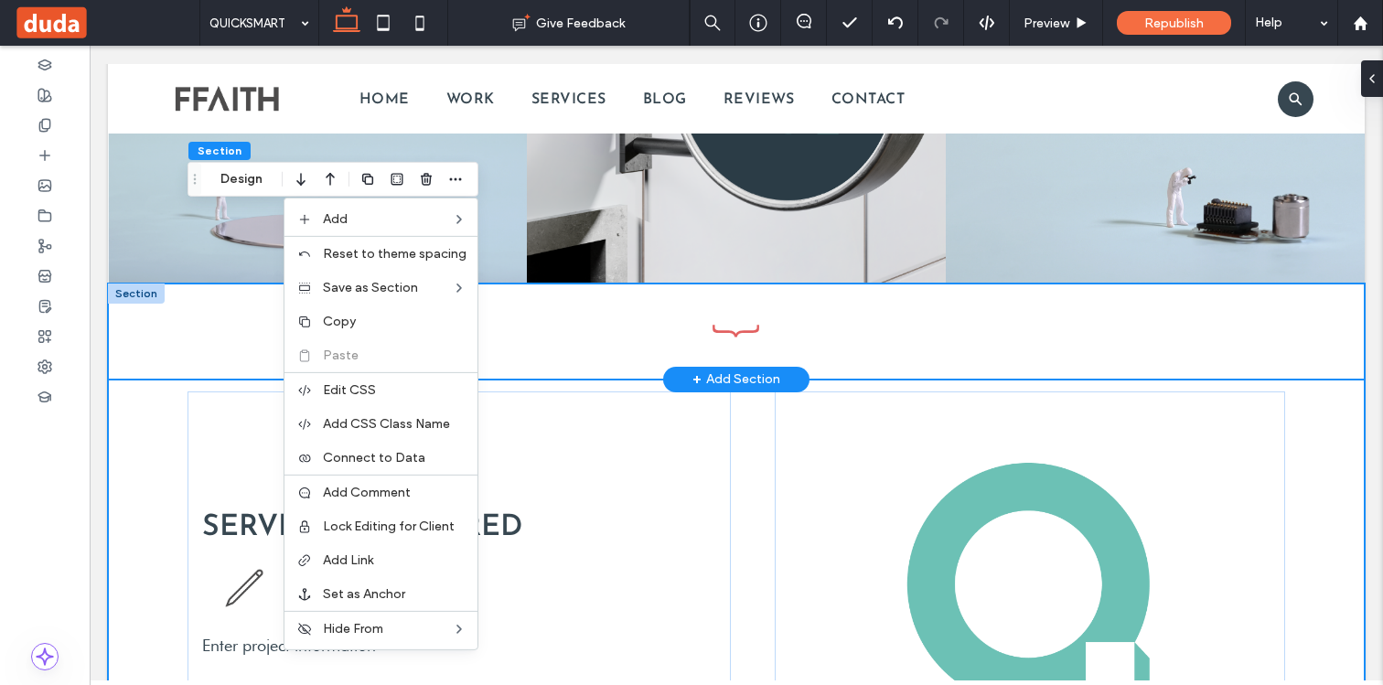
scroll to position [3417, 0]
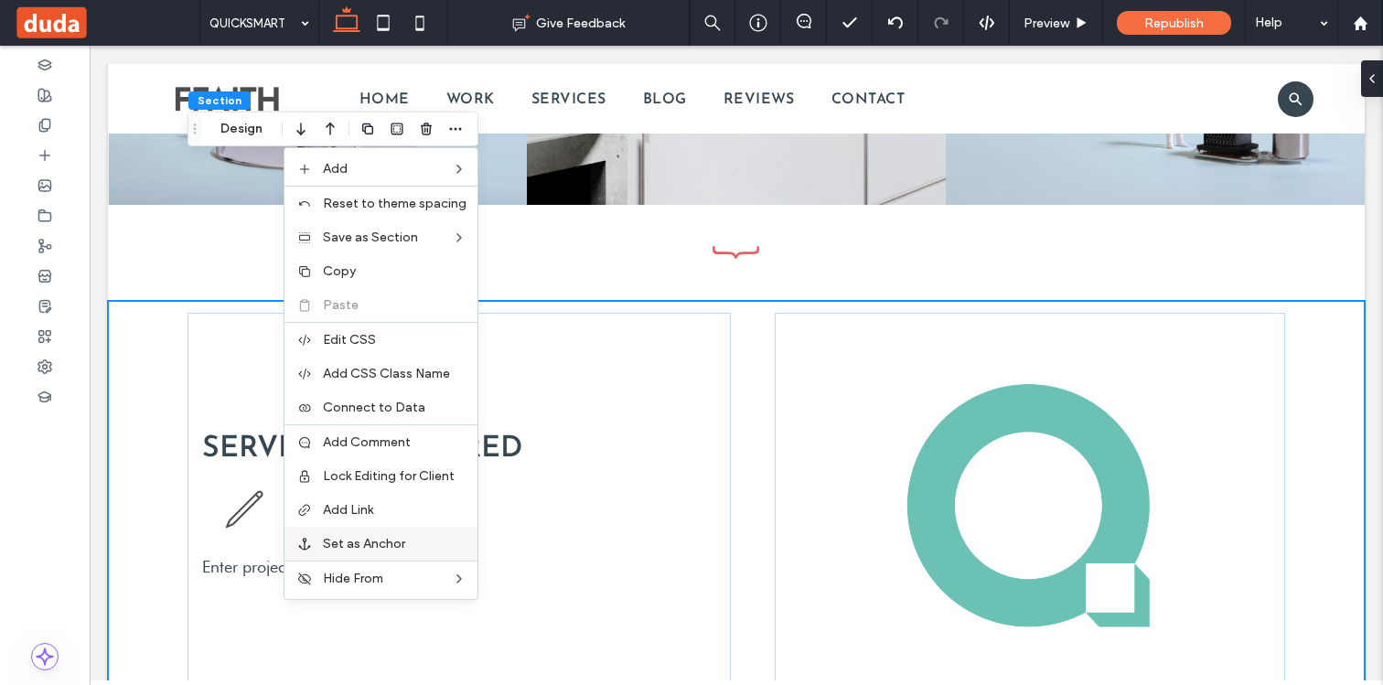
click at [347, 535] on div "Set as Anchor" at bounding box center [380, 544] width 193 height 34
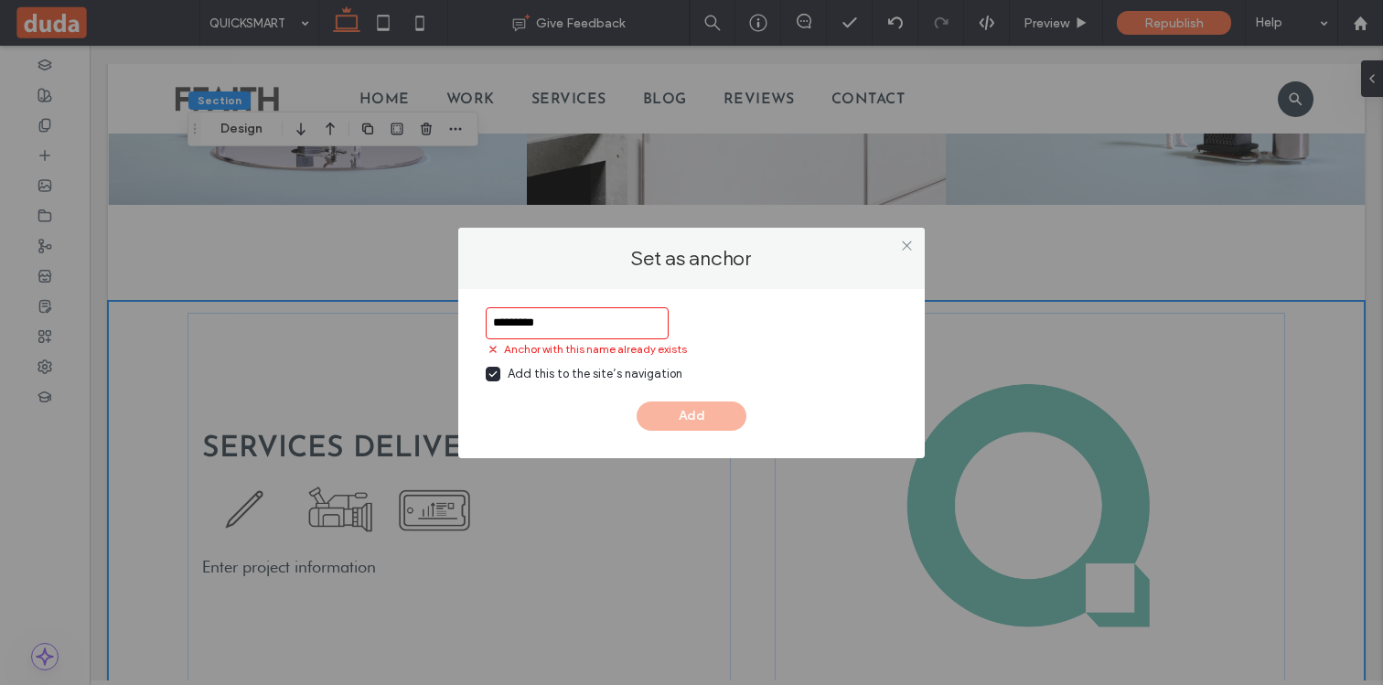
type input "*********"
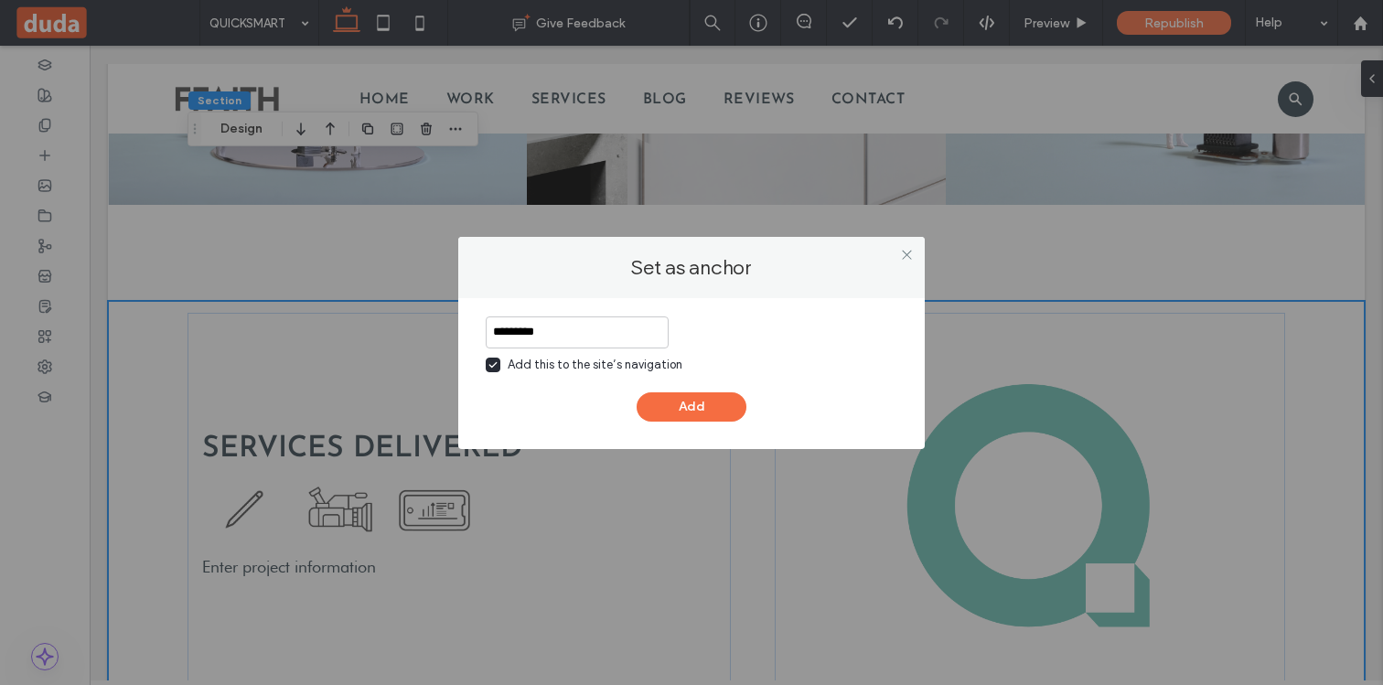
click at [511, 358] on div "Add this to the site’s navigation" at bounding box center [595, 365] width 175 height 18
click at [689, 410] on button "Add" at bounding box center [691, 406] width 110 height 29
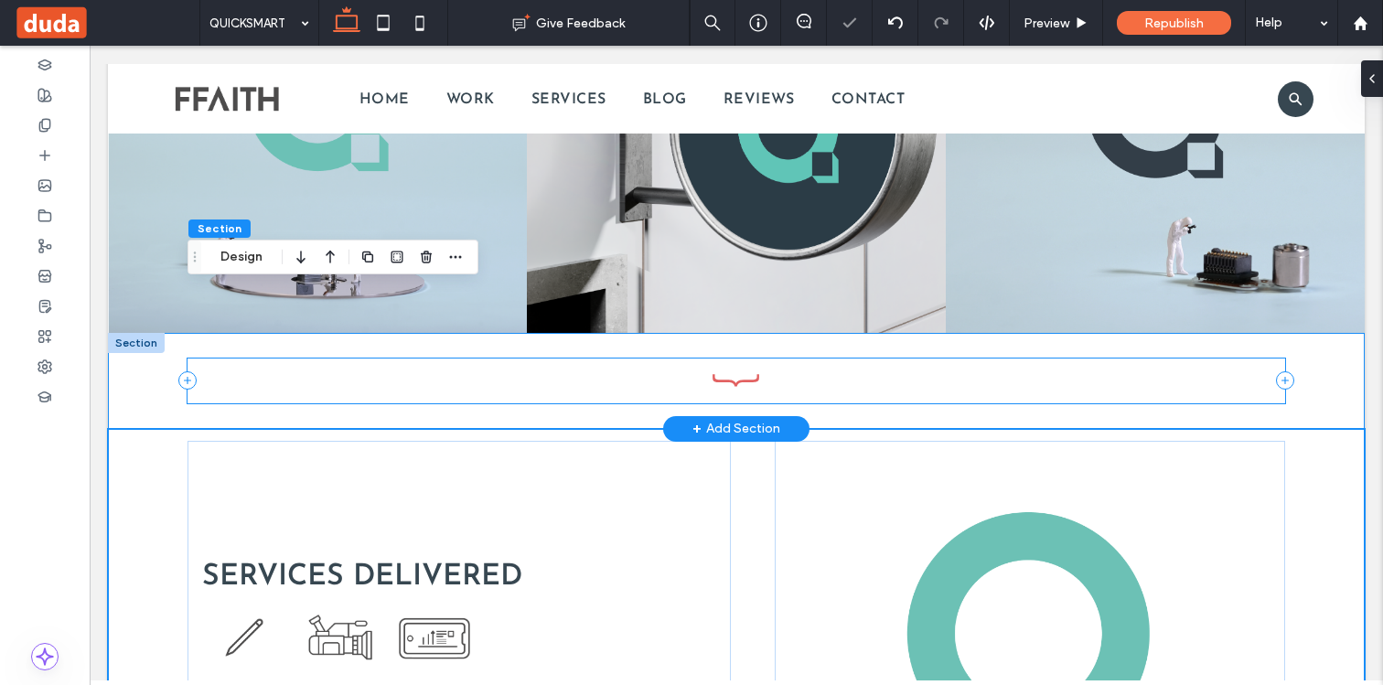
scroll to position [3288, 0]
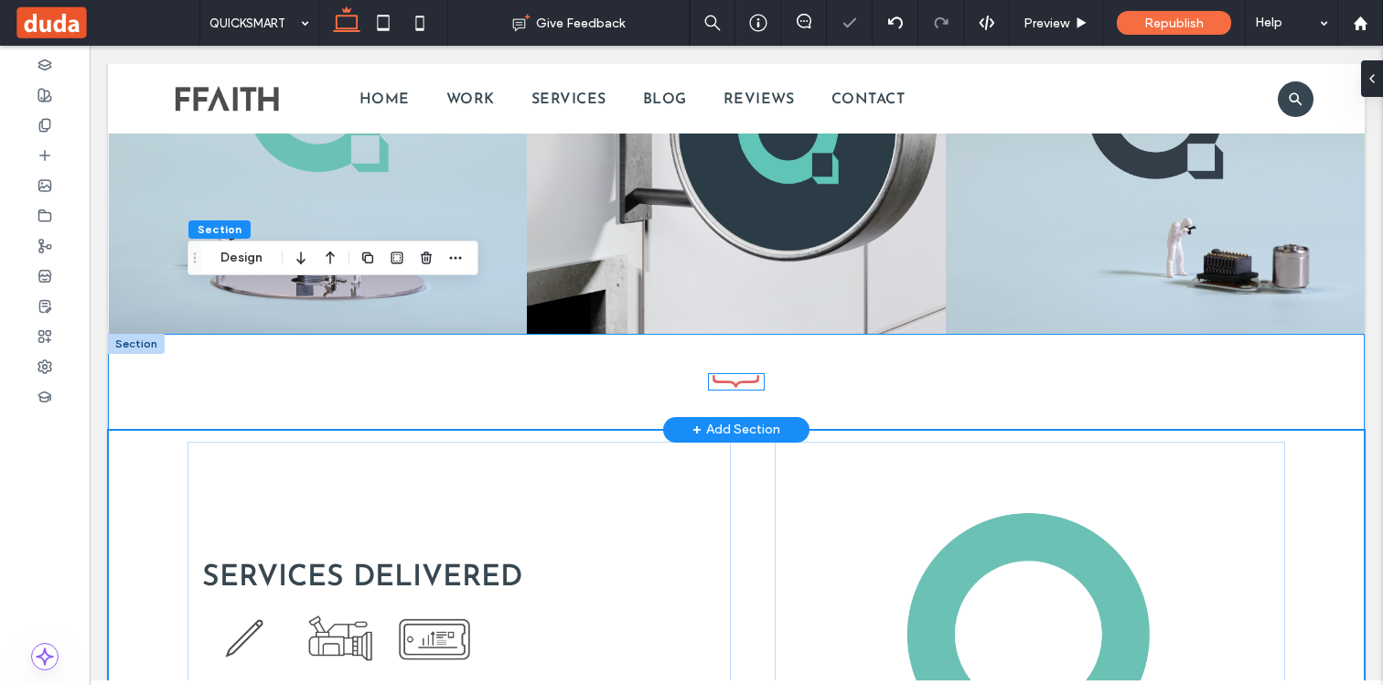
click at [732, 379] on icon at bounding box center [736, 382] width 55 height 16
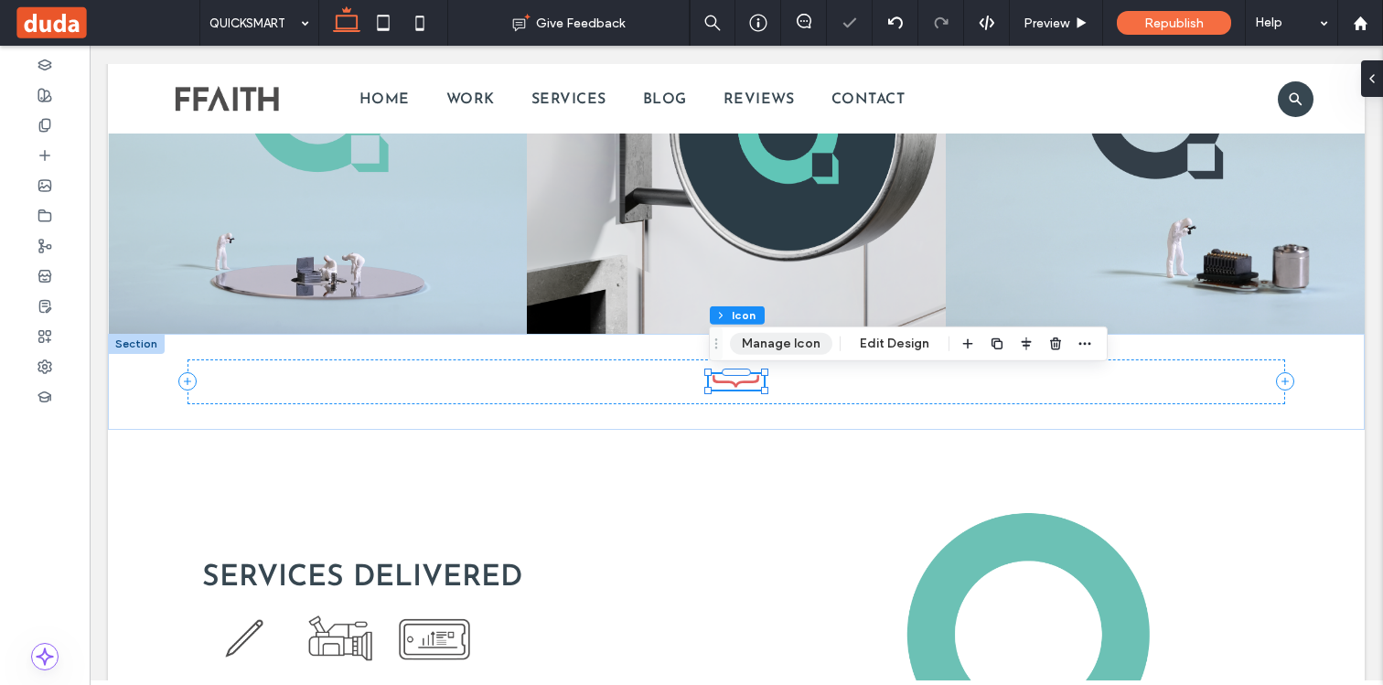
click at [779, 350] on button "Manage Icon" at bounding box center [781, 344] width 102 height 22
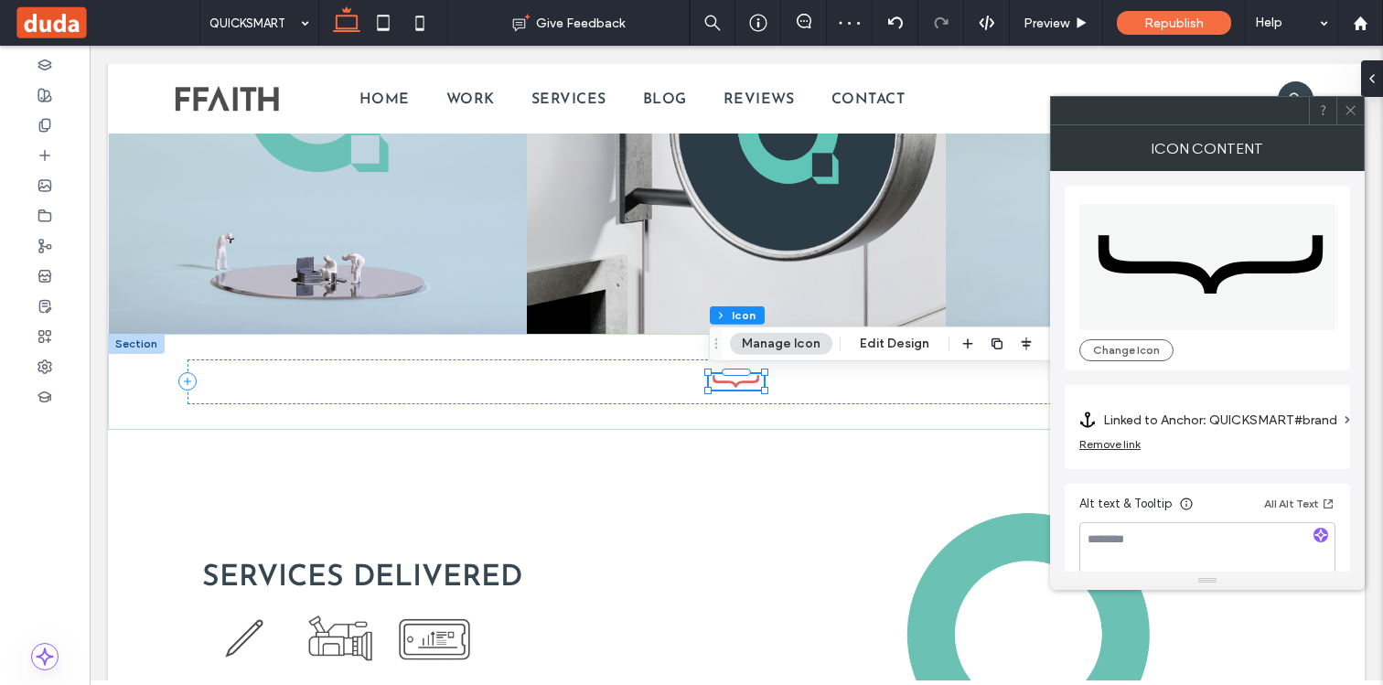
click at [1149, 418] on label "Linked to Anchor: QUICKSMART#brand" at bounding box center [1220, 420] width 234 height 34
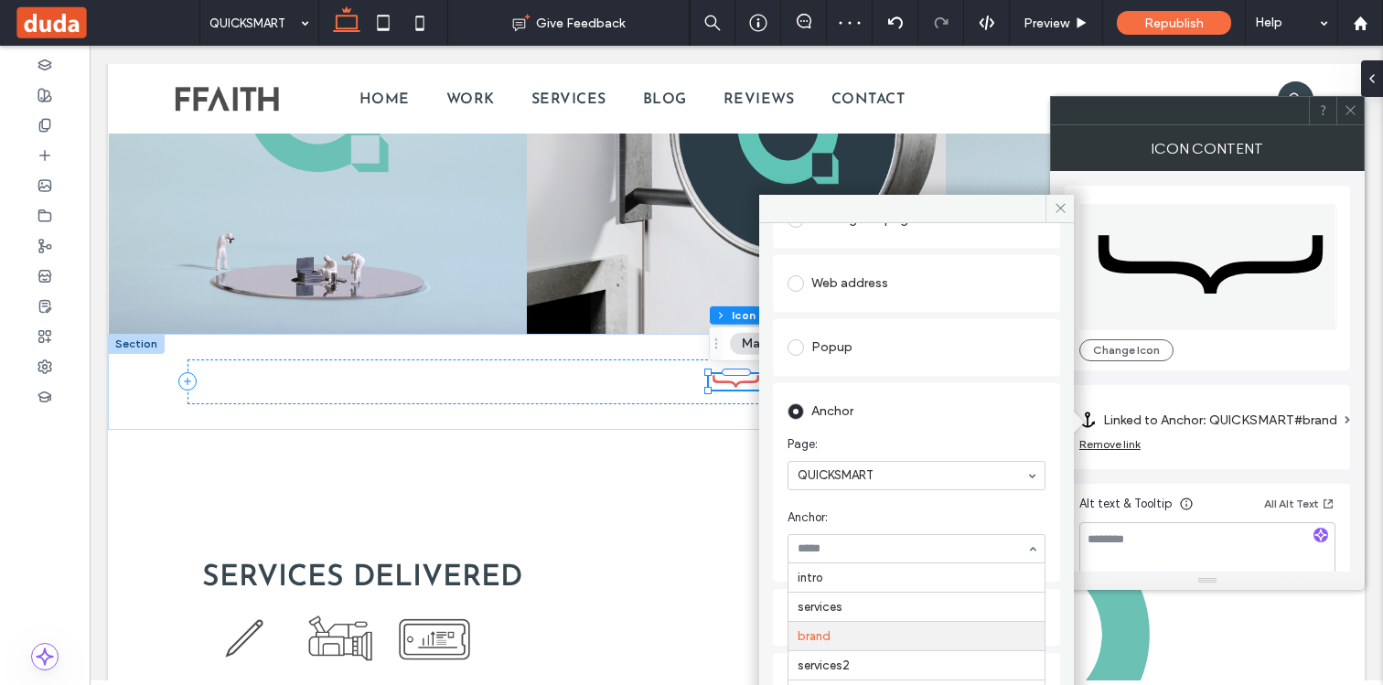
scroll to position [29, 0]
click at [899, 627] on hr at bounding box center [916, 627] width 256 height 1
click at [1061, 211] on icon at bounding box center [1060, 208] width 14 height 14
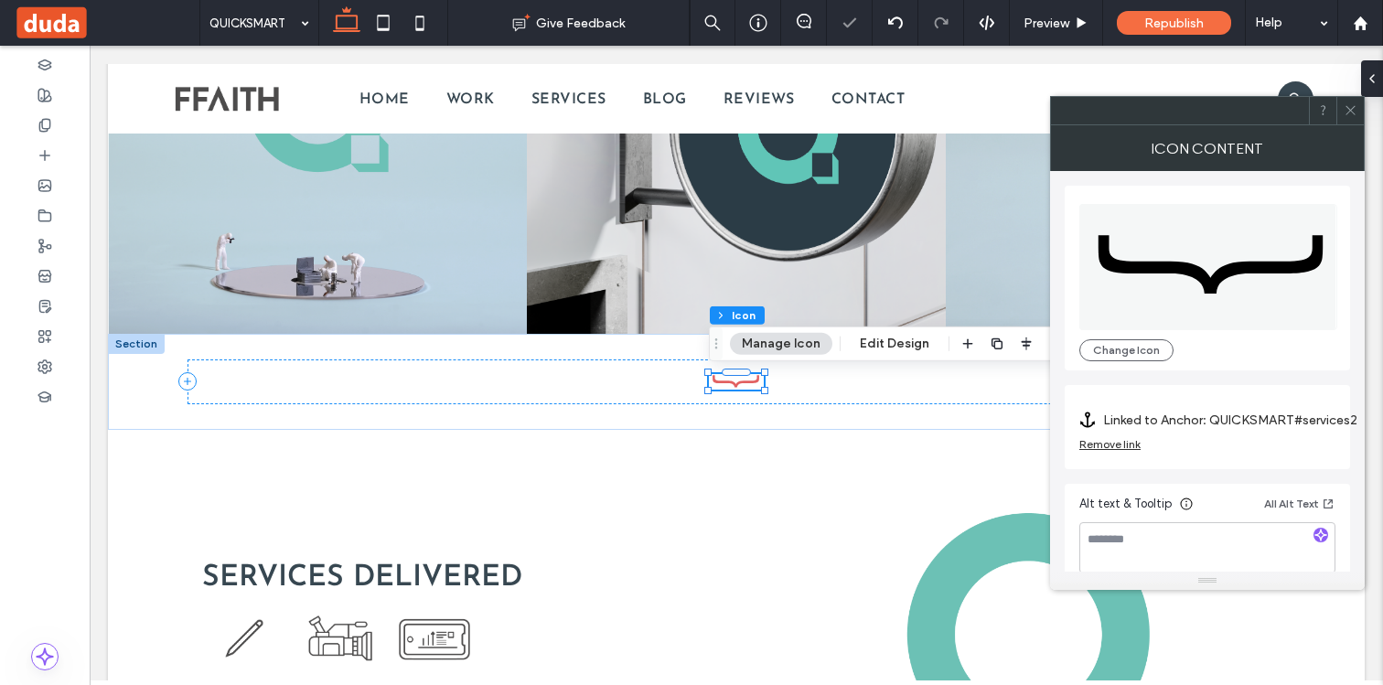
click at [1352, 113] on icon at bounding box center [1350, 110] width 14 height 14
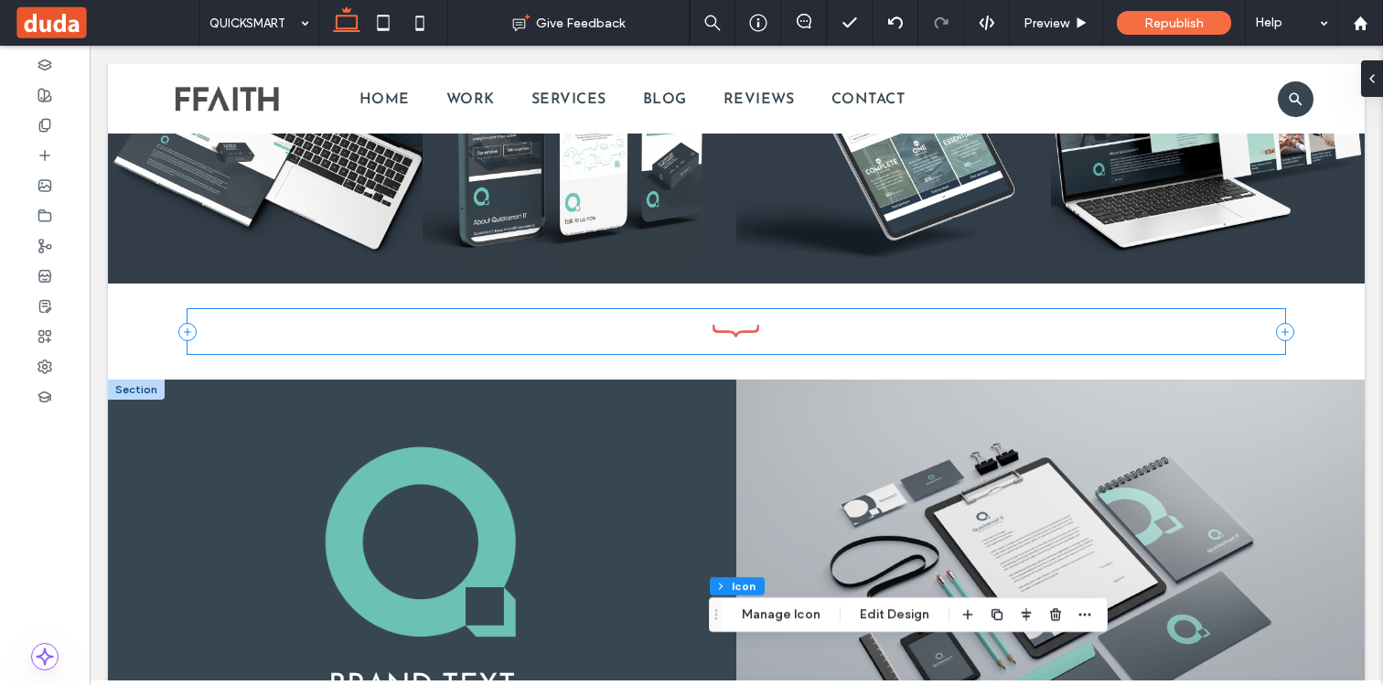
scroll to position [2377, 0]
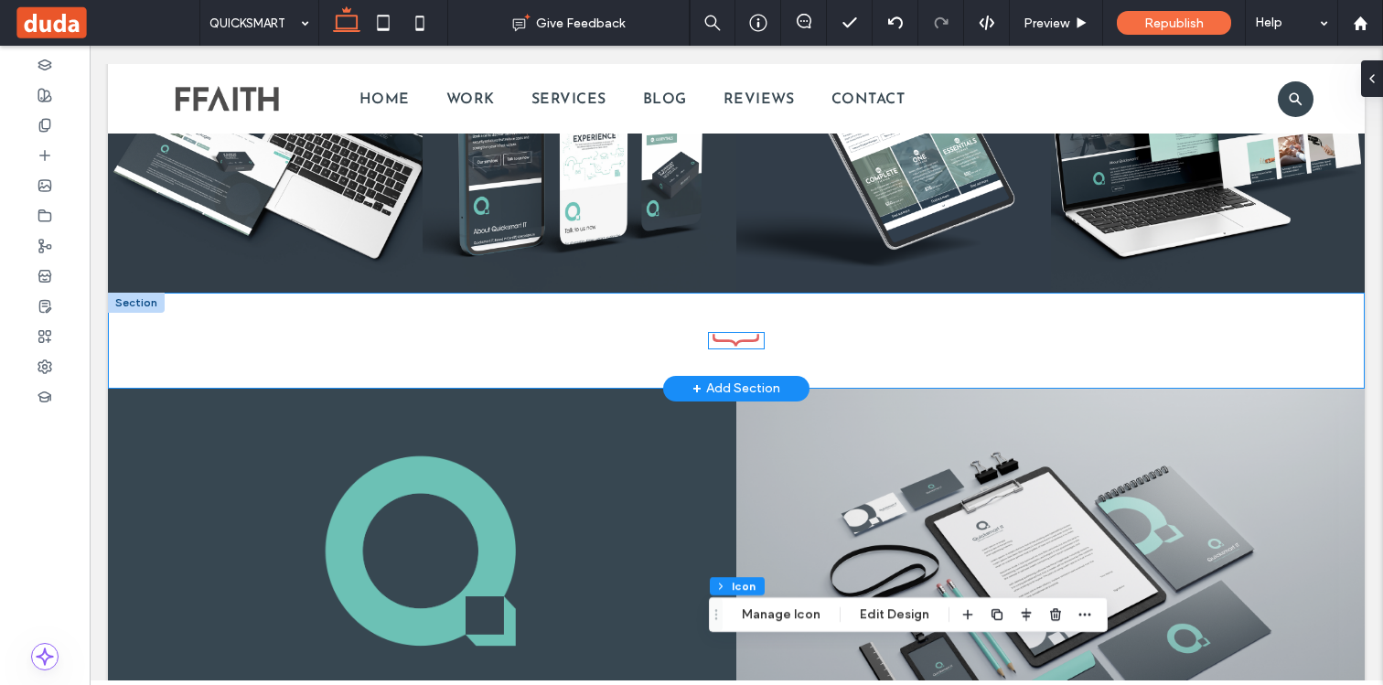
click at [725, 338] on icon at bounding box center [736, 341] width 55 height 16
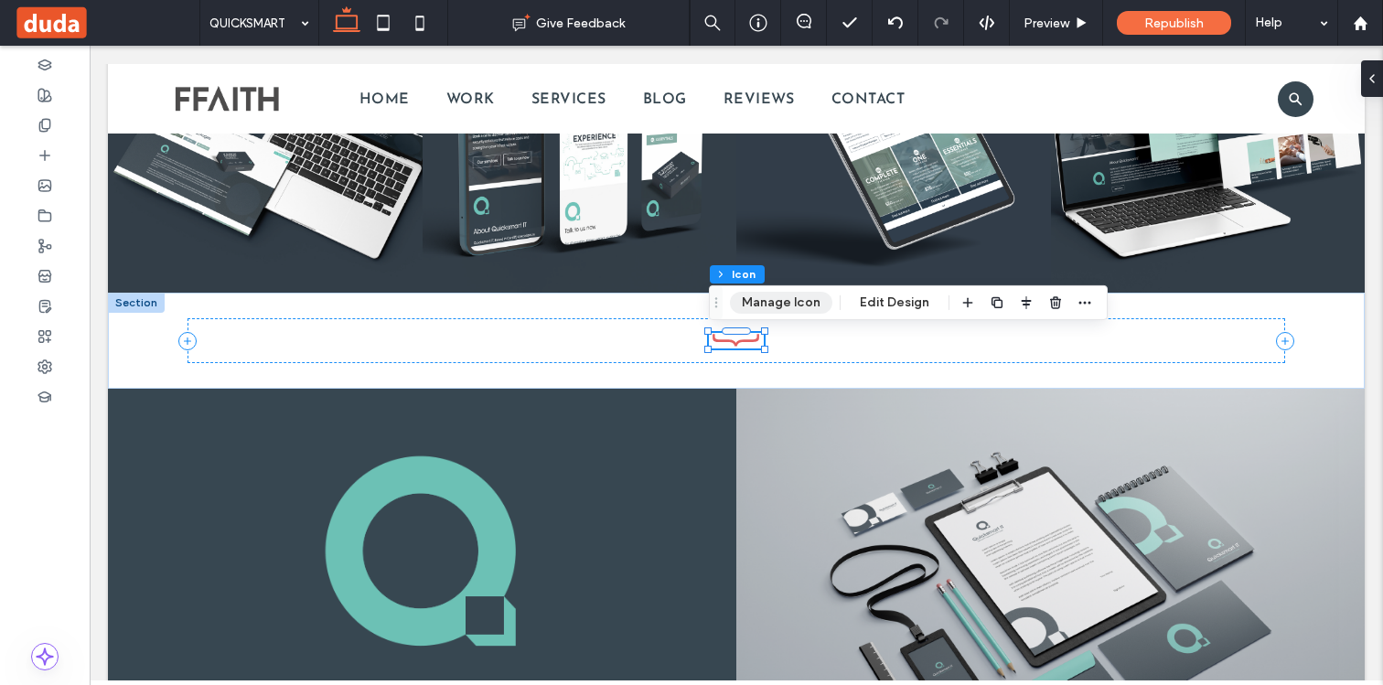
click at [757, 303] on button "Manage Icon" at bounding box center [781, 303] width 102 height 22
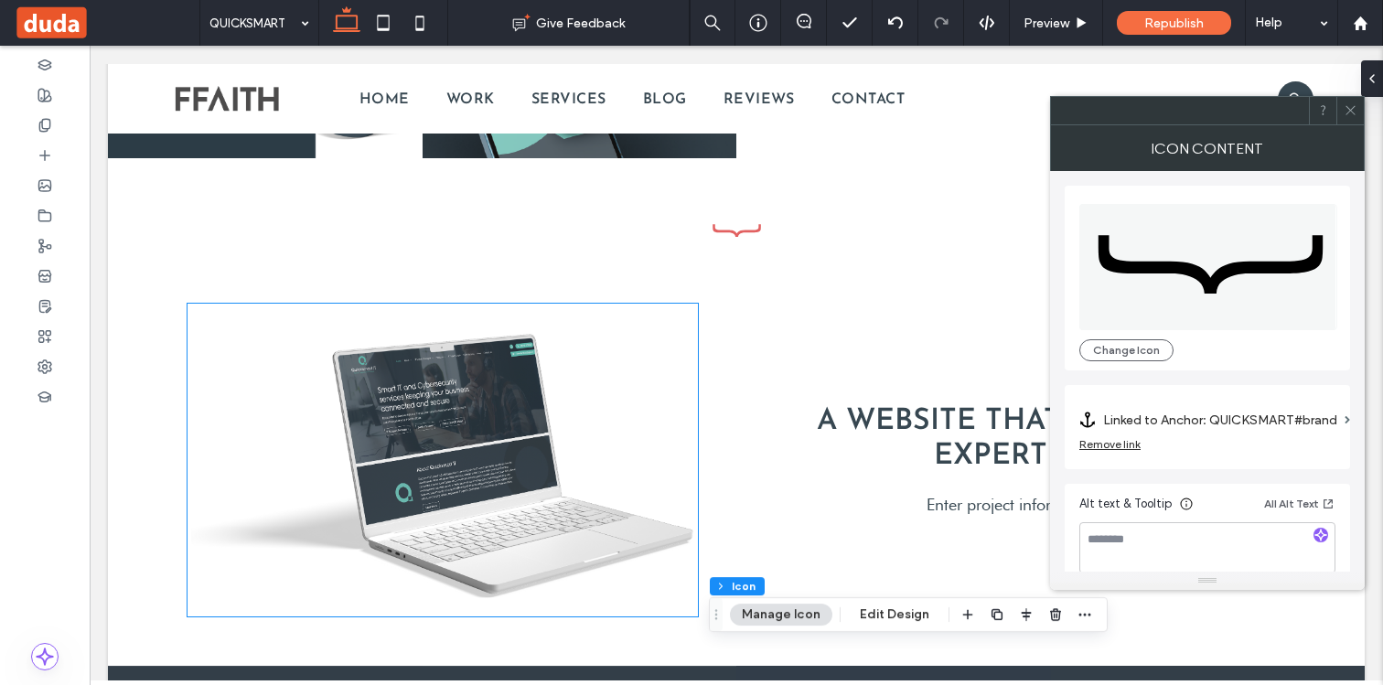
scroll to position [1533, 0]
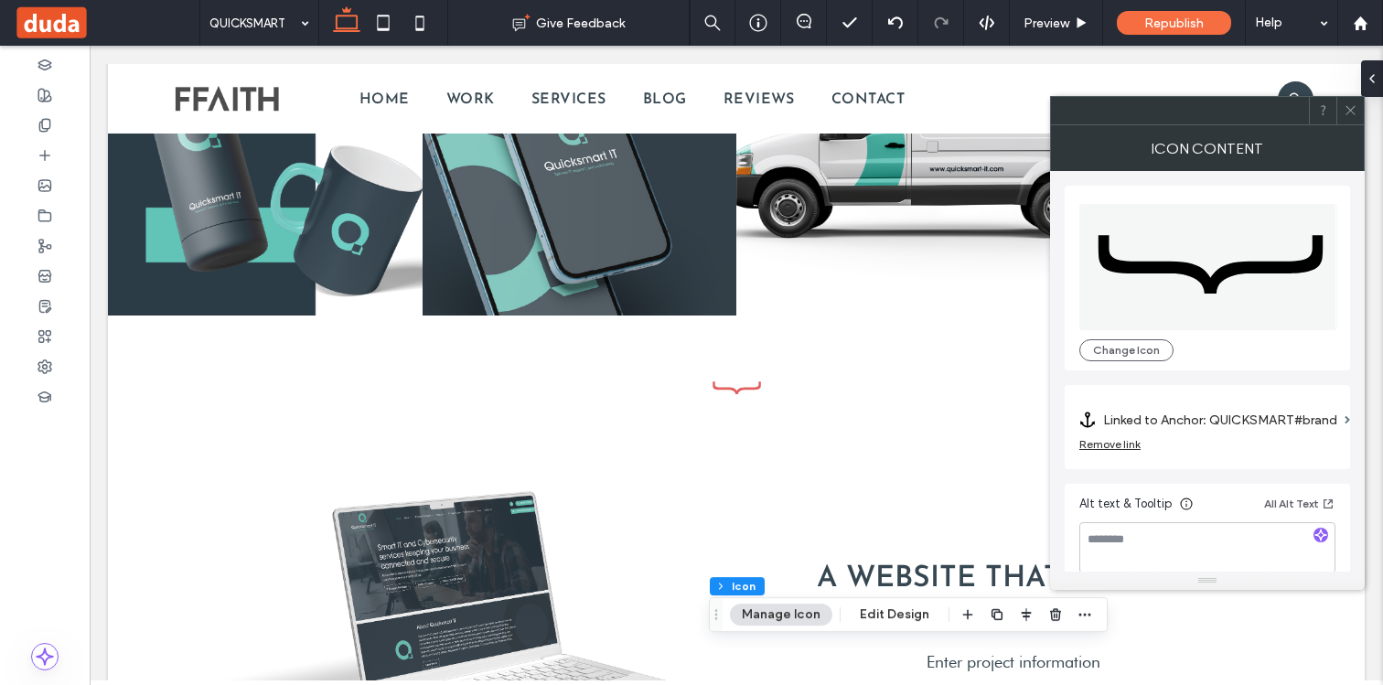
click at [1346, 113] on icon at bounding box center [1350, 110] width 14 height 14
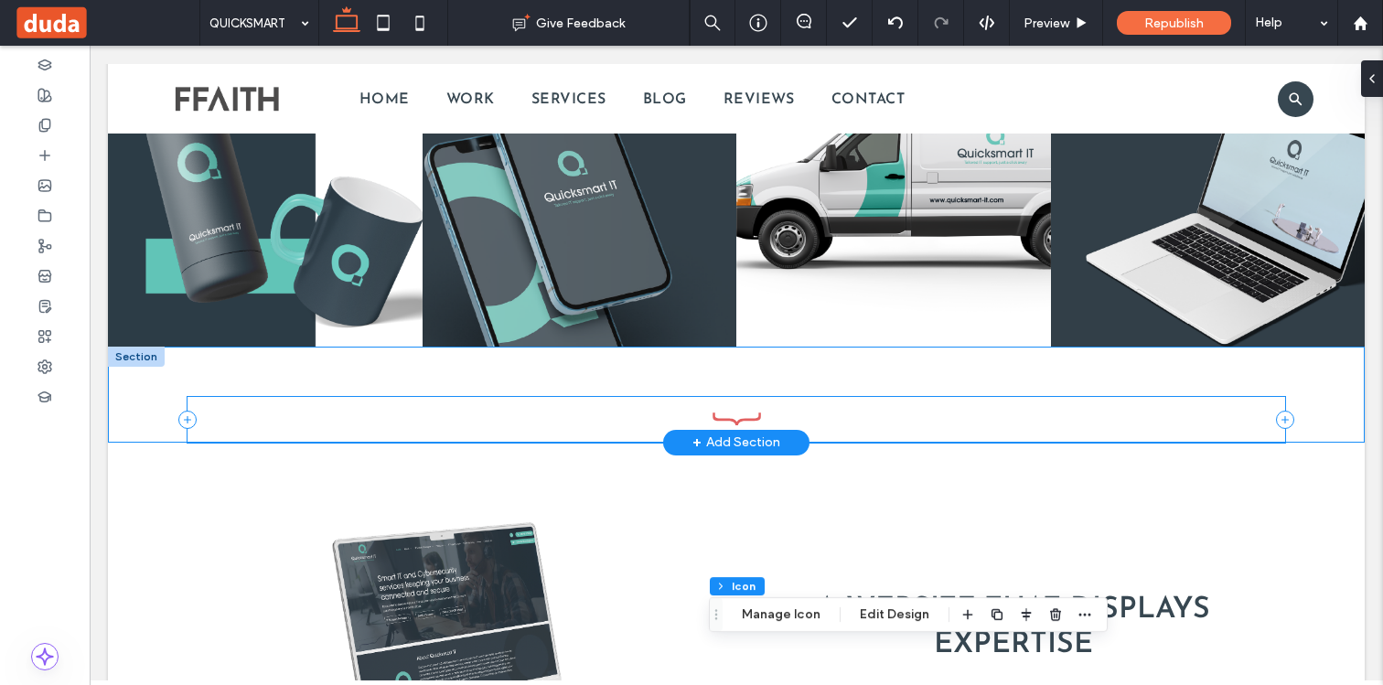
scroll to position [1482, 0]
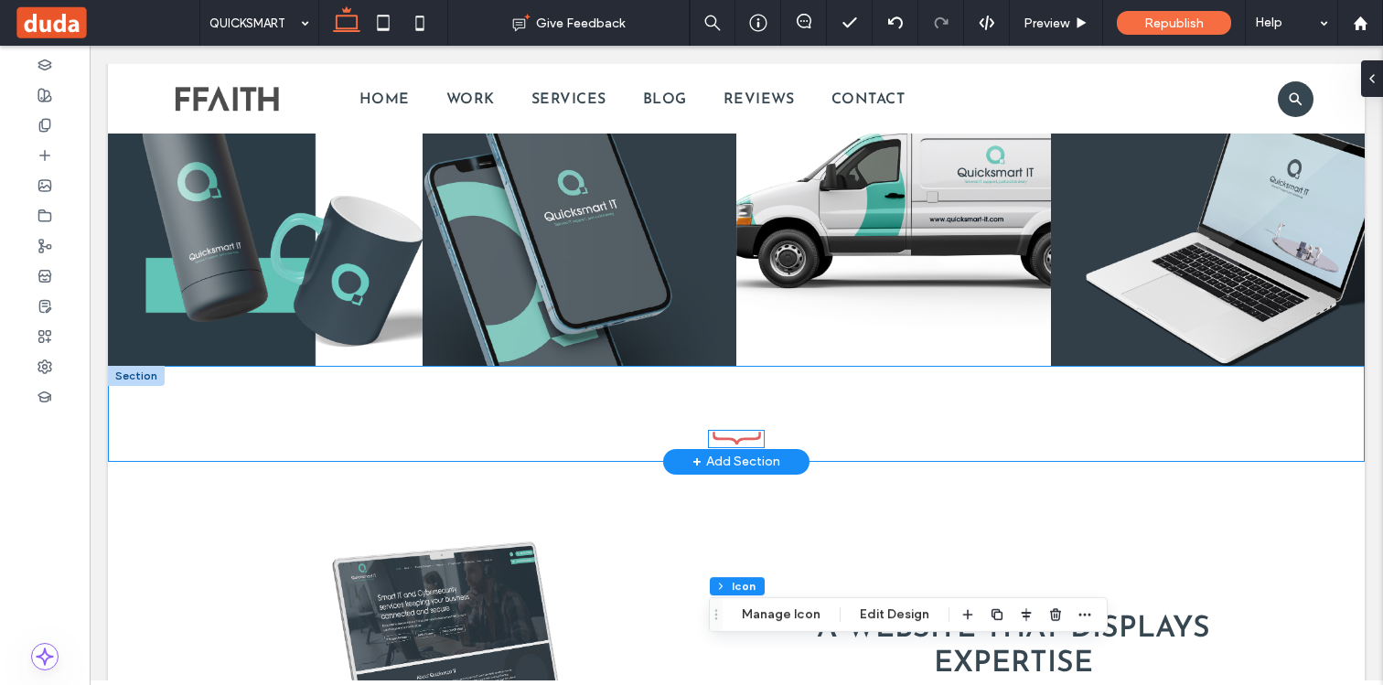
click at [740, 434] on icon at bounding box center [736, 439] width 55 height 16
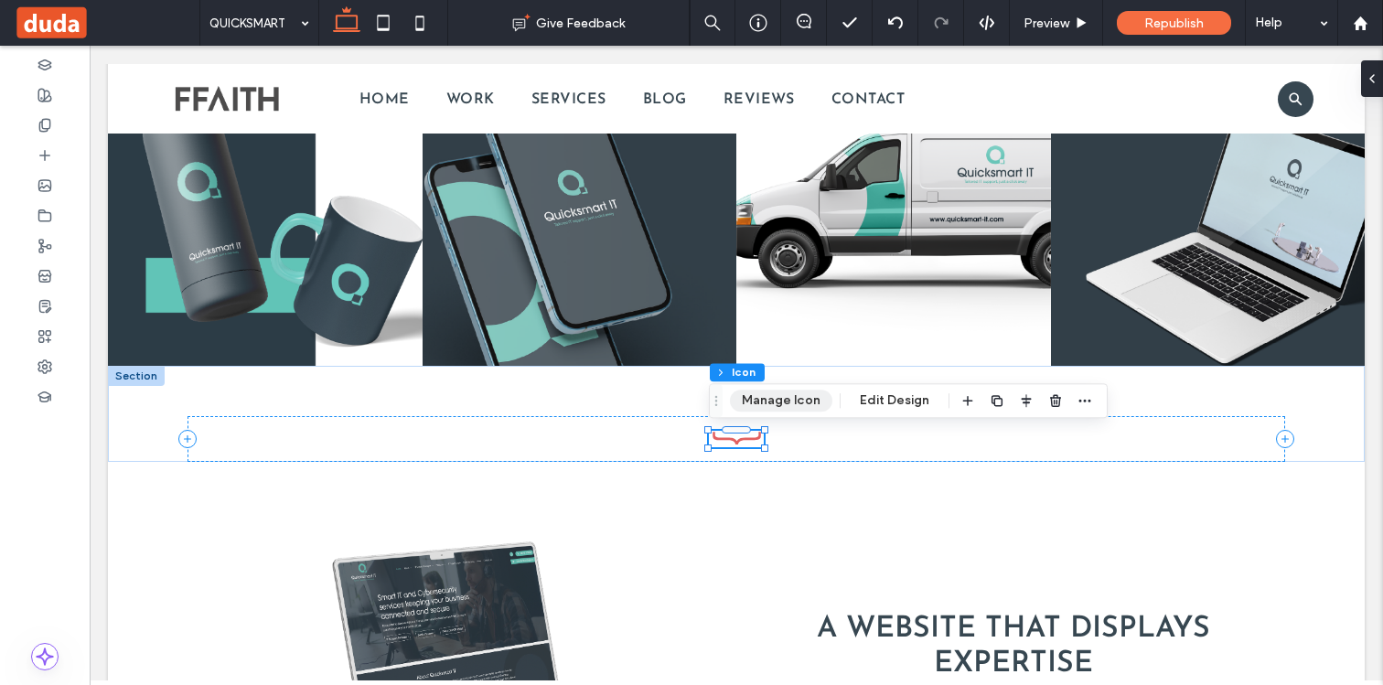
click at [762, 401] on button "Manage Icon" at bounding box center [781, 401] width 102 height 22
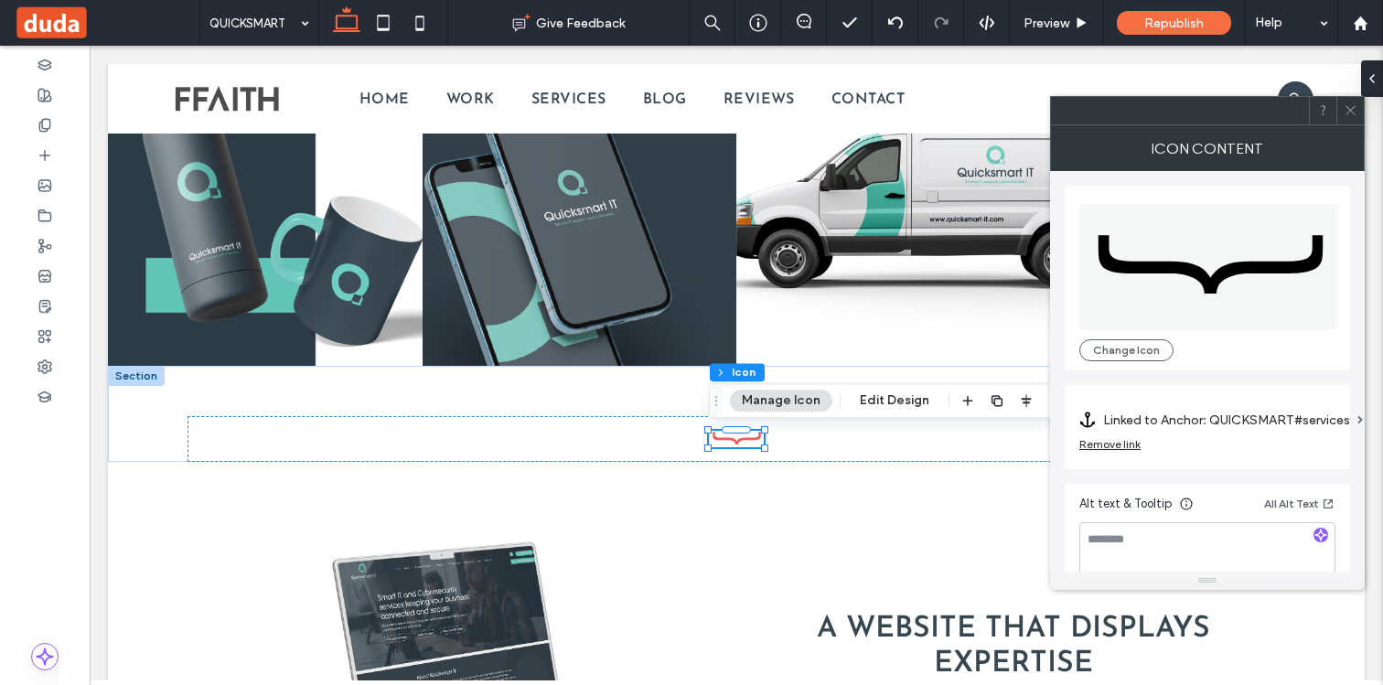
click at [1351, 107] on icon at bounding box center [1350, 110] width 14 height 14
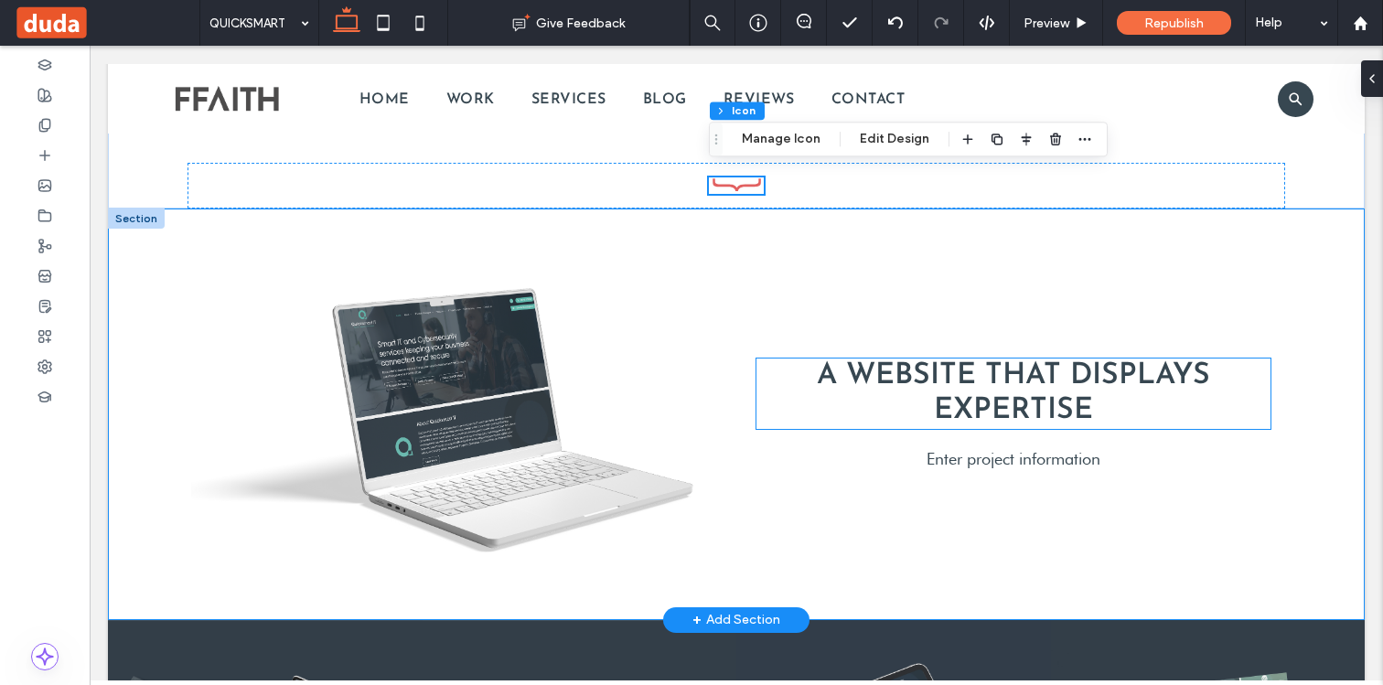
scroll to position [1719, 0]
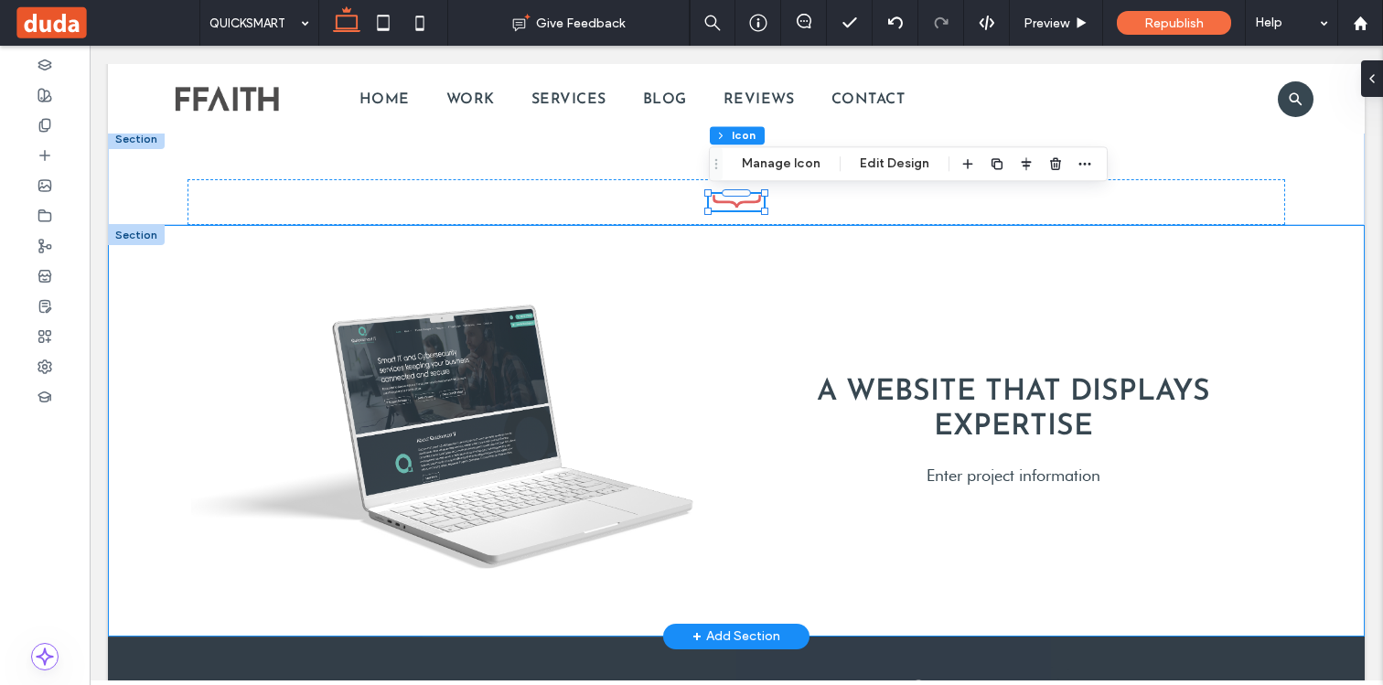
click at [141, 237] on div at bounding box center [136, 235] width 57 height 20
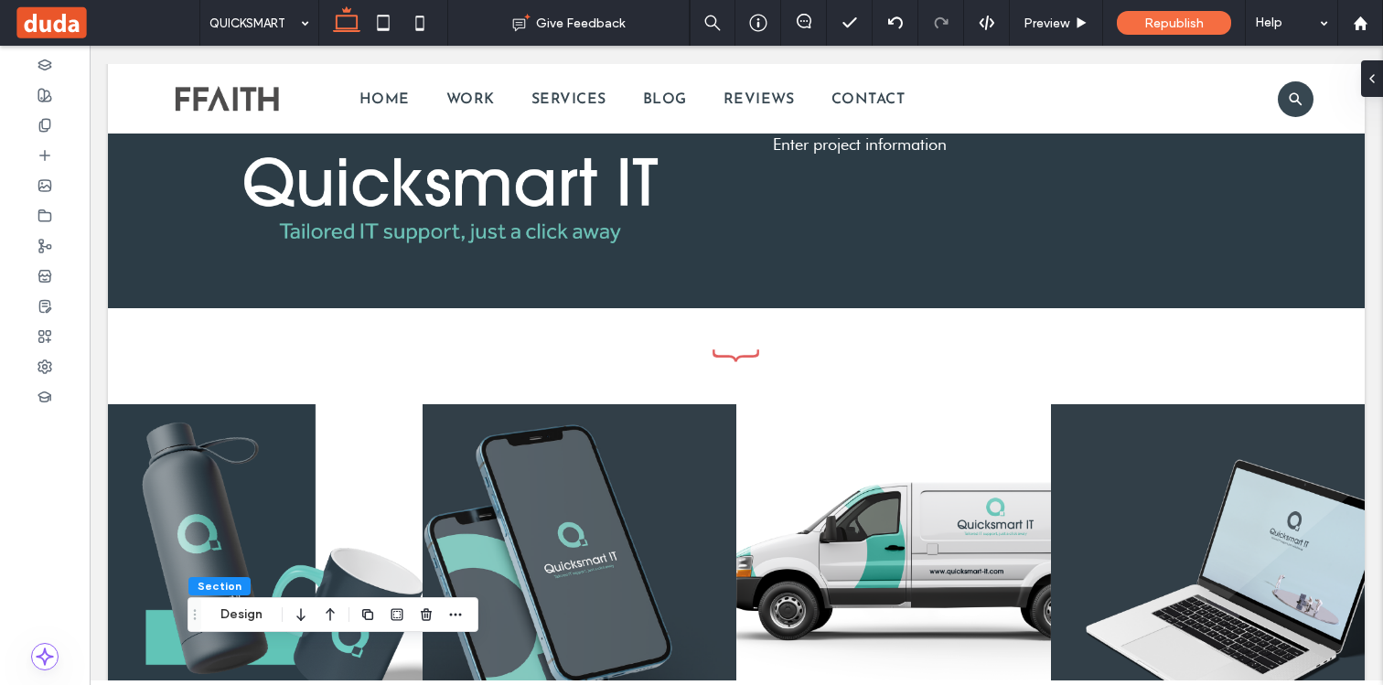
scroll to position [1005, 0]
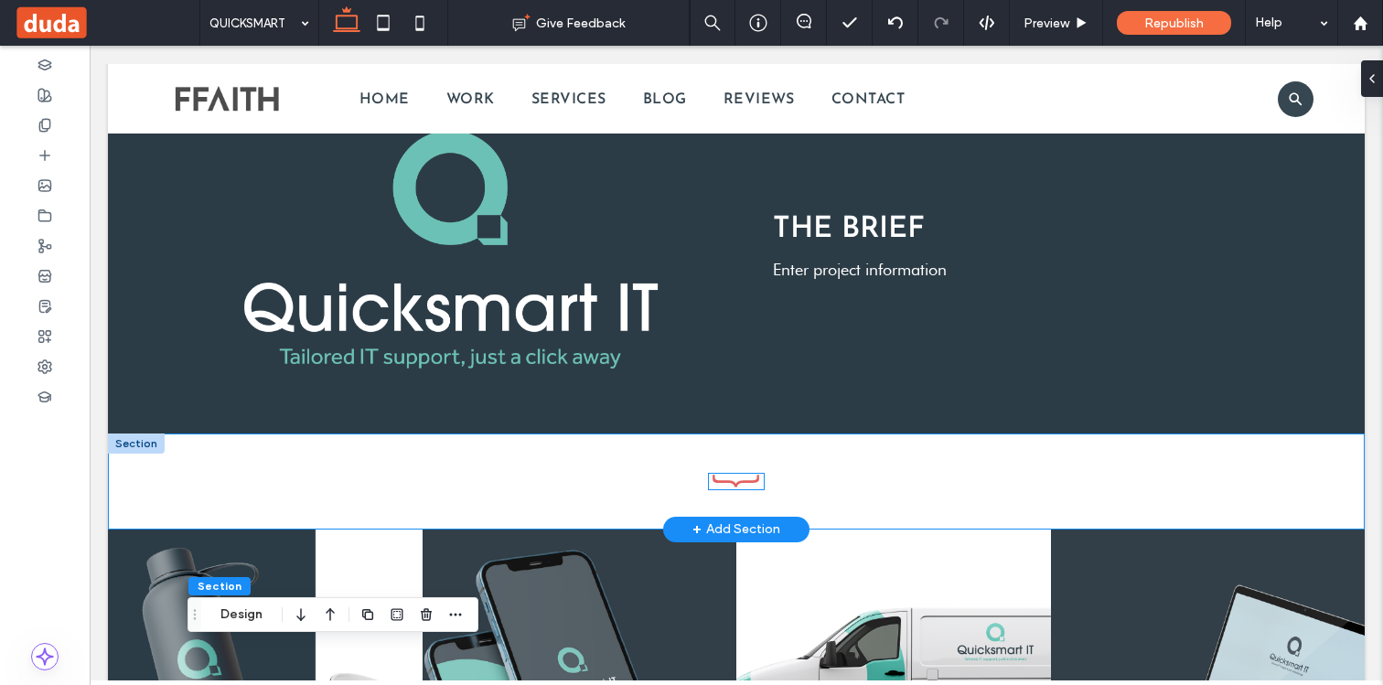
click at [732, 483] on icon at bounding box center [736, 481] width 48 height 13
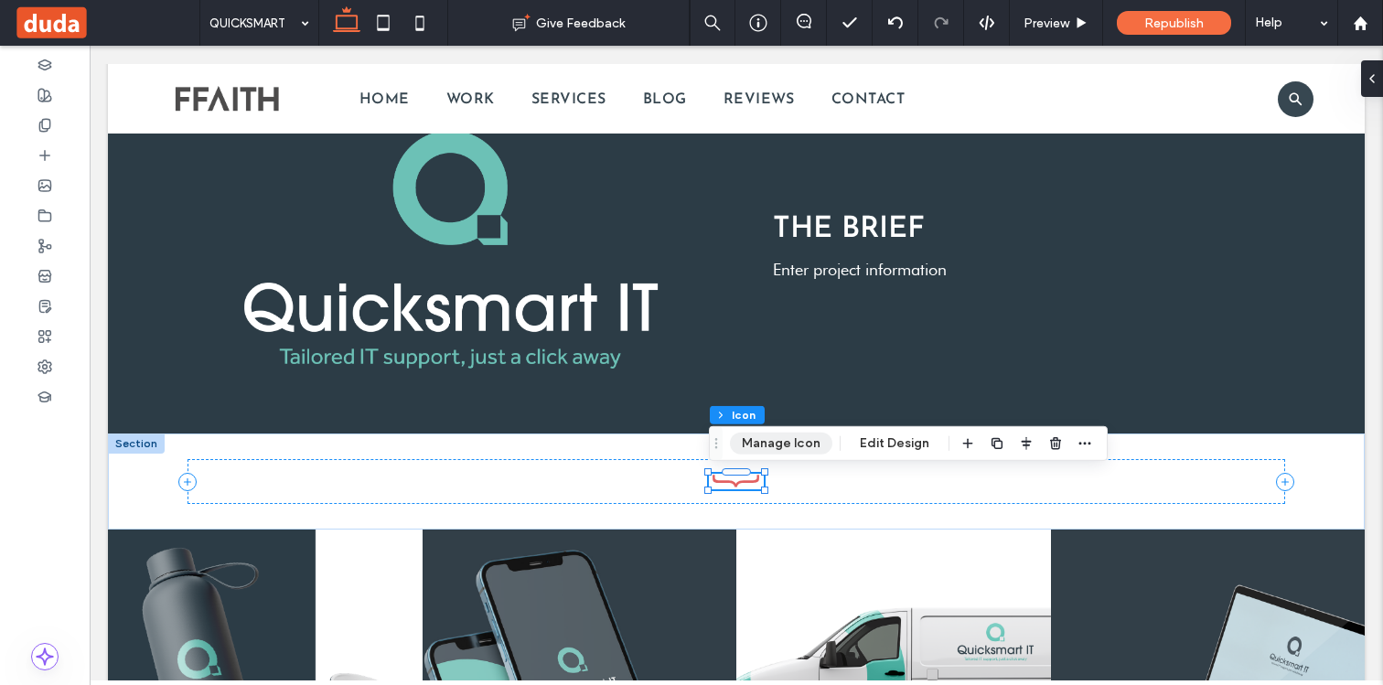
click at [765, 442] on button "Manage Icon" at bounding box center [781, 444] width 102 height 22
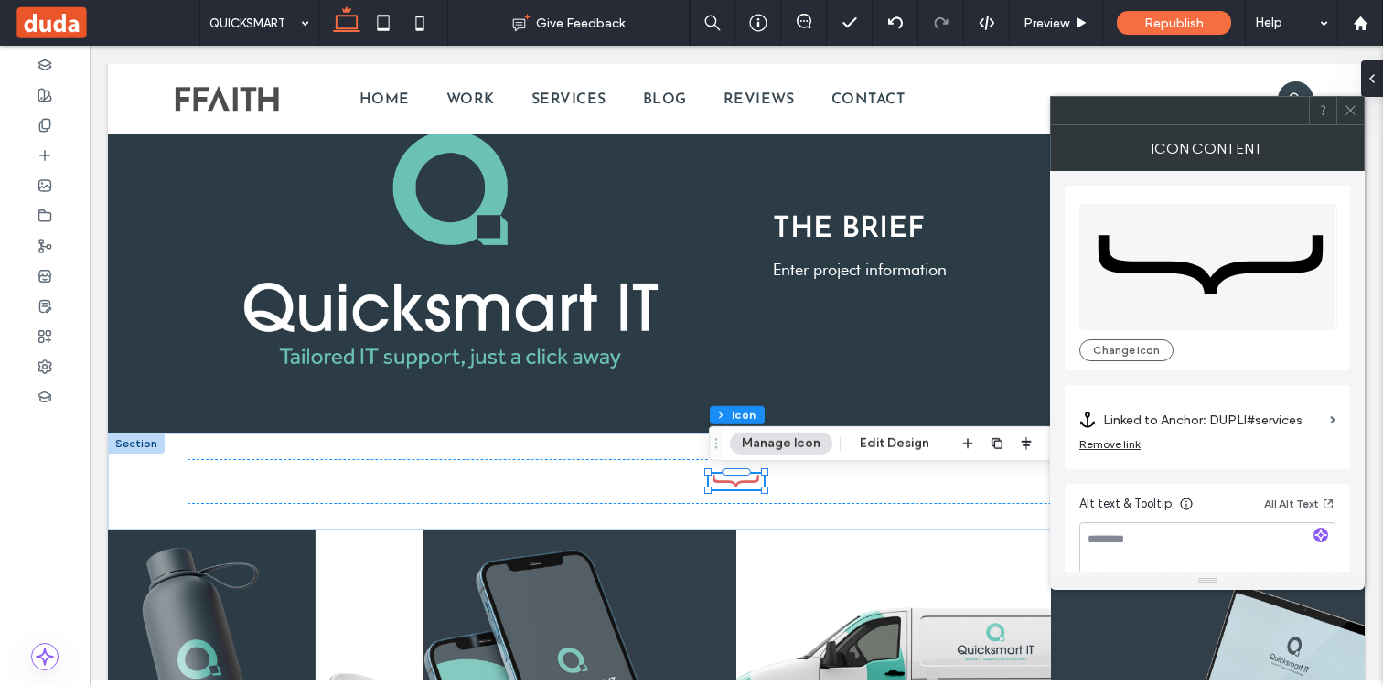
click at [1352, 113] on icon at bounding box center [1350, 110] width 14 height 14
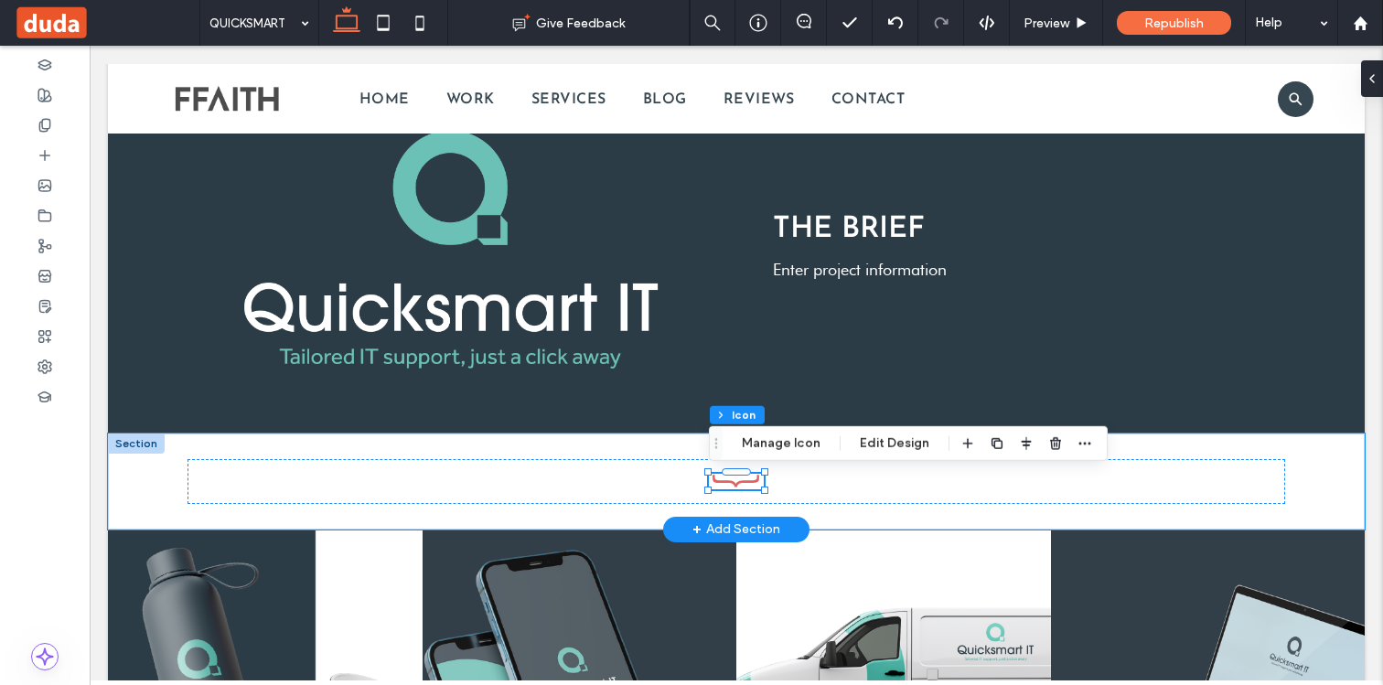
click at [148, 445] on div at bounding box center [136, 443] width 57 height 20
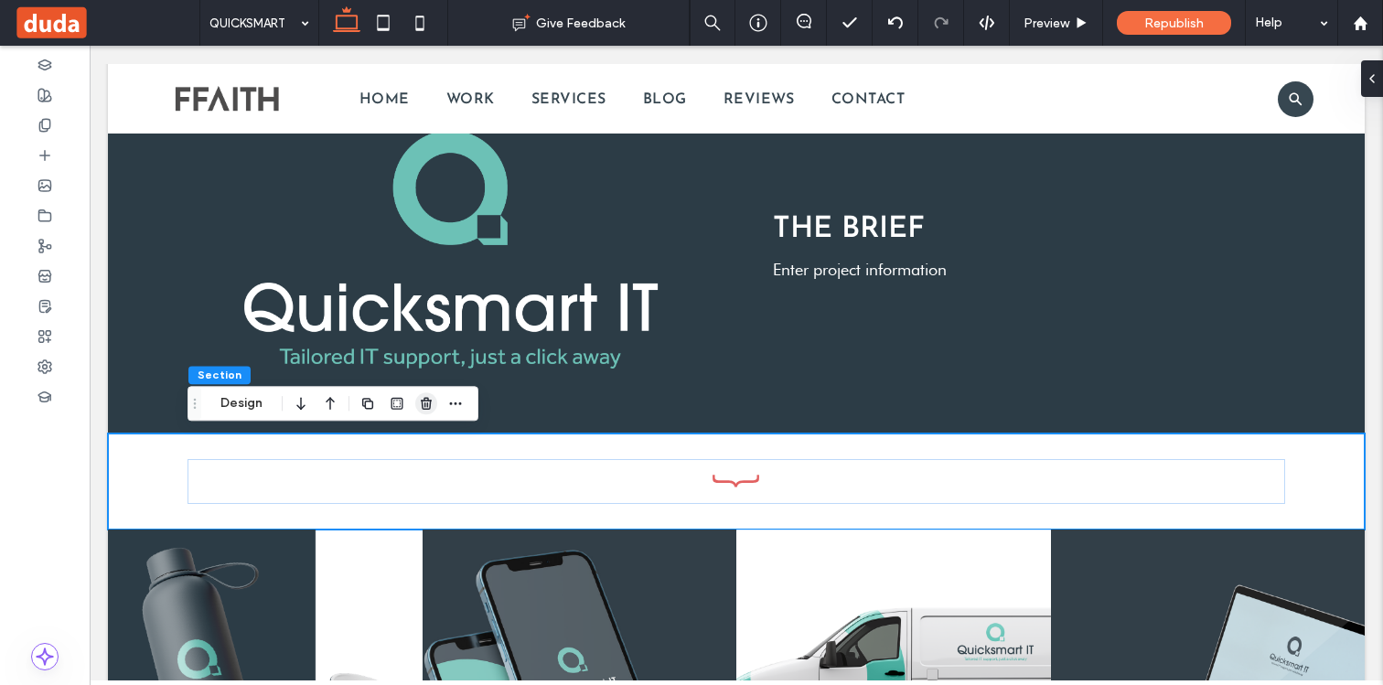
click at [422, 405] on use "button" at bounding box center [426, 404] width 11 height 12
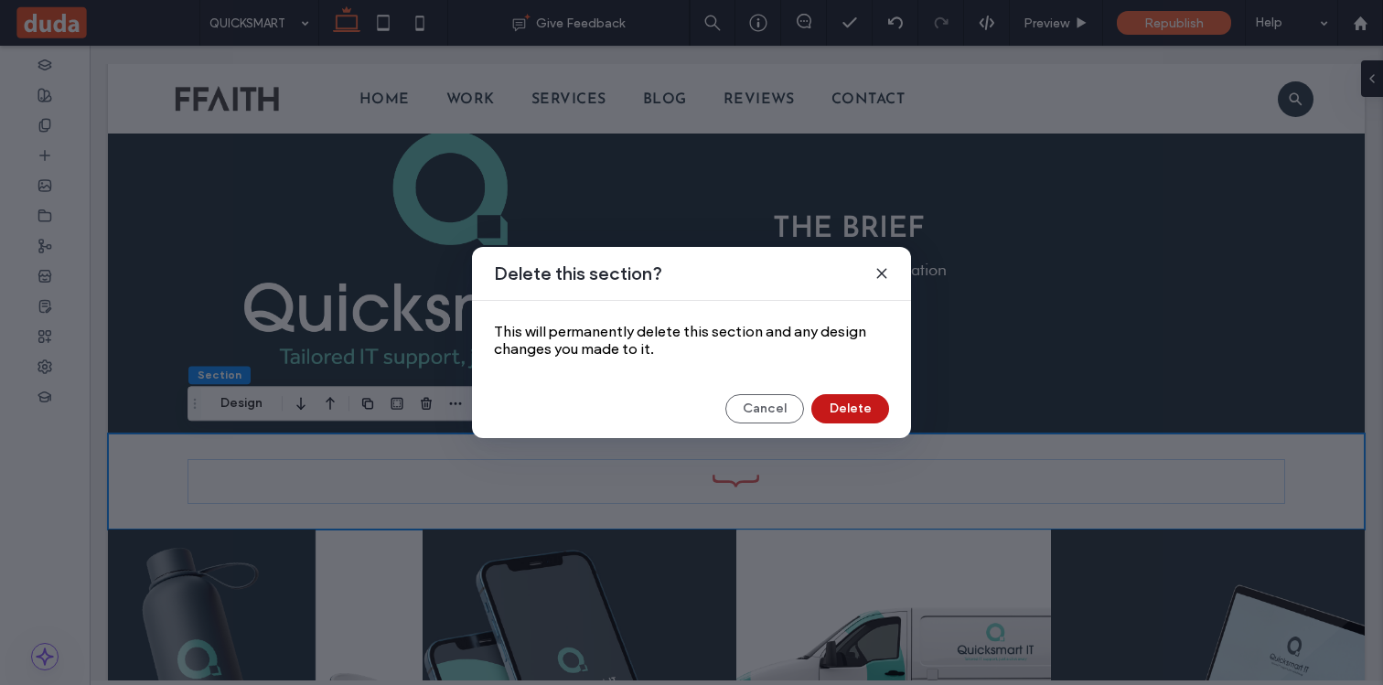
click at [843, 407] on button "Delete" at bounding box center [850, 408] width 78 height 29
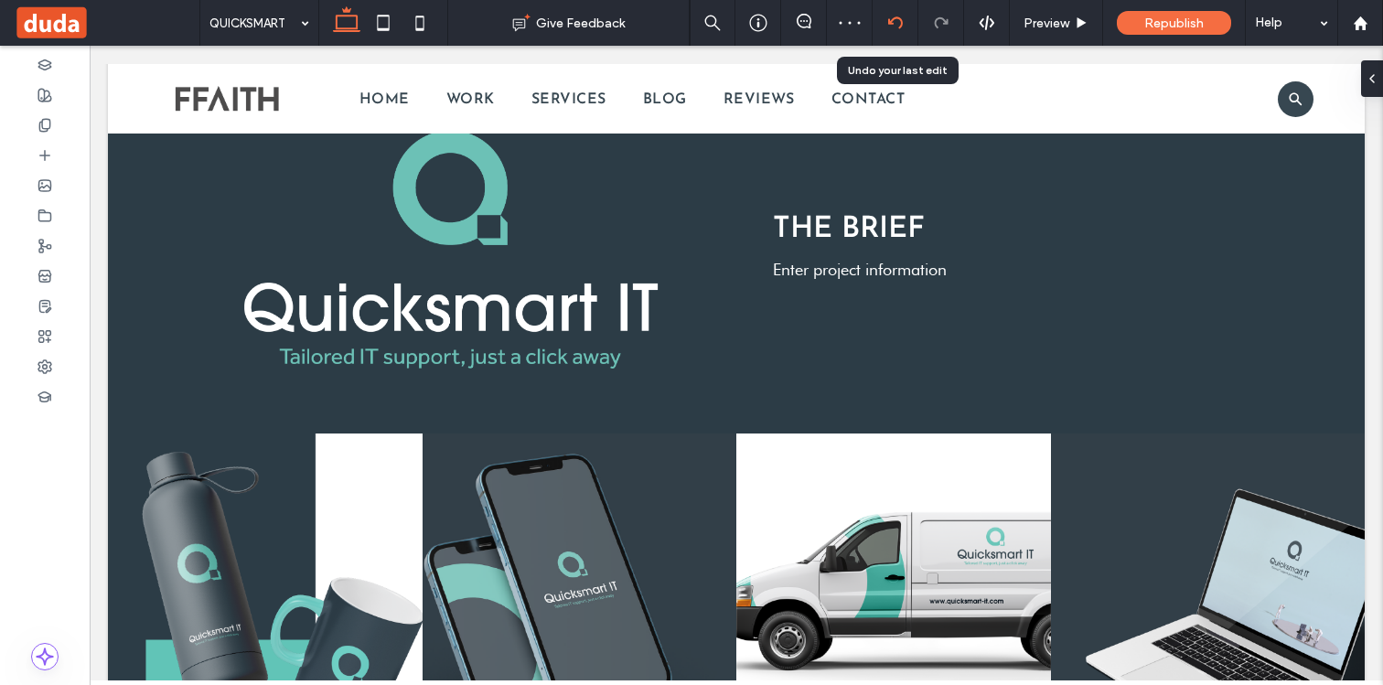
click at [892, 28] on icon at bounding box center [895, 23] width 15 height 15
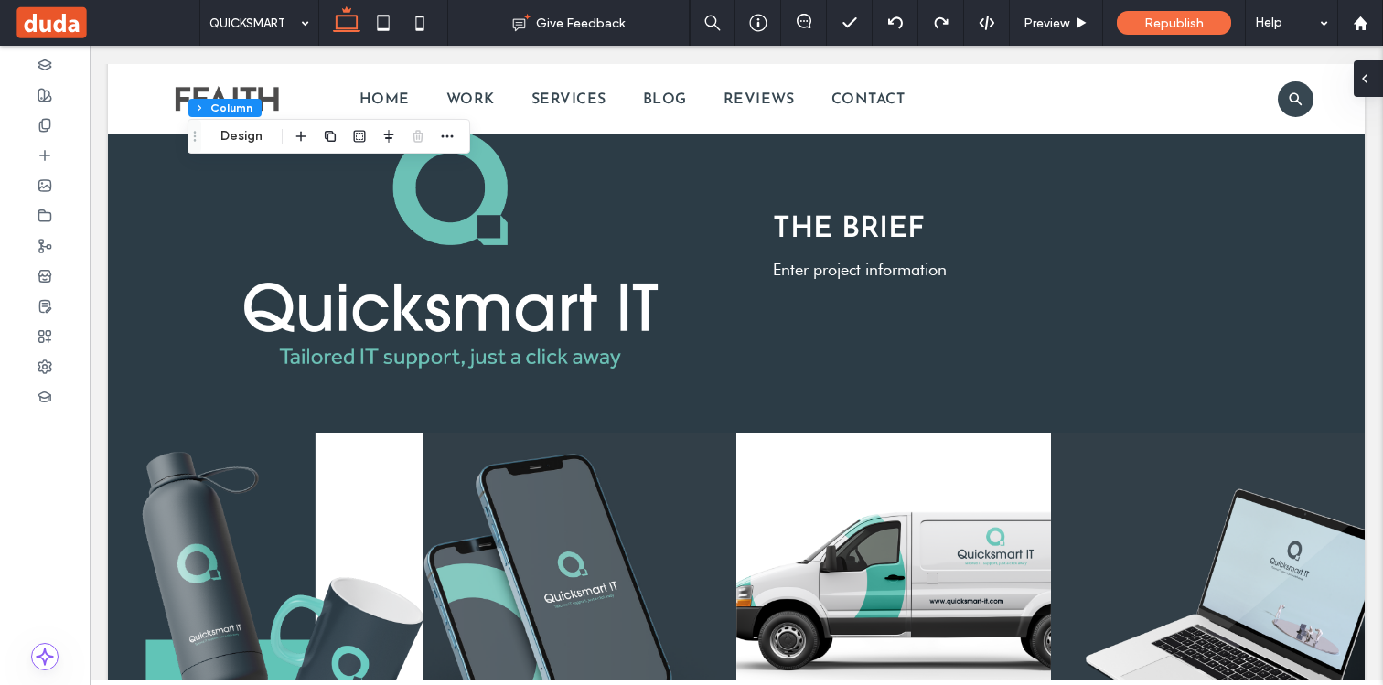
click at [1373, 75] on div at bounding box center [1367, 78] width 29 height 37
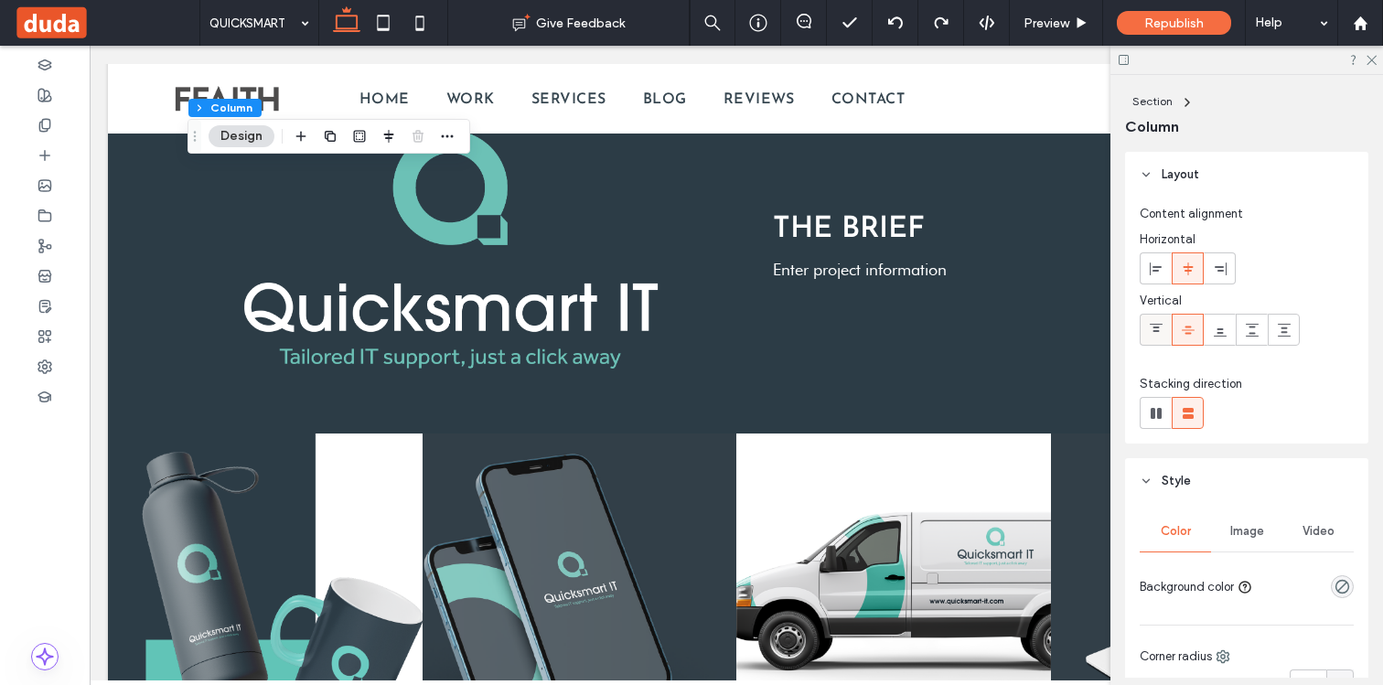
click at [1167, 325] on div at bounding box center [1155, 330] width 30 height 30
click at [1188, 325] on icon at bounding box center [1188, 330] width 15 height 15
click at [1187, 278] on div "Middle" at bounding box center [1189, 289] width 58 height 27
click at [1151, 274] on icon at bounding box center [1156, 269] width 15 height 15
click at [1186, 274] on icon at bounding box center [1188, 269] width 15 height 15
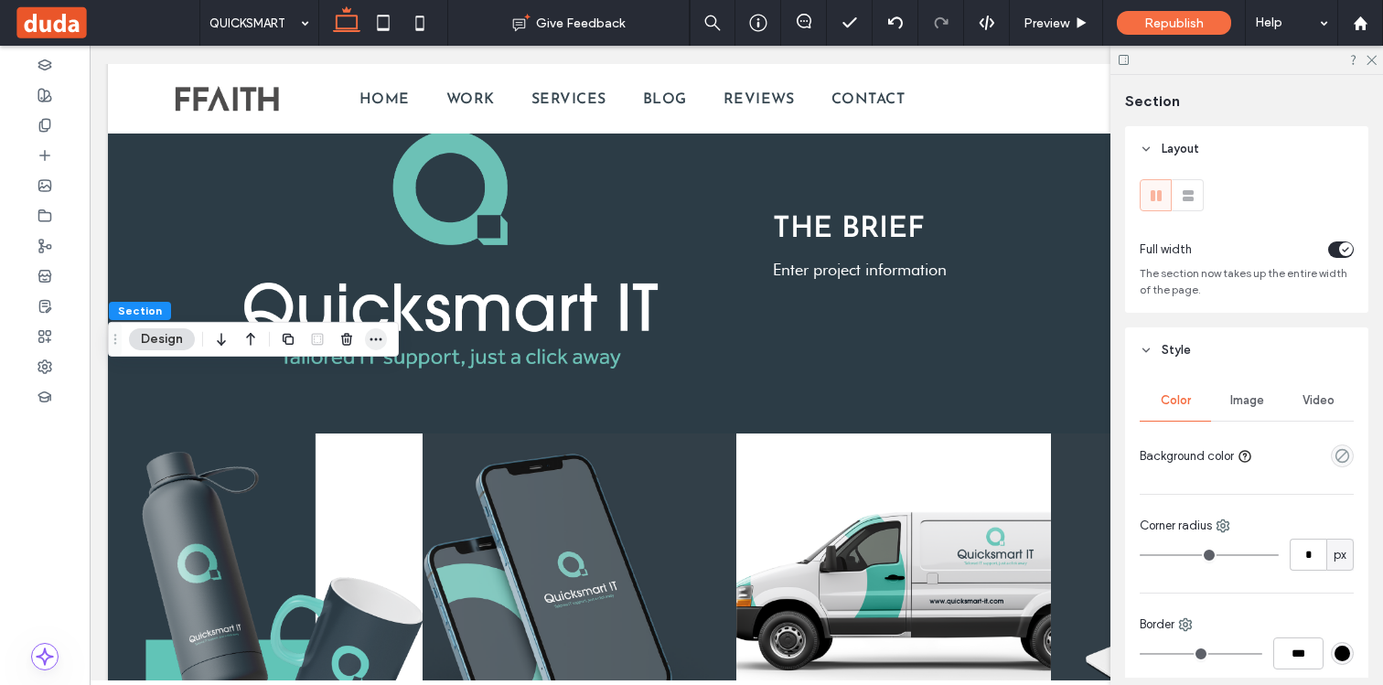
click at [376, 341] on icon "button" at bounding box center [376, 339] width 15 height 15
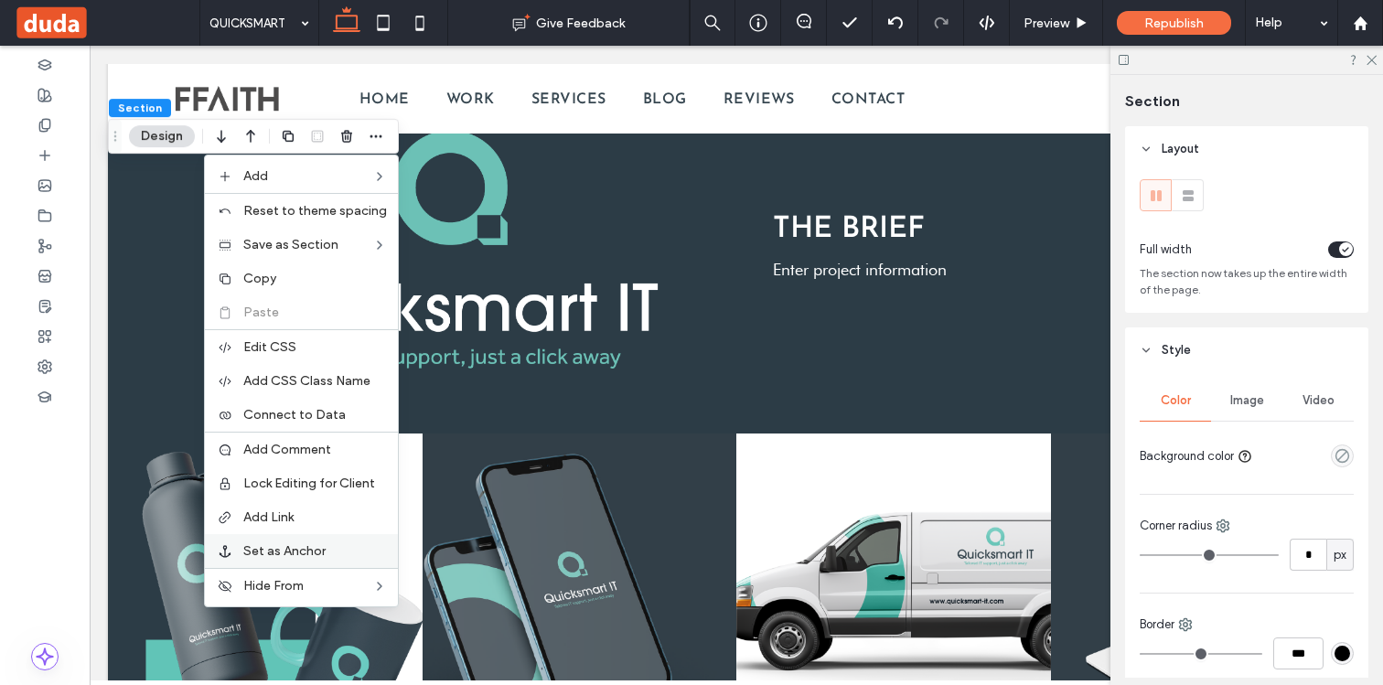
click at [297, 548] on span "Set as Anchor" at bounding box center [284, 551] width 82 height 16
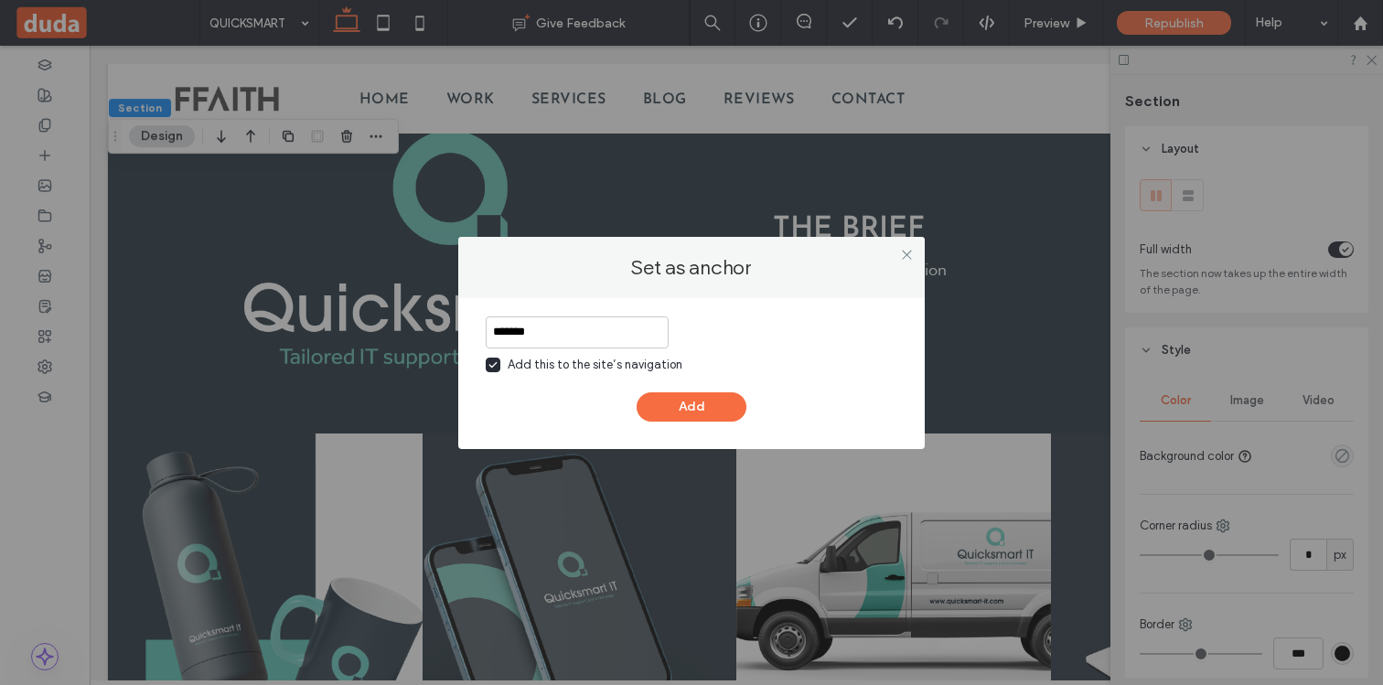
type input "*******"
click at [489, 369] on span at bounding box center [493, 365] width 15 height 15
click at [686, 403] on button "Add" at bounding box center [691, 406] width 110 height 29
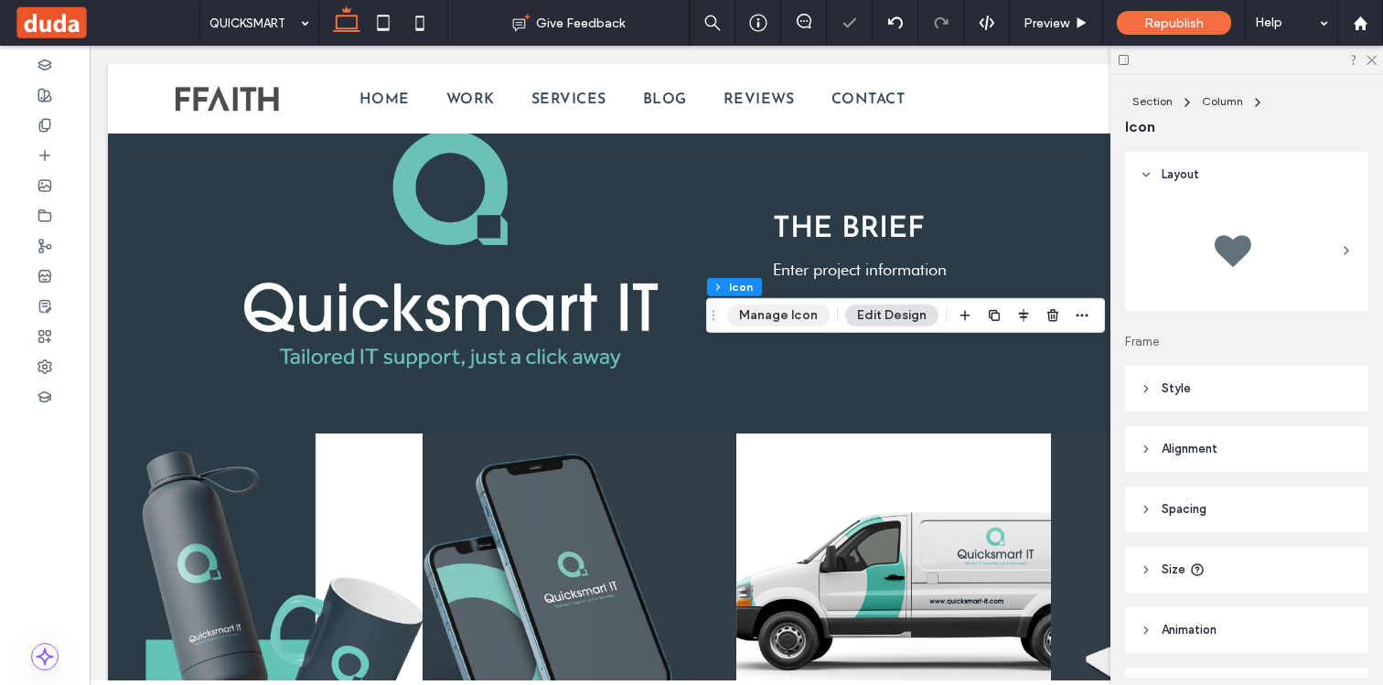
click at [750, 321] on button "Manage Icon" at bounding box center [778, 316] width 102 height 22
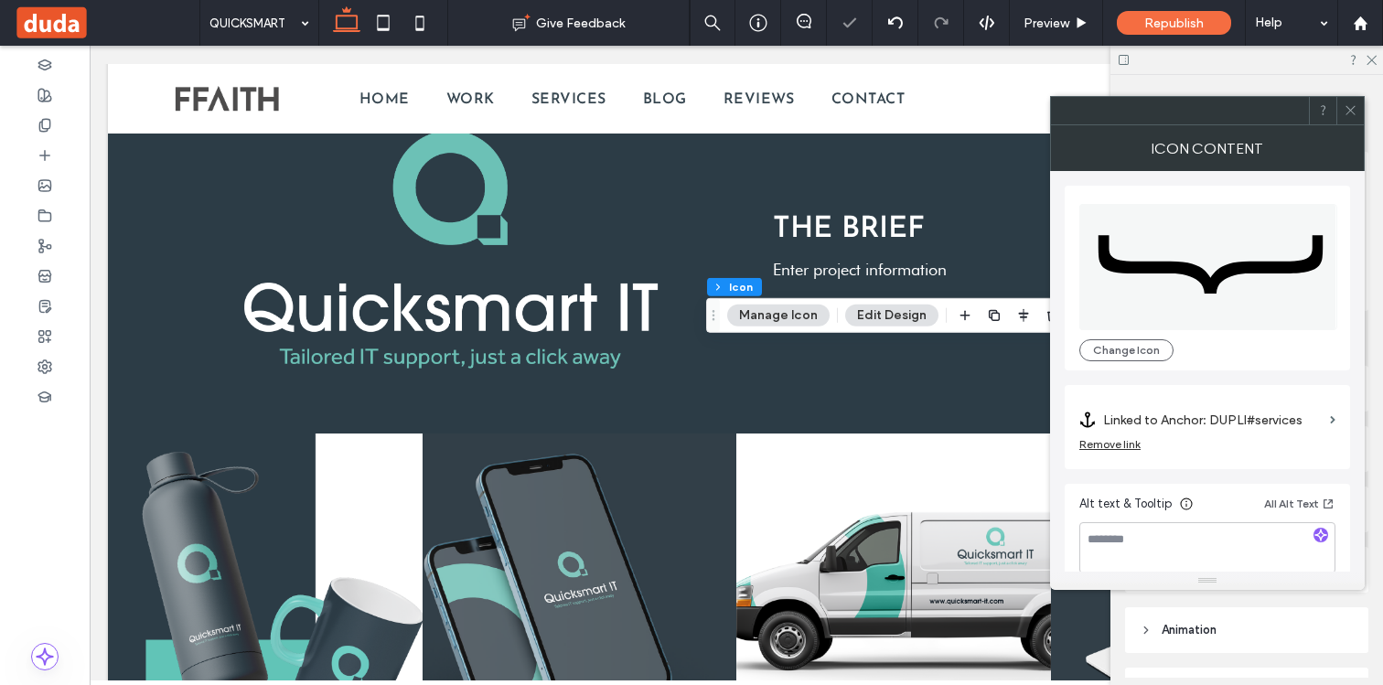
click at [1163, 417] on label "Linked to Anchor: DUPLI#services" at bounding box center [1212, 420] width 219 height 34
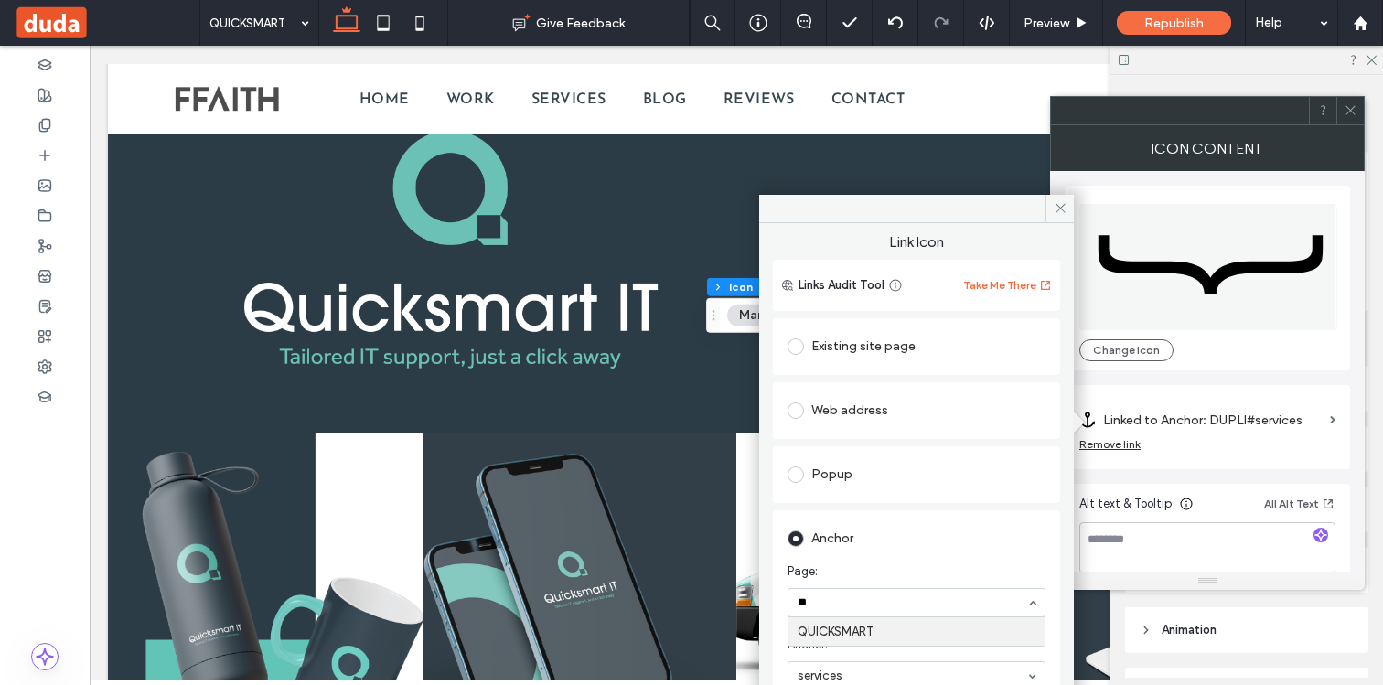
type input "***"
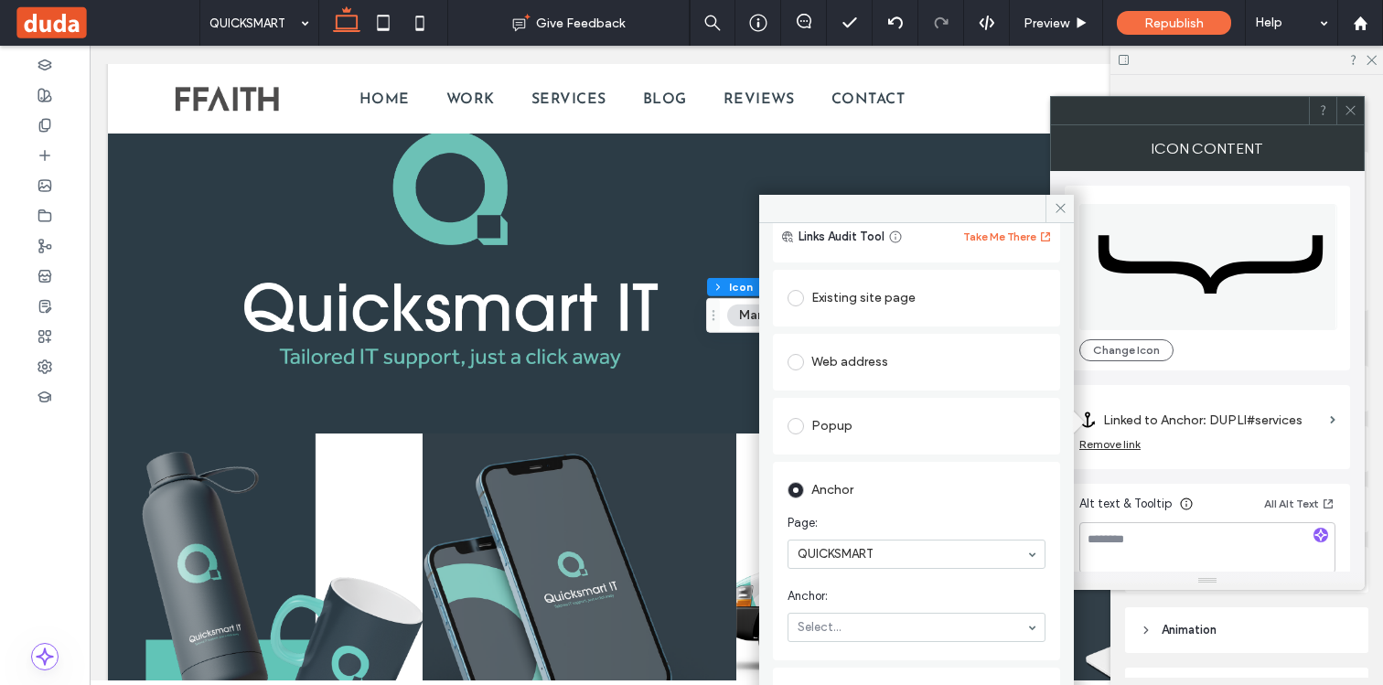
scroll to position [148, 0]
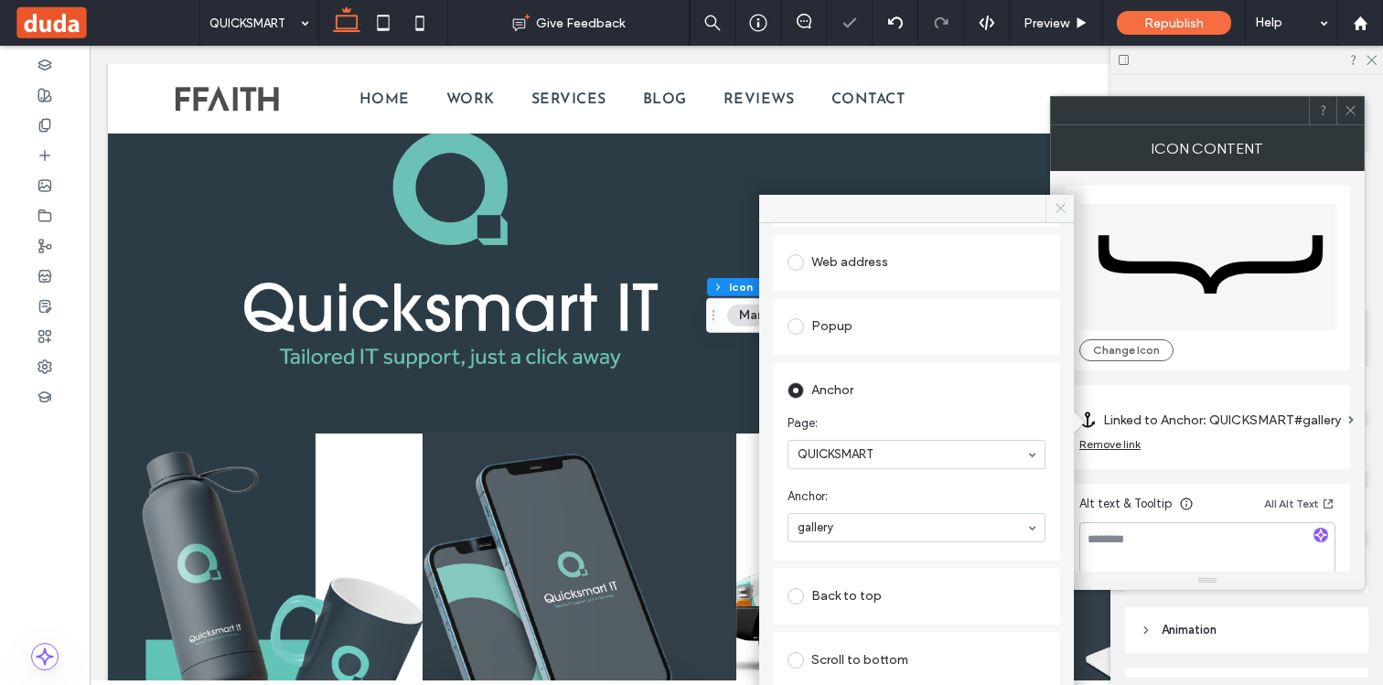
click at [1060, 209] on icon at bounding box center [1060, 208] width 14 height 14
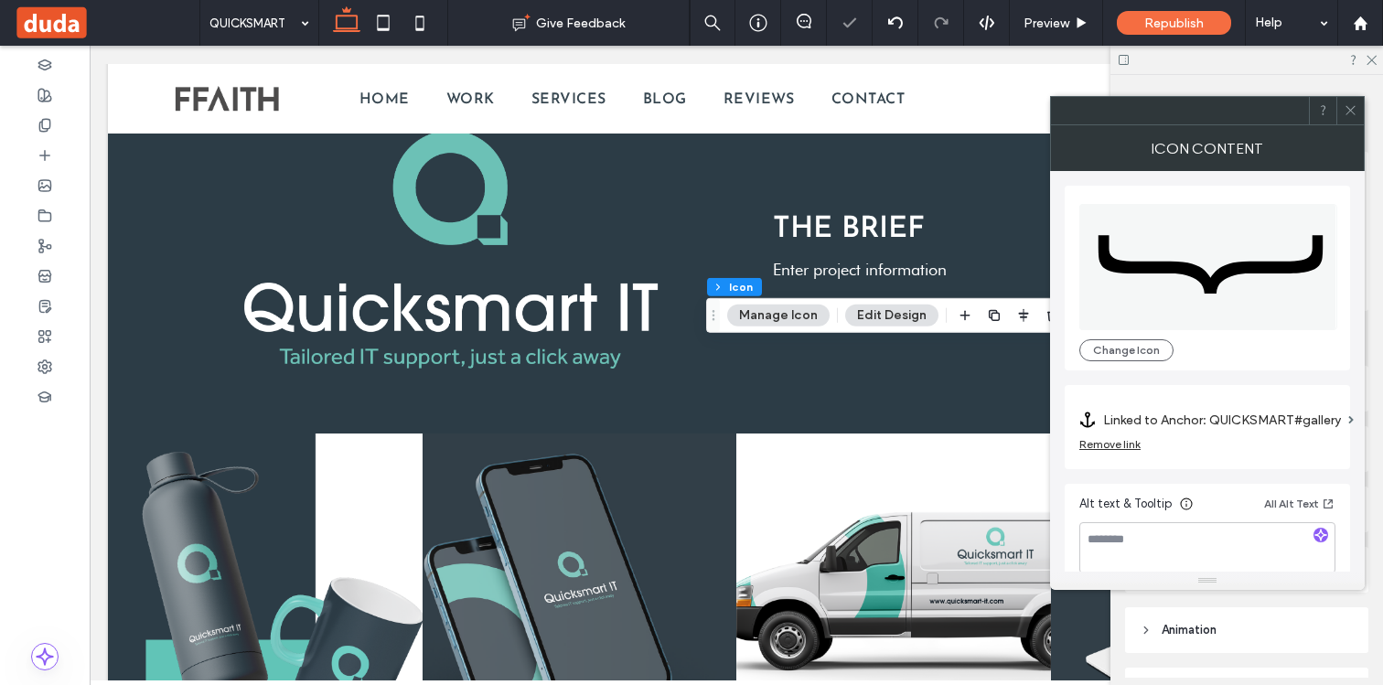
click at [1347, 107] on use at bounding box center [1349, 110] width 9 height 9
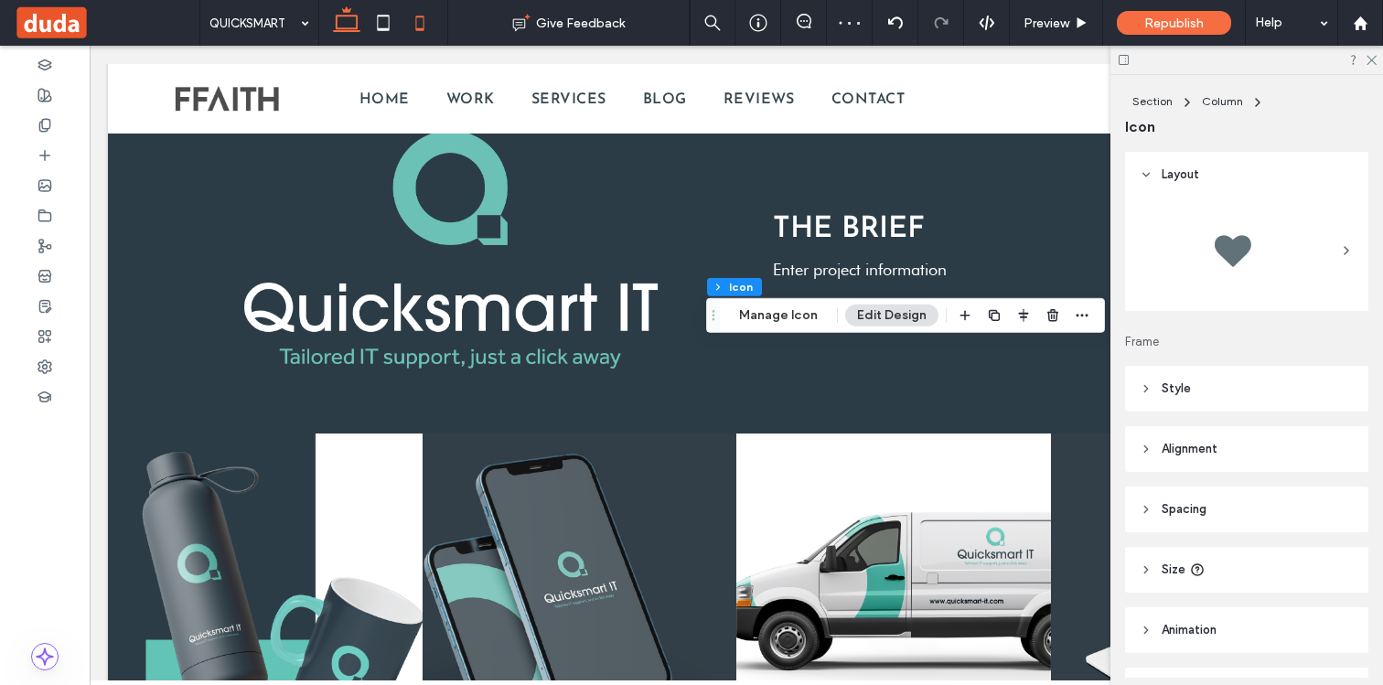
click at [423, 18] on use at bounding box center [420, 23] width 8 height 15
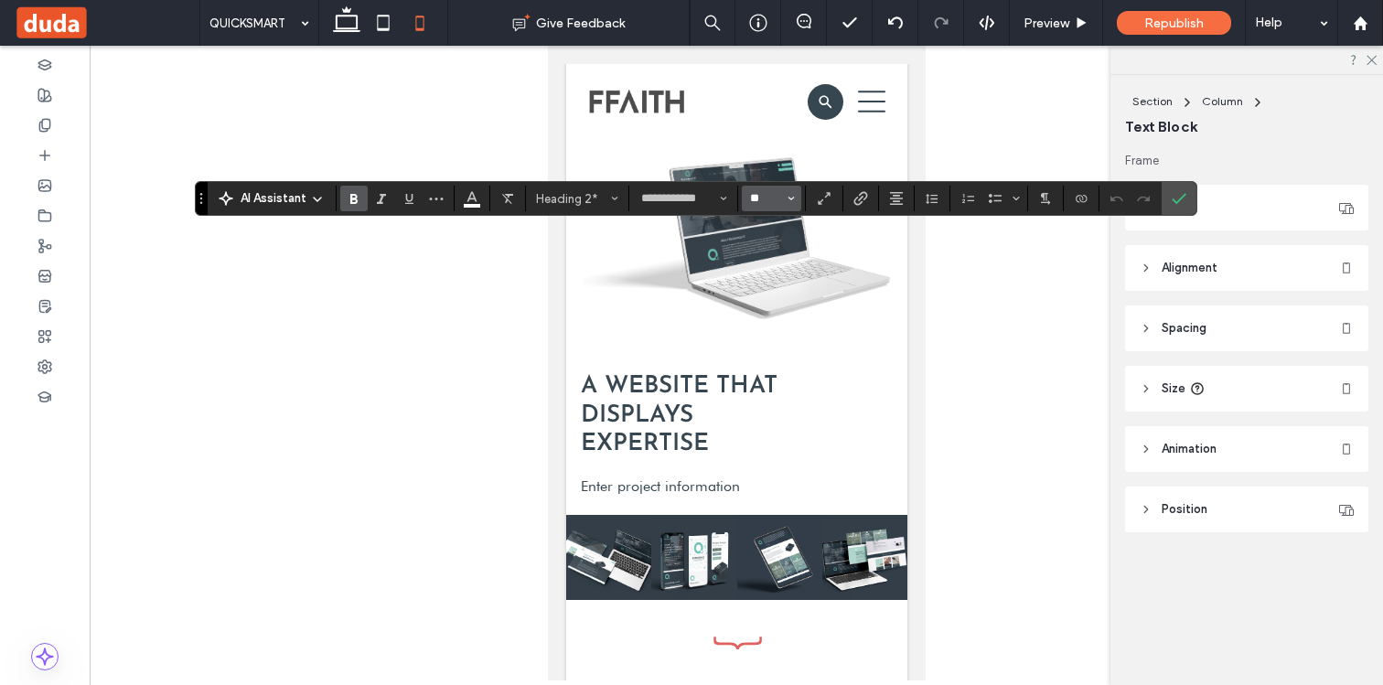
click at [765, 206] on input "**" at bounding box center [766, 198] width 36 height 15
click at [764, 389] on label "48" at bounding box center [771, 384] width 59 height 26
type input "**"
click at [766, 203] on input "**" at bounding box center [766, 198] width 36 height 15
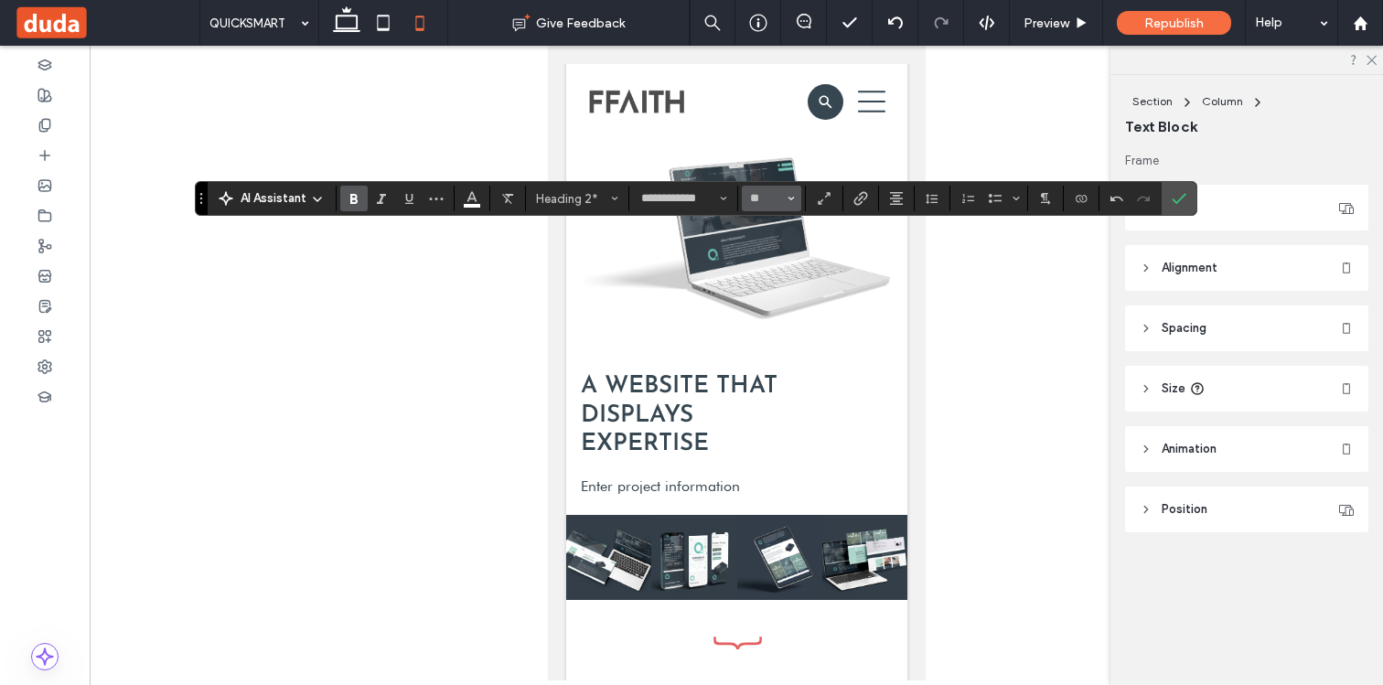
type input "**"
click at [1179, 199] on use "Confirm" at bounding box center [1178, 199] width 15 height 11
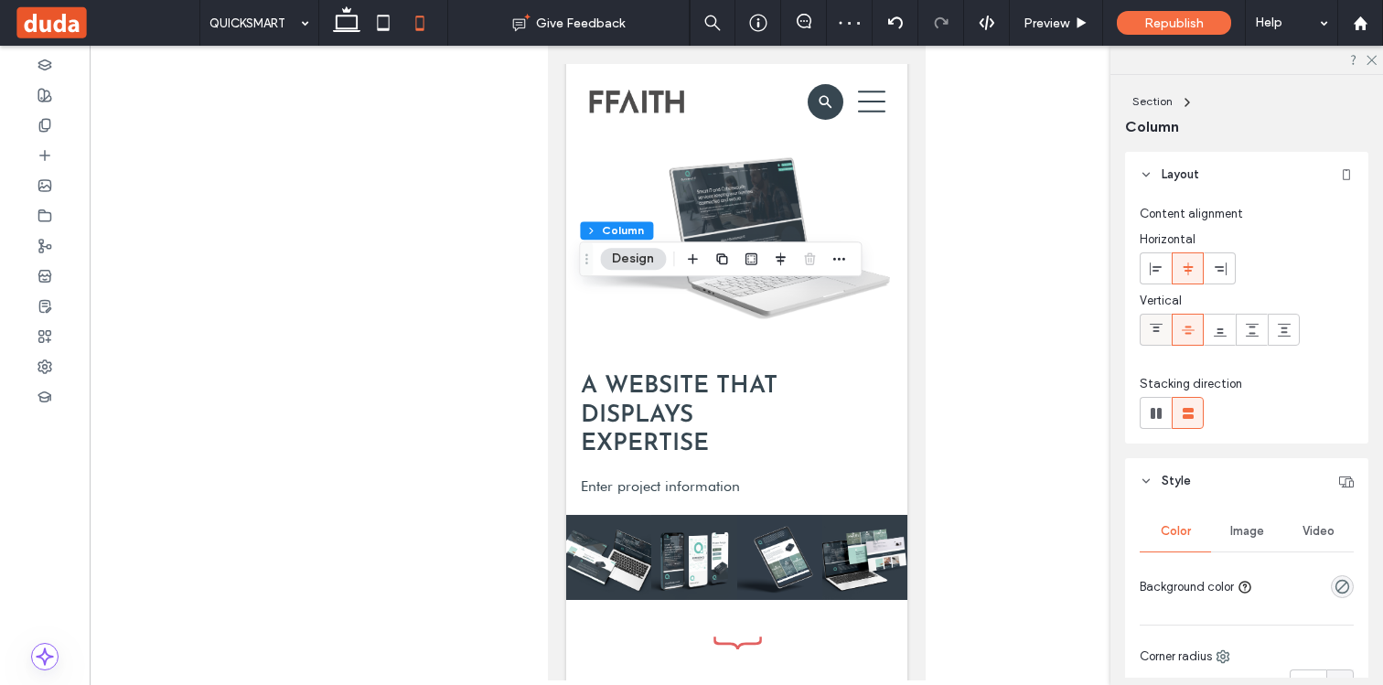
click at [1153, 321] on span at bounding box center [1156, 330] width 15 height 30
click at [1179, 326] on div at bounding box center [1187, 330] width 30 height 30
click at [1160, 275] on span at bounding box center [1156, 268] width 15 height 30
click at [1176, 272] on div at bounding box center [1187, 268] width 30 height 30
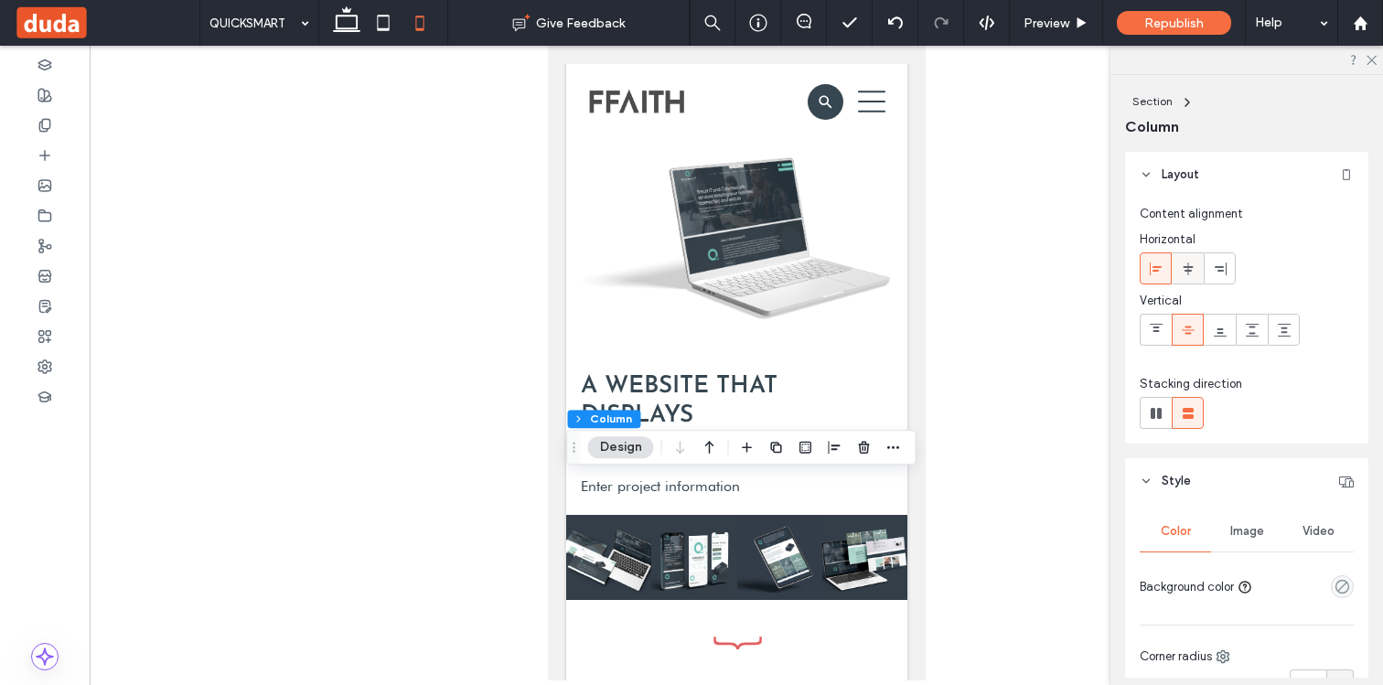
click at [1192, 267] on icon at bounding box center [1188, 269] width 15 height 15
click at [1154, 267] on icon at bounding box center [1156, 269] width 15 height 15
click at [1178, 268] on div at bounding box center [1187, 268] width 30 height 30
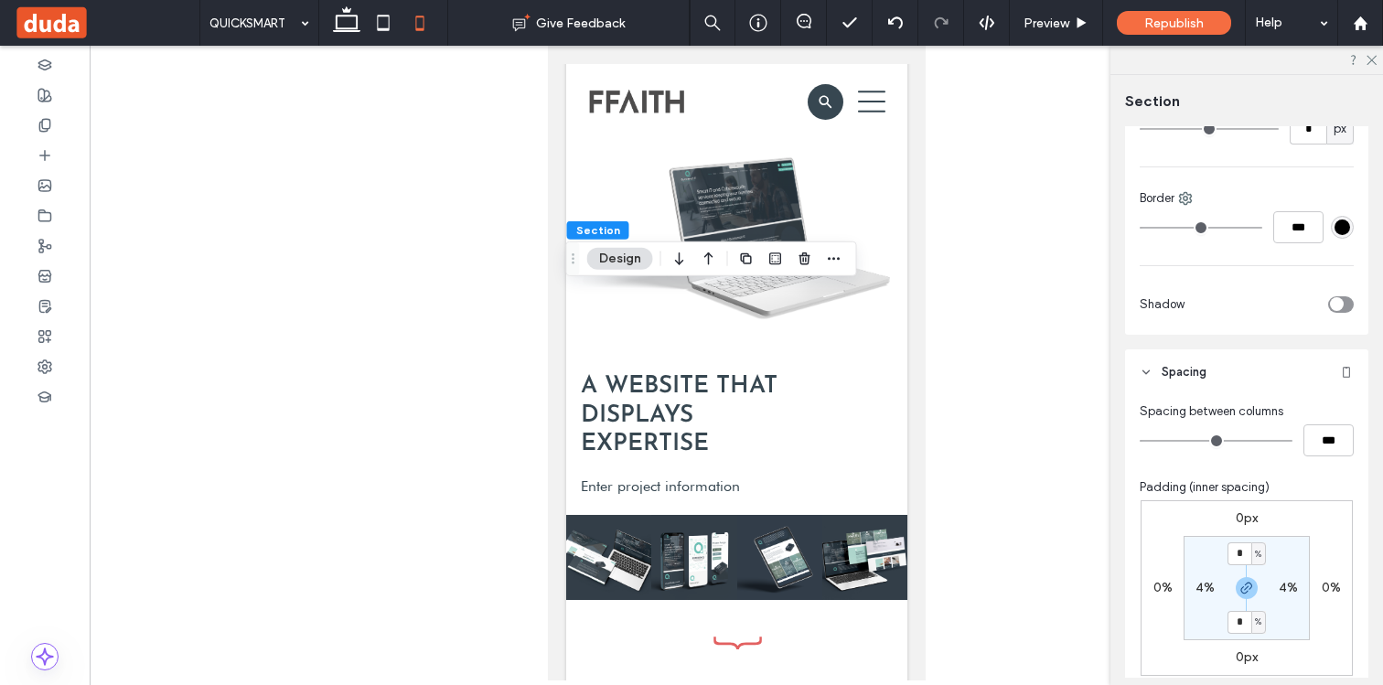
scroll to position [398, 0]
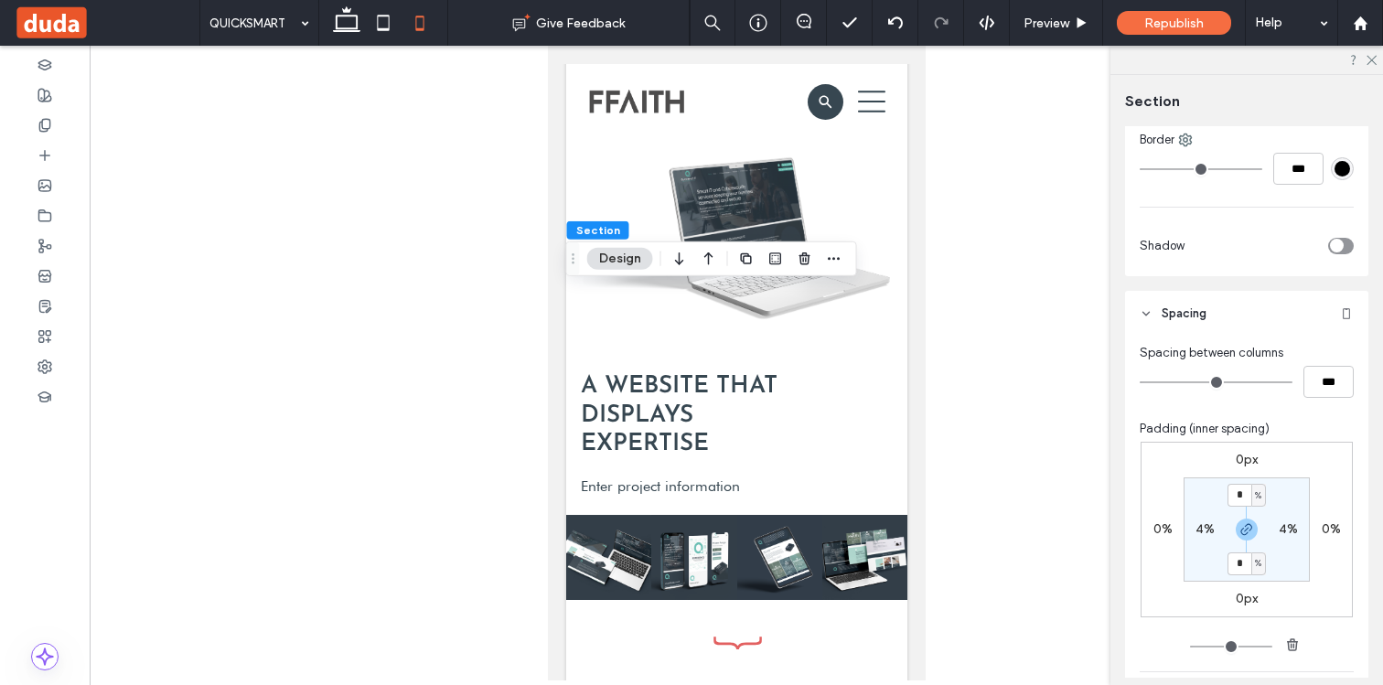
click at [1282, 527] on label "4%" at bounding box center [1287, 529] width 19 height 16
type input "*"
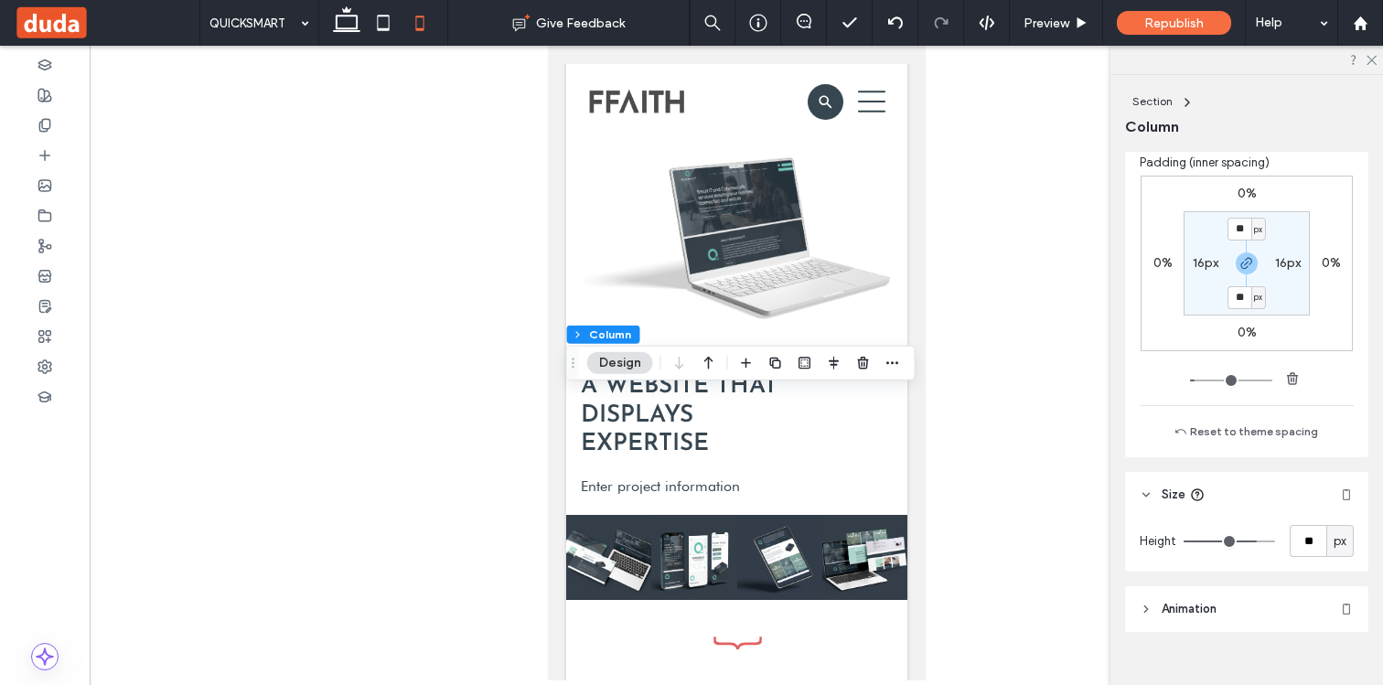
scroll to position [965, 0]
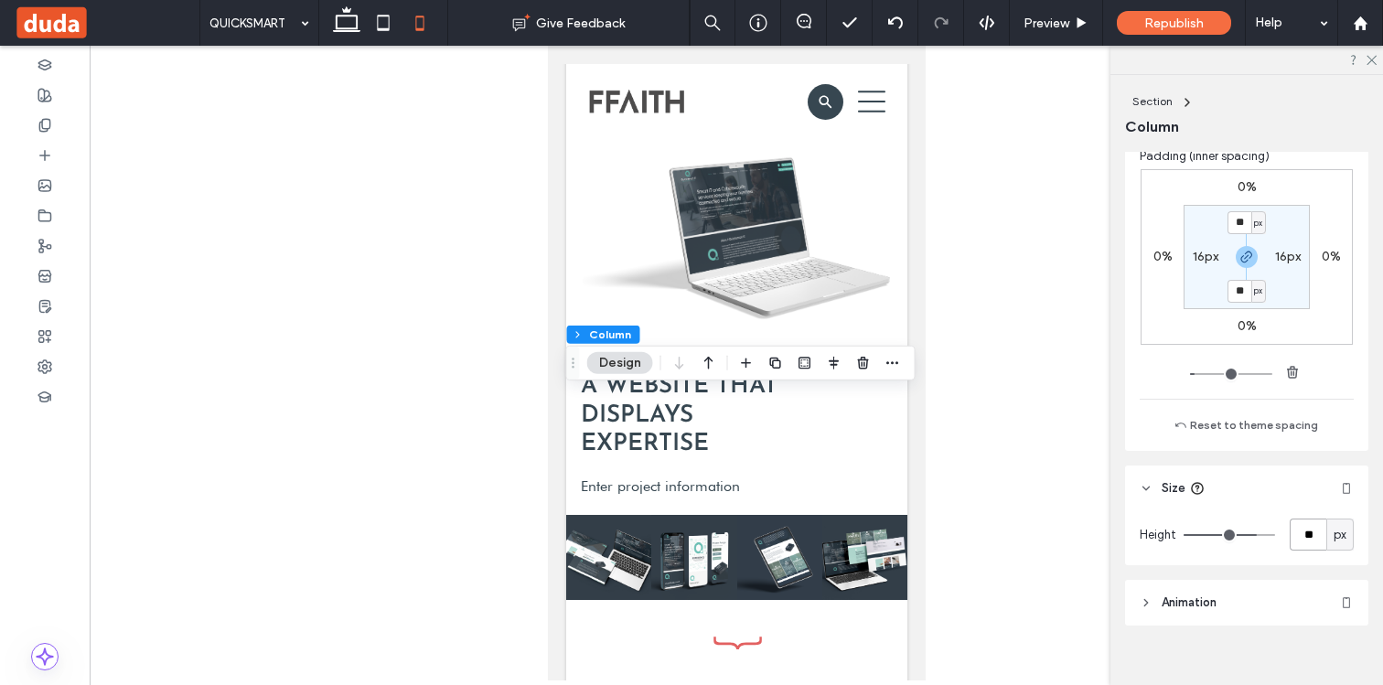
click at [1304, 535] on input "**" at bounding box center [1307, 534] width 37 height 32
type input "*"
type input "***"
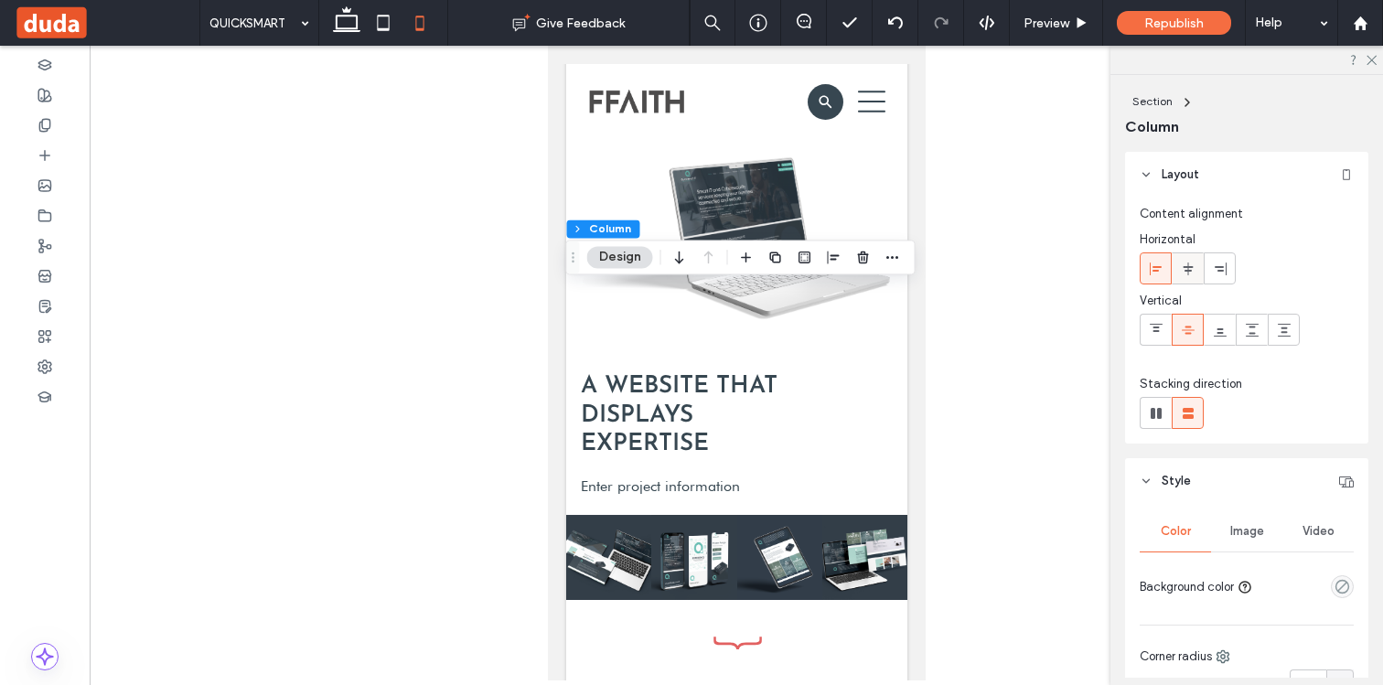
click at [1191, 276] on span at bounding box center [1188, 268] width 15 height 30
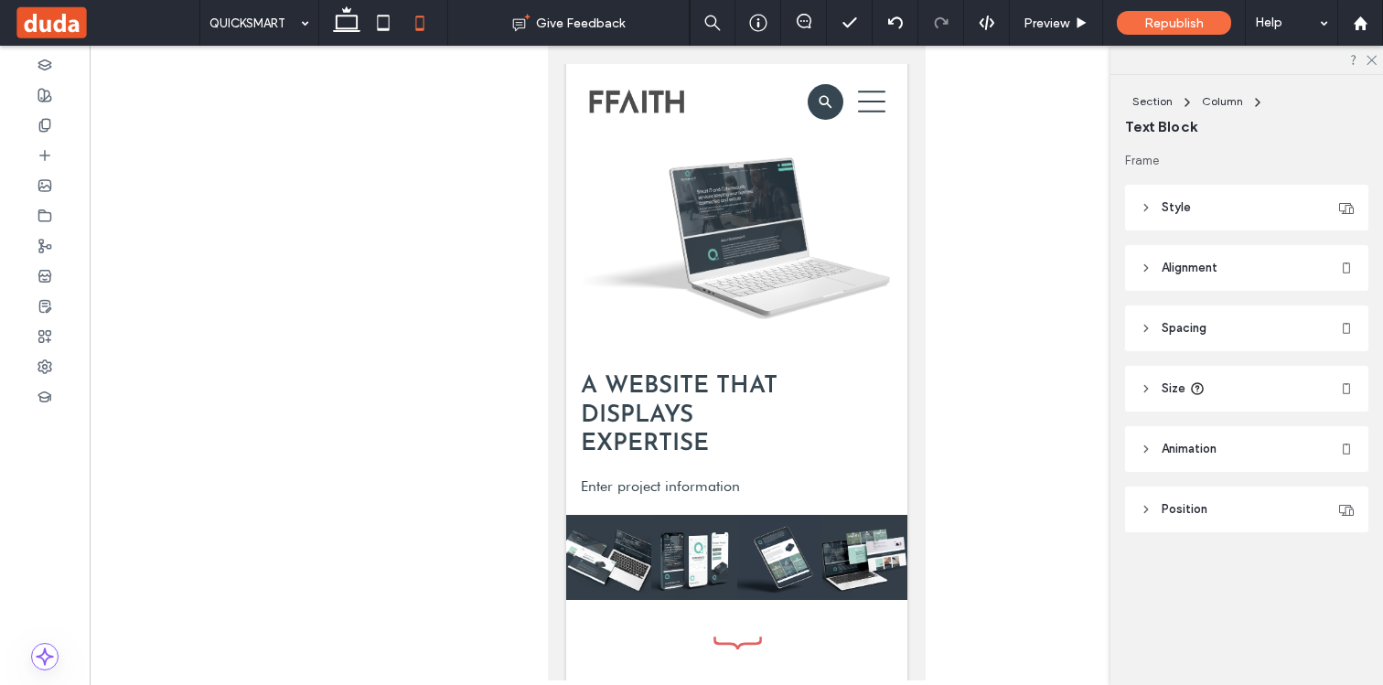
type input "**********"
type input "**"
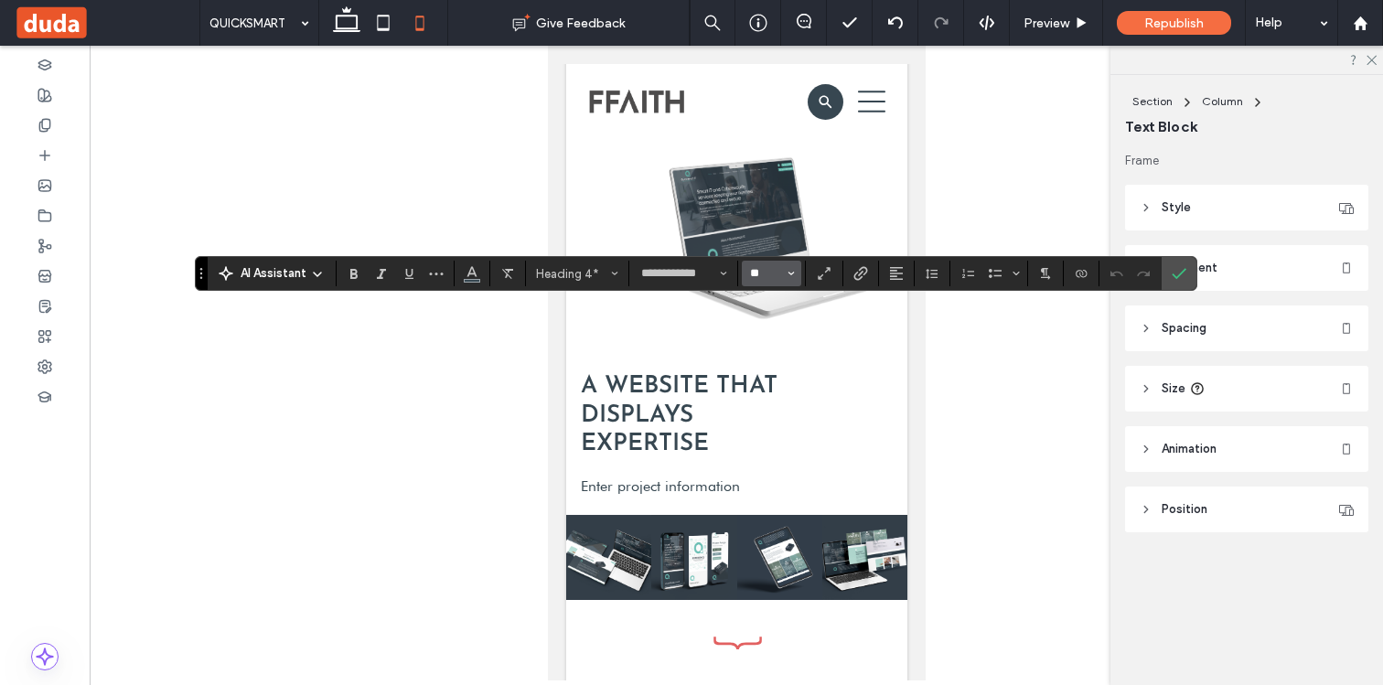
click at [758, 277] on input "**" at bounding box center [766, 273] width 36 height 15
click at [772, 443] on label "18" at bounding box center [771, 435] width 59 height 26
type input "**"
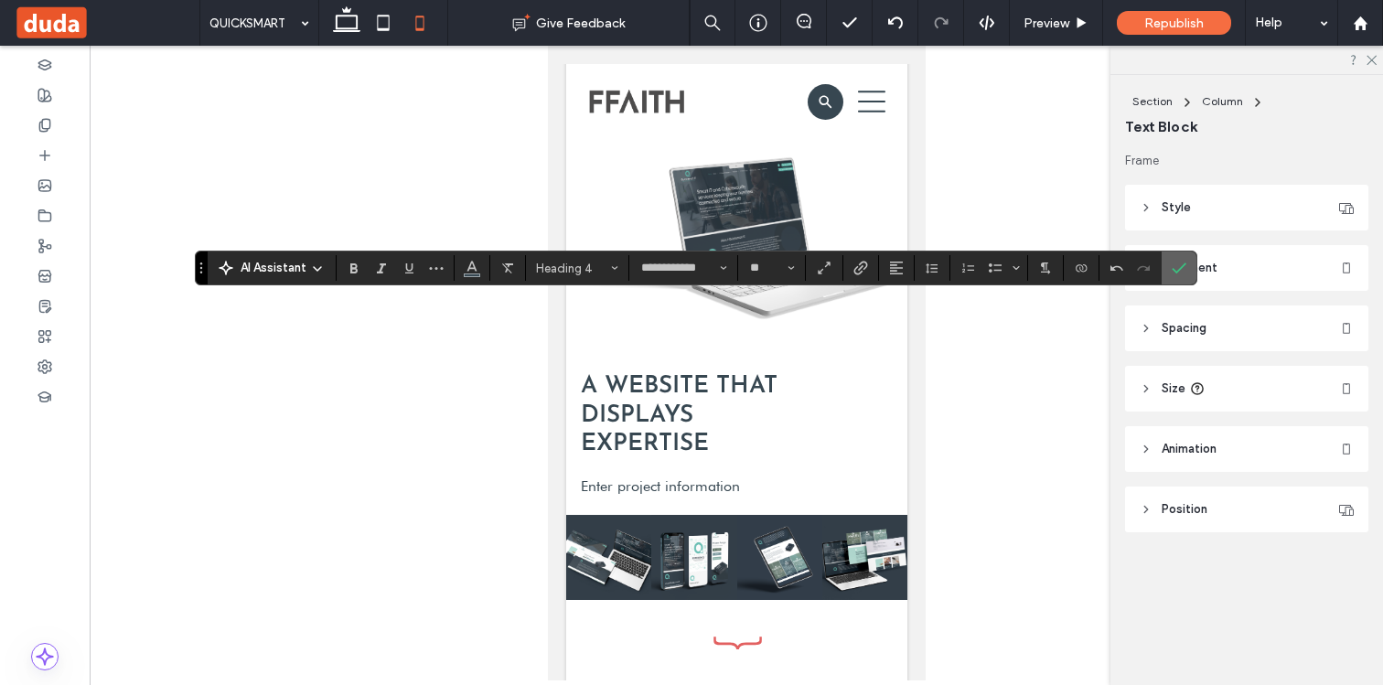
click at [1181, 271] on icon "Confirm" at bounding box center [1178, 268] width 15 height 15
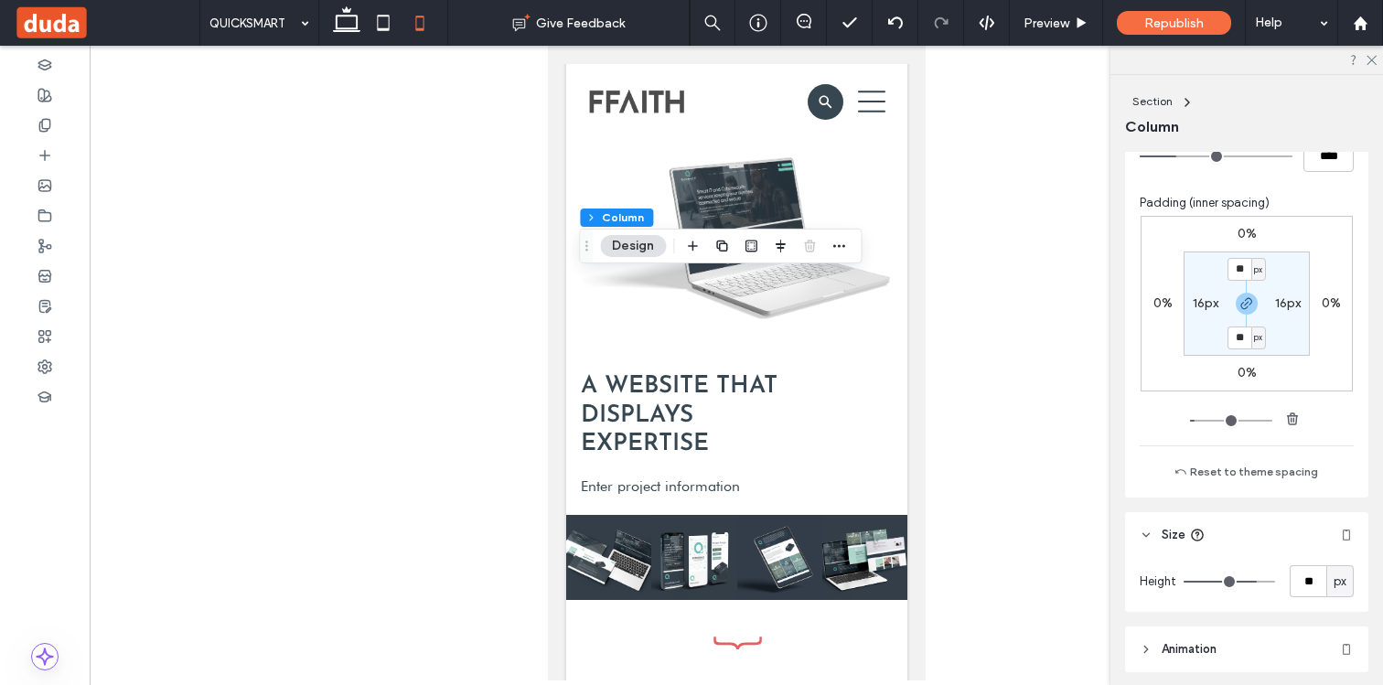
scroll to position [909, 0]
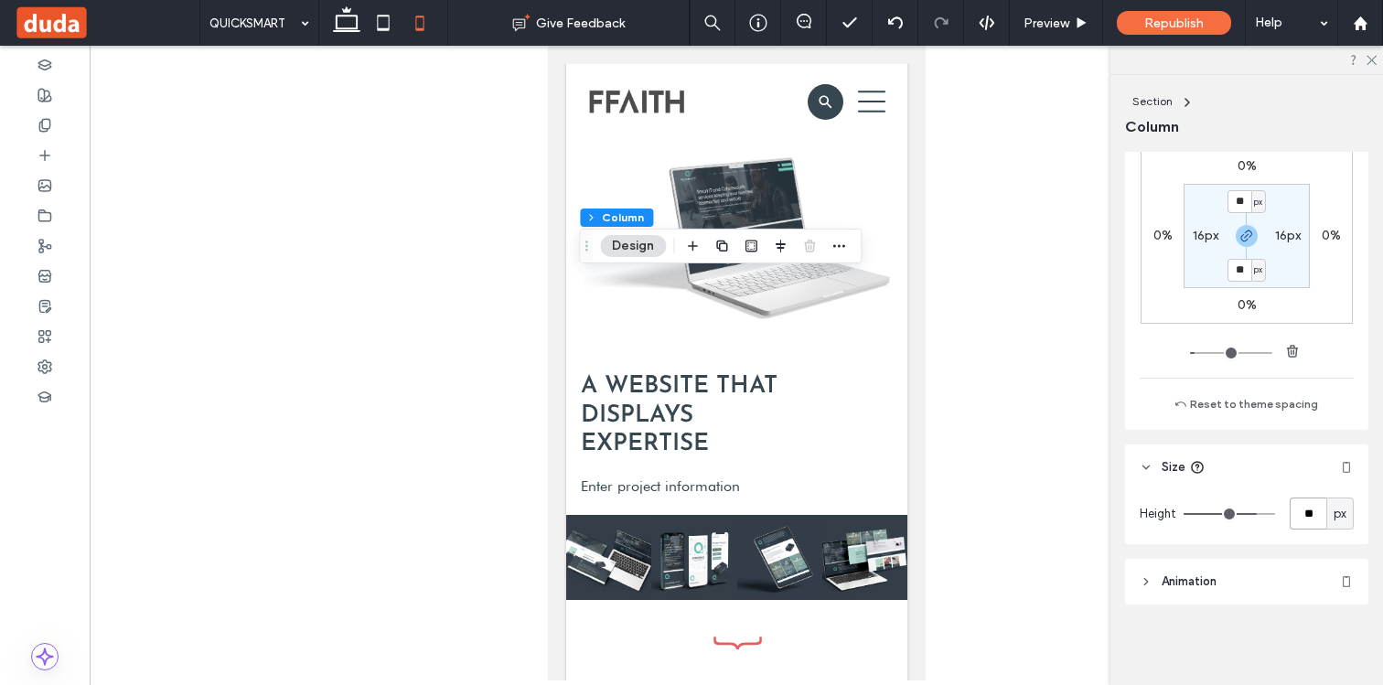
click at [1303, 517] on input "**" at bounding box center [1307, 513] width 37 height 32
type input "***"
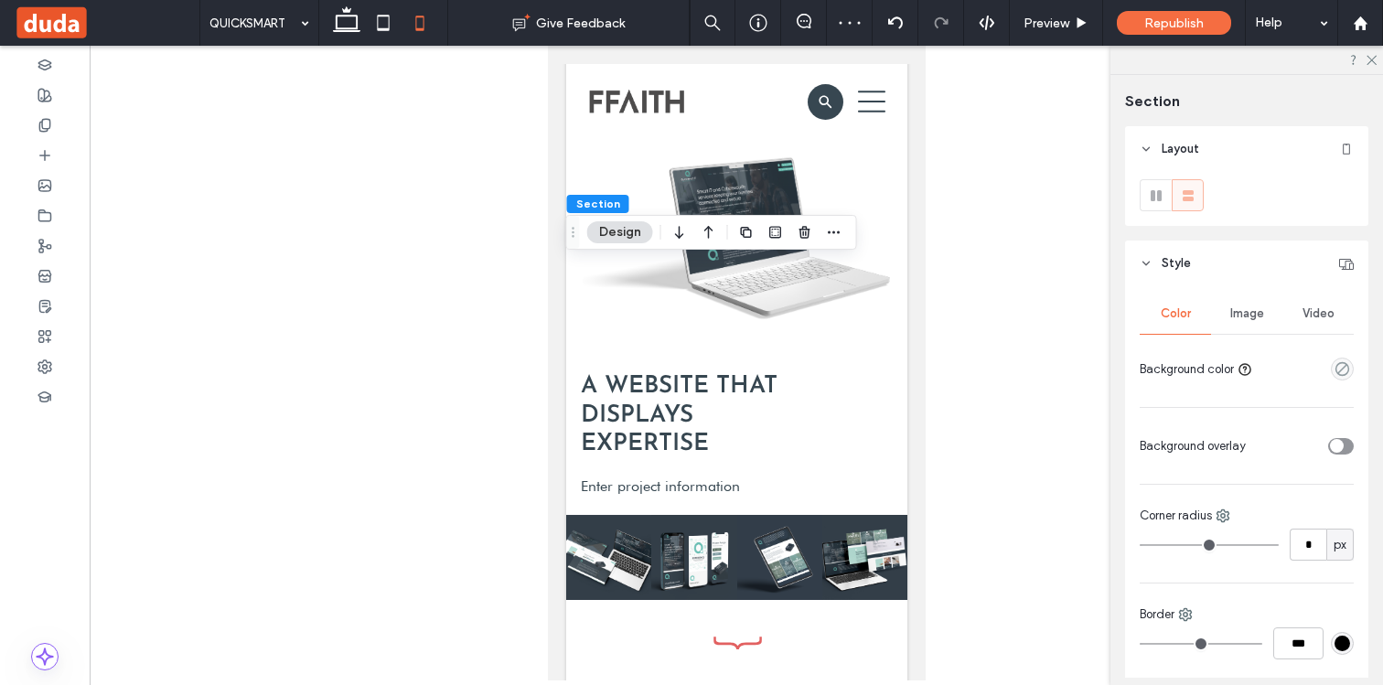
click at [1241, 317] on span "Image" at bounding box center [1247, 313] width 34 height 15
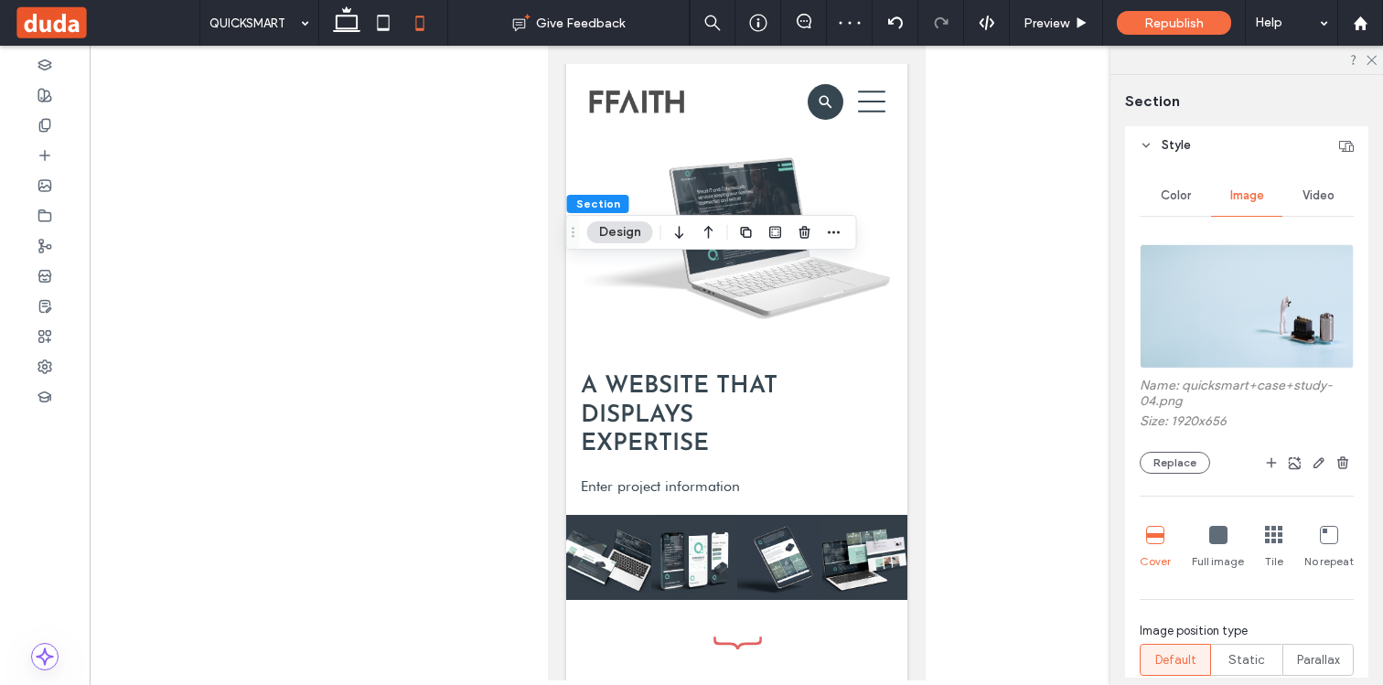
scroll to position [211, 0]
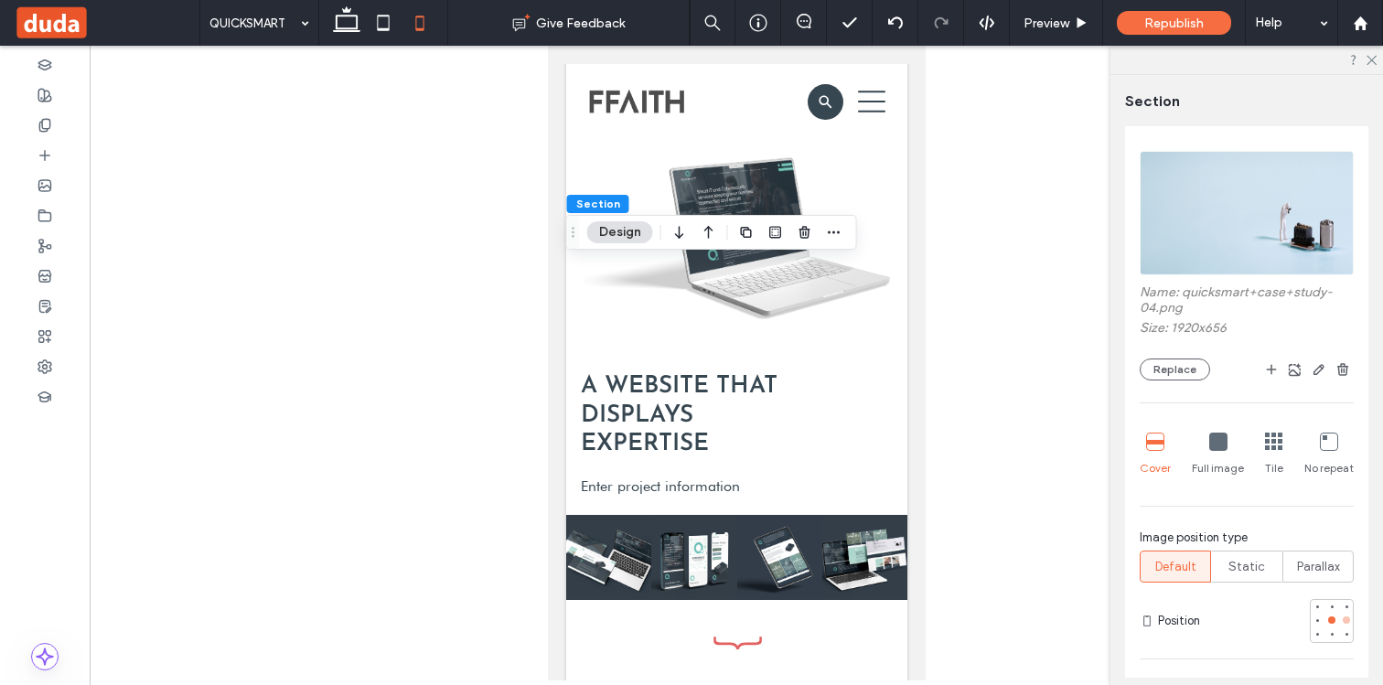
click at [1346, 618] on div at bounding box center [1345, 619] width 7 height 7
click at [1333, 619] on div at bounding box center [1331, 619] width 7 height 7
click at [1343, 618] on div at bounding box center [1345, 619] width 7 height 7
click at [1334, 618] on div at bounding box center [1331, 619] width 7 height 7
click at [1344, 617] on div at bounding box center [1345, 619] width 7 height 7
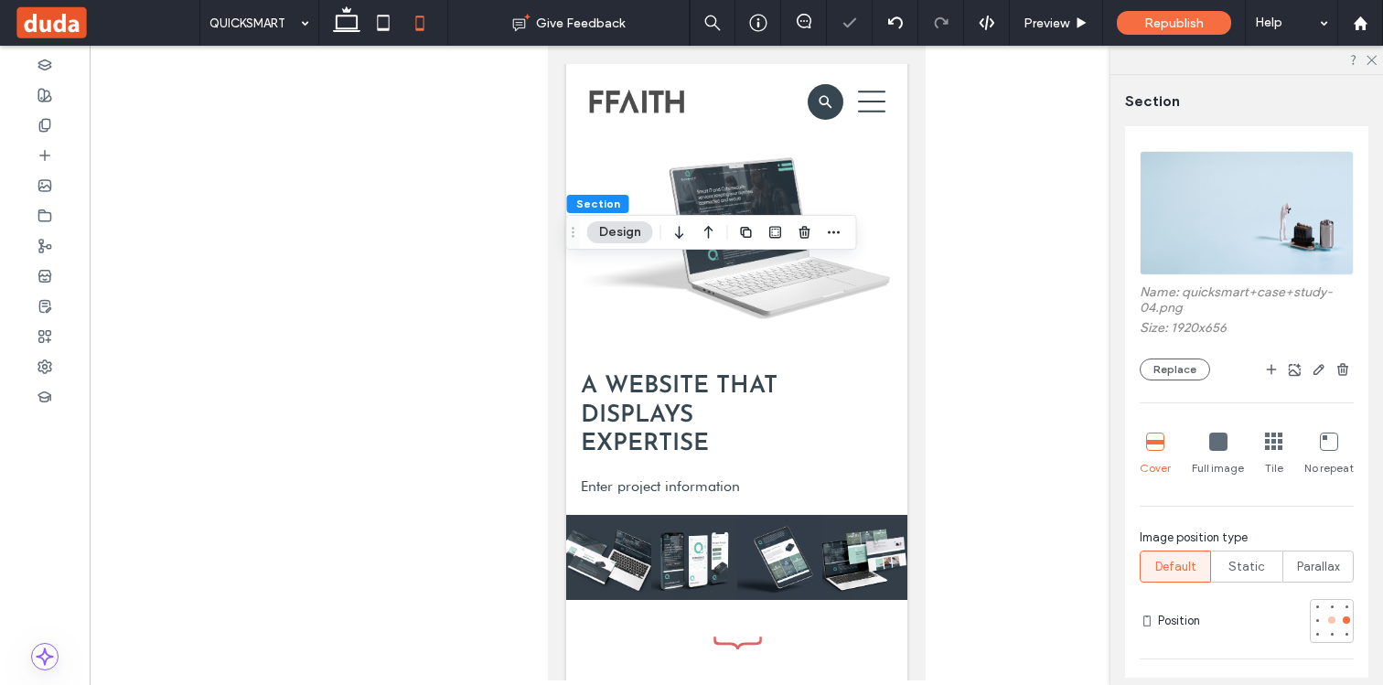
click at [1336, 617] on div at bounding box center [1331, 620] width 13 height 13
click at [1349, 617] on div at bounding box center [1346, 620] width 13 height 13
click at [47, 69] on icon at bounding box center [44, 65] width 15 height 15
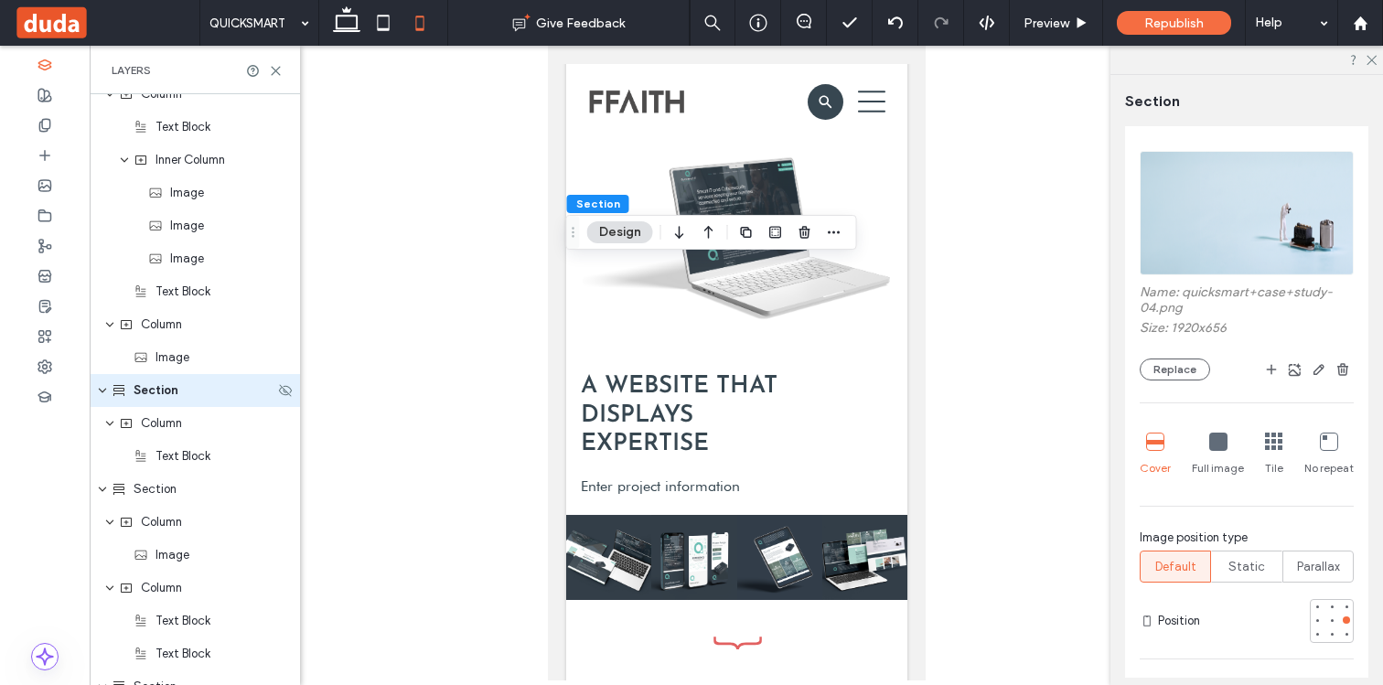
scroll to position [2322, 0]
click at [280, 389] on icon at bounding box center [285, 389] width 15 height 15
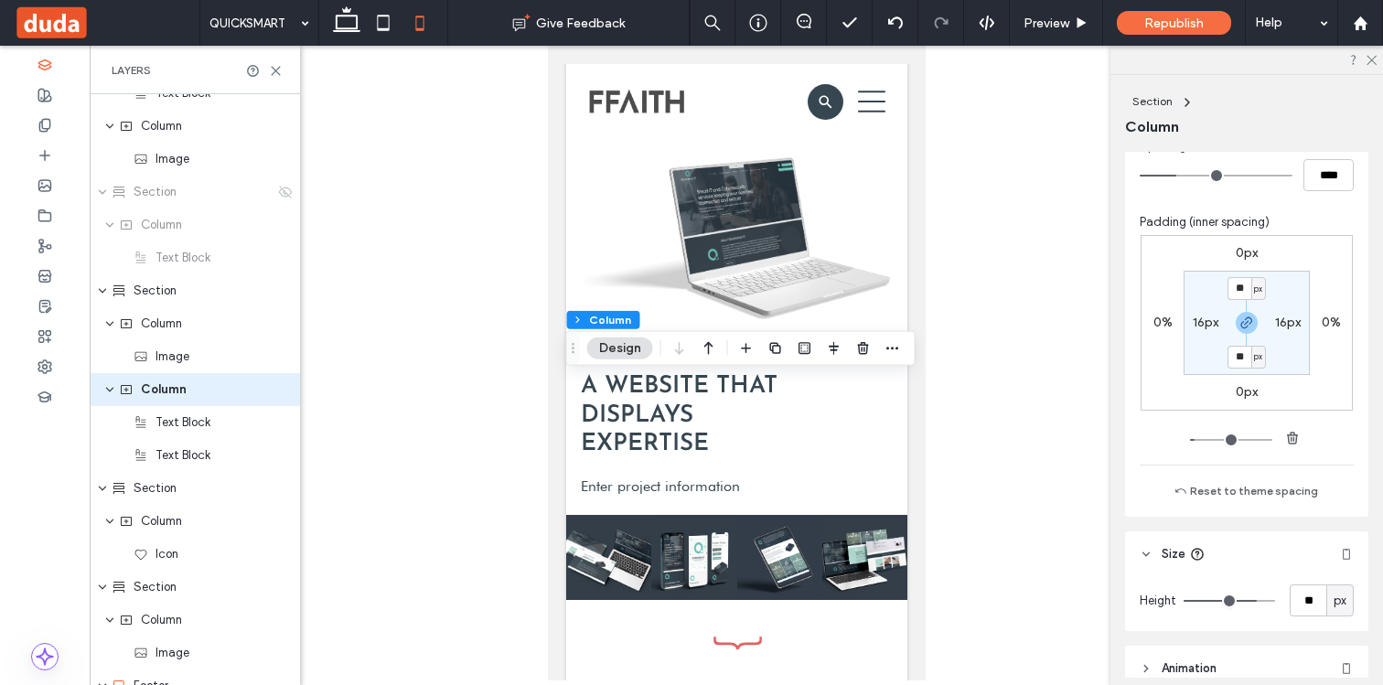
scroll to position [909, 0]
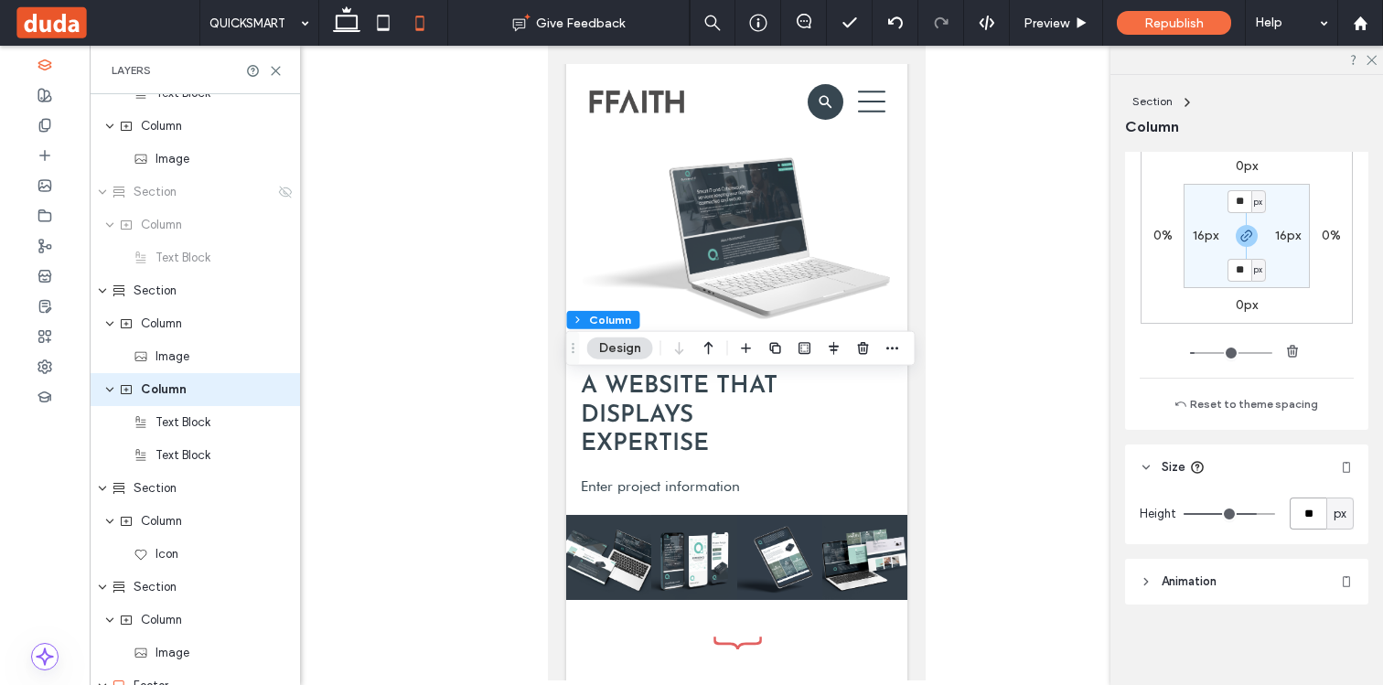
click at [1311, 518] on input "**" at bounding box center [1307, 513] width 37 height 32
type input "***"
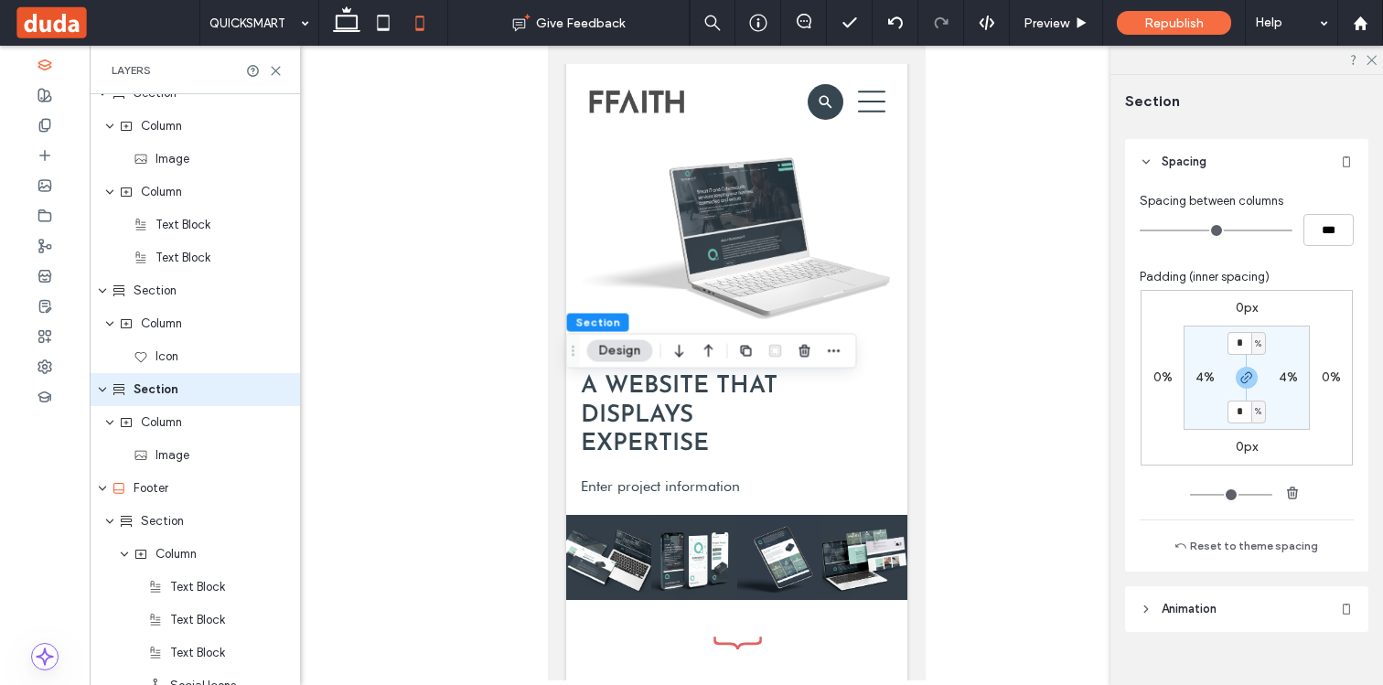
scroll to position [577, 0]
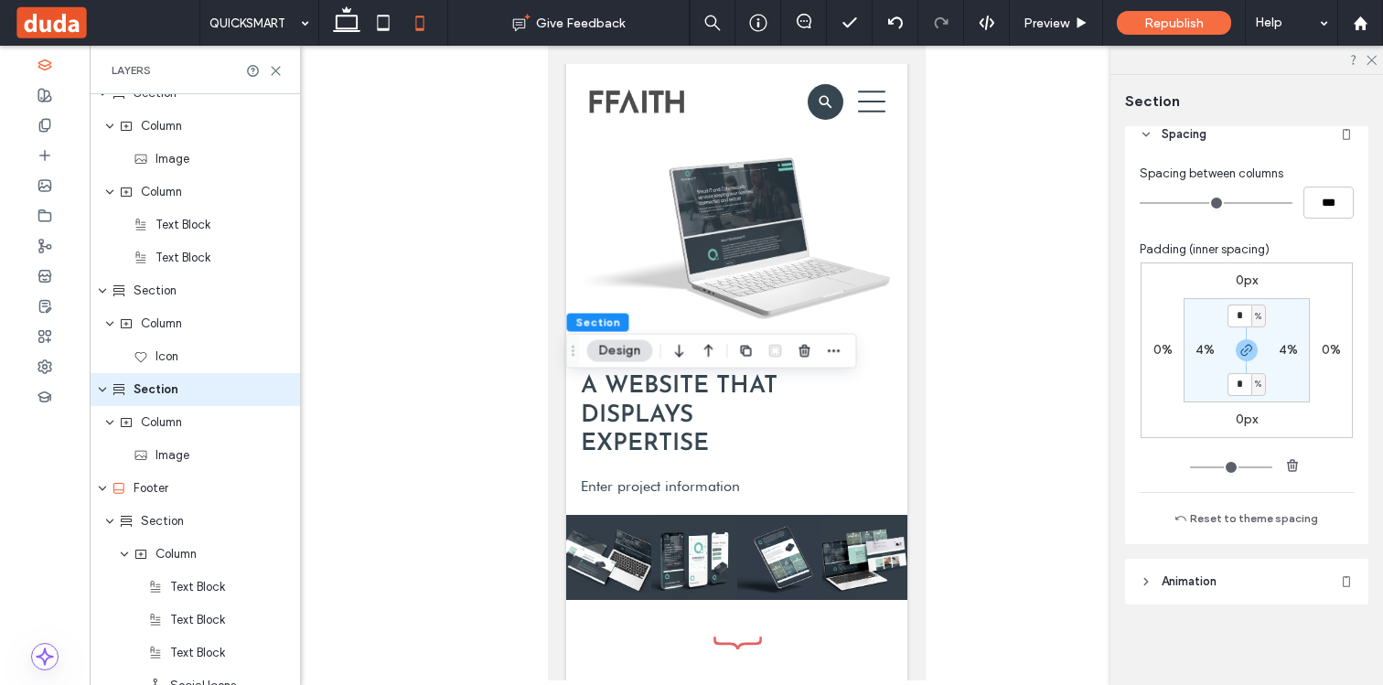
click at [1278, 343] on label "4%" at bounding box center [1287, 350] width 19 height 16
type input "*"
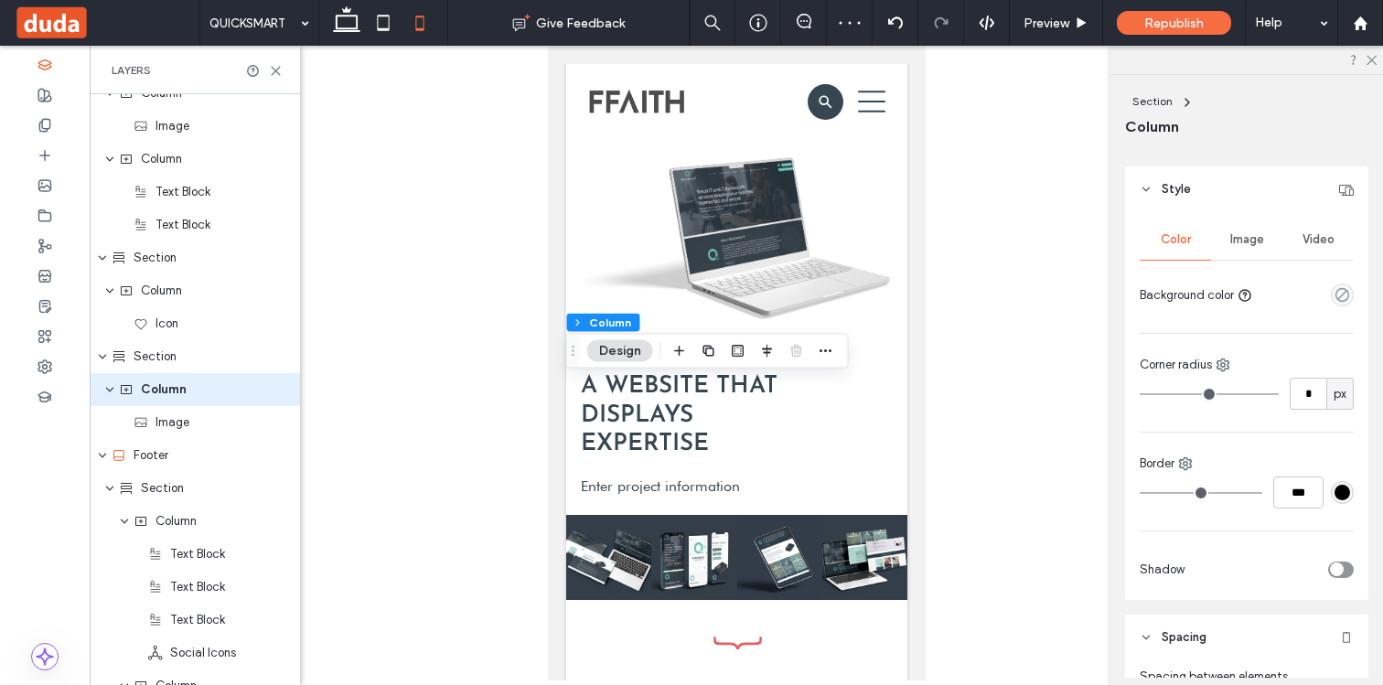
scroll to position [897, 0]
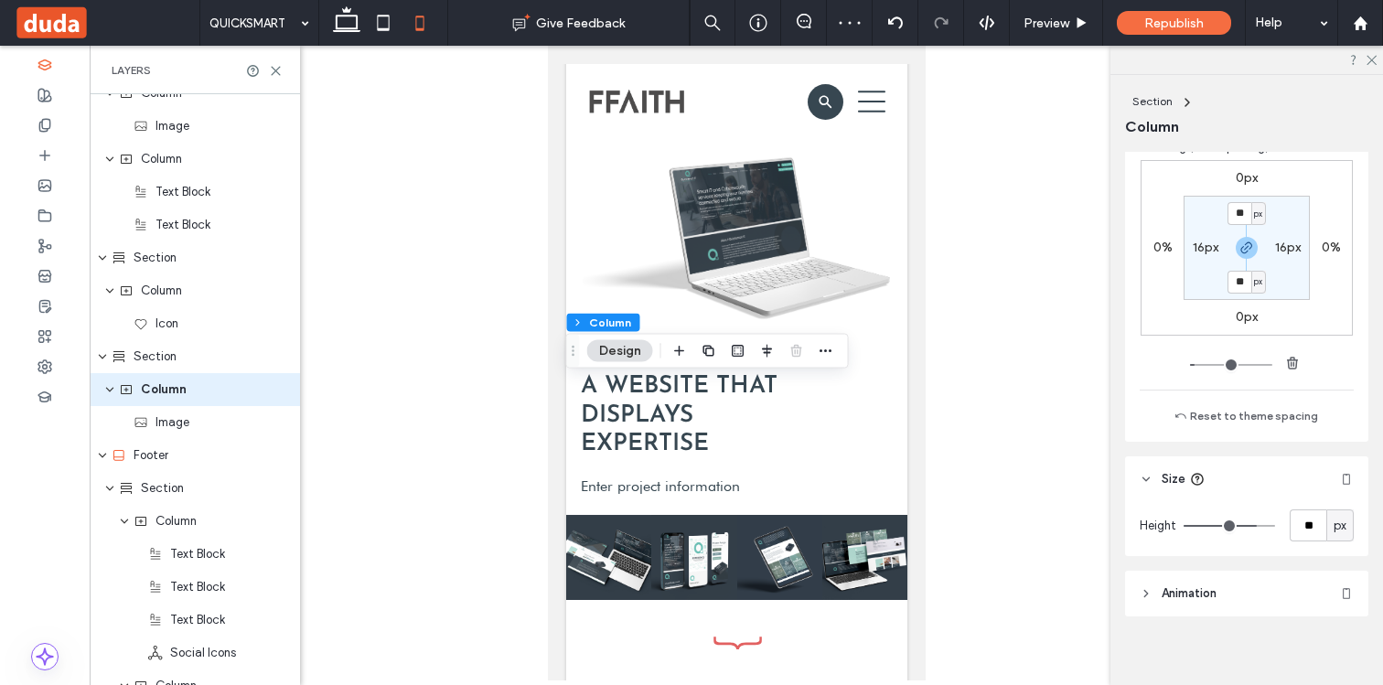
click at [1281, 253] on label "16px" at bounding box center [1288, 248] width 26 height 16
type input "*"
click at [1244, 281] on label "16px" at bounding box center [1247, 281] width 26 height 16
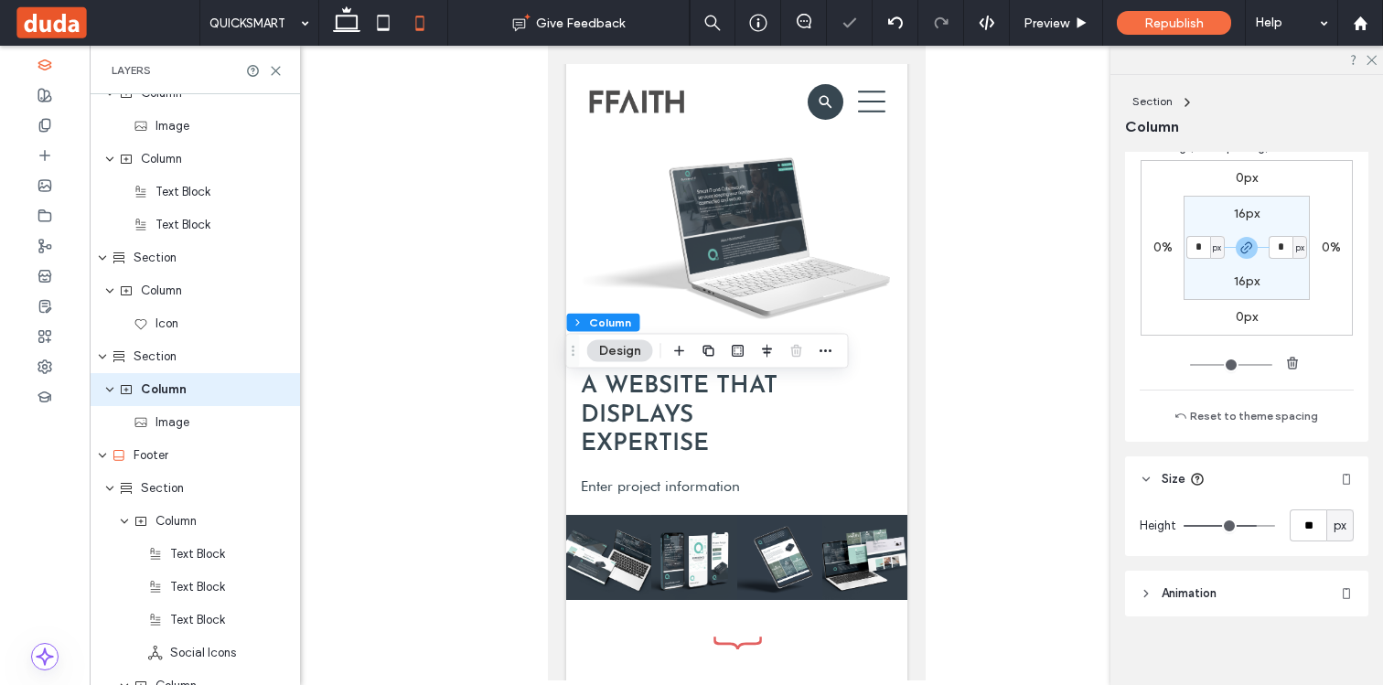
type input "**"
type input "*"
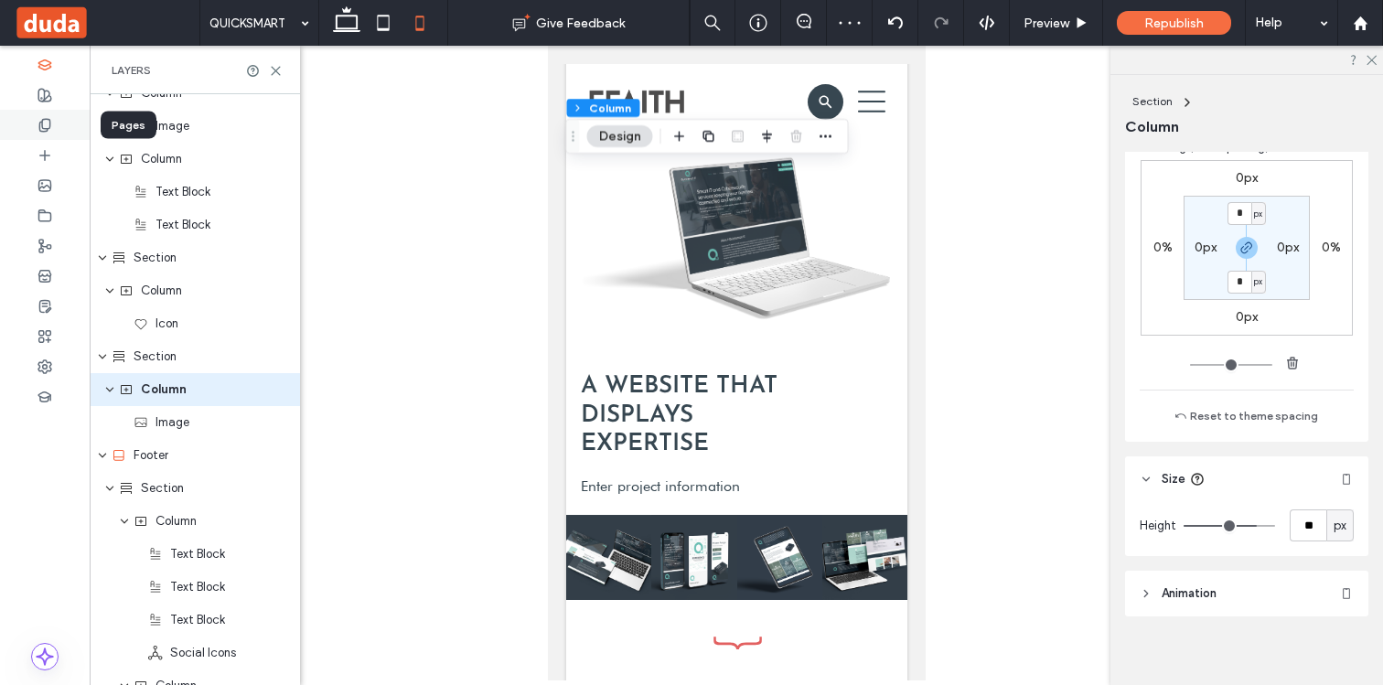
click at [46, 120] on icon at bounding box center [44, 125] width 15 height 15
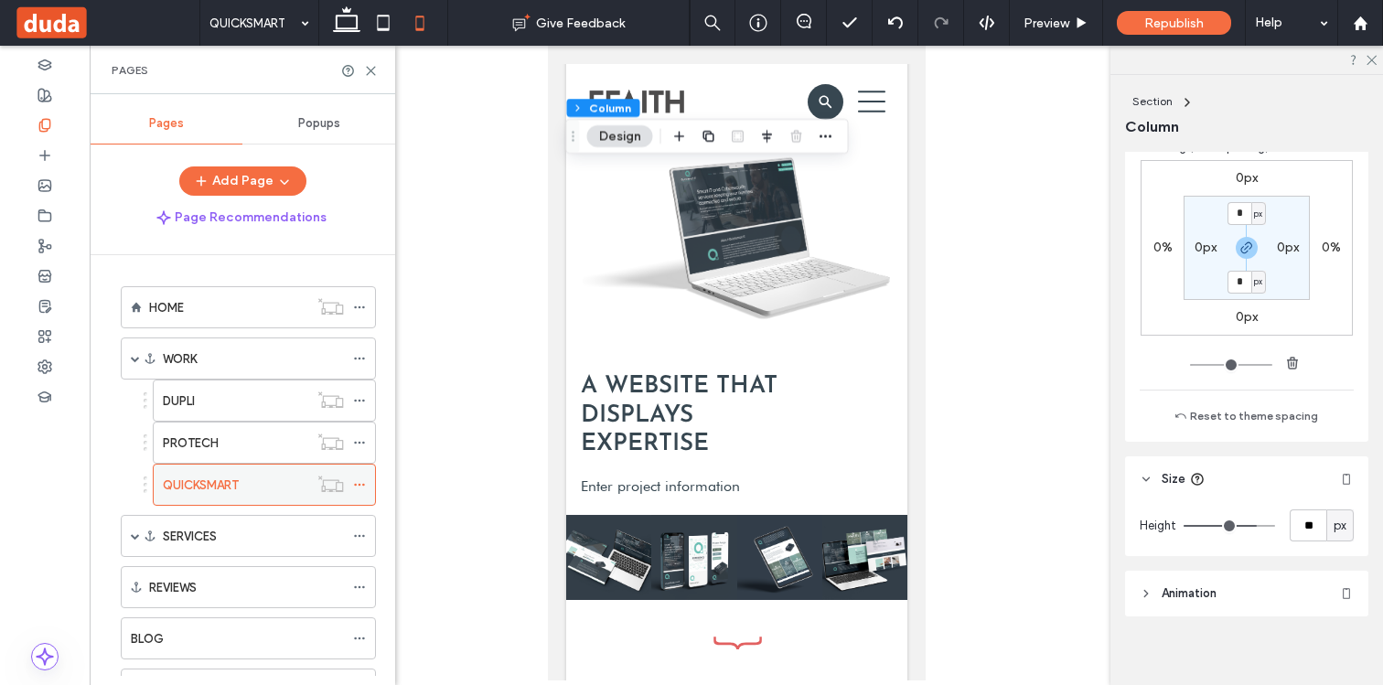
click at [217, 482] on label "QUICKSMART" at bounding box center [201, 485] width 76 height 32
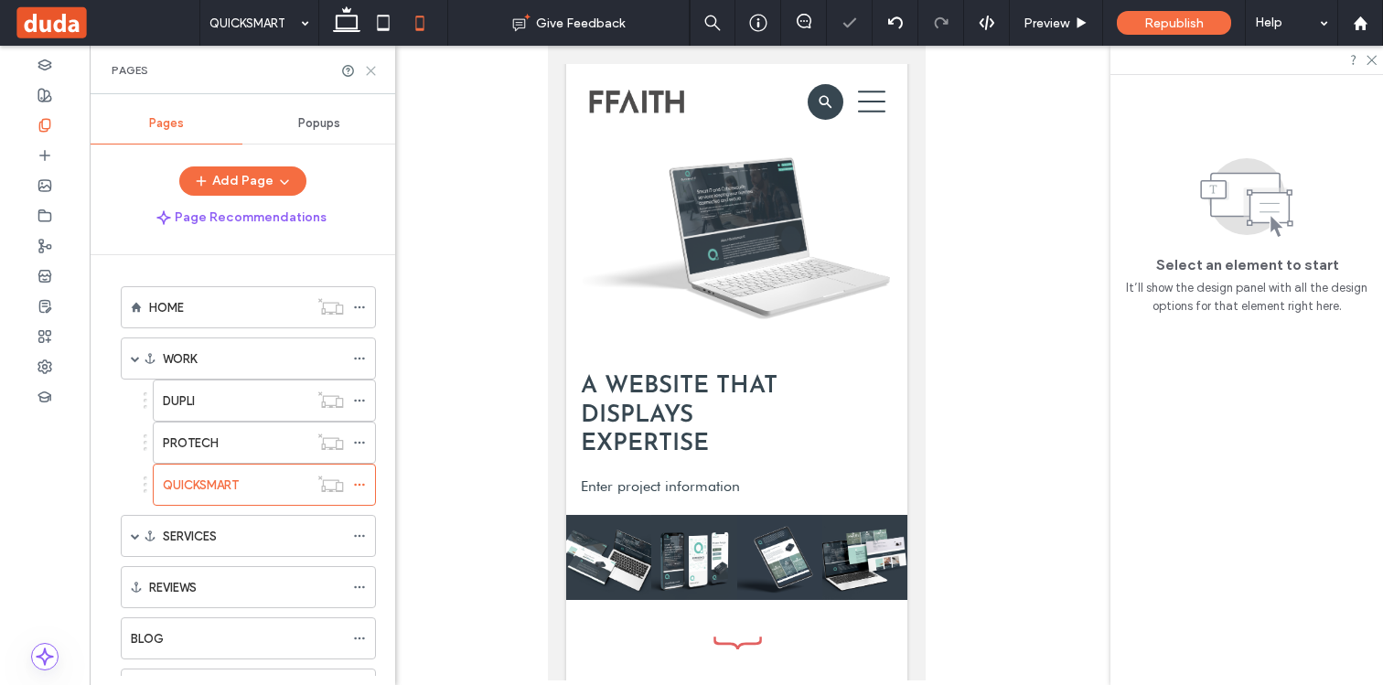
click at [369, 65] on icon at bounding box center [371, 71] width 14 height 14
